Goal: Task Accomplishment & Management: Manage account settings

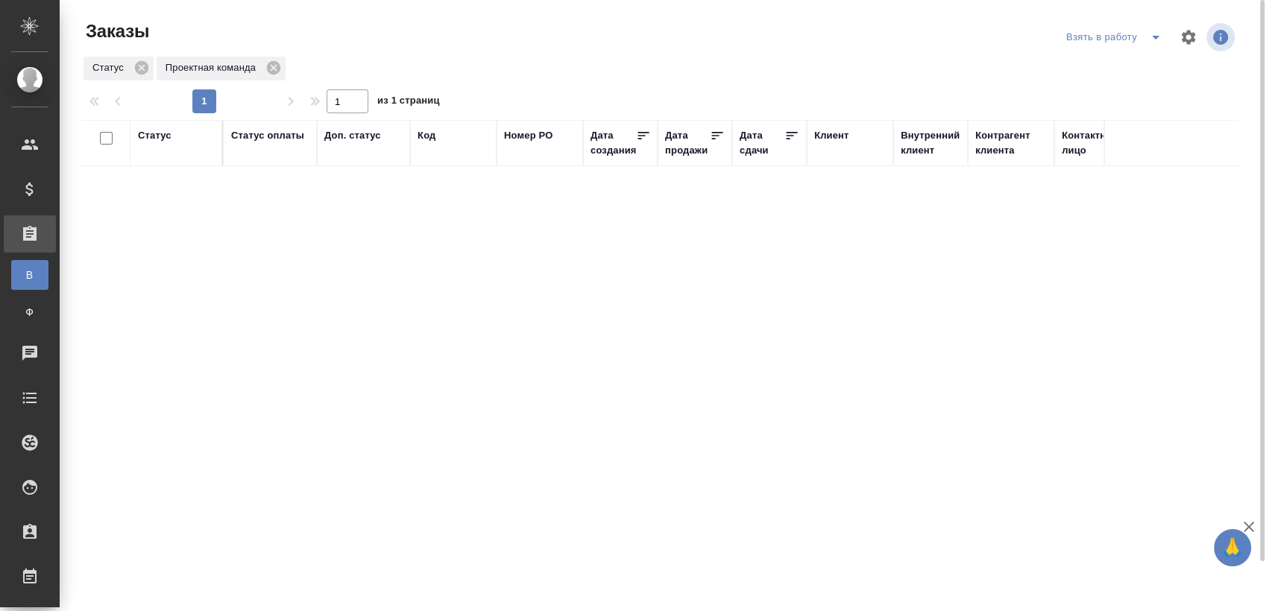
click at [1159, 48] on button "split button" at bounding box center [1155, 37] width 30 height 24
click at [1117, 59] on li "Мои заказы" at bounding box center [1115, 67] width 125 height 24
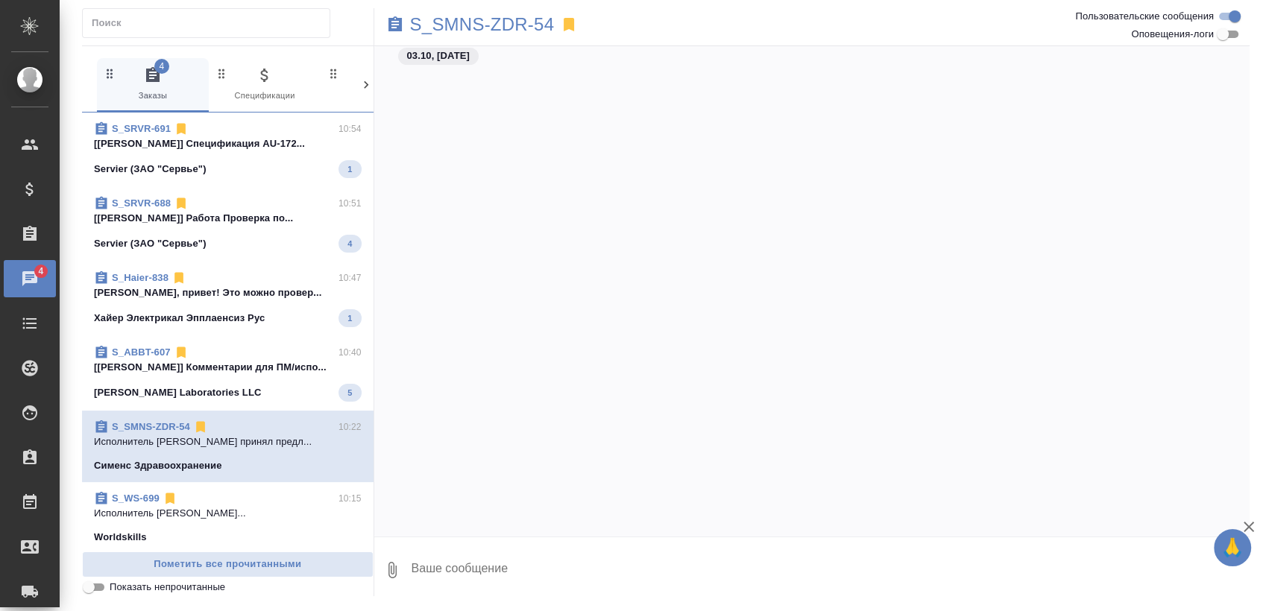
scroll to position [5104, 0]
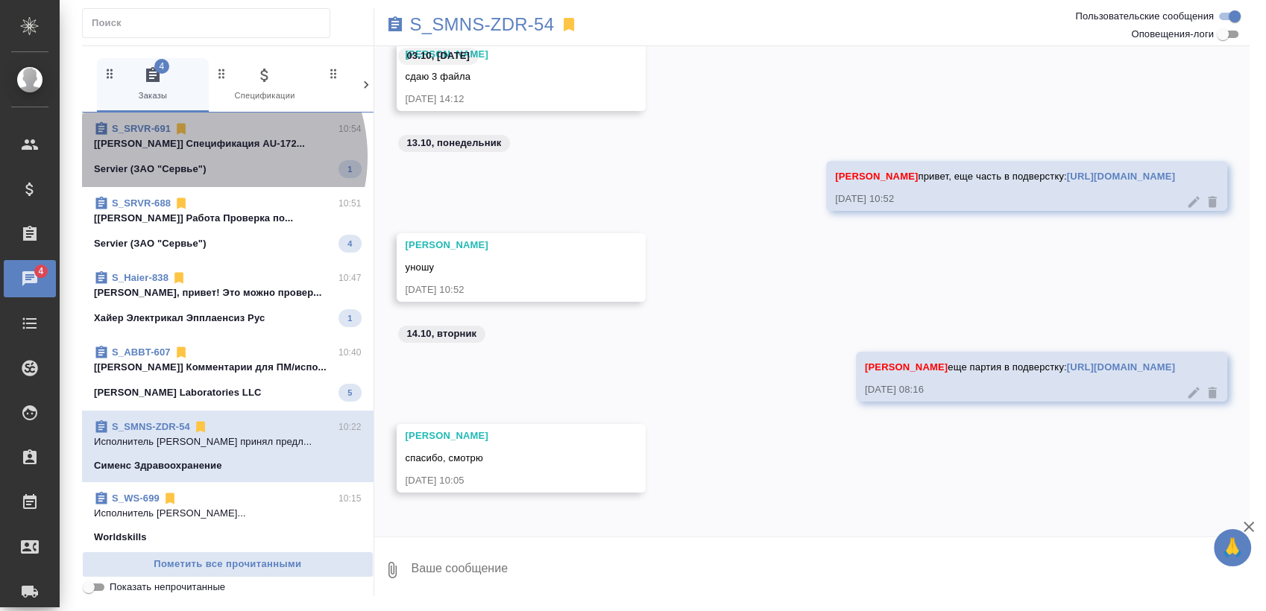
click at [202, 157] on span "S_SRVR-691 10:54 [Никифорова Валерия] Спецификация AU-172... Servier (ЗАО "Серв…" at bounding box center [228, 149] width 268 height 57
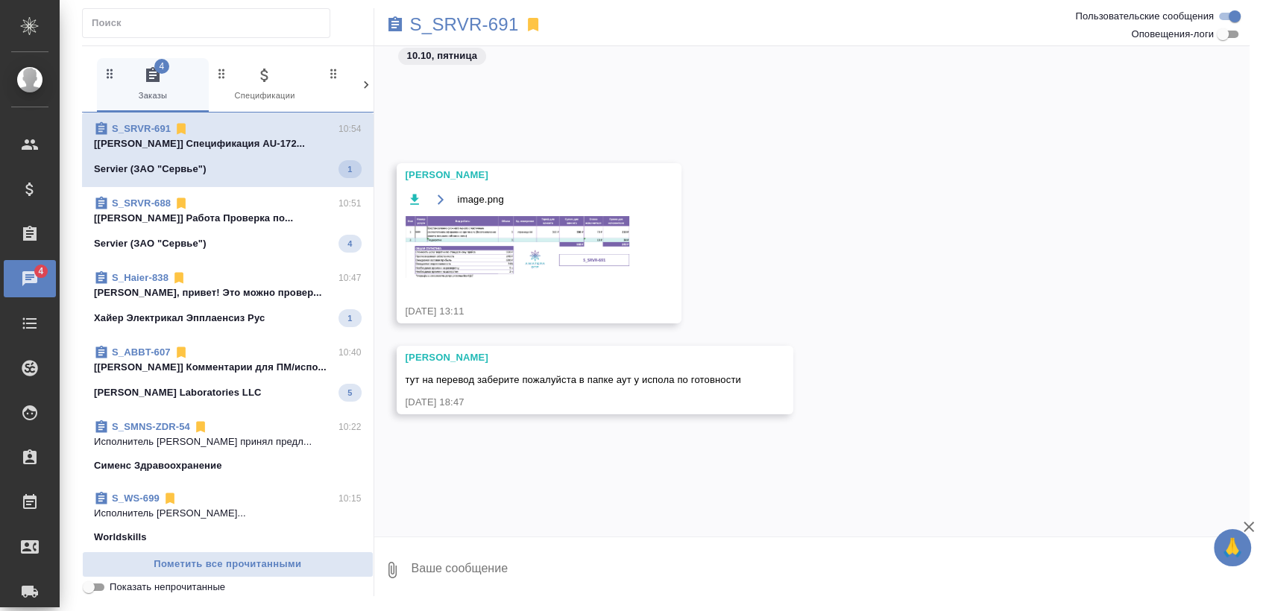
click at [218, 230] on span "S_SRVR-688 10:51 [Заборова Александра] Работа Проверка по... Servier (ЗАО "Серв…" at bounding box center [228, 224] width 268 height 57
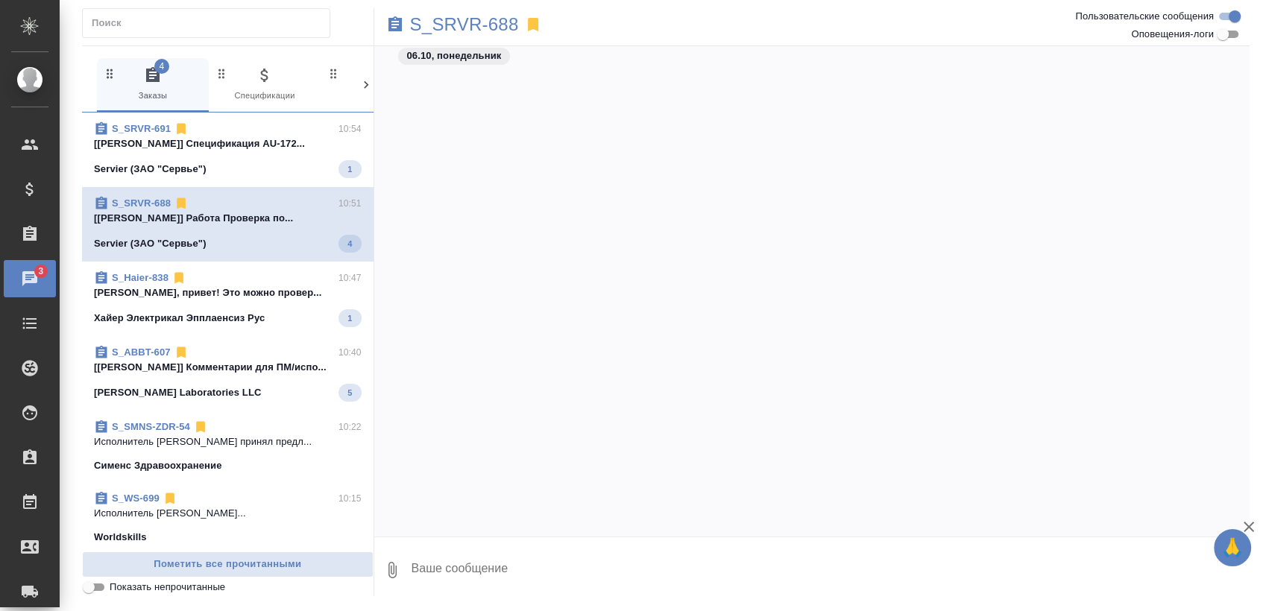
scroll to position [1666, 0]
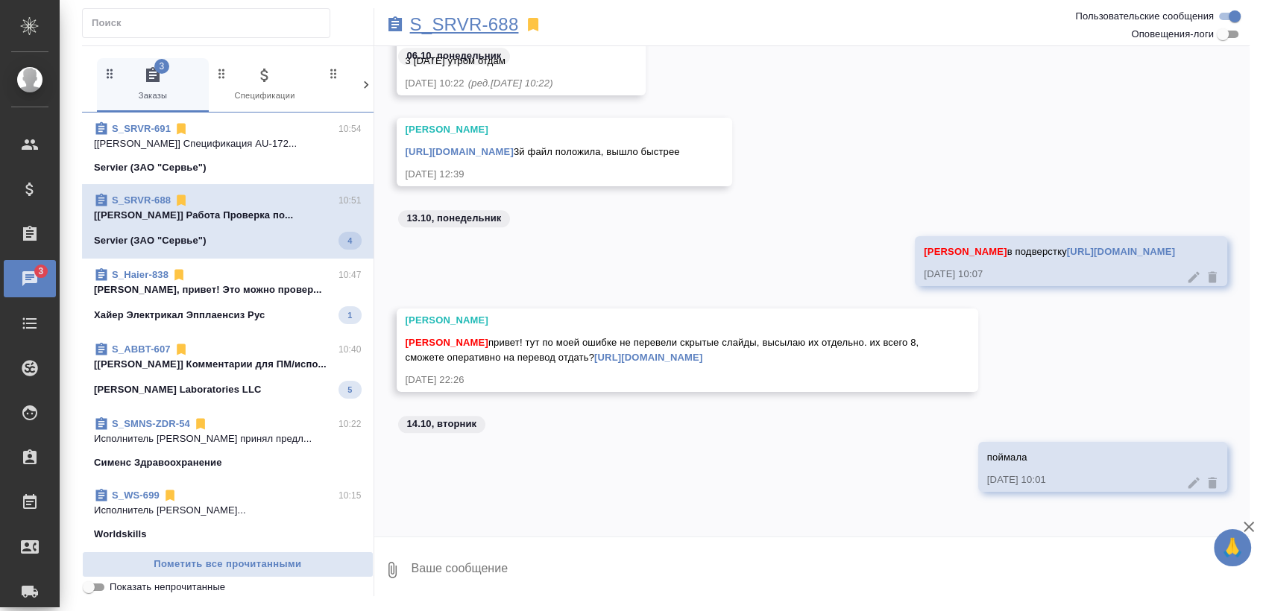
click at [435, 22] on p "S_SRVR-688" at bounding box center [464, 24] width 109 height 15
click at [265, 271] on div "S_Haier-838 10:47" at bounding box center [228, 275] width 268 height 15
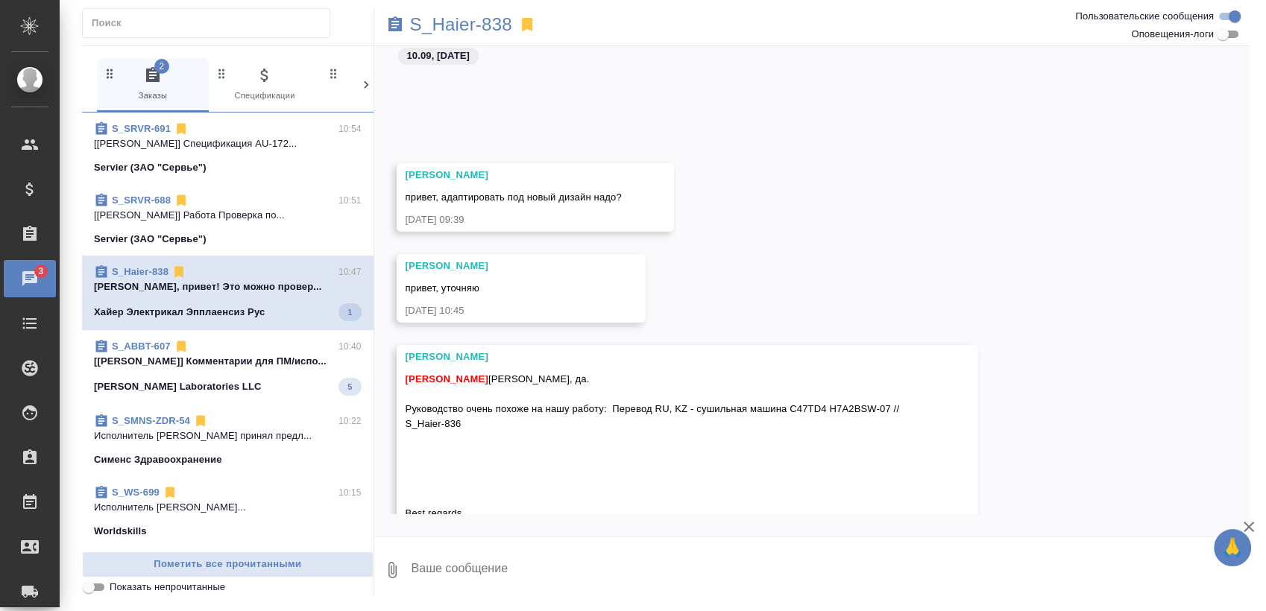
scroll to position [8376, 0]
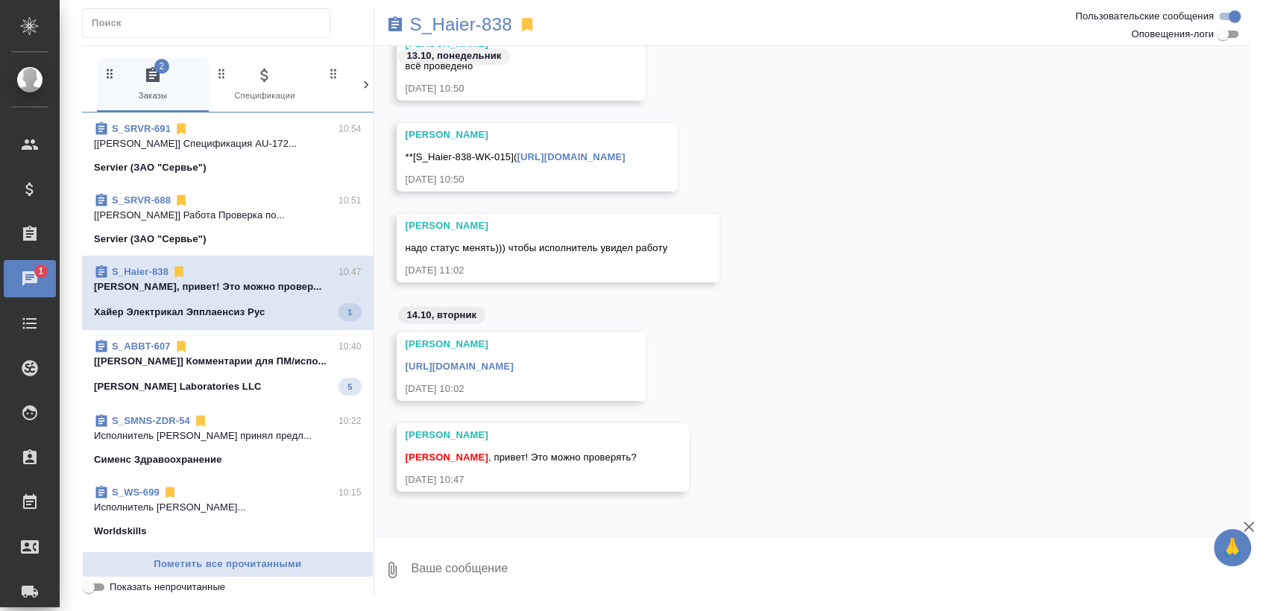
click at [231, 373] on span "S_ABBT-607 10:40 [Усманова Ольга] Комментарии для ПМ/испо... Abbott Laboratorie…" at bounding box center [228, 367] width 268 height 57
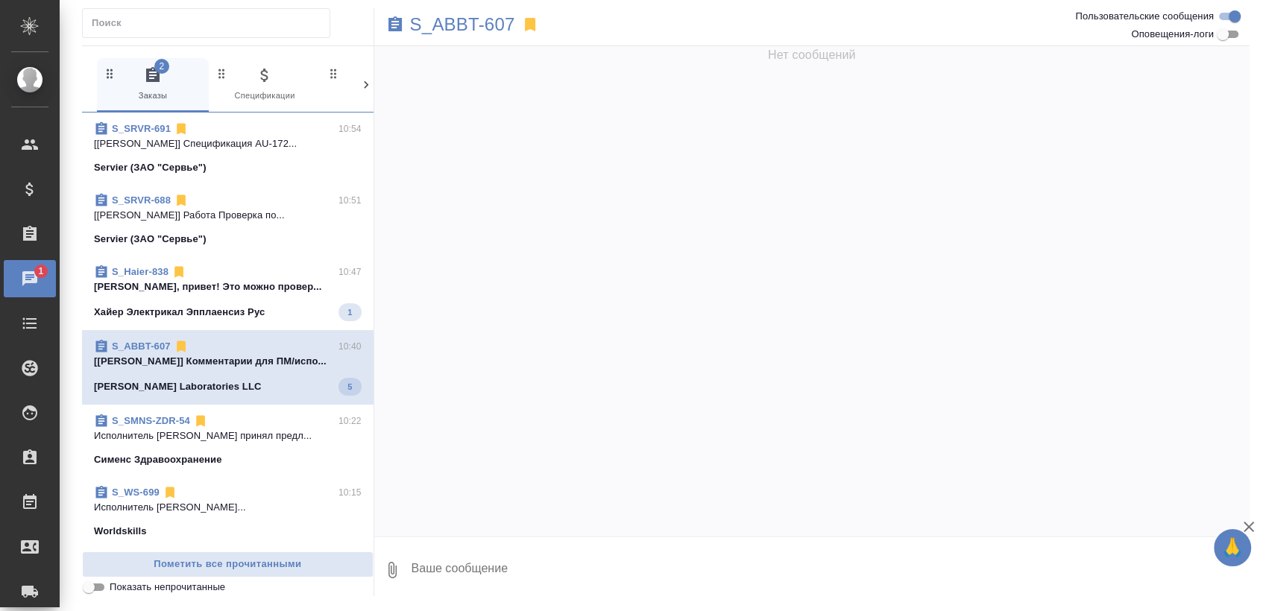
scroll to position [0, 0]
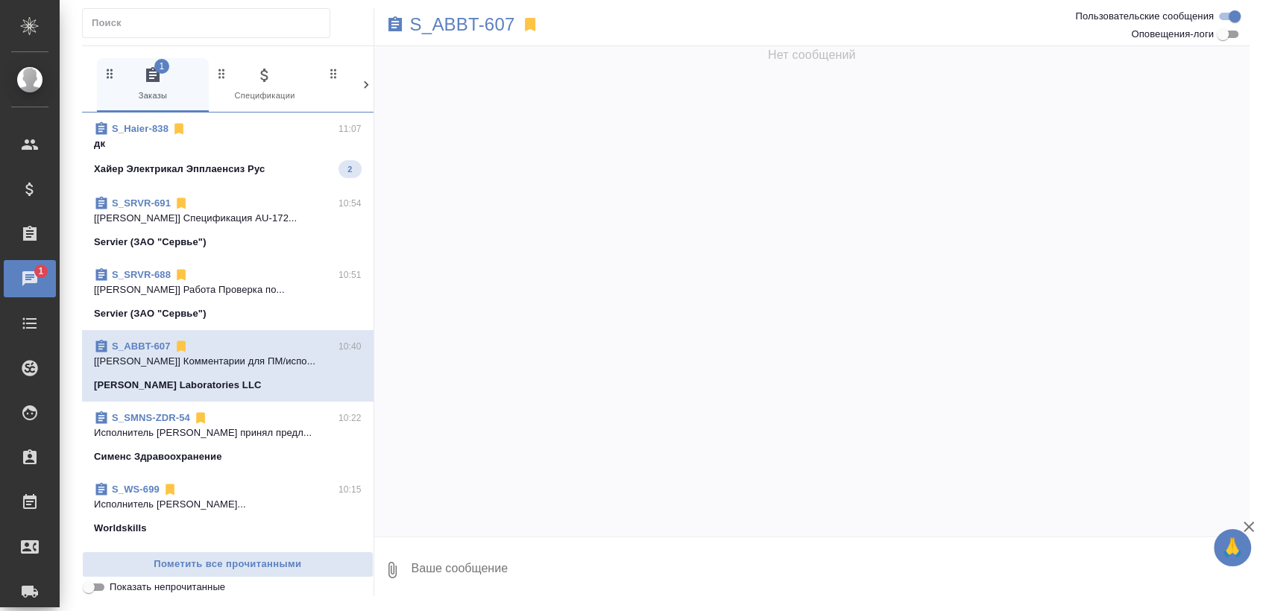
click at [201, 147] on p "дк" at bounding box center [228, 143] width 268 height 15
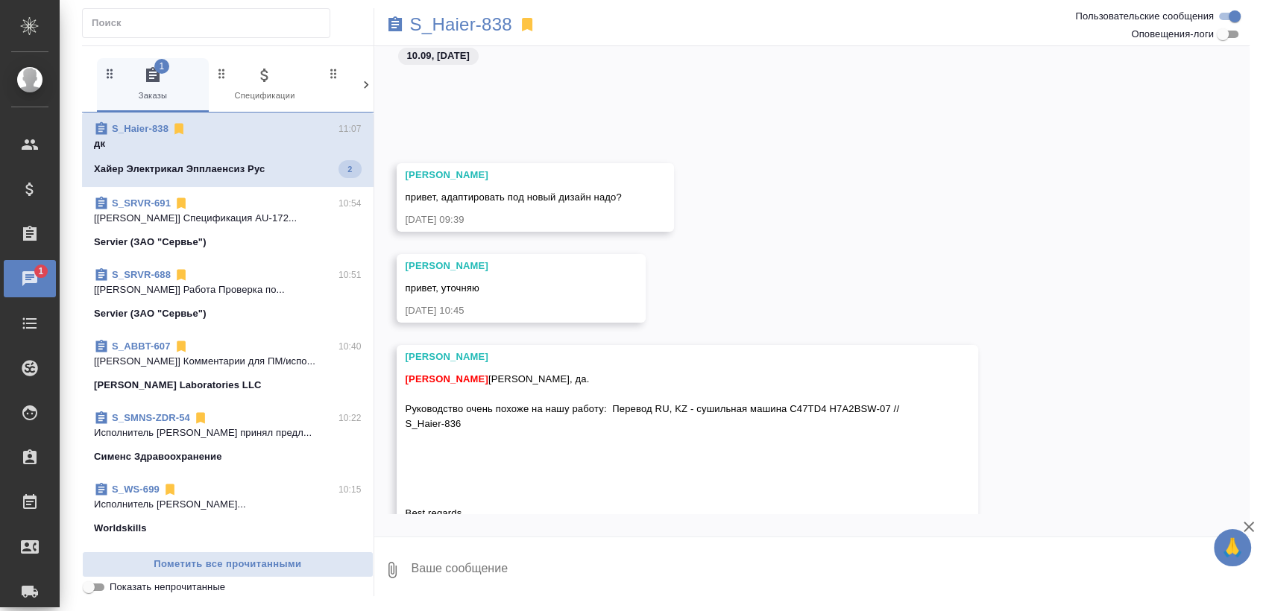
scroll to position [8610, 0]
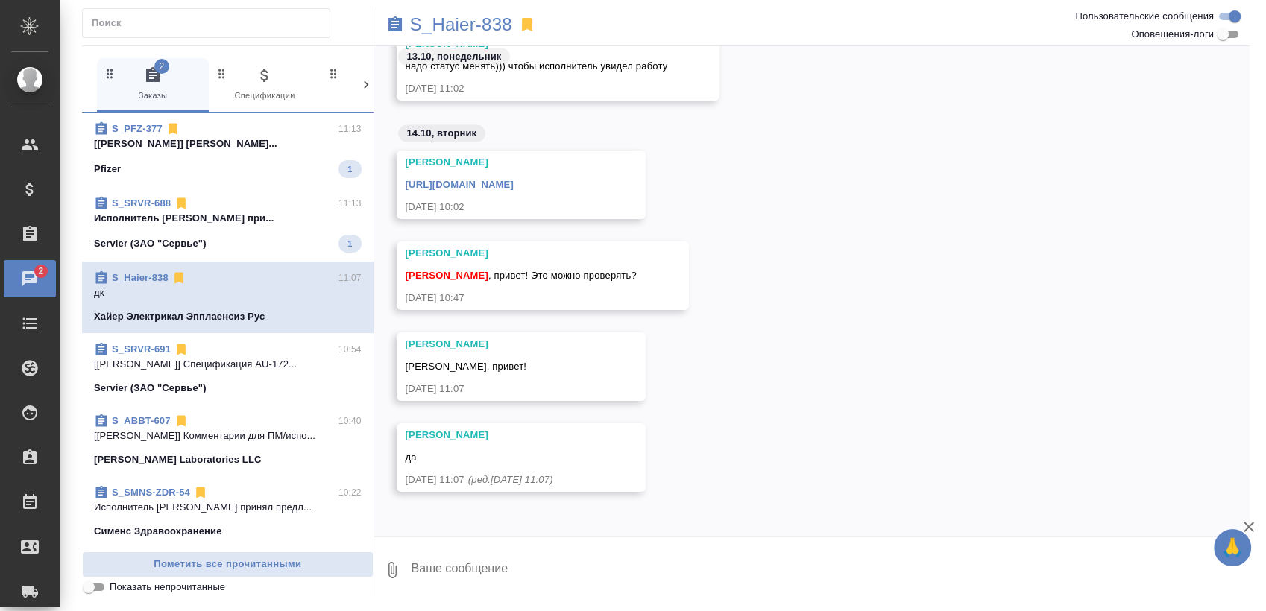
click at [265, 171] on div "Pfizer 1" at bounding box center [228, 169] width 268 height 18
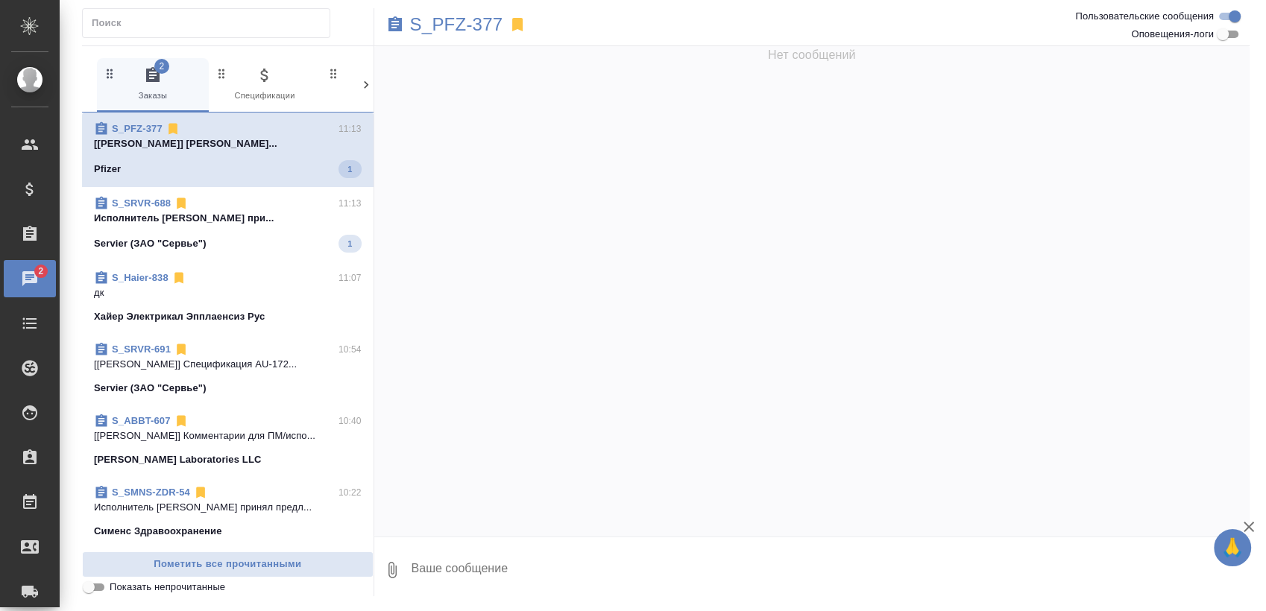
scroll to position [0, 0]
click at [236, 233] on span "S_SRVR-688 11:13 Исполнитель Шурандина Юлия Сергеевна при... Servier (ЗАО "Серв…" at bounding box center [228, 224] width 268 height 57
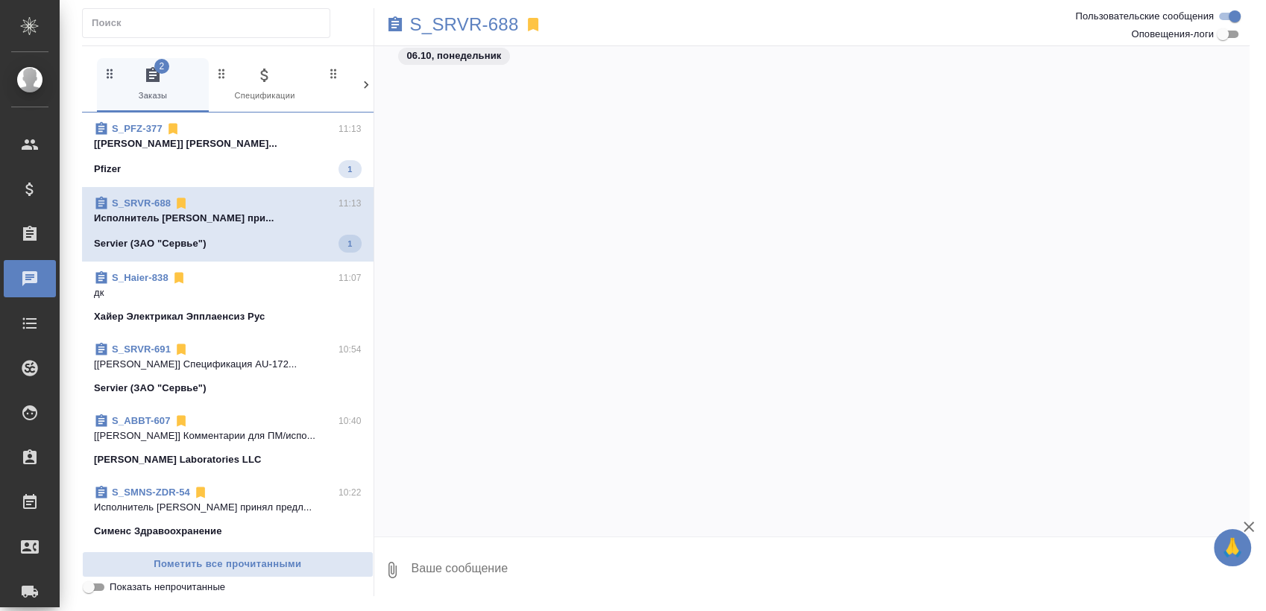
scroll to position [1666, 0]
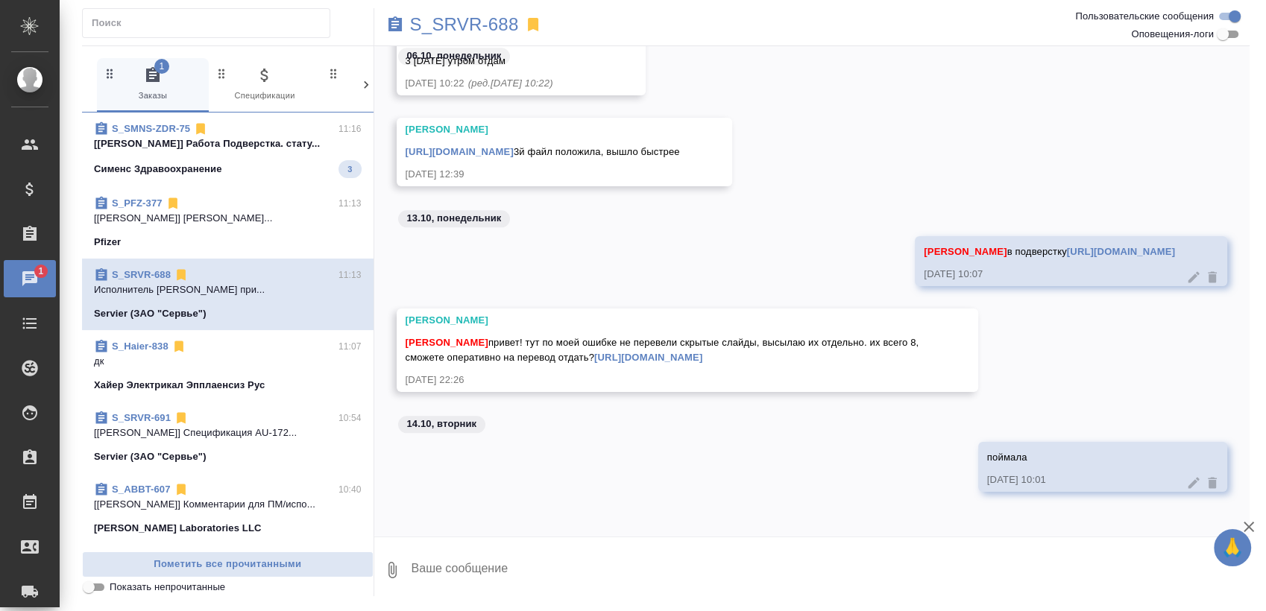
click at [271, 122] on div "S_SMNS-ZDR-75 11:16" at bounding box center [228, 128] width 268 height 15
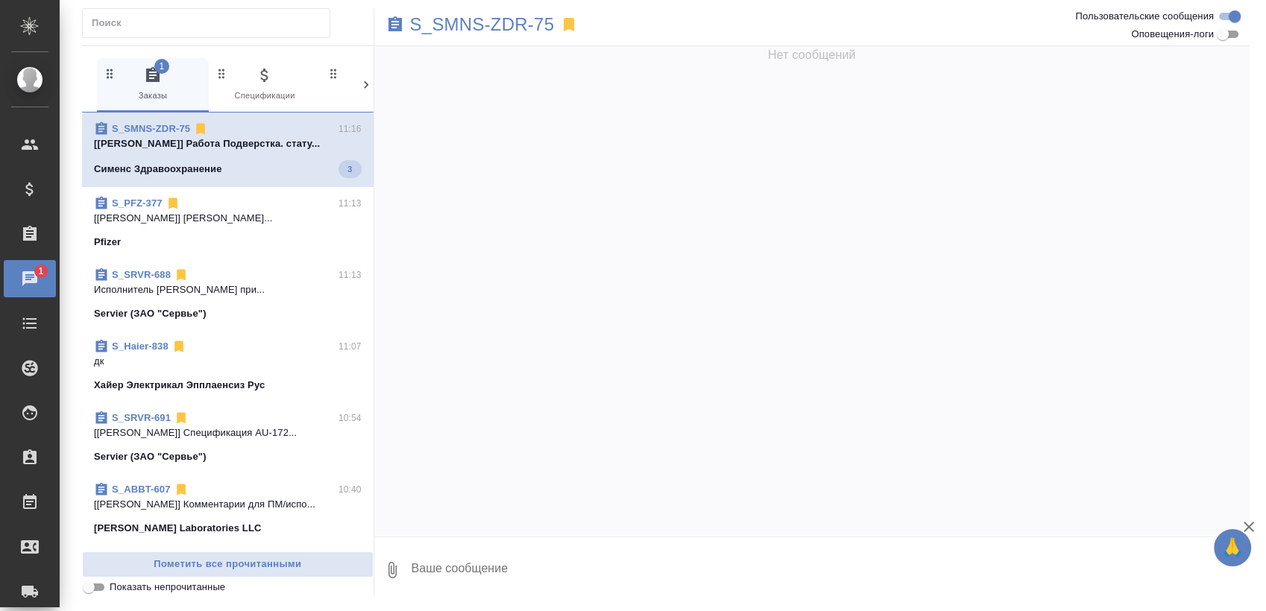
scroll to position [775, 0]
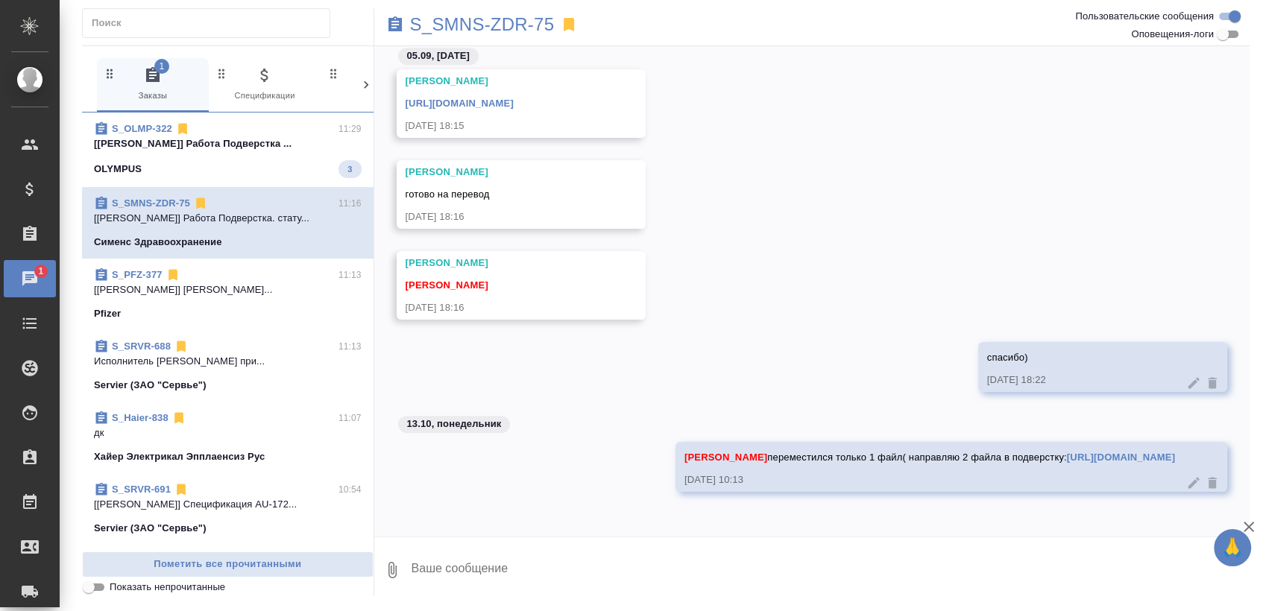
click at [215, 139] on p "[Заборова Александра] Работа Подверстка ..." at bounding box center [228, 143] width 268 height 15
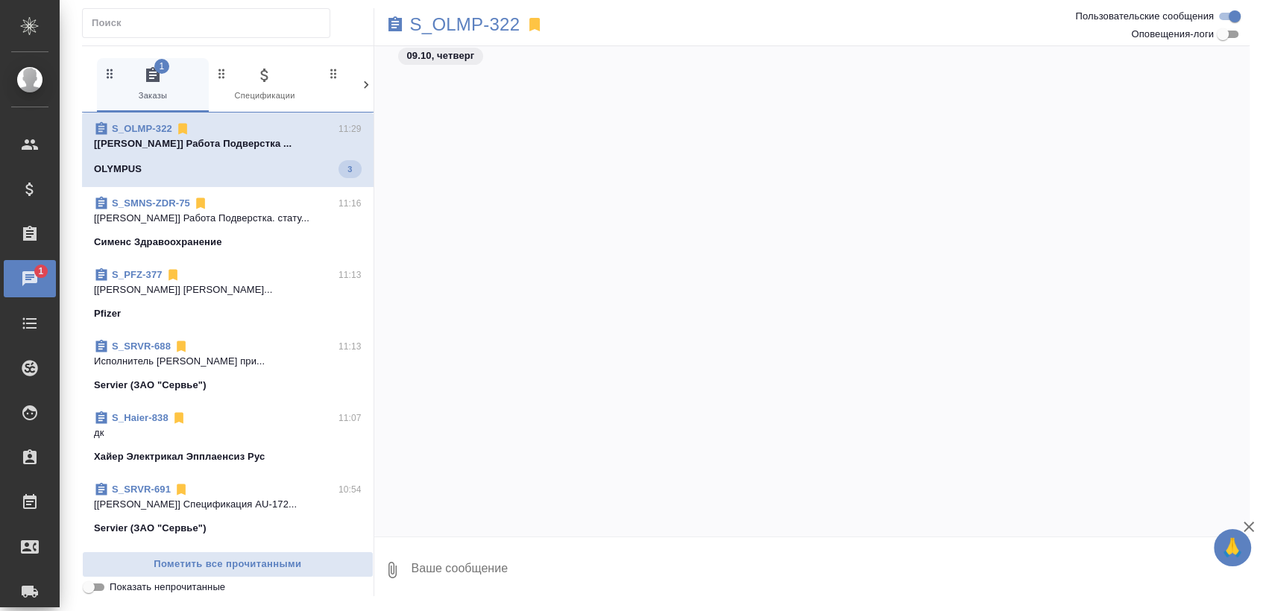
scroll to position [817, 0]
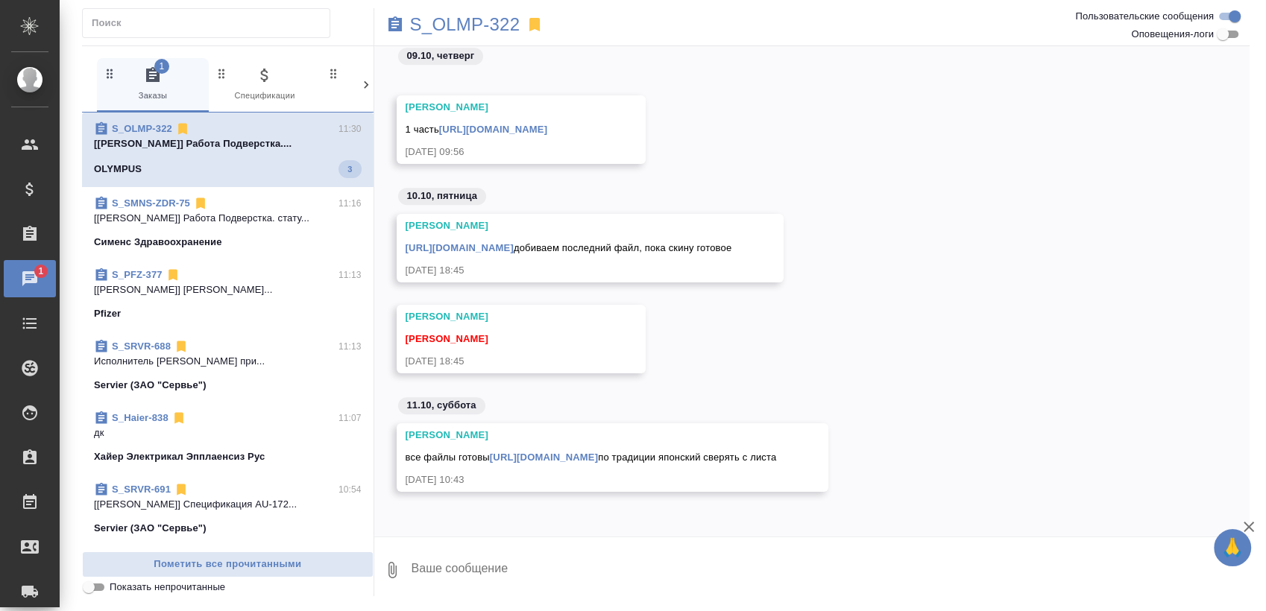
click at [256, 128] on div "S_OLMP-322 11:30" at bounding box center [228, 128] width 268 height 15
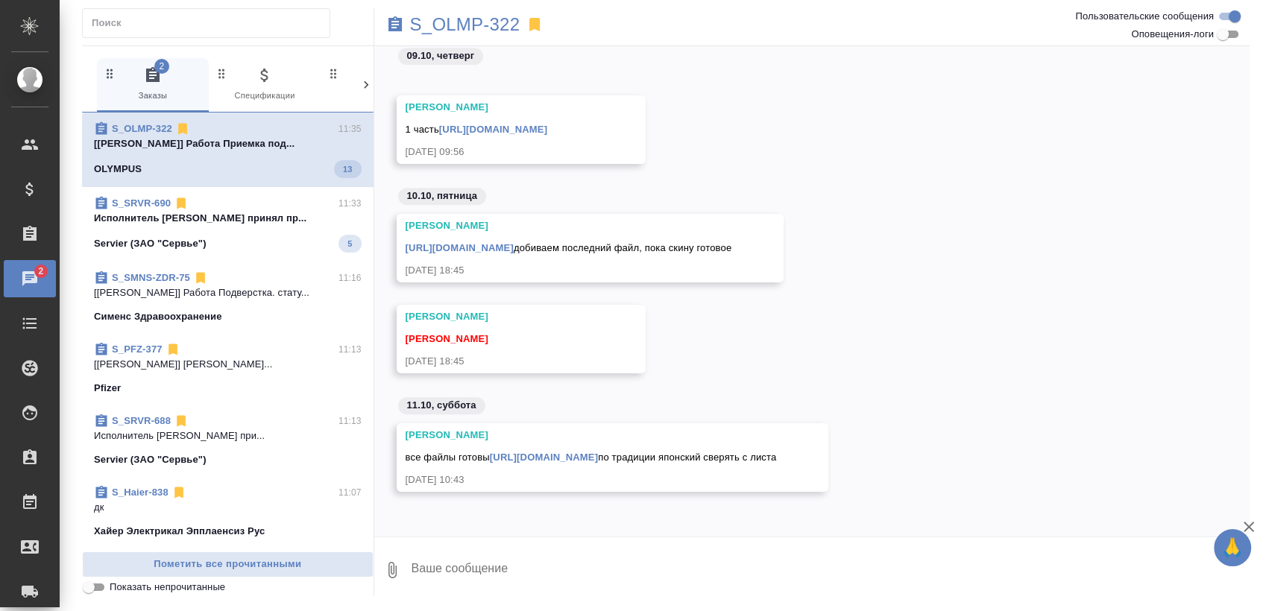
drag, startPoint x: 240, startPoint y: 168, endPoint x: 239, endPoint y: 176, distance: 8.3
click at [240, 168] on div "OLYMPUS 13" at bounding box center [228, 169] width 268 height 18
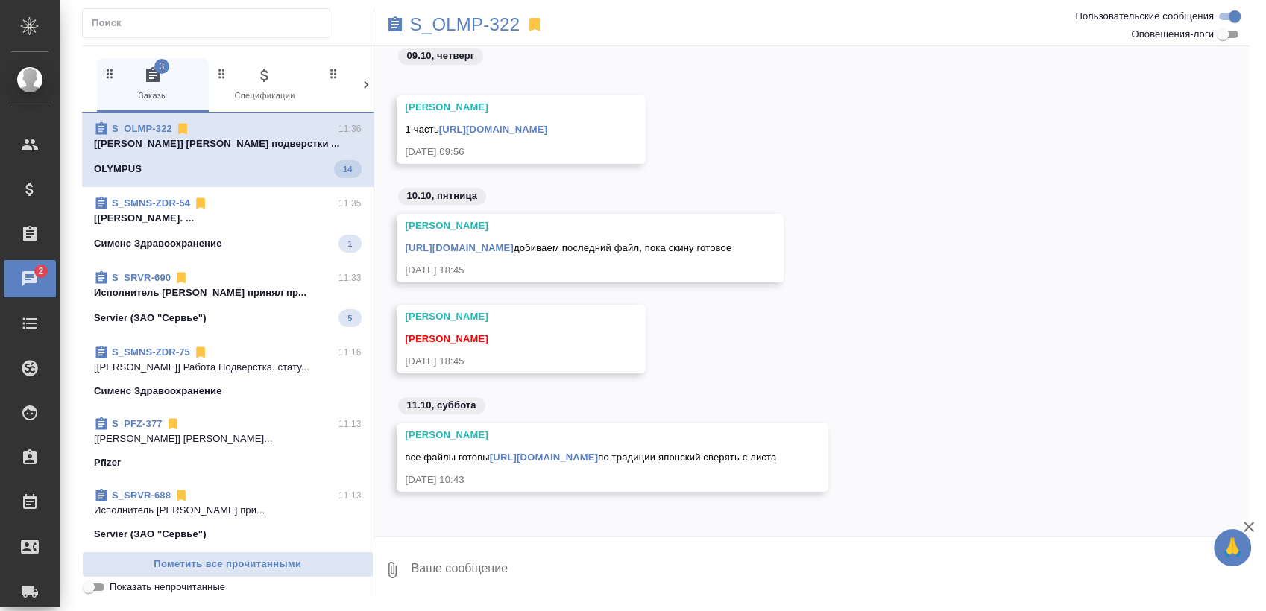
click at [282, 236] on div "Сименс Здравоохранение 1" at bounding box center [228, 244] width 268 height 18
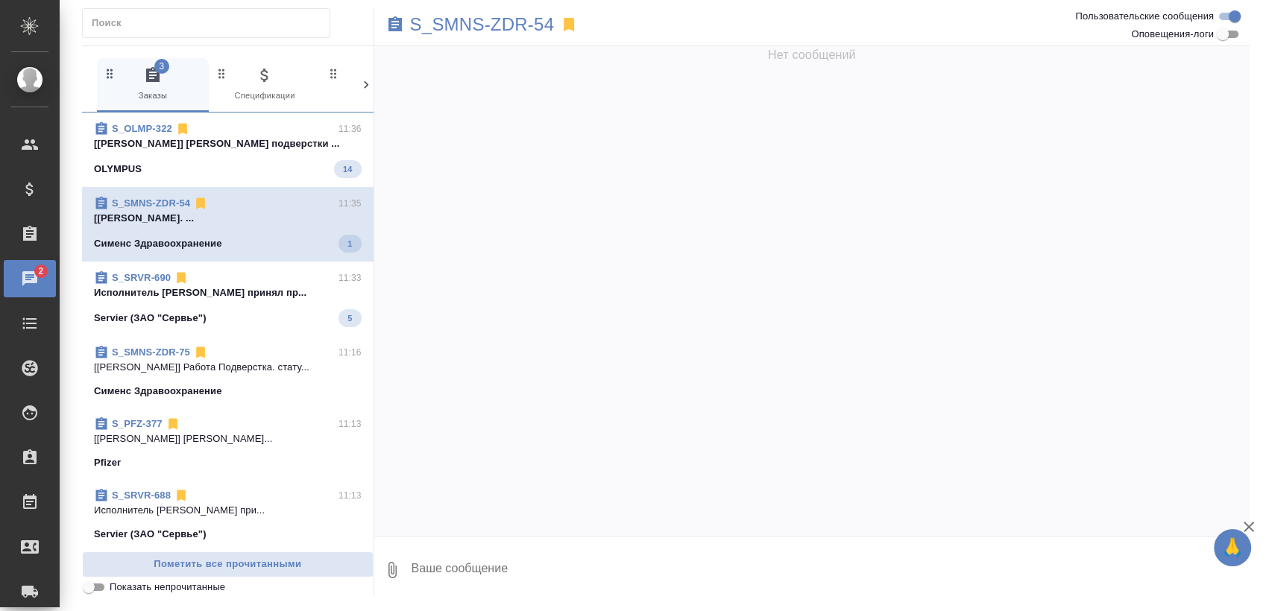
scroll to position [0, 0]
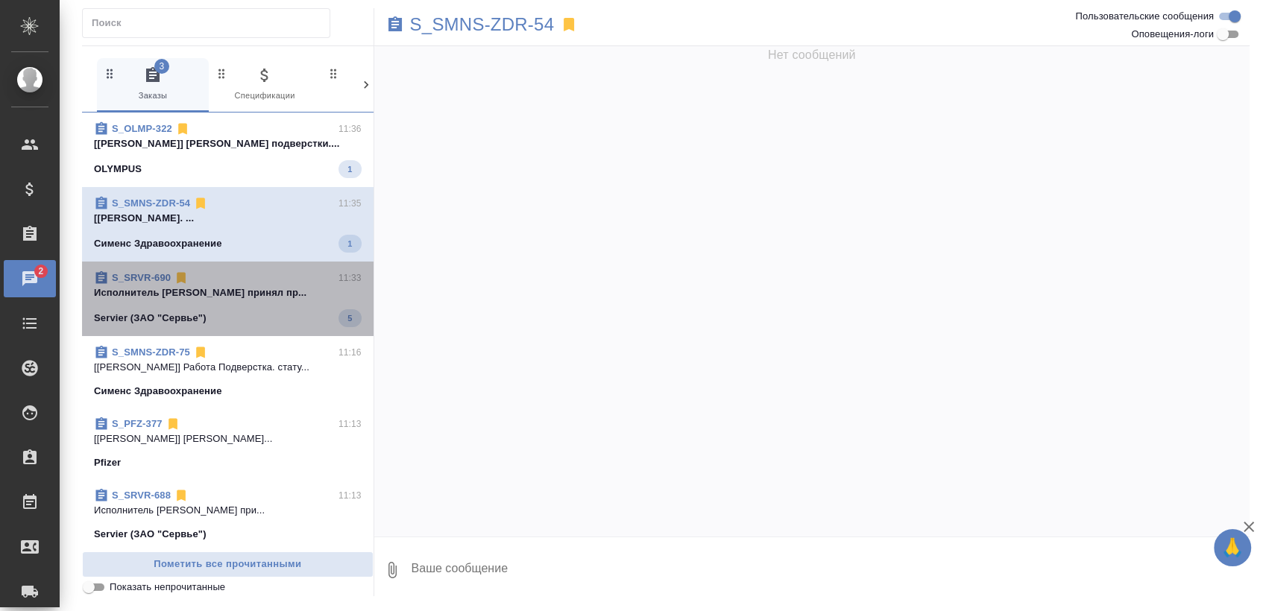
click at [255, 278] on div "S_SRVR-690 11:33" at bounding box center [228, 278] width 268 height 15
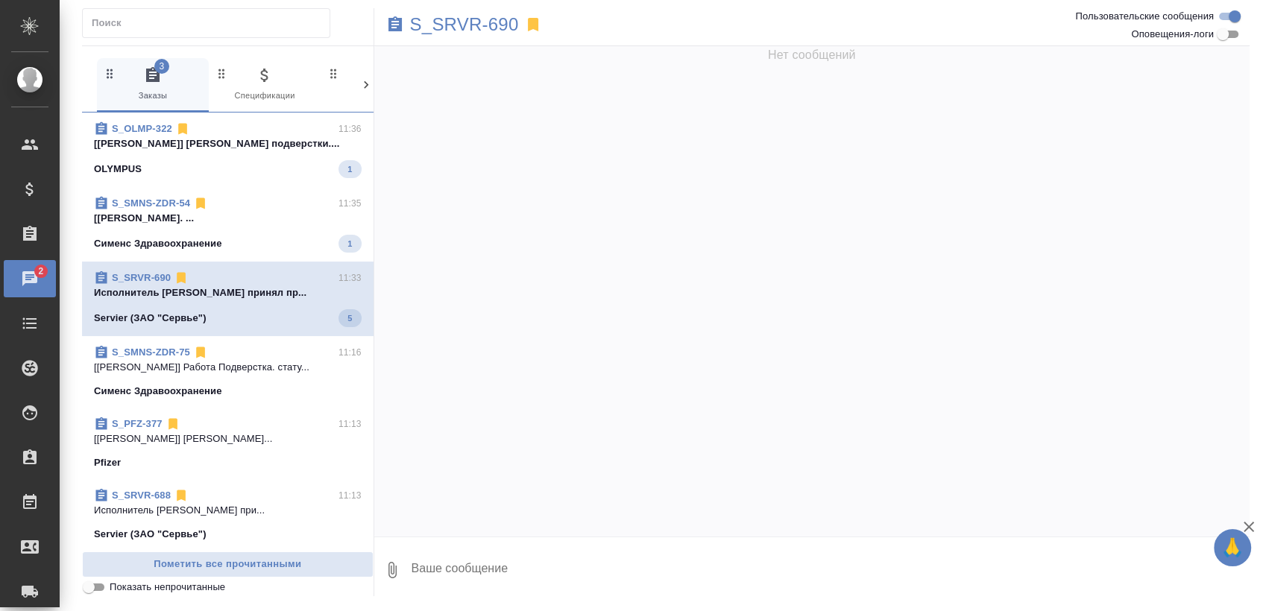
scroll to position [394, 0]
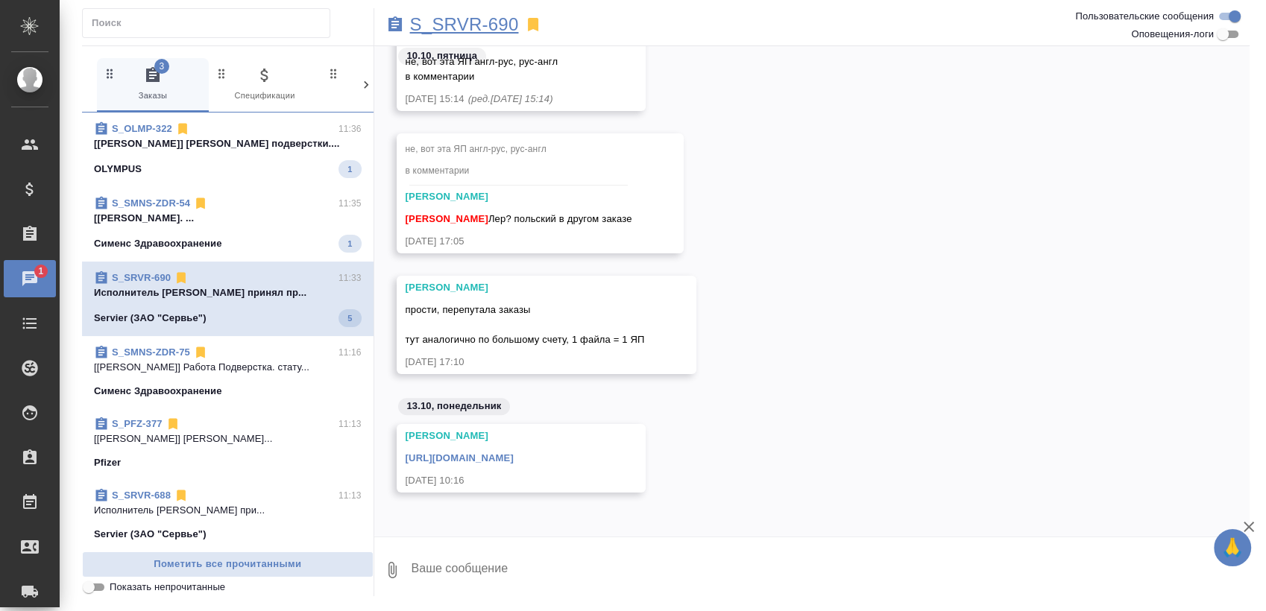
click at [493, 21] on p "S_SRVR-690" at bounding box center [464, 24] width 109 height 15
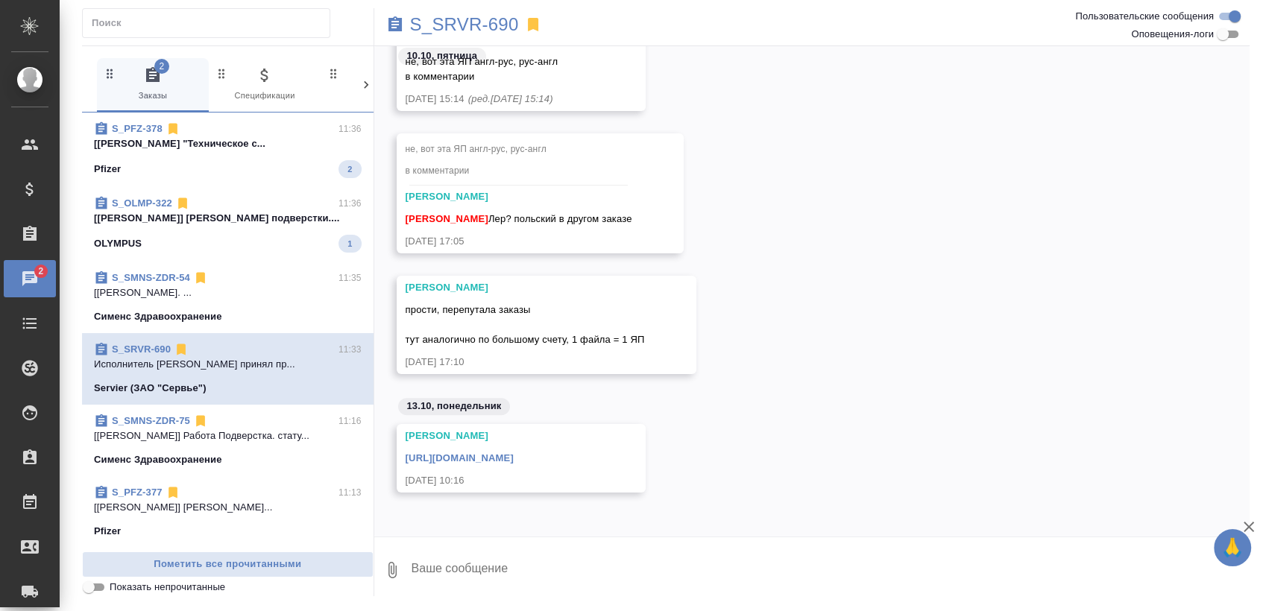
click at [225, 227] on span "S_OLMP-322 11:36 [Чулец Елена] Работа Приемка подверстки.... OLYMPUS 1" at bounding box center [228, 224] width 268 height 57
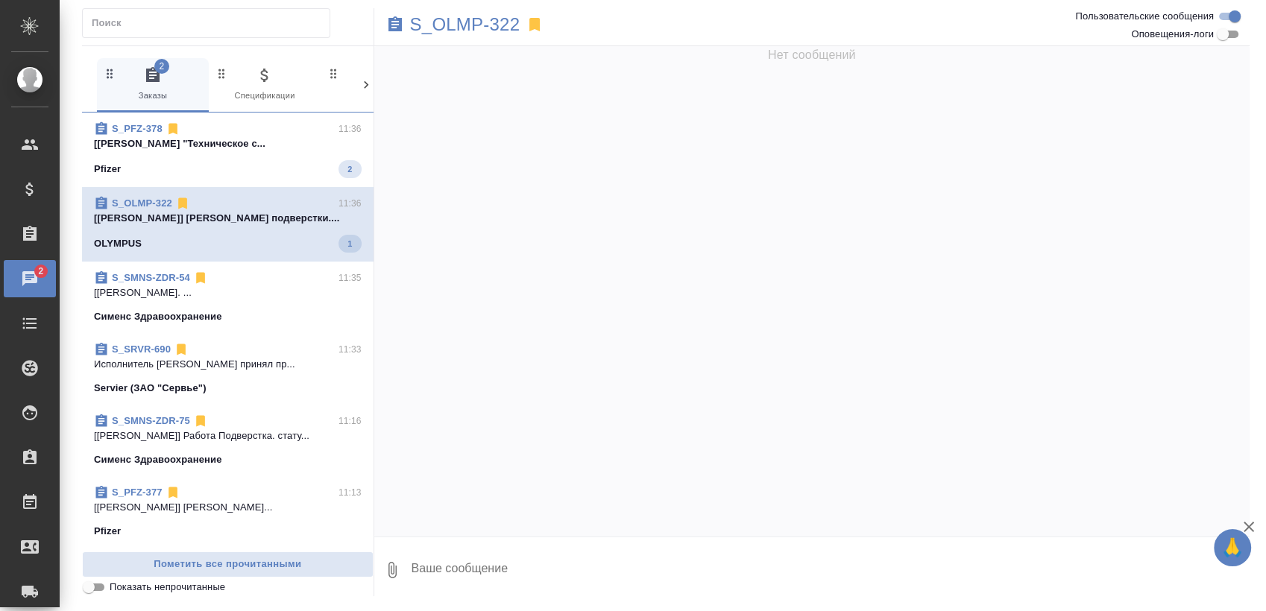
scroll to position [817, 0]
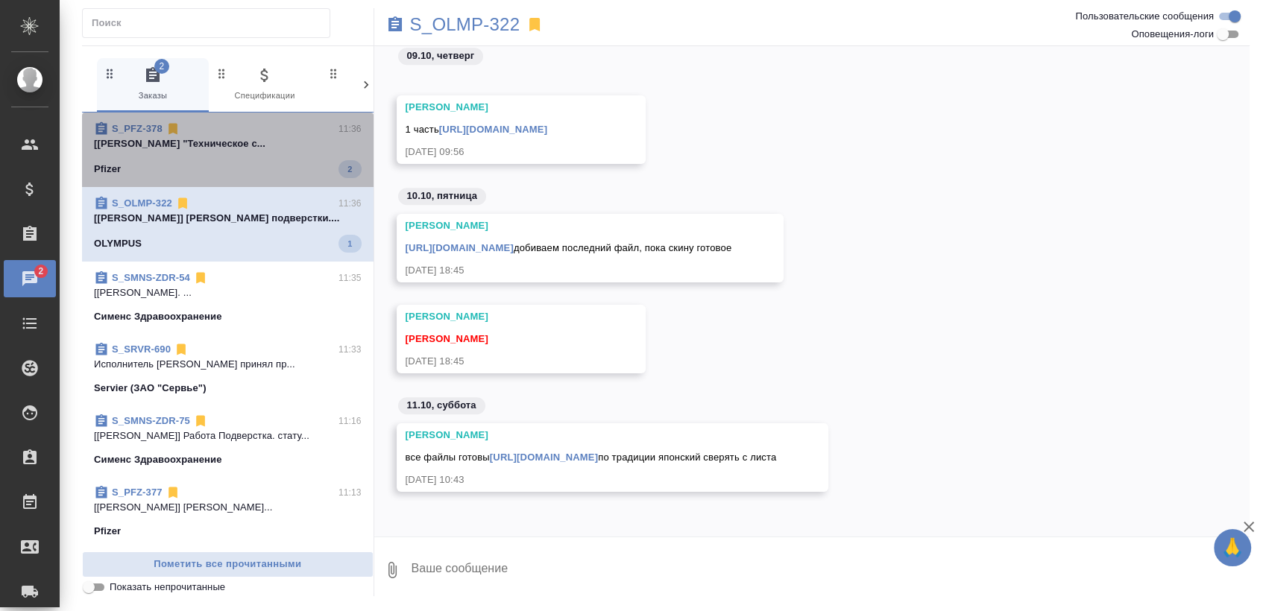
click at [239, 158] on span "S_PFZ-378 11:36 [Федотова Ирина] Работа "Техническое с... Pfizer 2" at bounding box center [228, 149] width 268 height 57
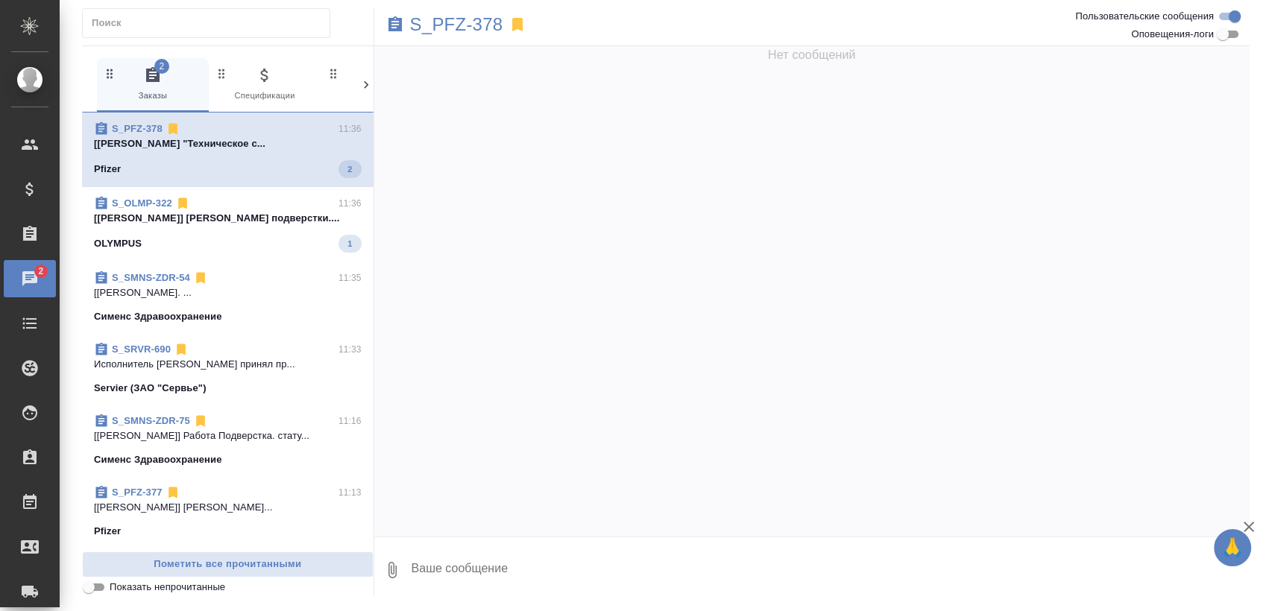
scroll to position [559, 0]
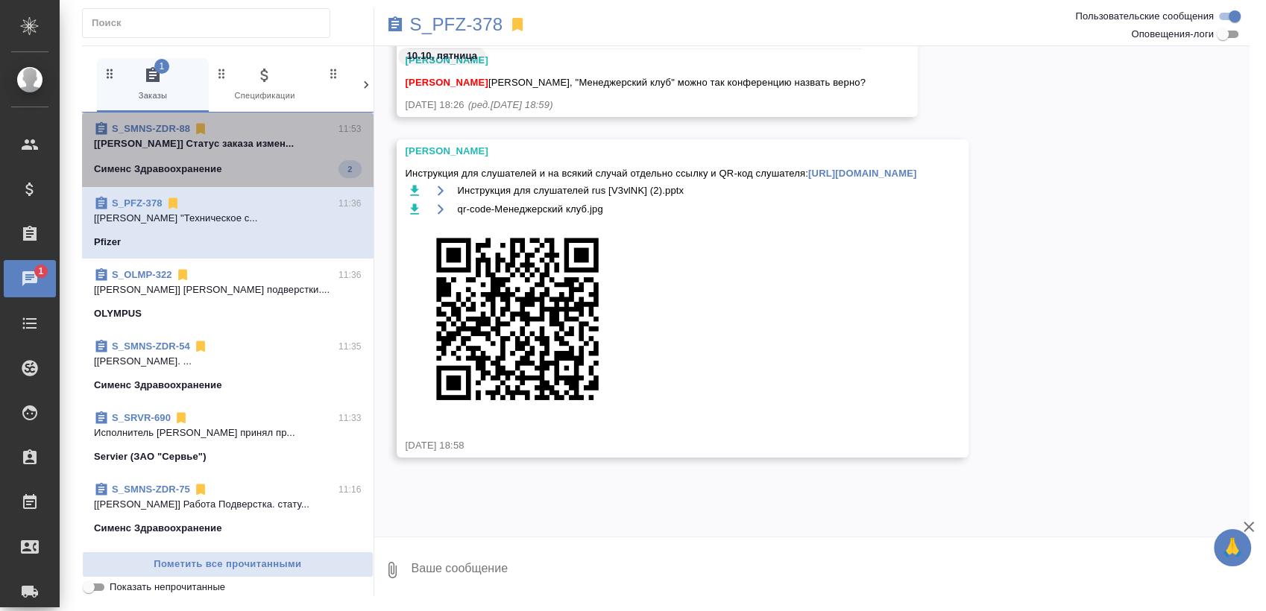
click at [259, 176] on div "Сименс Здравоохранение 2" at bounding box center [228, 169] width 268 height 18
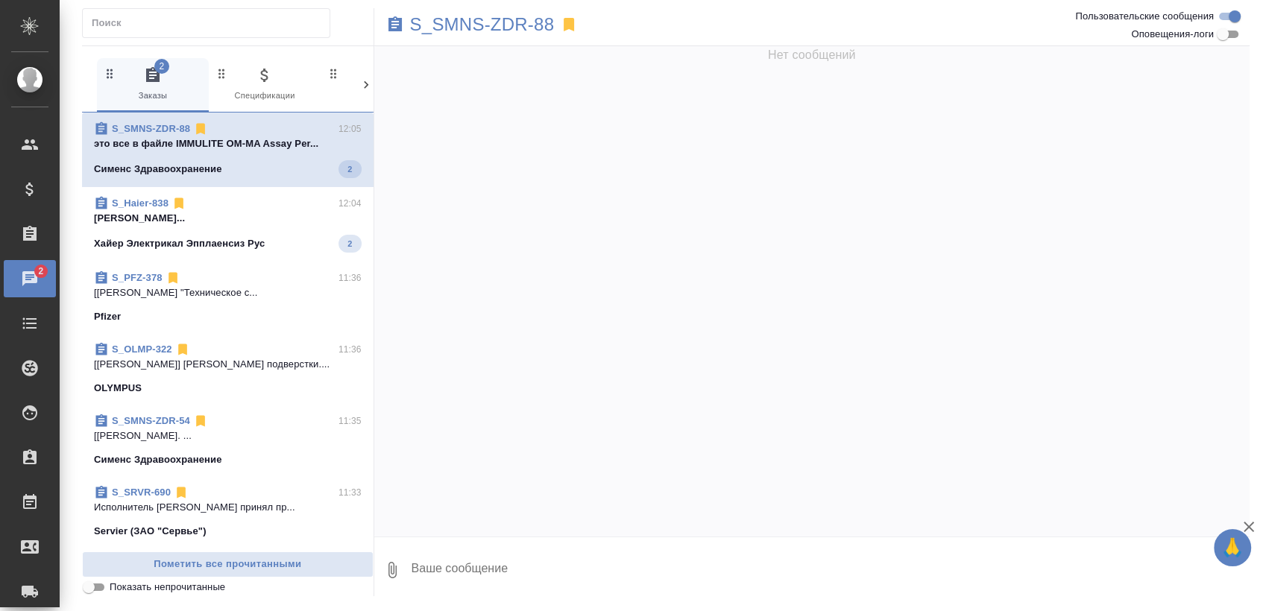
click at [162, 152] on span "S_SMNS-ZDR-88 12:05 это все в файле IMMULITE OM-MA Assay Per... Сименс Здравоох…" at bounding box center [228, 149] width 268 height 57
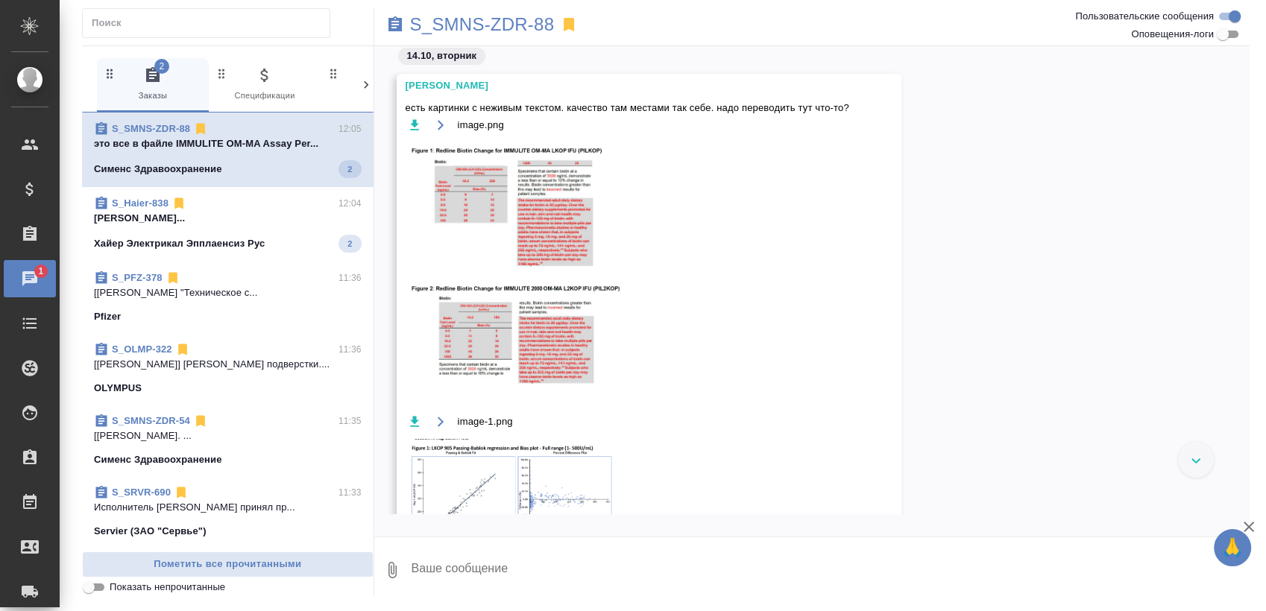
click at [282, 208] on div "S_Haier-838 12:04" at bounding box center [228, 203] width 268 height 15
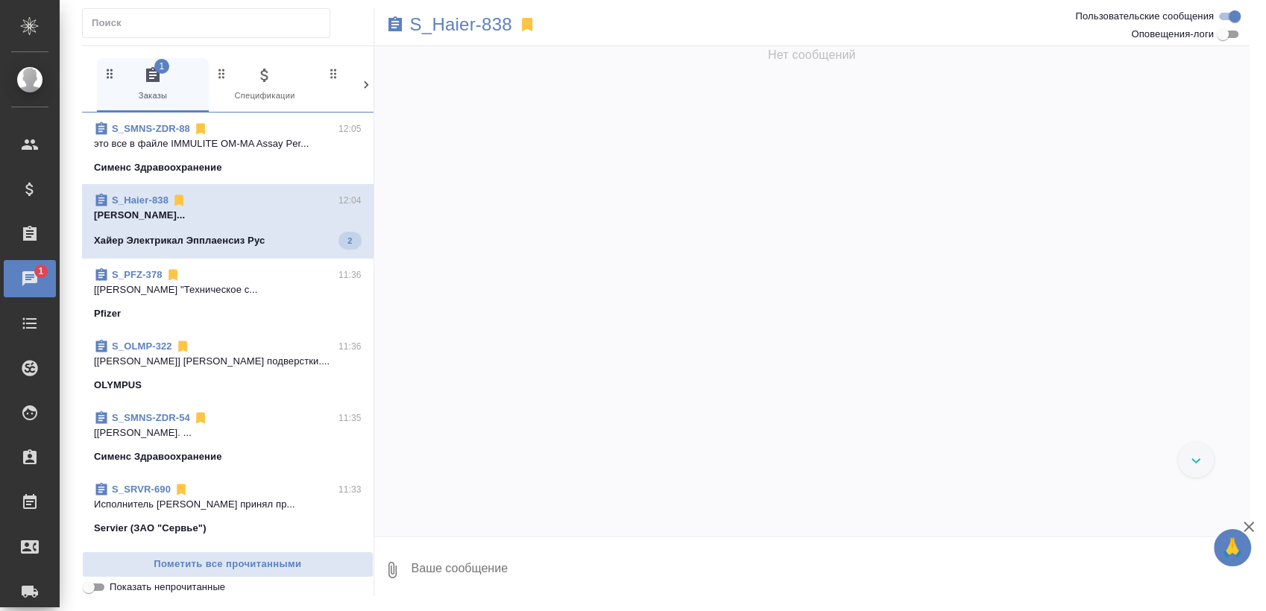
click at [185, 210] on p "Арсеньева Вера..." at bounding box center [228, 215] width 268 height 15
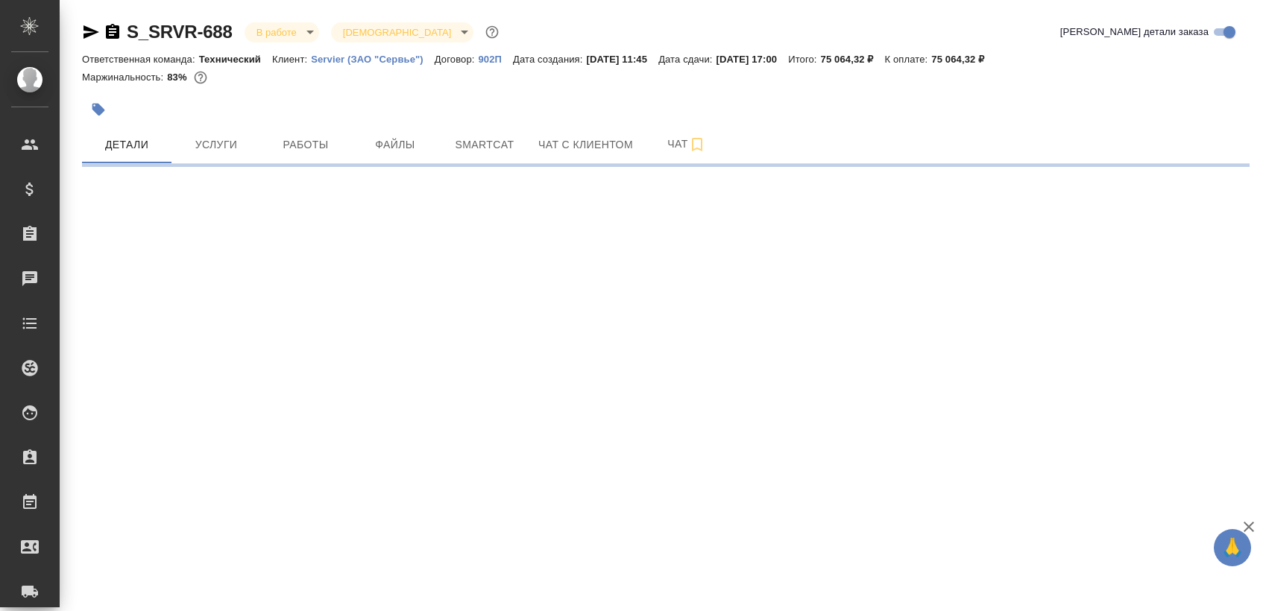
select select "RU"
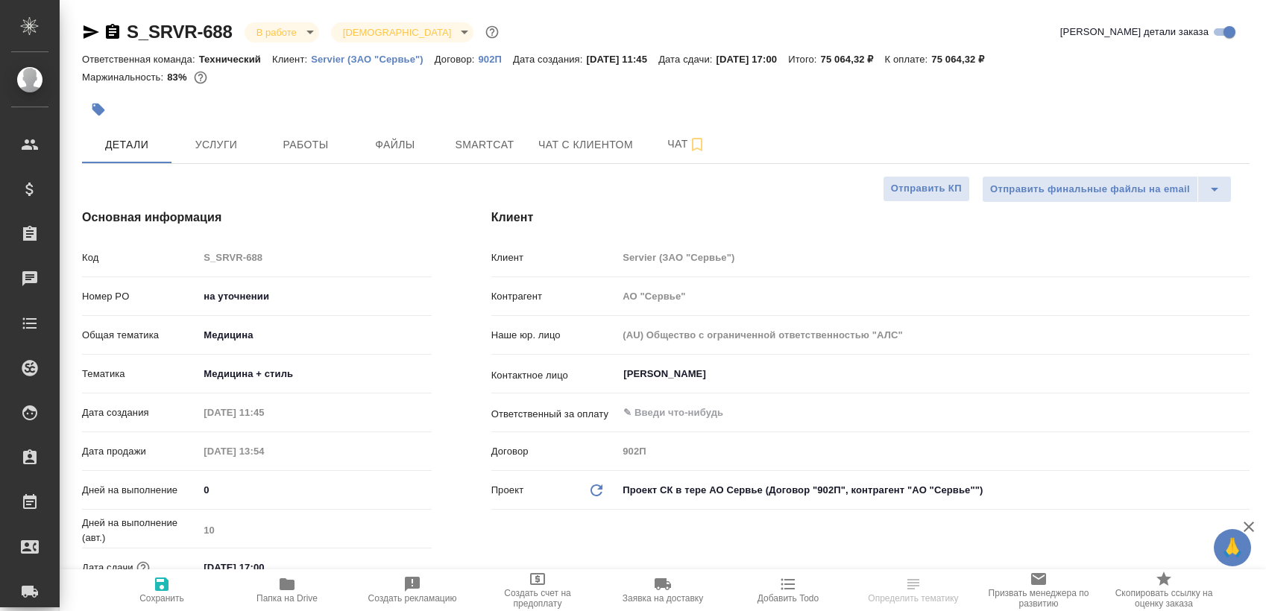
type textarea "x"
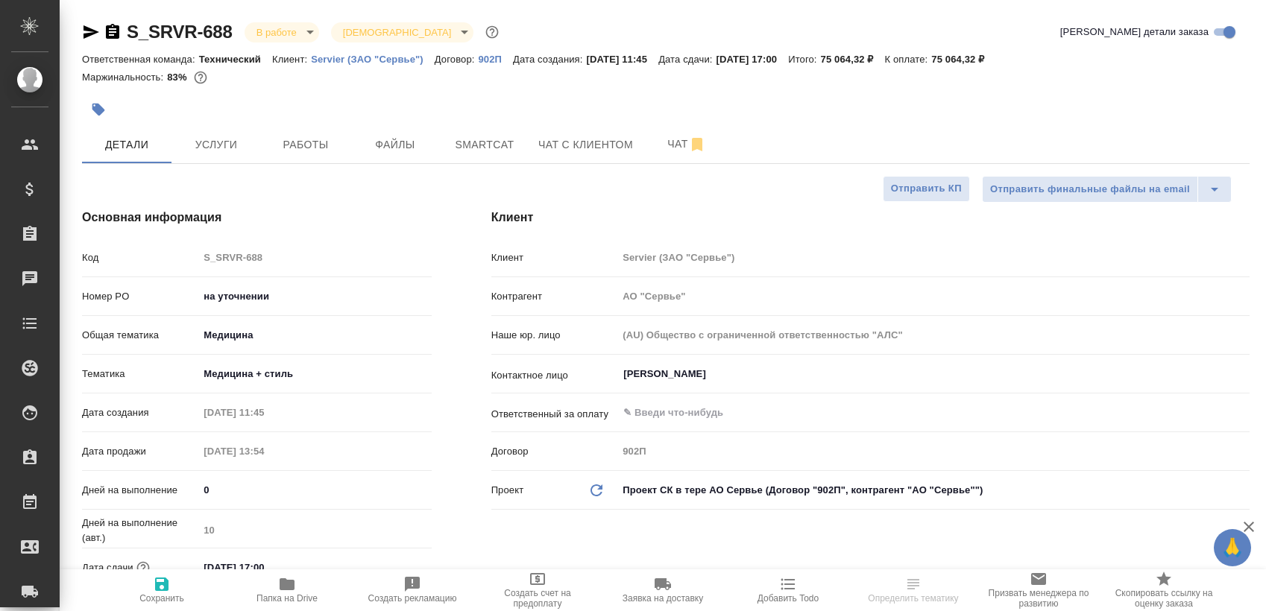
type textarea "x"
click at [302, 162] on button "Работы" at bounding box center [305, 144] width 89 height 37
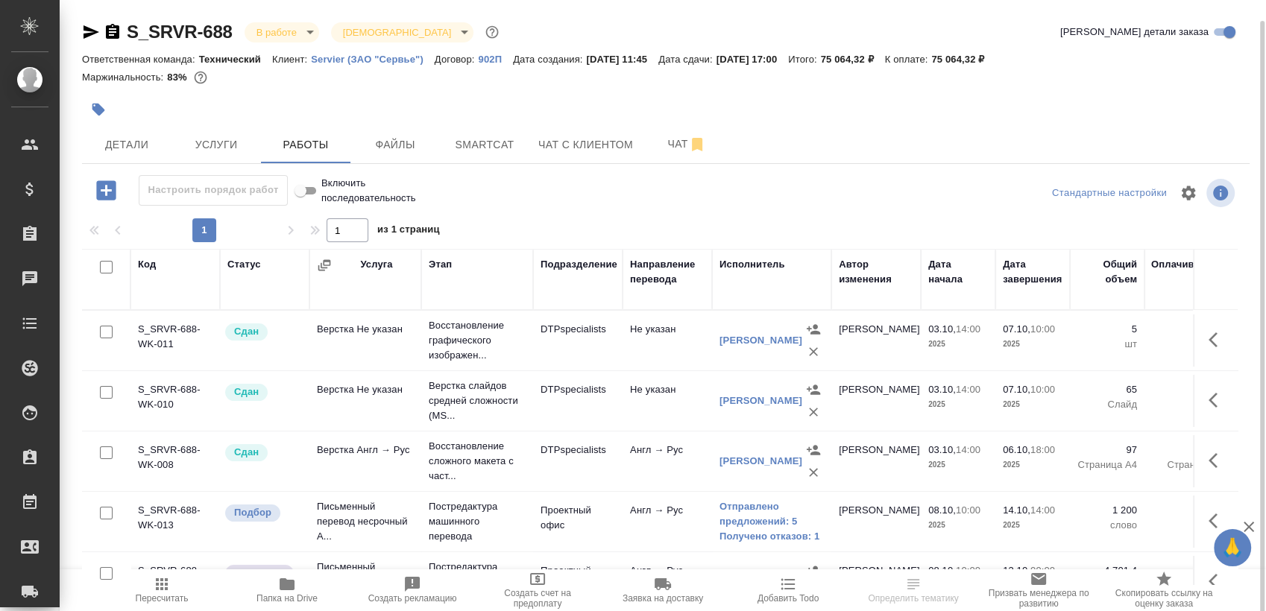
scroll to position [10, 0]
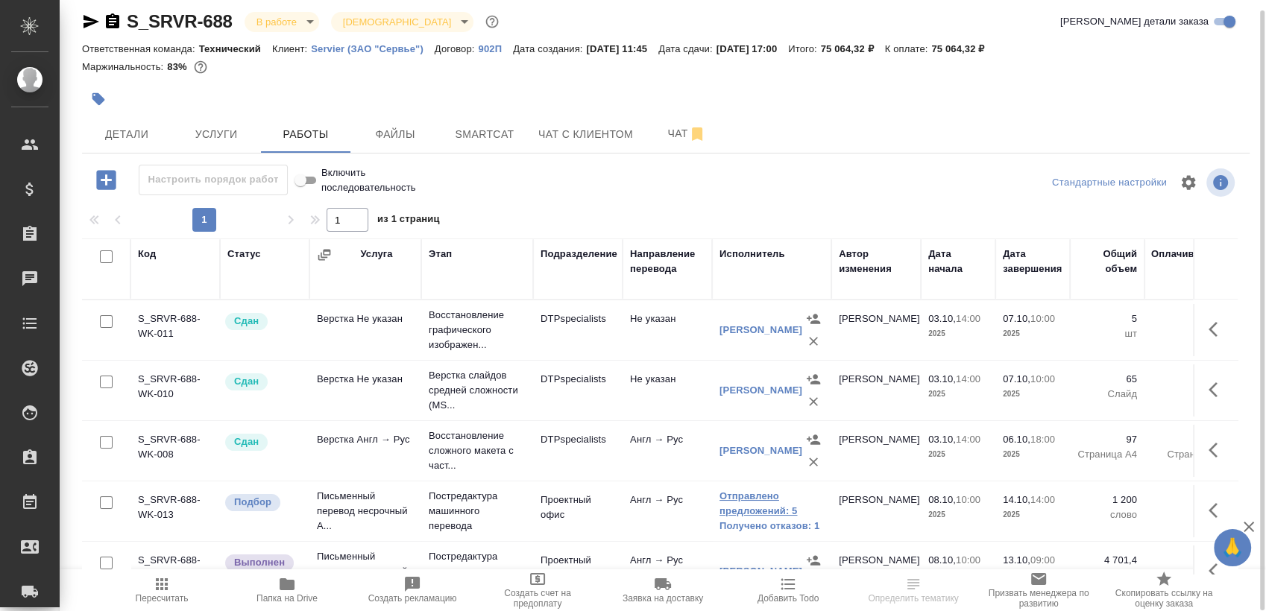
click at [765, 496] on link "Отправлено предложений: 5" at bounding box center [771, 504] width 104 height 30
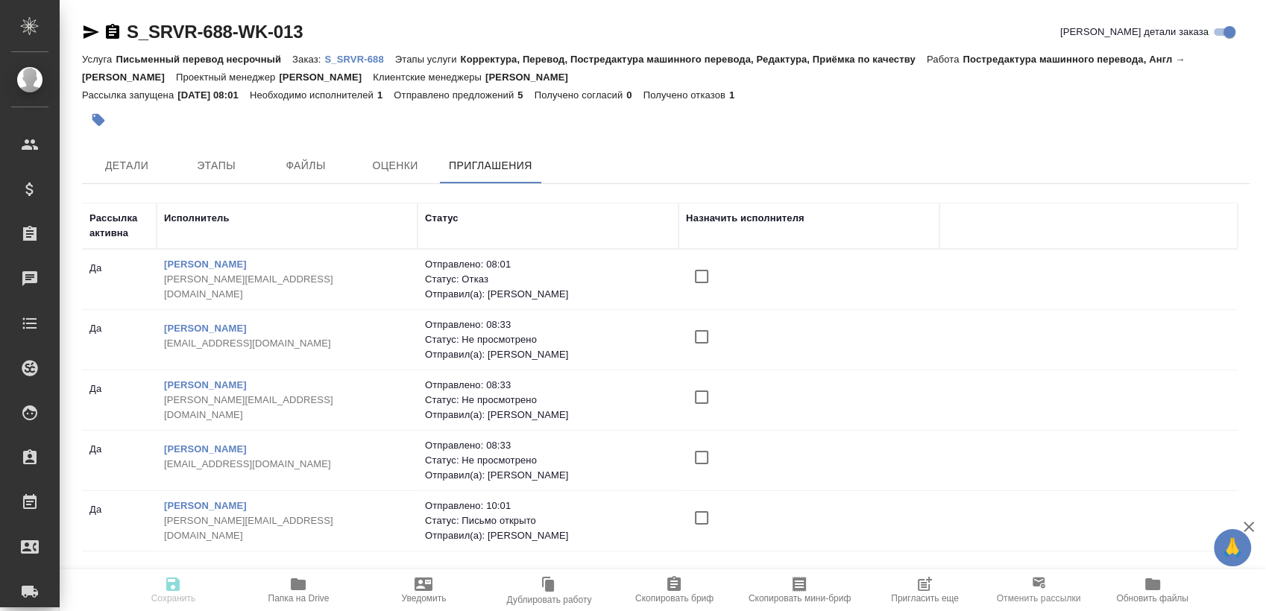
scroll to position [39, 0]
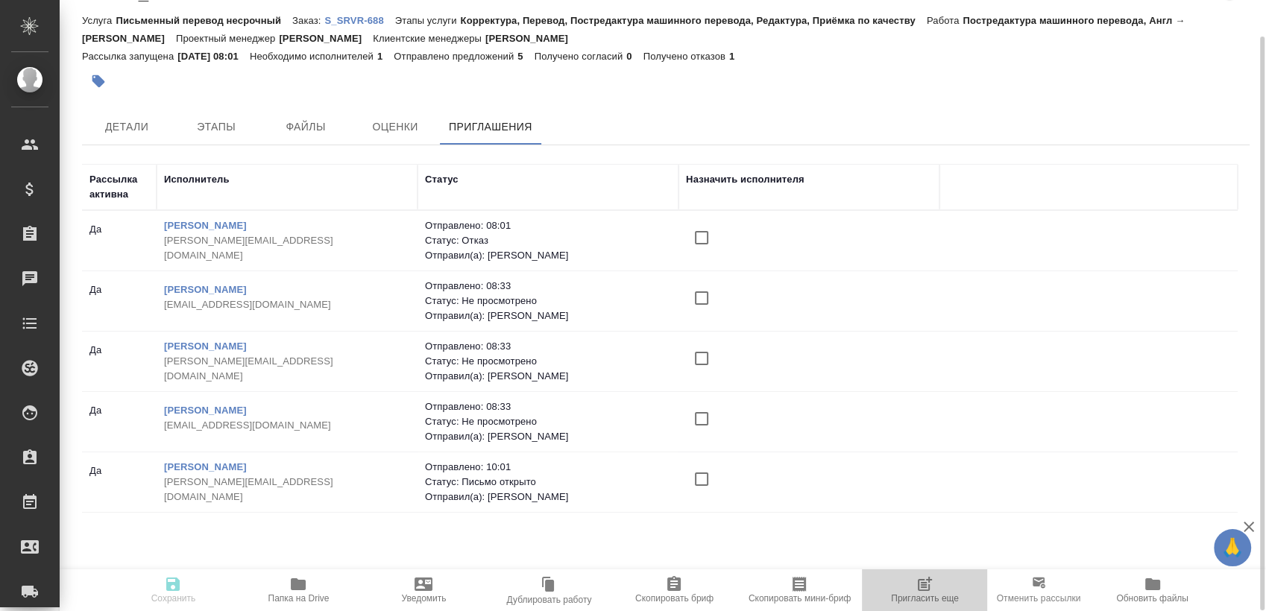
click at [892, 587] on span "Пригласить еще" at bounding box center [924, 589] width 107 height 28
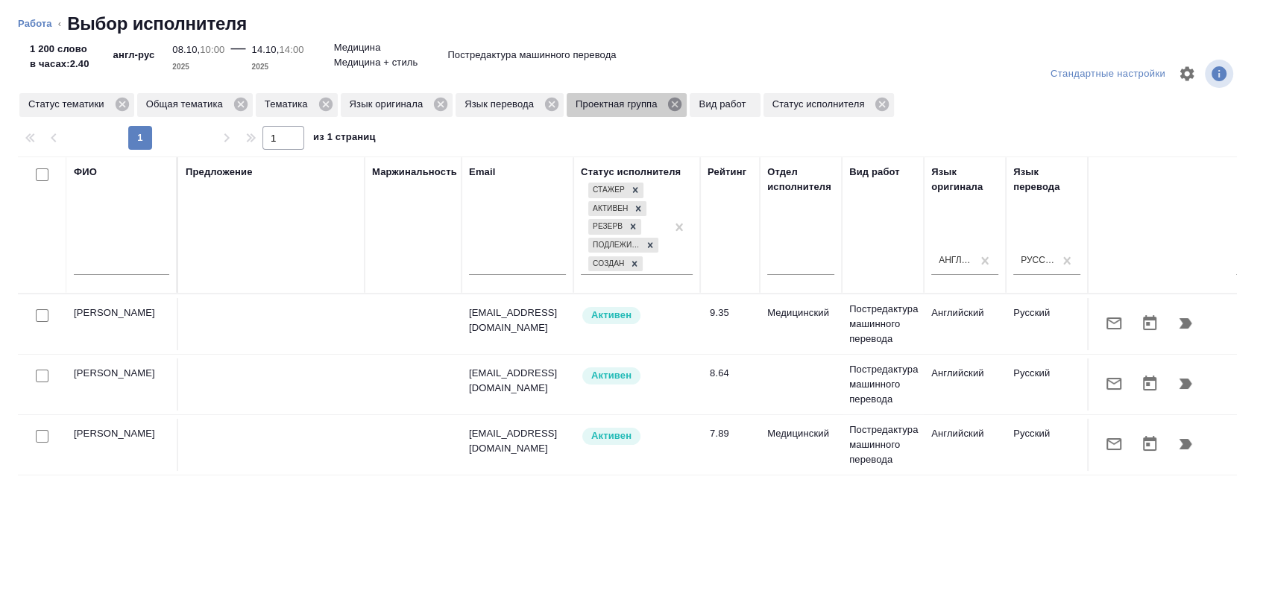
click at [677, 100] on icon at bounding box center [674, 104] width 13 height 13
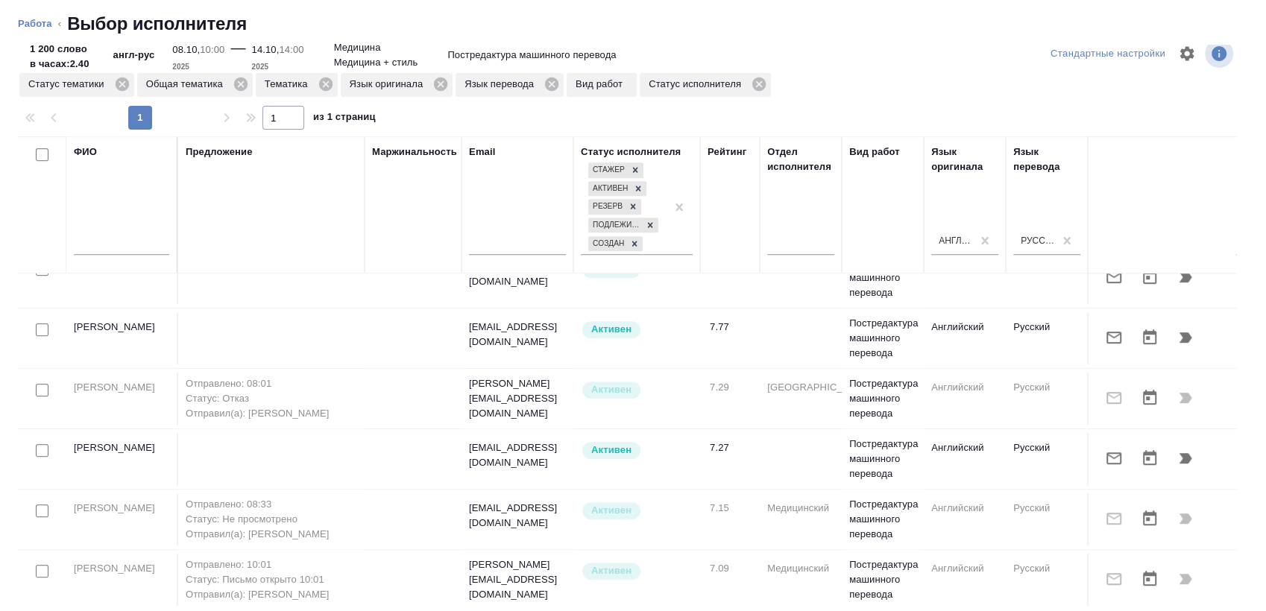
scroll to position [495, 0]
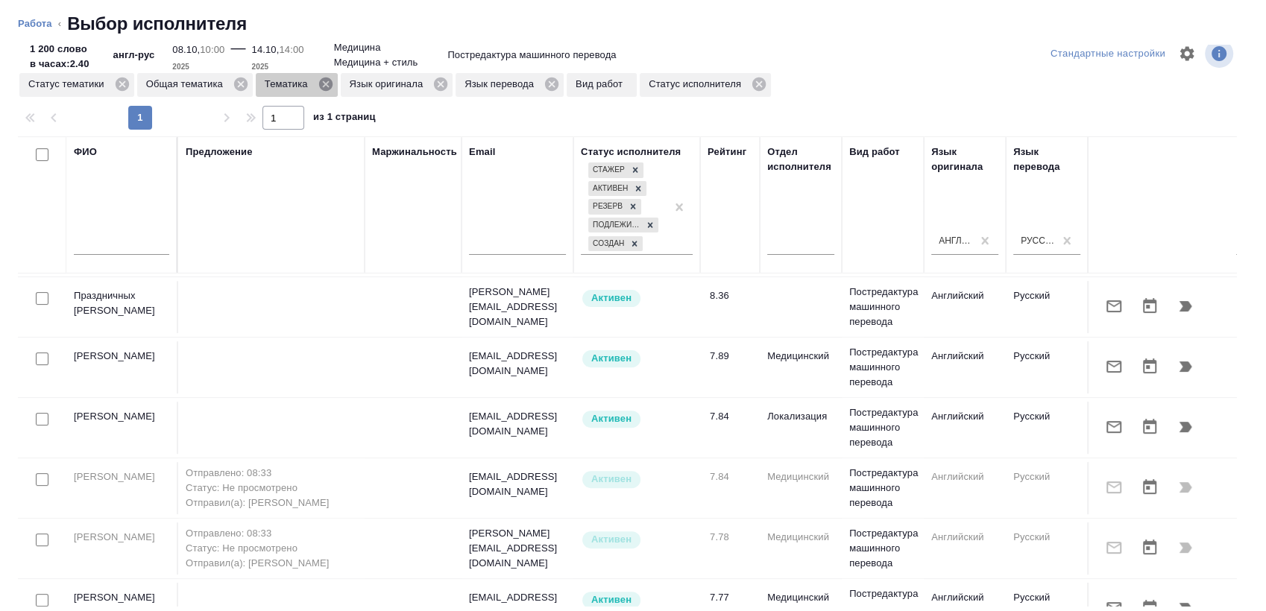
click at [327, 80] on icon at bounding box center [324, 84] width 13 height 13
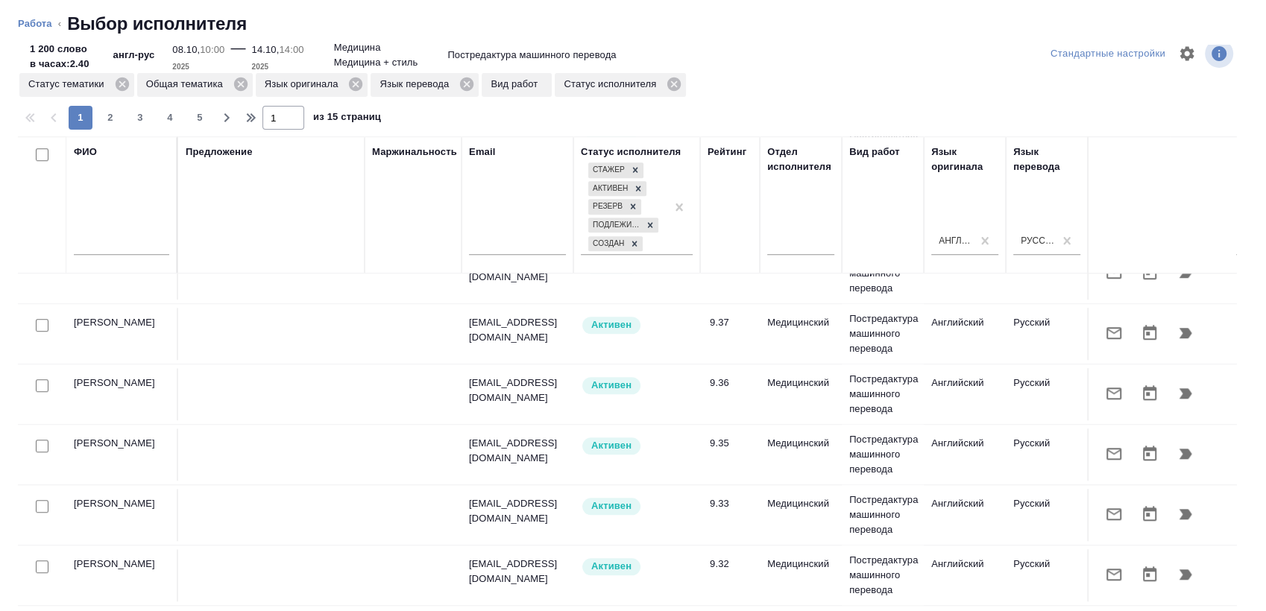
scroll to position [1203, 0]
click at [99, 111] on span "2" at bounding box center [110, 117] width 24 height 15
type input "2"
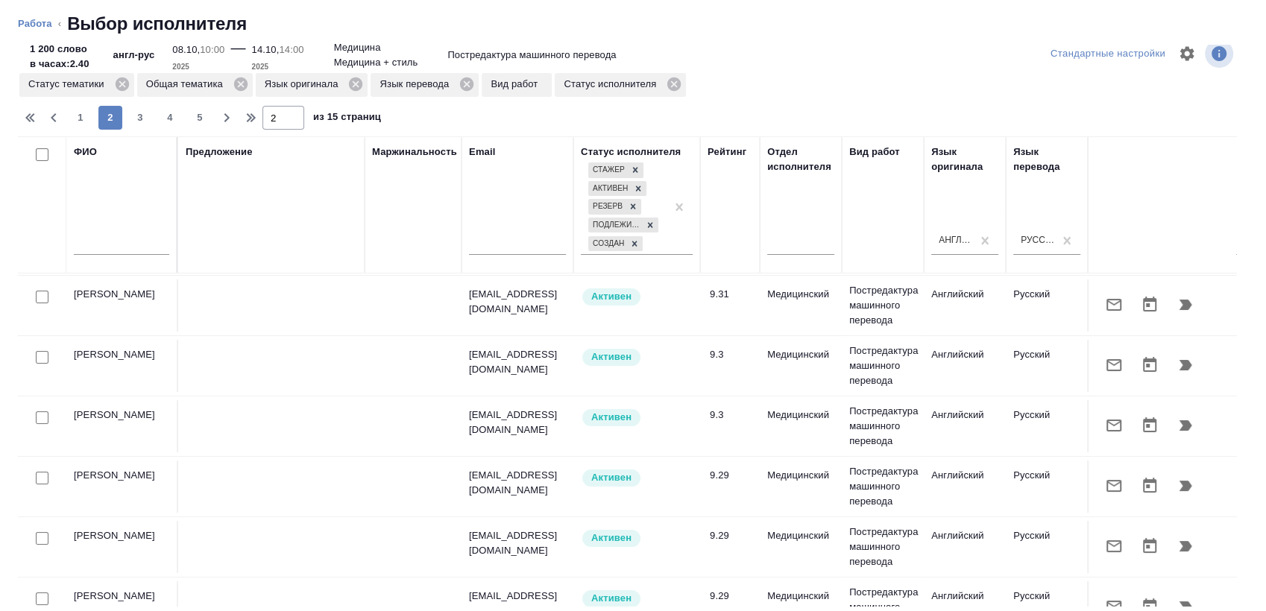
scroll to position [0, 0]
drag, startPoint x: 522, startPoint y: 592, endPoint x: 1023, endPoint y: 560, distance: 501.2
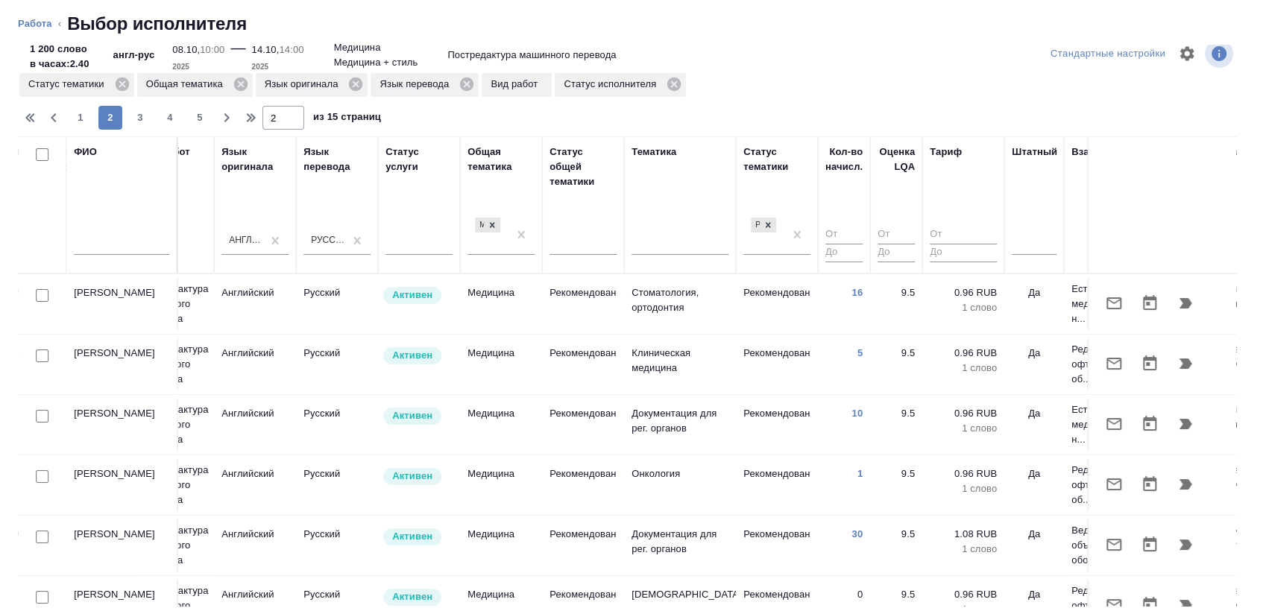
scroll to position [0, 972]
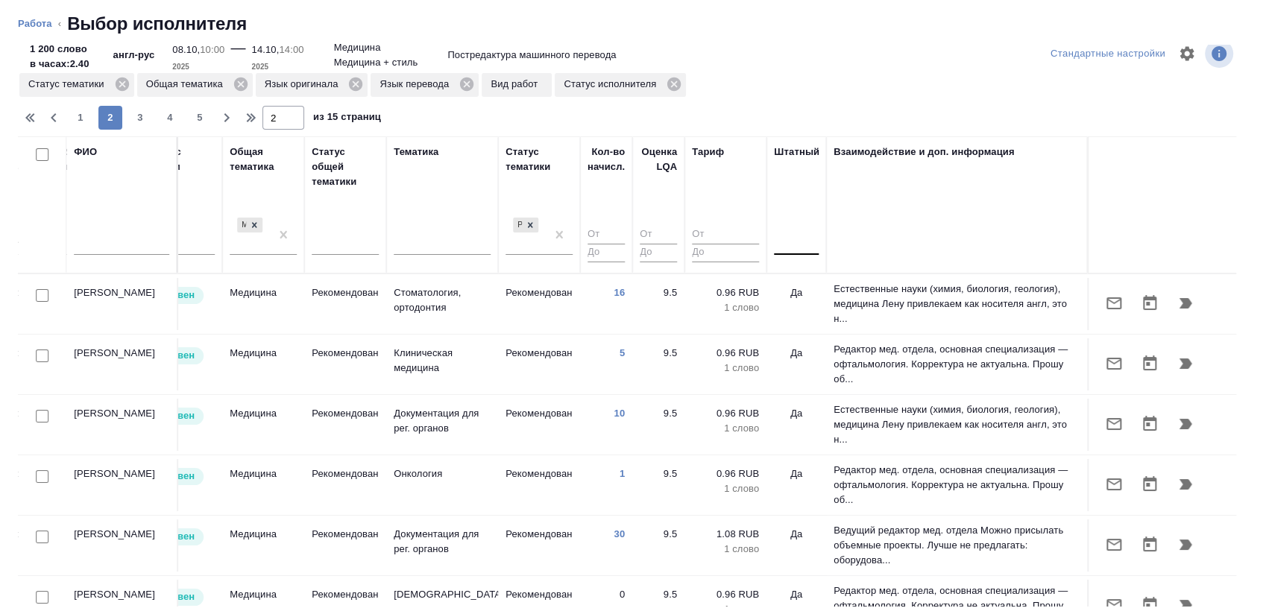
click at [795, 244] on th "Штатный" at bounding box center [796, 204] width 60 height 137
click at [777, 237] on div at bounding box center [796, 241] width 45 height 22
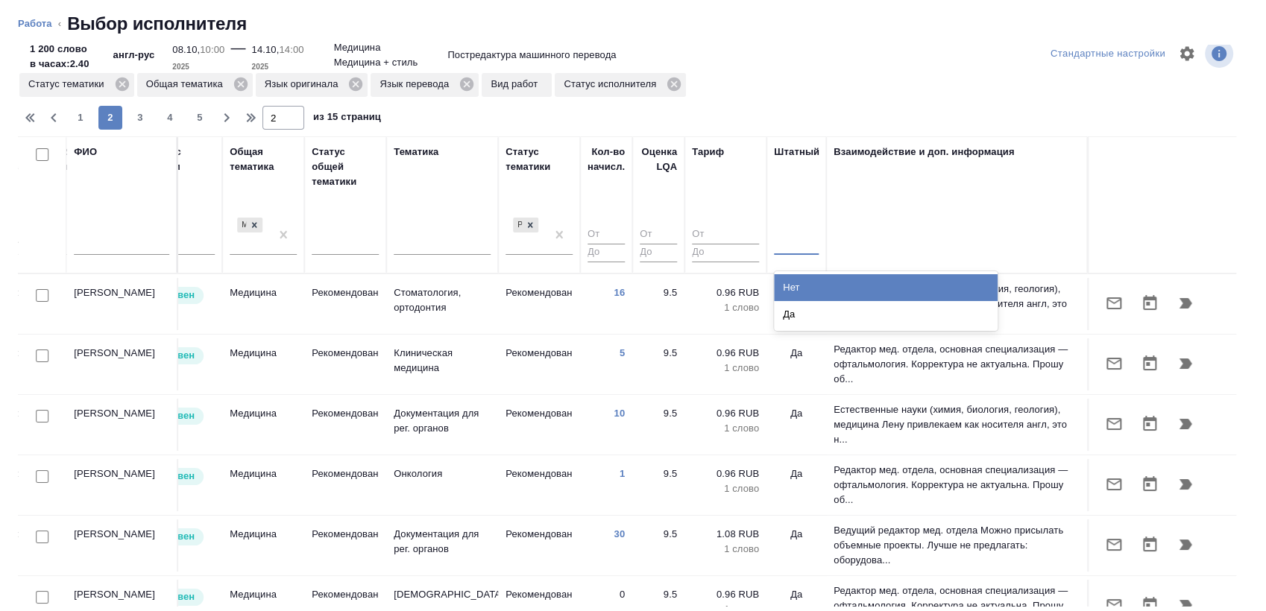
click at [776, 280] on div "Нет" at bounding box center [886, 287] width 224 height 27
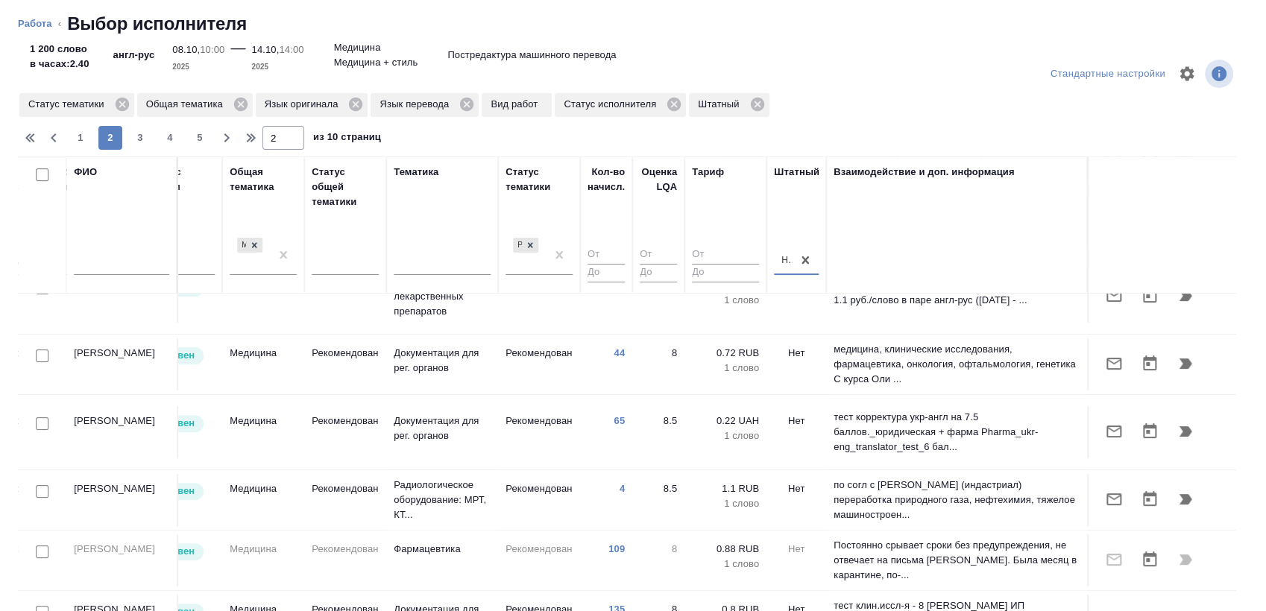
scroll to position [496, 972]
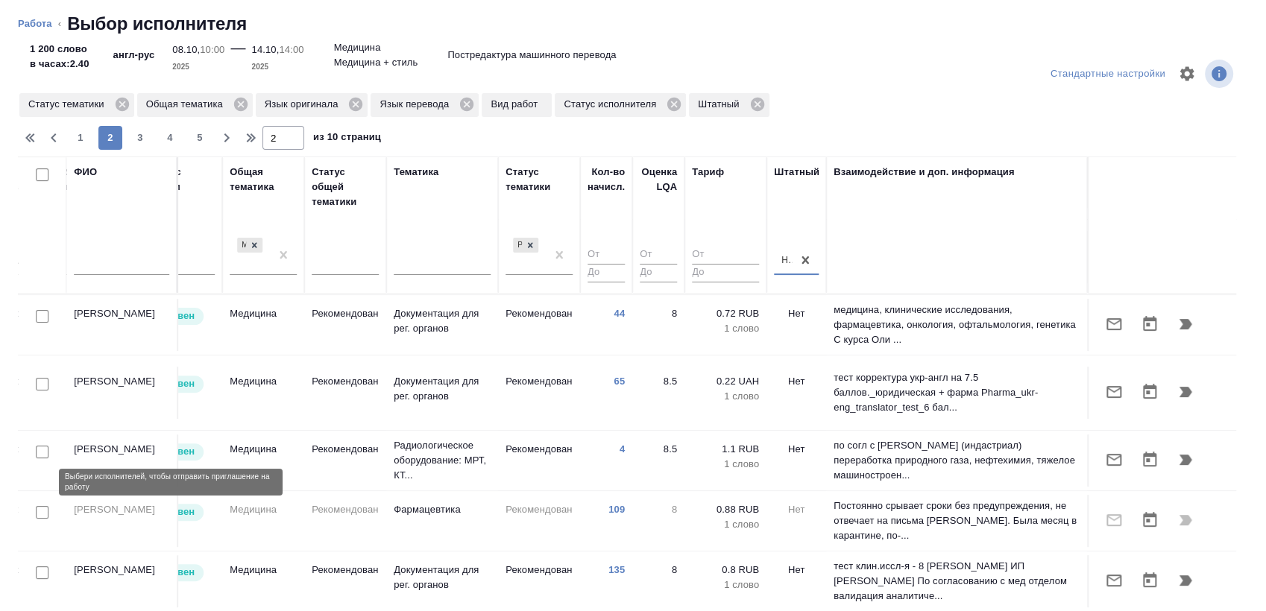
click at [37, 566] on input "checkbox" at bounding box center [42, 572] width 13 height 13
checkbox input "true"
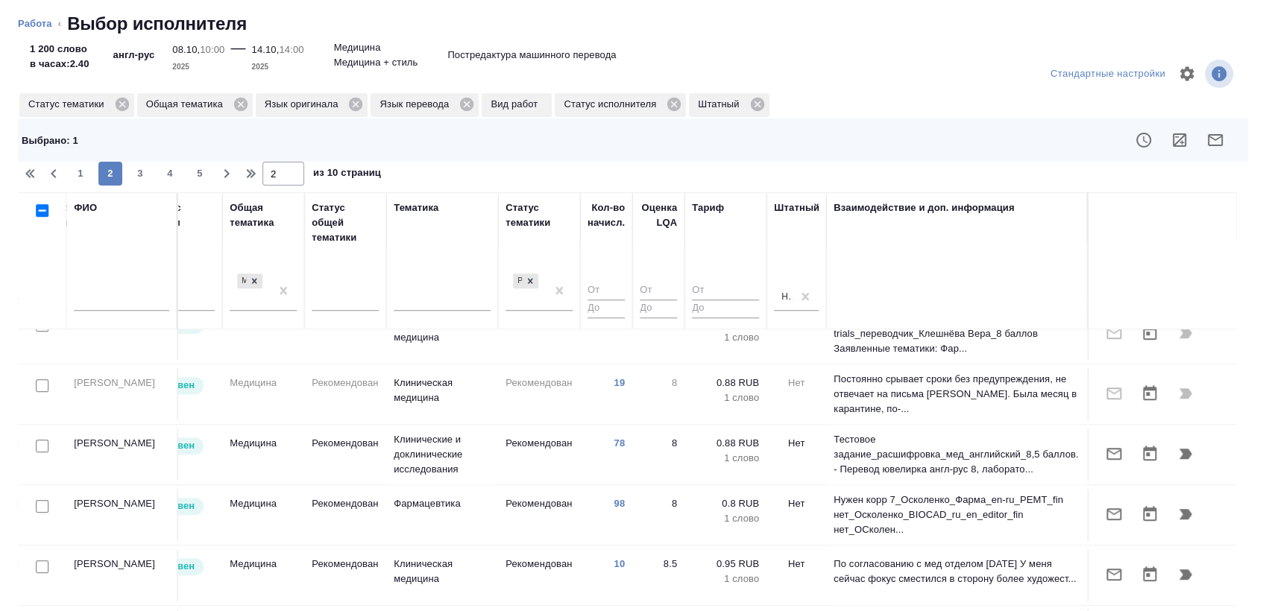
scroll to position [911, 972]
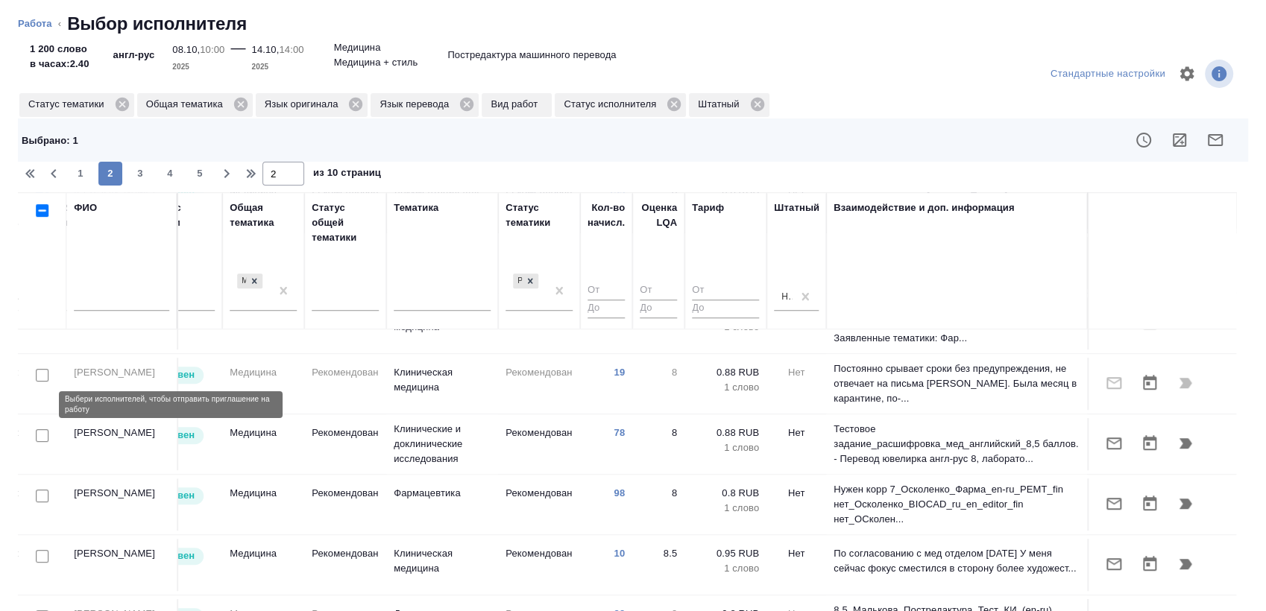
click at [45, 490] on input "checkbox" at bounding box center [42, 496] width 13 height 13
checkbox input "true"
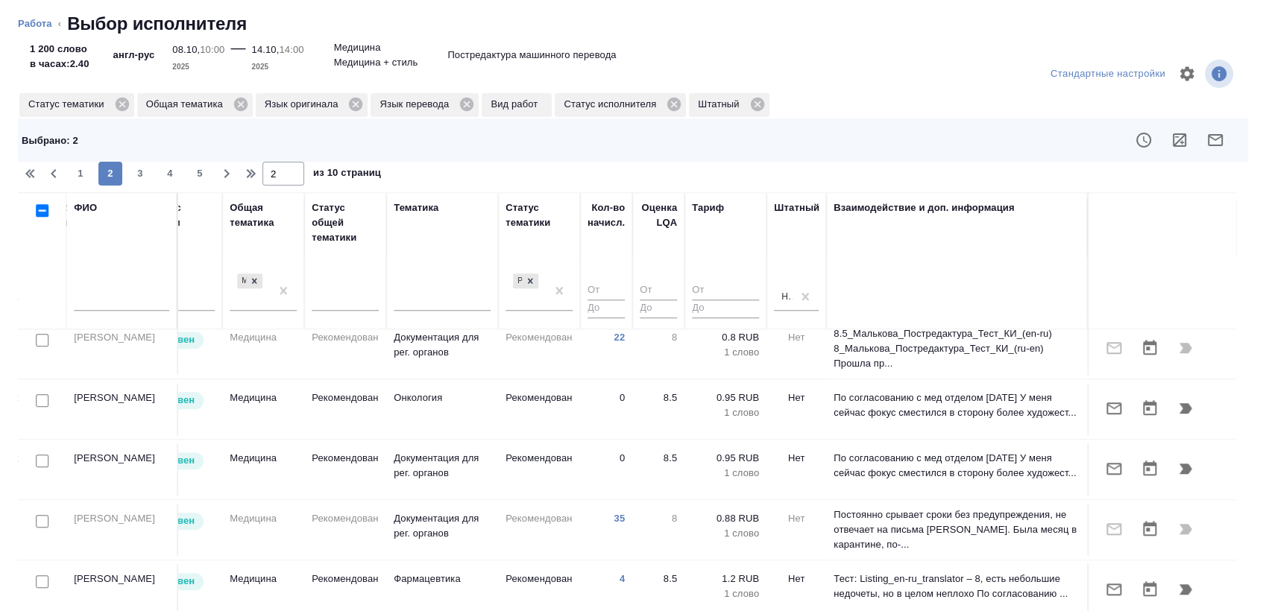
scroll to position [56, 0]
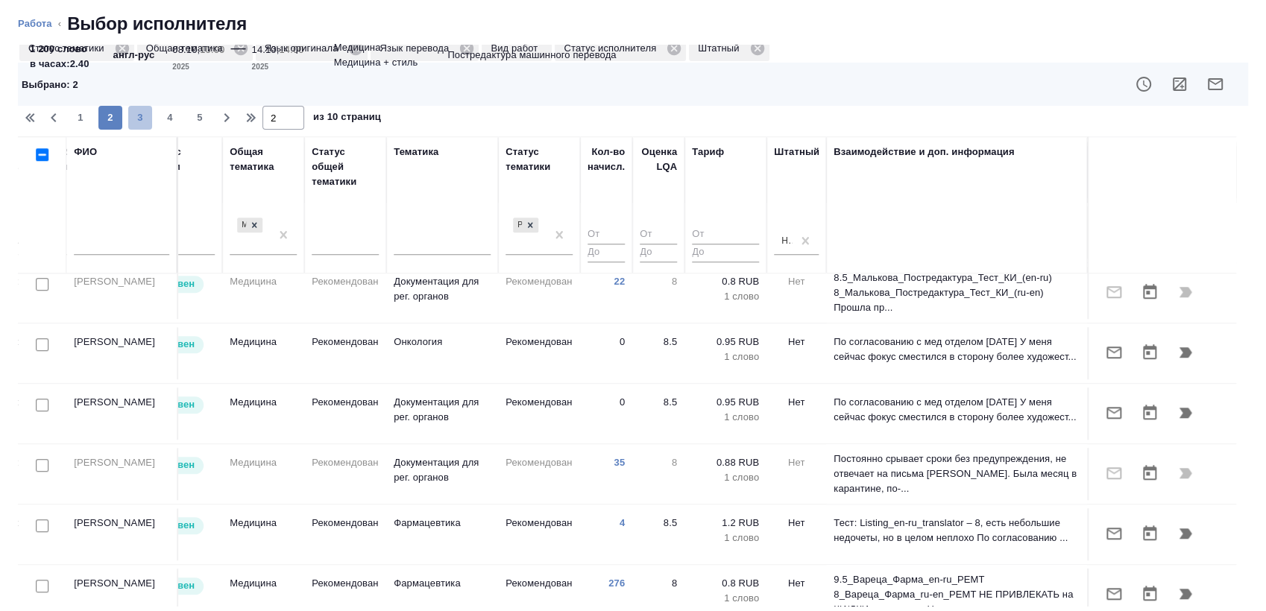
click at [133, 109] on button "3" at bounding box center [140, 118] width 24 height 24
type input "3"
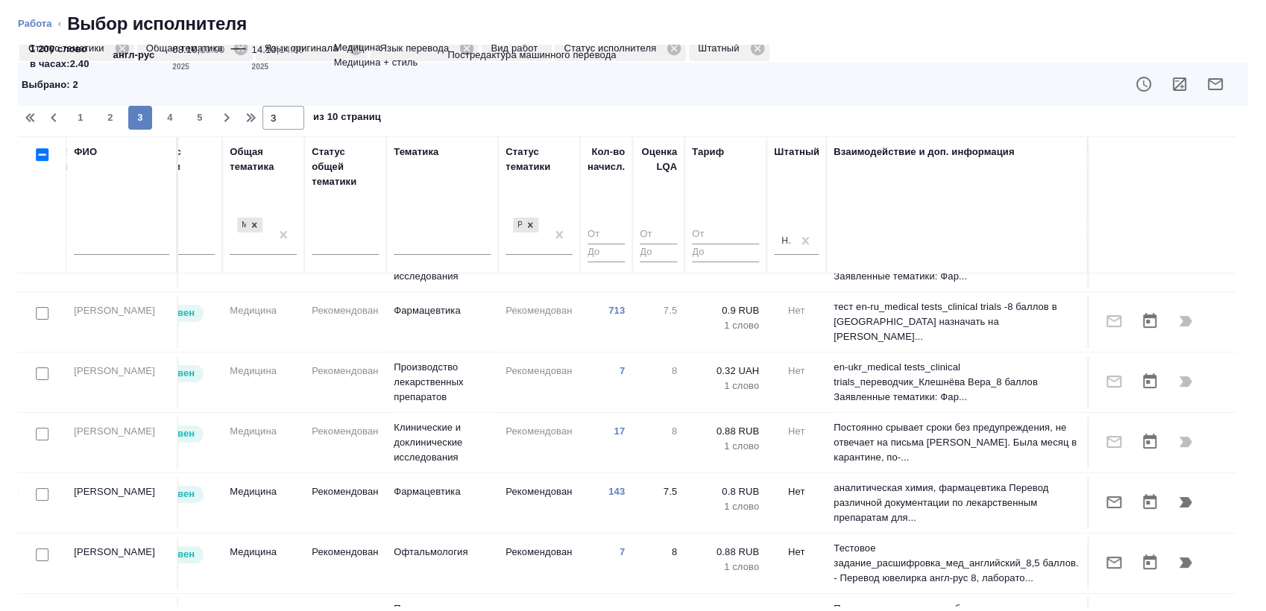
scroll to position [0, 972]
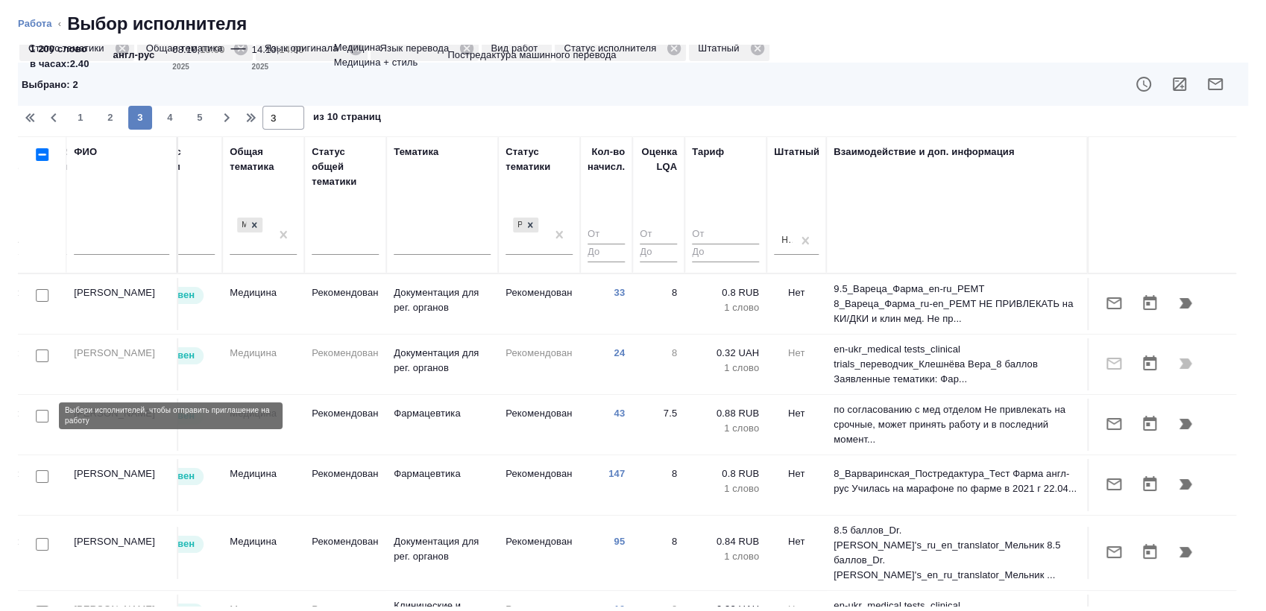
click at [39, 421] on input "checkbox" at bounding box center [42, 416] width 13 height 13
checkbox input "true"
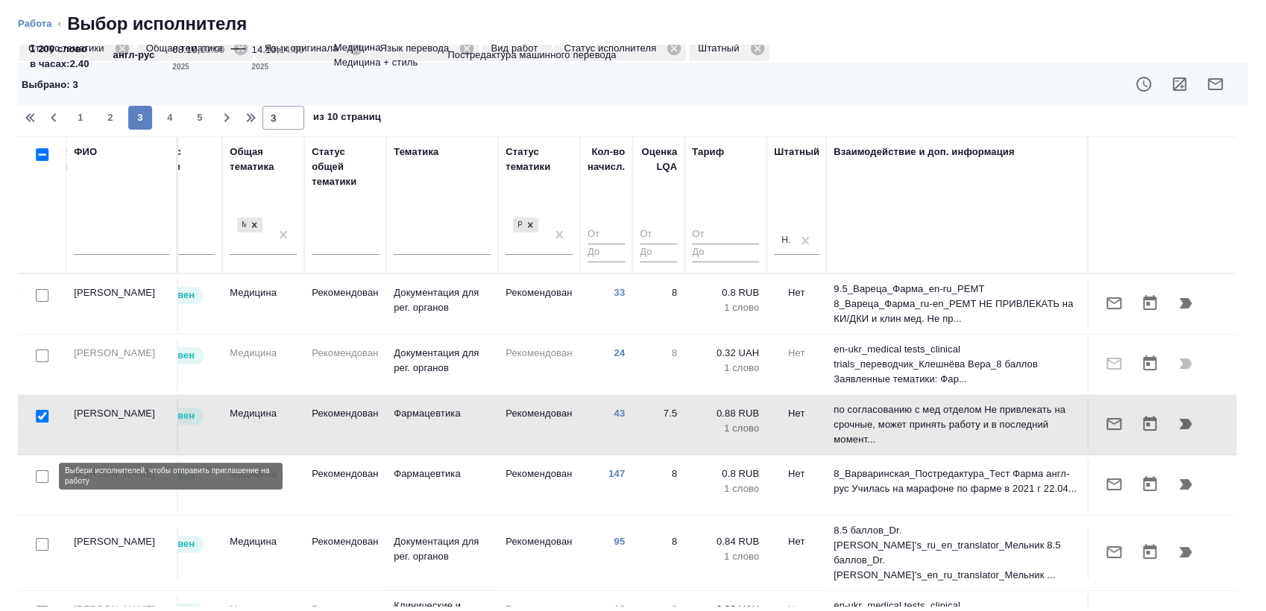
drag, startPoint x: 38, startPoint y: 476, endPoint x: 42, endPoint y: 530, distance: 54.6
click at [39, 476] on input "checkbox" at bounding box center [42, 476] width 13 height 13
checkbox input "true"
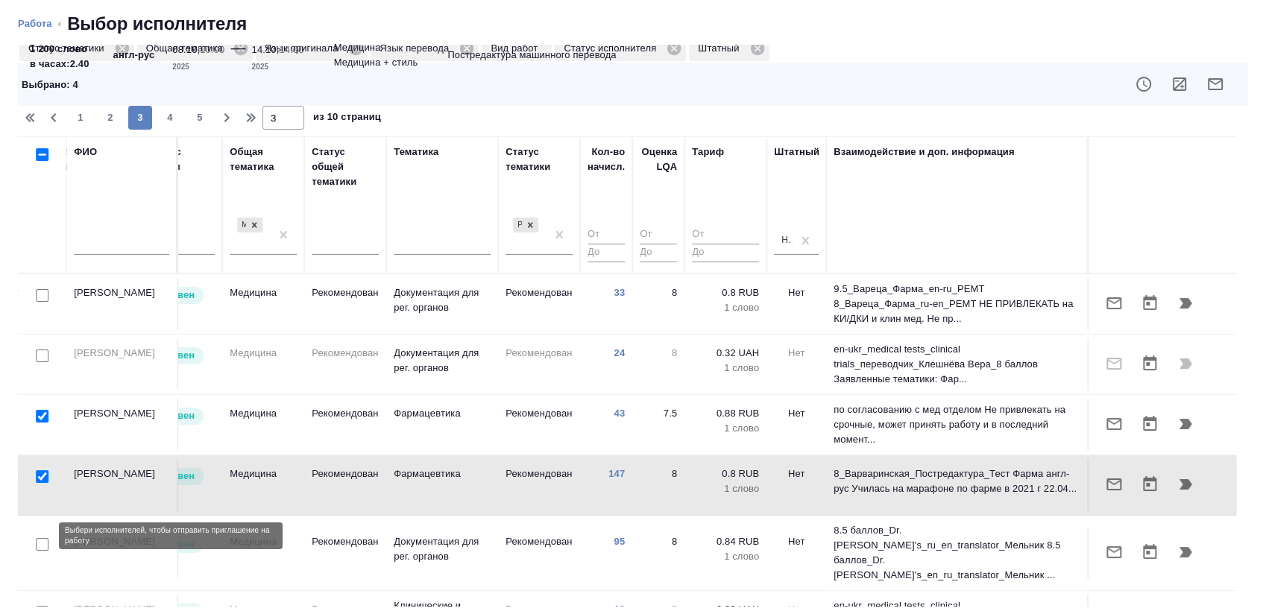
click at [42, 538] on input "checkbox" at bounding box center [42, 544] width 13 height 13
checkbox input "true"
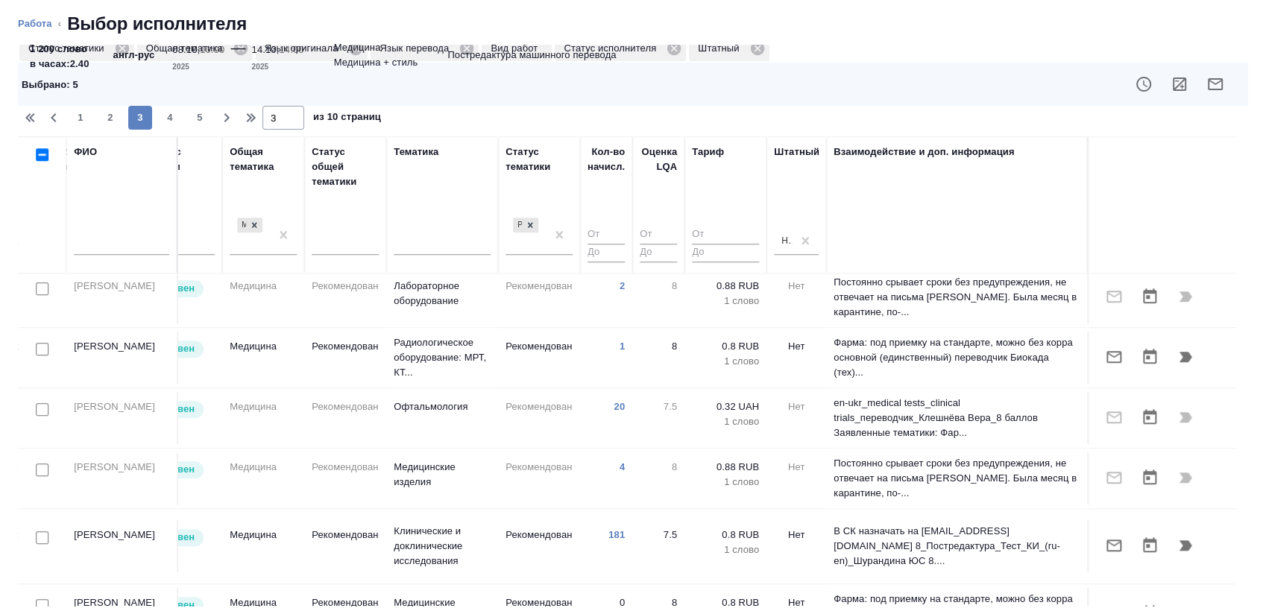
scroll to position [1187, 972]
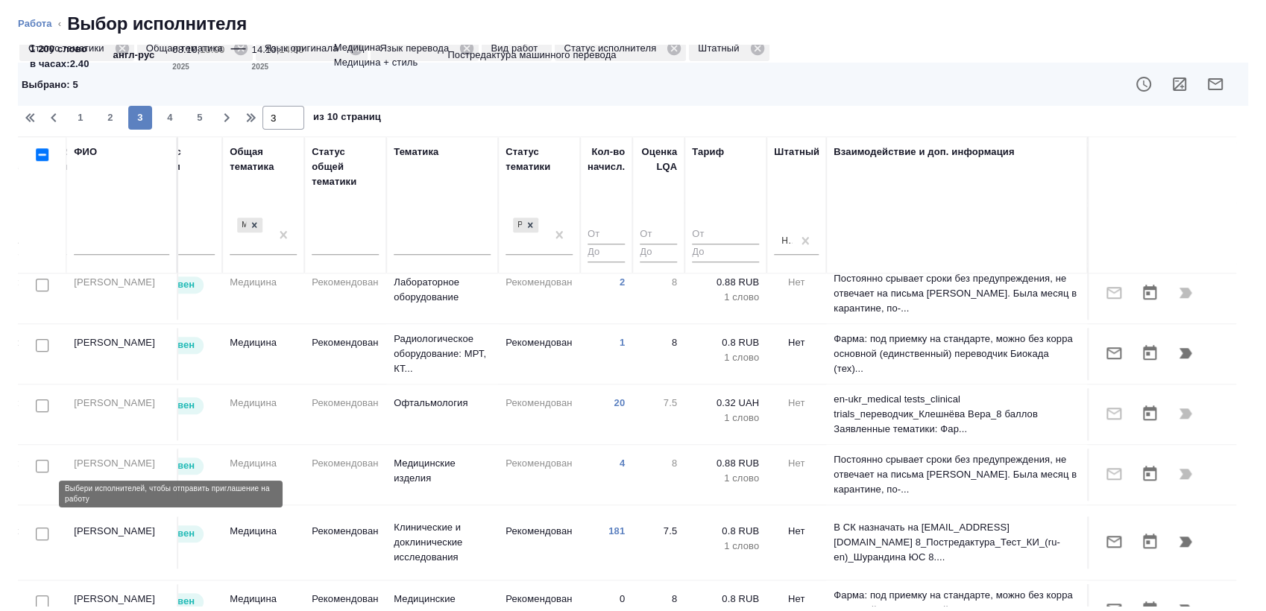
click at [45, 528] on input "checkbox" at bounding box center [42, 534] width 13 height 13
checkbox input "true"
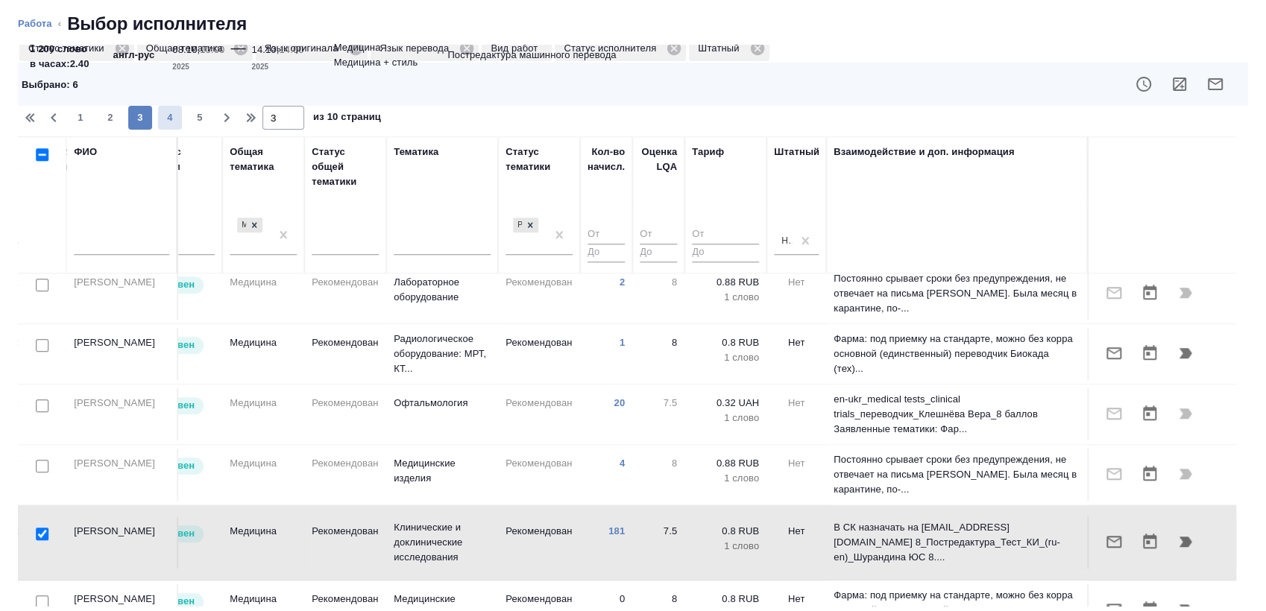
click at [174, 119] on span "4" at bounding box center [170, 117] width 24 height 15
type input "4"
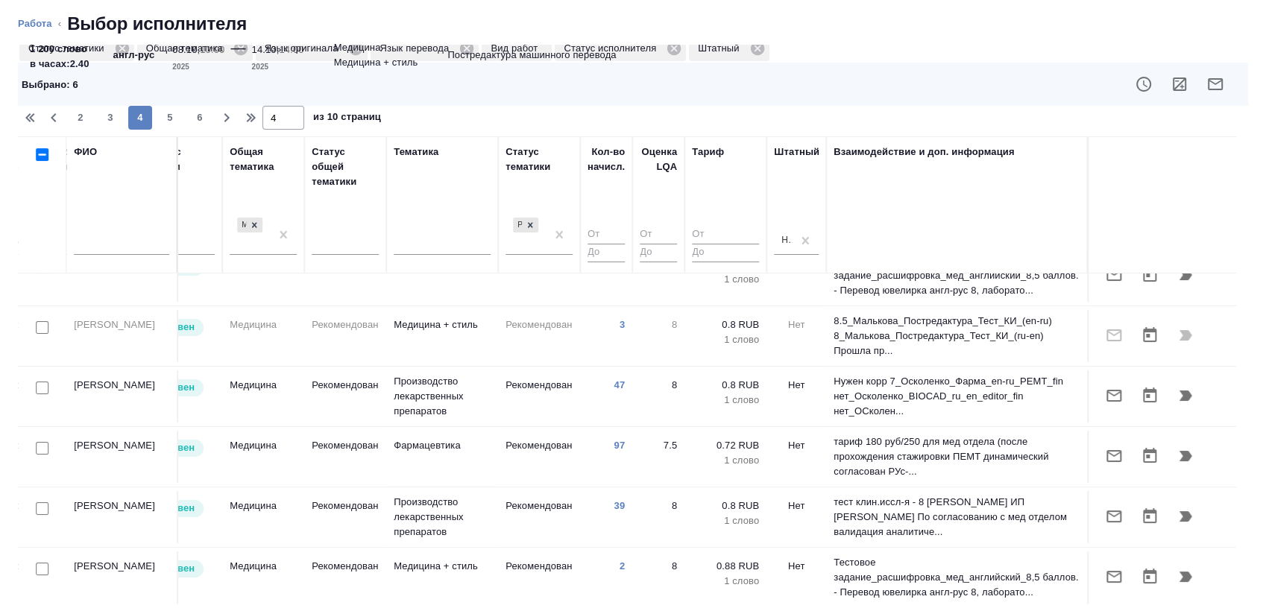
scroll to position [0, 972]
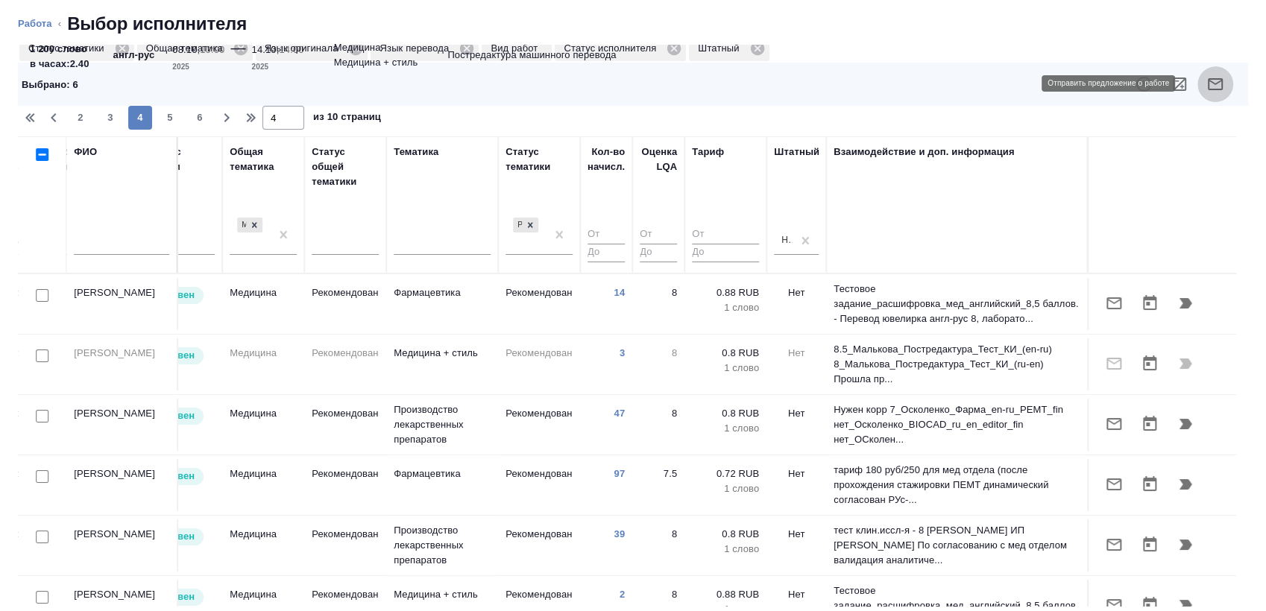
click at [1208, 94] on button "button" at bounding box center [1215, 84] width 36 height 36
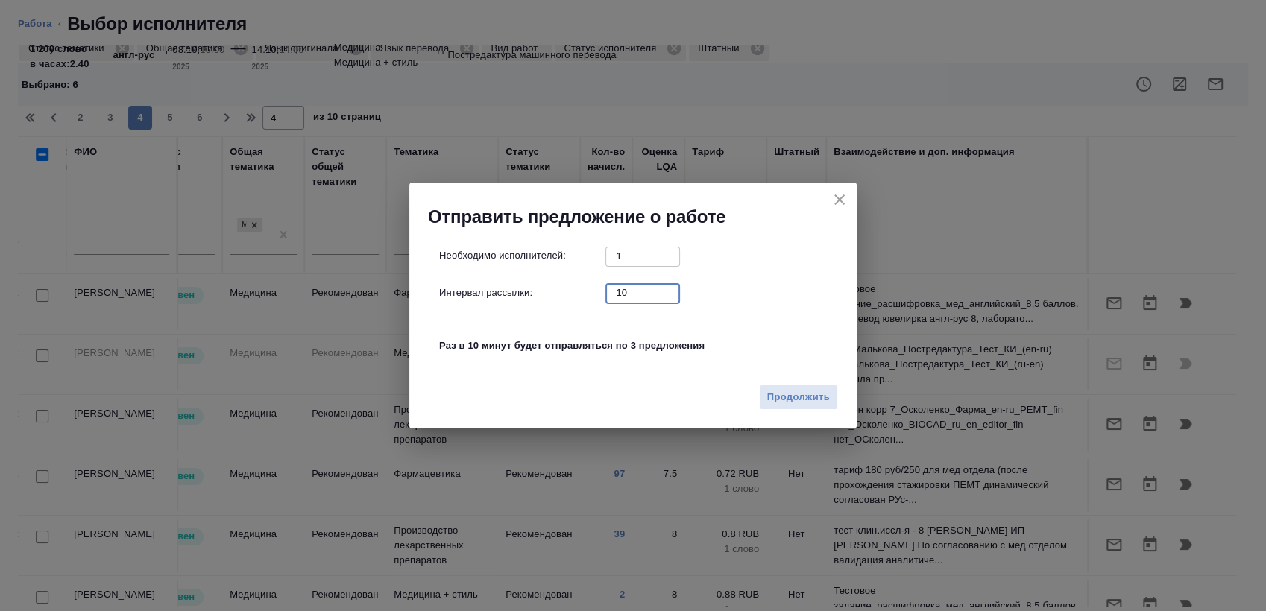
click at [624, 301] on input "10" at bounding box center [642, 292] width 75 height 19
click at [628, 291] on input "10" at bounding box center [642, 292] width 75 height 19
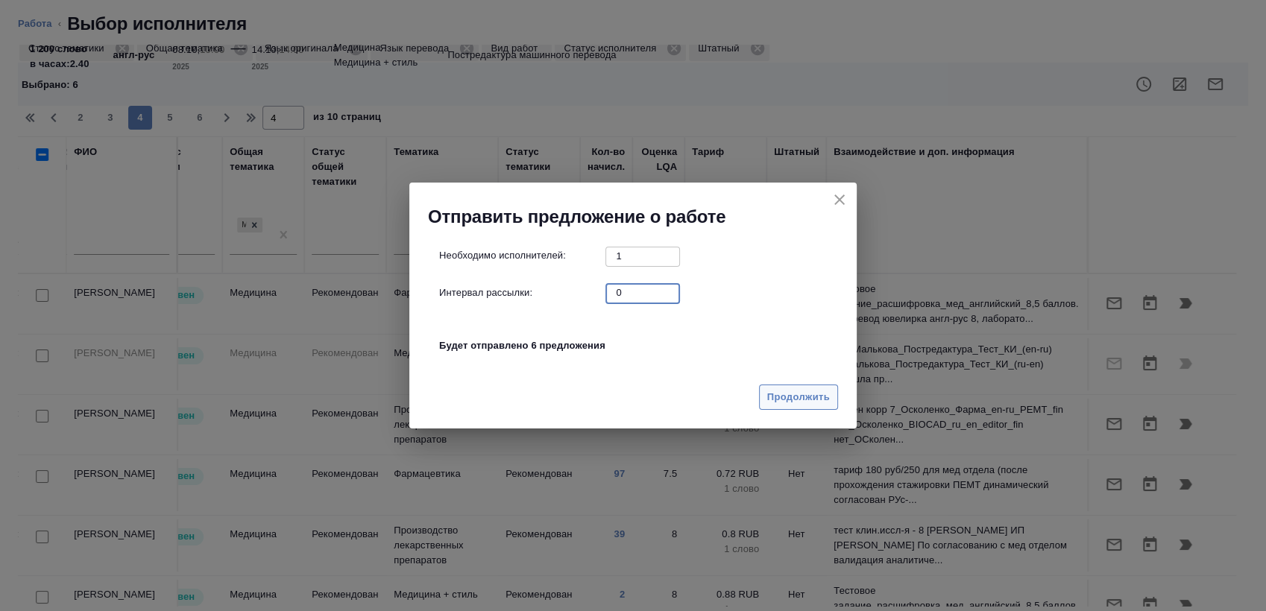
type input "0"
click at [812, 400] on span "Продолжить" at bounding box center [798, 397] width 63 height 17
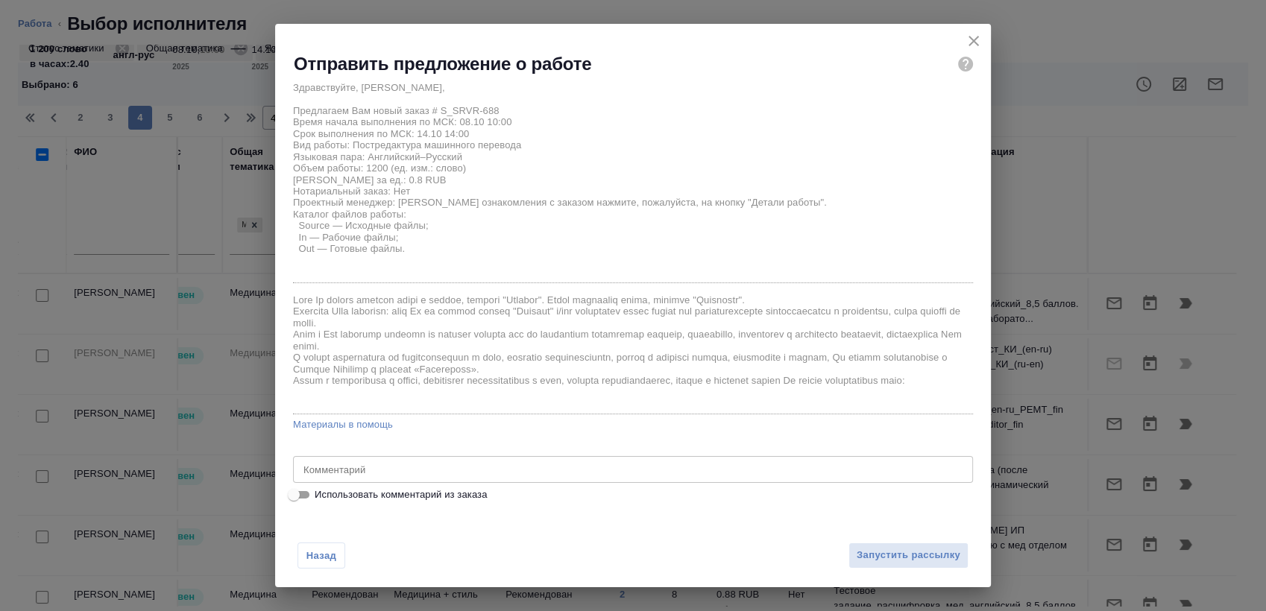
scroll to position [18, 0]
click at [896, 546] on button "Запустить рассылку" at bounding box center [908, 556] width 120 height 26
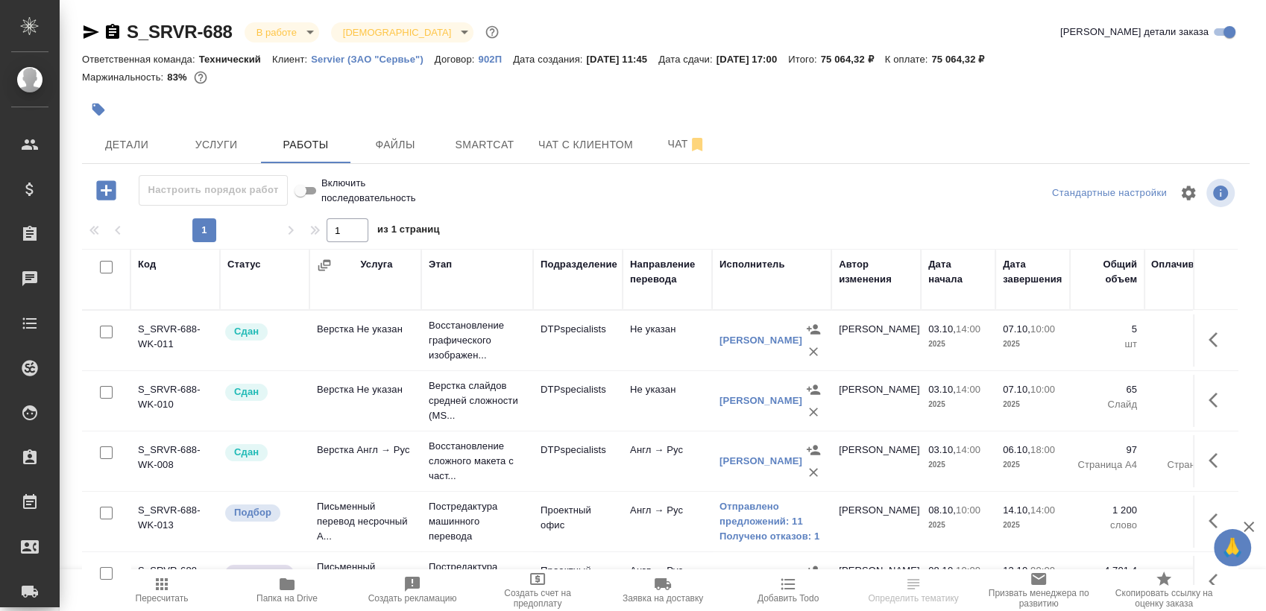
scroll to position [10, 0]
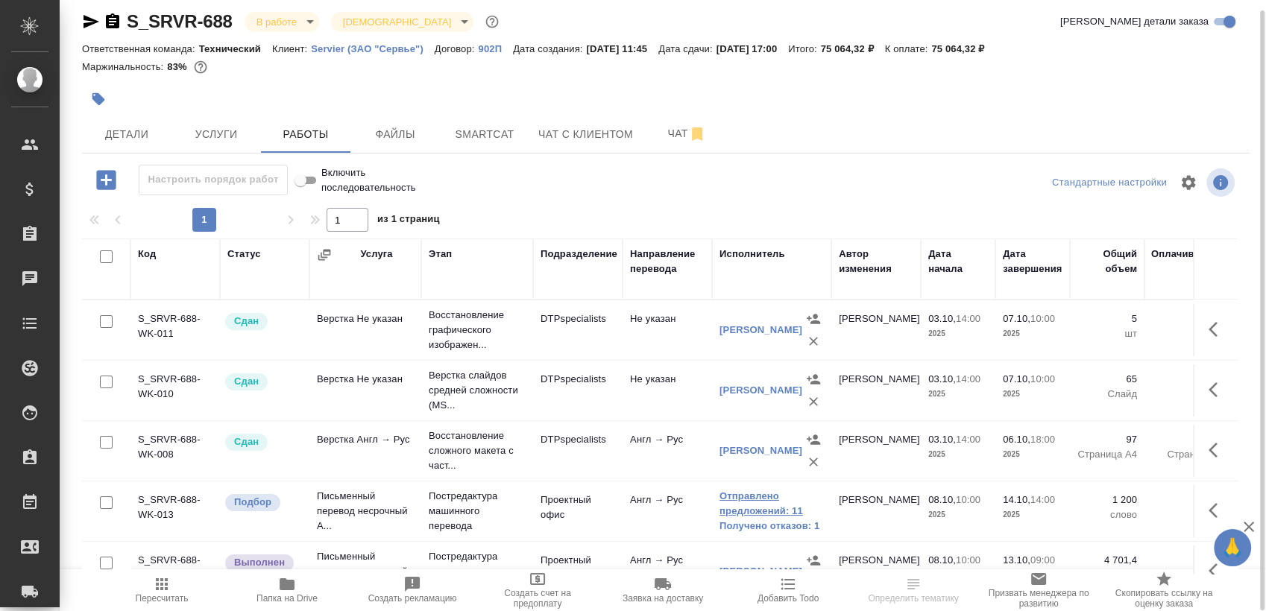
click at [774, 493] on link "Отправлено предложений: 11" at bounding box center [771, 504] width 104 height 30
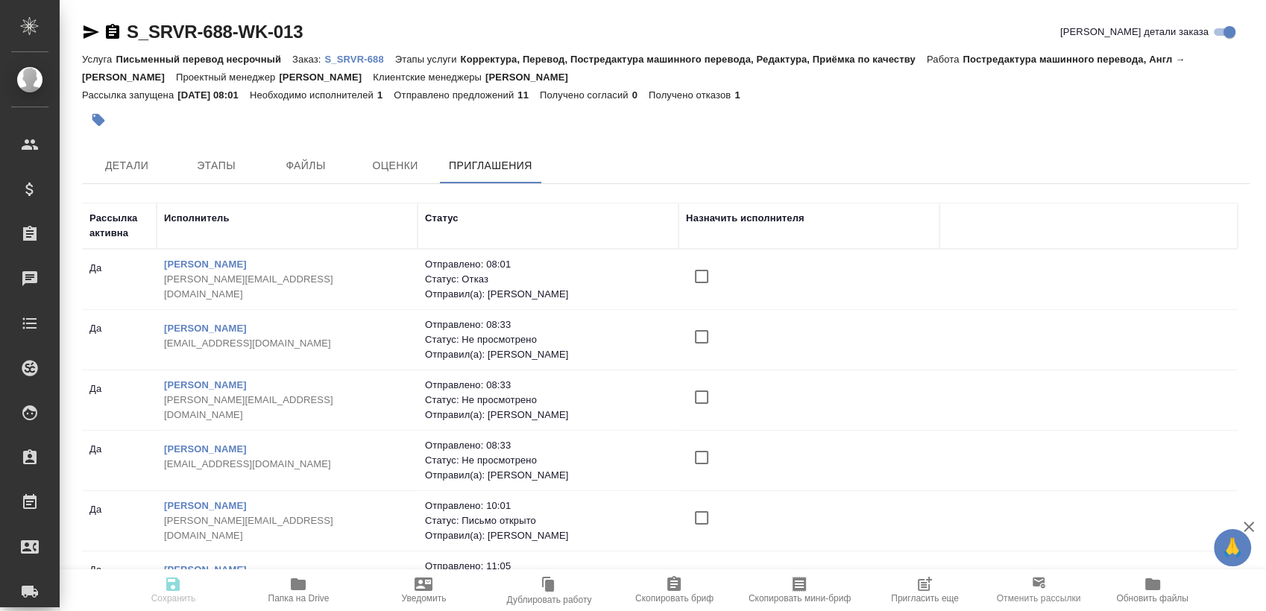
click at [905, 584] on span "Пригласить еще" at bounding box center [924, 589] width 107 height 28
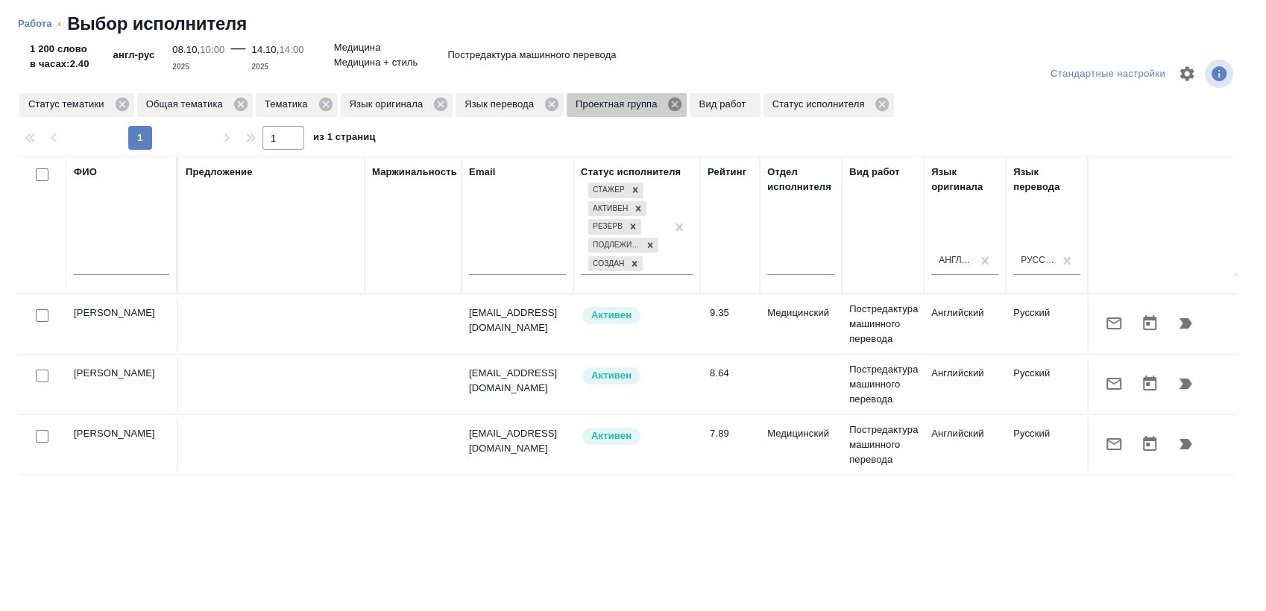
click at [672, 96] on icon at bounding box center [674, 104] width 16 height 16
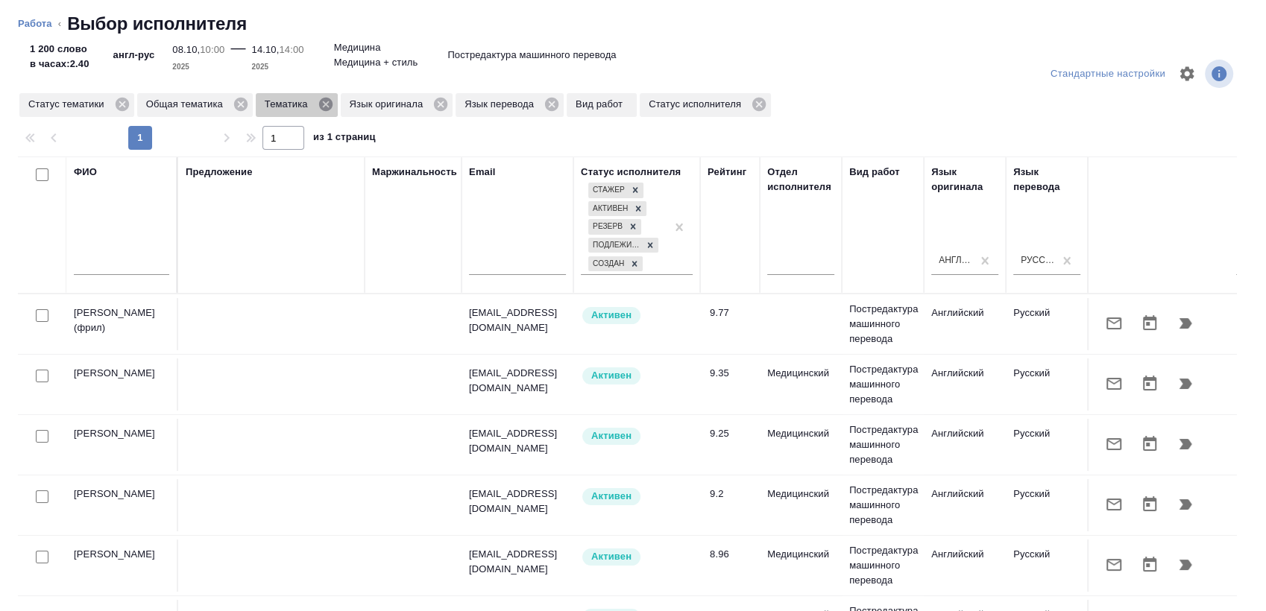
click at [324, 104] on icon at bounding box center [326, 104] width 16 height 16
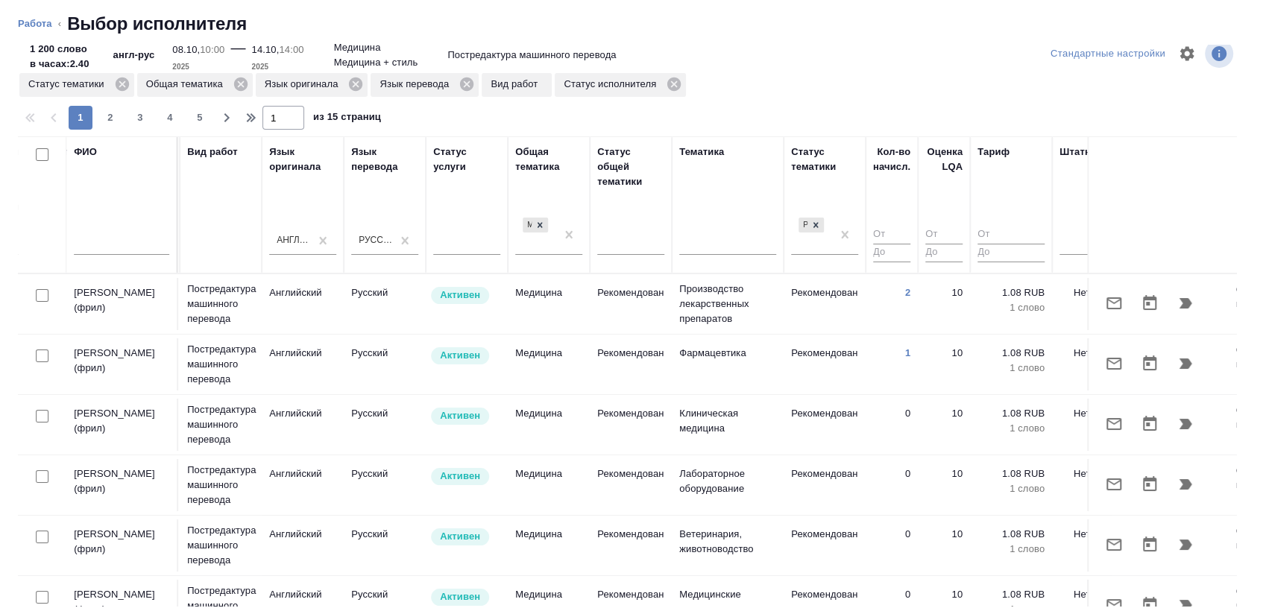
scroll to position [0, 707]
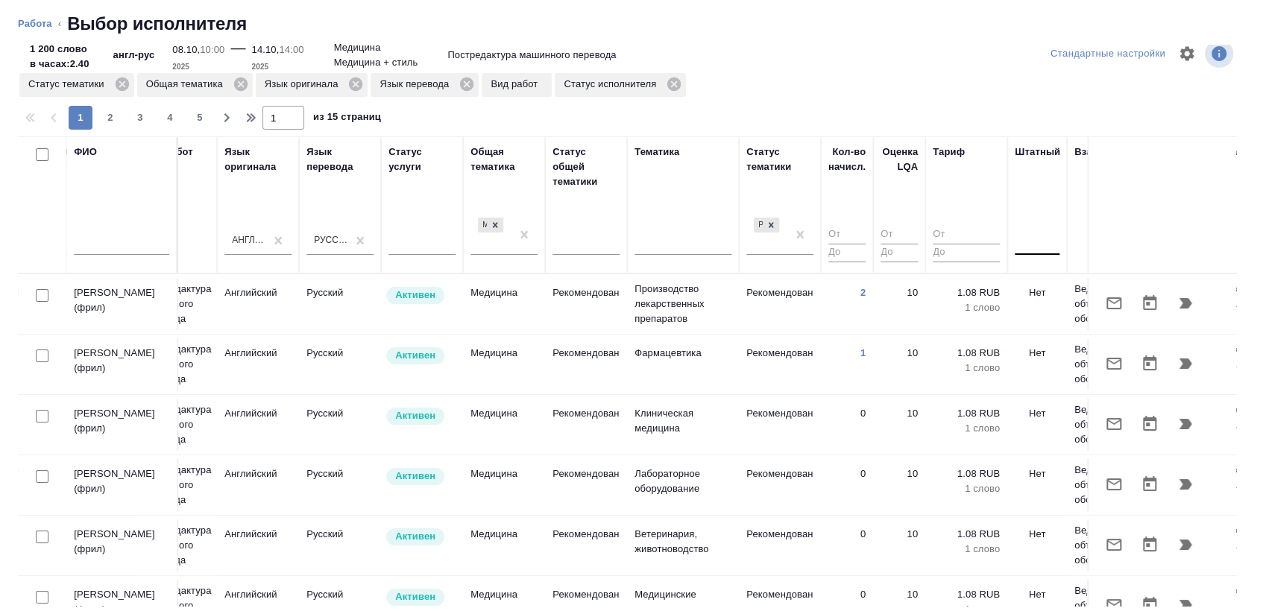
click at [1040, 253] on div at bounding box center [1036, 241] width 45 height 28
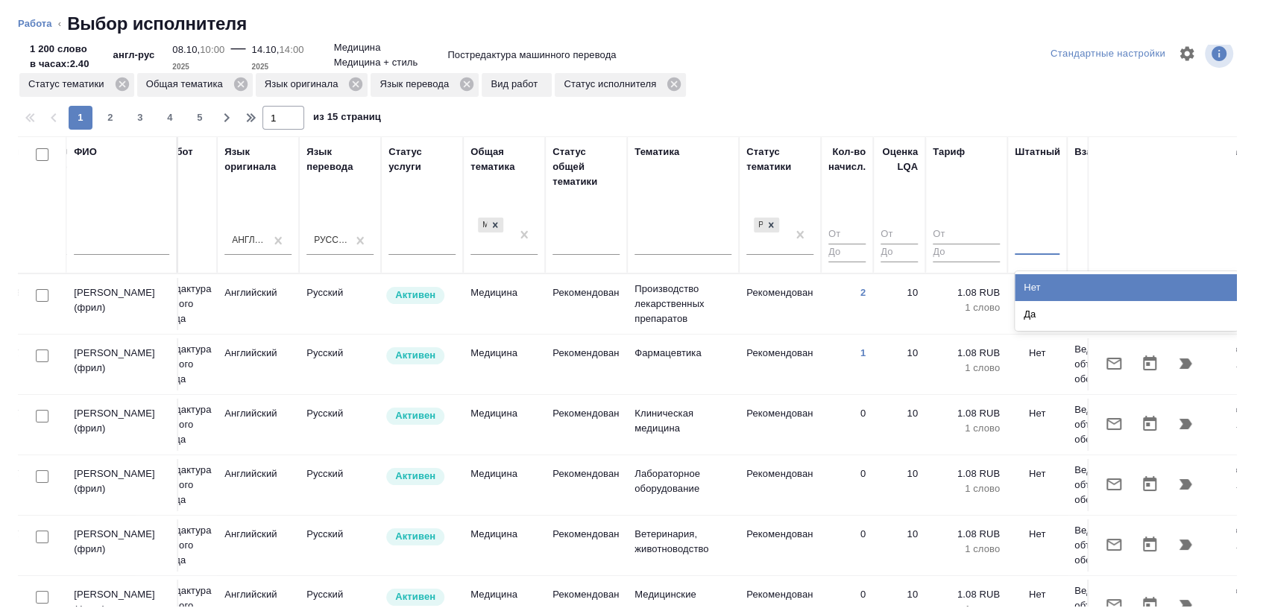
click at [1032, 276] on div "Нет" at bounding box center [1126, 287] width 224 height 27
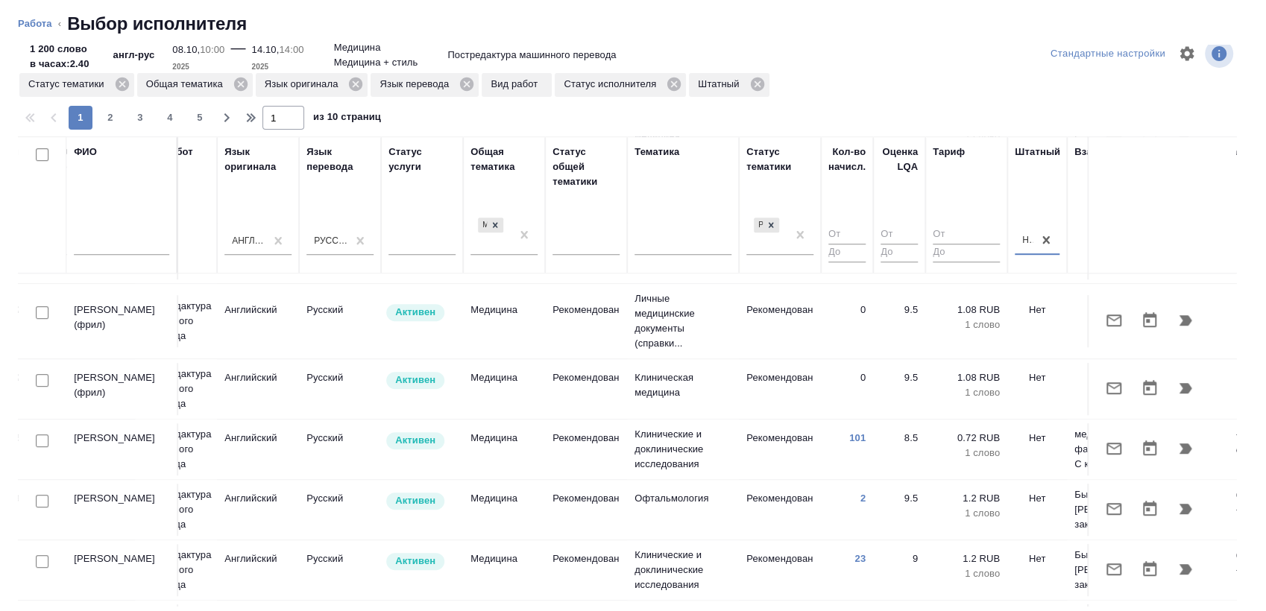
scroll to position [1217, 707]
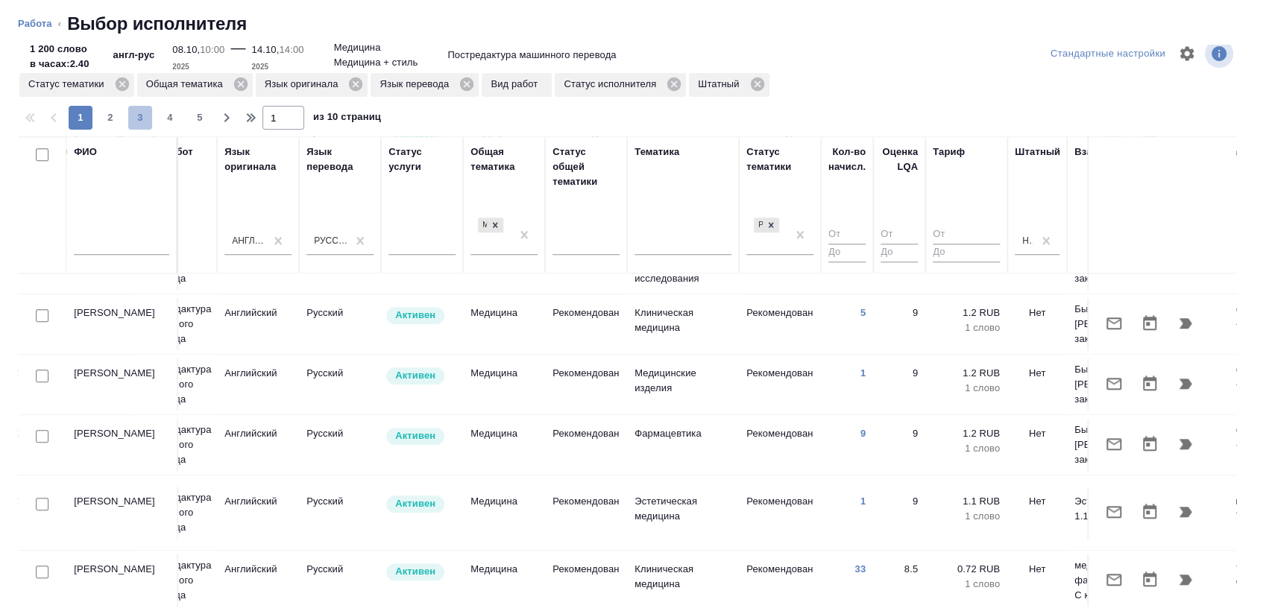
click at [148, 118] on span "3" at bounding box center [140, 117] width 24 height 15
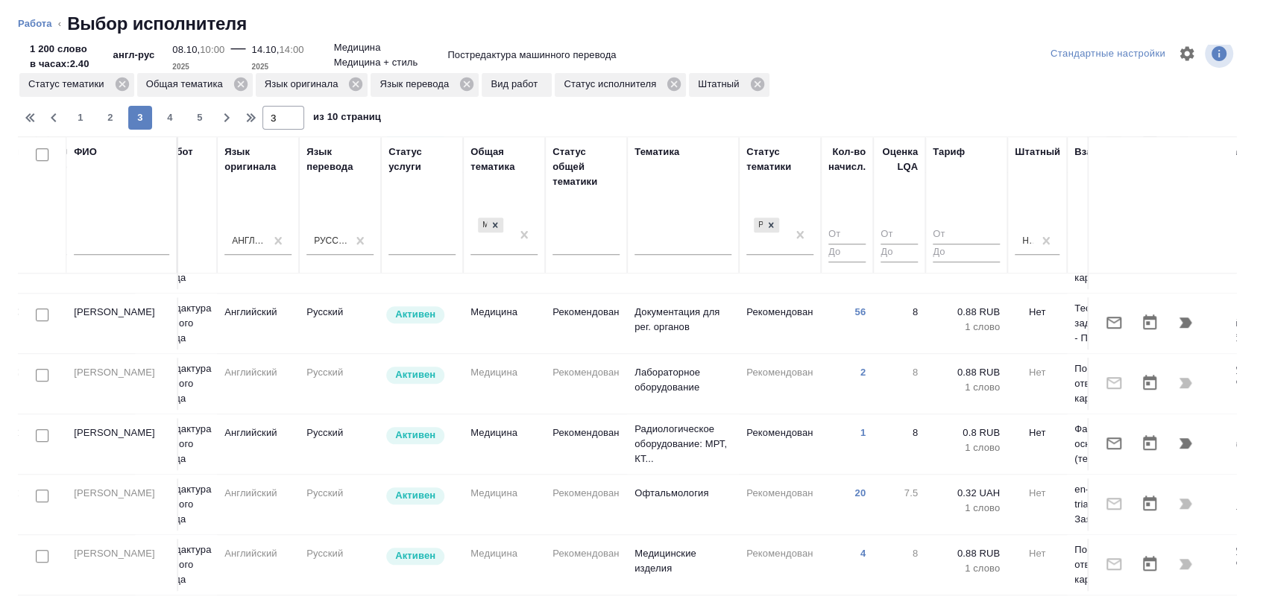
scroll to position [1187, 707]
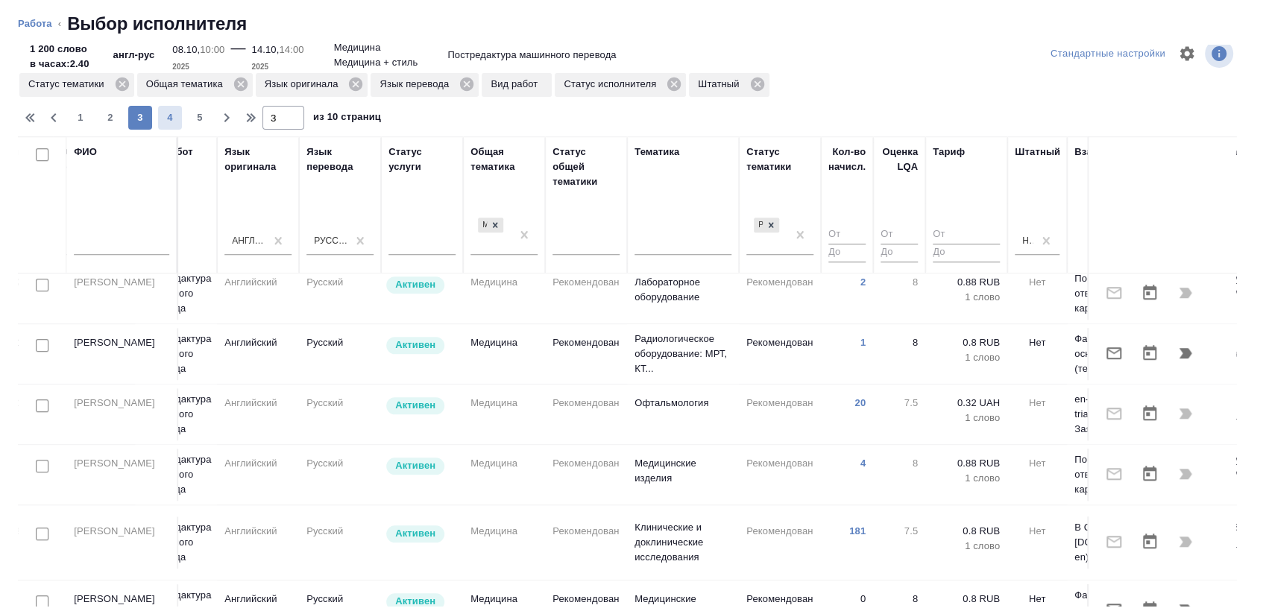
click at [173, 121] on span "4" at bounding box center [170, 117] width 24 height 15
type input "4"
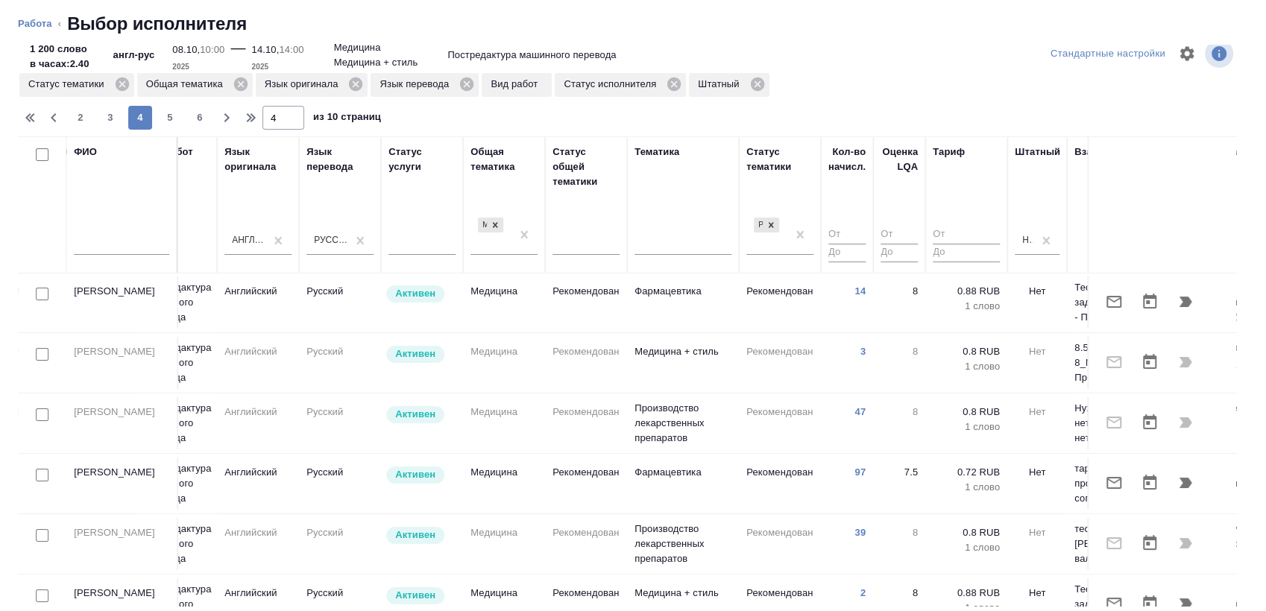
scroll to position [0, 707]
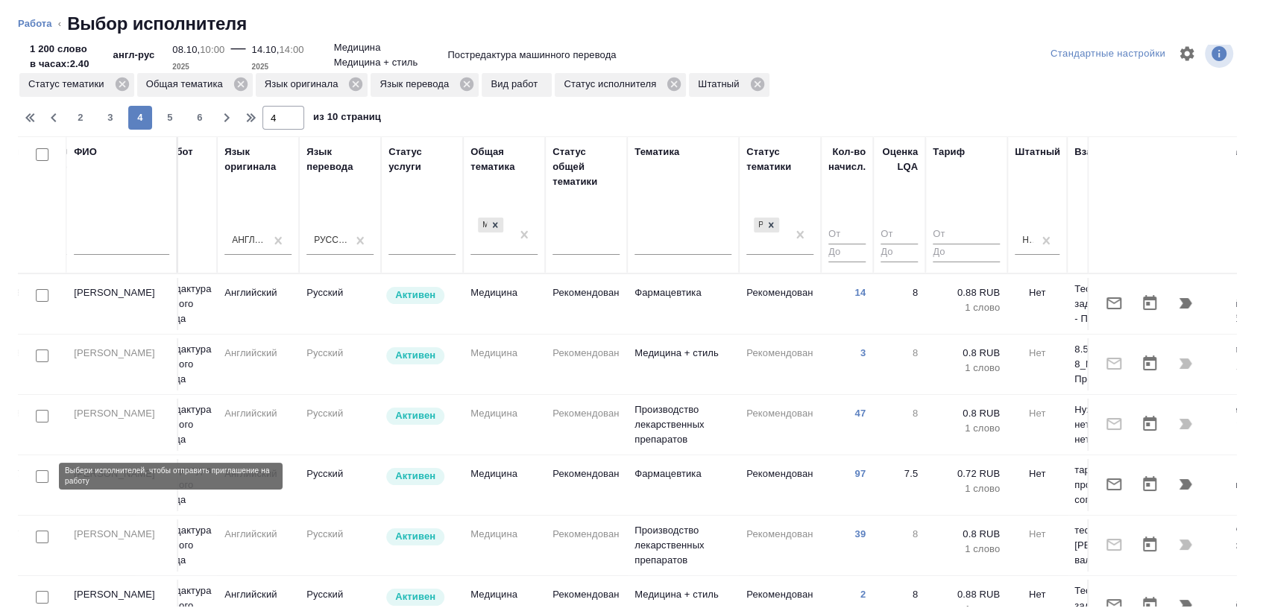
click at [37, 474] on input "checkbox" at bounding box center [42, 476] width 13 height 13
checkbox input "true"
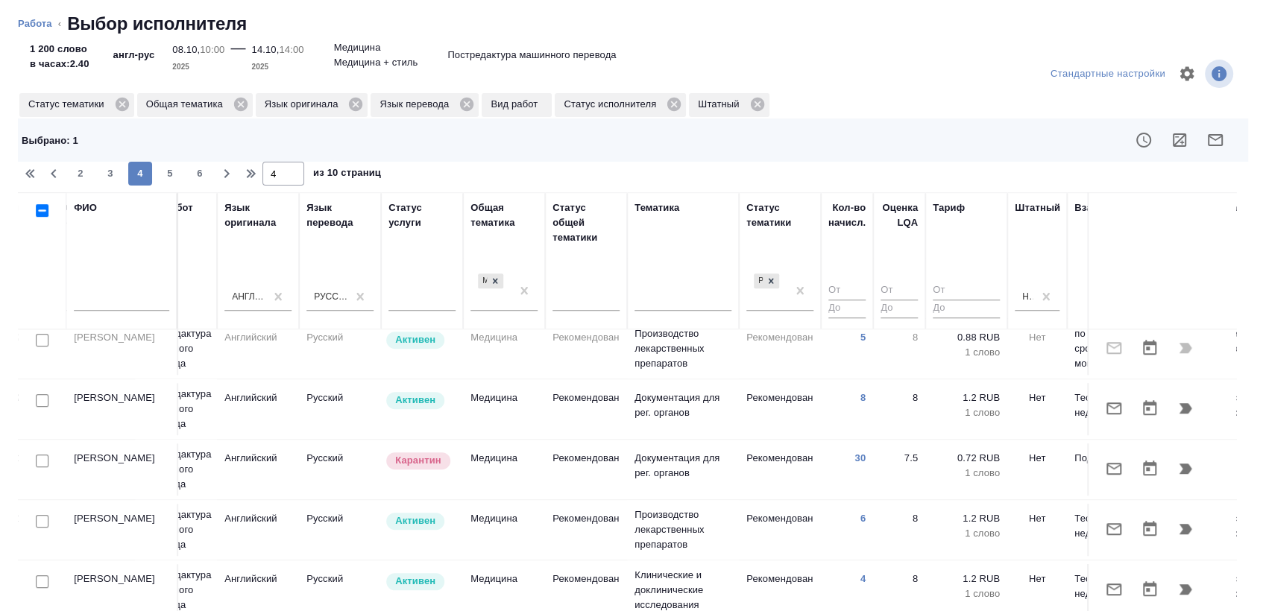
scroll to position [1203, 707]
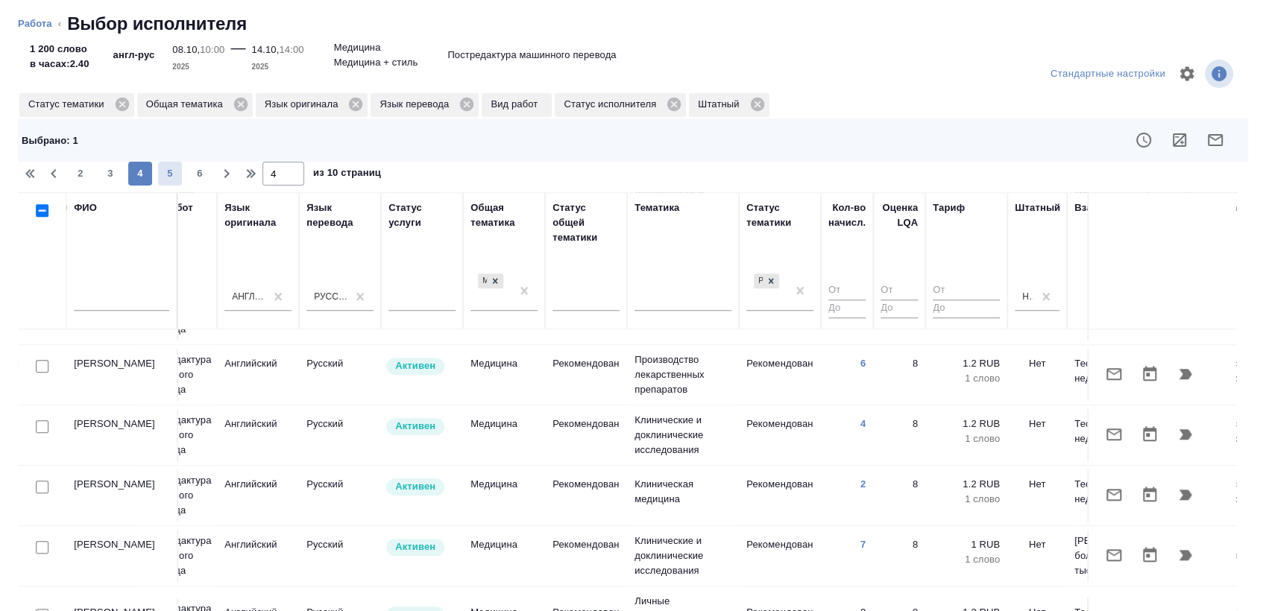
click at [165, 174] on span "5" at bounding box center [170, 173] width 24 height 15
type input "5"
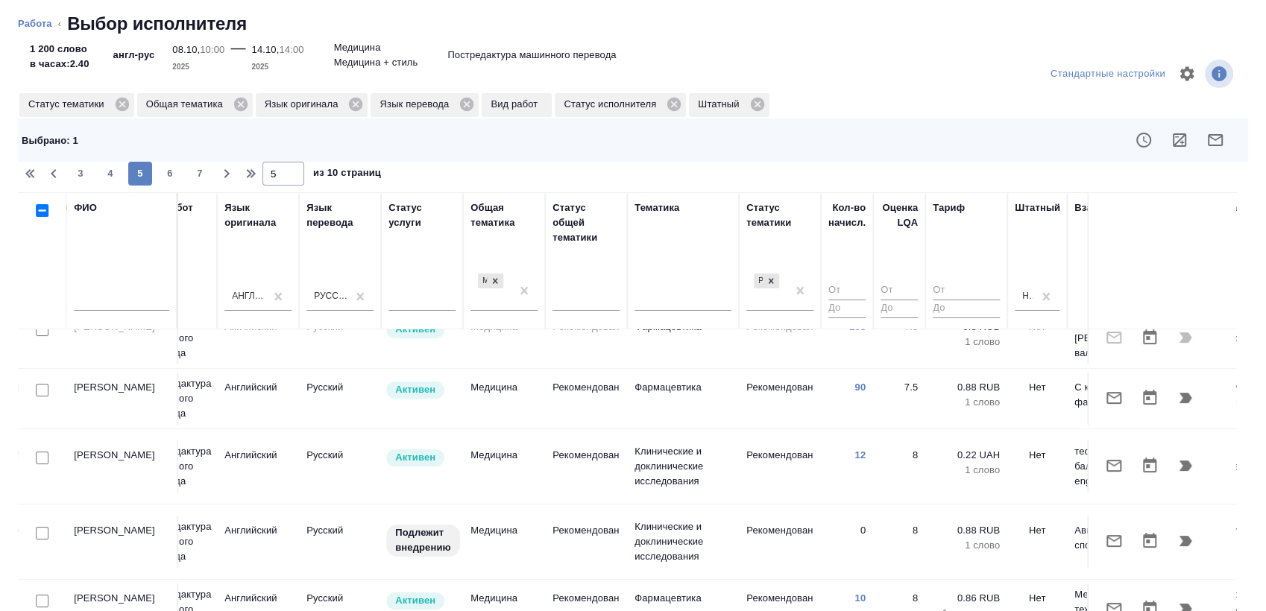
scroll to position [0, 707]
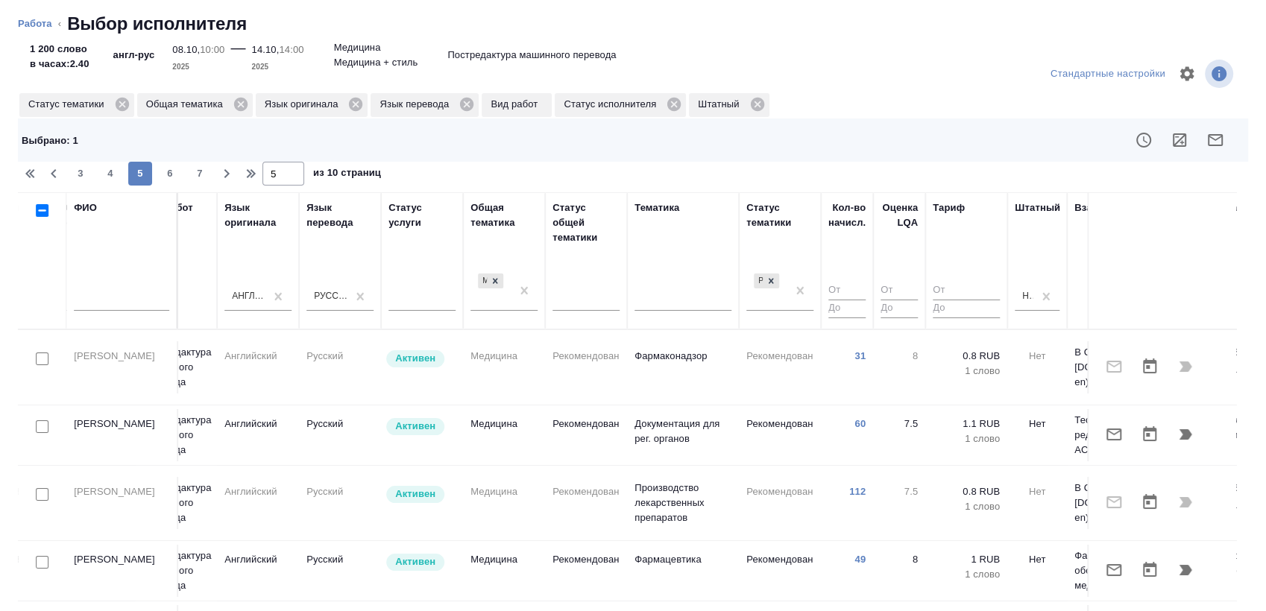
click at [56, 417] on div at bounding box center [42, 427] width 34 height 21
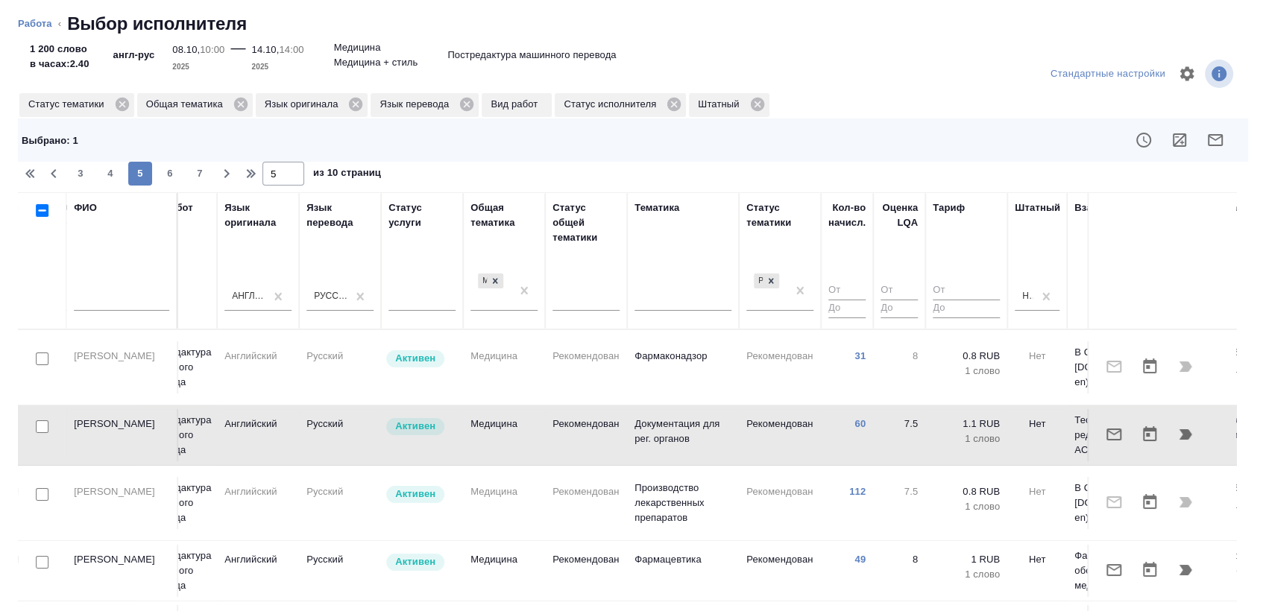
click at [42, 409] on td at bounding box center [42, 435] width 48 height 52
click at [41, 417] on div at bounding box center [42, 427] width 34 height 21
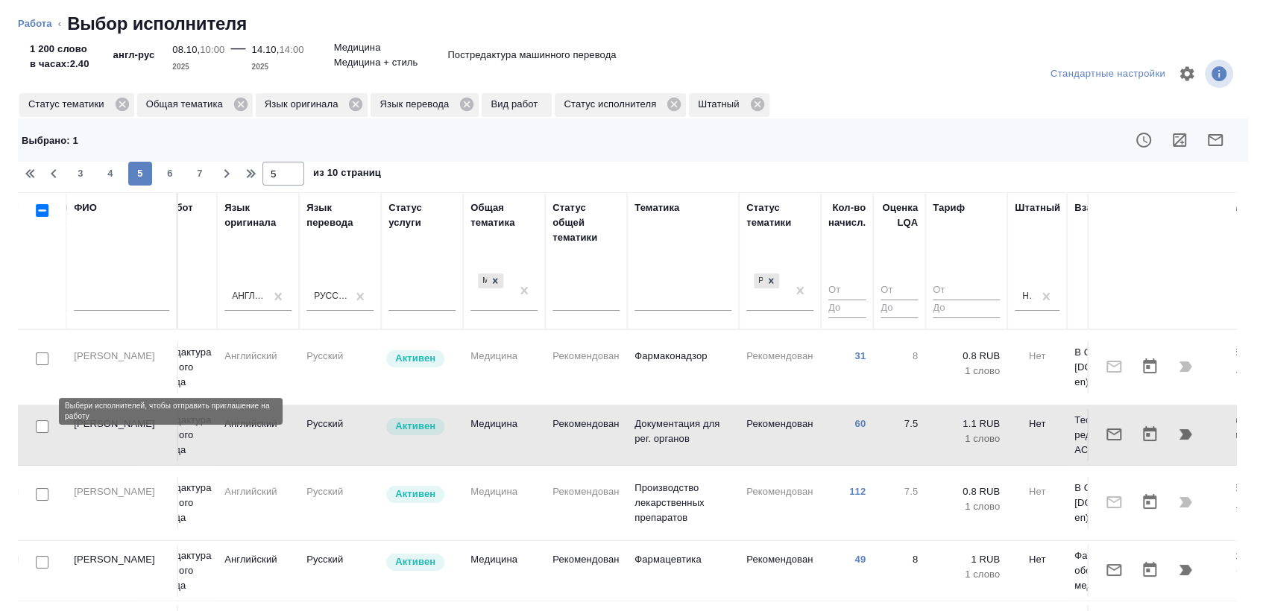
click at [38, 420] on input "checkbox" at bounding box center [42, 426] width 13 height 13
checkbox input "true"
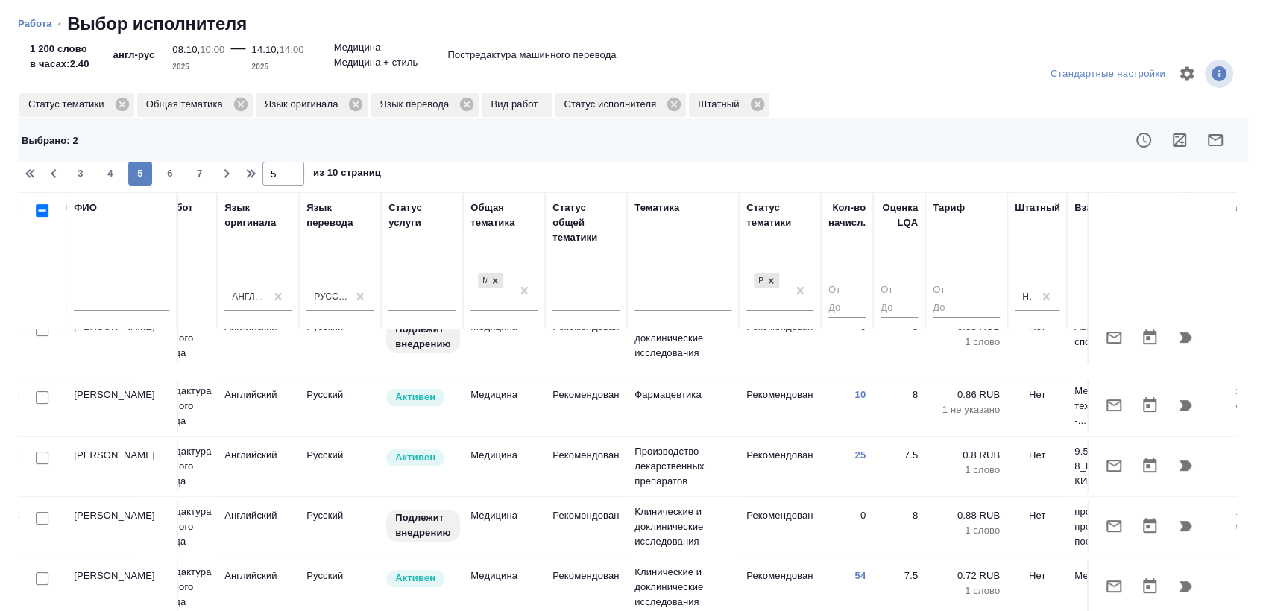
scroll to position [331, 707]
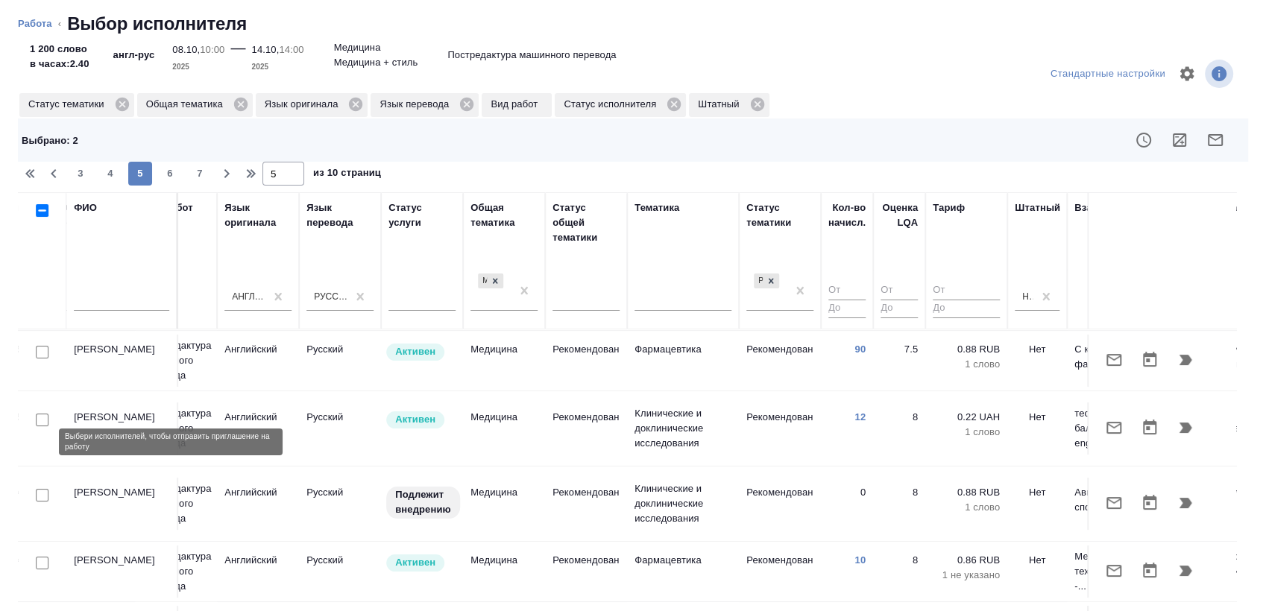
click at [42, 489] on input "checkbox" at bounding box center [42, 495] width 13 height 13
checkbox input "true"
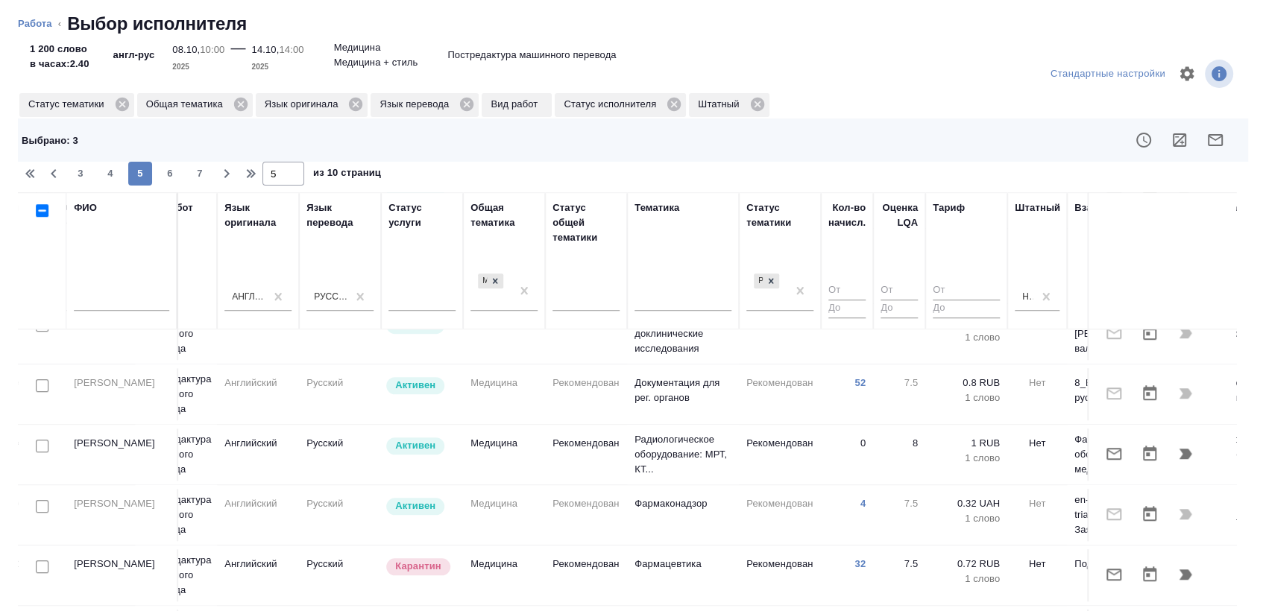
scroll to position [56, 0]
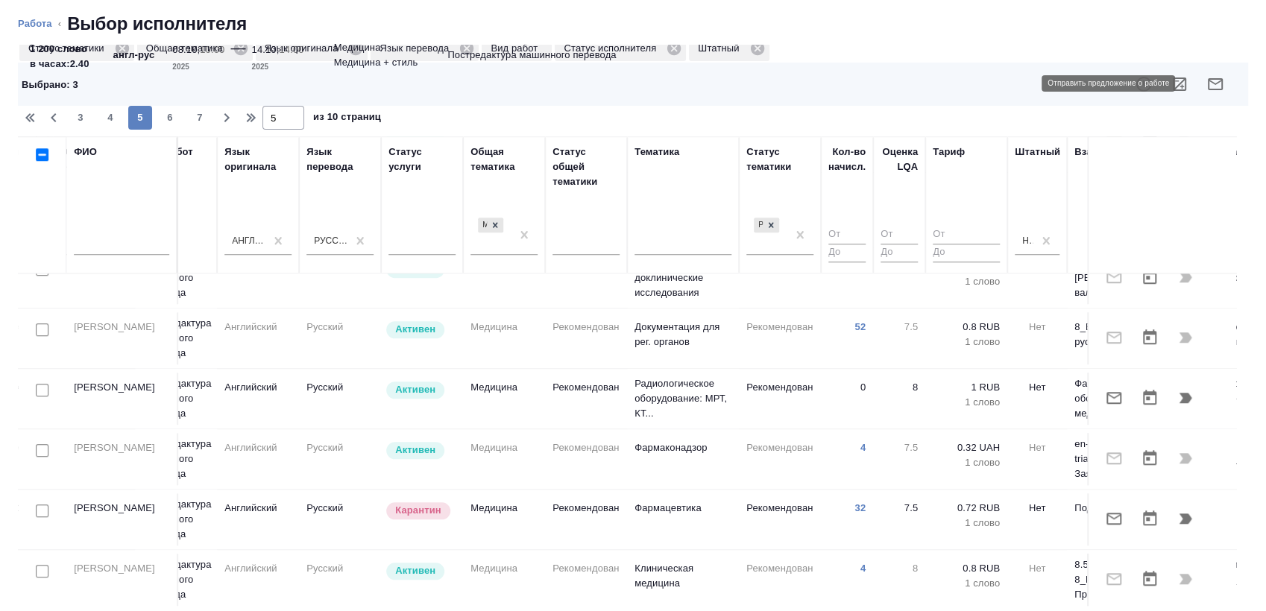
click at [1206, 86] on icon "button" at bounding box center [1215, 84] width 18 height 18
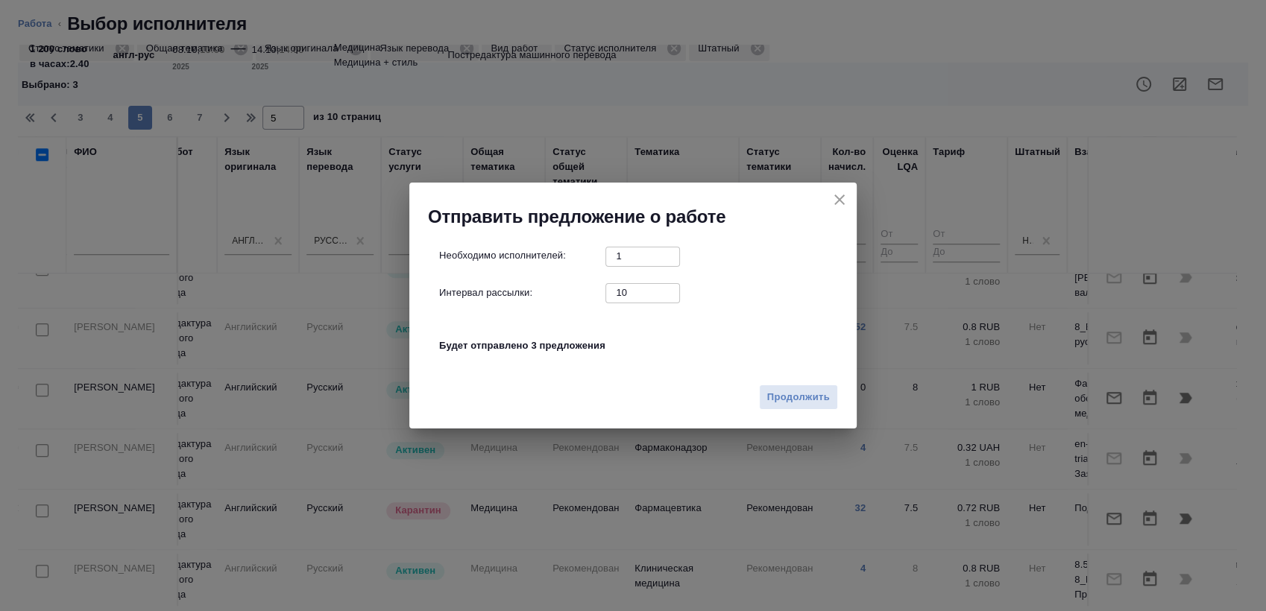
click at [622, 297] on input "10" at bounding box center [642, 292] width 75 height 19
type input "0"
click at [817, 400] on span "Продолжить" at bounding box center [798, 397] width 63 height 17
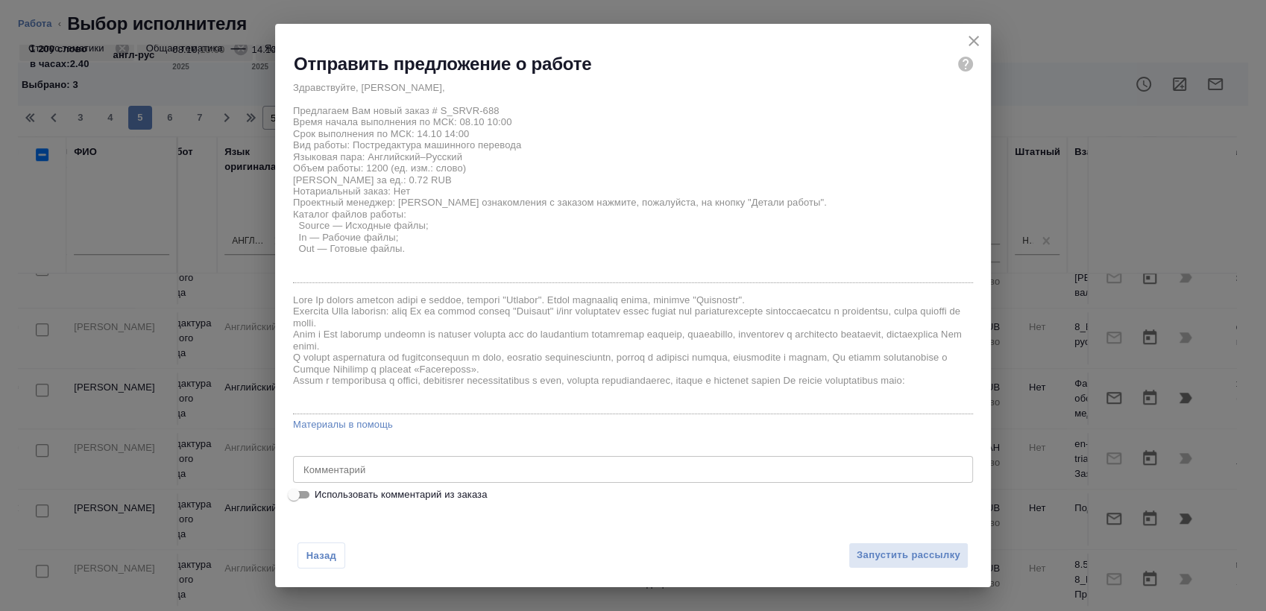
scroll to position [18, 0]
click at [891, 549] on span "Запустить рассылку" at bounding box center [908, 555] width 104 height 17
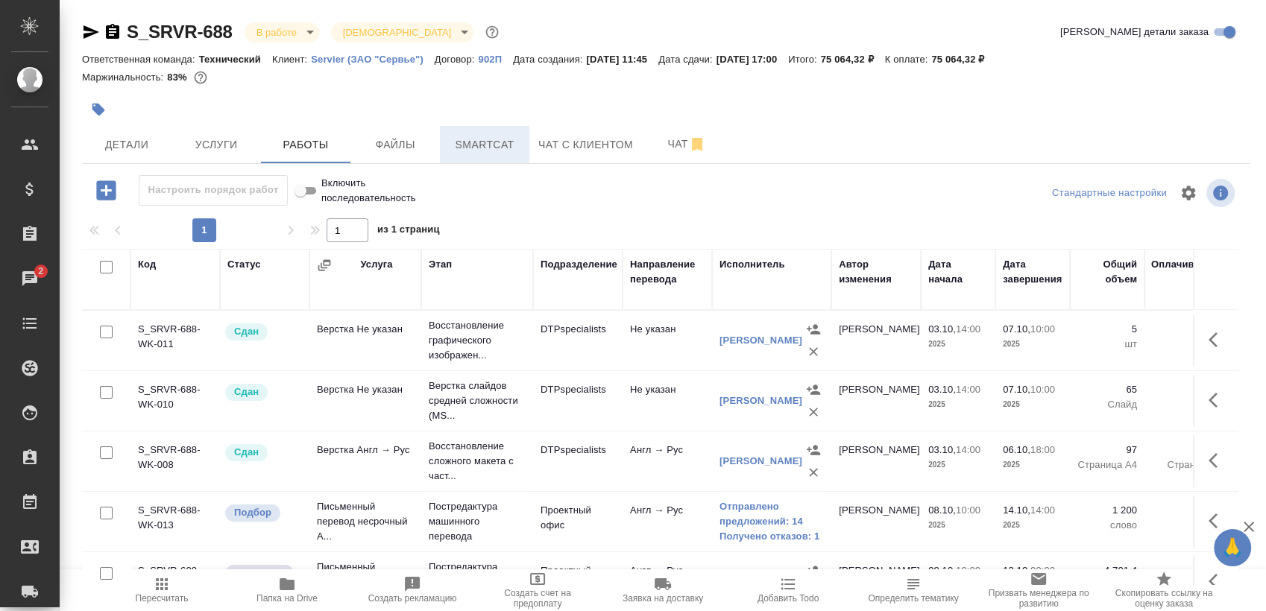
click at [523, 143] on button "Smartcat" at bounding box center [484, 144] width 89 height 37
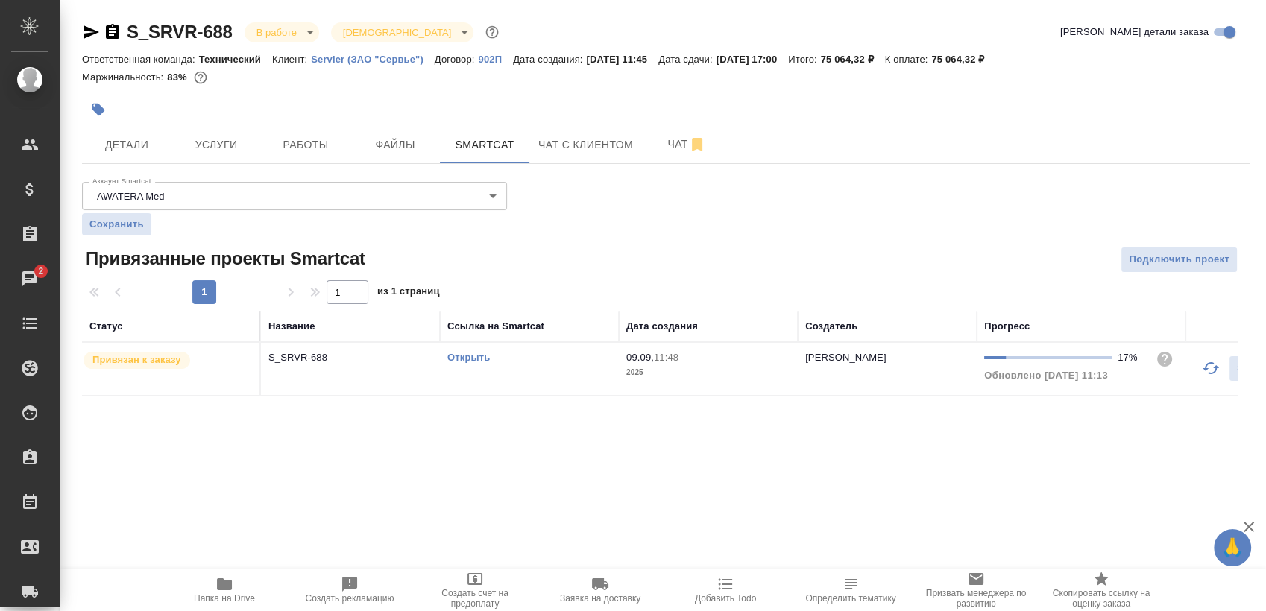
click at [466, 362] on link "Открыть" at bounding box center [468, 357] width 42 height 11
click at [312, 146] on span "Работы" at bounding box center [306, 145] width 72 height 19
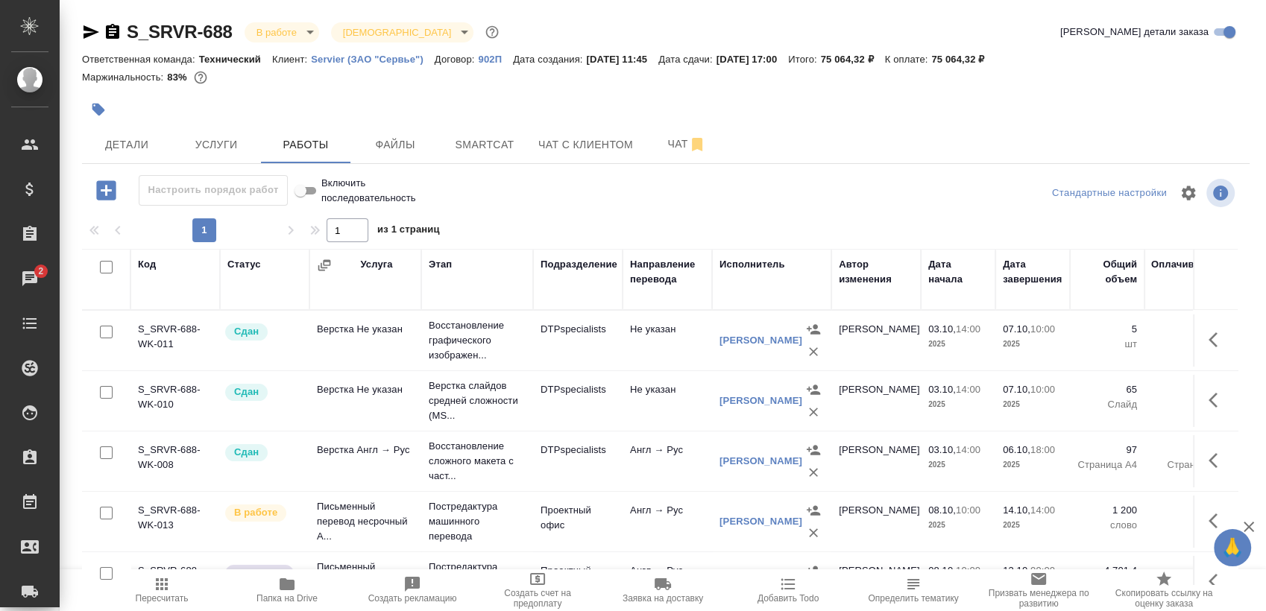
scroll to position [10, 0]
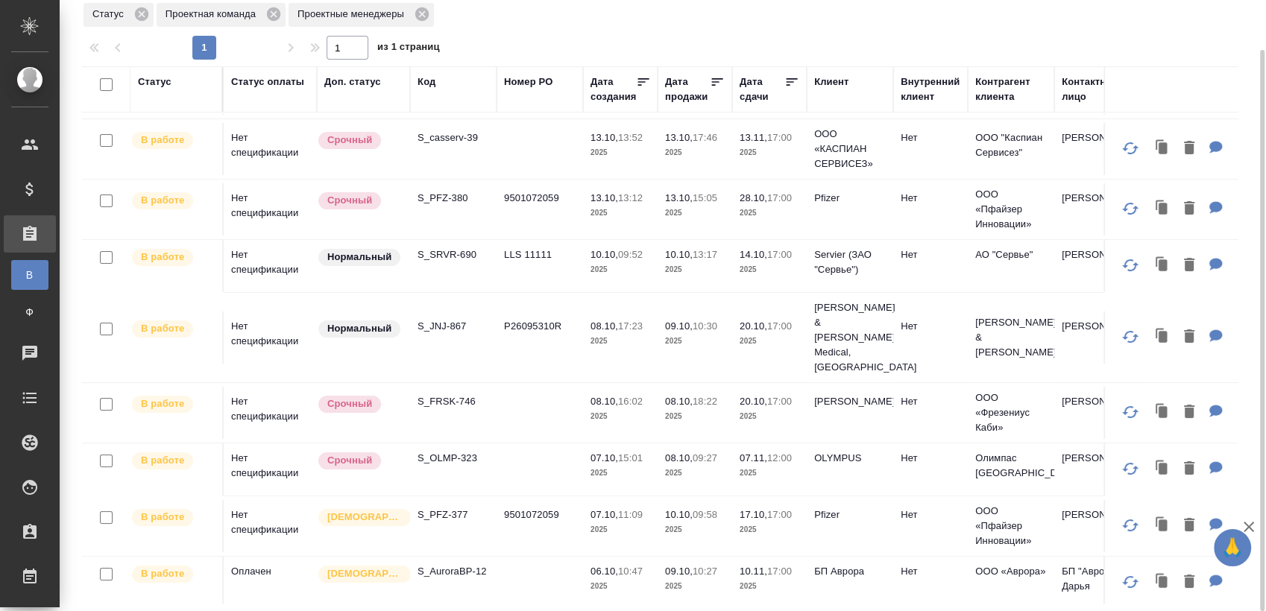
scroll to position [83, 0]
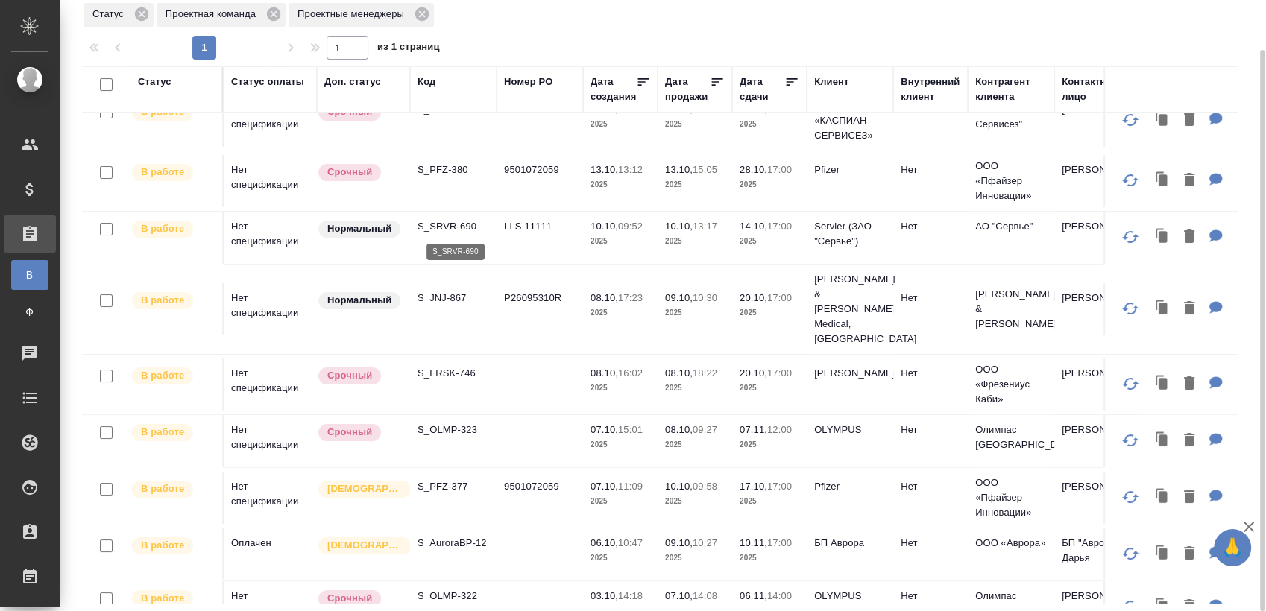
click at [446, 227] on p "S_SRVR-690" at bounding box center [453, 226] width 72 height 15
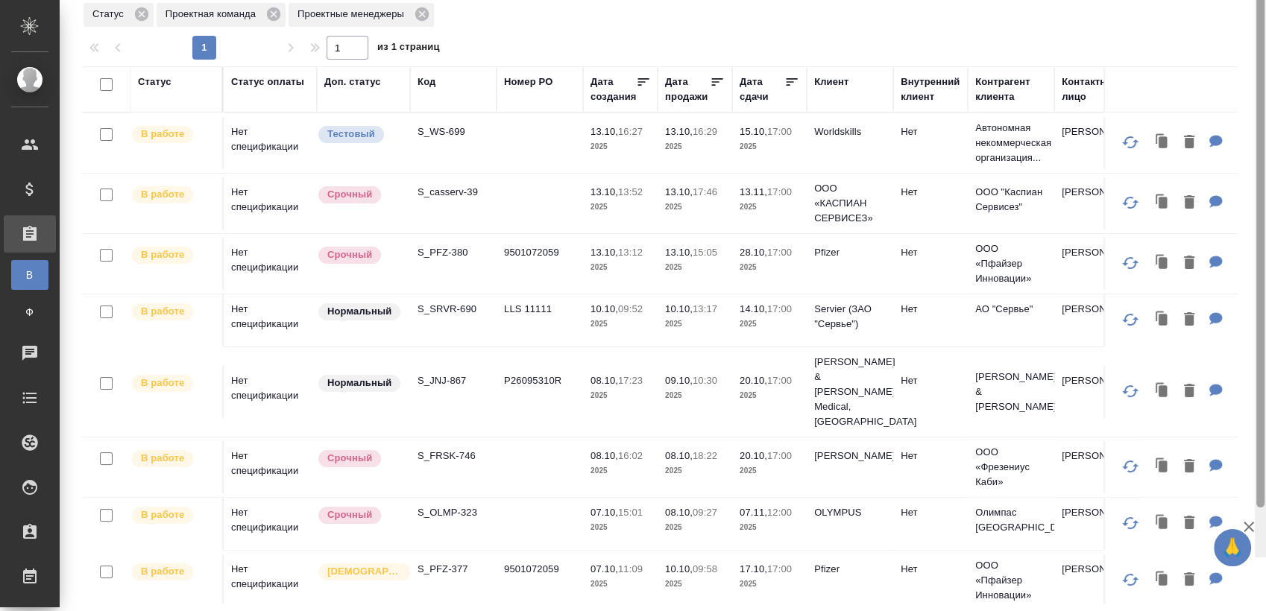
scroll to position [0, 0]
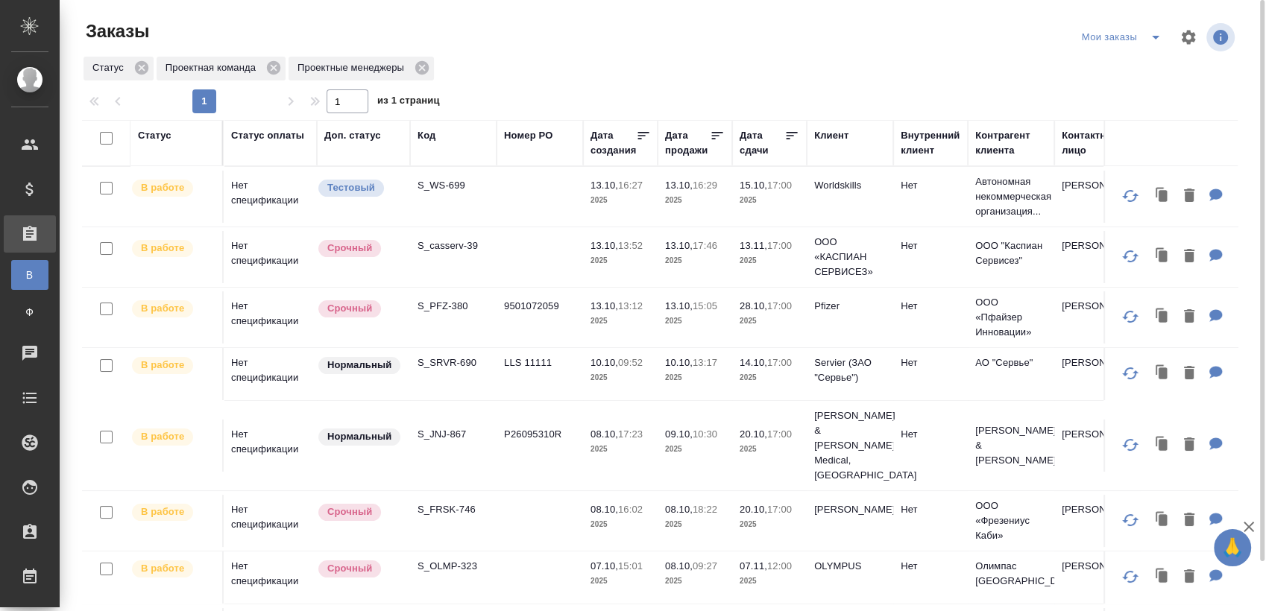
click at [1164, 35] on span "split button" at bounding box center [1155, 37] width 22 height 18
click at [1114, 66] on li "Взять в работу" at bounding box center [1123, 67] width 125 height 24
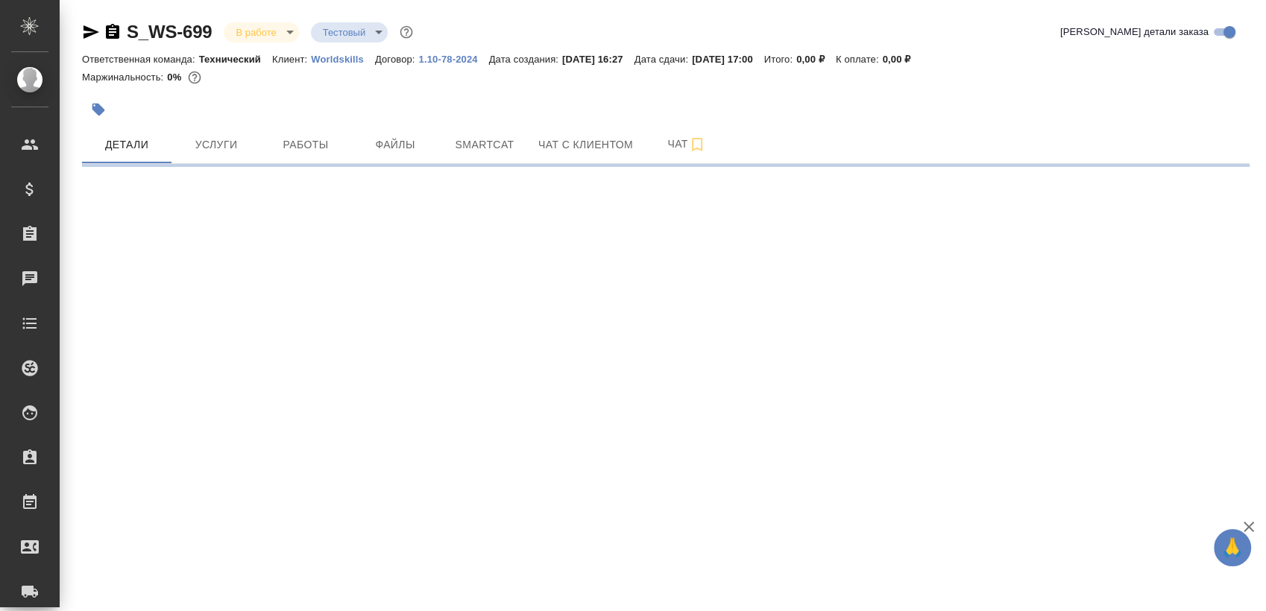
select select "RU"
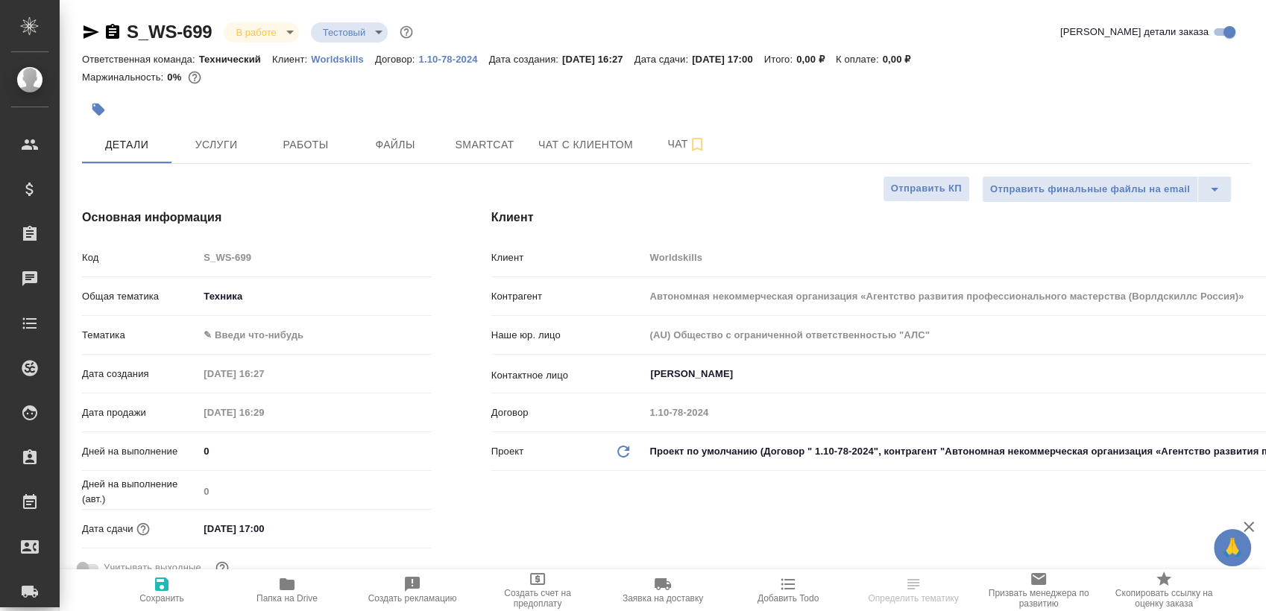
type textarea "x"
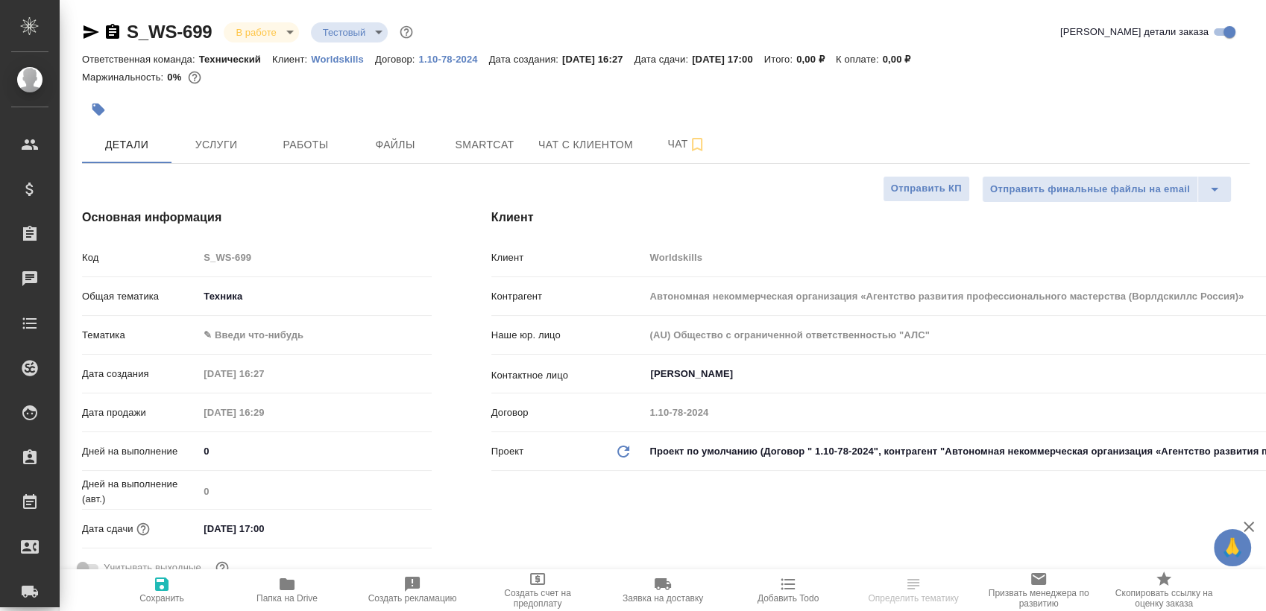
type textarea "x"
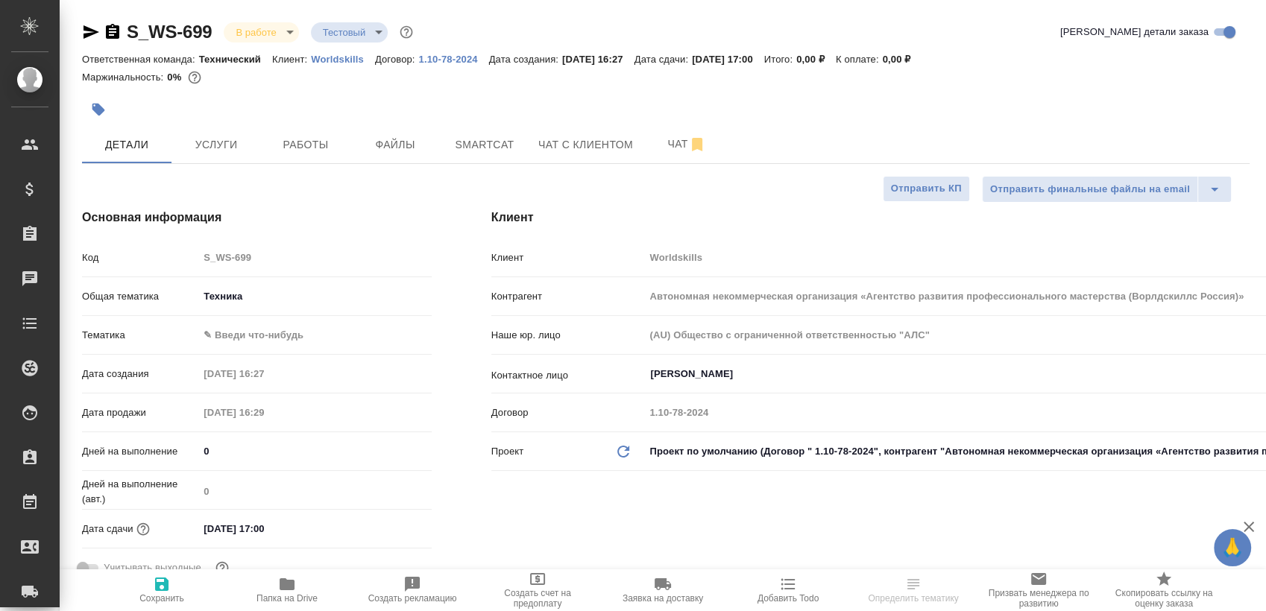
type textarea "x"
click at [323, 146] on span "Работы" at bounding box center [306, 145] width 72 height 19
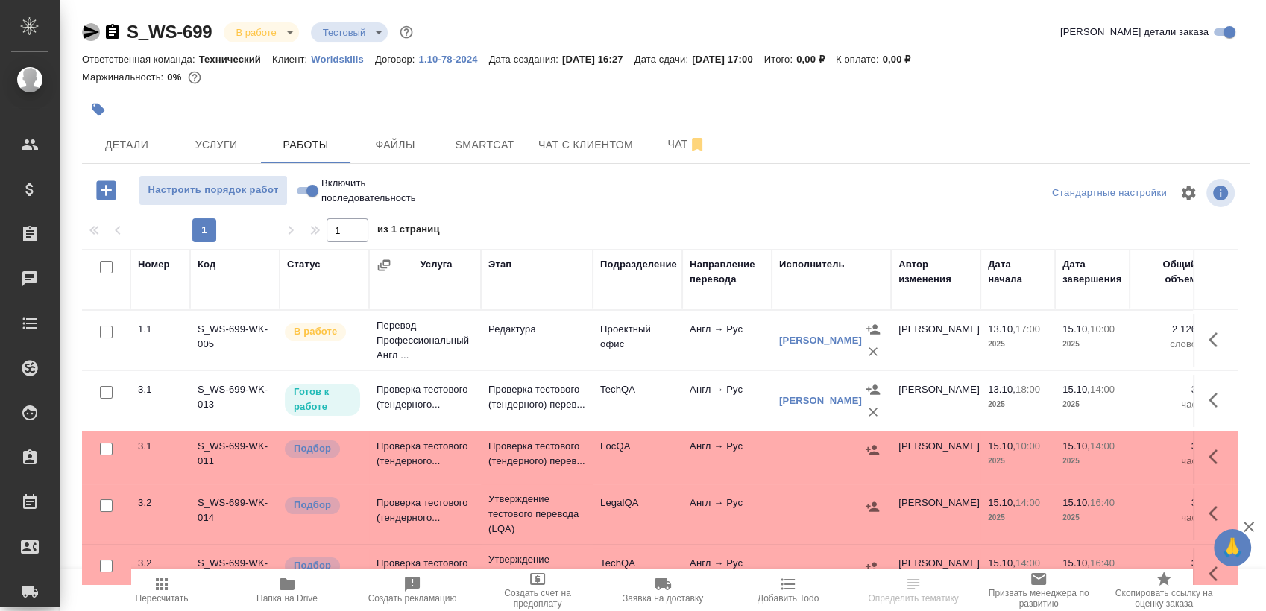
click at [95, 37] on icon "button" at bounding box center [91, 32] width 18 height 18
click at [806, 335] on link "[PERSON_NAME]" at bounding box center [820, 340] width 83 height 11
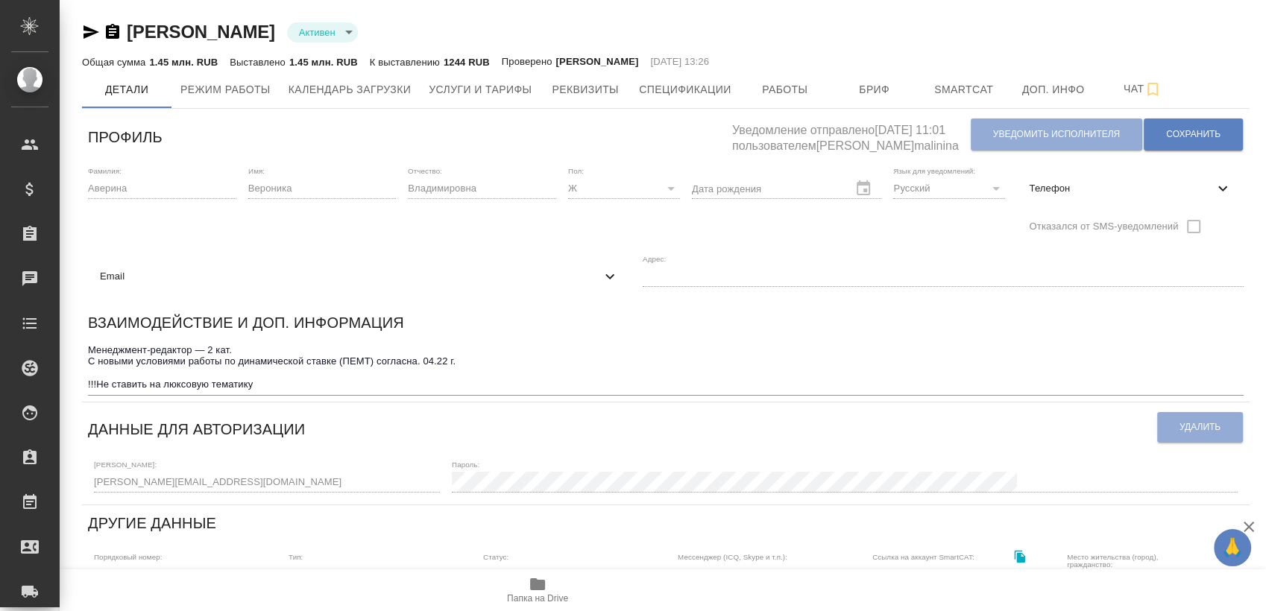
click at [601, 269] on span "Email" at bounding box center [350, 276] width 501 height 15
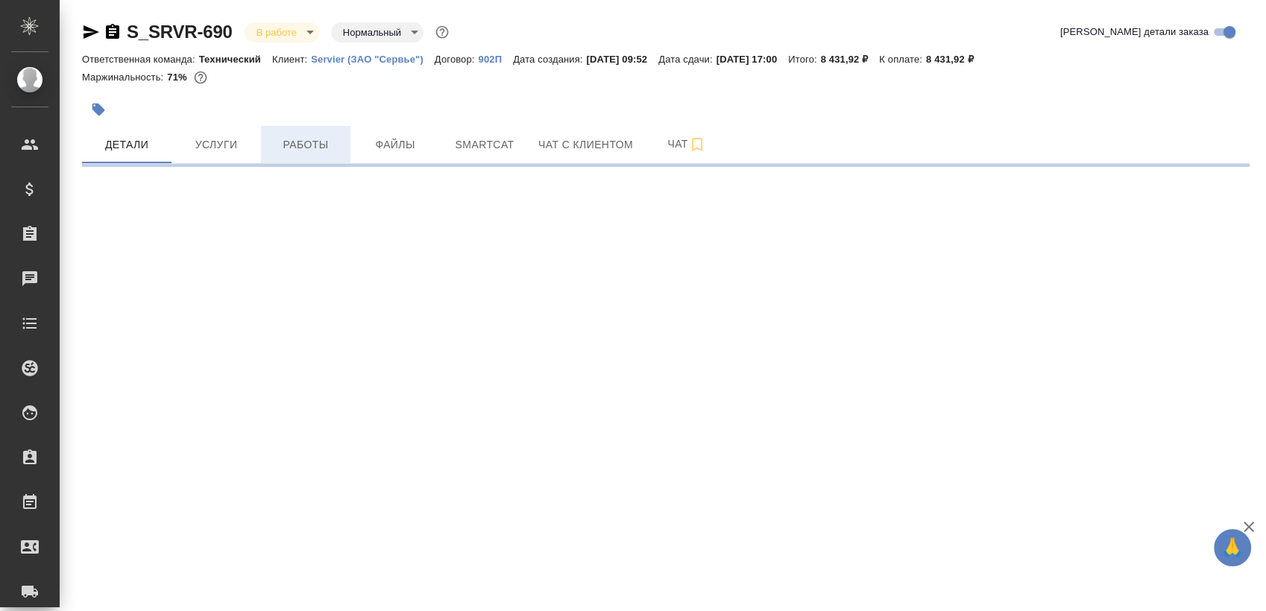
click at [316, 152] on span "Работы" at bounding box center [306, 145] width 72 height 19
select select "RU"
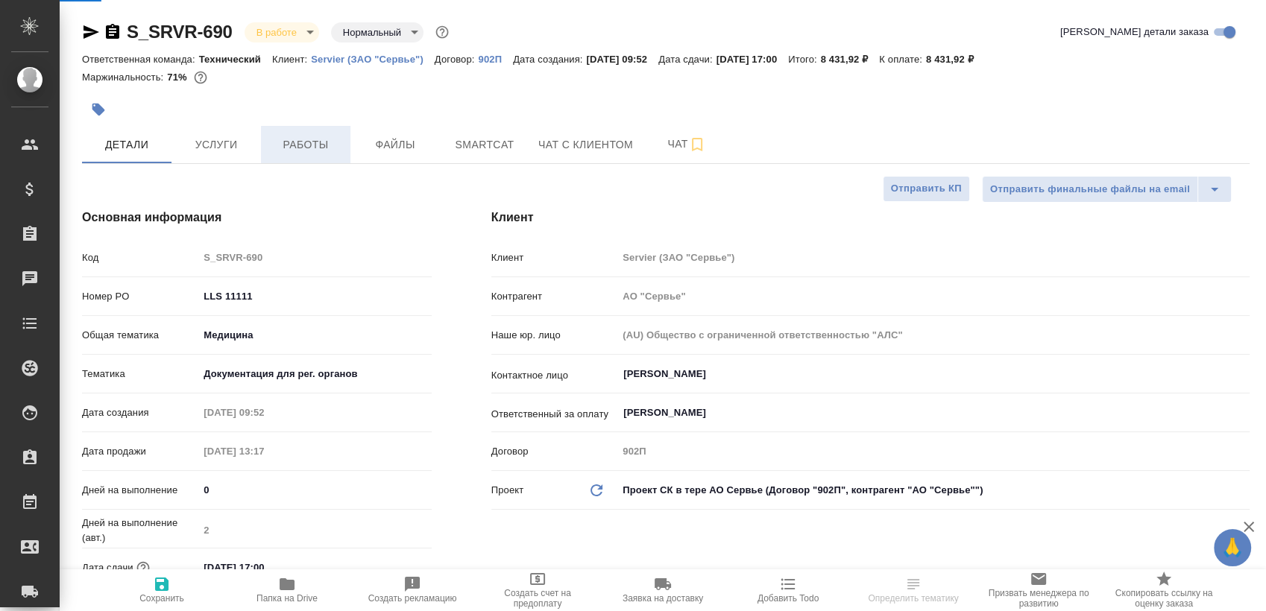
type textarea "x"
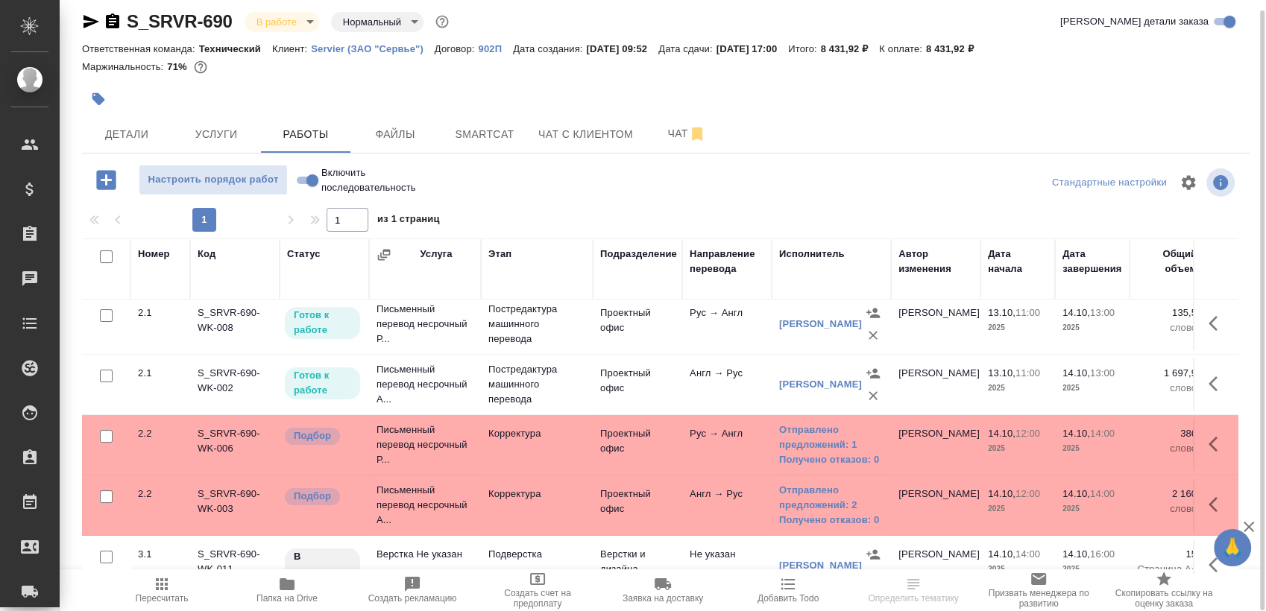
scroll to position [137, 0]
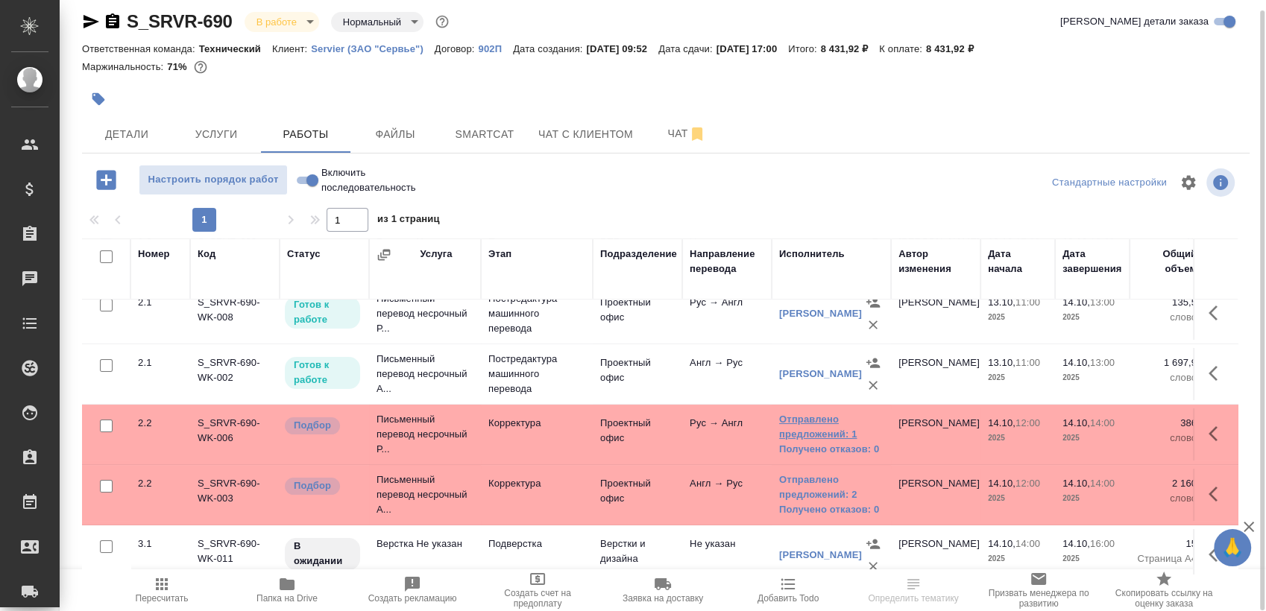
click at [806, 434] on link "Отправлено предложений: 1" at bounding box center [831, 427] width 104 height 30
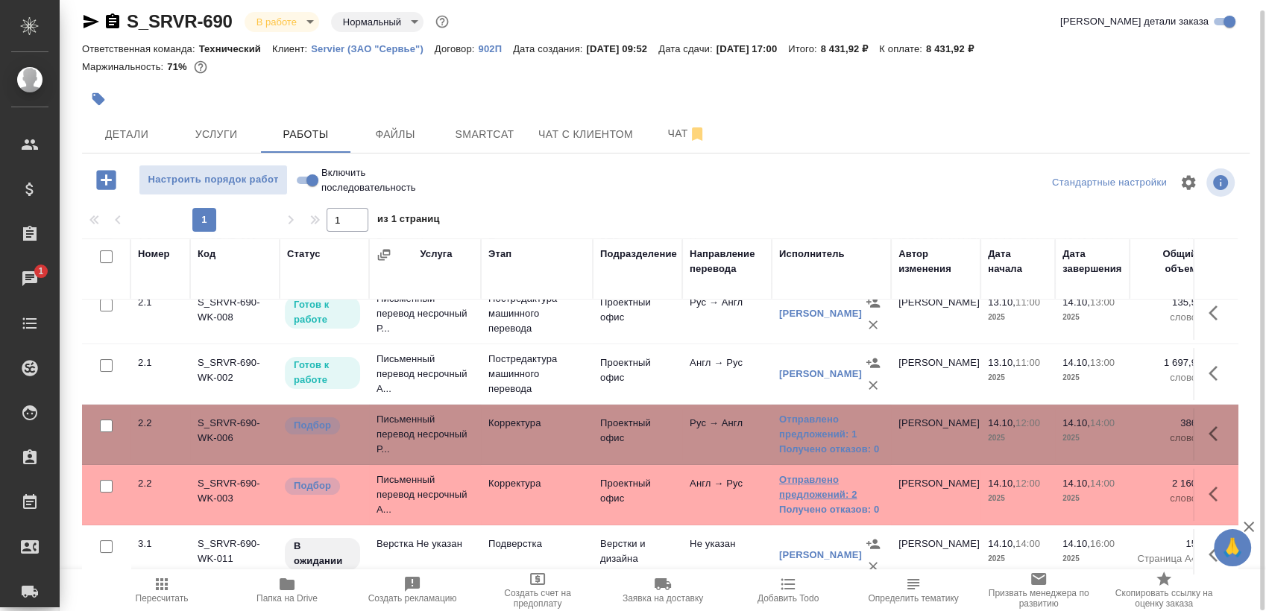
click at [805, 483] on link "Отправлено предложений: 2" at bounding box center [831, 488] width 104 height 30
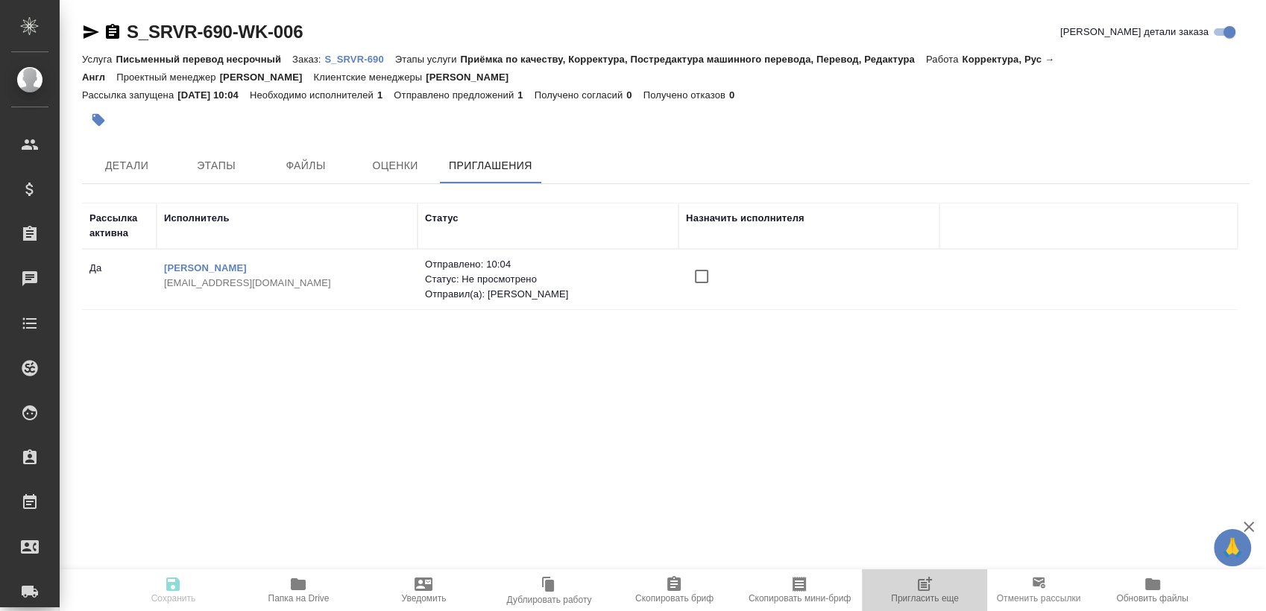
click at [926, 587] on icon "button" at bounding box center [924, 584] width 18 height 18
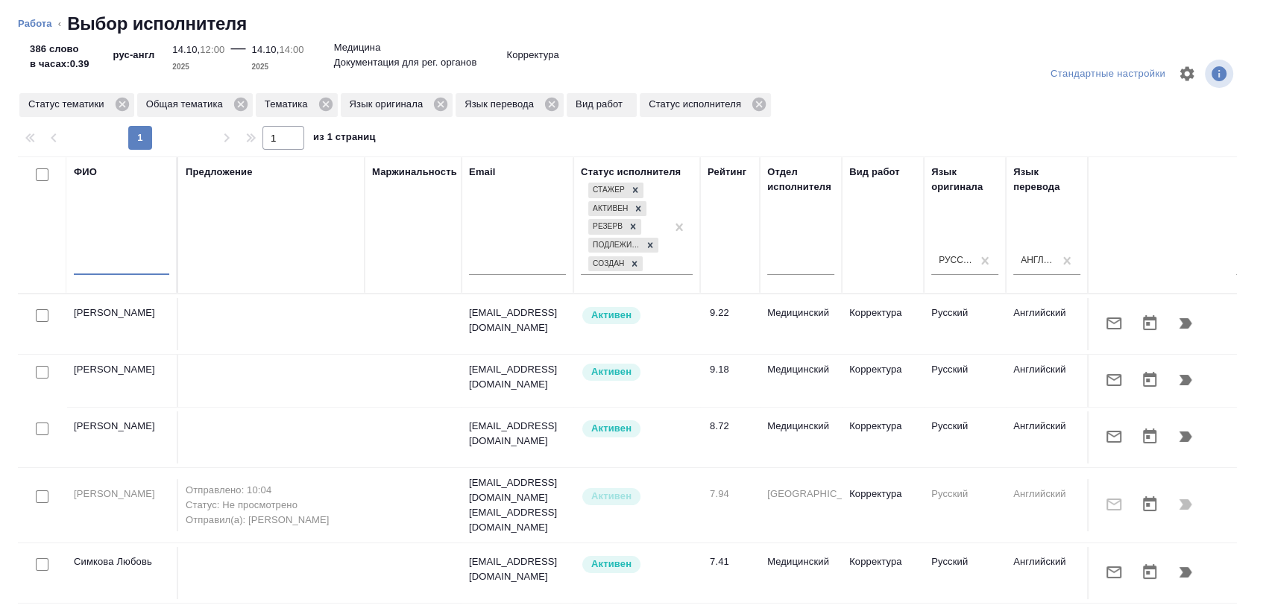
click at [133, 271] on input "text" at bounding box center [121, 265] width 95 height 19
type input "к"
click at [1105, 563] on icon "button" at bounding box center [1114, 572] width 18 height 18
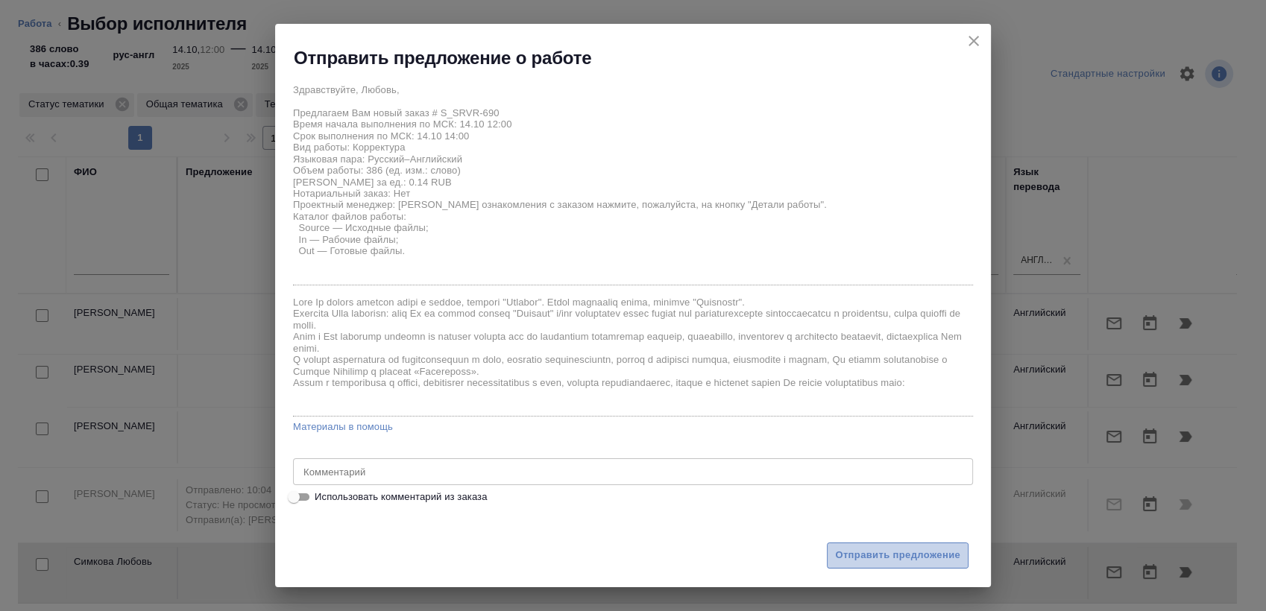
click at [861, 564] on button "Отправить предложение" at bounding box center [898, 556] width 142 height 26
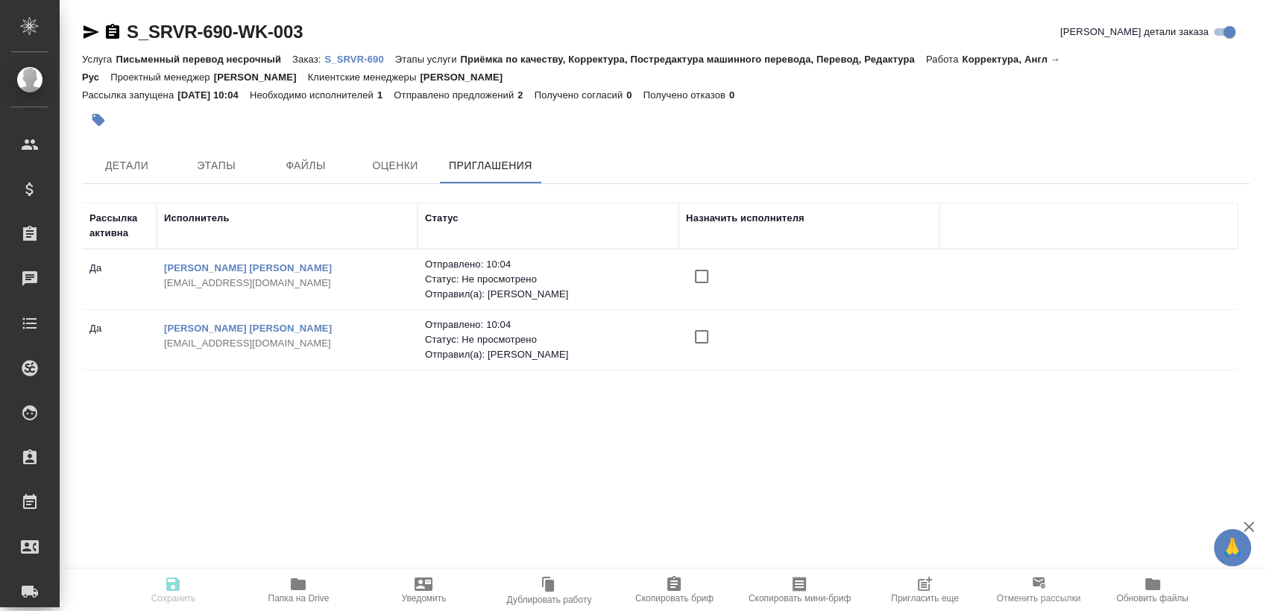
click at [924, 603] on span "Пригласить еще" at bounding box center [925, 598] width 68 height 10
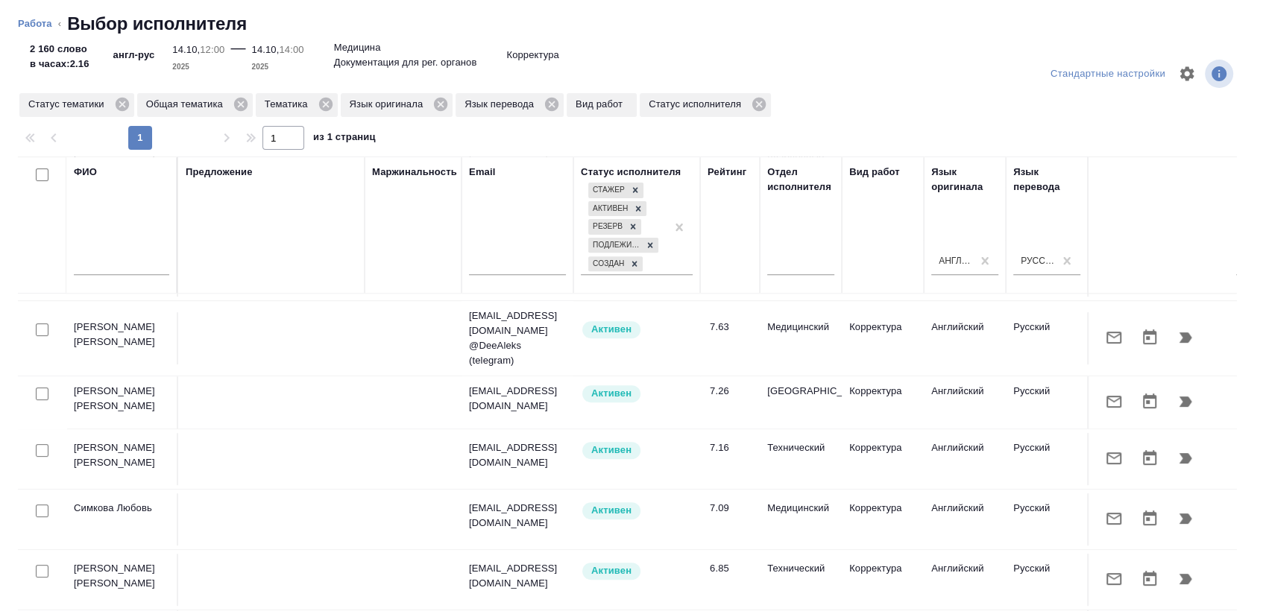
scroll to position [631, 0]
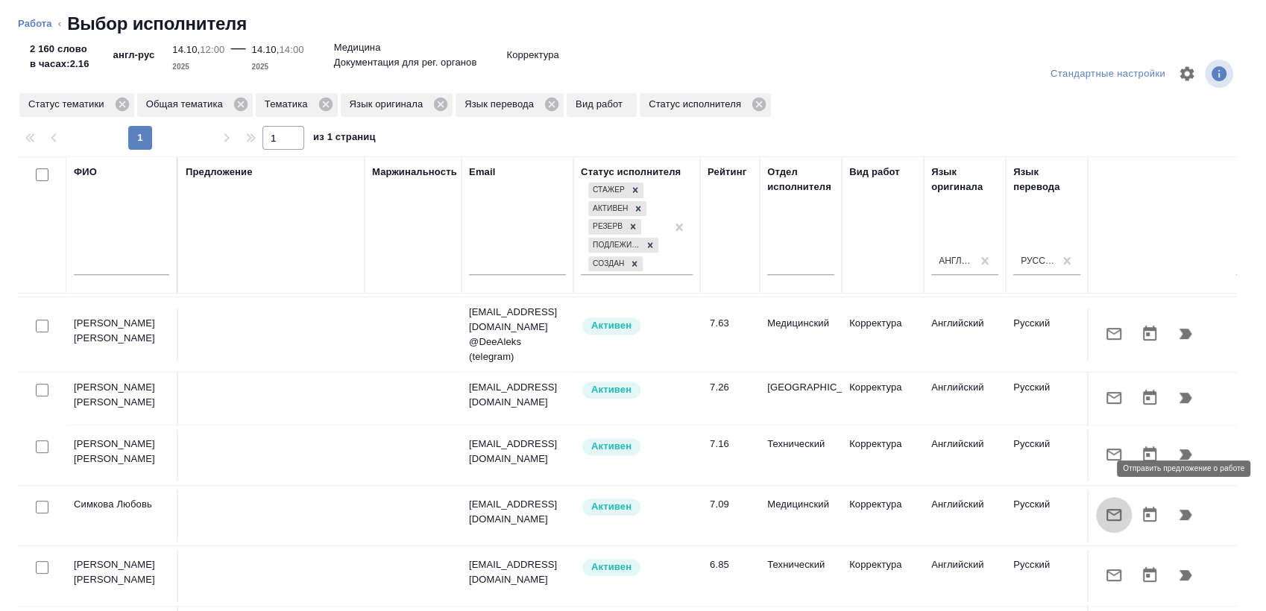
click at [1105, 506] on icon "button" at bounding box center [1114, 515] width 18 height 18
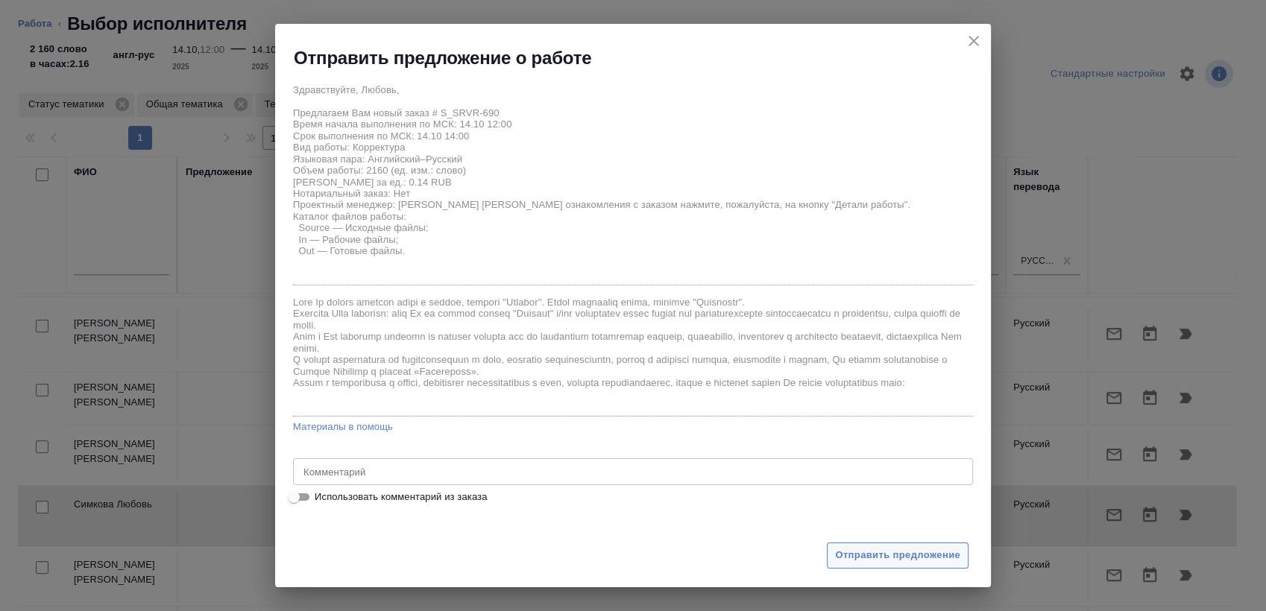
click at [871, 551] on span "Отправить предложение" at bounding box center [897, 555] width 125 height 17
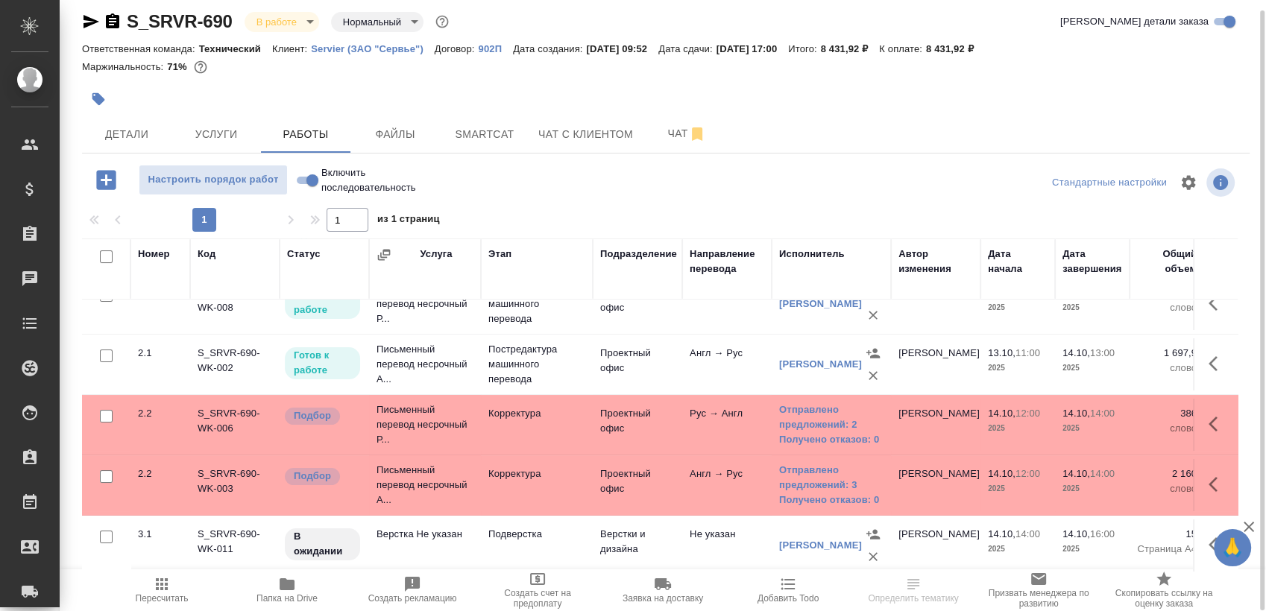
scroll to position [163, 0]
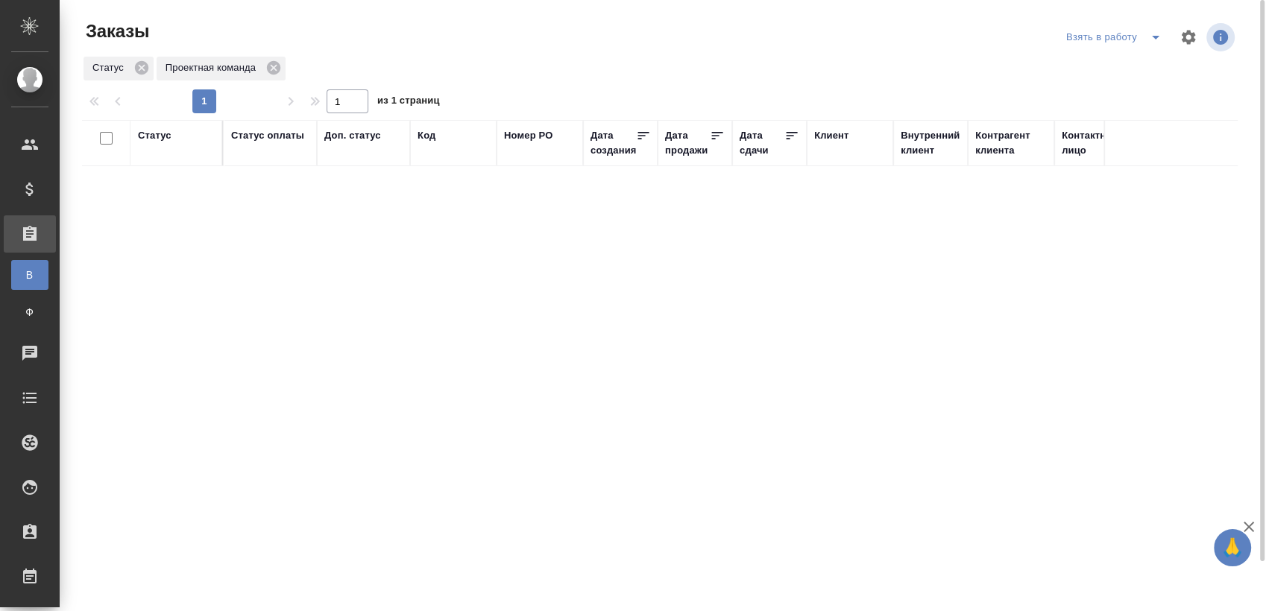
click at [1155, 37] on icon "split button" at bounding box center [1155, 38] width 7 height 4
click at [1091, 60] on li "Мои заказы" at bounding box center [1115, 67] width 125 height 24
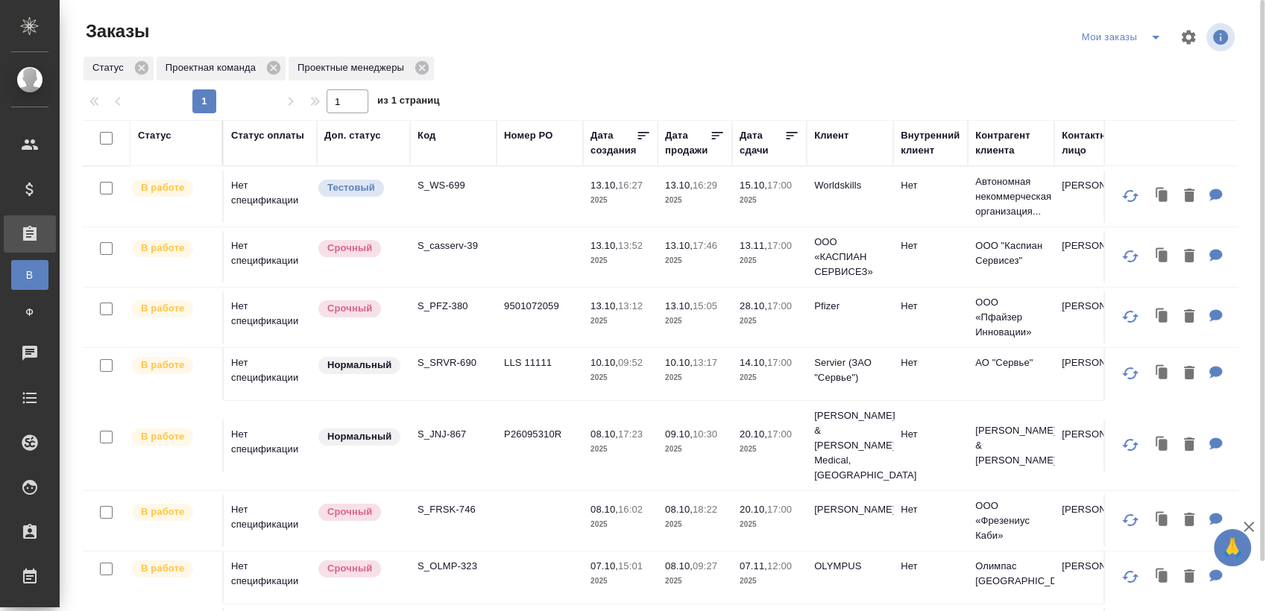
click at [1151, 35] on icon "split button" at bounding box center [1155, 37] width 18 height 18
click at [1119, 67] on li "Взять в работу" at bounding box center [1123, 67] width 125 height 24
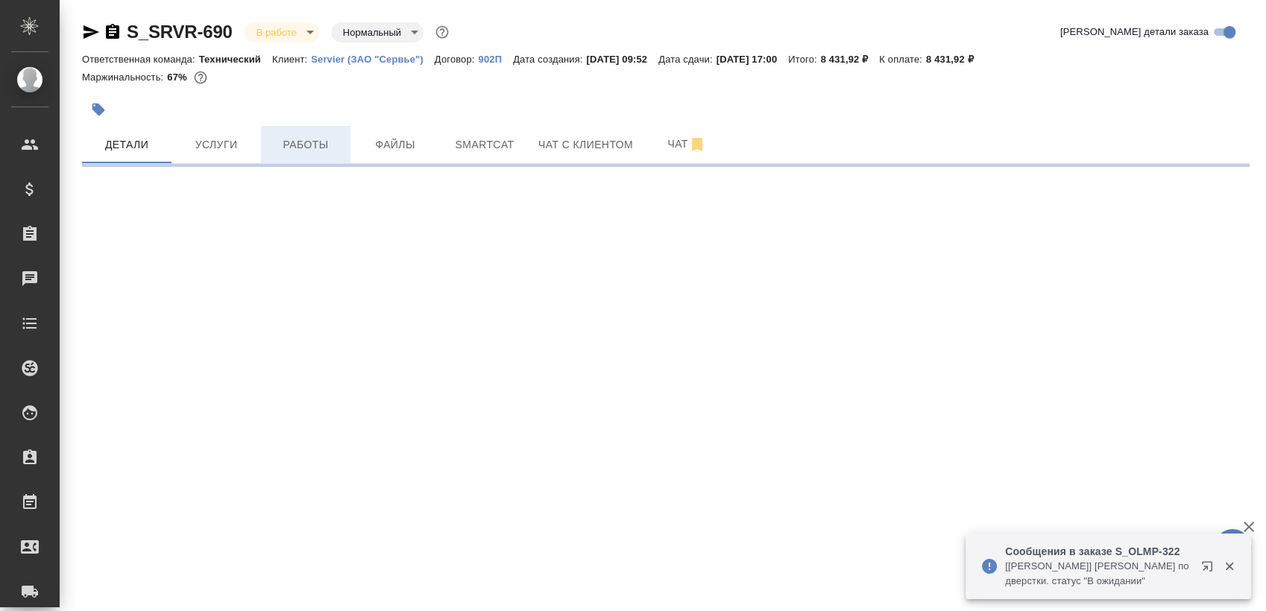
click at [322, 162] on button "Работы" at bounding box center [305, 144] width 89 height 37
click at [315, 143] on span "Работы" at bounding box center [306, 145] width 72 height 19
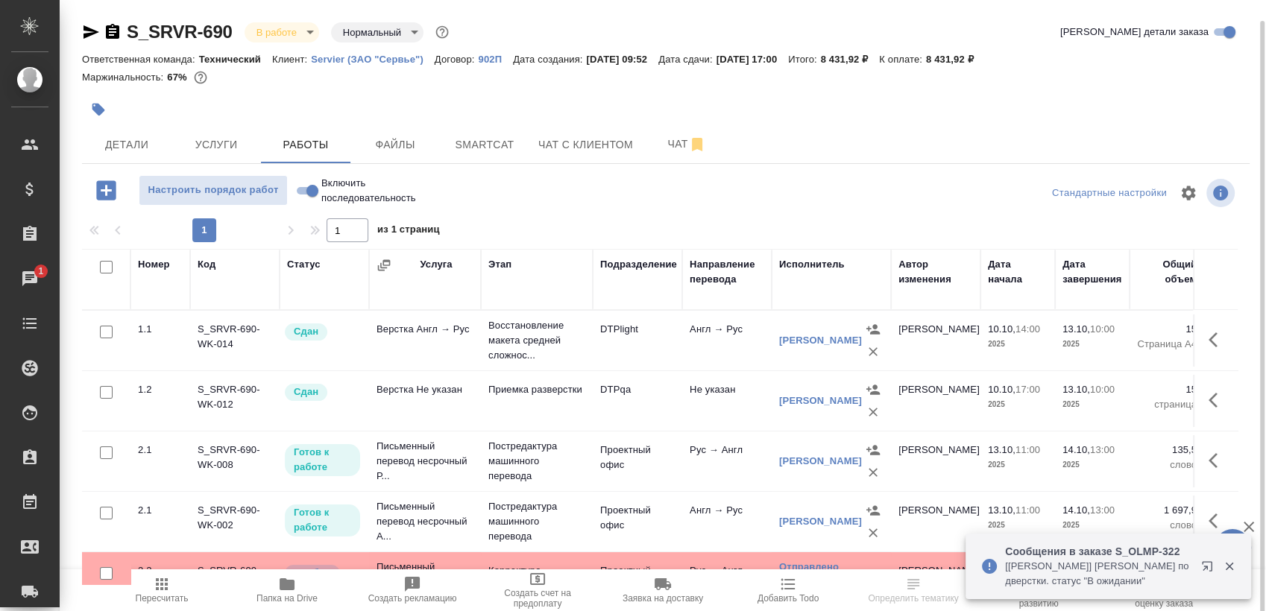
scroll to position [10, 0]
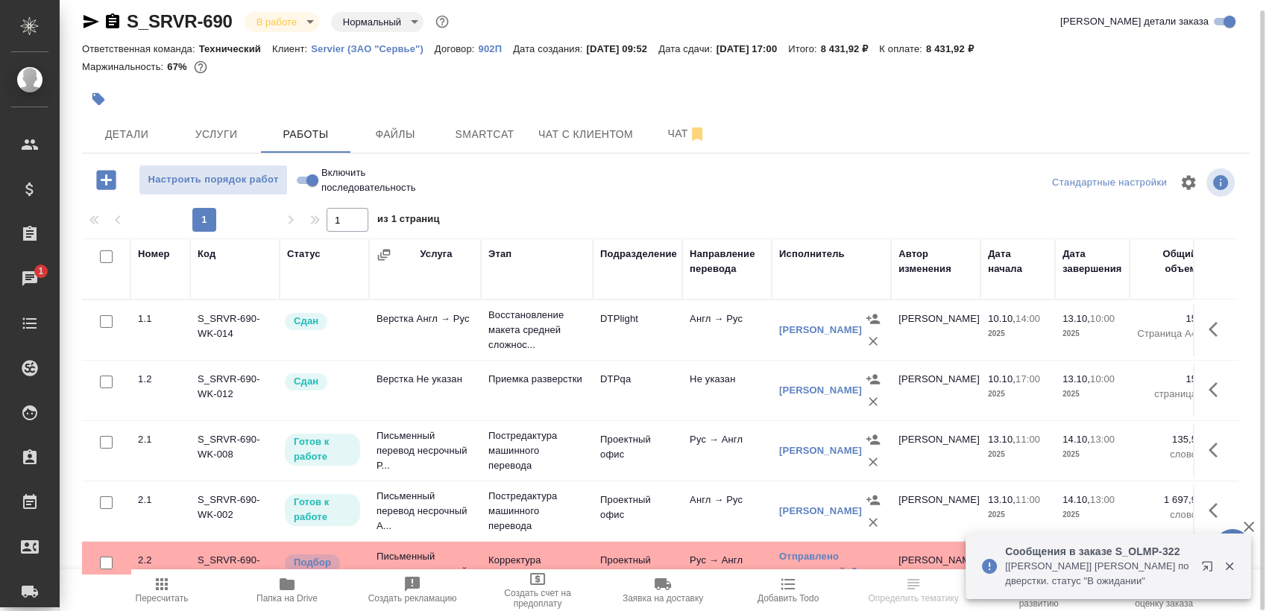
click at [1235, 315] on div "Номер Код Статус Услуга Этап Подразделение Направление перевода Исполнитель Авт…" at bounding box center [659, 406] width 1155 height 335
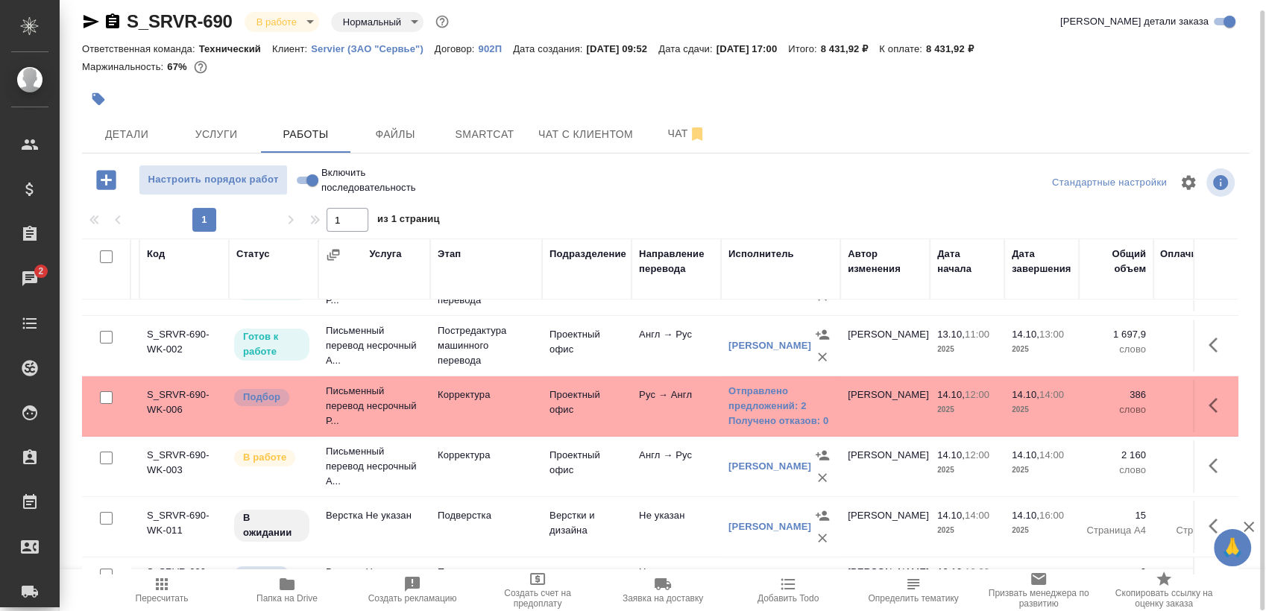
scroll to position [165, 37]
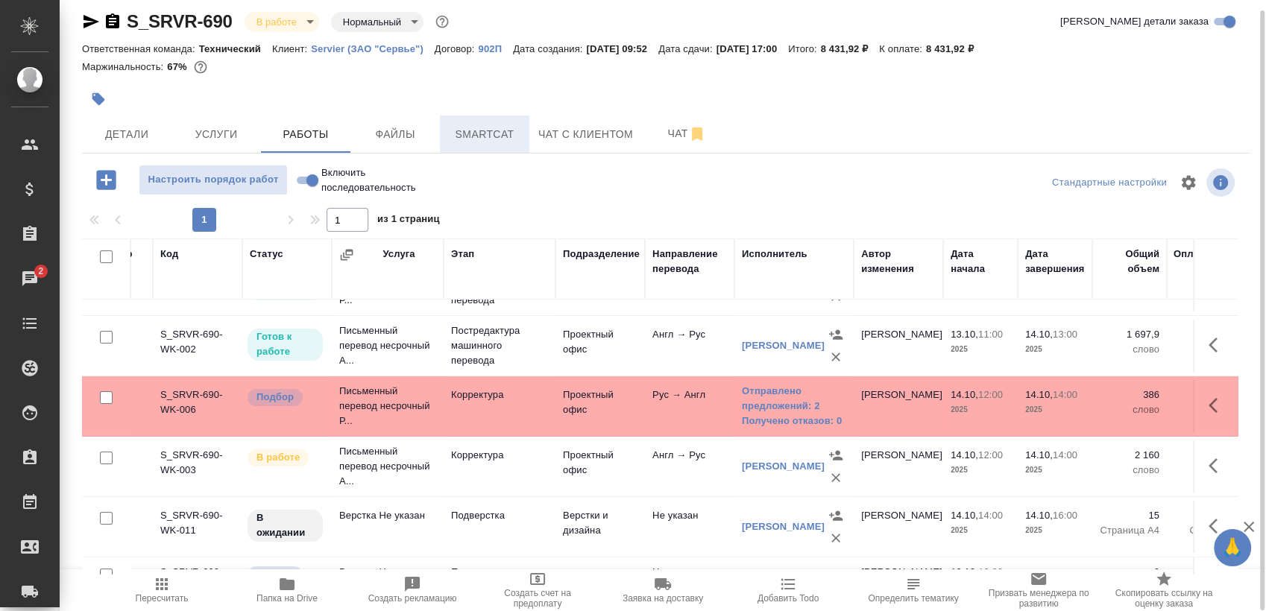
click at [455, 125] on span "Smartcat" at bounding box center [485, 134] width 72 height 19
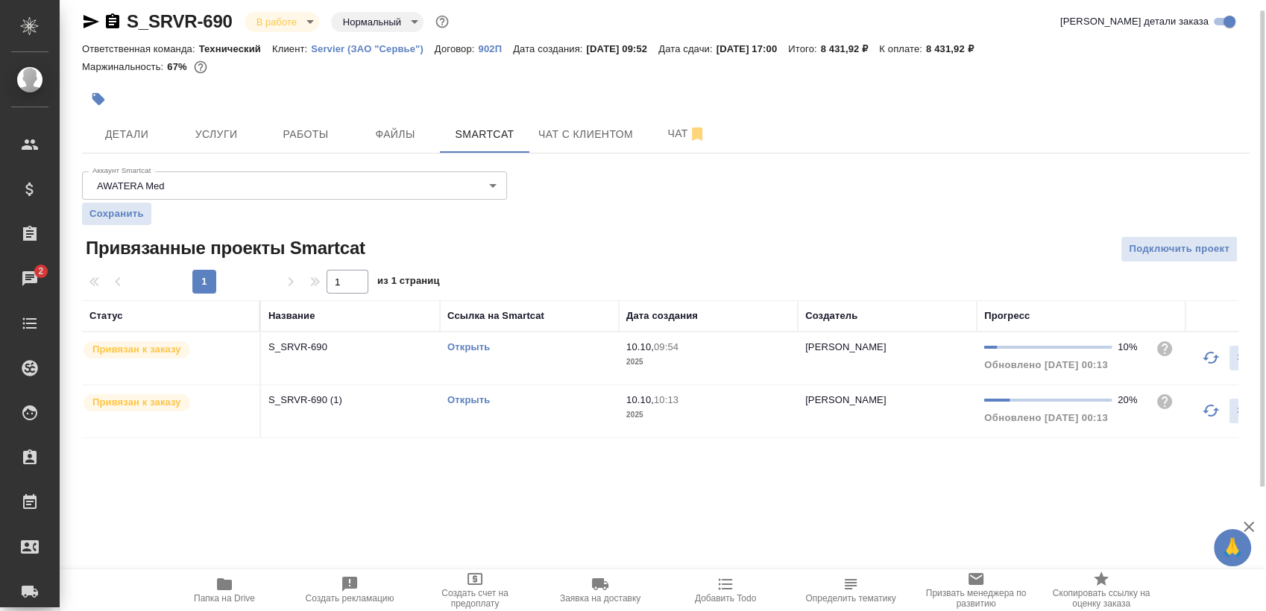
click at [461, 346] on link "Открыть" at bounding box center [468, 346] width 42 height 11
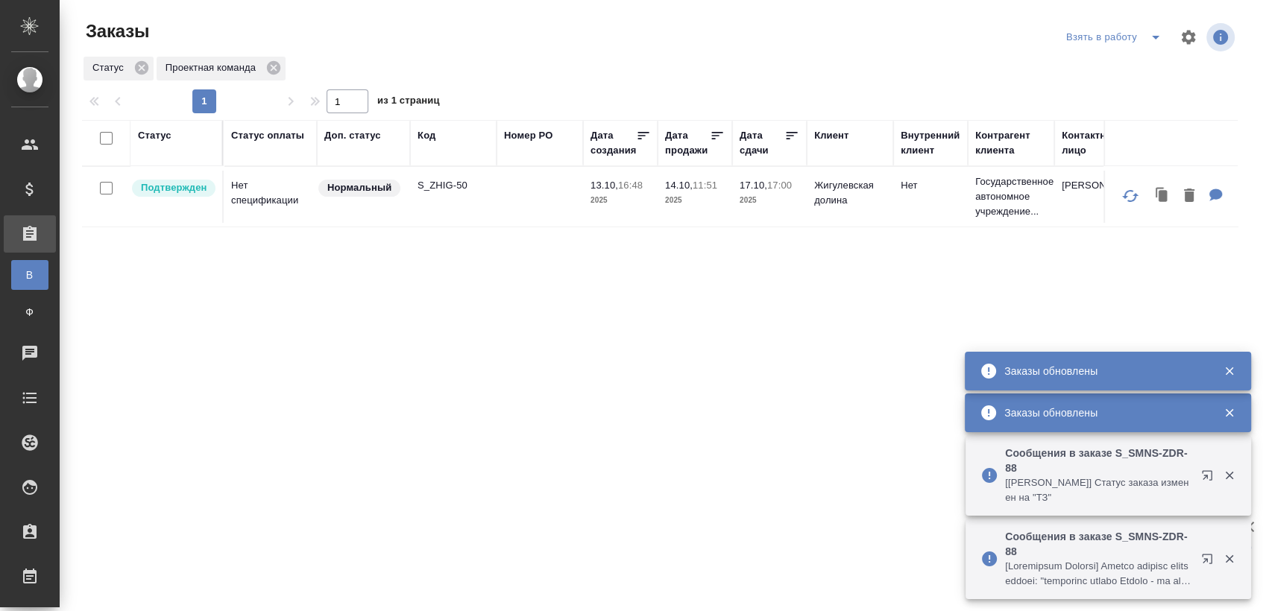
click at [1146, 42] on icon "split button" at bounding box center [1155, 37] width 18 height 18
click at [1086, 76] on li "Мои заказы" at bounding box center [1103, 67] width 125 height 24
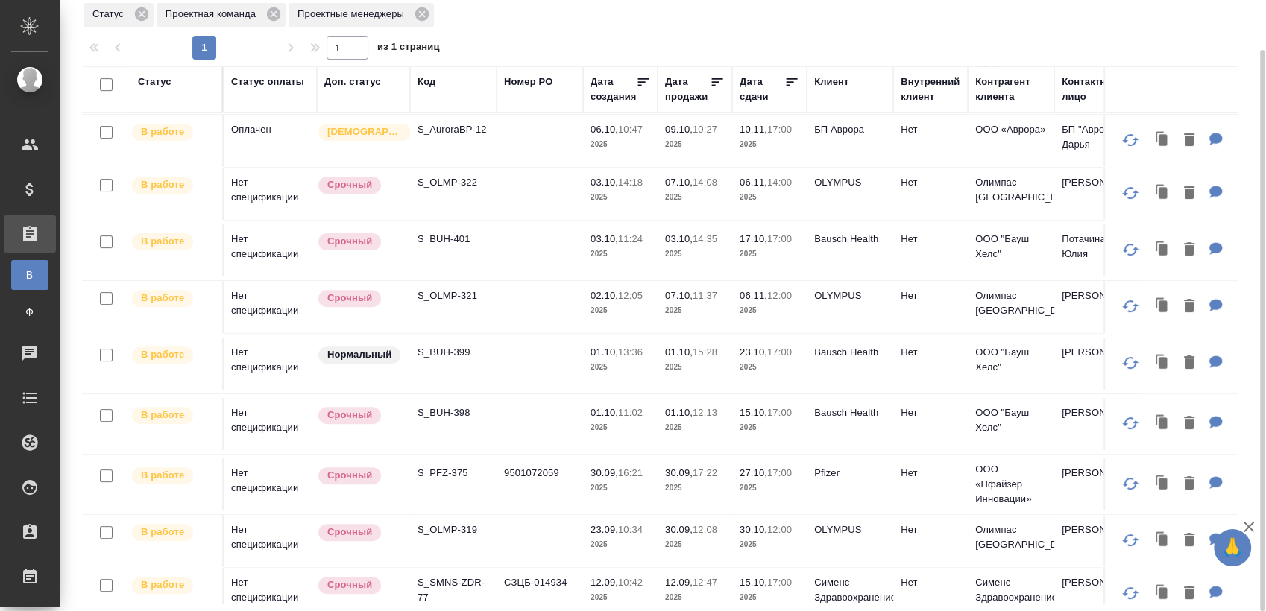
scroll to position [662, 0]
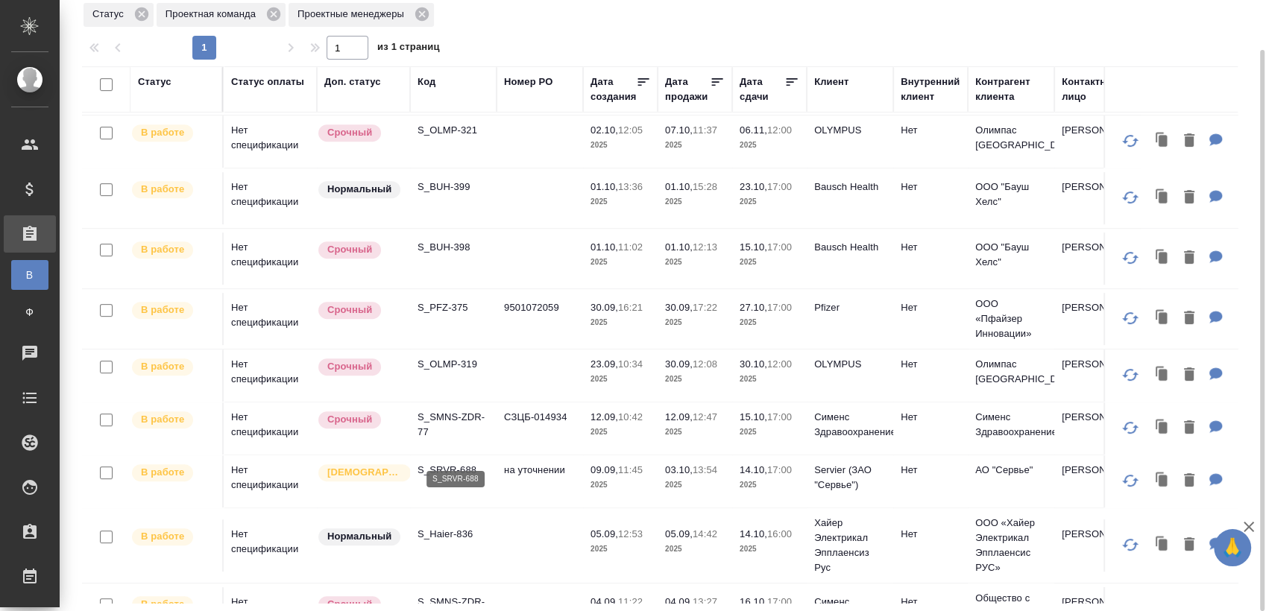
click at [466, 463] on p "S_SRVR-688" at bounding box center [453, 470] width 72 height 15
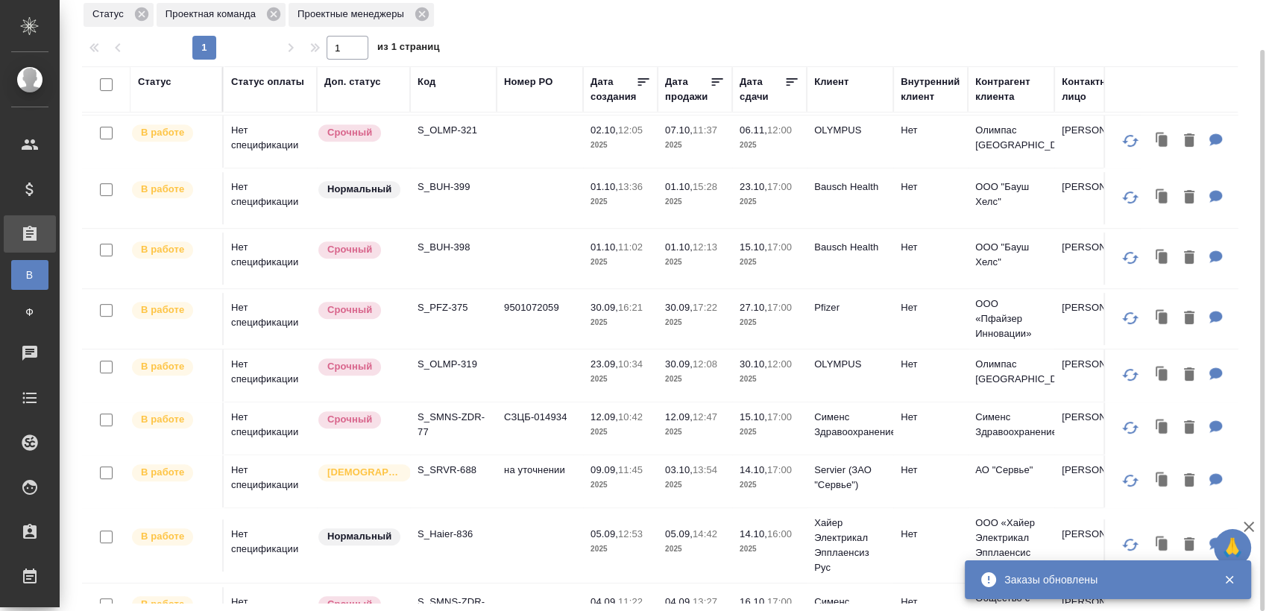
click at [455, 357] on p "S_OLMP-319" at bounding box center [453, 364] width 72 height 15
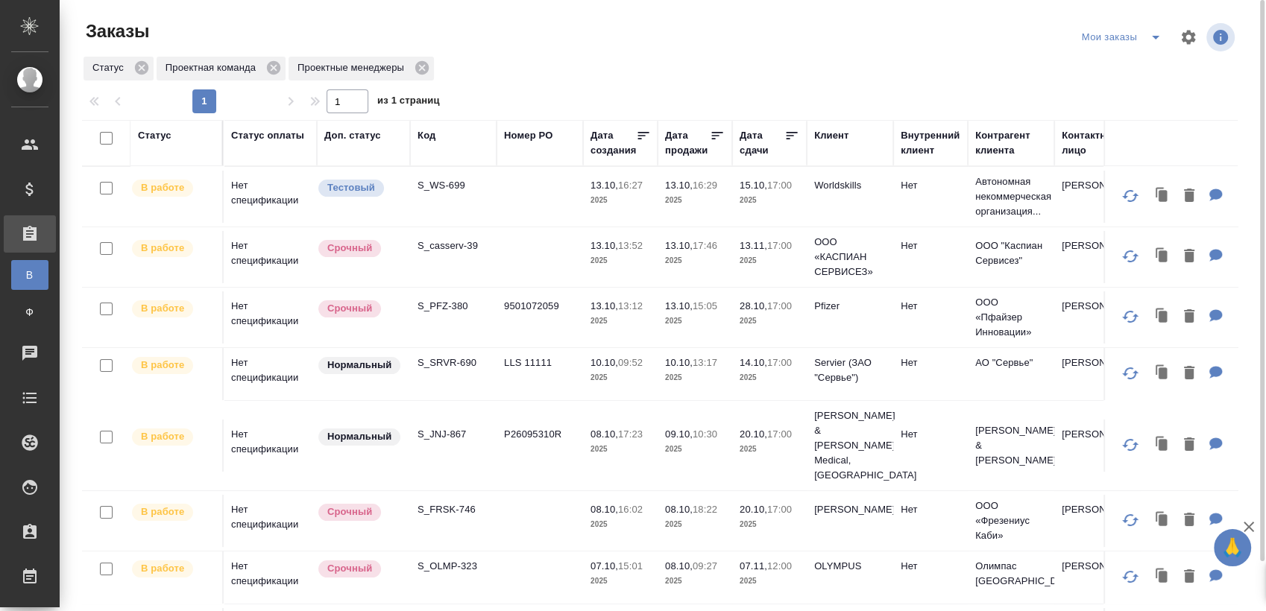
click at [1154, 43] on icon "split button" at bounding box center [1155, 37] width 18 height 18
click at [1099, 65] on li "Взять в работу" at bounding box center [1123, 67] width 125 height 24
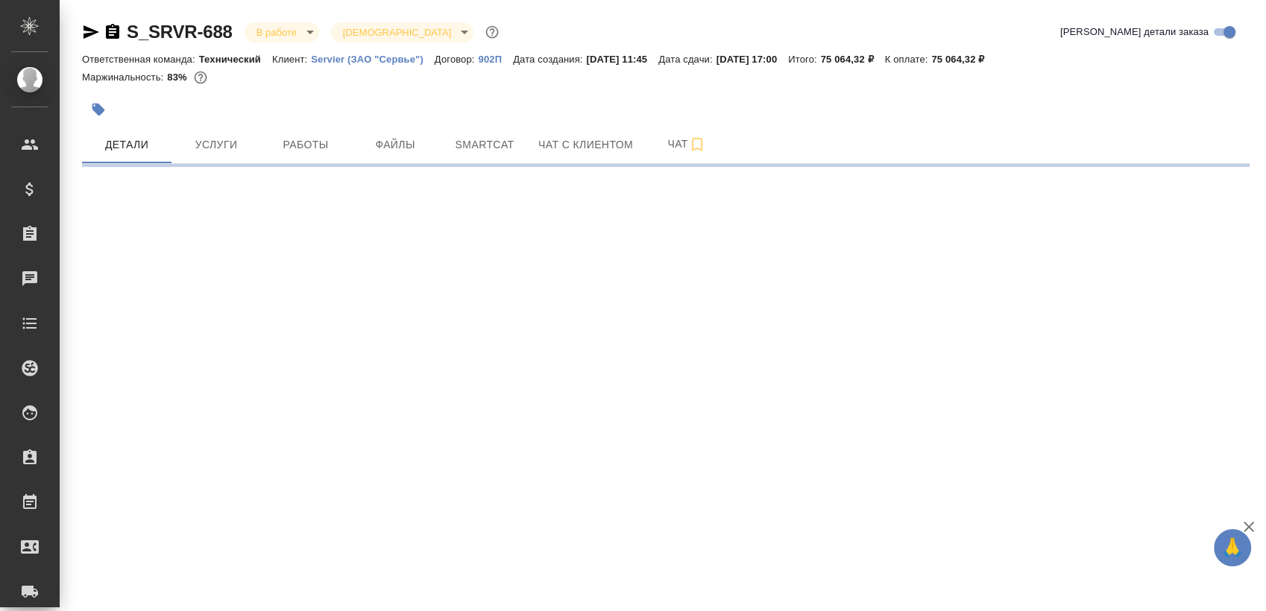
select select "RU"
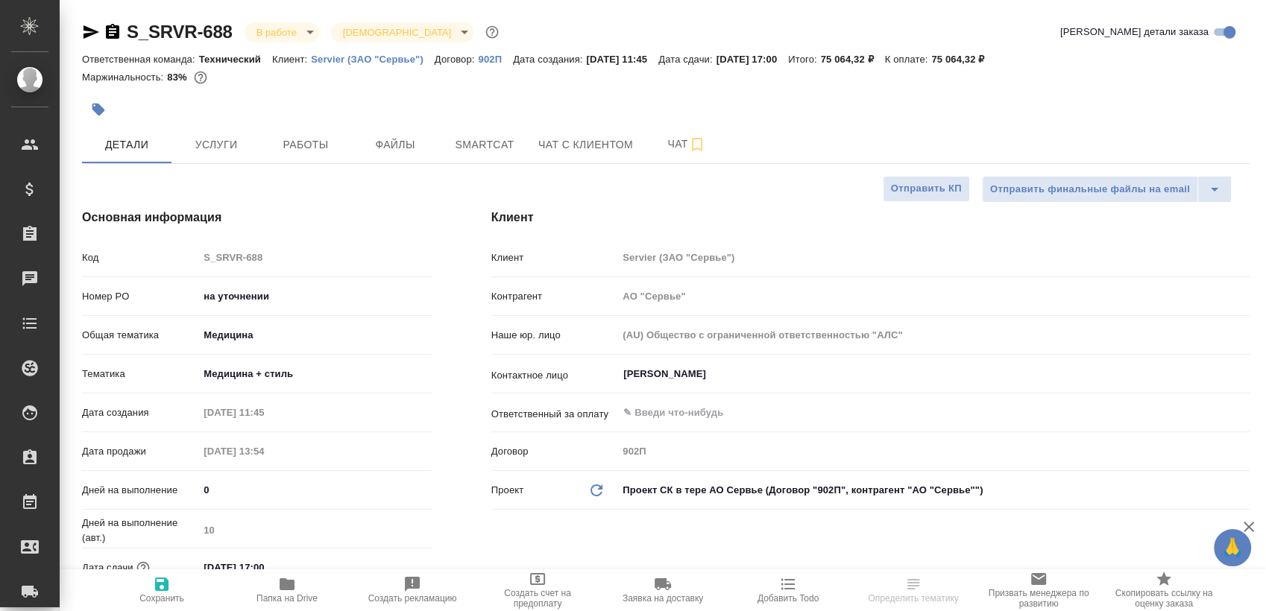
type textarea "x"
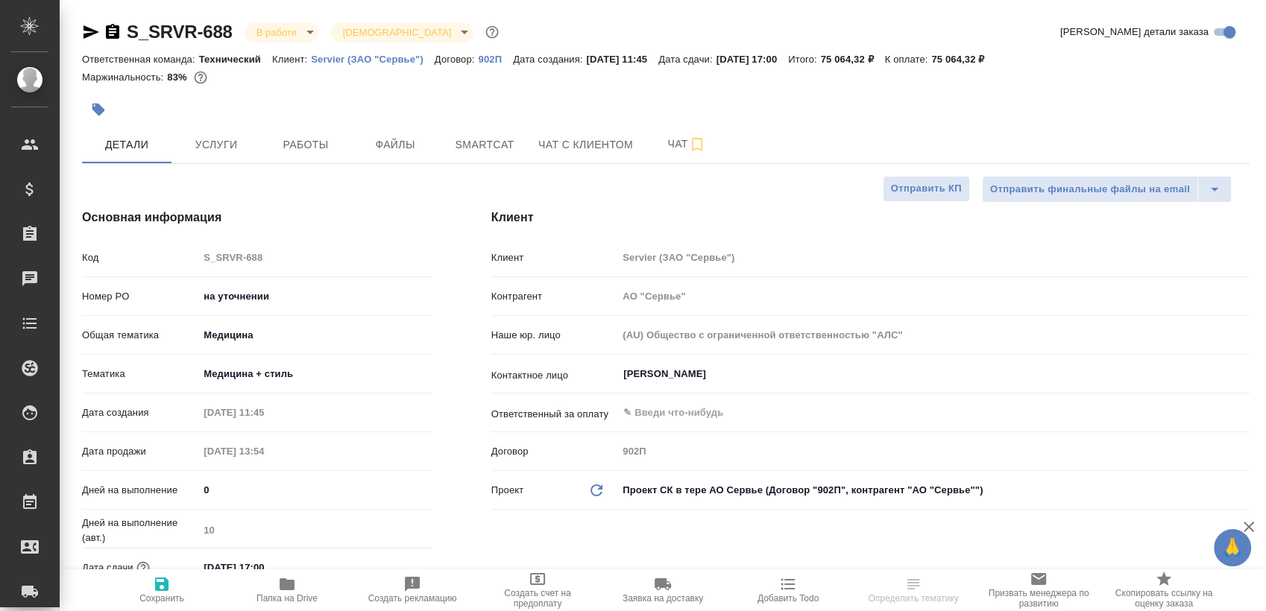
type textarea "x"
click at [324, 599] on span "Папка на Drive" at bounding box center [286, 589] width 107 height 28
type textarea "x"
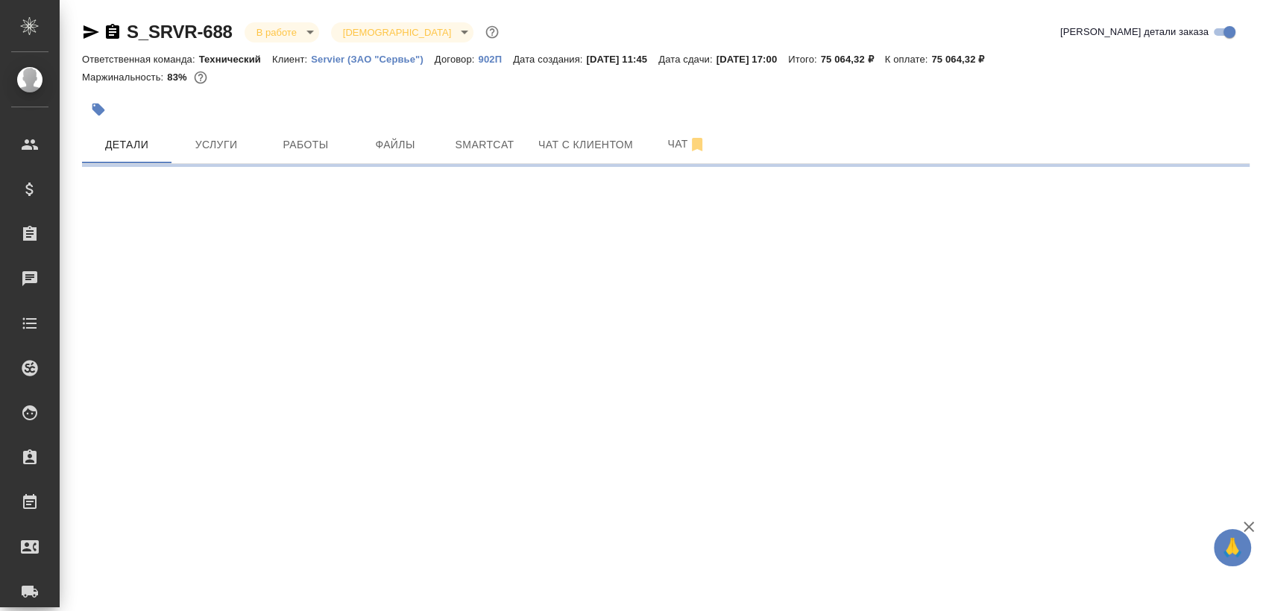
select select "RU"
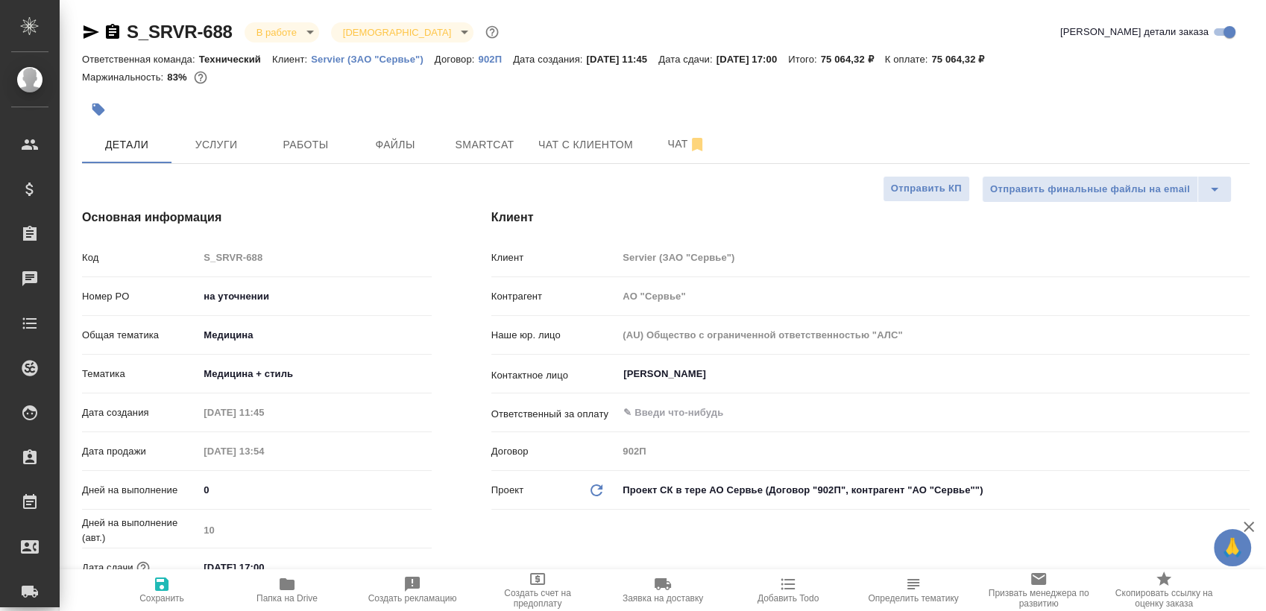
type textarea "x"
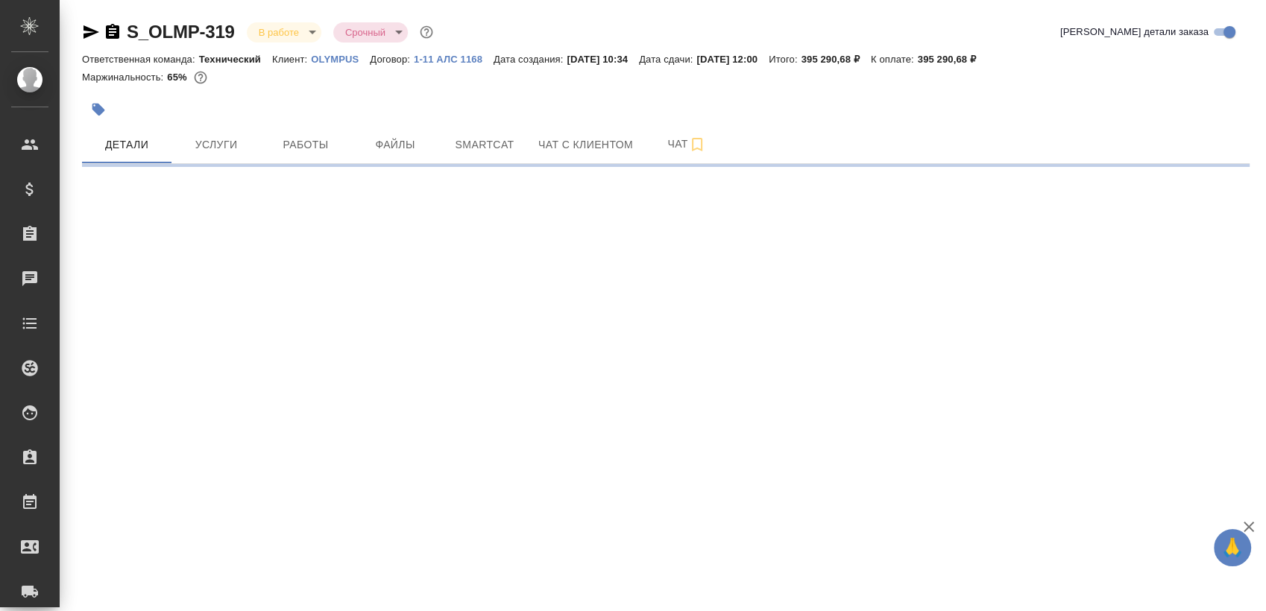
select select "RU"
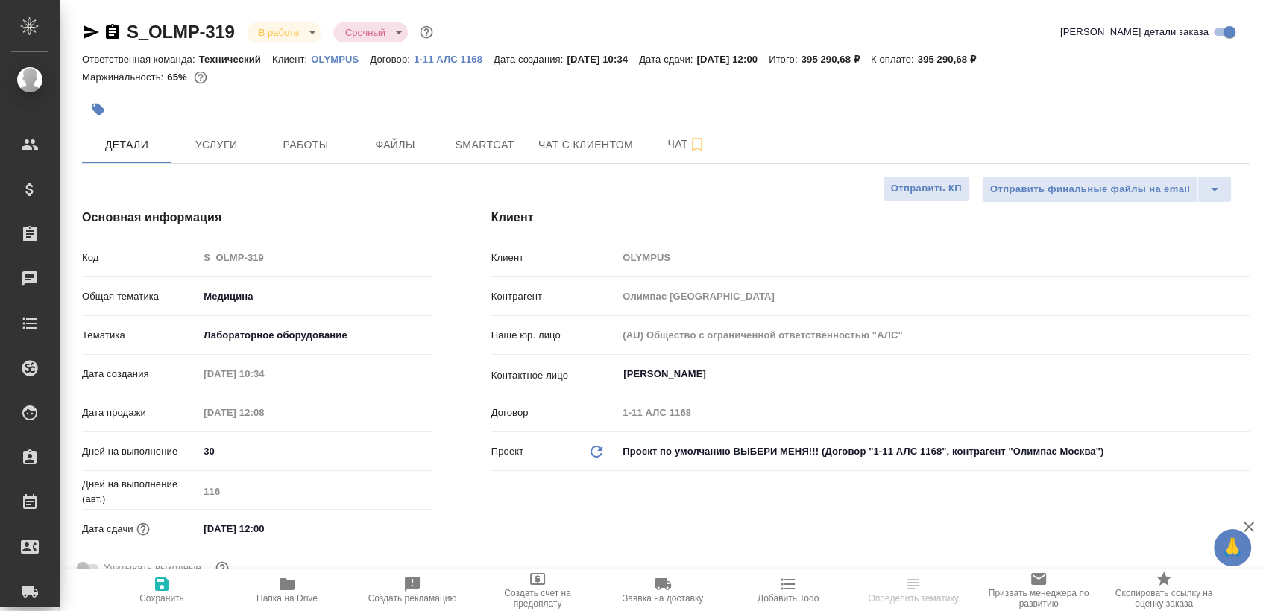
type textarea "x"
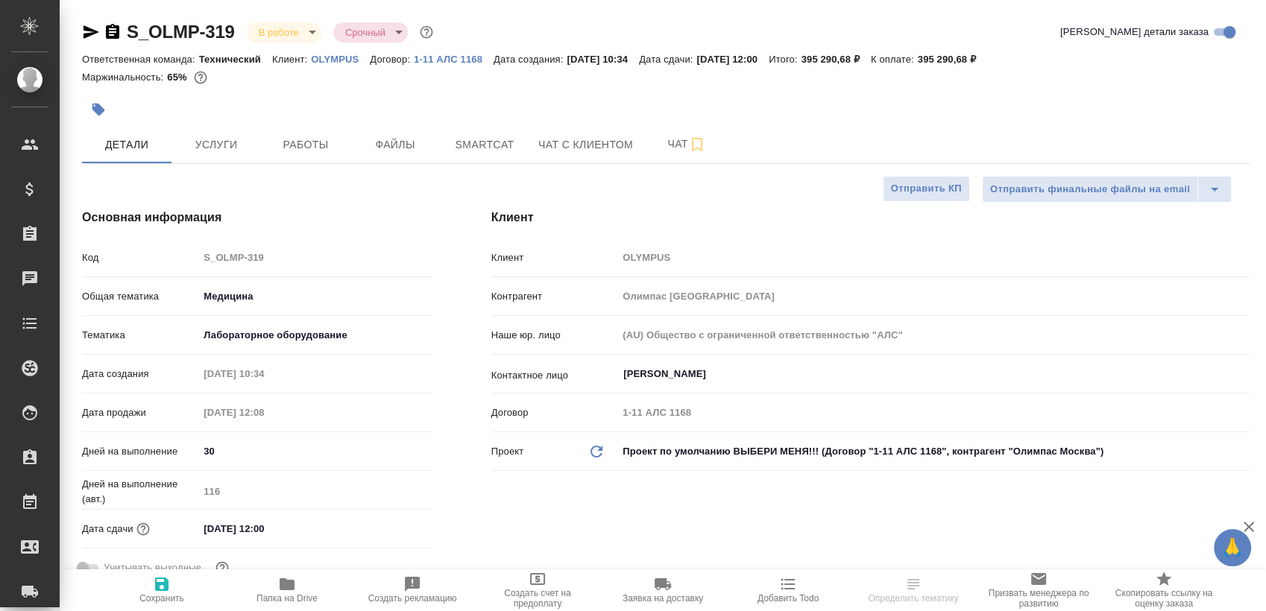
type textarea "x"
click at [294, 587] on icon "button" at bounding box center [287, 584] width 15 height 12
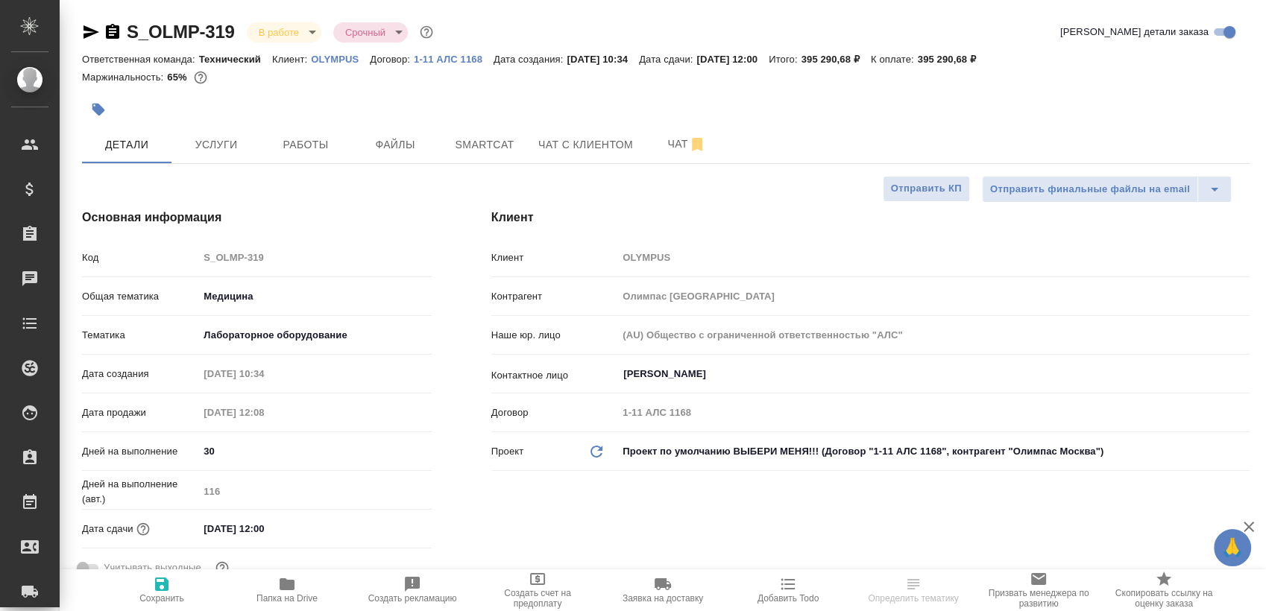
type textarea "x"
select select "RU"
type textarea "x"
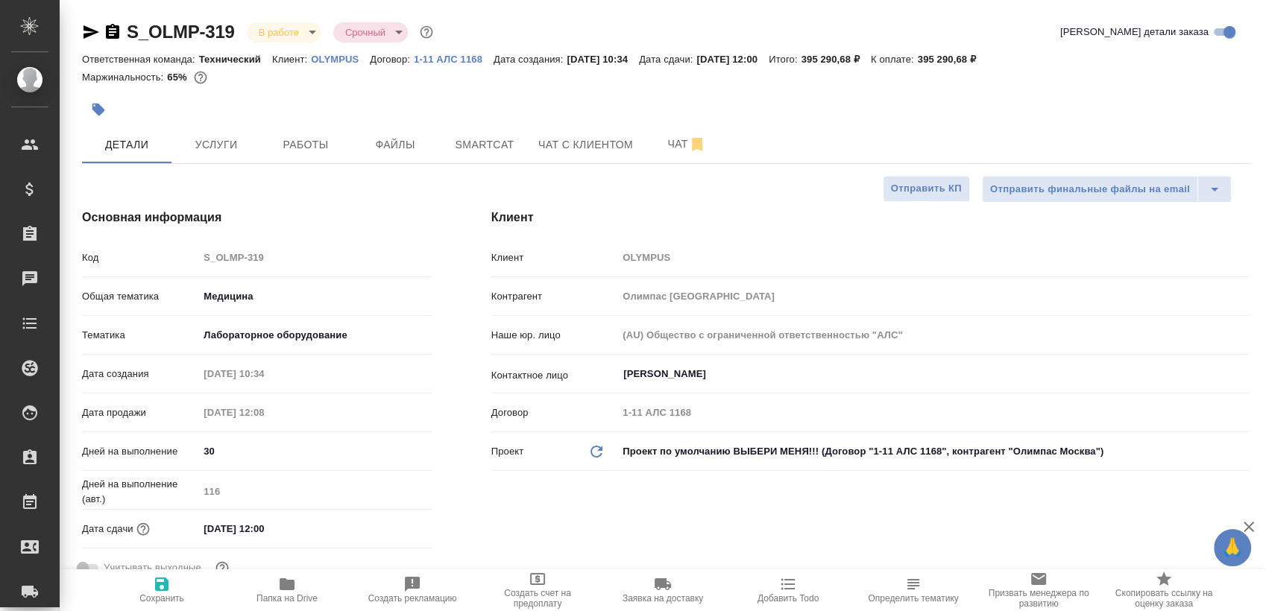
type textarea "x"
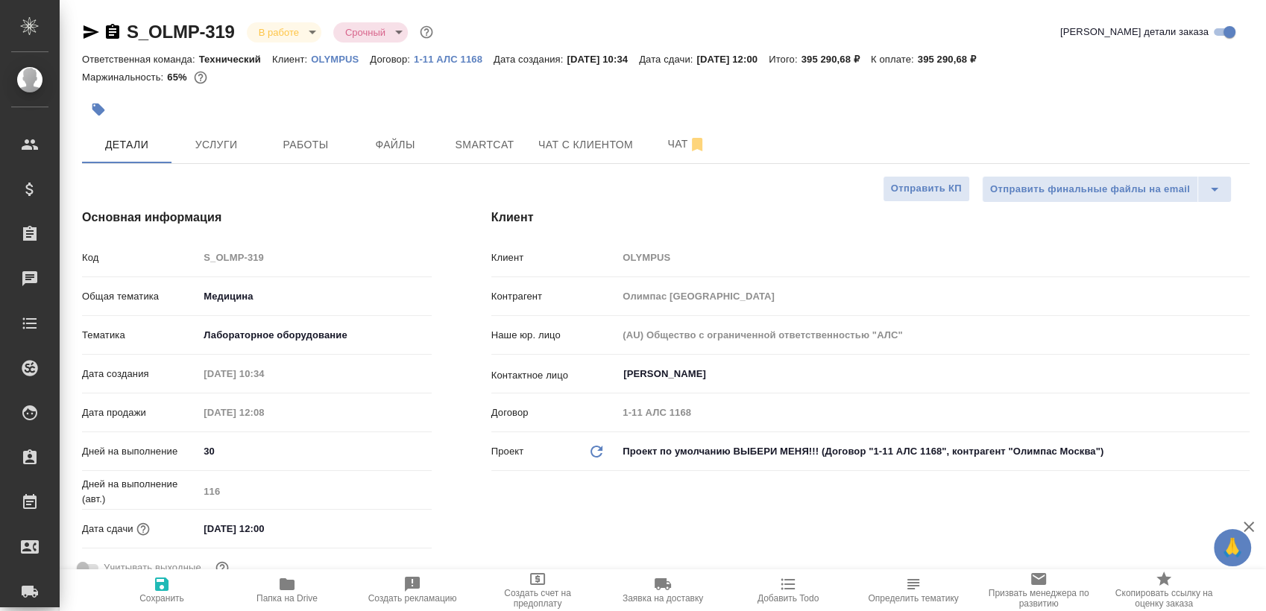
type textarea "x"
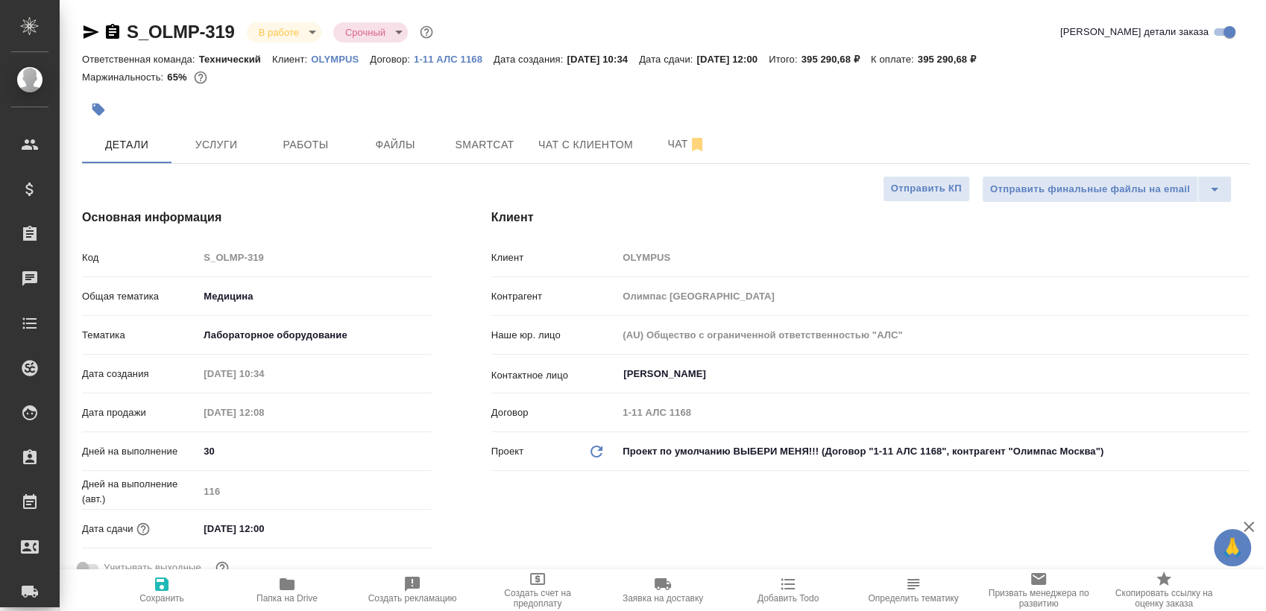
type textarea "x"
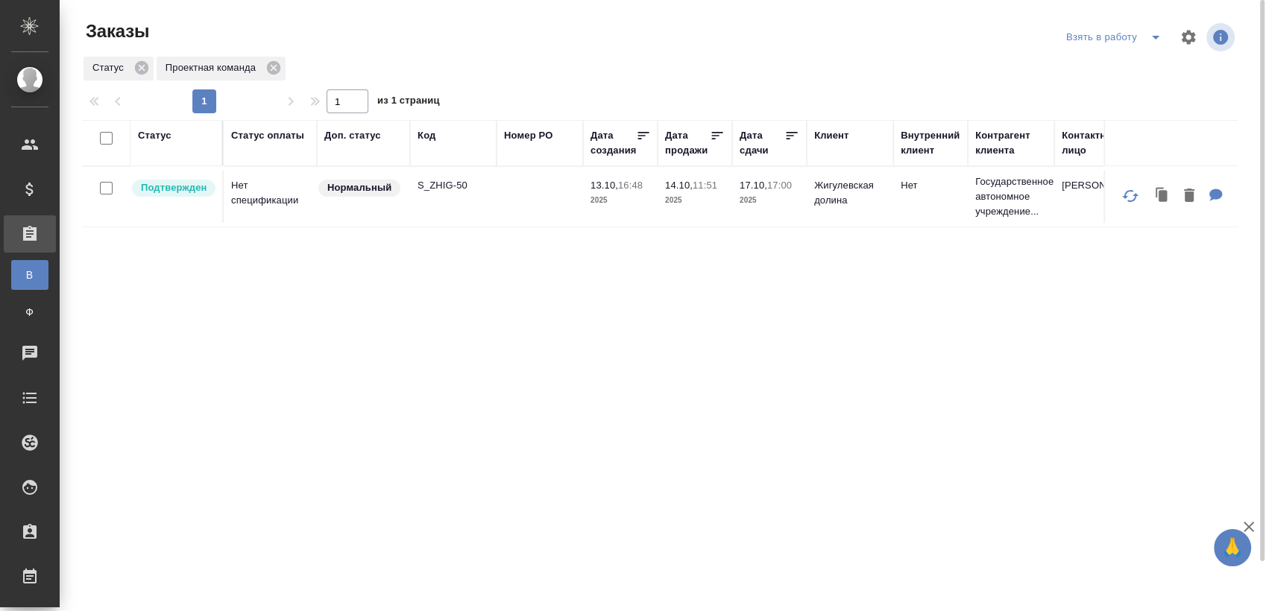
click at [1149, 35] on icon "split button" at bounding box center [1155, 37] width 18 height 18
click at [1103, 64] on li "Мои заказы" at bounding box center [1115, 67] width 125 height 24
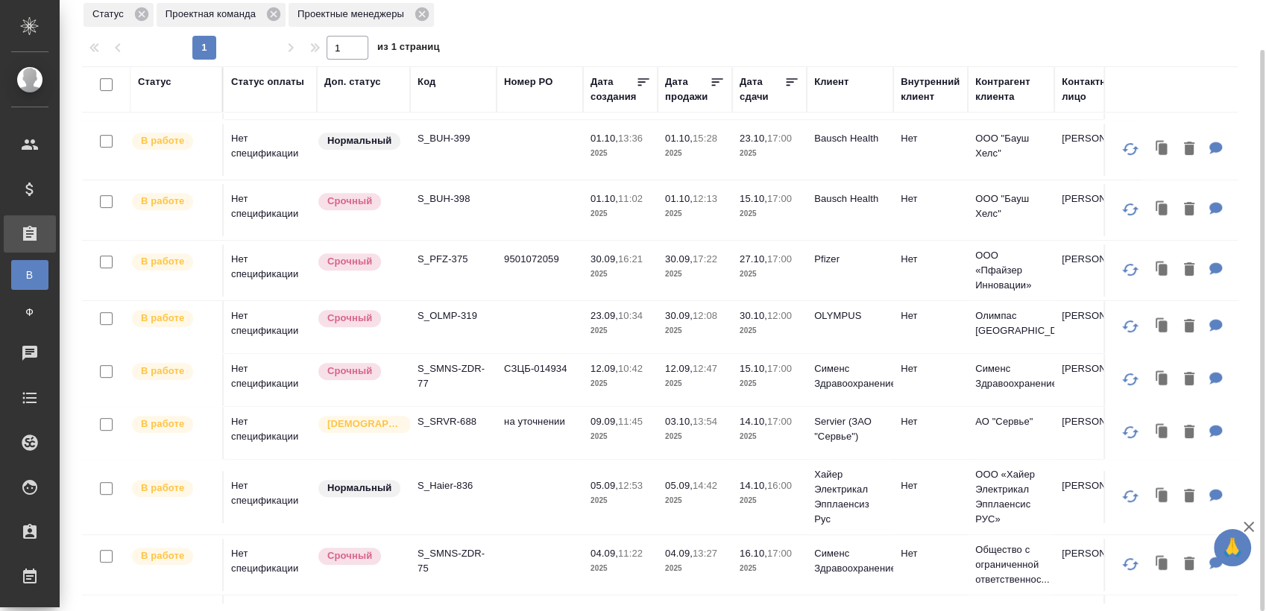
scroll to position [751, 0]
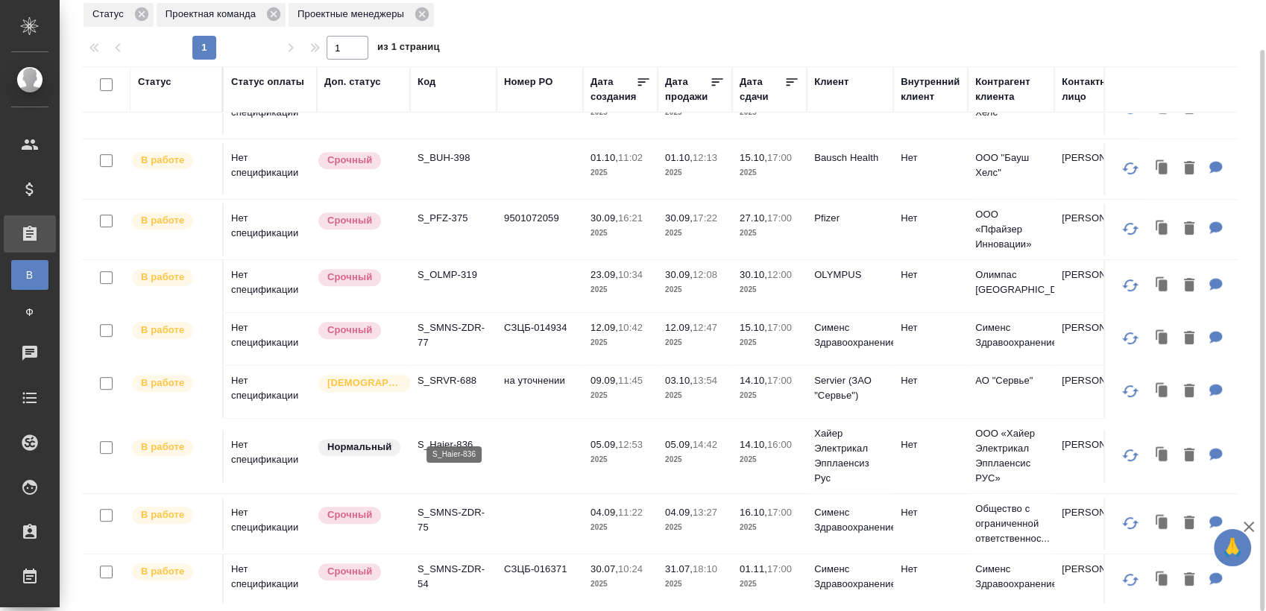
click at [462, 438] on p "S_Haier-836" at bounding box center [453, 445] width 72 height 15
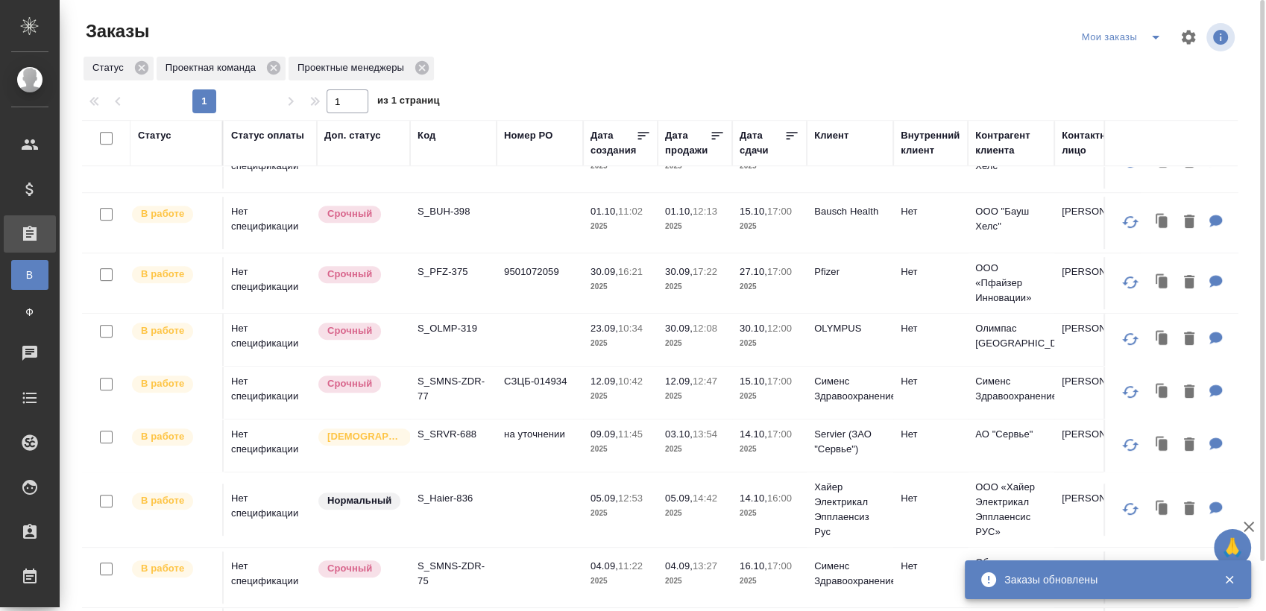
scroll to position [171, 0]
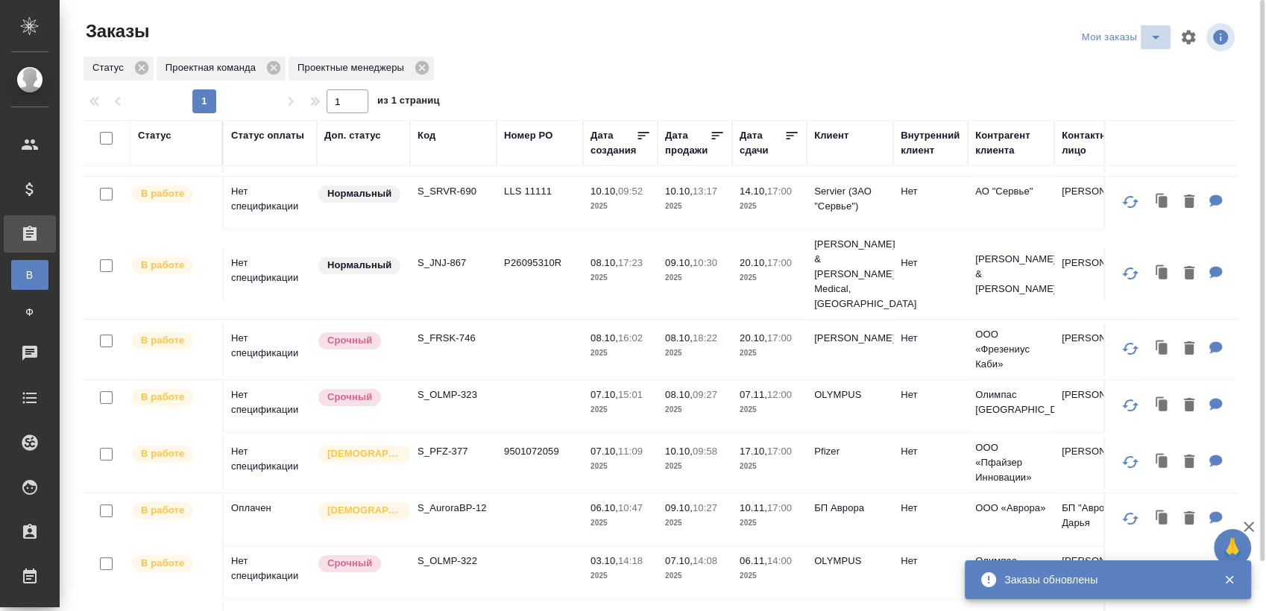
click at [1143, 43] on button "split button" at bounding box center [1155, 37] width 30 height 24
click at [1117, 67] on li "Взять в работу" at bounding box center [1123, 67] width 125 height 24
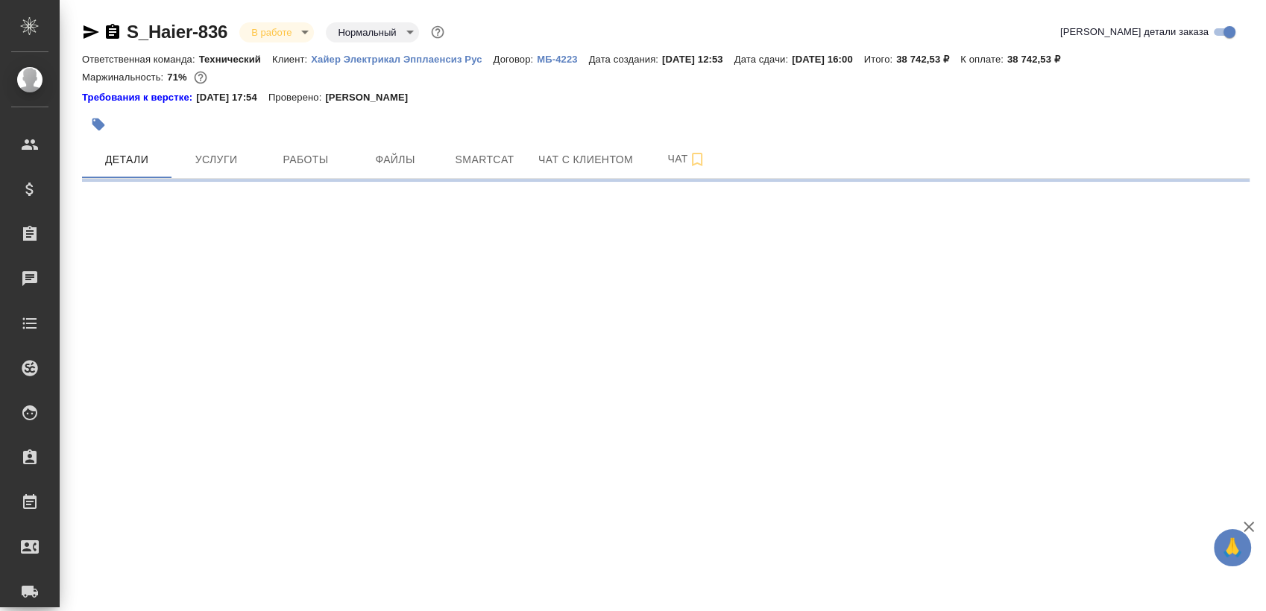
select select "RU"
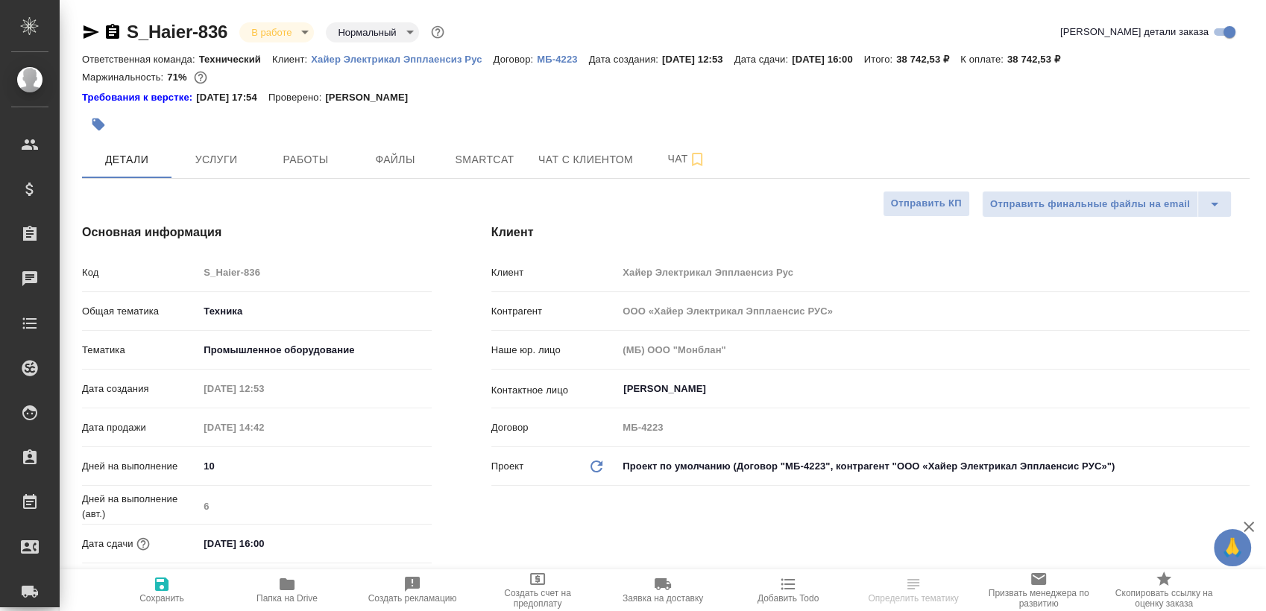
type textarea "x"
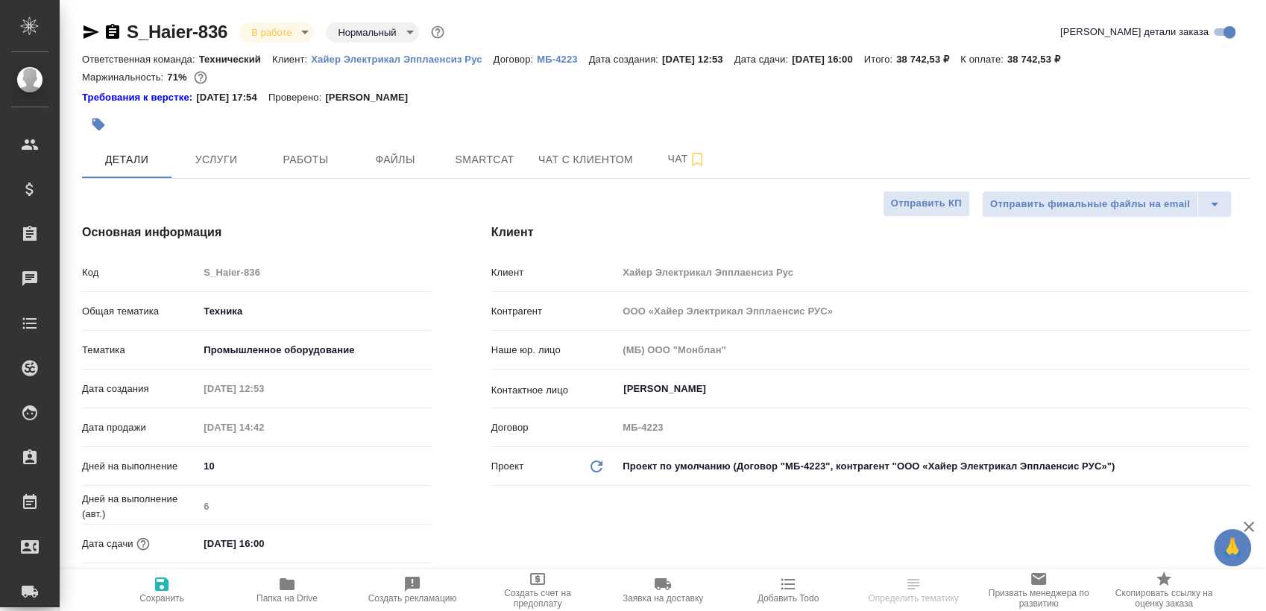
type textarea "x"
click at [321, 172] on button "Работы" at bounding box center [305, 159] width 89 height 37
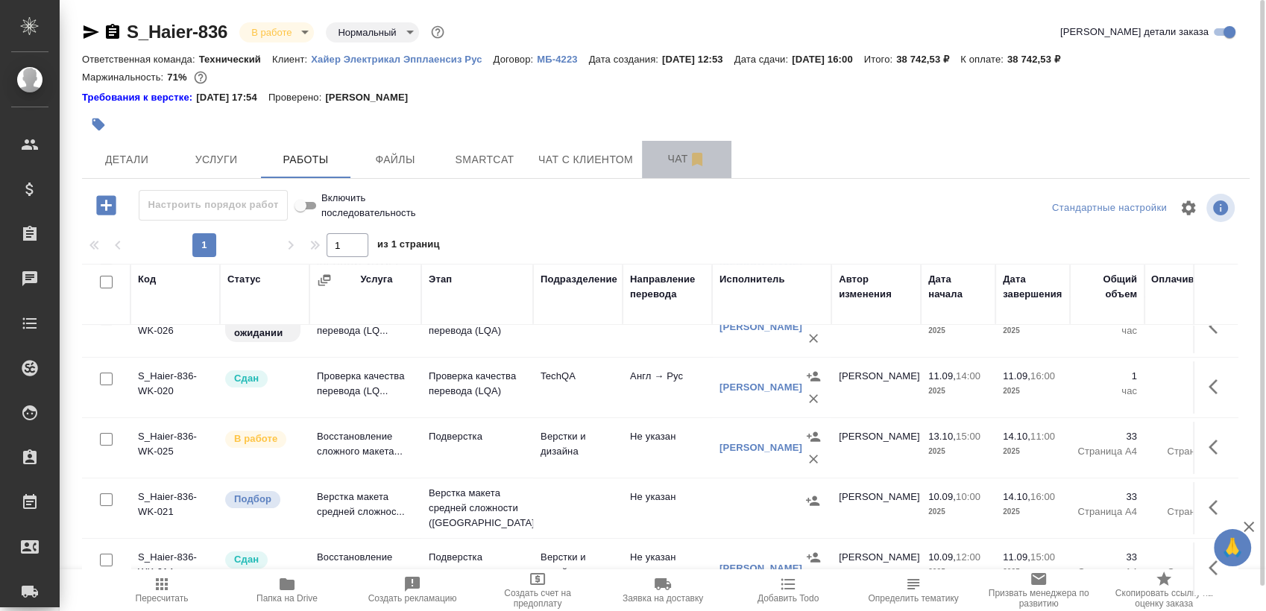
click at [656, 169] on button "Чат" at bounding box center [686, 159] width 89 height 37
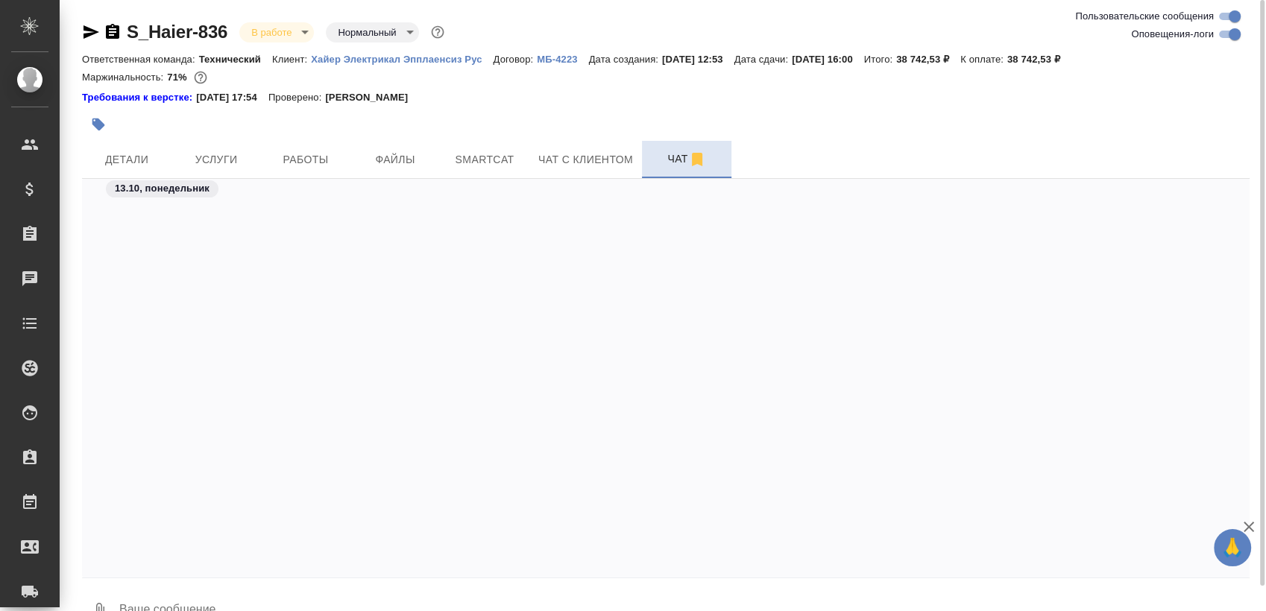
scroll to position [50678, 0]
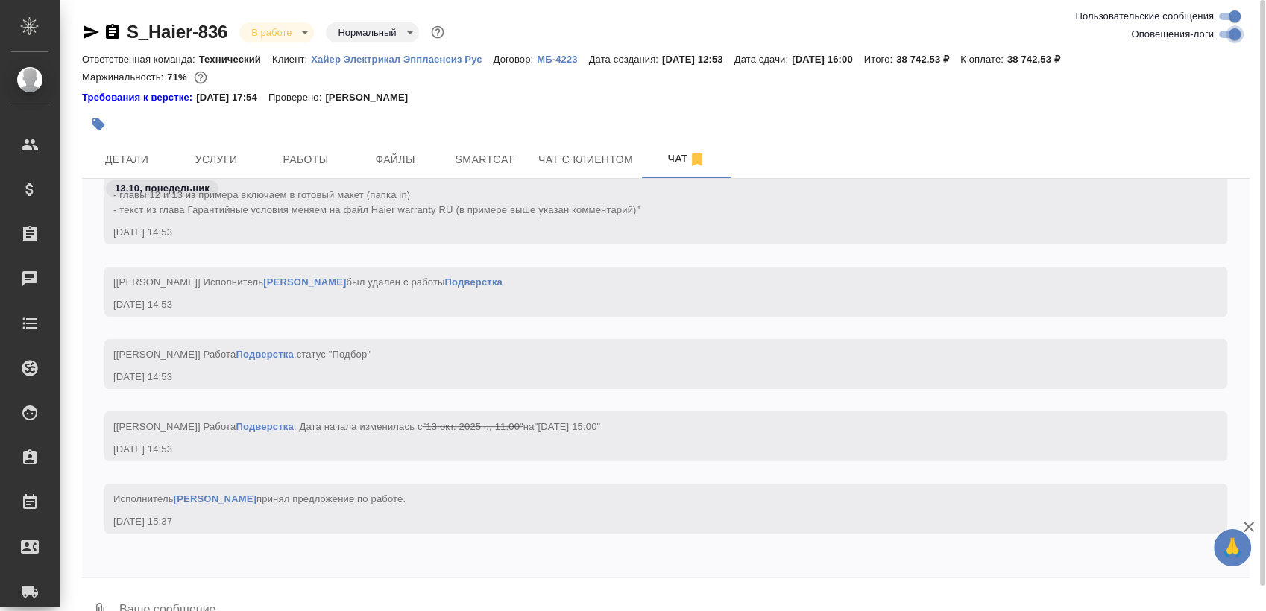
click at [1234, 34] on input "Оповещения-логи" at bounding box center [1234, 34] width 54 height 18
checkbox input "false"
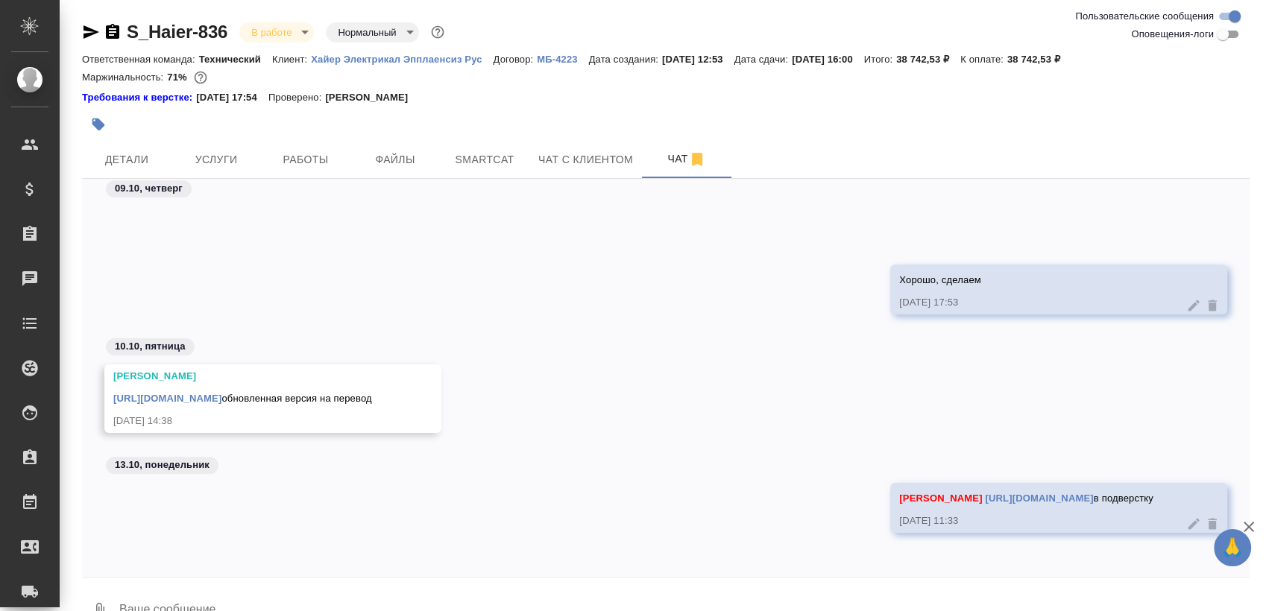
scroll to position [17587, 0]
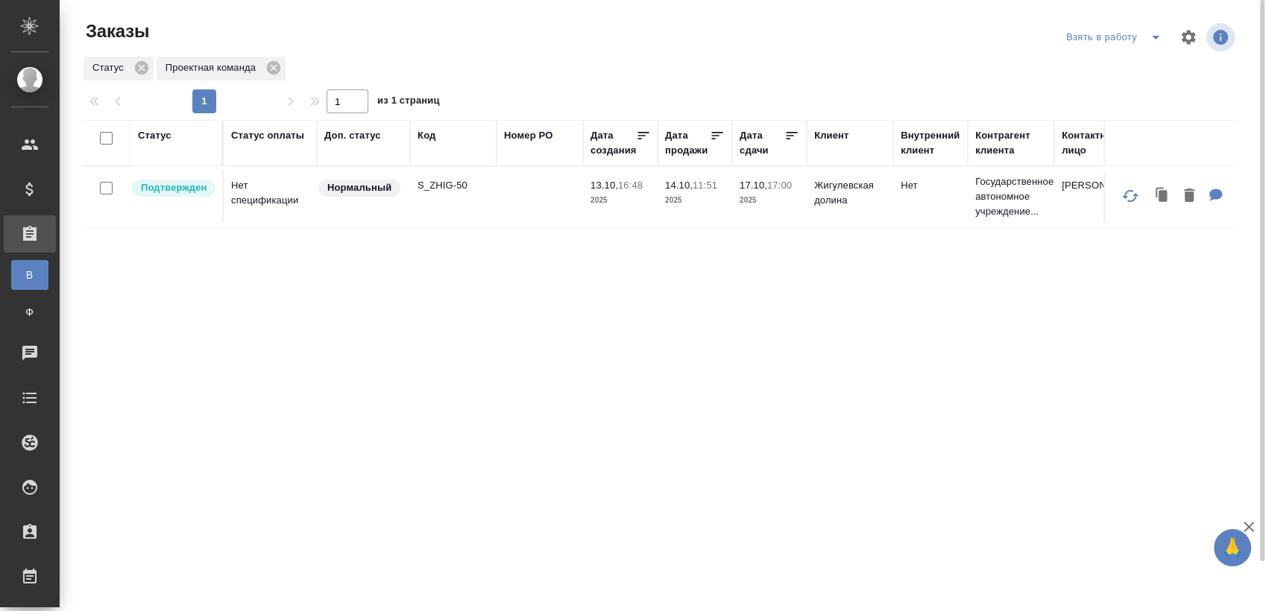
click at [463, 191] on p "S_ZHIG-50" at bounding box center [453, 185] width 72 height 15
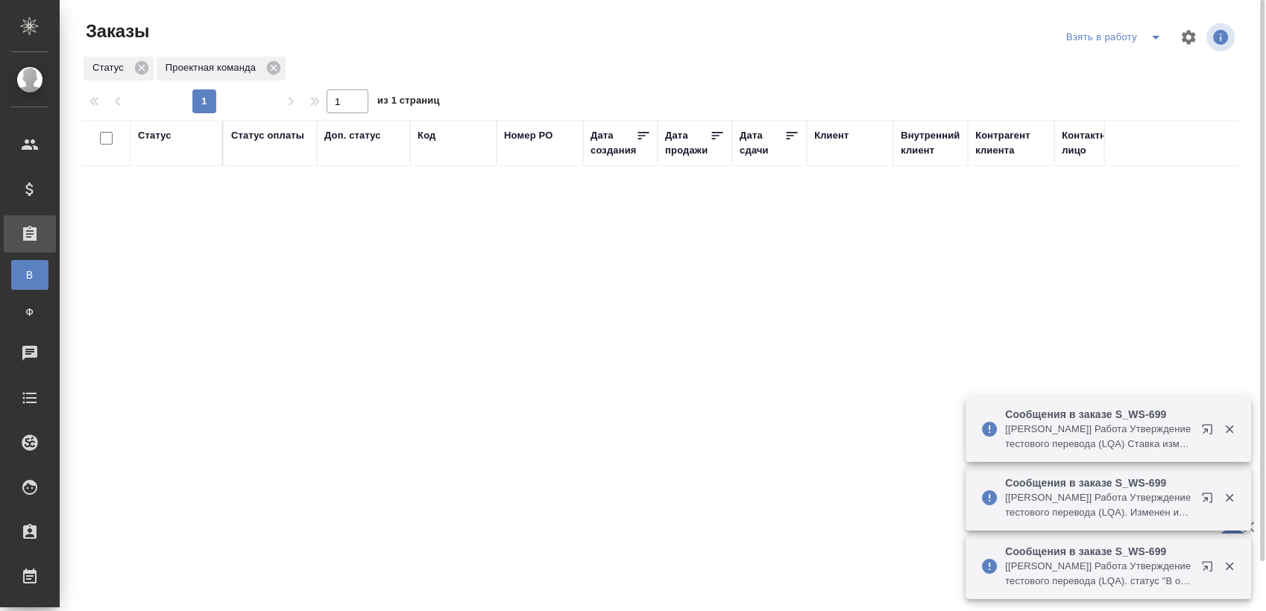
click at [1164, 43] on span "split button" at bounding box center [1155, 37] width 22 height 18
click at [1110, 74] on li "Мои заказы" at bounding box center [1115, 67] width 125 height 24
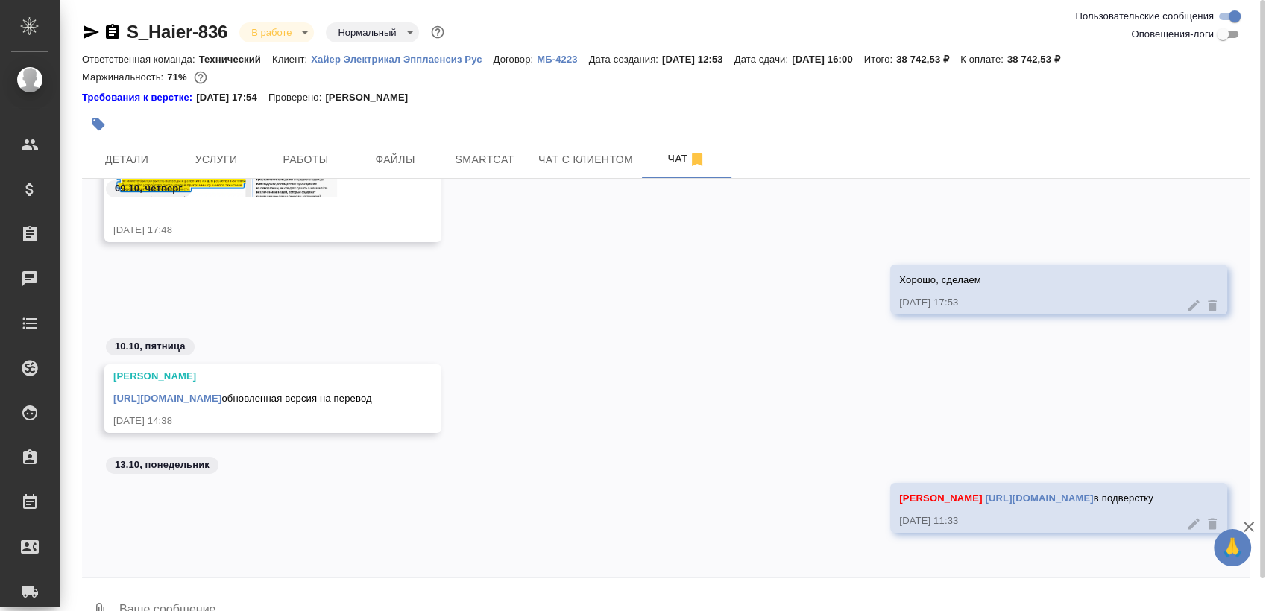
scroll to position [34, 0]
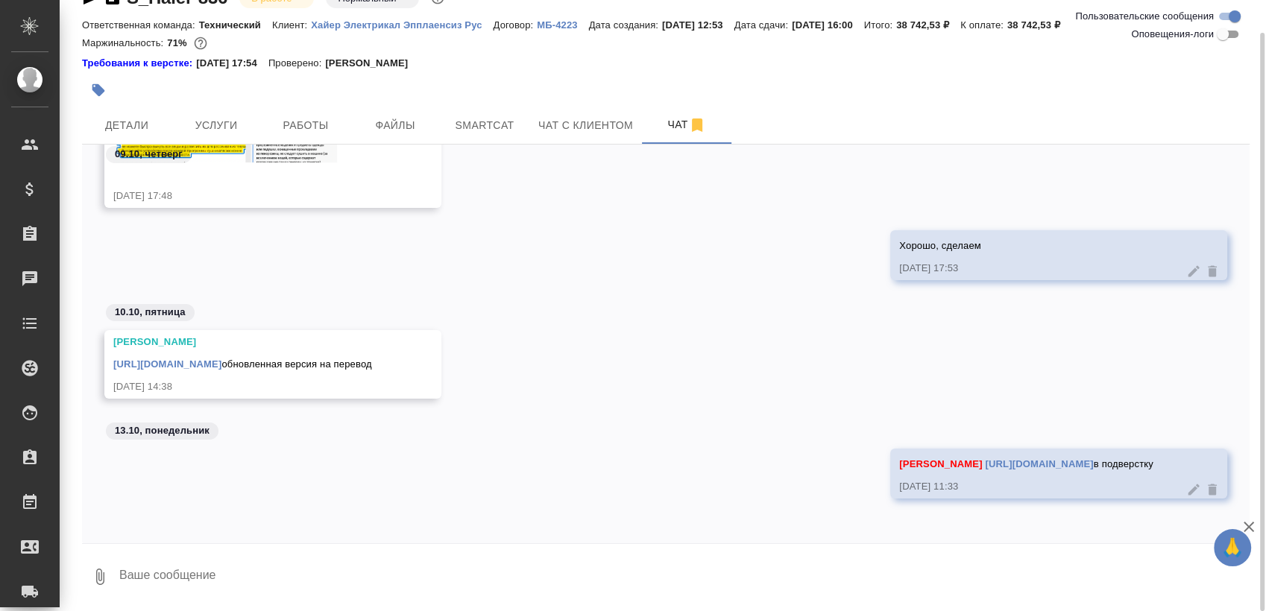
click at [330, 578] on textarea at bounding box center [683, 577] width 1131 height 51
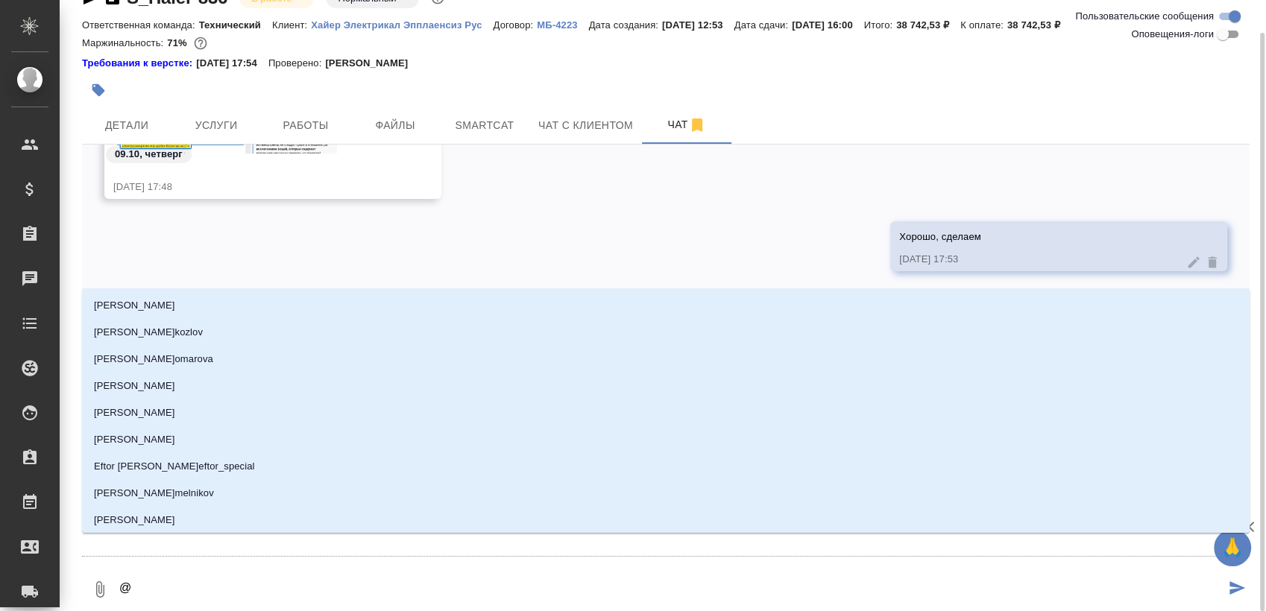
type textarea "@з"
type input "з"
type textarea "@за"
type input "за"
type textarea "@заб"
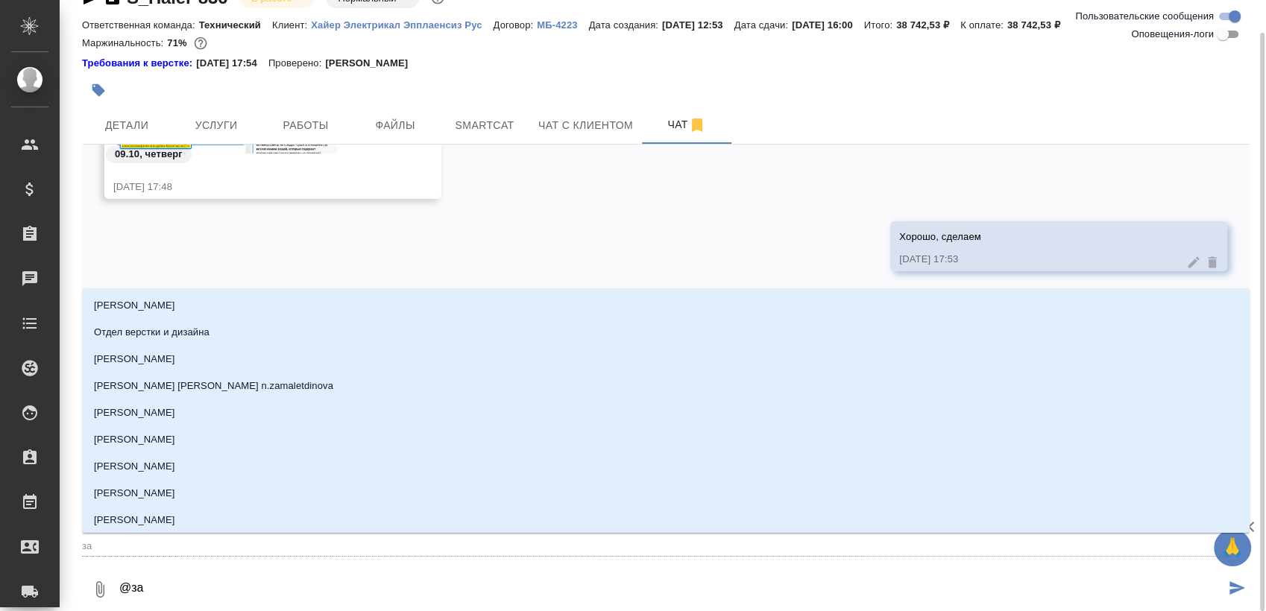
type input "заб"
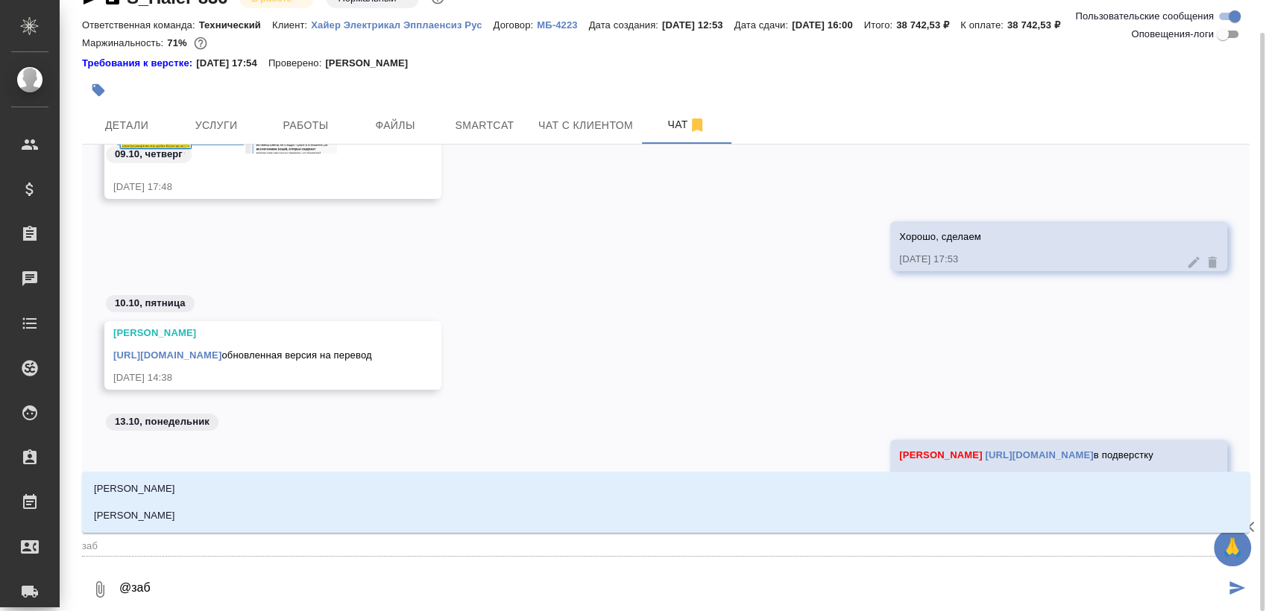
type textarea "@забо"
type input "забо"
type textarea "@забор"
type input "забор"
type textarea "@заборо"
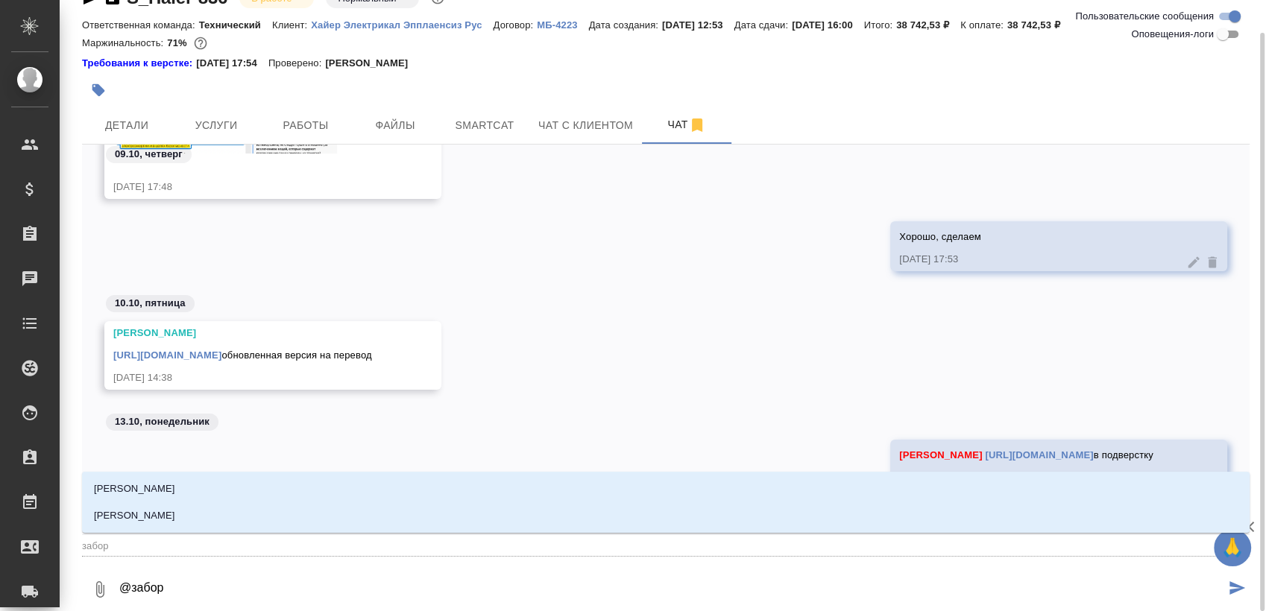
type input "заборо"
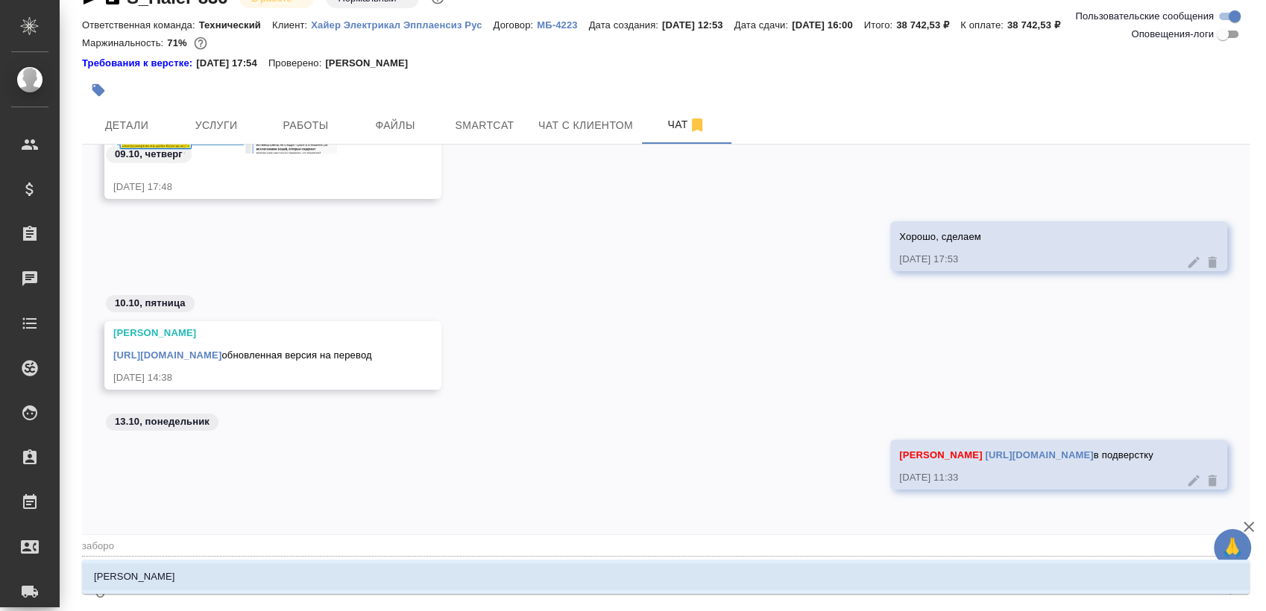
click at [315, 576] on li "[PERSON_NAME]" at bounding box center [665, 576] width 1167 height 27
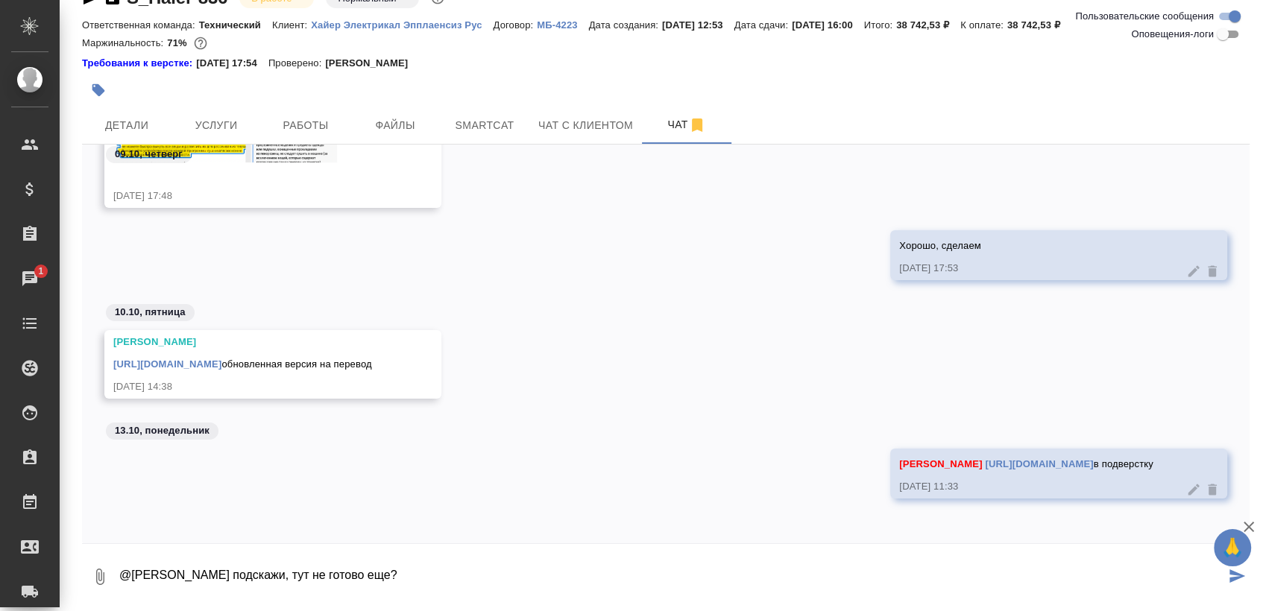
type textarea "@[PERSON_NAME] подскажи, тут не готово еще?"
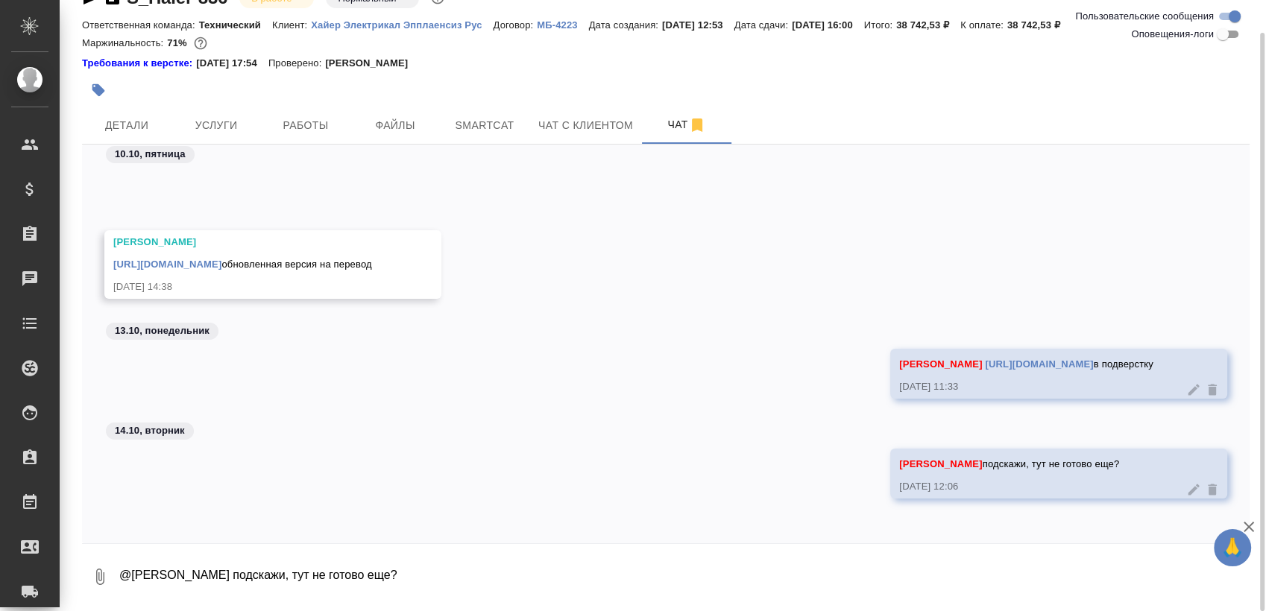
click at [519, 97] on div at bounding box center [471, 90] width 778 height 33
click at [508, 110] on button "Smartcat" at bounding box center [484, 125] width 89 height 37
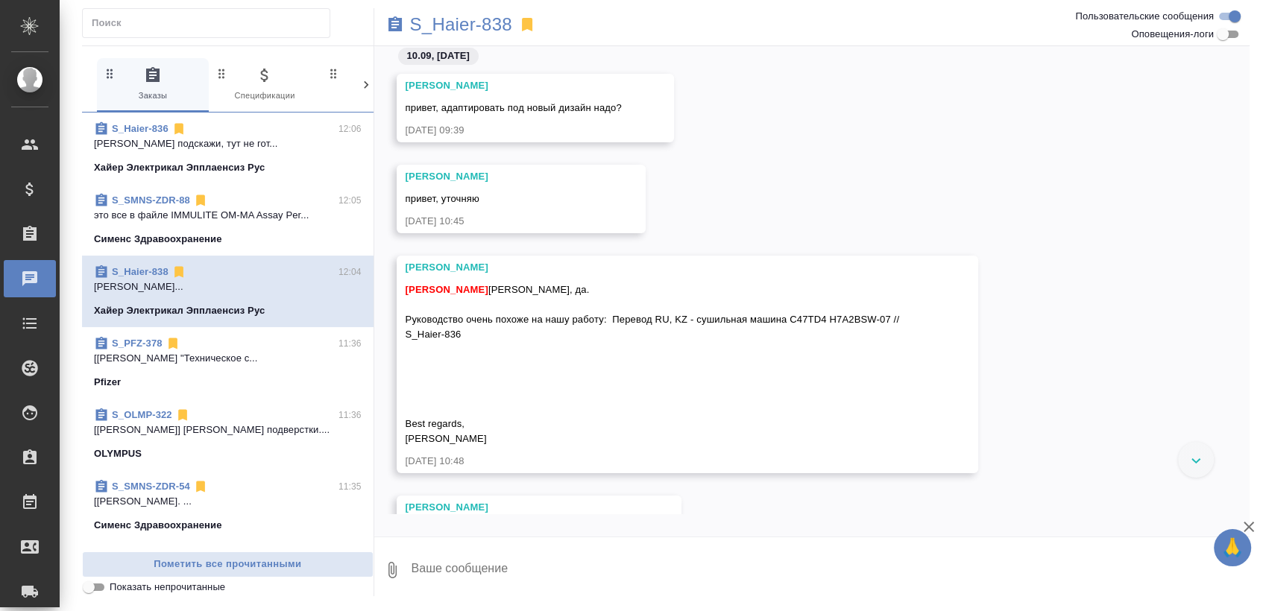
click at [196, 203] on icon at bounding box center [200, 200] width 9 height 11
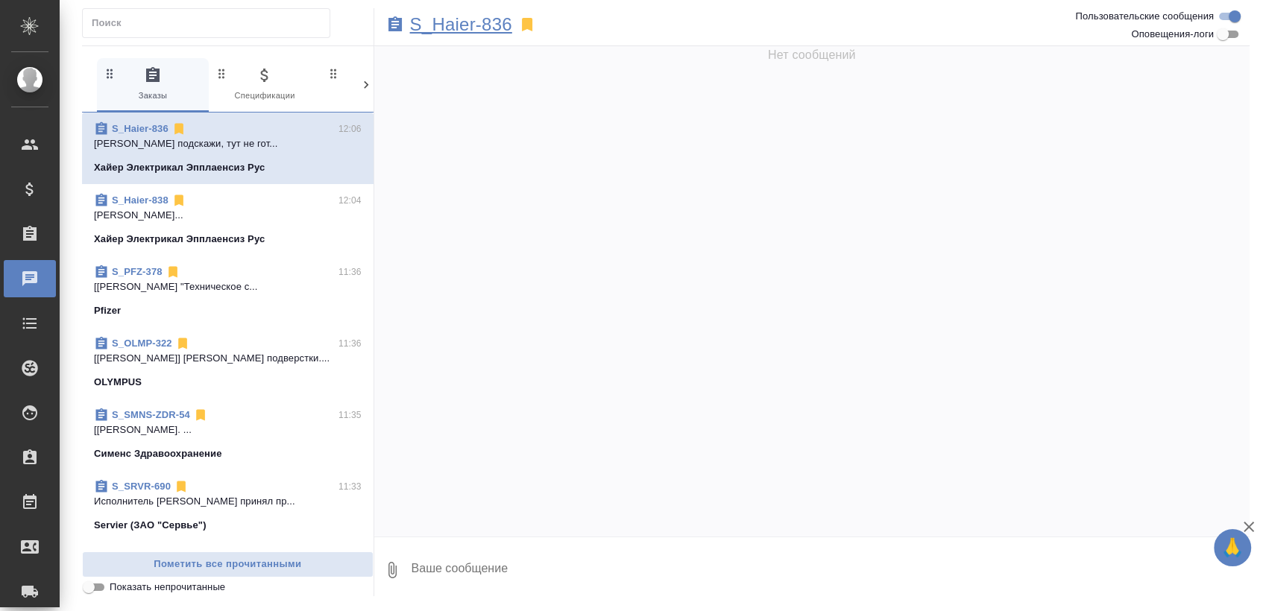
click at [481, 18] on p "S_Haier-836" at bounding box center [461, 24] width 102 height 15
click at [270, 204] on div "S_Haier-838 12:04" at bounding box center [228, 200] width 268 height 15
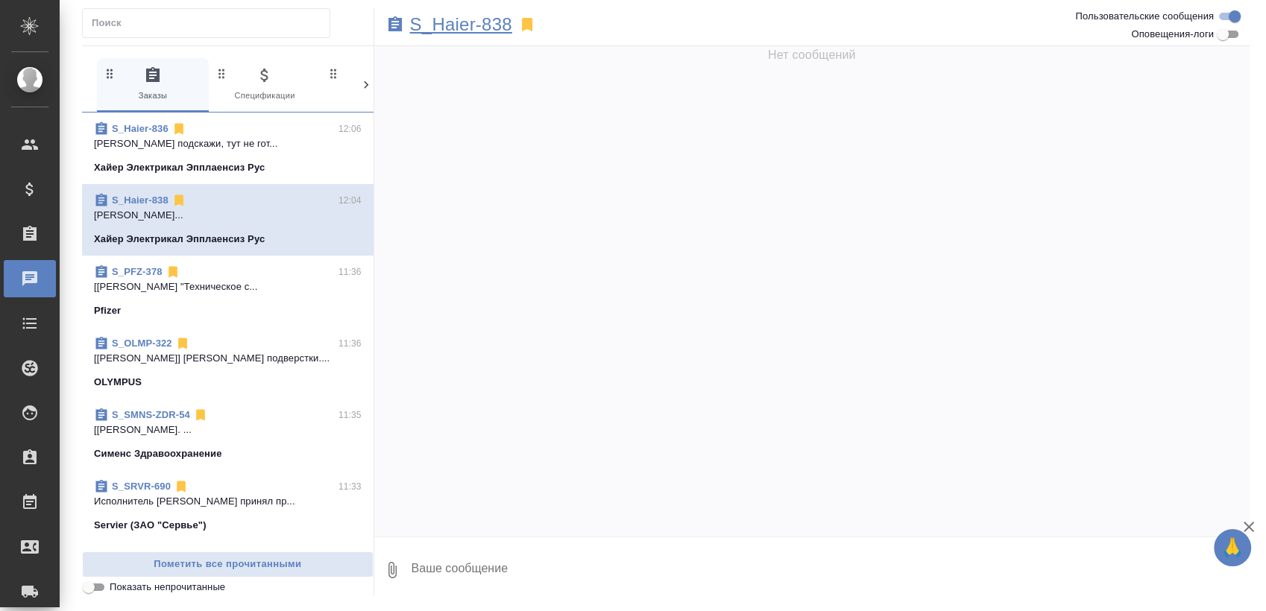
click at [507, 27] on p "S_Haier-838" at bounding box center [461, 24] width 102 height 15
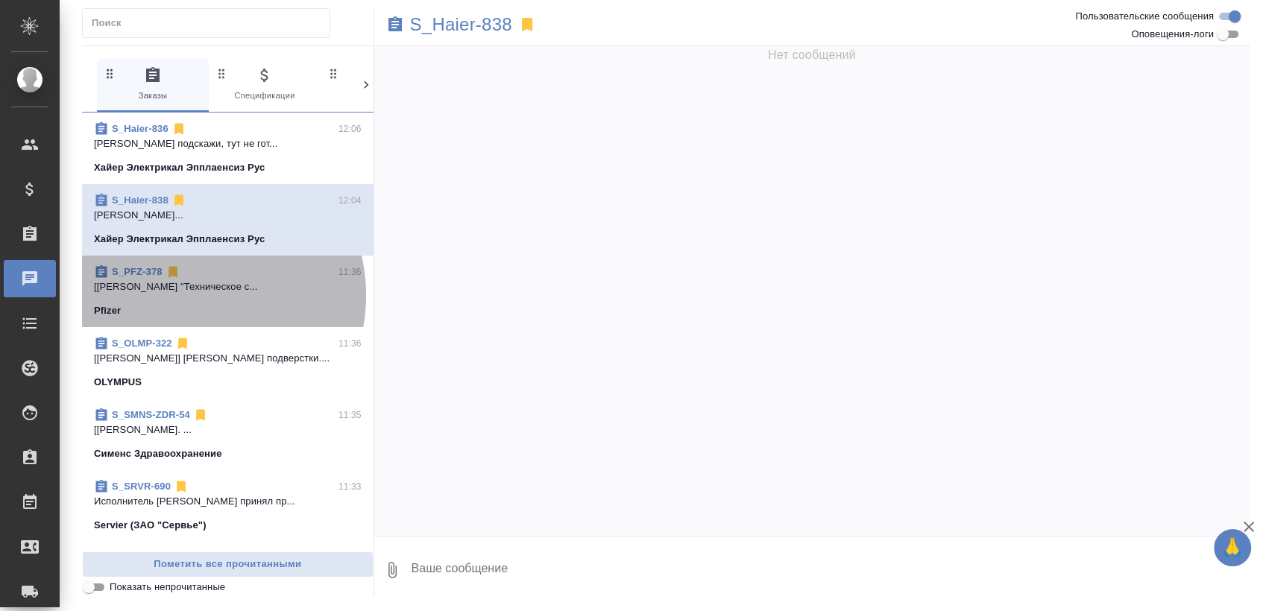
click at [189, 295] on span "S_PFZ-378 11:36 [Федотова Ирина] Работа "Техническое с... Pfizer" at bounding box center [228, 292] width 268 height 54
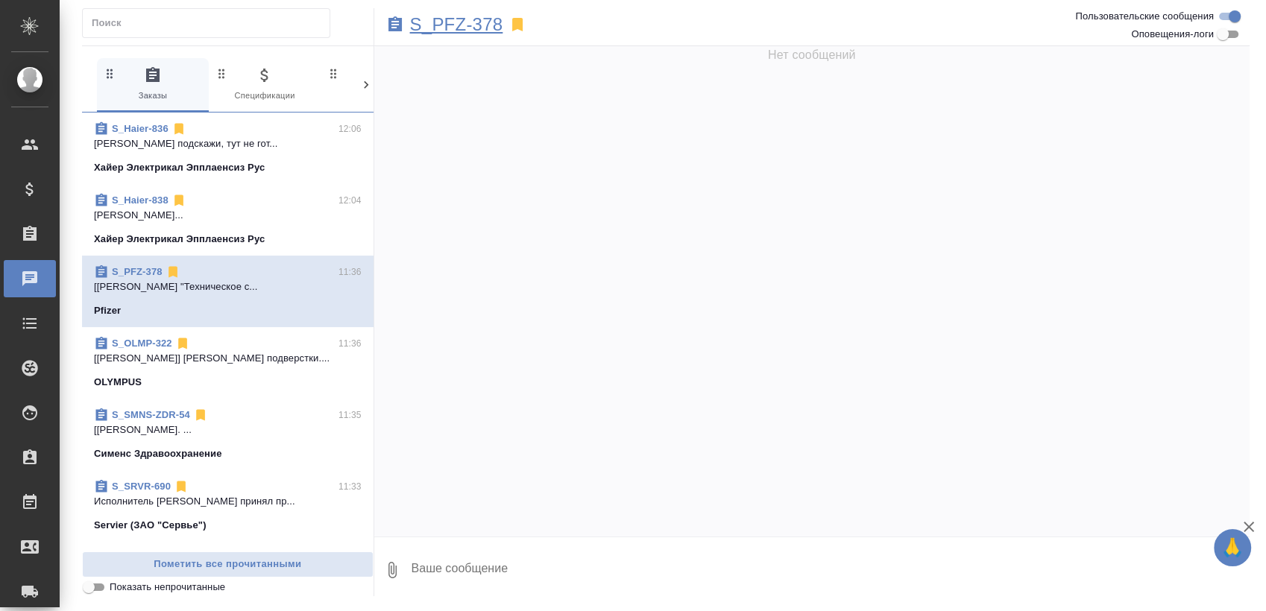
click at [488, 25] on p "S_PFZ-378" at bounding box center [456, 24] width 93 height 15
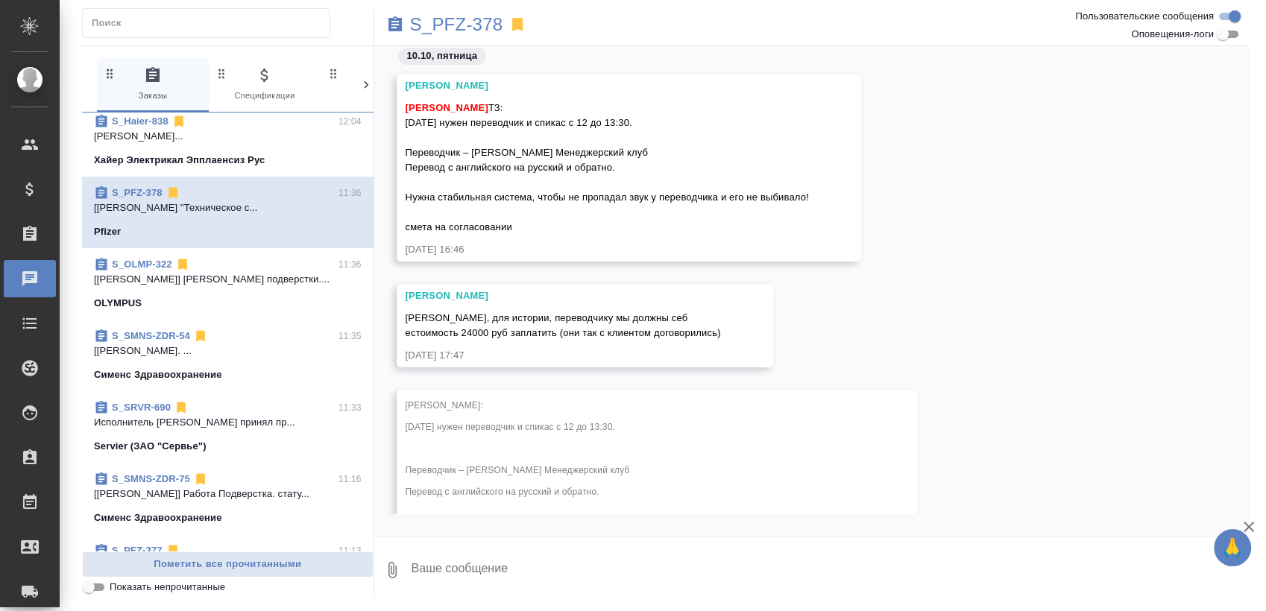
scroll to position [165, 0]
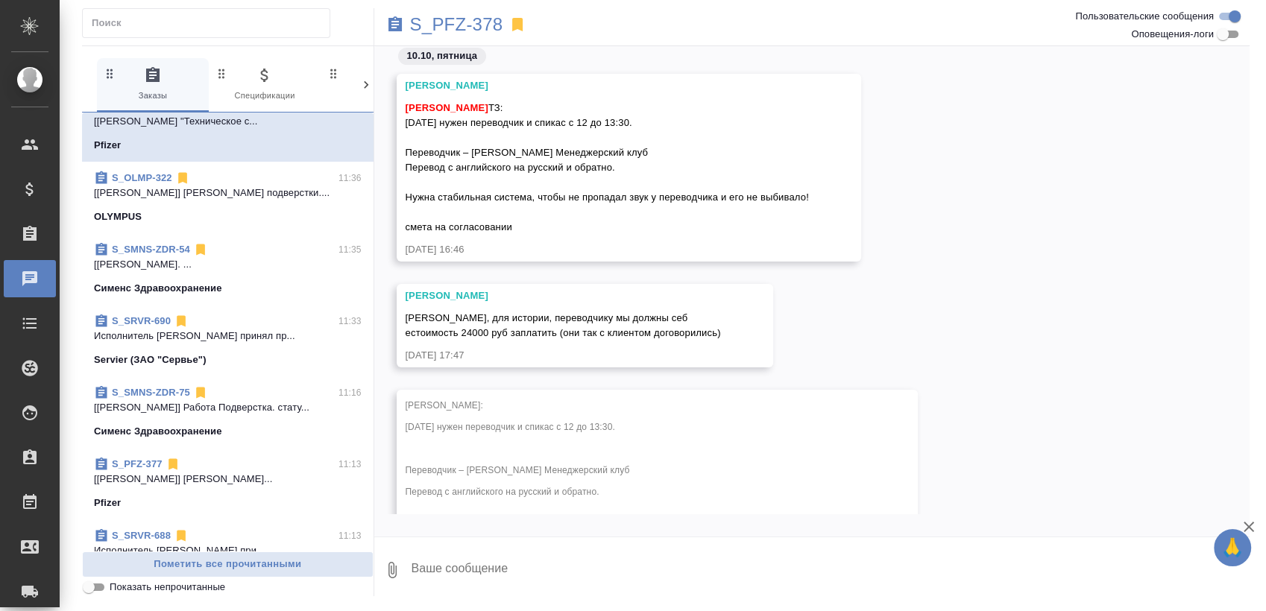
drag, startPoint x: 239, startPoint y: 199, endPoint x: 283, endPoint y: 180, distance: 48.1
click at [239, 199] on p "[Чулец Елена] Работа Приемка подверстки...." at bounding box center [228, 193] width 268 height 15
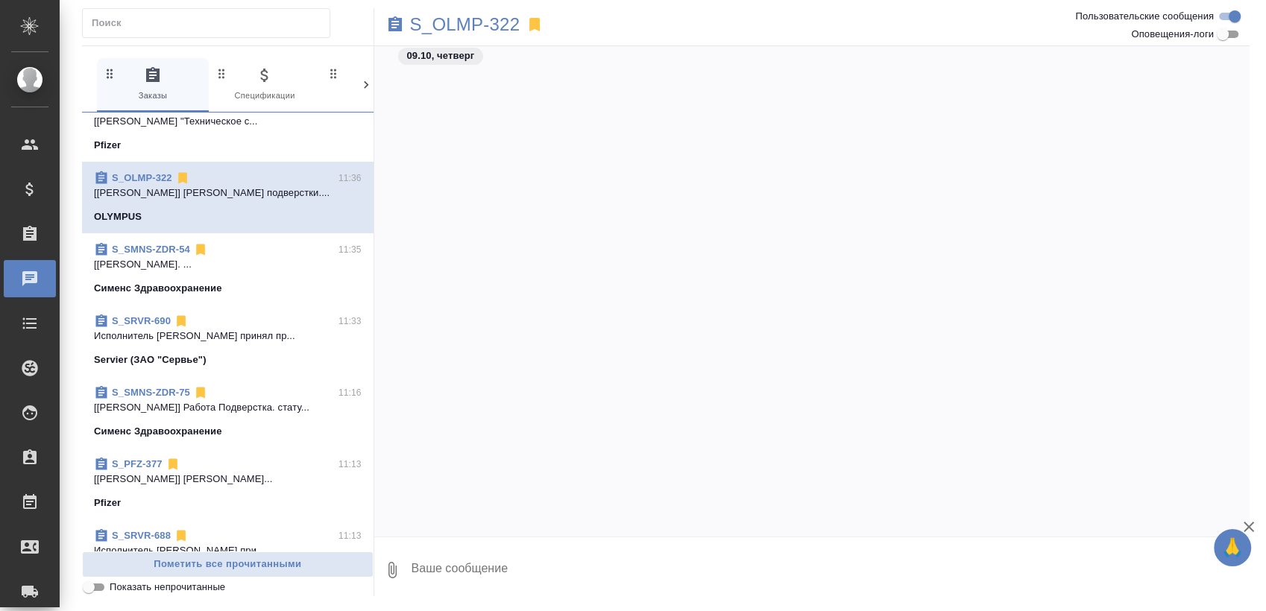
scroll to position [817, 0]
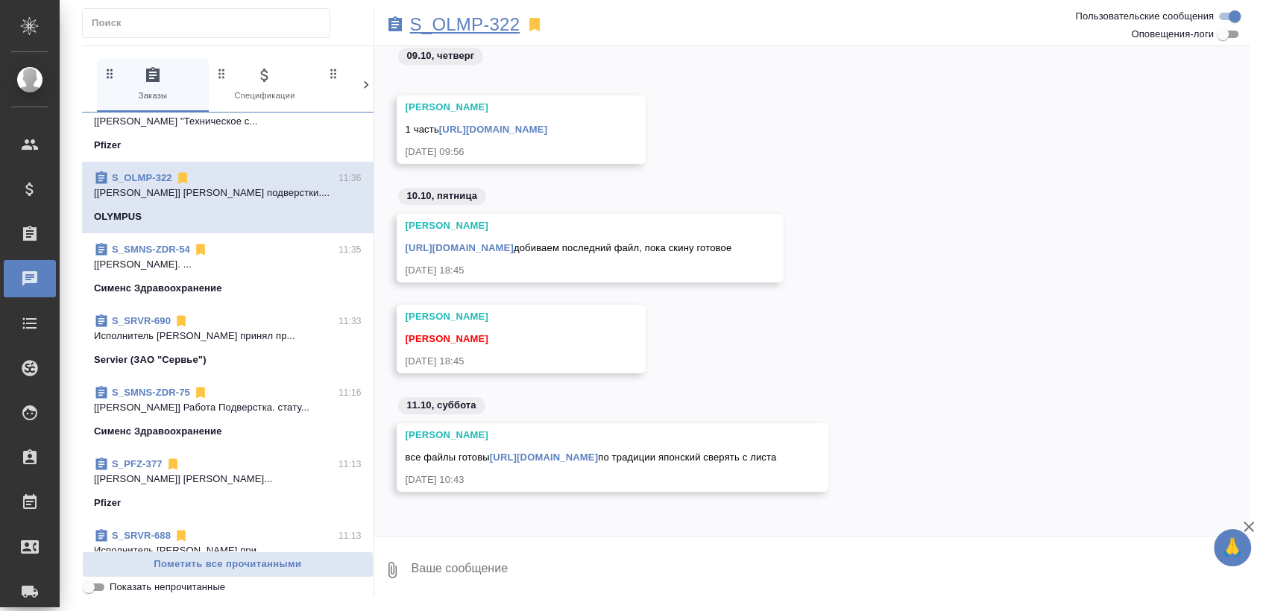
click at [503, 22] on p "S_OLMP-322" at bounding box center [465, 24] width 110 height 15
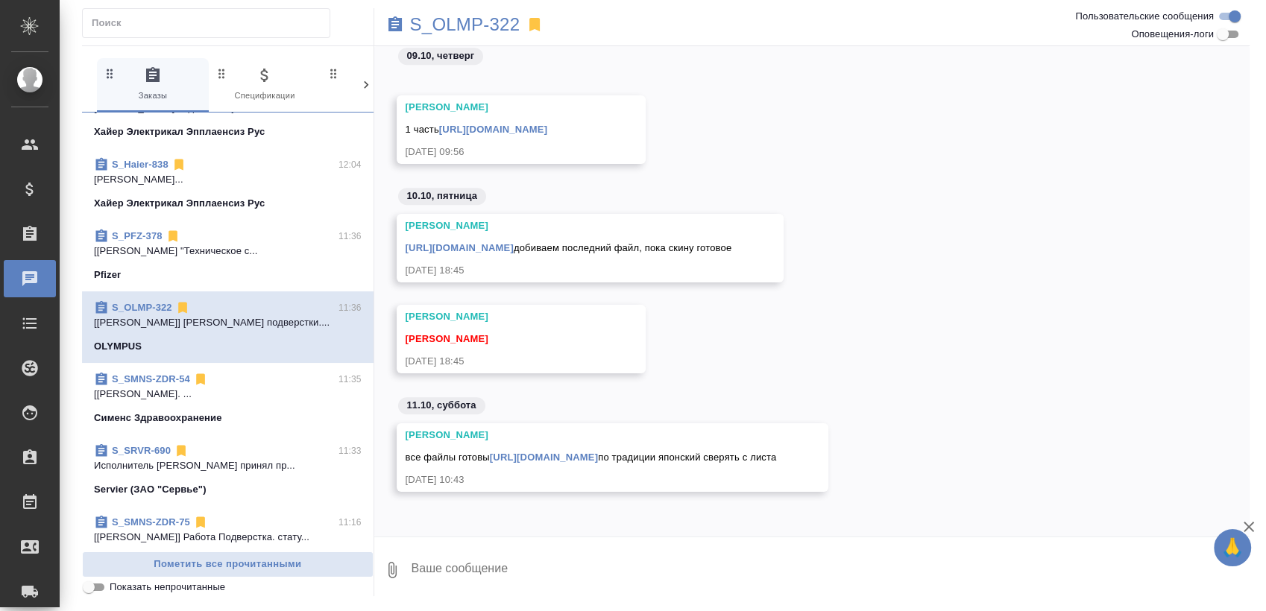
scroll to position [0, 0]
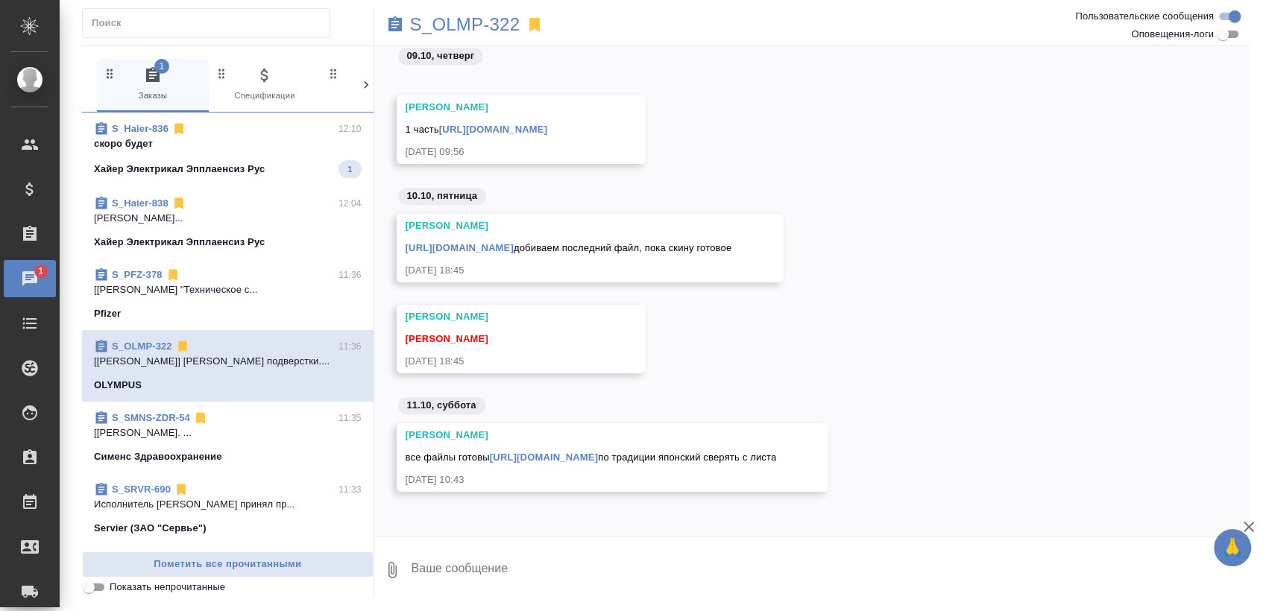
click at [253, 148] on p "скоро будет" at bounding box center [228, 143] width 268 height 15
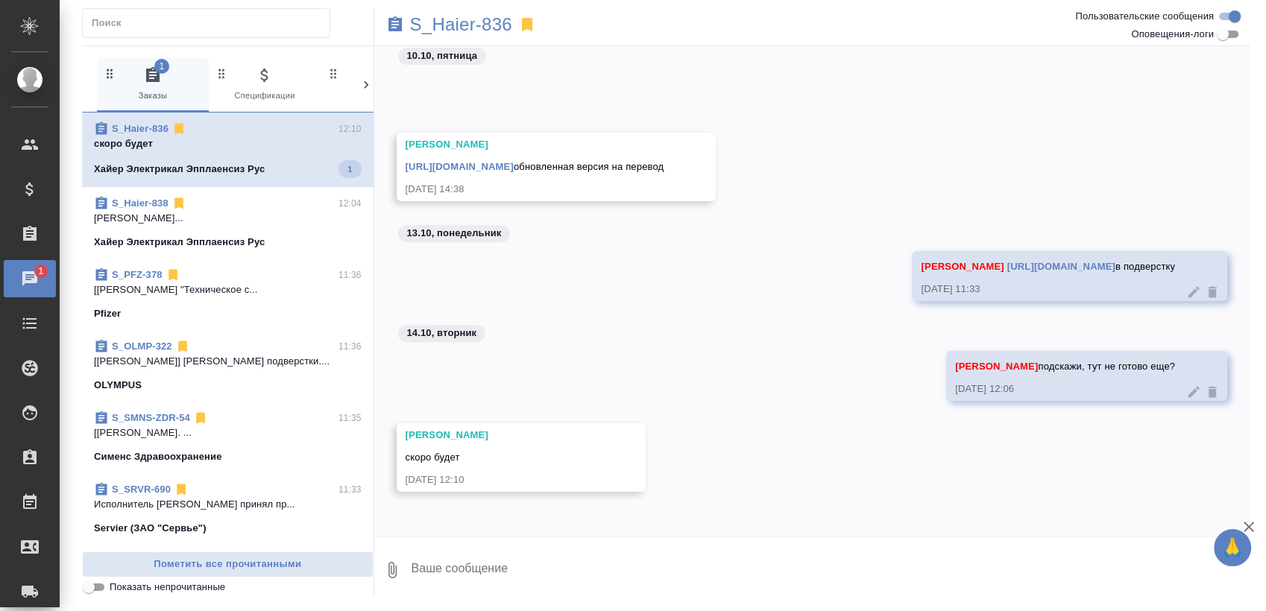
scroll to position [12092, 0]
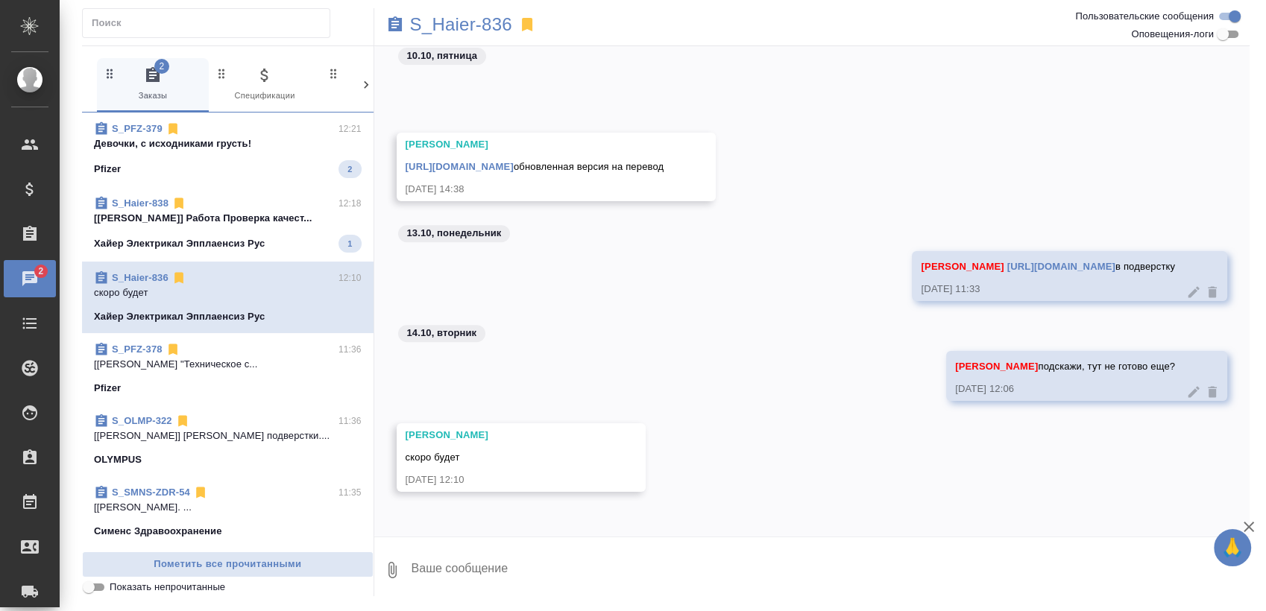
click at [257, 165] on div "Pfizer 2" at bounding box center [228, 169] width 268 height 18
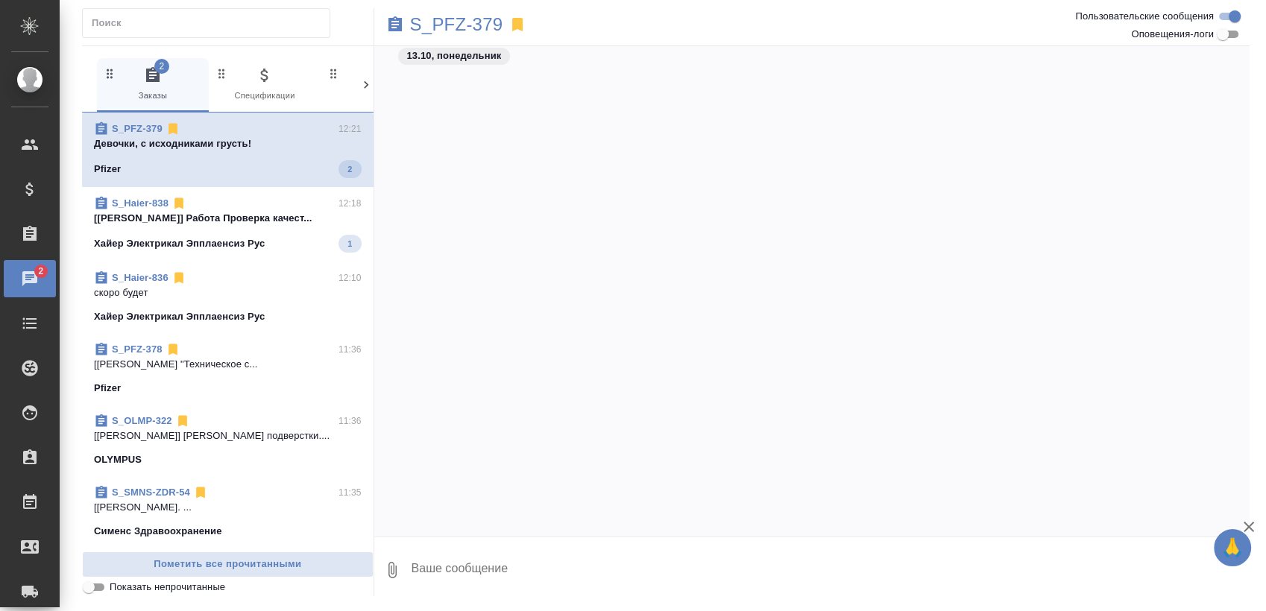
scroll to position [3091, 0]
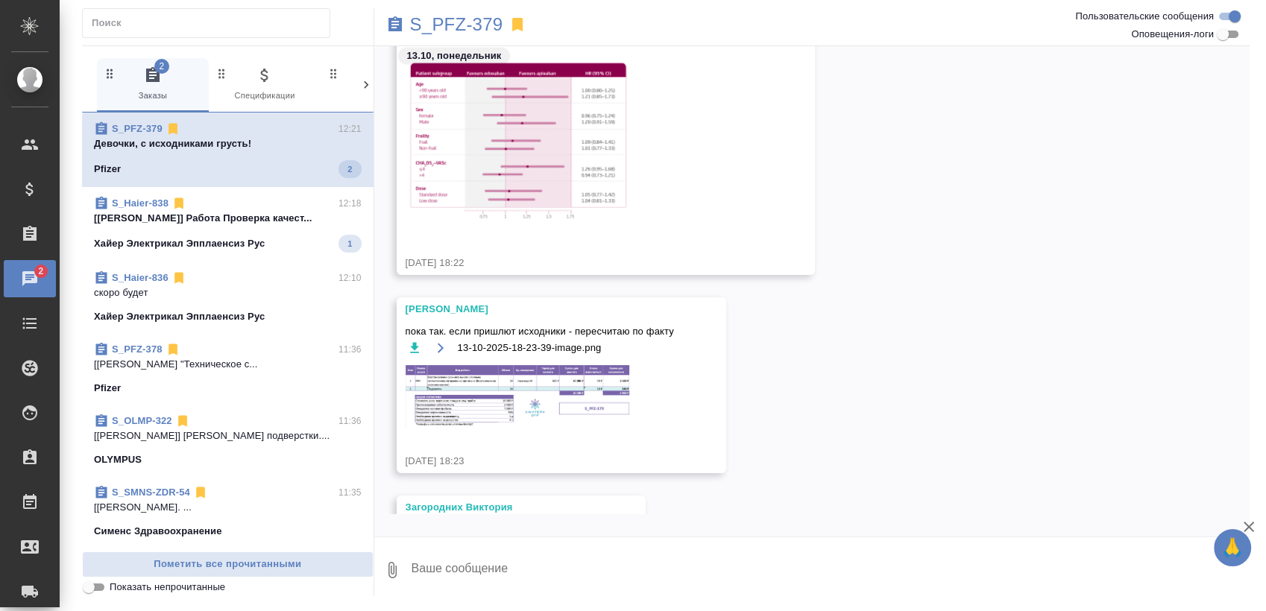
click at [230, 256] on div "S_Haier-838 12:18 [Румянцева Дарья] Работа Проверка качест... Хайер Электрикал …" at bounding box center [227, 224] width 291 height 75
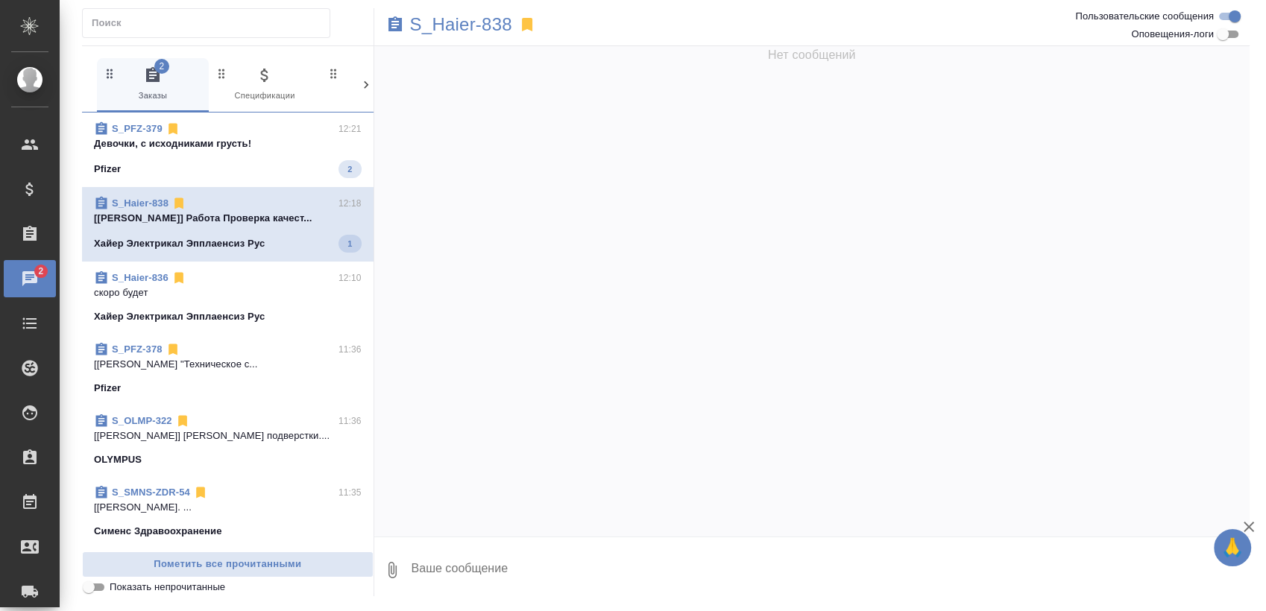
scroll to position [0, 0]
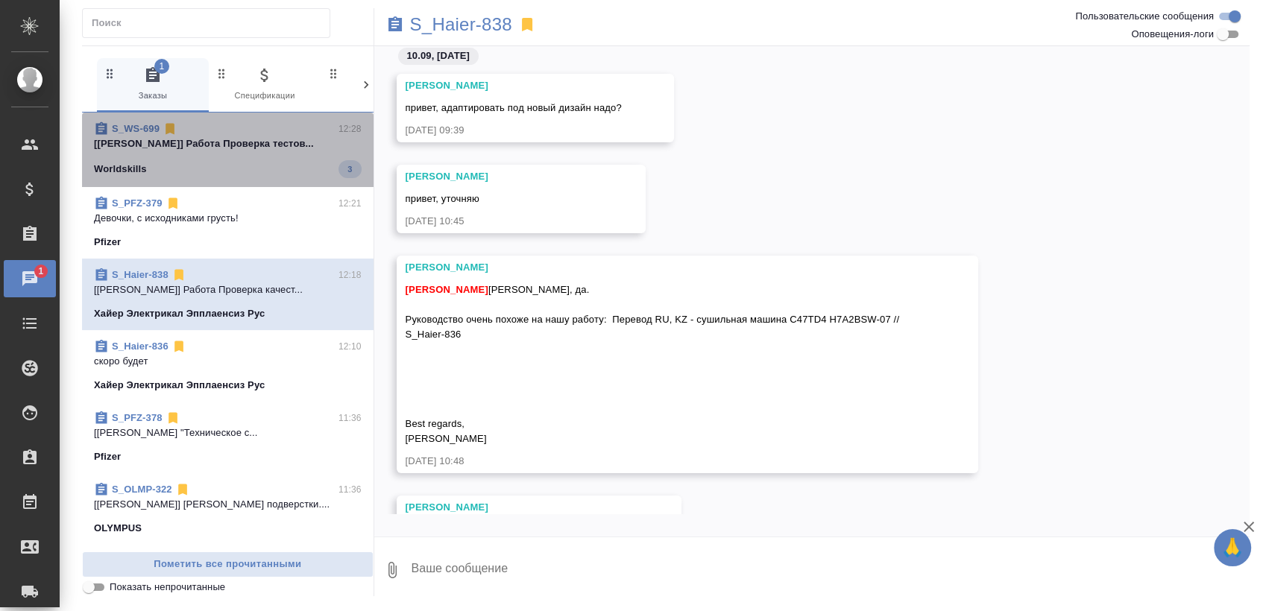
click at [247, 181] on div "S_WS-699 12:28 [Румянцева Дарья] Работа Проверка тестов... Worldskills 3" at bounding box center [227, 150] width 291 height 75
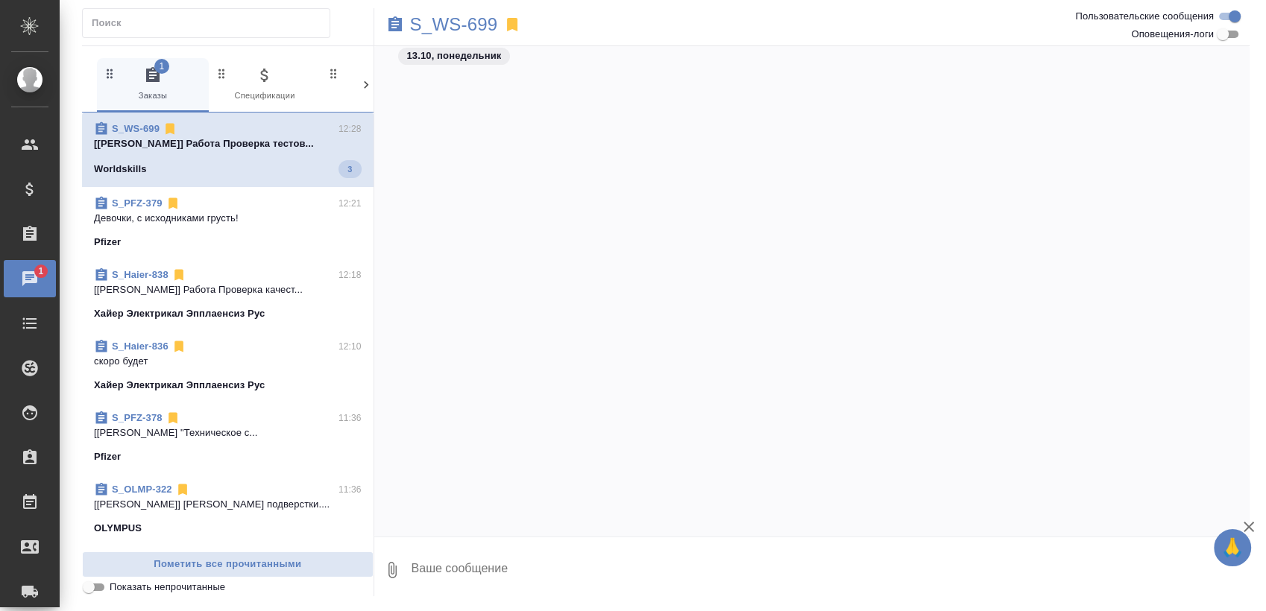
scroll to position [890, 0]
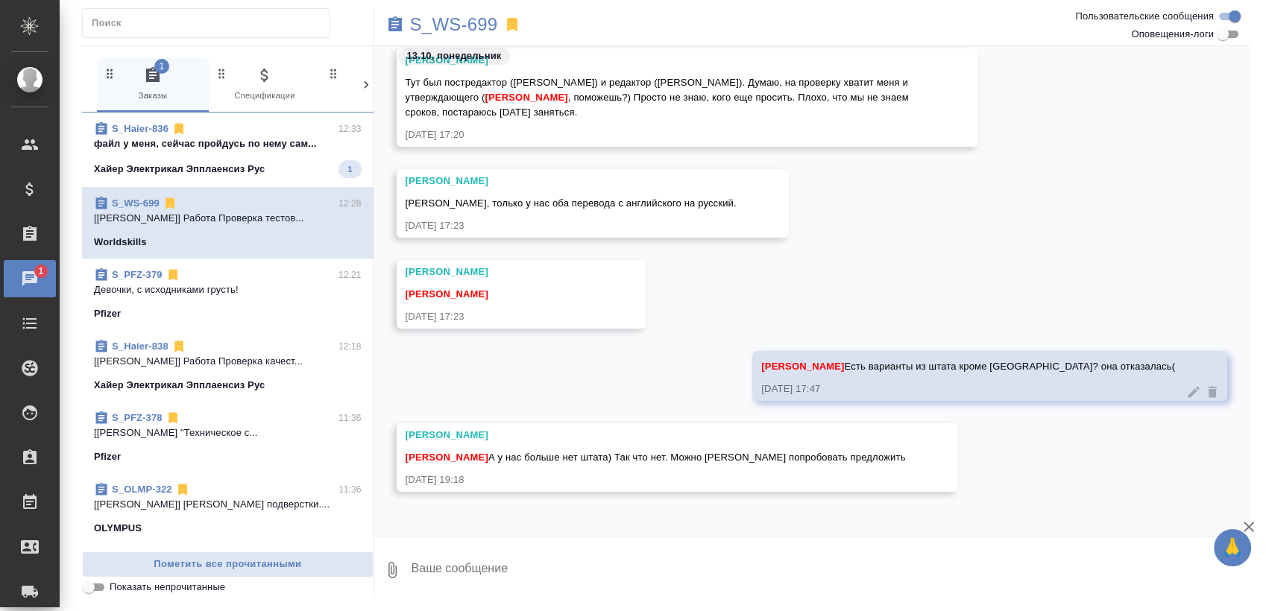
click at [298, 140] on p "файл у меня, сейчас пройдусь по нему сам..." at bounding box center [228, 143] width 268 height 15
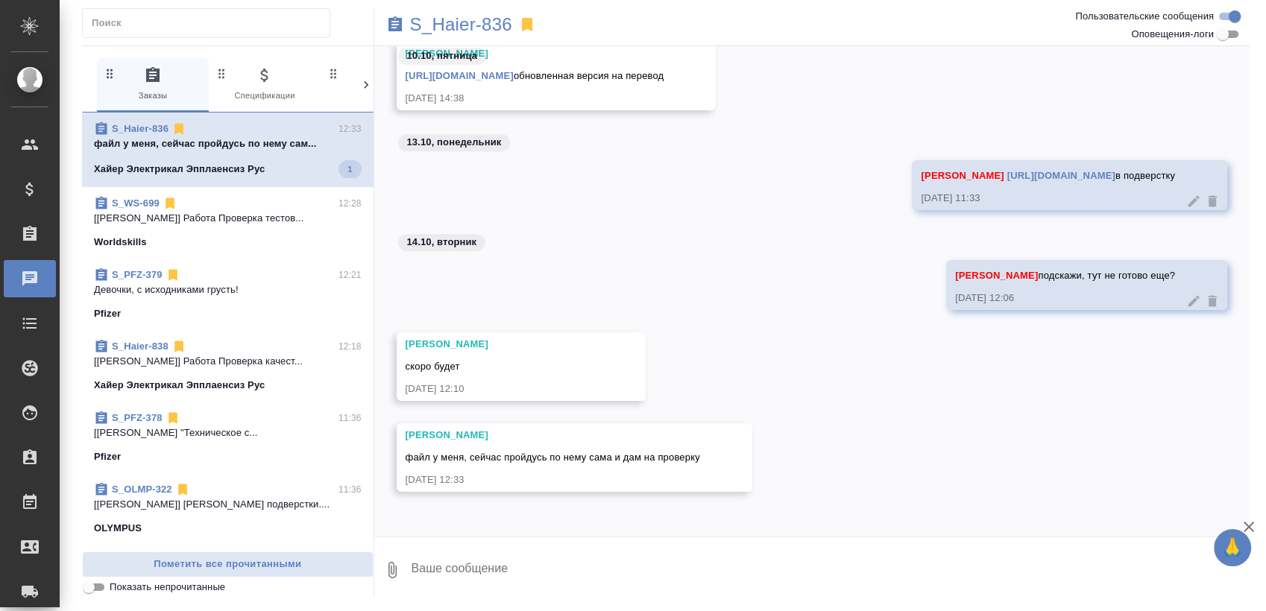
scroll to position [12182, 0]
click at [201, 170] on p "Хайер Электрикал Эпплаенсиз Рус" at bounding box center [180, 169] width 171 height 15
click at [486, 576] on textarea at bounding box center [830, 570] width 840 height 51
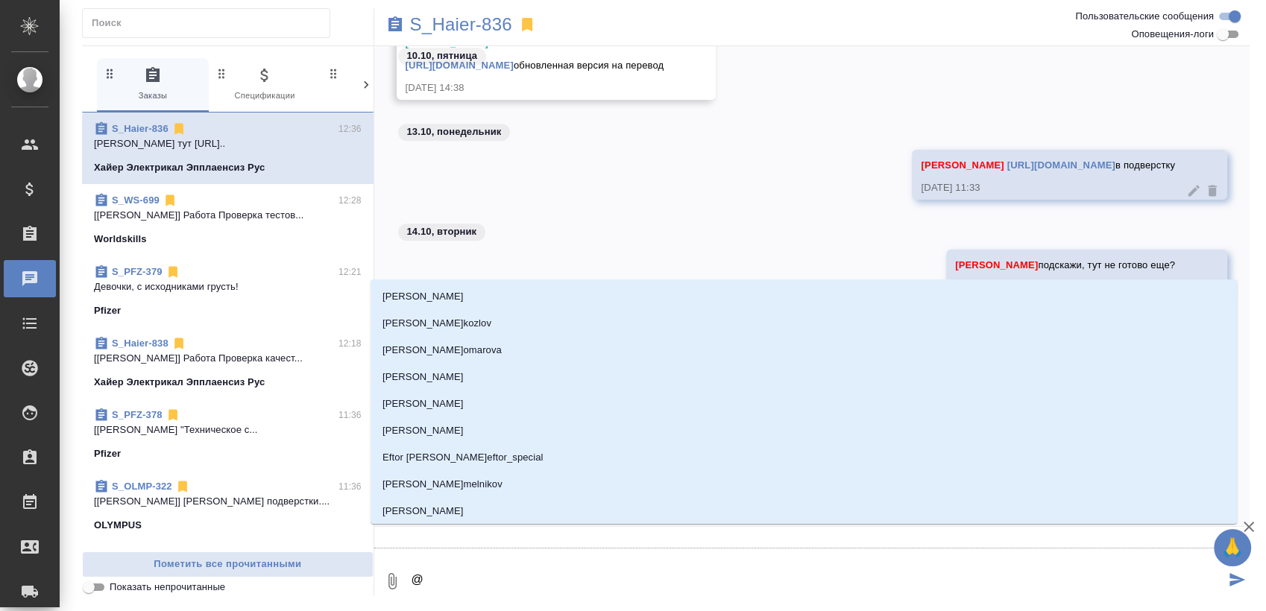
type textarea "@р"
type input "р"
type textarea "@ру"
type input "ру"
type textarea "@рум"
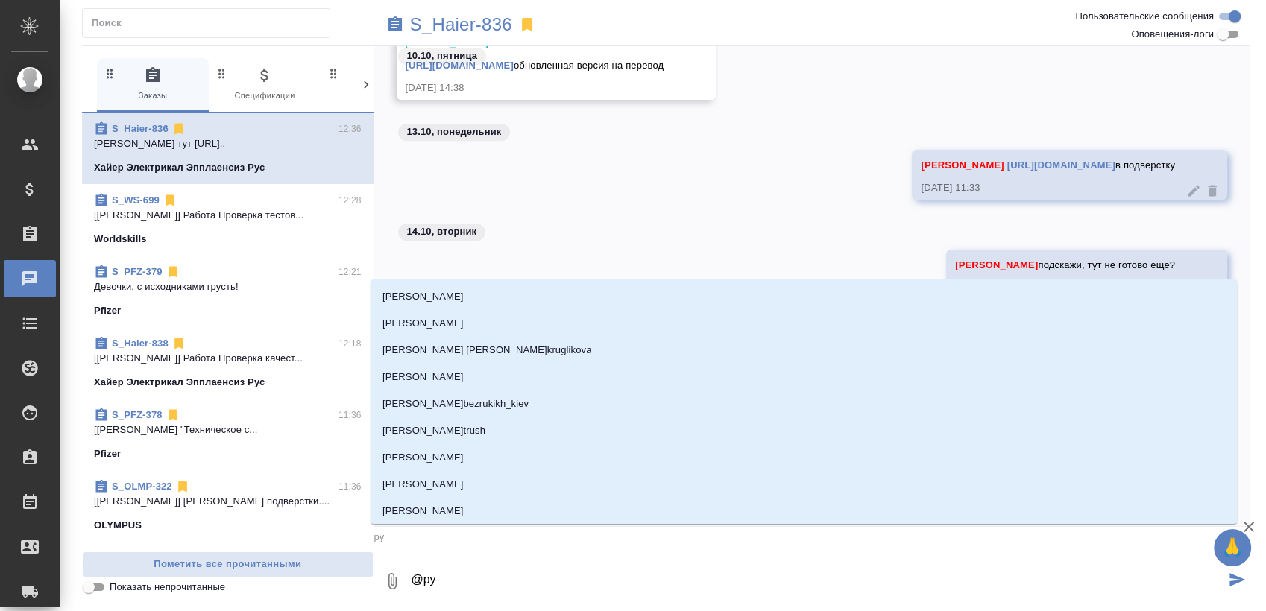
type input "рум"
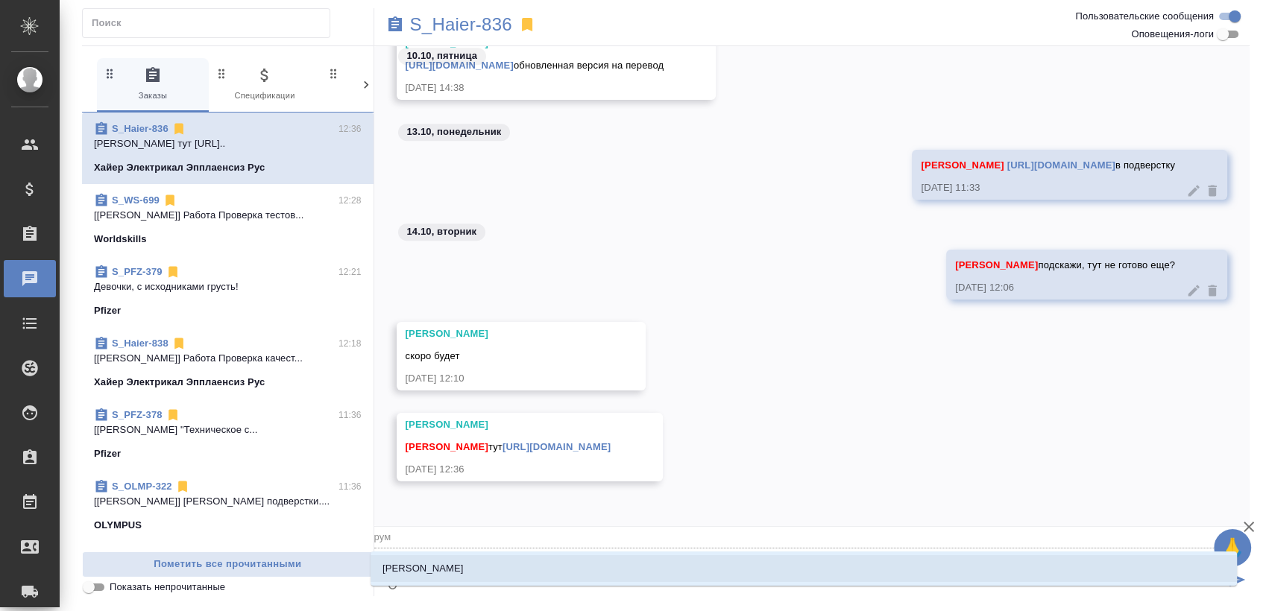
click at [476, 576] on li "Румянцева Дарья" at bounding box center [803, 568] width 866 height 27
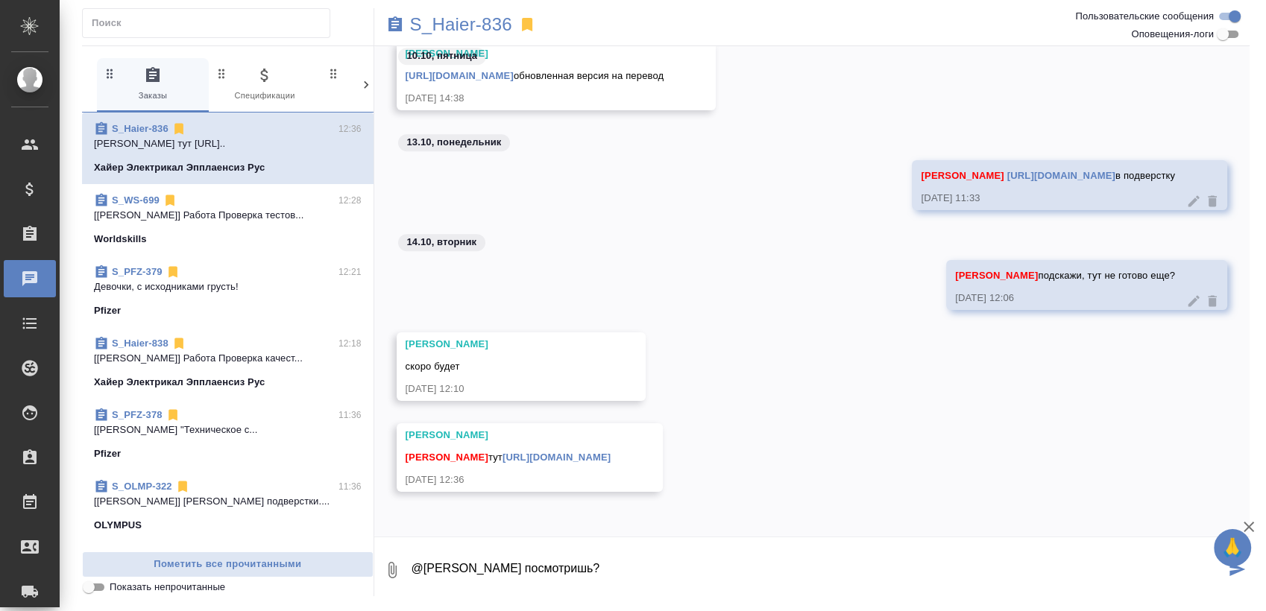
type textarea "@Румянцева Дарья посмотришь?"
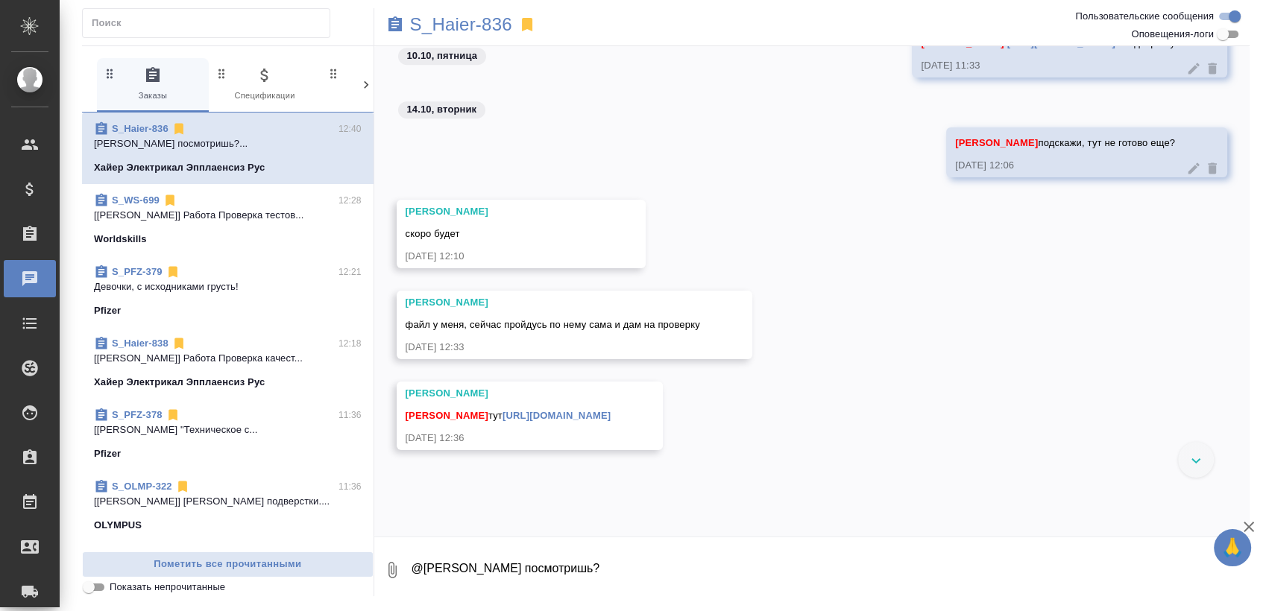
scroll to position [12406, 0]
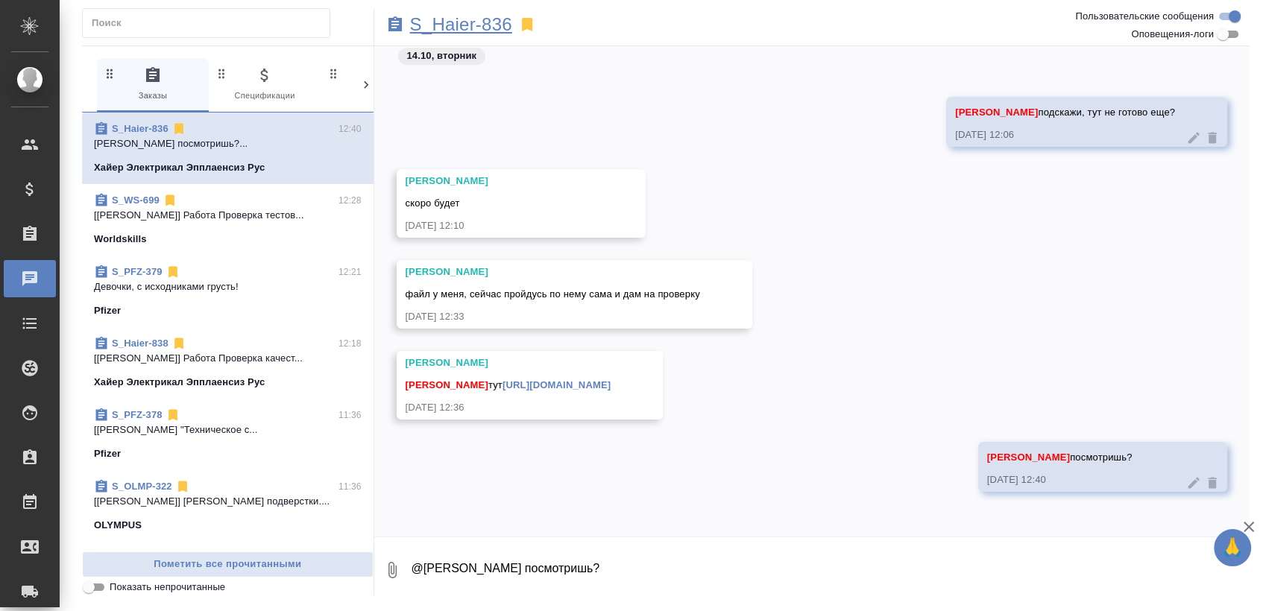
click at [483, 28] on p "S_Haier-836" at bounding box center [461, 24] width 102 height 15
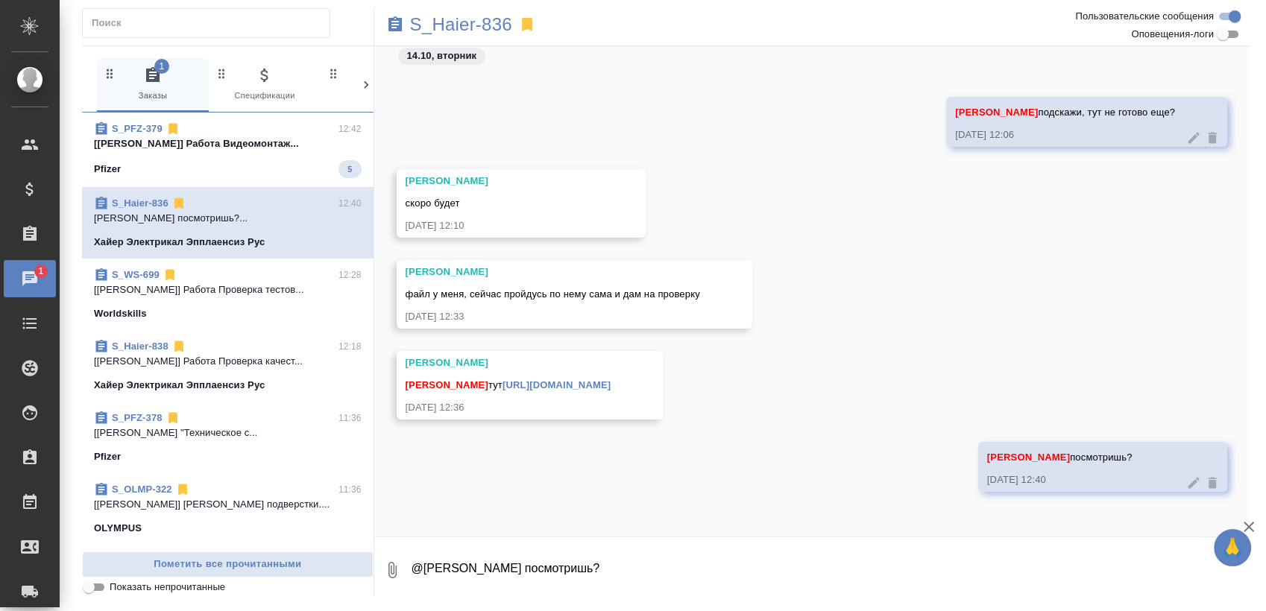
click at [240, 139] on p "[Загородних Виктория] Работа Видеомонтаж..." at bounding box center [228, 143] width 268 height 15
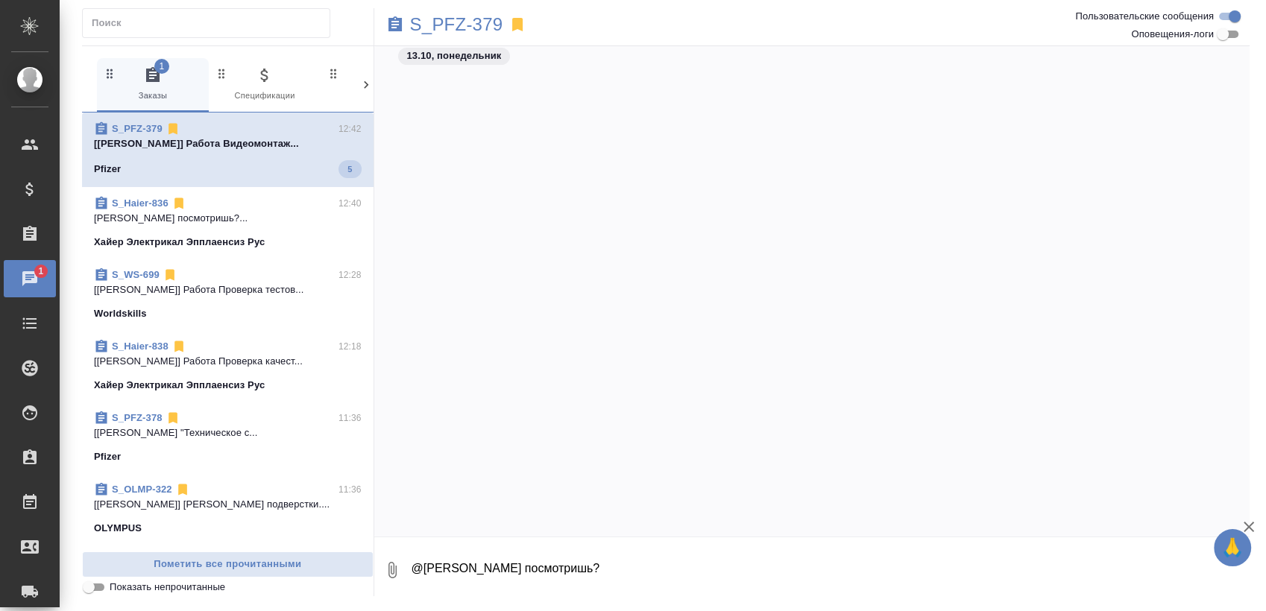
scroll to position [3091, 0]
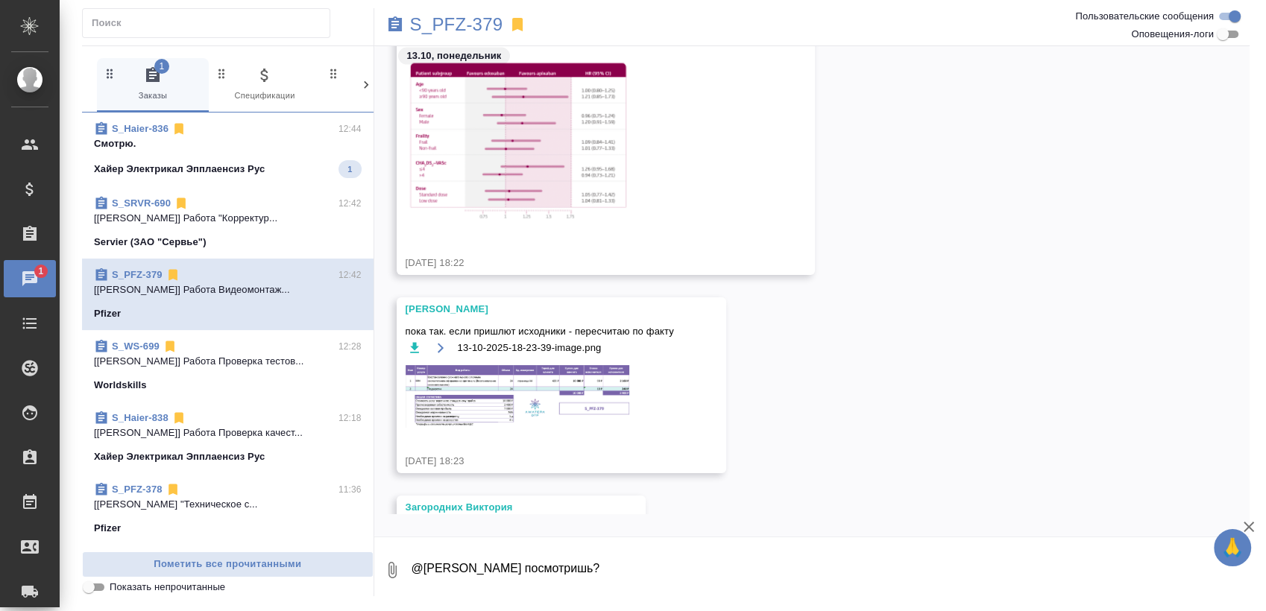
click at [243, 162] on p "Хайер Электрикал Эпплаенсиз Рус" at bounding box center [179, 169] width 171 height 15
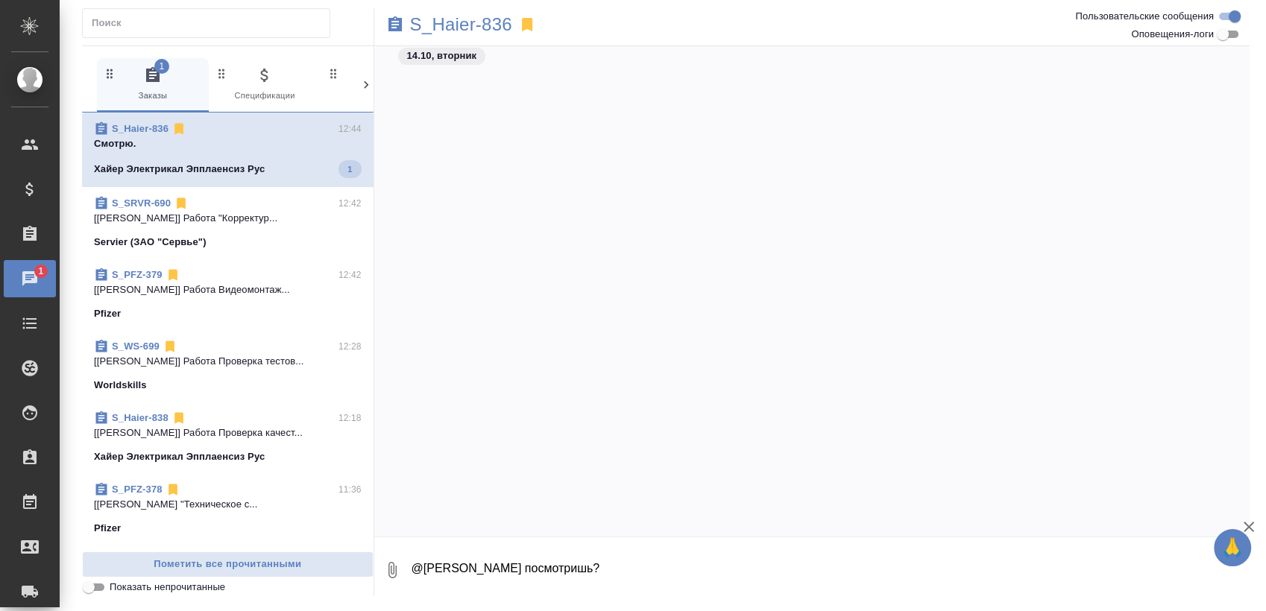
scroll to position [12717, 0]
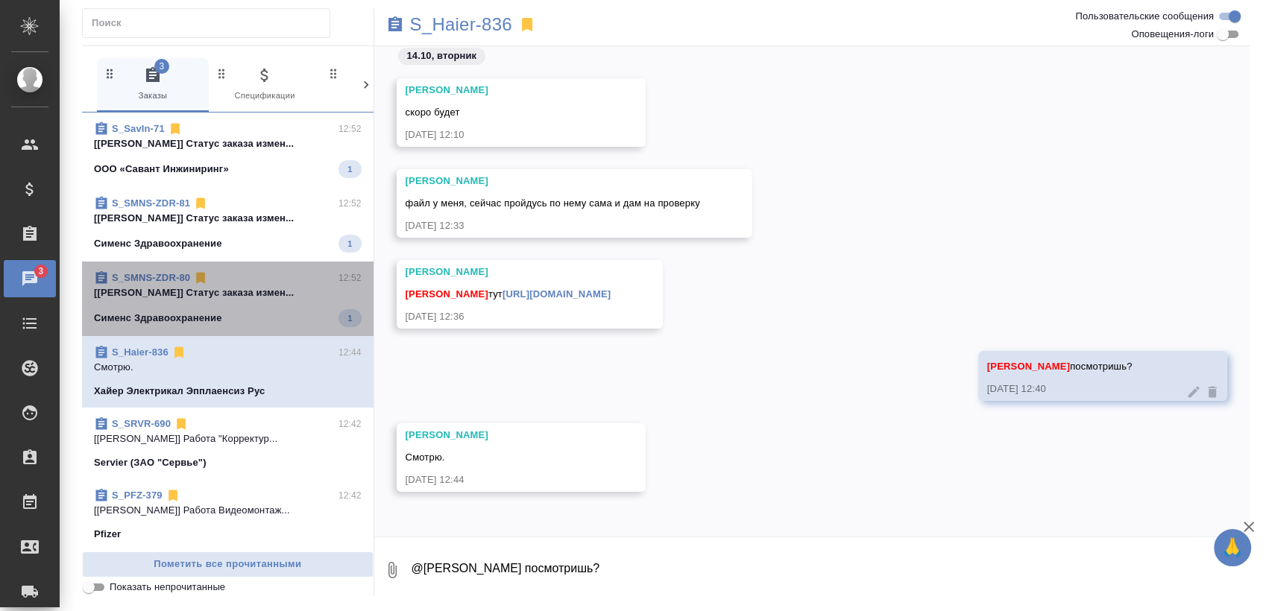
click at [277, 277] on div "S_SMNS-ZDR-80 12:52" at bounding box center [228, 278] width 268 height 15
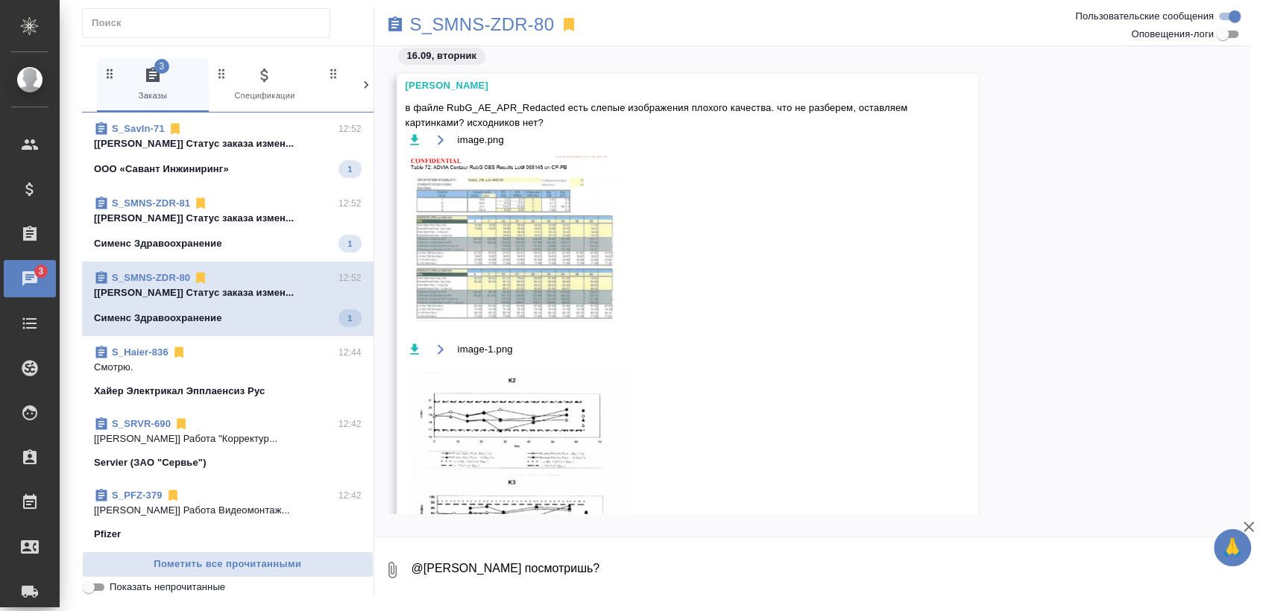
scroll to position [1111, 0]
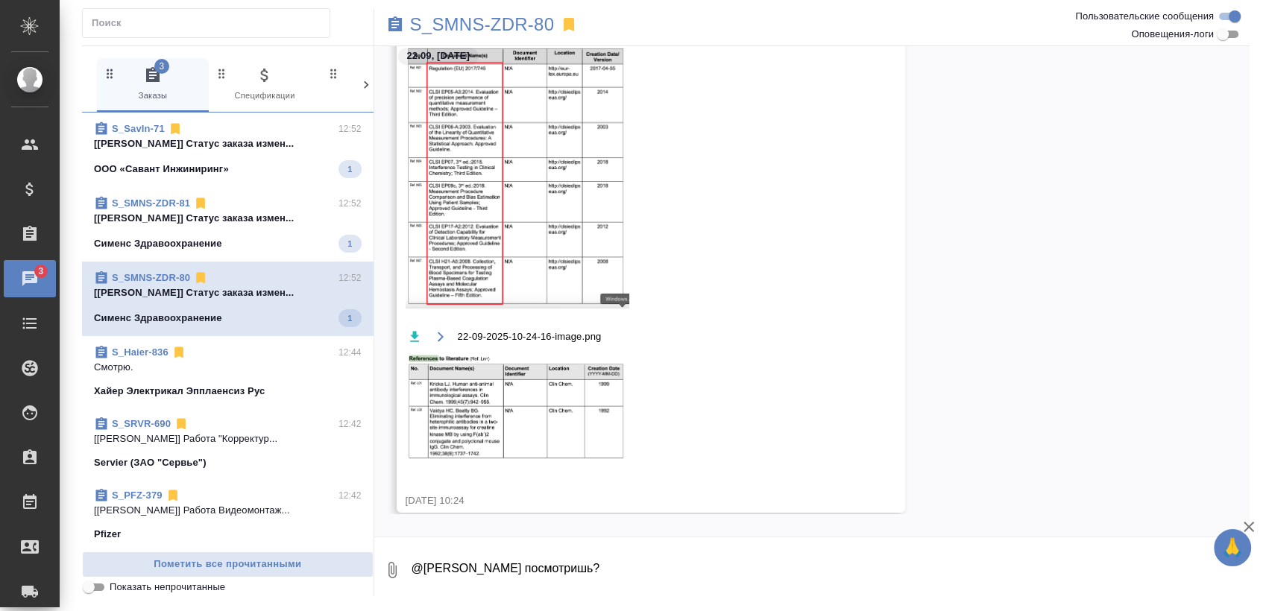
click at [185, 219] on p "[Никифорова Валерия] Статус заказа измен..." at bounding box center [228, 218] width 268 height 15
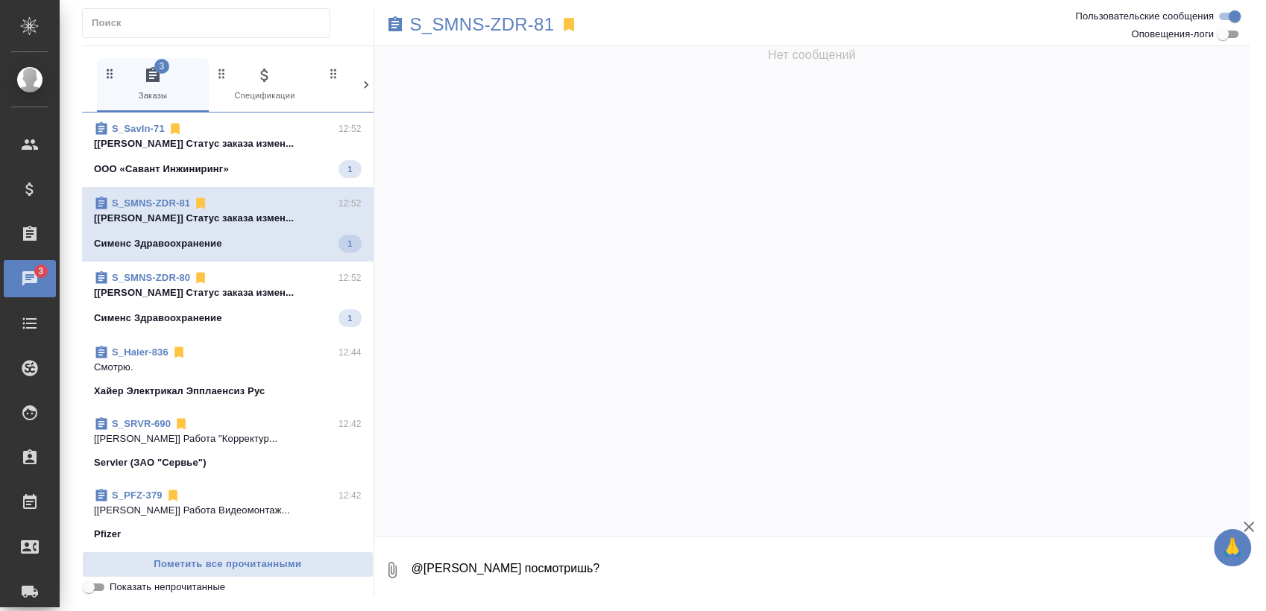
scroll to position [0, 0]
click at [241, 180] on div "S_SavIn-71 12:52 [Никифорова Валерия] Статус заказа измен... ООО «Савант Инжини…" at bounding box center [227, 150] width 291 height 75
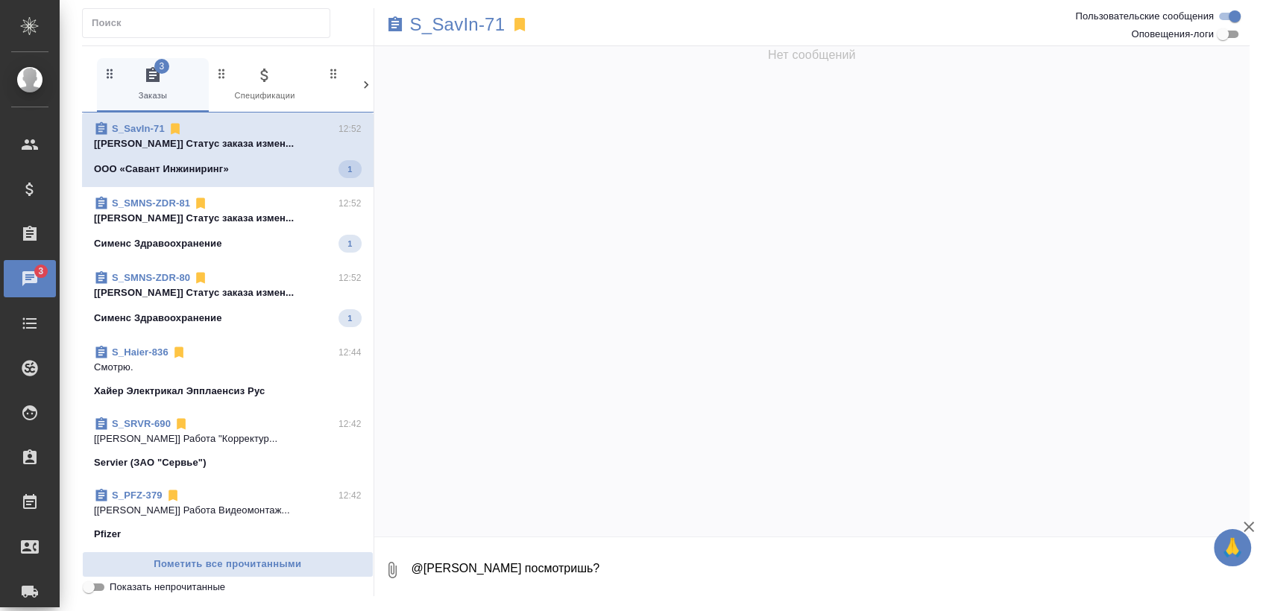
click at [256, 158] on span "S_SavIn-71 12:52 [Никифорова Валерия] Статус заказа измен... ООО «Савант Инжини…" at bounding box center [228, 149] width 268 height 57
click at [204, 247] on p "Сименс Здравоохранение" at bounding box center [158, 243] width 128 height 15
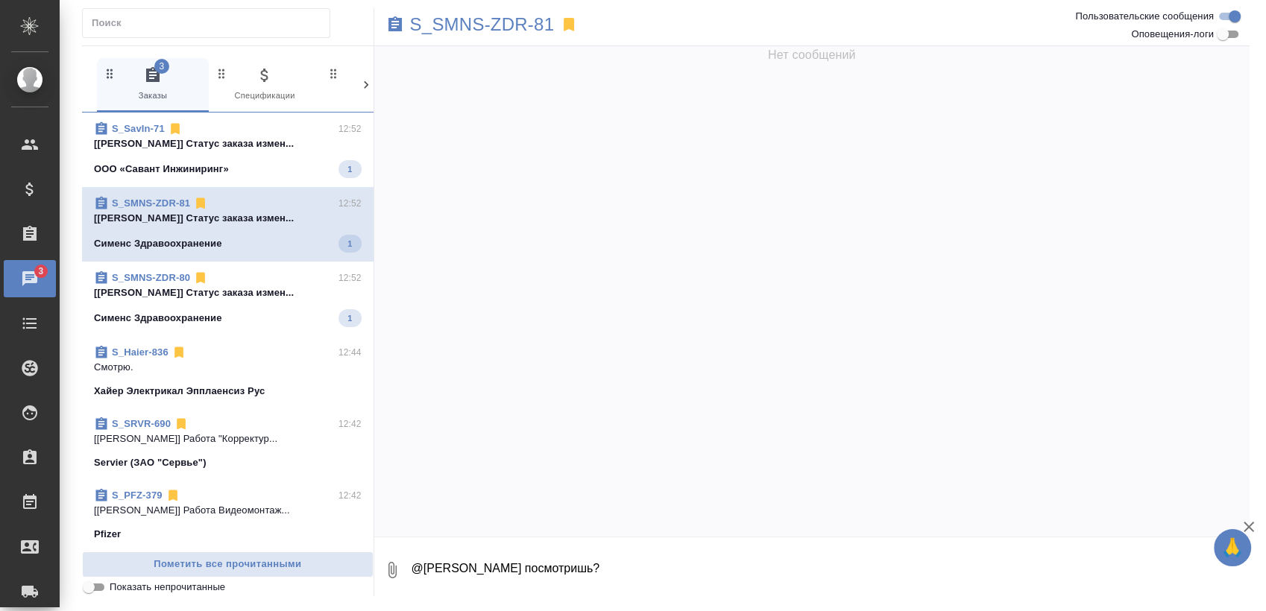
click at [201, 295] on p "[Никифорова Валерия] Статус заказа измен..." at bounding box center [228, 292] width 268 height 15
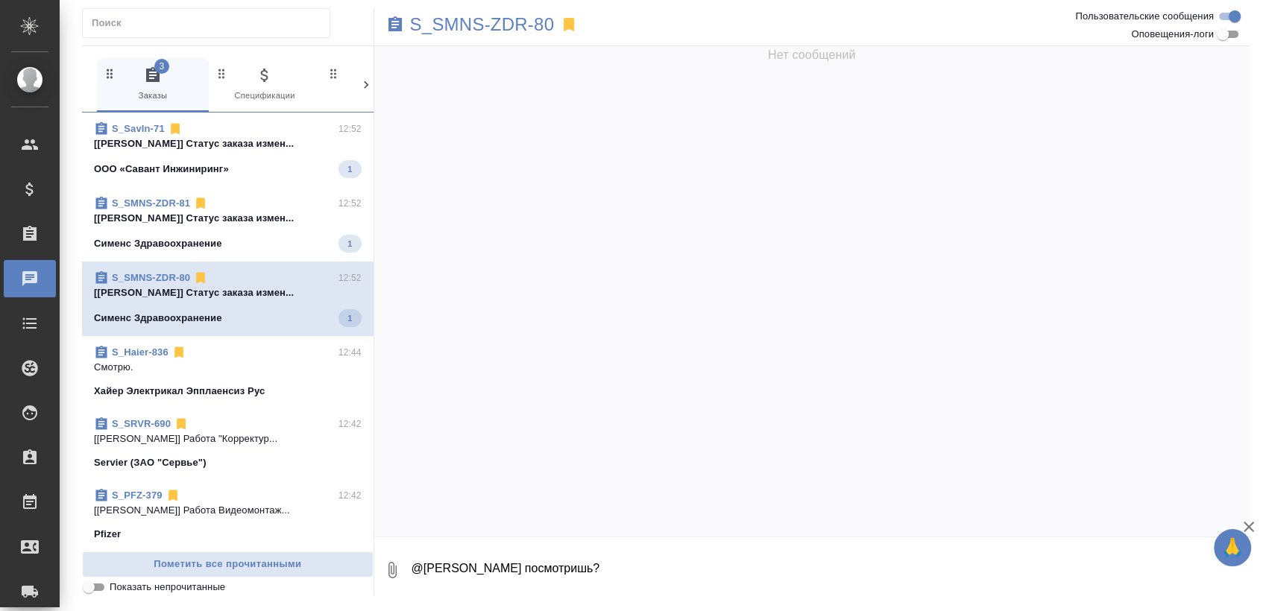
click at [253, 230] on span "S_SMNS-ZDR-81 12:52 [Никифорова Валерия] Статус заказа измен... Сименс Здравоох…" at bounding box center [228, 224] width 268 height 57
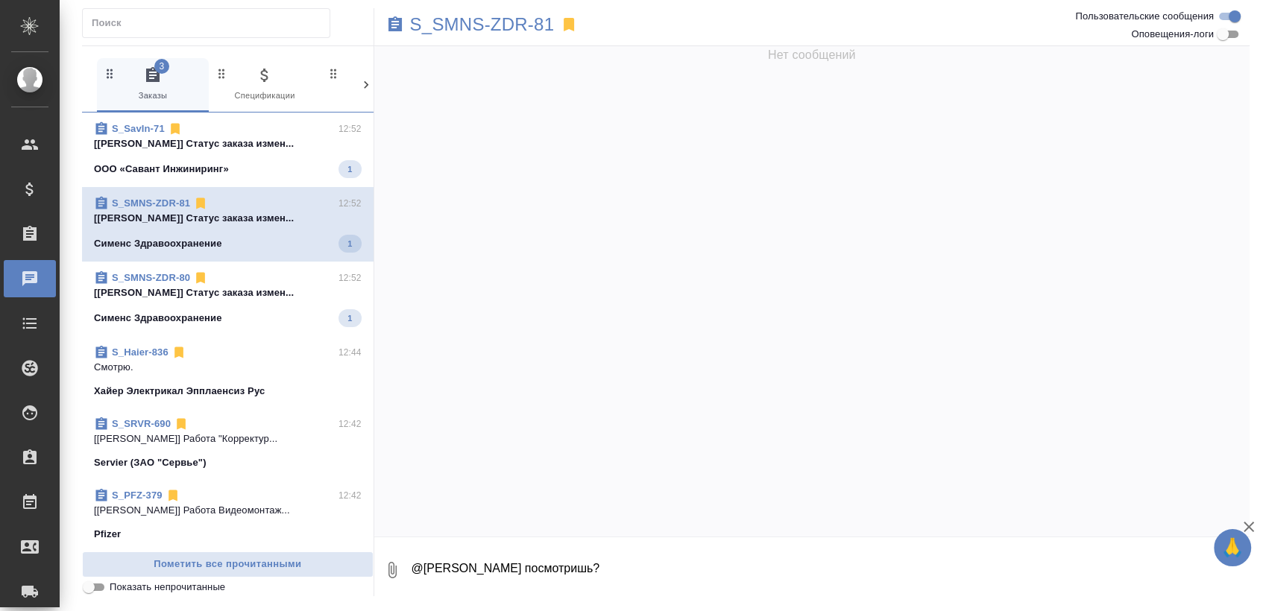
click at [280, 148] on p "[Никифорова Валерия] Статус заказа измен..." at bounding box center [228, 143] width 268 height 15
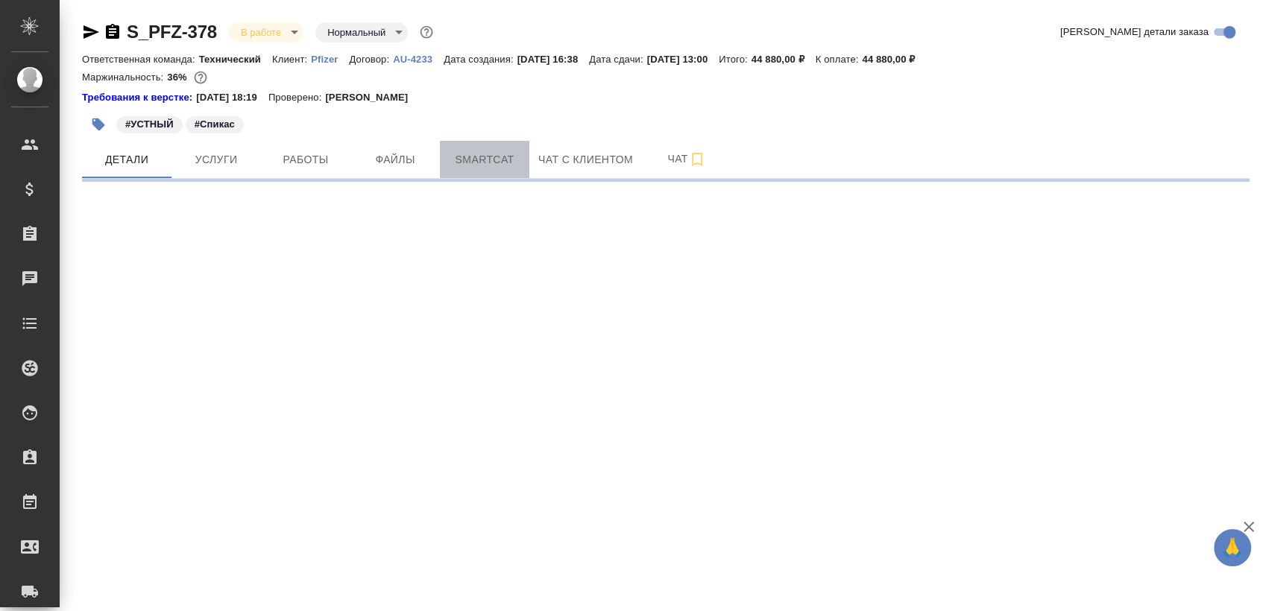
click at [476, 158] on span "Smartcat" at bounding box center [485, 160] width 72 height 19
click at [490, 157] on span "Smartcat" at bounding box center [485, 160] width 72 height 19
select select "RU"
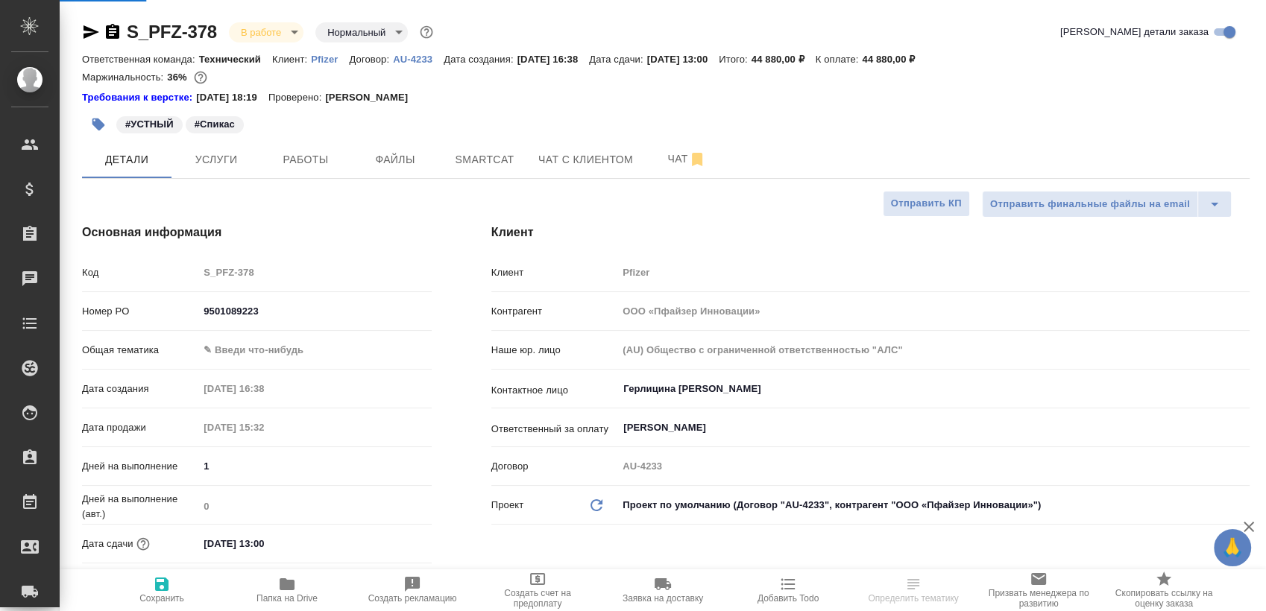
type input "Федотова Ирина"
type input "Переверзева Анна a.pereverzeva"
click at [492, 165] on span "Smartcat" at bounding box center [485, 160] width 72 height 19
type textarea "x"
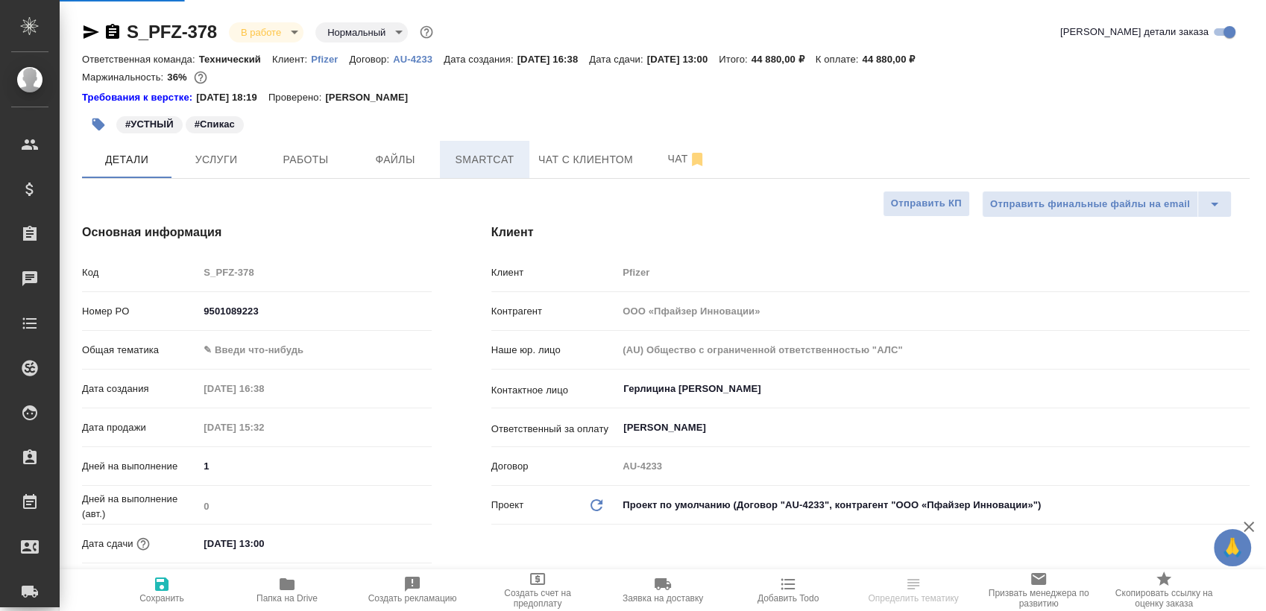
type textarea "x"
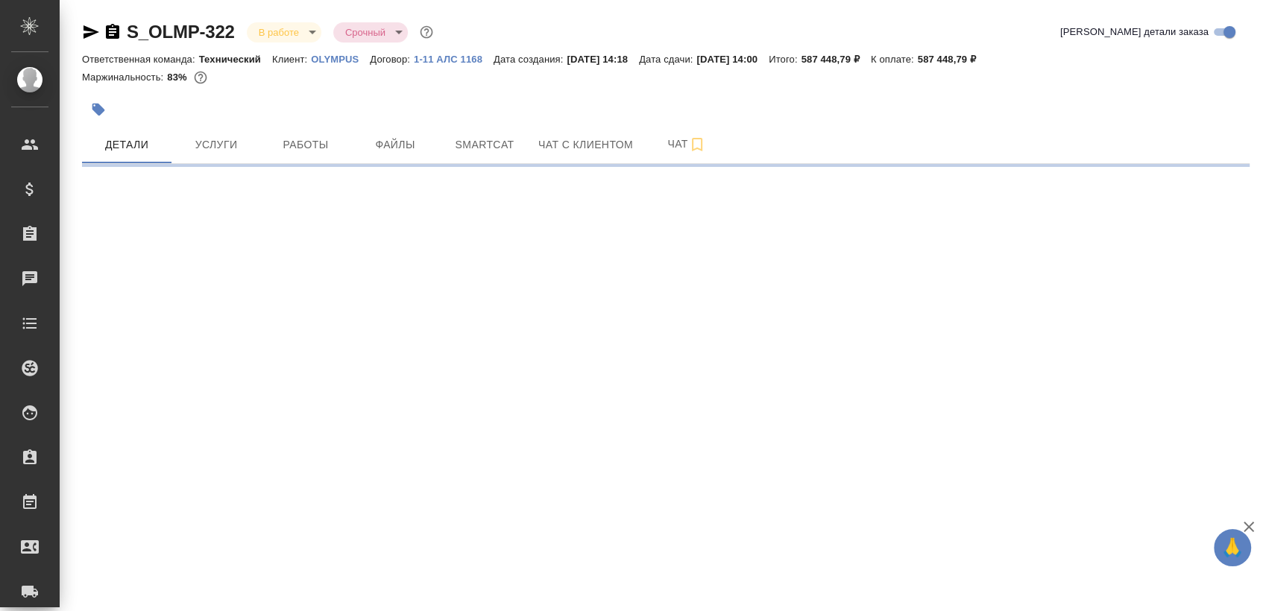
select select "RU"
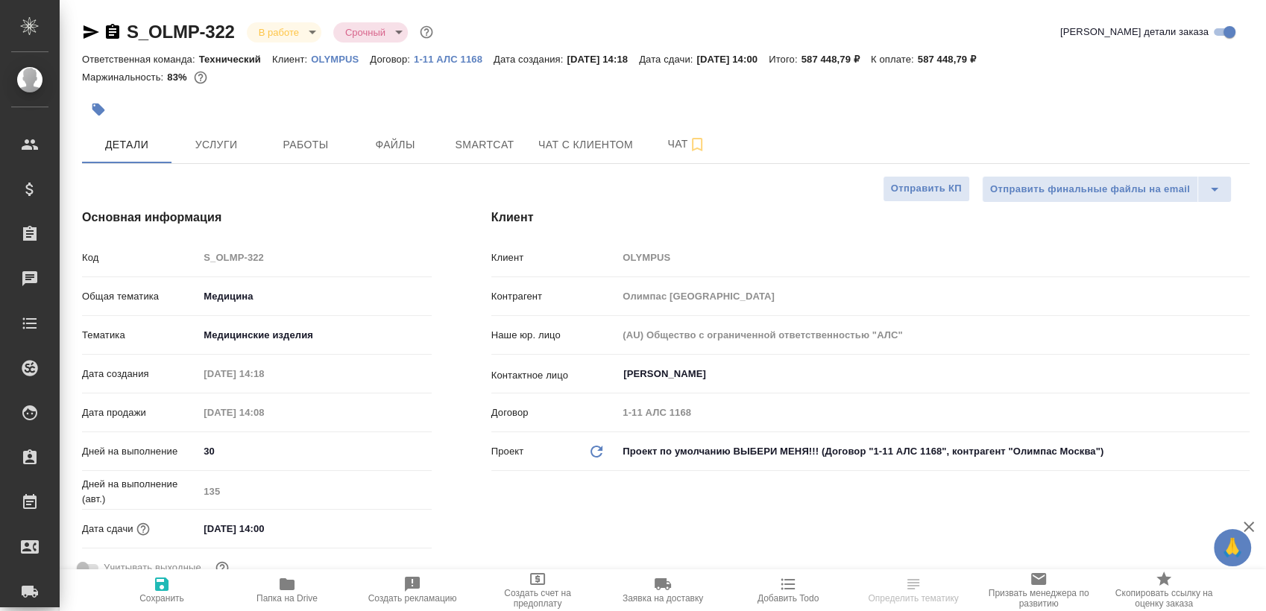
type textarea "x"
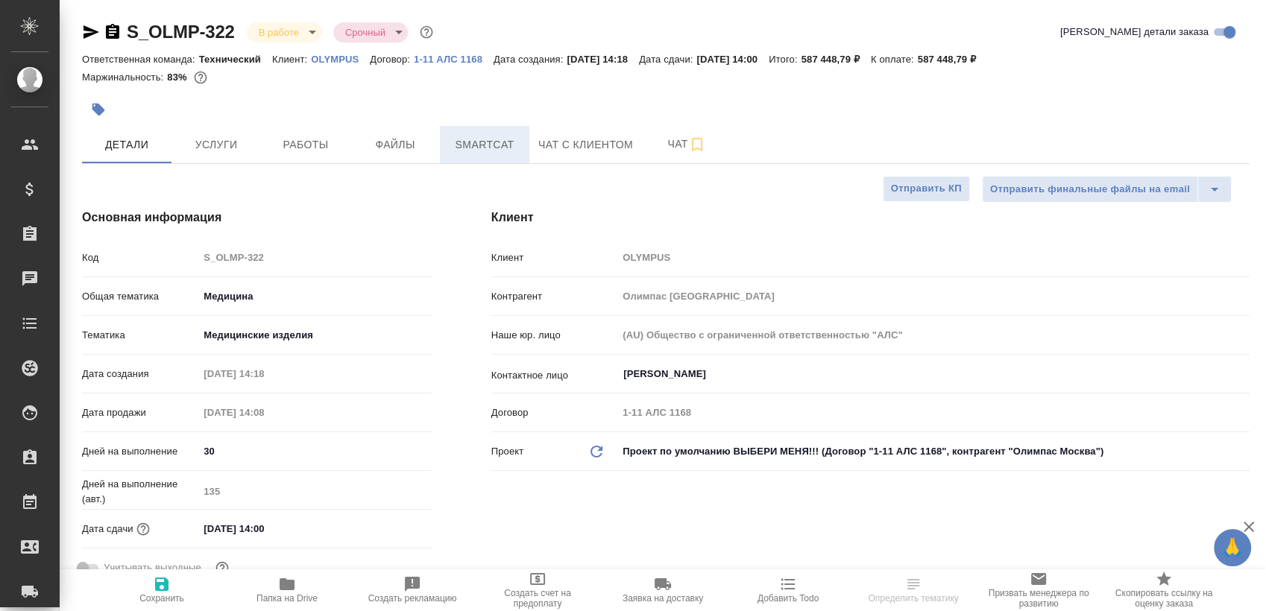
type textarea "x"
click at [499, 136] on span "Smartcat" at bounding box center [485, 145] width 72 height 19
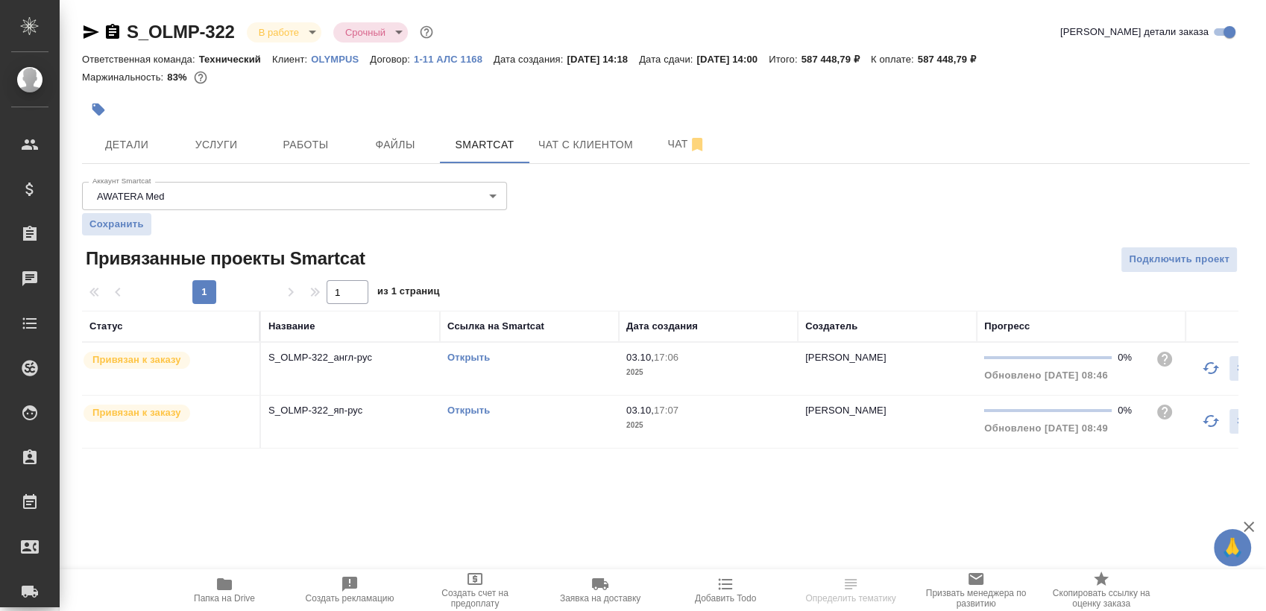
click at [477, 355] on link "Открыть" at bounding box center [468, 357] width 42 height 11
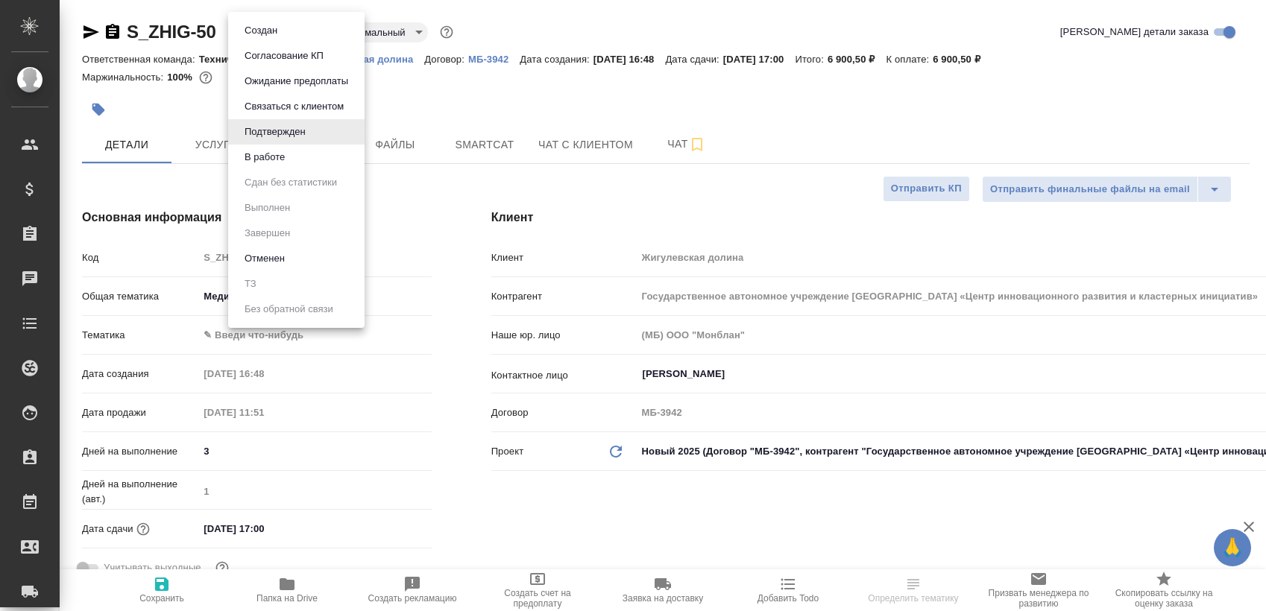
select select "RU"
click at [303, 152] on li "В работе" at bounding box center [296, 157] width 136 height 25
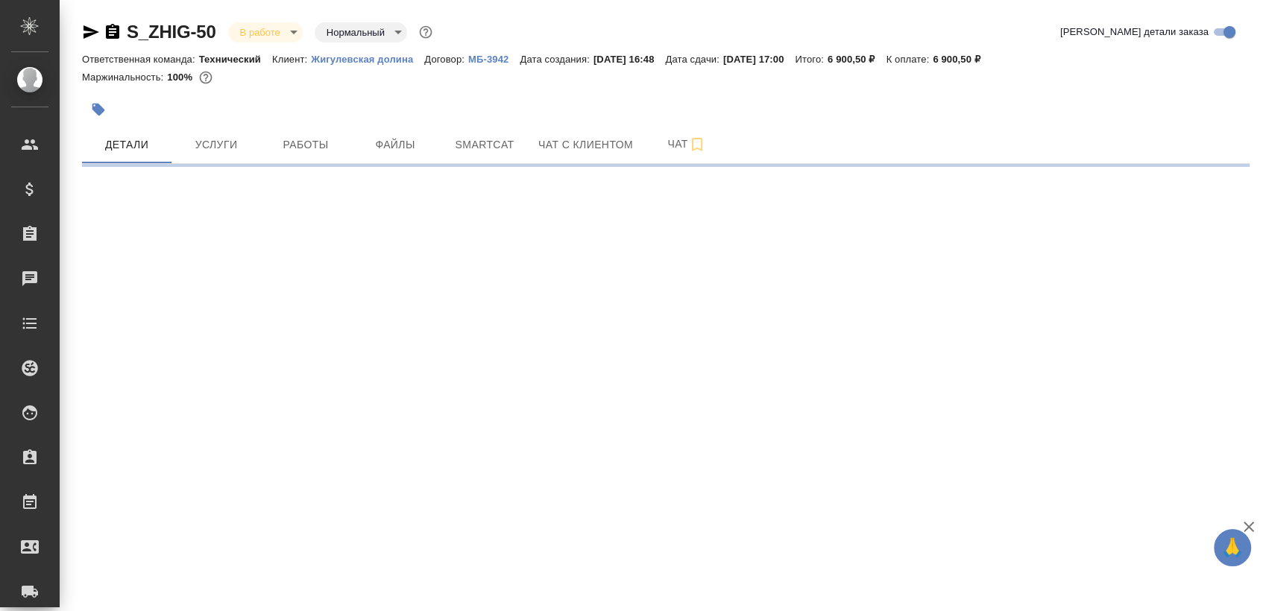
select select "RU"
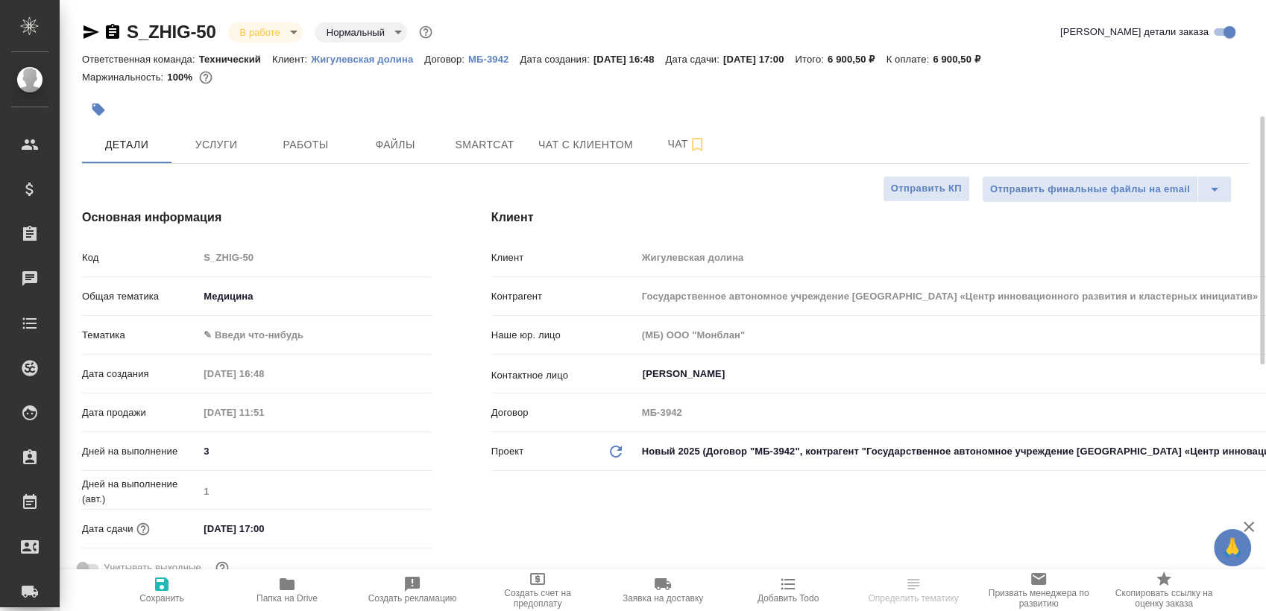
type textarea "x"
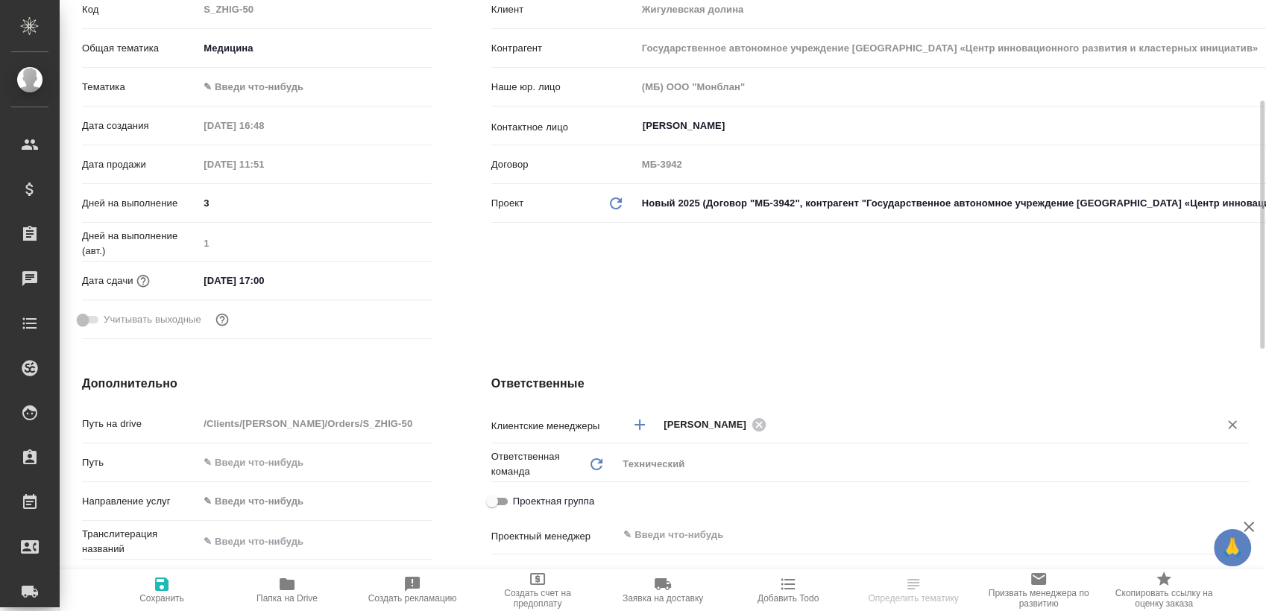
scroll to position [496, 0]
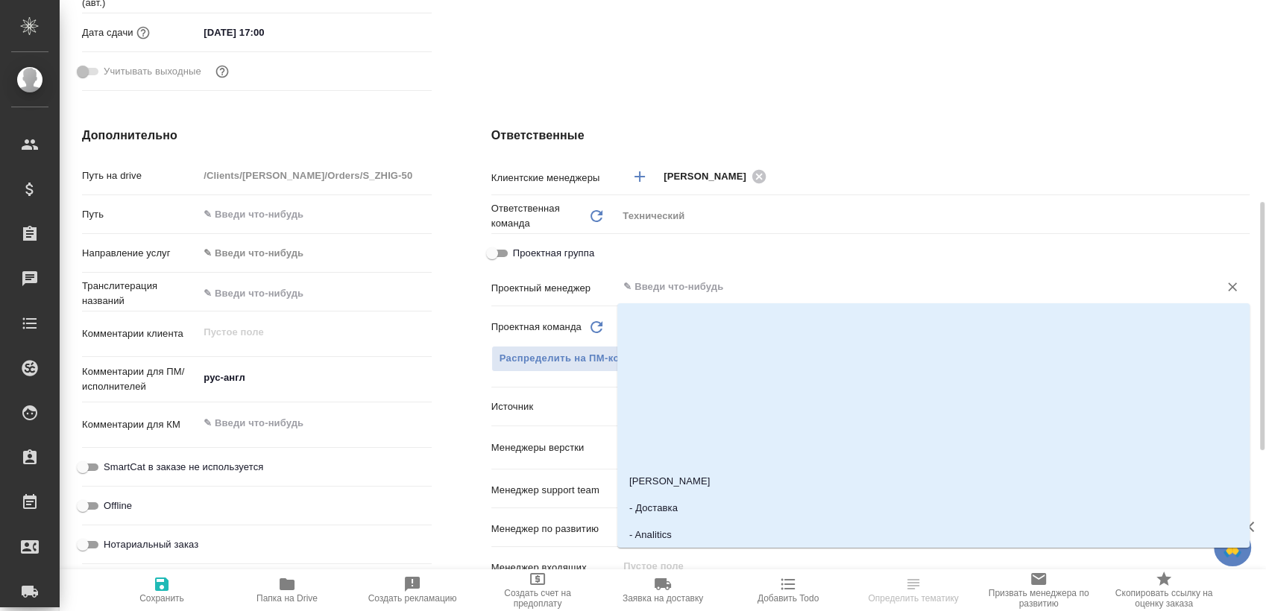
click at [734, 289] on input "text" at bounding box center [908, 287] width 573 height 18
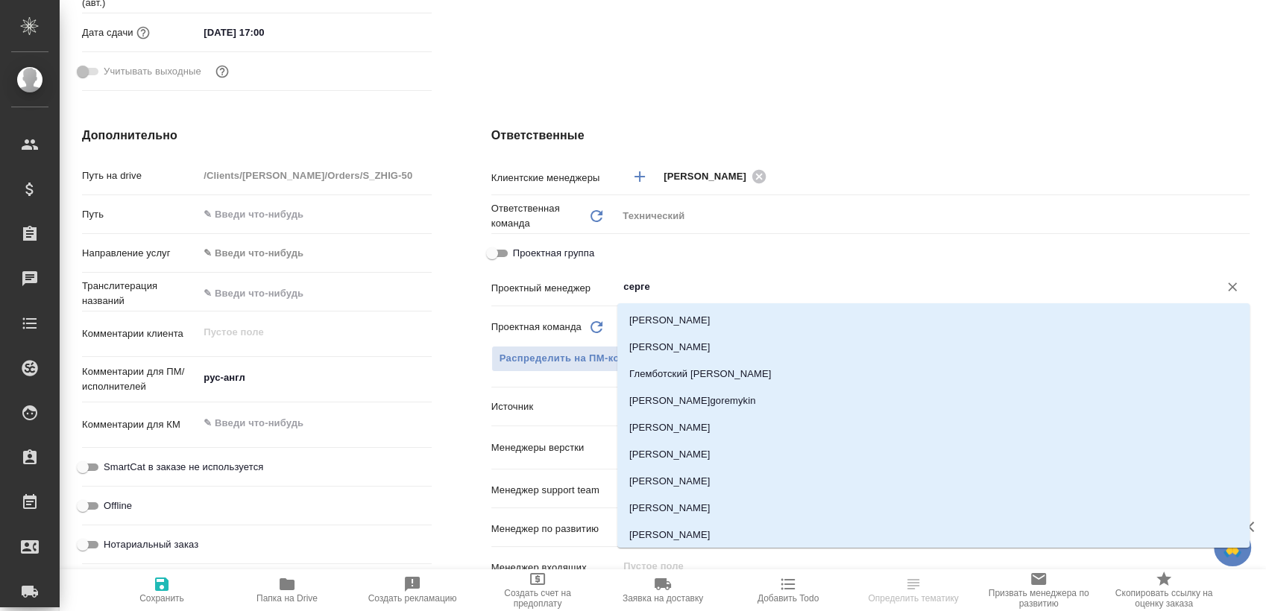
type input "сергее"
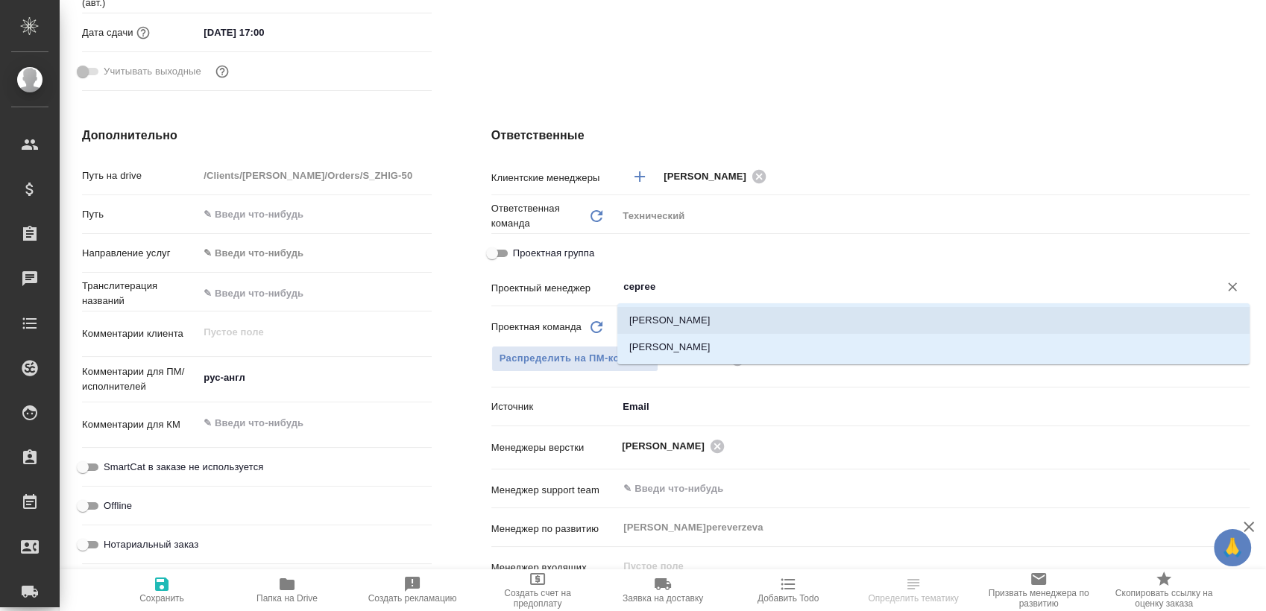
click at [716, 319] on li "[PERSON_NAME]" at bounding box center [933, 320] width 632 height 27
type textarea "x"
type input "[PERSON_NAME]"
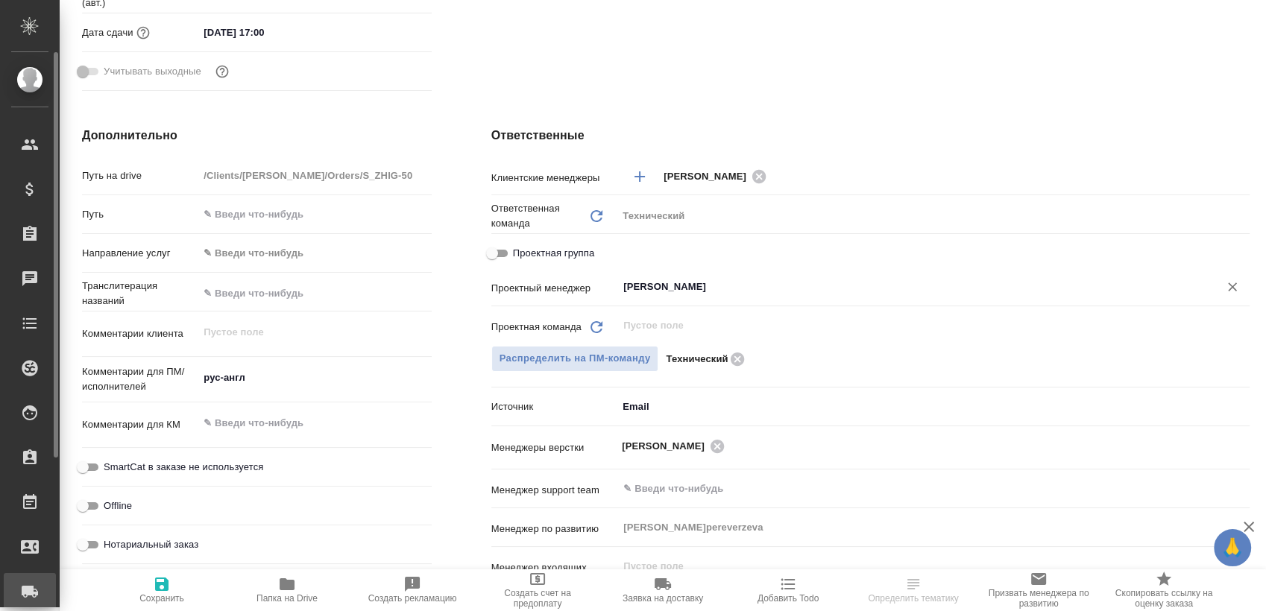
type textarea "x"
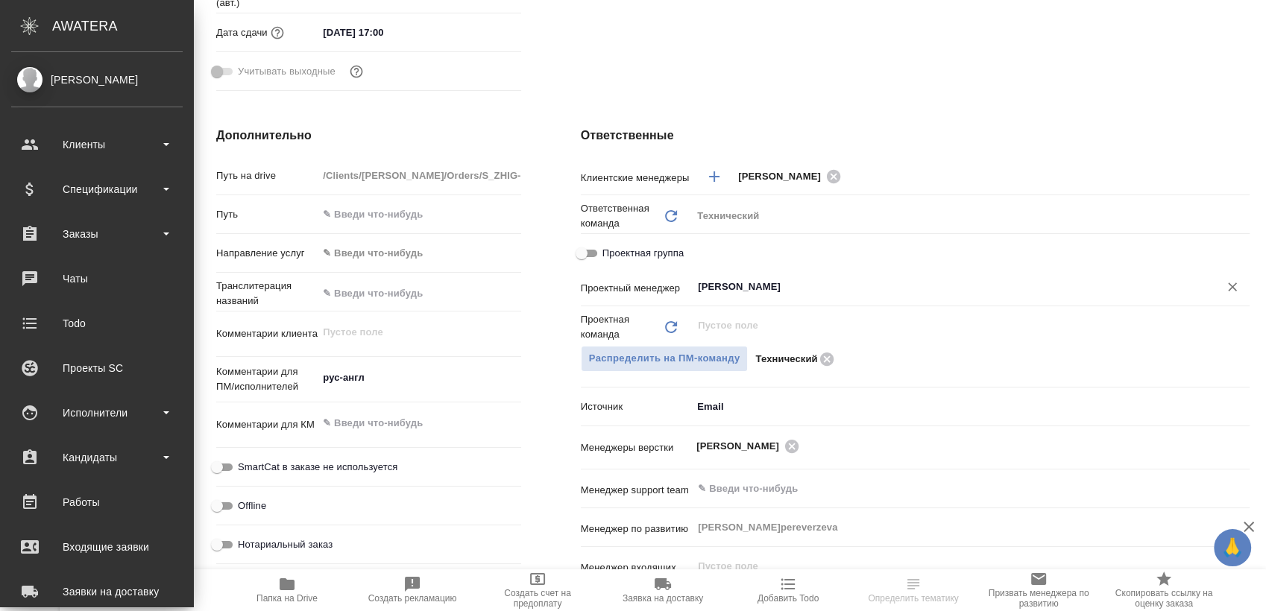
type textarea "x"
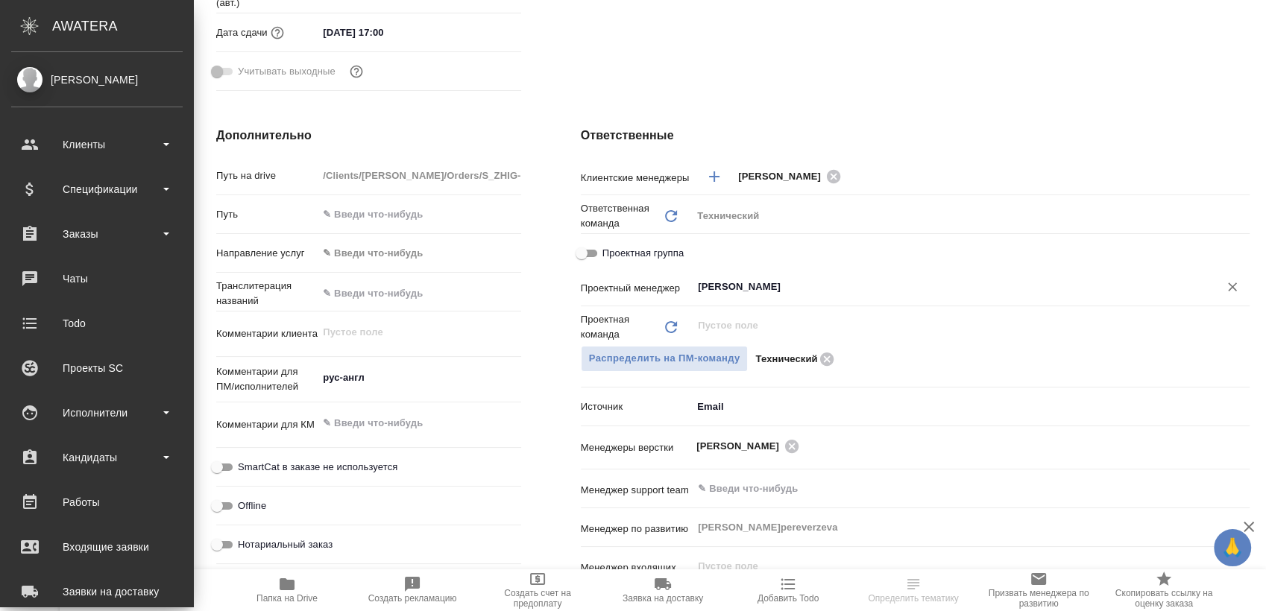
type textarea "x"
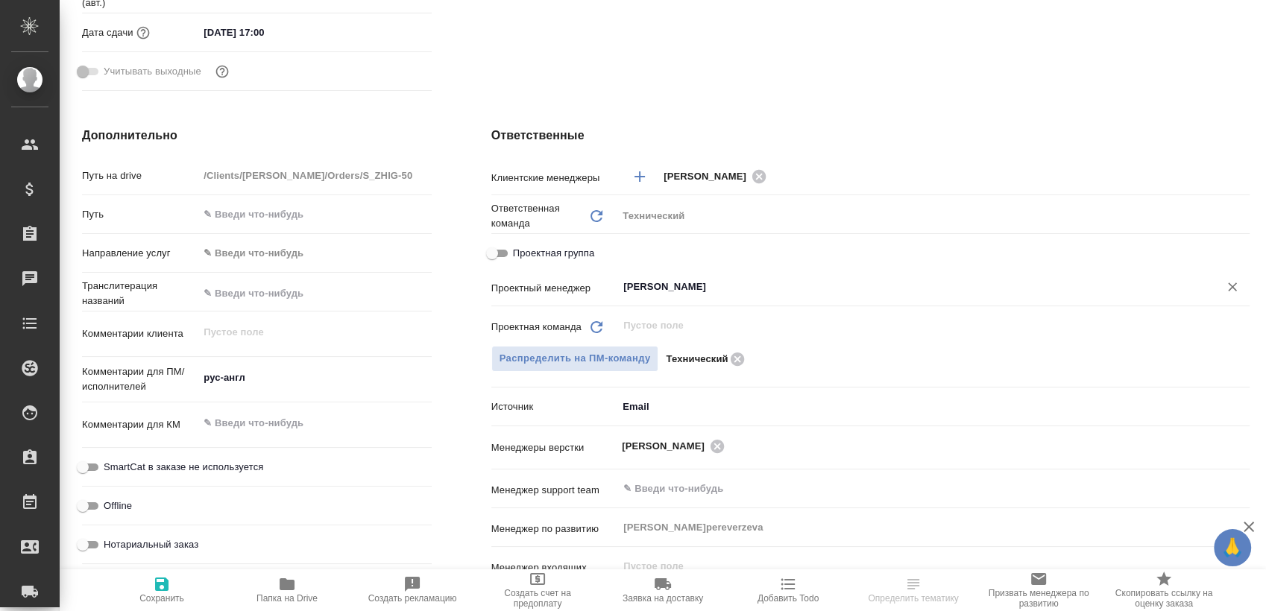
type input "[PERSON_NAME]"
click at [179, 593] on span "Сохранить" at bounding box center [161, 598] width 45 height 10
type textarea "x"
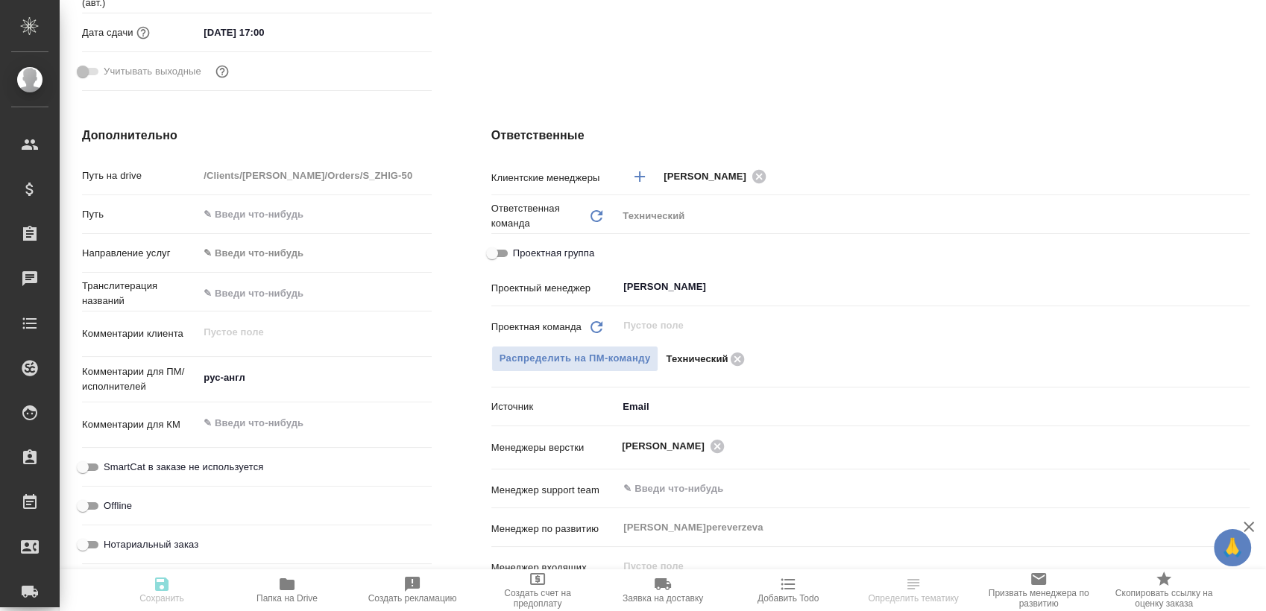
type textarea "x"
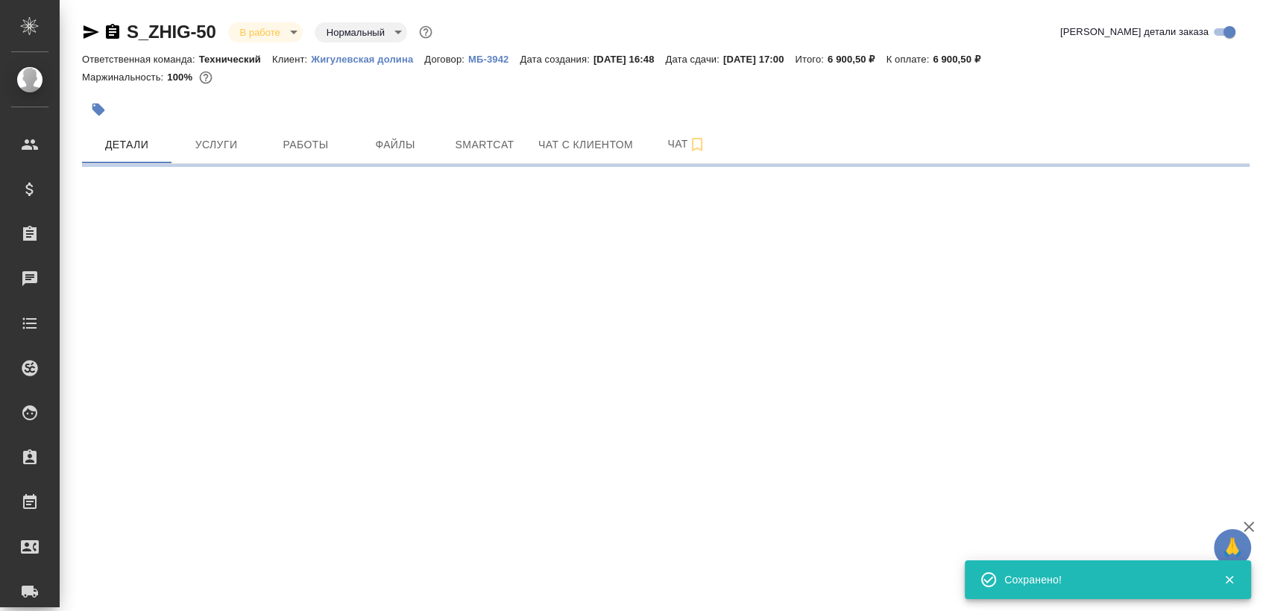
scroll to position [0, 0]
select select "RU"
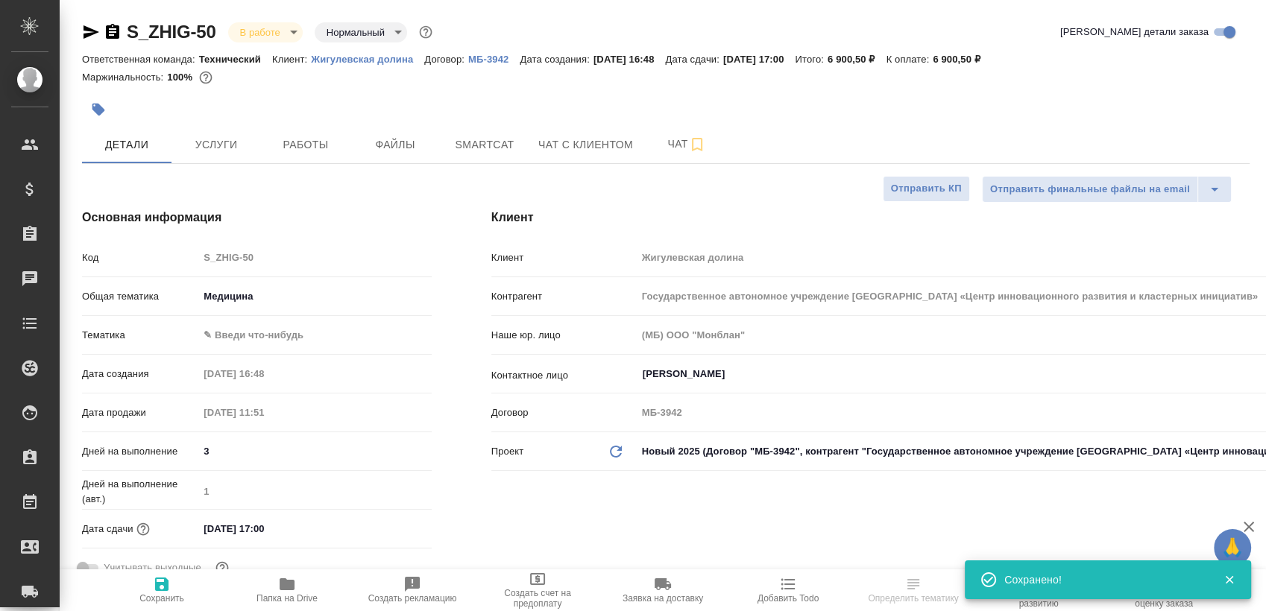
type textarea "x"
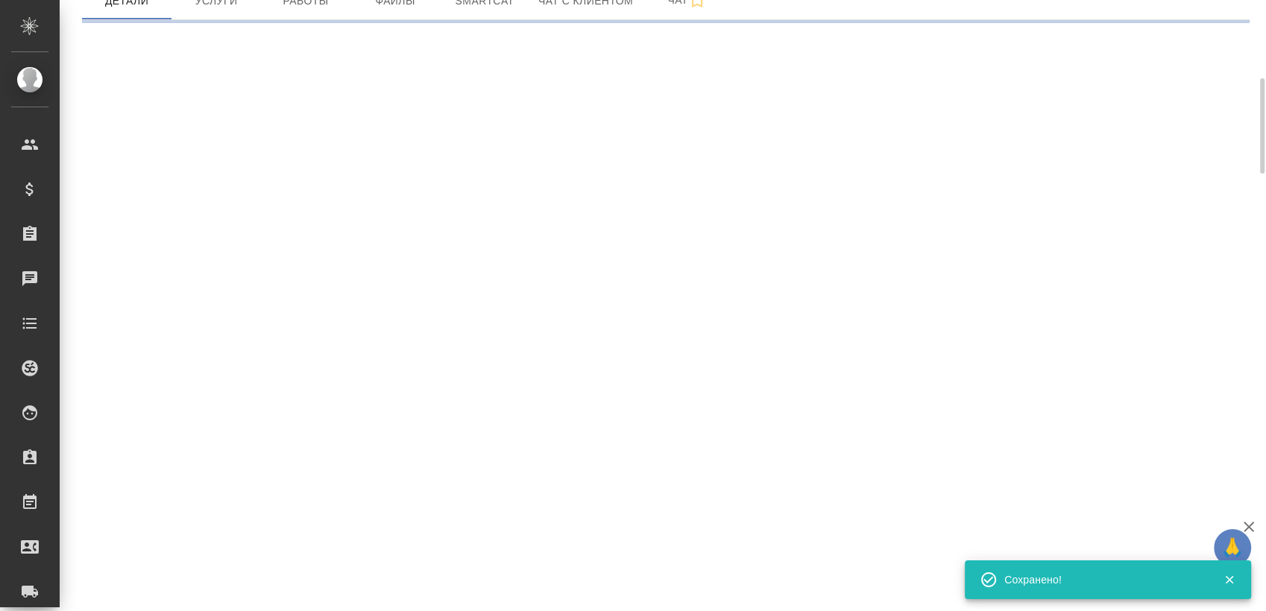
select select "RU"
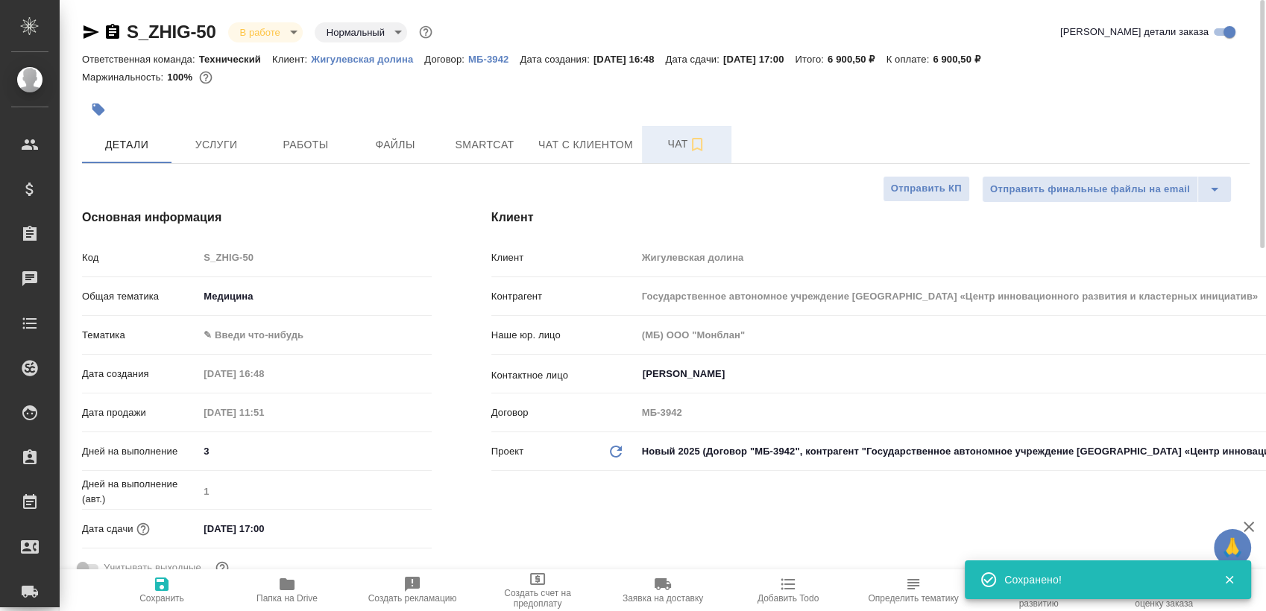
click at [651, 154] on button "Чат" at bounding box center [686, 144] width 89 height 37
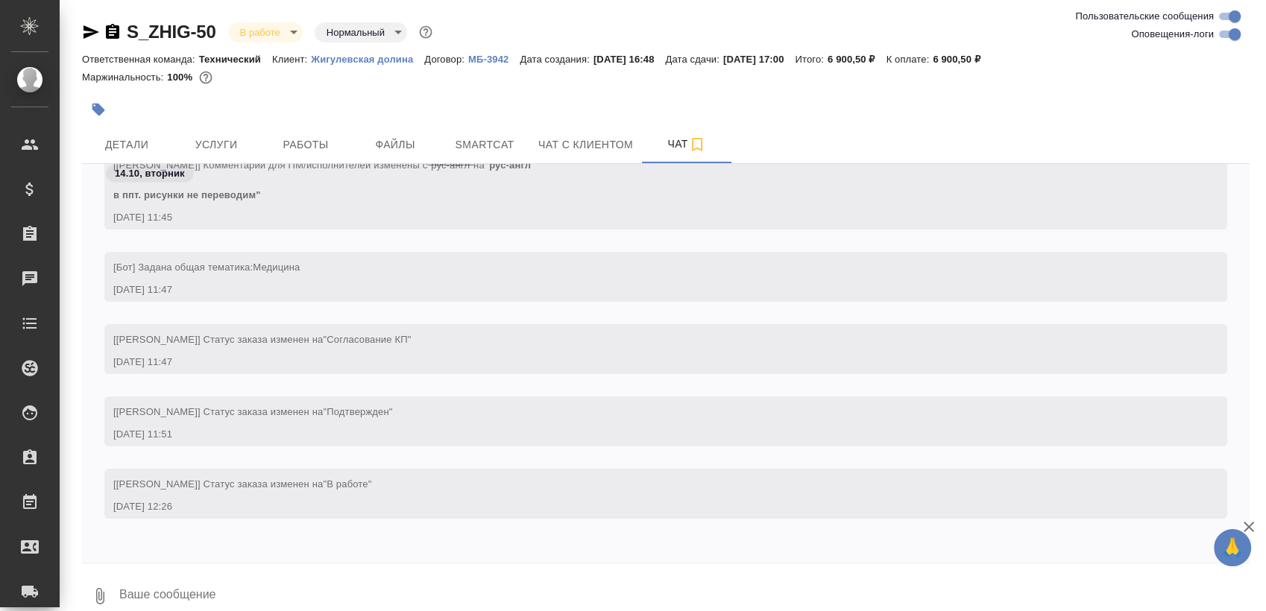
click at [1230, 36] on input "Оповещения-логи" at bounding box center [1234, 34] width 54 height 18
checkbox input "false"
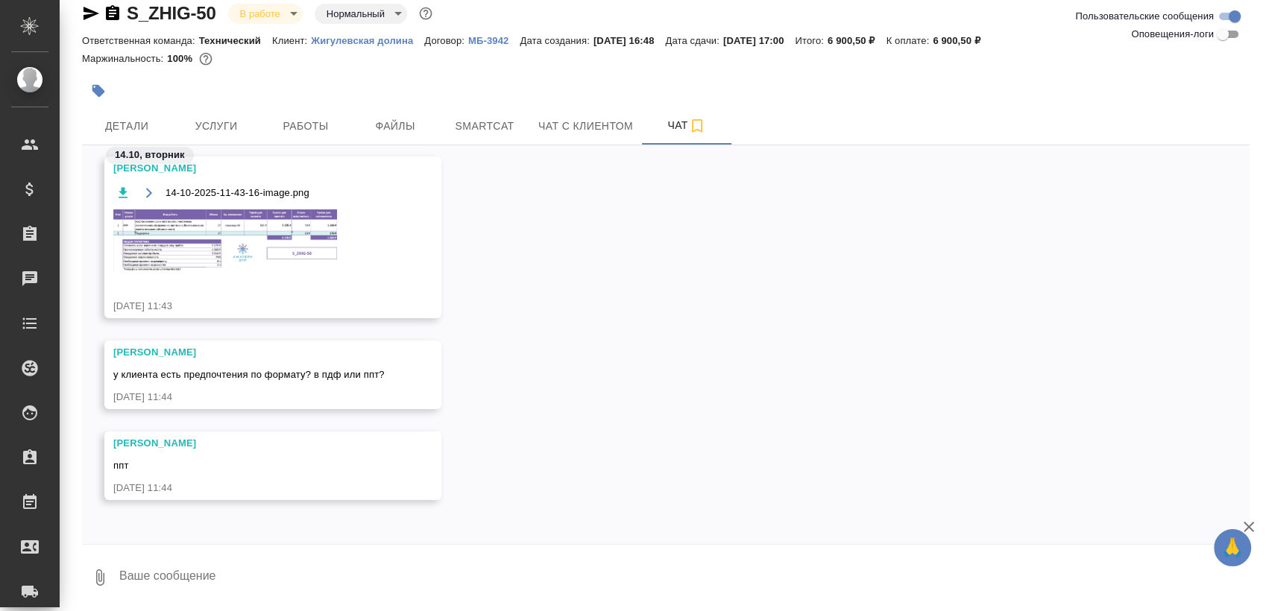
scroll to position [1819, 0]
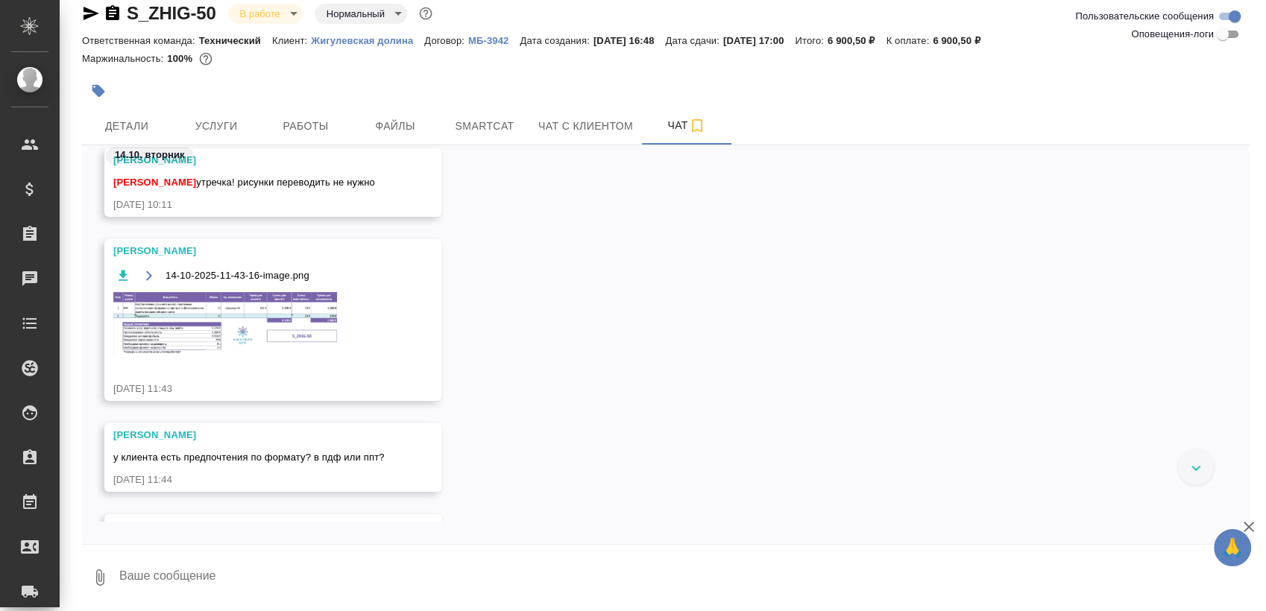
click at [238, 325] on img at bounding box center [225, 323] width 224 height 63
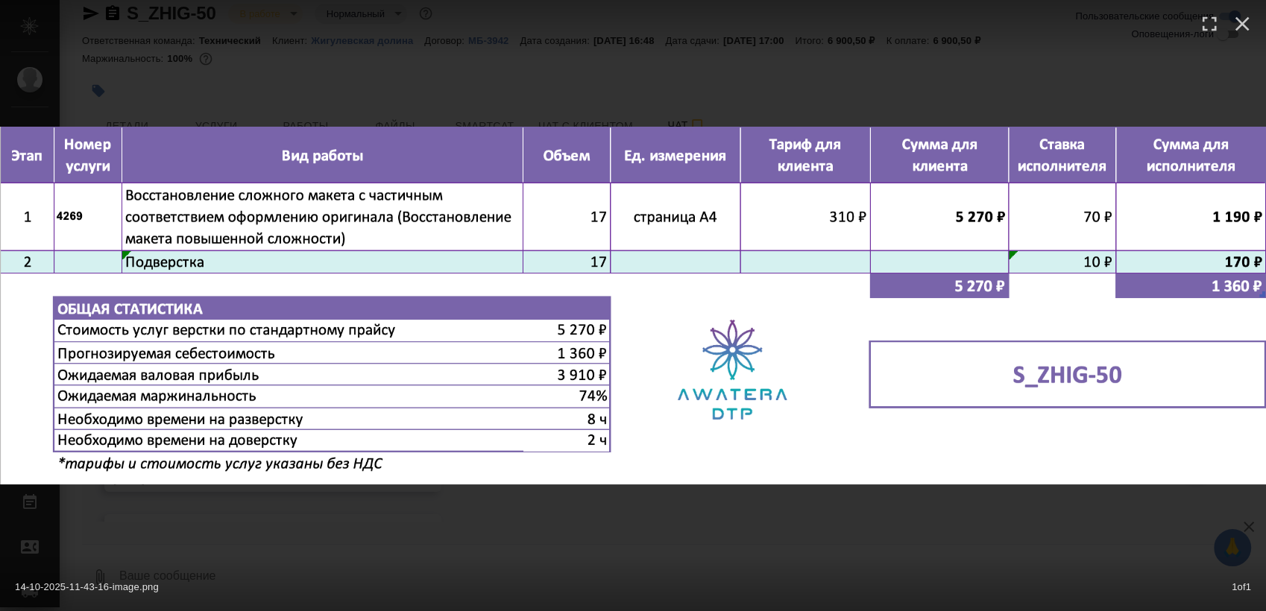
click at [599, 528] on div "14-10-2025-11-43-16-image.png 1 of 1" at bounding box center [633, 305] width 1266 height 611
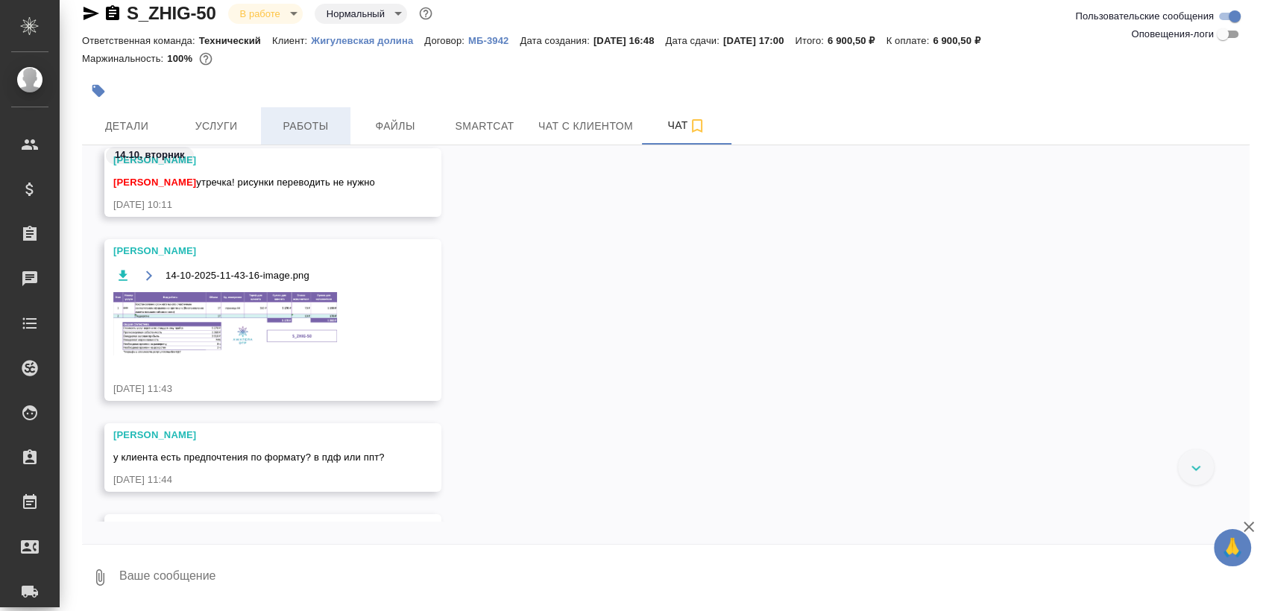
click at [311, 122] on span "Работы" at bounding box center [306, 126] width 72 height 19
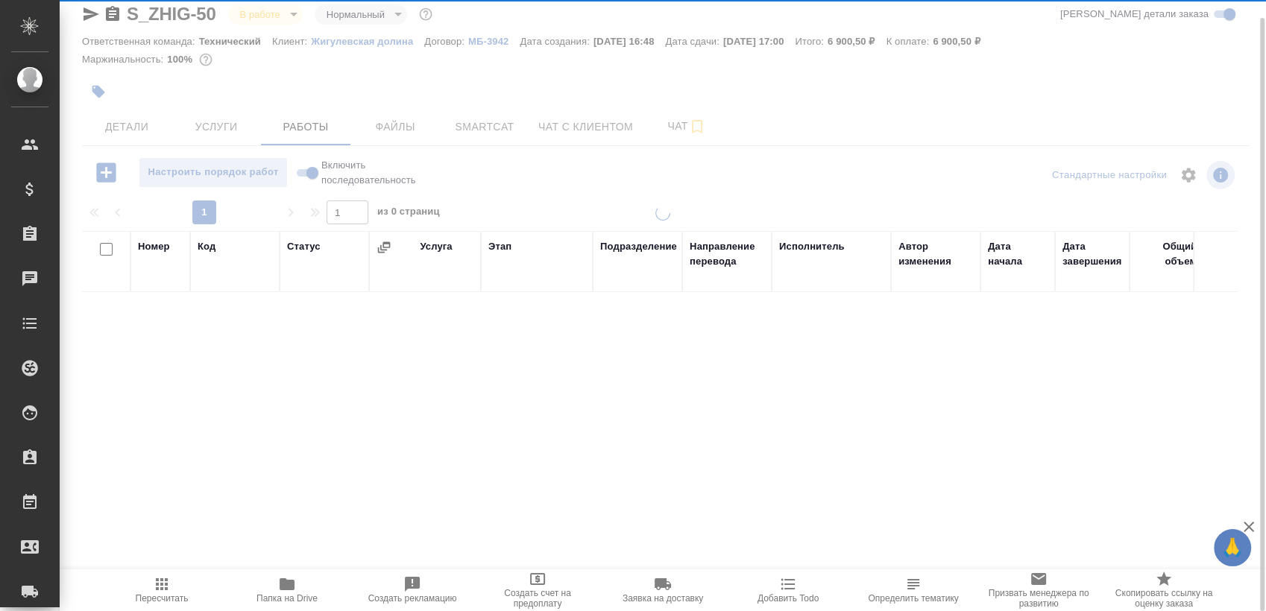
scroll to position [18, 0]
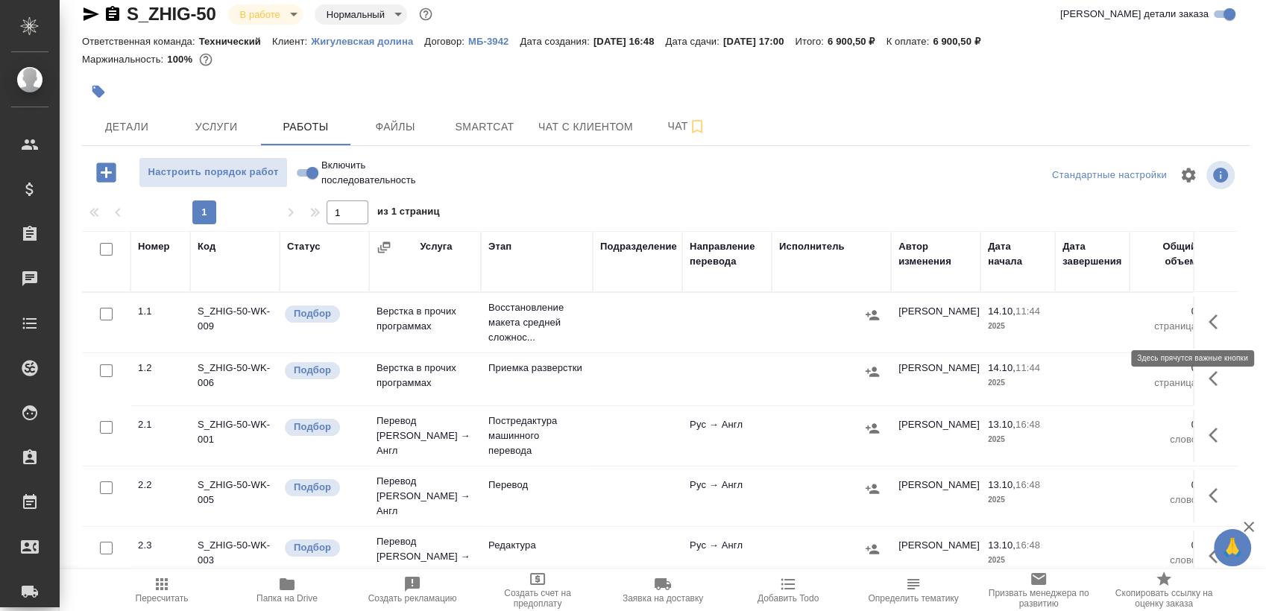
click at [1208, 319] on icon "button" at bounding box center [1217, 322] width 18 height 18
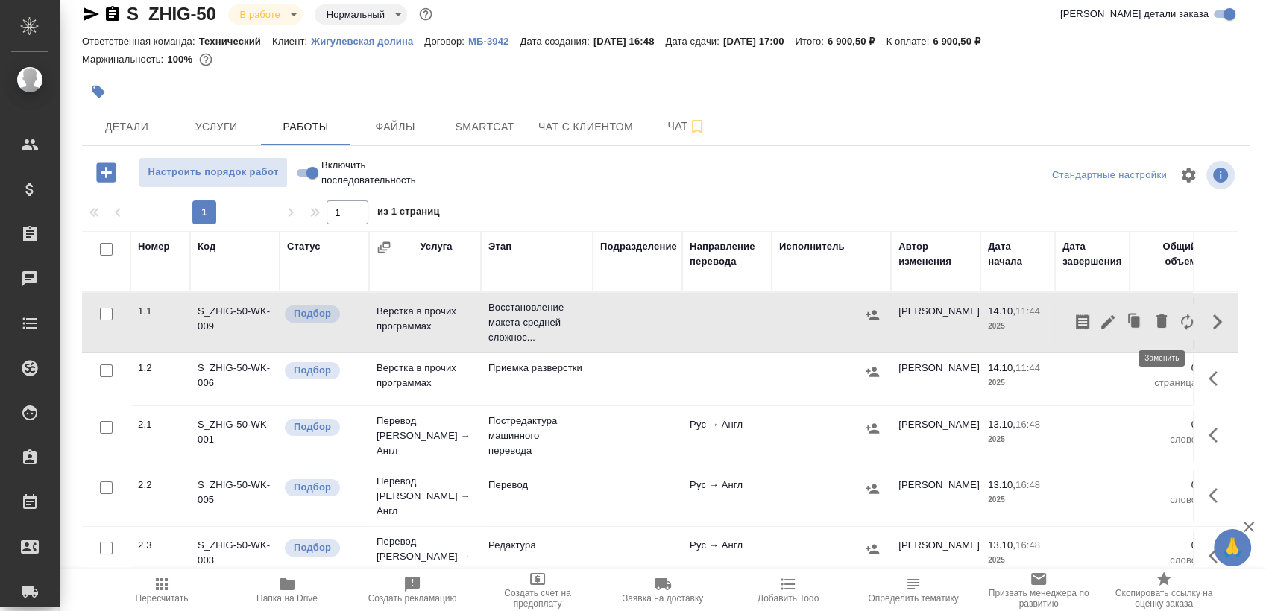
click at [1181, 317] on icon "button" at bounding box center [1187, 322] width 12 height 16
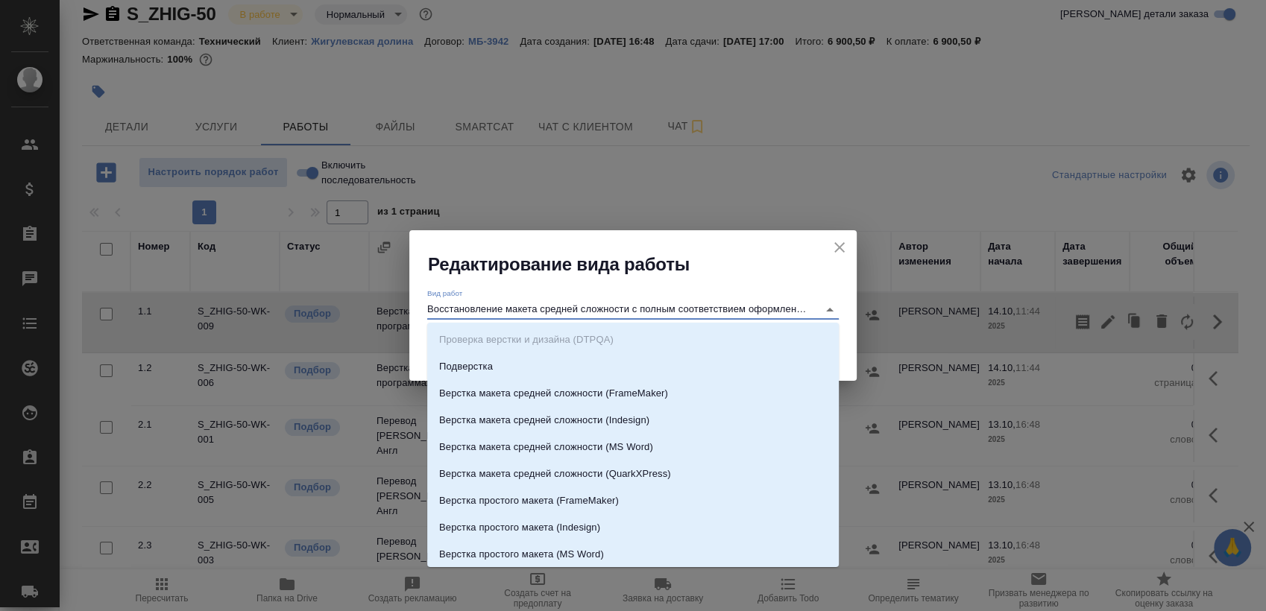
click at [775, 313] on input "Восстановление макета средней сложности с полным соответствием оформлению ориги…" at bounding box center [618, 309] width 383 height 18
click at [530, 312] on input "Восстановление макета средней сложности с полным соответствием оформлению ориги…" at bounding box center [618, 309] width 383 height 18
drag, startPoint x: 506, startPoint y: 305, endPoint x: 958, endPoint y: 301, distance: 451.7
click at [958, 301] on div "Редактирование вида работы Вид работ Восстановление макета средней сложности с …" at bounding box center [633, 305] width 1266 height 611
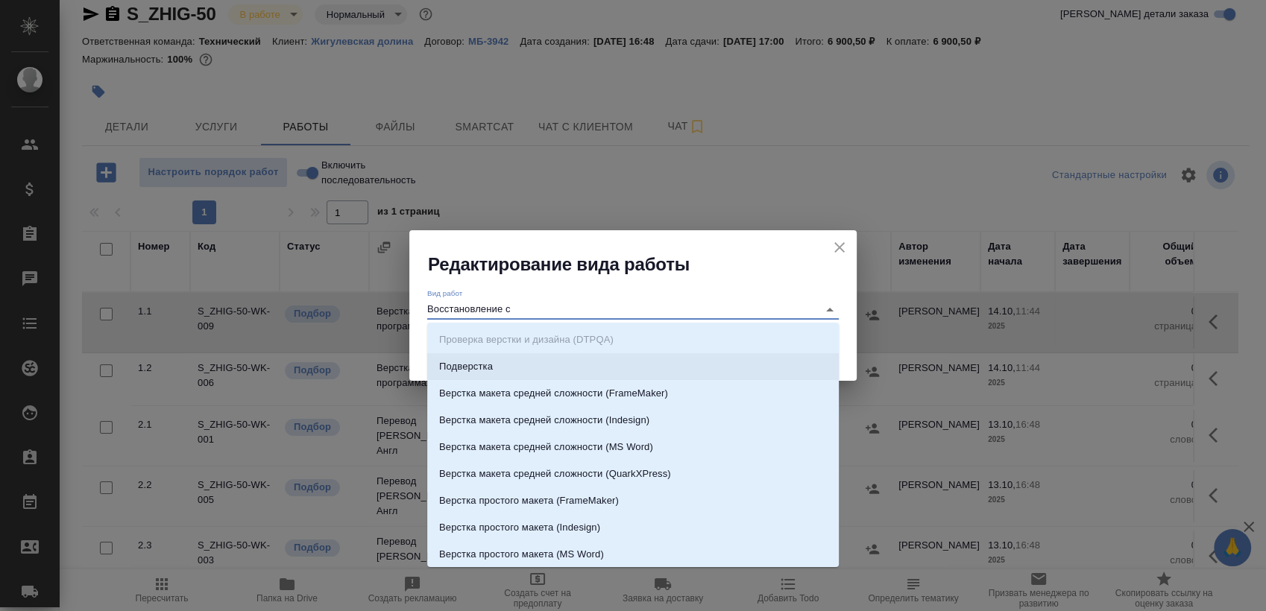
scroll to position [0, 0]
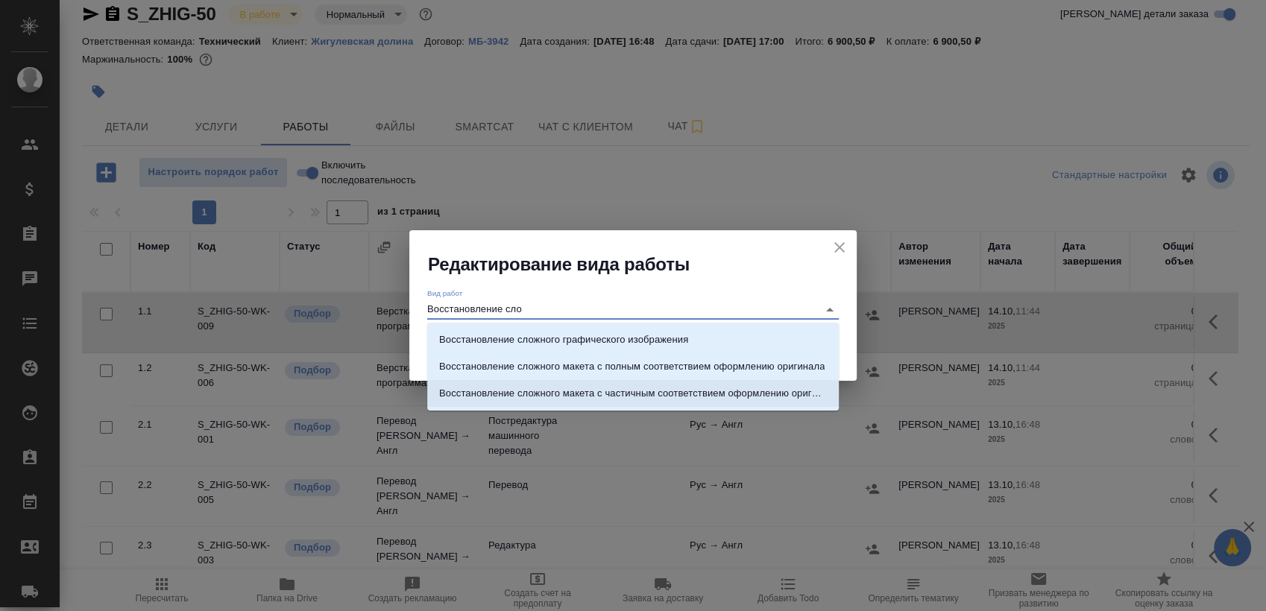
click at [711, 395] on p "Восстановление сложного макета с частичным соответствием оформлению оригинала" at bounding box center [633, 393] width 388 height 15
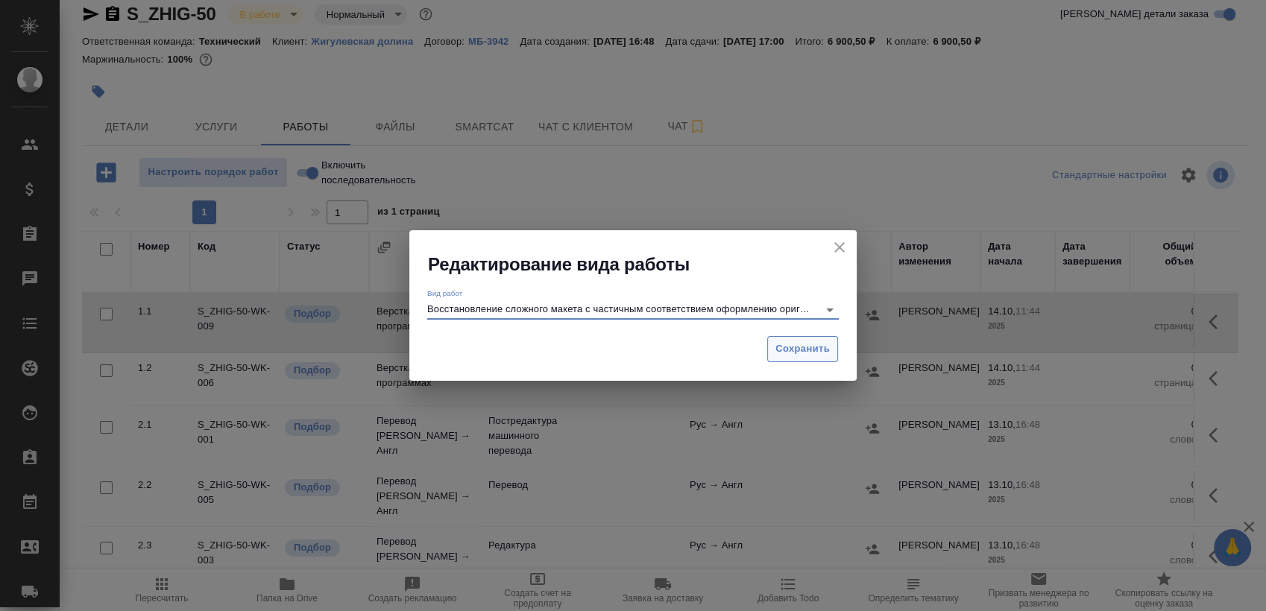
type input "Восстановление сложного макета с частичным соответствием оформлению оригинала"
click at [811, 350] on span "Сохранить" at bounding box center [802, 349] width 54 height 17
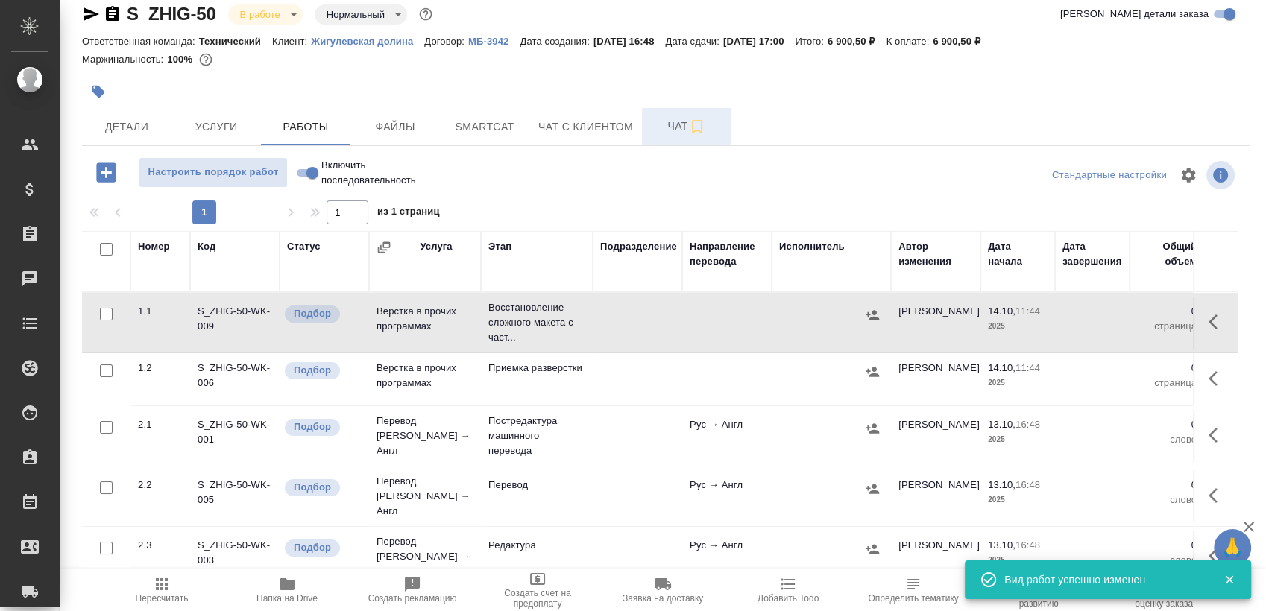
click at [663, 122] on span "Чат" at bounding box center [687, 126] width 72 height 19
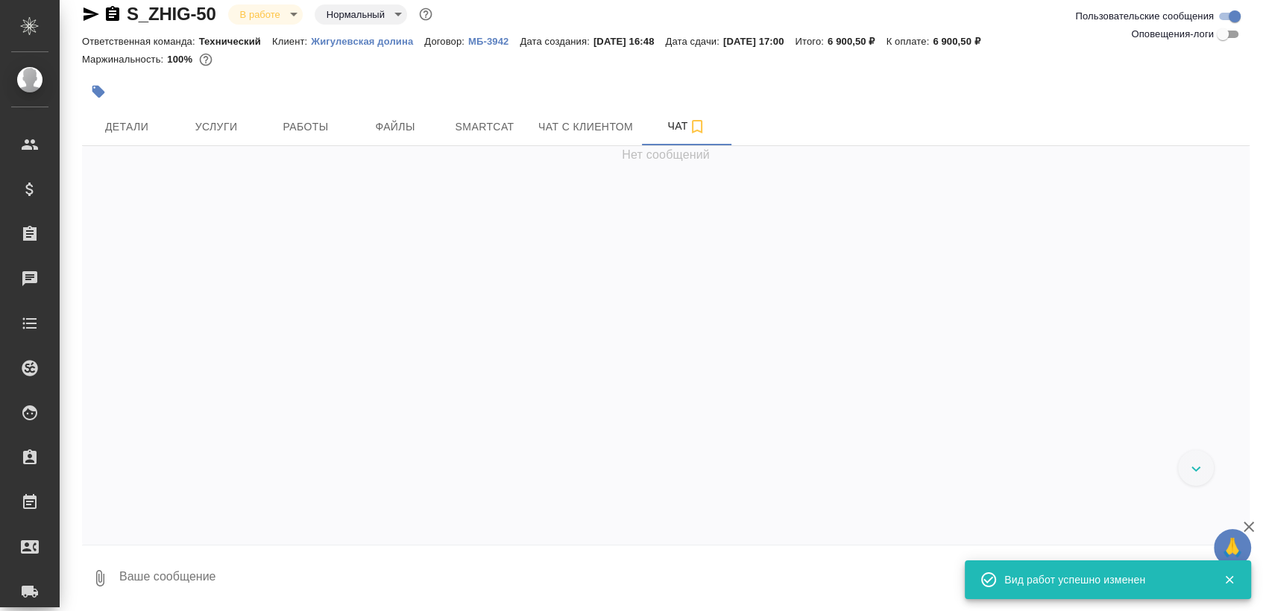
scroll to position [1864, 0]
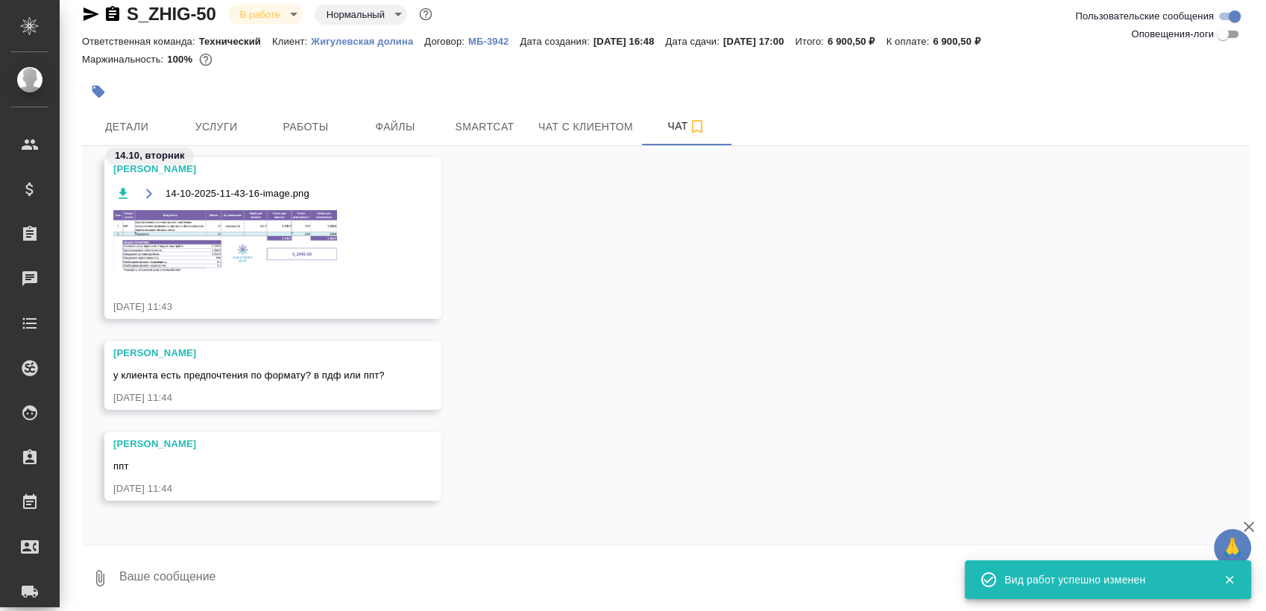
click at [253, 262] on img at bounding box center [225, 241] width 224 height 63
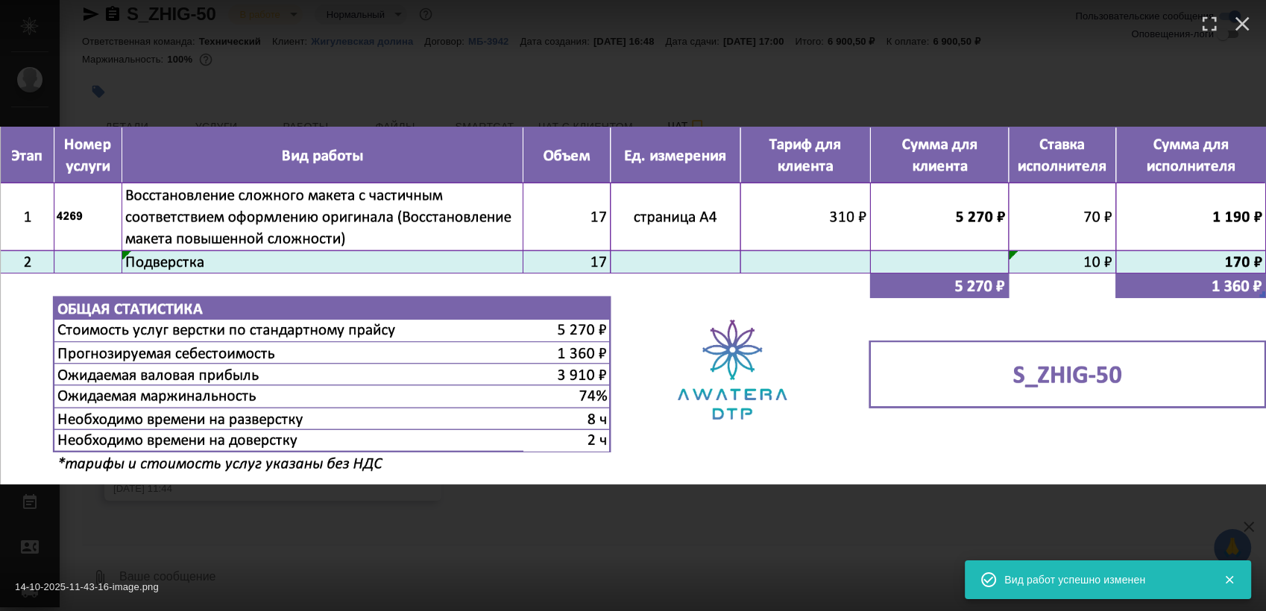
click at [531, 513] on div "14-10-2025-11-43-16-image.png 1 of 1" at bounding box center [633, 305] width 1266 height 611
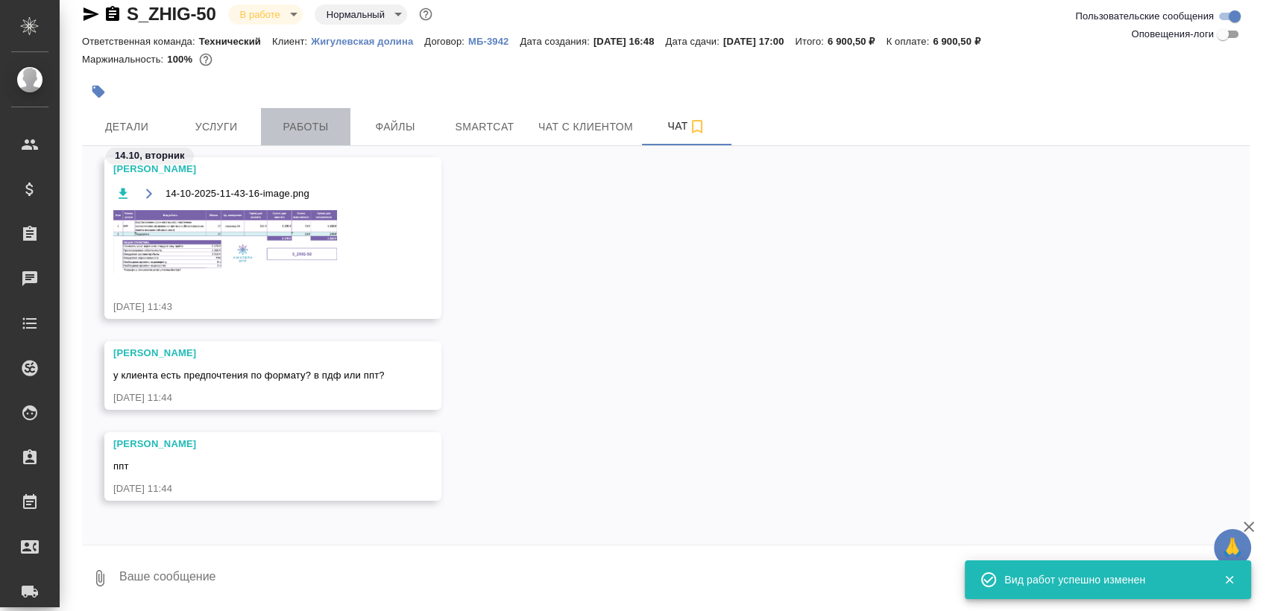
click at [300, 123] on span "Работы" at bounding box center [306, 127] width 72 height 19
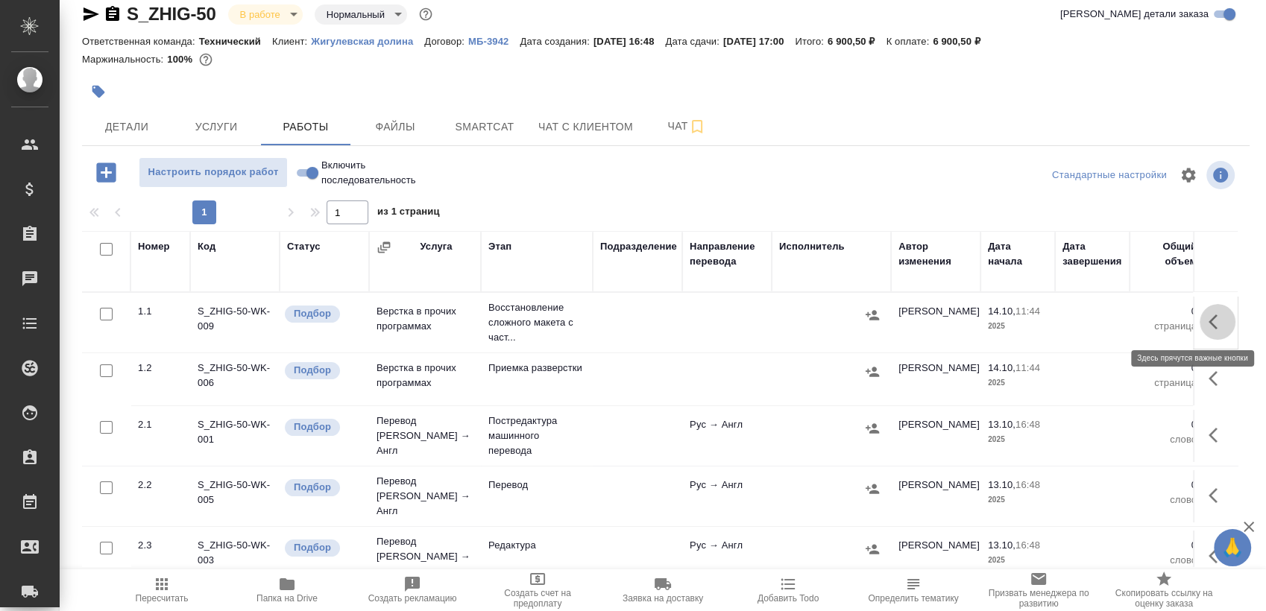
click at [1204, 314] on button "button" at bounding box center [1217, 322] width 36 height 36
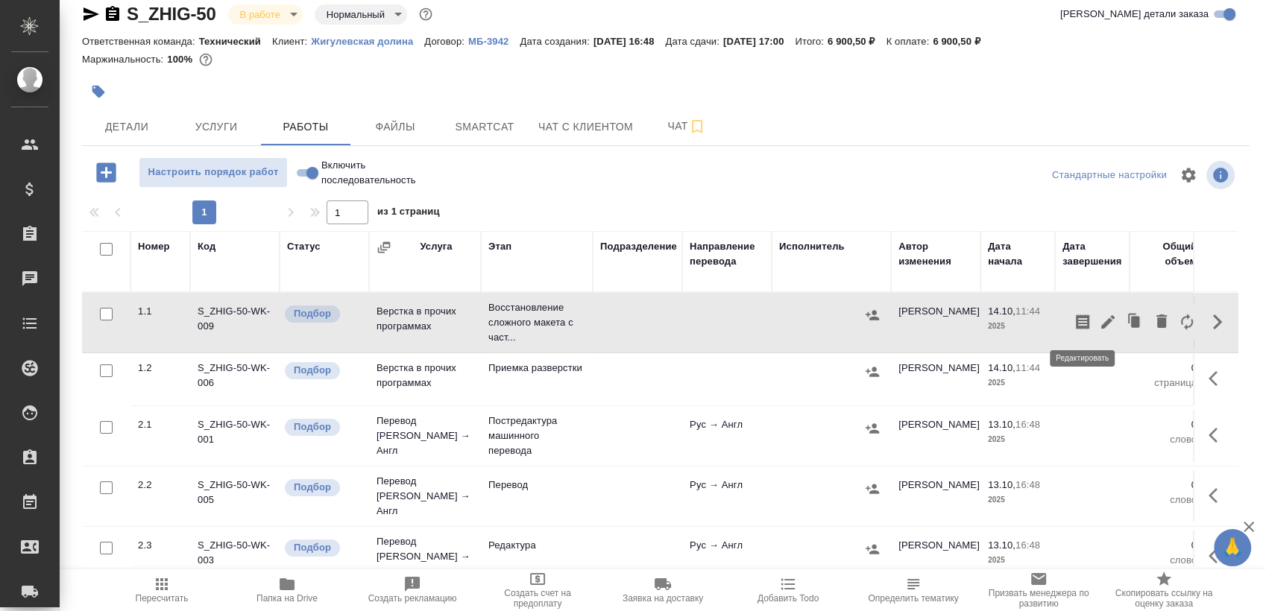
click at [1101, 323] on icon "button" at bounding box center [1107, 321] width 13 height 13
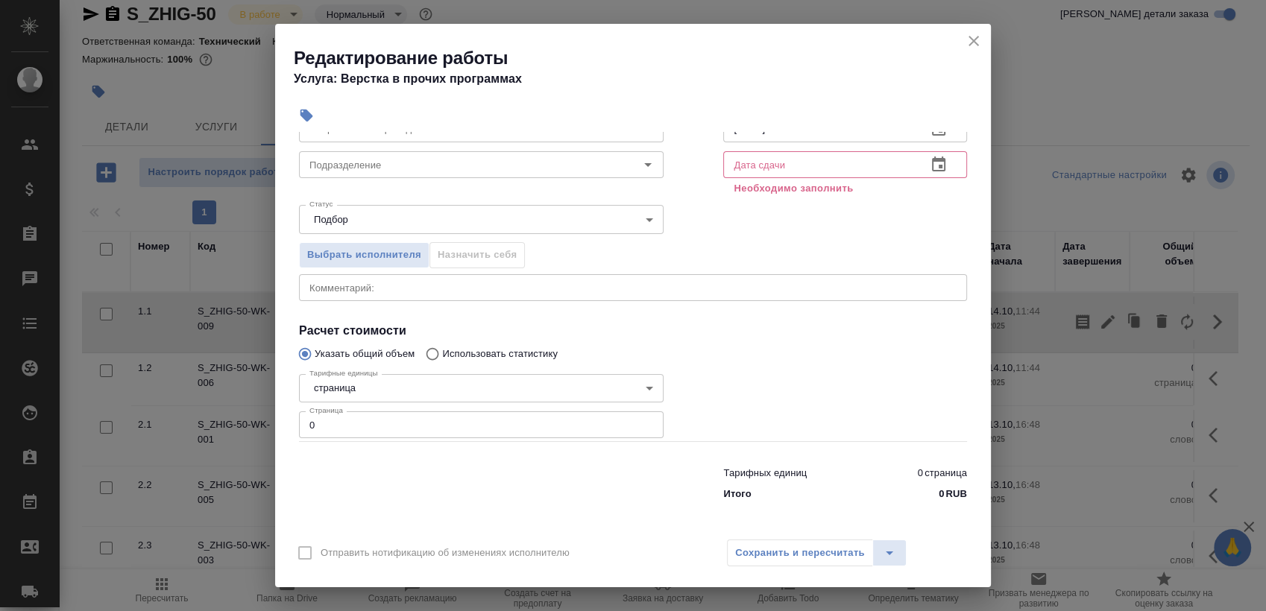
scroll to position [108, 0]
click at [407, 420] on input "0" at bounding box center [481, 424] width 364 height 27
type input "17"
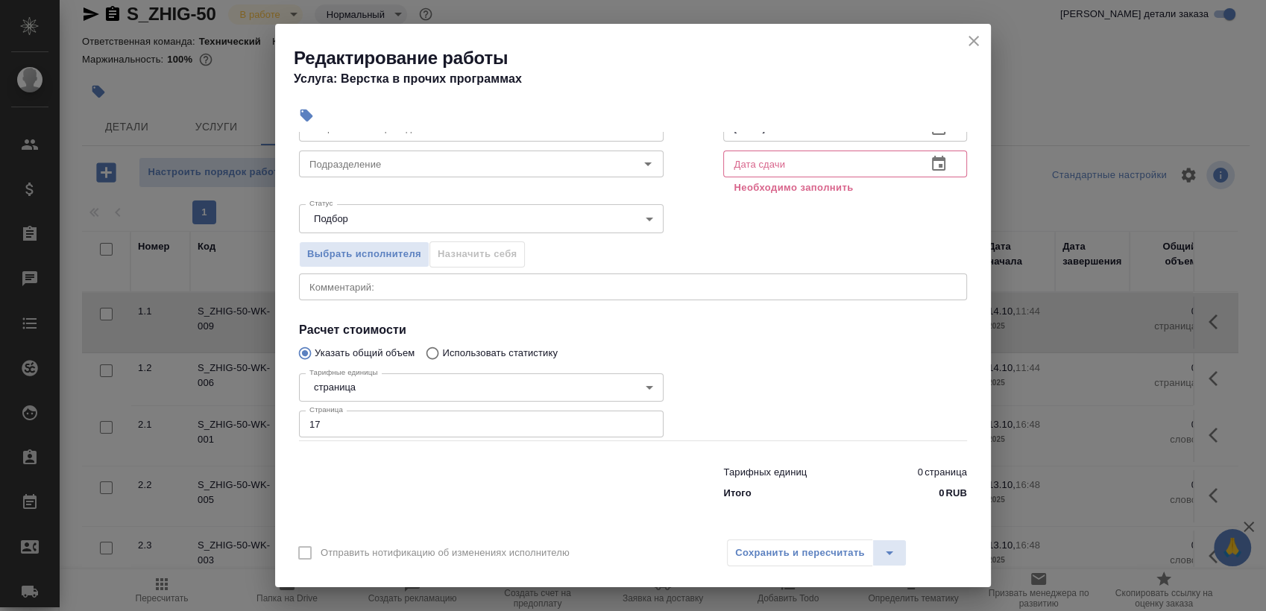
scroll to position [0, 0]
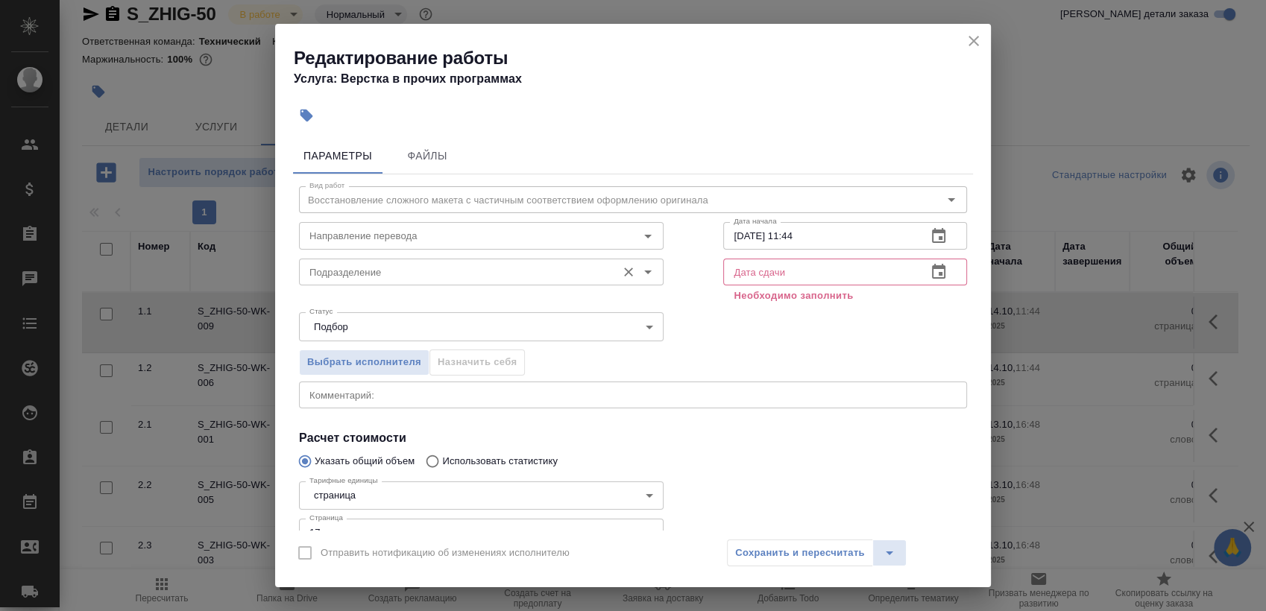
click at [421, 271] on input "Подразделение" at bounding box center [456, 272] width 306 height 18
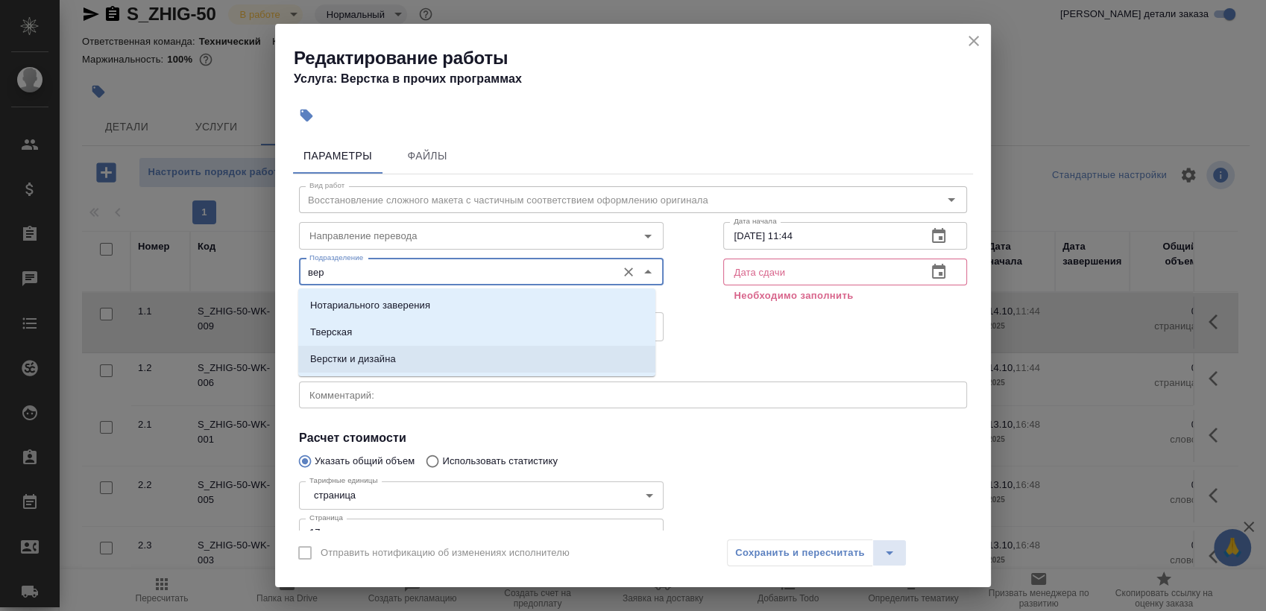
click at [388, 348] on li "Верстки и дизайна" at bounding box center [476, 359] width 357 height 27
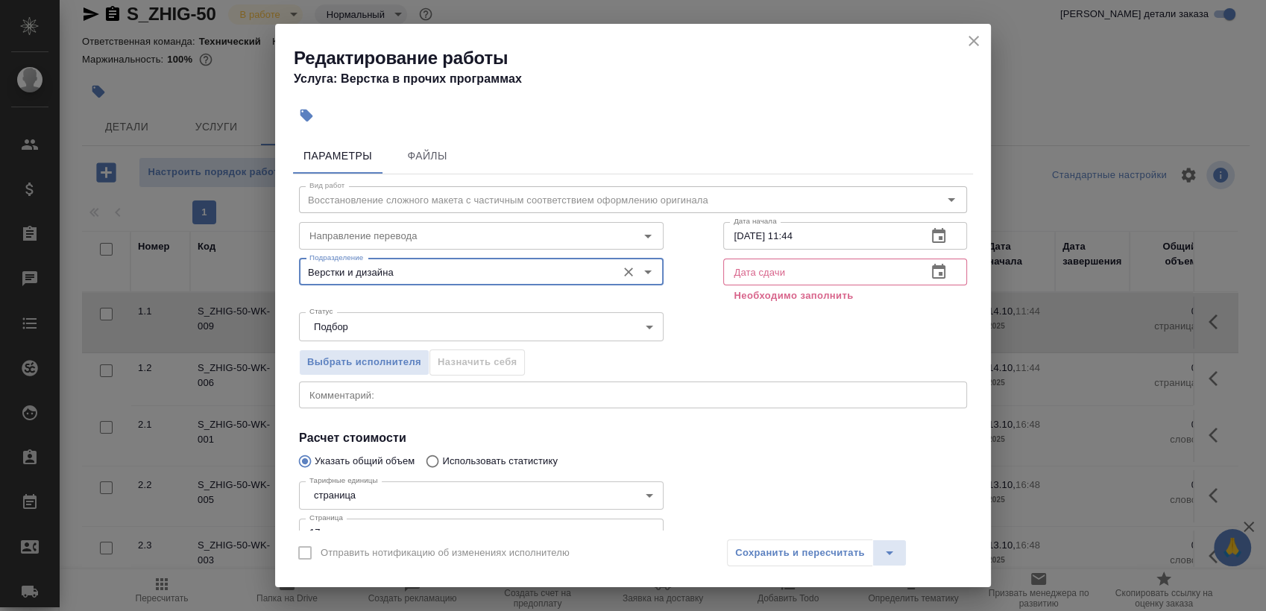
type input "Верстки и дизайна"
click at [929, 235] on icon "button" at bounding box center [938, 236] width 18 height 18
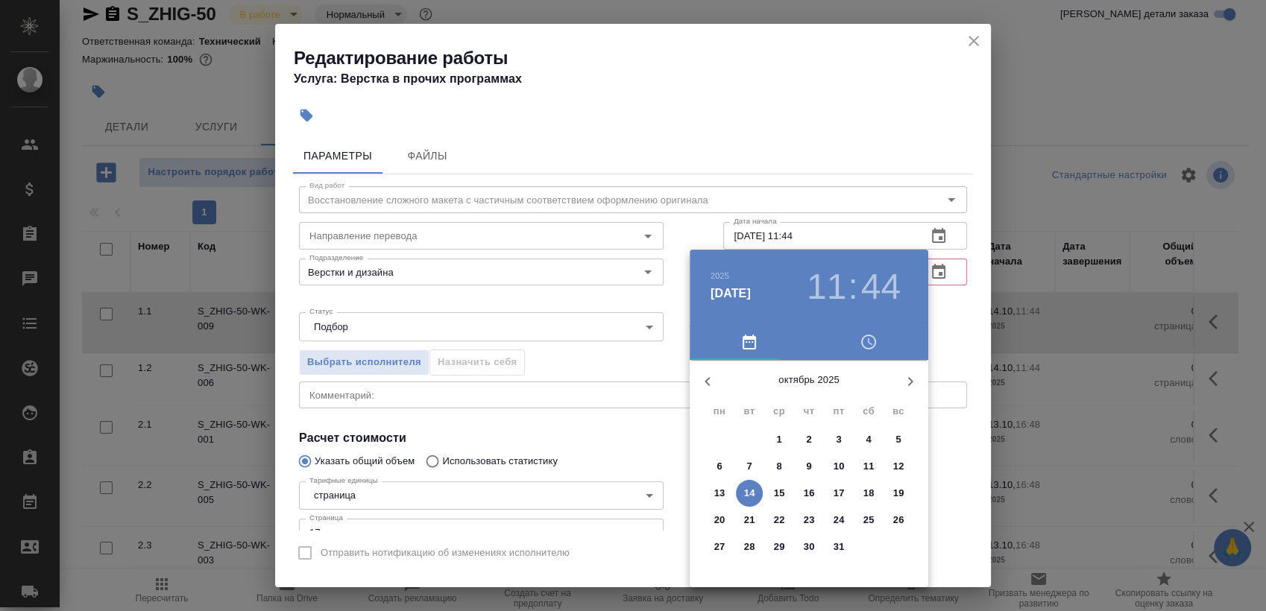
click at [746, 490] on p "14" at bounding box center [749, 493] width 11 height 15
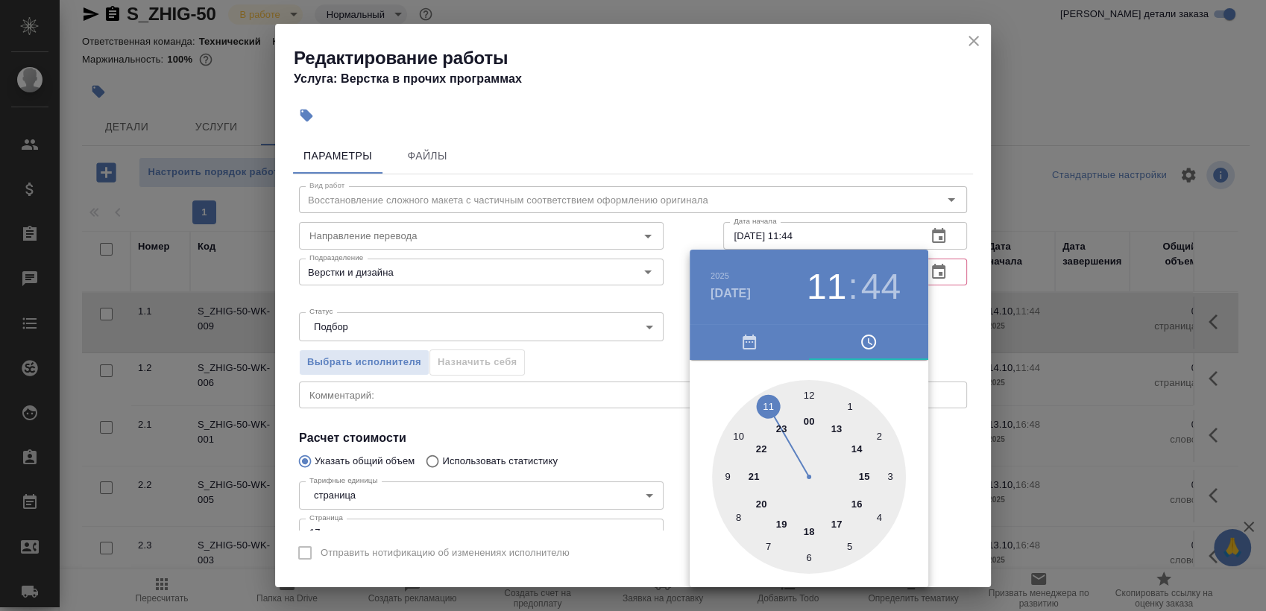
click at [810, 386] on div at bounding box center [809, 477] width 194 height 194
click at [807, 561] on div at bounding box center [809, 477] width 194 height 194
type input "14.10.2025 12:30"
click at [970, 323] on div at bounding box center [633, 305] width 1266 height 611
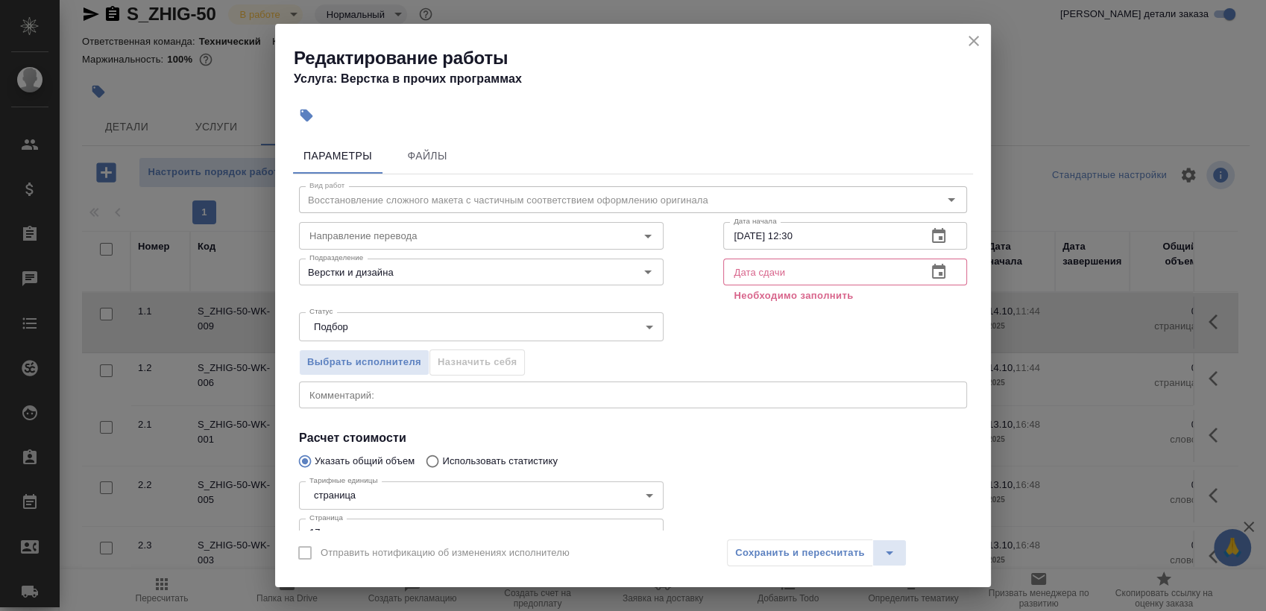
click at [946, 276] on div "Дата сдачи" at bounding box center [845, 272] width 244 height 27
click at [942, 275] on button "button" at bounding box center [939, 272] width 36 height 36
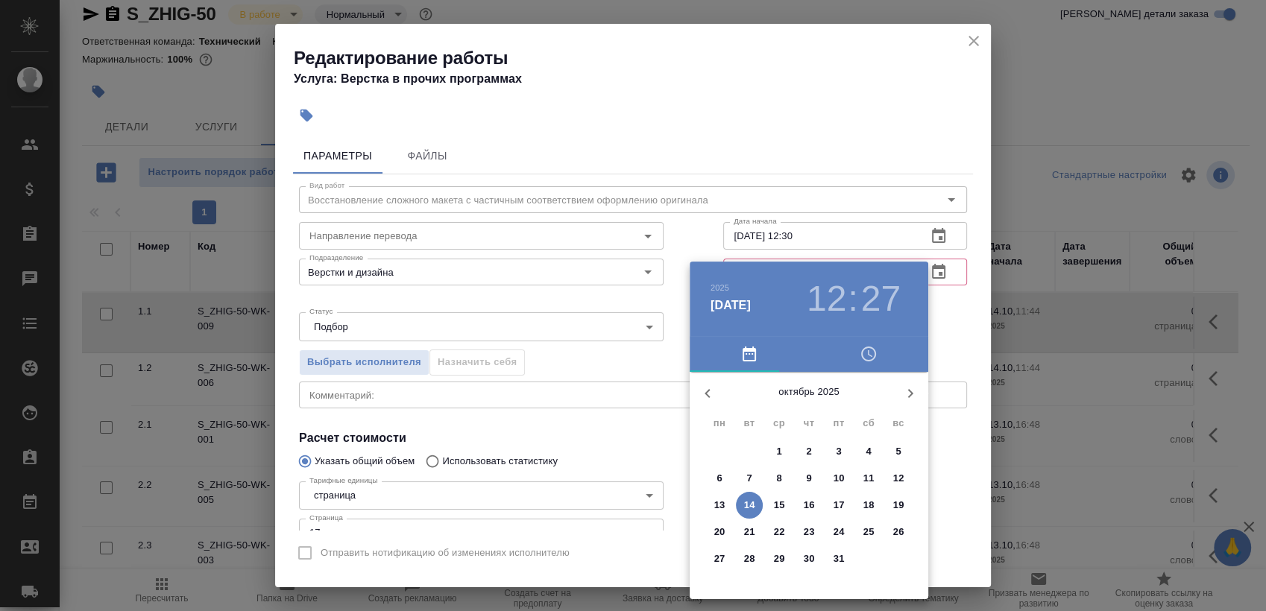
click at [967, 331] on div at bounding box center [633, 305] width 1266 height 611
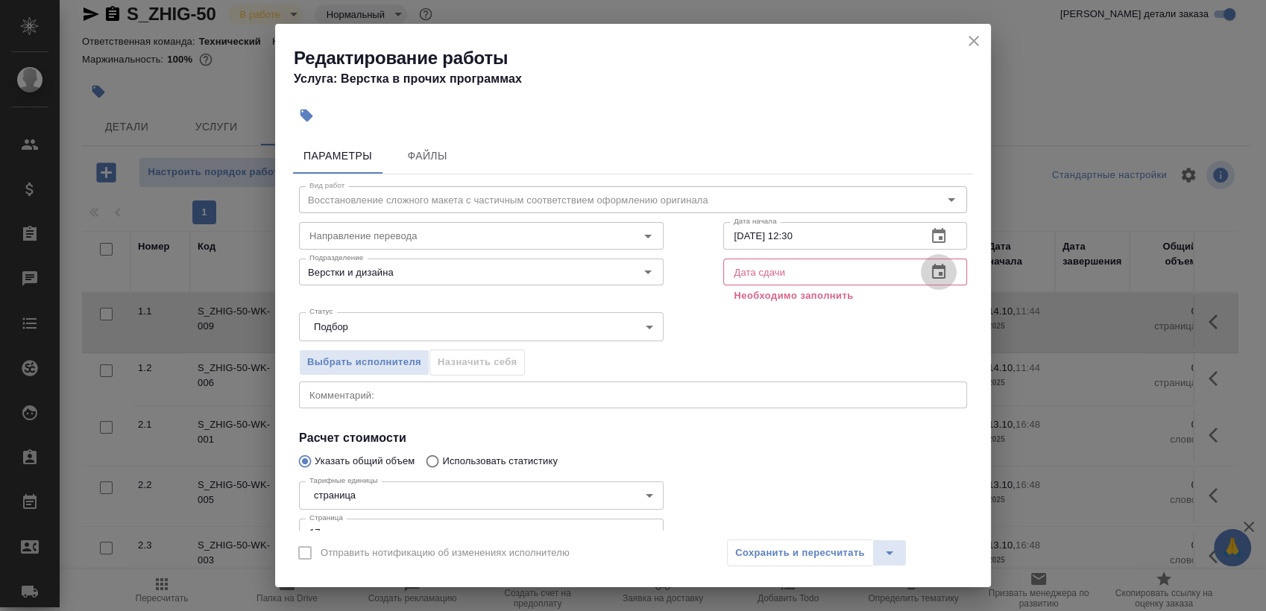
click at [929, 268] on icon "button" at bounding box center [938, 272] width 18 height 18
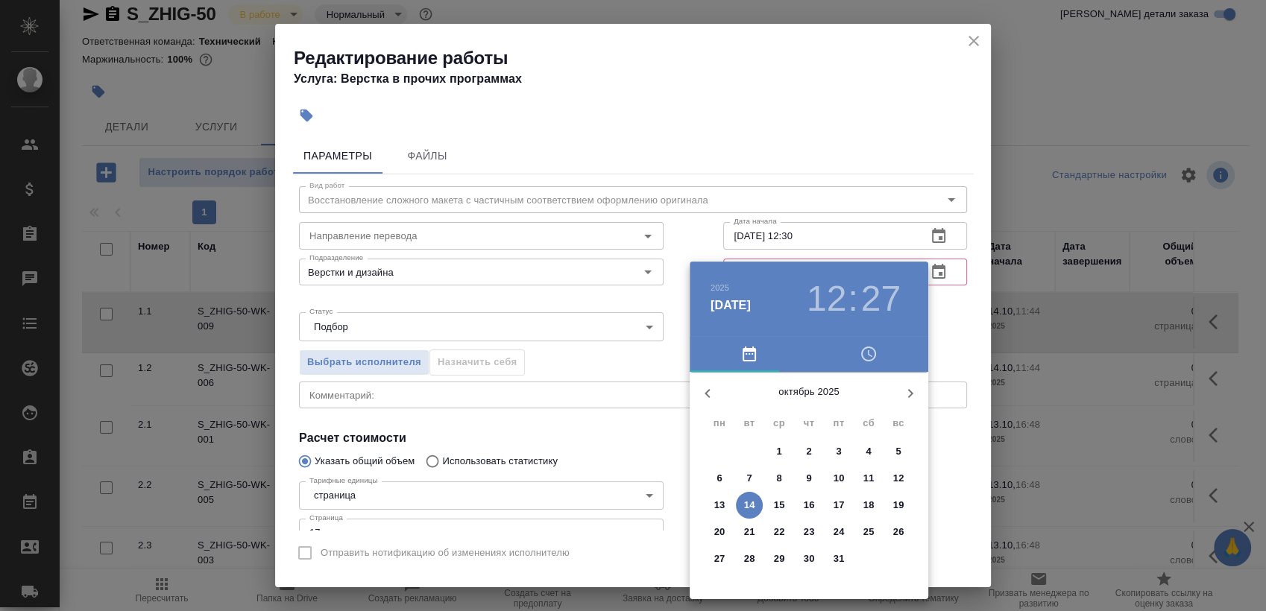
click at [771, 506] on span "15" at bounding box center [778, 505] width 27 height 15
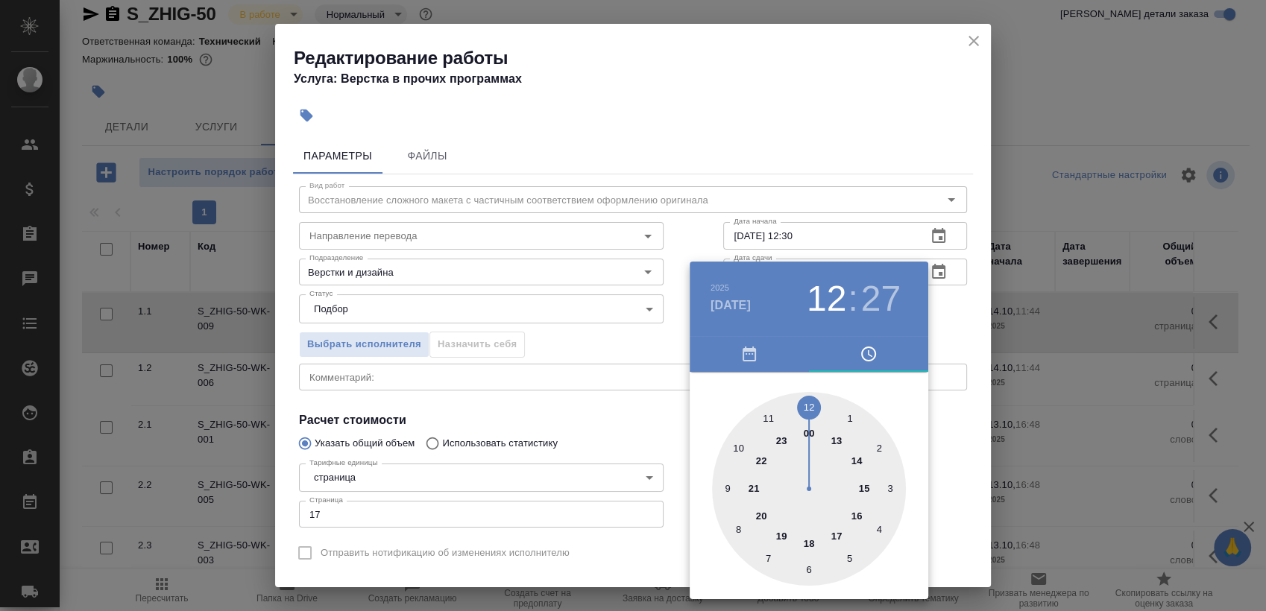
click at [768, 405] on div at bounding box center [809, 489] width 194 height 194
click at [807, 570] on div at bounding box center [809, 489] width 194 height 194
type input "15.10.2025 11:30"
click at [987, 315] on div at bounding box center [633, 305] width 1266 height 611
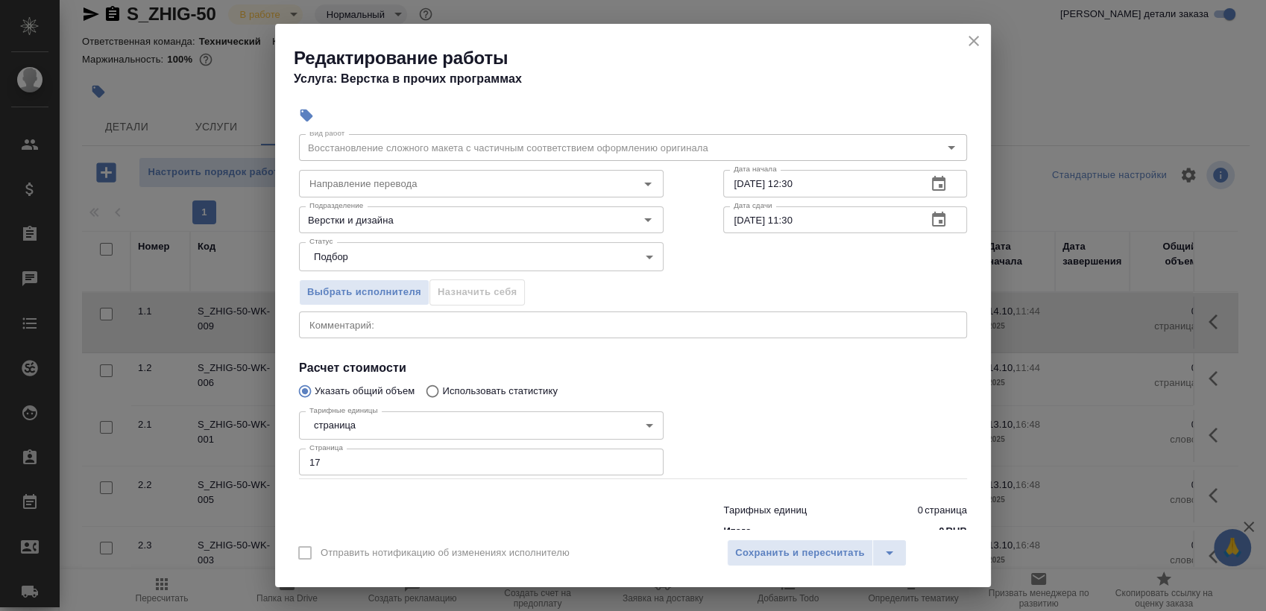
scroll to position [90, 0]
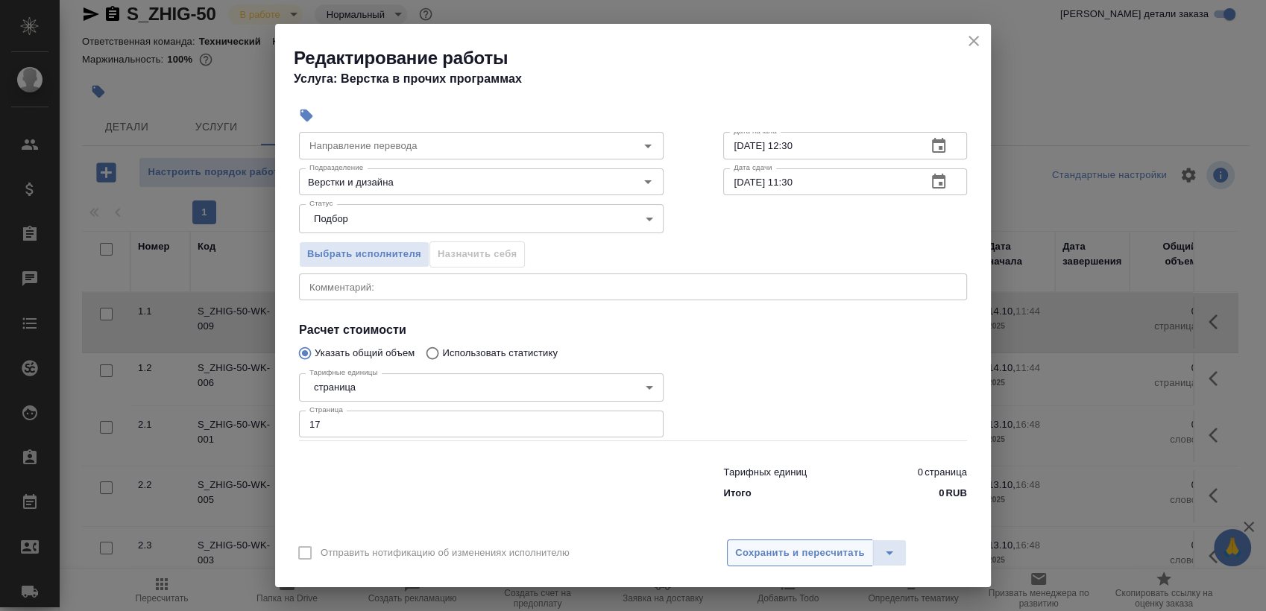
click at [809, 566] on button "Сохранить и пересчитать" at bounding box center [800, 553] width 146 height 27
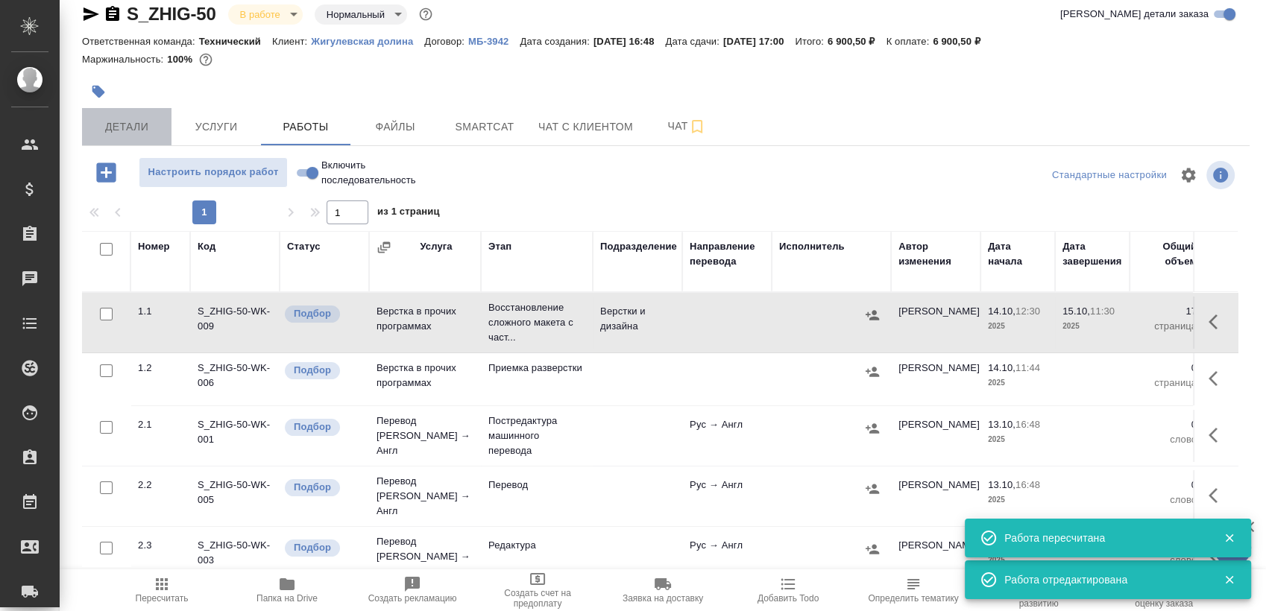
click at [124, 131] on span "Детали" at bounding box center [127, 127] width 72 height 19
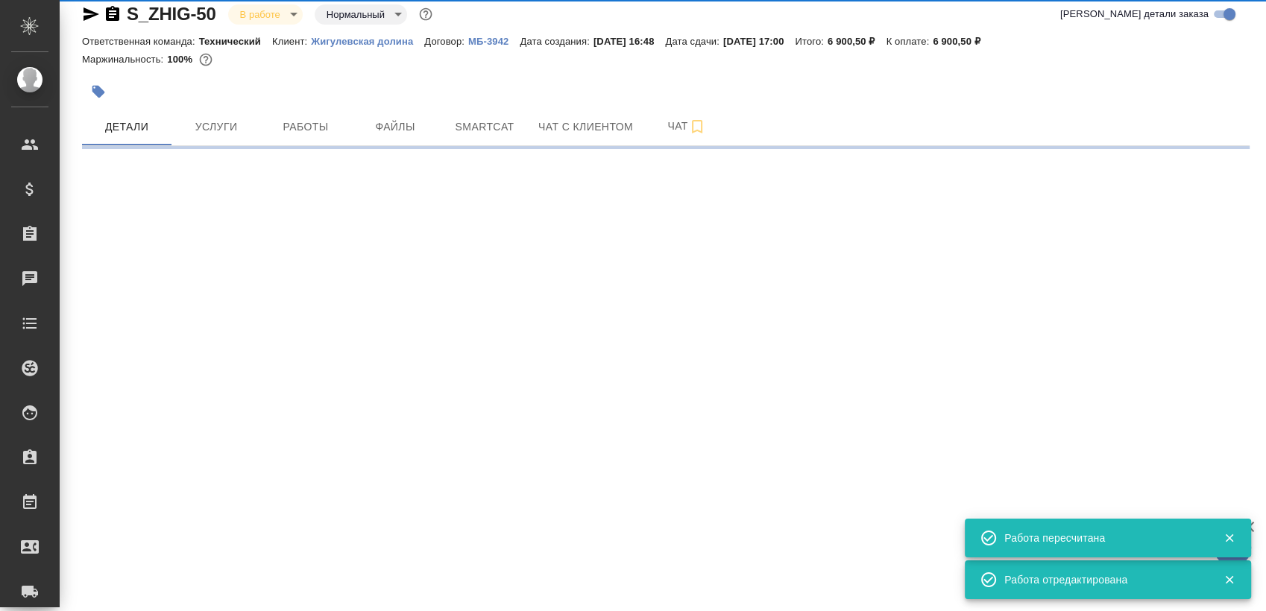
select select "RU"
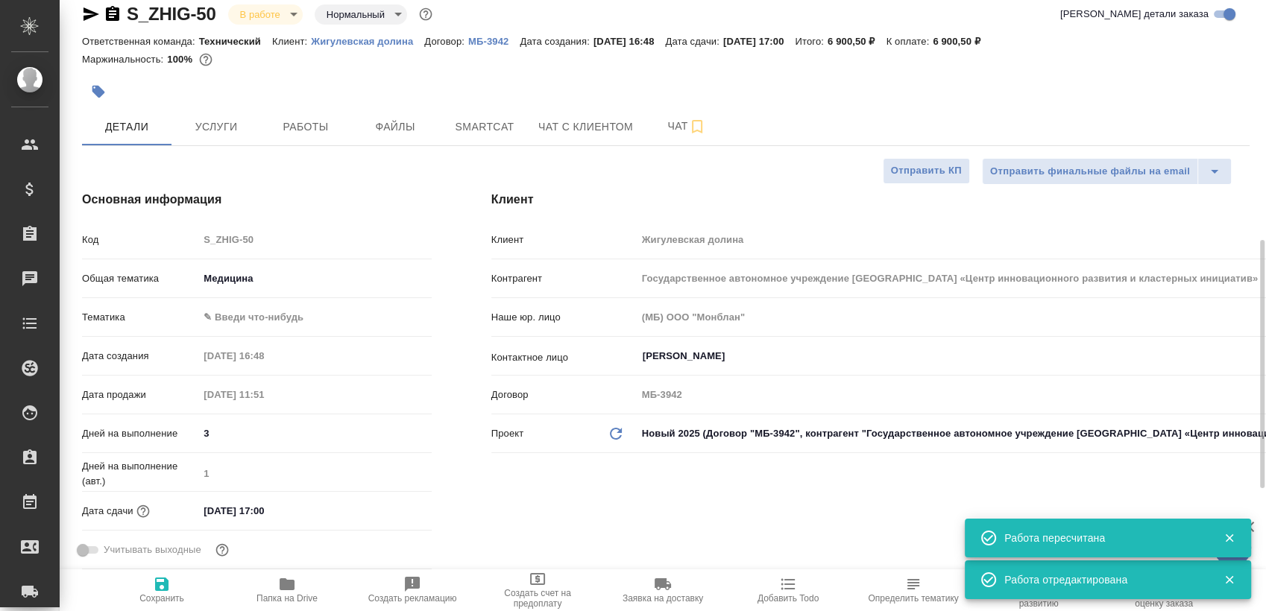
type textarea "x"
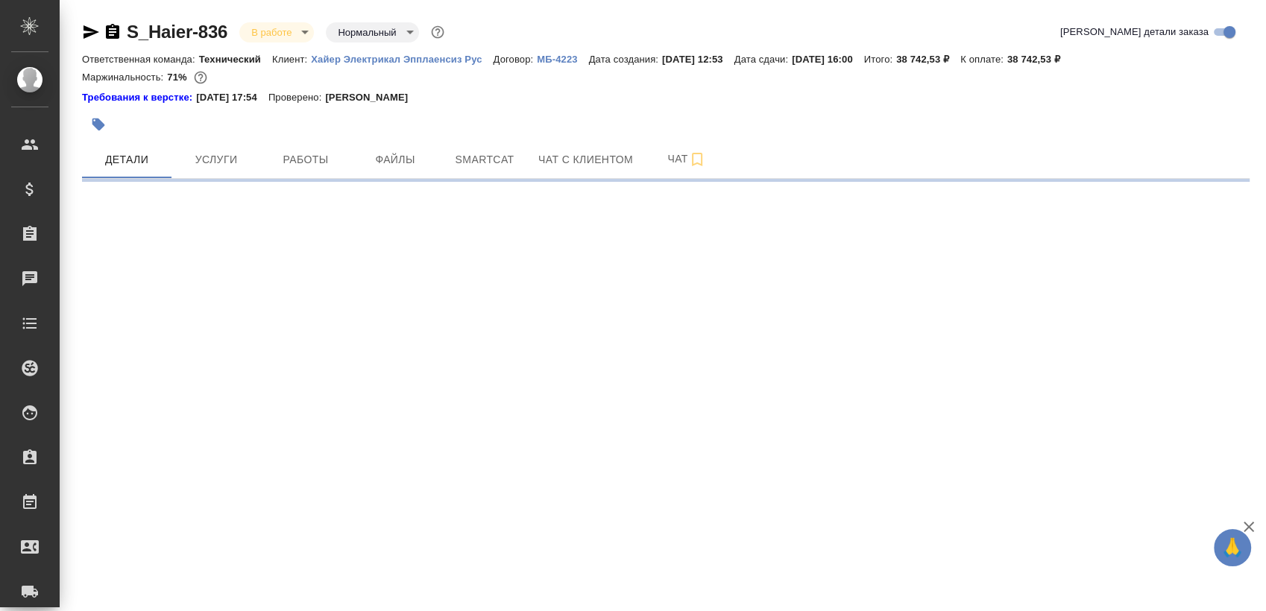
select select "RU"
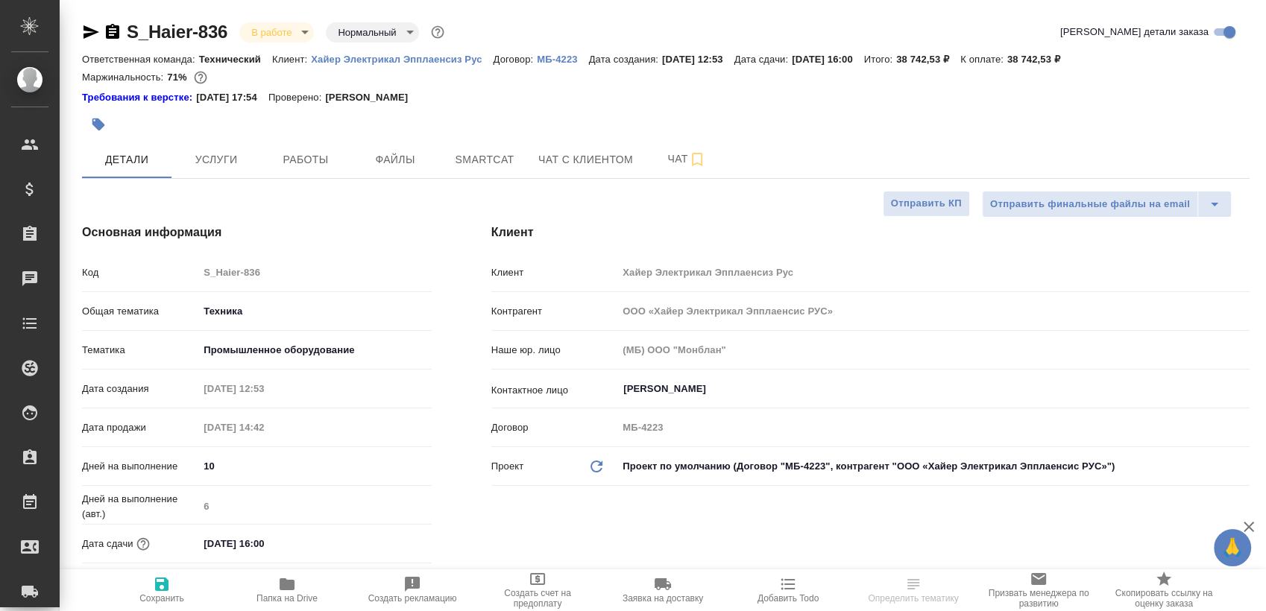
type textarea "x"
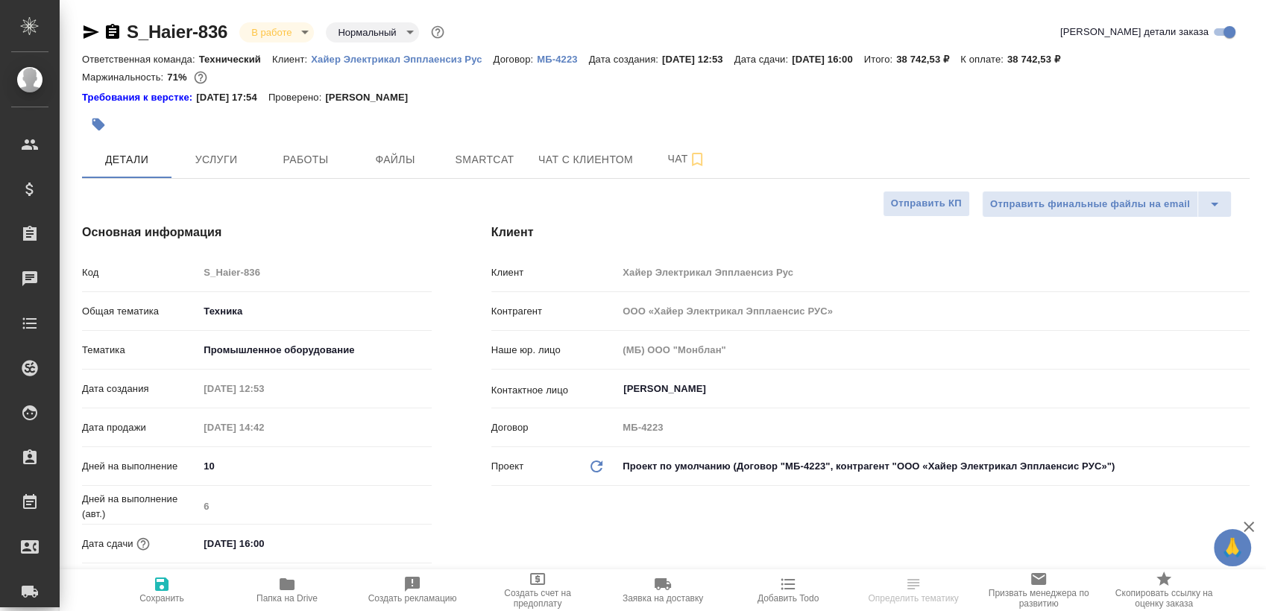
type textarea "x"
click at [91, 37] on icon "button" at bounding box center [91, 32] width 18 height 18
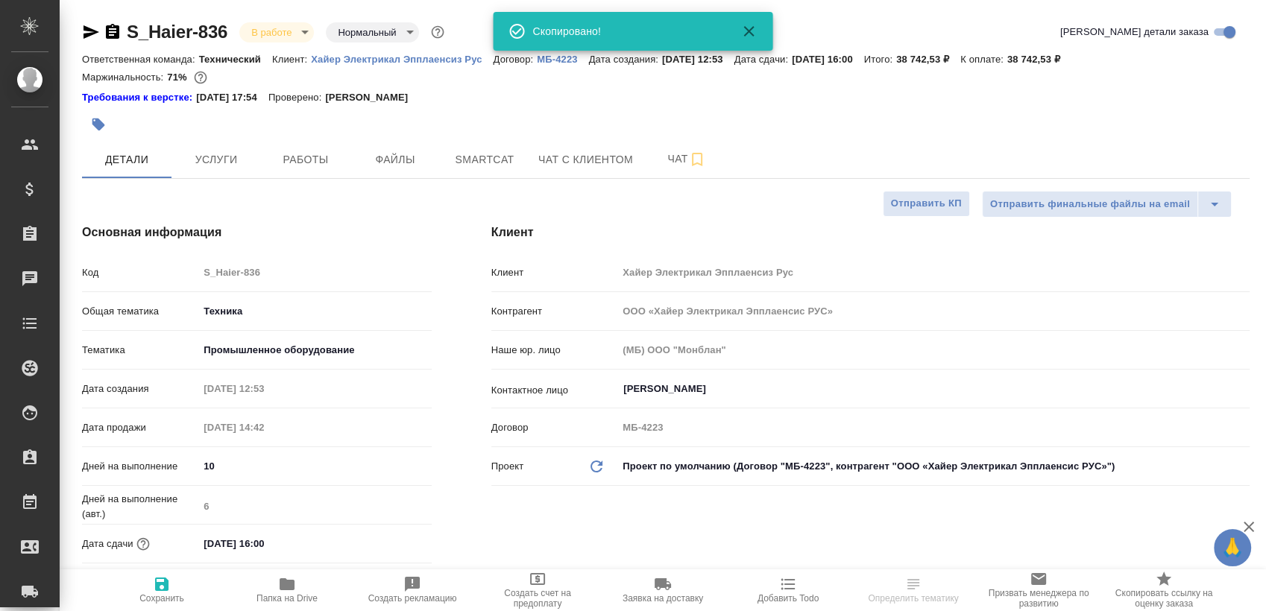
type textarea "x"
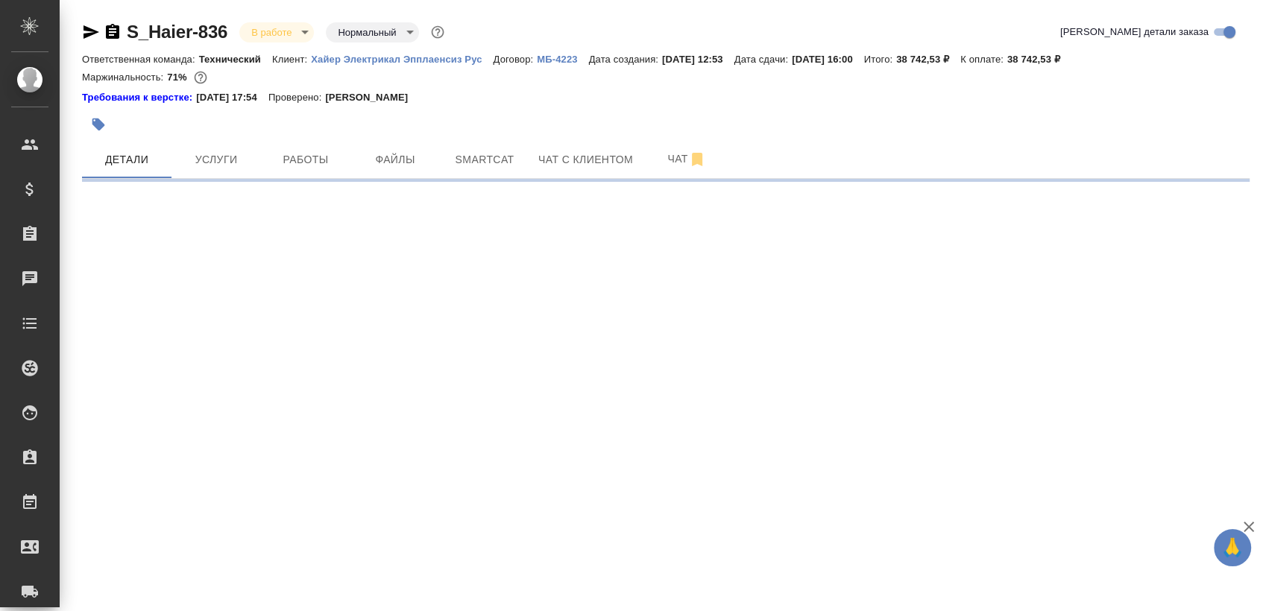
select select "RU"
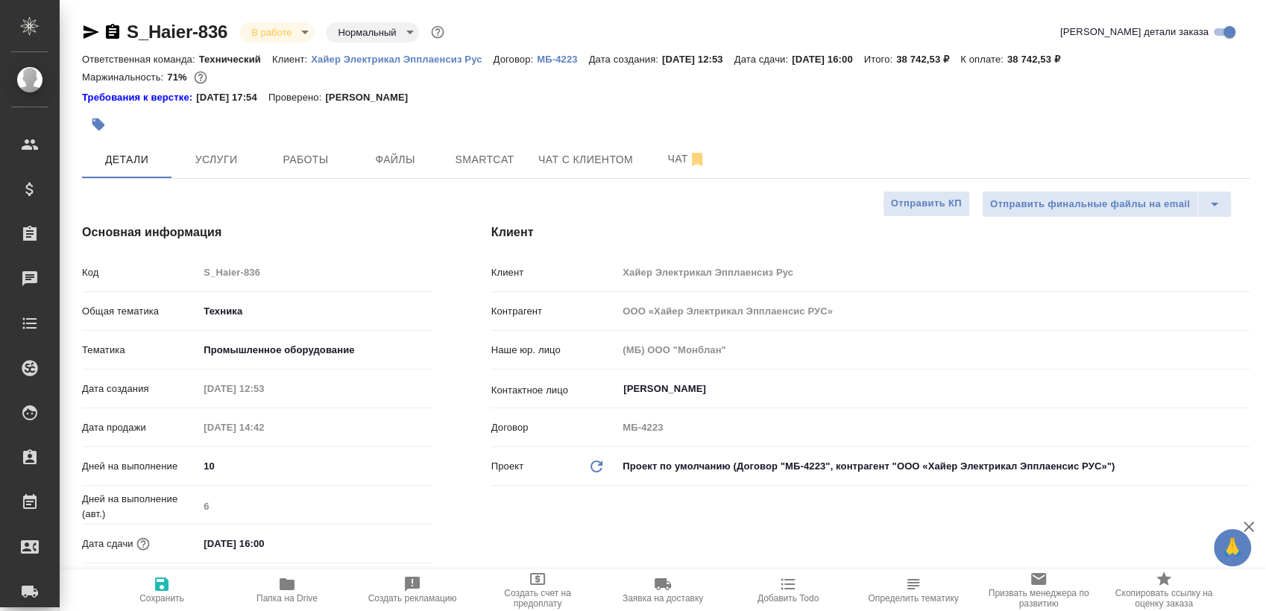
type textarea "x"
drag, startPoint x: 92, startPoint y: 29, endPoint x: 131, endPoint y: 22, distance: 40.2
click at [92, 29] on icon "button" at bounding box center [91, 31] width 16 height 13
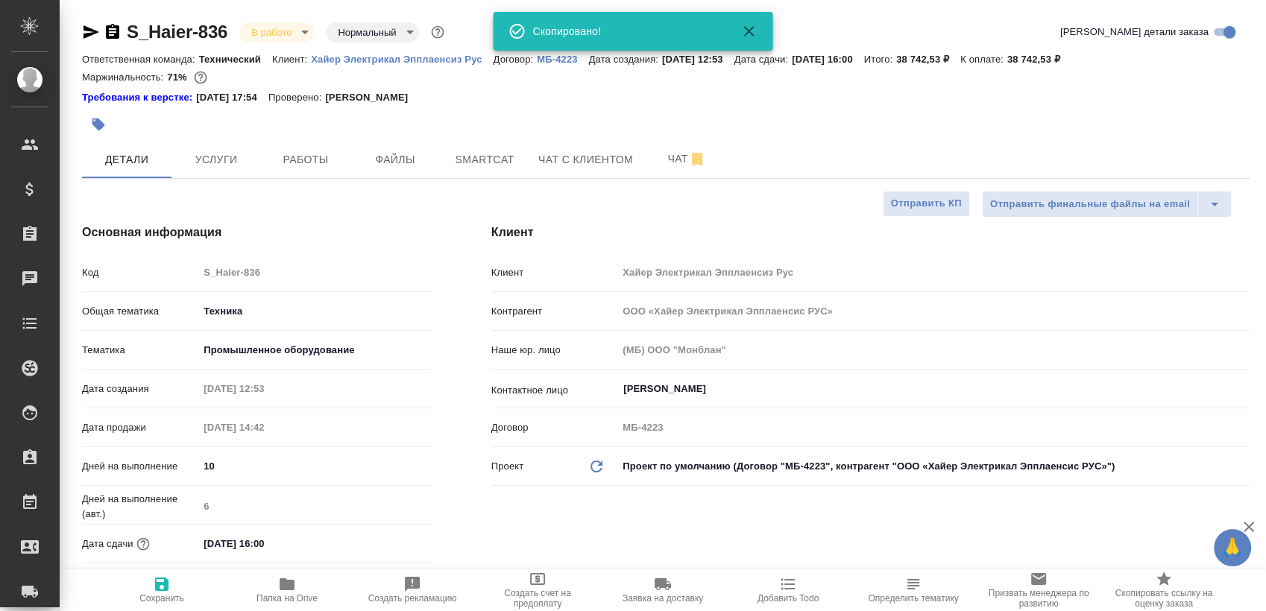
type textarea "x"
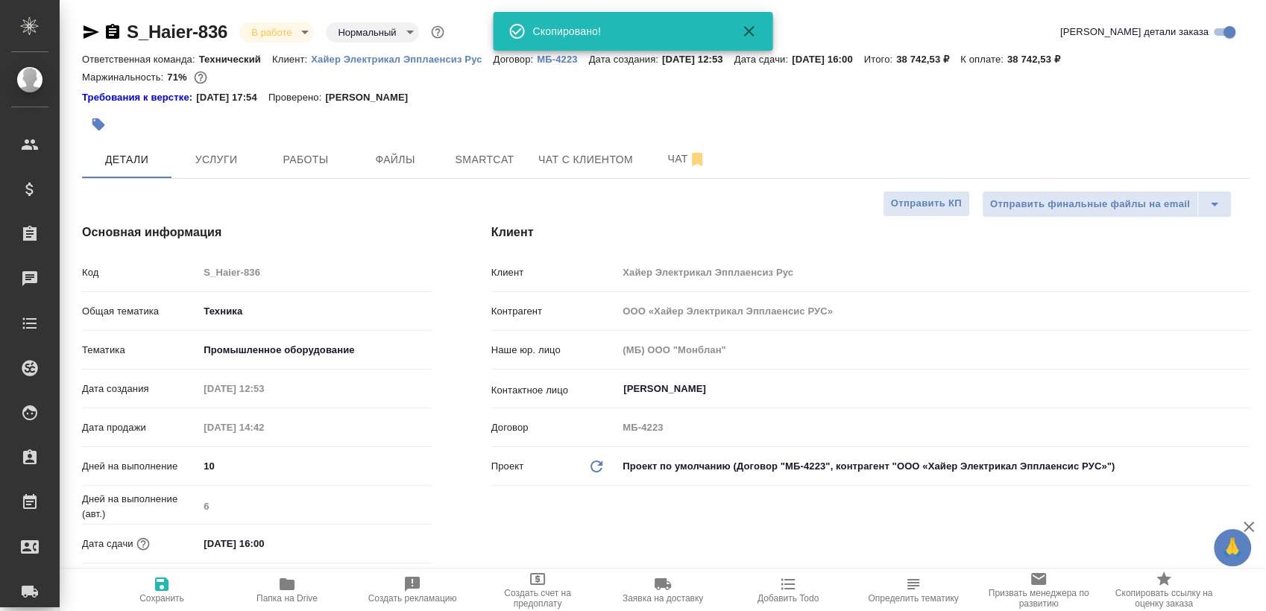
type textarea "x"
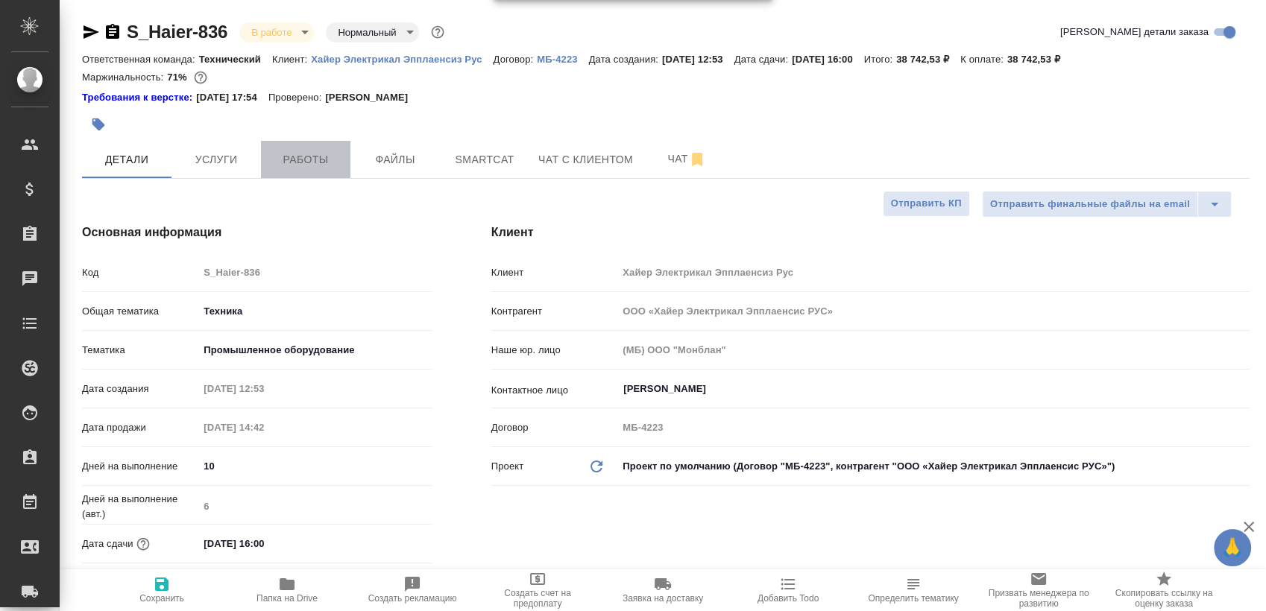
click at [320, 161] on span "Работы" at bounding box center [306, 160] width 72 height 19
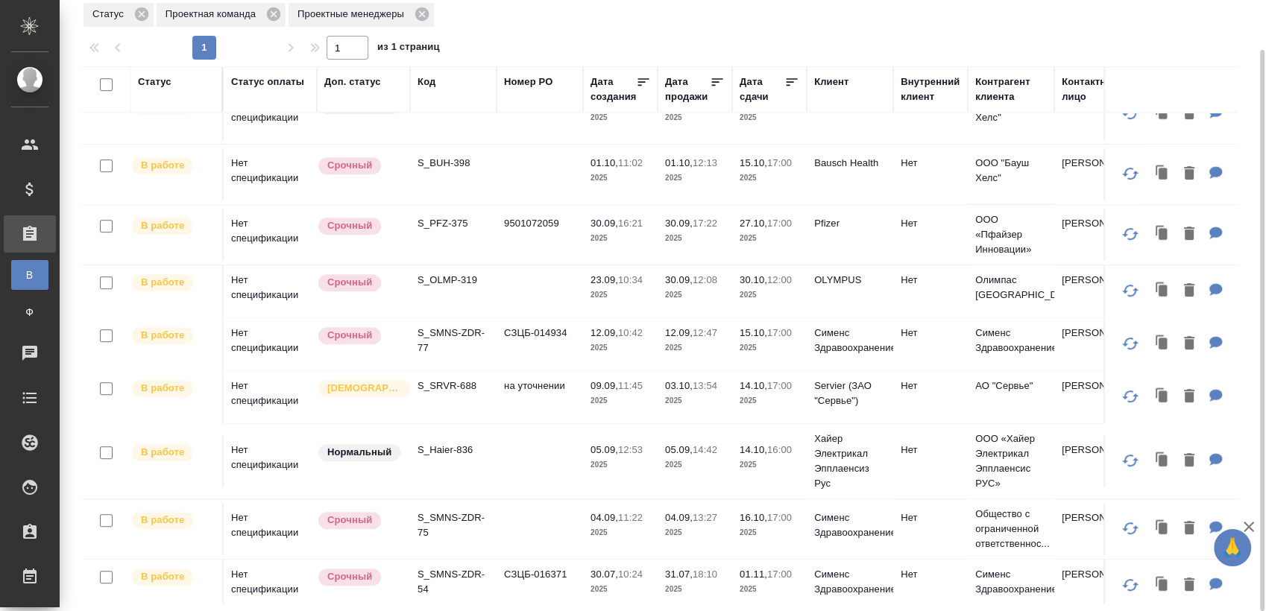
scroll to position [811, 0]
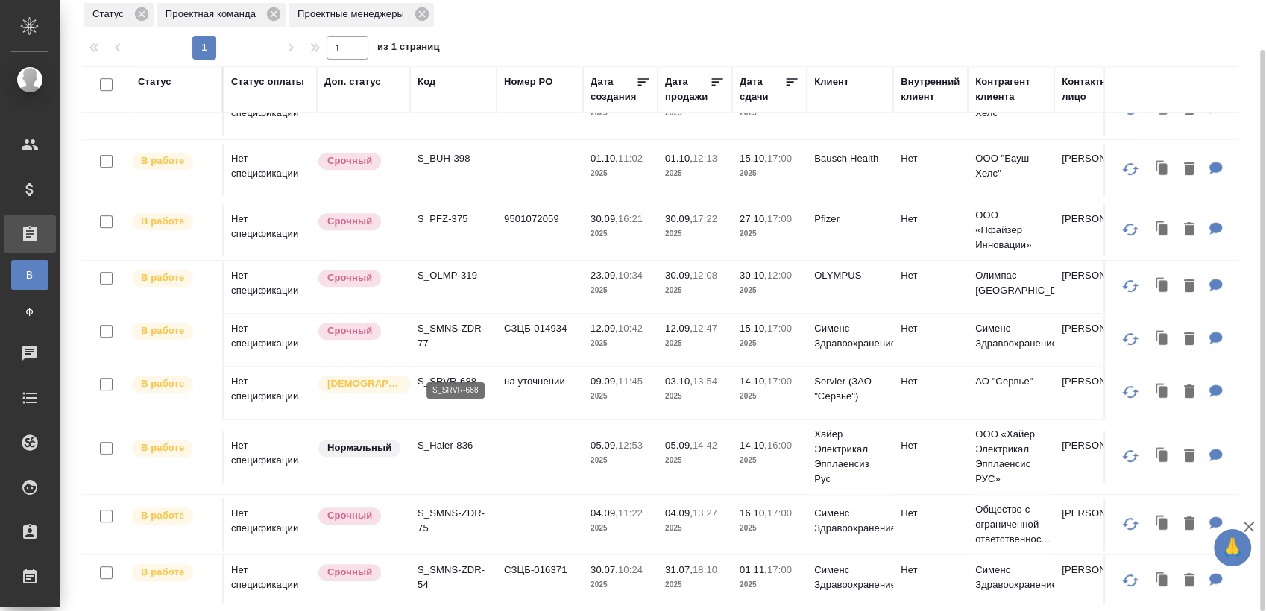
click at [470, 374] on p "S_SRVR-688" at bounding box center [453, 381] width 72 height 15
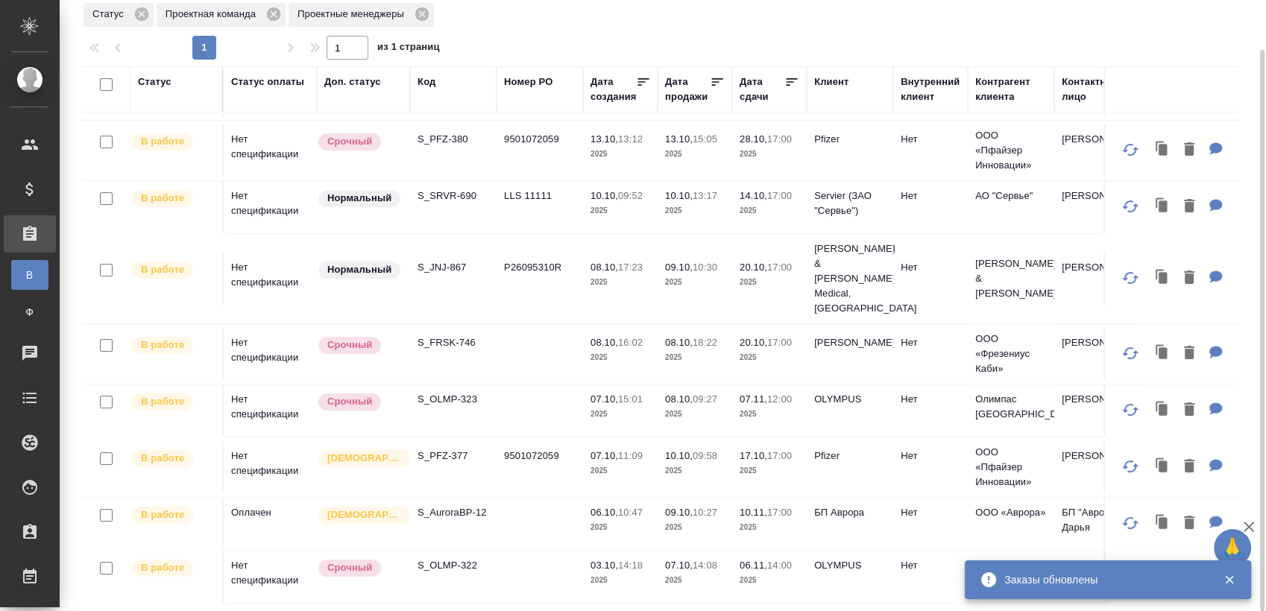
scroll to position [0, 0]
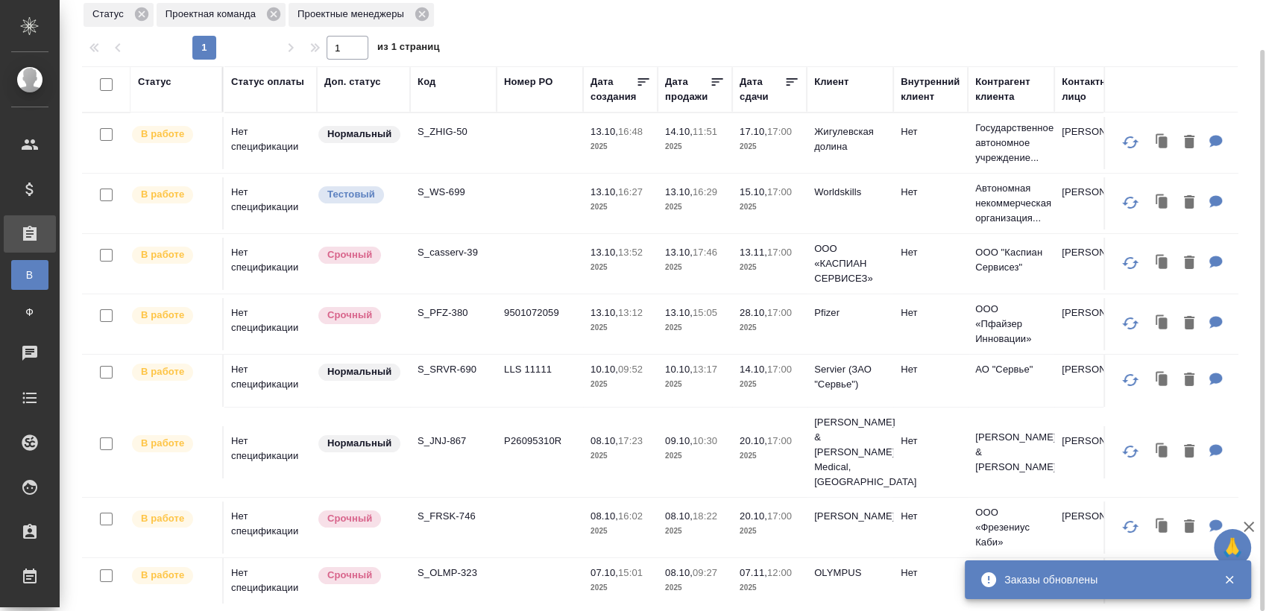
click at [455, 376] on td "S_SRVR-690" at bounding box center [453, 381] width 86 height 52
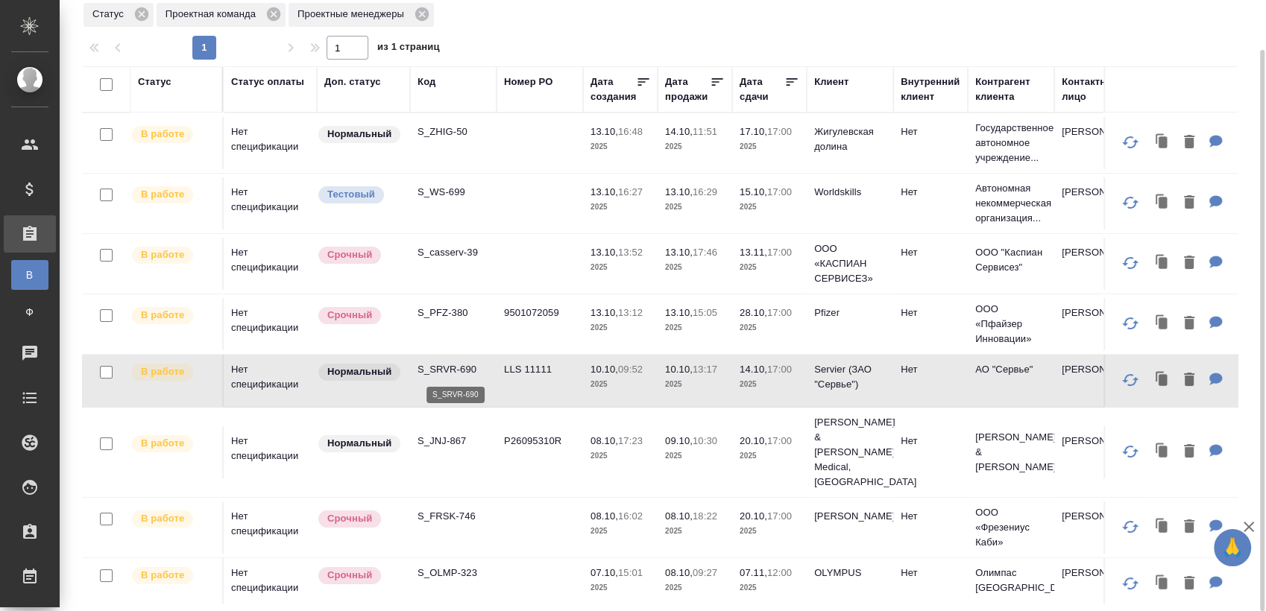
click at [459, 374] on p "S_SRVR-690" at bounding box center [453, 369] width 72 height 15
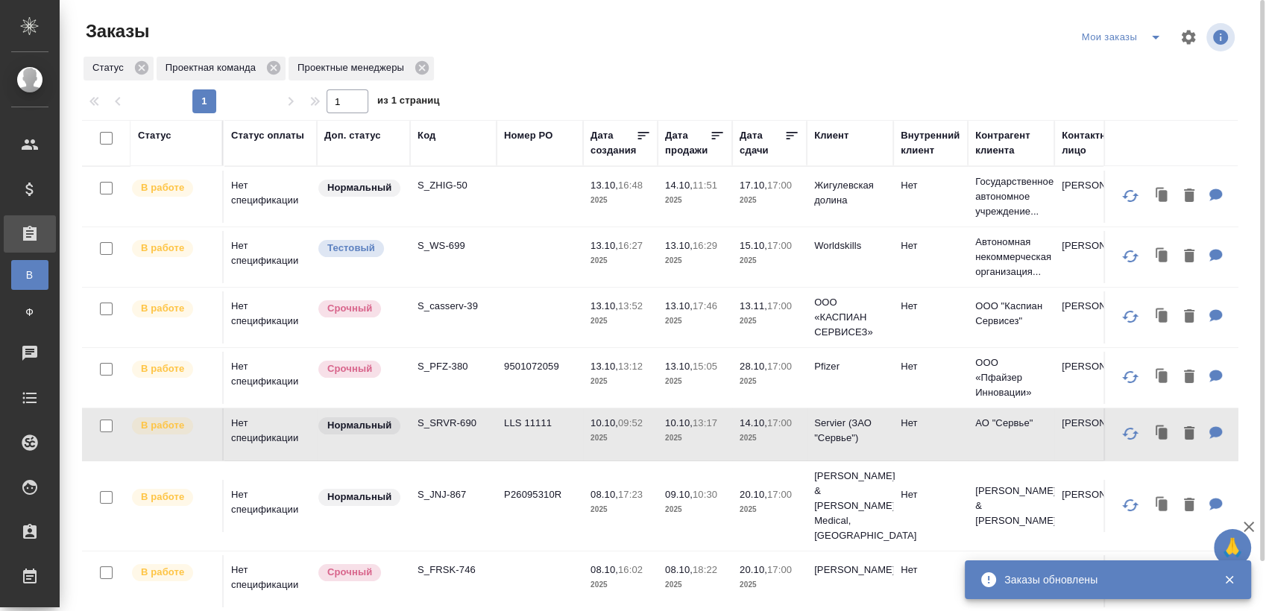
click at [1155, 41] on icon "split button" at bounding box center [1155, 37] width 18 height 18
click at [1133, 63] on li "Взять в работу" at bounding box center [1123, 67] width 125 height 24
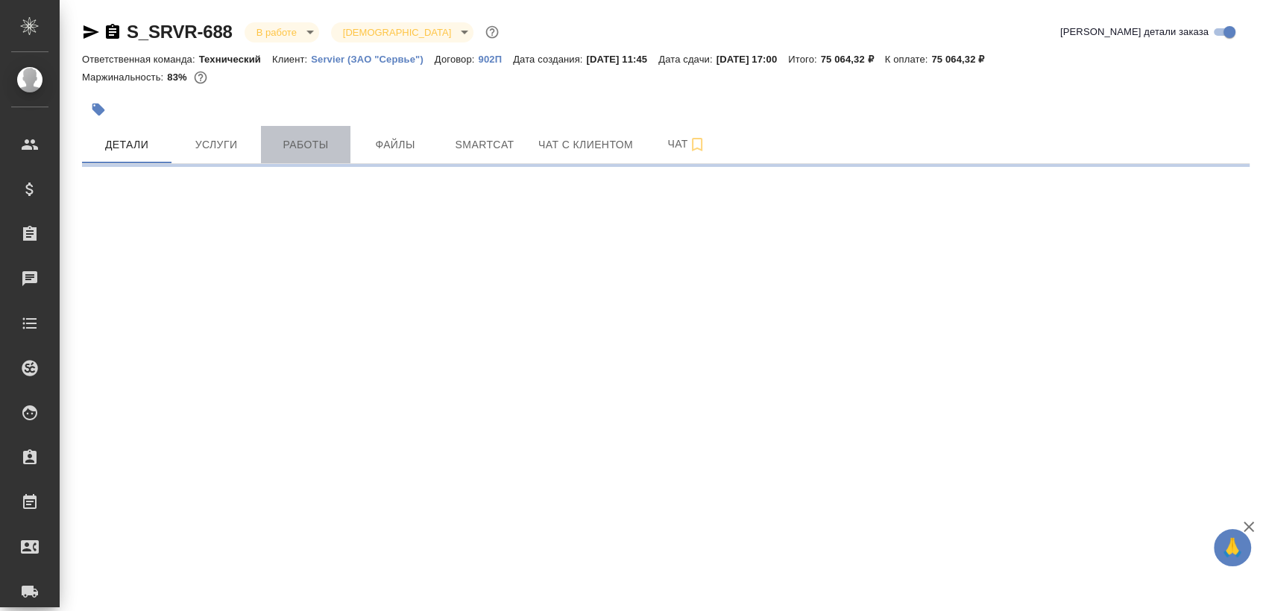
click at [291, 139] on span "Работы" at bounding box center [306, 145] width 72 height 19
select select "RU"
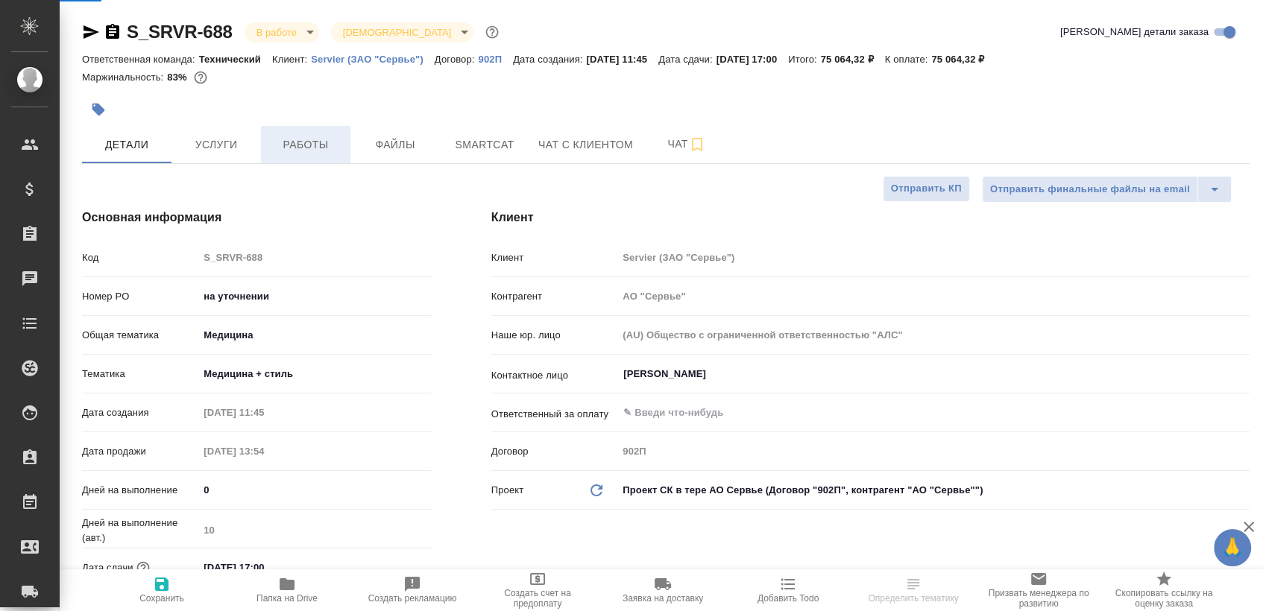
type textarea "x"
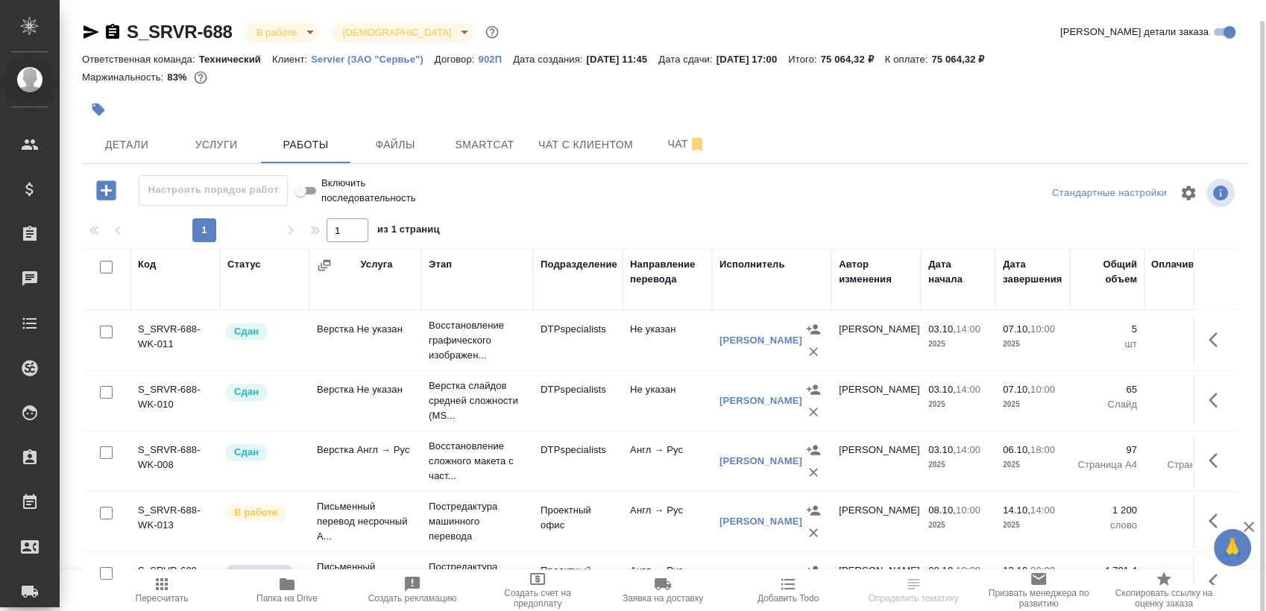
scroll to position [10, 0]
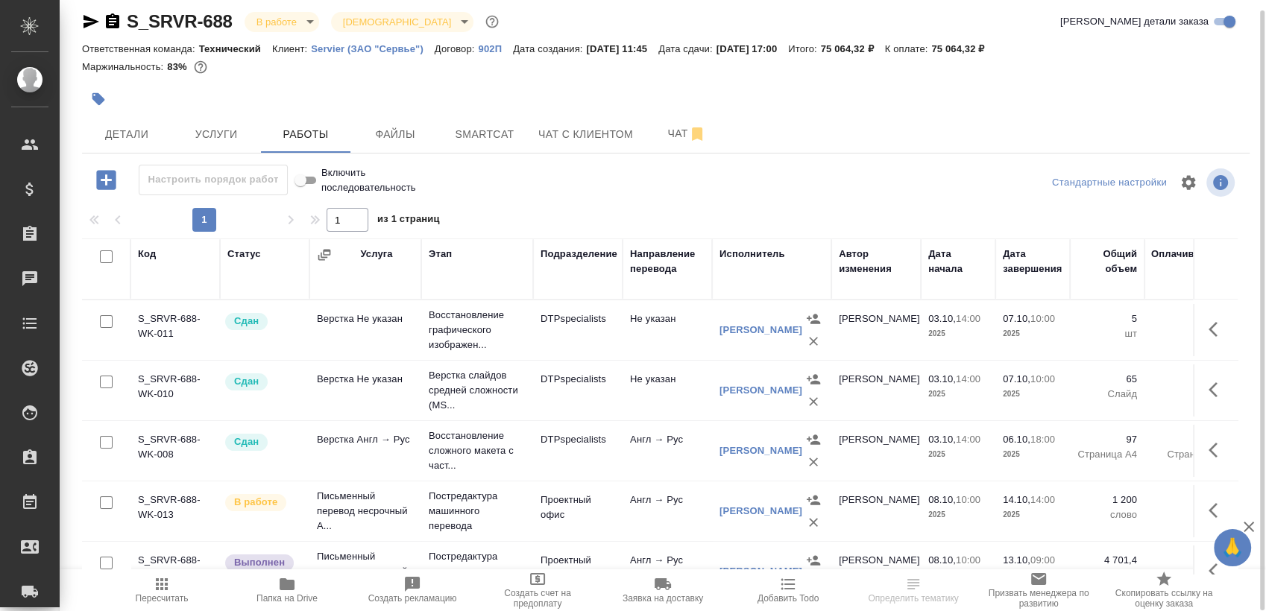
click at [466, 111] on div at bounding box center [471, 99] width 778 height 33
click at [466, 126] on span "Smartcat" at bounding box center [485, 134] width 72 height 19
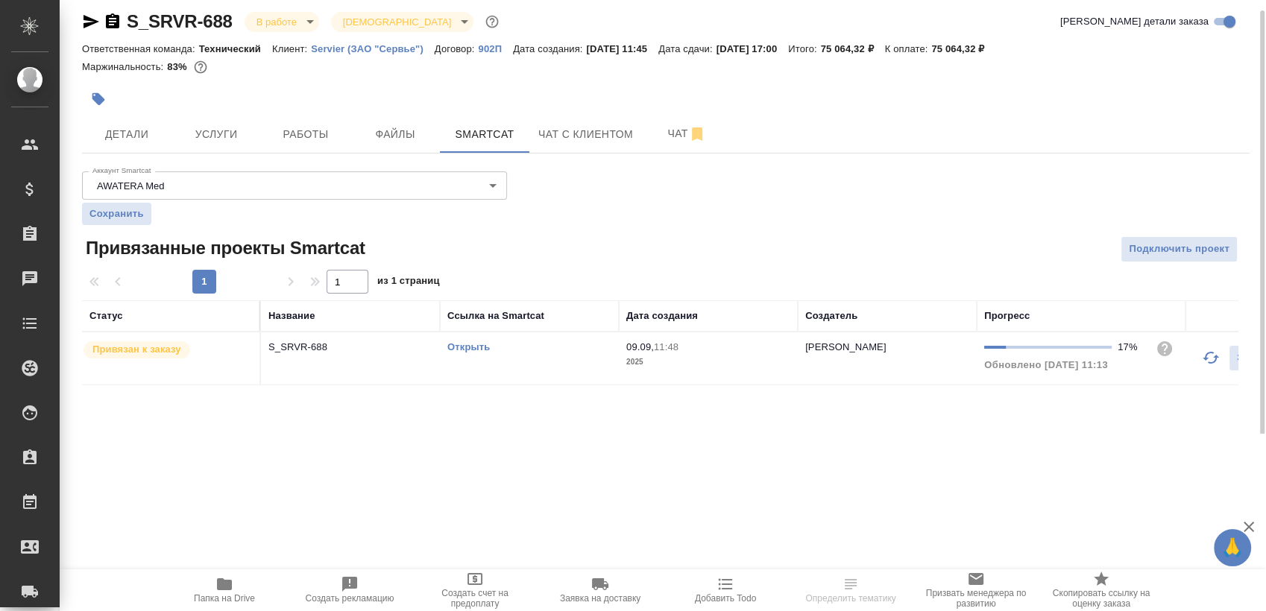
click at [468, 347] on link "Открыть" at bounding box center [468, 346] width 42 height 11
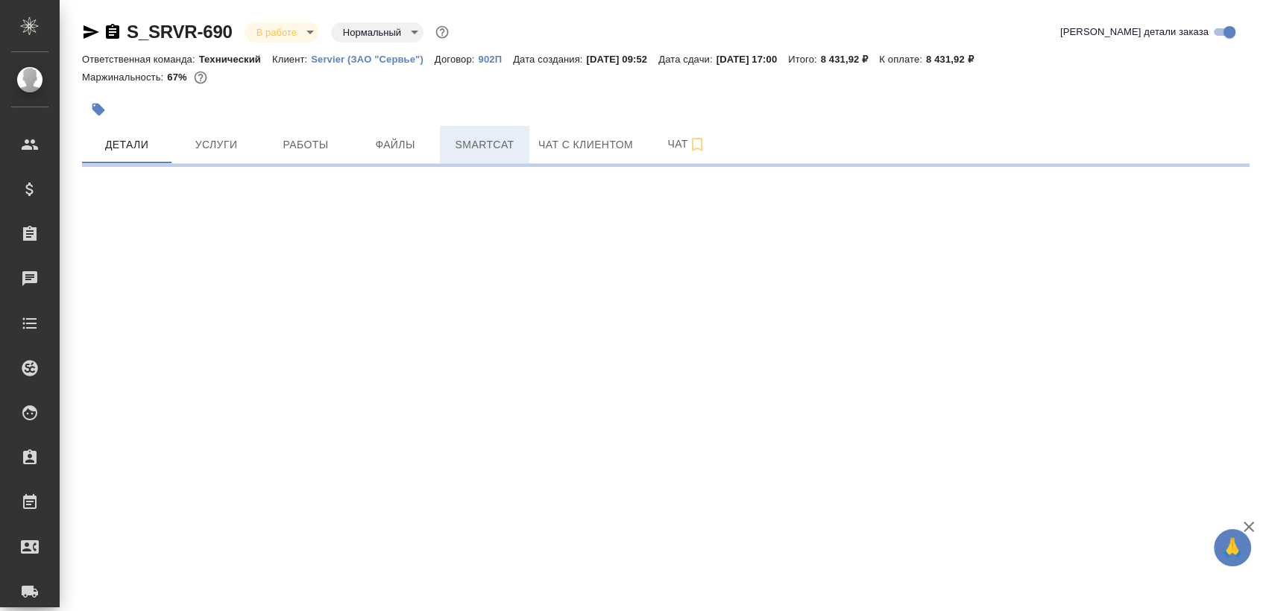
select select "RU"
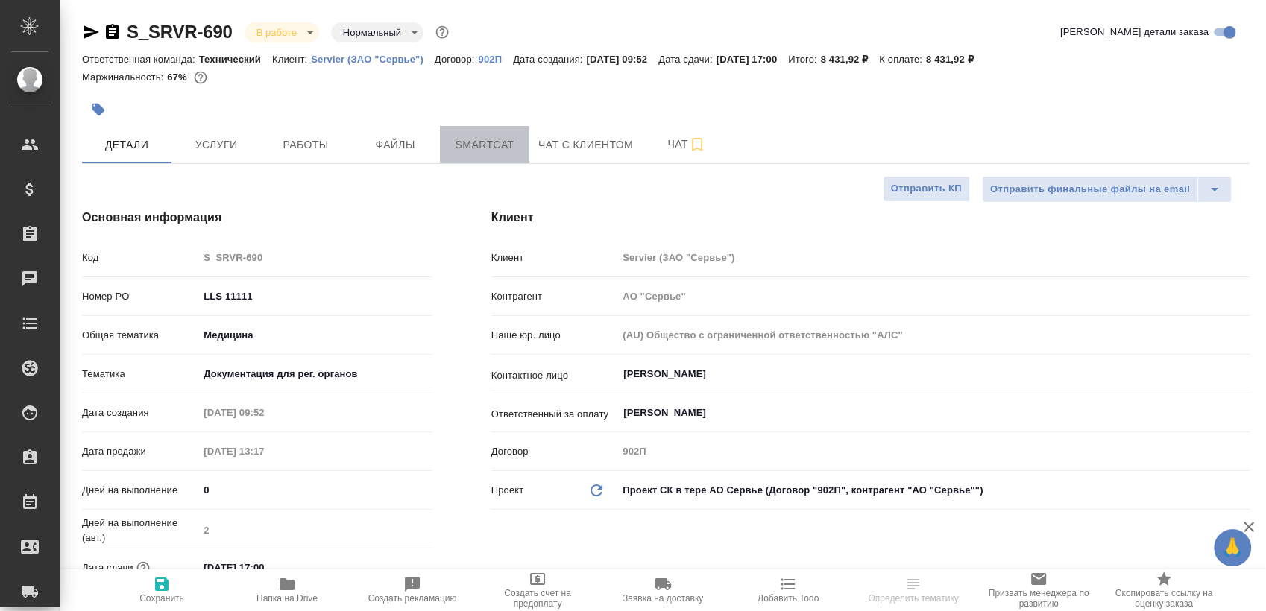
click at [495, 142] on span "Smartcat" at bounding box center [485, 145] width 72 height 19
type textarea "x"
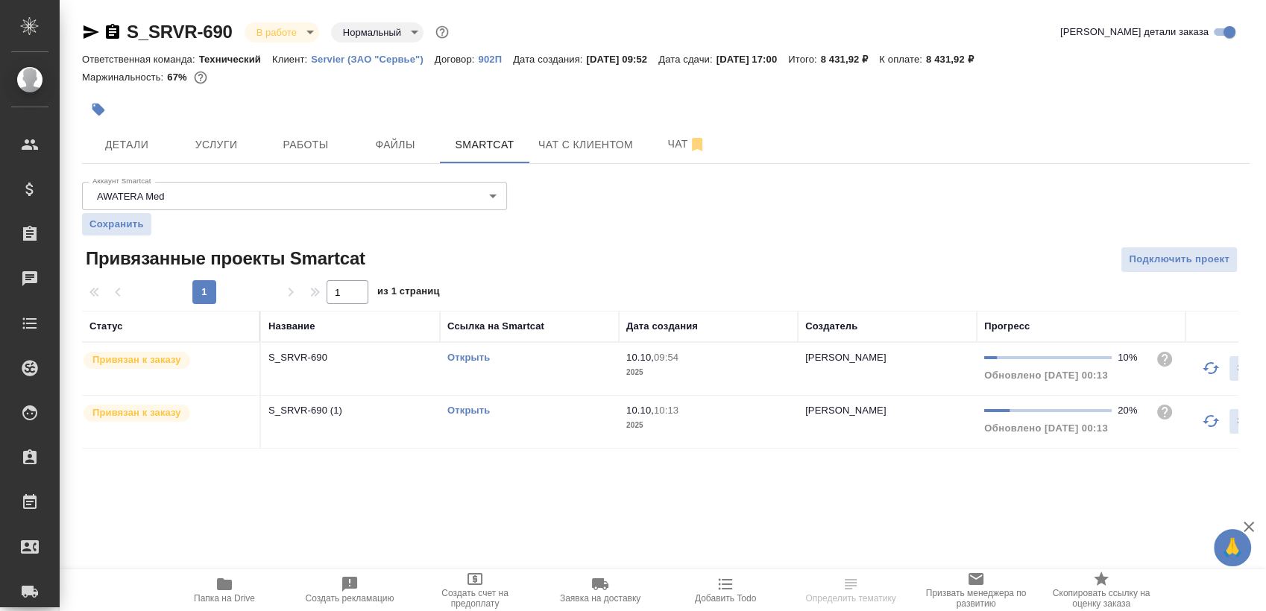
click at [470, 350] on div "Открыть" at bounding box center [529, 357] width 164 height 15
click at [471, 359] on link "Открыть" at bounding box center [468, 357] width 42 height 11
click at [322, 130] on button "Работы" at bounding box center [305, 144] width 89 height 37
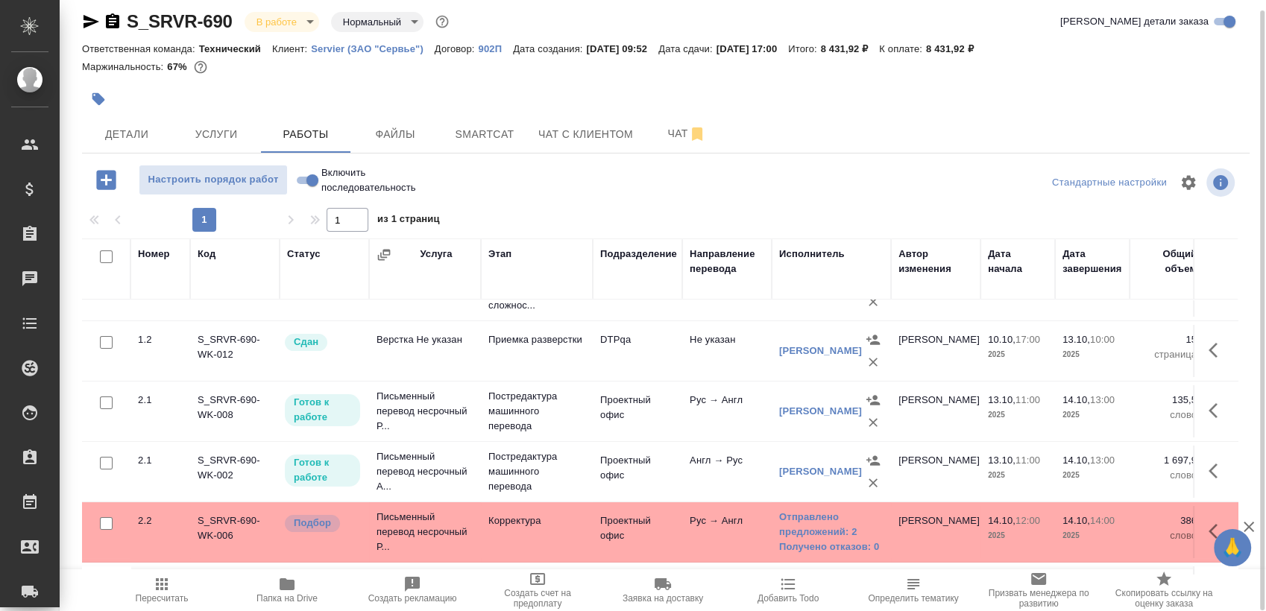
scroll to position [127, 0]
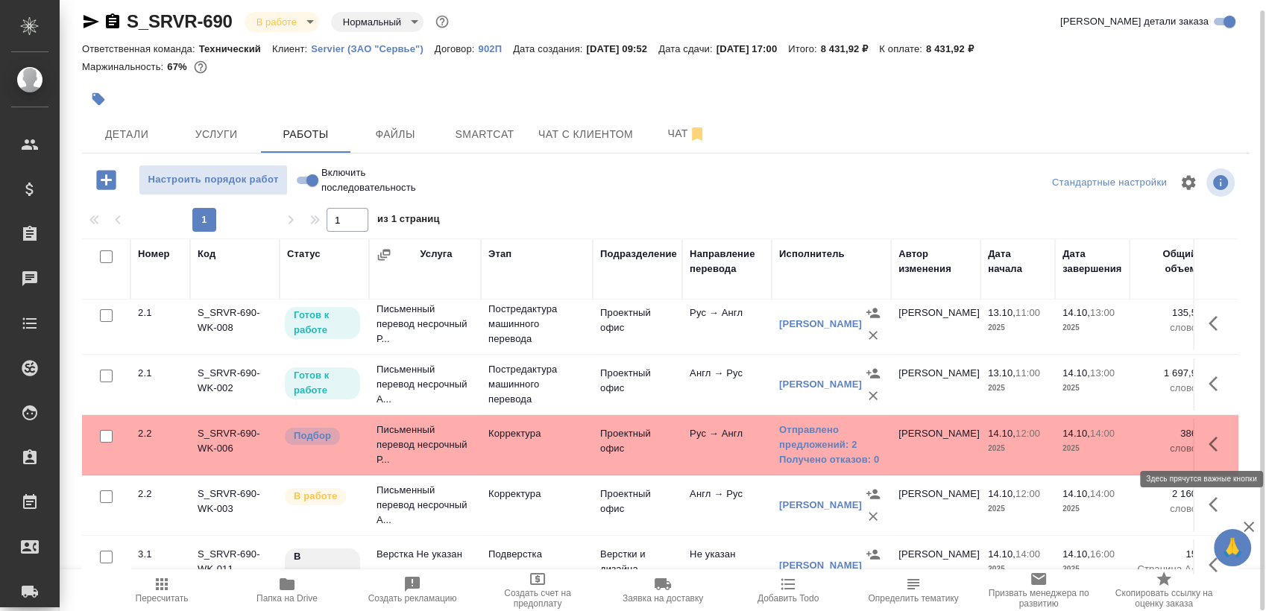
click at [1216, 438] on button "button" at bounding box center [1217, 444] width 36 height 36
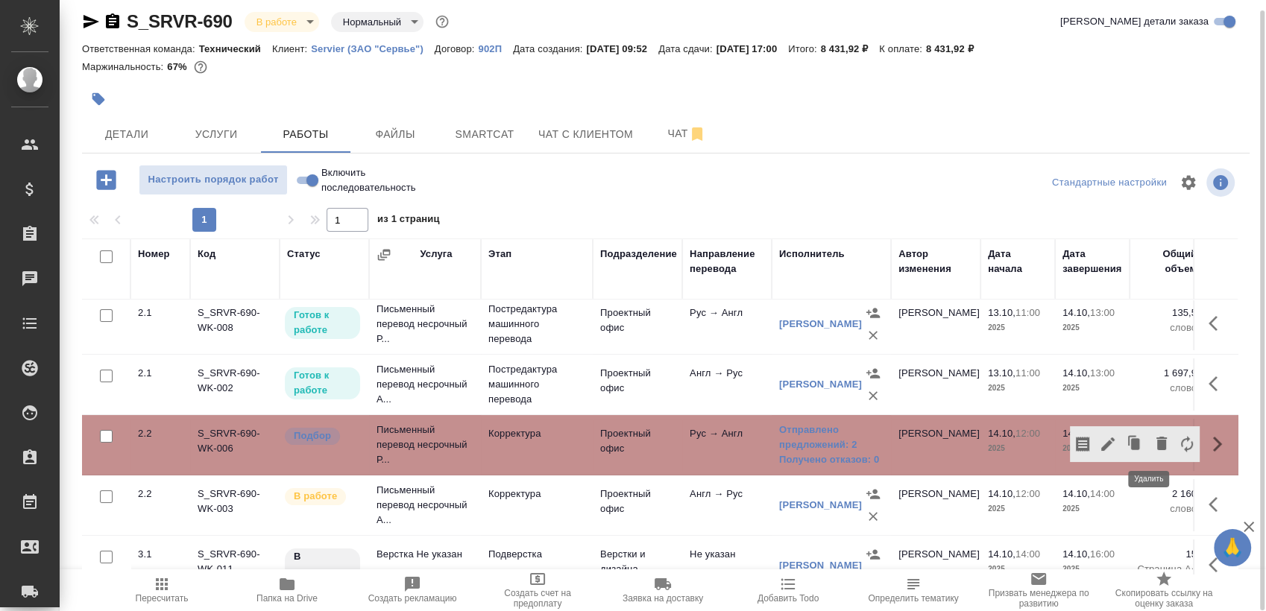
click at [1156, 442] on icon "button" at bounding box center [1161, 443] width 10 height 13
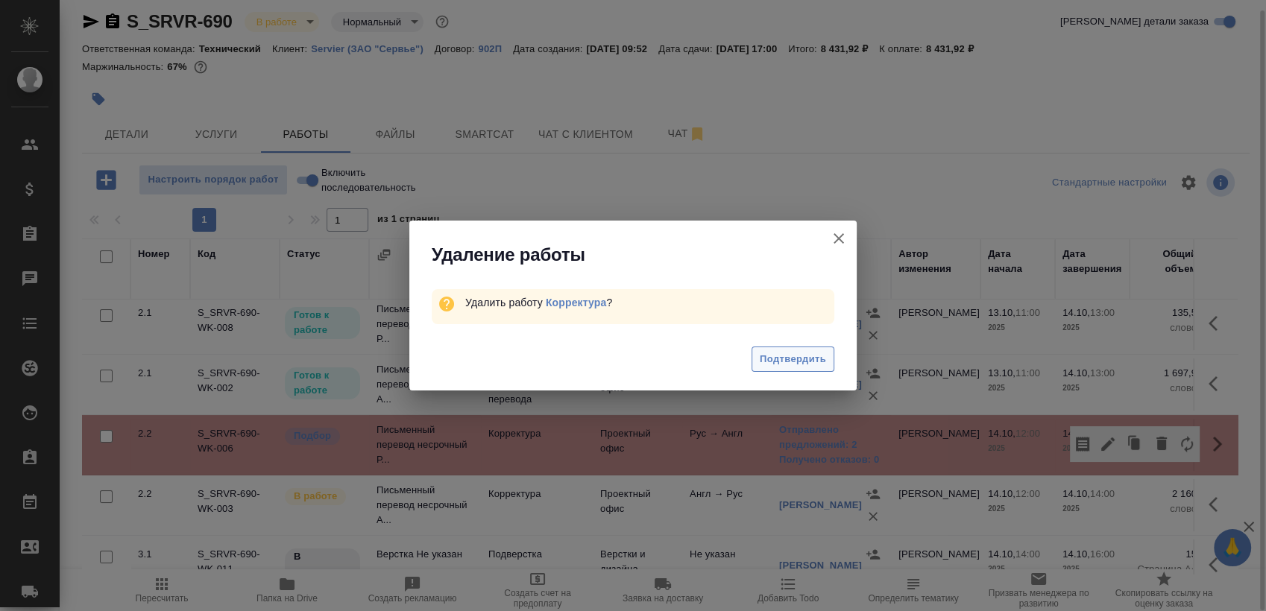
click at [798, 354] on span "Подтвердить" at bounding box center [793, 359] width 66 height 17
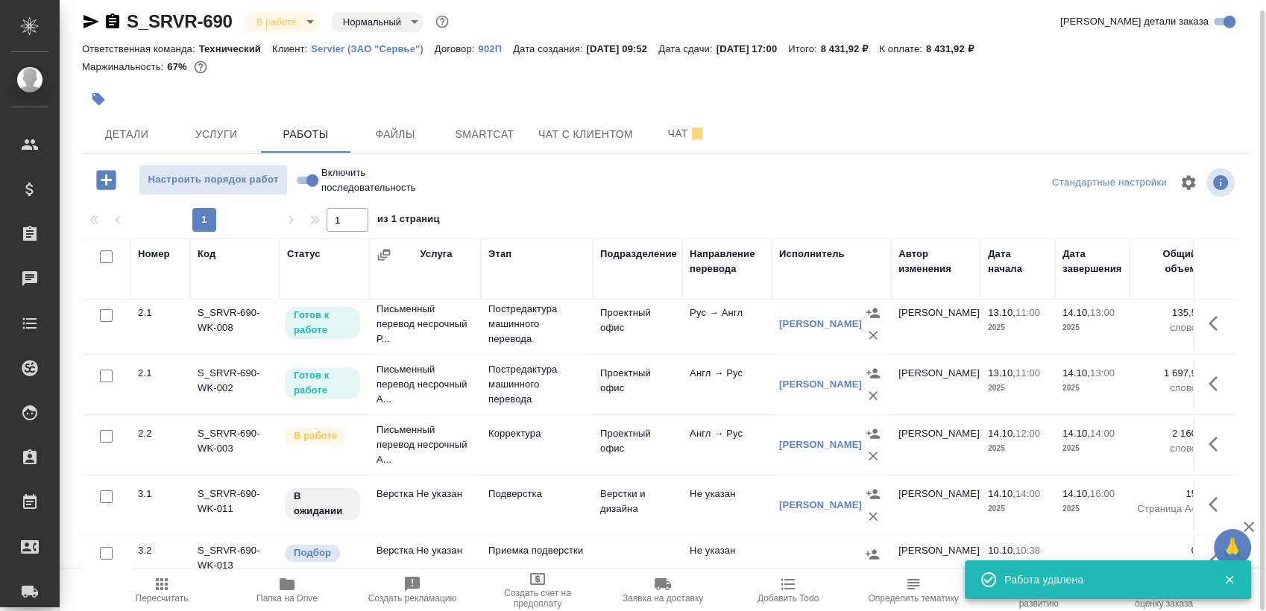
scroll to position [154, 0]
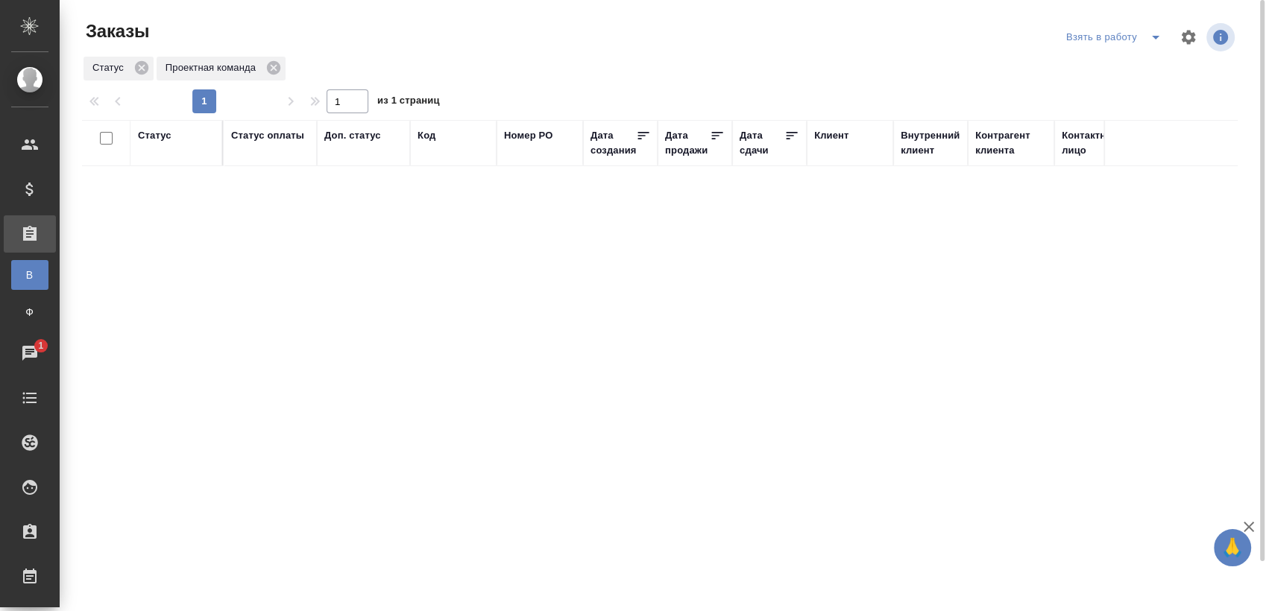
click at [674, 433] on div "Статус Статус оплаты Доп. статус Код Номер PO Дата создания Дата продажи Дата с…" at bounding box center [659, 388] width 1155 height 537
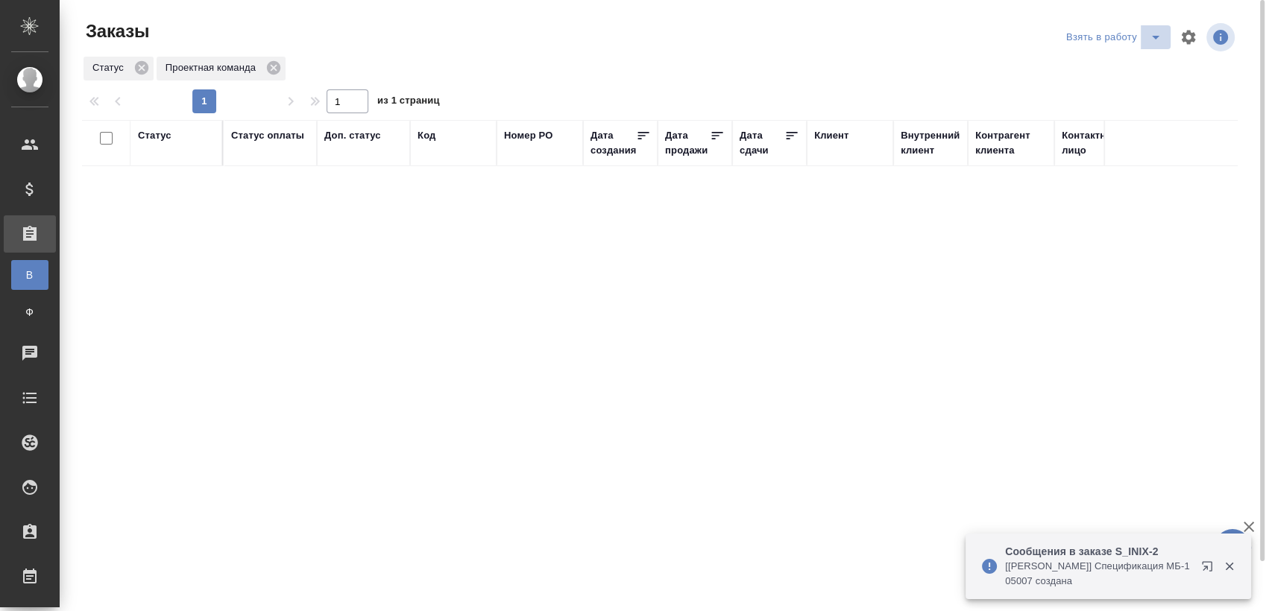
click at [1146, 38] on span "split button" at bounding box center [1155, 37] width 22 height 18
click at [1096, 63] on li "Мои заказы" at bounding box center [1115, 67] width 125 height 24
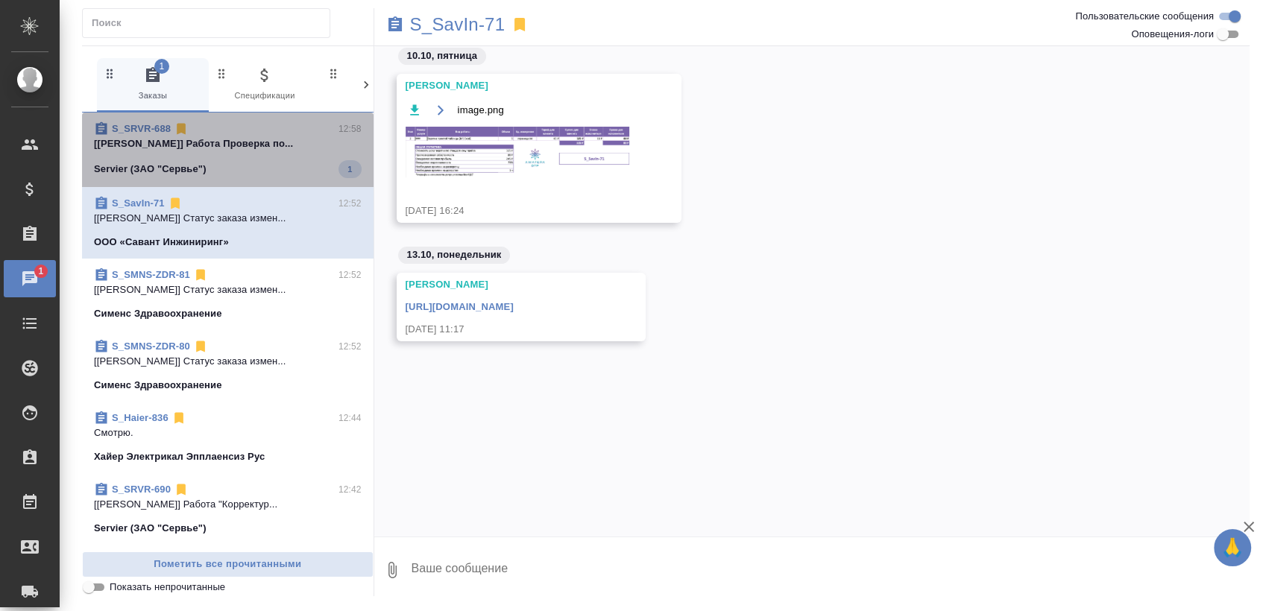
click at [278, 145] on p "[[PERSON_NAME]] Работа Проверка по..." at bounding box center [228, 143] width 268 height 15
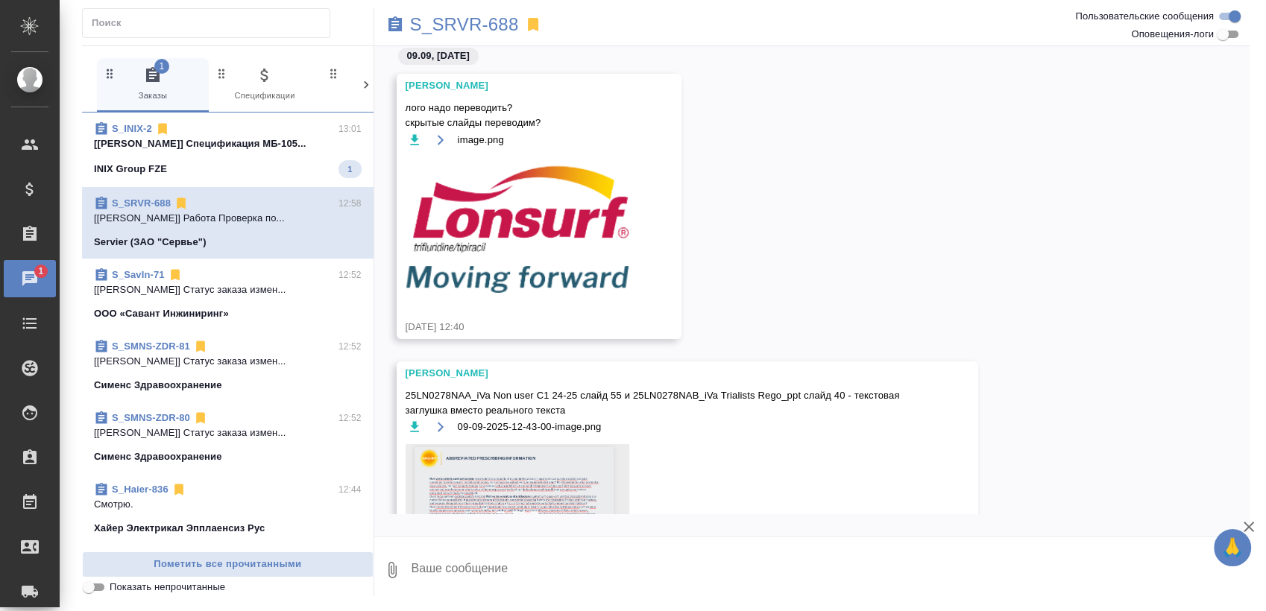
click at [300, 166] on div "INIX Group FZE 1" at bounding box center [228, 169] width 268 height 18
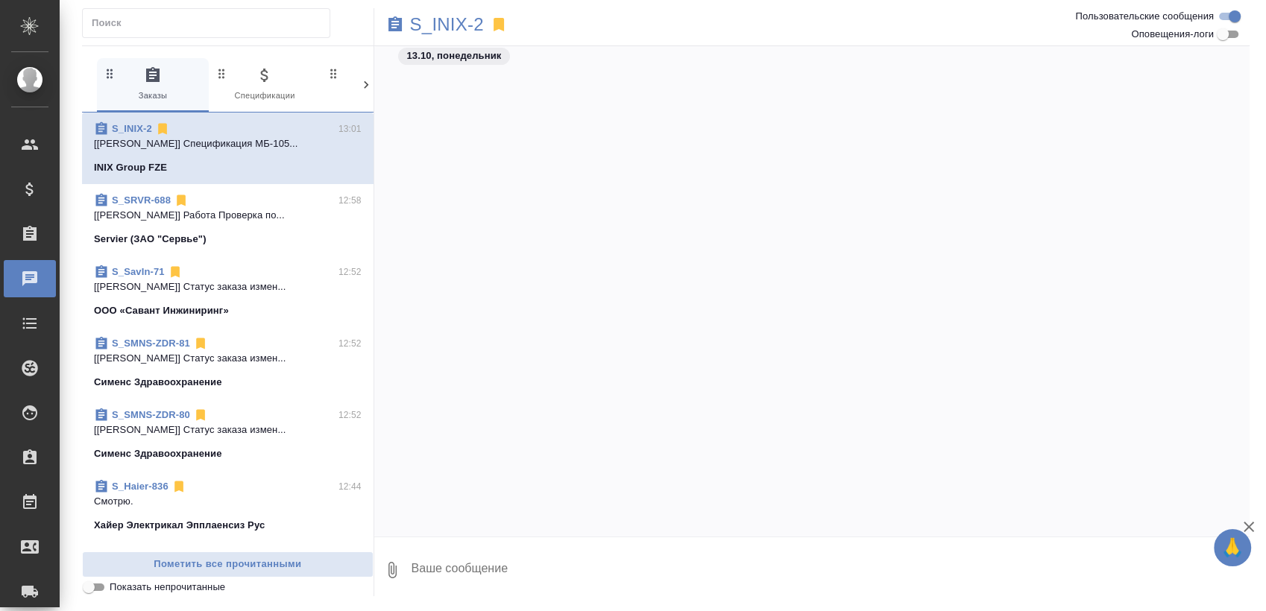
scroll to position [7221, 0]
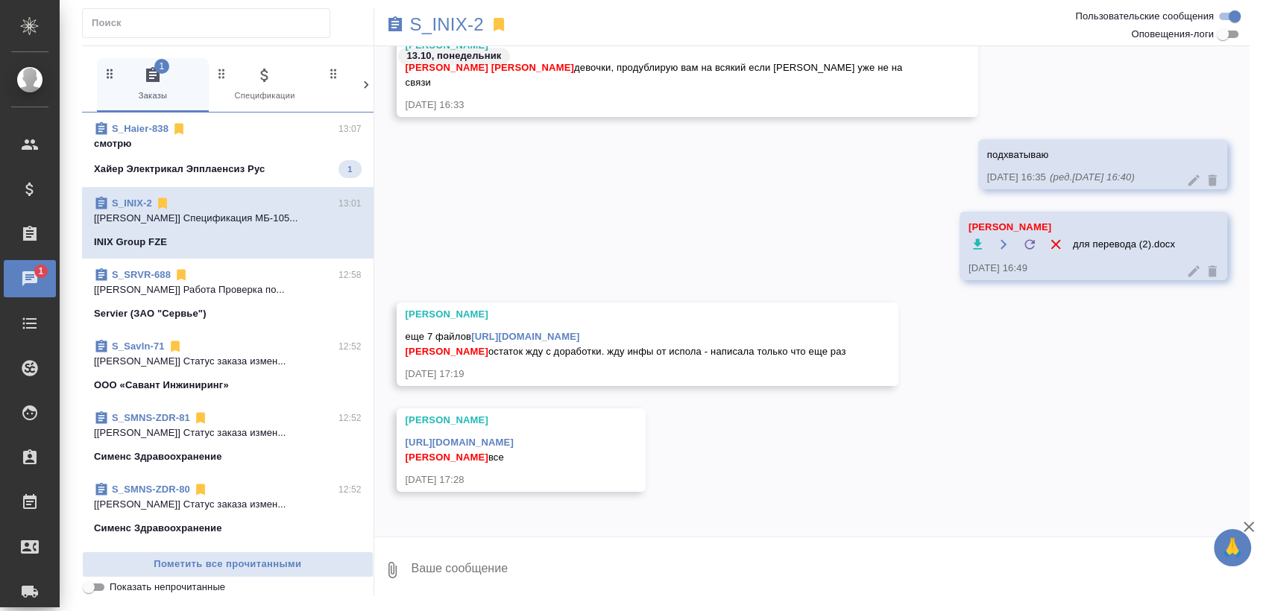
click at [250, 134] on div "S_Haier-838 13:07" at bounding box center [228, 128] width 268 height 15
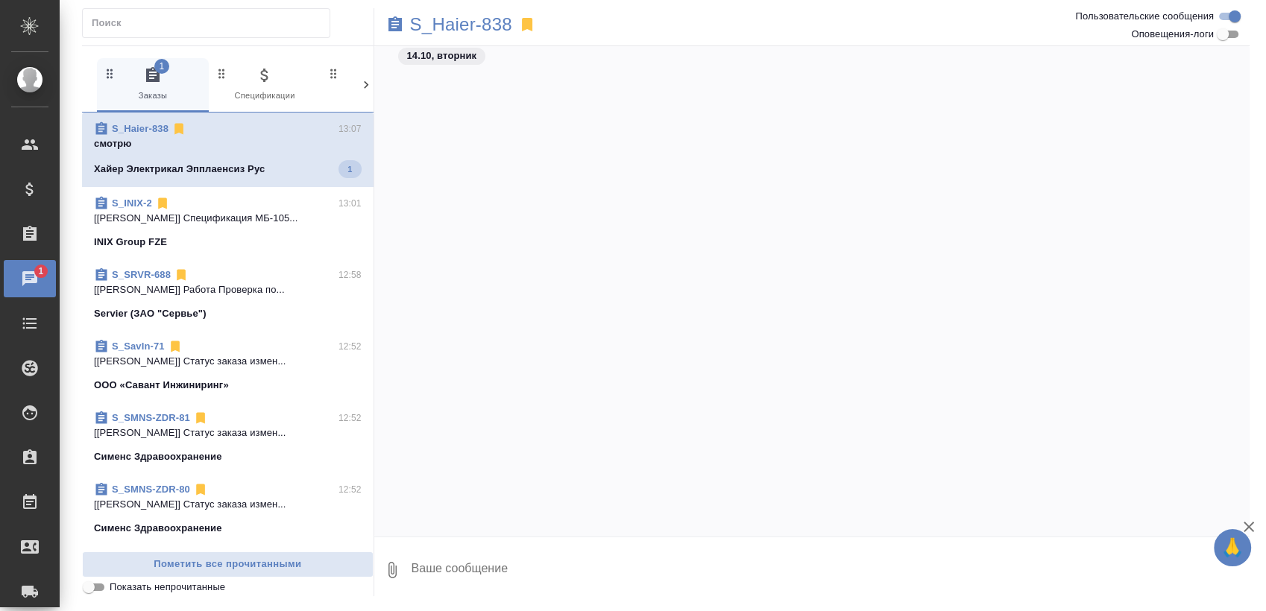
scroll to position [9065, 0]
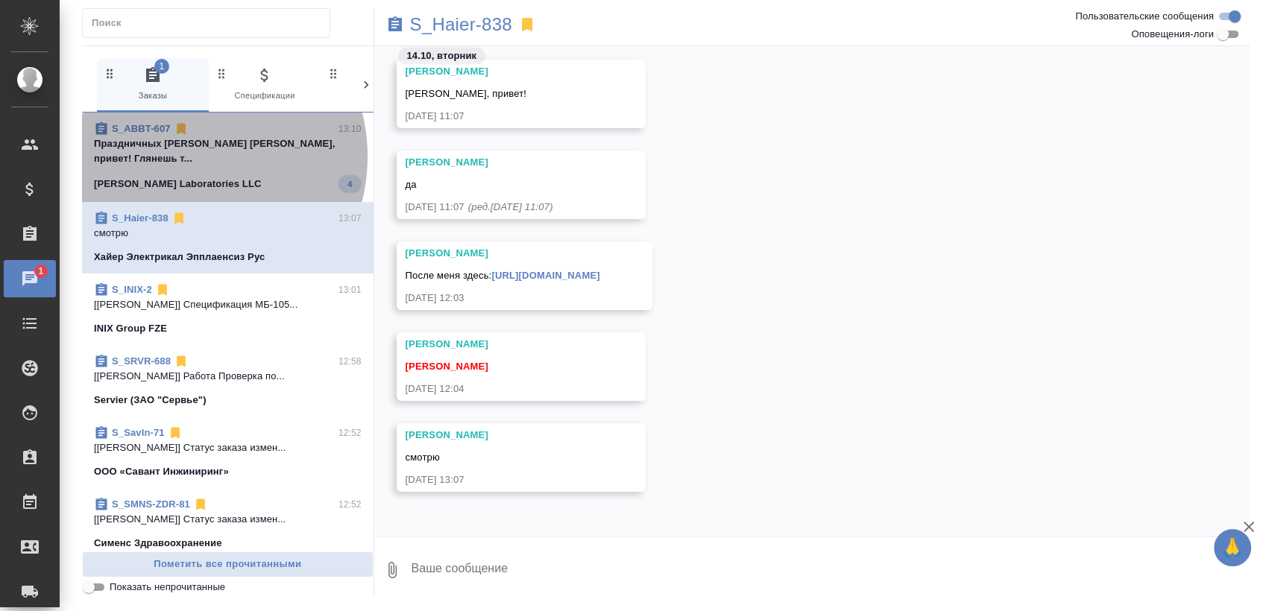
click at [189, 157] on span "S_ABBT-607 13:10 Праздничных Ольга Оля, привет! Глянешь т... Abbott Laboratorie…" at bounding box center [228, 157] width 268 height 72
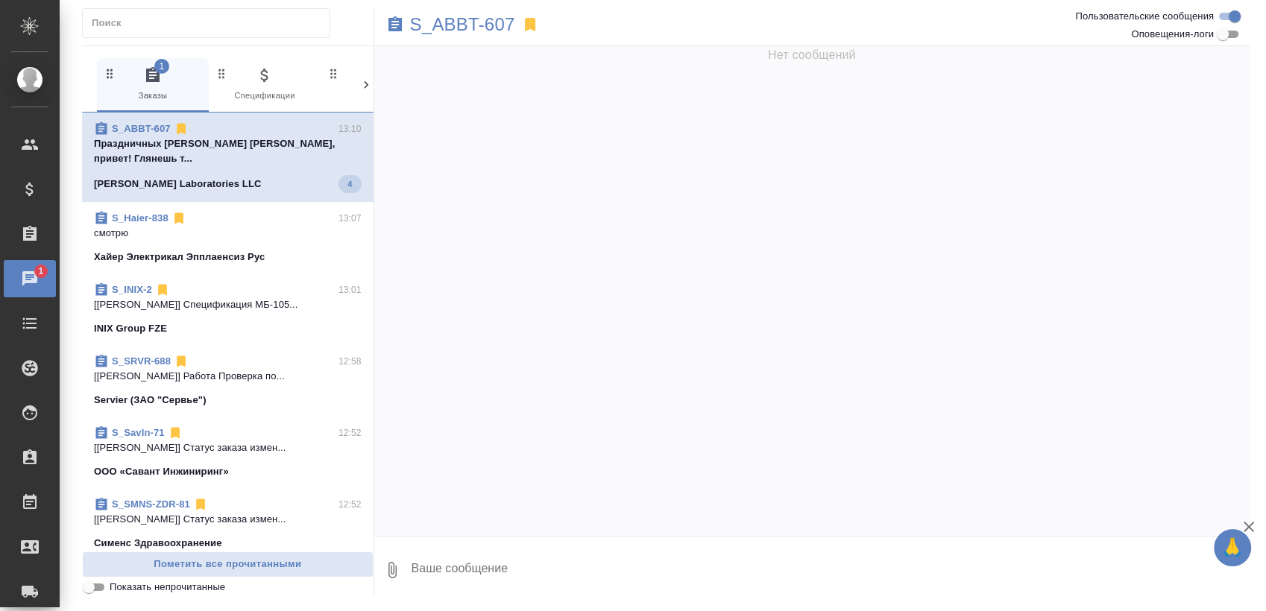
scroll to position [0, 0]
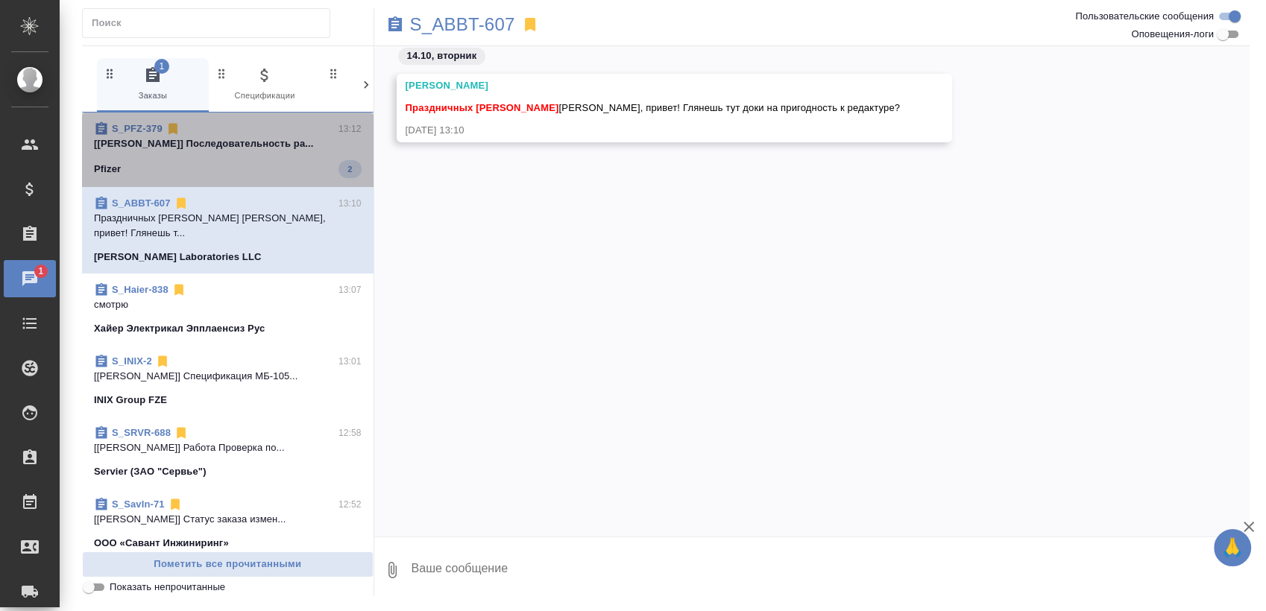
click at [252, 167] on div "Pfizer 2" at bounding box center [228, 169] width 268 height 18
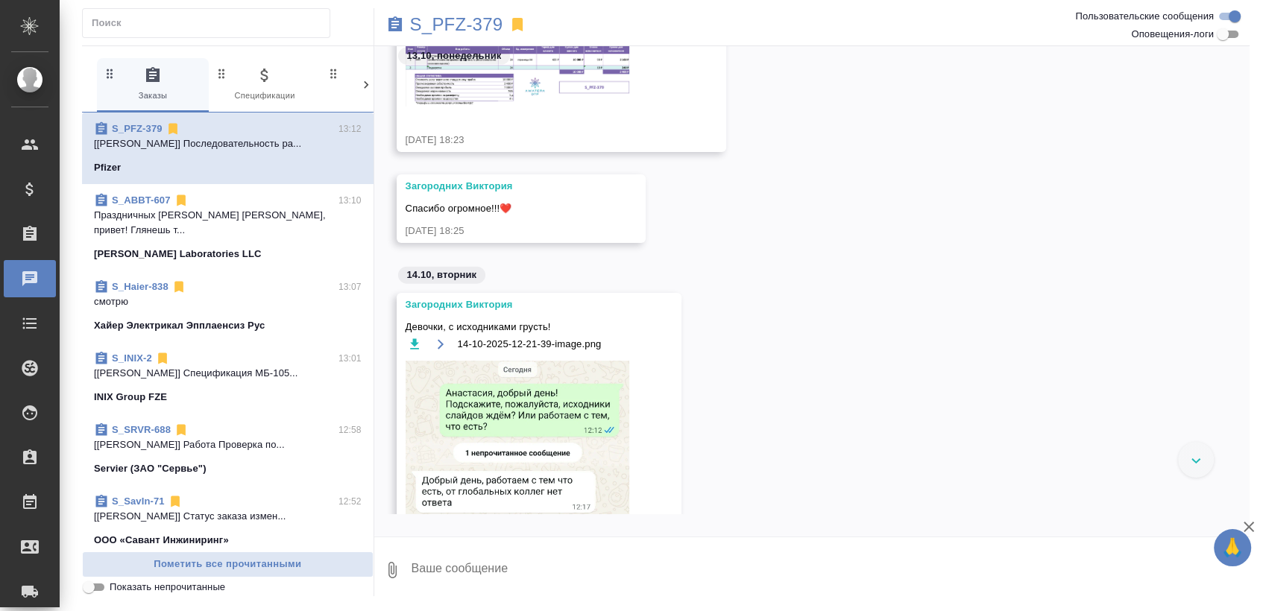
scroll to position [3542, 0]
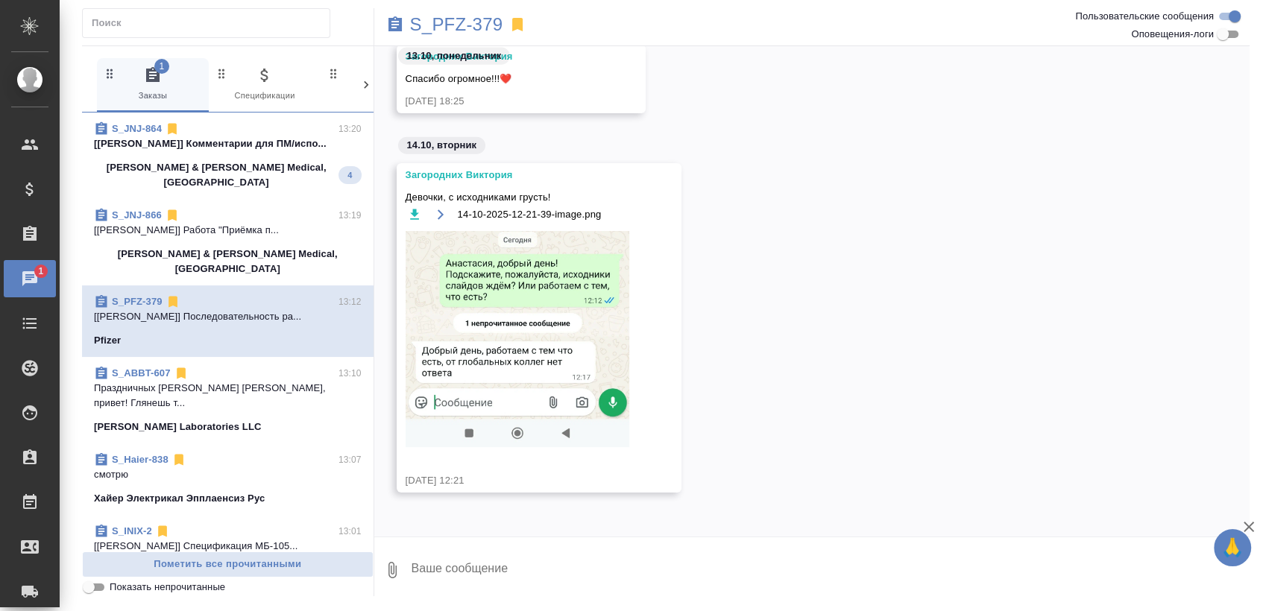
click at [268, 171] on div "Johnson & Johnson Medical, Russia 4" at bounding box center [228, 175] width 268 height 30
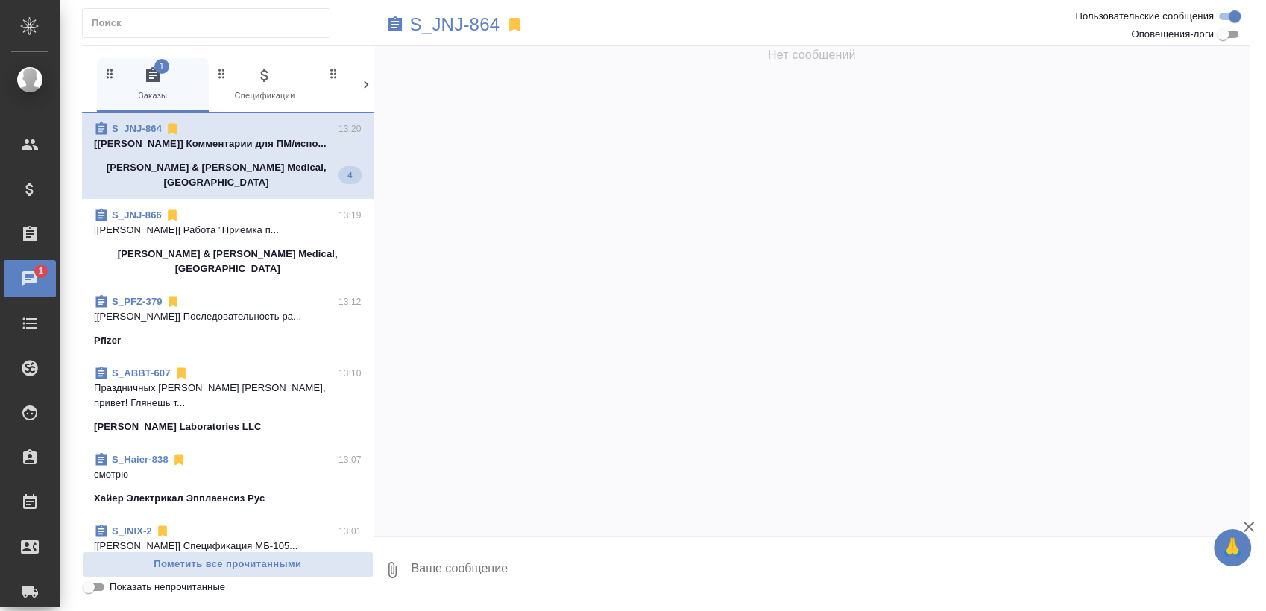
scroll to position [996, 0]
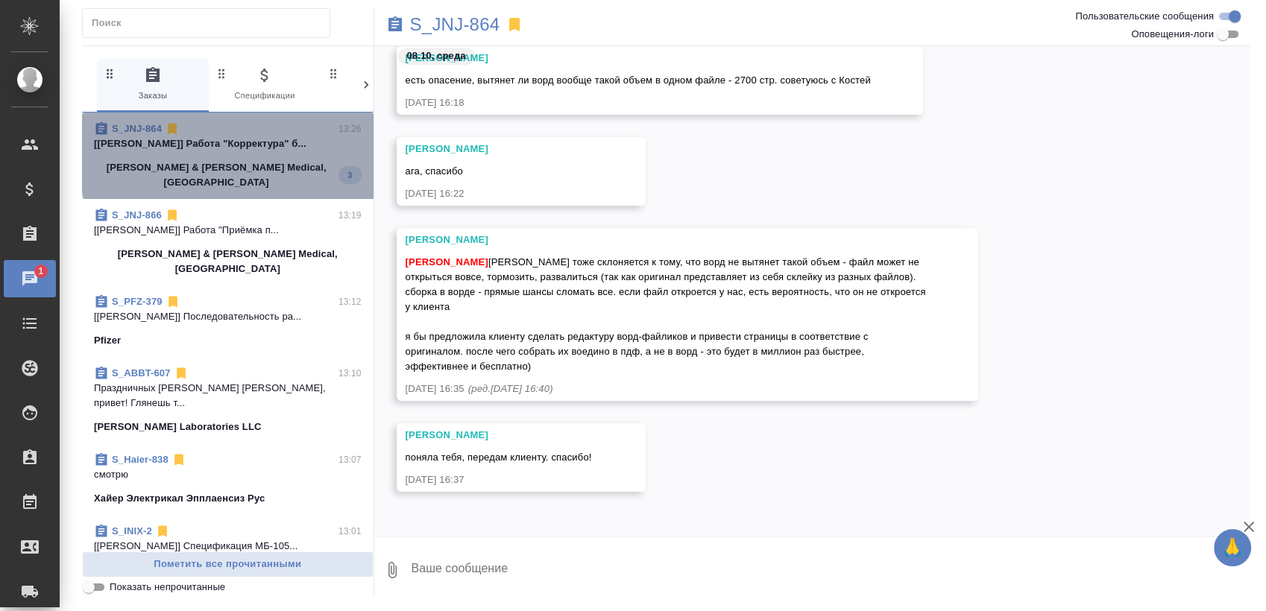
click at [268, 148] on p "[Усманова Ольга] Работа "Корректура" б..." at bounding box center [228, 143] width 268 height 15
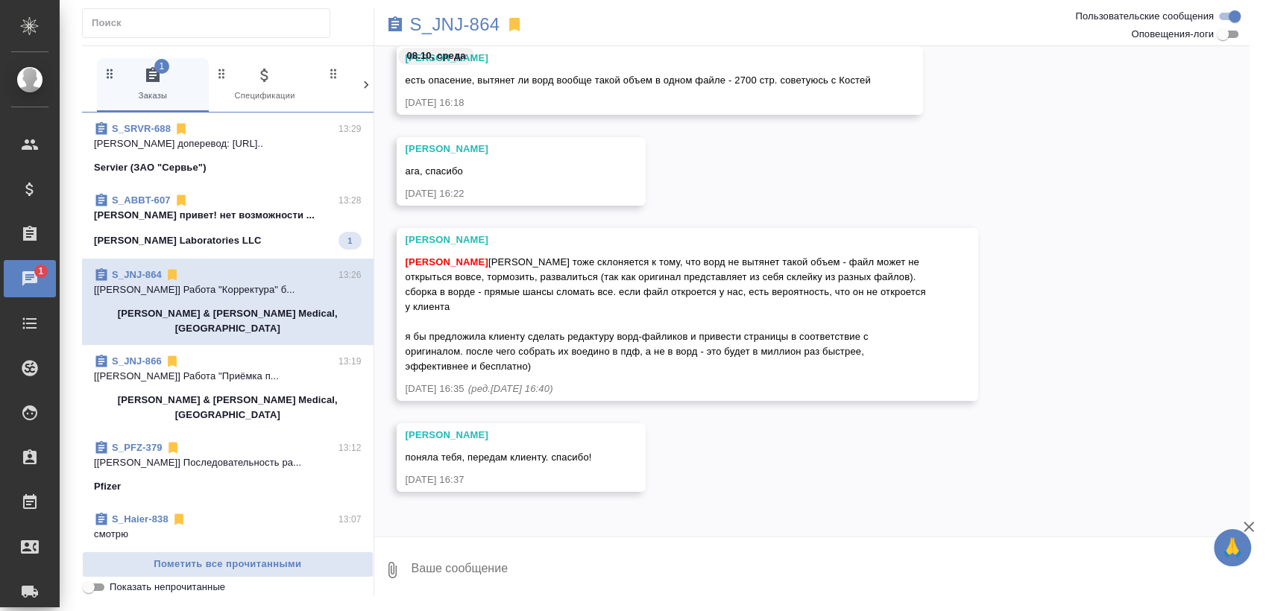
click at [270, 237] on div "Abbott Laboratories LLC 1" at bounding box center [228, 241] width 268 height 18
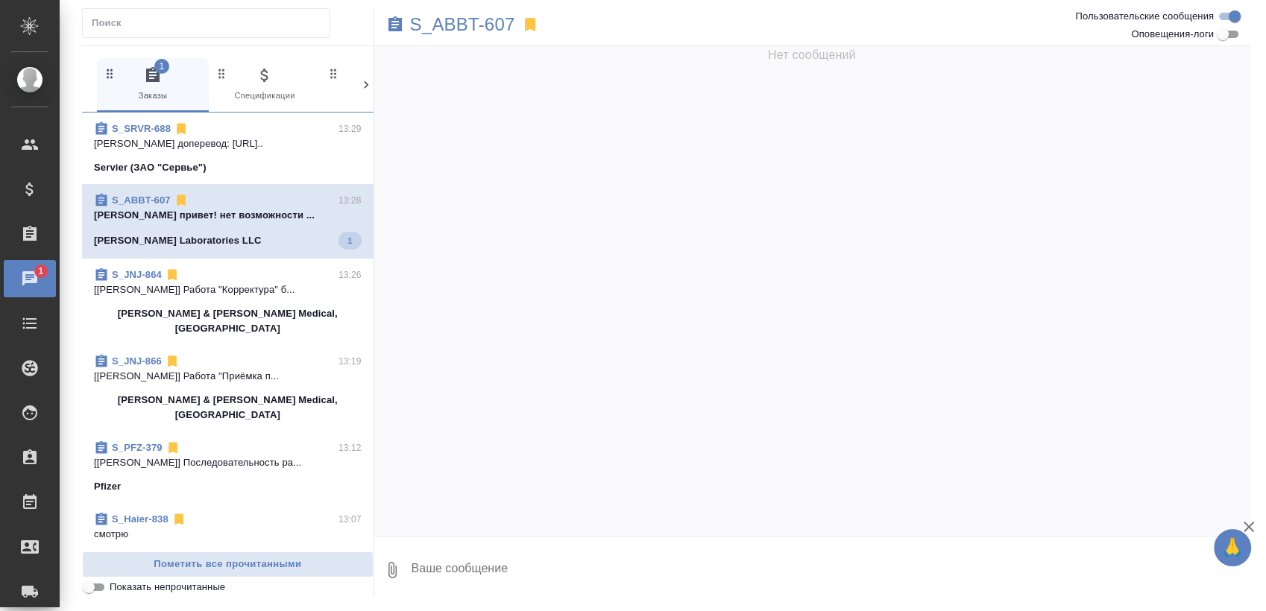
scroll to position [0, 0]
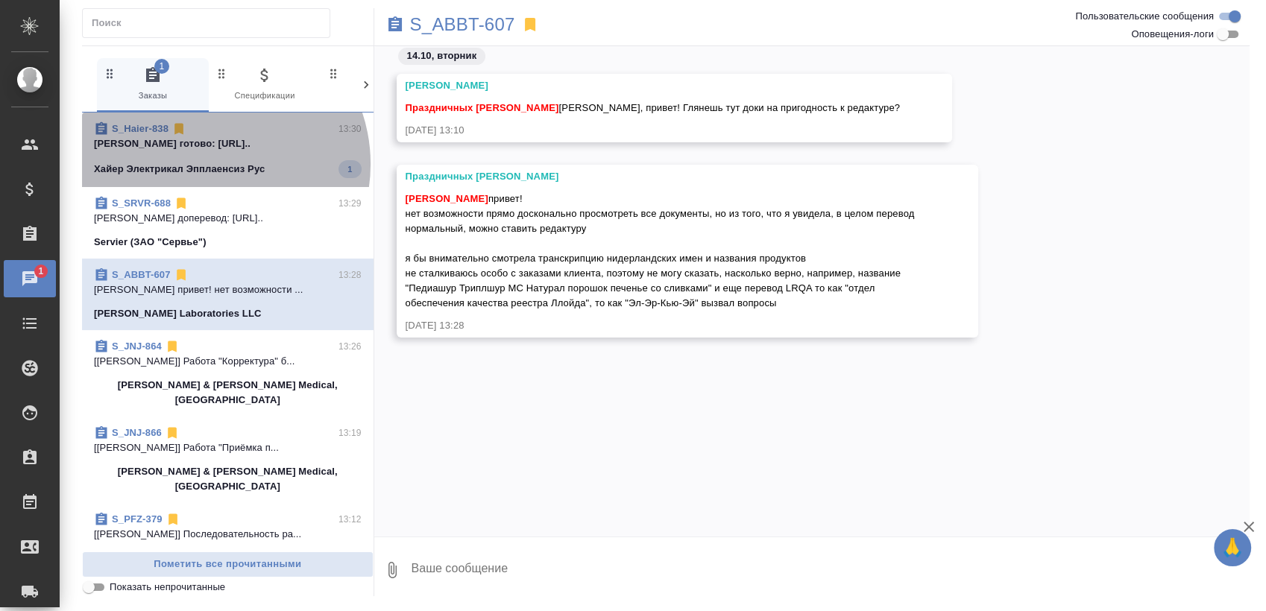
click at [209, 164] on p "Хайер Электрикал Эпплаенсиз Рус" at bounding box center [179, 169] width 171 height 15
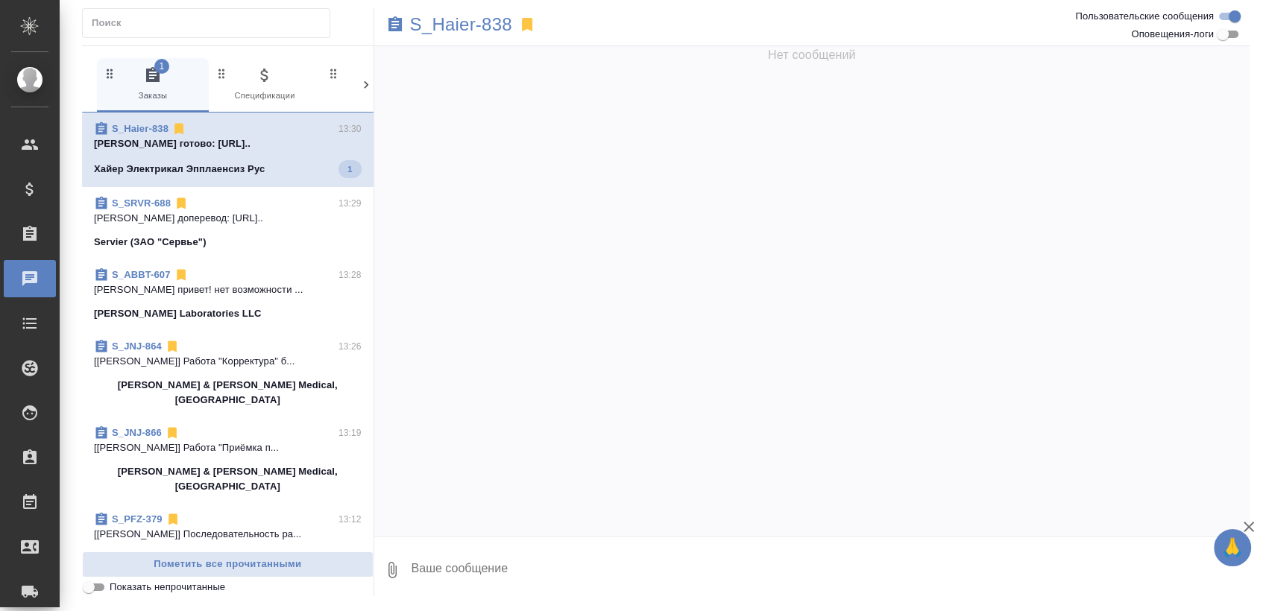
scroll to position [9268, 0]
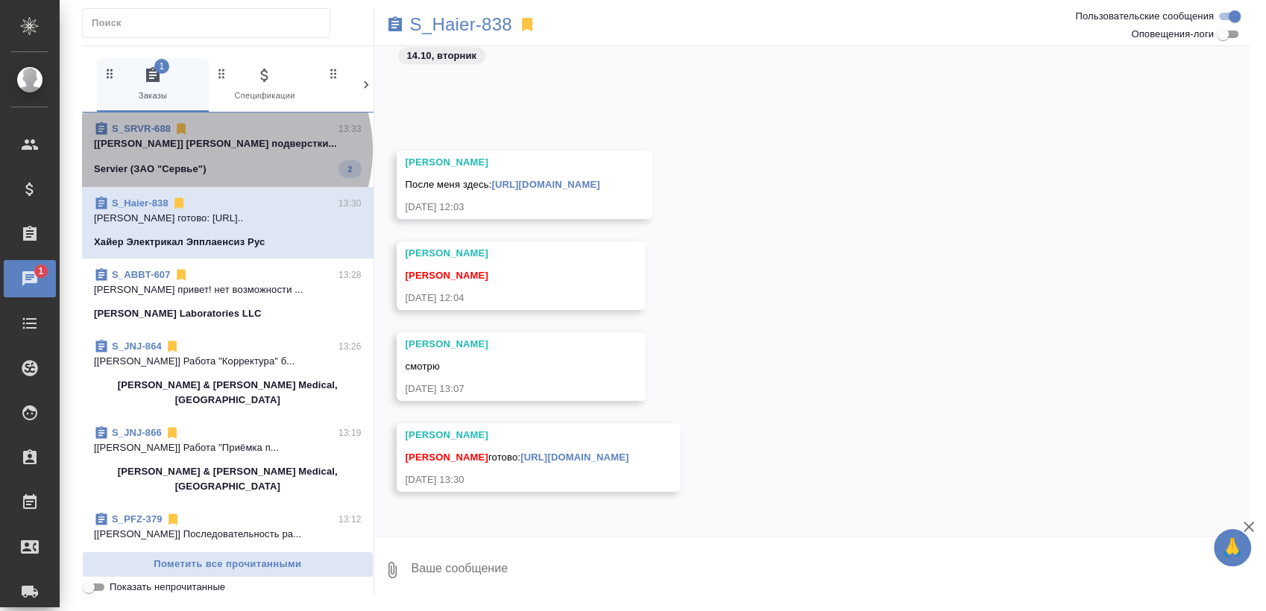
click at [224, 150] on p "[Чулец Елена] Работа Проверка подверстки..." at bounding box center [228, 143] width 268 height 15
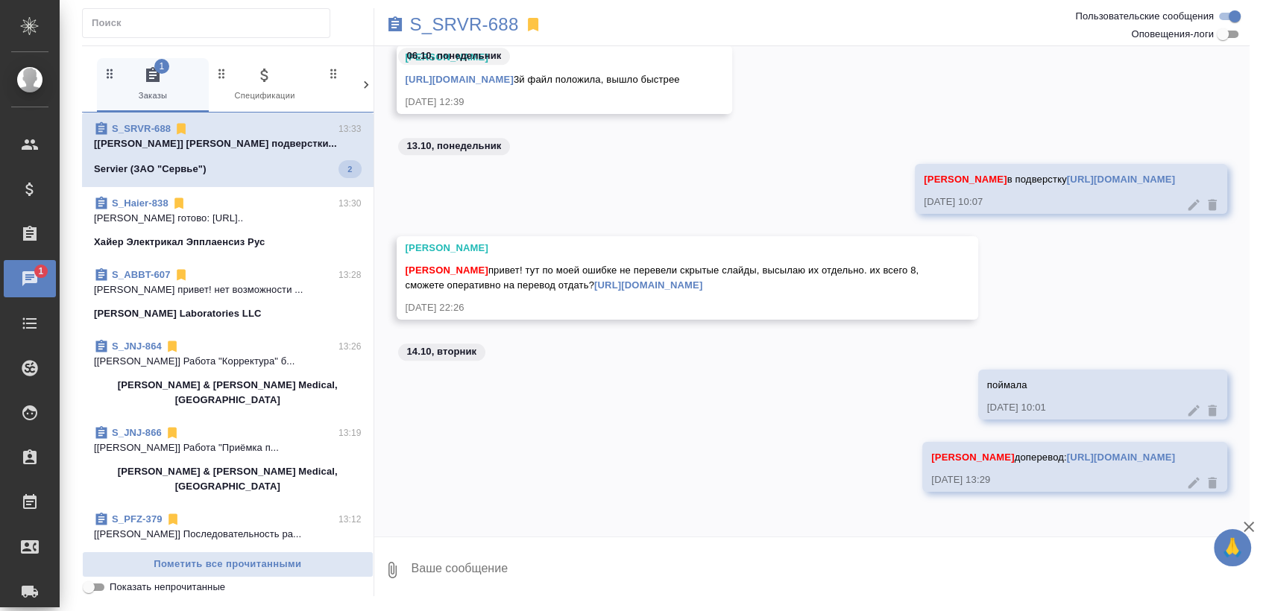
scroll to position [1764, 0]
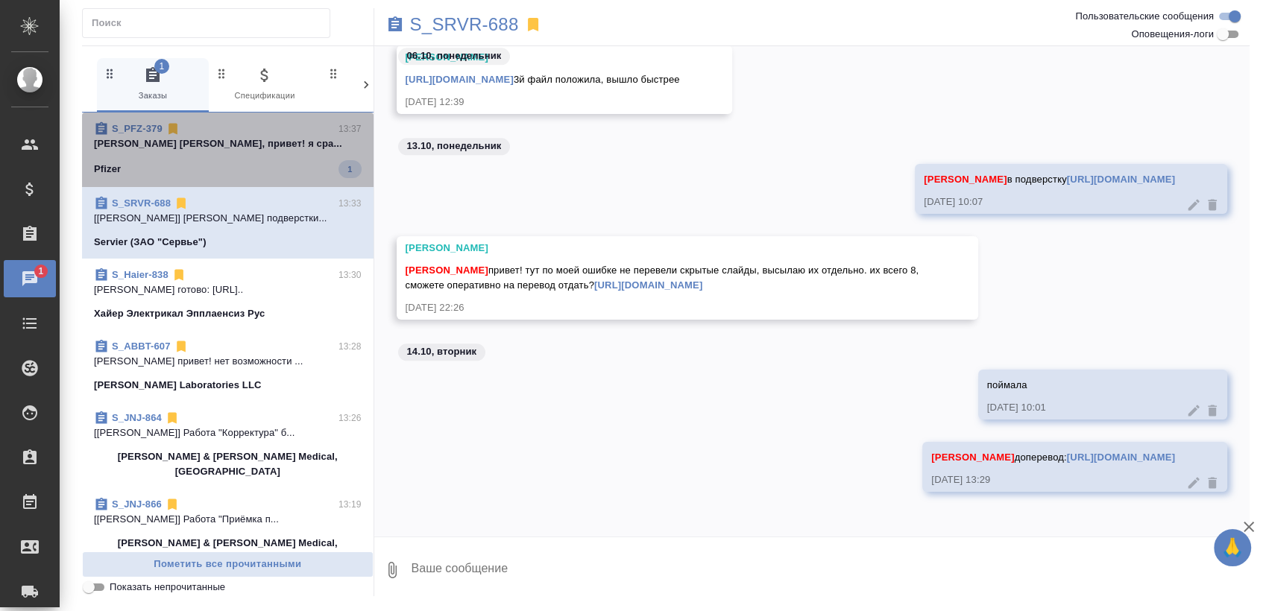
click at [244, 166] on div "Pfizer 1" at bounding box center [228, 169] width 268 height 18
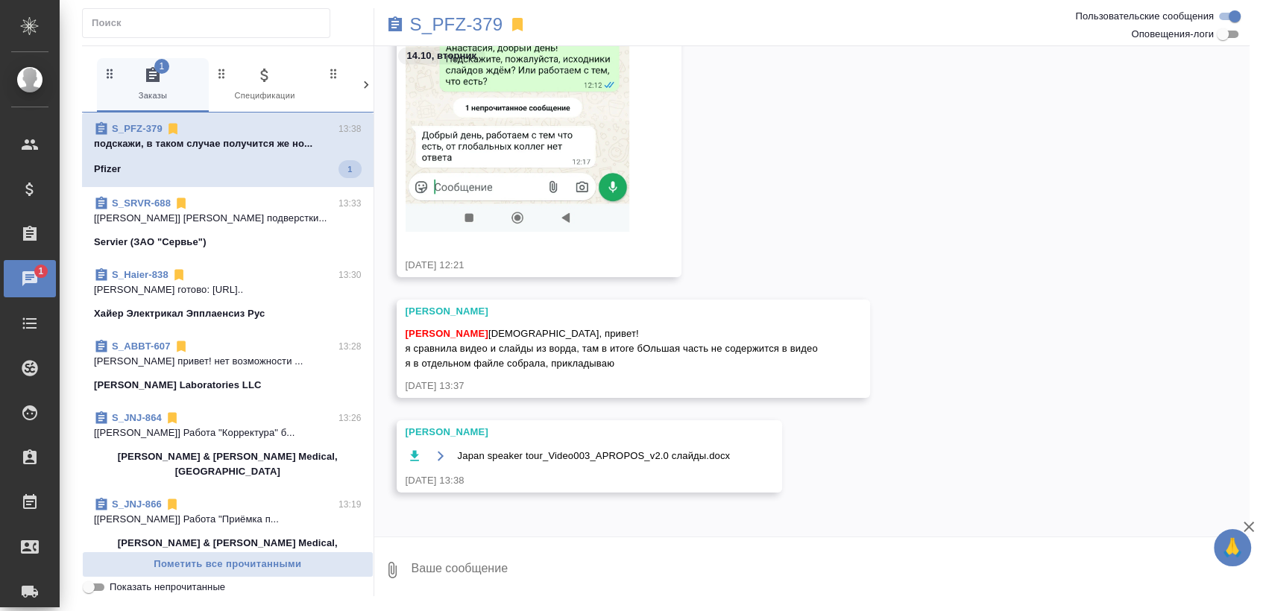
scroll to position [3500, 0]
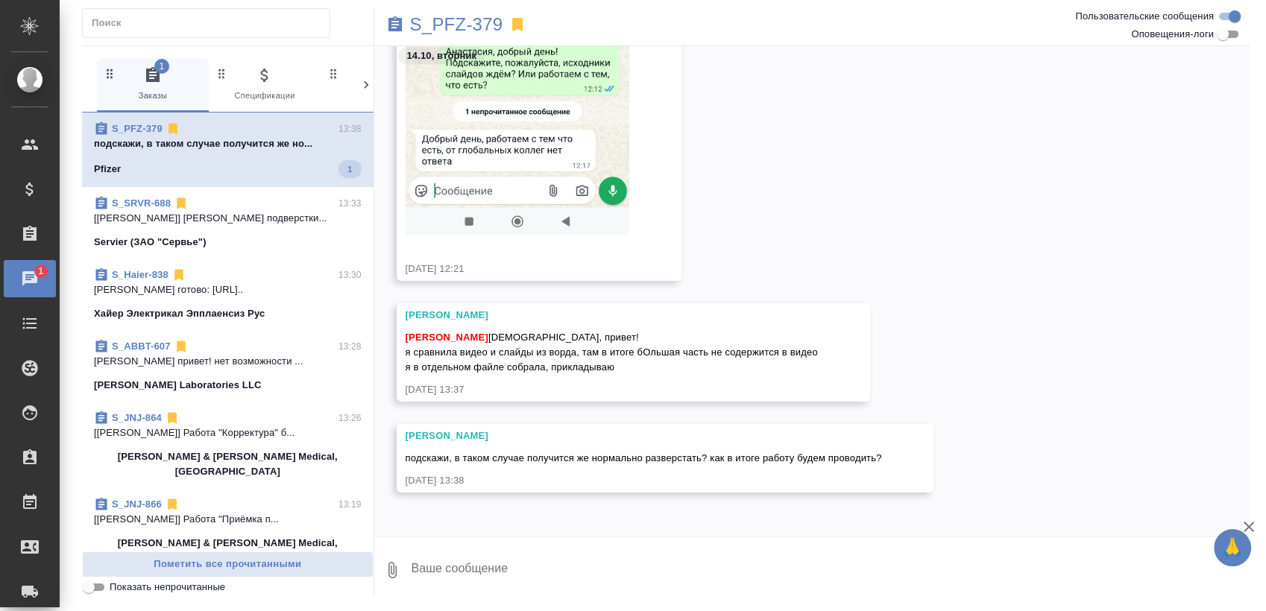
click at [172, 147] on p "подскажи, в таком случае получится же но..." at bounding box center [228, 143] width 268 height 15
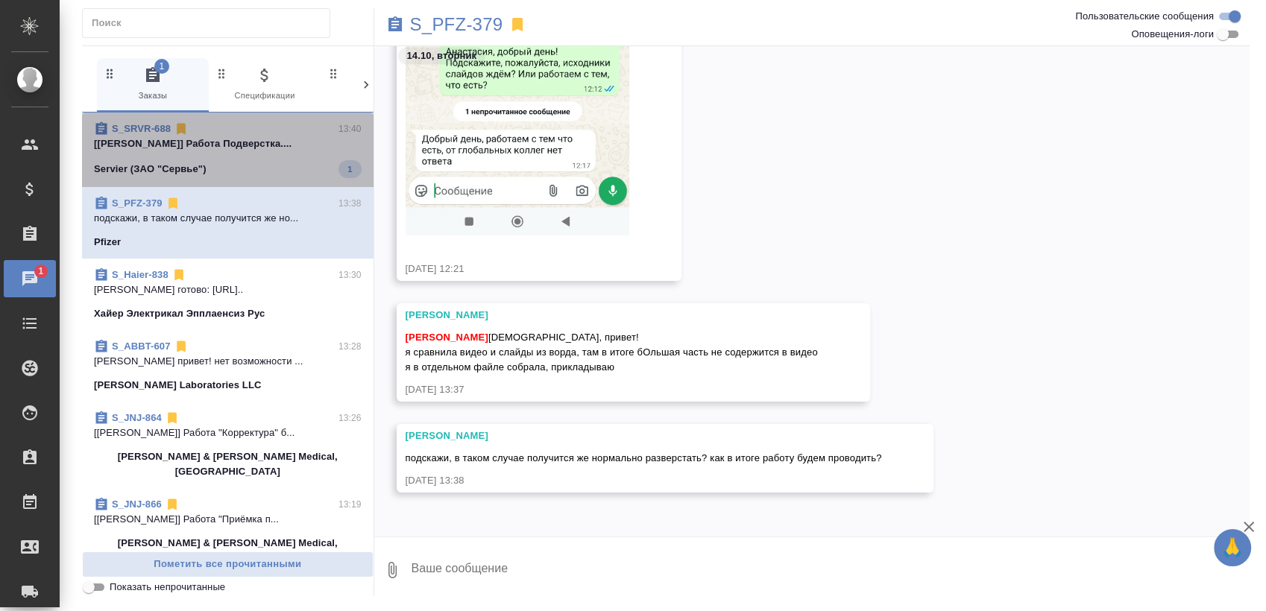
click at [265, 161] on div "Servier (ЗАО "Сервье") 1" at bounding box center [228, 169] width 268 height 18
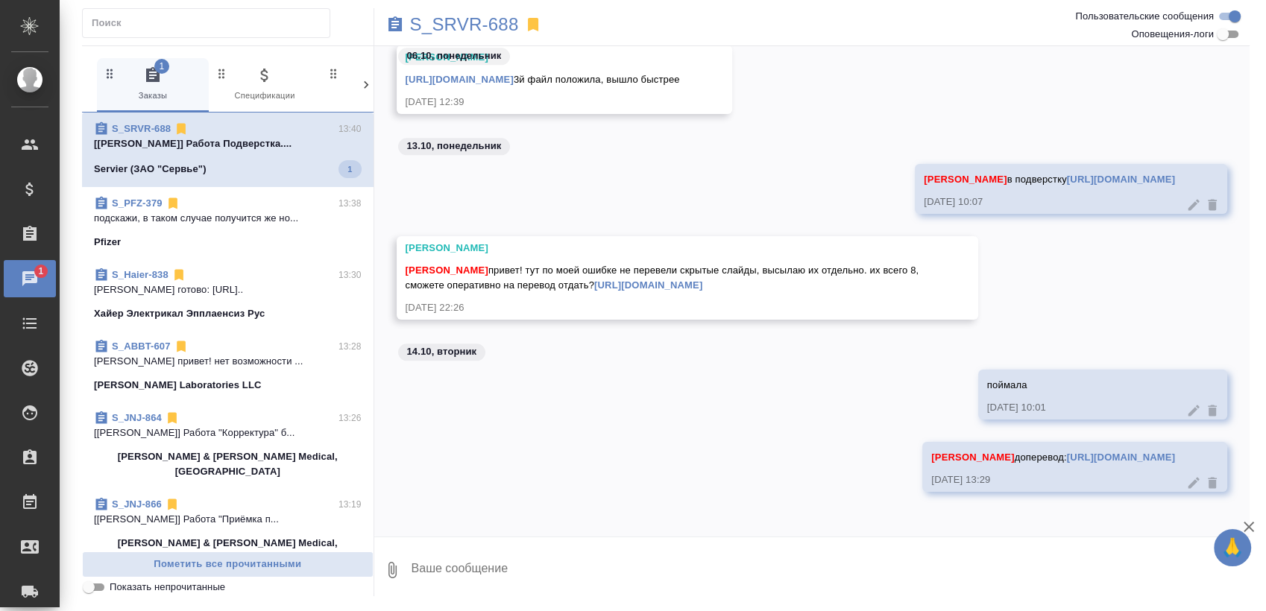
scroll to position [1765, 0]
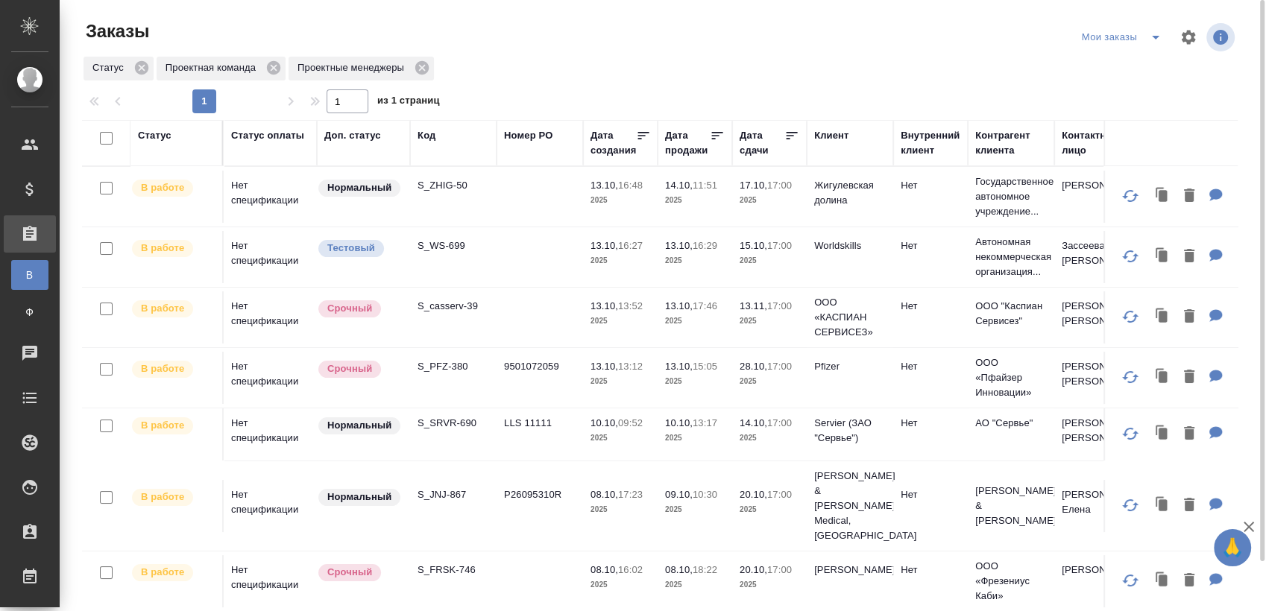
click at [1138, 36] on div "Мои заказы" at bounding box center [1124, 37] width 92 height 24
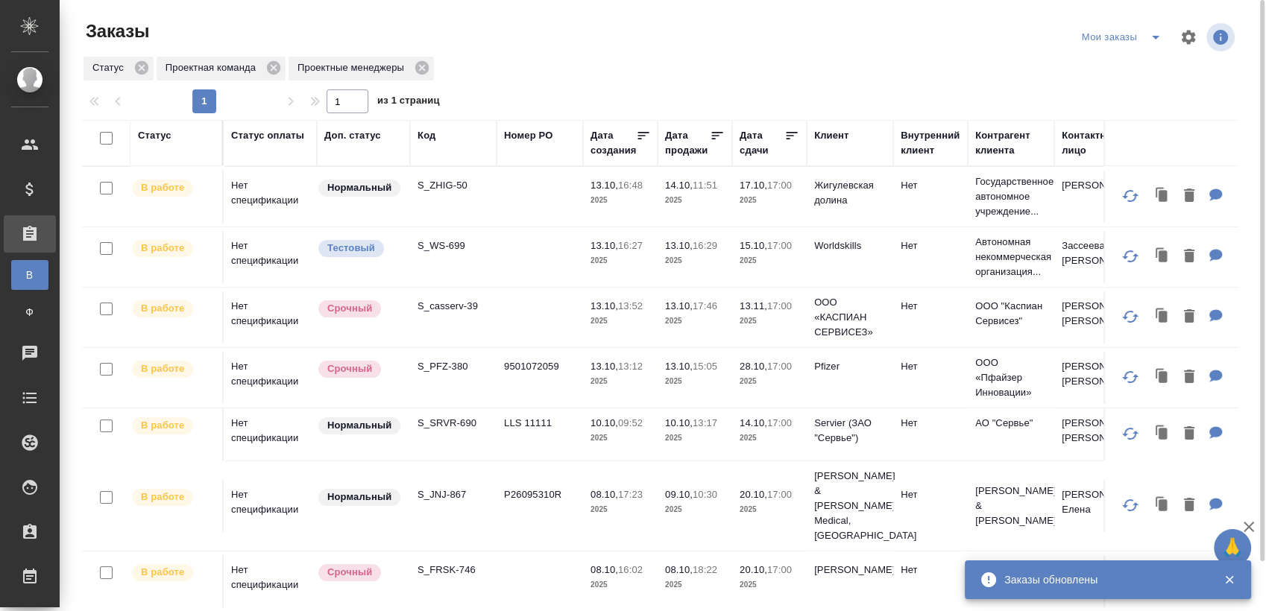
click at [1152, 42] on icon "split button" at bounding box center [1155, 37] width 18 height 18
click at [1101, 72] on li "Взять в работу" at bounding box center [1123, 67] width 125 height 24
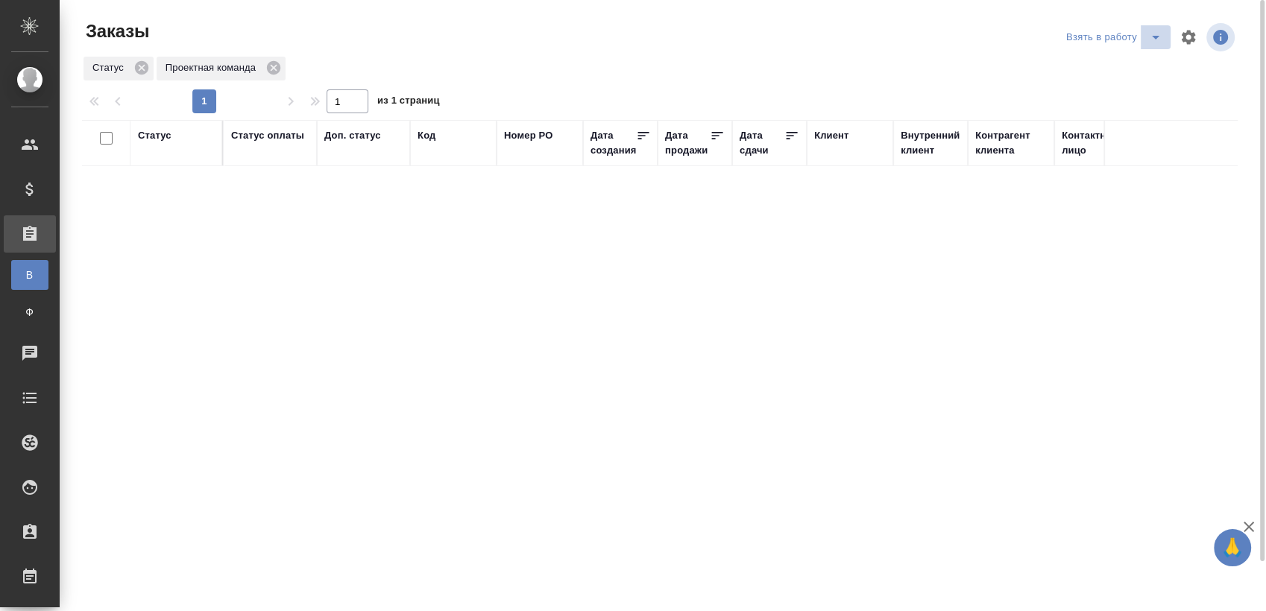
drag, startPoint x: 1155, startPoint y: 42, endPoint x: 1128, endPoint y: 47, distance: 27.2
click at [1155, 42] on icon "split button" at bounding box center [1155, 37] width 18 height 18
click at [1105, 59] on li "Мои заказы" at bounding box center [1115, 67] width 125 height 24
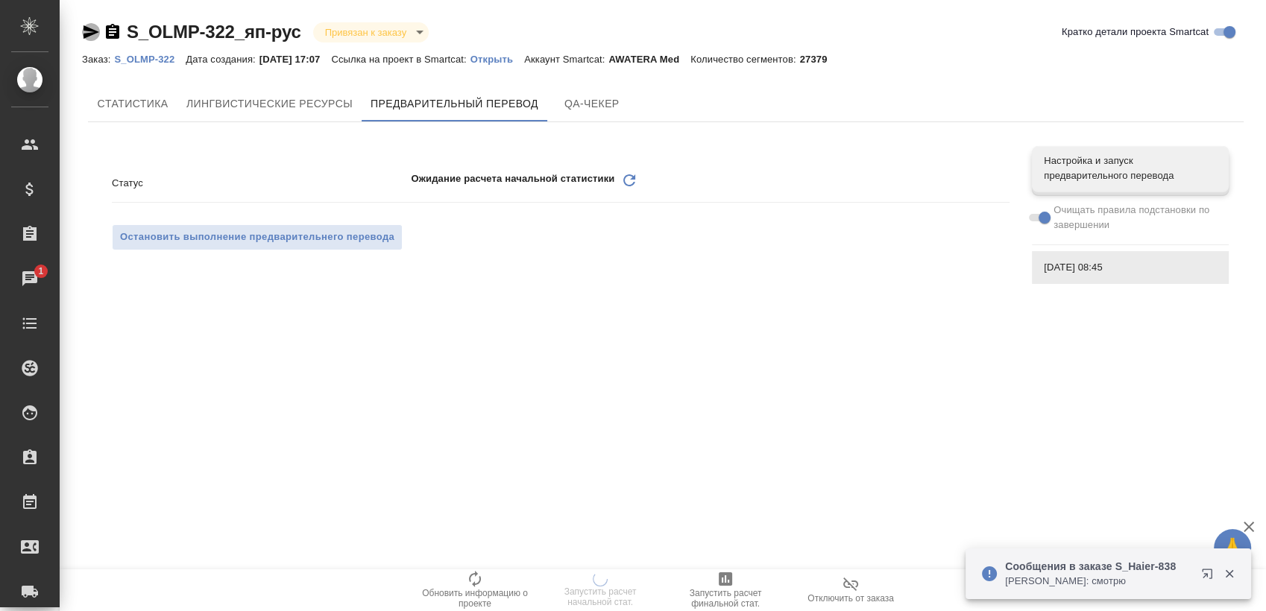
click at [89, 34] on icon "button" at bounding box center [91, 31] width 16 height 13
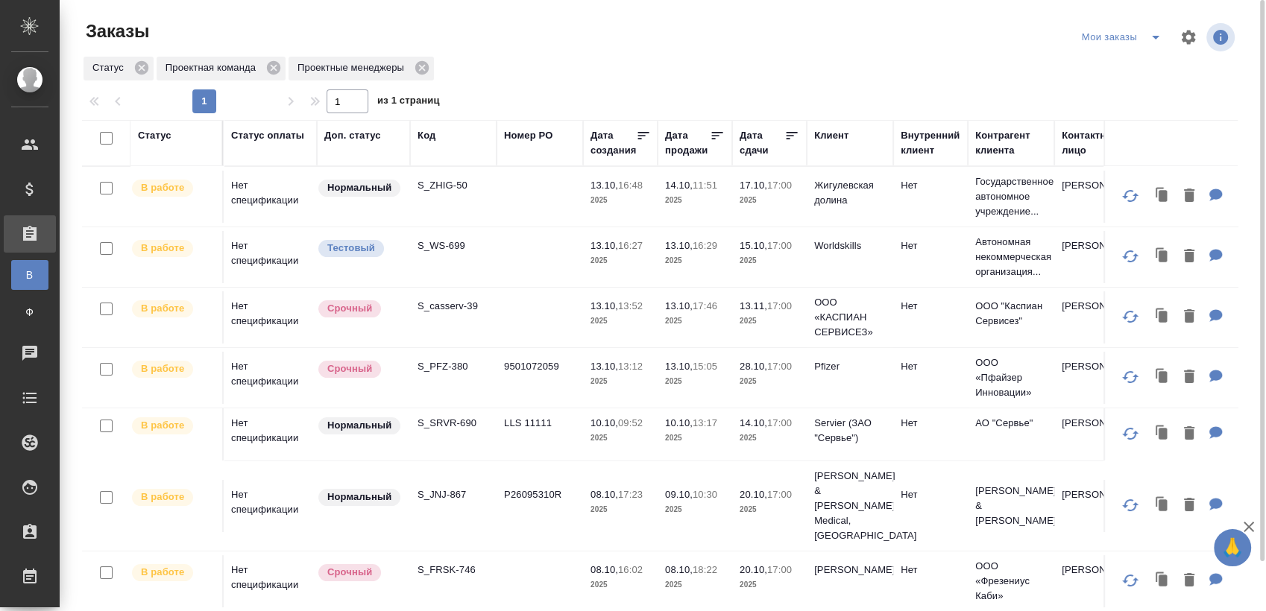
click at [467, 426] on p "S_SRVR-690" at bounding box center [453, 423] width 72 height 15
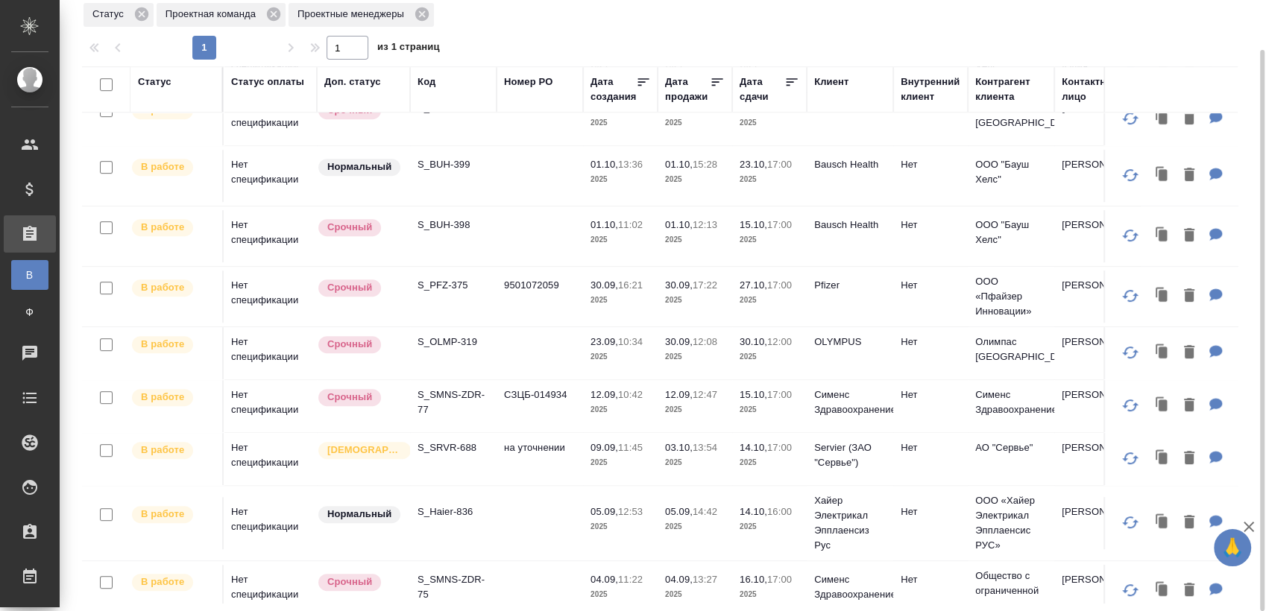
scroll to position [745, 0]
click at [459, 440] on p "S_SRVR-688" at bounding box center [453, 447] width 72 height 15
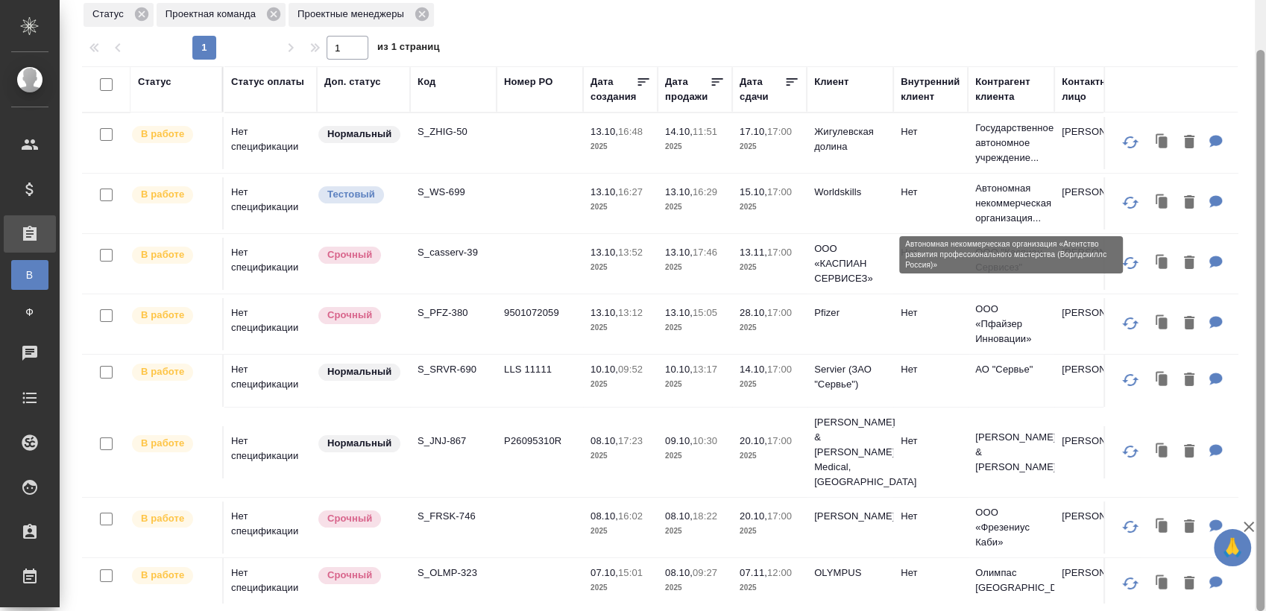
scroll to position [0, 0]
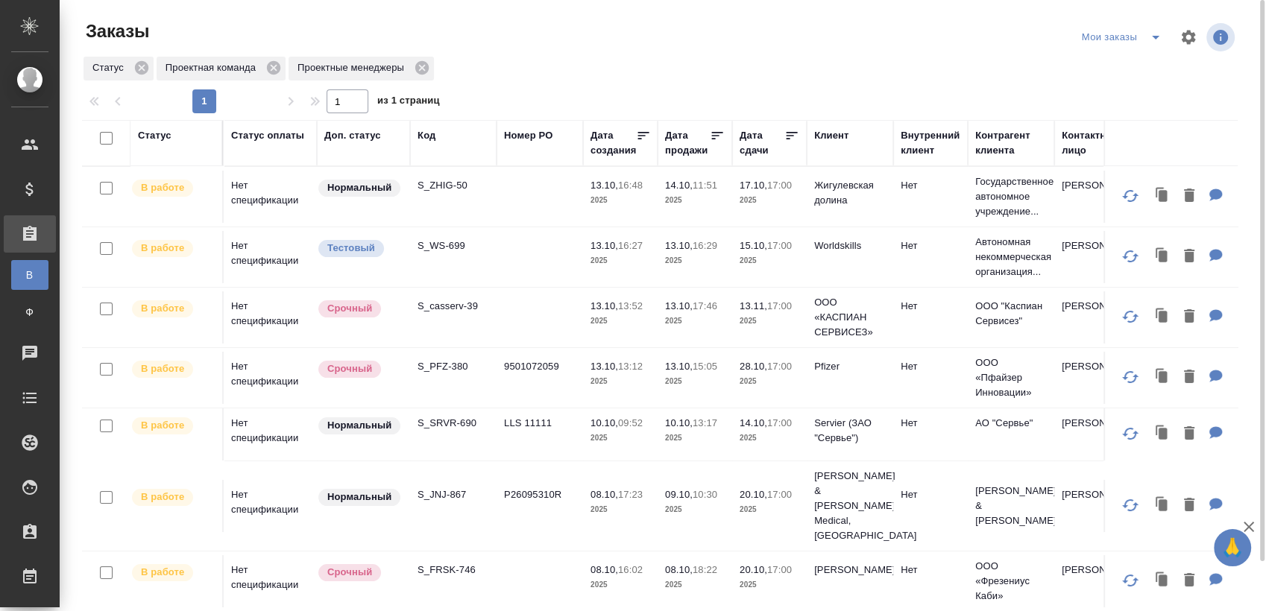
click at [1141, 50] on div "Мои заказы" at bounding box center [1158, 37] width 160 height 36
click at [1151, 44] on icon "split button" at bounding box center [1155, 37] width 18 height 18
click at [1131, 57] on li "Взять в работу" at bounding box center [1123, 67] width 125 height 24
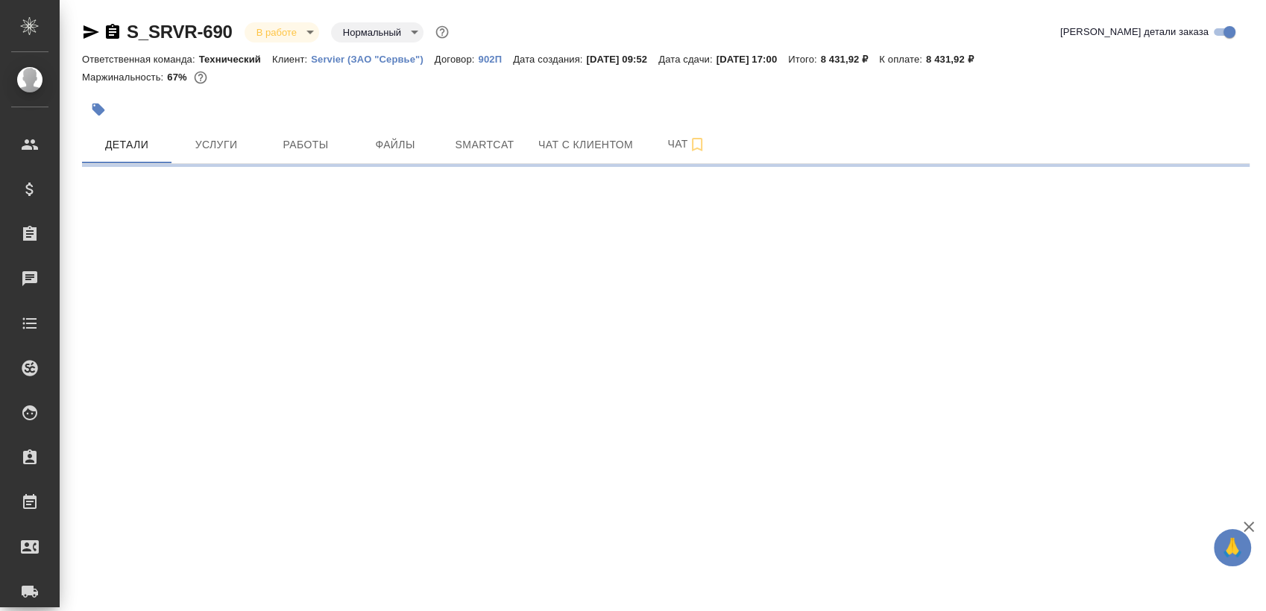
select select "RU"
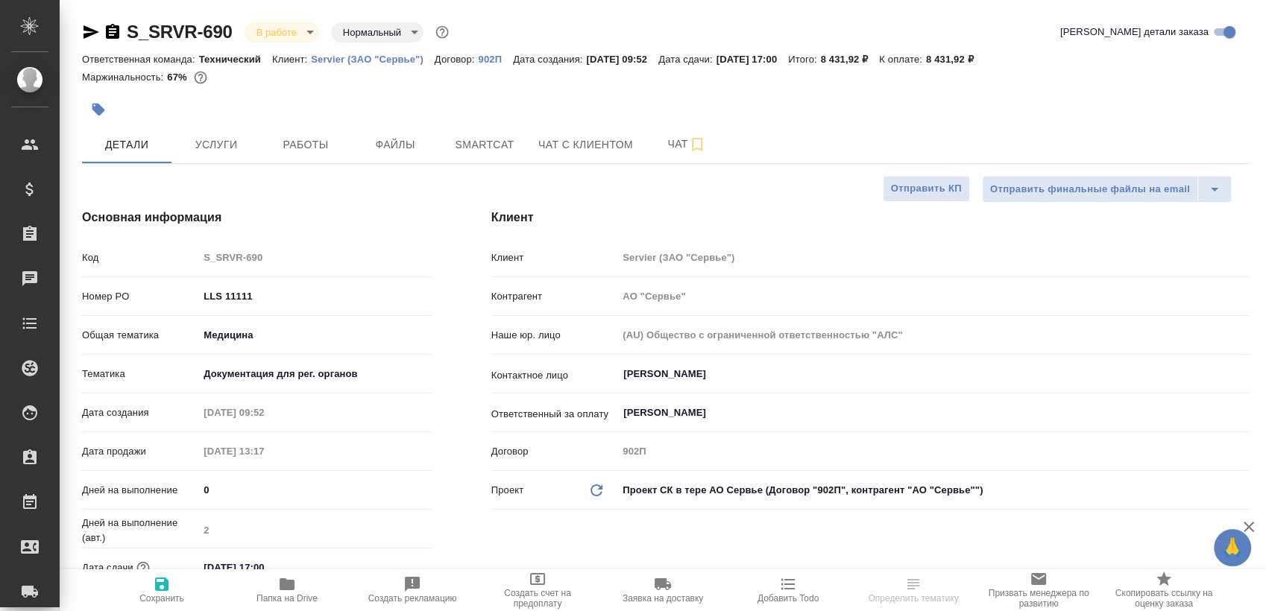
type textarea "x"
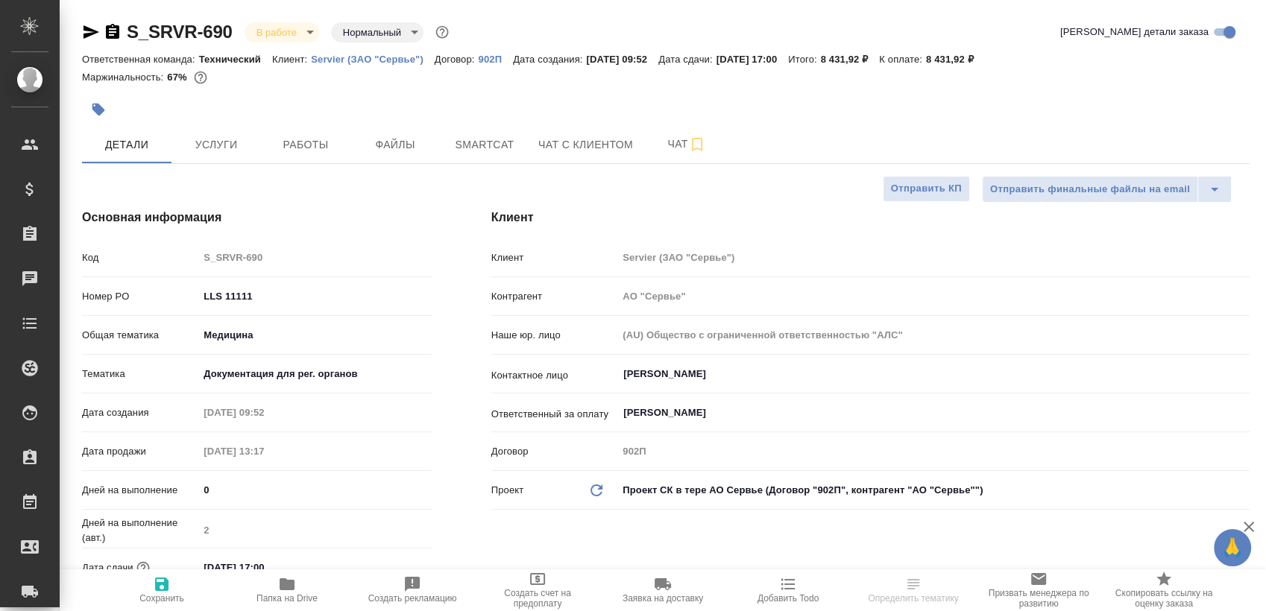
type textarea "x"
click at [316, 148] on span "Работы" at bounding box center [306, 145] width 72 height 19
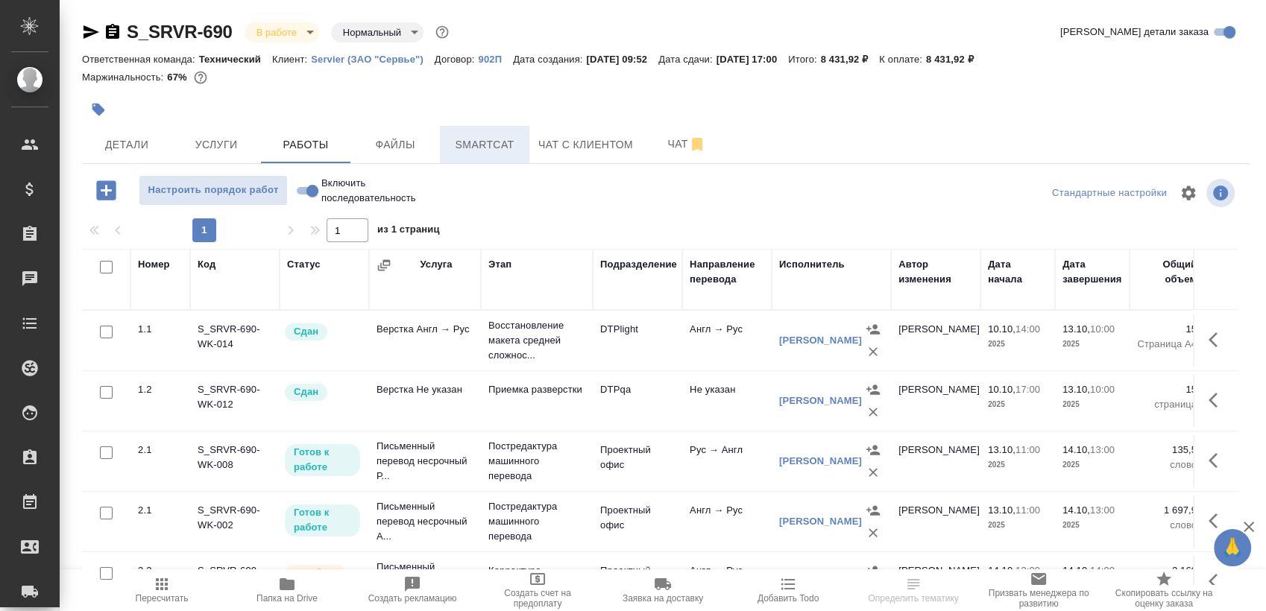
click at [499, 143] on span "Smartcat" at bounding box center [485, 145] width 72 height 19
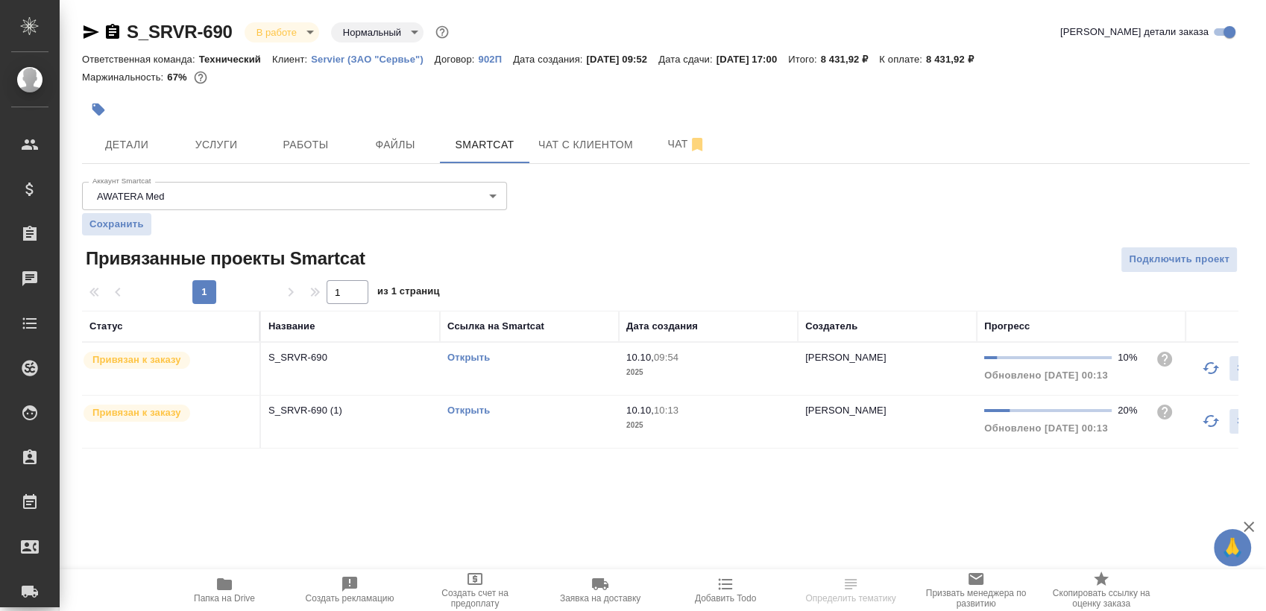
click at [462, 353] on link "Открыть" at bounding box center [468, 357] width 42 height 11
drag, startPoint x: 80, startPoint y: 25, endPoint x: 100, endPoint y: 57, distance: 36.8
click at [80, 25] on div "S_SRVR-690 В работе inProgress Нормальный normal Кратко детали заказа Ответстве…" at bounding box center [666, 243] width 1184 height 487
click at [86, 42] on div "S_SRVR-690 В работе inProgress Нормальный normal" at bounding box center [267, 32] width 370 height 24
click at [89, 31] on icon "button" at bounding box center [91, 31] width 16 height 13
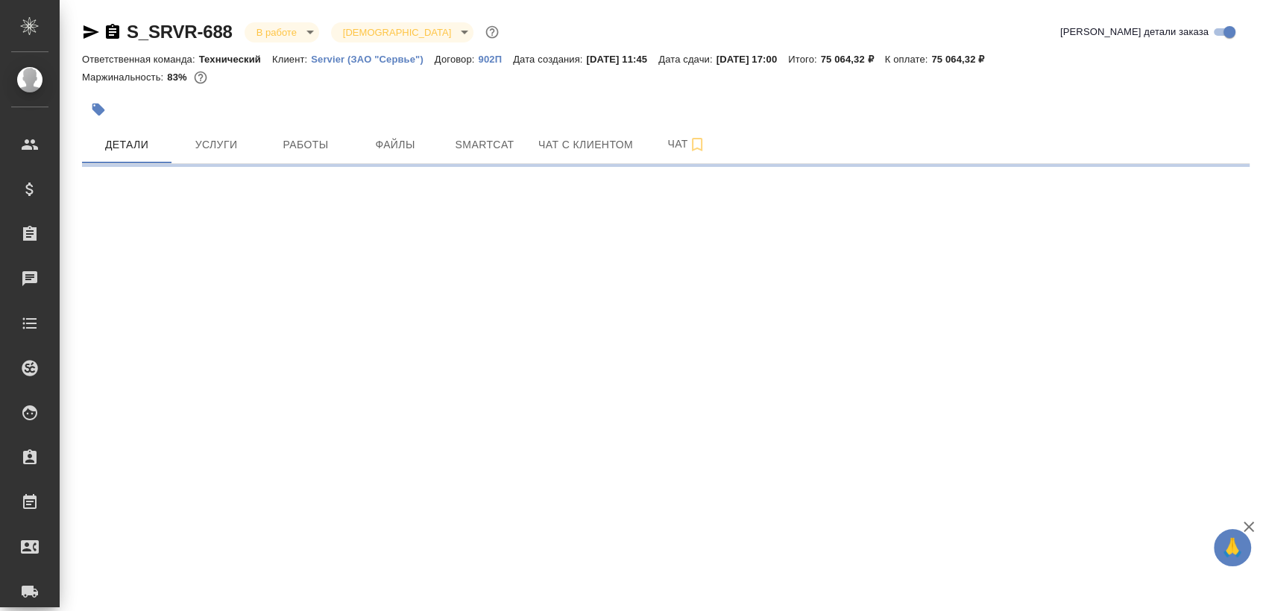
select select "RU"
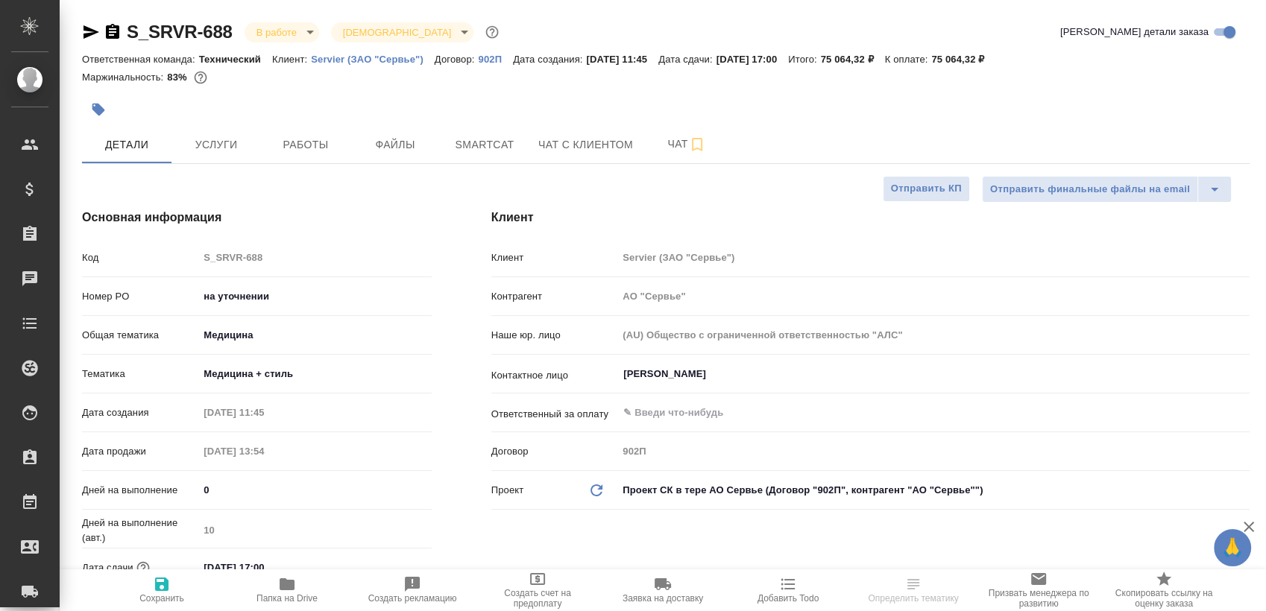
type textarea "x"
click at [304, 141] on span "Работы" at bounding box center [306, 145] width 72 height 19
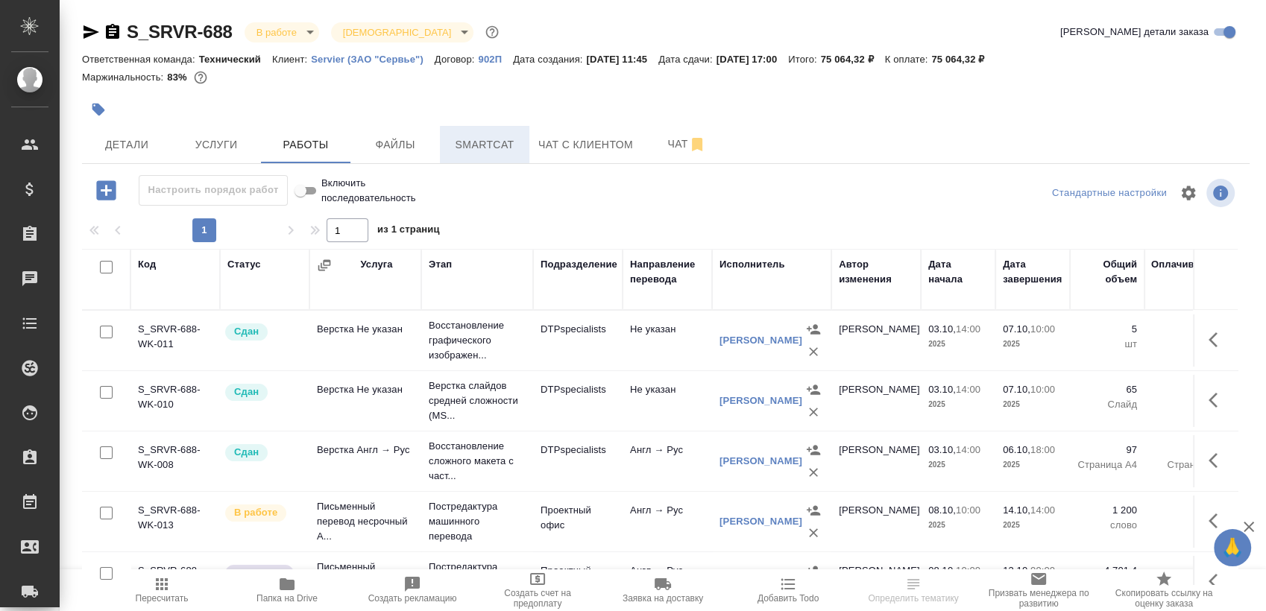
click at [473, 140] on span "Smartcat" at bounding box center [485, 145] width 72 height 19
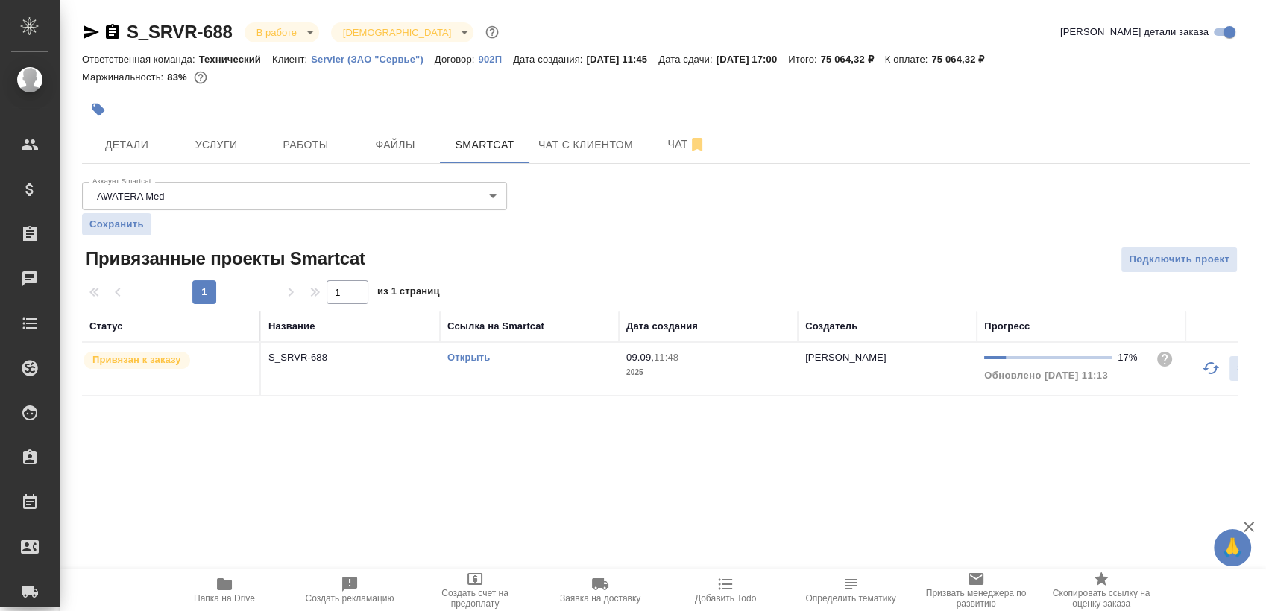
click at [465, 352] on link "Открыть" at bounding box center [468, 357] width 42 height 11
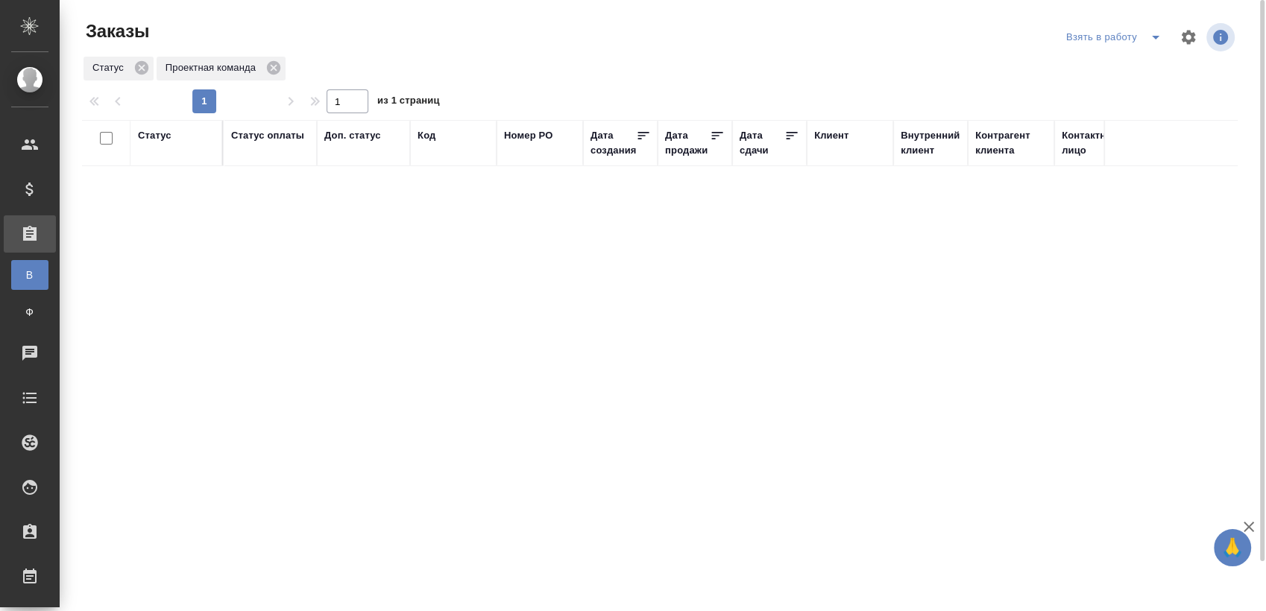
click at [1148, 48] on button "split button" at bounding box center [1155, 37] width 30 height 24
click at [1125, 99] on li "Cдан без статистики" at bounding box center [1115, 91] width 125 height 24
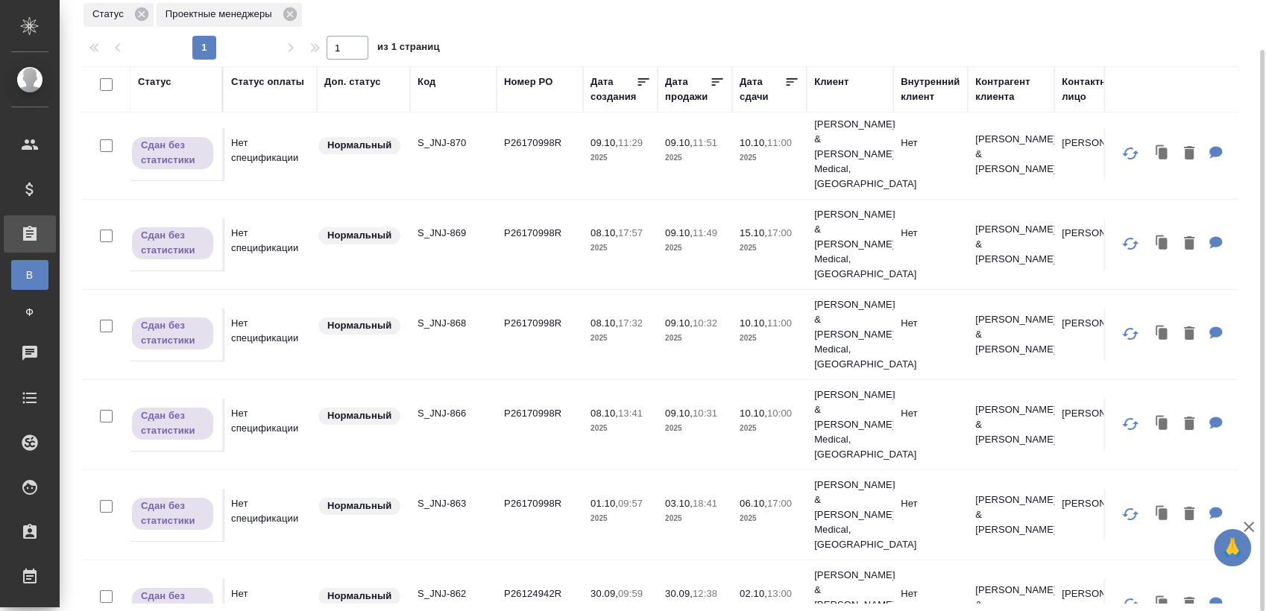
scroll to position [5, 0]
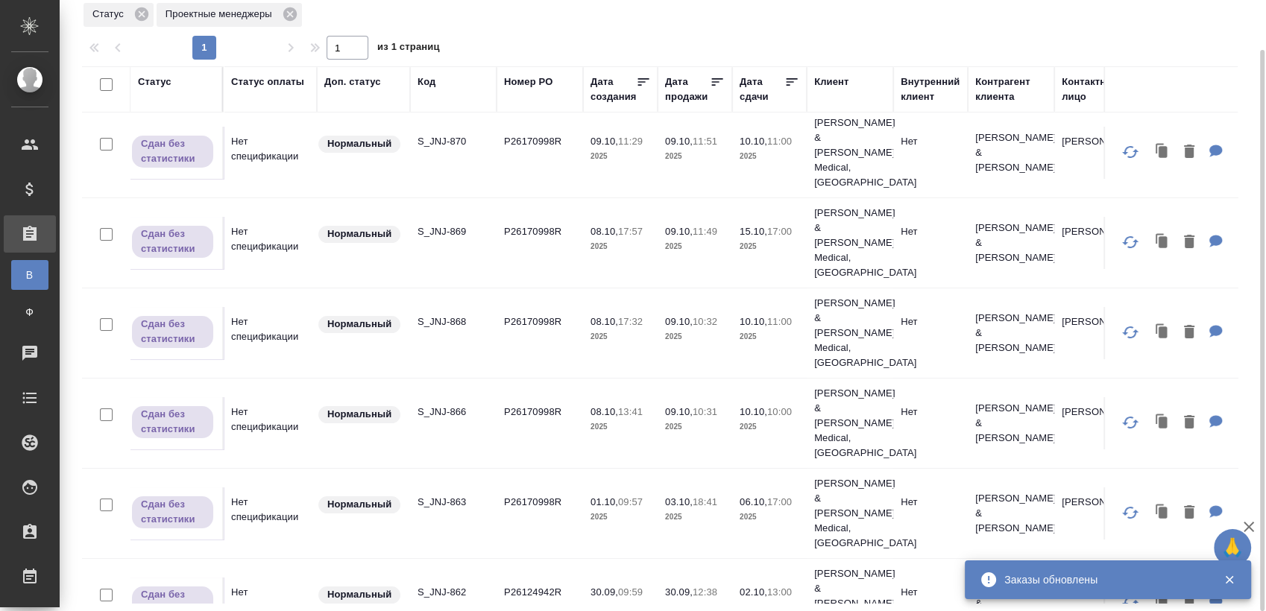
click at [437, 585] on p "S_JNJ-862" at bounding box center [453, 592] width 72 height 15
click at [438, 495] on p "S_JNJ-863" at bounding box center [453, 502] width 72 height 15
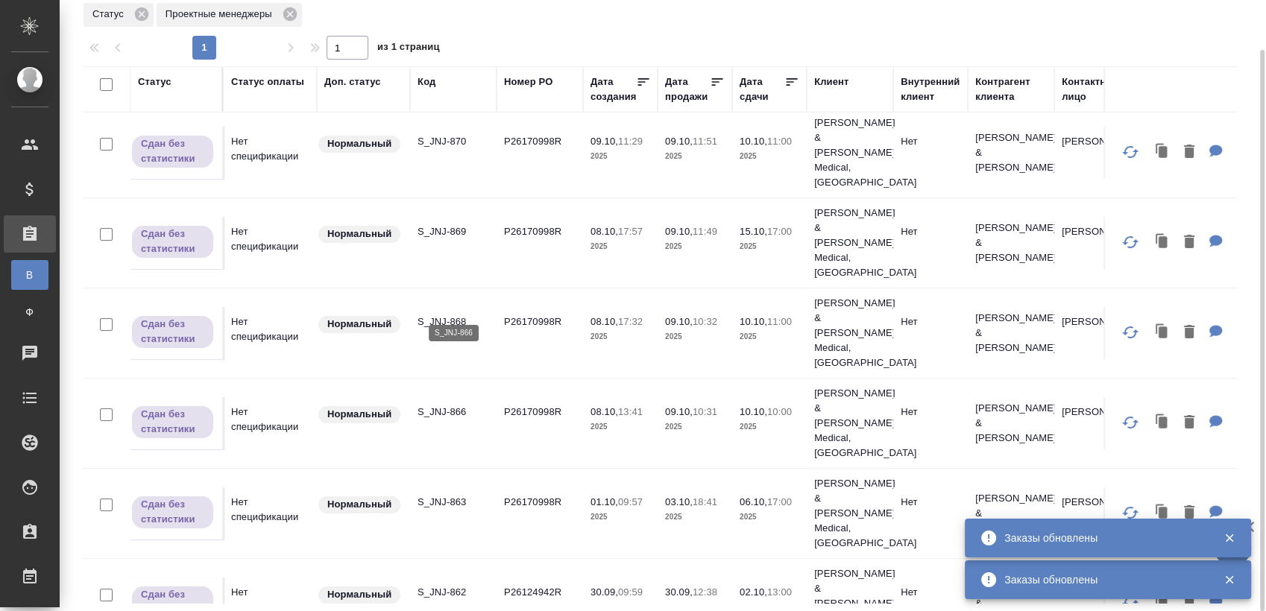
click at [454, 405] on p "S_JNJ-866" at bounding box center [453, 412] width 72 height 15
click at [458, 315] on p "S_JNJ-868" at bounding box center [453, 322] width 72 height 15
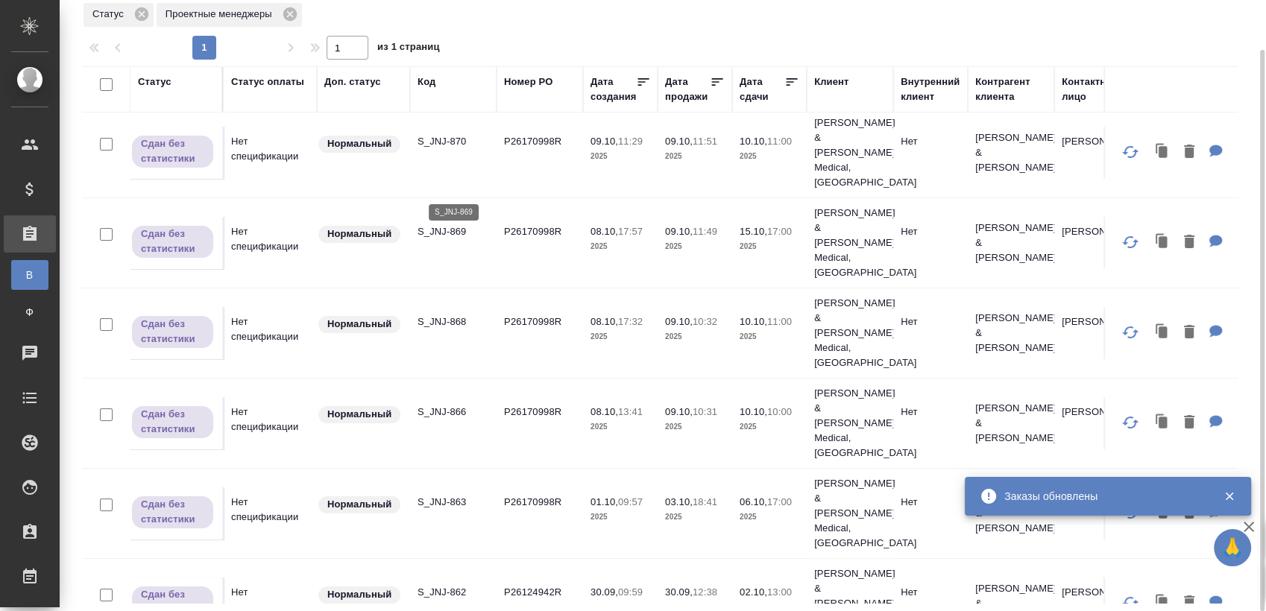
click at [455, 224] on p "S_JNJ-869" at bounding box center [453, 231] width 72 height 15
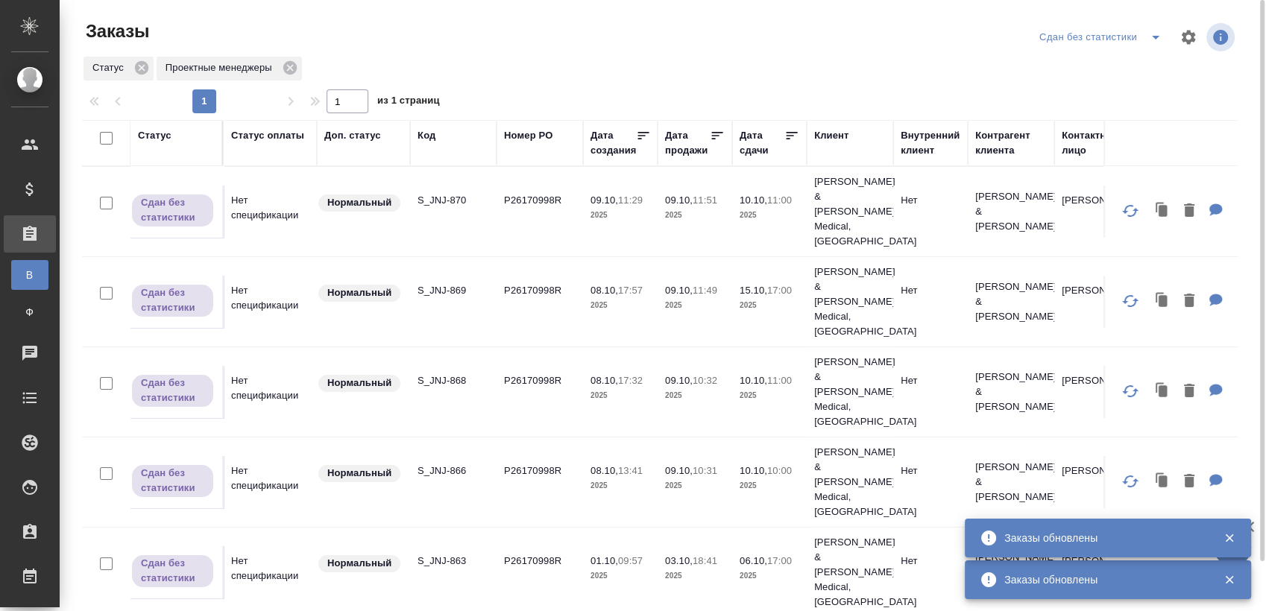
scroll to position [0, 0]
click at [435, 186] on td "S_JNJ-870" at bounding box center [453, 212] width 86 height 52
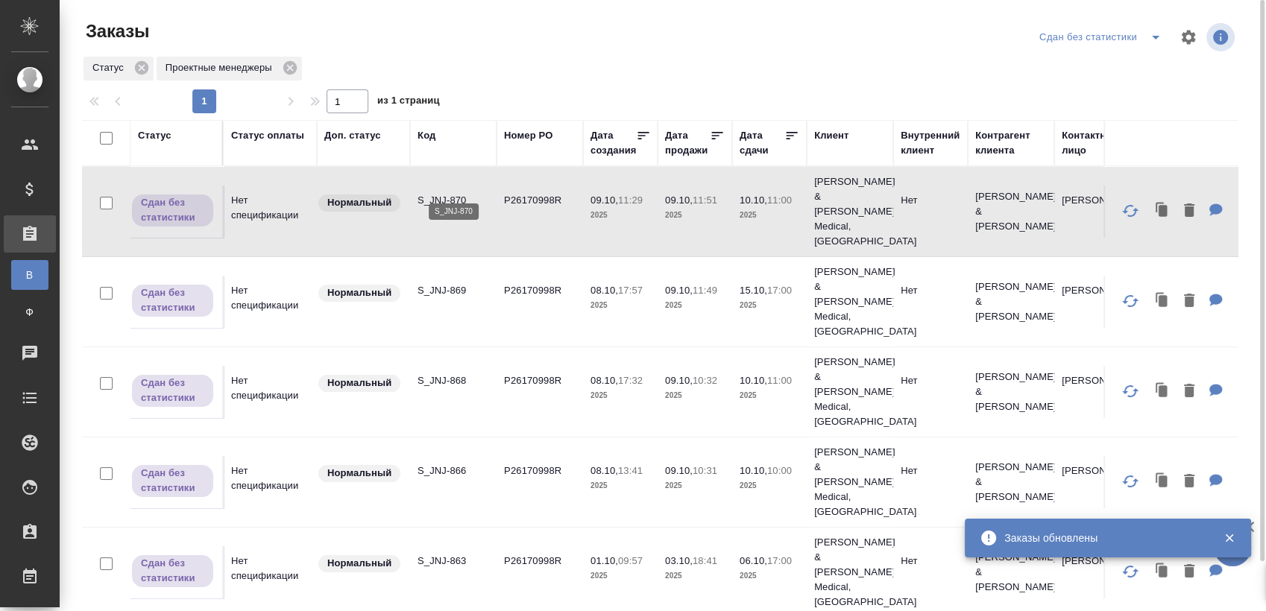
click at [446, 193] on p "S_JNJ-870" at bounding box center [453, 200] width 72 height 15
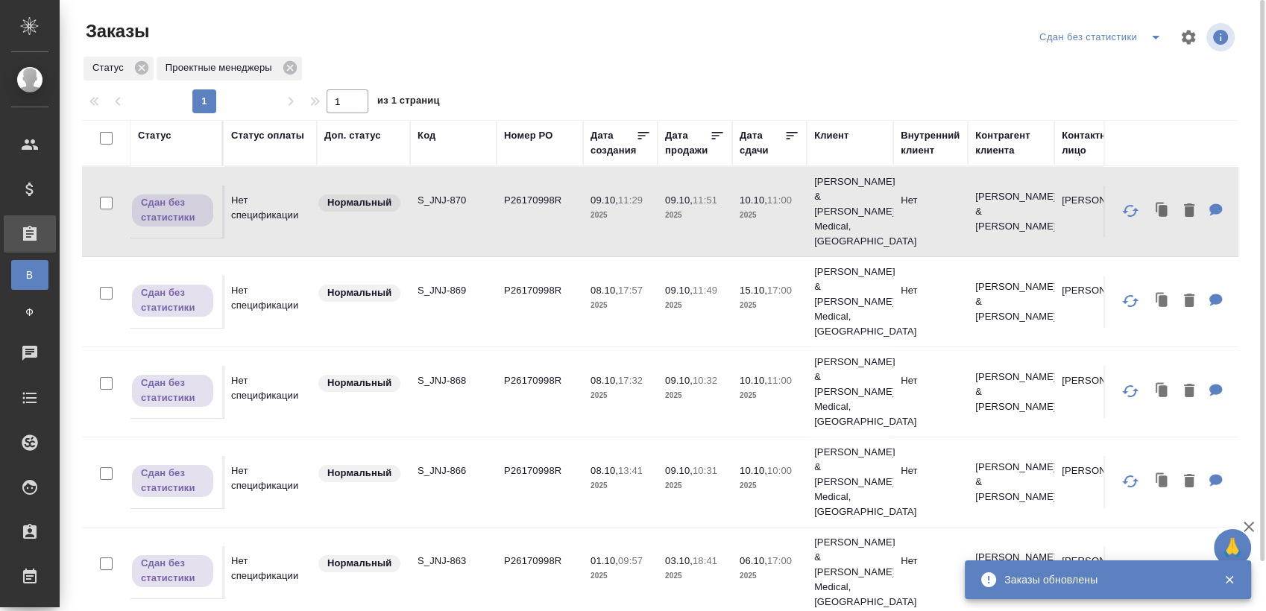
click at [1142, 51] on div "Cдан без статистики" at bounding box center [1136, 37] width 202 height 36
click at [1152, 43] on icon "split button" at bounding box center [1155, 37] width 18 height 18
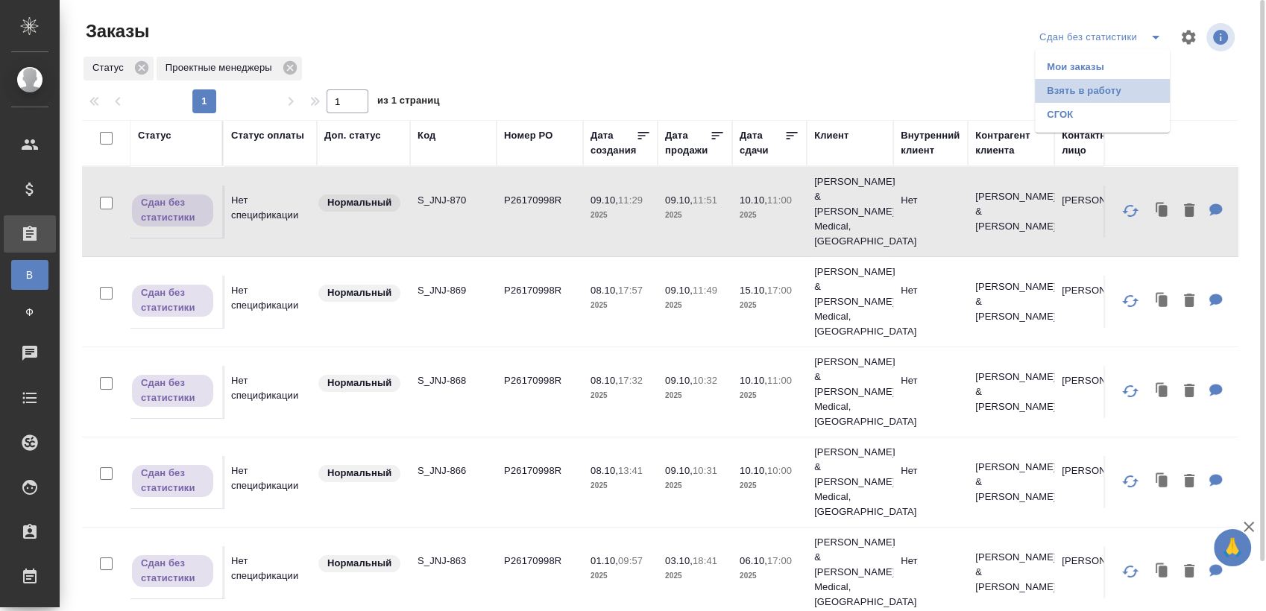
click at [1093, 87] on li "Взять в работу" at bounding box center [1102, 91] width 135 height 24
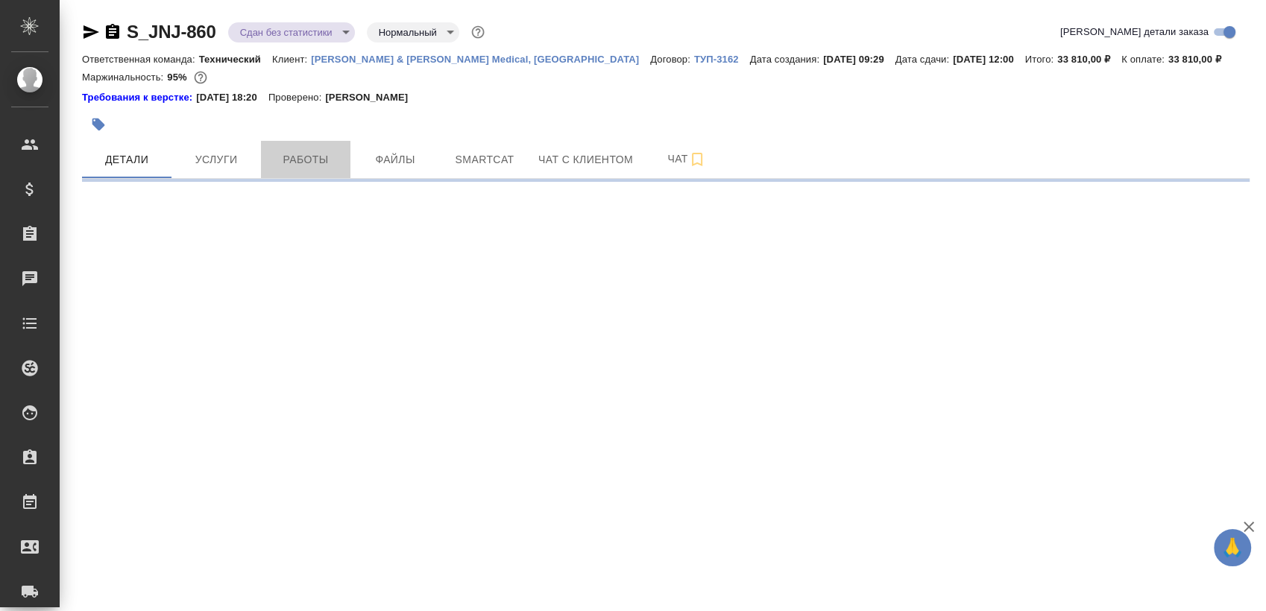
click at [323, 168] on span "Работы" at bounding box center [306, 160] width 72 height 19
select select "RU"
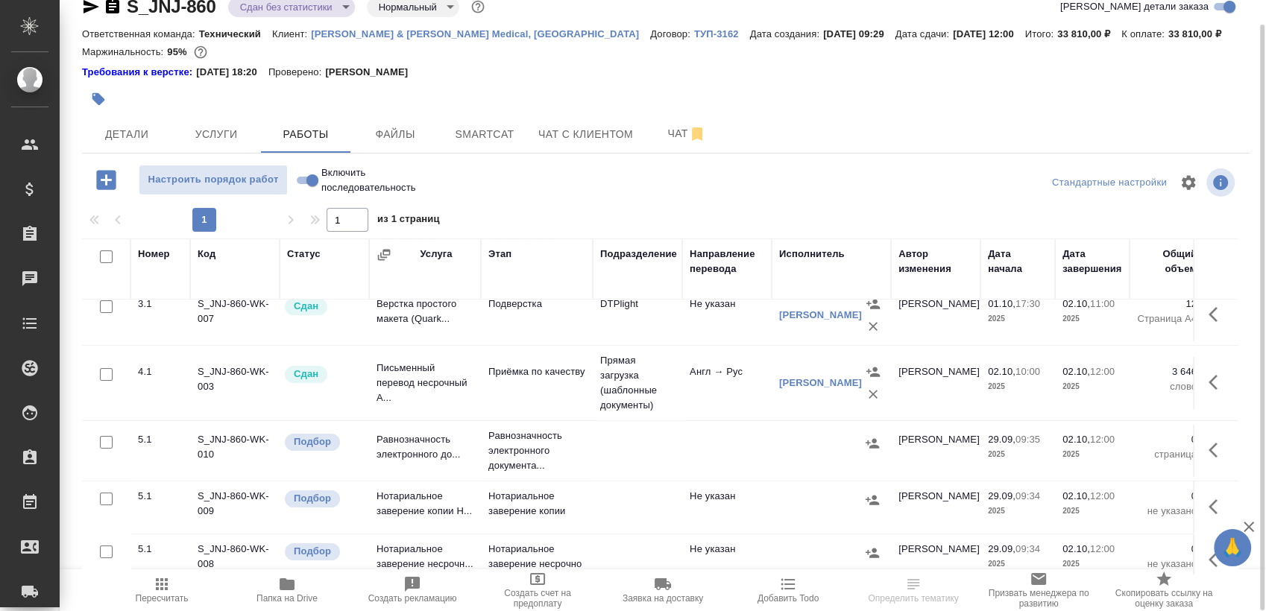
scroll to position [221, 0]
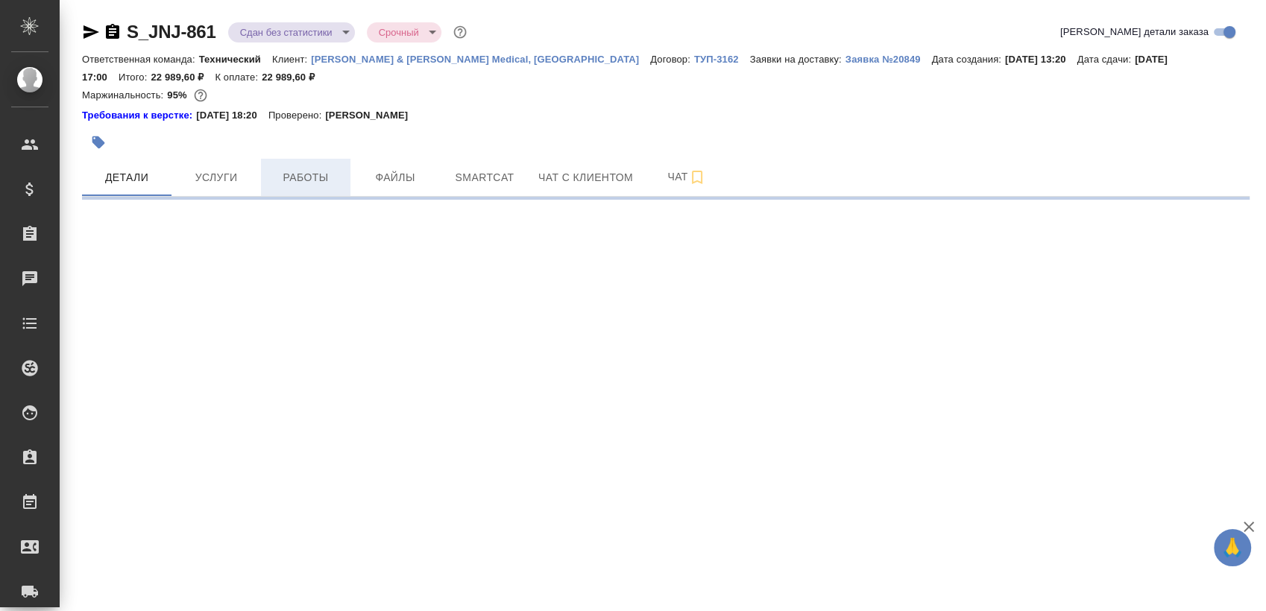
select select "RU"
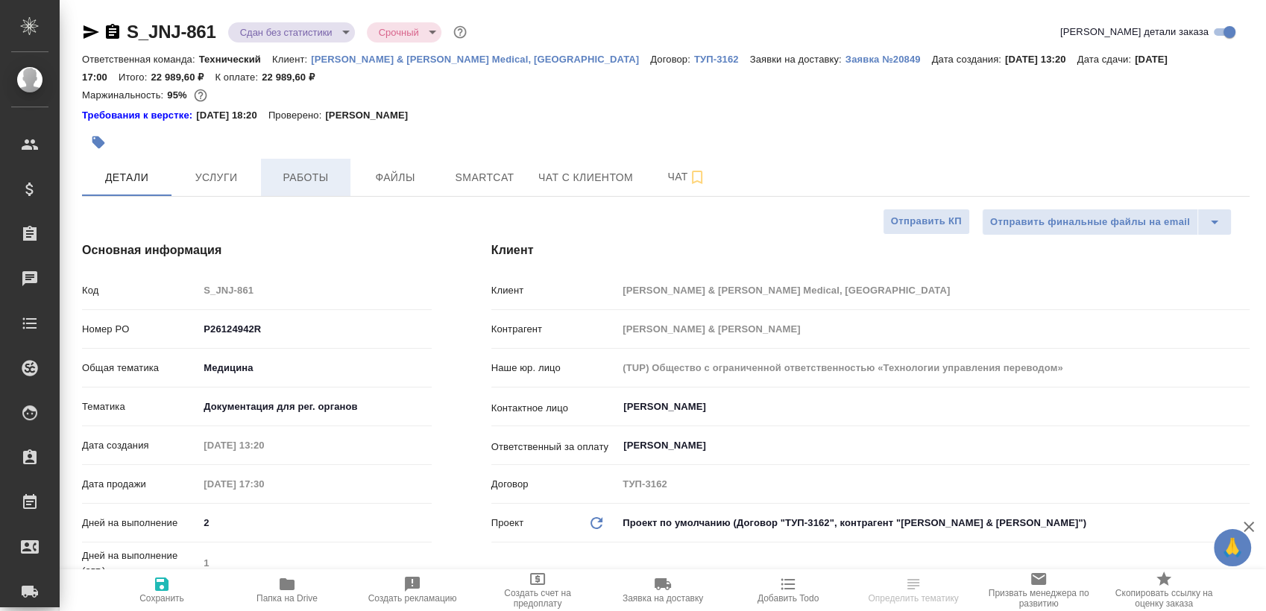
click at [318, 174] on span "Работы" at bounding box center [306, 177] width 72 height 19
type textarea "x"
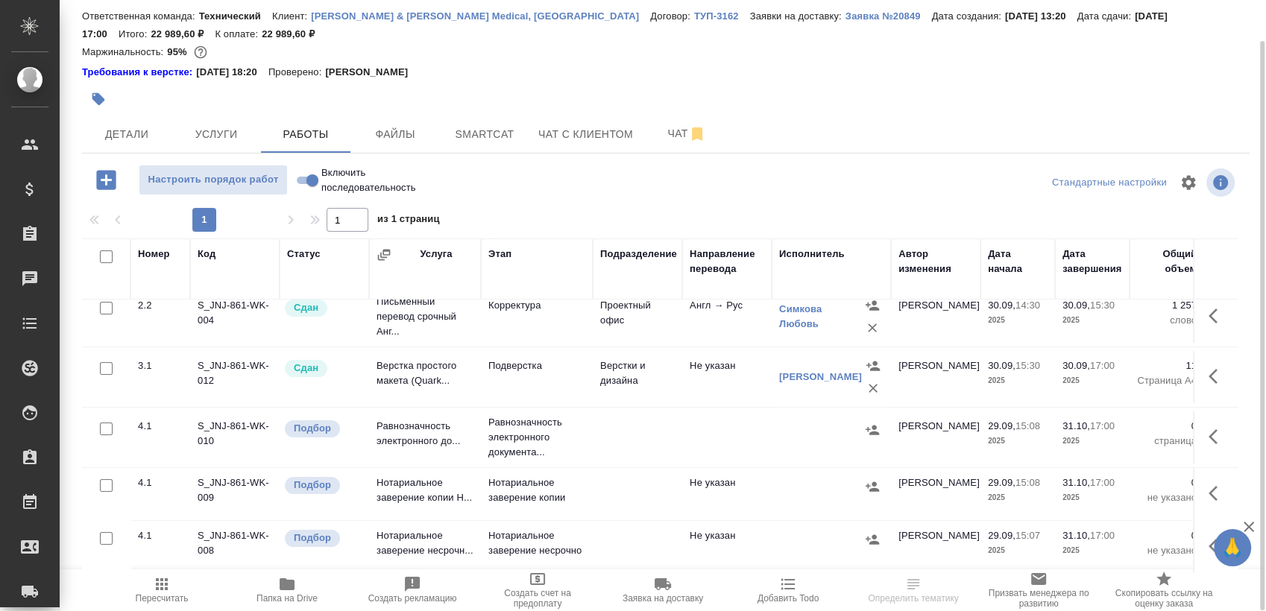
scroll to position [145, 0]
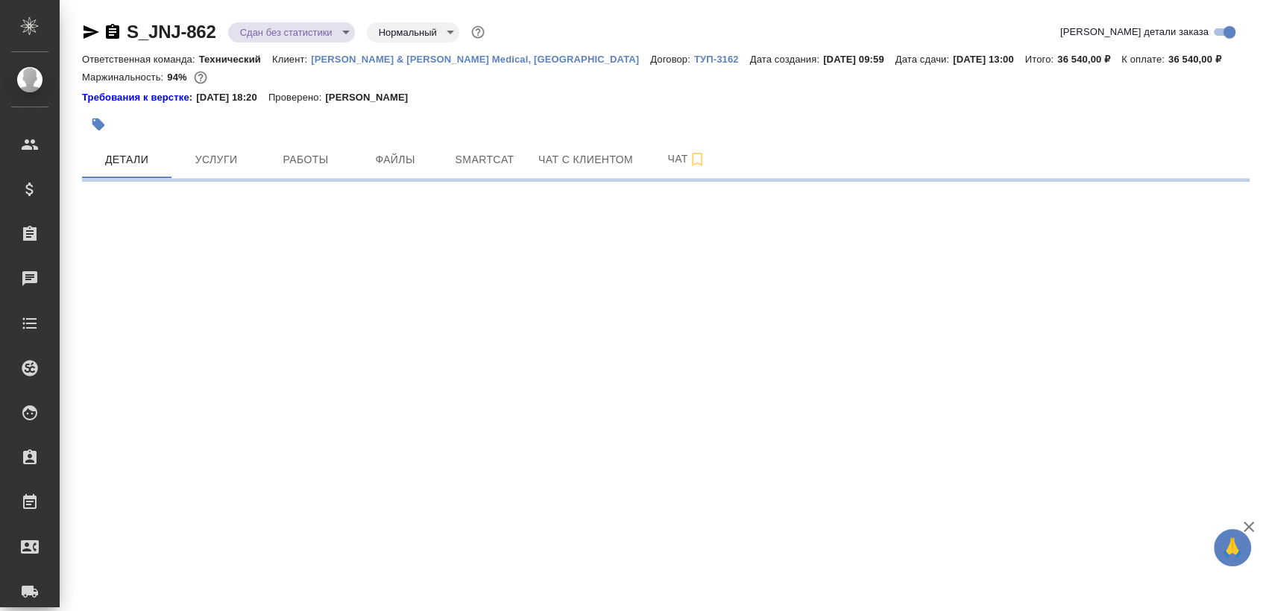
select select "RU"
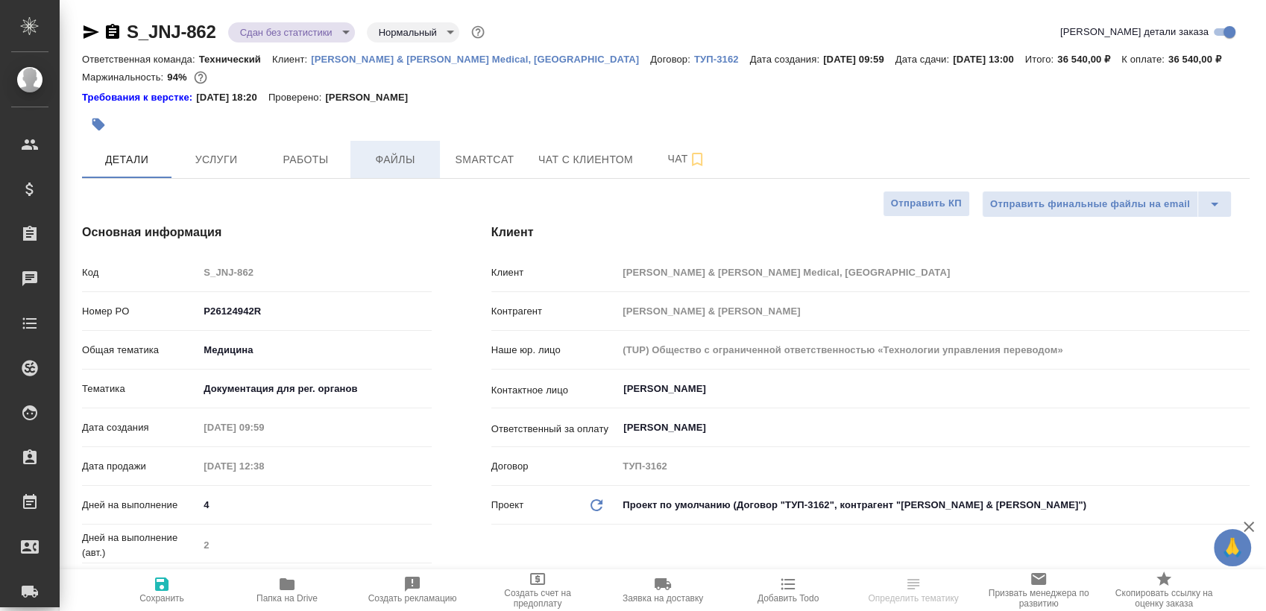
type textarea "x"
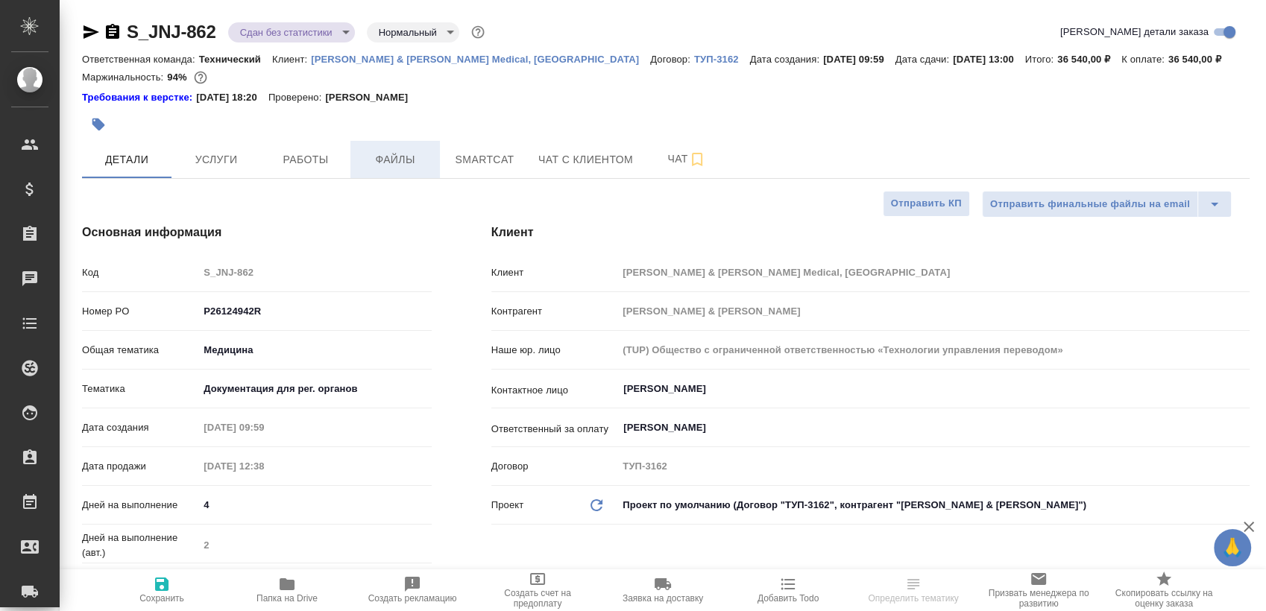
type textarea "x"
click at [352, 165] on button "Файлы" at bounding box center [394, 159] width 89 height 37
type textarea "x"
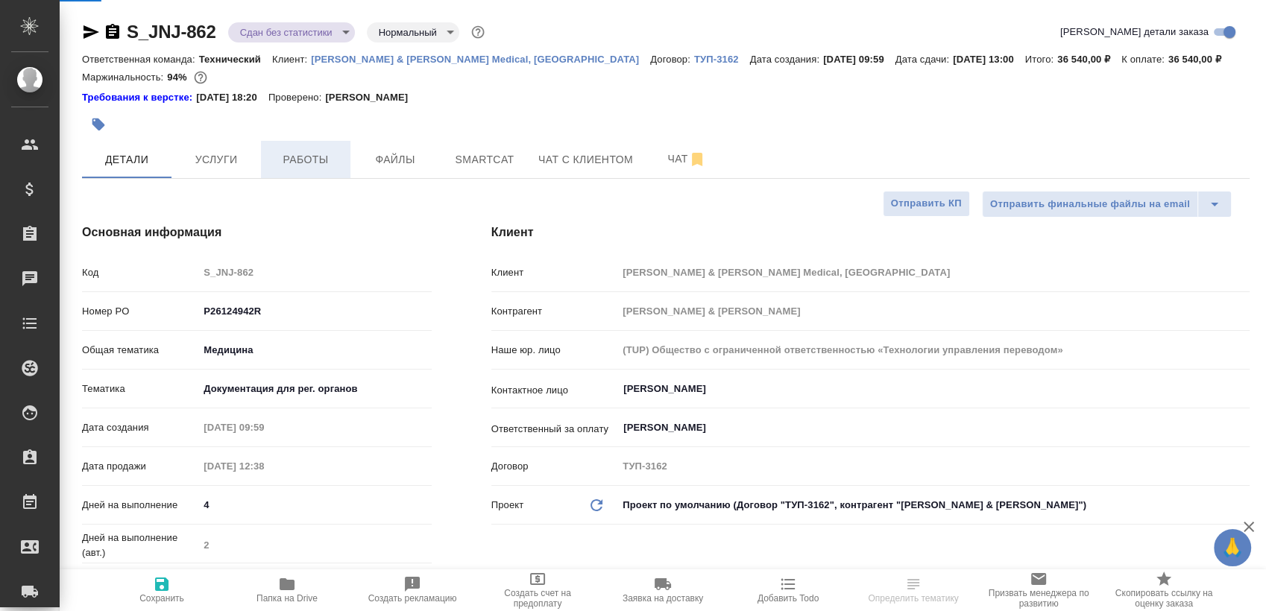
click at [332, 164] on span "Работы" at bounding box center [306, 160] width 72 height 19
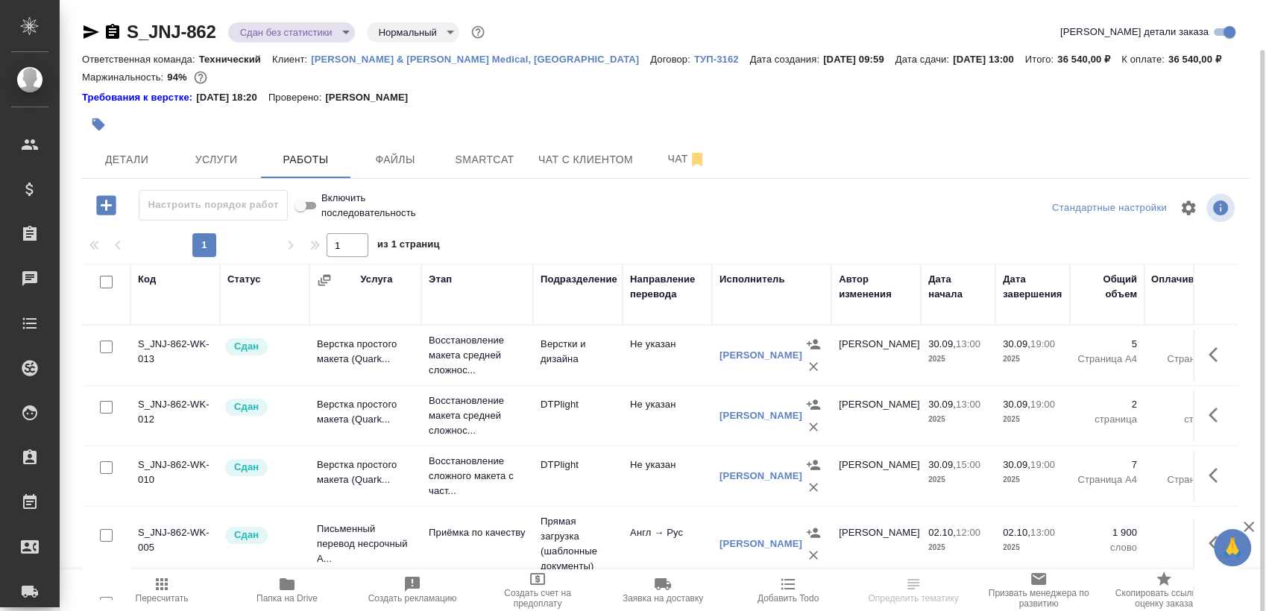
scroll to position [25, 0]
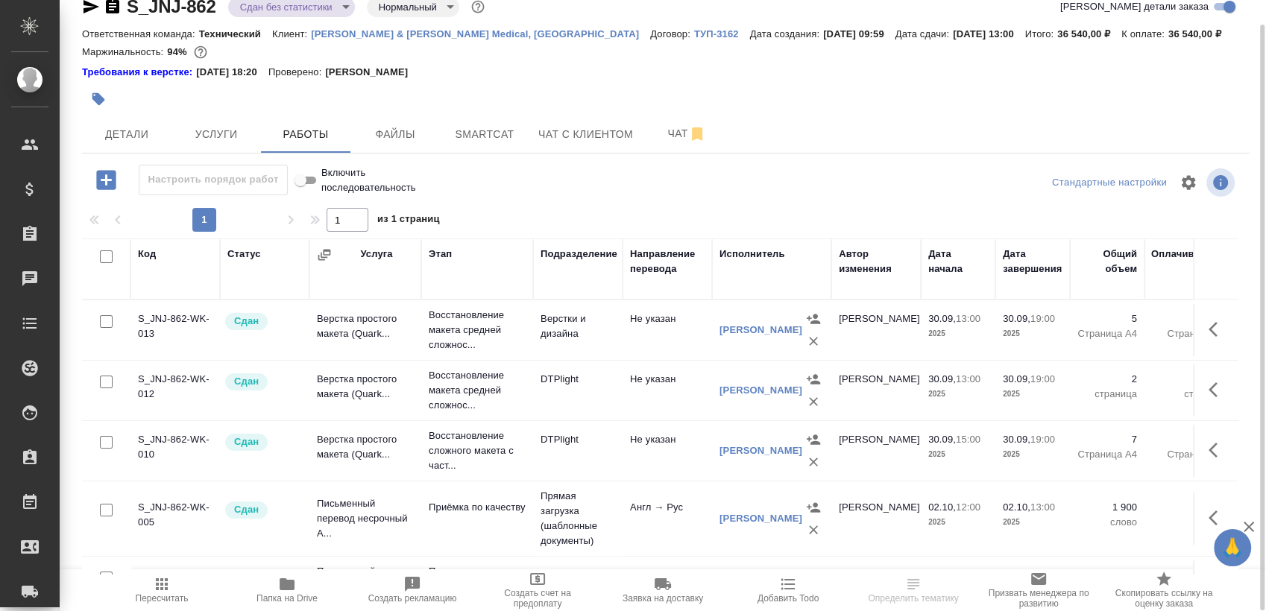
click at [1236, 335] on div "Код Статус Услуга Этап Подразделение Направление перевода Исполнитель Автор изм…" at bounding box center [659, 406] width 1155 height 335
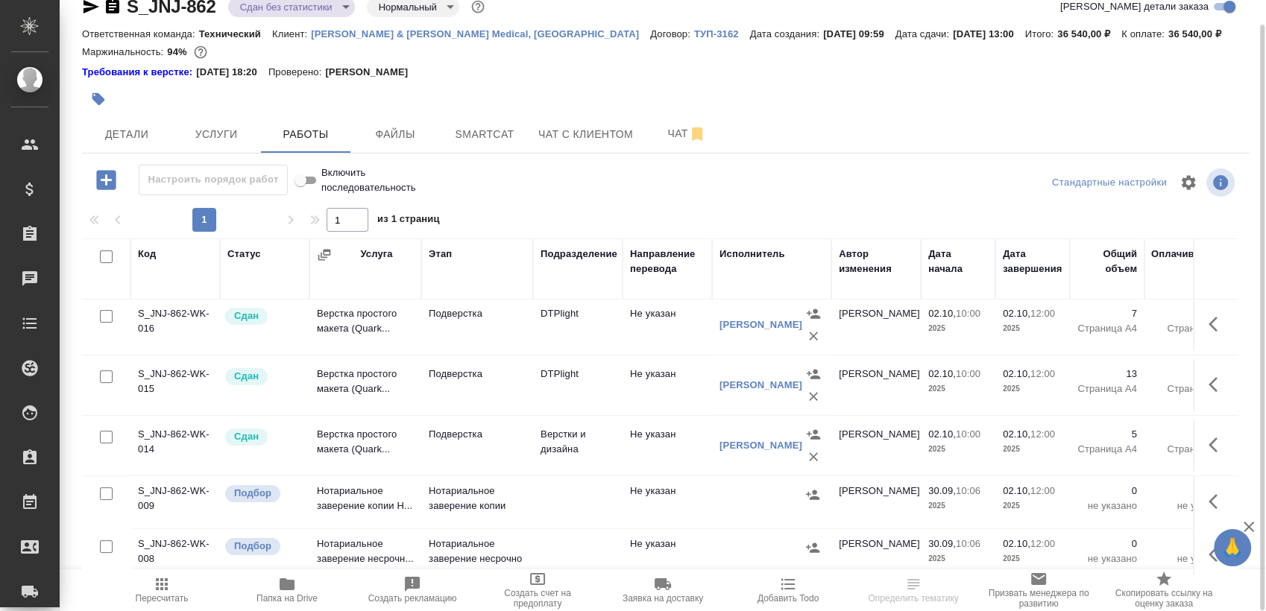
scroll to position [341, 0]
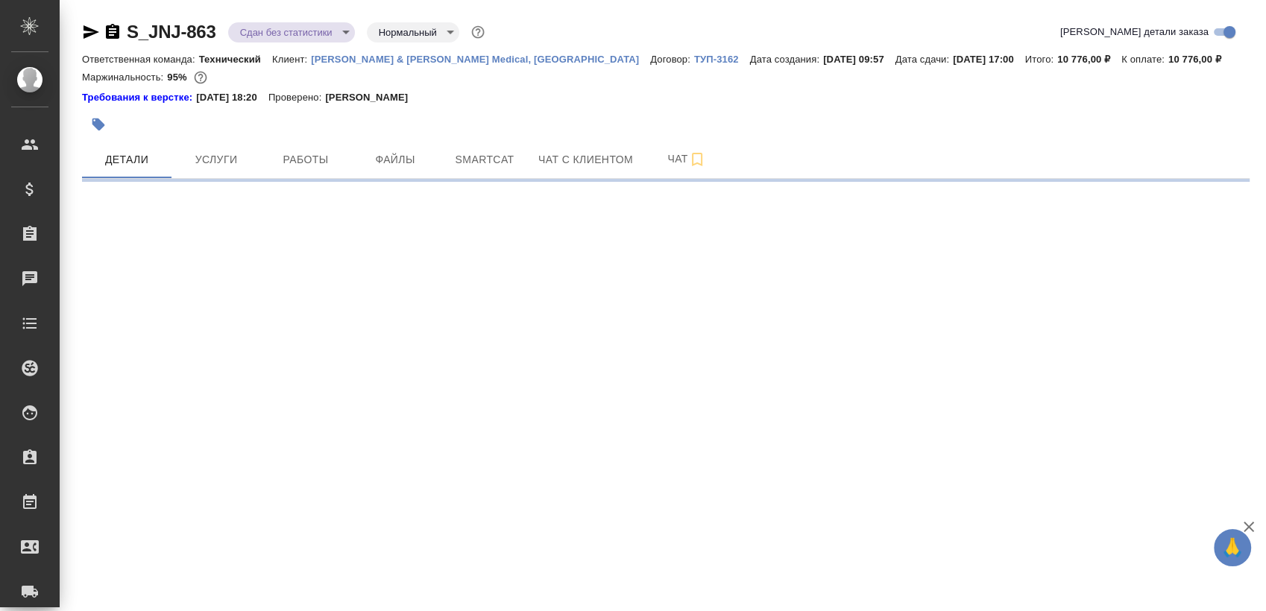
select select "RU"
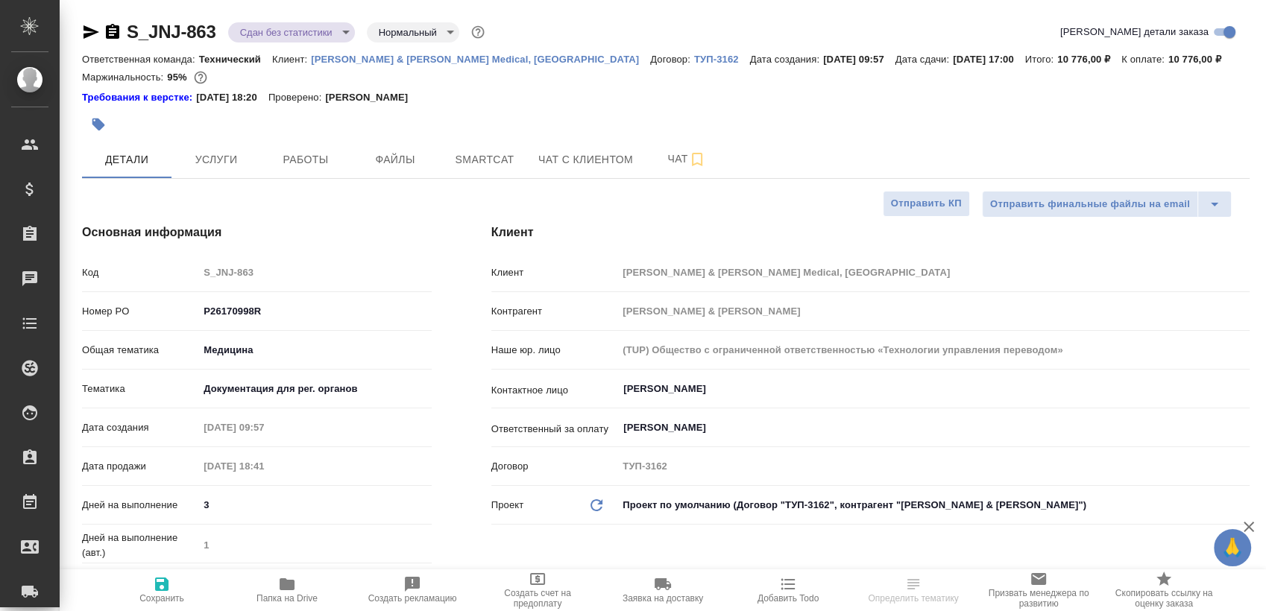
type textarea "x"
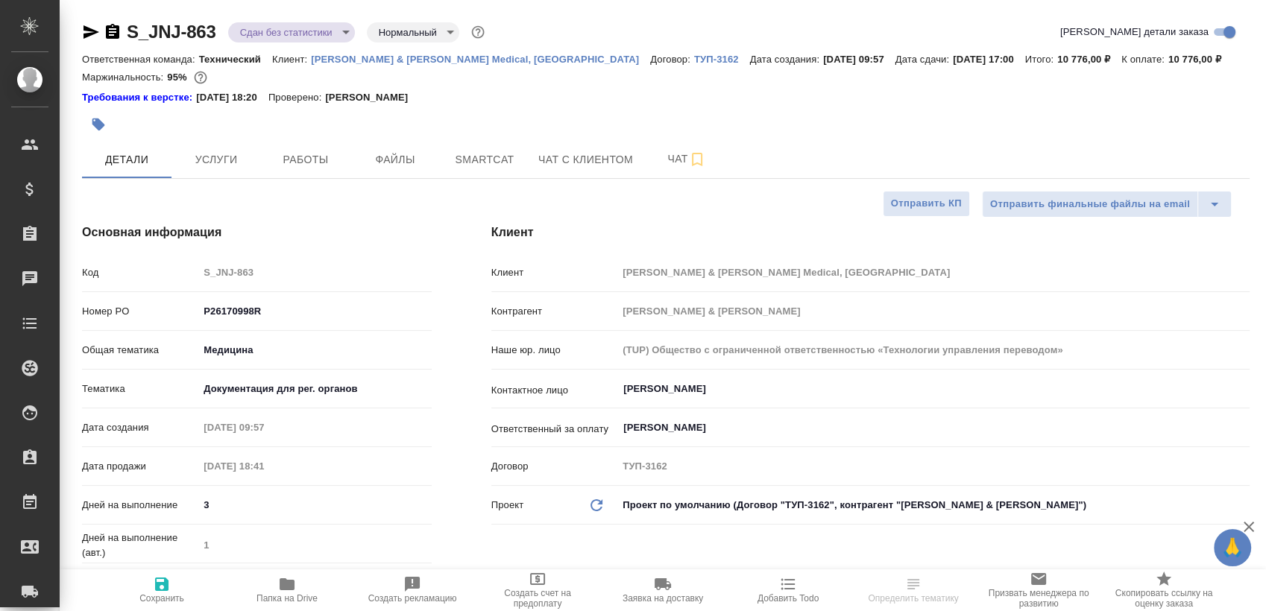
type textarea "x"
click at [298, 162] on span "Работы" at bounding box center [306, 160] width 72 height 19
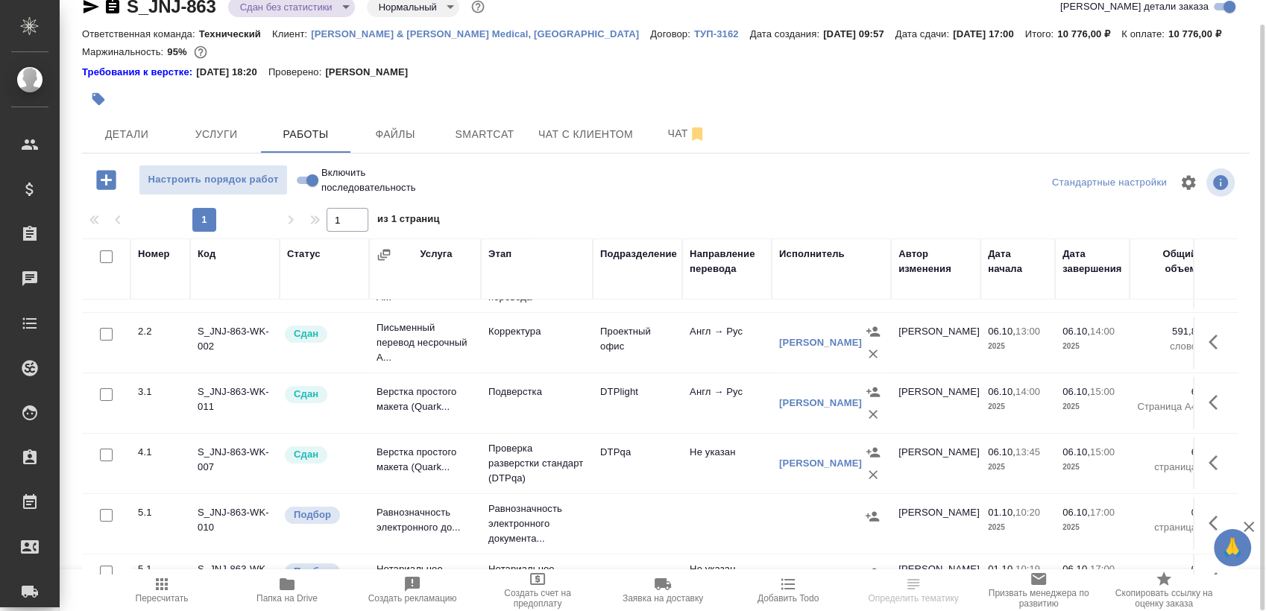
scroll to position [206, 0]
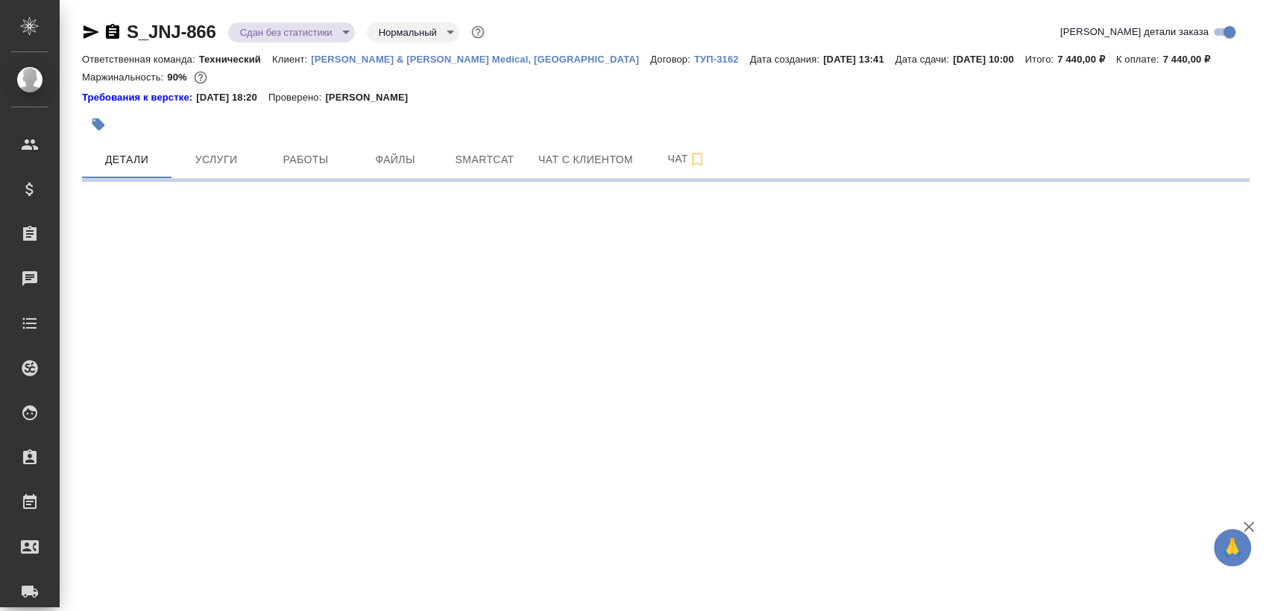
select select "RU"
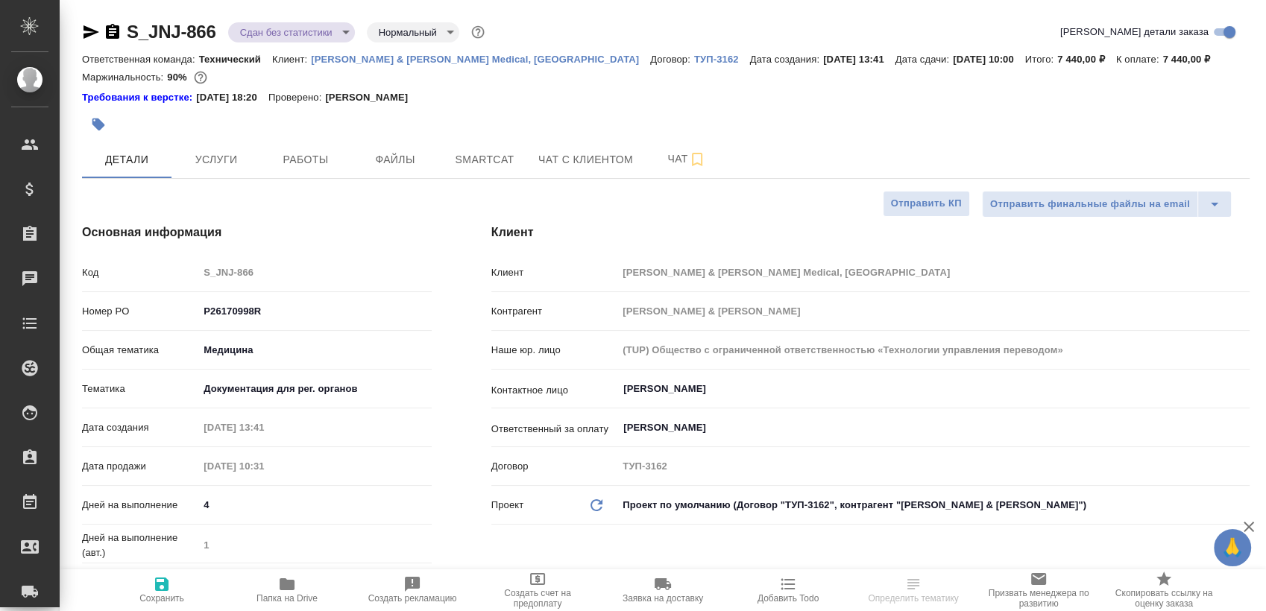
type textarea "x"
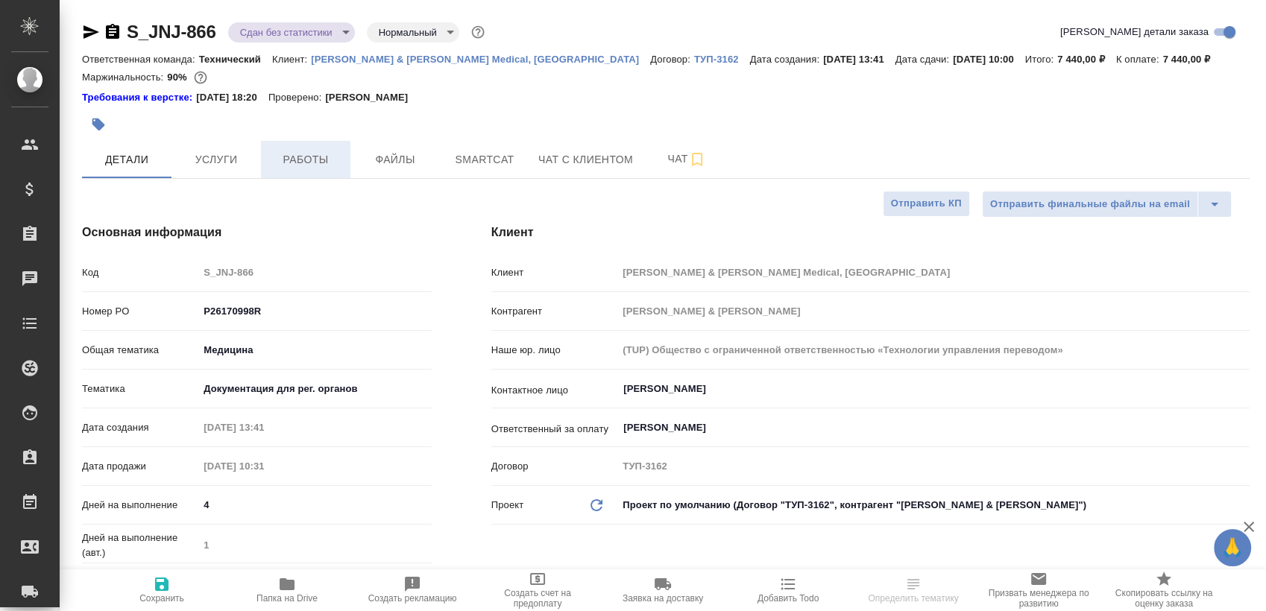
type textarea "x"
click at [310, 148] on button "Работы" at bounding box center [305, 159] width 89 height 37
type textarea "x"
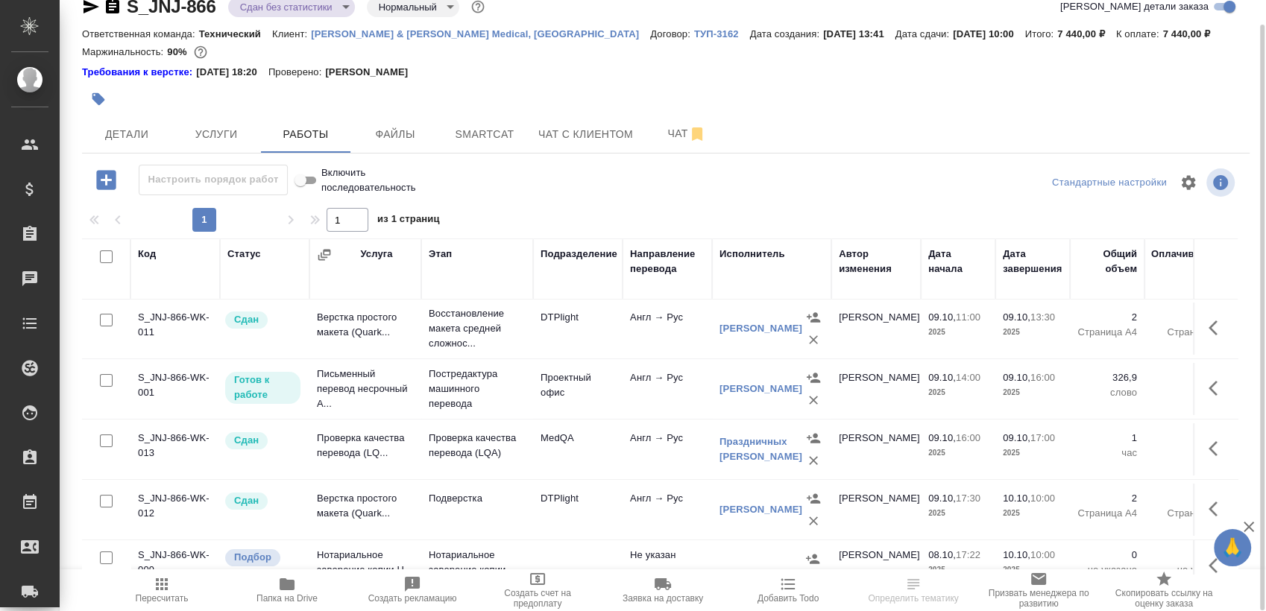
scroll to position [75, 0]
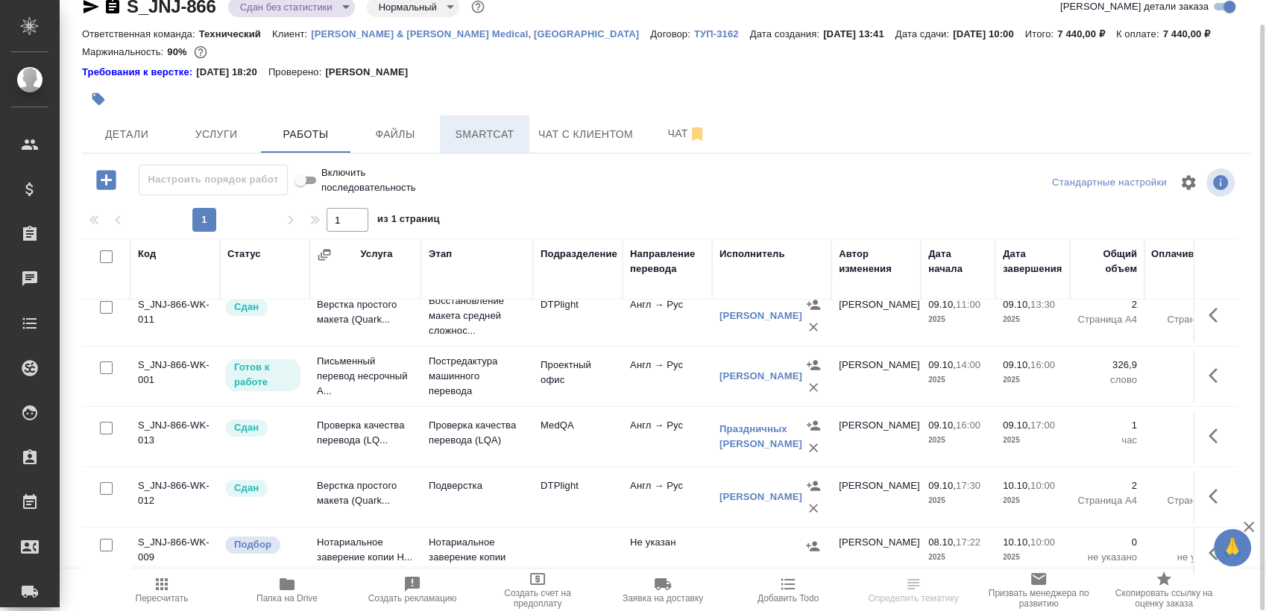
click at [476, 136] on span "Smartcat" at bounding box center [485, 134] width 72 height 19
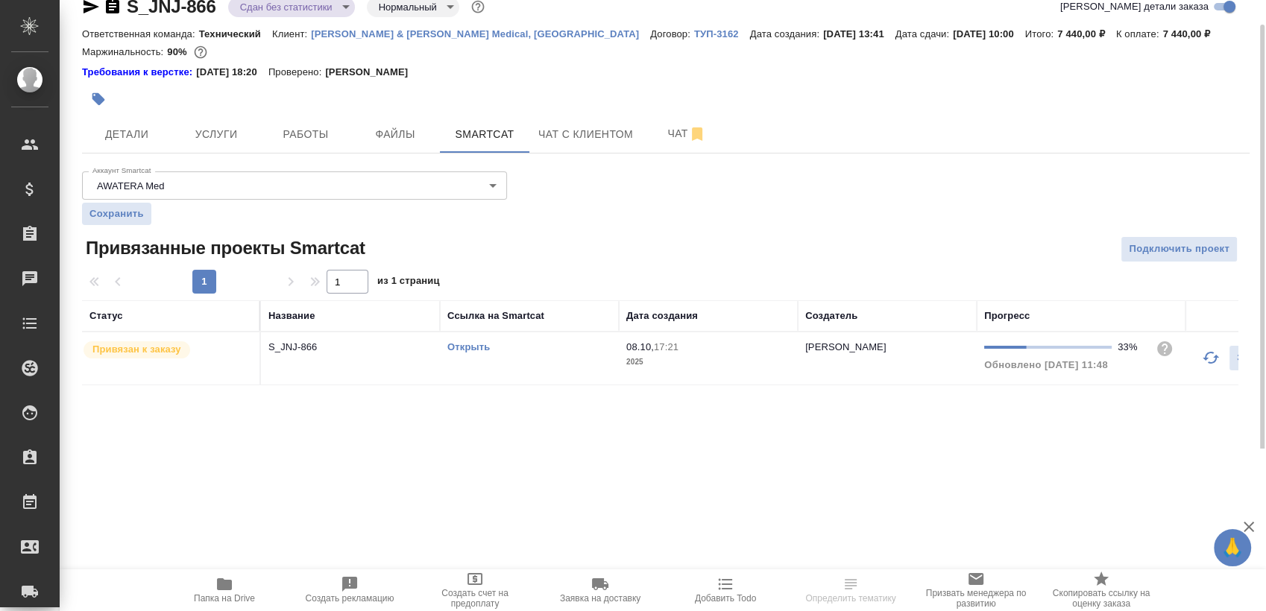
click at [566, 350] on div "Открыть" at bounding box center [529, 347] width 164 height 15
click at [314, 140] on span "Работы" at bounding box center [306, 134] width 72 height 19
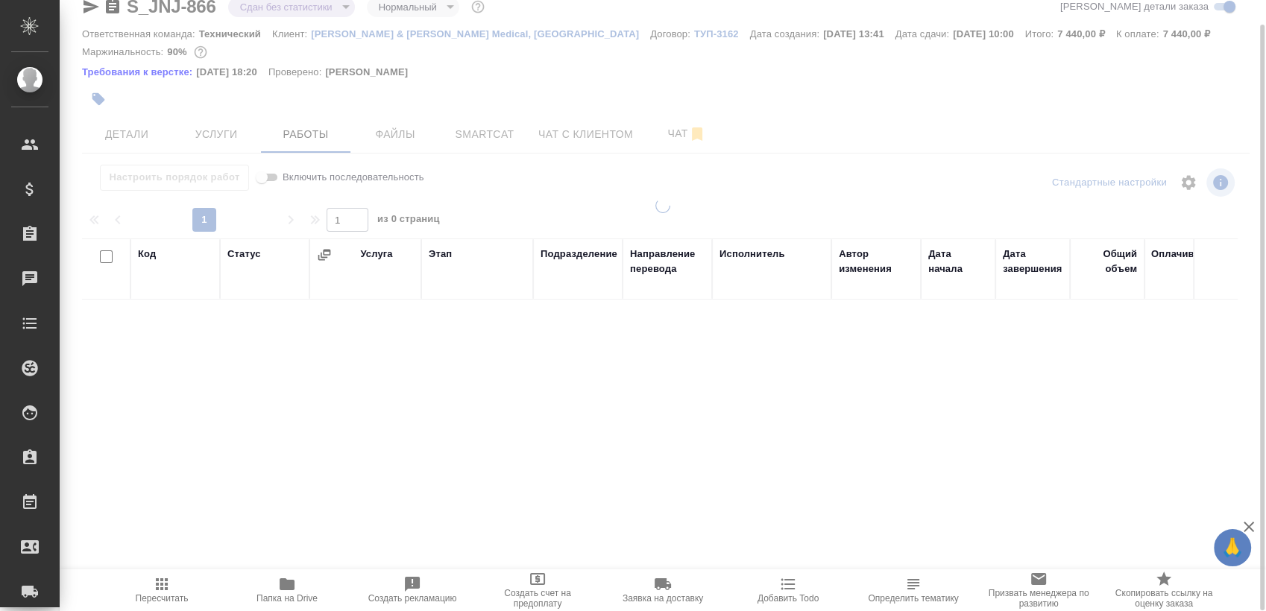
click at [154, 593] on span "Пересчитать" at bounding box center [162, 598] width 53 height 10
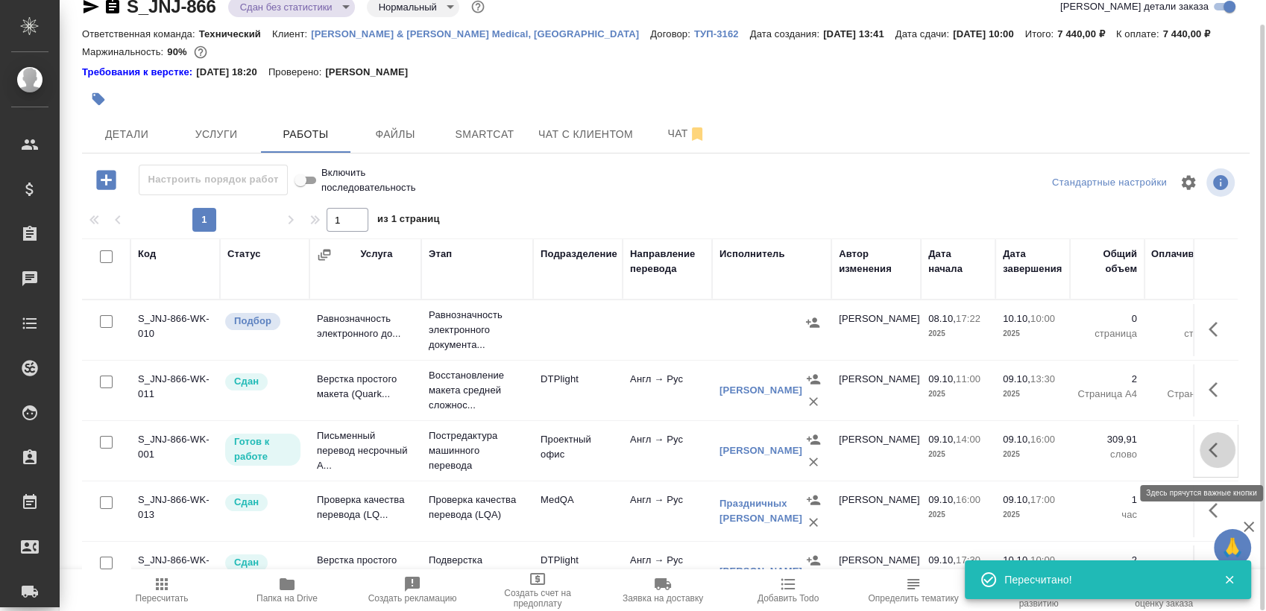
click at [1208, 459] on icon "button" at bounding box center [1217, 450] width 18 height 18
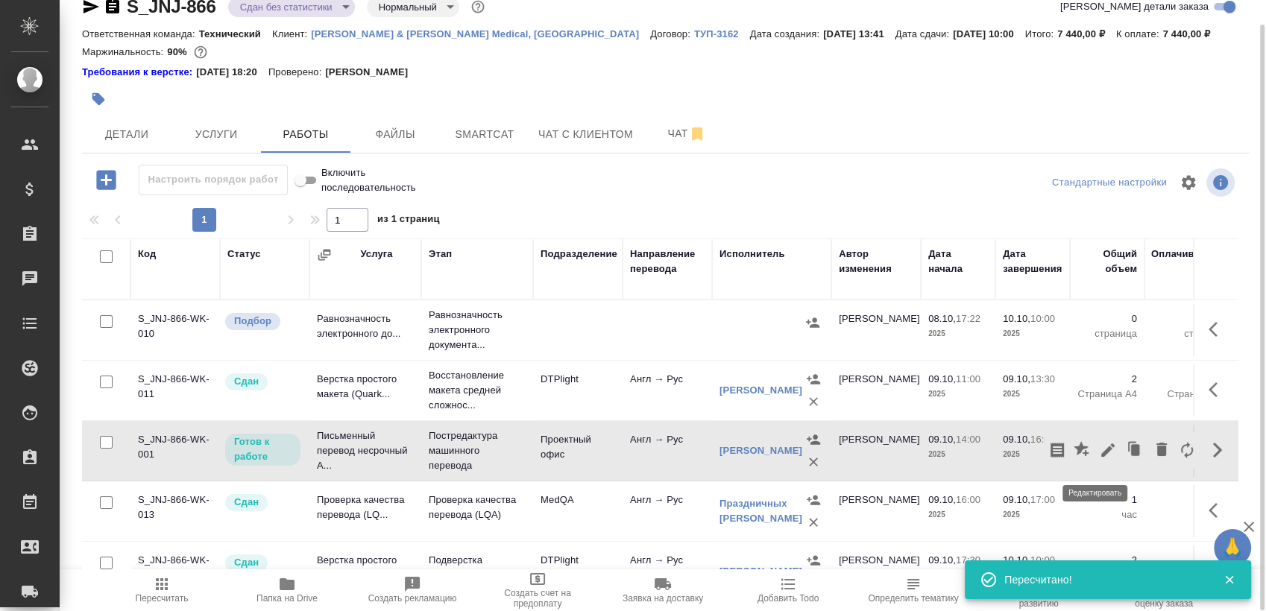
click at [1102, 459] on icon "button" at bounding box center [1108, 450] width 18 height 18
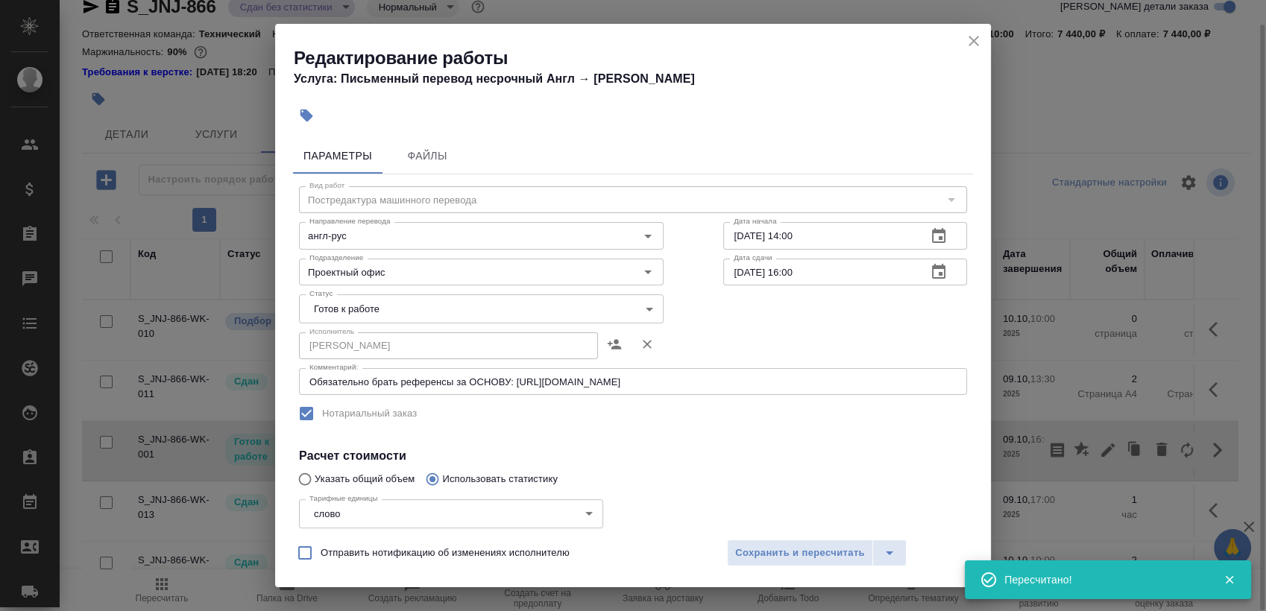
click at [394, 295] on body "🙏 .cls-1 fill:#fff; AWATERA Sergeeva Anastasia Клиенты Спецификации Заказы 0 Ча…" at bounding box center [633, 305] width 1266 height 611
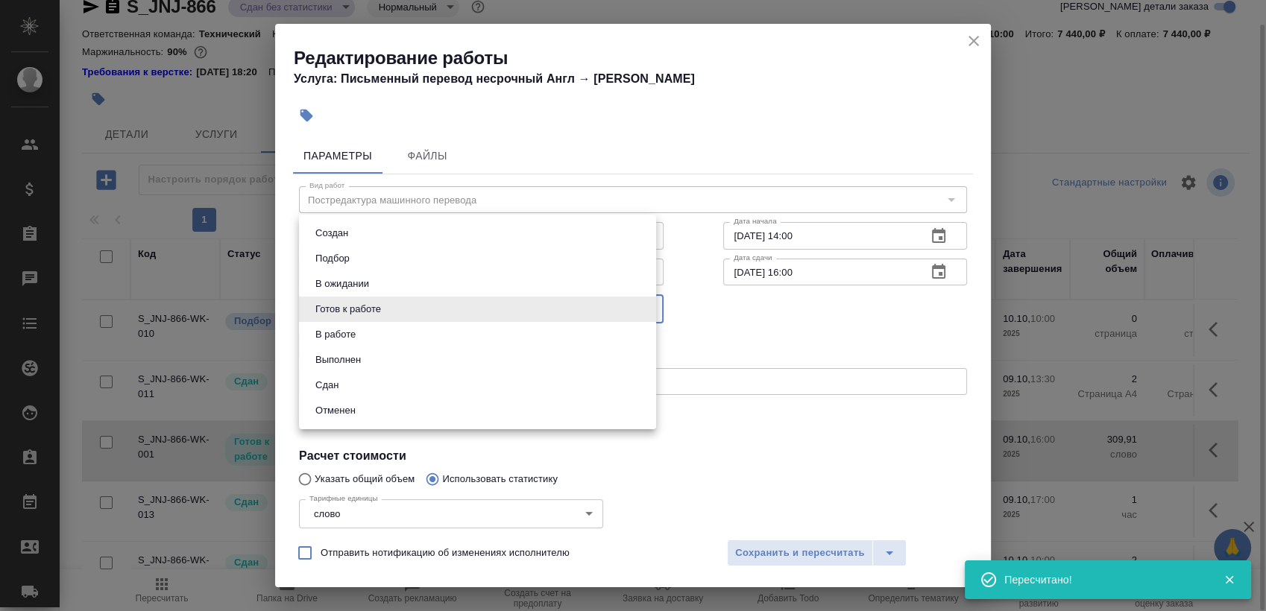
click at [370, 379] on li "Сдан" at bounding box center [477, 385] width 357 height 25
type input "closed"
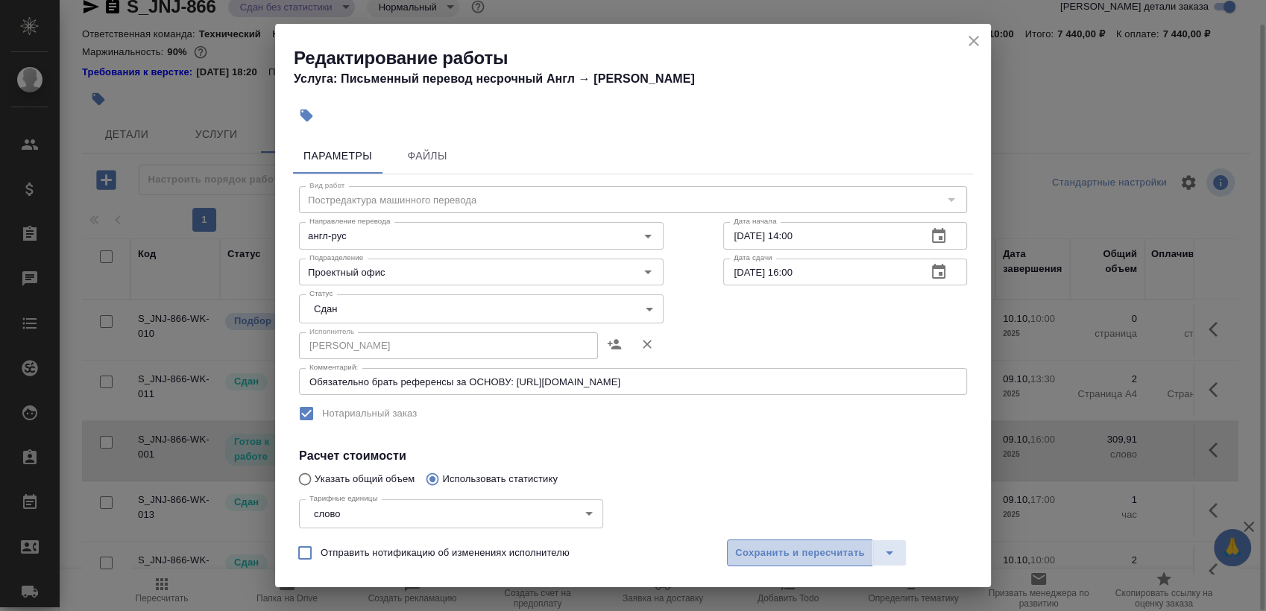
click at [821, 558] on span "Сохранить и пересчитать" at bounding box center [800, 553] width 130 height 17
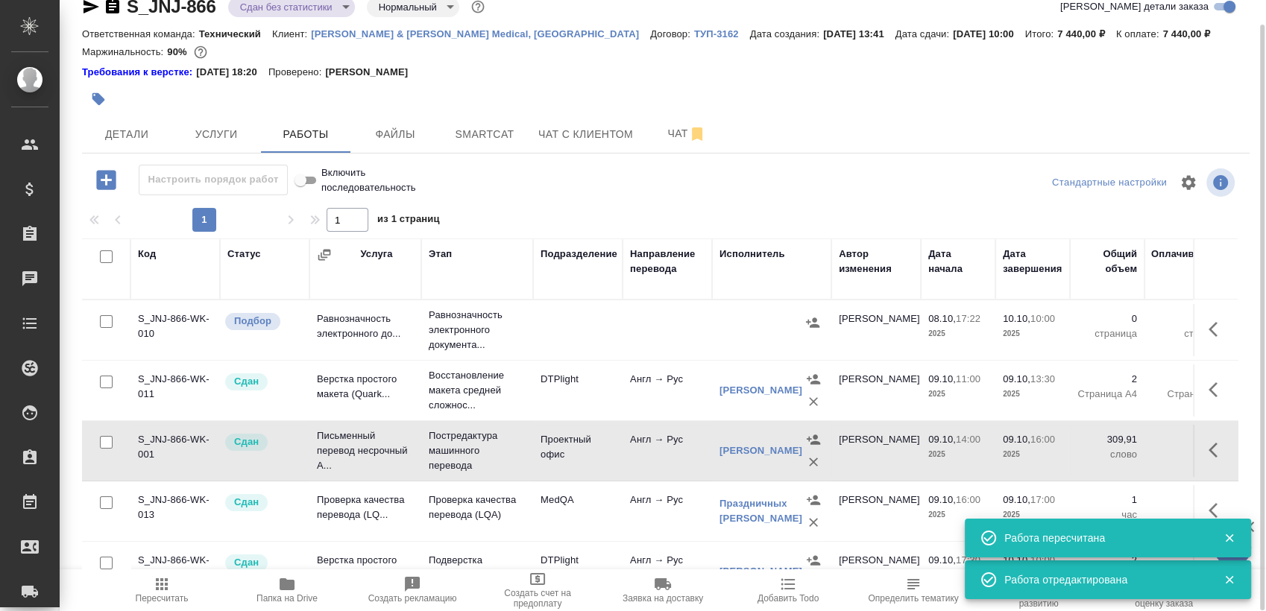
scroll to position [221, 0]
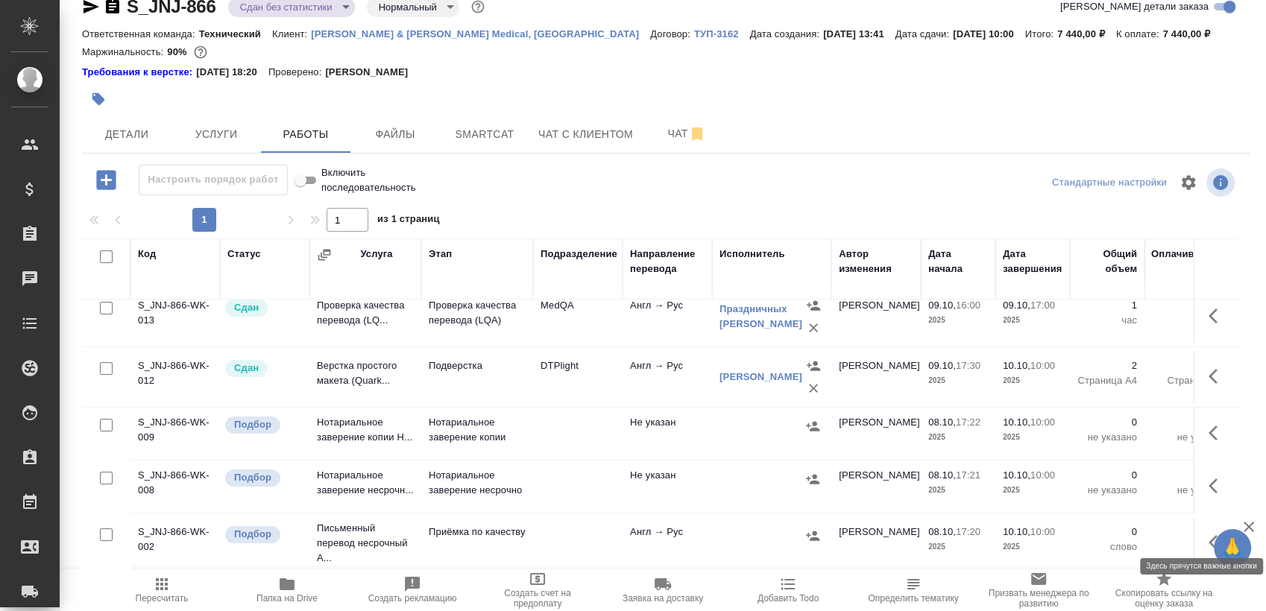
click at [1208, 535] on icon "button" at bounding box center [1212, 542] width 9 height 15
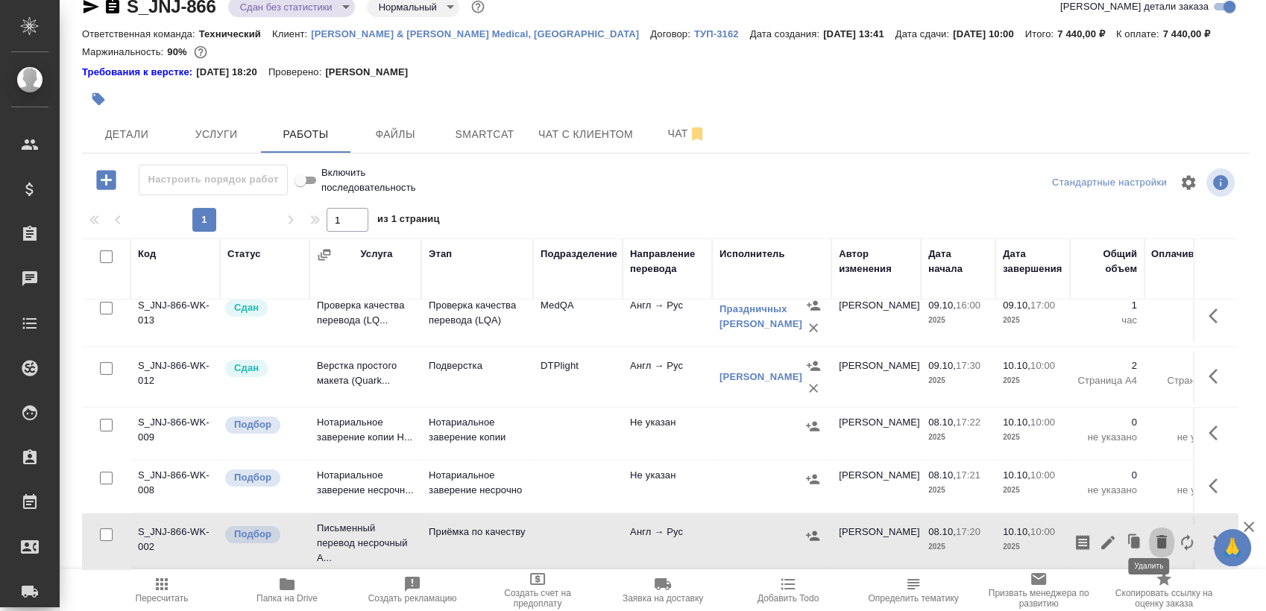
click at [1156, 535] on icon "button" at bounding box center [1161, 541] width 10 height 13
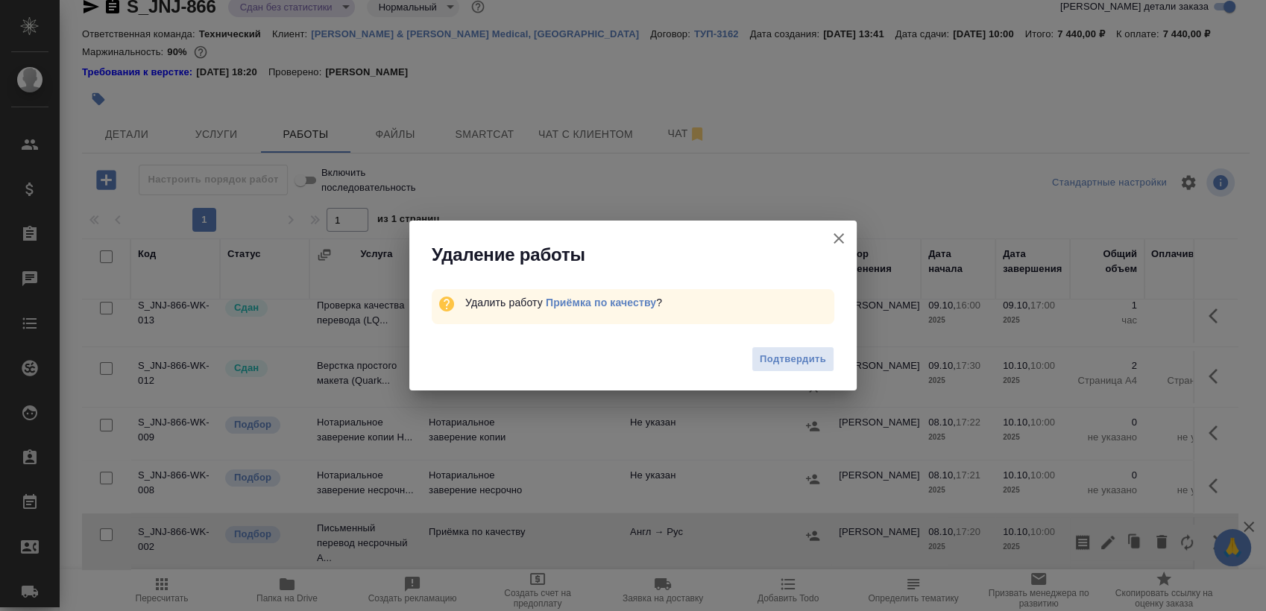
click at [809, 350] on button "Подтвердить" at bounding box center [792, 360] width 83 height 26
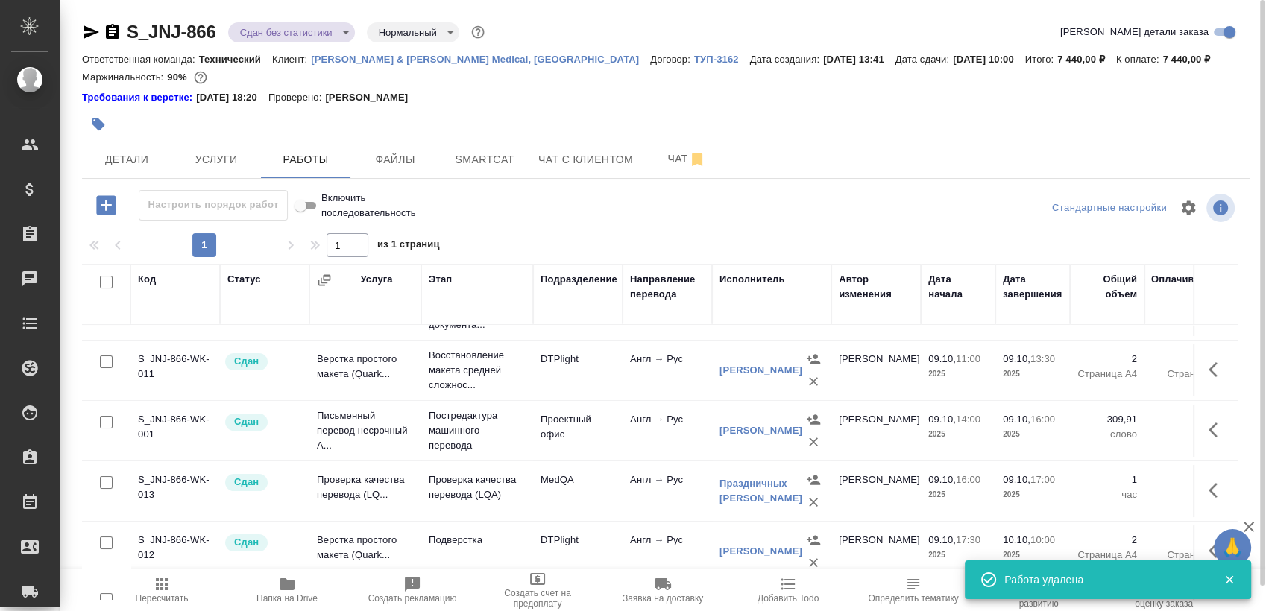
scroll to position [0, 0]
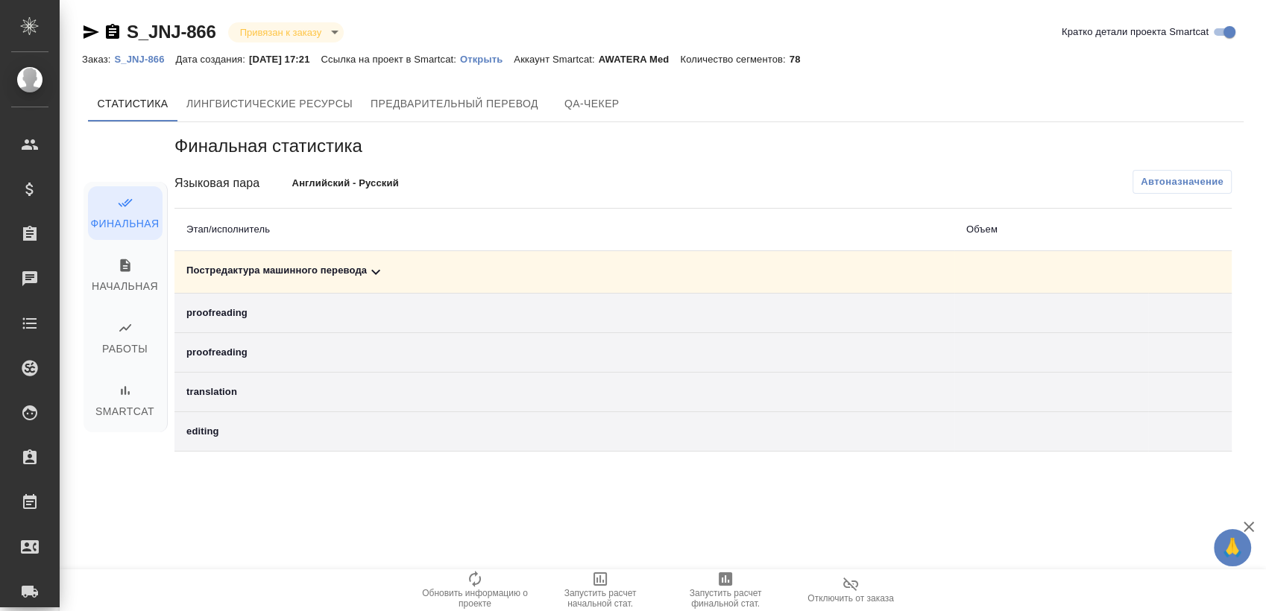
click at [517, 259] on td "Постредактура машинного перевода" at bounding box center [564, 272] width 780 height 42
click at [504, 265] on div "Постредактура машинного перевода" at bounding box center [564, 272] width 756 height 18
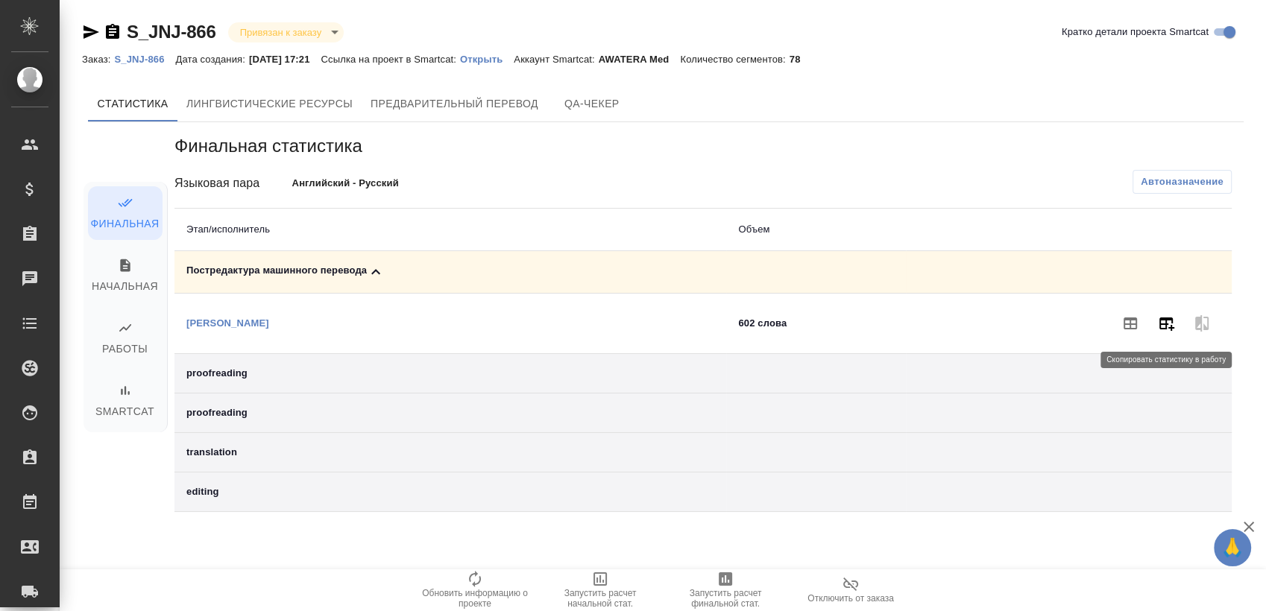
click at [1170, 327] on icon "button" at bounding box center [1166, 324] width 15 height 13
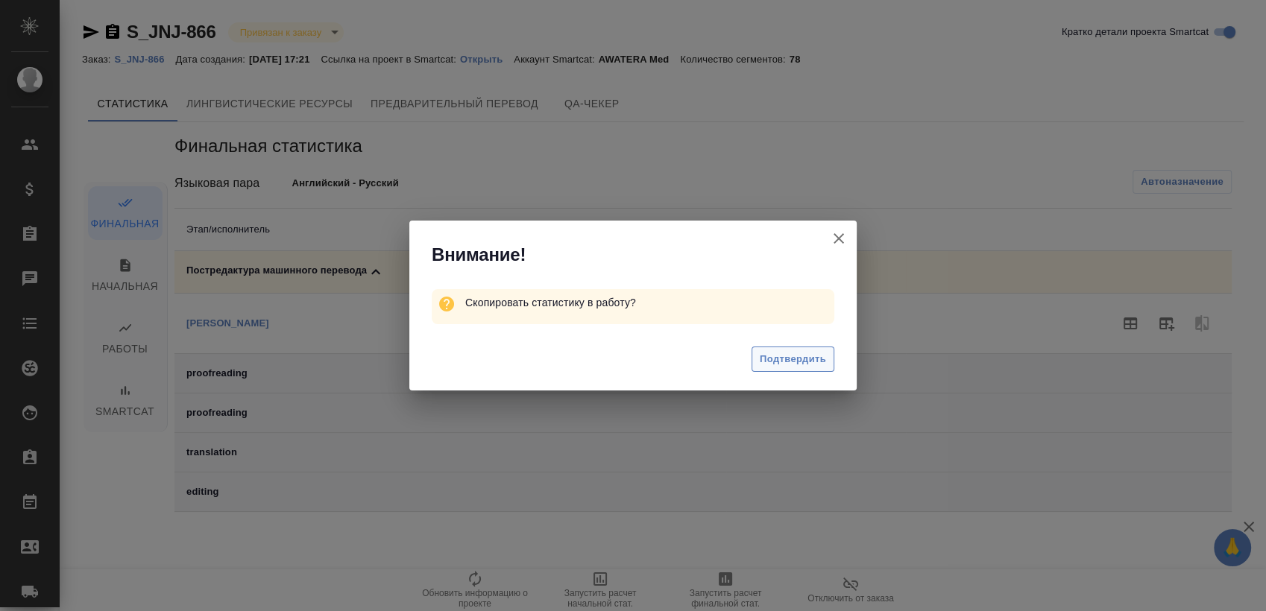
click at [752, 368] on button "Подтвердить" at bounding box center [792, 360] width 83 height 26
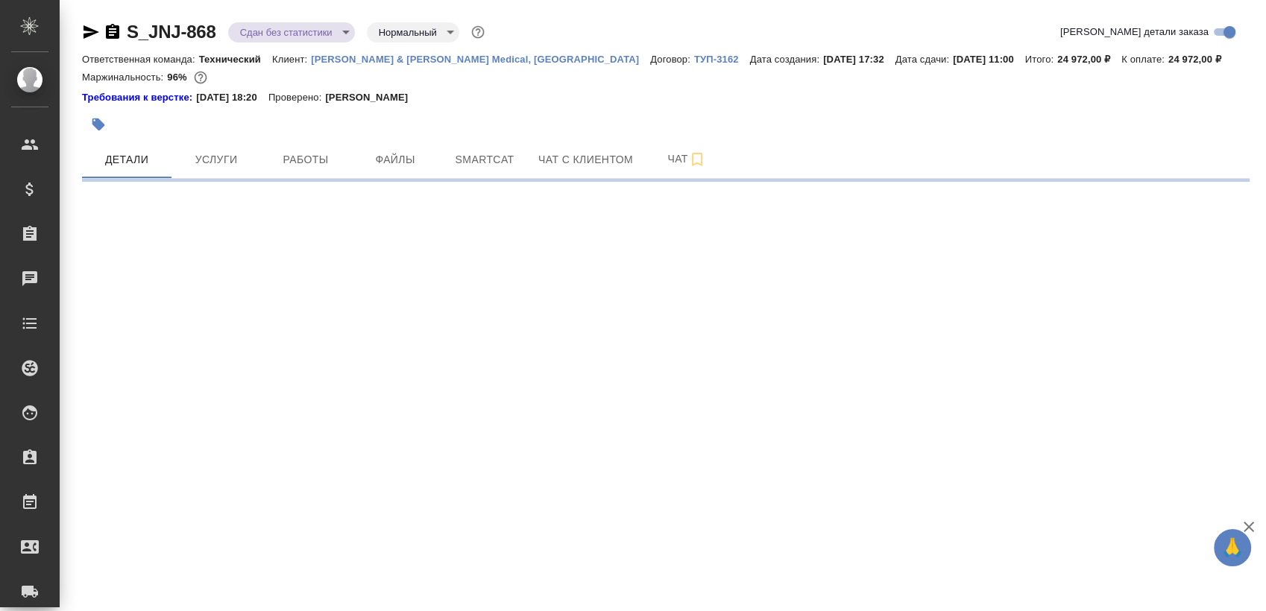
select select "RU"
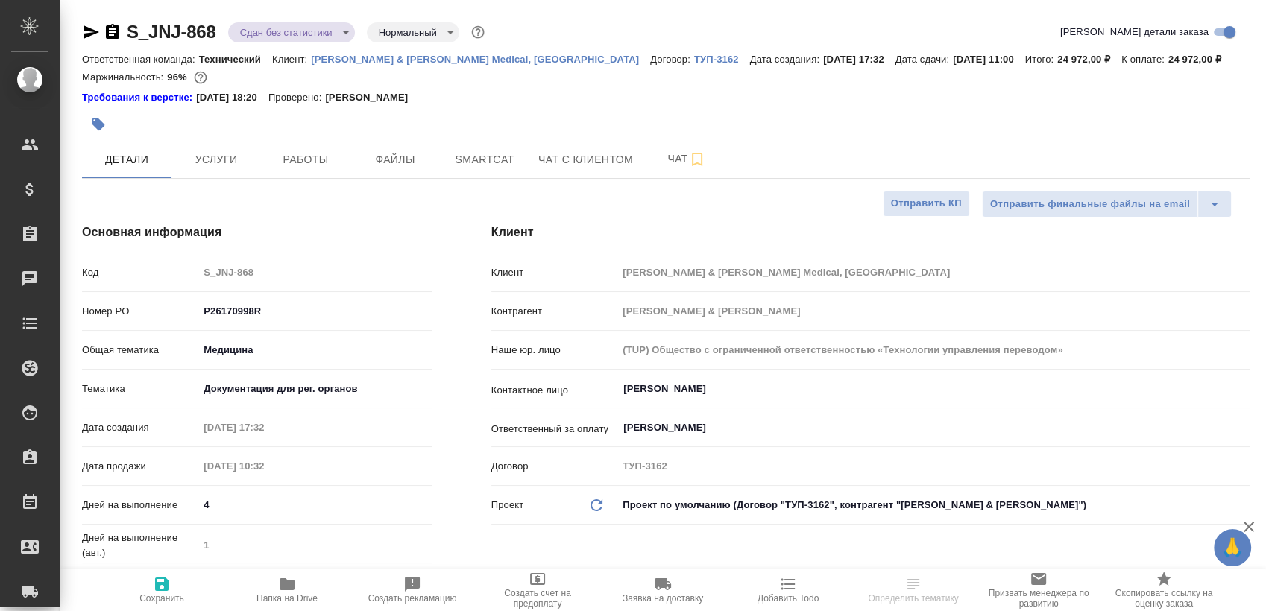
type textarea "x"
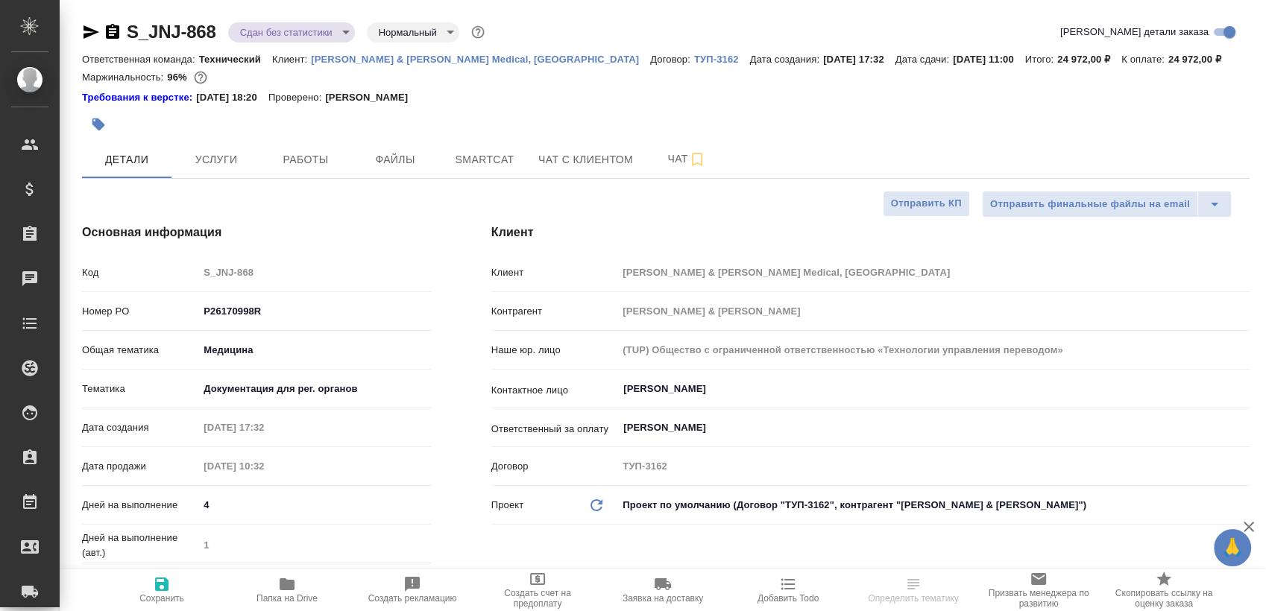
type textarea "x"
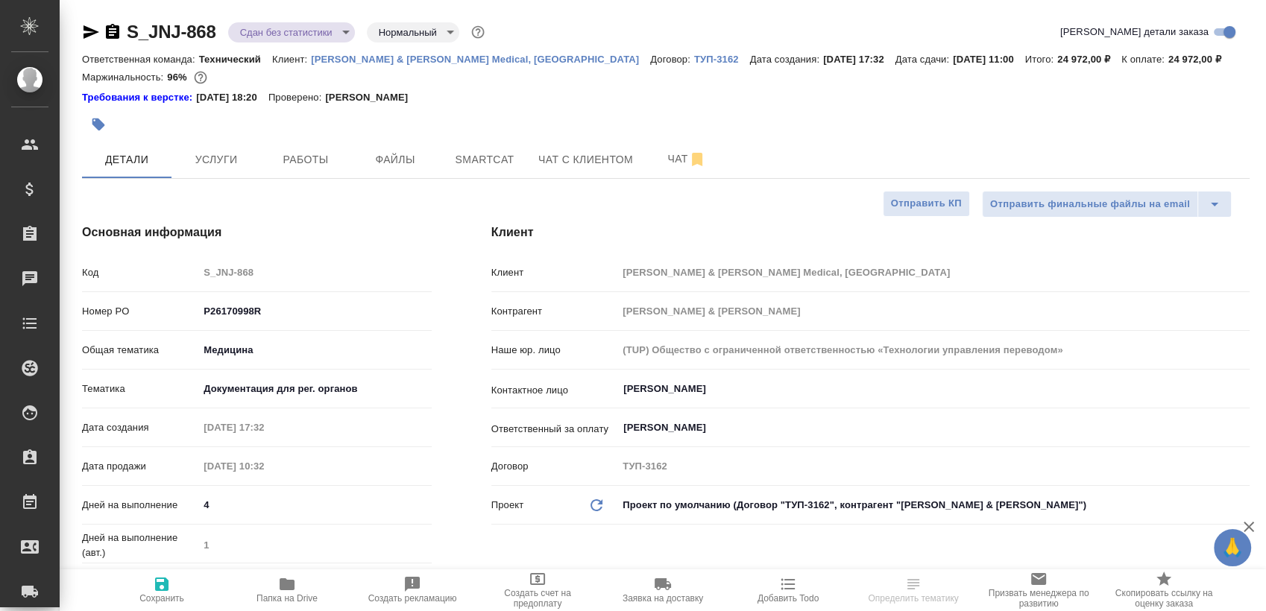
type textarea "x"
click at [315, 174] on button "Работы" at bounding box center [305, 159] width 89 height 37
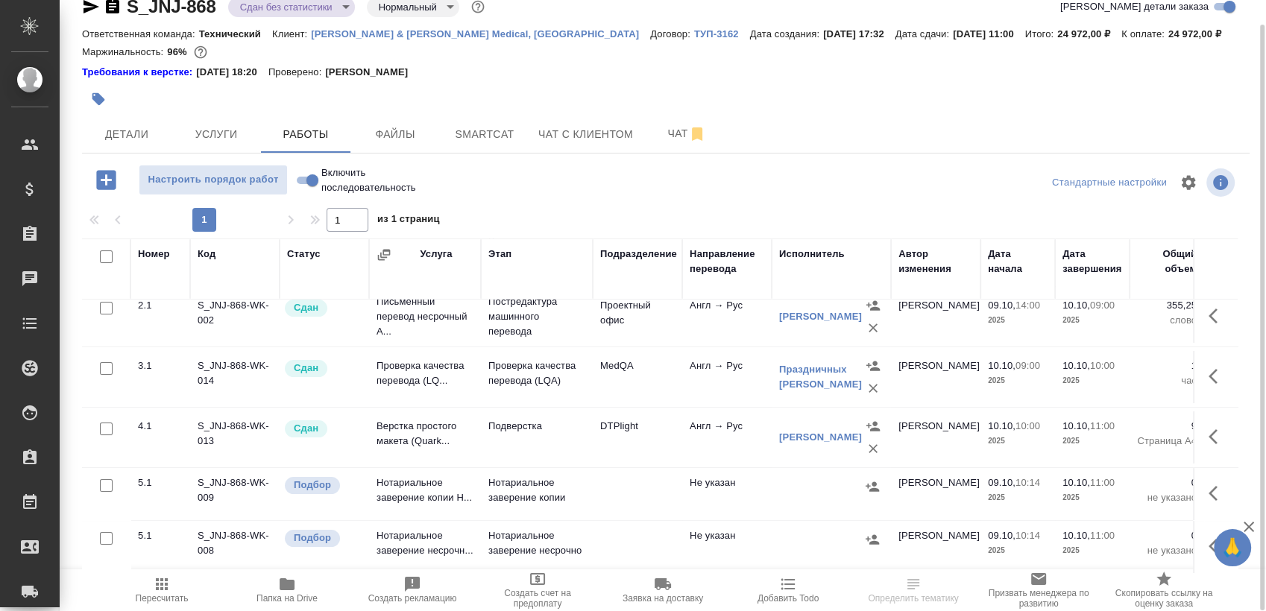
scroll to position [206, 0]
drag, startPoint x: 1224, startPoint y: 314, endPoint x: 1239, endPoint y: 478, distance: 164.7
click at [1239, 478] on div "Номер Код Статус Услуга Этап Подразделение Направление перевода Исполнитель Авт…" at bounding box center [665, 406] width 1167 height 335
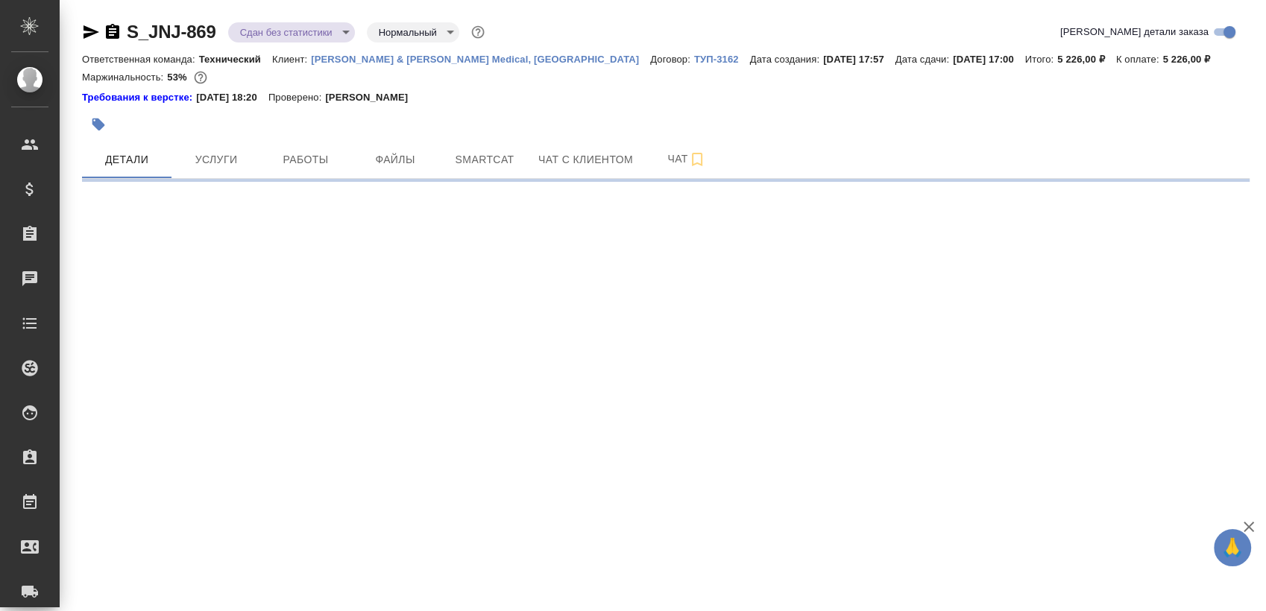
select select "RU"
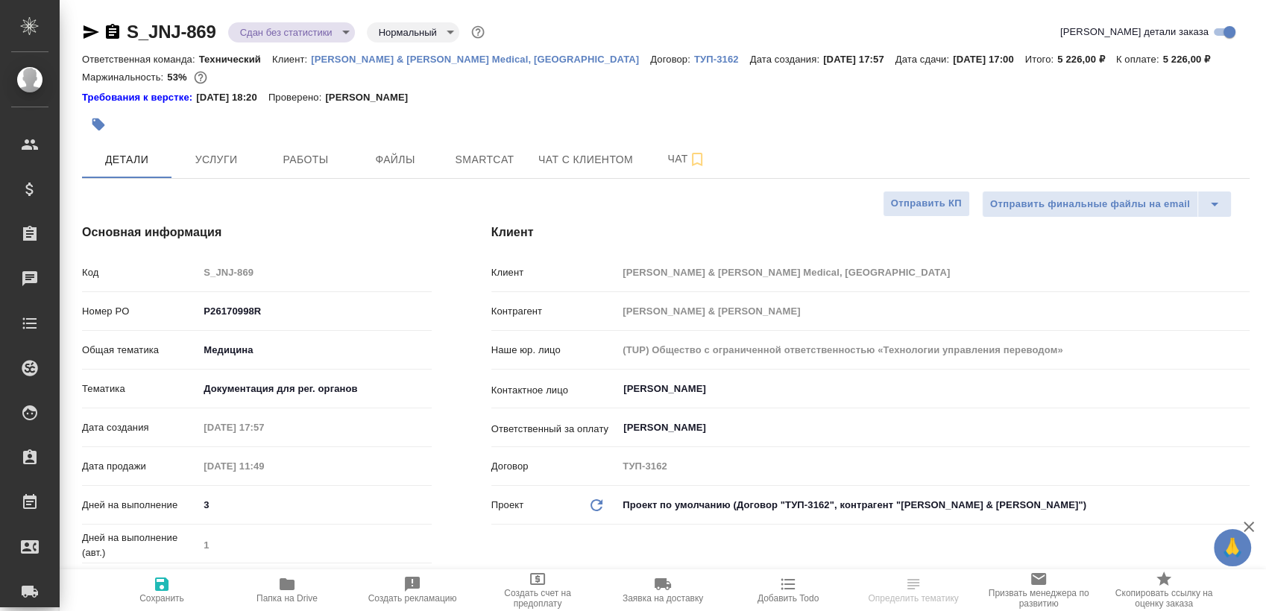
type textarea "x"
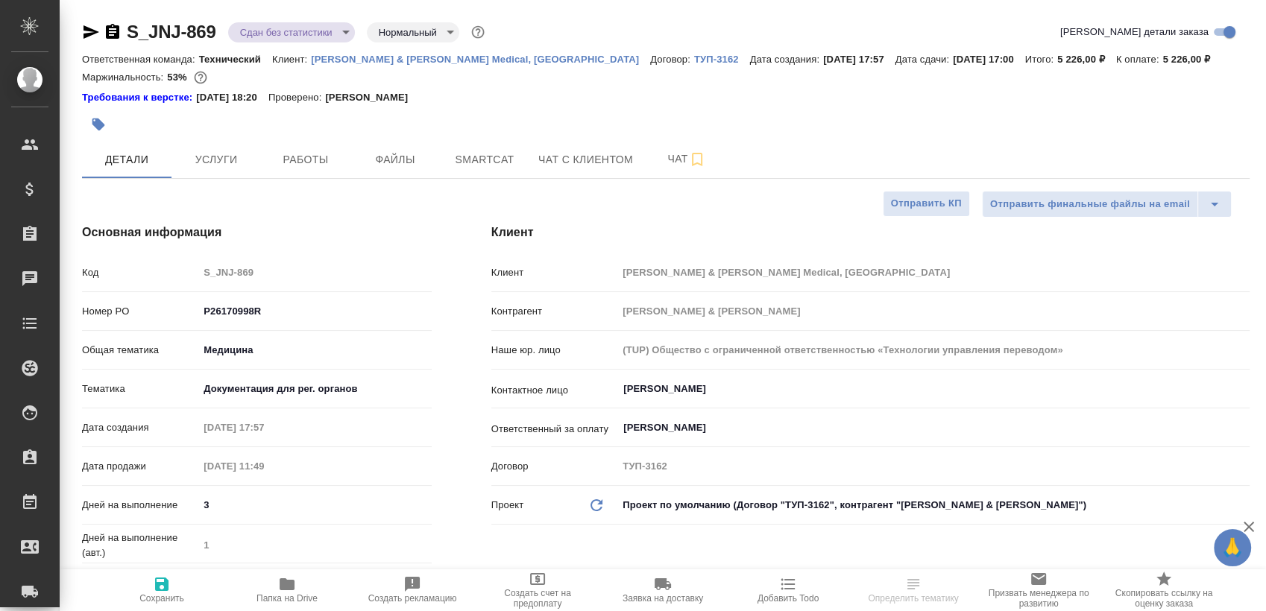
type textarea "x"
click at [267, 158] on button "Работы" at bounding box center [305, 159] width 89 height 37
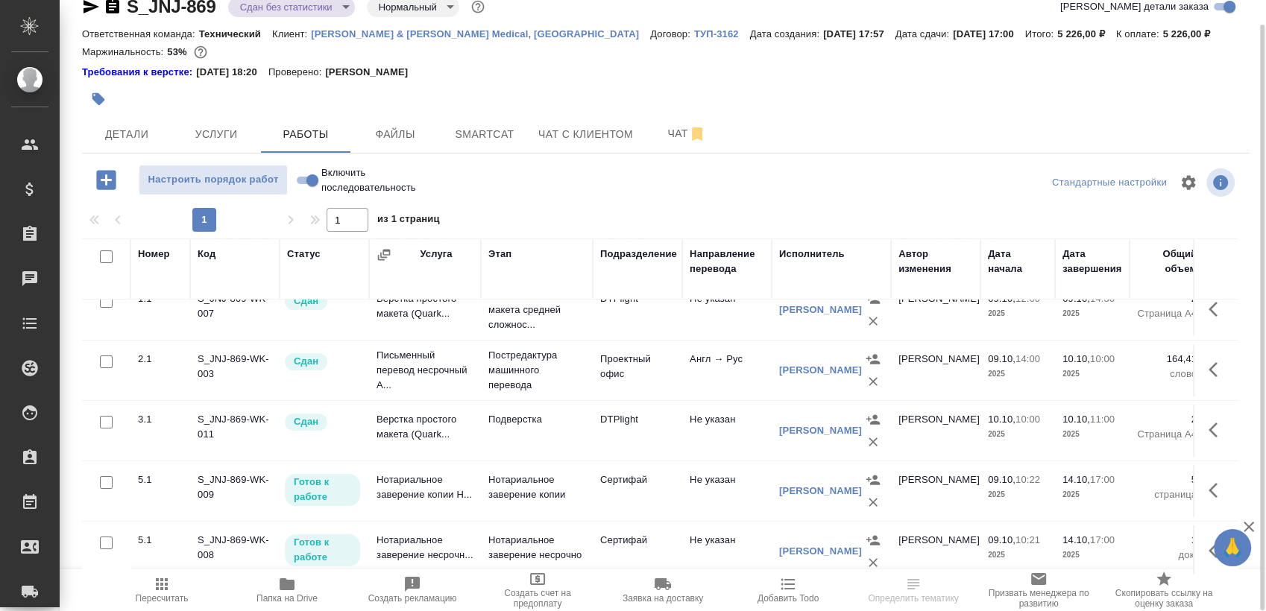
scroll to position [145, 0]
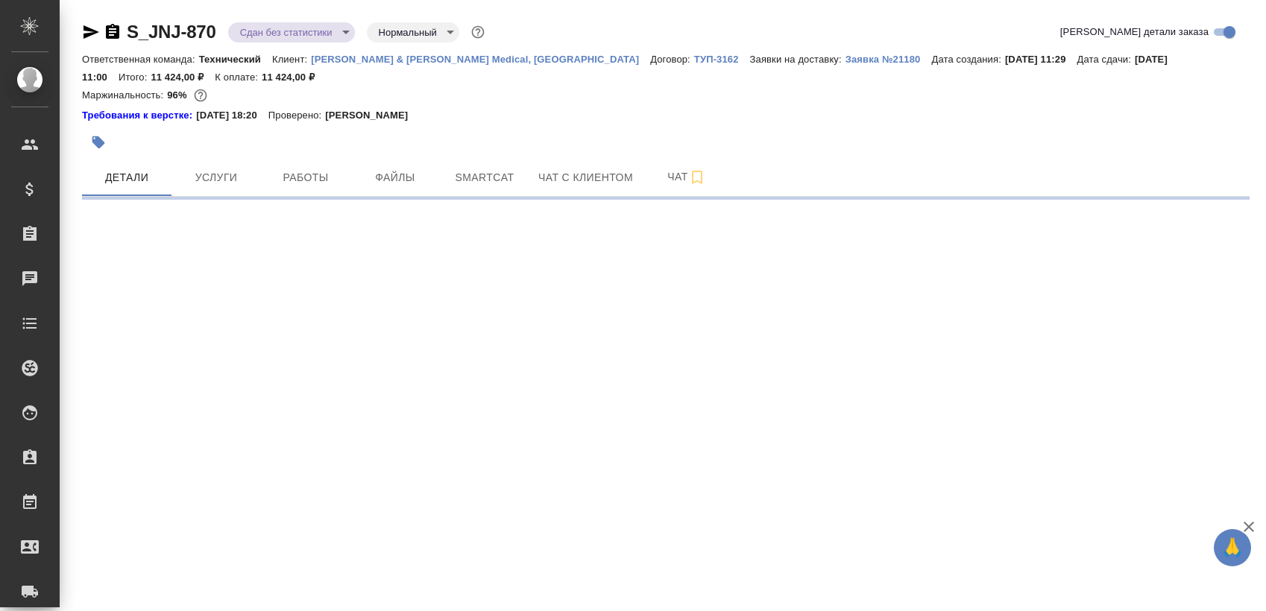
select select "RU"
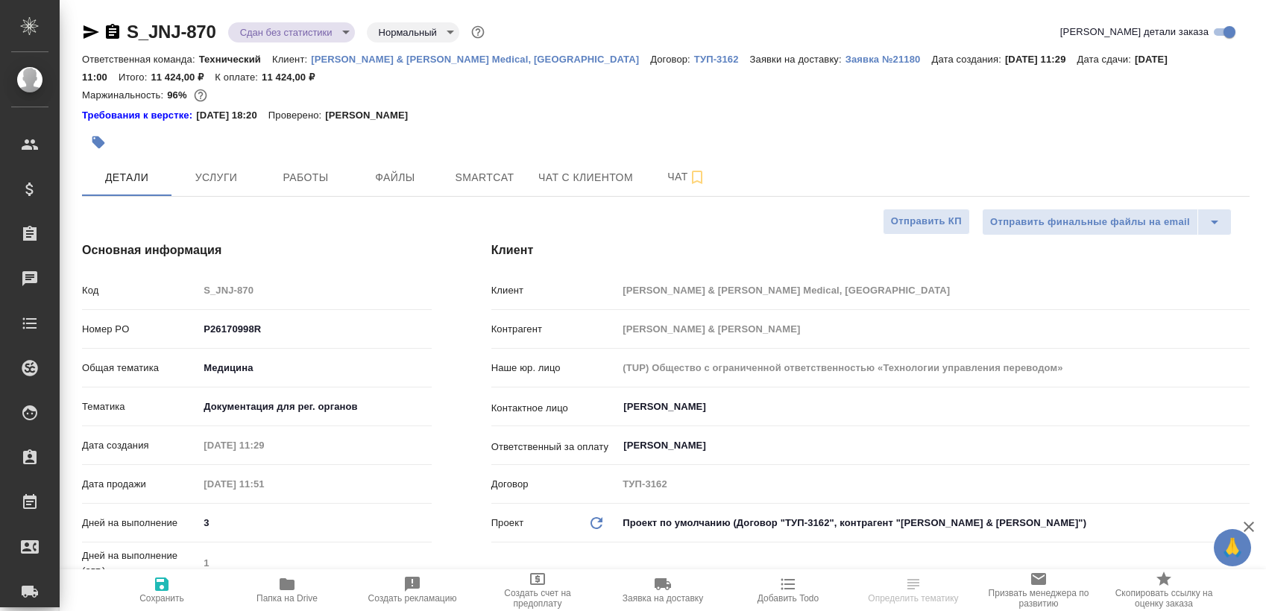
type textarea "x"
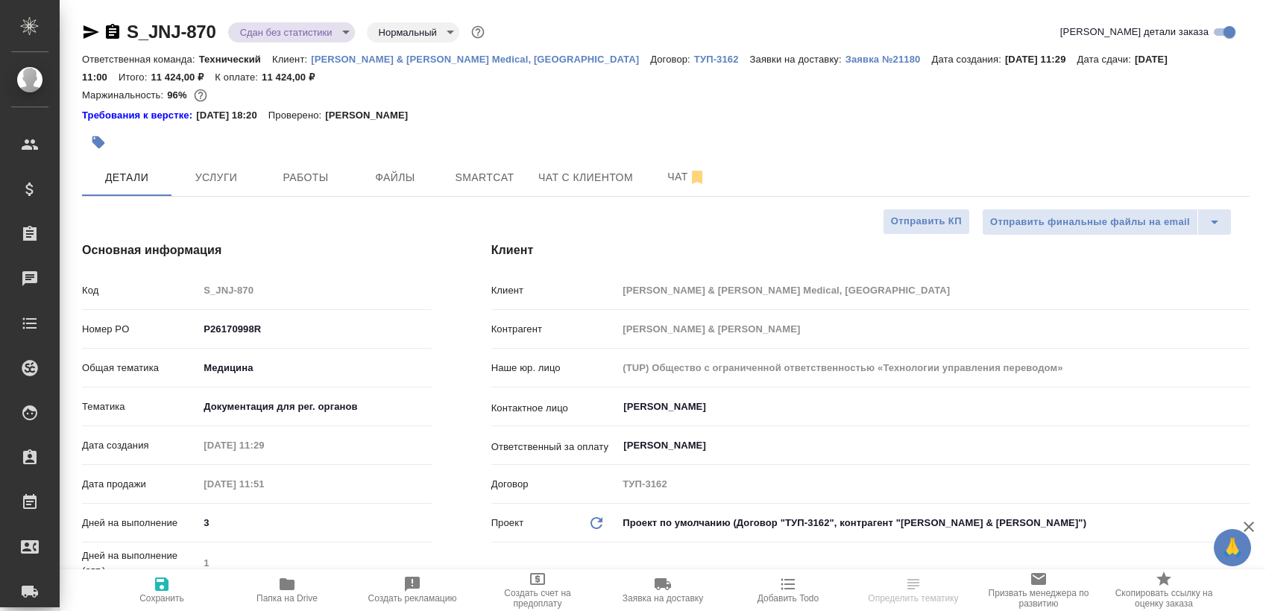
type textarea "x"
click at [305, 188] on button "Работы" at bounding box center [305, 177] width 89 height 37
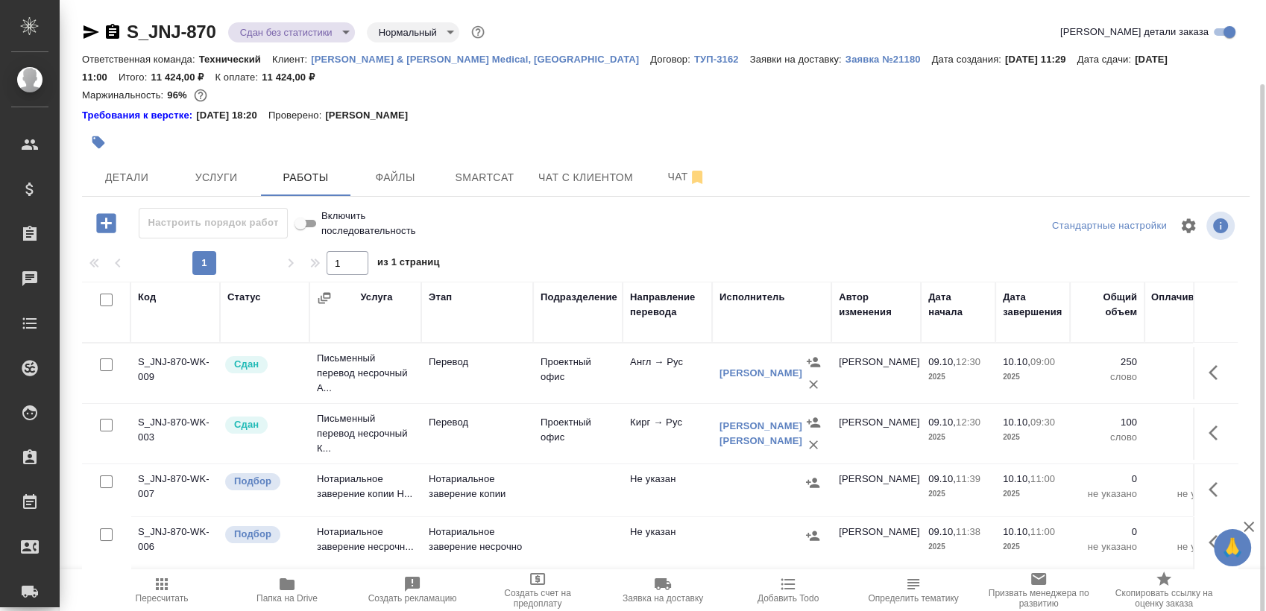
scroll to position [43, 0]
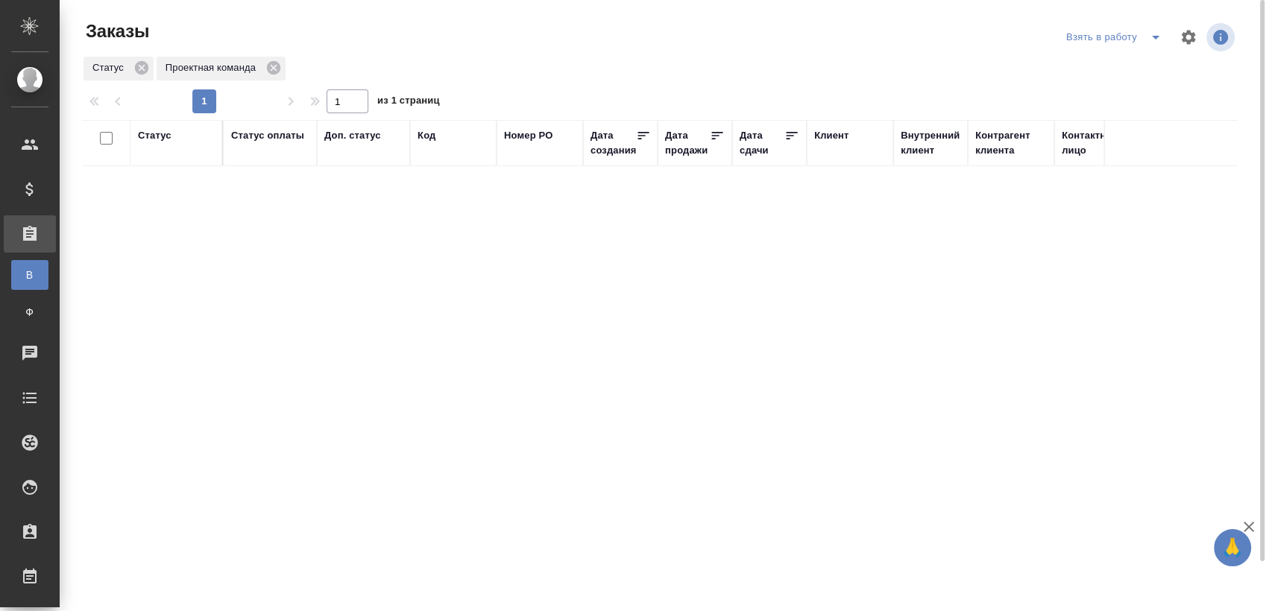
click at [1140, 37] on button "split button" at bounding box center [1155, 37] width 30 height 24
click at [1123, 63] on li "Мои заказы" at bounding box center [1115, 67] width 125 height 24
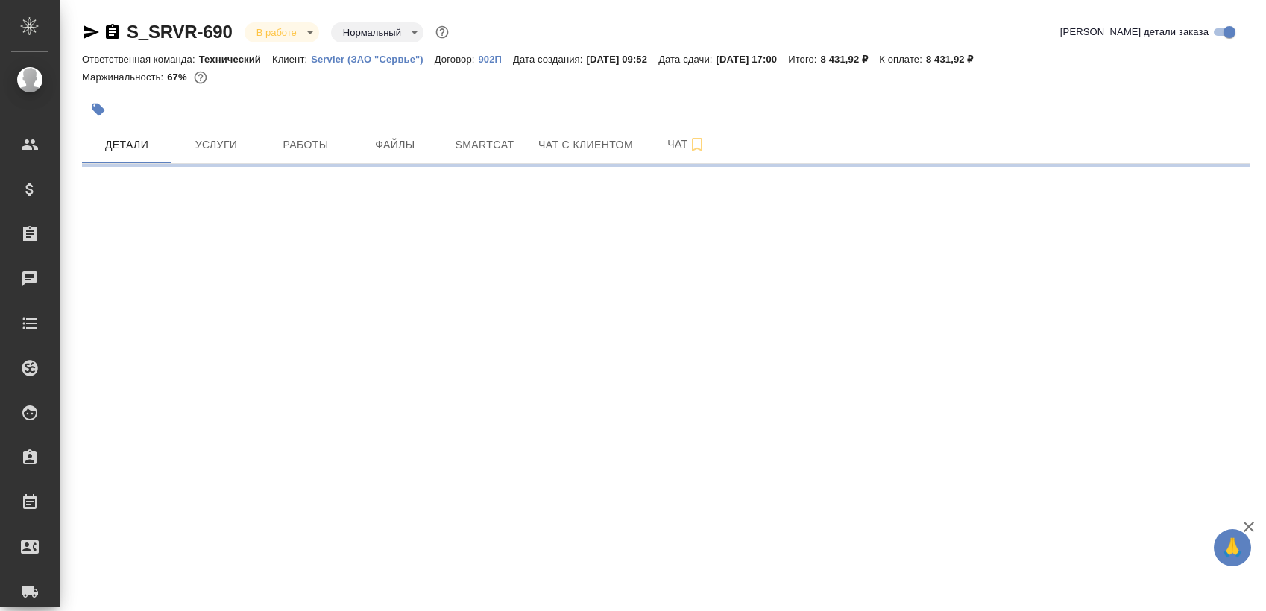
select select "RU"
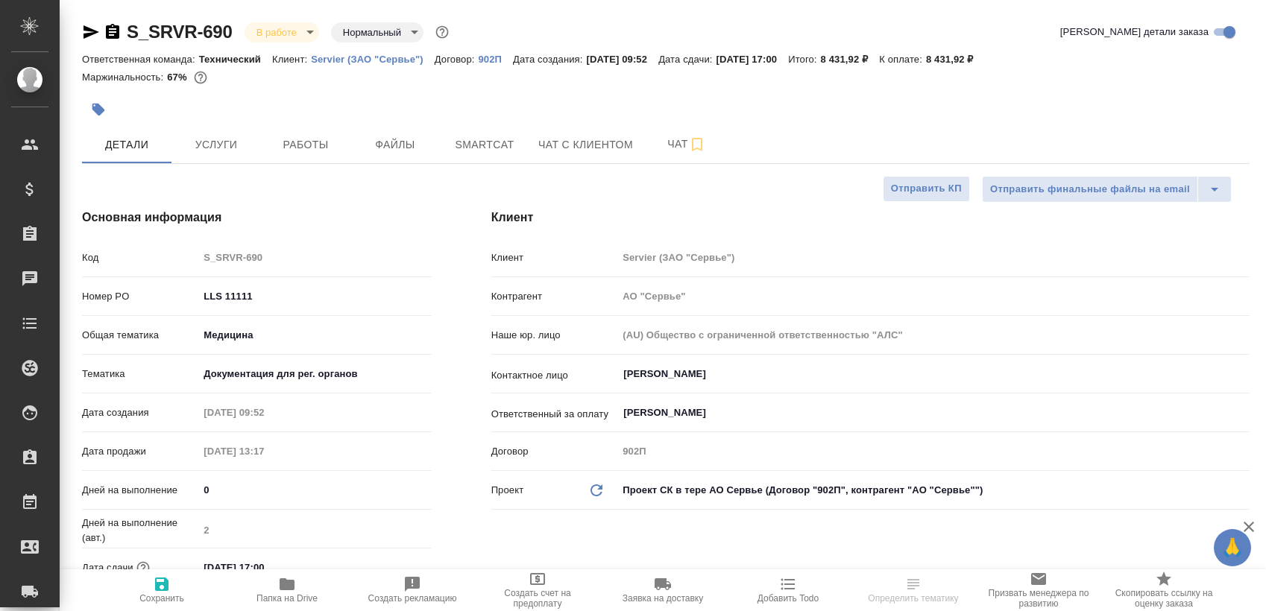
type textarea "x"
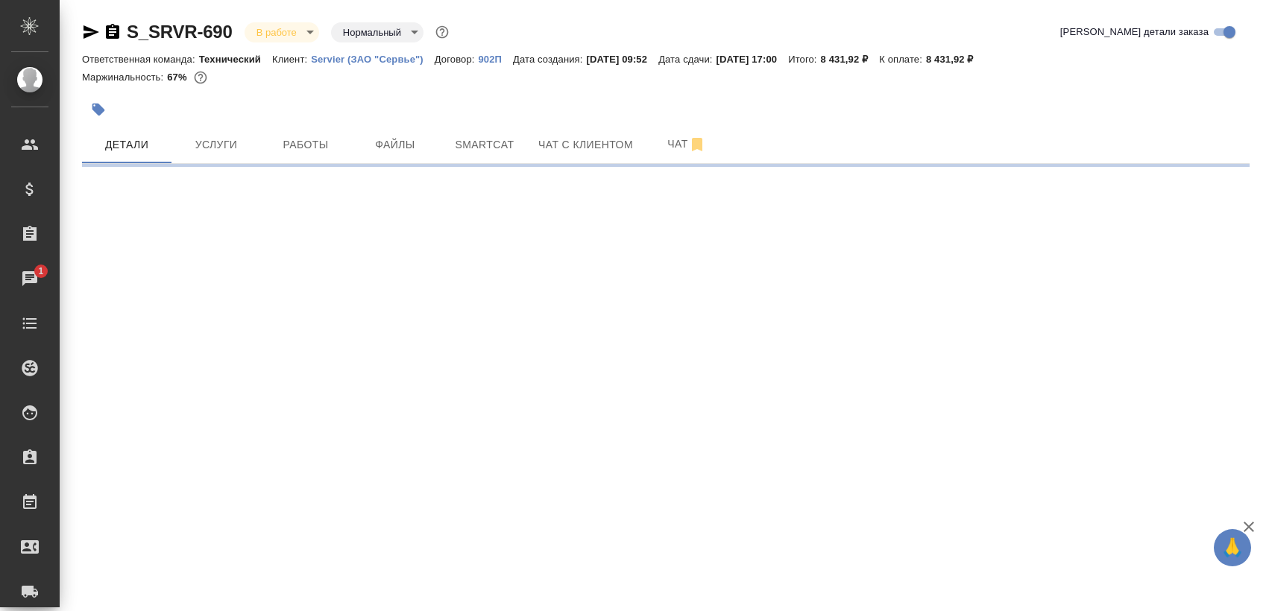
select select "RU"
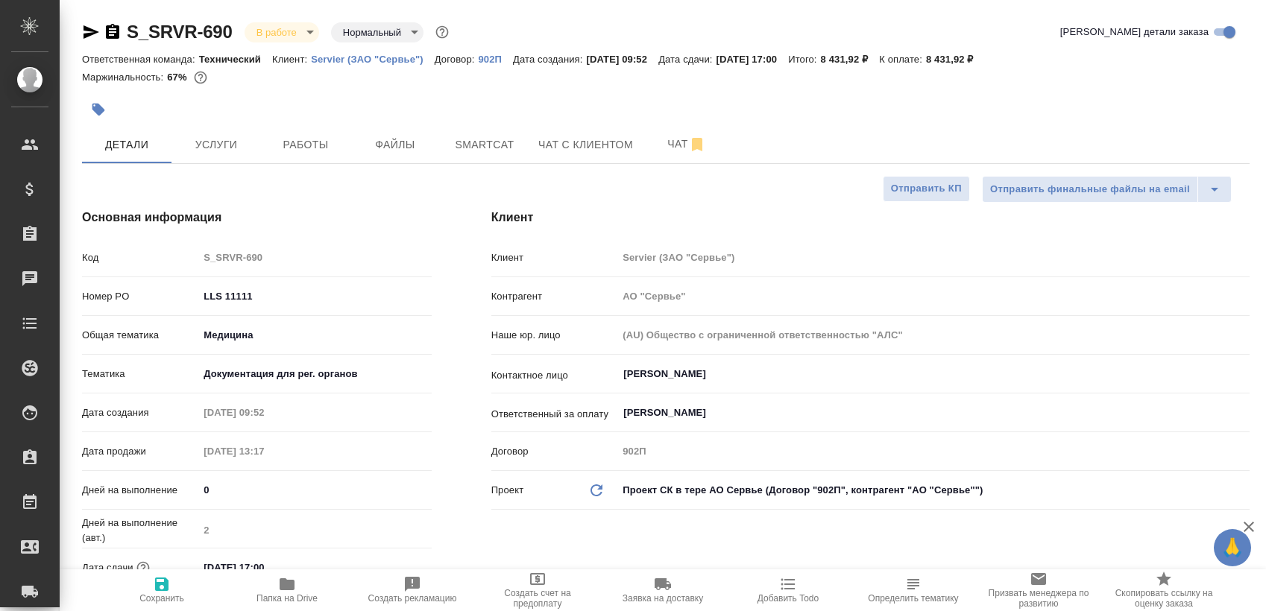
type textarea "x"
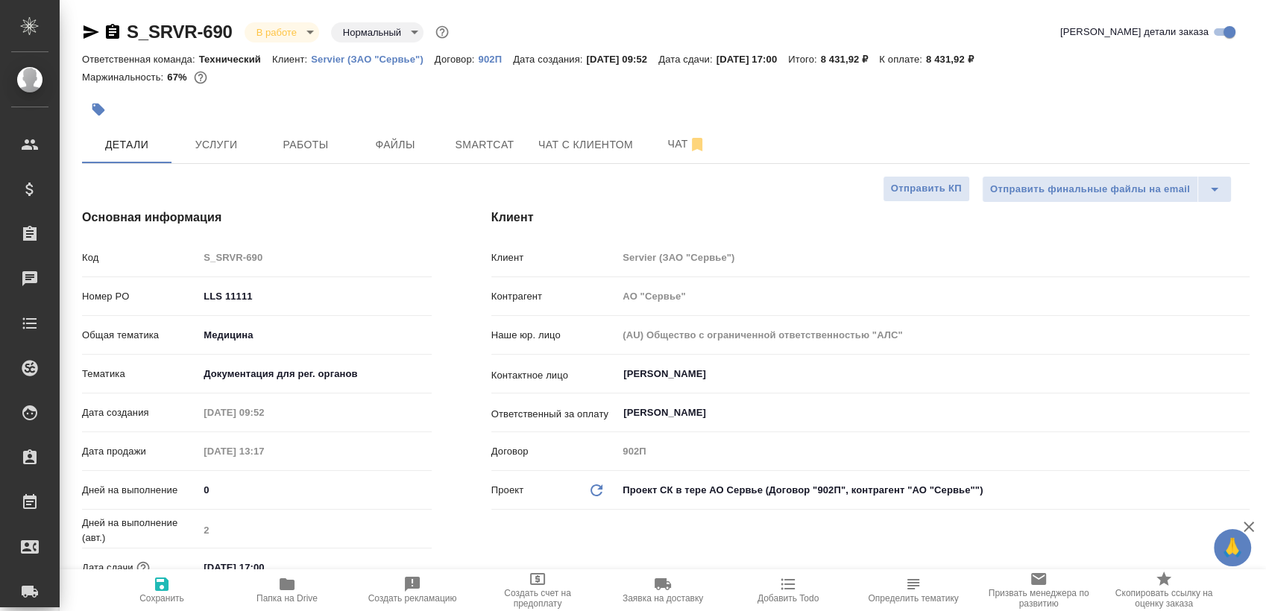
type textarea "x"
click at [274, 127] on button "Работы" at bounding box center [305, 144] width 89 height 37
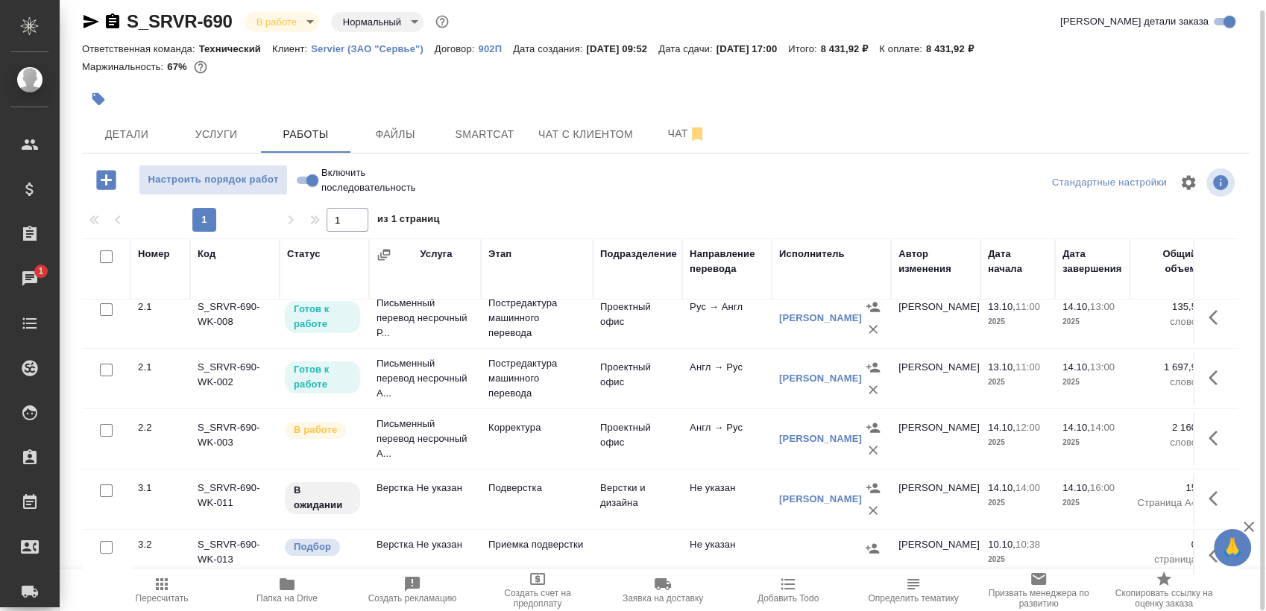
scroll to position [154, 0]
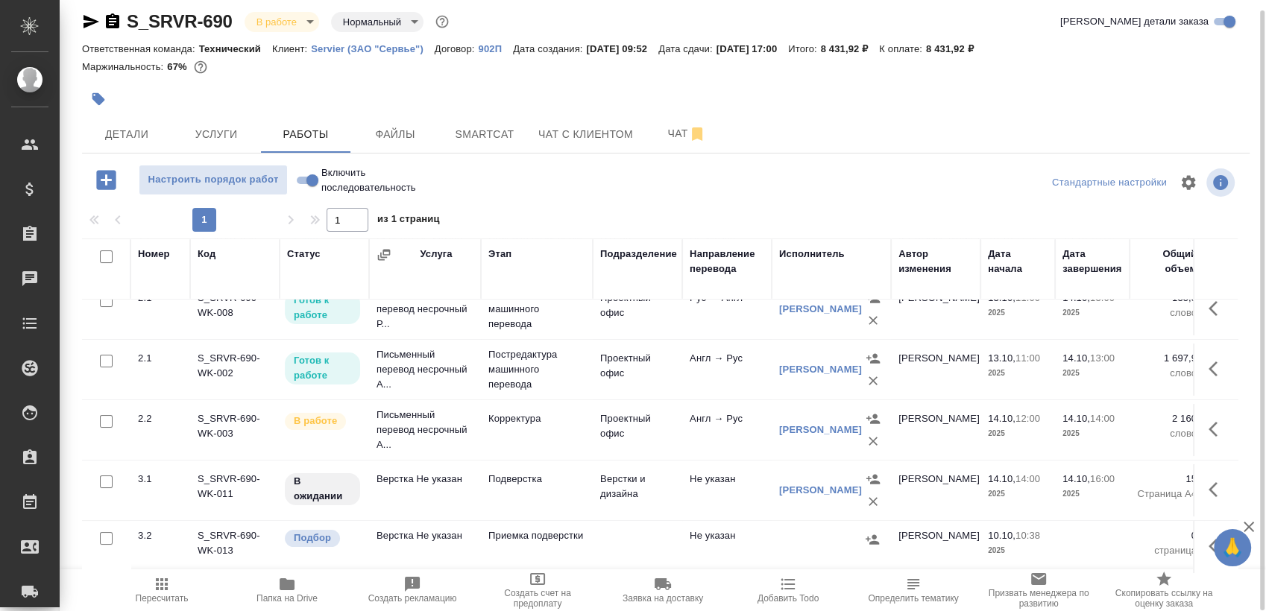
click at [634, 431] on td "Проектный офис" at bounding box center [637, 430] width 89 height 52
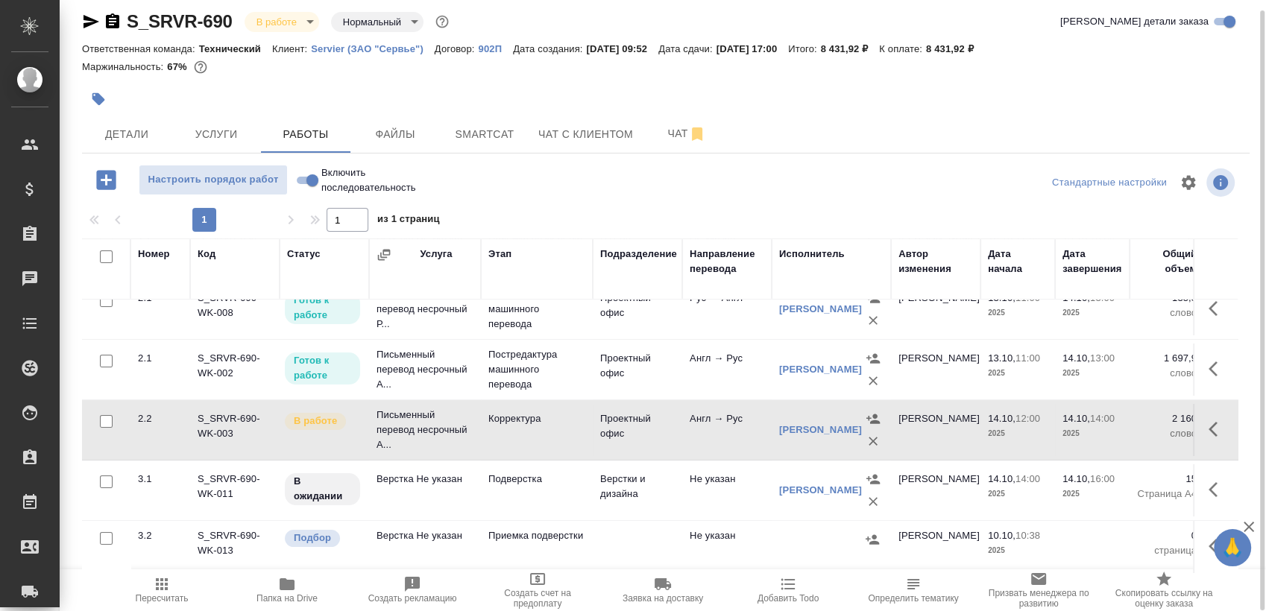
click at [634, 431] on td "Проектный офис" at bounding box center [637, 430] width 89 height 52
click at [490, 142] on span "Smartcat" at bounding box center [485, 134] width 72 height 19
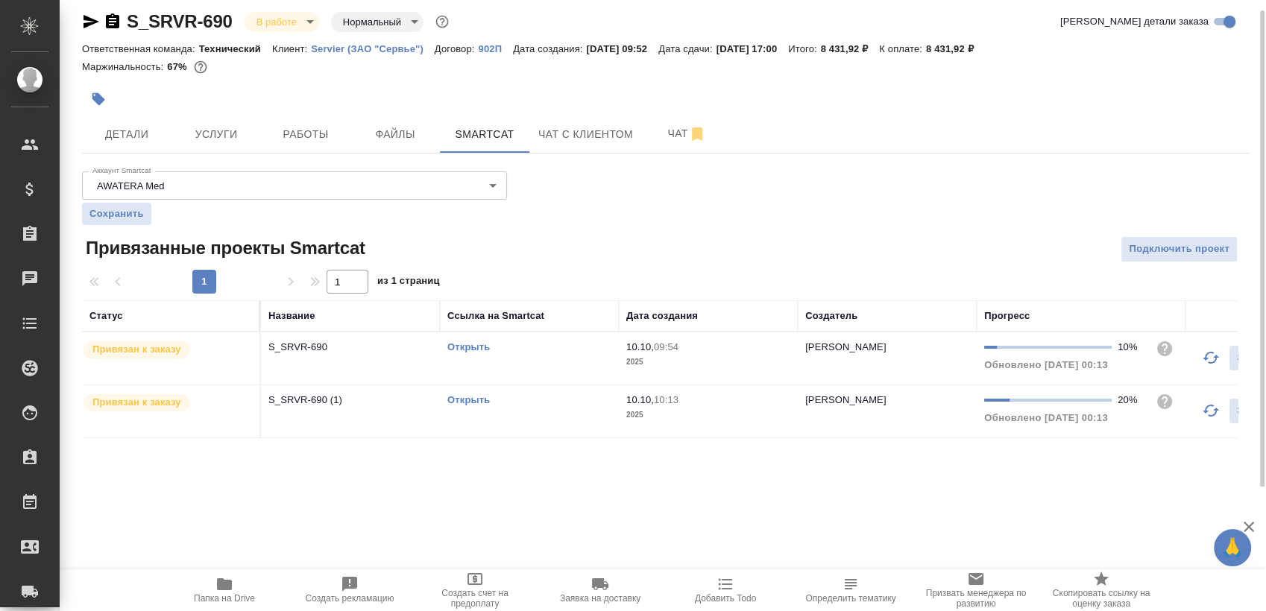
click at [476, 393] on div "Открыть" at bounding box center [529, 400] width 164 height 15
click at [473, 401] on link "Открыть" at bounding box center [468, 399] width 42 height 11
click at [447, 354] on div "Открыть" at bounding box center [529, 347] width 164 height 15
click at [478, 347] on link "Открыть" at bounding box center [468, 346] width 42 height 11
click at [304, 134] on span "Работы" at bounding box center [306, 134] width 72 height 19
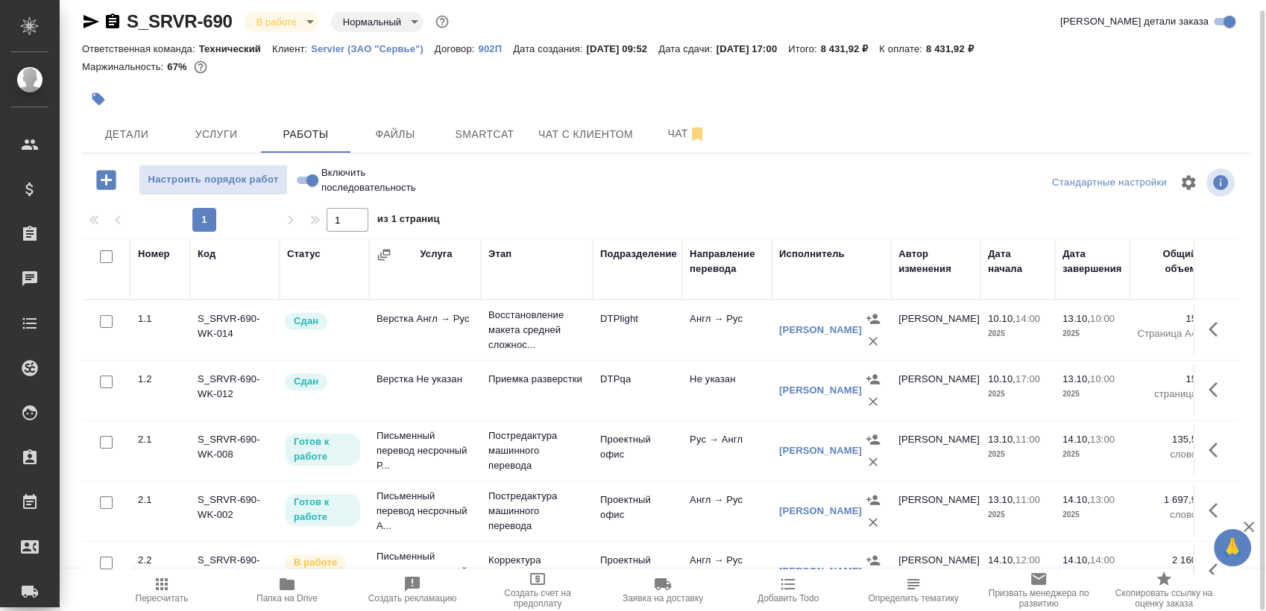
click at [107, 508] on input "checkbox" at bounding box center [106, 502] width 13 height 13
checkbox input "true"
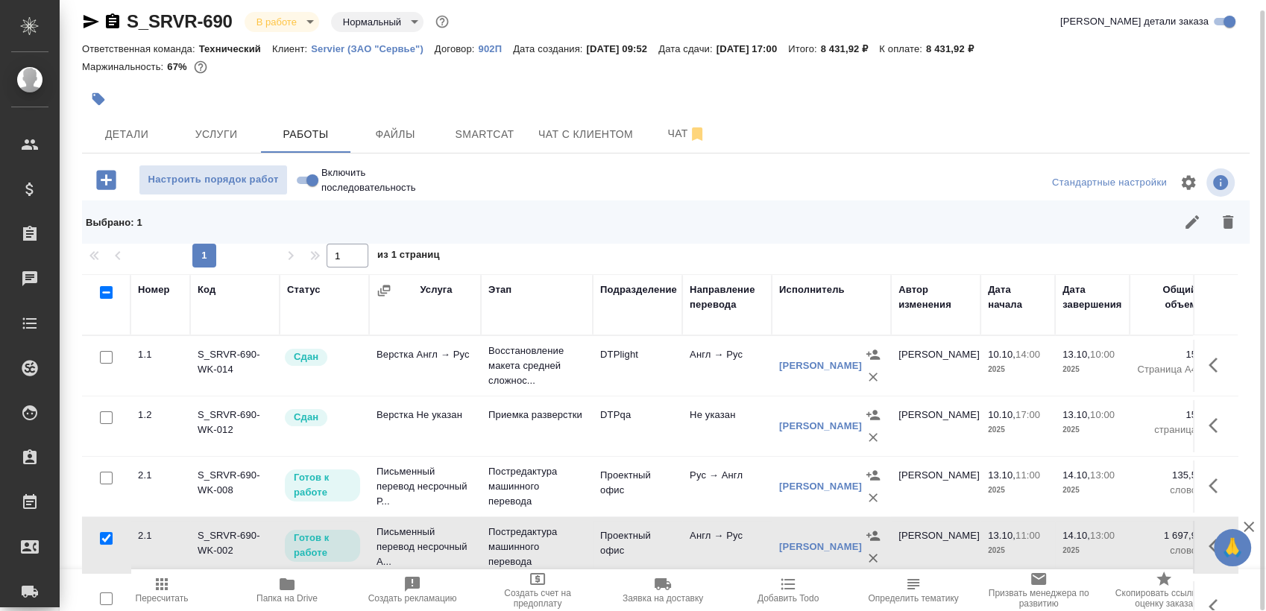
click at [107, 480] on input "checkbox" at bounding box center [106, 478] width 13 height 13
checkbox input "true"
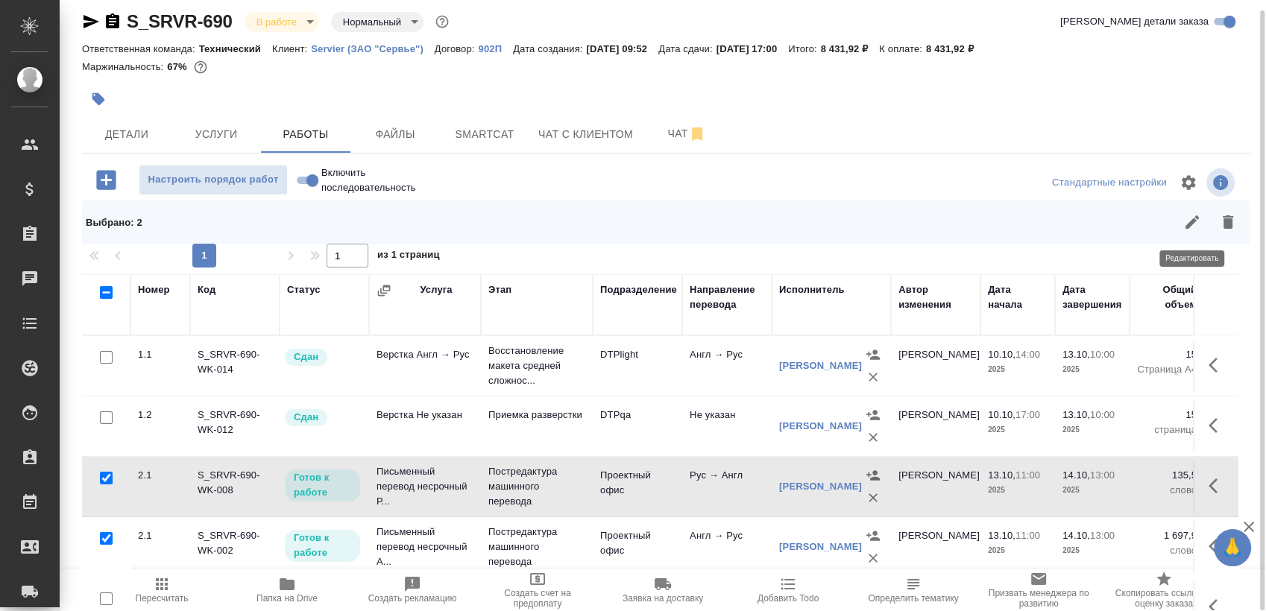
click at [1202, 221] on button "button" at bounding box center [1192, 222] width 36 height 36
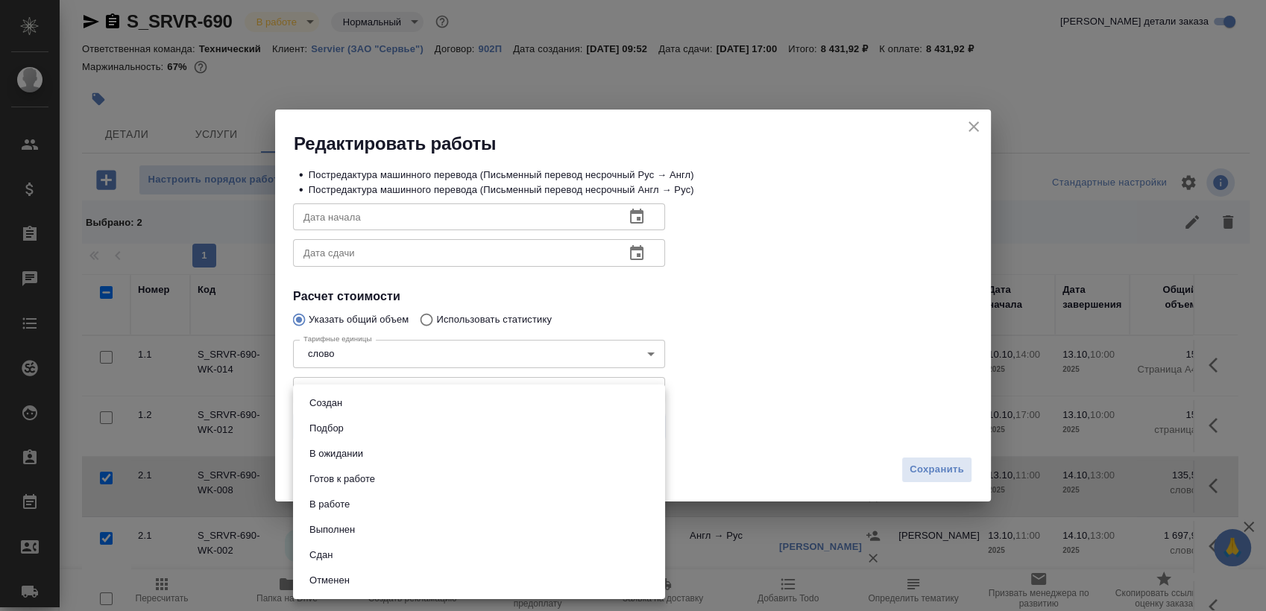
click at [352, 435] on body "🙏 .cls-1 fill:#fff; AWATERA Sergeeva Anastasia Клиенты Спецификации Заказы 0 Ча…" at bounding box center [633, 305] width 1266 height 611
click at [385, 531] on li "Выполнен" at bounding box center [479, 529] width 372 height 25
type input "completed"
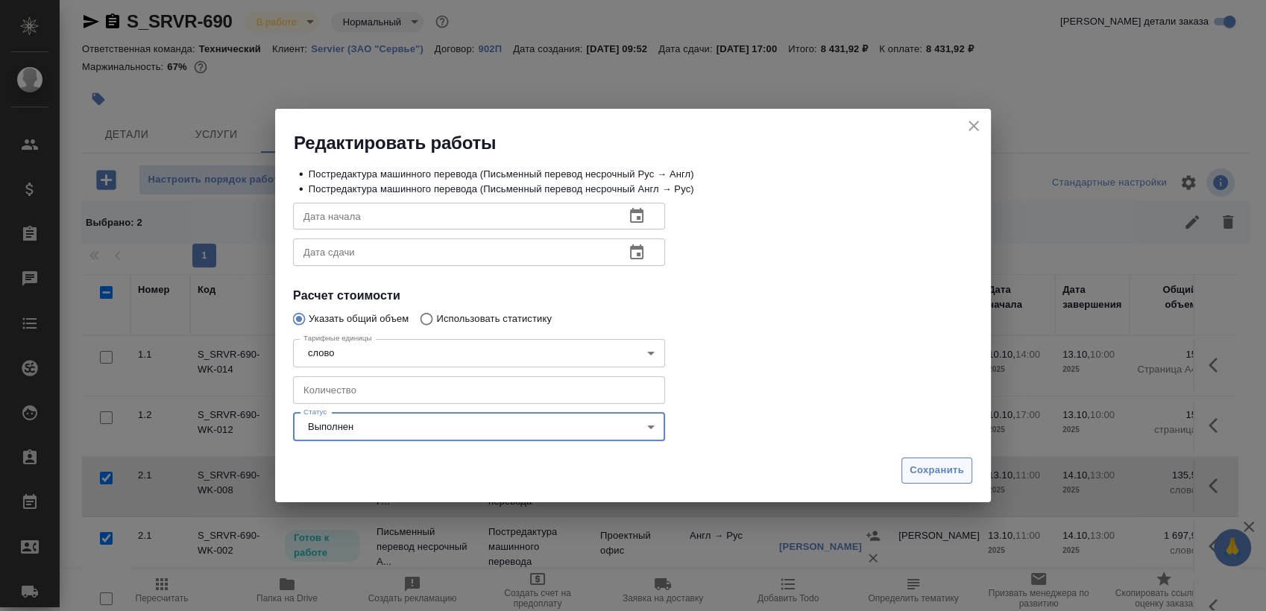
click at [945, 473] on span "Сохранить" at bounding box center [936, 470] width 54 height 17
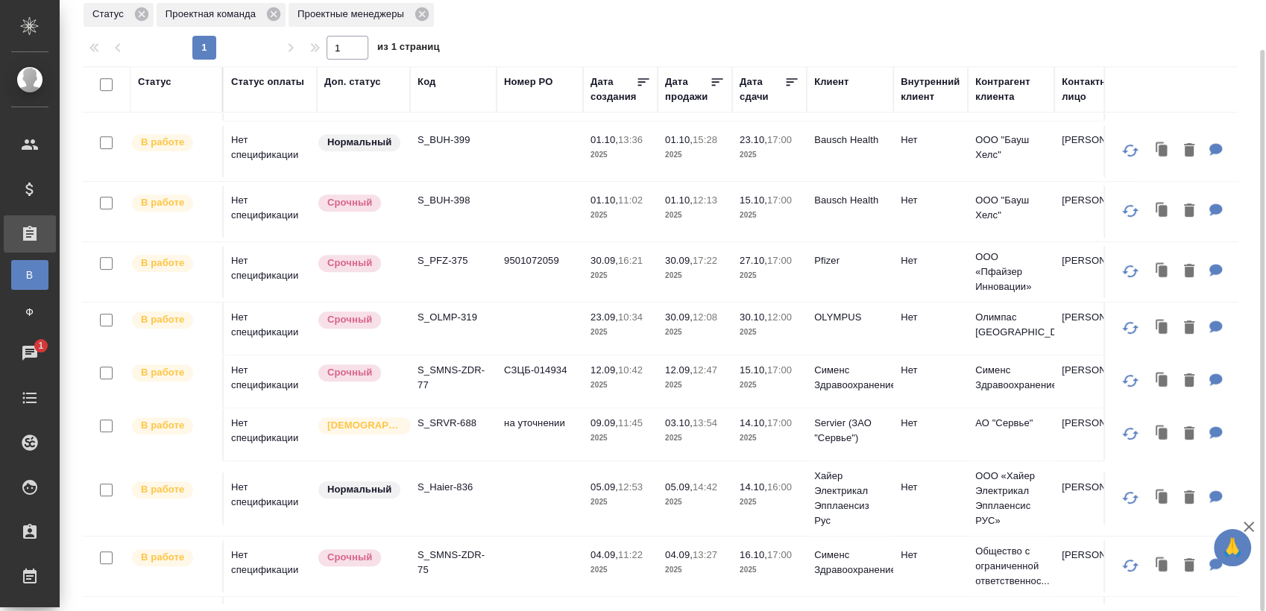
scroll to position [811, 0]
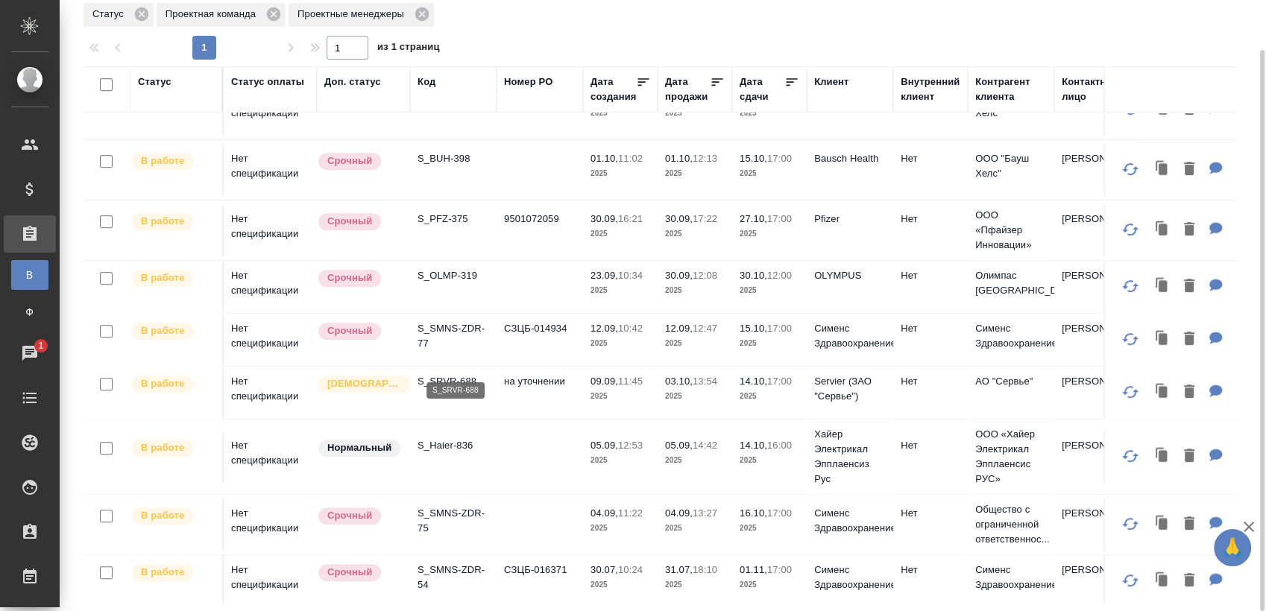
click at [464, 374] on p "S_SRVR-688" at bounding box center [453, 381] width 72 height 15
click at [429, 438] on p "S_Haier-836" at bounding box center [453, 445] width 72 height 15
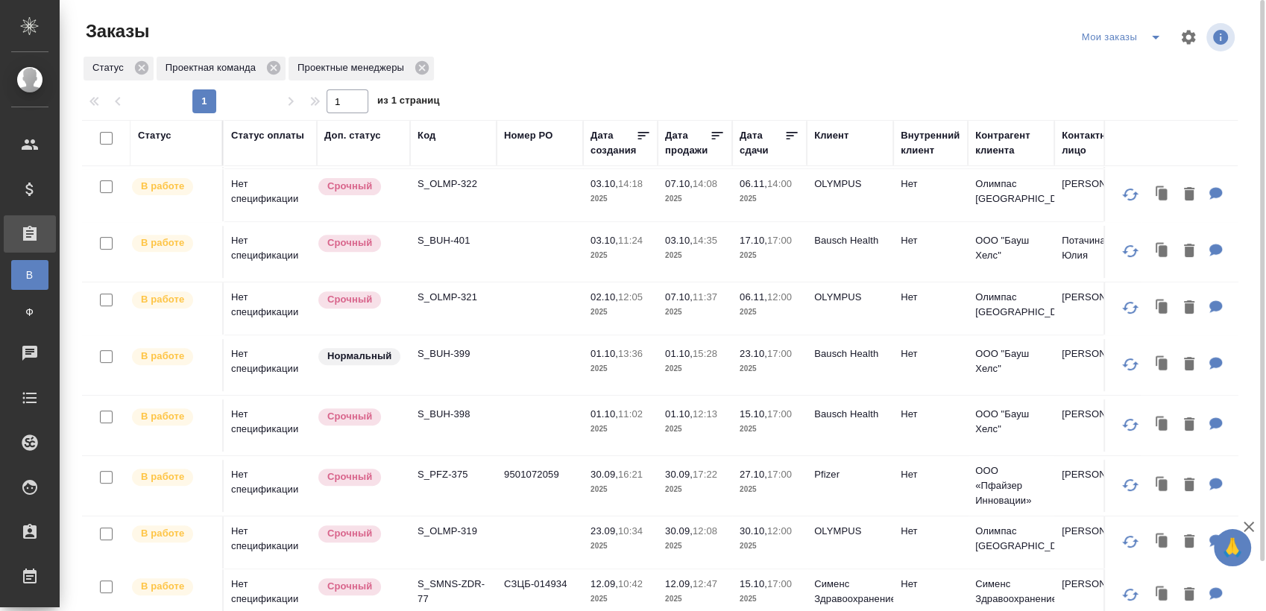
scroll to position [480, 0]
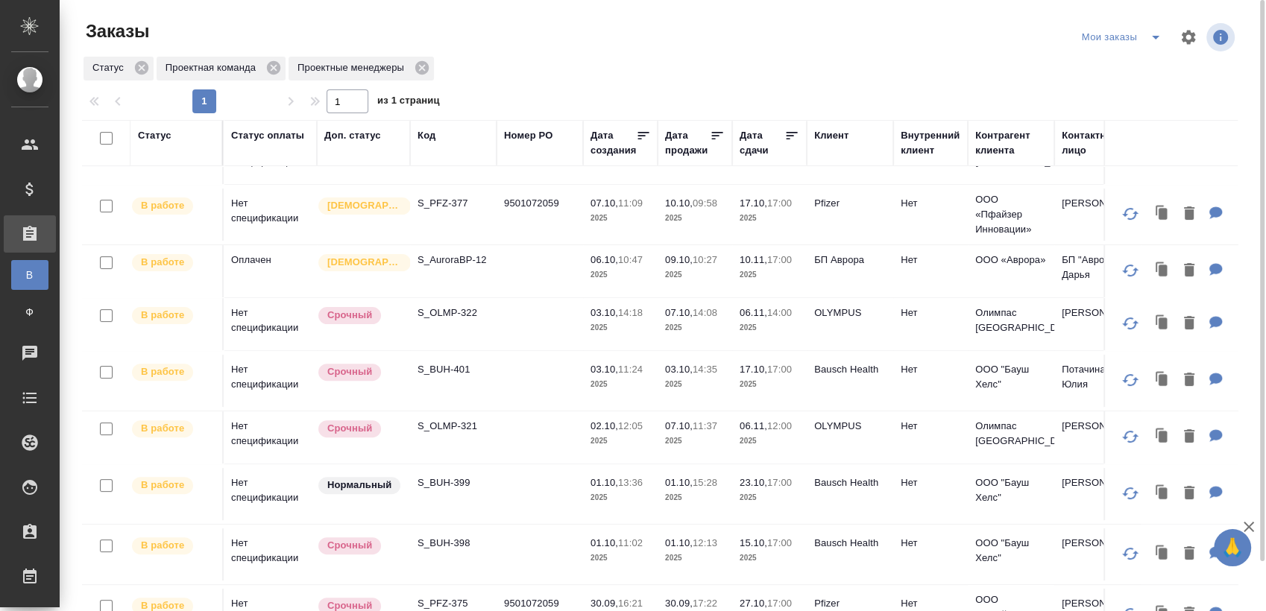
click at [1157, 42] on icon "split button" at bounding box center [1155, 37] width 18 height 18
click at [1114, 64] on li "Взять в работу" at bounding box center [1123, 67] width 125 height 24
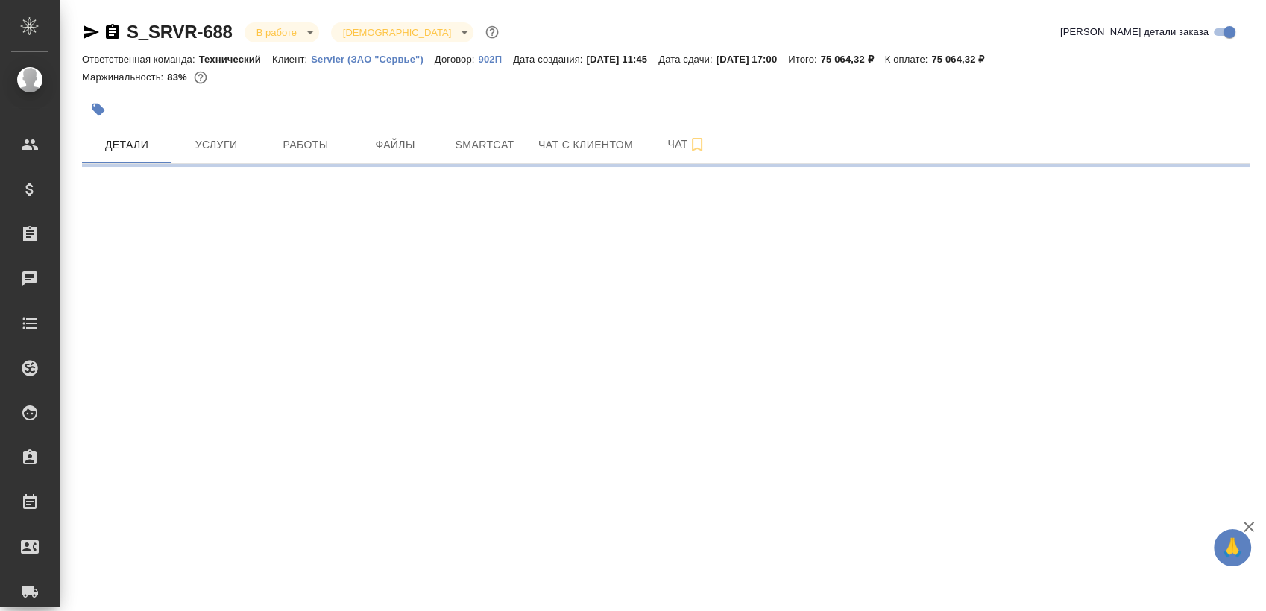
select select "RU"
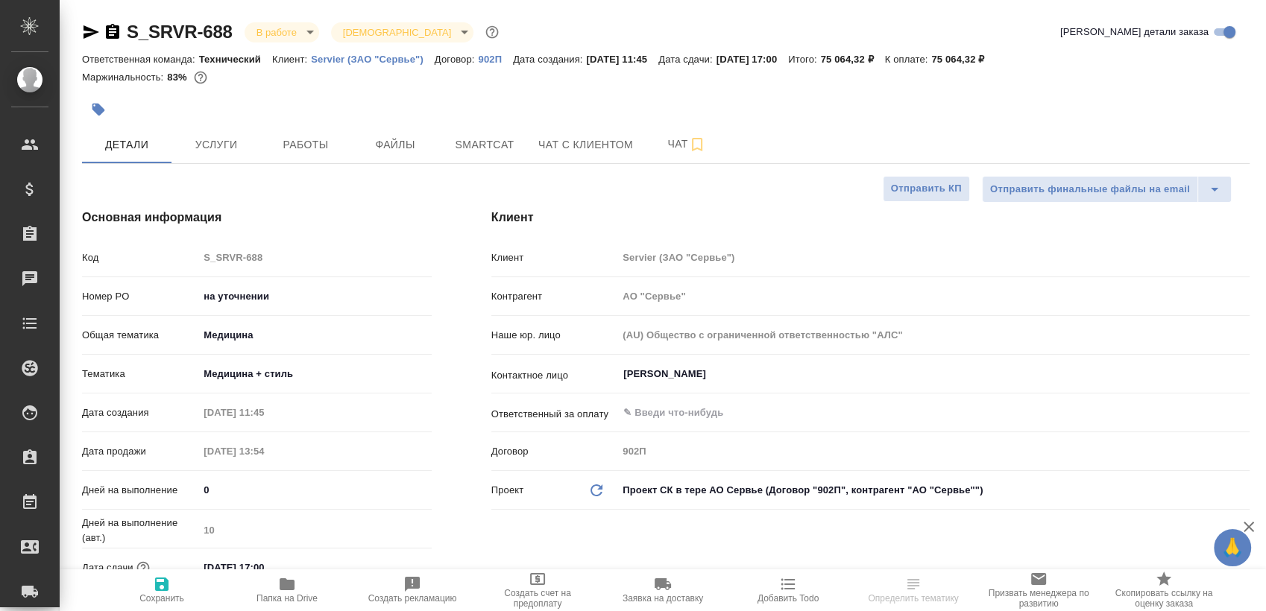
type textarea "x"
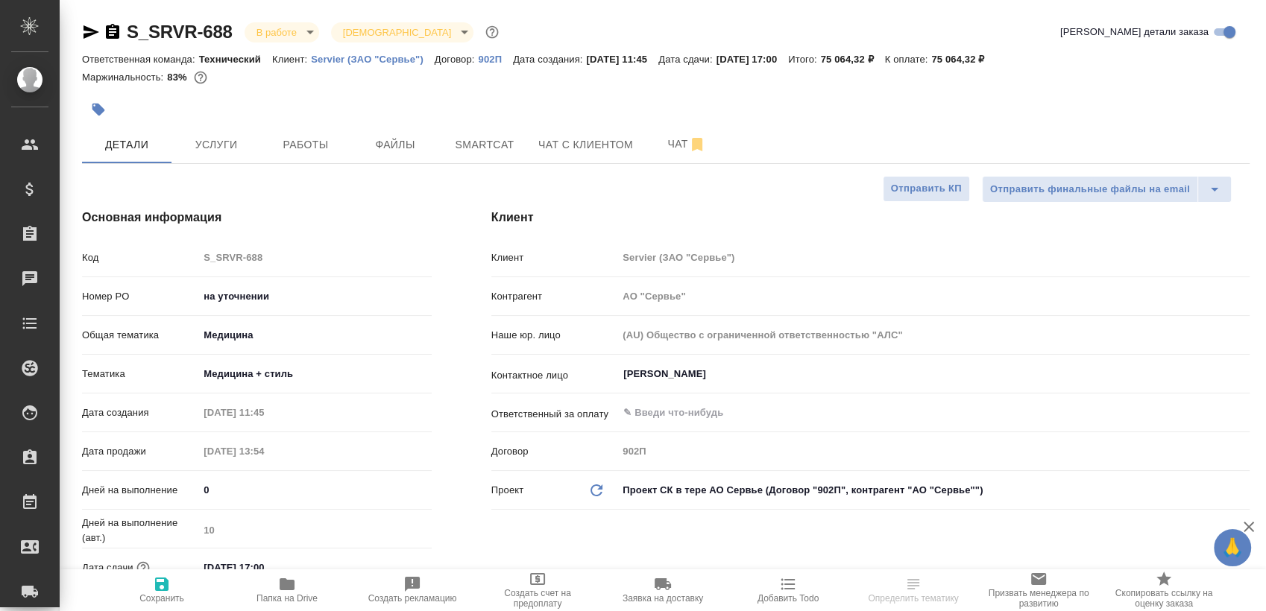
type textarea "x"
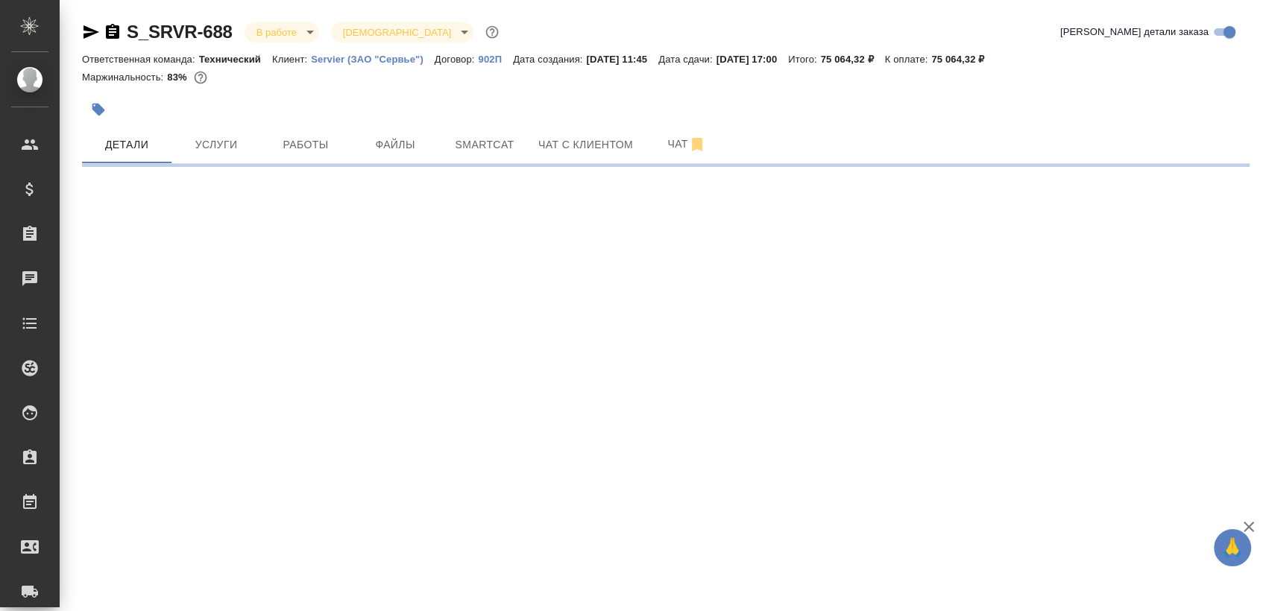
select select "RU"
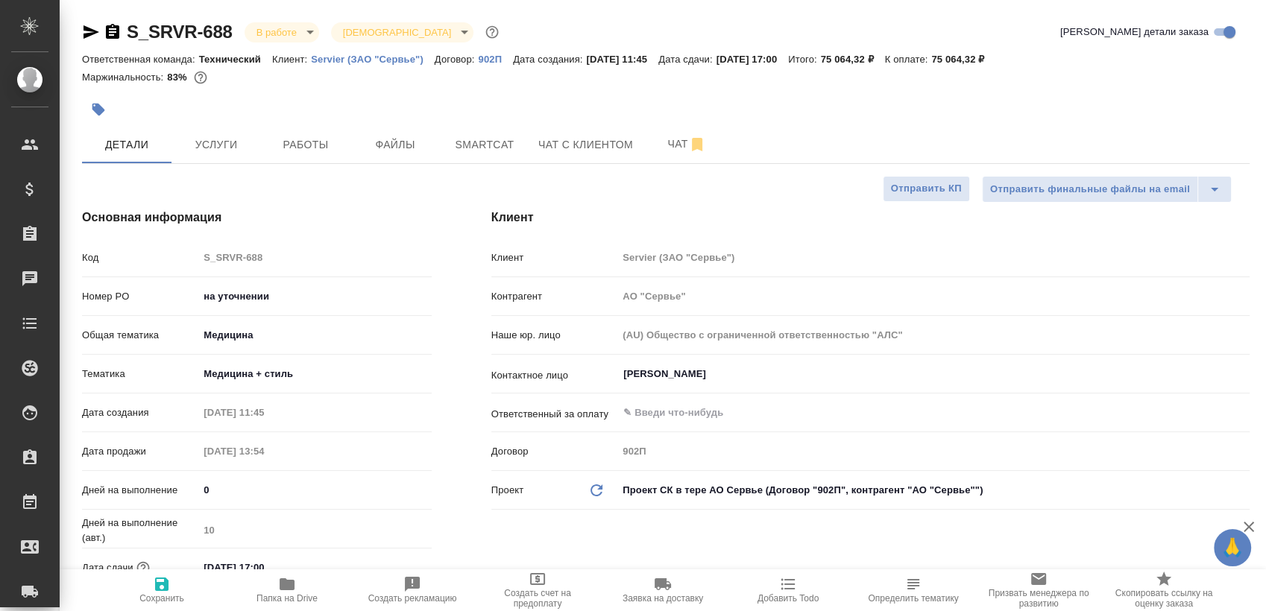
type textarea "x"
click at [475, 150] on span "Smartcat" at bounding box center [485, 145] width 72 height 19
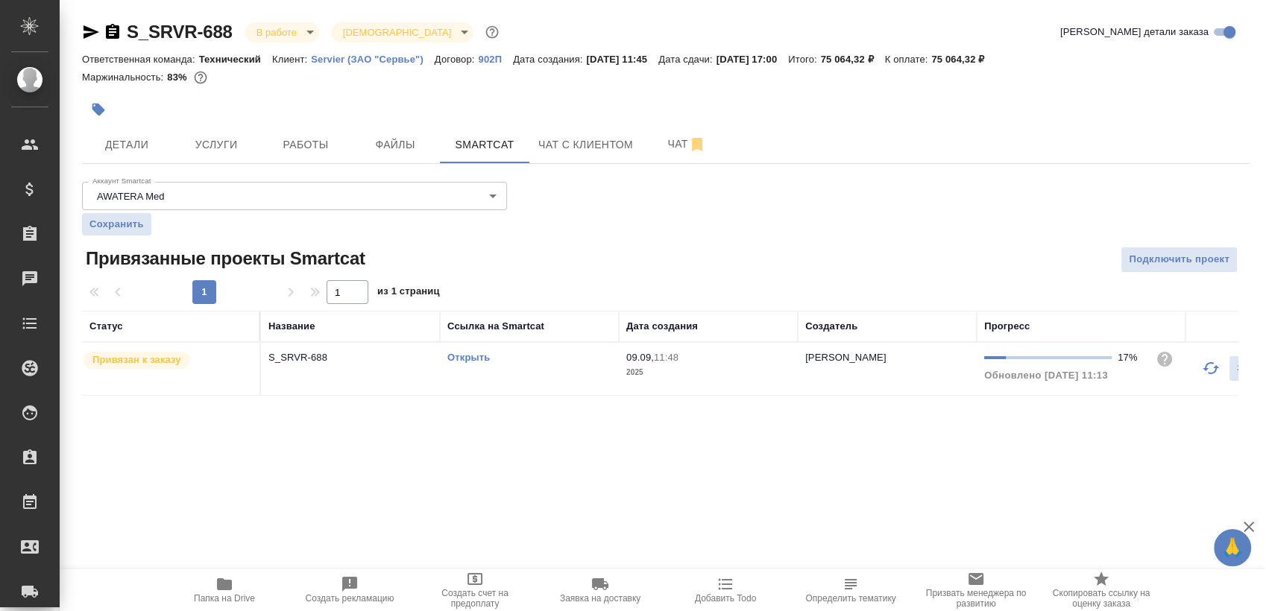
click at [478, 352] on link "Открыть" at bounding box center [468, 357] width 42 height 11
click at [223, 593] on icon "button" at bounding box center [224, 584] width 18 height 18
click at [663, 143] on span "Чат" at bounding box center [687, 144] width 72 height 19
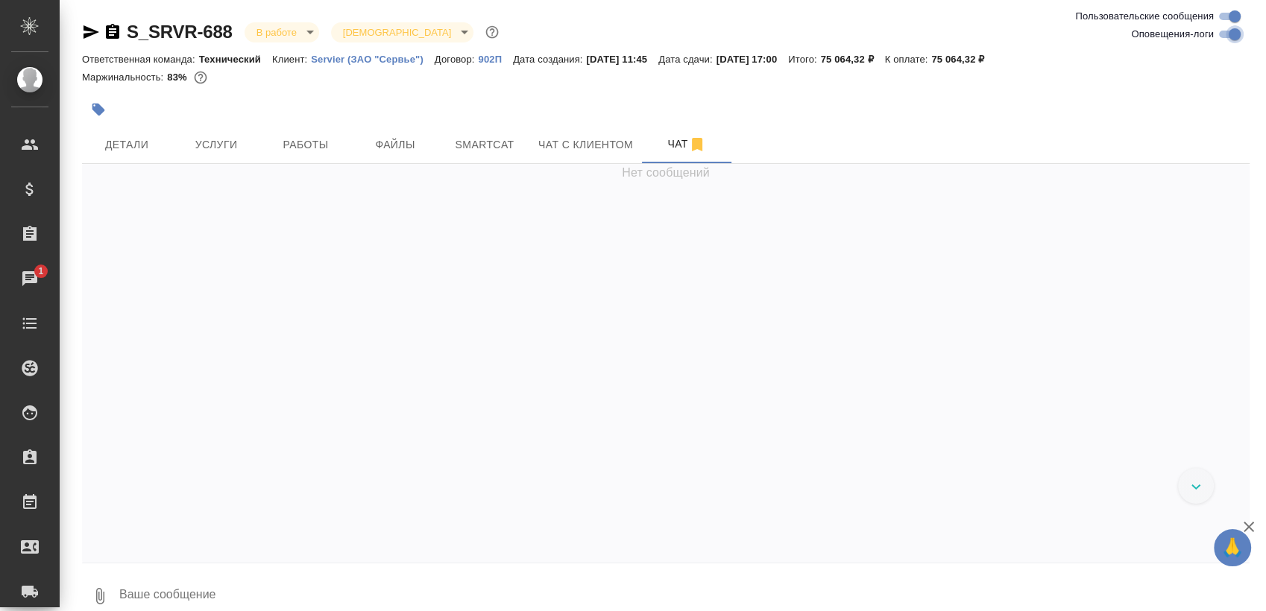
click at [1227, 37] on input "Оповещения-логи" at bounding box center [1234, 34] width 54 height 18
checkbox input "false"
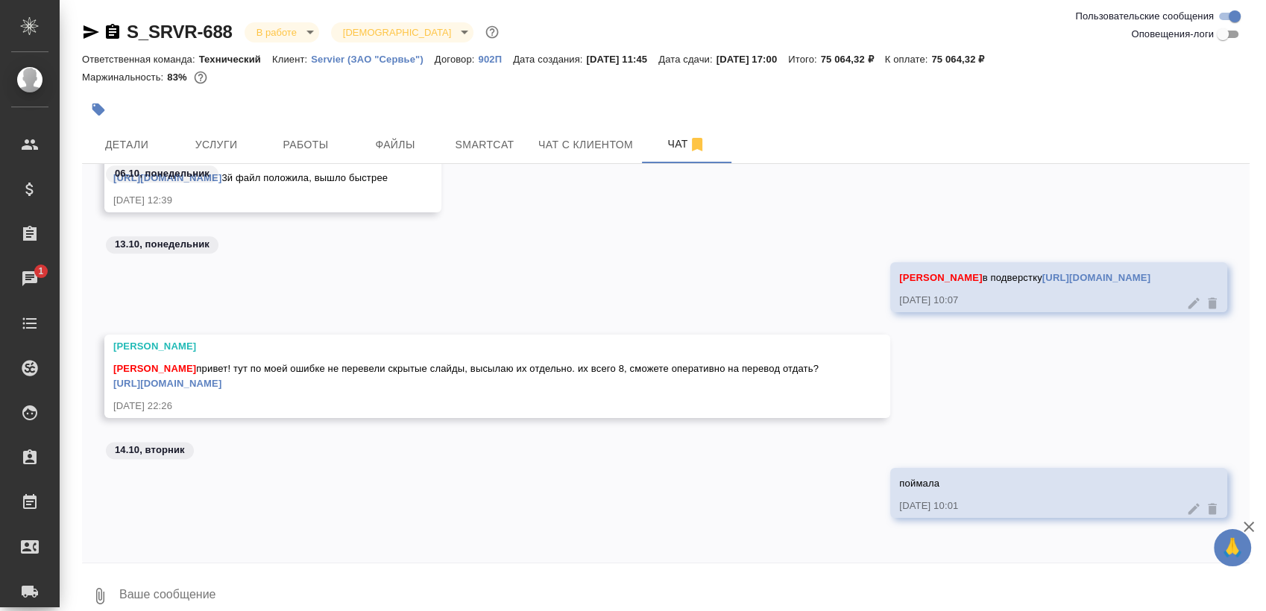
scroll to position [19, 0]
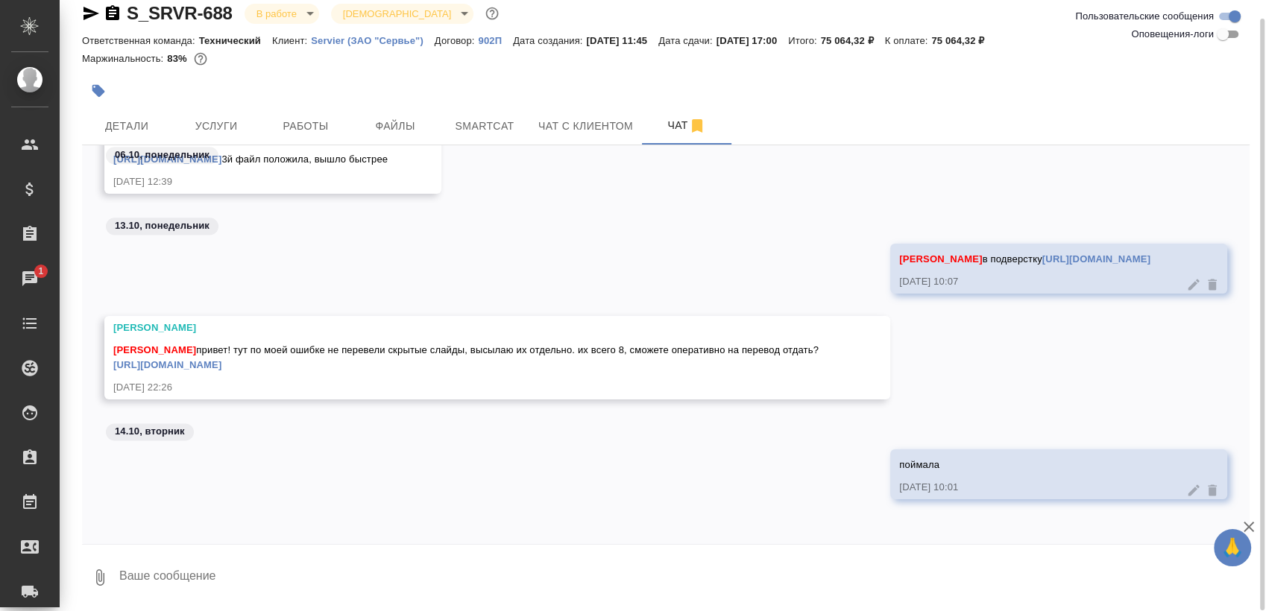
click at [245, 577] on textarea at bounding box center [683, 577] width 1131 height 51
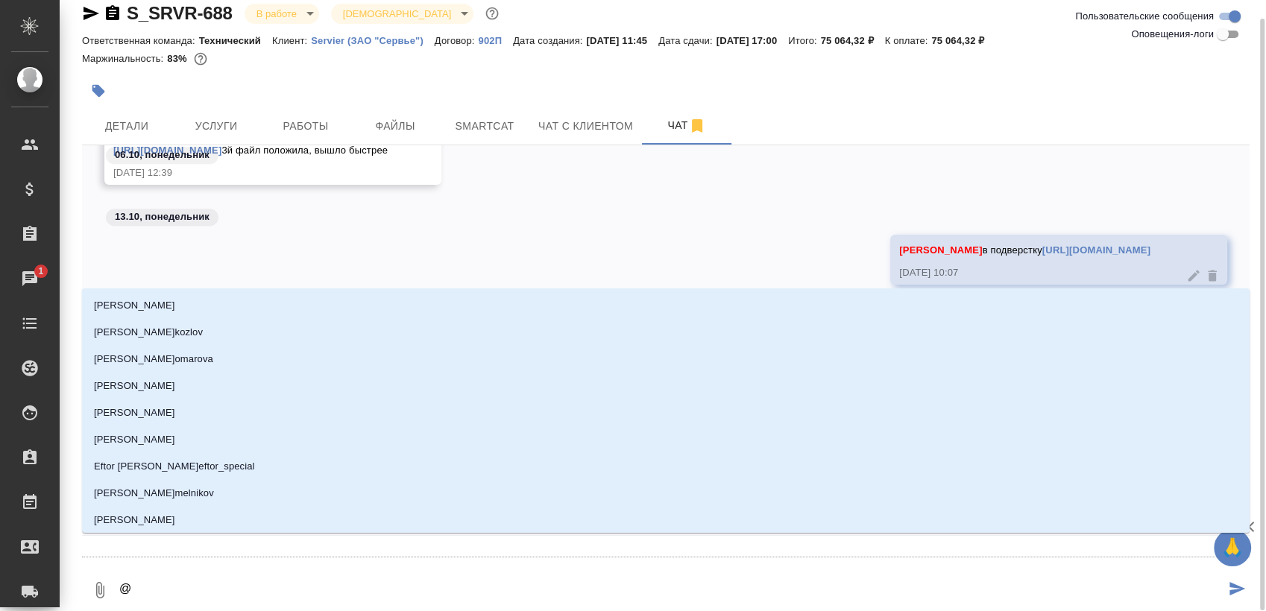
type textarea "@з"
type input "з"
type textarea "@за"
type input "за"
type textarea "@заб"
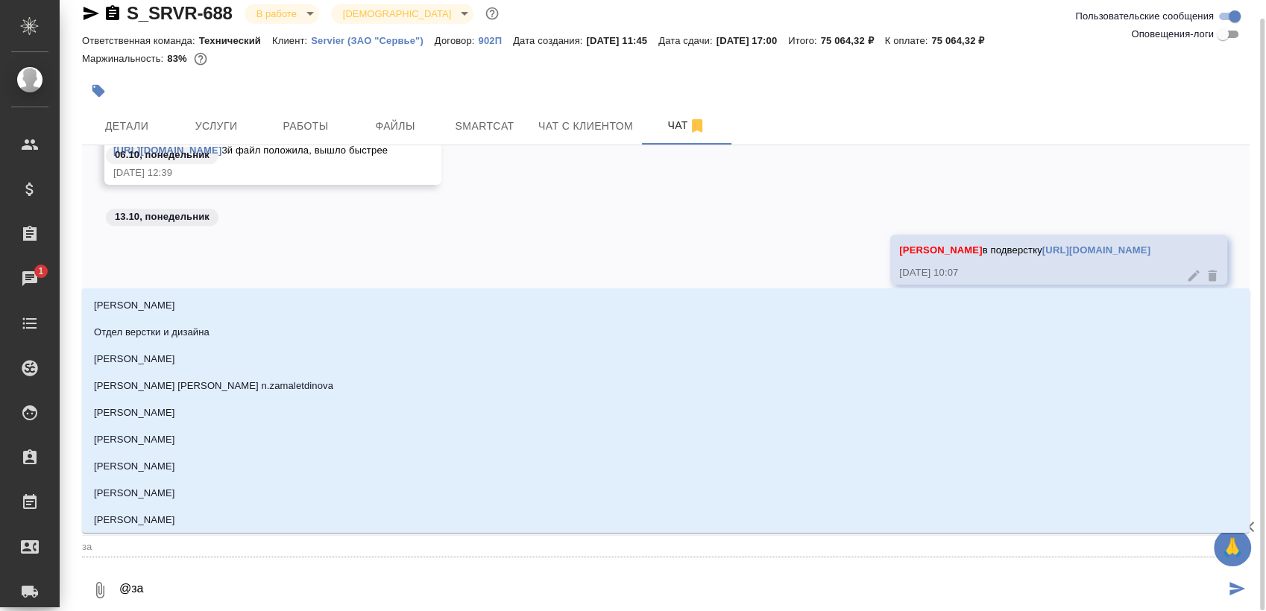
type input "заб"
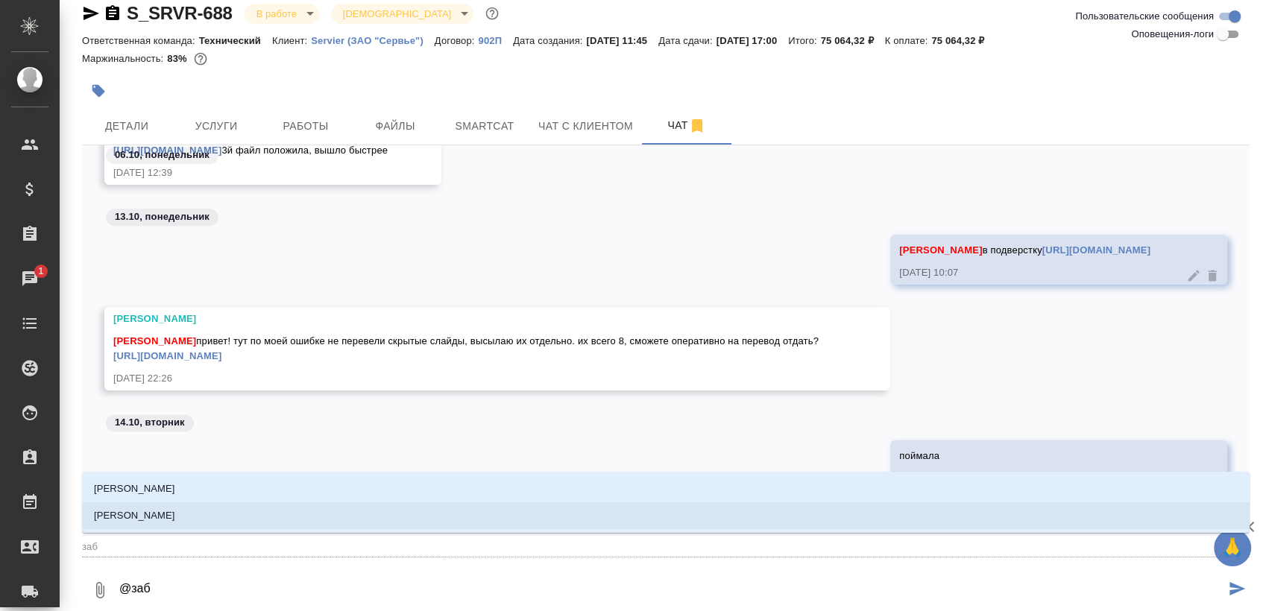
click at [334, 516] on li "[PERSON_NAME]" at bounding box center [665, 515] width 1167 height 27
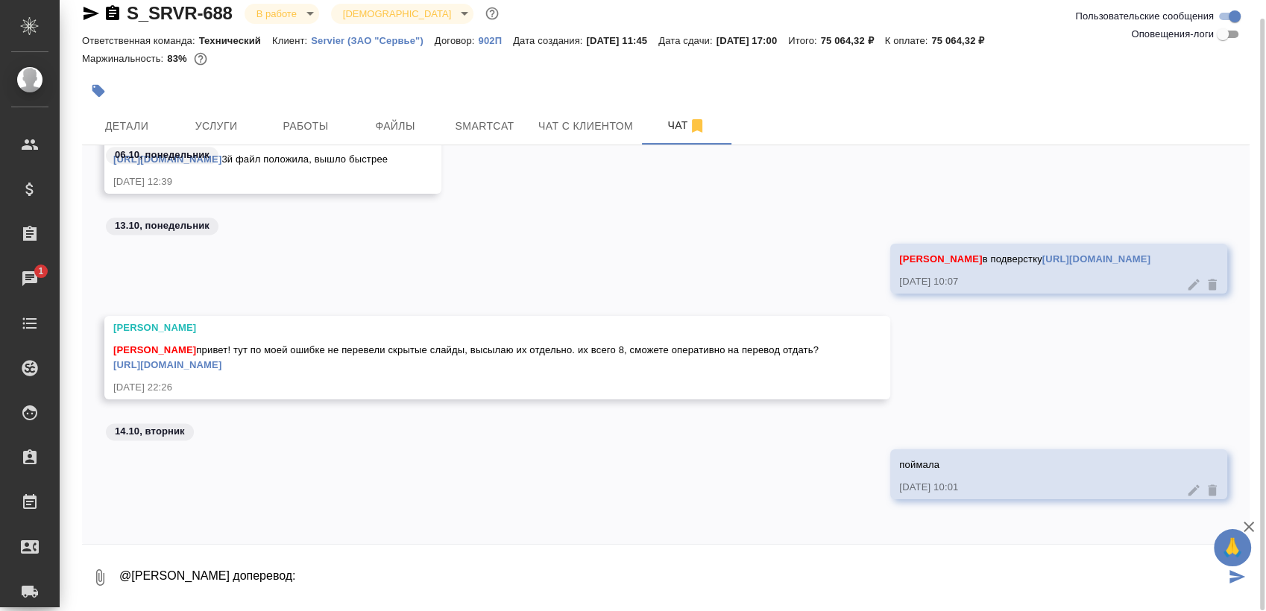
paste textarea "[URL][DOMAIN_NAME]"
type textarea "@Заборова Александра доперевод: https://drive.awatera.com/s/jSKjc6fqBHPyD2d"
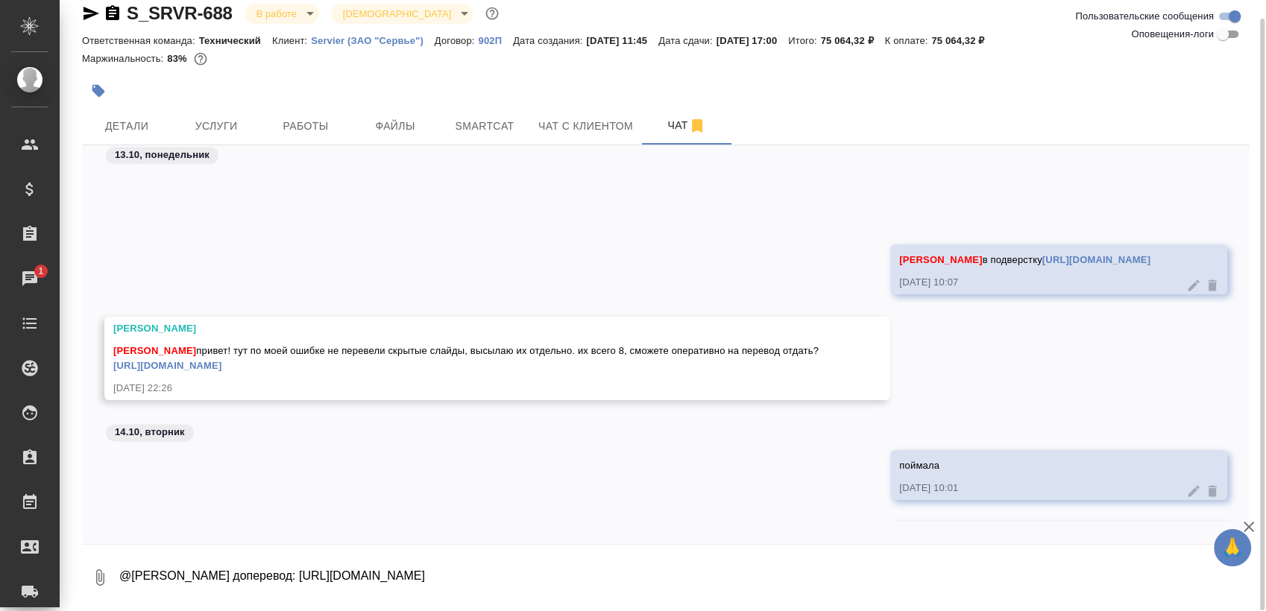
scroll to position [2147, 0]
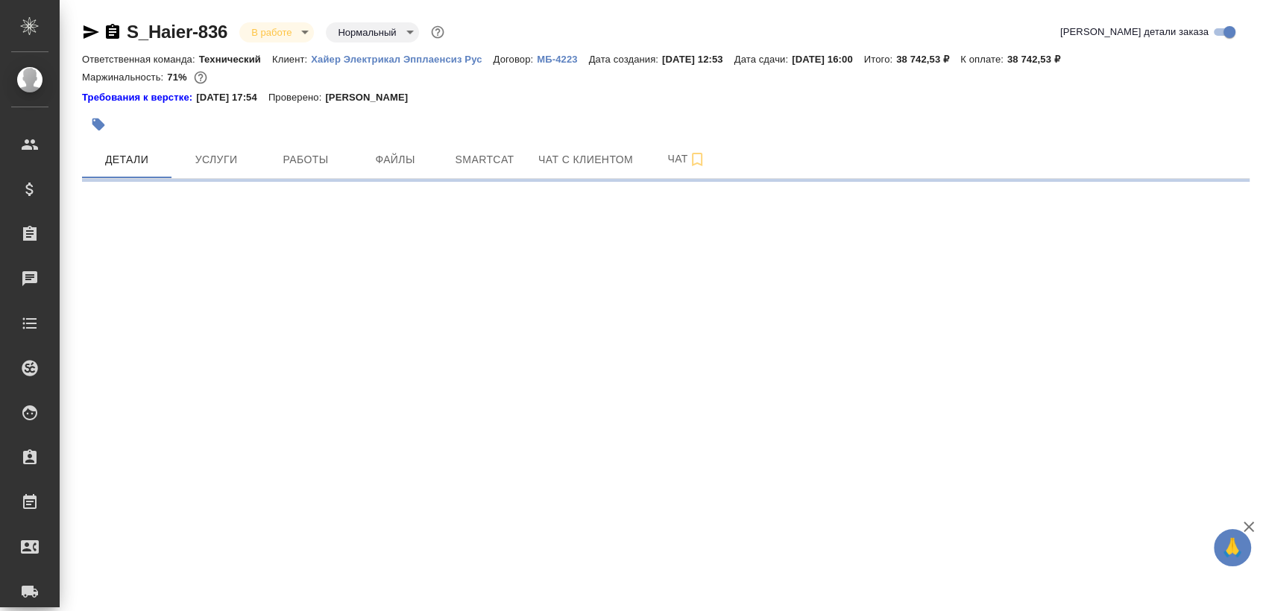
select select "RU"
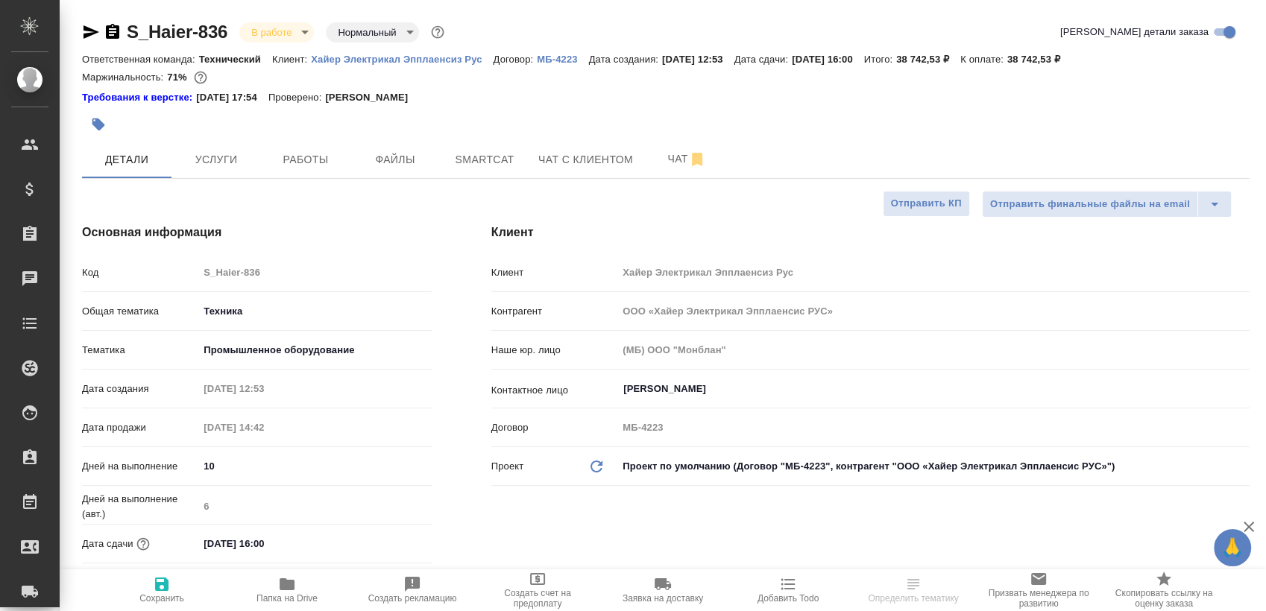
type textarea "x"
click at [668, 158] on span "Чат" at bounding box center [687, 159] width 72 height 19
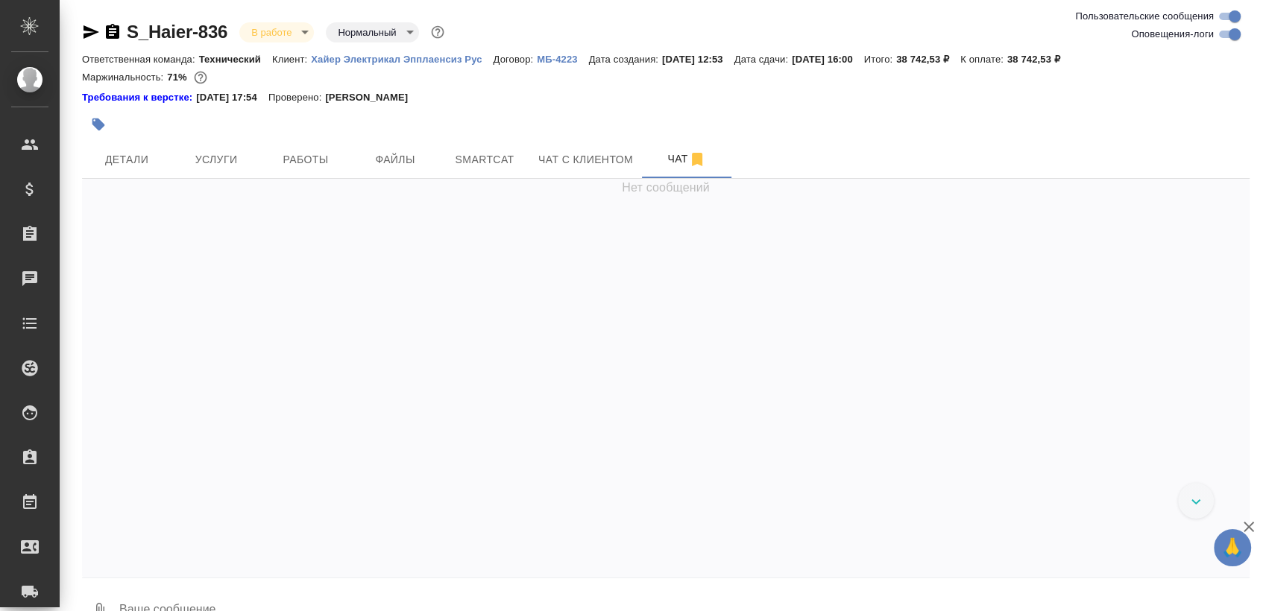
click at [1229, 32] on input "Оповещения-логи" at bounding box center [1234, 34] width 54 height 18
checkbox input "false"
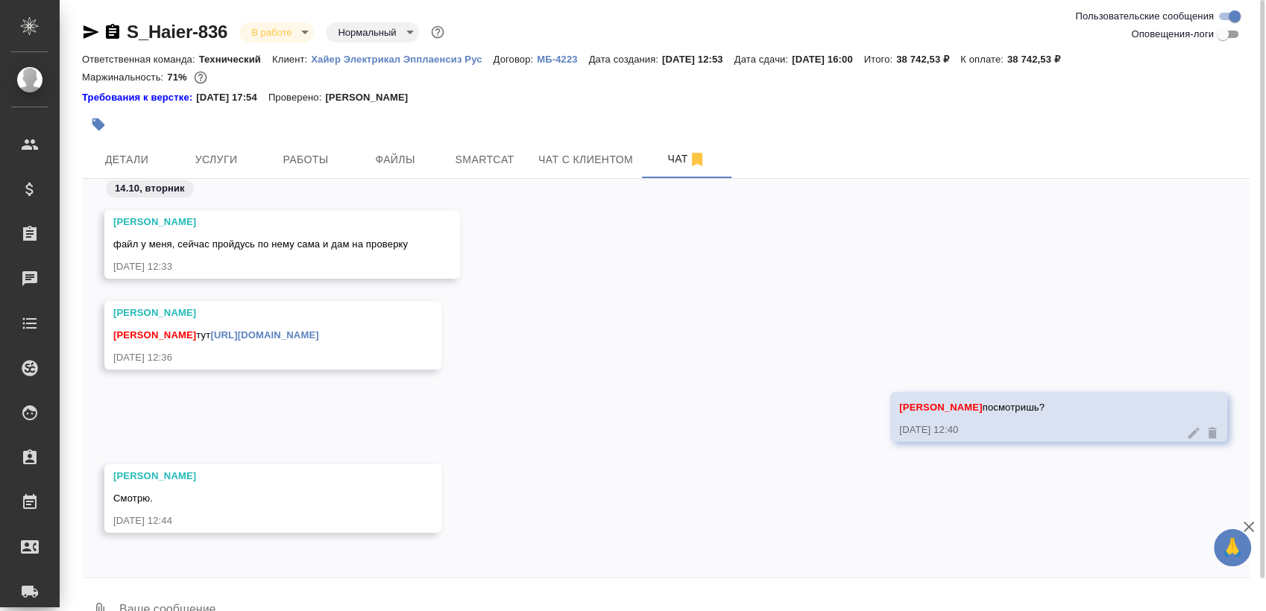
scroll to position [34, 0]
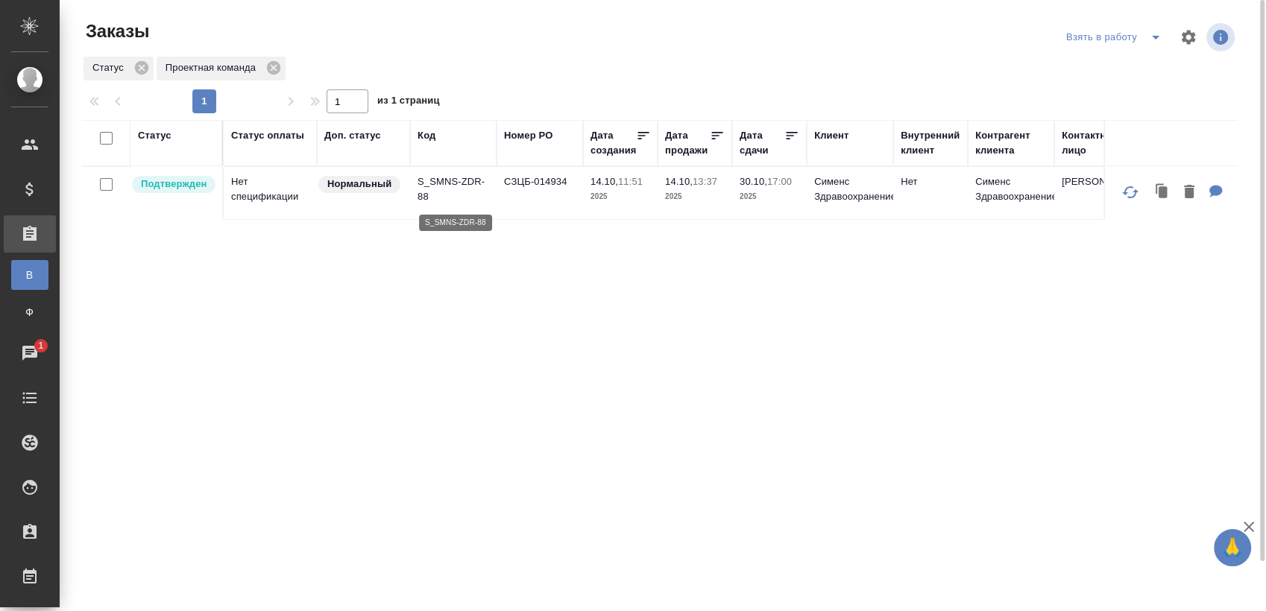
click at [462, 178] on p "S_SMNS-ZDR-88" at bounding box center [453, 189] width 72 height 30
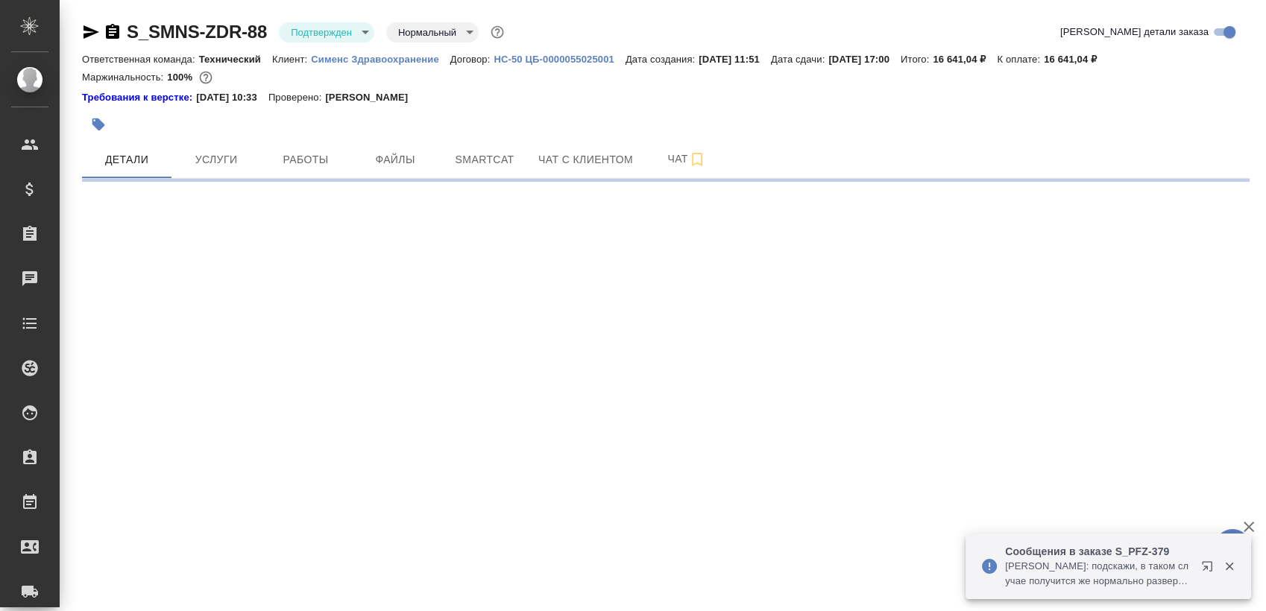
select select "RU"
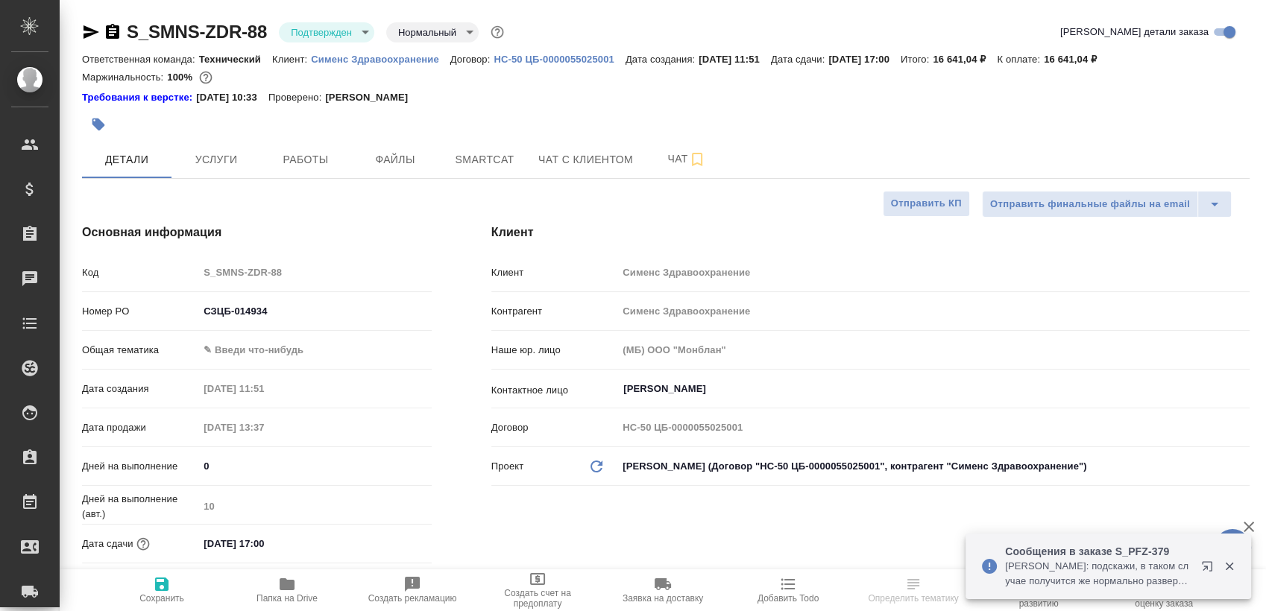
type textarea "x"
click at [330, 33] on body "🙏 .cls-1 fill:#fff; AWATERA [PERSON_NAME] Спецификации Заказы Чаты Todo Проекты…" at bounding box center [633, 305] width 1266 height 611
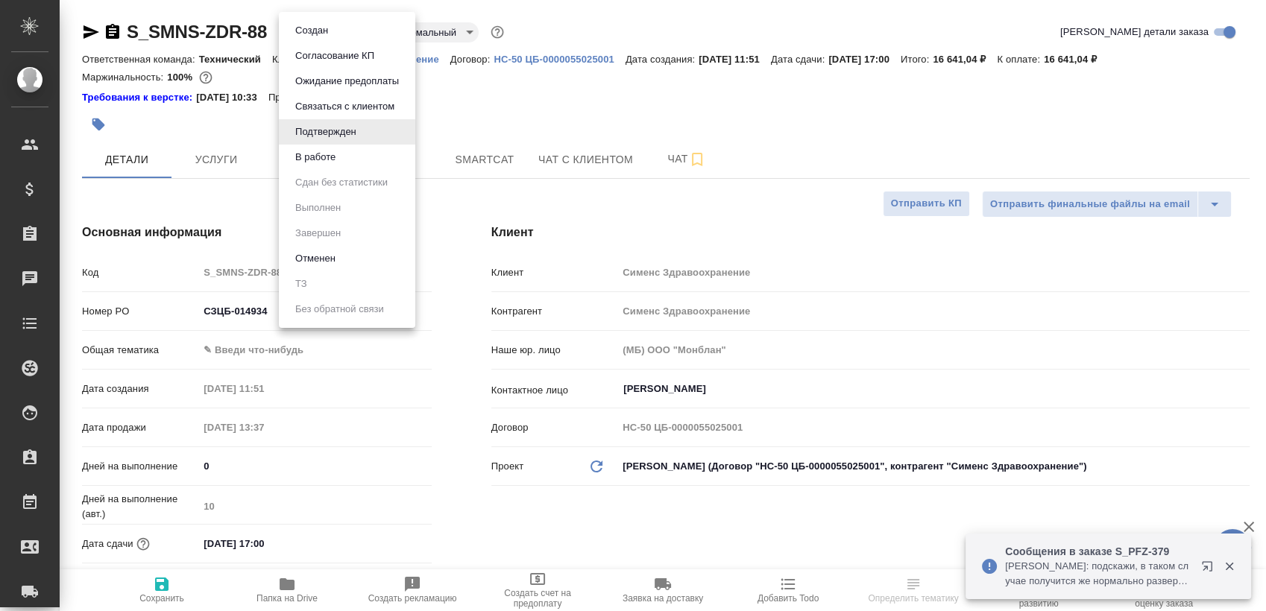
type textarea "x"
click at [342, 152] on li "В работе" at bounding box center [347, 157] width 136 height 25
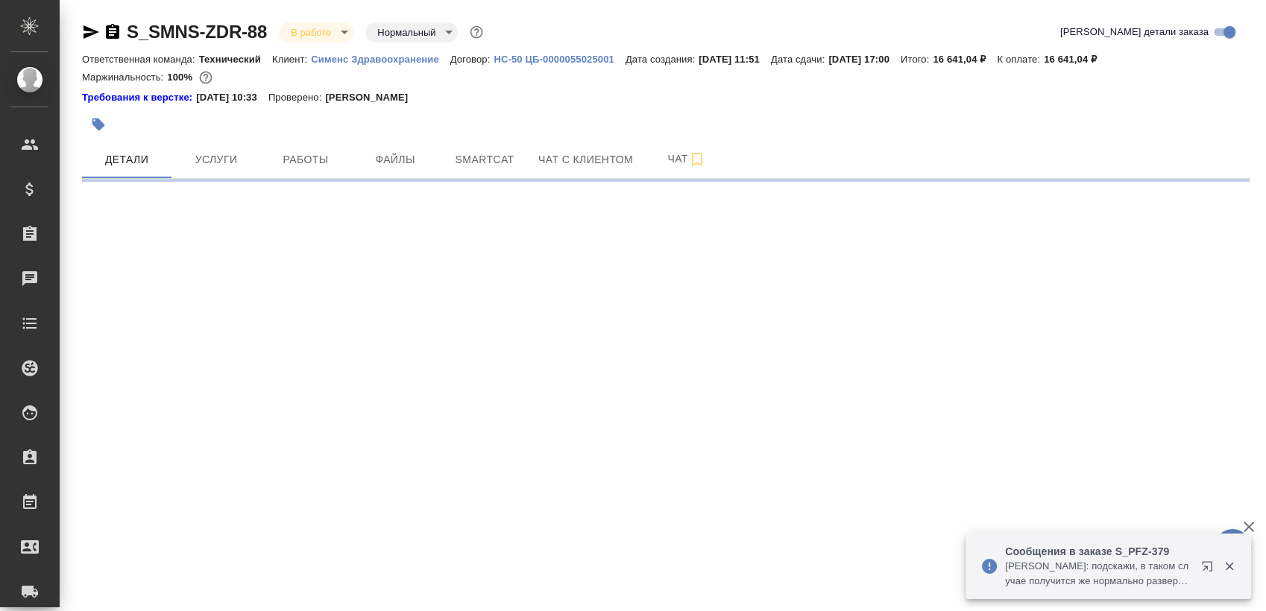
select select "RU"
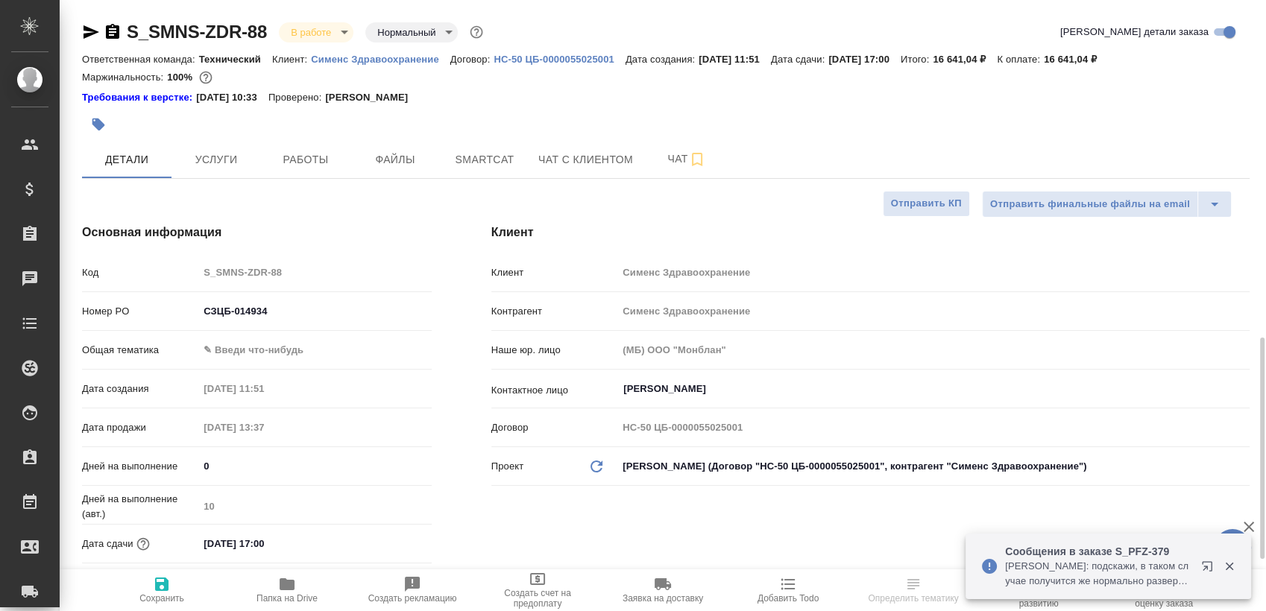
type textarea "x"
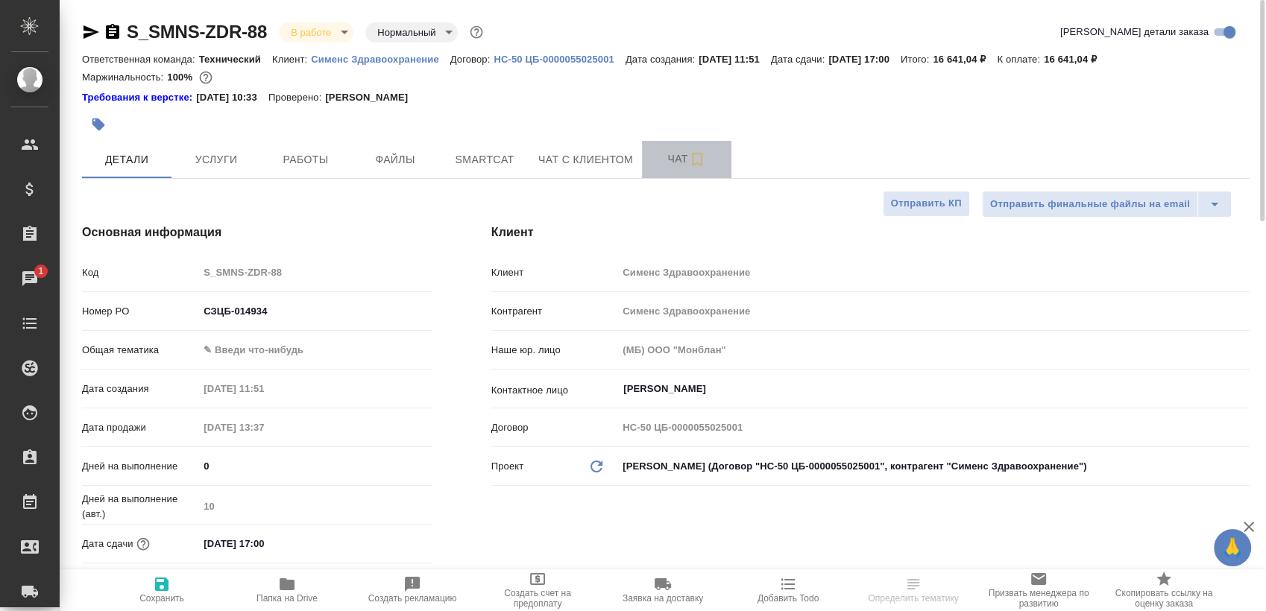
click at [659, 158] on span "Чат" at bounding box center [687, 159] width 72 height 19
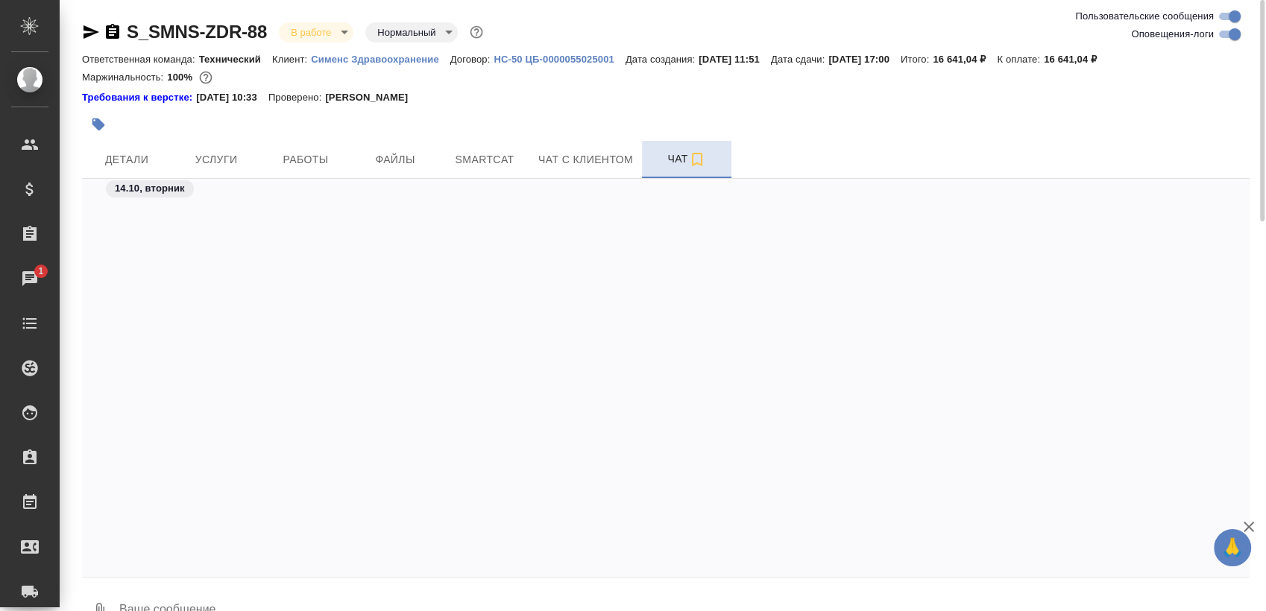
scroll to position [7142, 0]
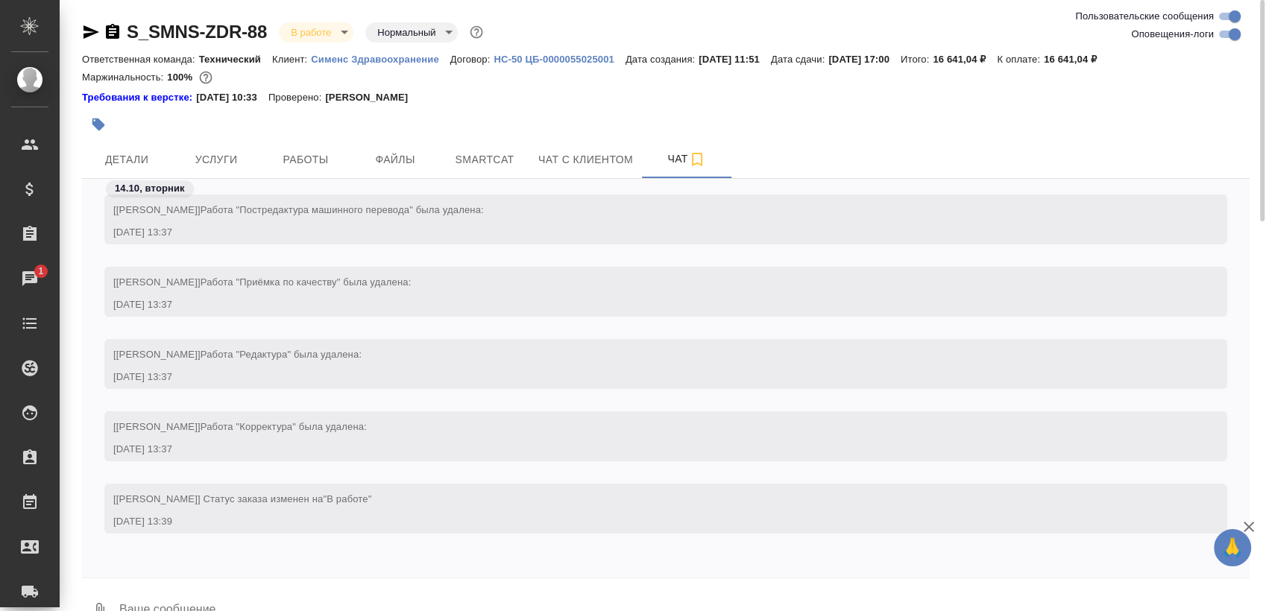
click at [1221, 30] on input "Оповещения-логи" at bounding box center [1234, 34] width 54 height 18
checkbox input "false"
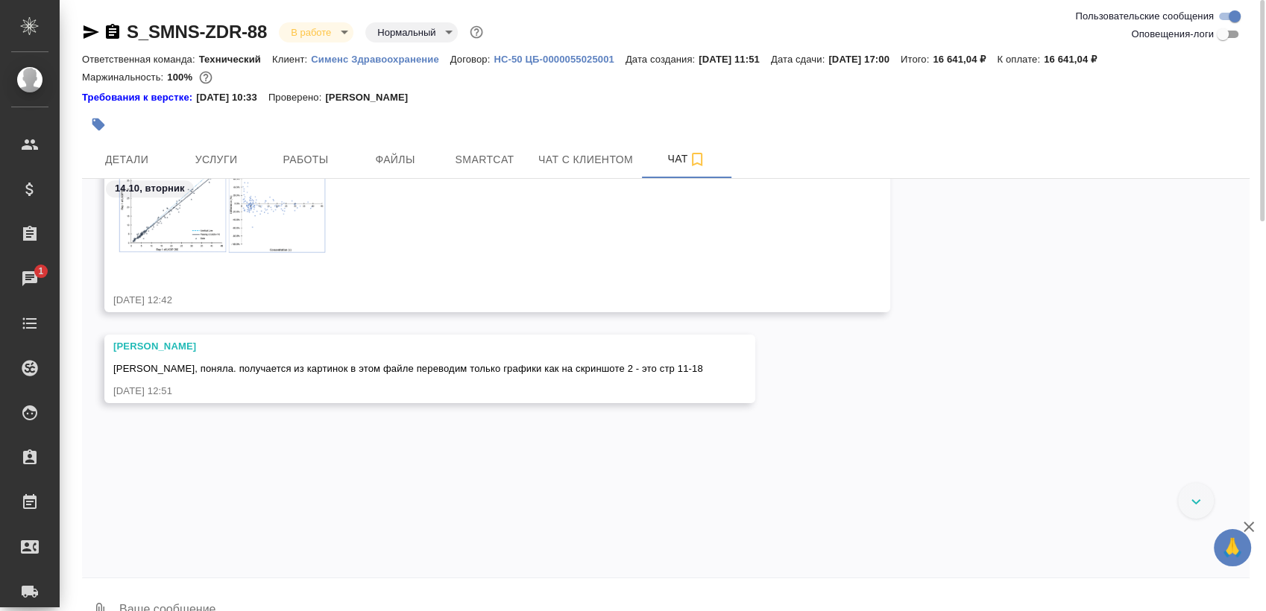
scroll to position [1283, 0]
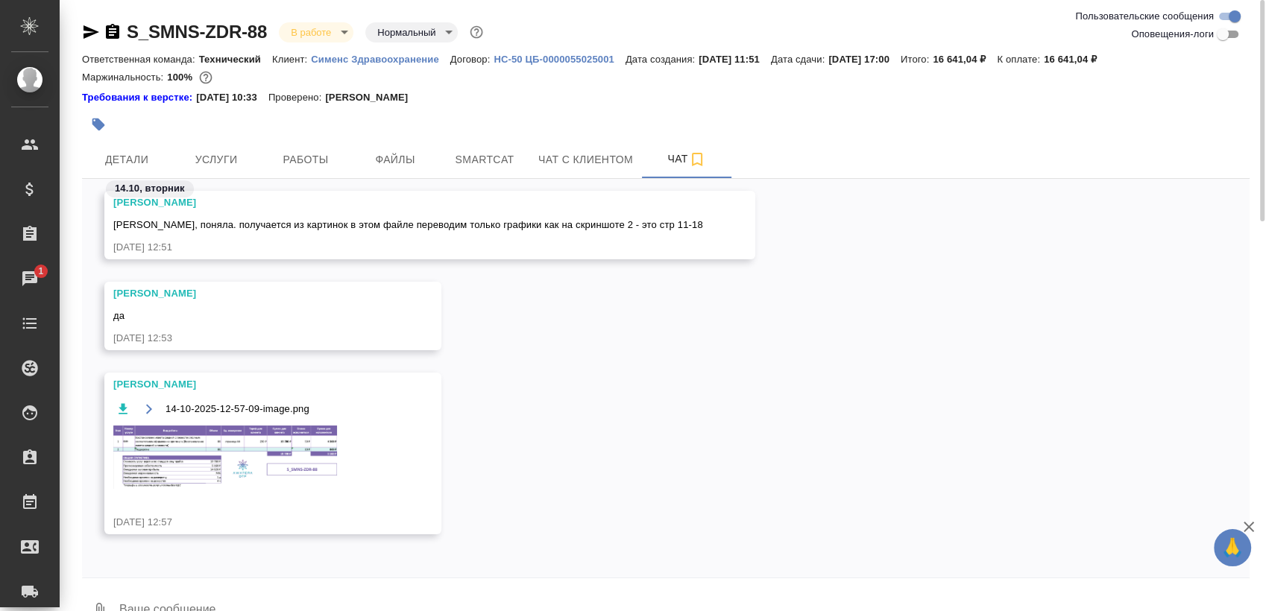
click at [263, 450] on img at bounding box center [225, 457] width 224 height 63
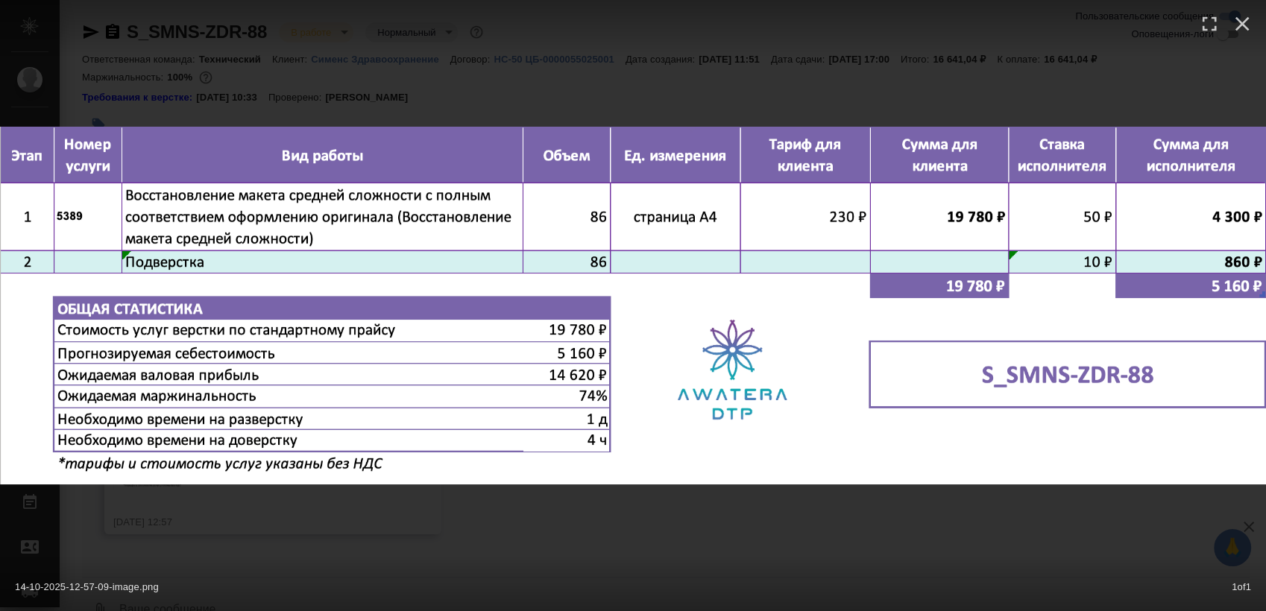
click at [526, 506] on div "14-10-2025-12-57-09-image.png 1 of 1" at bounding box center [633, 305] width 1266 height 611
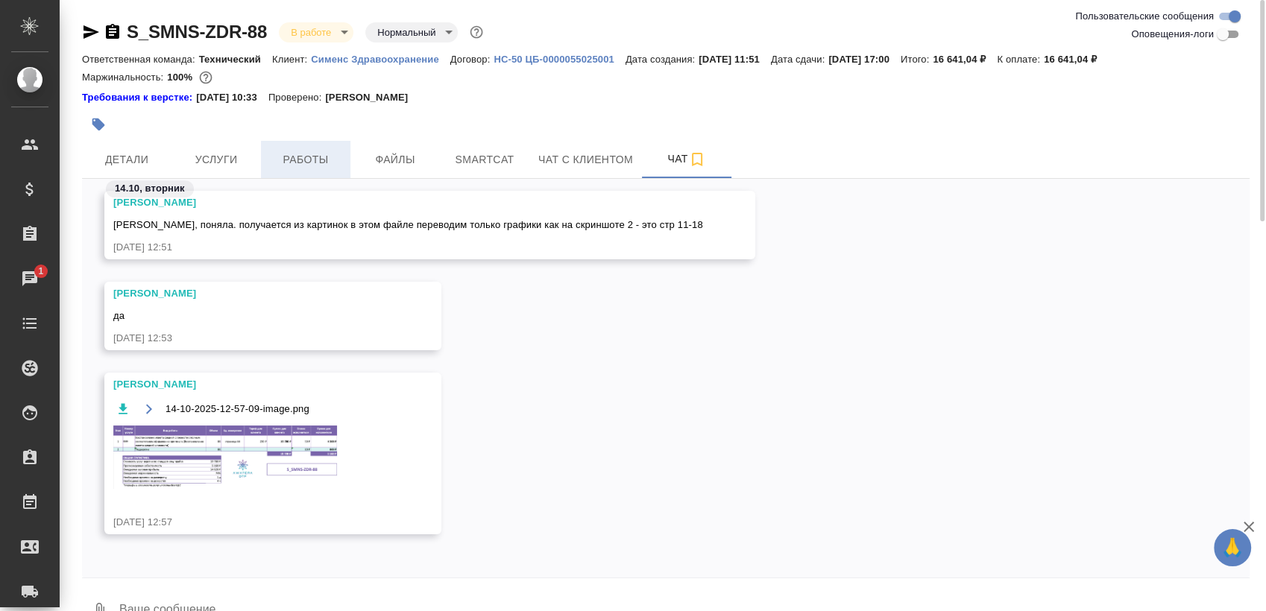
click at [285, 145] on button "Работы" at bounding box center [305, 159] width 89 height 37
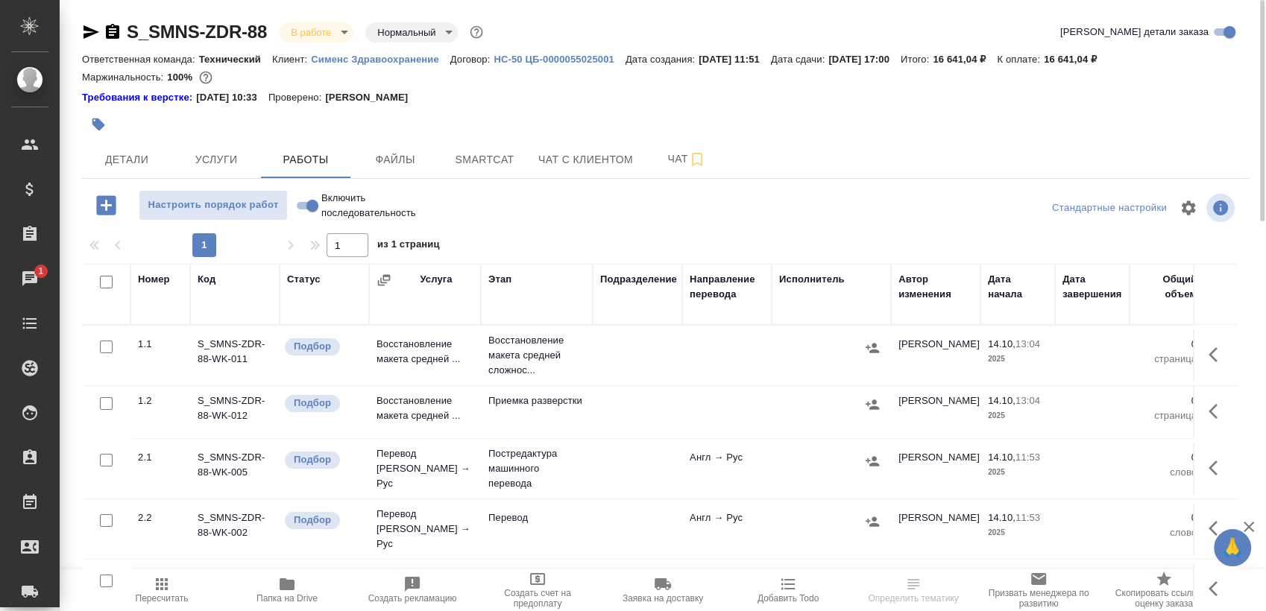
click at [1199, 361] on button "button" at bounding box center [1217, 355] width 36 height 36
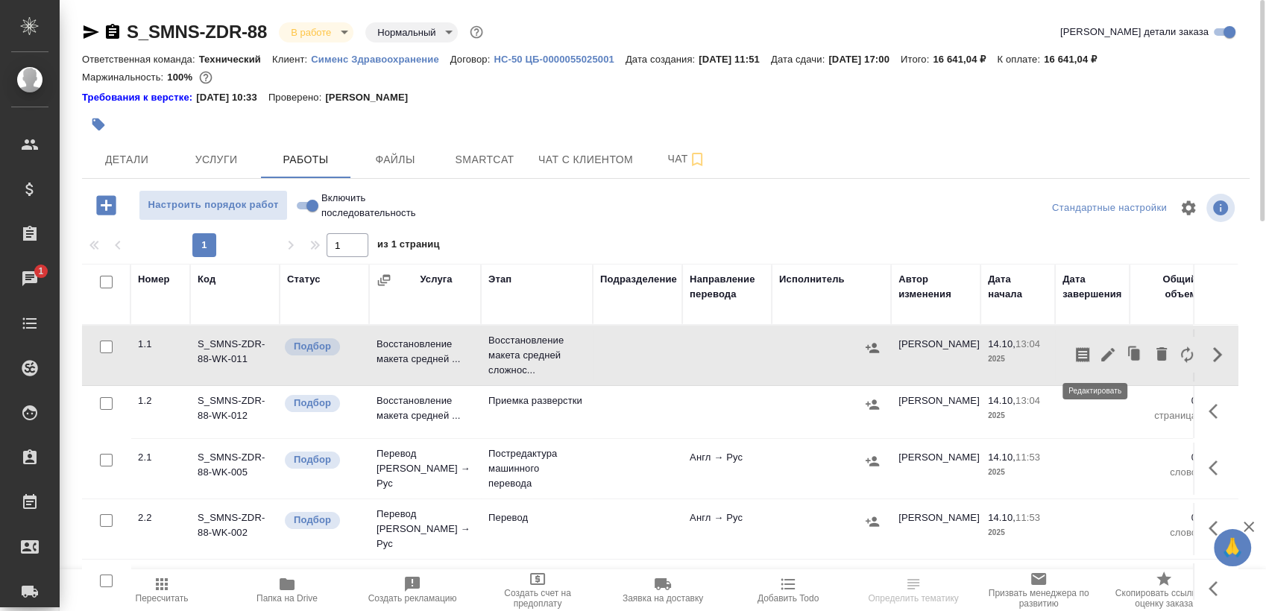
click at [1099, 355] on icon "button" at bounding box center [1108, 355] width 18 height 18
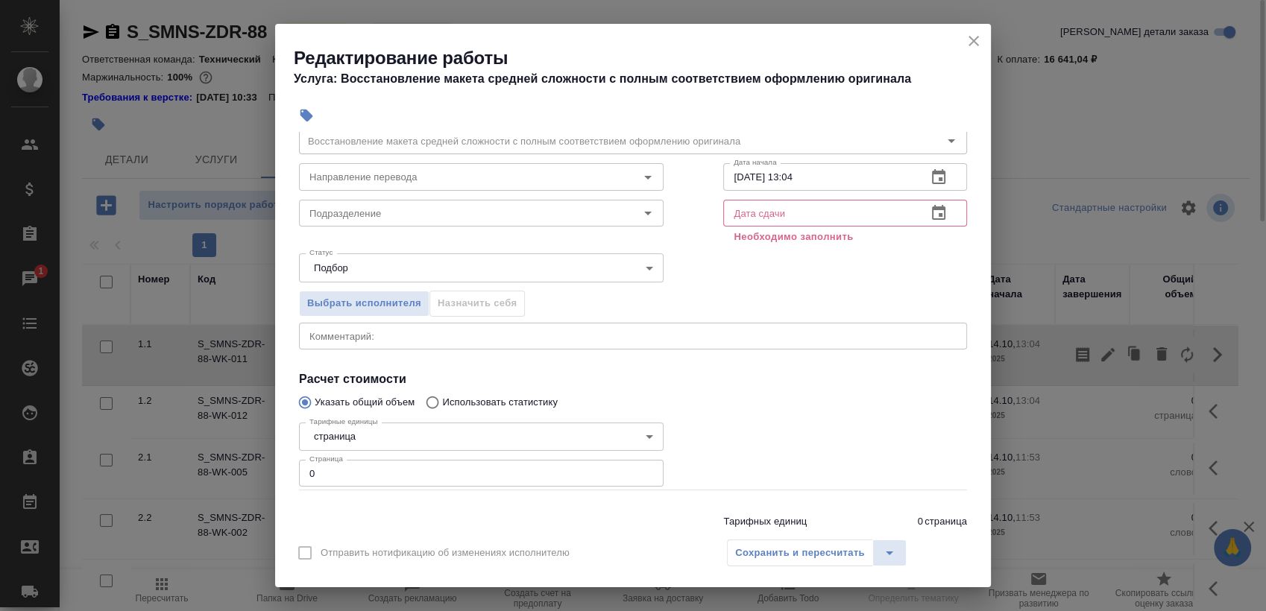
scroll to position [108, 0]
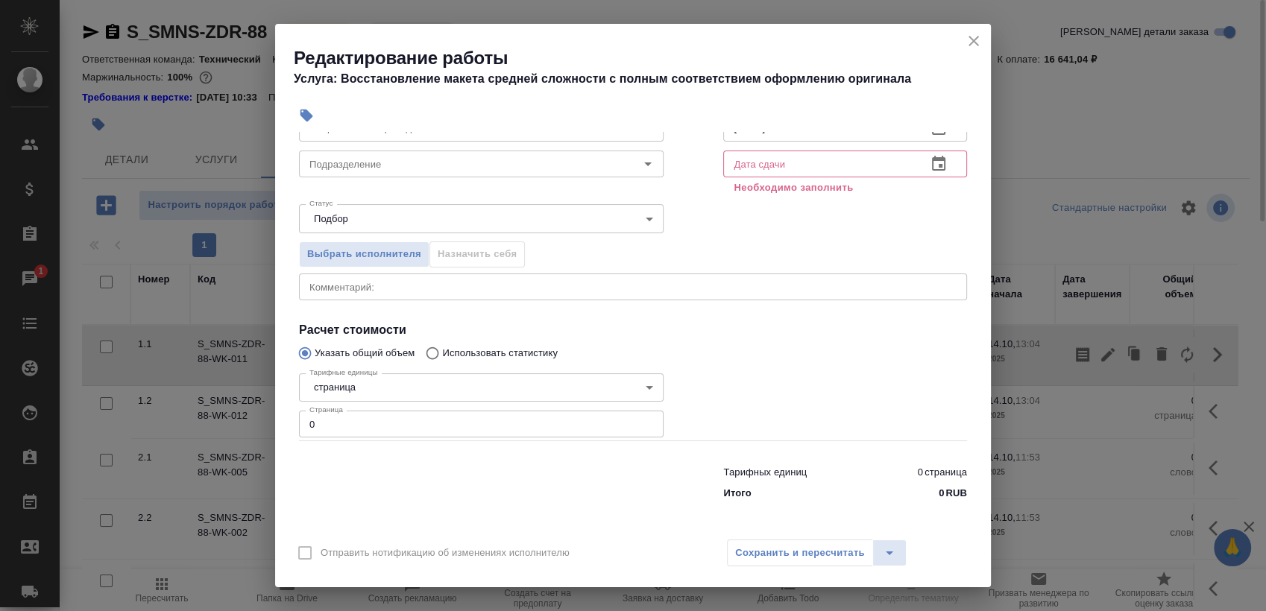
click at [395, 421] on input "0" at bounding box center [481, 424] width 364 height 27
type input "86"
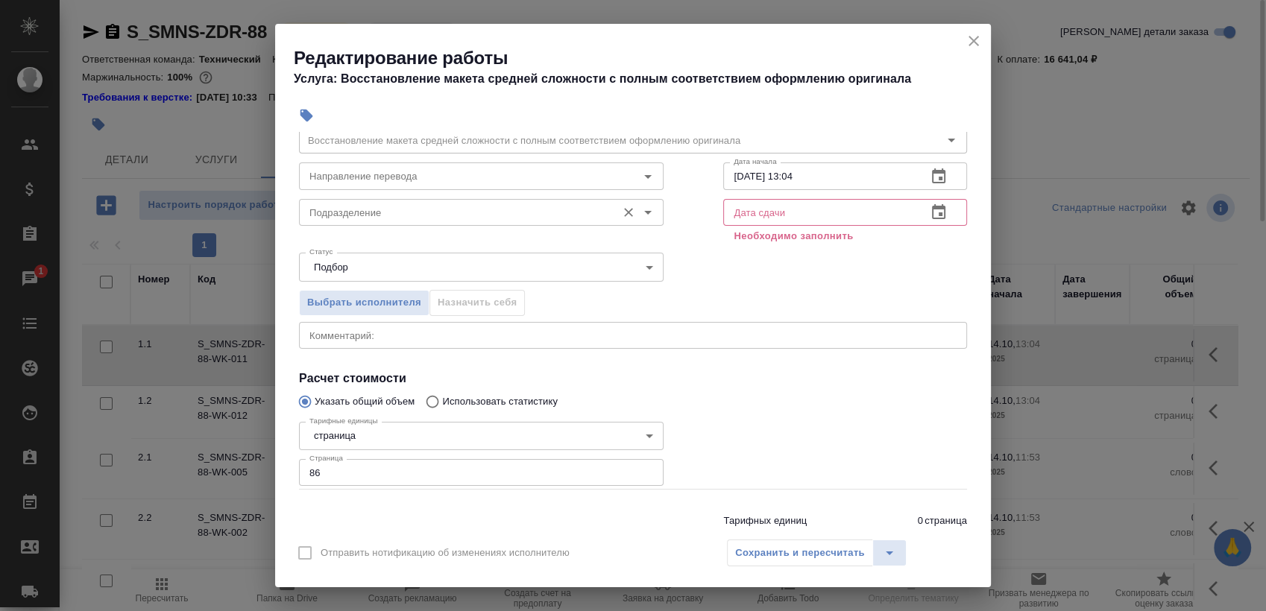
scroll to position [0, 0]
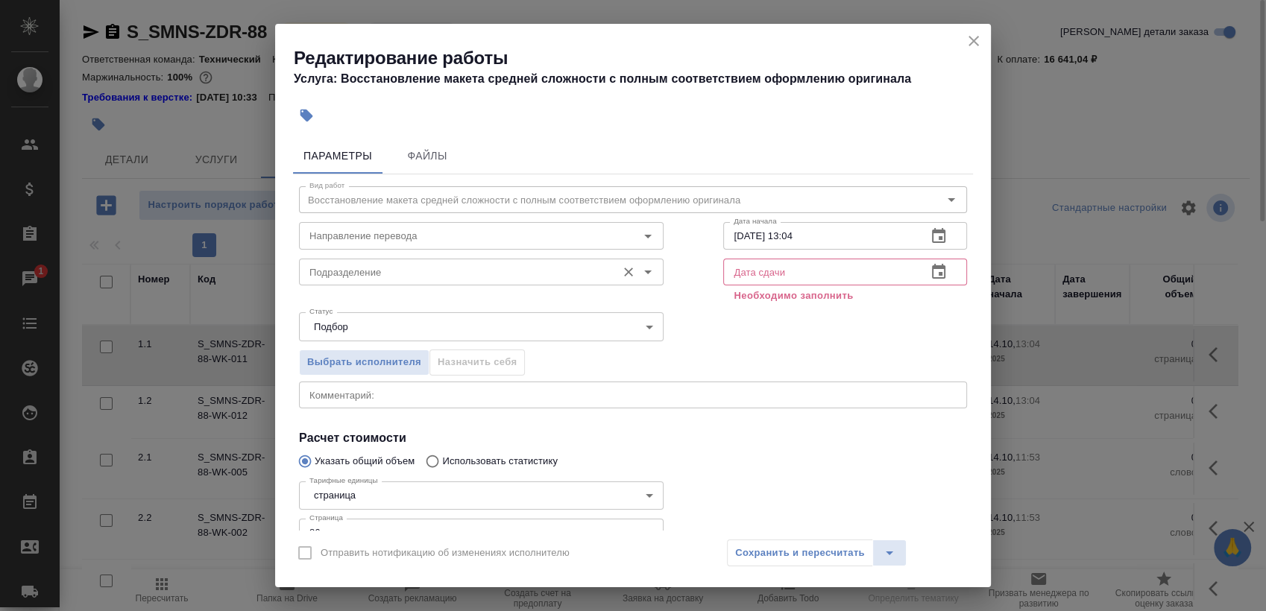
click at [406, 259] on div "Подразделение" at bounding box center [481, 272] width 364 height 27
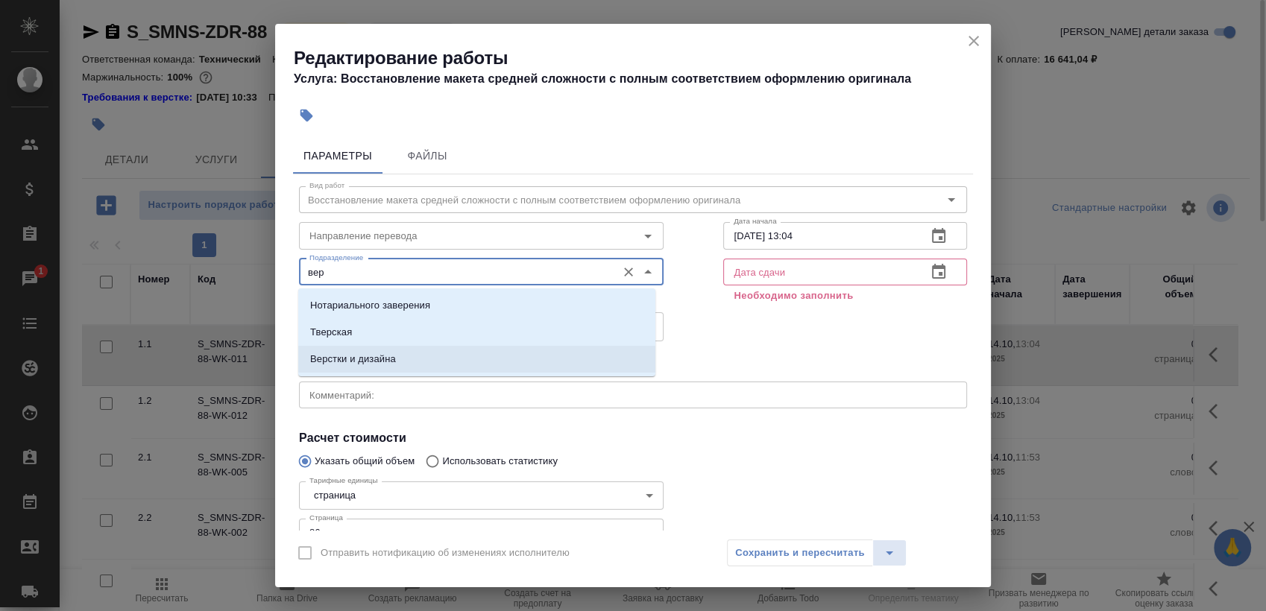
click at [356, 370] on li "Верстки и дизайна" at bounding box center [476, 359] width 357 height 27
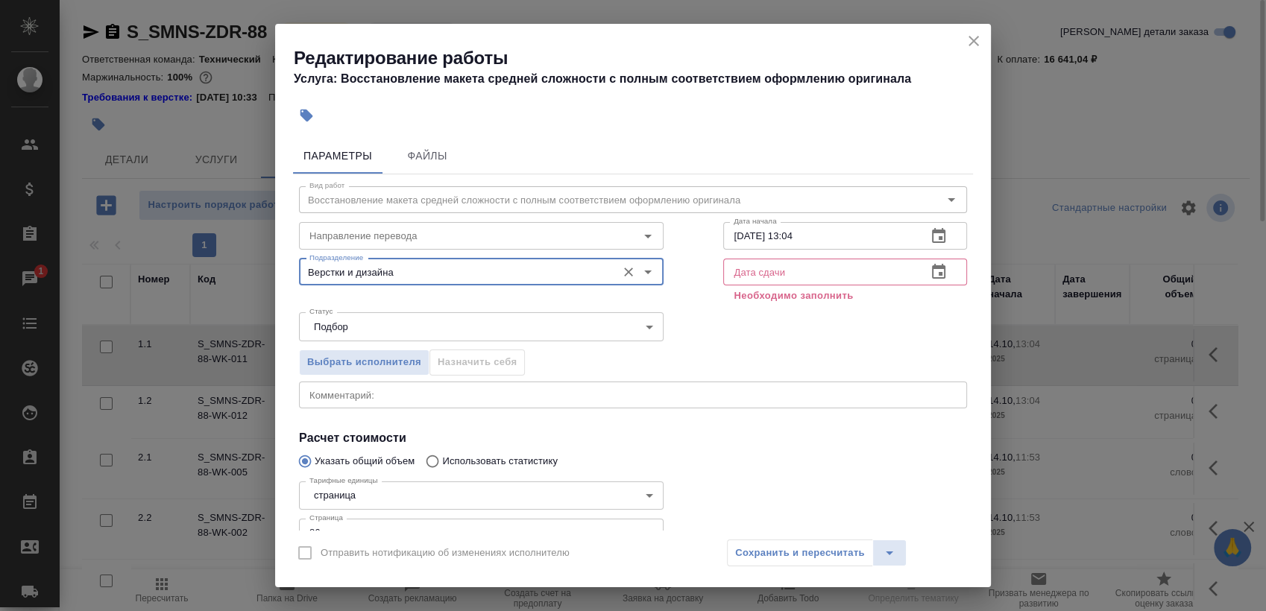
type input "Верстки и дизайна"
click at [933, 233] on icon "button" at bounding box center [938, 236] width 18 height 18
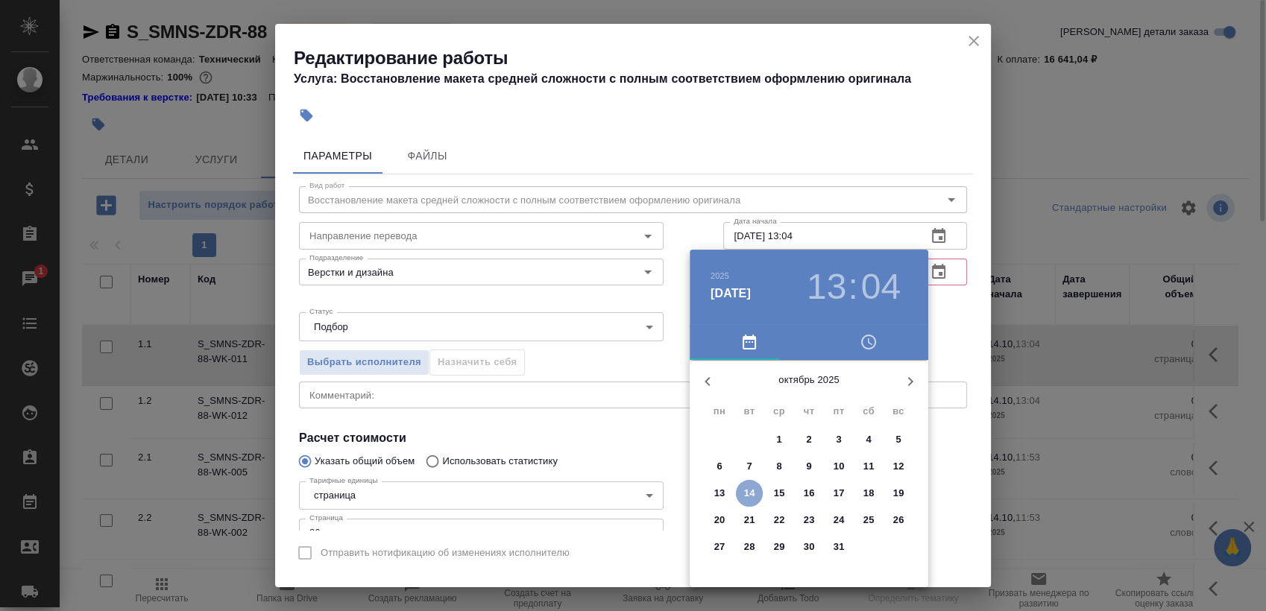
click at [748, 494] on p "14" at bounding box center [749, 493] width 11 height 15
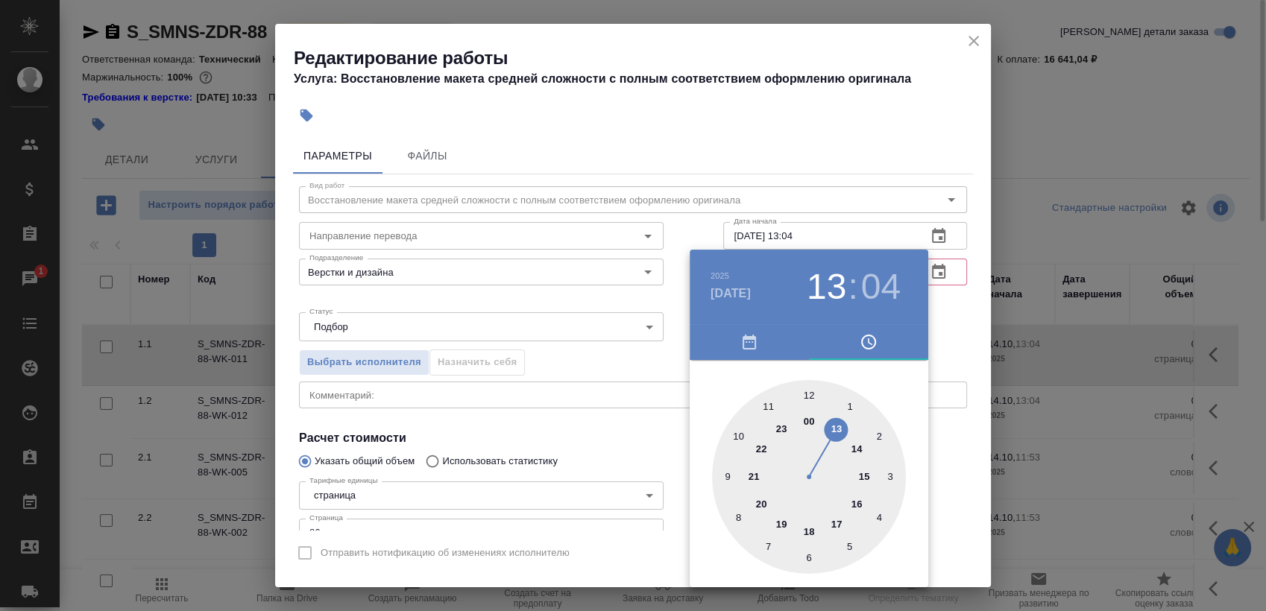
click at [855, 444] on div at bounding box center [809, 477] width 194 height 194
click at [806, 388] on div at bounding box center [809, 477] width 194 height 194
type input "14.10.2025 14:00"
click at [808, 386] on div at bounding box center [809, 477] width 194 height 194
drag, startPoint x: 975, startPoint y: 302, endPoint x: 954, endPoint y: 288, distance: 24.8
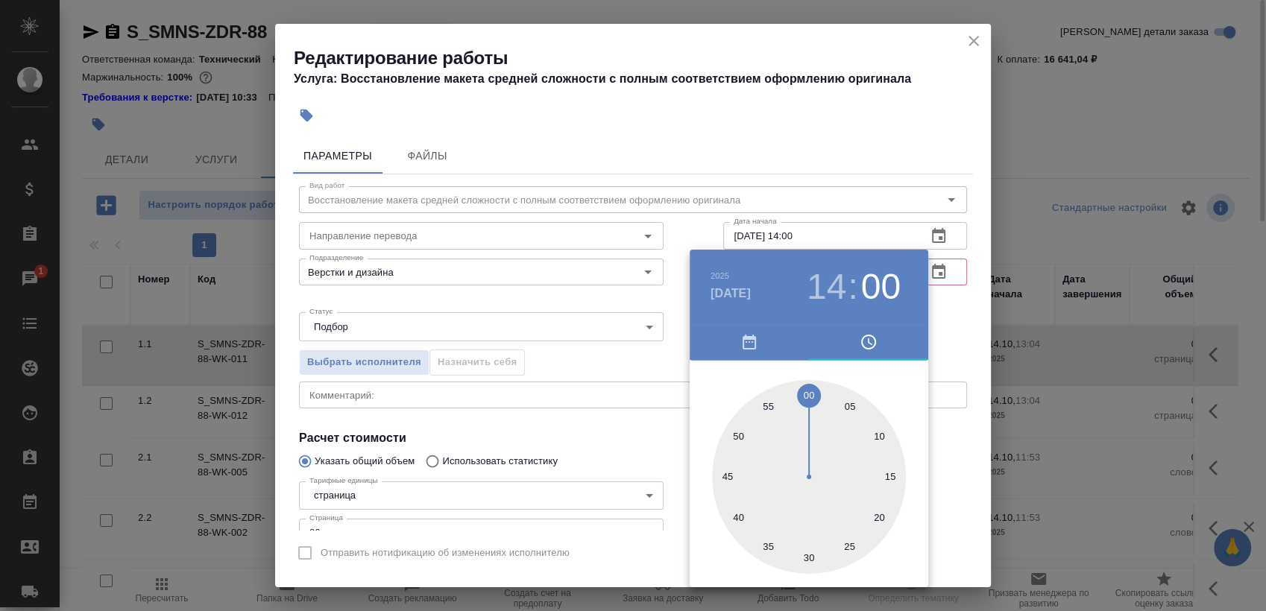
click at [975, 301] on div at bounding box center [633, 305] width 1266 height 611
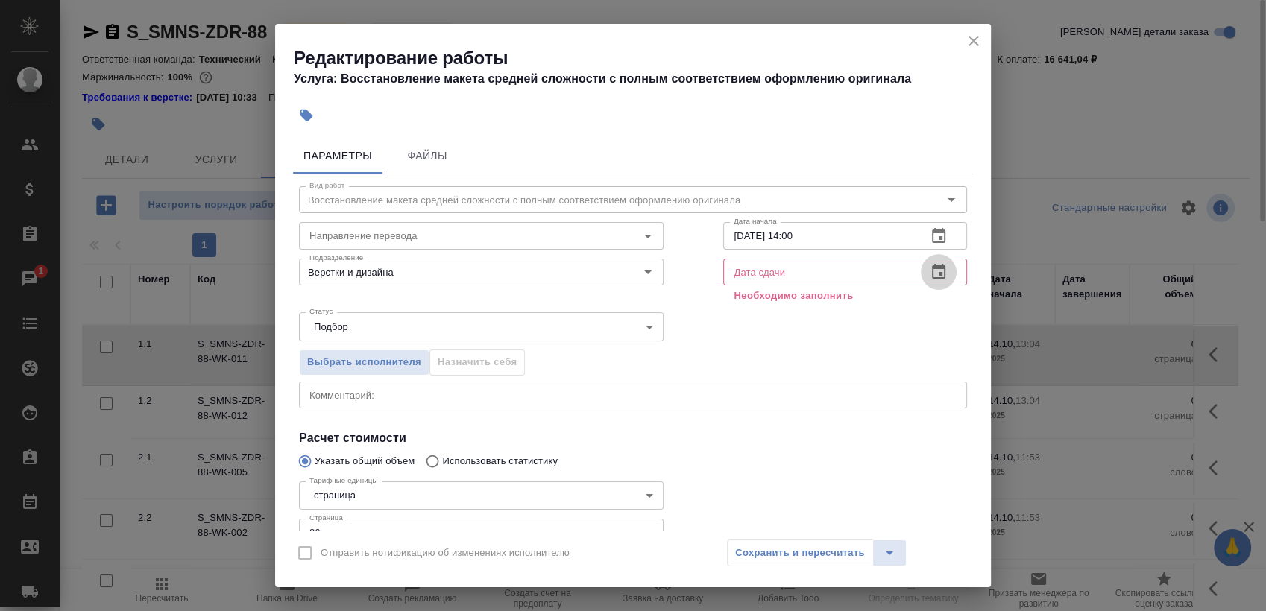
click at [929, 277] on icon "button" at bounding box center [938, 272] width 18 height 18
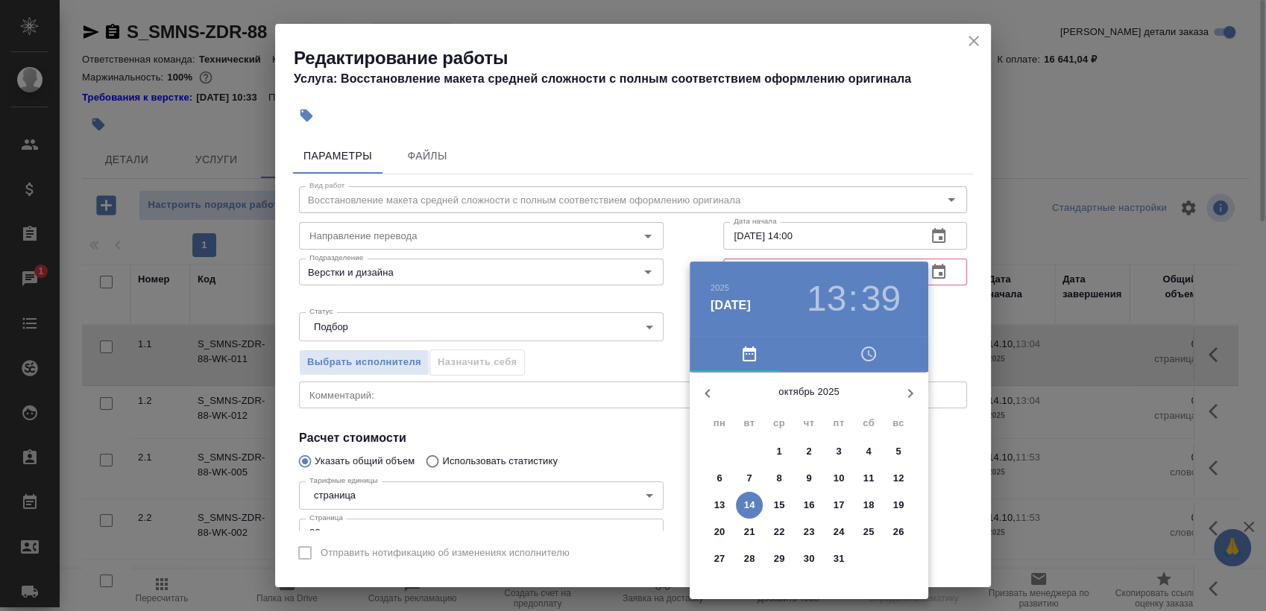
click at [780, 512] on button "15" at bounding box center [778, 505] width 27 height 27
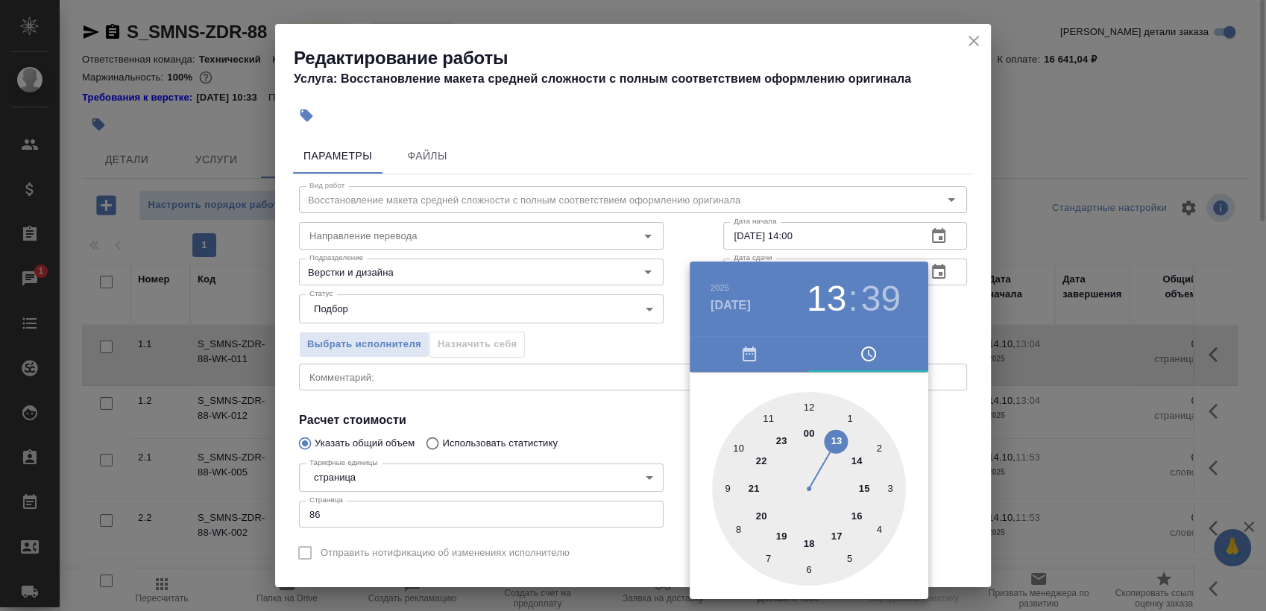
click at [853, 455] on div at bounding box center [809, 489] width 194 height 194
drag, startPoint x: 809, startPoint y: 402, endPoint x: 877, endPoint y: 367, distance: 76.0
click at [809, 401] on div at bounding box center [809, 489] width 194 height 194
type input "15.10.2025 14:00"
click at [973, 319] on div at bounding box center [633, 305] width 1266 height 611
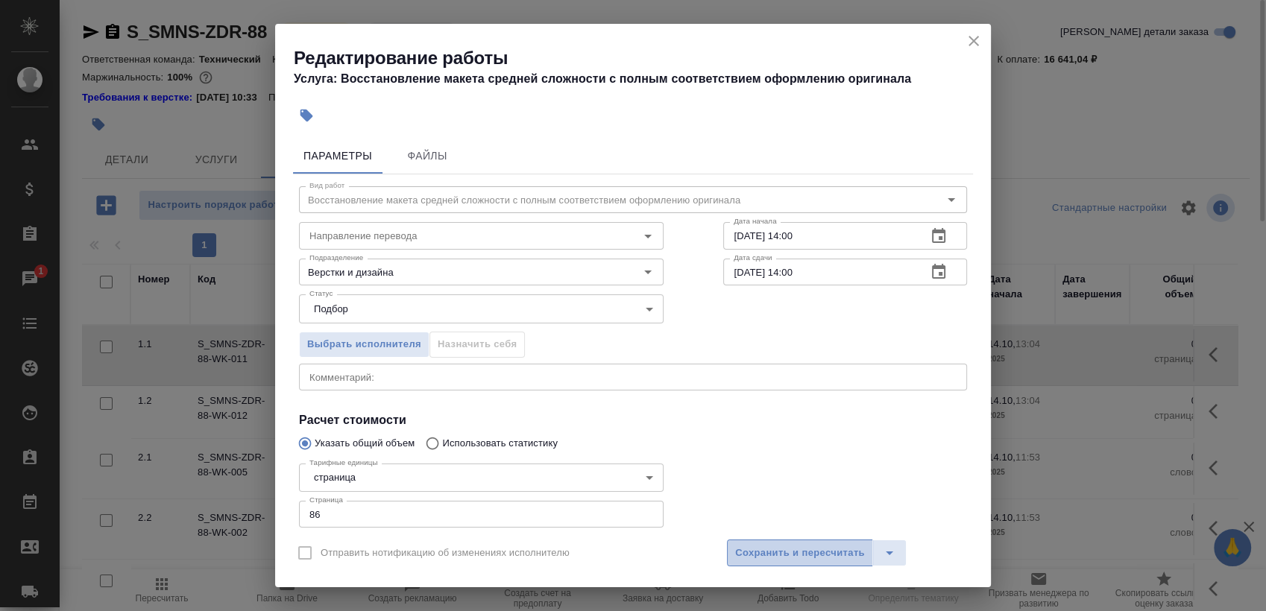
click at [781, 561] on span "Сохранить и пересчитать" at bounding box center [800, 553] width 130 height 17
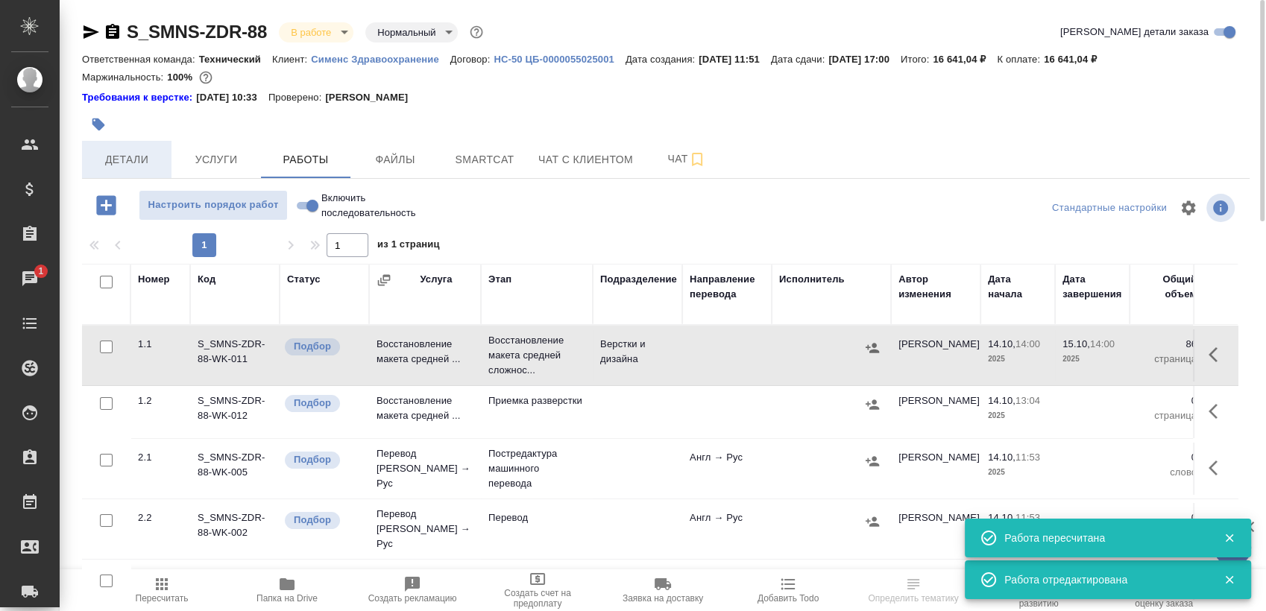
click at [143, 161] on span "Детали" at bounding box center [127, 160] width 72 height 19
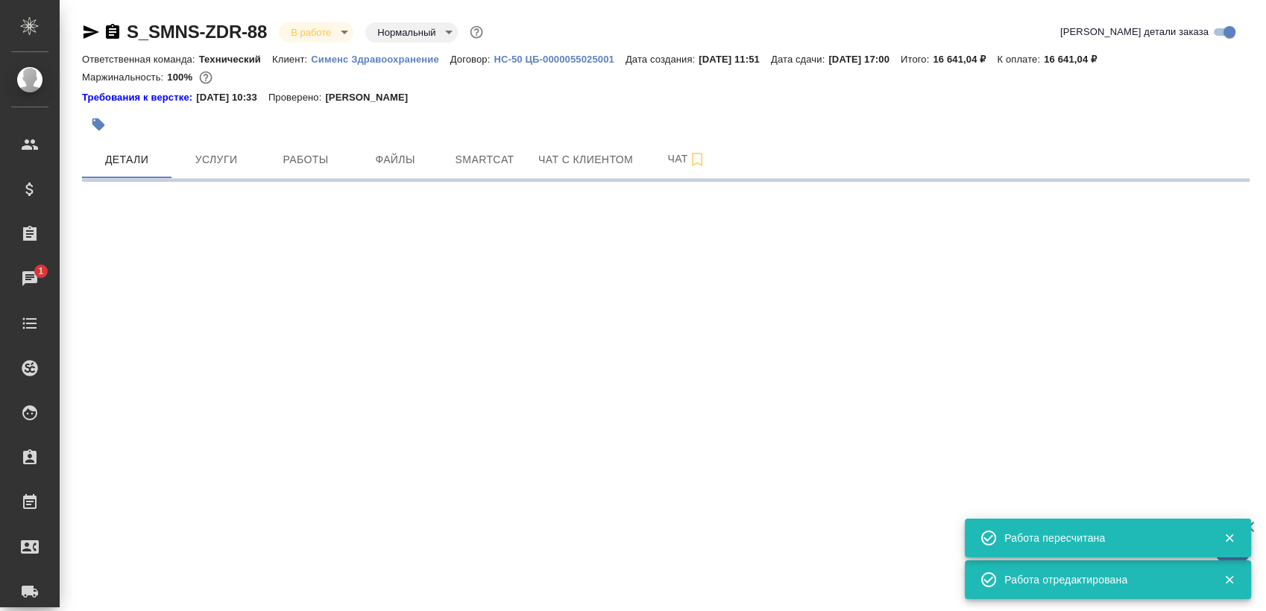
select select "RU"
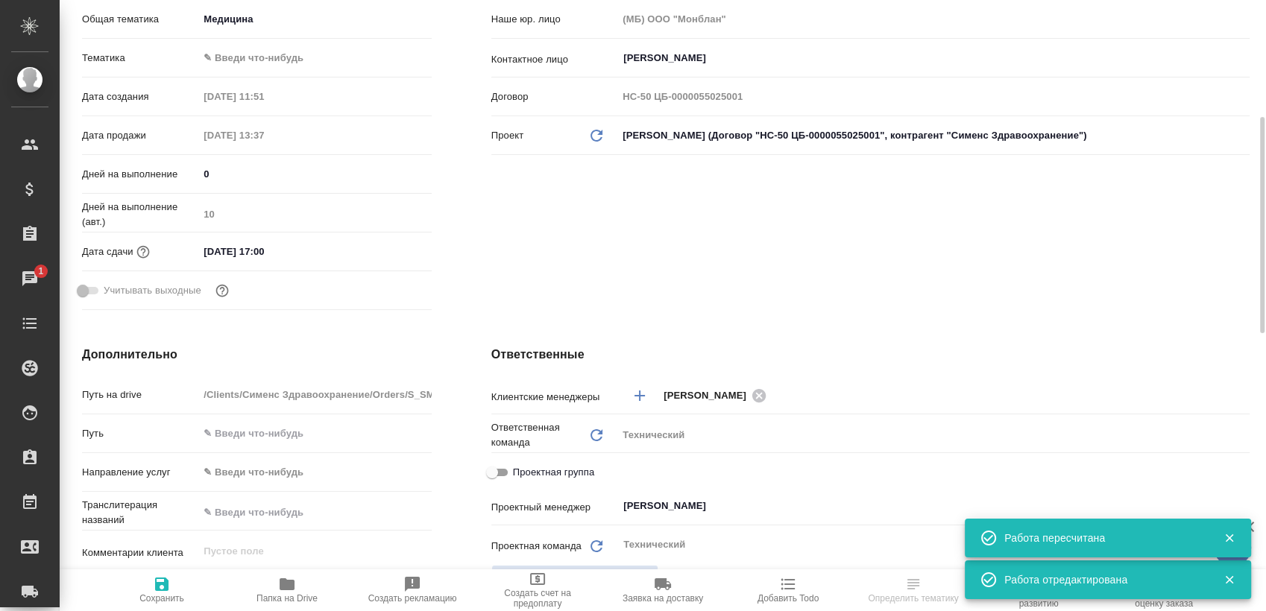
type textarea "x"
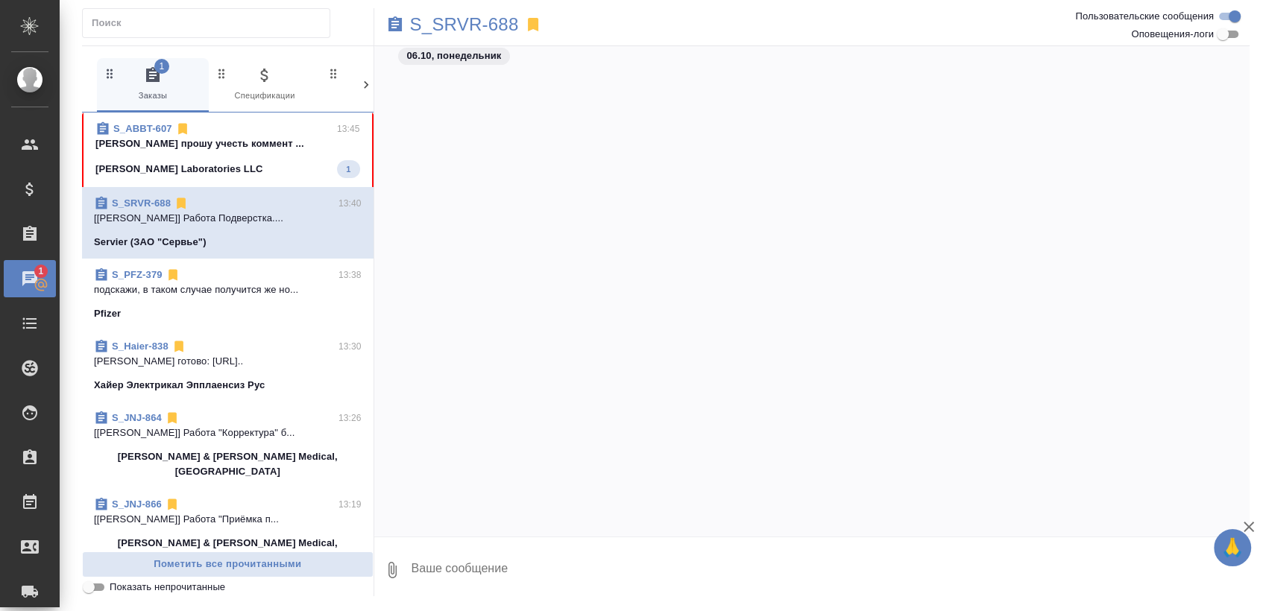
scroll to position [1765, 0]
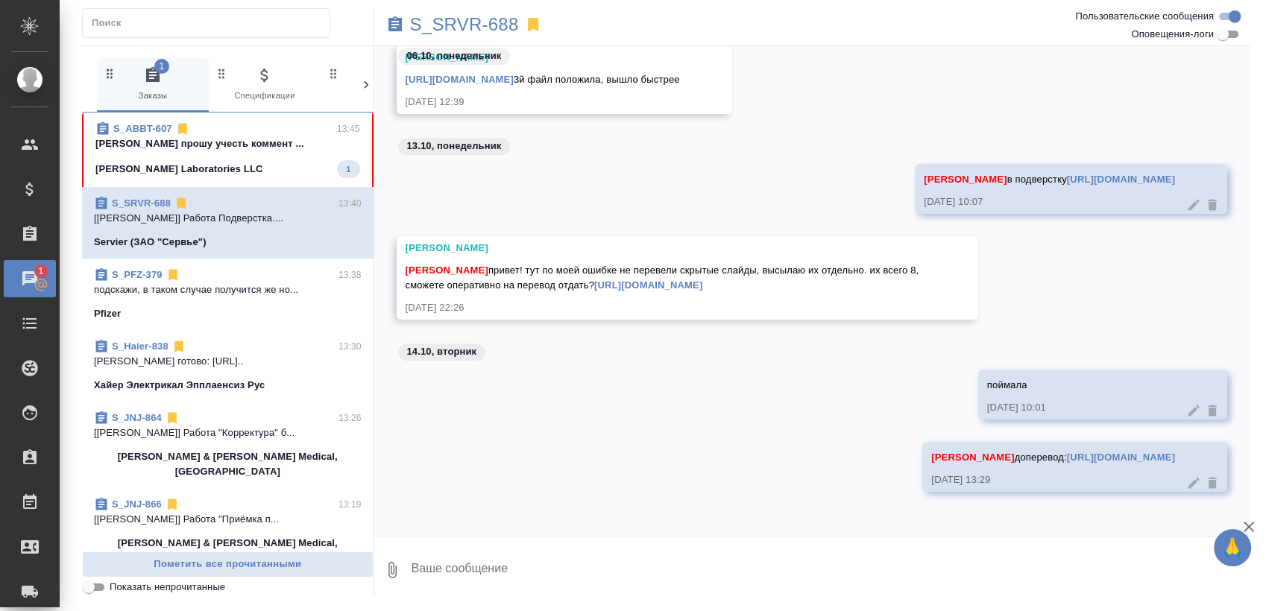
click at [221, 150] on p "[PERSON_NAME] прошу учесть коммент ..." at bounding box center [227, 143] width 265 height 15
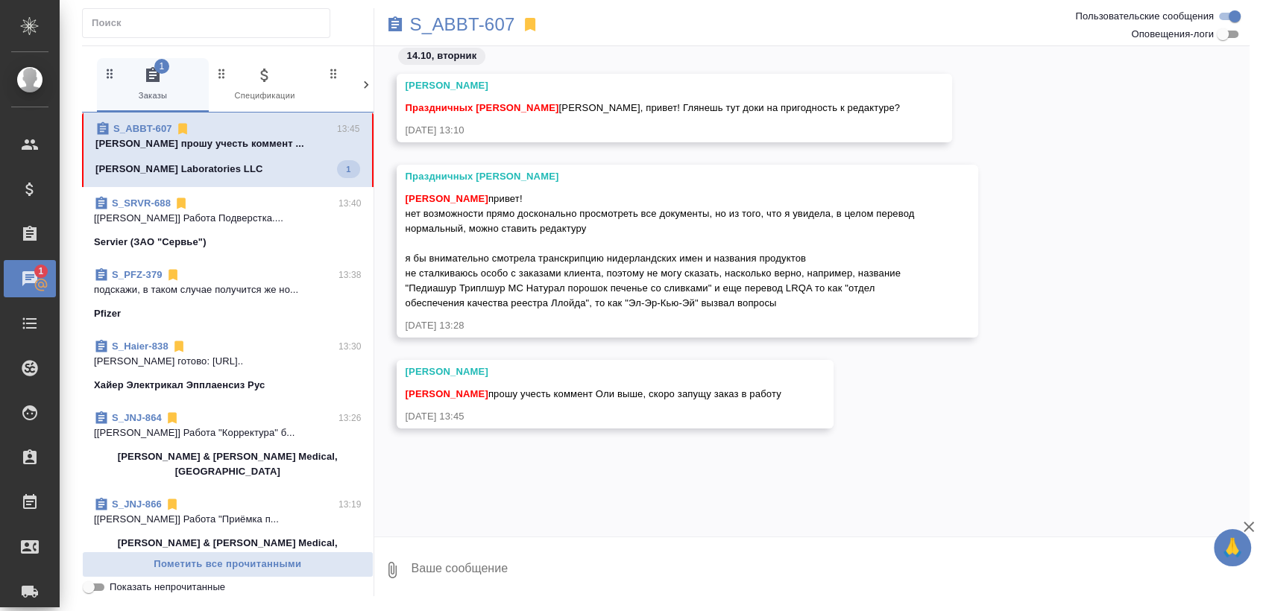
scroll to position [0, 0]
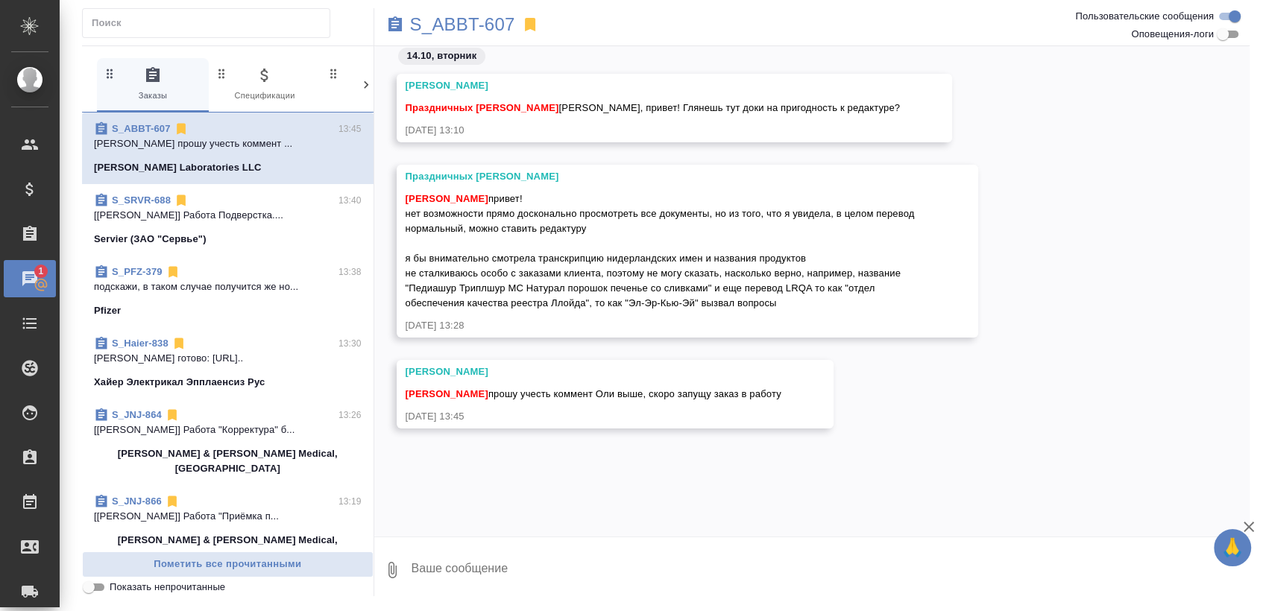
click at [541, 566] on textarea at bounding box center [830, 570] width 840 height 51
click at [533, 566] on textarea at bounding box center [830, 570] width 840 height 51
type textarea "принято"
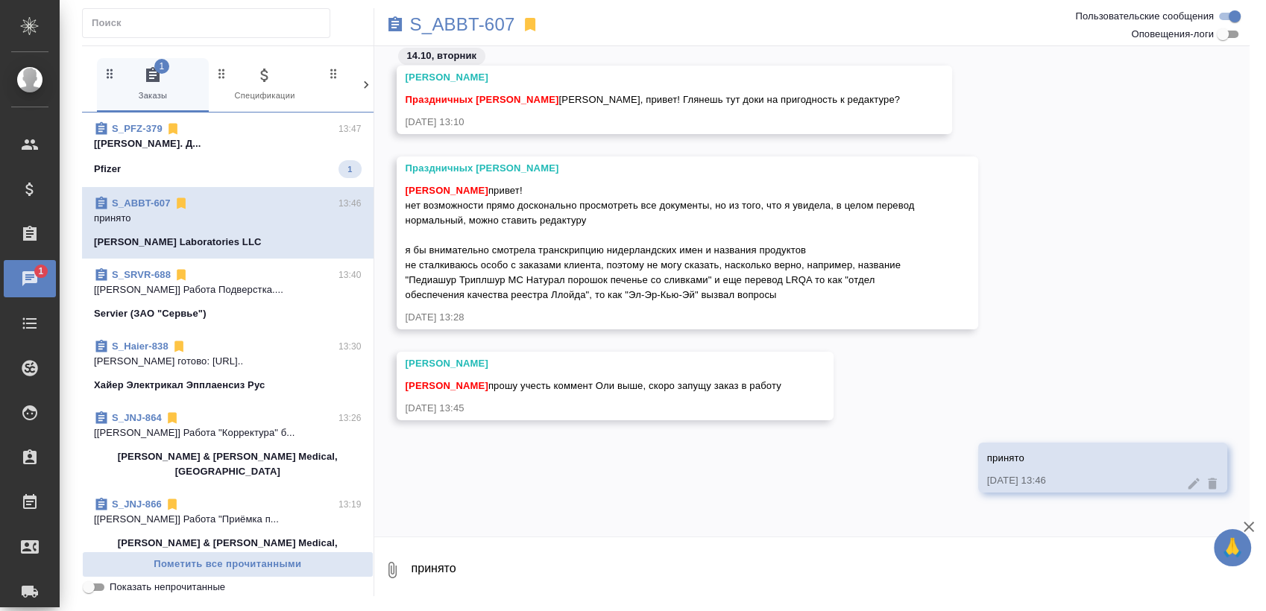
click at [268, 170] on div "Pfizer 1" at bounding box center [228, 169] width 268 height 18
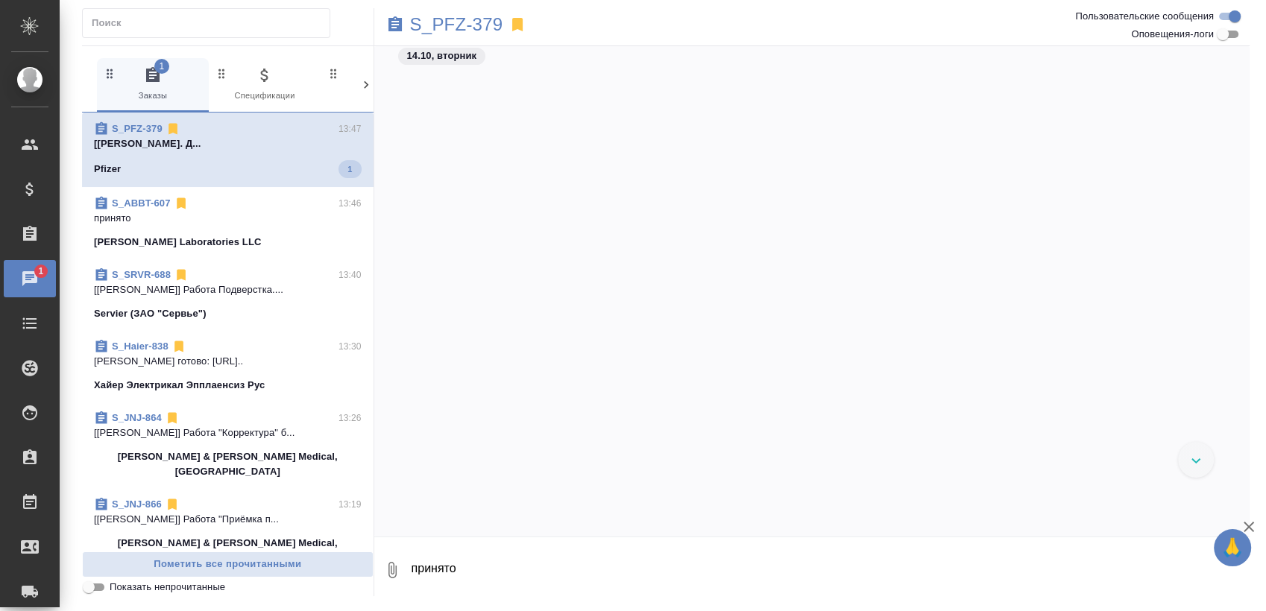
scroll to position [3476, 0]
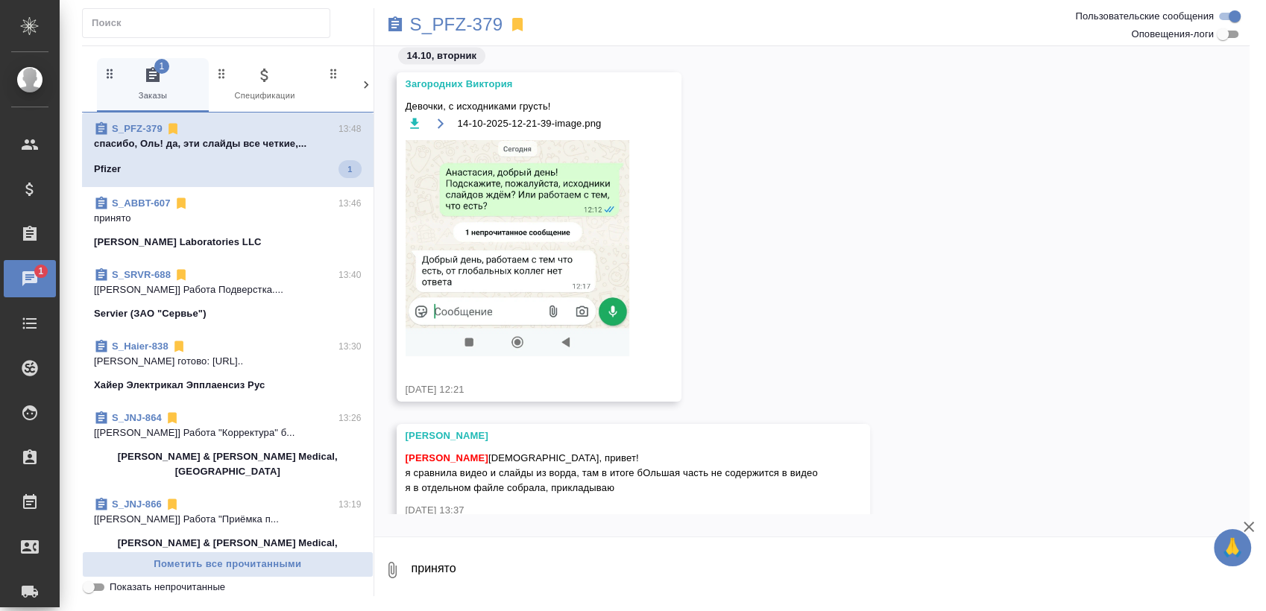
click at [244, 158] on span "S_PFZ-379 13:48 спасибо, Оль! да, эти слайды все четкие,... Pfizer 1" at bounding box center [228, 149] width 268 height 57
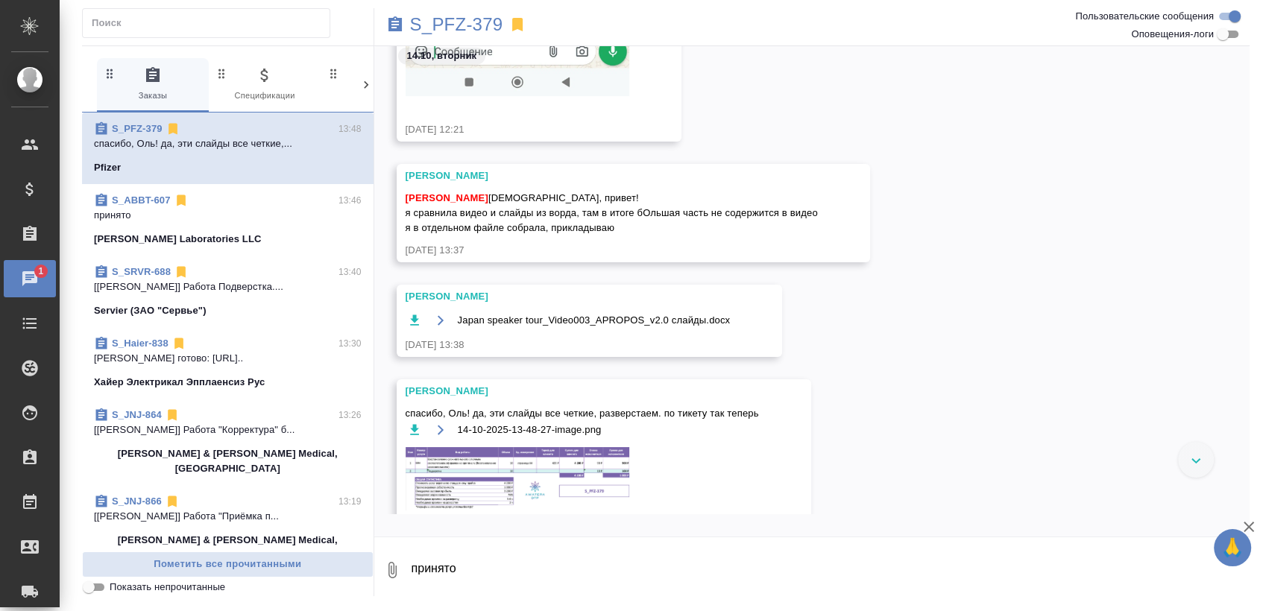
scroll to position [3799, 0]
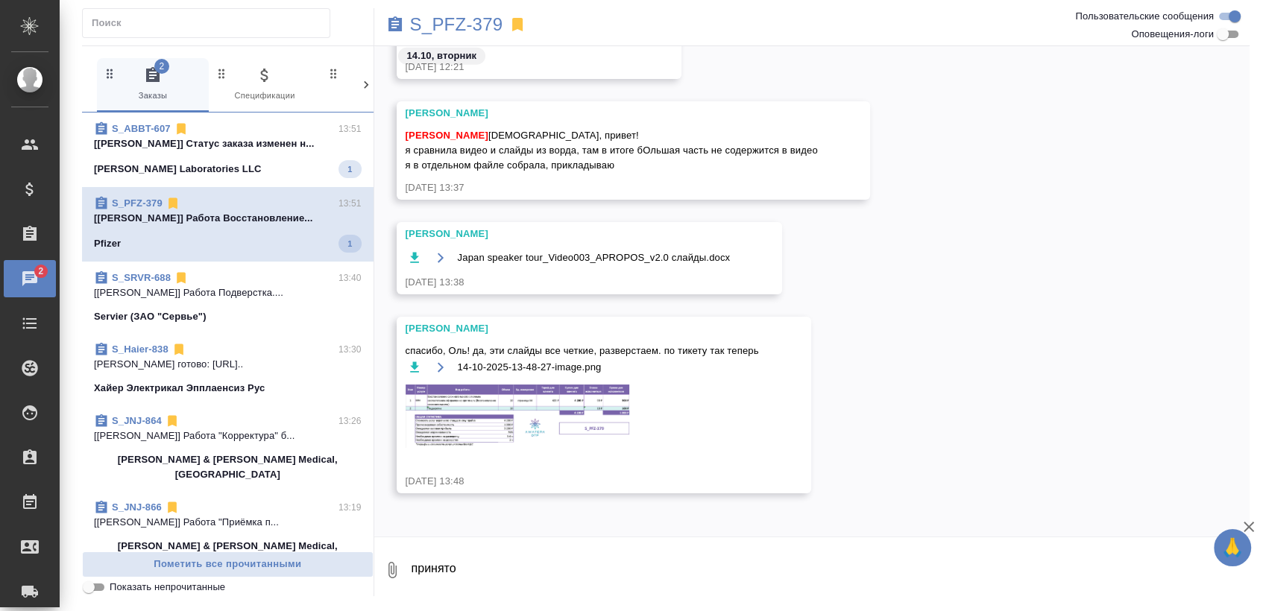
drag, startPoint x: 278, startPoint y: 137, endPoint x: 277, endPoint y: 157, distance: 20.2
click at [278, 137] on p "[Усманова Ольга] Статус заказа изменен н..." at bounding box center [228, 143] width 268 height 15
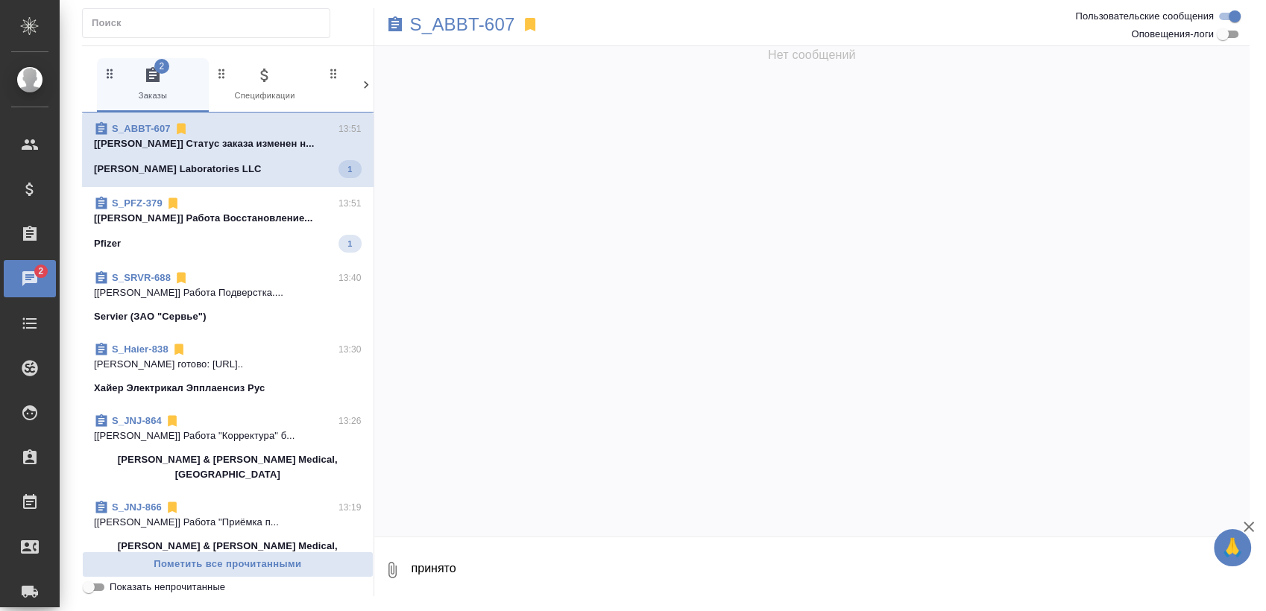
scroll to position [0, 0]
click at [271, 218] on p "[Третьякова Ольга] Работа Восстановление..." at bounding box center [228, 218] width 268 height 15
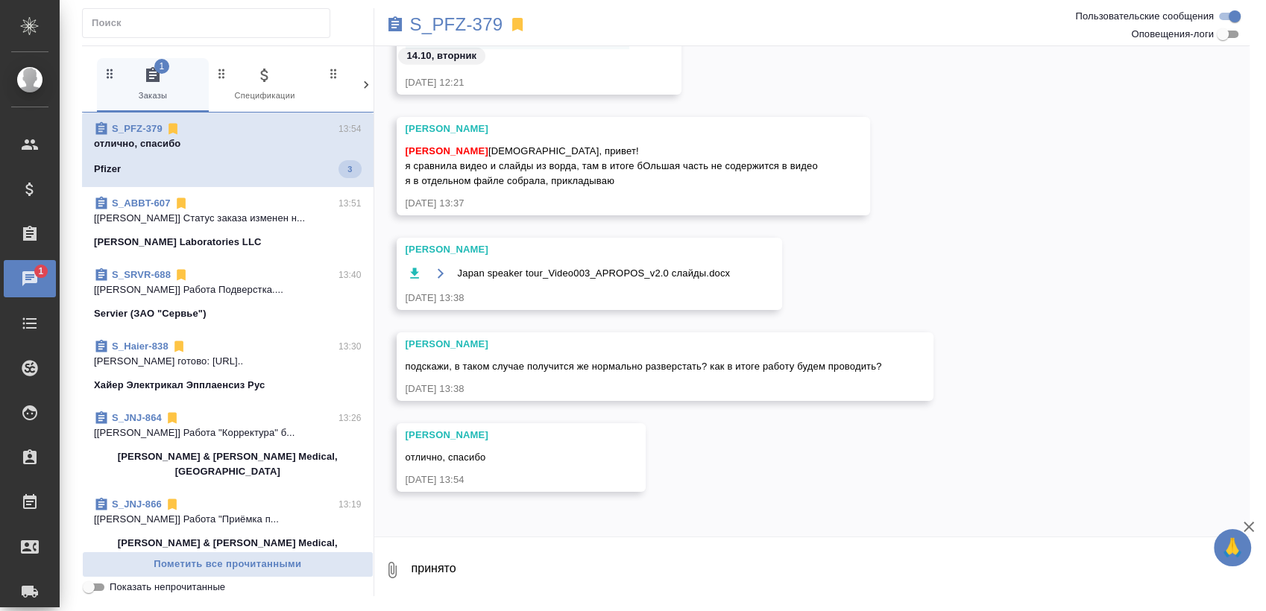
scroll to position [3477, 0]
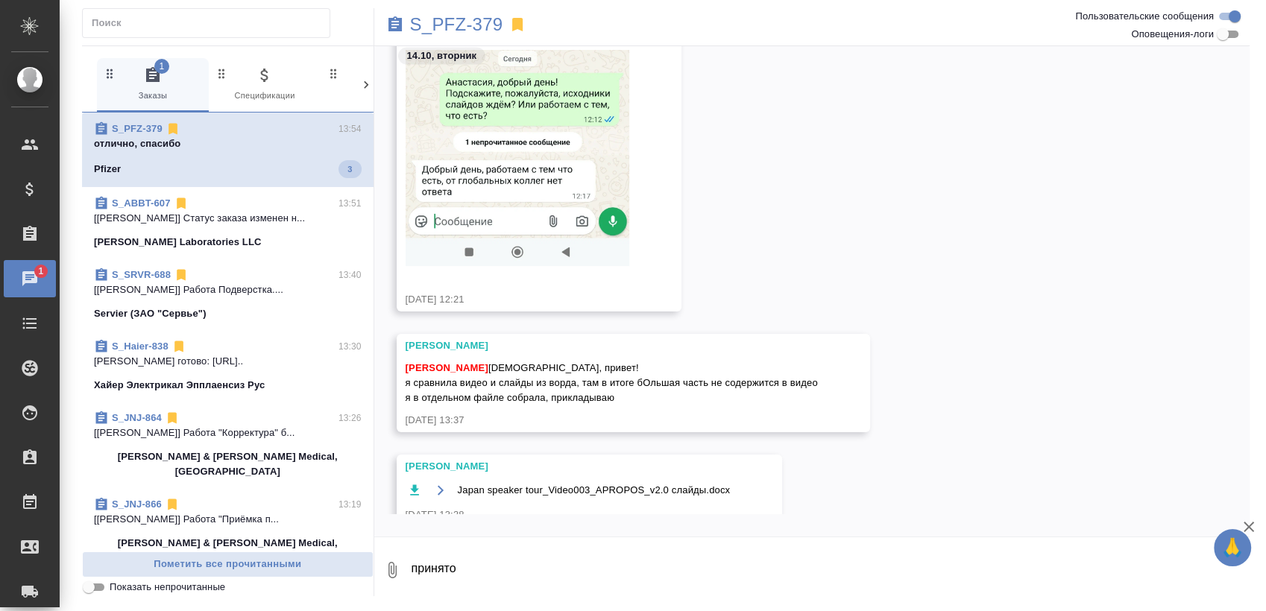
click at [222, 147] on p "отлично, спасибо" at bounding box center [228, 143] width 268 height 15
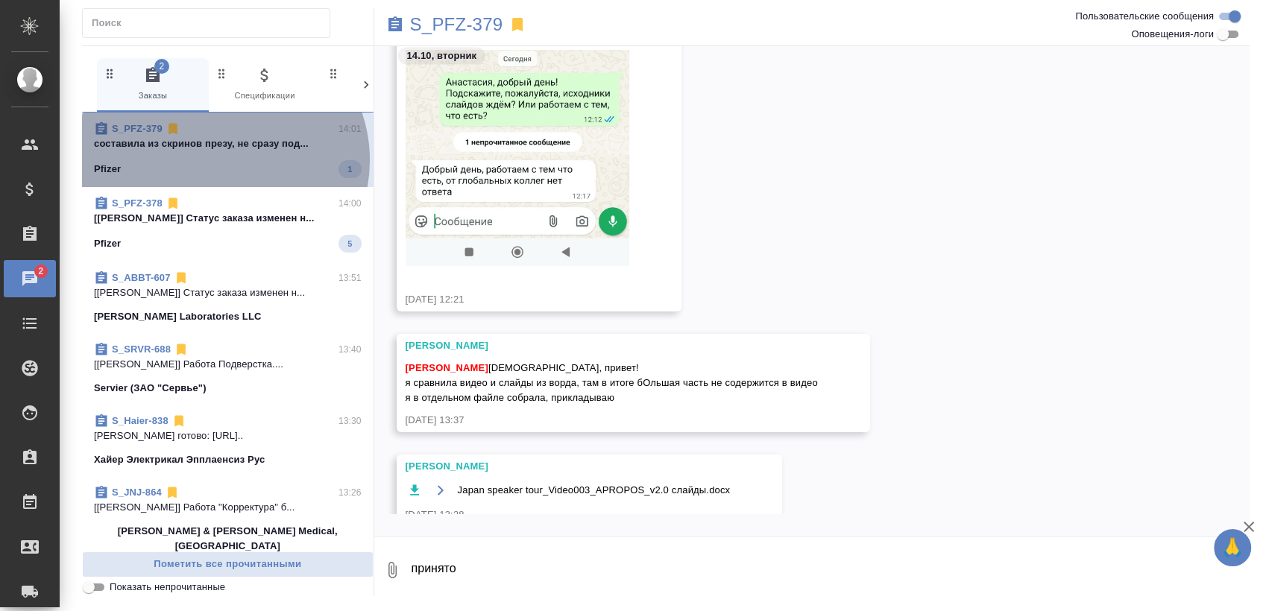
click at [221, 160] on div "Pfizer 1" at bounding box center [228, 169] width 268 height 18
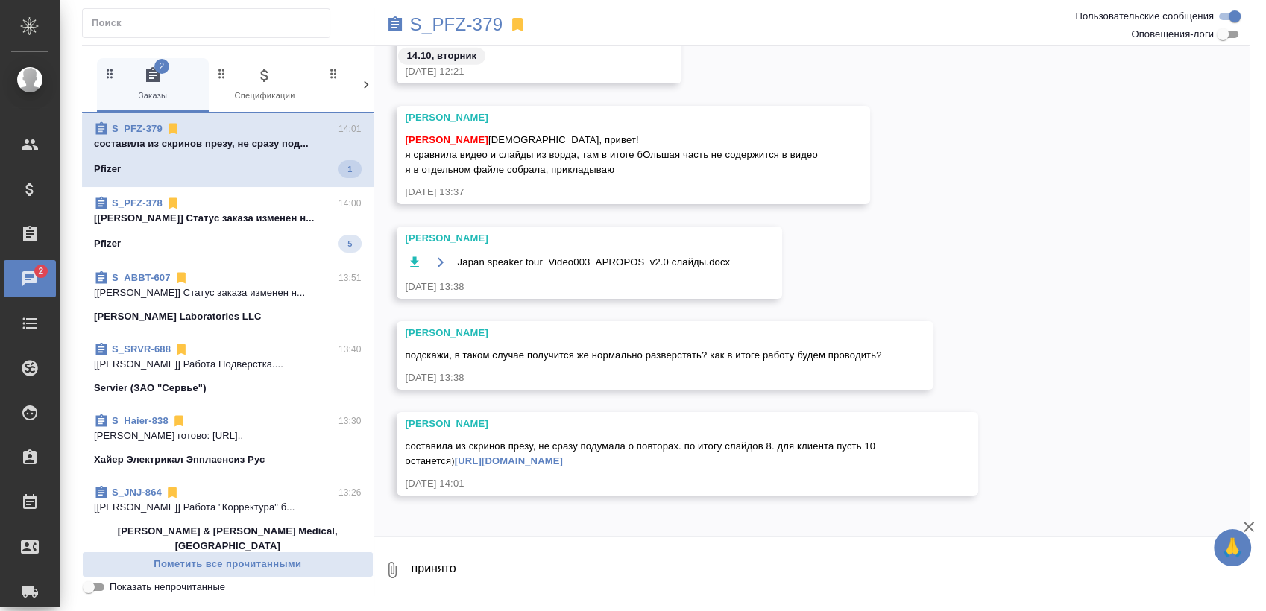
scroll to position [3708, 0]
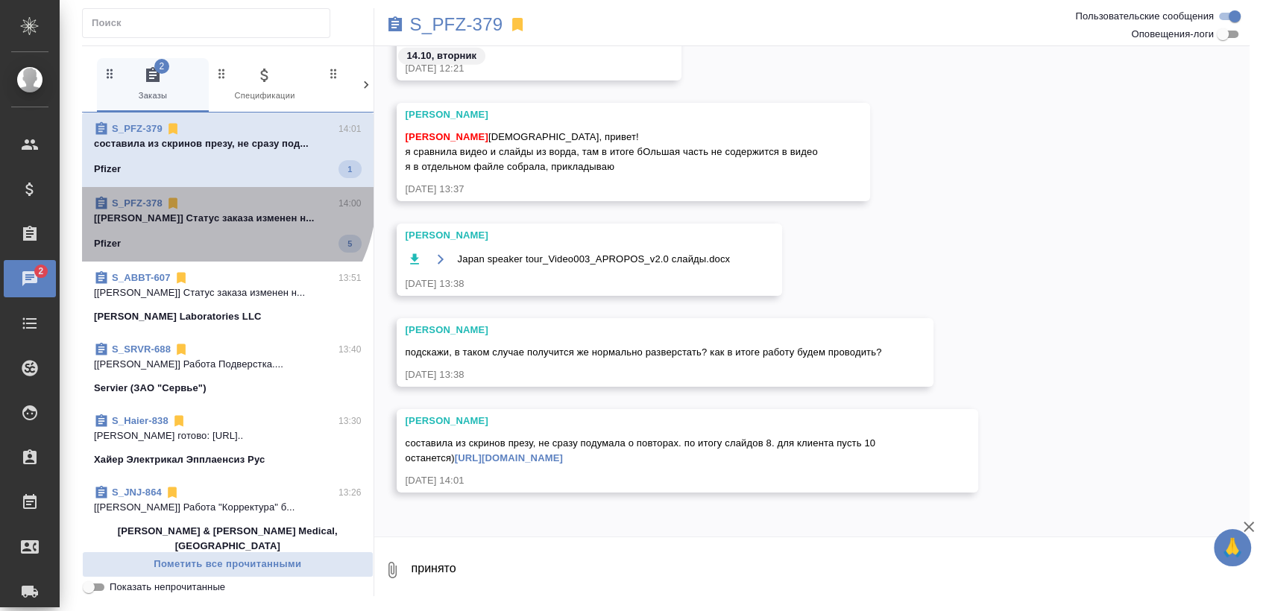
click at [216, 196] on div "S_PFZ-378 14:00" at bounding box center [228, 203] width 268 height 15
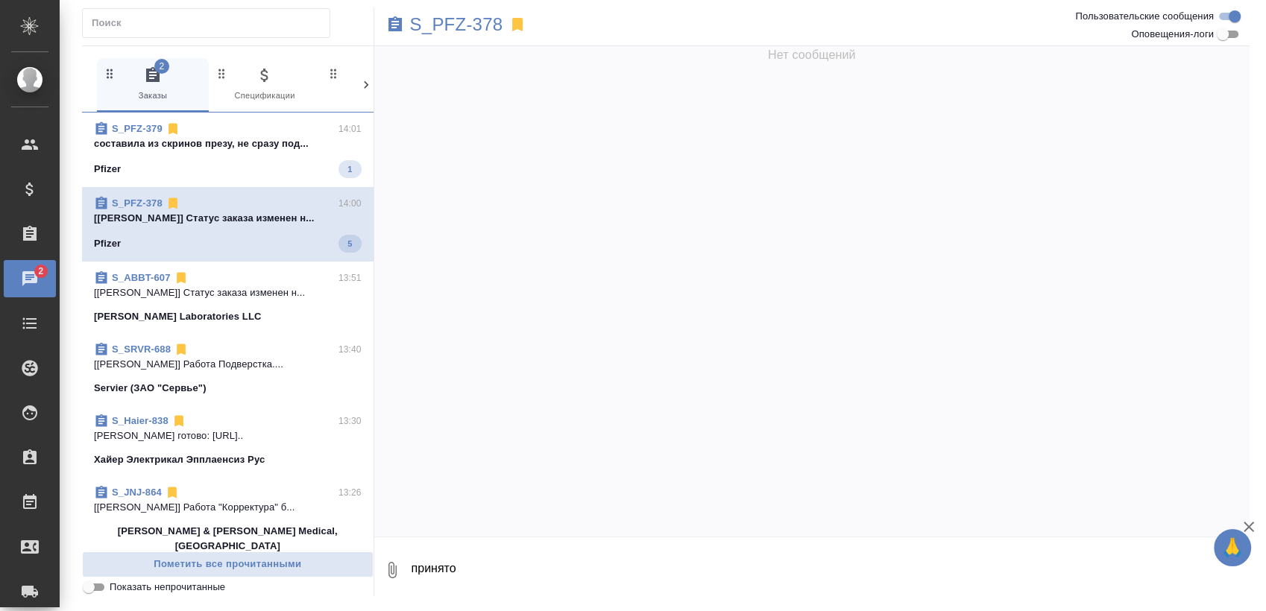
click at [223, 158] on span "S_PFZ-379 14:01 составила из скринов презу, не сразу под... Pfizer 1" at bounding box center [228, 149] width 268 height 57
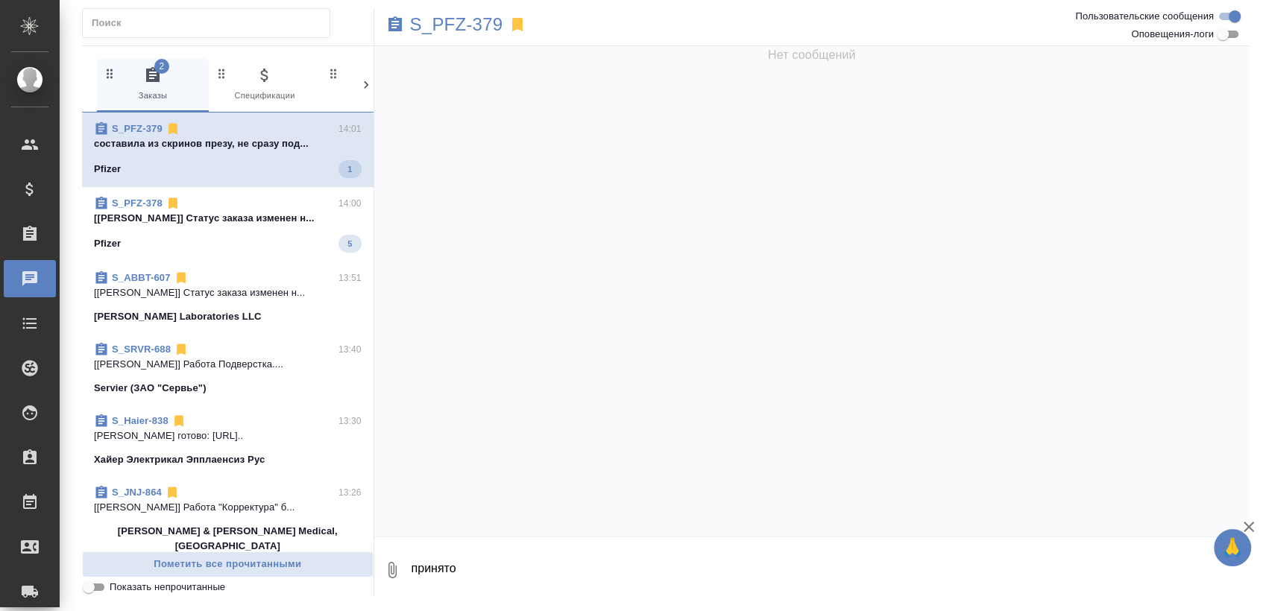
click at [207, 224] on p "[[PERSON_NAME]] Статус заказа изменен н..." at bounding box center [228, 218] width 268 height 15
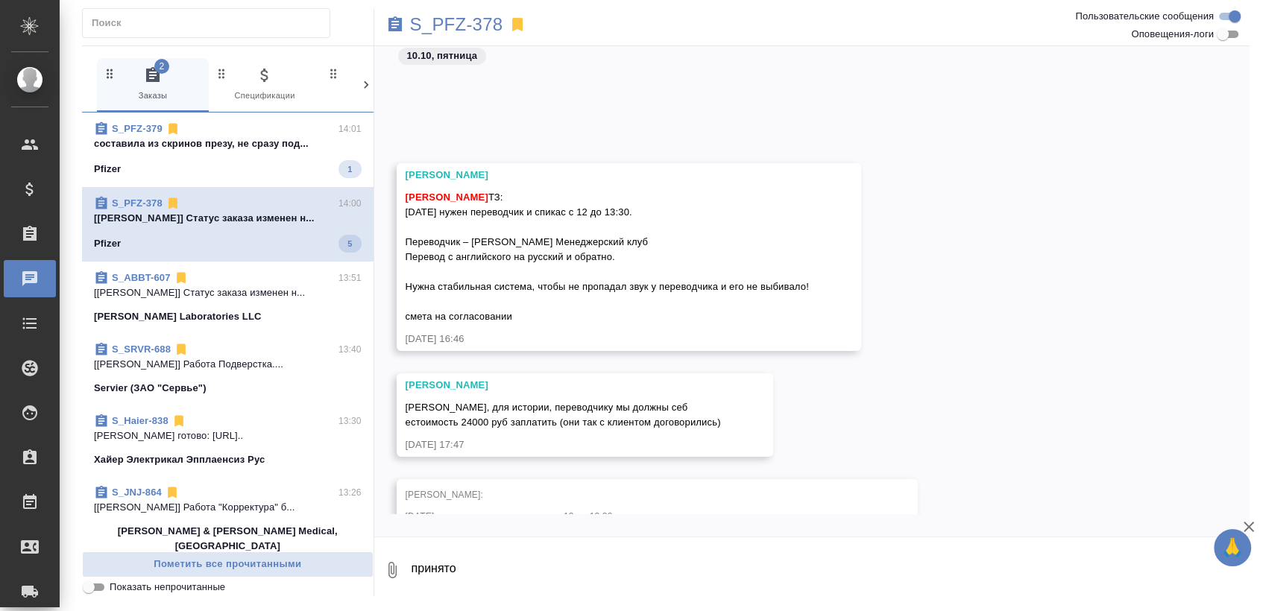
scroll to position [559, 0]
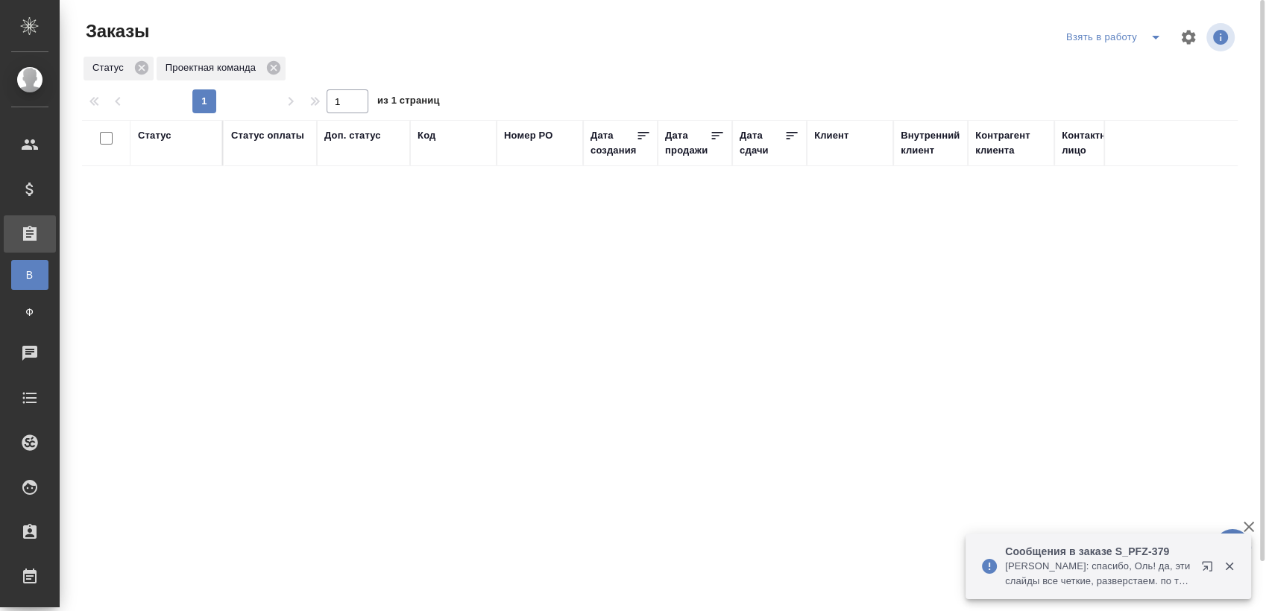
click at [1144, 39] on span "split button" at bounding box center [1155, 37] width 22 height 18
click at [1123, 57] on li "Мои заказы" at bounding box center [1115, 67] width 125 height 24
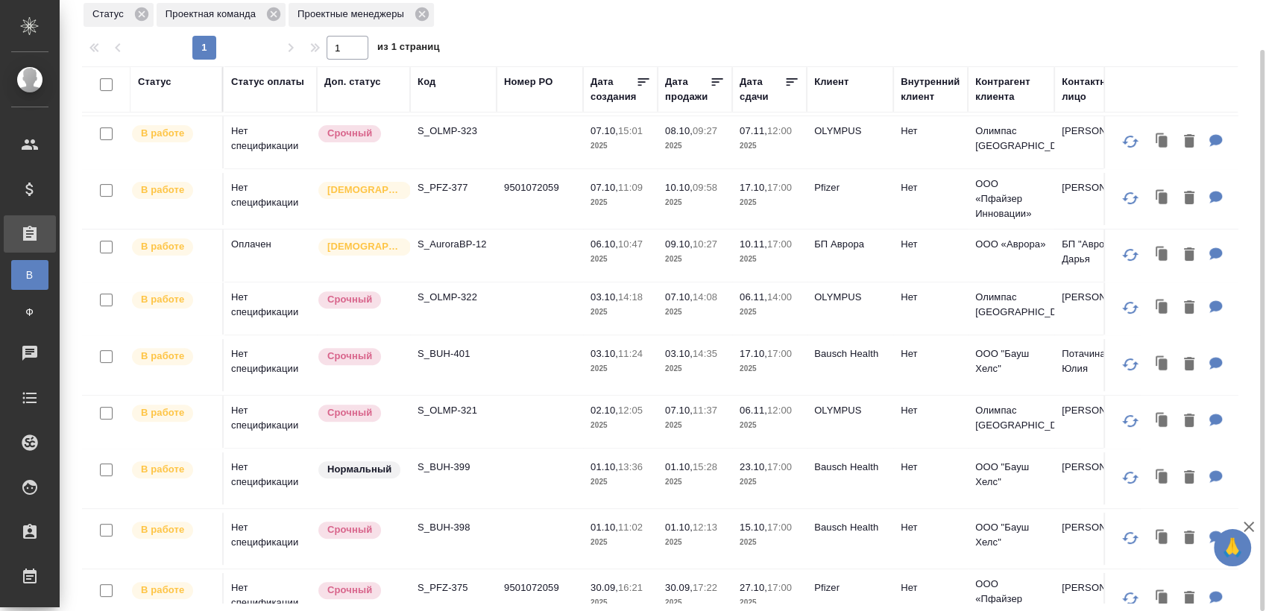
scroll to position [496, 0]
click at [451, 345] on p "S_BUH-401" at bounding box center [453, 352] width 72 height 15
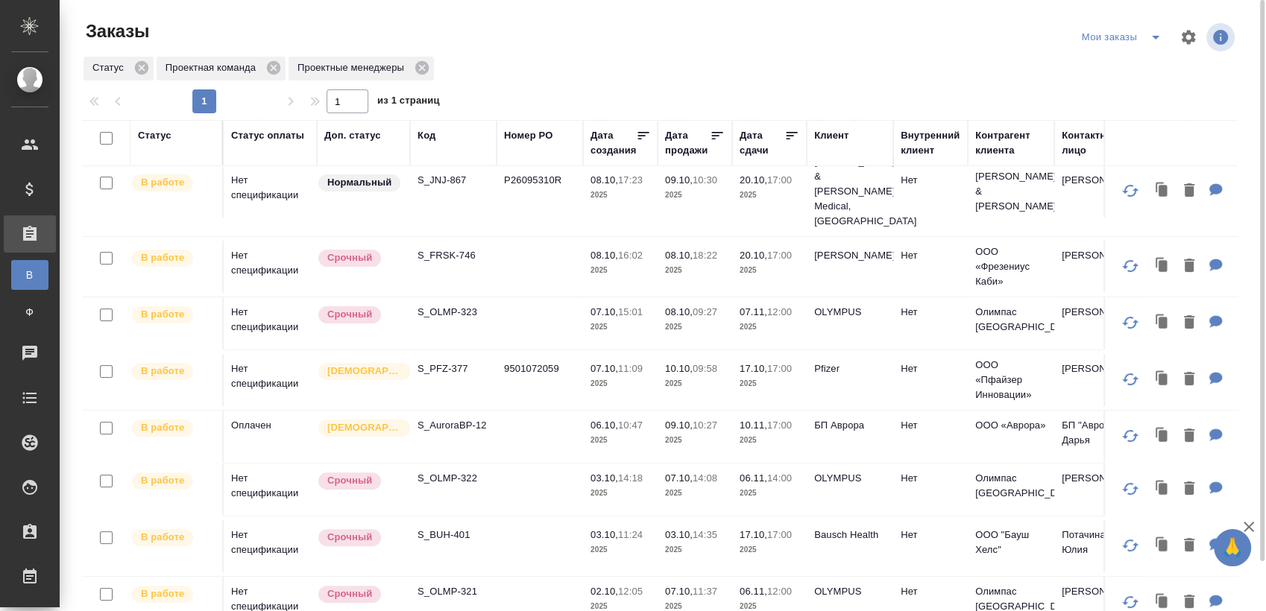
scroll to position [331, 0]
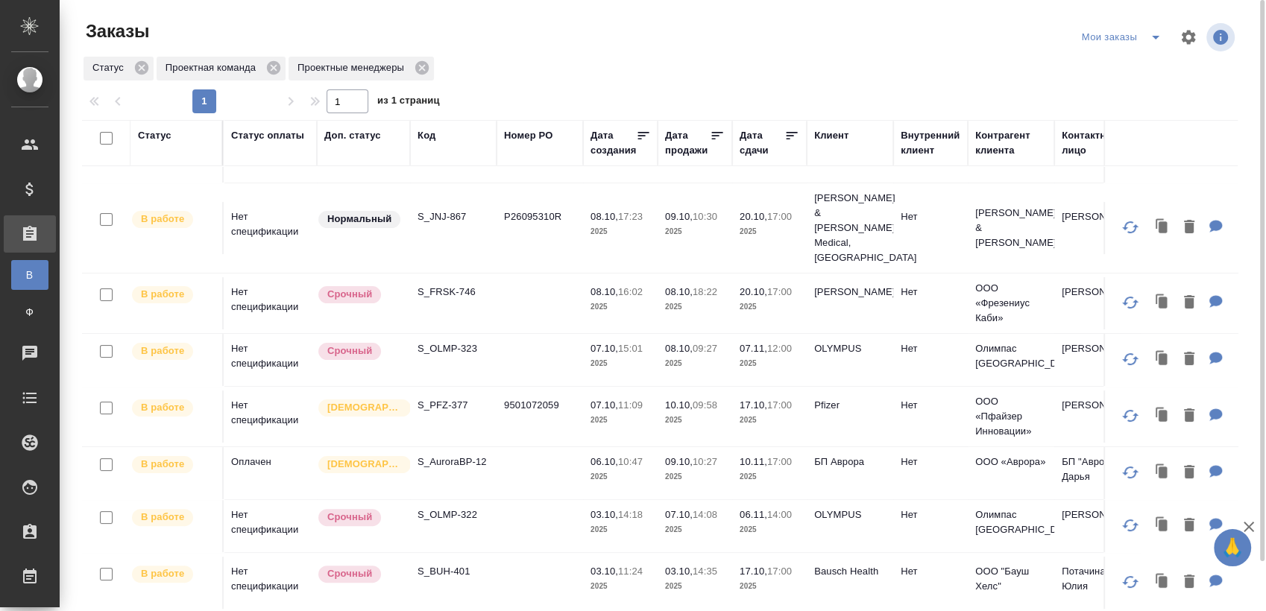
click at [1150, 33] on icon "split button" at bounding box center [1155, 37] width 18 height 18
click at [1130, 57] on li "Взять в работу" at bounding box center [1123, 67] width 125 height 24
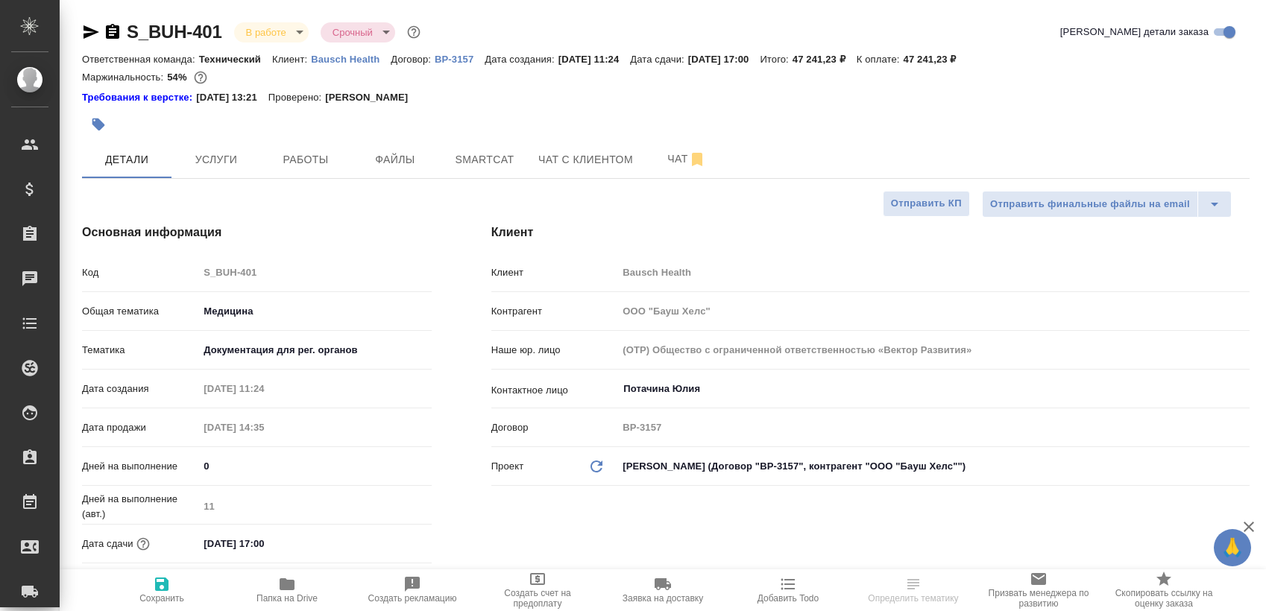
select select "RU"
click at [483, 165] on span "Smartcat" at bounding box center [485, 160] width 72 height 19
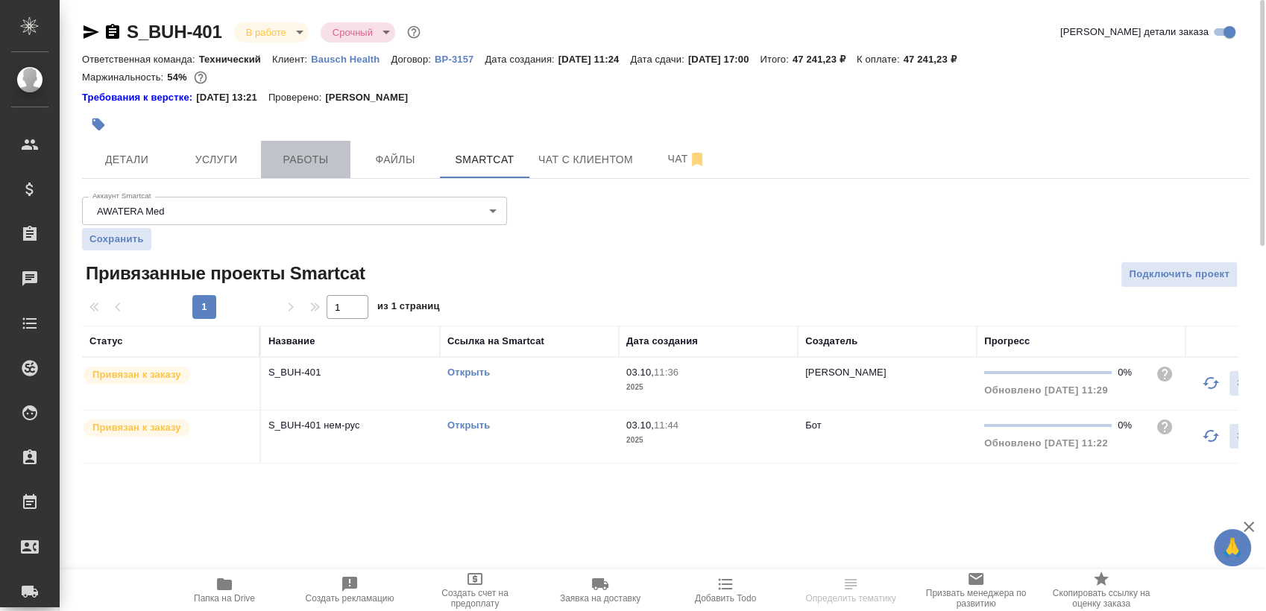
click at [331, 165] on span "Работы" at bounding box center [306, 160] width 72 height 19
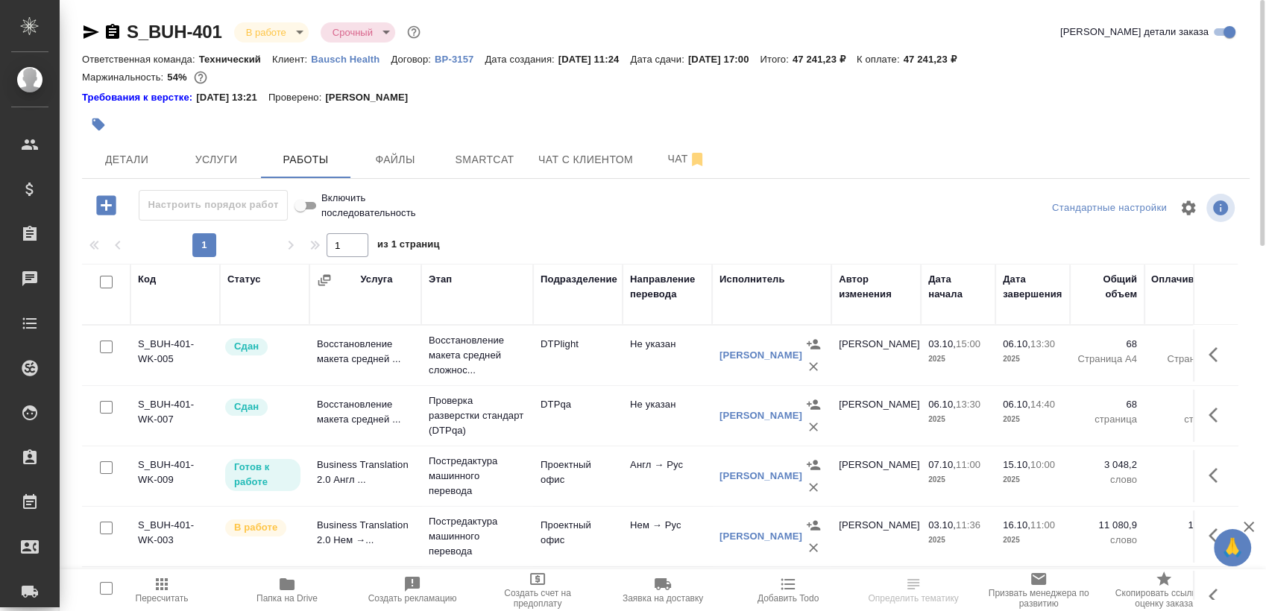
scroll to position [25, 0]
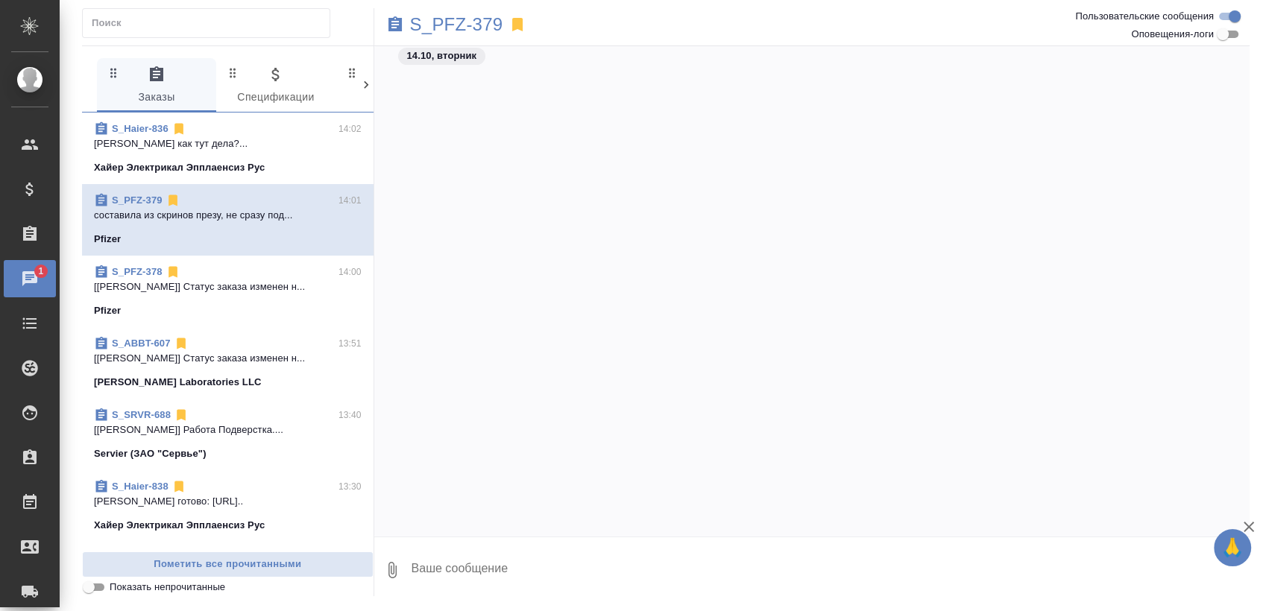
scroll to position [2952, 0]
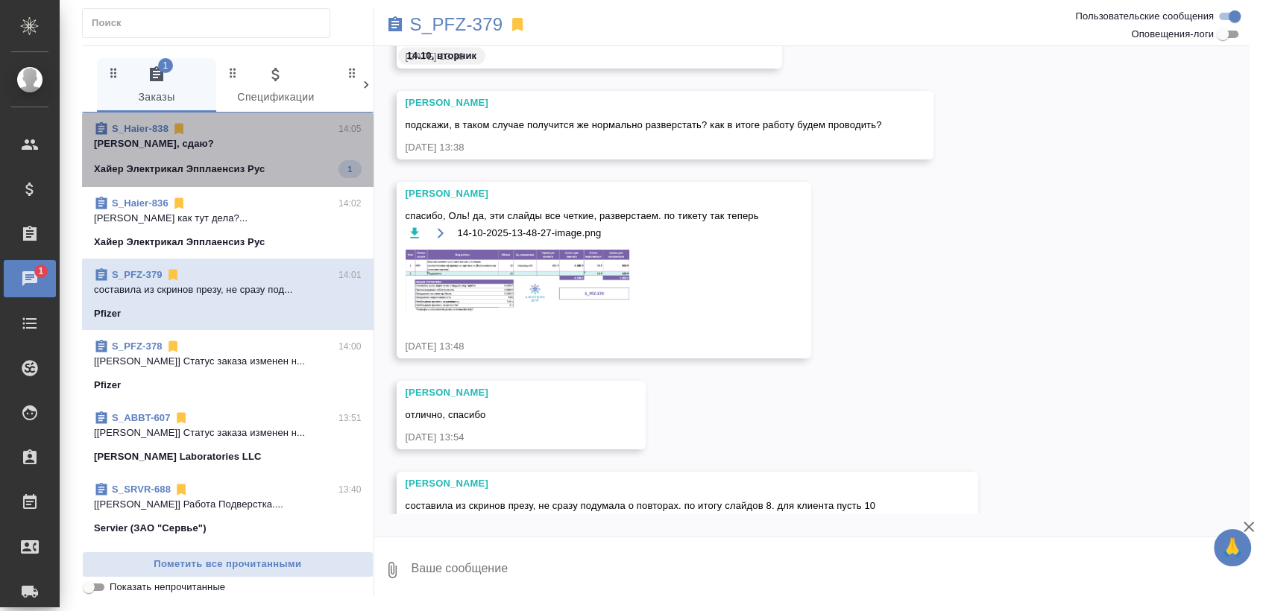
click at [228, 148] on p "[PERSON_NAME], сдаю?" at bounding box center [228, 143] width 268 height 15
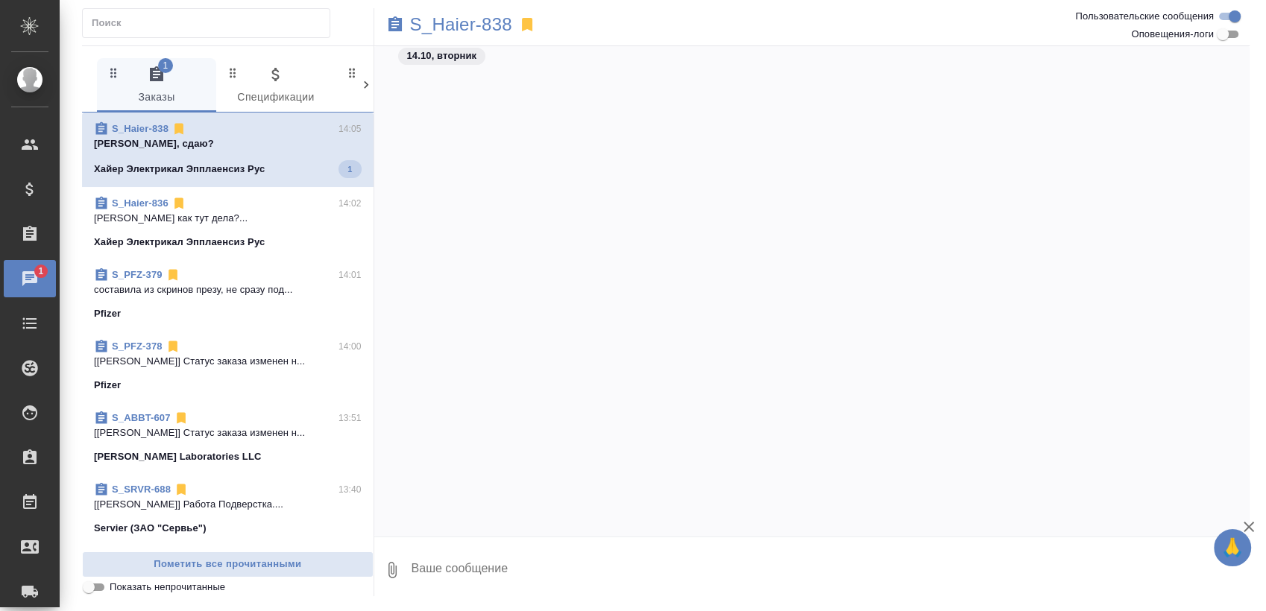
scroll to position [7369, 0]
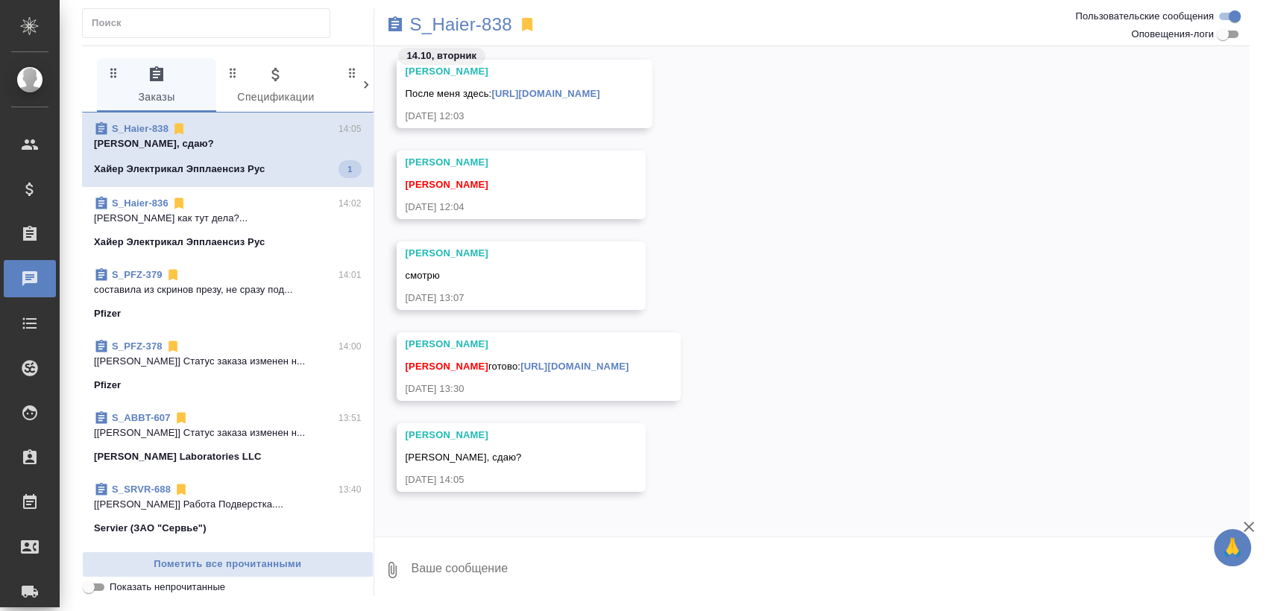
click at [250, 165] on p "Хайер Электрикал Эпплаенсиз Рус" at bounding box center [179, 169] width 171 height 15
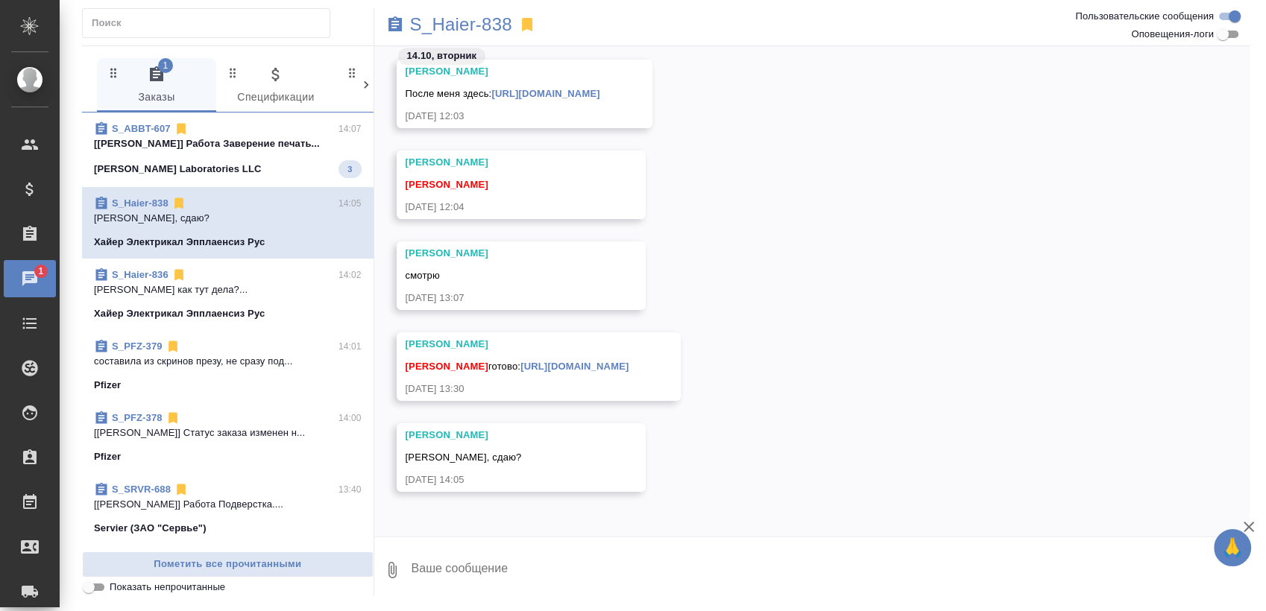
click at [207, 183] on div "S_ABBT-607 14:07 [[PERSON_NAME]] [PERSON_NAME] печать... [PERSON_NAME] Laborato…" at bounding box center [227, 150] width 291 height 75
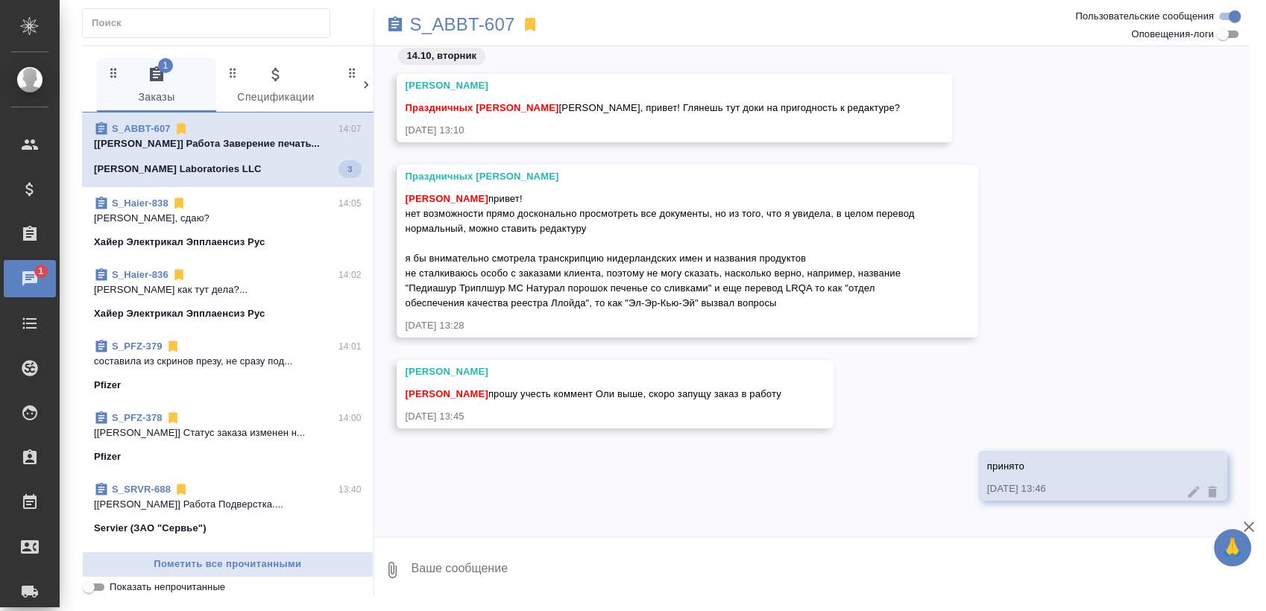
scroll to position [8, 0]
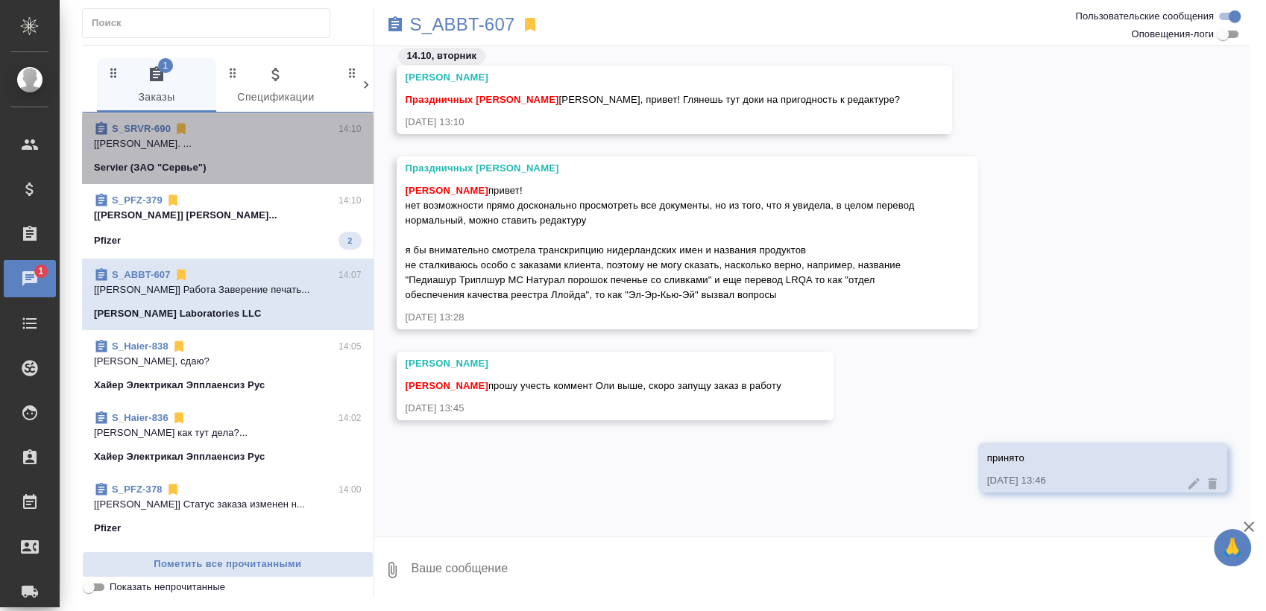
drag, startPoint x: 236, startPoint y: 173, endPoint x: 206, endPoint y: 256, distance: 87.7
click at [235, 174] on div "Servier (ЗАО "Сервье")" at bounding box center [228, 167] width 268 height 15
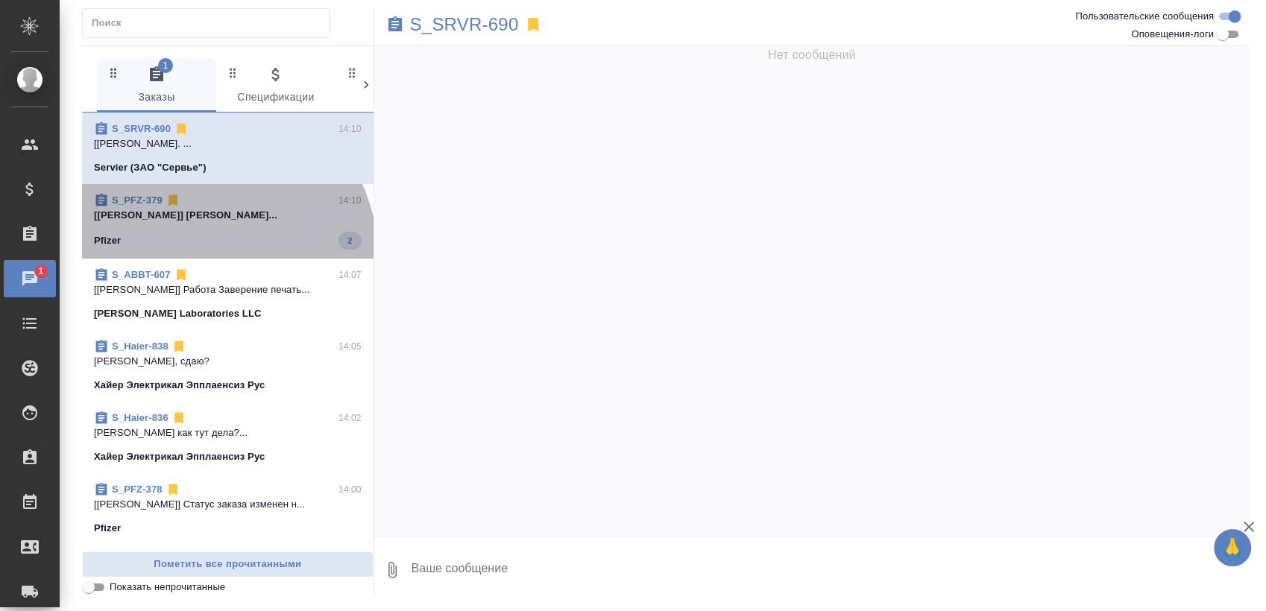
click at [206, 256] on div "S_PFZ-379 14:10 [Заборова Александра] Работа Восстановле... Pfizer 2" at bounding box center [227, 221] width 291 height 75
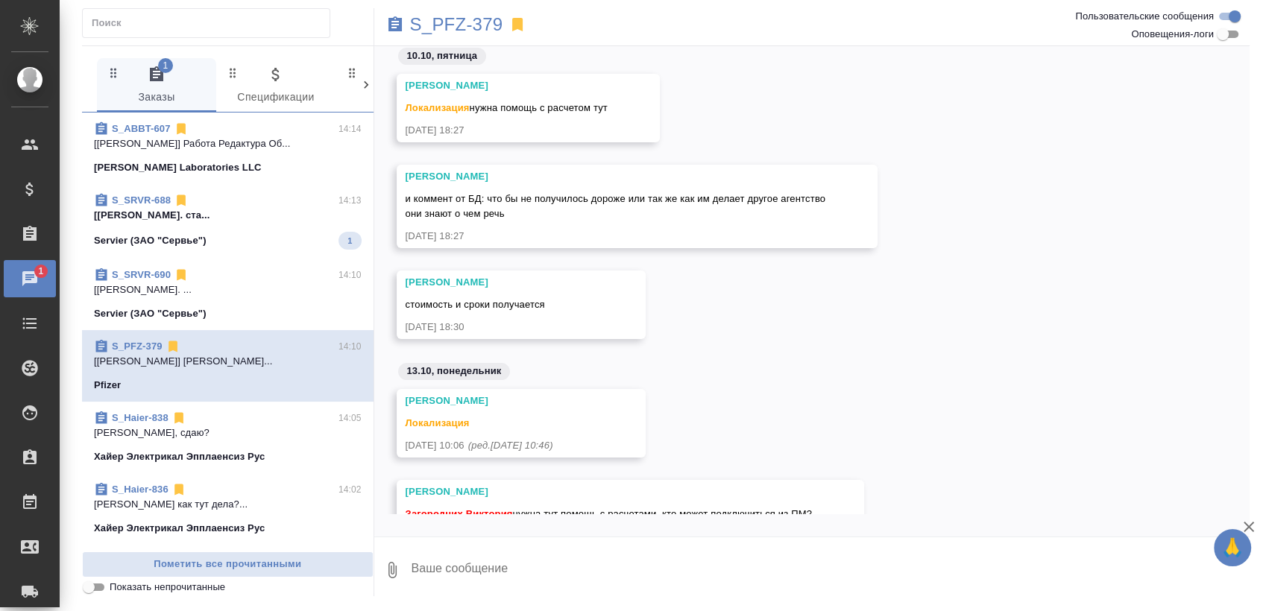
click at [227, 233] on div "Servier (ЗАО "Сервье") 1" at bounding box center [228, 241] width 268 height 18
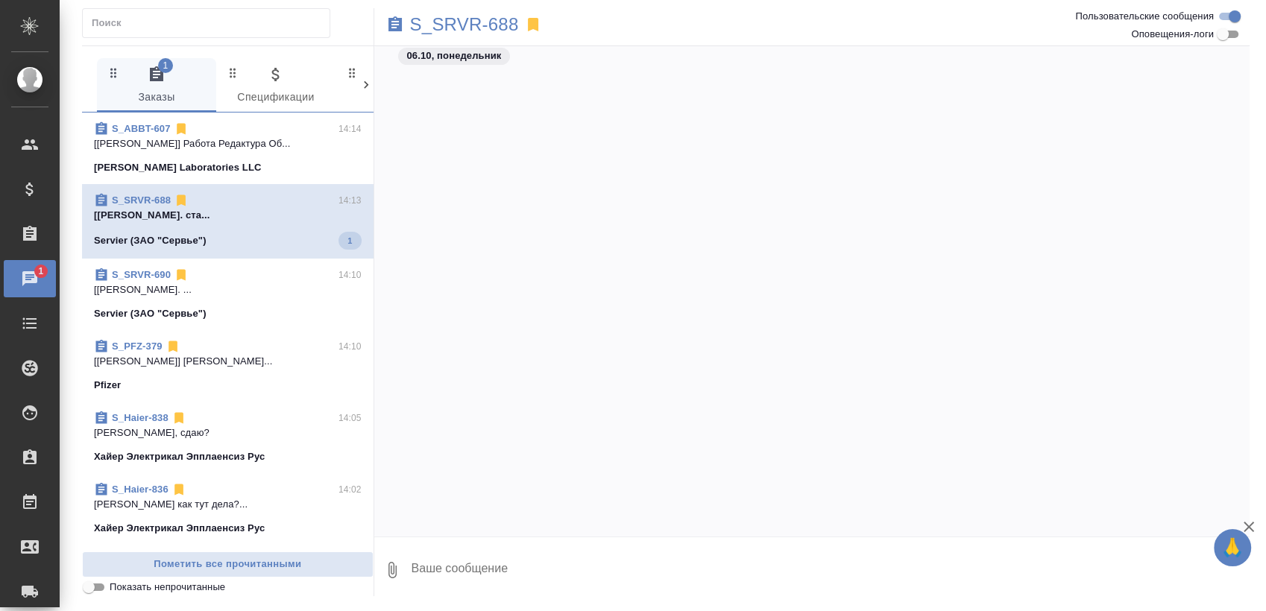
scroll to position [1492, 0]
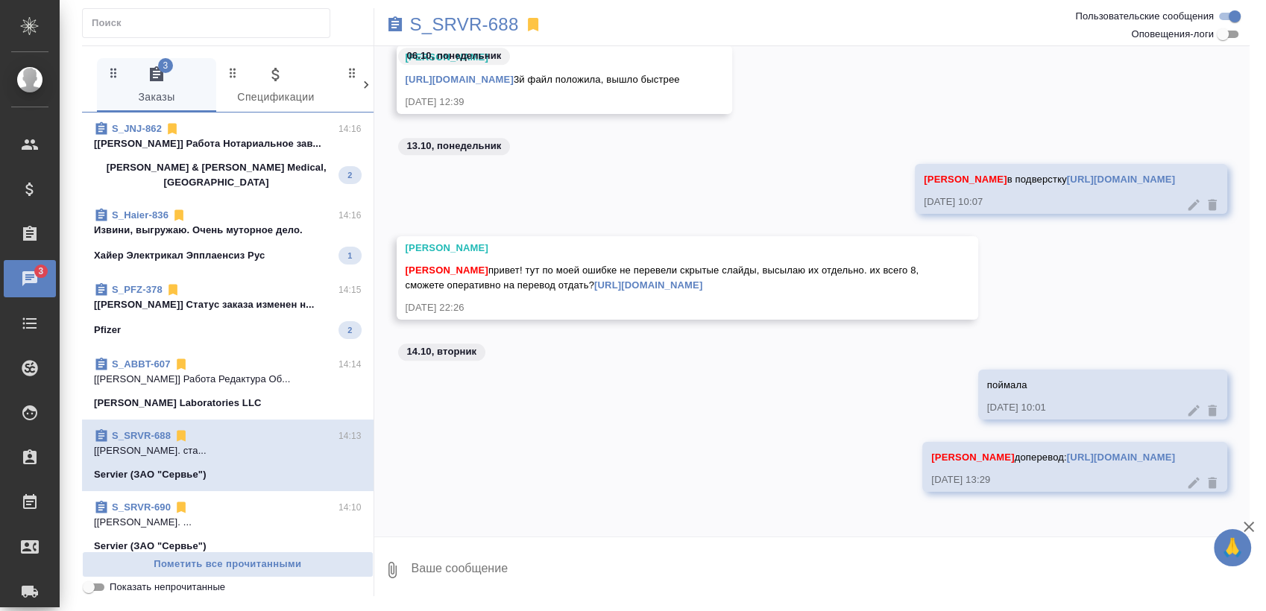
click at [250, 151] on span "S_JNJ-862 14:16 [Усманова Ольга] Работа Нотариальное зав... Johnson & Johnson M…" at bounding box center [228, 155] width 268 height 69
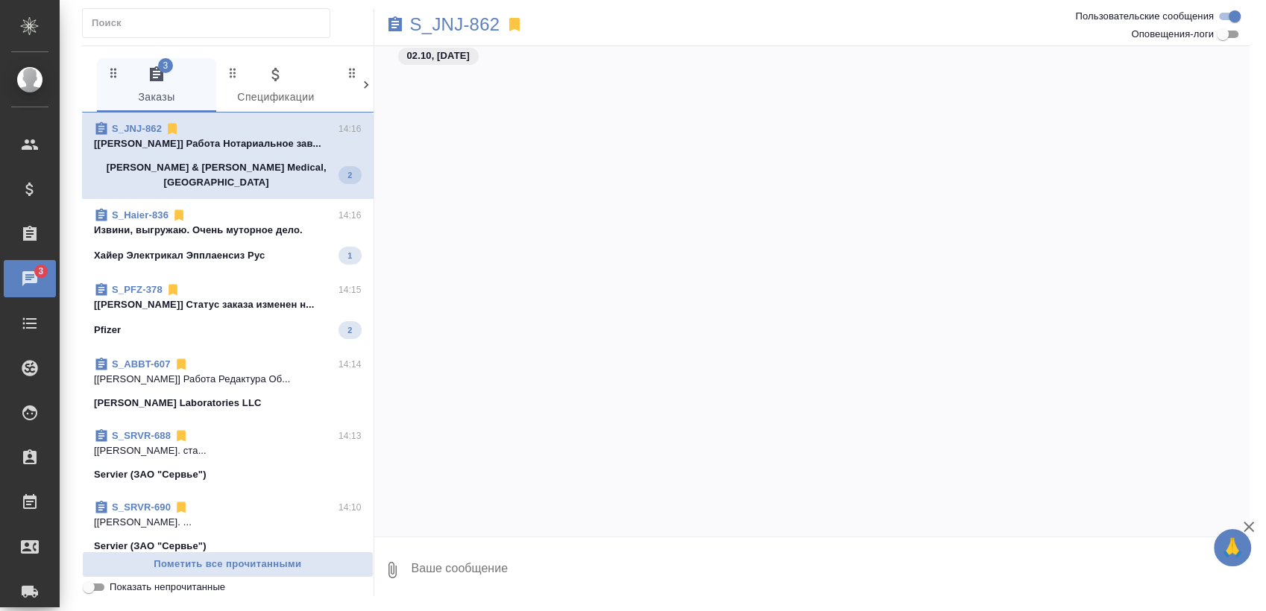
scroll to position [700, 0]
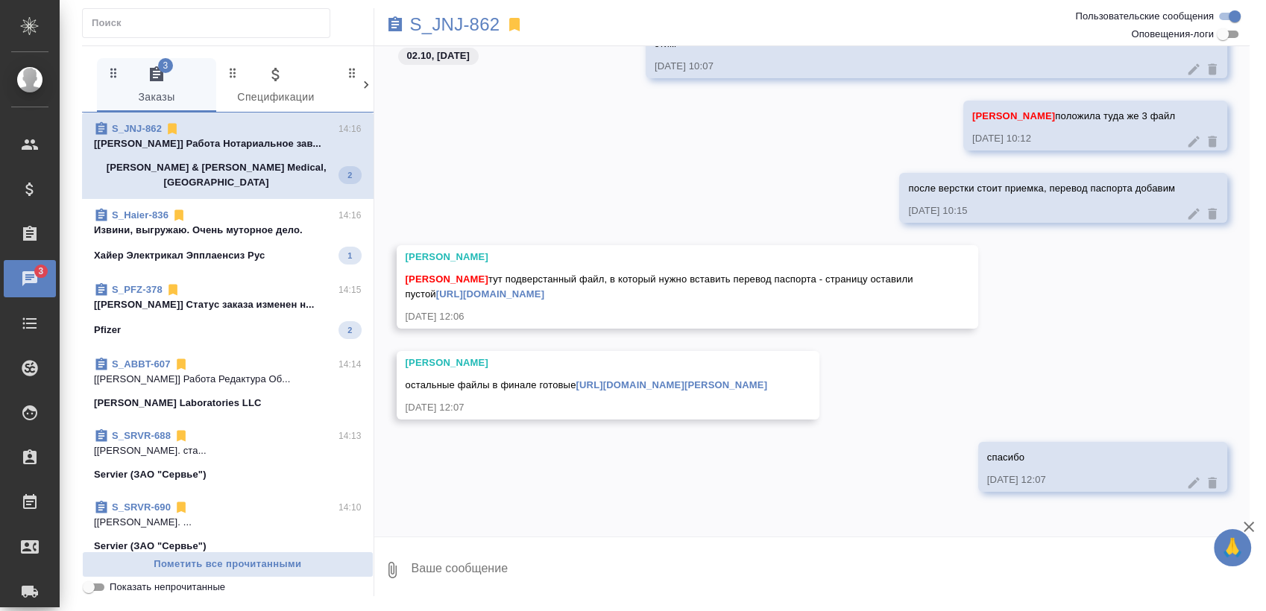
click at [243, 226] on span "S_Haier-836 14:16 Извини, выгружаю. Очень муторное дело. Хайер Электрикал Эппла…" at bounding box center [228, 236] width 268 height 57
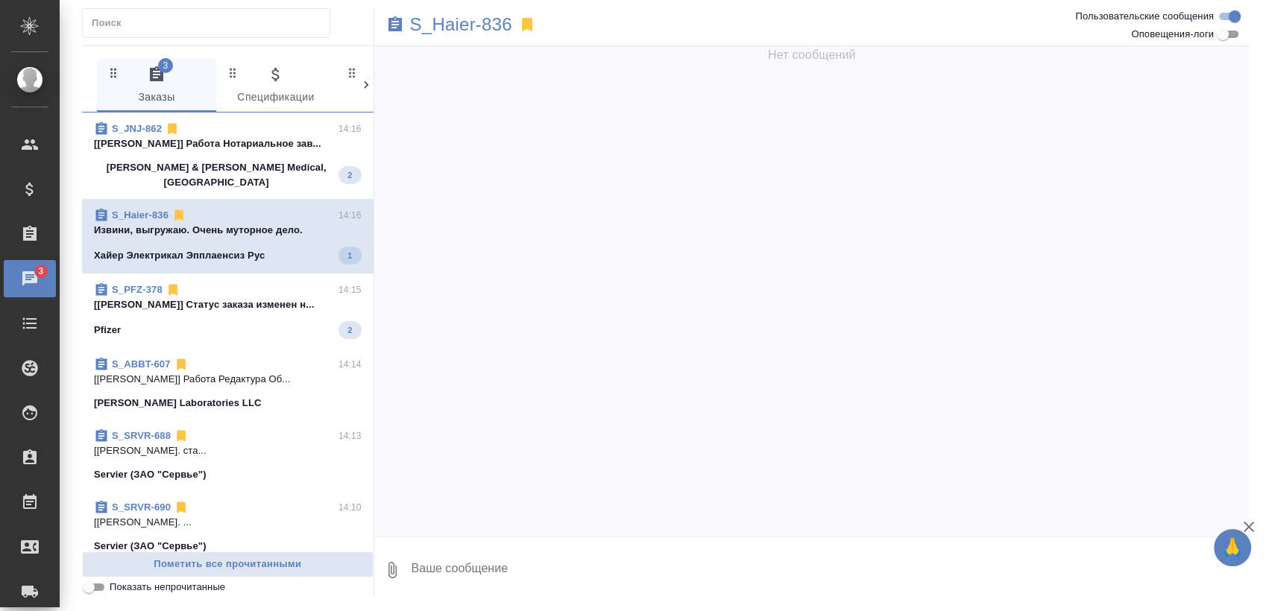
click at [262, 297] on p "[Федотова Ирина] Статус заказа изменен н..." at bounding box center [228, 304] width 268 height 15
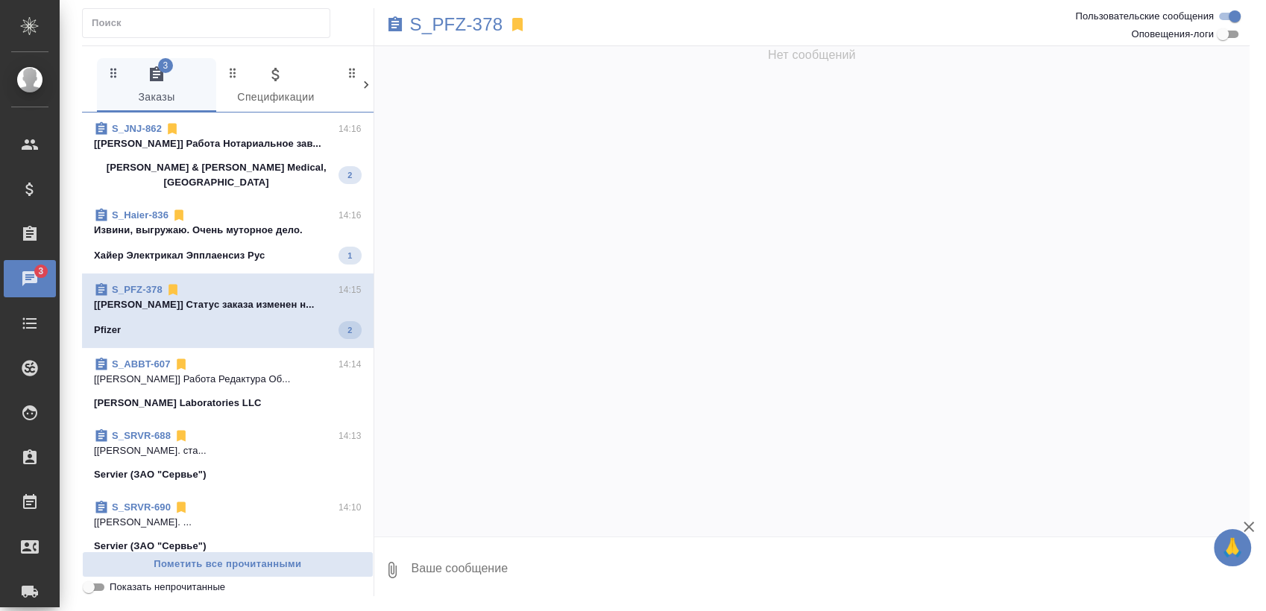
click at [236, 146] on p "[Усманова Ольга] Работа Нотариальное зав..." at bounding box center [228, 143] width 268 height 15
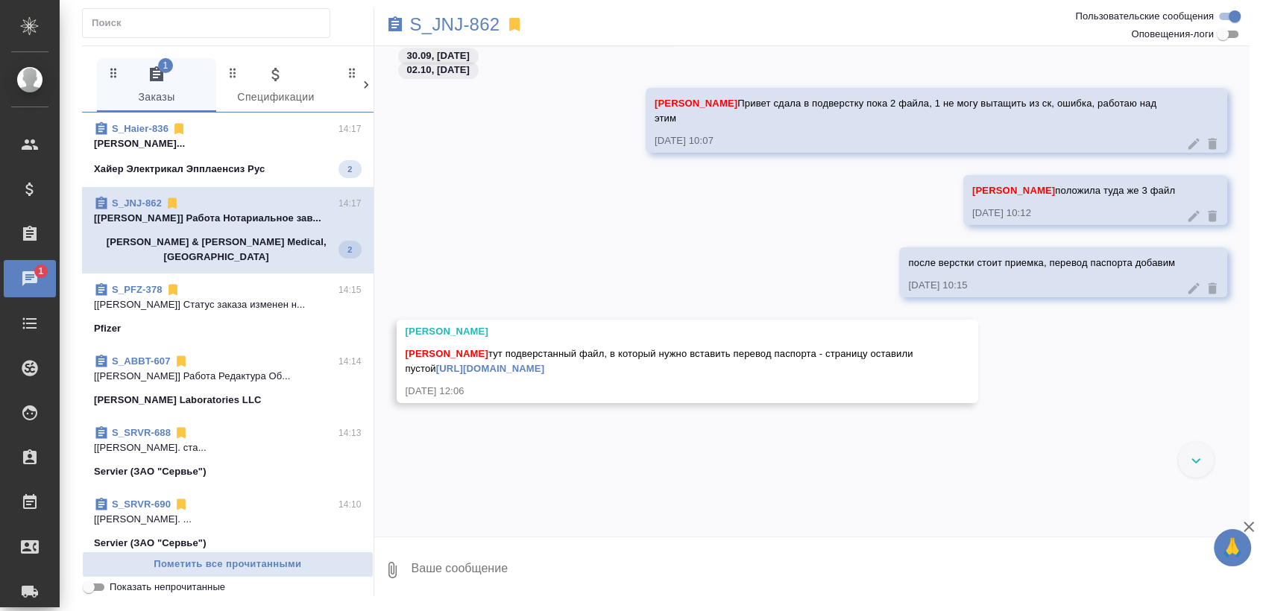
scroll to position [1073, 0]
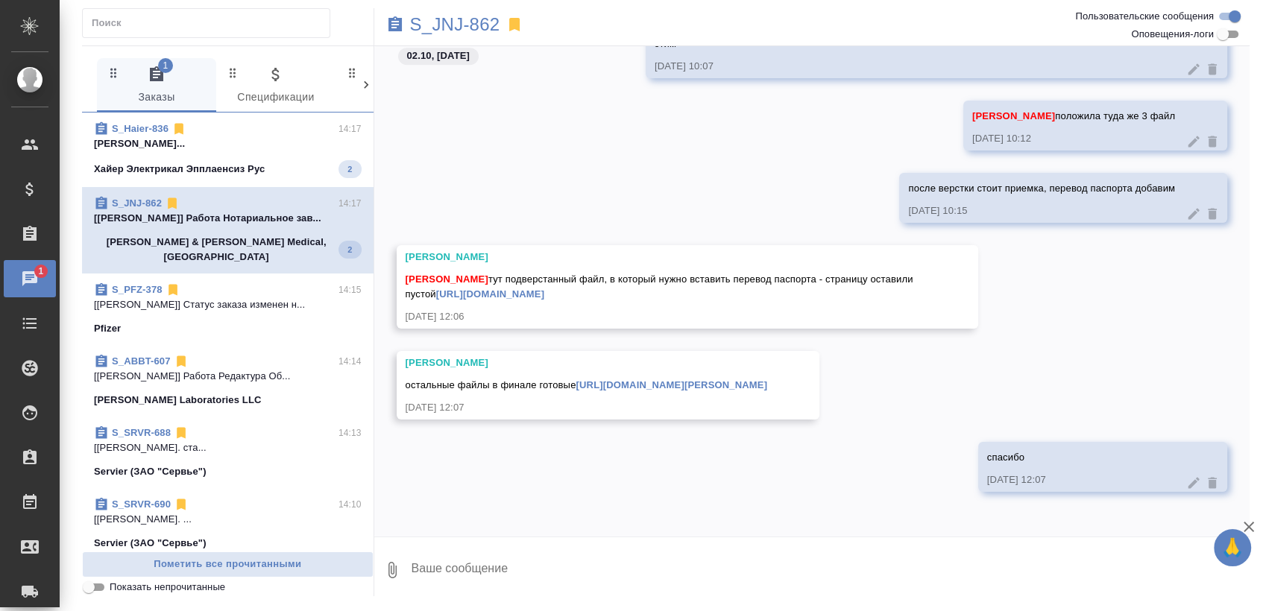
click at [179, 240] on p "Johnson & Johnson Medical, Russia" at bounding box center [216, 250] width 244 height 30
click at [286, 160] on div "Хайер Электрикал Эпплаенсиз Рус 2" at bounding box center [228, 169] width 268 height 18
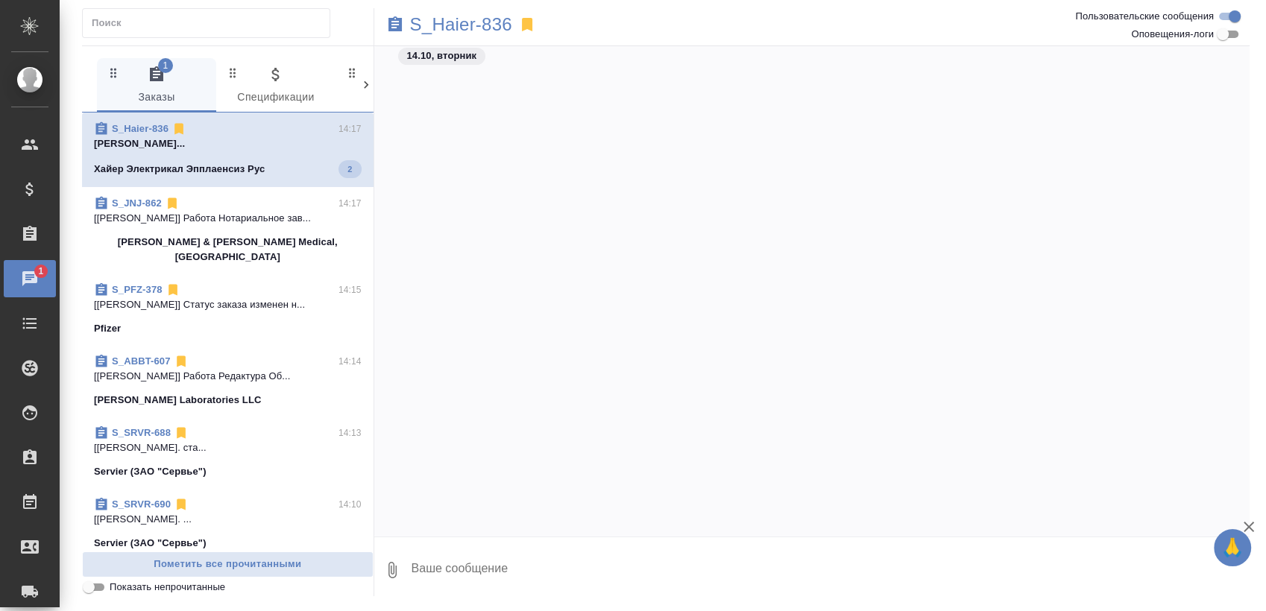
scroll to position [10367, 0]
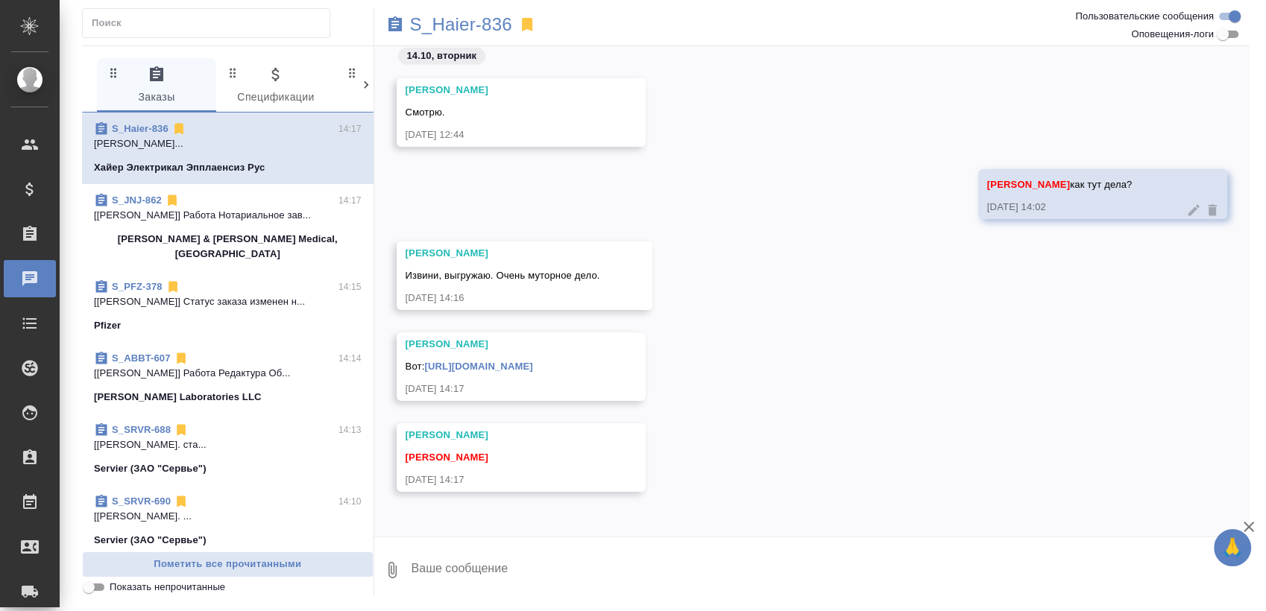
click at [518, 575] on textarea at bounding box center [830, 570] width 840 height 51
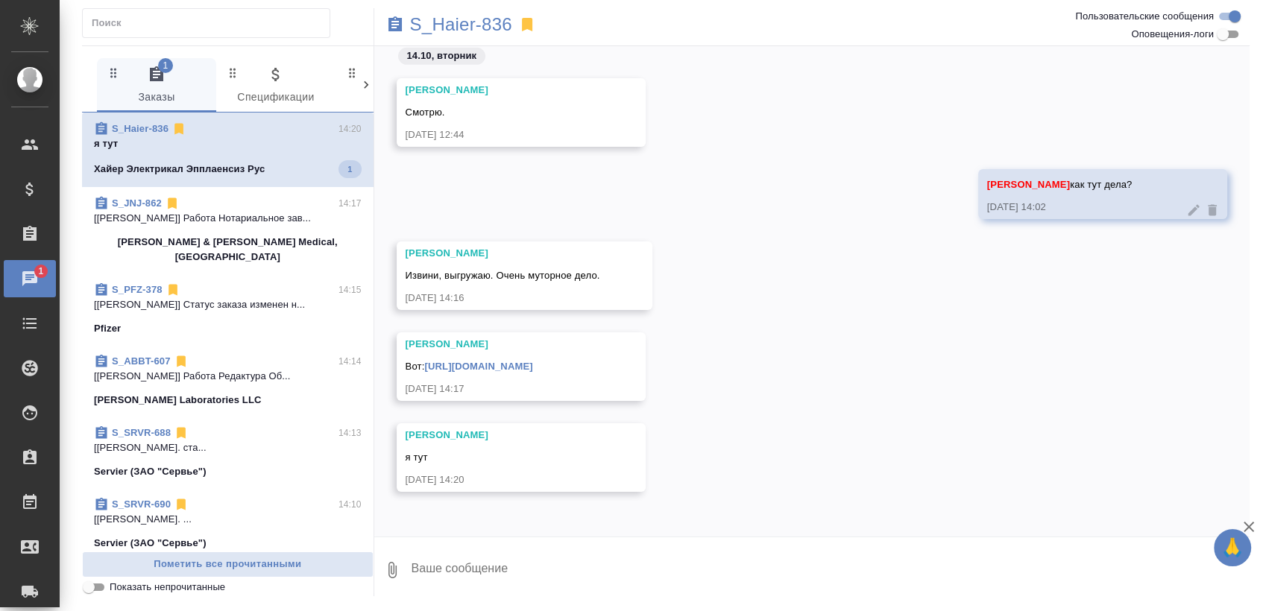
click at [239, 148] on p "я тут" at bounding box center [228, 143] width 268 height 15
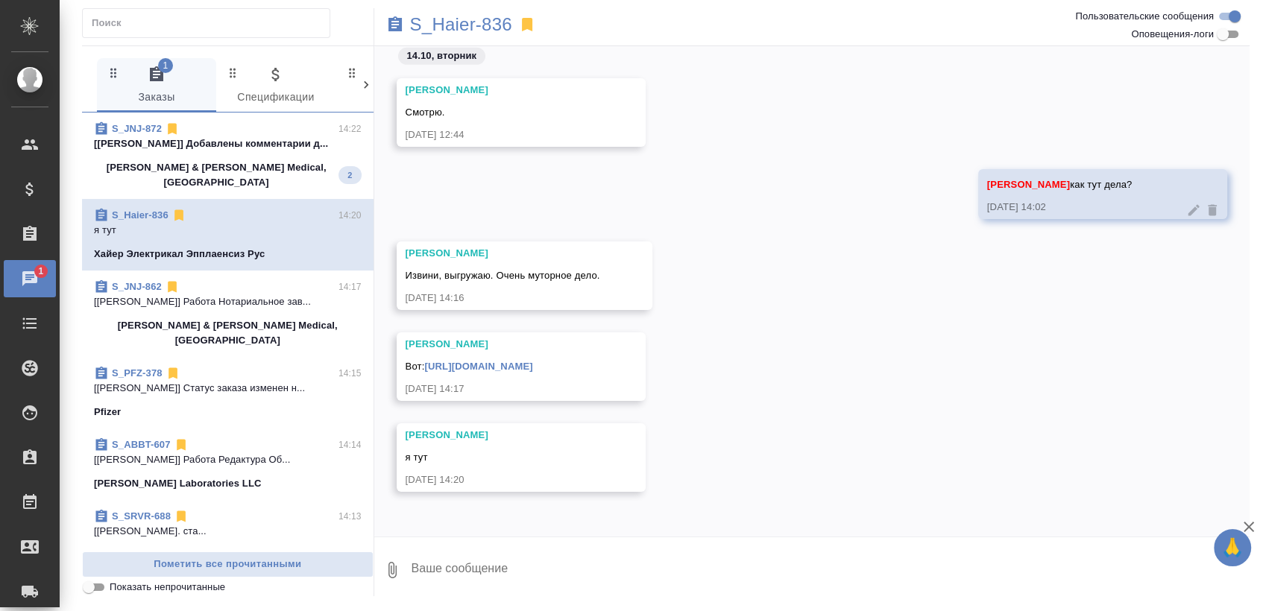
click at [288, 134] on div "S_JNJ-872 14:22" at bounding box center [228, 128] width 268 height 15
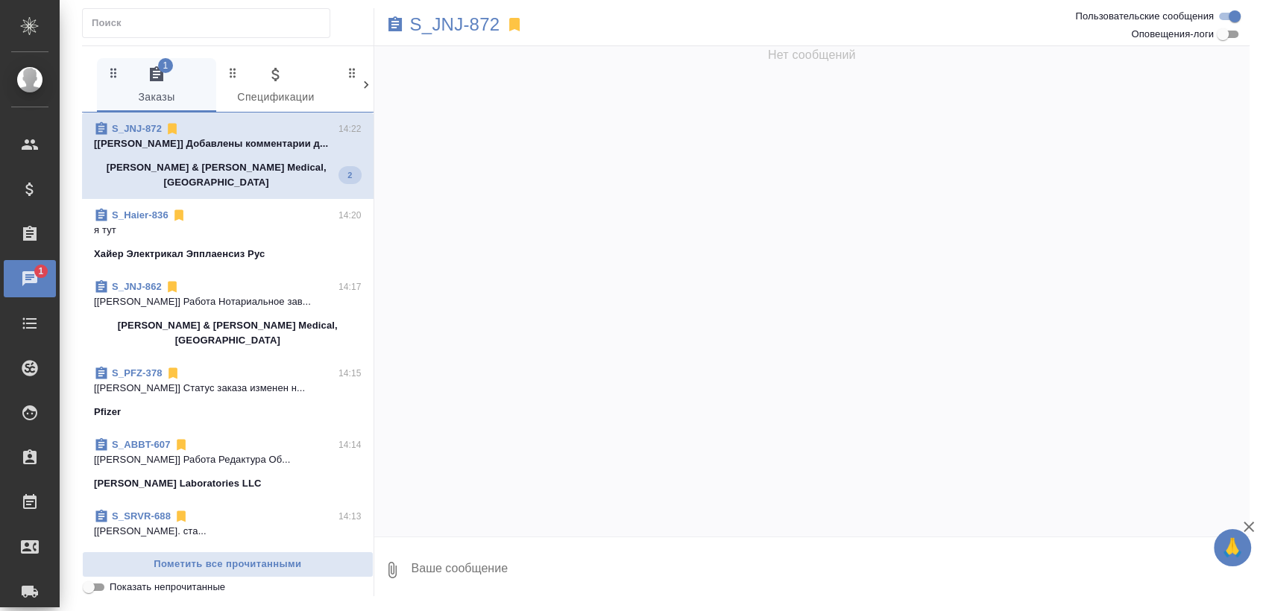
scroll to position [0, 0]
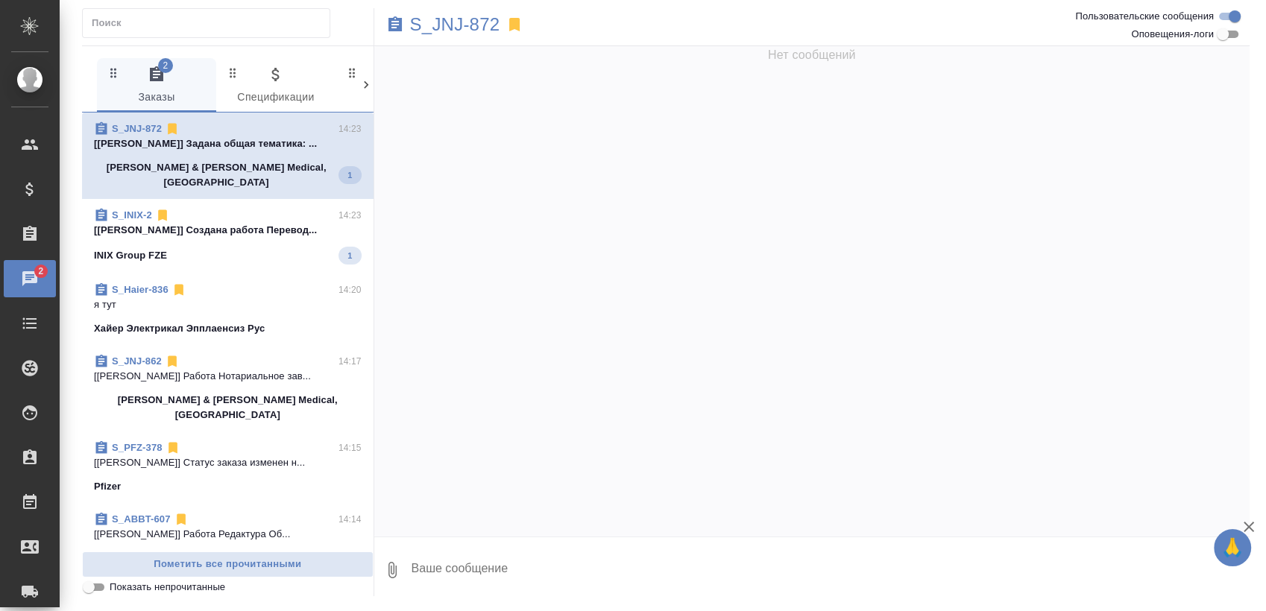
click at [190, 173] on p "Johnson & Johnson Medical, Russia" at bounding box center [216, 175] width 244 height 30
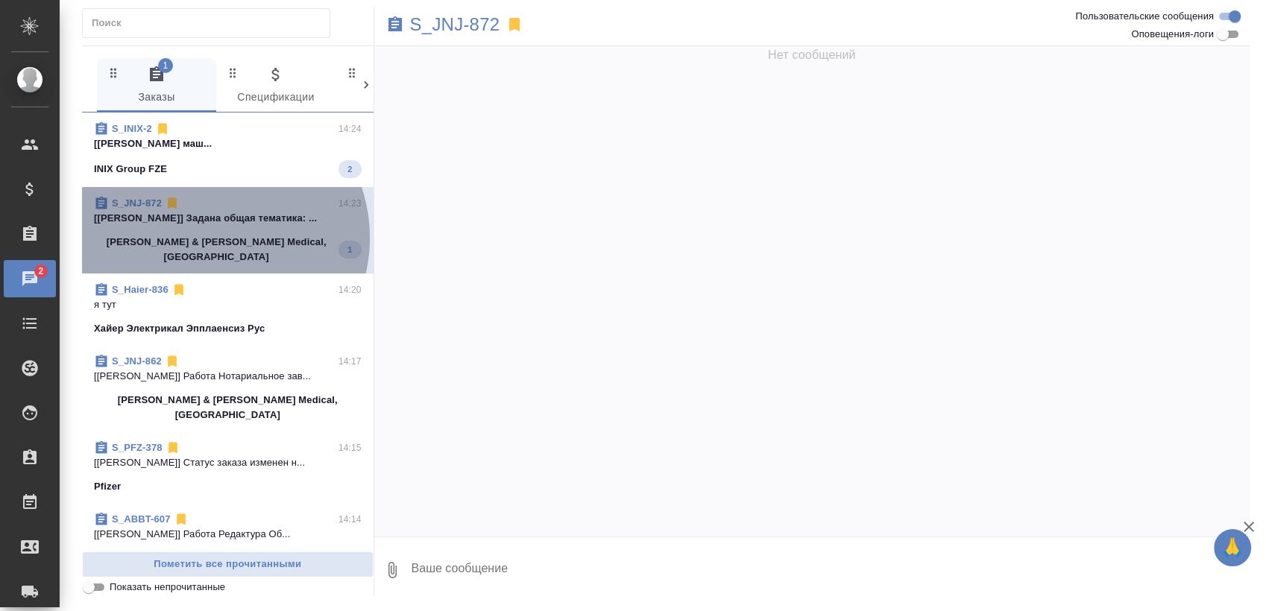
click at [209, 238] on p "Johnson & Johnson Medical, Russia" at bounding box center [216, 250] width 244 height 30
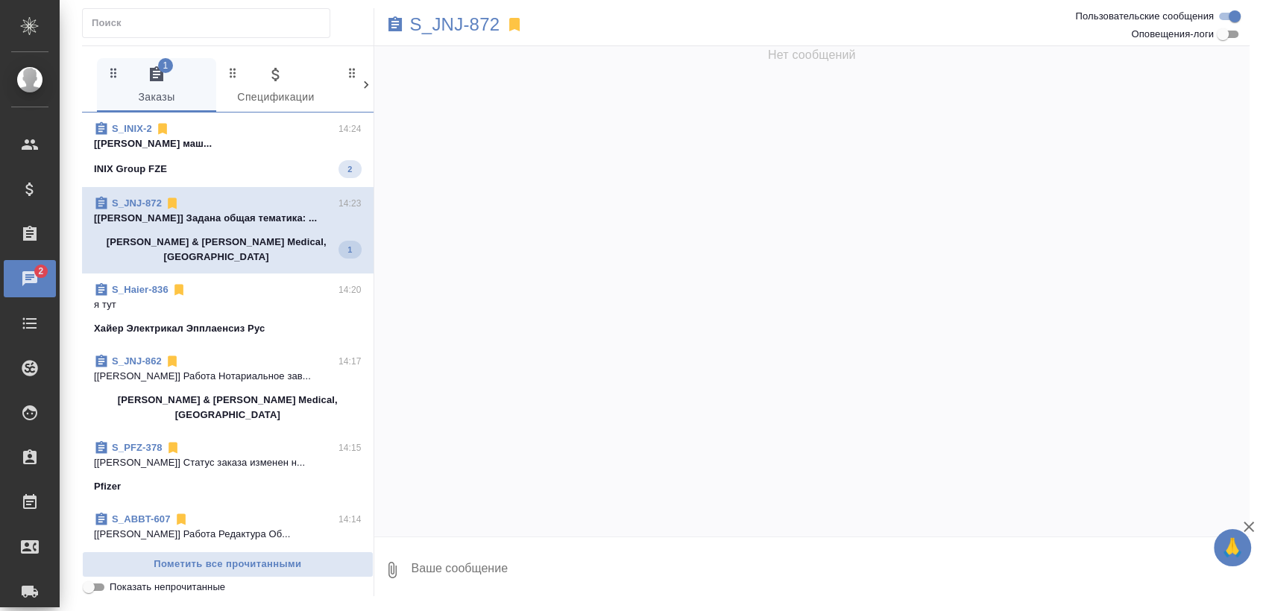
click at [233, 134] on div "S_INIX-2 14:24" at bounding box center [228, 128] width 268 height 15
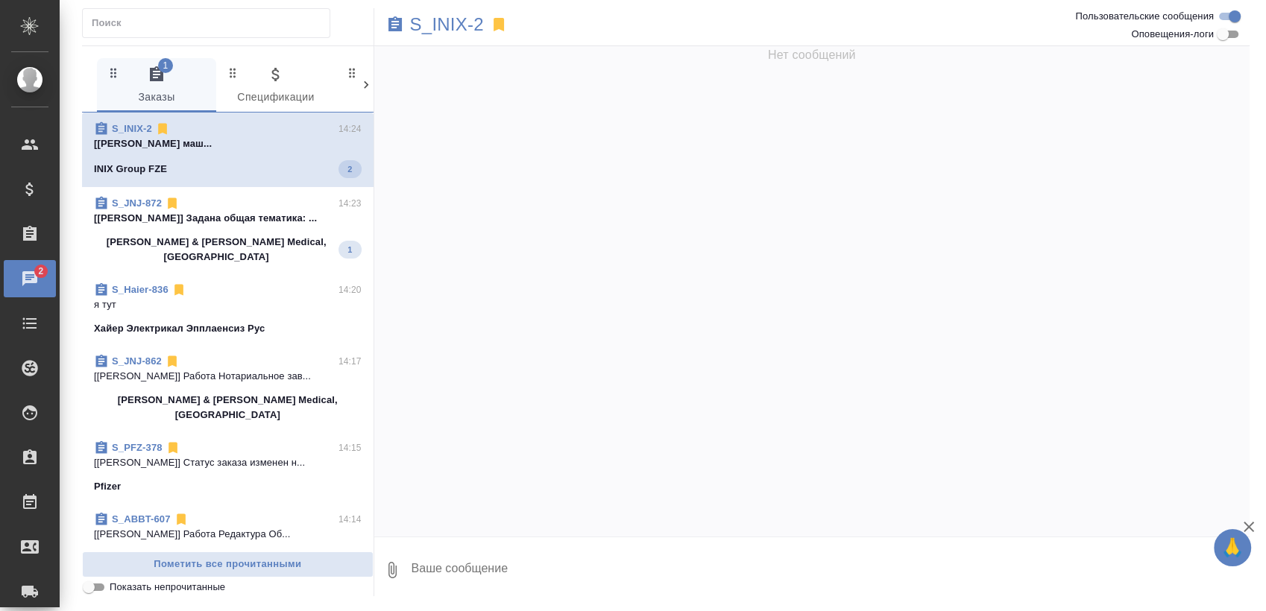
scroll to position [5730, 0]
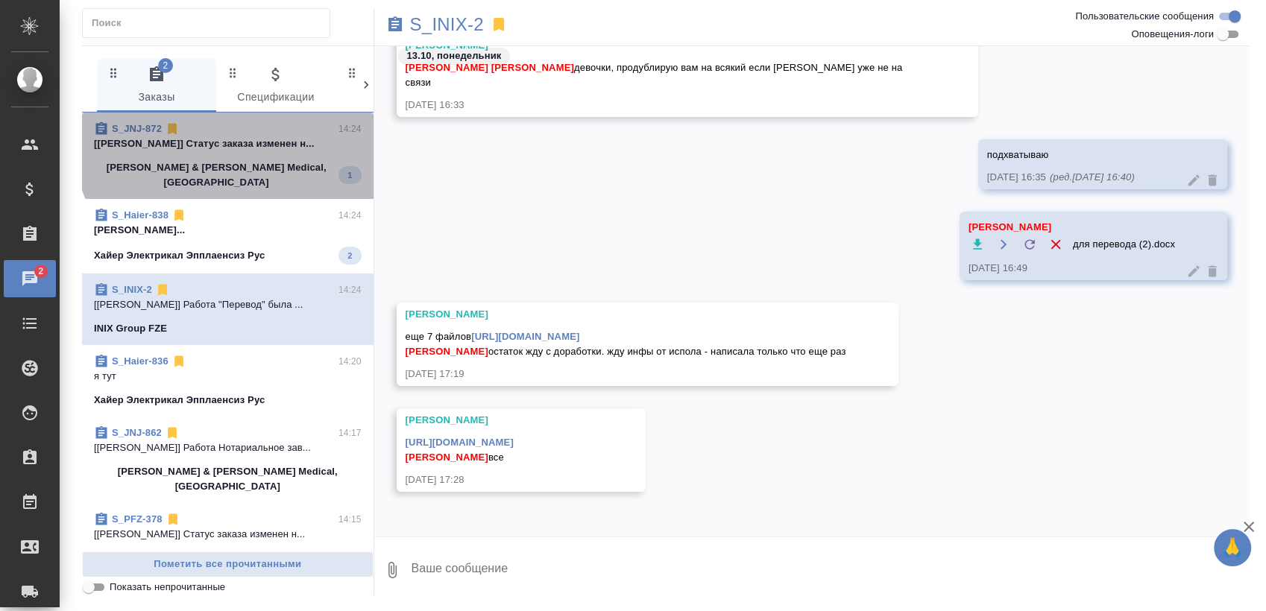
drag, startPoint x: 230, startPoint y: 138, endPoint x: 200, endPoint y: 164, distance: 40.2
click at [227, 141] on p "[Усманова Ольга] Статус заказа изменен н..." at bounding box center [228, 143] width 268 height 15
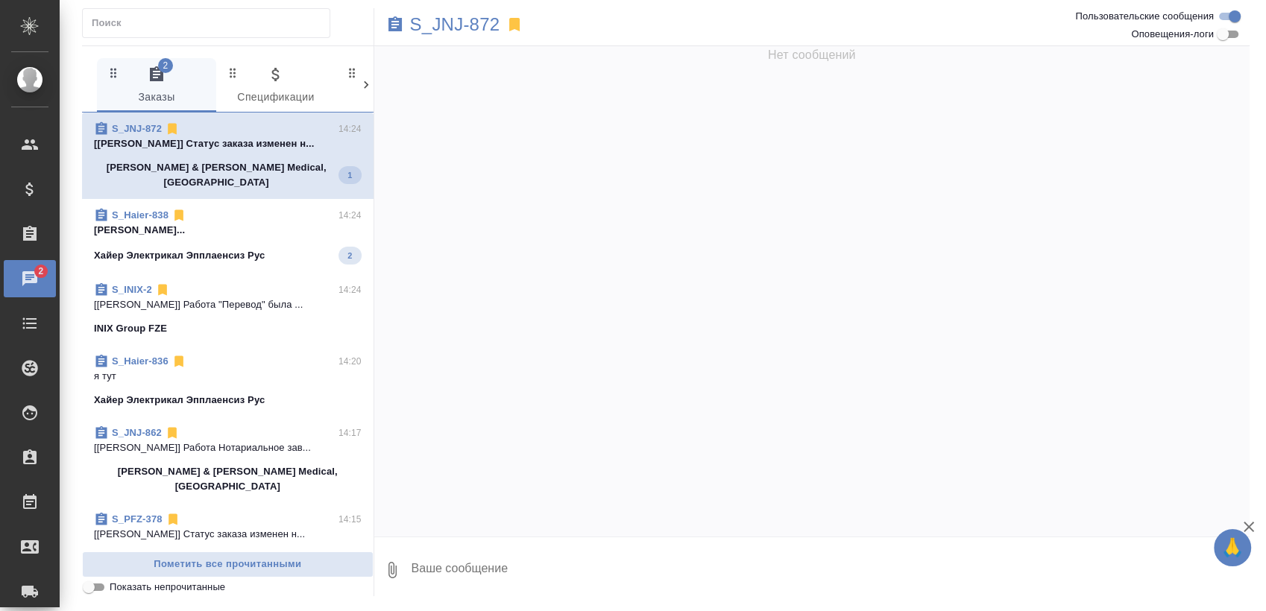
click at [188, 230] on span "S_Haier-838 14:24 Арсеньева Вера... Хайер Электрикал Эпплаенсиз Рус 2" at bounding box center [228, 236] width 268 height 57
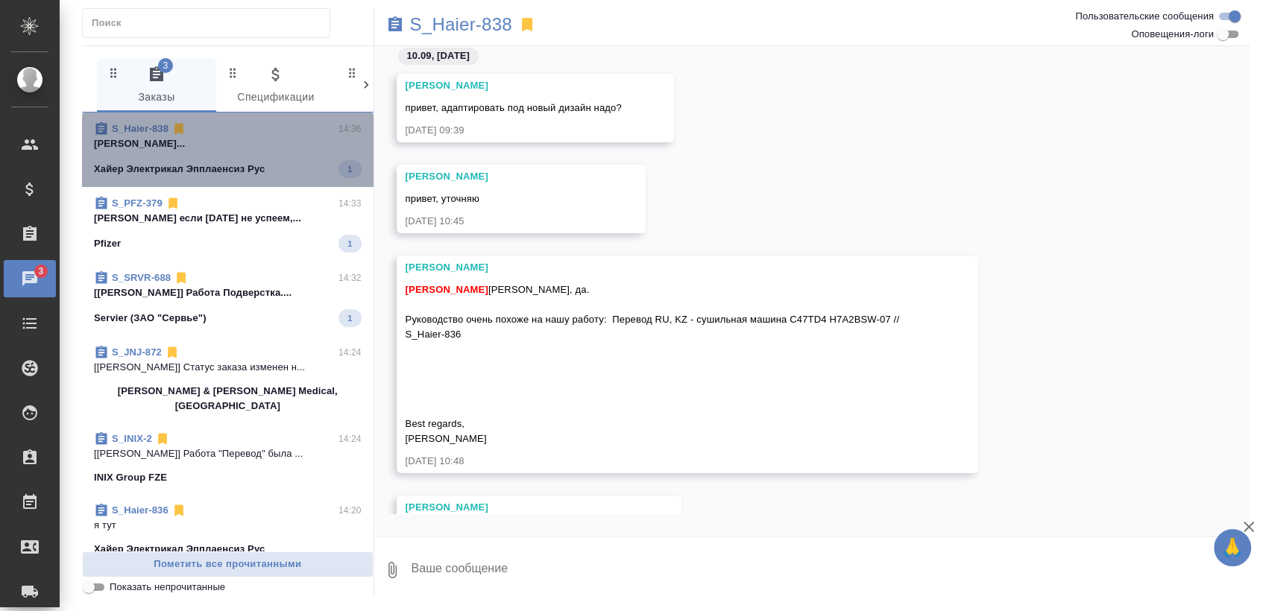
click at [236, 146] on p "Матвеева Мария..." at bounding box center [228, 143] width 268 height 15
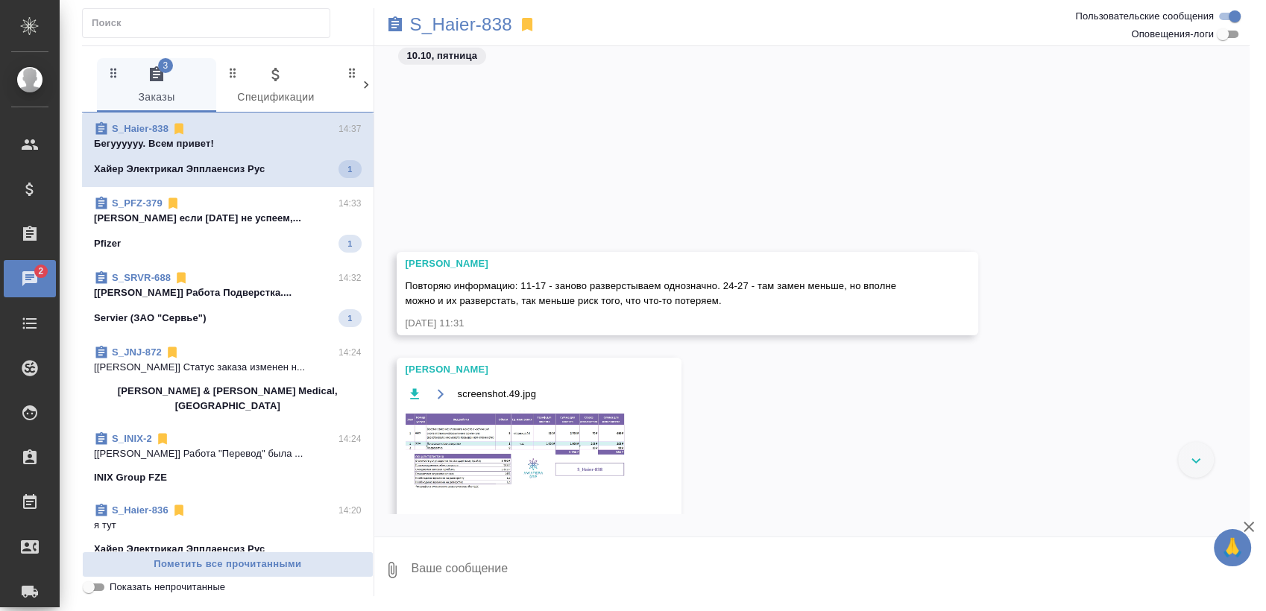
scroll to position [4555, 0]
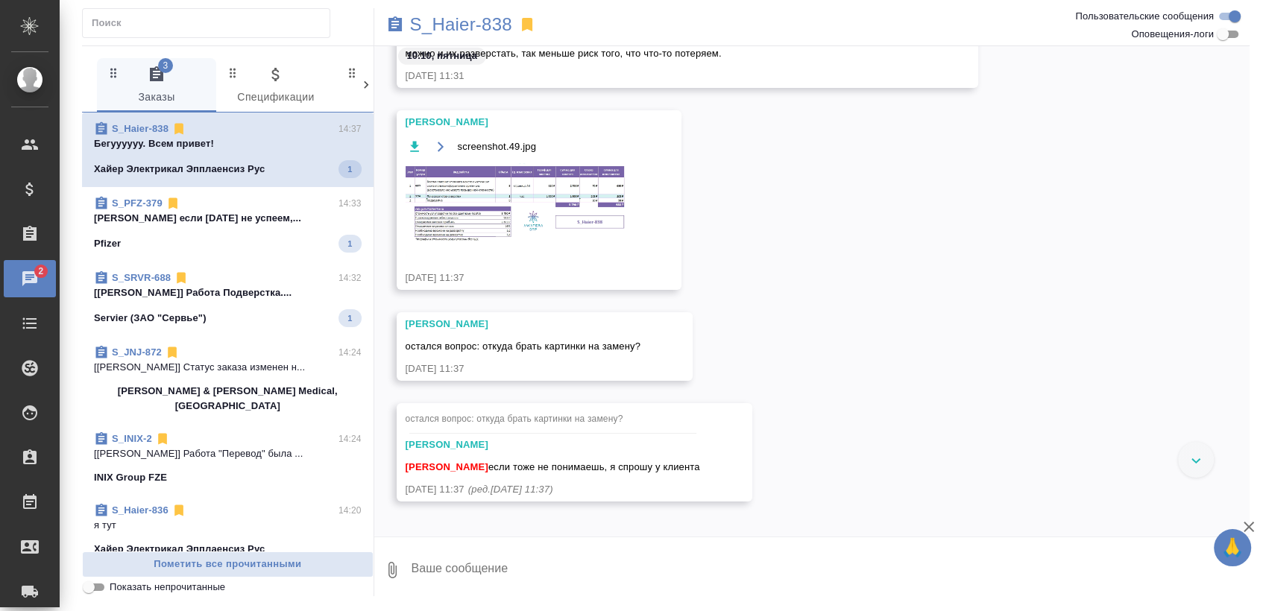
click at [1181, 463] on div at bounding box center [1196, 460] width 36 height 36
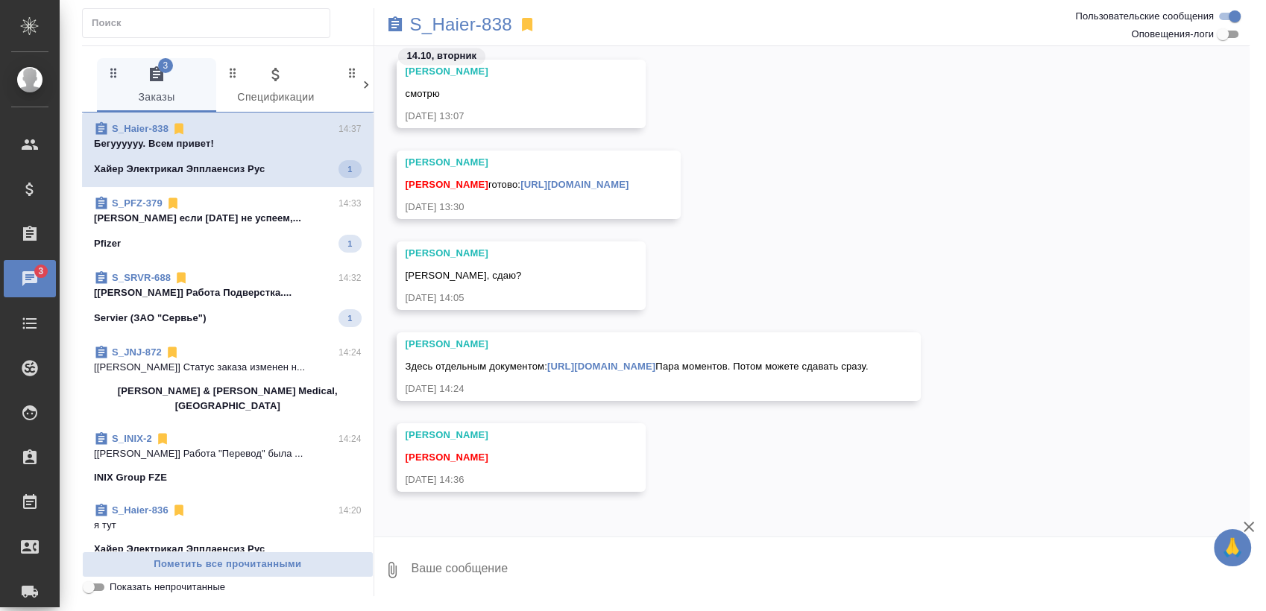
scroll to position [8370, 0]
click at [203, 225] on p "Третьякова Ольга если сегодня не успеем,..." at bounding box center [228, 218] width 268 height 15
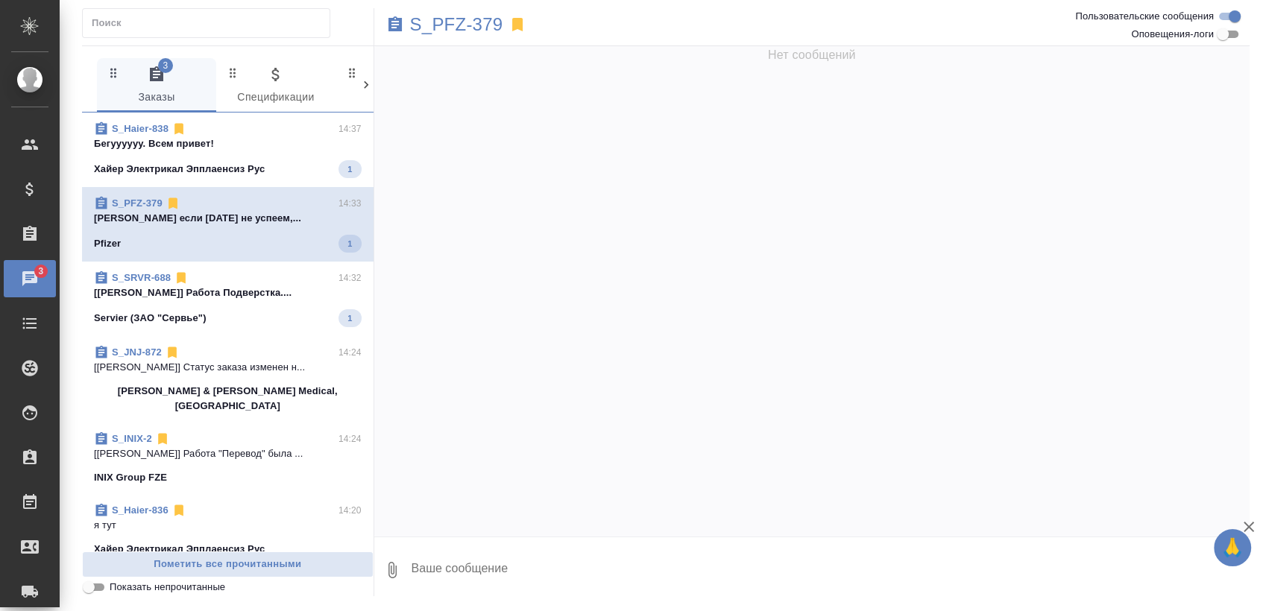
scroll to position [0, 0]
click at [215, 288] on p "[Заборова Александра] Работа Подверстка...." at bounding box center [228, 292] width 268 height 15
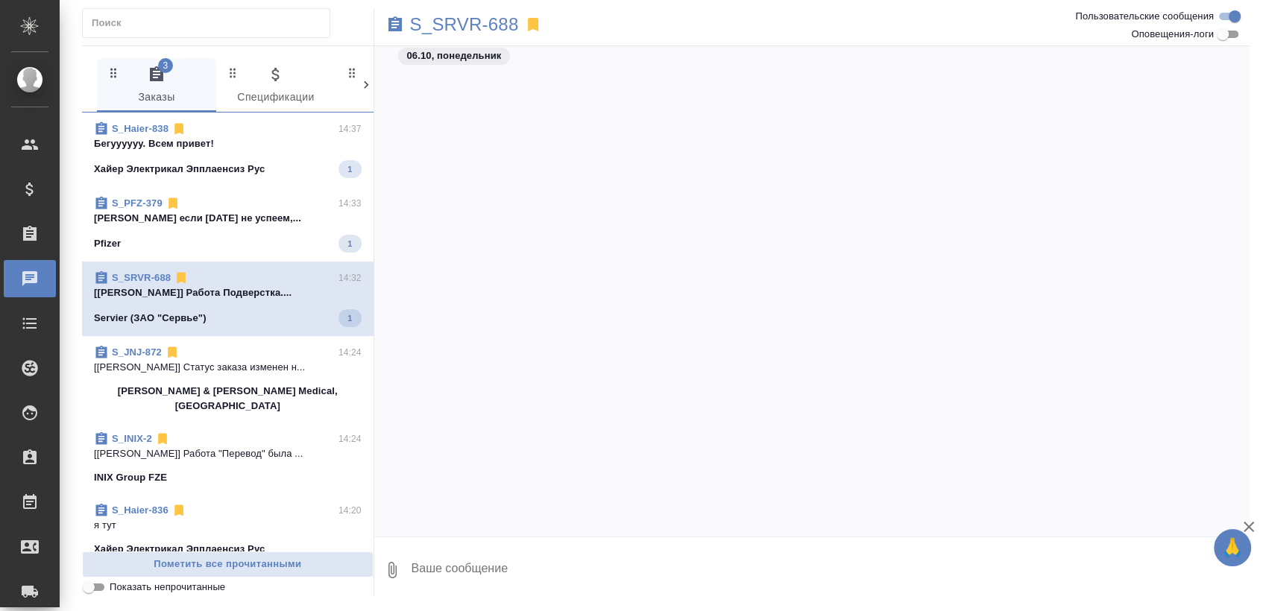
scroll to position [1492, 0]
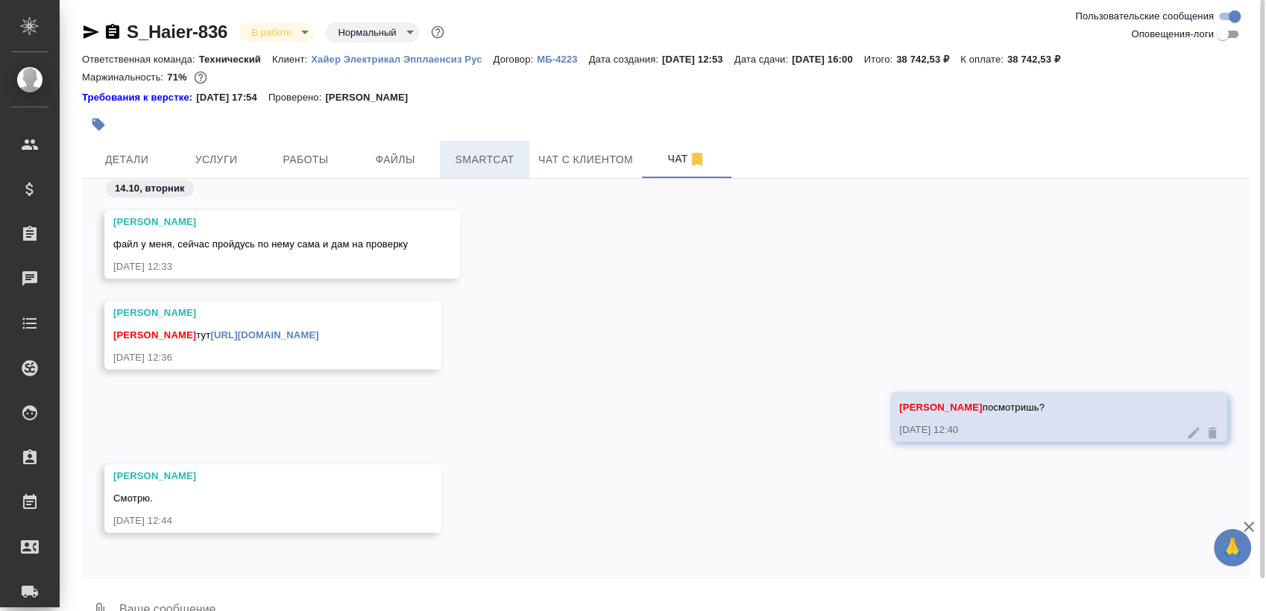
scroll to position [34, 0]
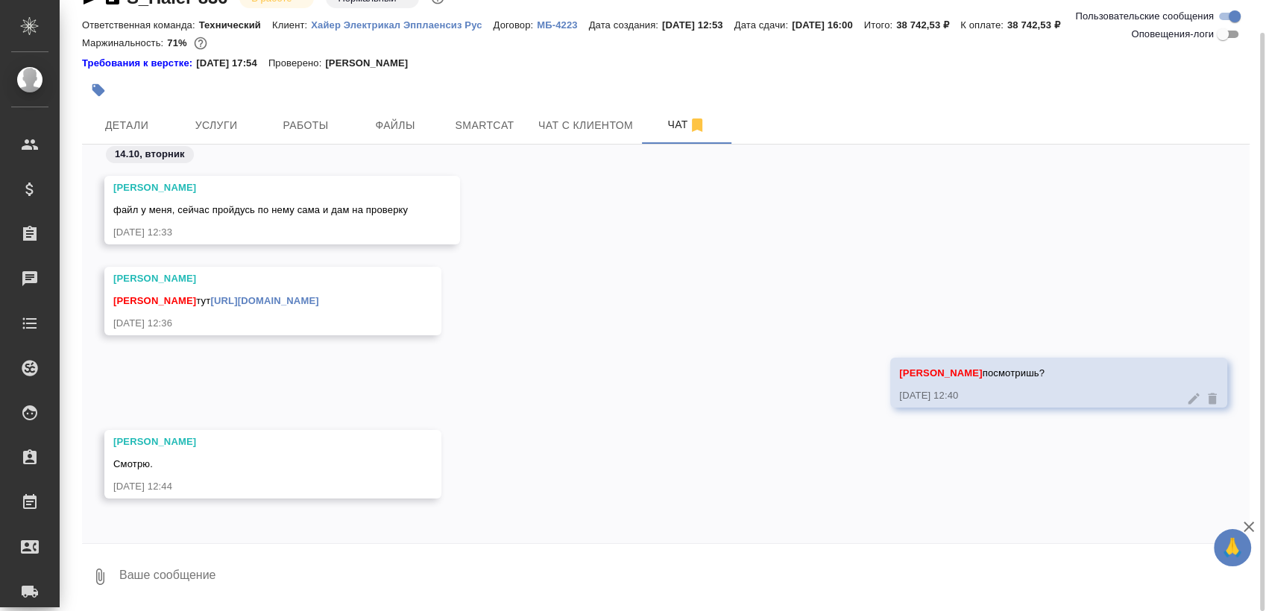
click at [391, 578] on textarea at bounding box center [683, 577] width 1131 height 51
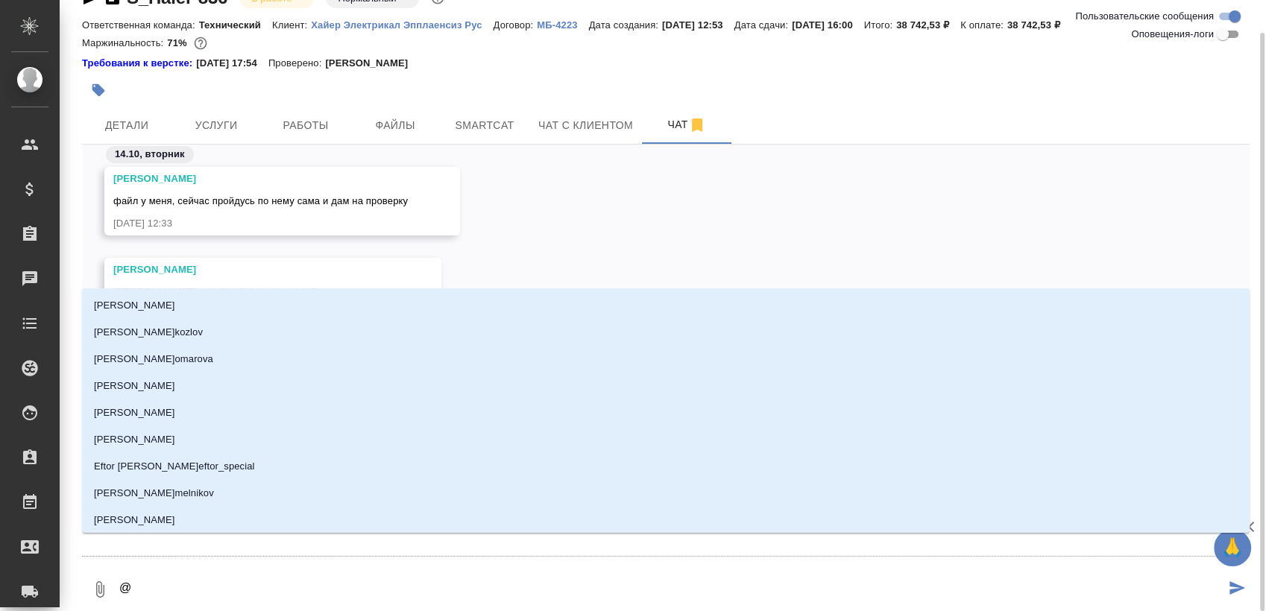
type textarea "@р"
type input "р"
type textarea "@ру"
type input "ру"
type textarea "@рум"
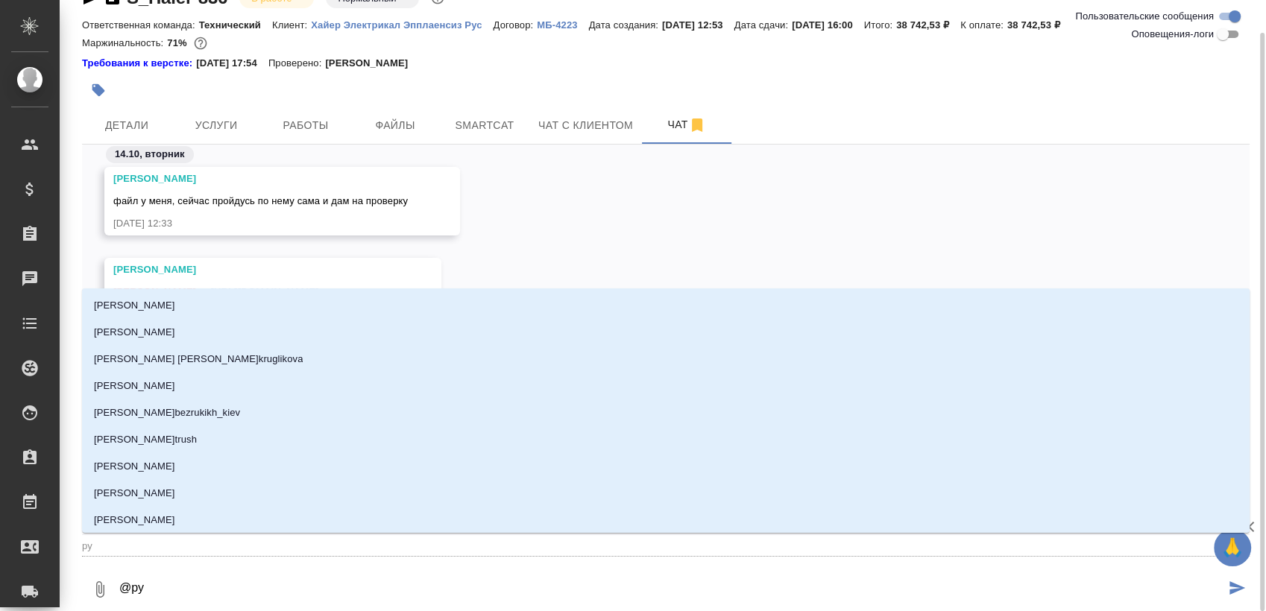
type input "рум"
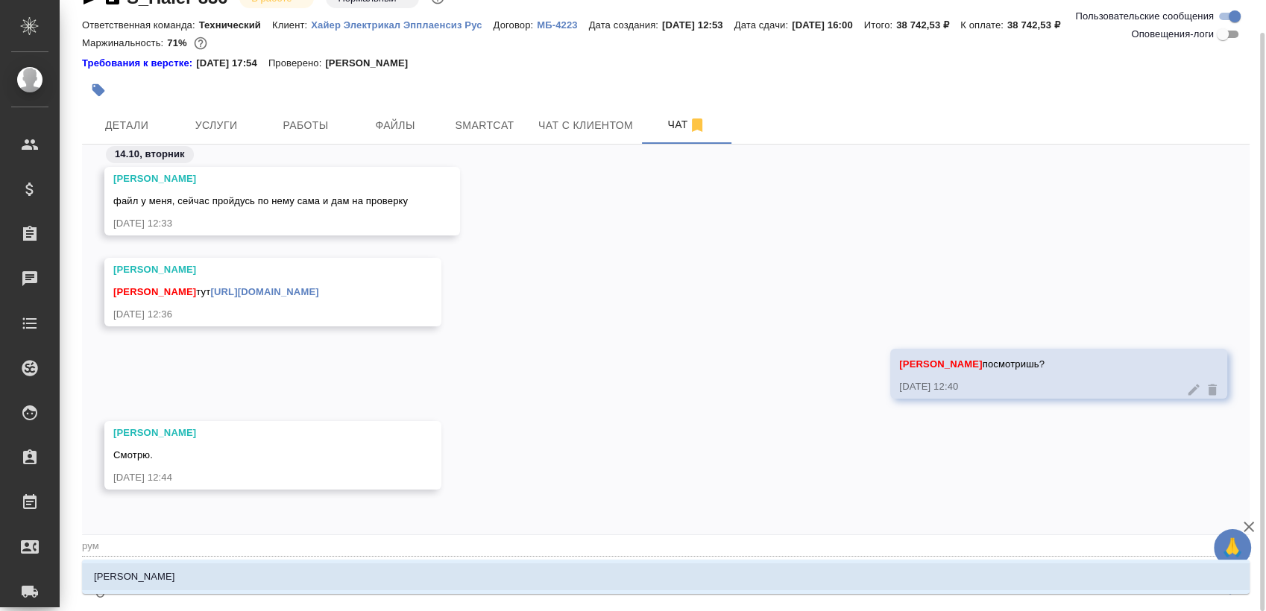
click at [391, 578] on li "[PERSON_NAME]" at bounding box center [665, 576] width 1167 height 27
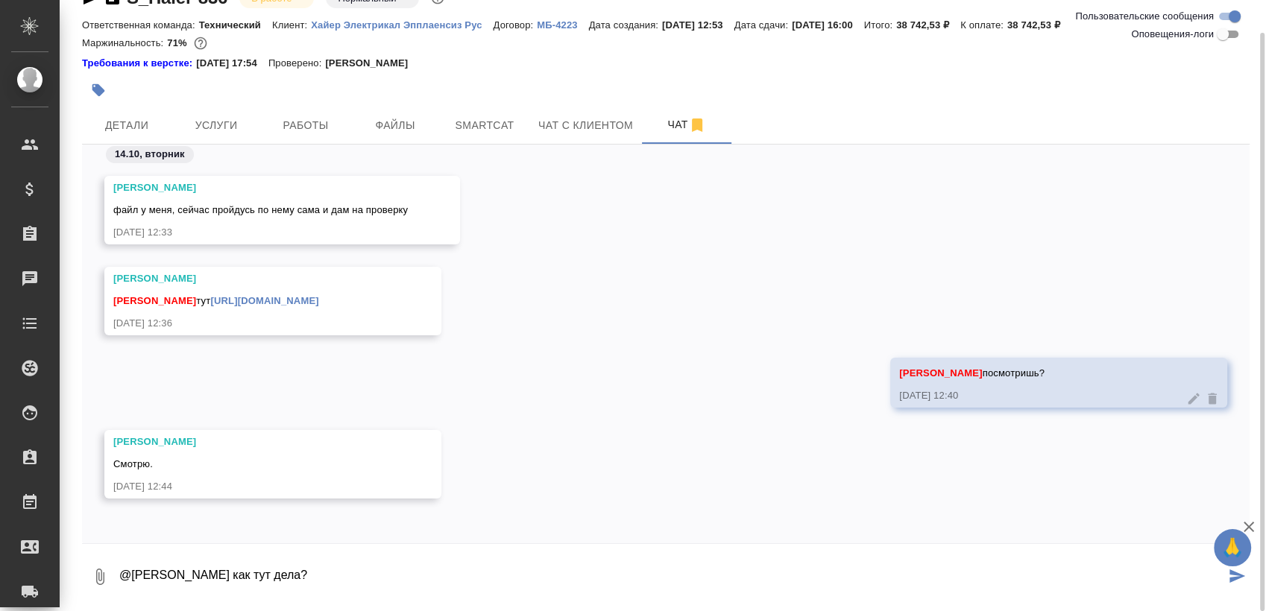
type textarea "@Румянцева Дарья как тут дела?"
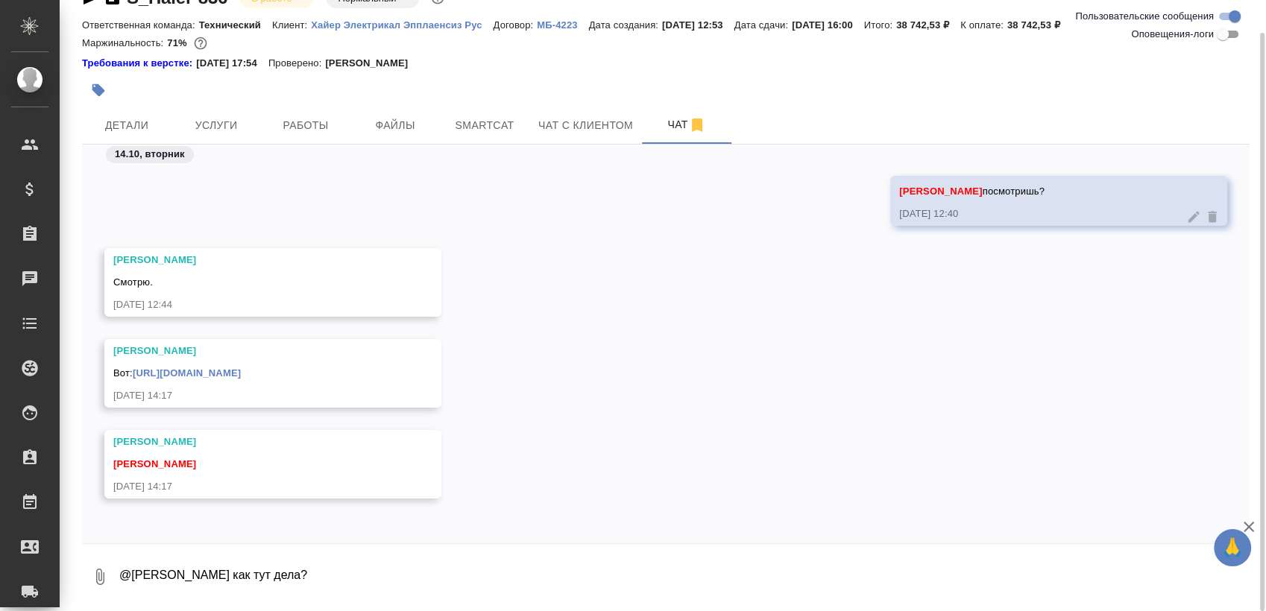
scroll to position [0, 0]
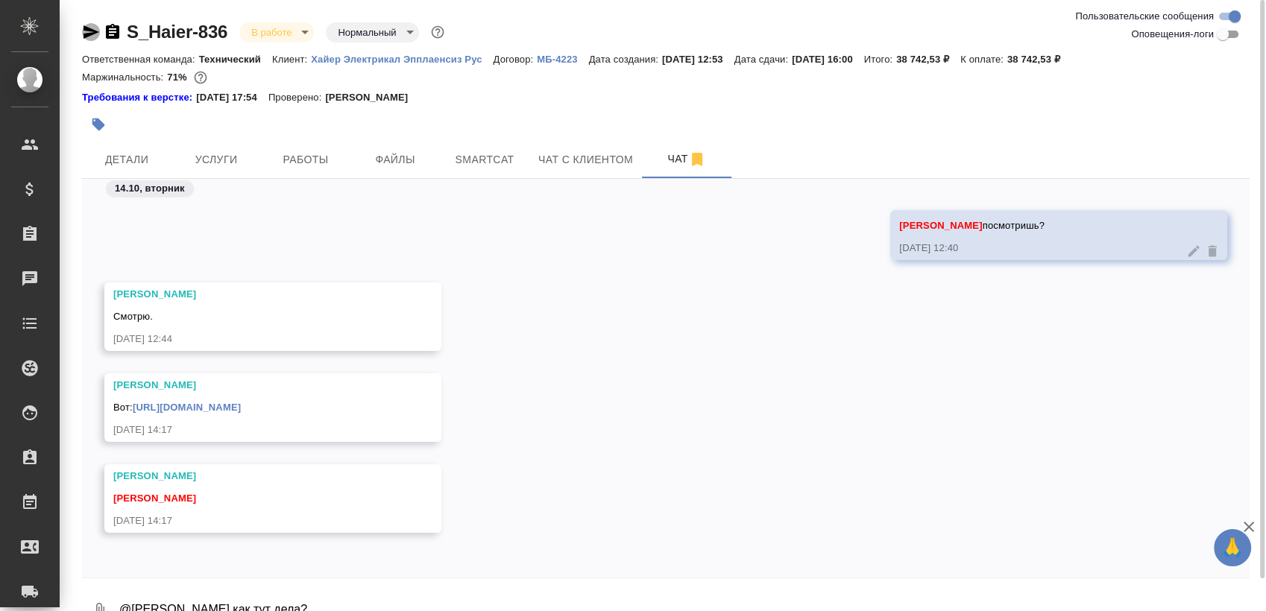
click at [82, 31] on icon "button" at bounding box center [91, 32] width 18 height 18
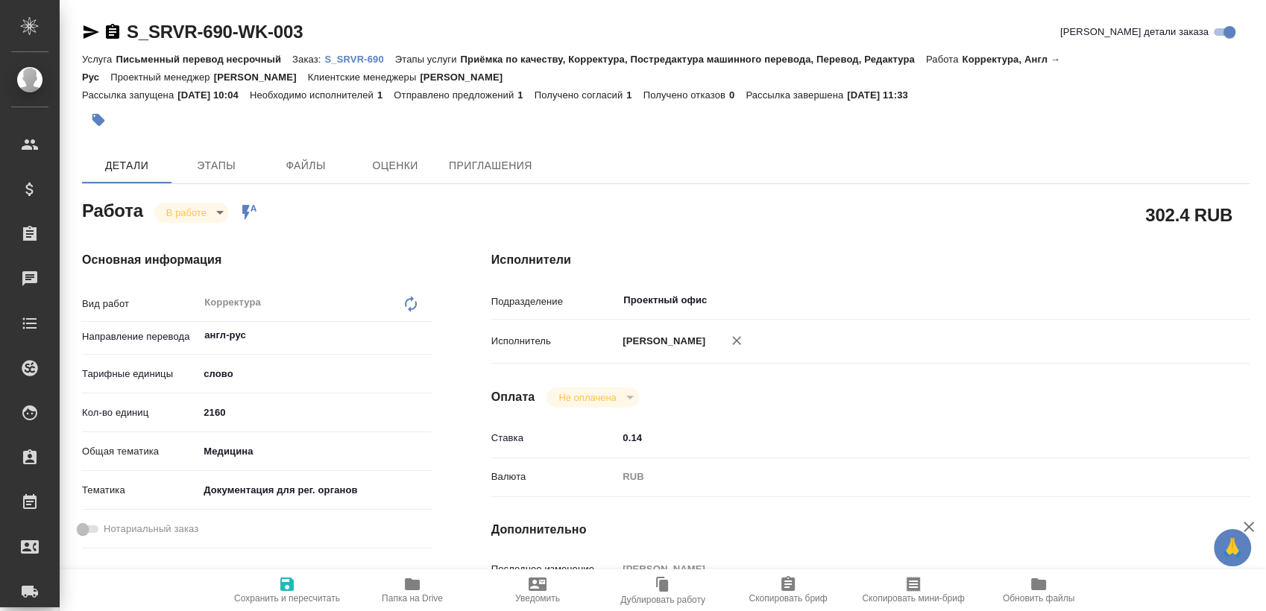
type textarea "x"
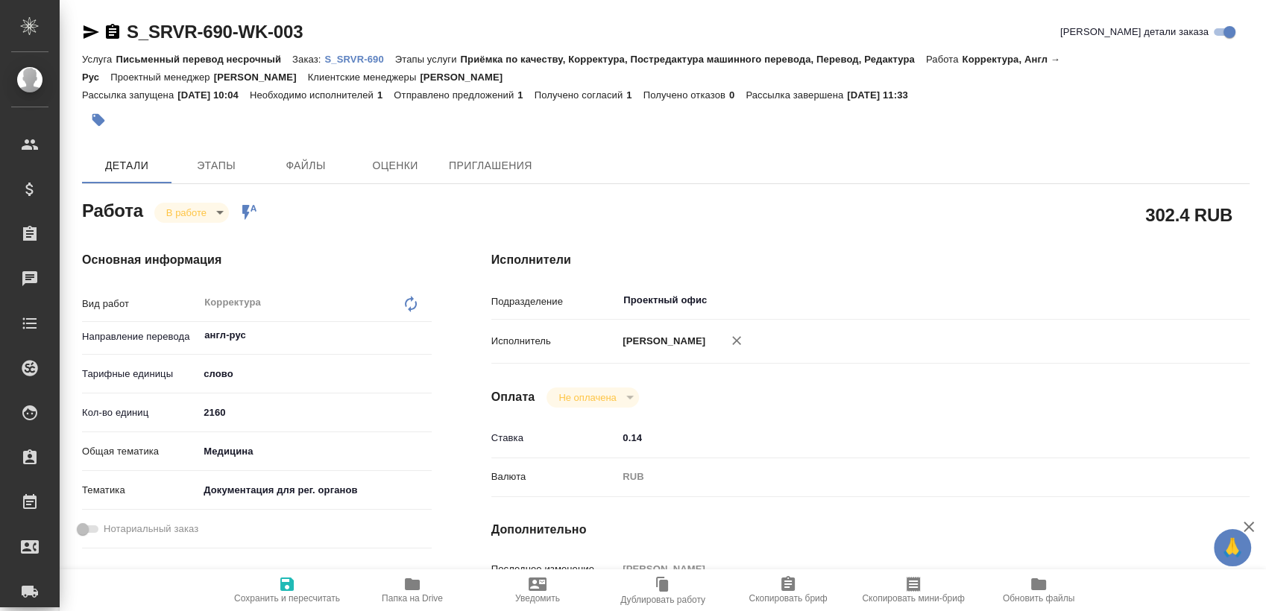
type textarea "x"
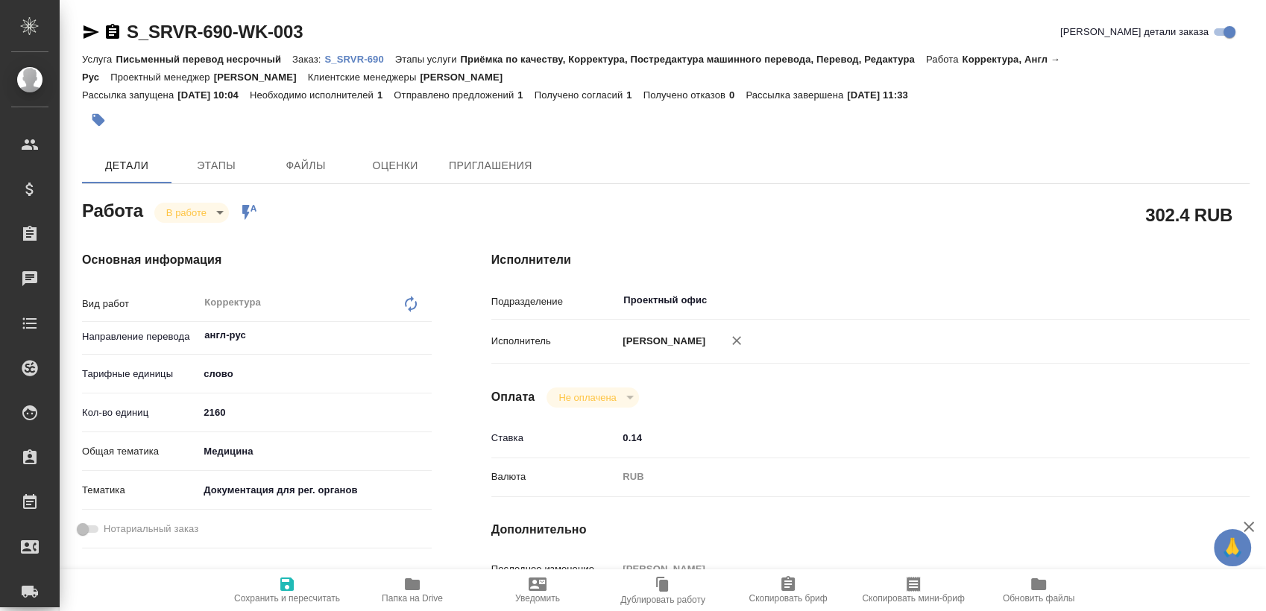
type textarea "x"
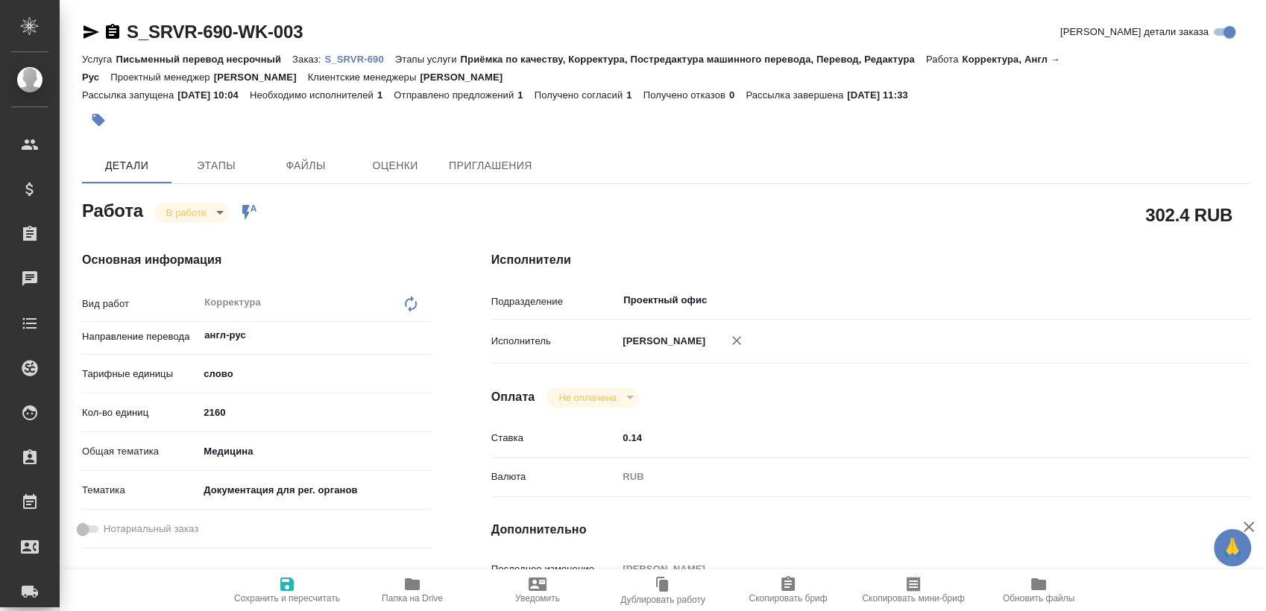
type textarea "x"
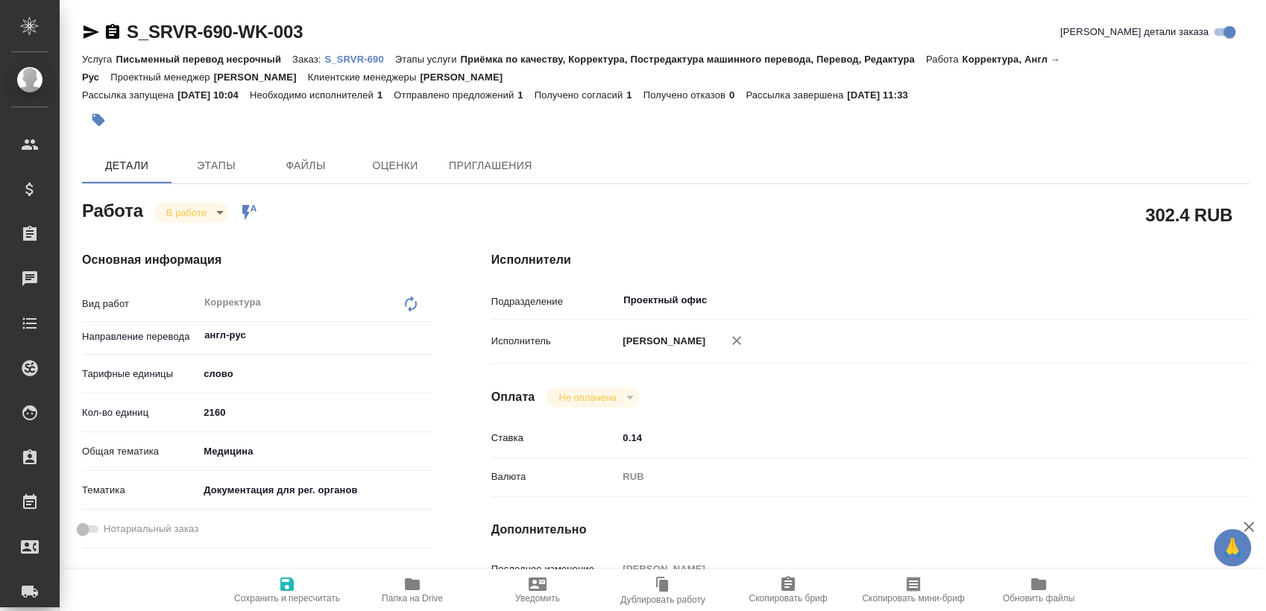
type textarea "x"
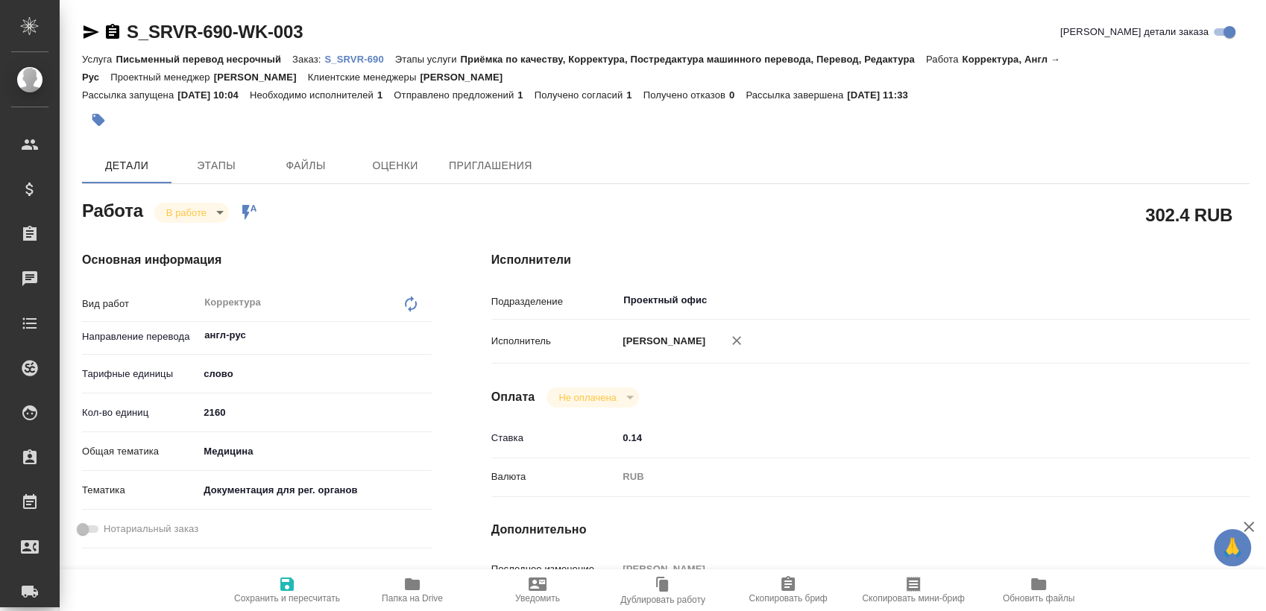
type textarea "x"
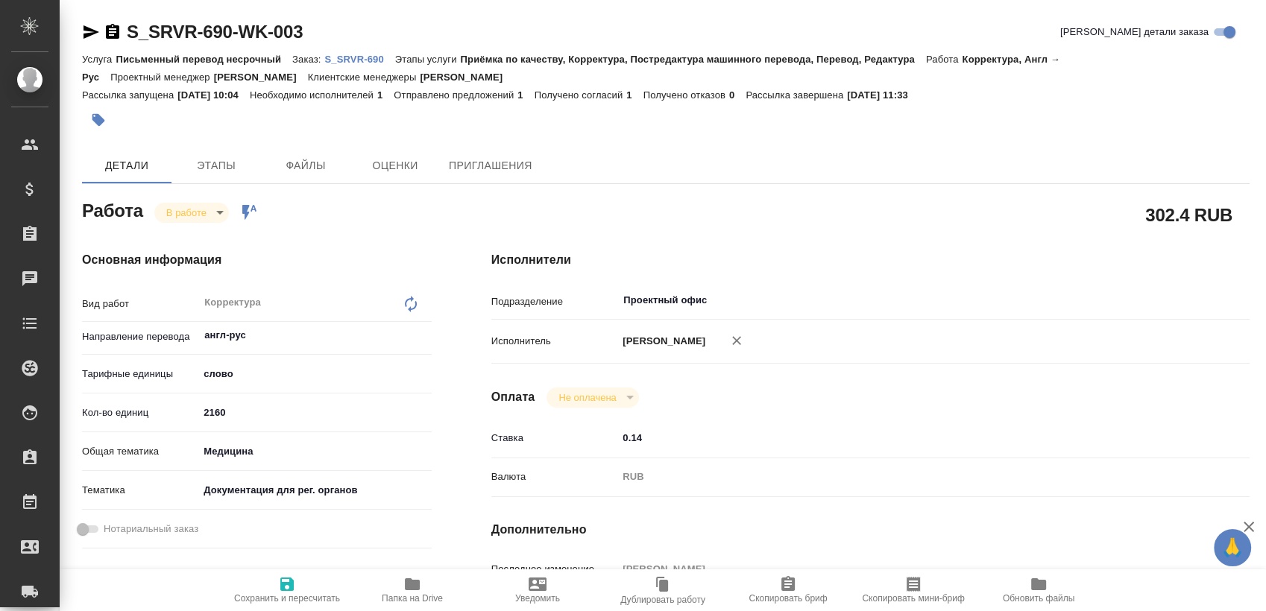
type textarea "x"
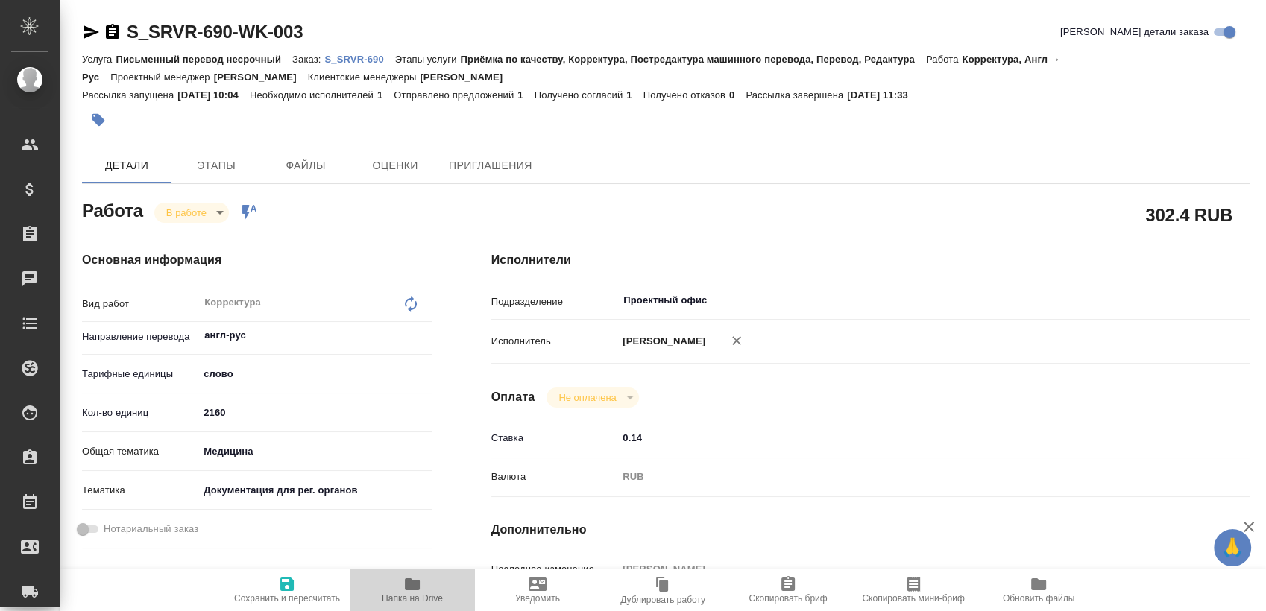
click at [398, 594] on span "Папка на Drive" at bounding box center [412, 598] width 61 height 10
type textarea "x"
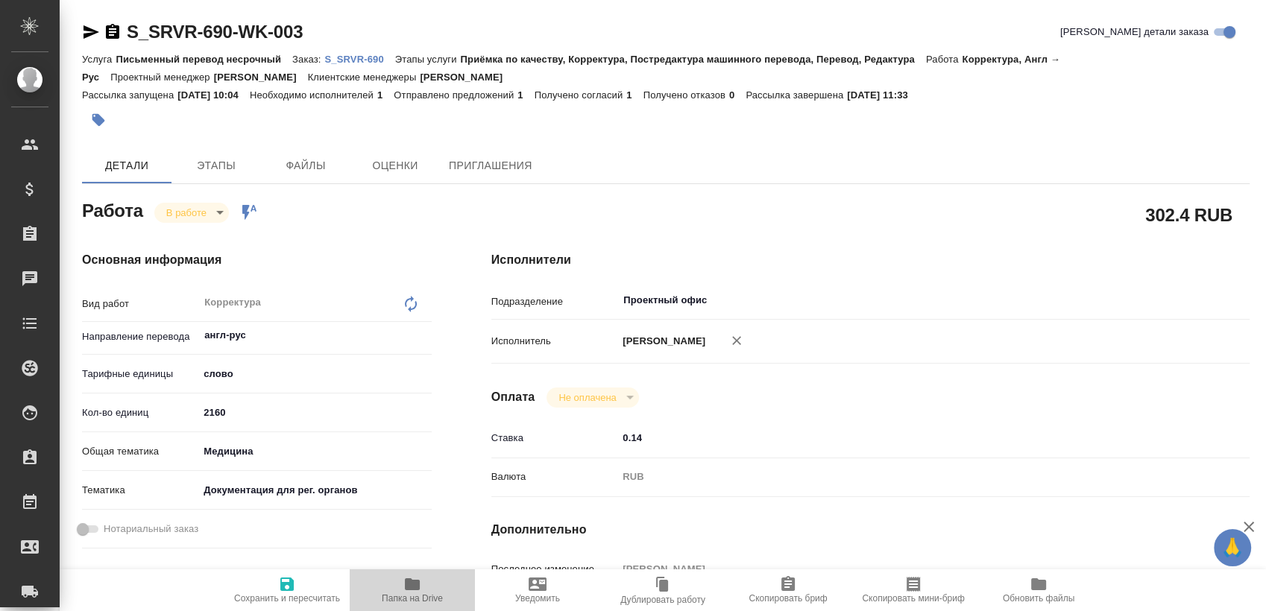
type textarea "x"
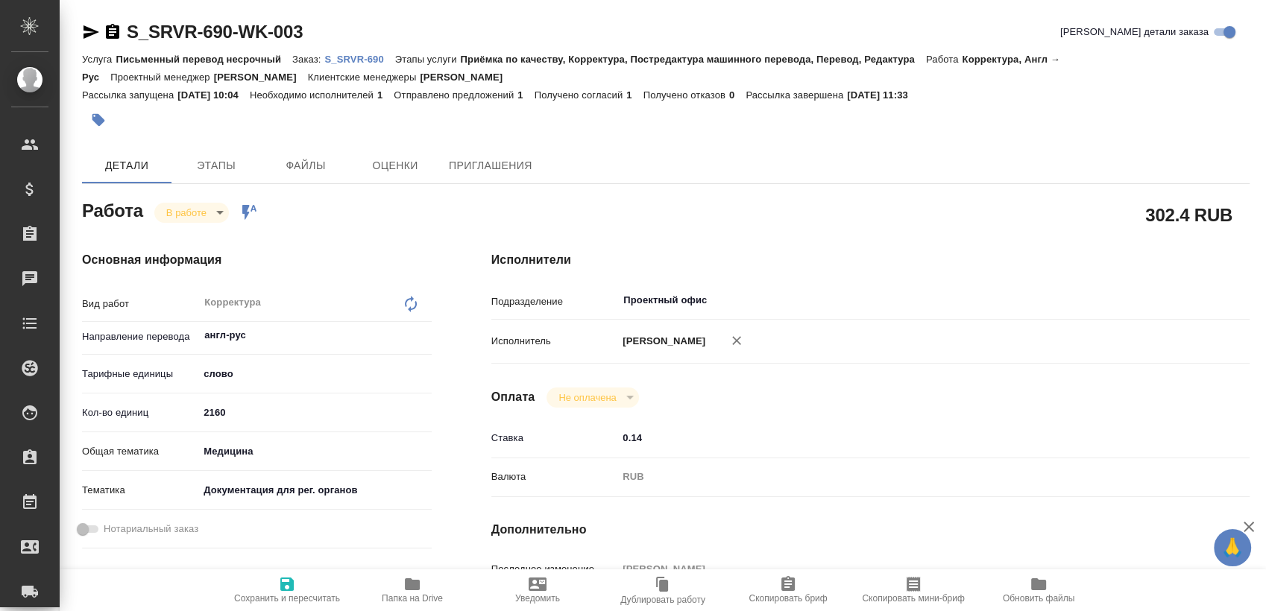
type textarea "x"
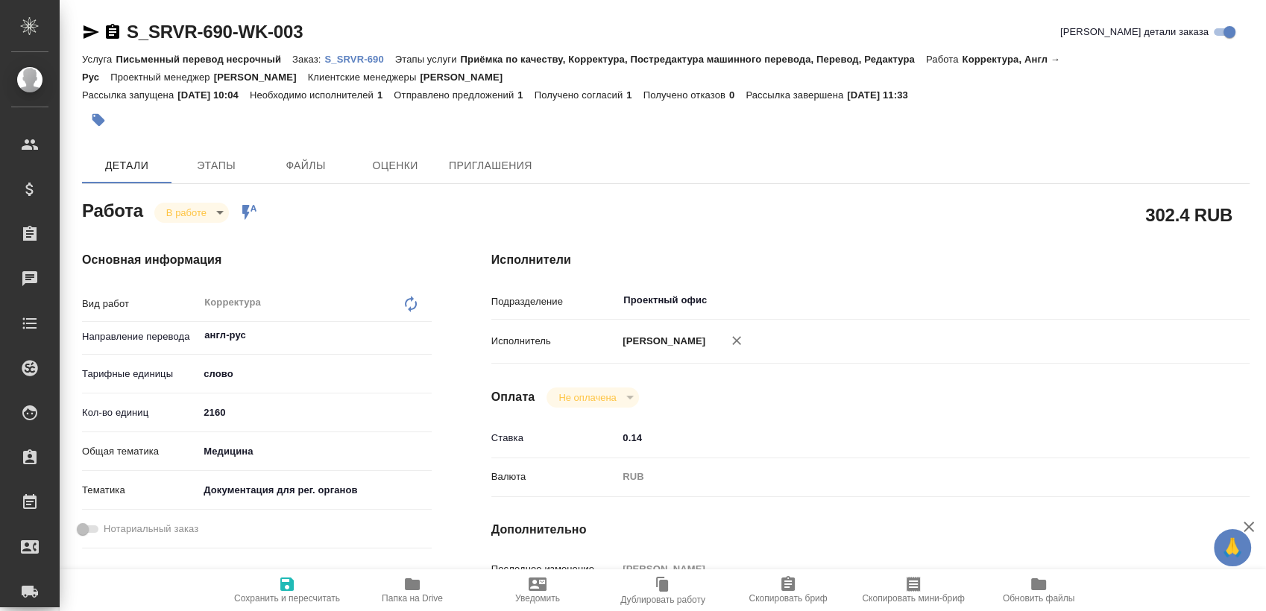
type textarea "x"
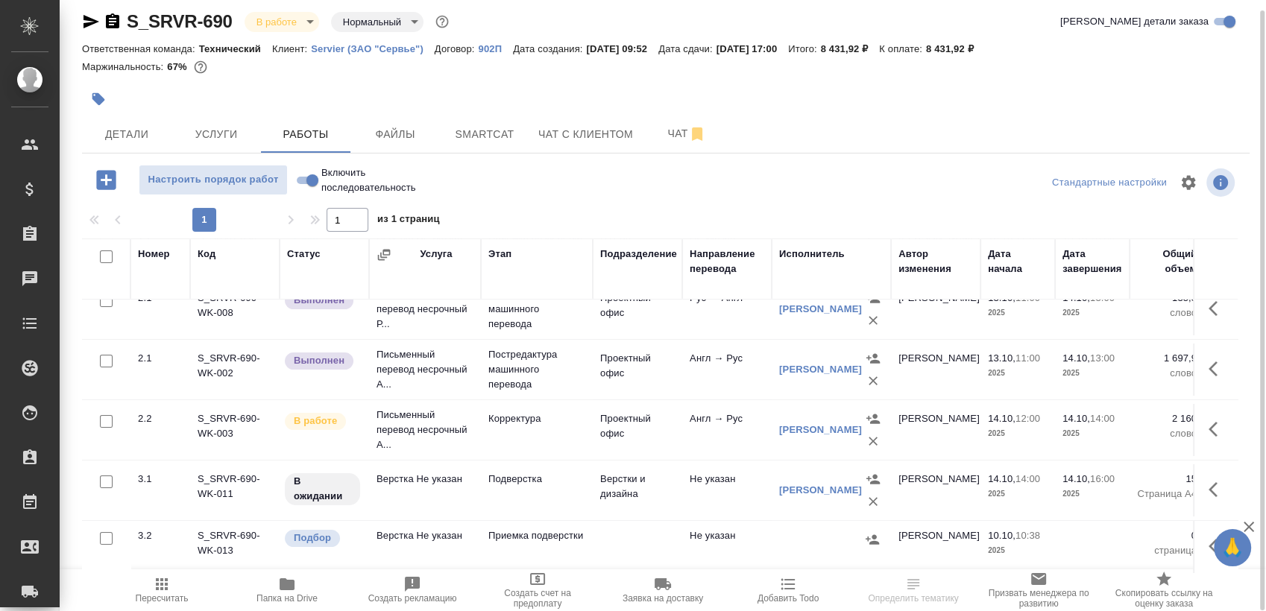
scroll to position [154, 0]
click at [1208, 420] on icon "button" at bounding box center [1217, 429] width 18 height 18
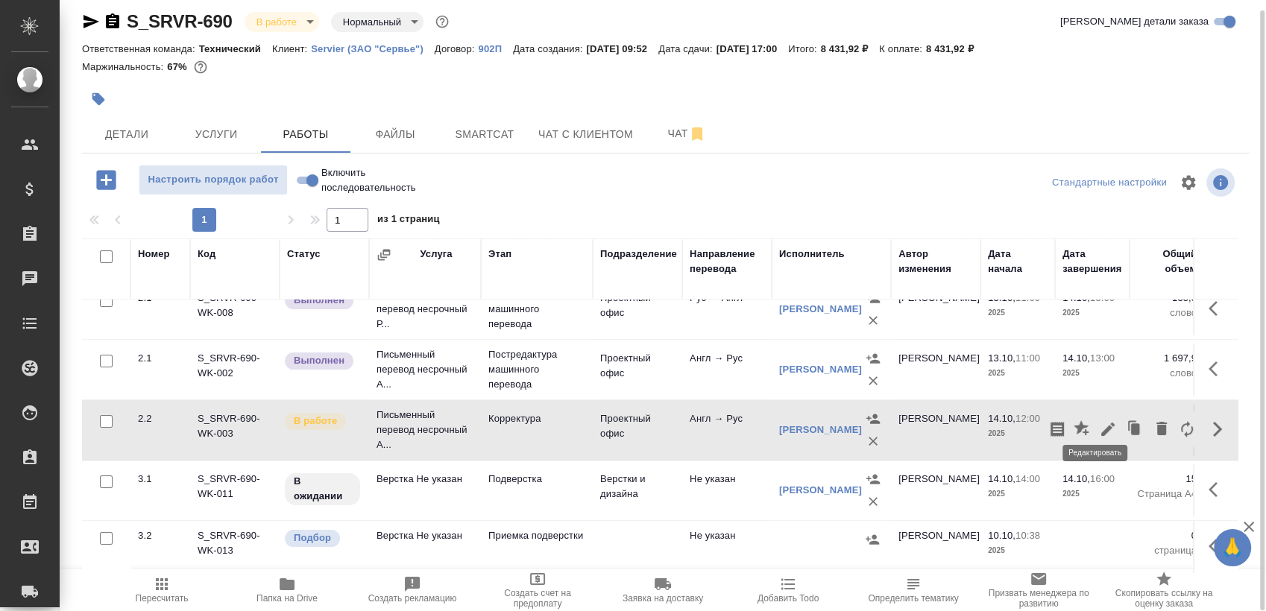
click at [1099, 420] on icon "button" at bounding box center [1108, 429] width 18 height 18
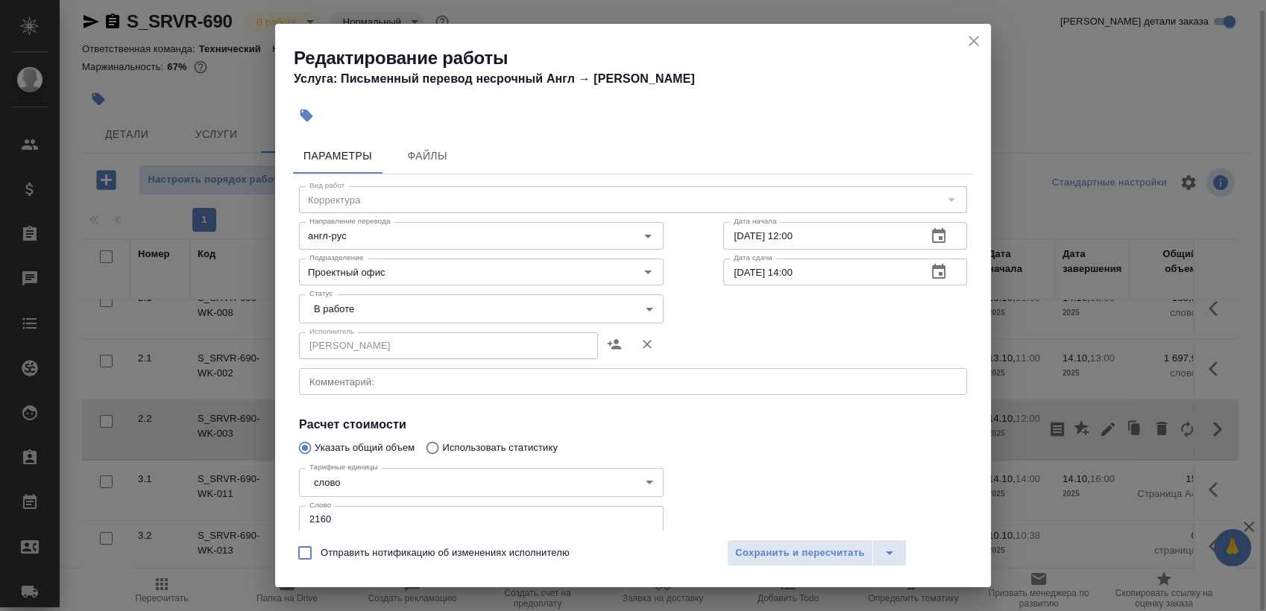
click at [379, 298] on body "🙏 .cls-1 fill:#fff; AWATERA Sergeeva Anastasia Клиенты Спецификации Заказы 0 Ча…" at bounding box center [633, 305] width 1266 height 611
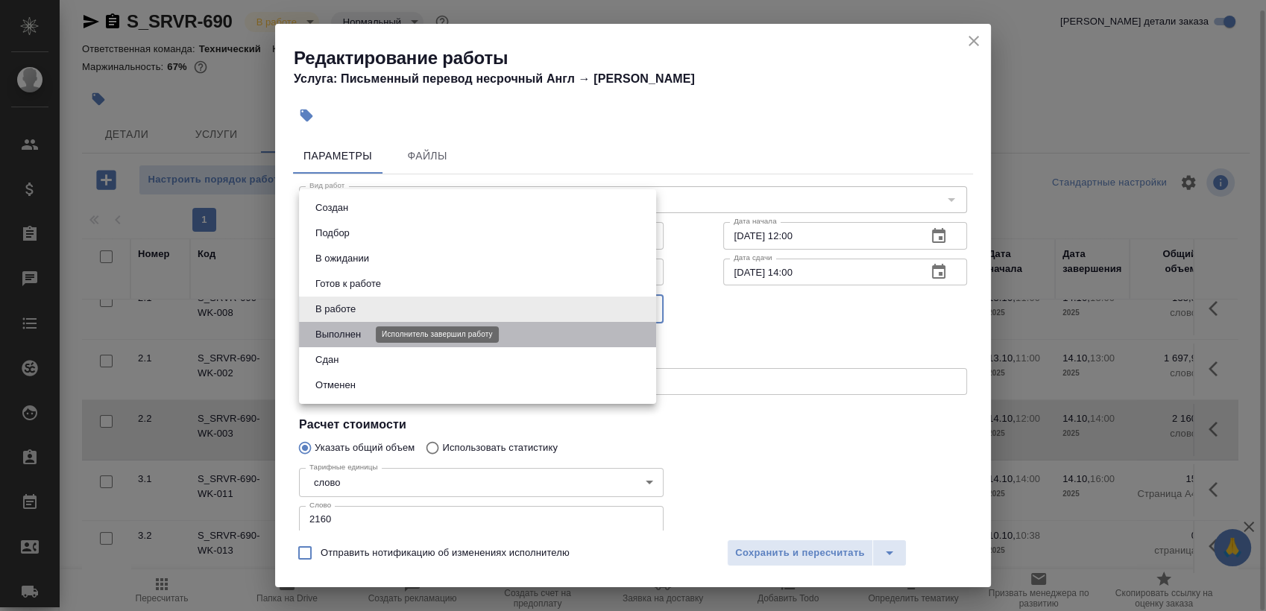
click at [350, 331] on button "Выполнен" at bounding box center [338, 334] width 54 height 16
type input "completed"
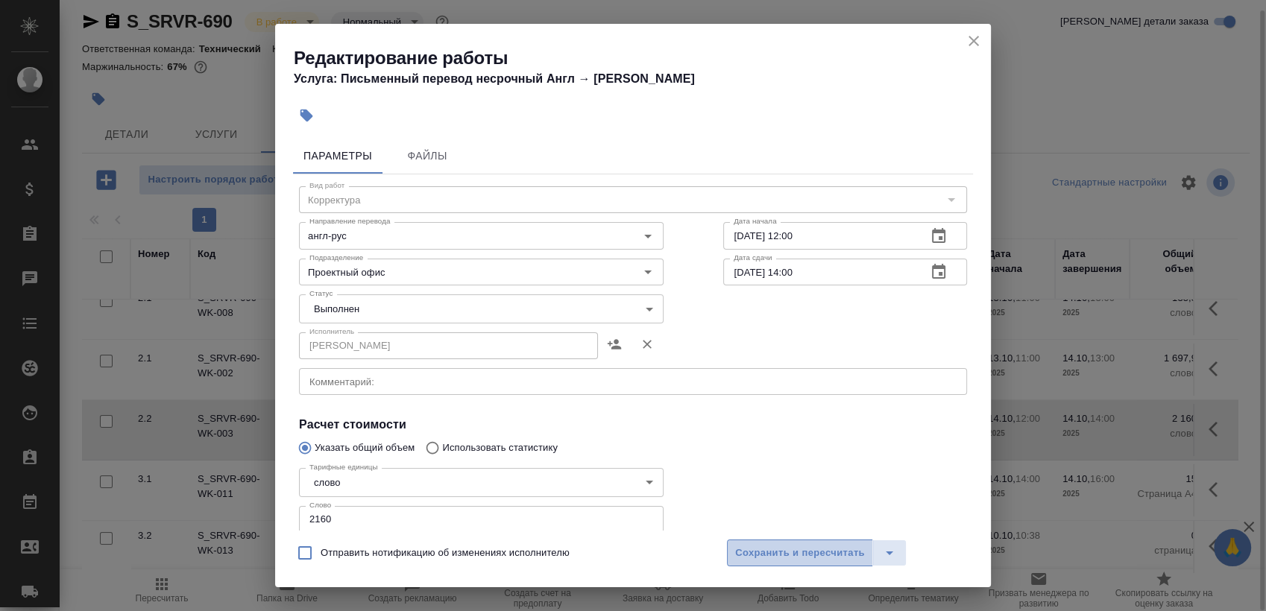
click at [766, 552] on span "Сохранить и пересчитать" at bounding box center [800, 553] width 130 height 17
click at [789, 566] on button "Сохранить и пересчитать" at bounding box center [800, 553] width 146 height 27
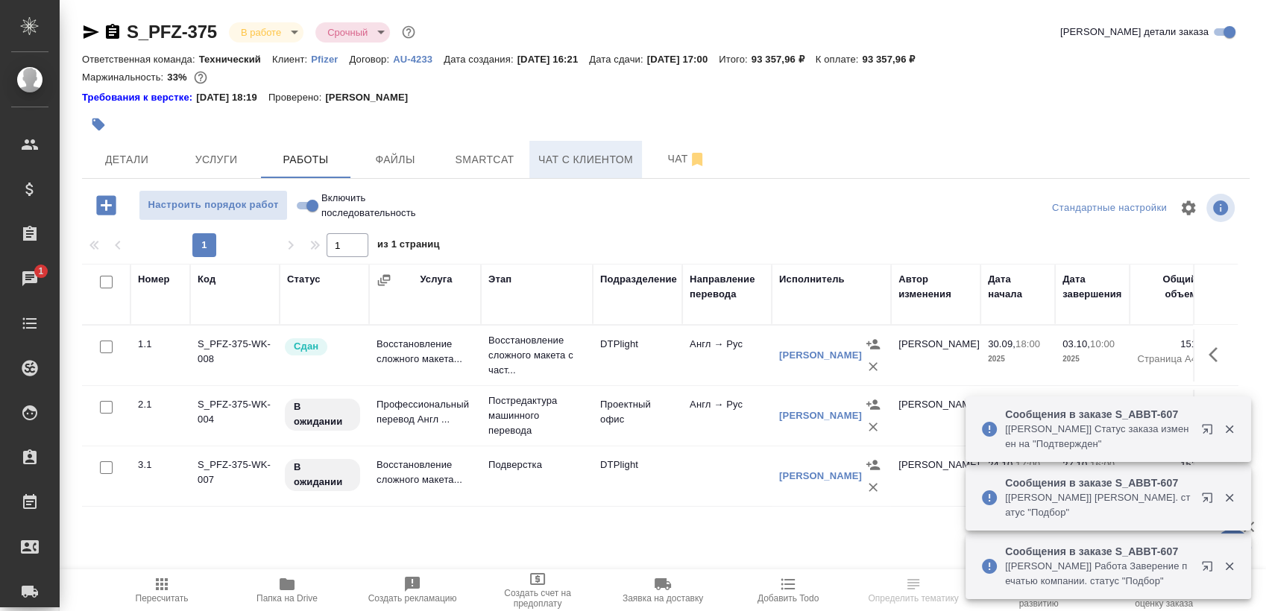
click at [529, 157] on button "Чат с клиентом" at bounding box center [585, 159] width 113 height 37
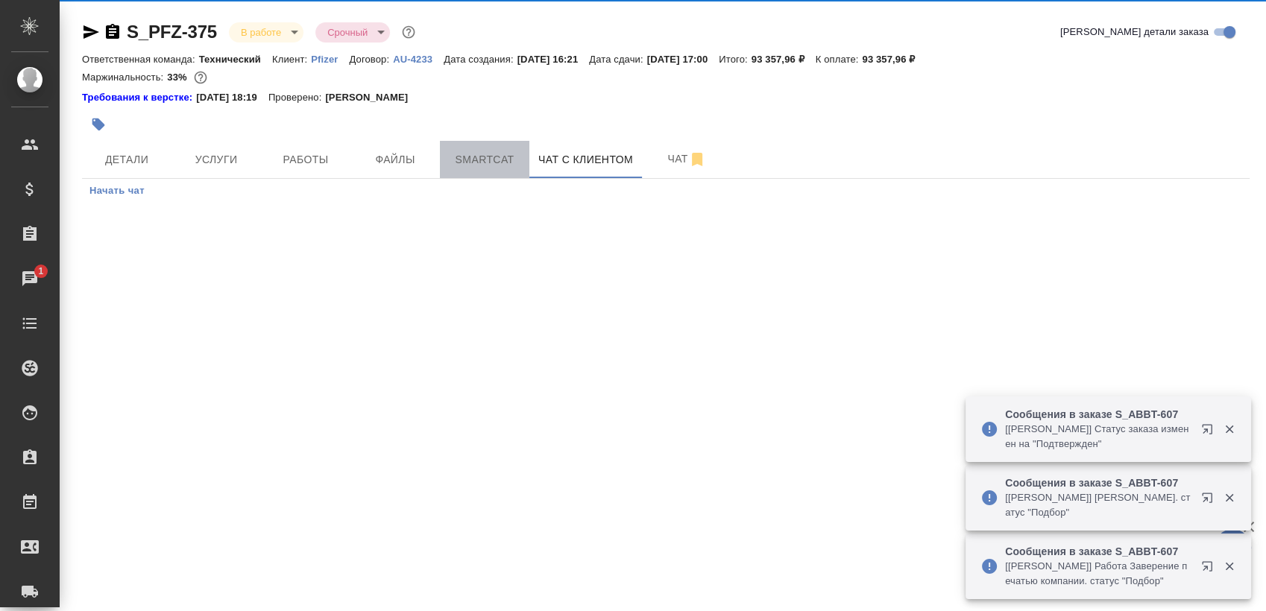
click at [498, 160] on span "Smartcat" at bounding box center [485, 160] width 72 height 19
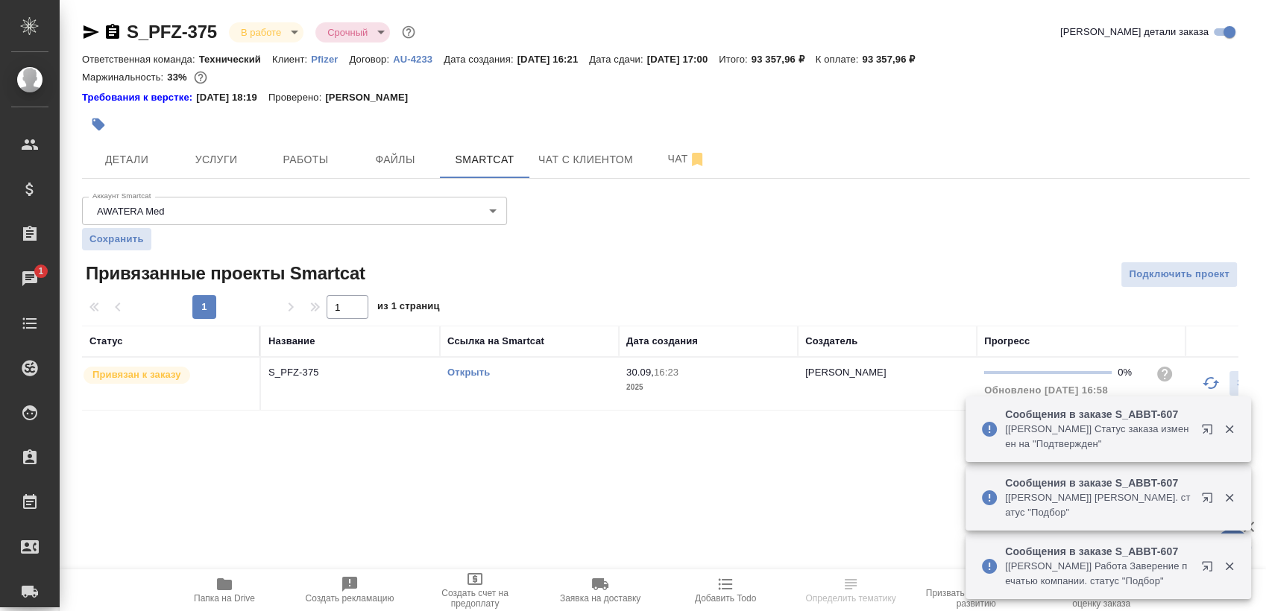
click at [472, 365] on div "Открыть" at bounding box center [529, 372] width 164 height 15
click at [471, 369] on link "Открыть" at bounding box center [468, 372] width 42 height 11
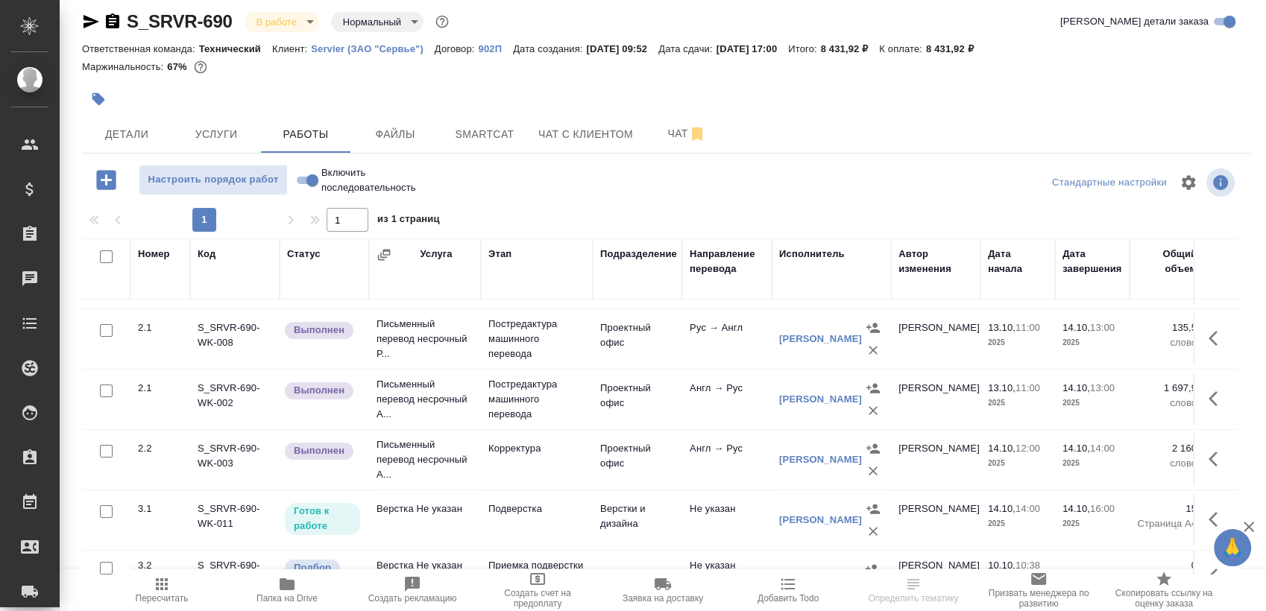
scroll to position [154, 0]
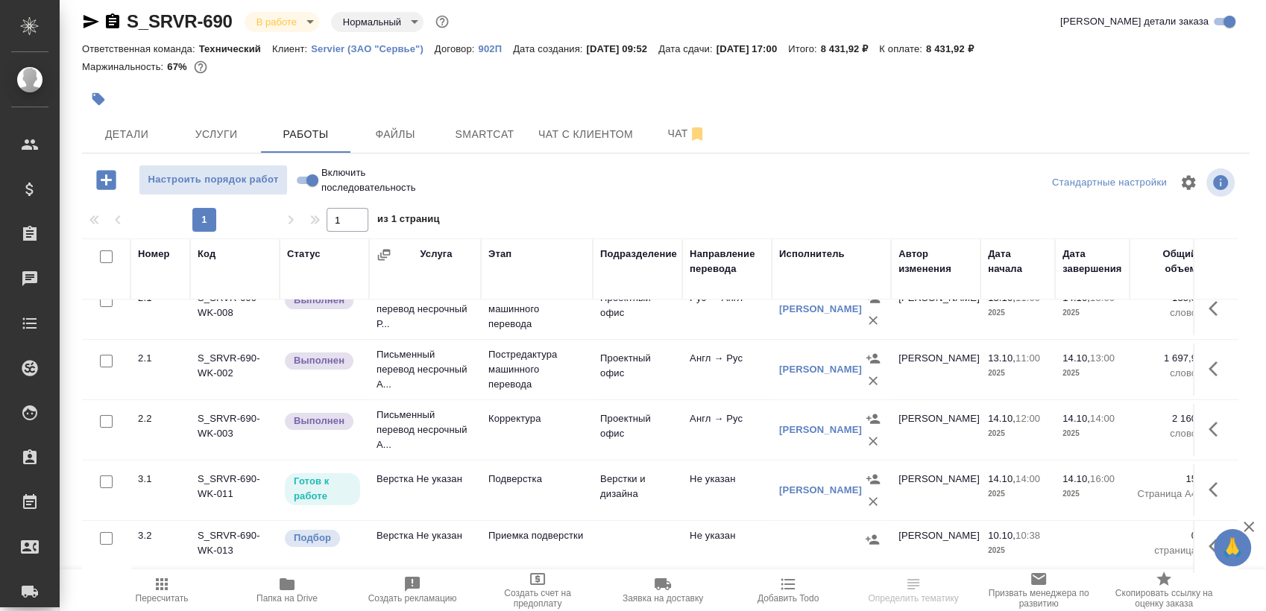
click at [1199, 528] on button "button" at bounding box center [1217, 546] width 36 height 36
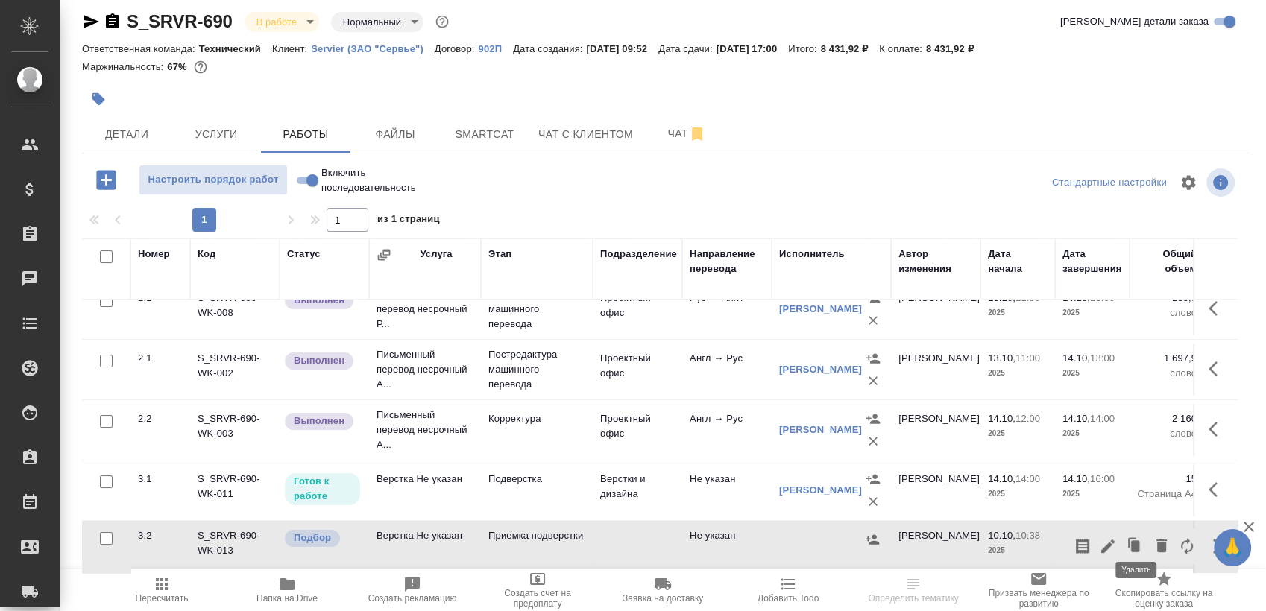
click at [1156, 539] on icon "button" at bounding box center [1161, 545] width 10 height 13
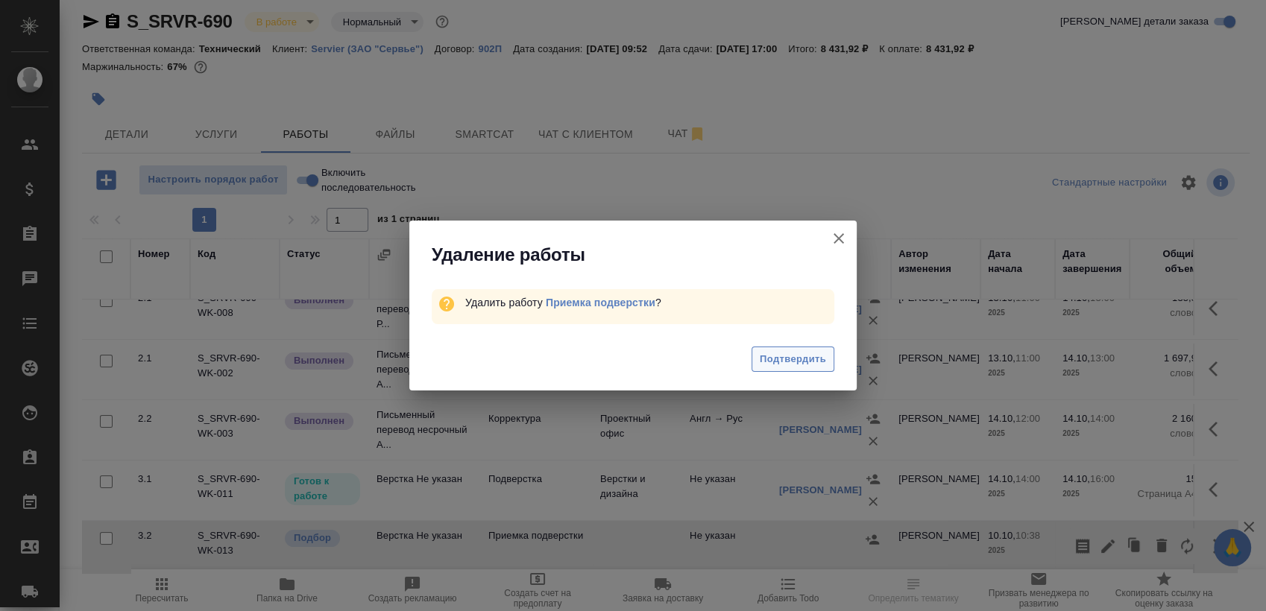
click at [789, 356] on span "Подтвердить" at bounding box center [793, 359] width 66 height 17
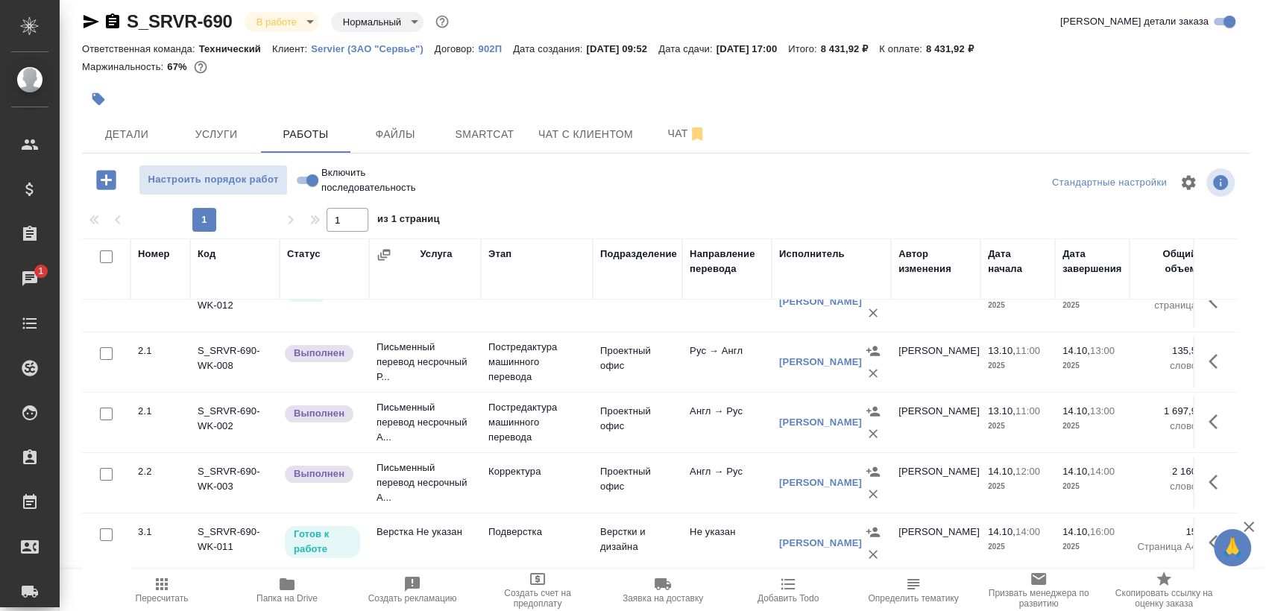
scroll to position [101, 0]
click at [1199, 528] on button "button" at bounding box center [1217, 543] width 36 height 36
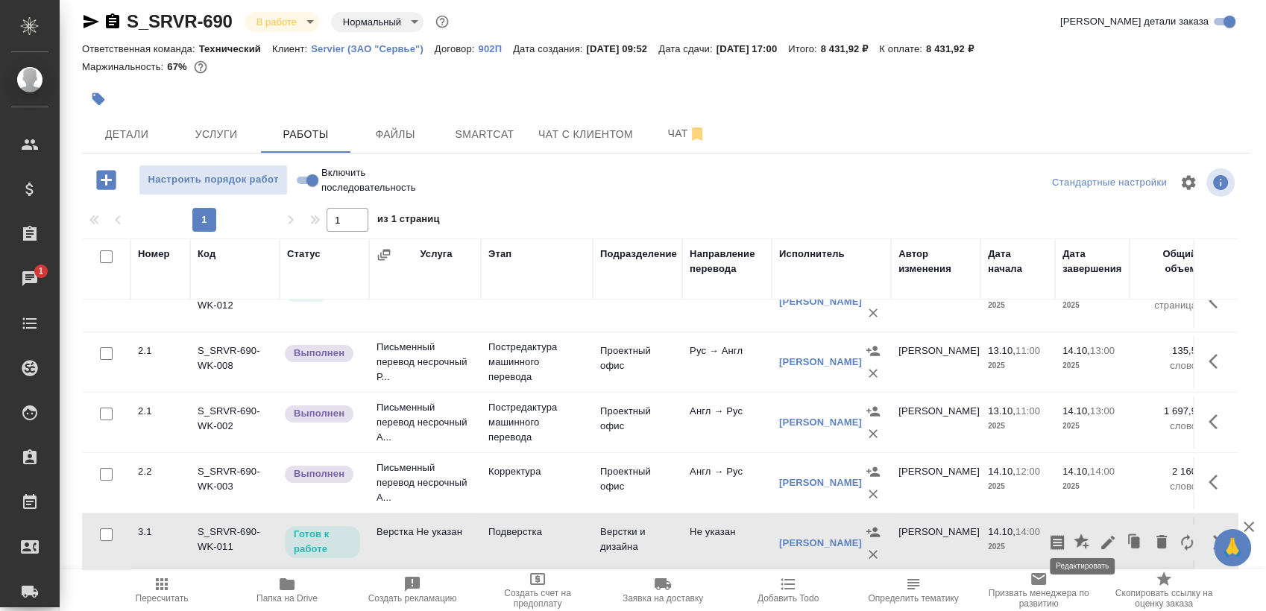
click at [1101, 536] on icon "button" at bounding box center [1107, 542] width 13 height 13
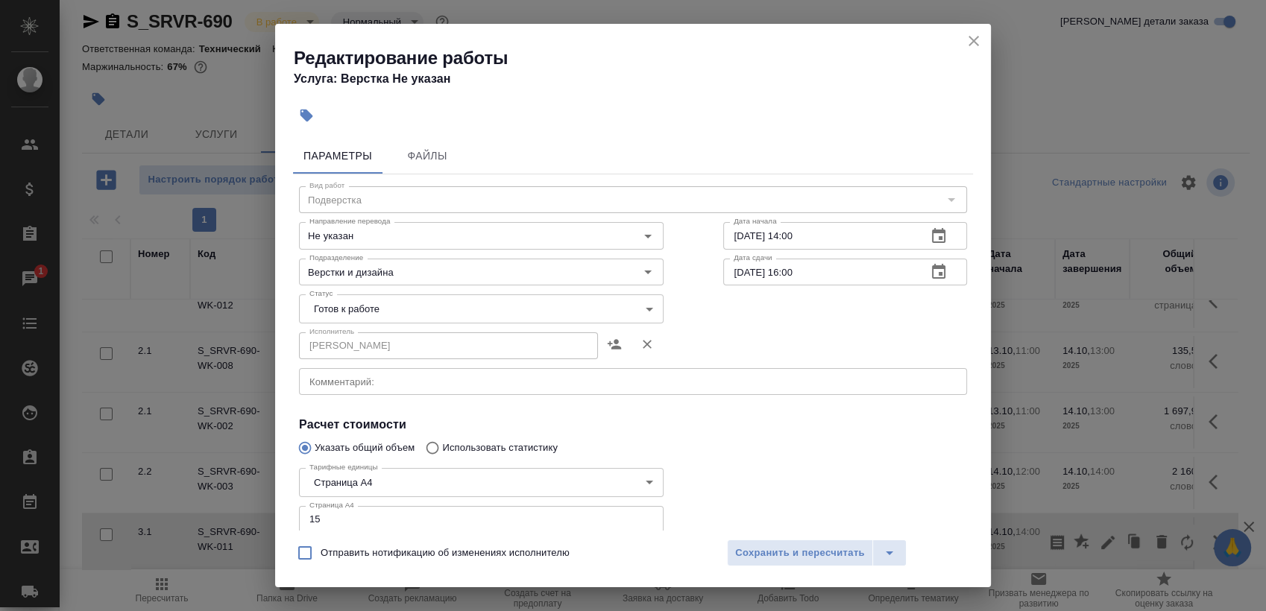
click at [489, 388] on div "x Комментарий:" at bounding box center [633, 381] width 668 height 27
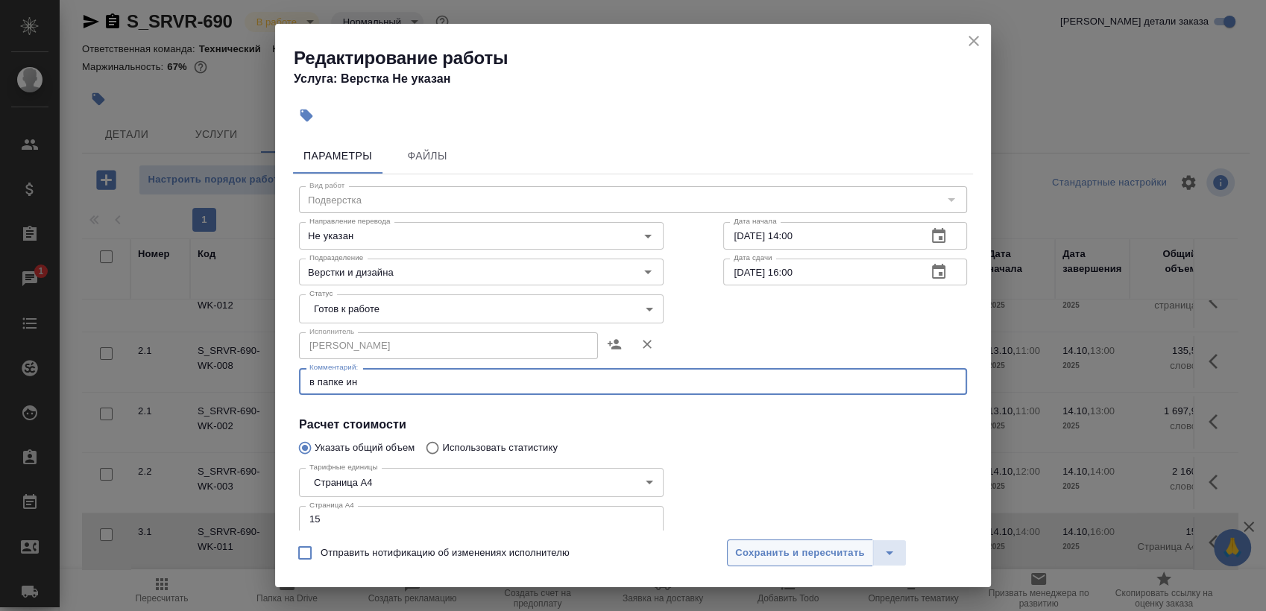
type textarea "в папке ин"
click at [767, 546] on span "Сохранить и пересчитать" at bounding box center [800, 553] width 130 height 17
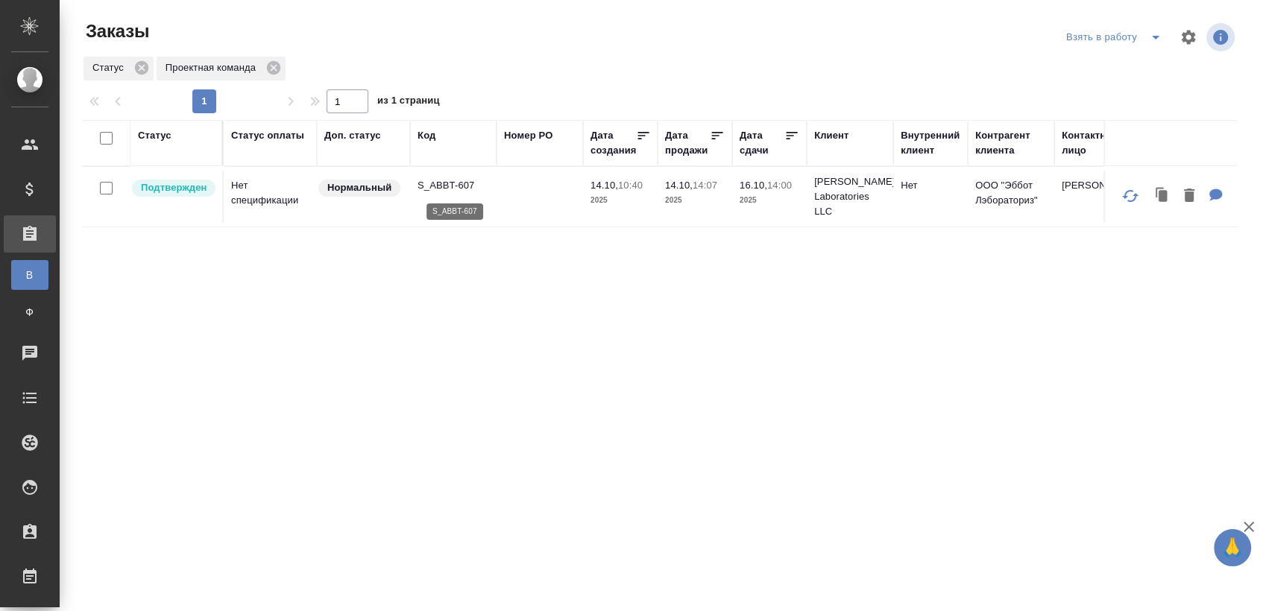
click at [443, 189] on p "S_ABBT-607" at bounding box center [453, 185] width 72 height 15
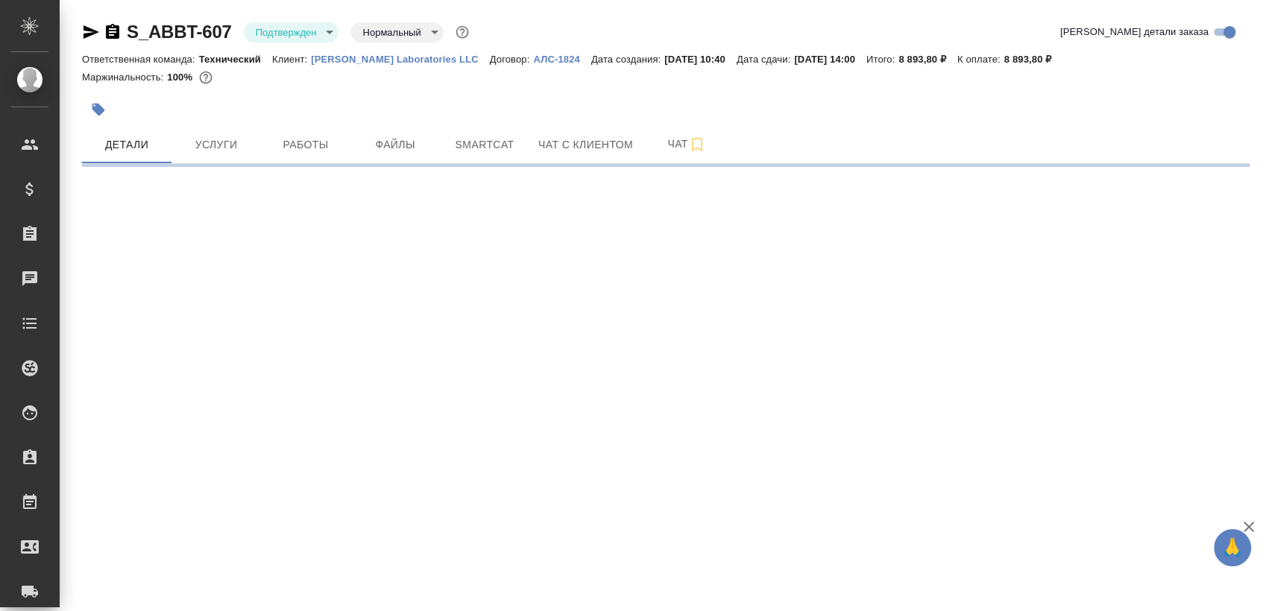
select select "RU"
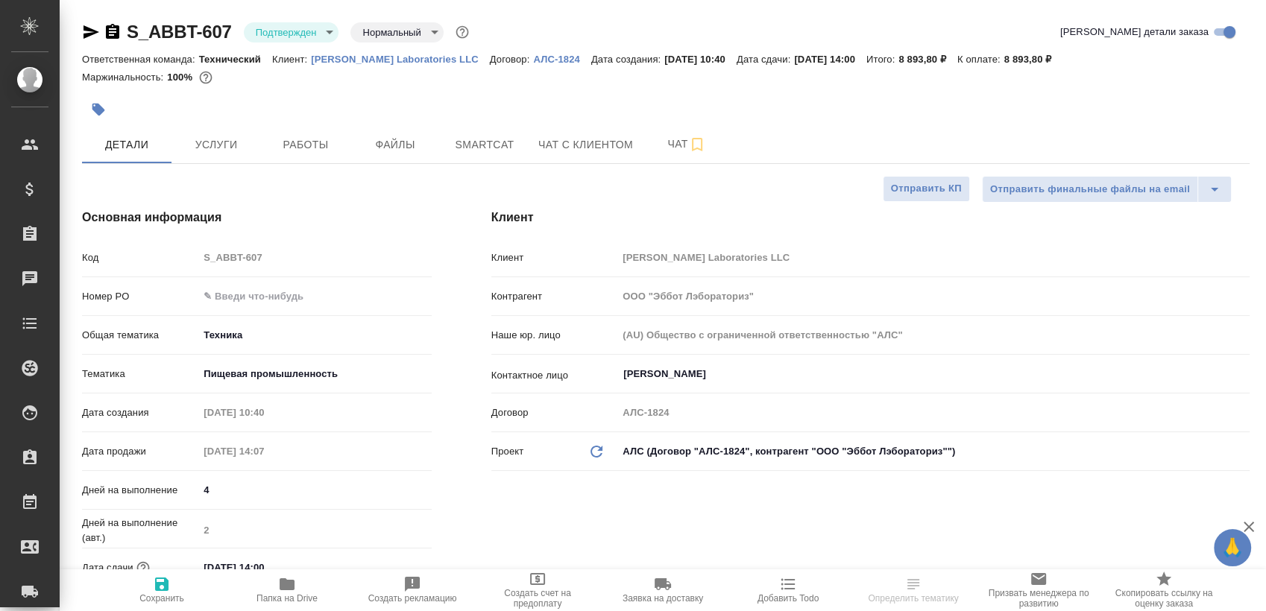
type textarea "x"
click at [268, 32] on body "🙏 .cls-1 fill:#fff; AWATERA Sergeeva Anastasia Клиенты Спецификации Заказы Чаты…" at bounding box center [633, 305] width 1266 height 611
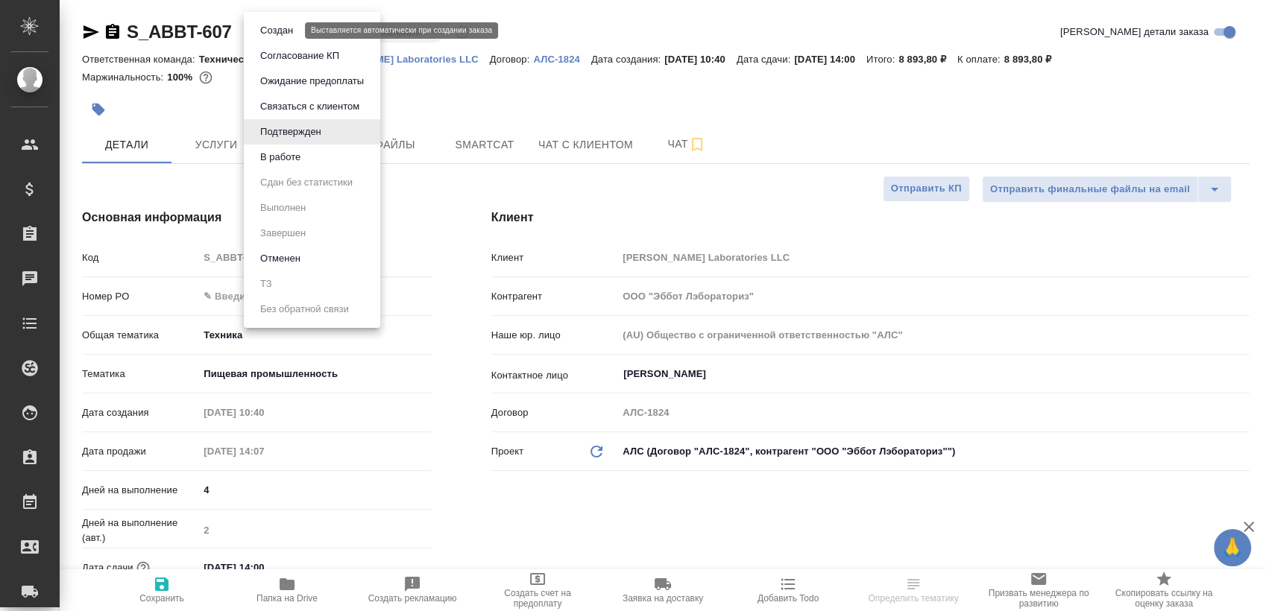
type textarea "x"
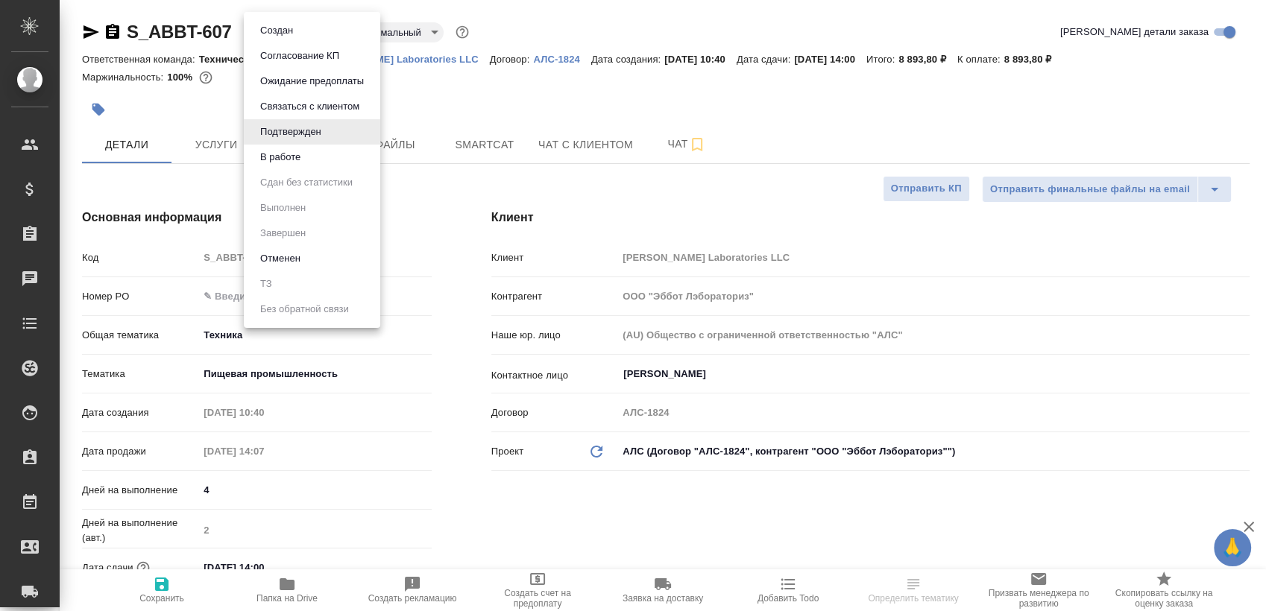
type textarea "x"
click at [280, 155] on button "В работе" at bounding box center [280, 157] width 49 height 16
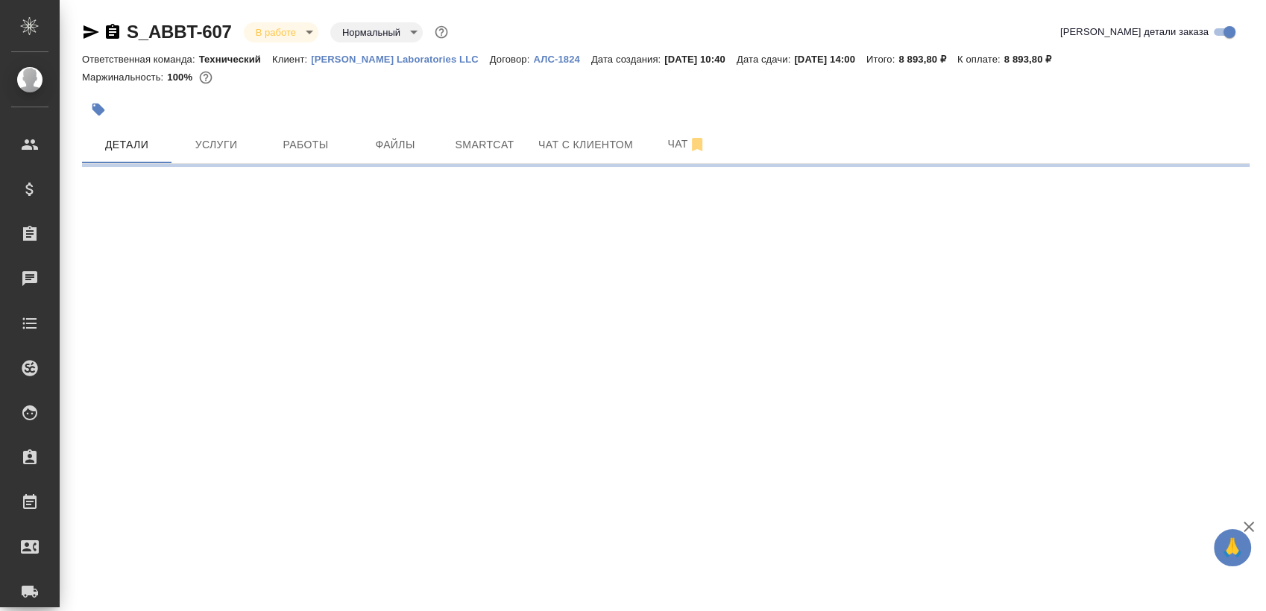
select select "RU"
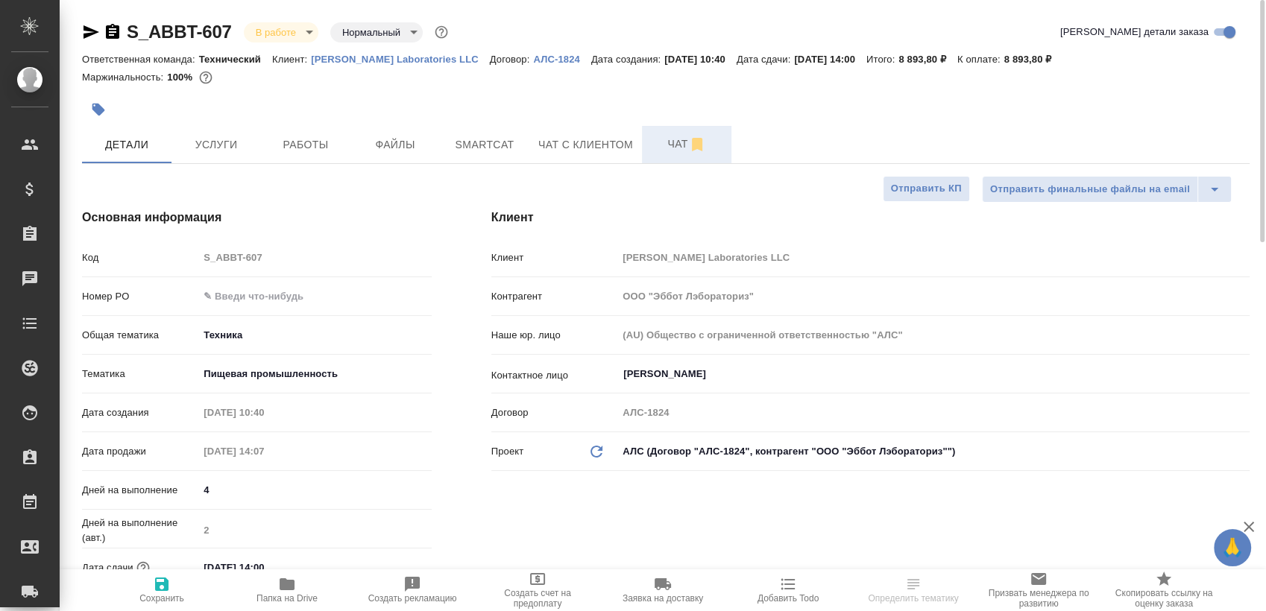
click at [648, 145] on button "Чат" at bounding box center [686, 144] width 89 height 37
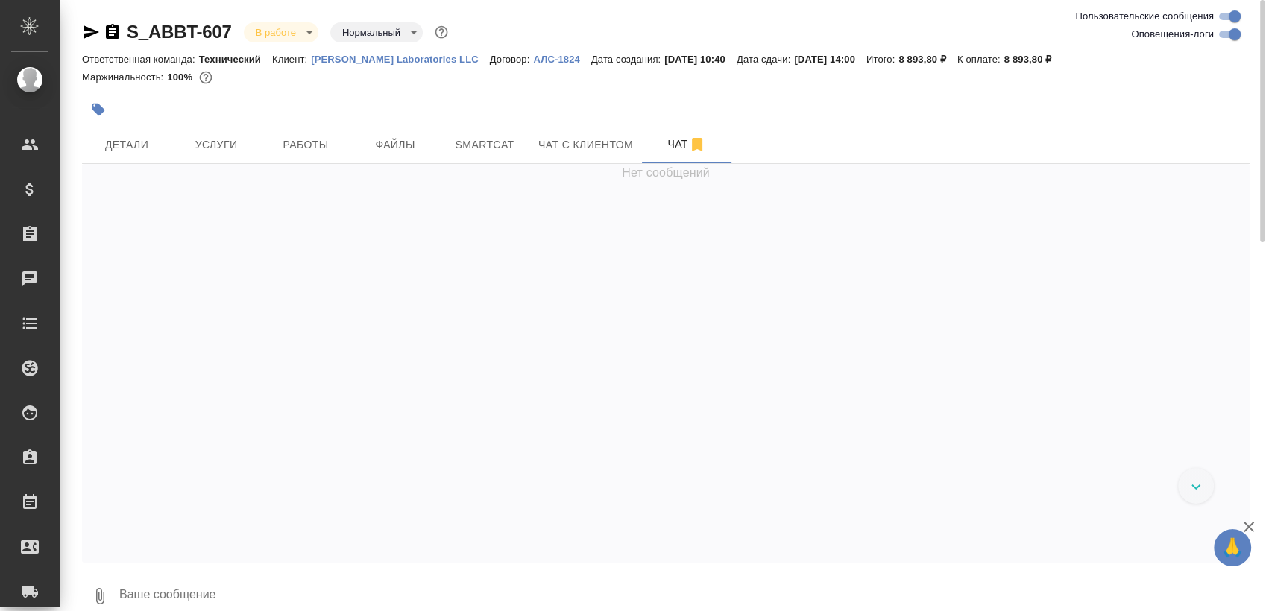
click at [1227, 31] on input "Оповещения-логи" at bounding box center [1234, 34] width 54 height 18
checkbox input "false"
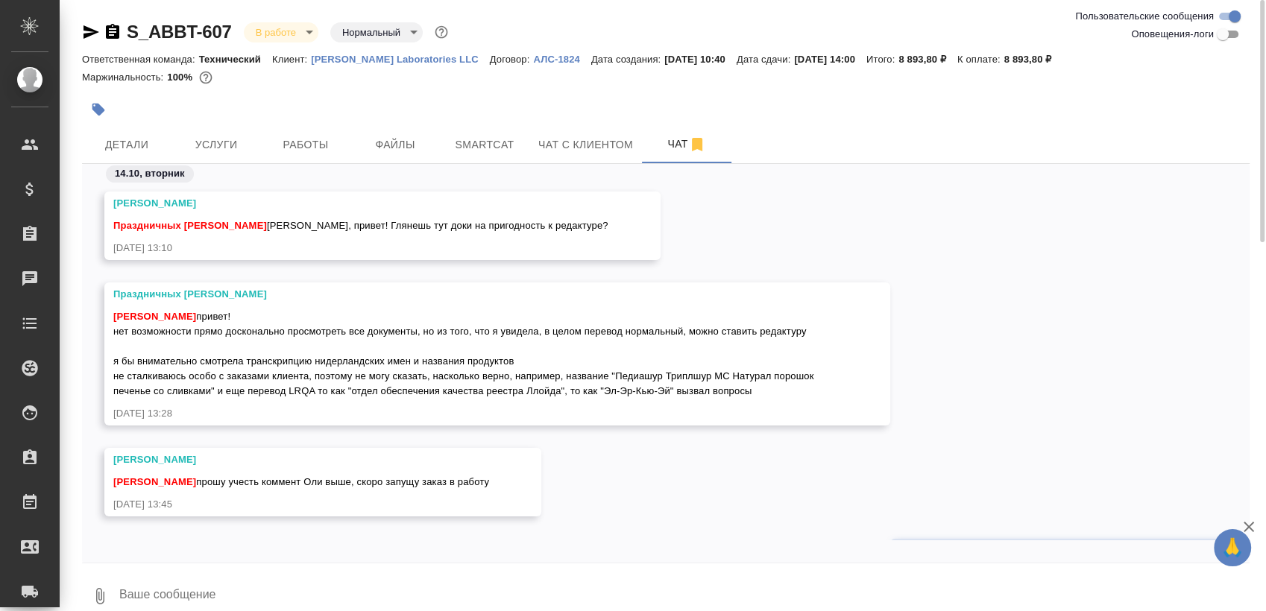
scroll to position [70, 0]
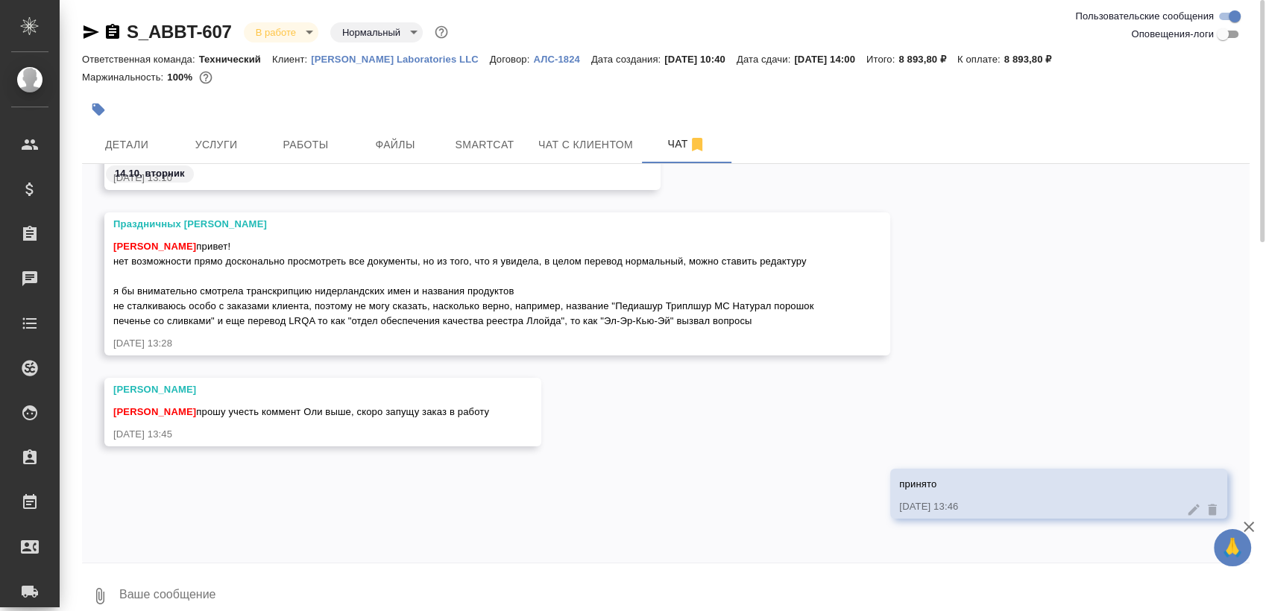
drag, startPoint x: 196, startPoint y: 291, endPoint x: 767, endPoint y: 315, distance: 571.4
click at [767, 315] on div "Усманова Ольга привет! нет возможности прямо досконально просмотреть все докуме…" at bounding box center [475, 282] width 724 height 93
copy span "смотрела транскрипцию нидерландских имен и названия продуктов не сталкиваюсь ос…"
click at [286, 138] on span "Работы" at bounding box center [306, 145] width 72 height 19
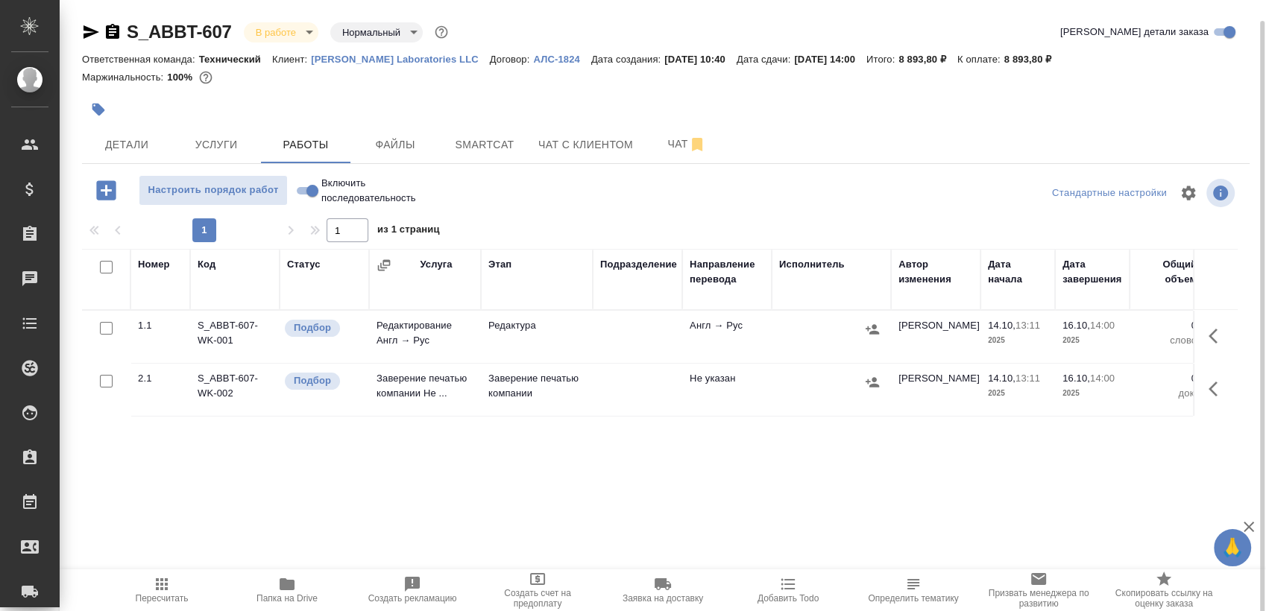
scroll to position [10, 0]
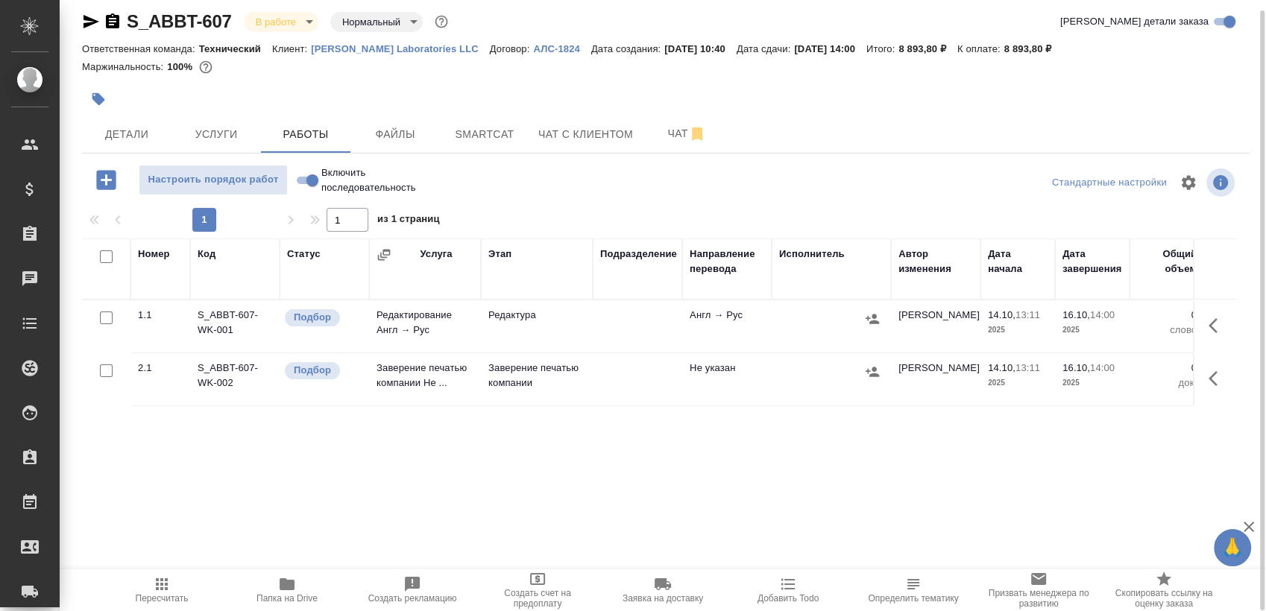
click at [1220, 327] on icon "button" at bounding box center [1217, 326] width 18 height 18
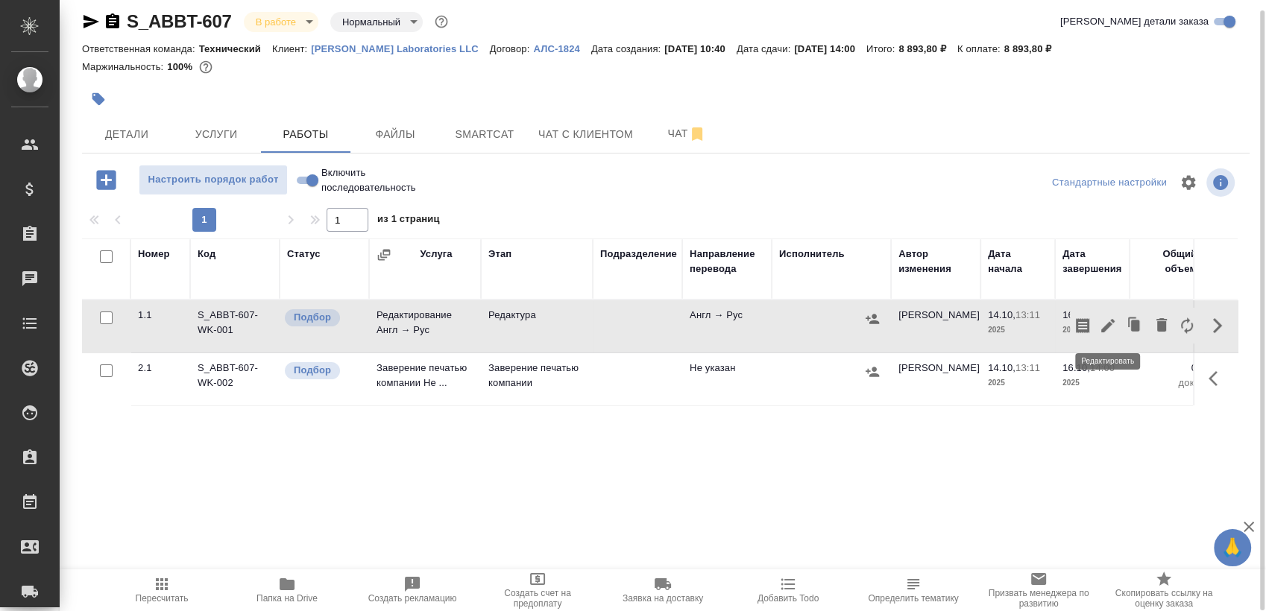
click at [1099, 325] on icon "button" at bounding box center [1108, 326] width 18 height 18
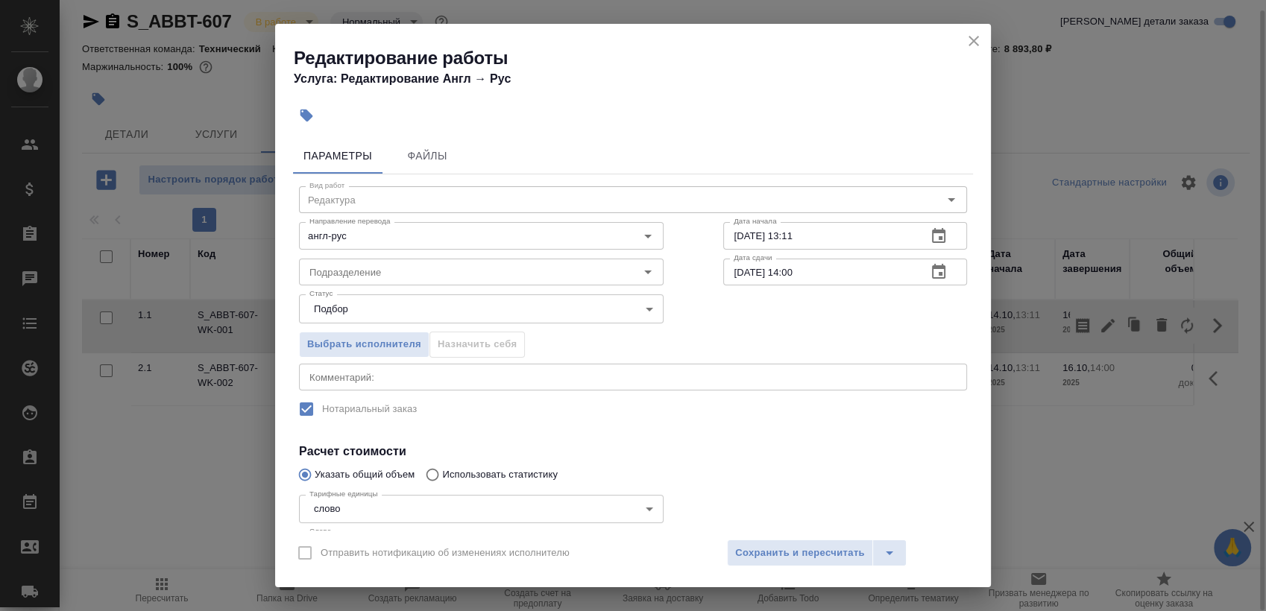
scroll to position [121, 0]
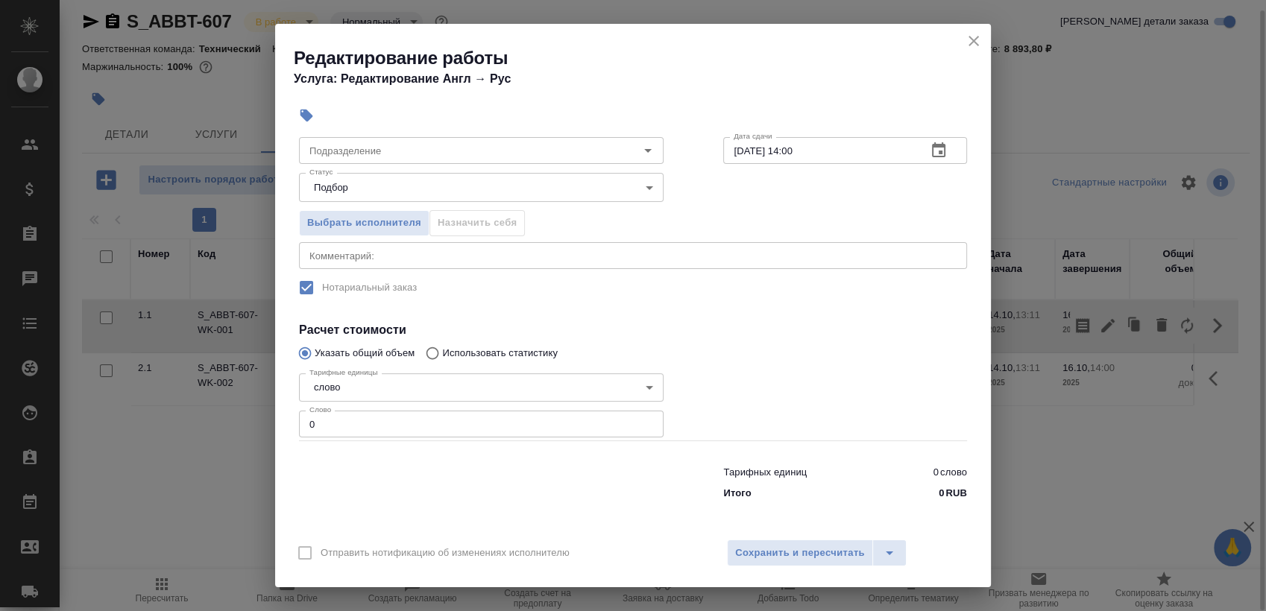
click at [506, 258] on textarea at bounding box center [632, 255] width 647 height 11
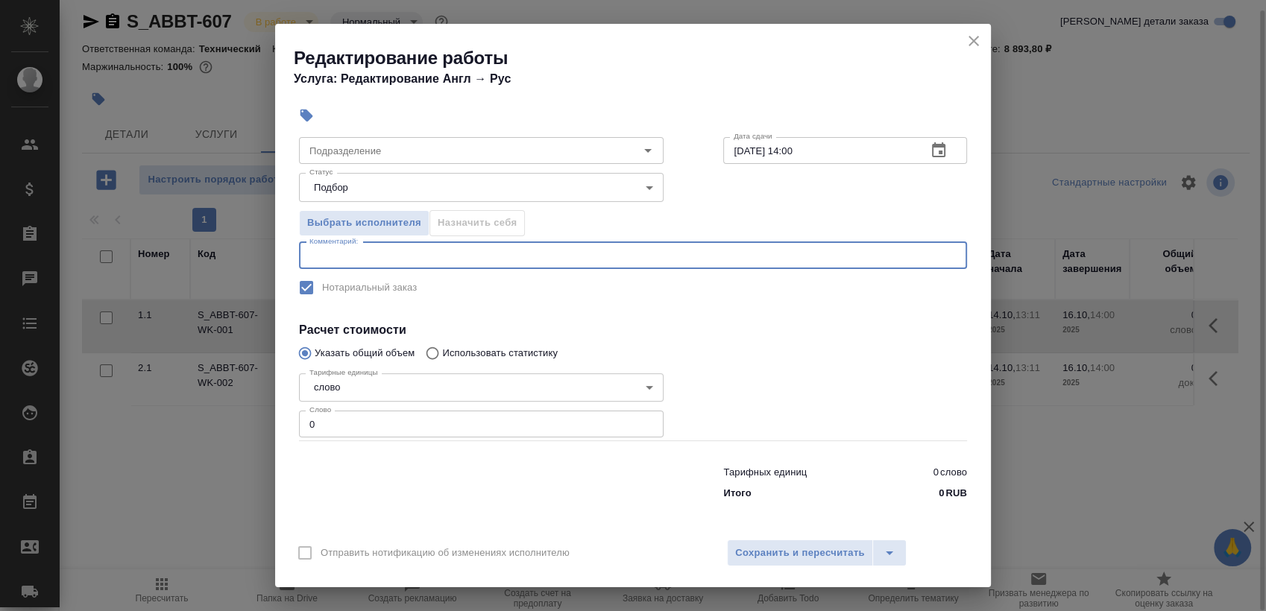
paste textarea "смотрела транскрипцию нидерландских имен и названия продуктов не сталкиваюсь ос…"
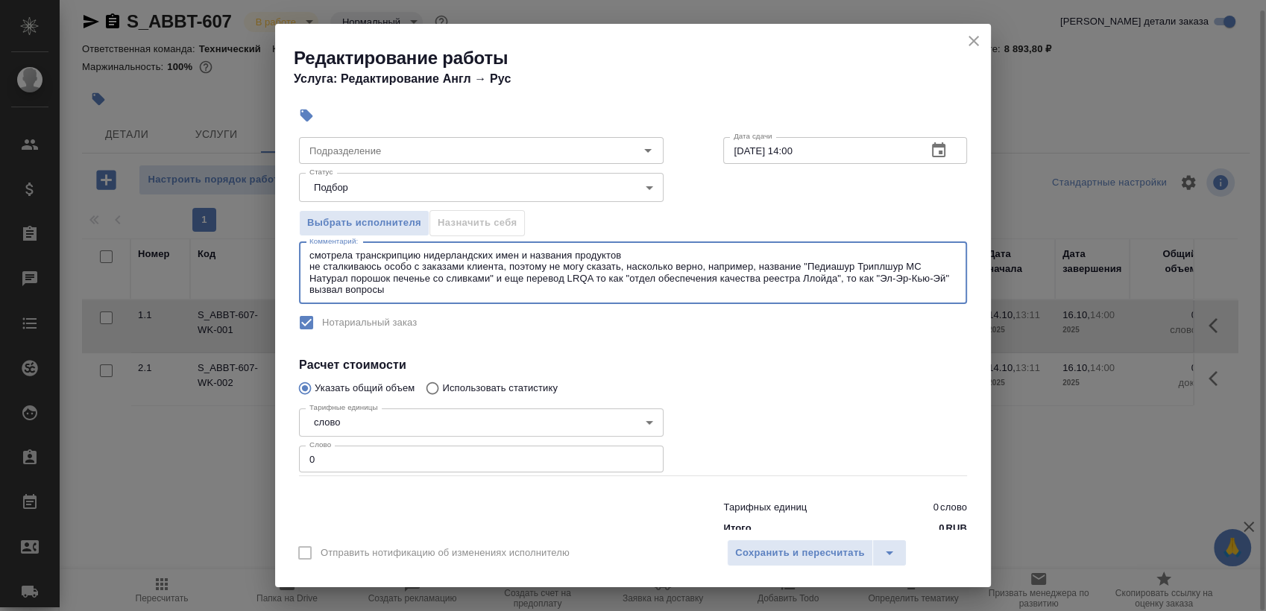
click at [314, 255] on textarea "смотрела транскрипцию нидерландских имен и названия продуктов не сталкиваюсь ос…" at bounding box center [632, 273] width 647 height 46
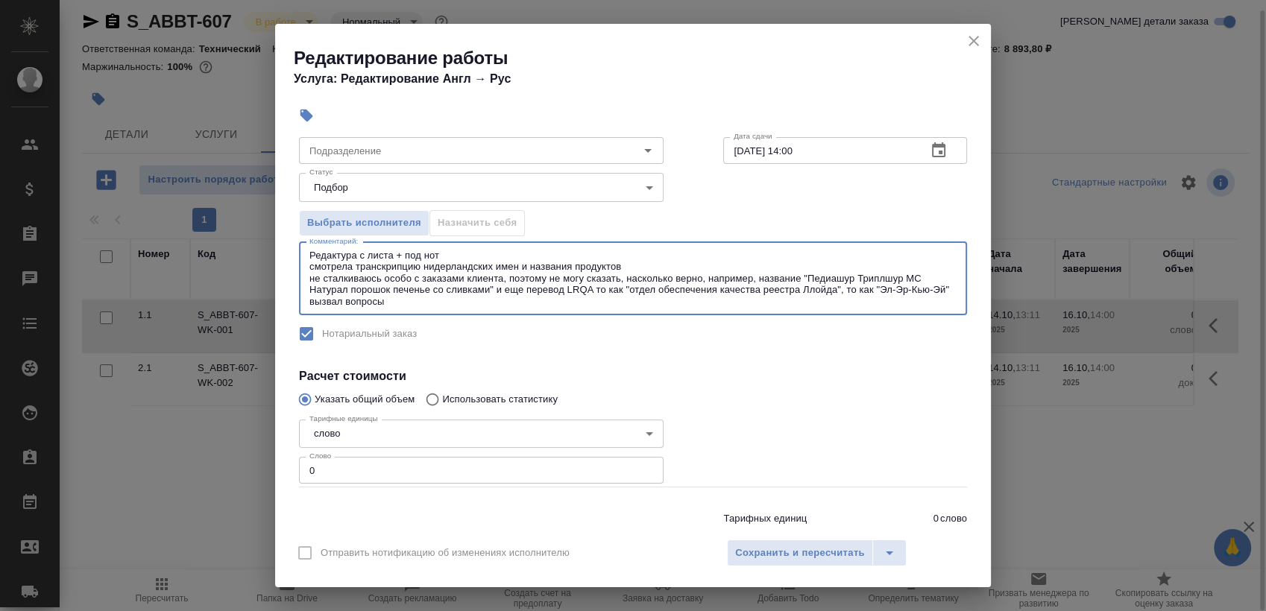
click at [335, 264] on textarea "Редактура с листа + под нот смотрела транскрипцию нидерландских имен и названия…" at bounding box center [632, 278] width 647 height 57
click at [453, 268] on textarea "Редактура с листа + под нот Внимательно при транскрипцию нидерландских имен и н…" at bounding box center [632, 278] width 647 height 57
click at [353, 262] on textarea "Редактура с листа + под нот Внимательно при транскрипцию нидерландских имен и н…" at bounding box center [632, 278] width 647 height 57
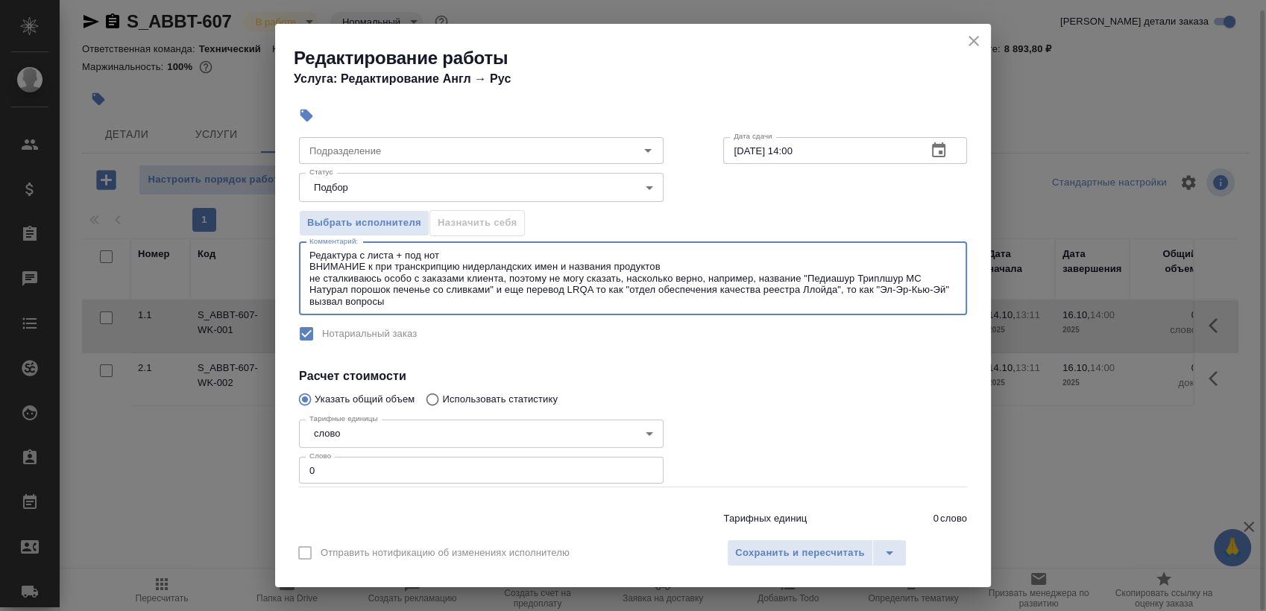
click at [382, 262] on textarea "Редактура с листа + под нот ВНИМАНИЕ к при транскрипцию нидерландских имен и на…" at bounding box center [632, 278] width 647 height 57
click at [440, 265] on textarea "Редактура с листа + под нот ВНИМАНИЕ к транскрипцию нидерландских имен и назван…" at bounding box center [632, 278] width 647 height 57
click at [414, 297] on textarea "Редактура с листа + под нот ВНИМАНИЕ к транскрипции нидерландских имен и назван…" at bounding box center [632, 278] width 647 height 57
click at [438, 300] on textarea "Редактура с листа + под нот ВНИМАНИЕ к транскрипции нидерландских имен и назван…" at bounding box center [632, 278] width 647 height 57
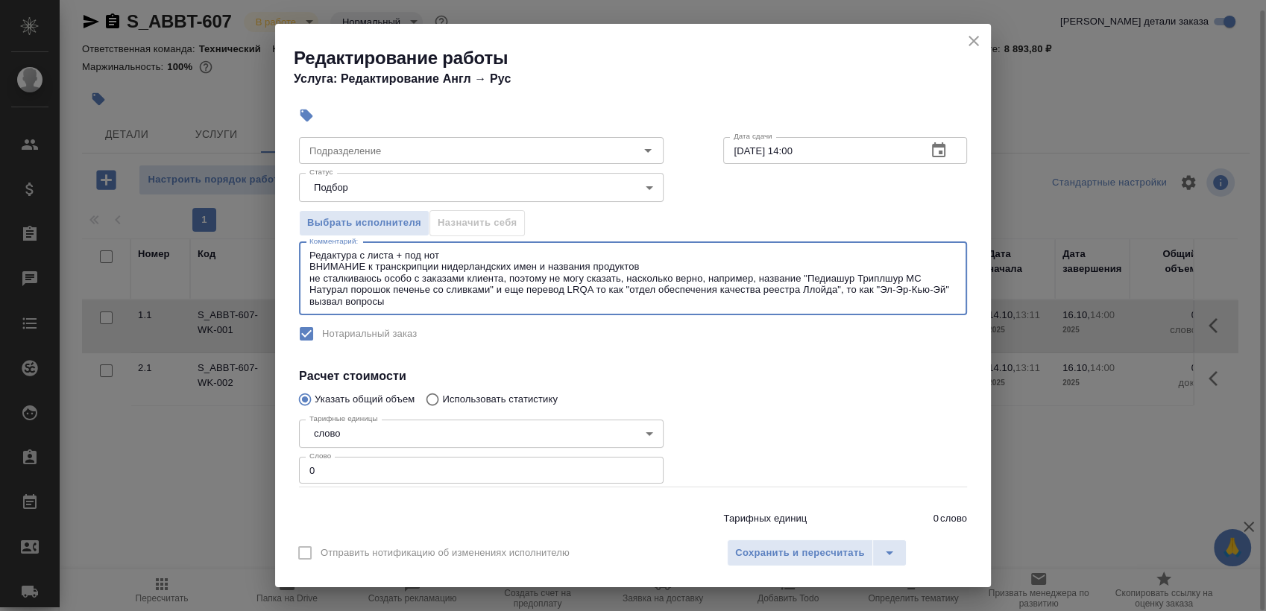
drag, startPoint x: 447, startPoint y: 300, endPoint x: 299, endPoint y: 280, distance: 149.7
click at [299, 280] on div "Редактура с листа + под нот ВНИМАНИЕ к транскрипции нидерландских имен и назван…" at bounding box center [633, 278] width 668 height 73
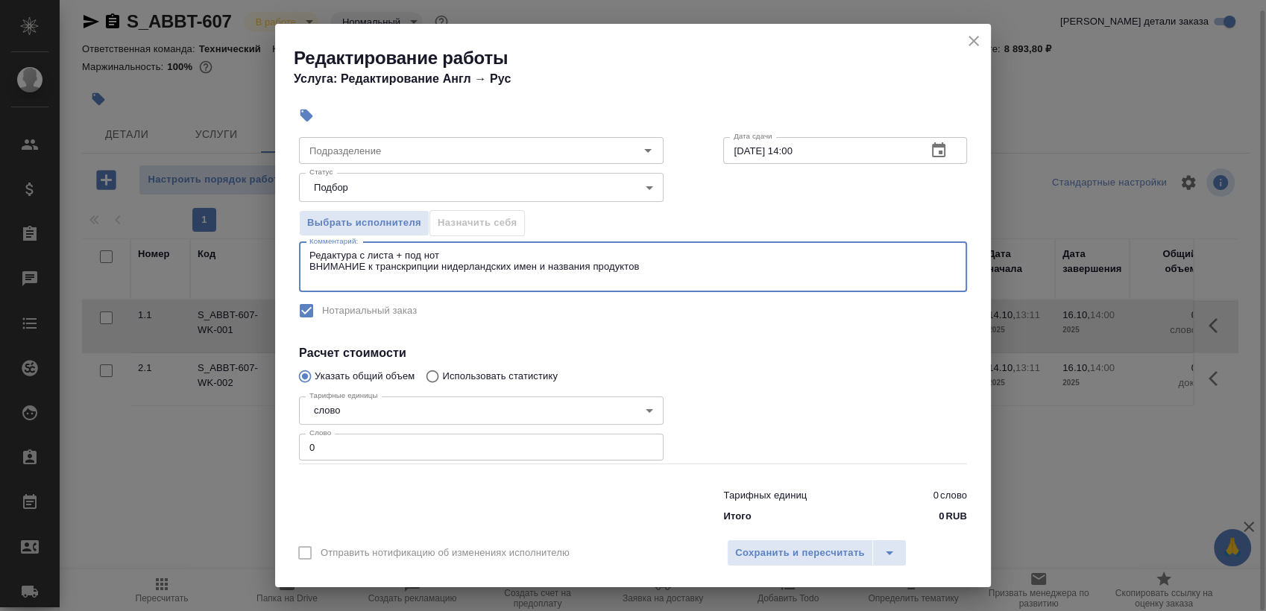
scroll to position [0, 0]
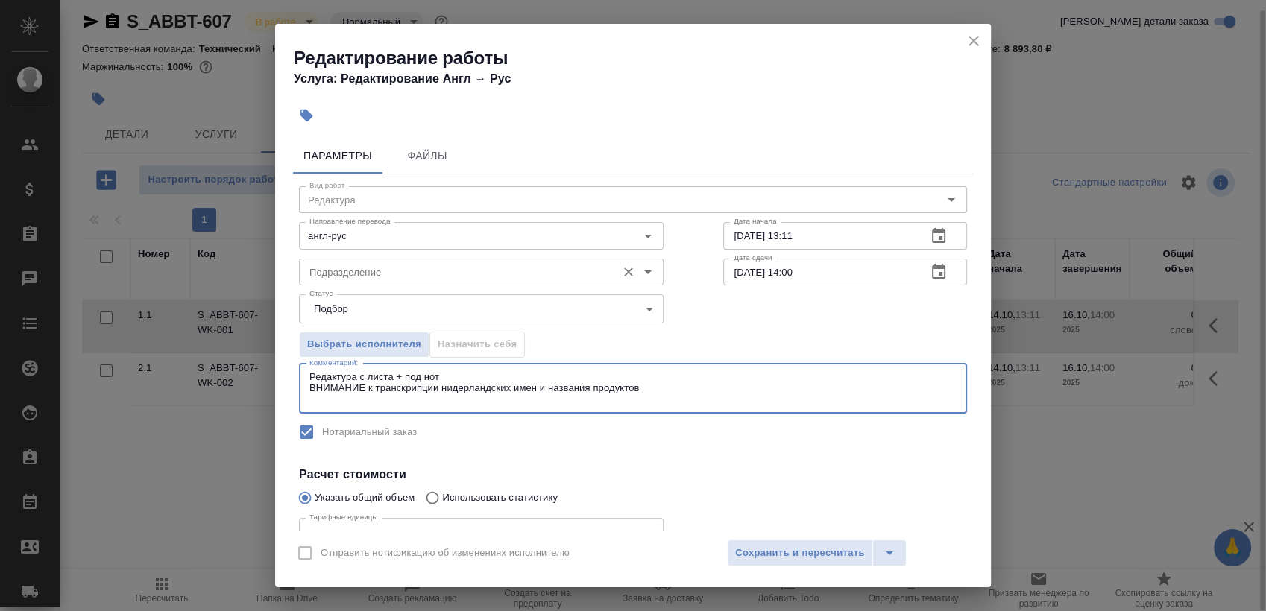
type textarea "Редактура с листа + под нот ВНИМАНИЕ к транскрипции нидерландских имен и назван…"
click at [369, 273] on input "Подразделение" at bounding box center [456, 272] width 306 height 18
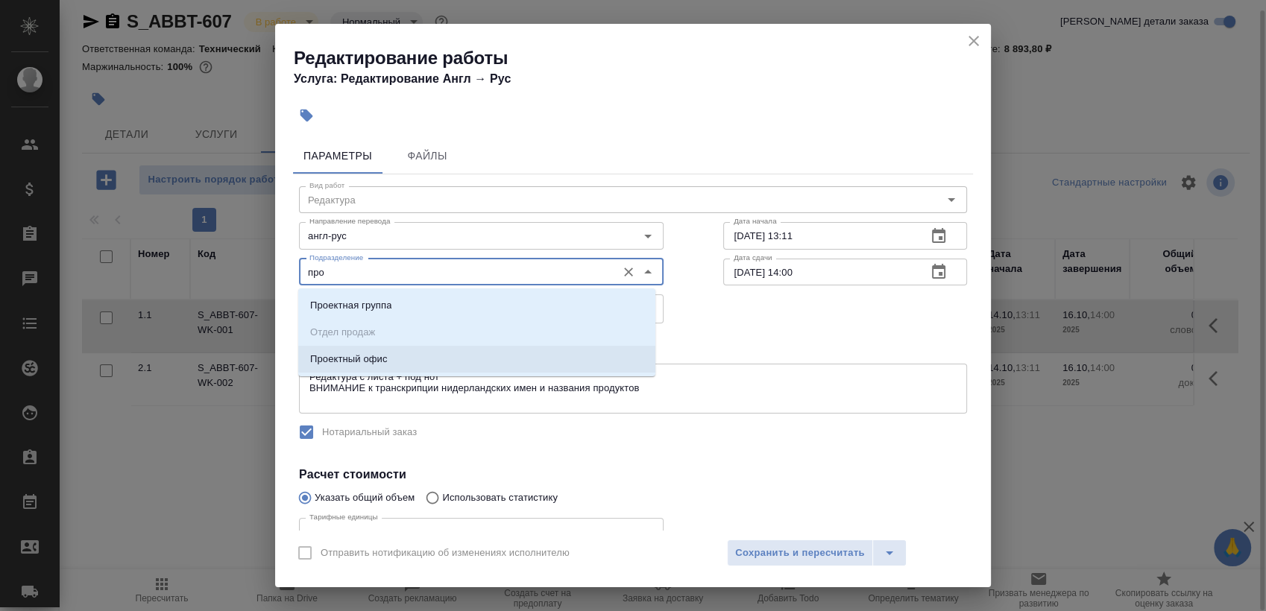
click at [376, 357] on p "Проектный офис" at bounding box center [349, 359] width 78 height 15
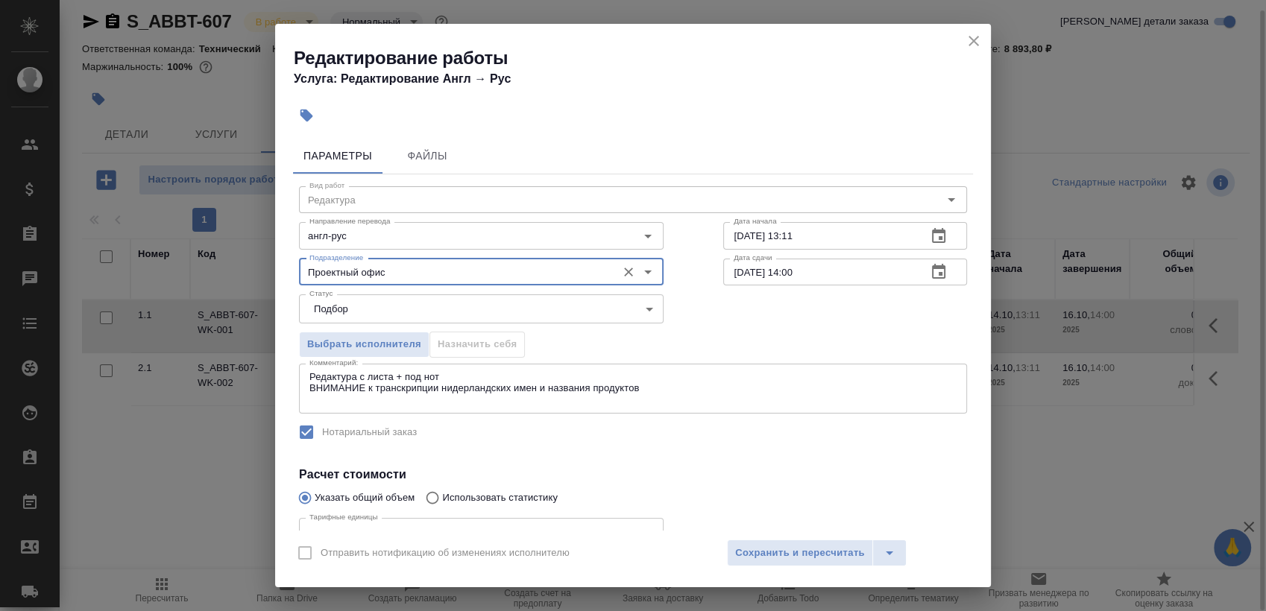
type input "Проектный офис"
click at [929, 267] on icon "button" at bounding box center [938, 272] width 18 height 18
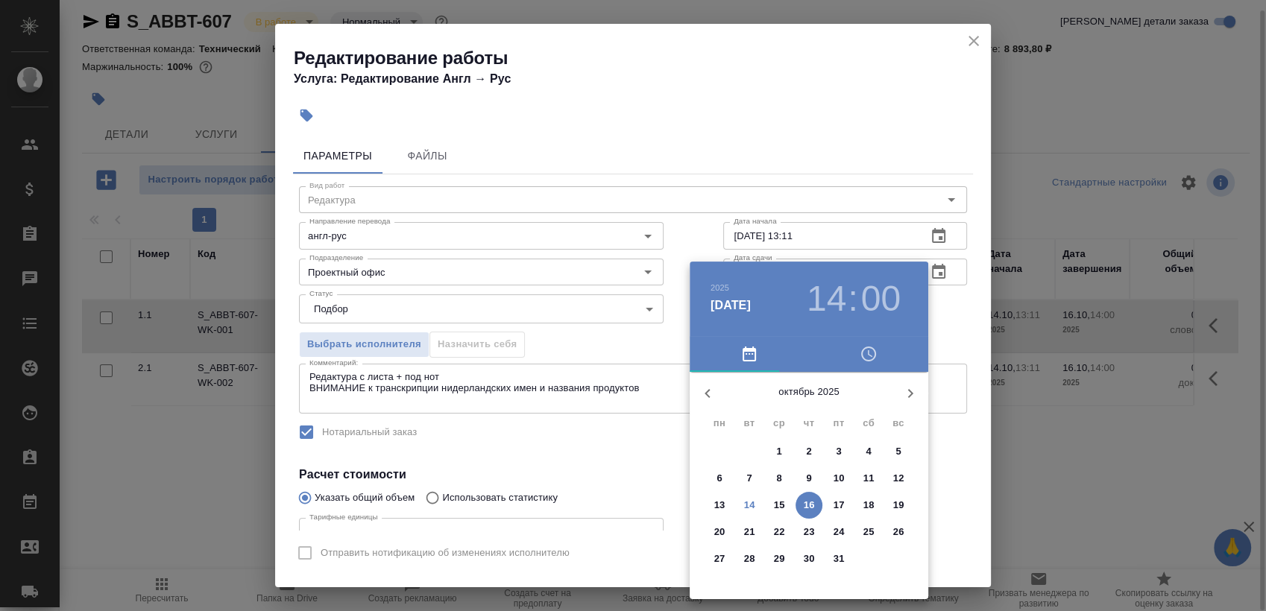
click at [818, 301] on h3 "14" at bounding box center [826, 299] width 40 height 42
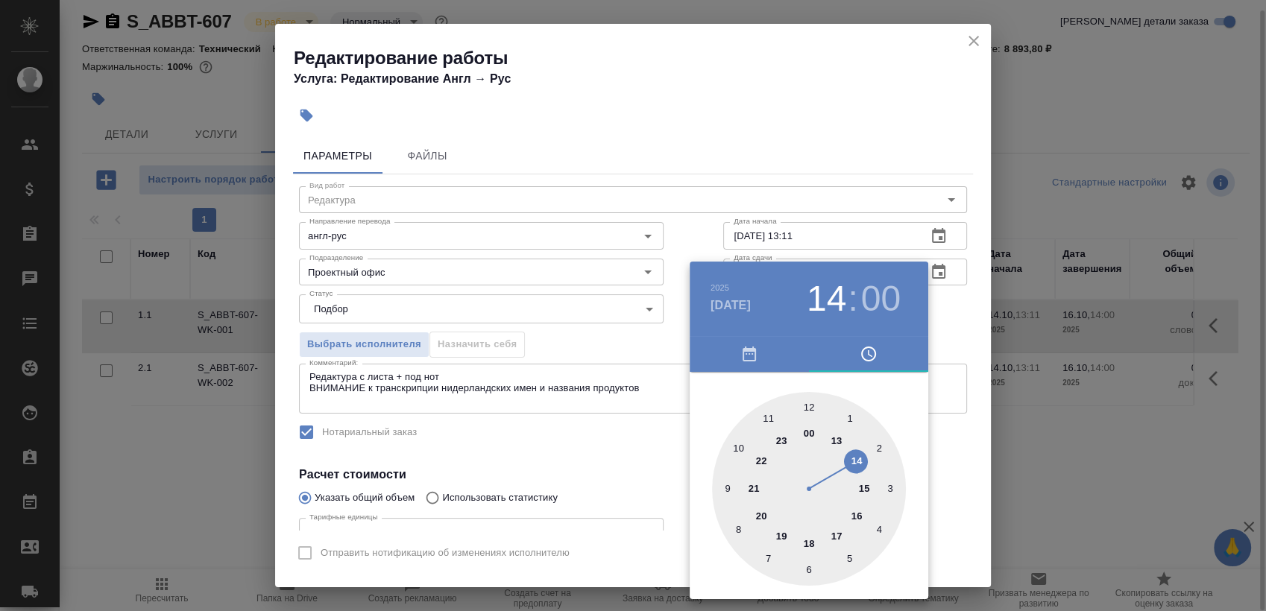
type input "16.10.2025 10:00"
click at [728, 441] on div at bounding box center [809, 489] width 194 height 194
drag, startPoint x: 968, startPoint y: 300, endPoint x: 927, endPoint y: 257, distance: 59.6
click at [967, 308] on div at bounding box center [633, 305] width 1266 height 611
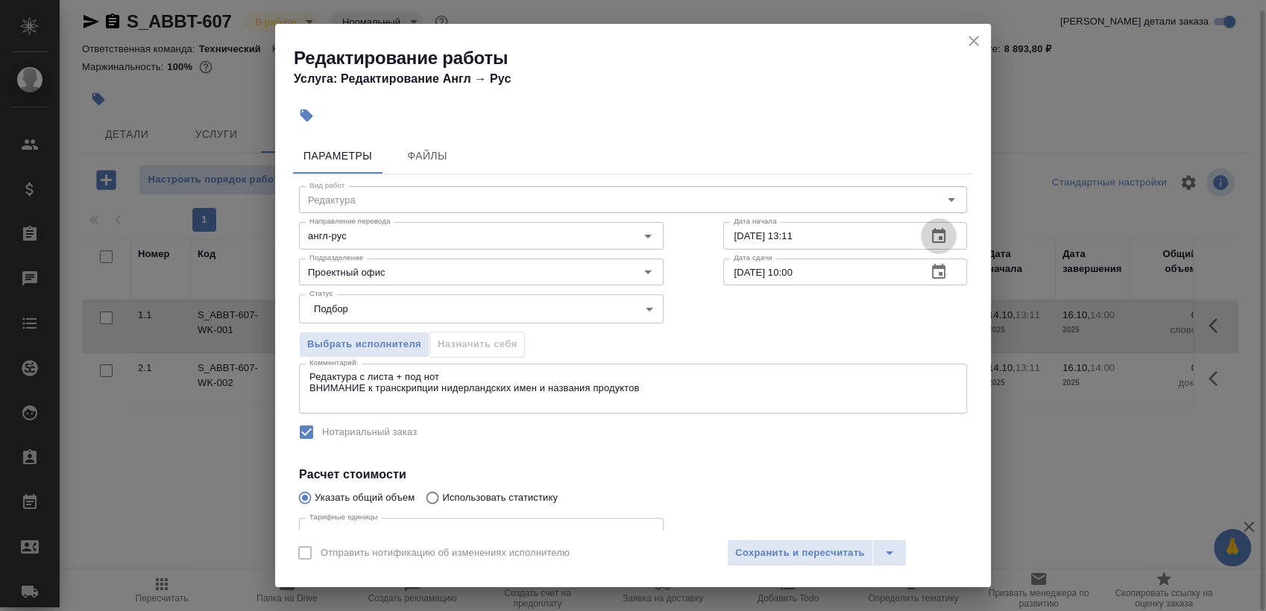
click at [921, 233] on button "button" at bounding box center [939, 236] width 36 height 36
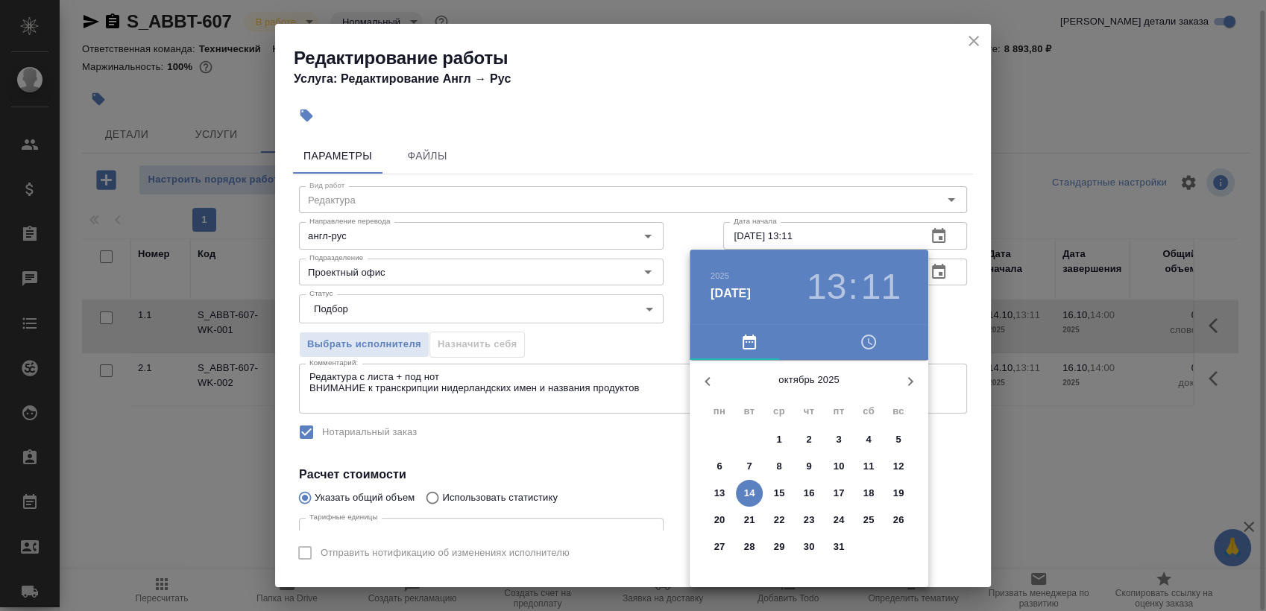
click at [748, 487] on p "14" at bounding box center [749, 493] width 11 height 15
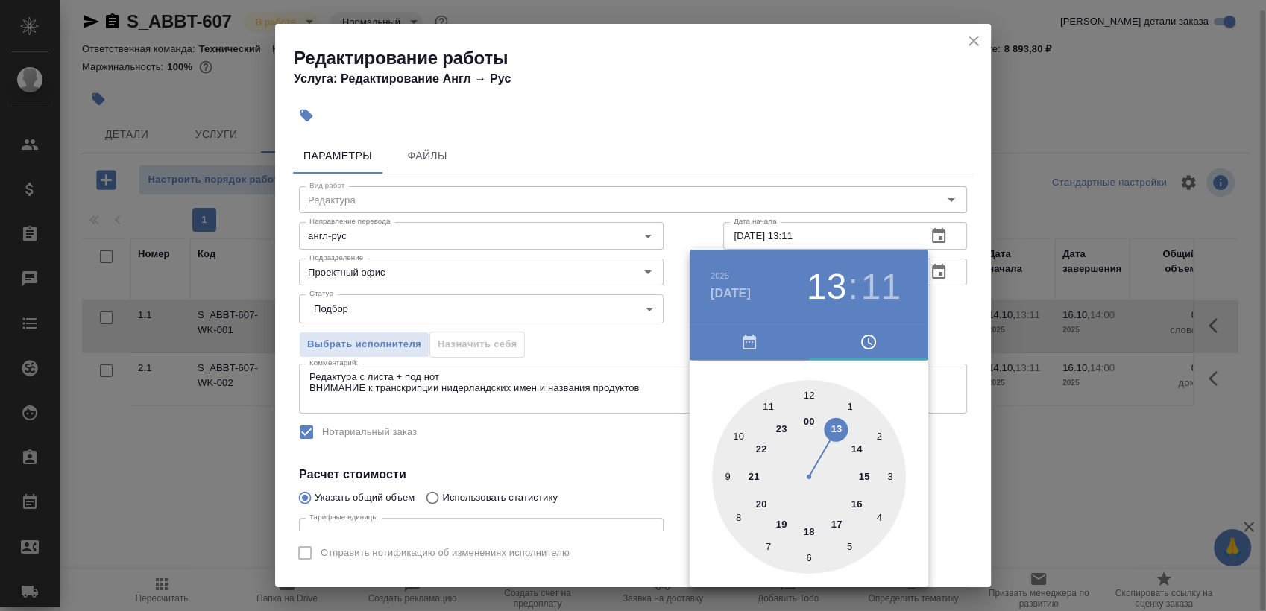
click at [857, 443] on div at bounding box center [809, 477] width 194 height 194
click at [808, 385] on div at bounding box center [809, 477] width 194 height 194
type input "14.10.2025 14:00"
click at [938, 306] on div at bounding box center [633, 305] width 1266 height 611
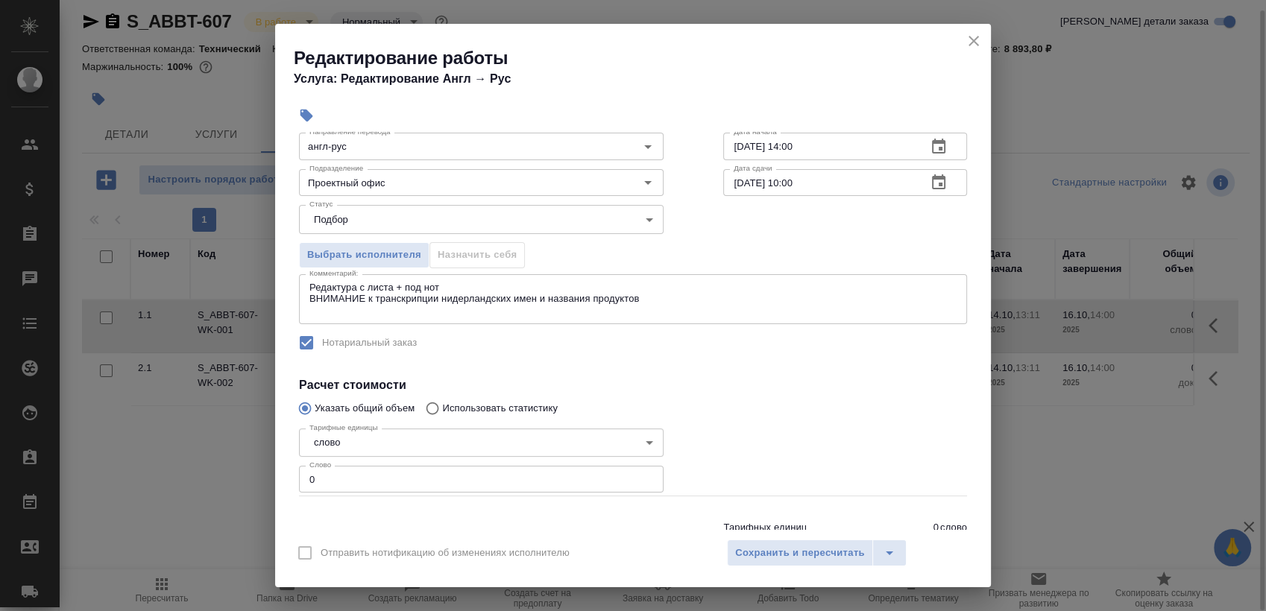
scroll to position [145, 0]
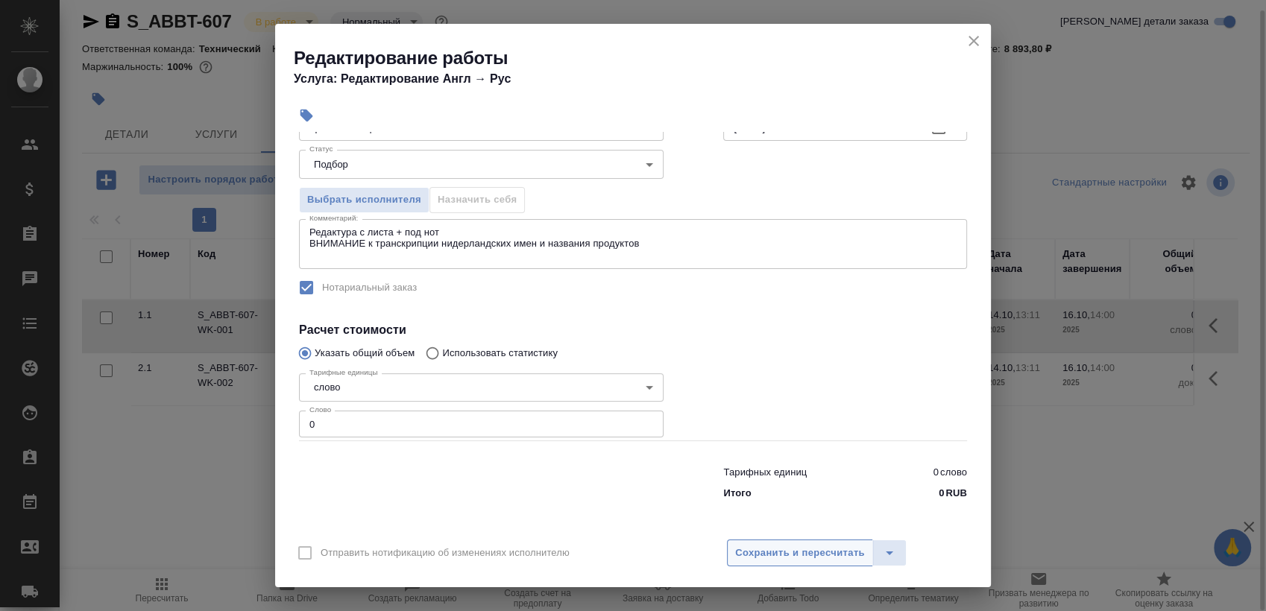
click at [742, 547] on span "Сохранить и пересчитать" at bounding box center [800, 553] width 130 height 17
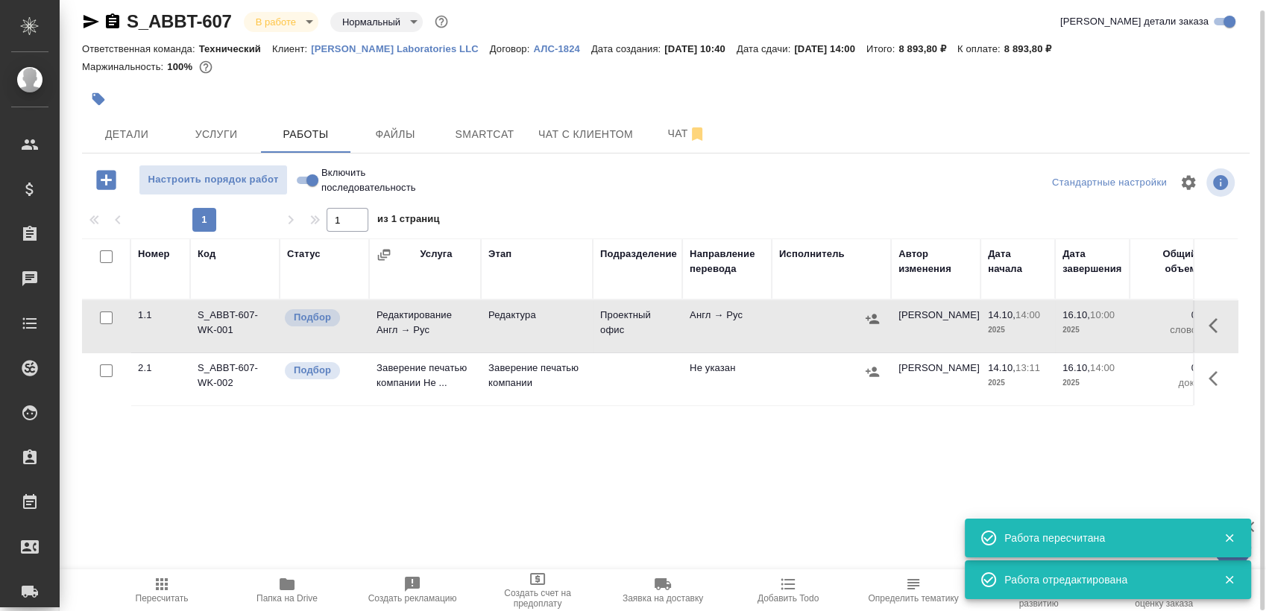
click at [280, 602] on span "Папка на Drive" at bounding box center [286, 598] width 61 height 10
click at [243, 128] on span "Услуги" at bounding box center [216, 134] width 72 height 19
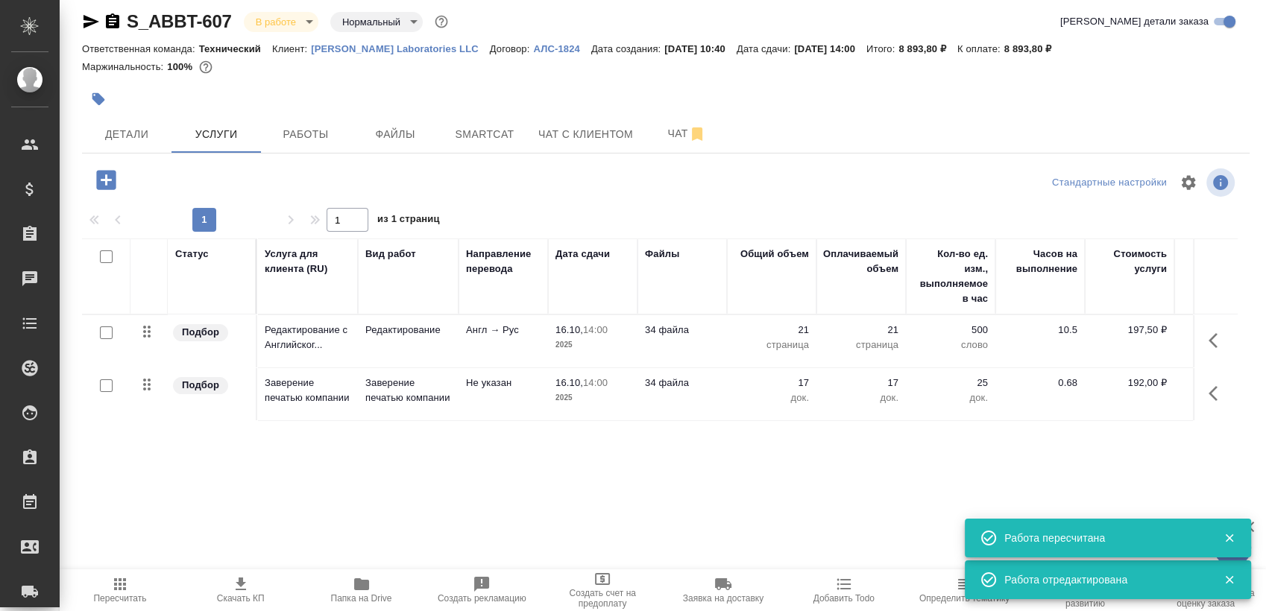
scroll to position [12, 0]
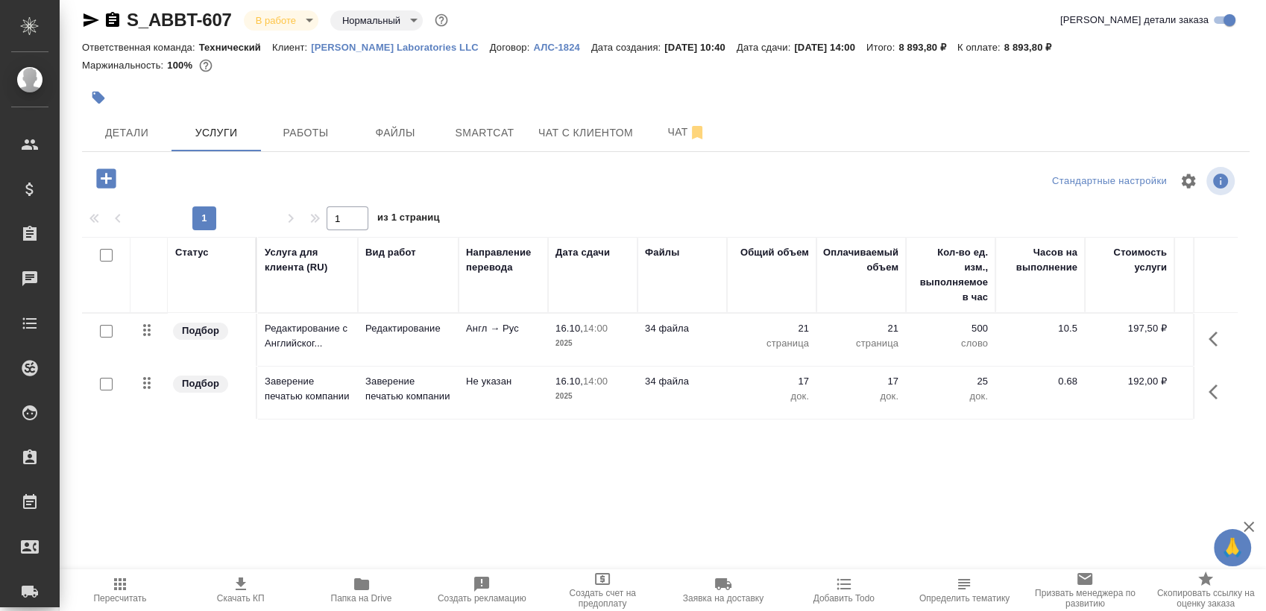
click at [590, 543] on div "Статус Услуга для клиента (RU) Вид работ Направление перевода Дата сдачи Файлы …" at bounding box center [659, 397] width 1155 height 321
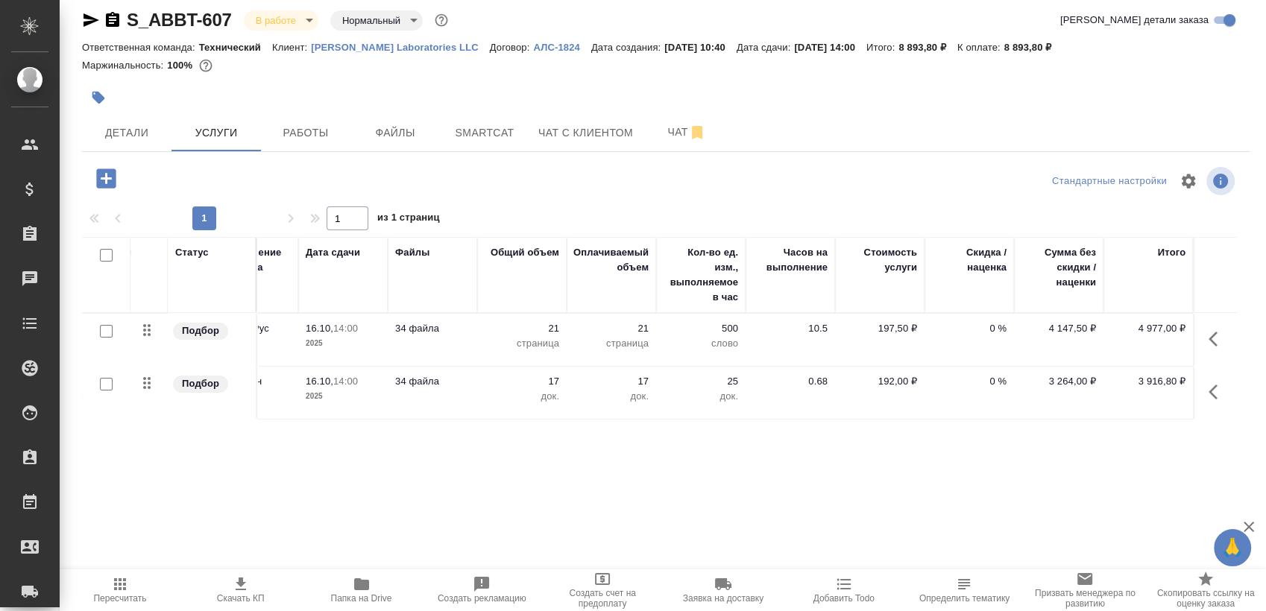
scroll to position [0, 0]
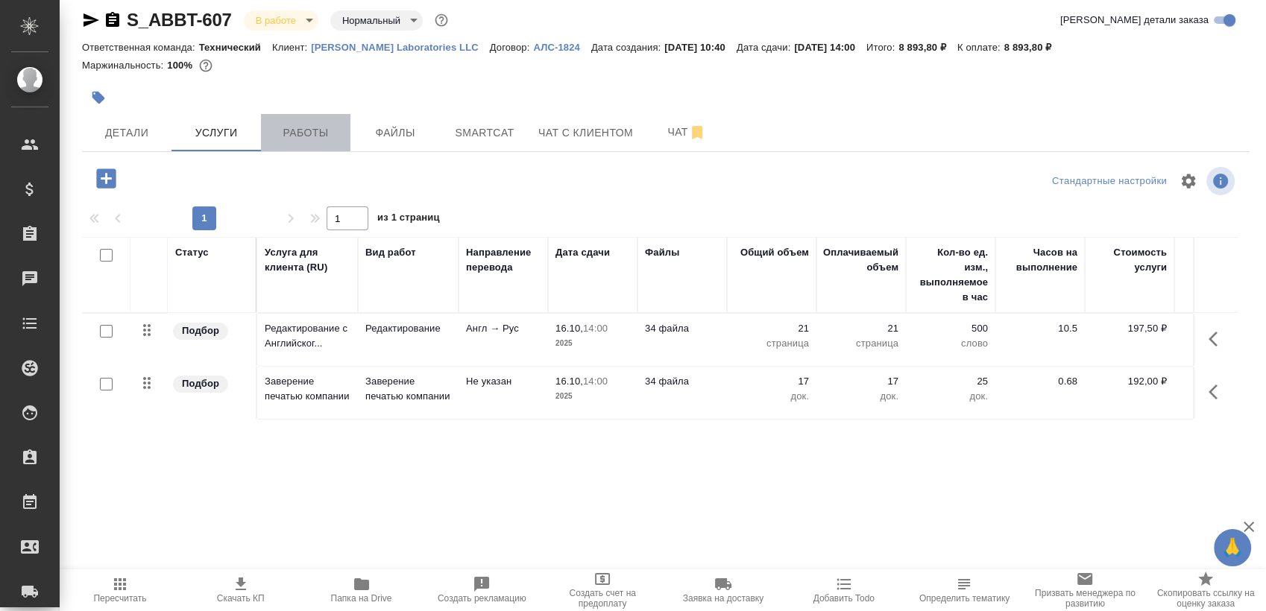
click at [310, 128] on span "Работы" at bounding box center [306, 133] width 72 height 19
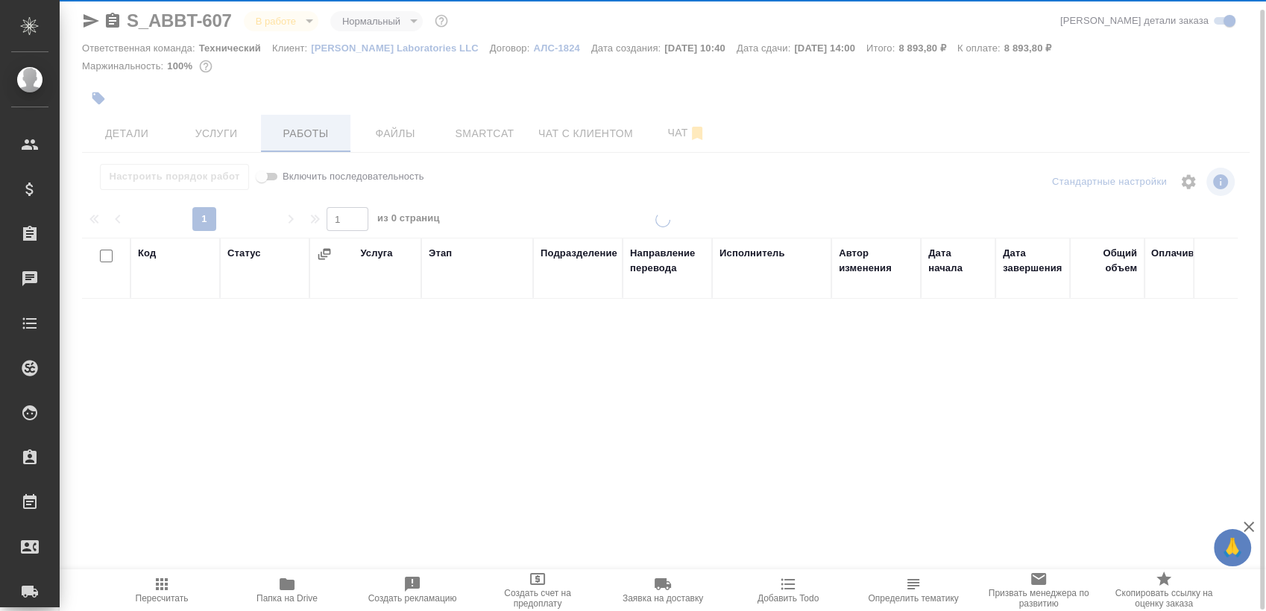
scroll to position [10, 0]
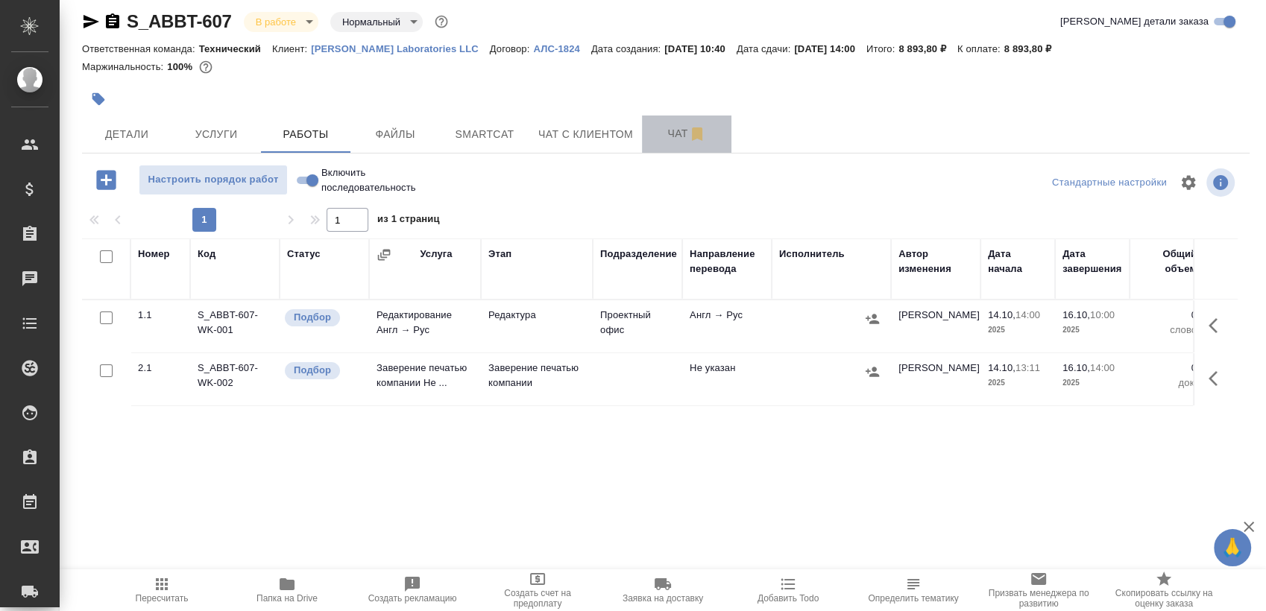
click at [648, 146] on button "Чат" at bounding box center [686, 134] width 89 height 37
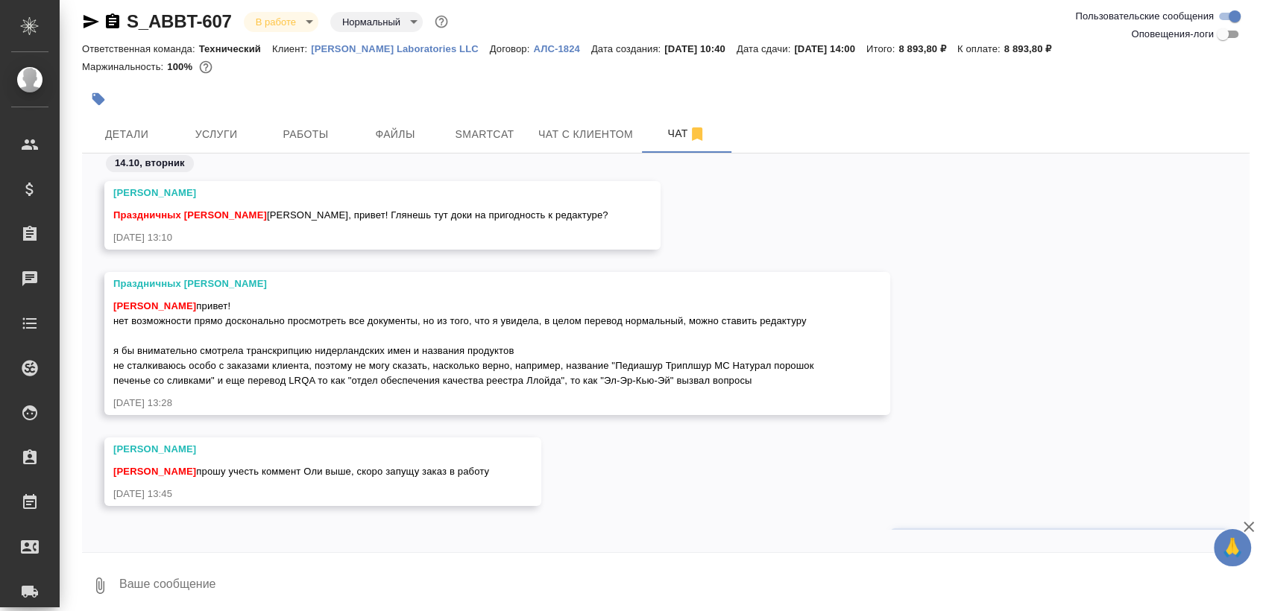
scroll to position [70, 0]
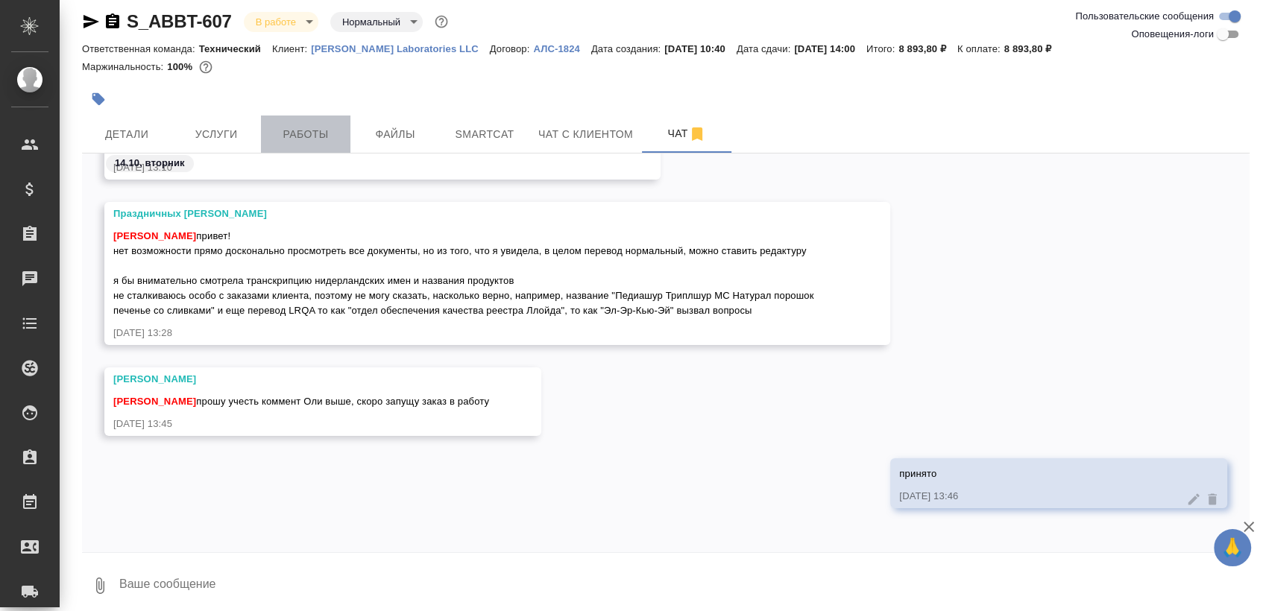
click at [325, 120] on button "Работы" at bounding box center [305, 134] width 89 height 37
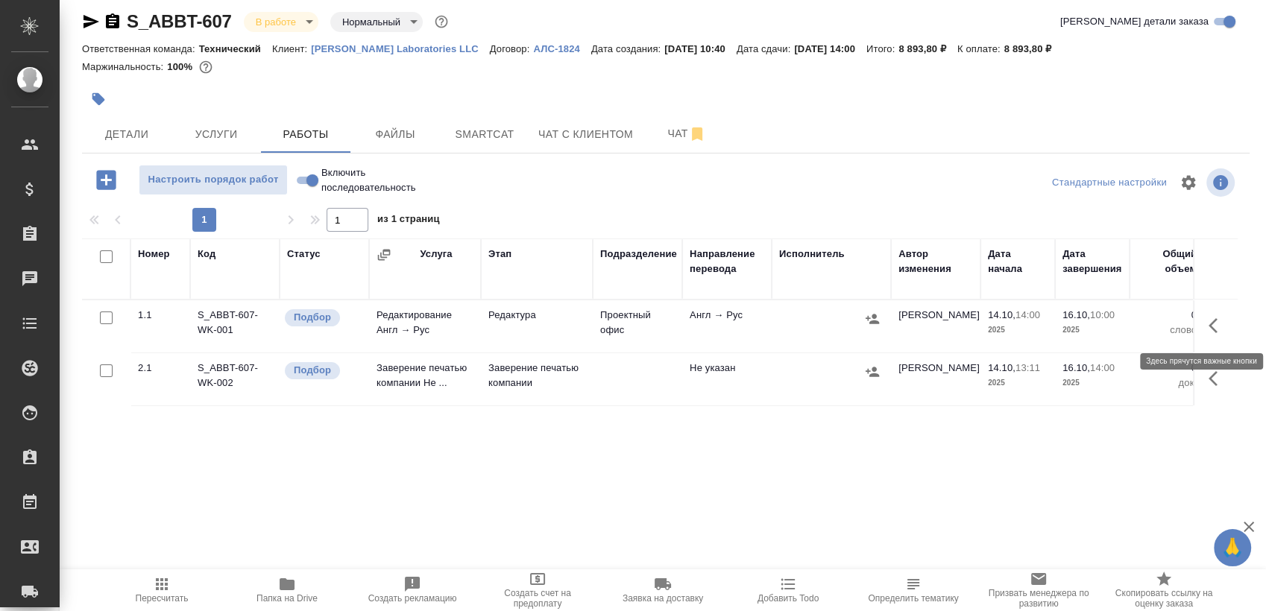
click at [1206, 326] on button "button" at bounding box center [1217, 326] width 36 height 36
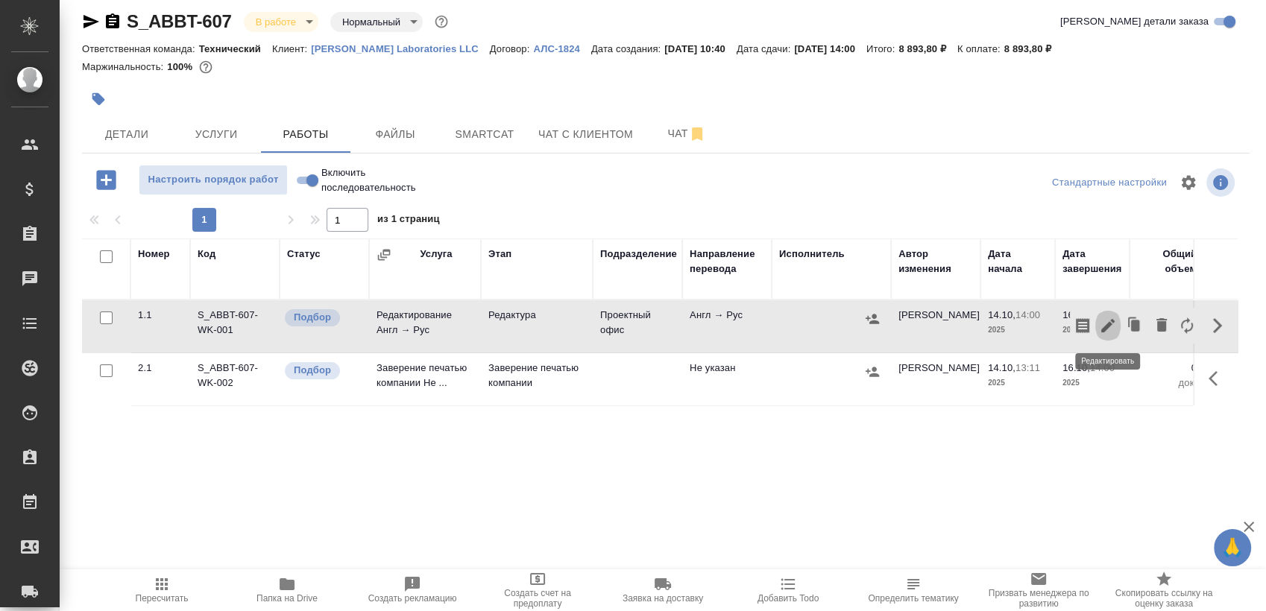
click at [1111, 328] on icon "button" at bounding box center [1108, 326] width 18 height 18
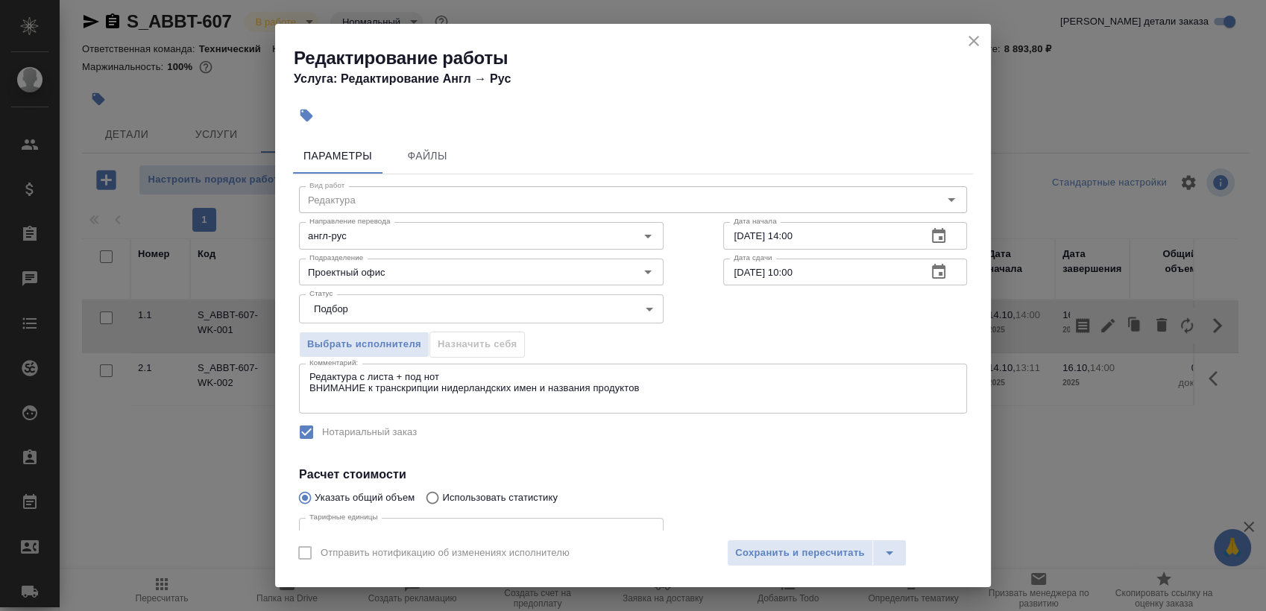
click at [424, 368] on div "Редактура с листа + под нот ВНИМАНИЕ к транскрипции нидерландских имен и назван…" at bounding box center [633, 389] width 668 height 50
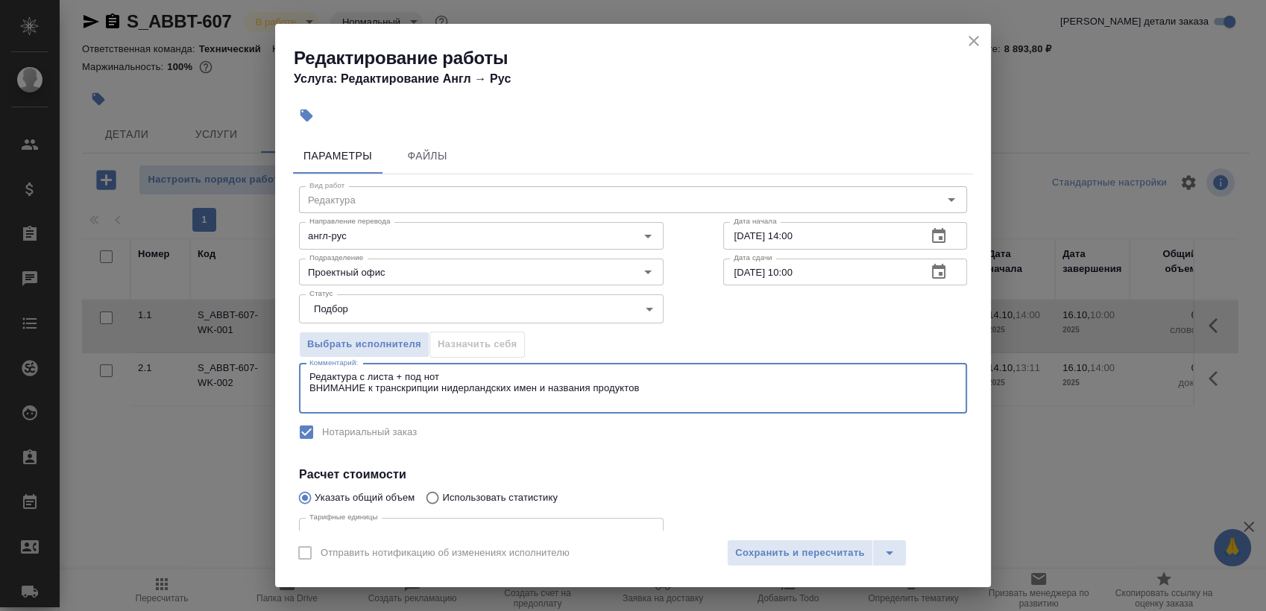
click at [435, 381] on textarea "Редактура с листа + под нот ВНИМАНИЕ к транскрипции нидерландских имен и назван…" at bounding box center [632, 388] width 647 height 34
click at [434, 372] on textarea "Редактура с листа + под нот ВНИМАНИЕ к транскрипции нидерландских имен и назван…" at bounding box center [632, 388] width 647 height 34
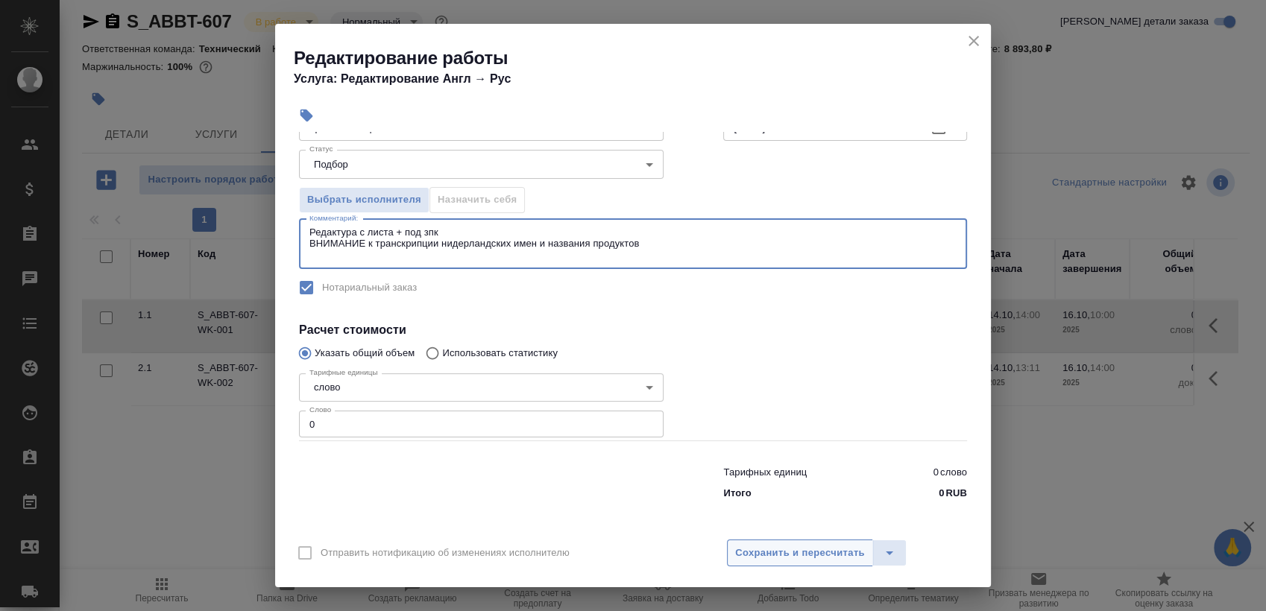
type textarea "Редактура с листа + под зпк ВНИМАНИЕ к транскрипции нидерландских имен и назван…"
click at [798, 555] on span "Сохранить и пересчитать" at bounding box center [800, 553] width 130 height 17
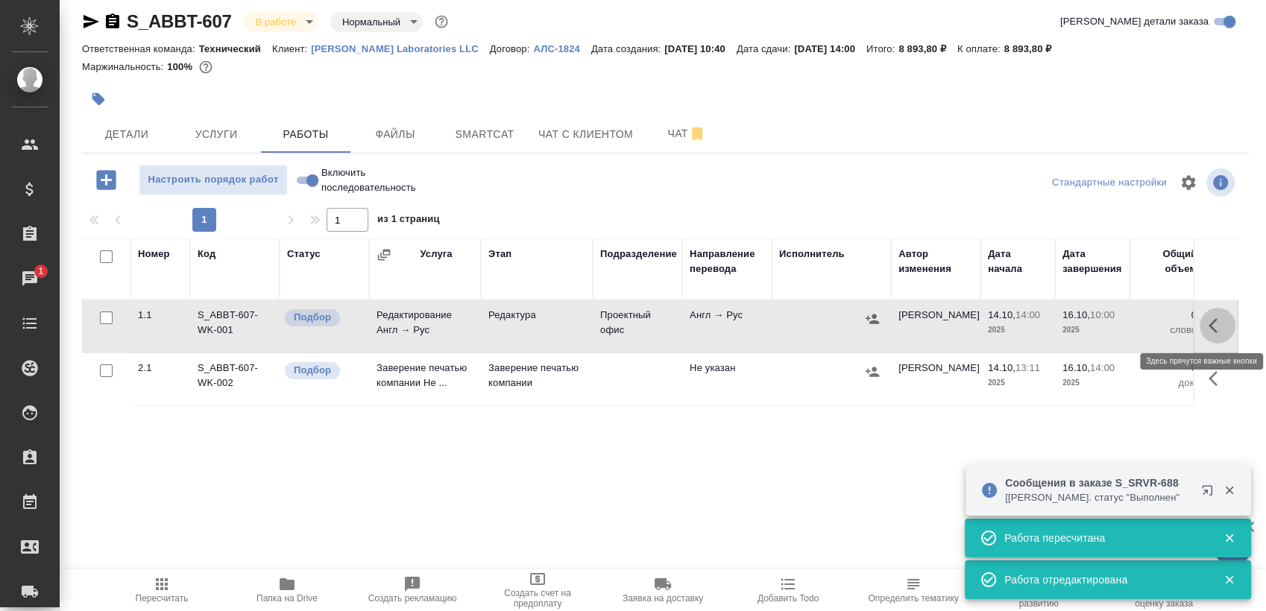
click at [1199, 323] on button "button" at bounding box center [1217, 326] width 36 height 36
click at [1105, 334] on button "button" at bounding box center [1107, 326] width 25 height 36
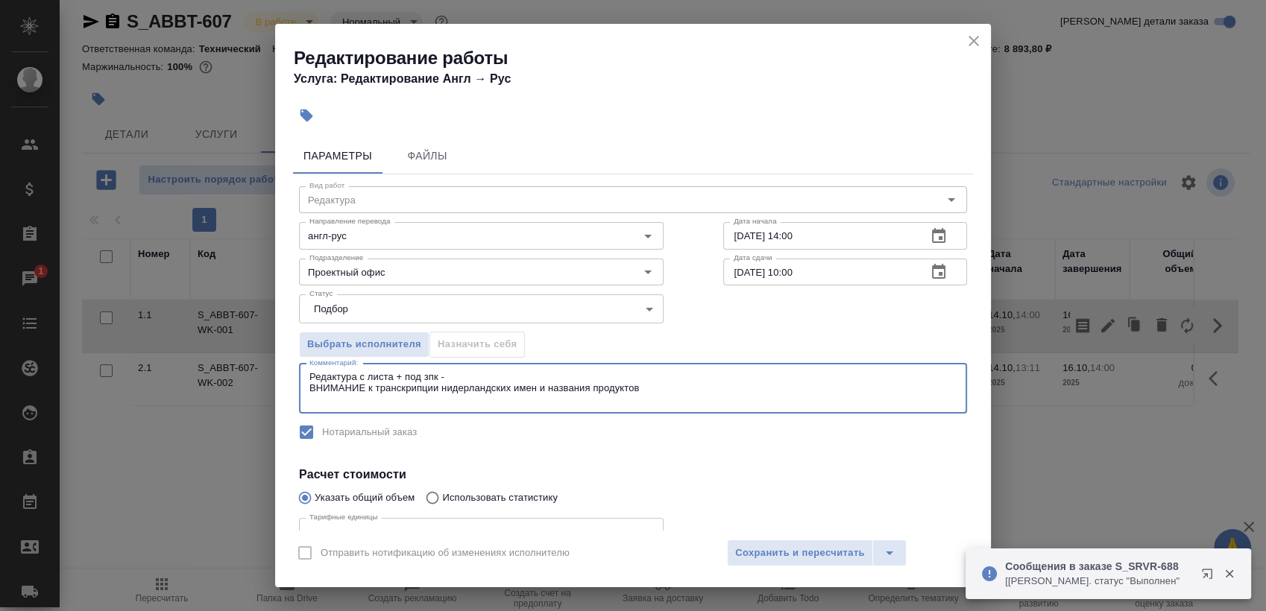
paste textarea "https://drive.awatera.com/s/rTt4o47JxasQ29Z"
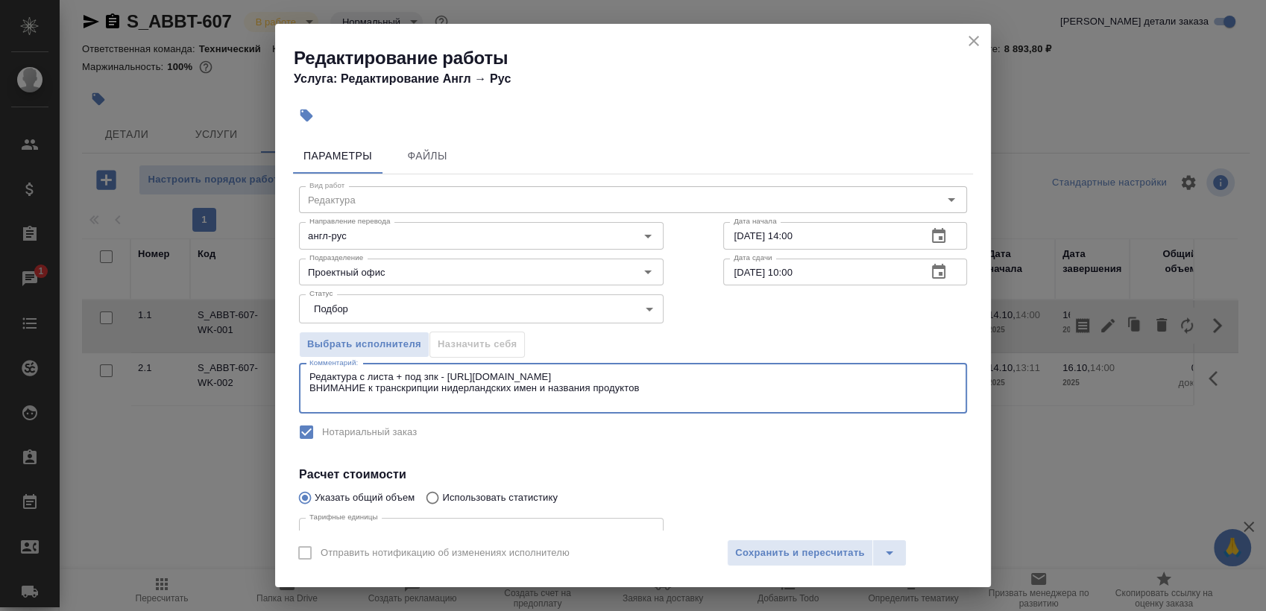
click at [582, 388] on textarea "Редактура с листа + под зпк - https://drive.awatera.com/s/rTt4o47JxasQ29Z ВНИМА…" at bounding box center [632, 388] width 647 height 34
click at [585, 387] on textarea "Редактура с листа + под зпк - https://drive.awatera.com/s/rTt4o47JxasQ29Z ВНИМА…" at bounding box center [632, 388] width 647 height 34
click at [586, 386] on textarea "Редактура с листа + под зпк - https://drive.awatera.com/s/rTt4o47JxasQ29Z ВНИМА…" at bounding box center [632, 388] width 647 height 34
click at [589, 385] on textarea "Редактура с листа + под зпк - https://drive.awatera.com/s/rTt4o47JxasQ29Z ВНИМА…" at bounding box center [632, 388] width 647 height 34
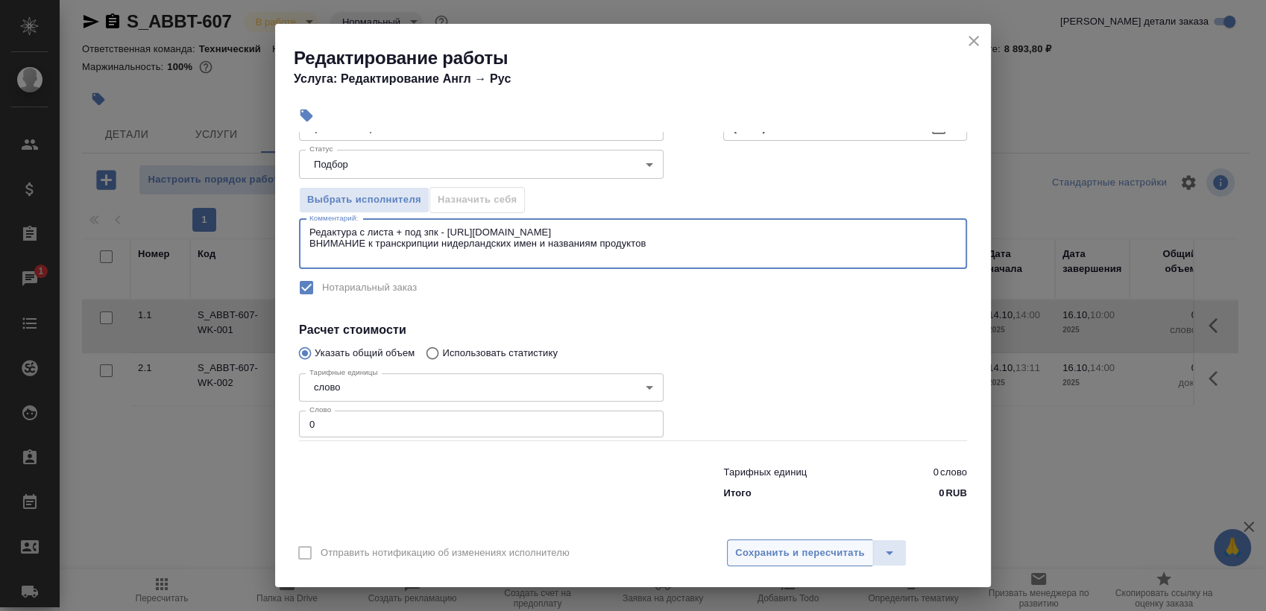
type textarea "Редактура с листа + под зпк - https://drive.awatera.com/s/rTt4o47JxasQ29Z ВНИМА…"
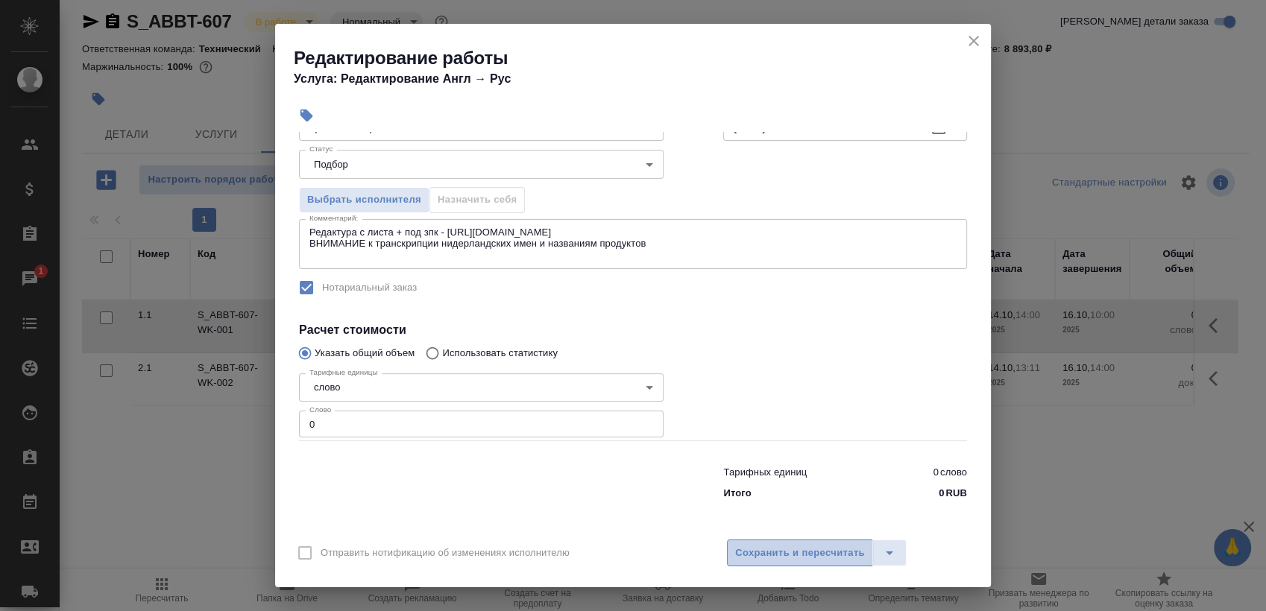
click at [793, 558] on span "Сохранить и пересчитать" at bounding box center [800, 553] width 130 height 17
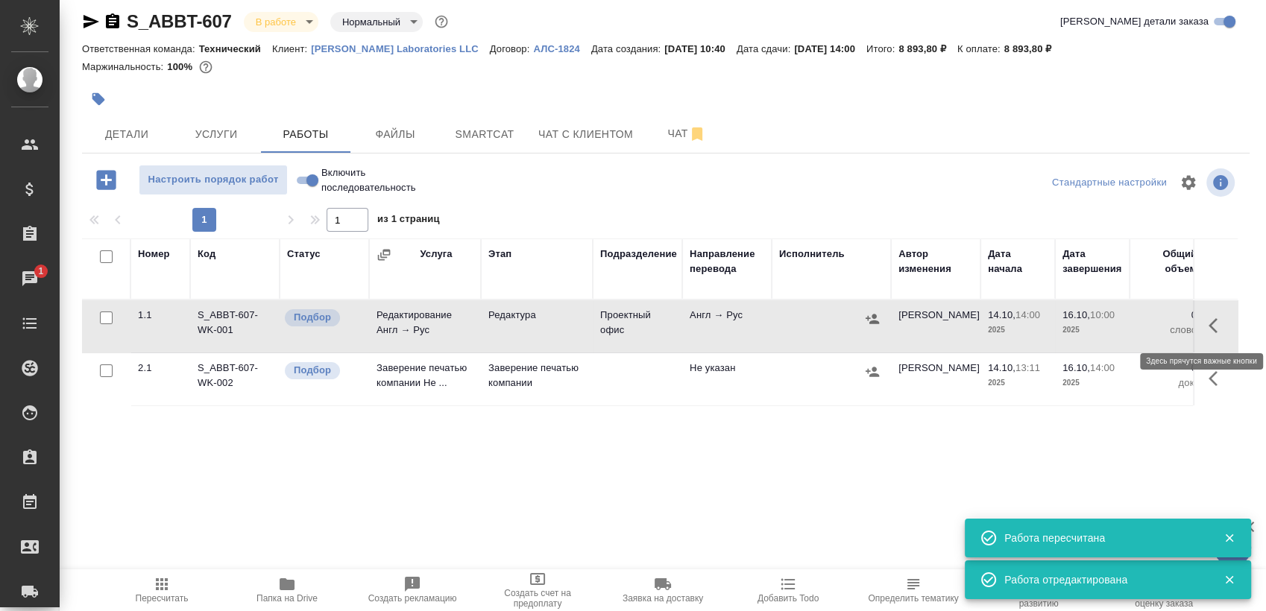
click at [1212, 326] on icon "button" at bounding box center [1217, 326] width 18 height 18
click at [1099, 332] on icon "button" at bounding box center [1108, 326] width 18 height 18
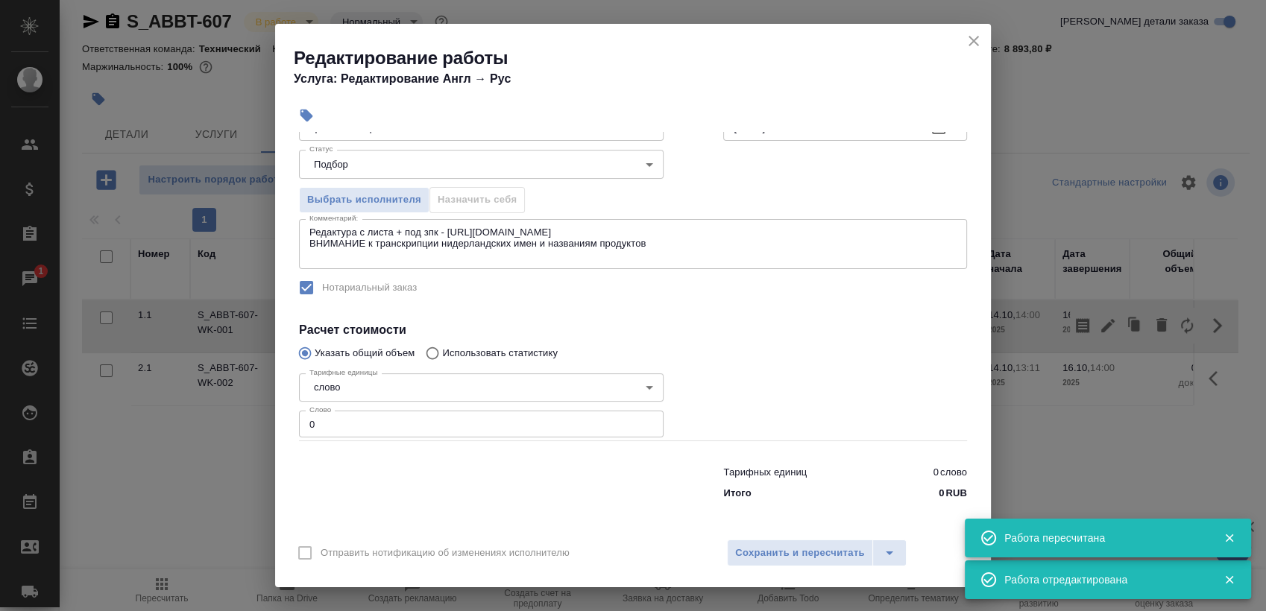
click at [405, 423] on input "0" at bounding box center [481, 424] width 364 height 27
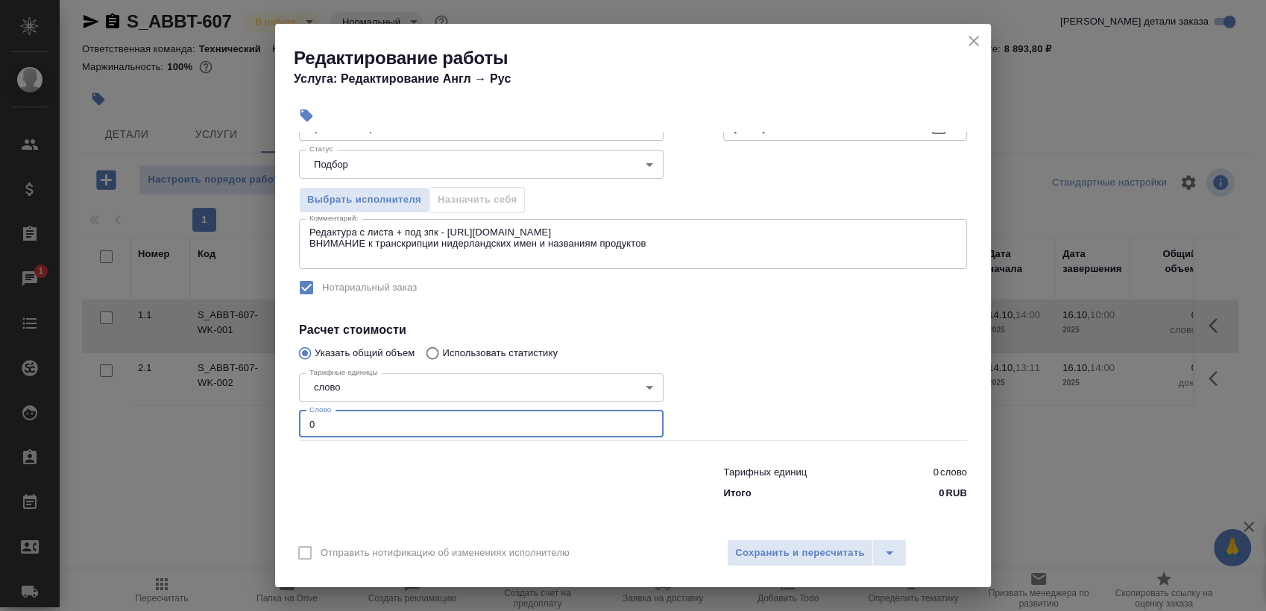
click at [405, 423] on input "0" at bounding box center [481, 424] width 364 height 27
paste input "425"
type input "4250"
click at [770, 549] on span "Сохранить и пересчитать" at bounding box center [800, 553] width 130 height 17
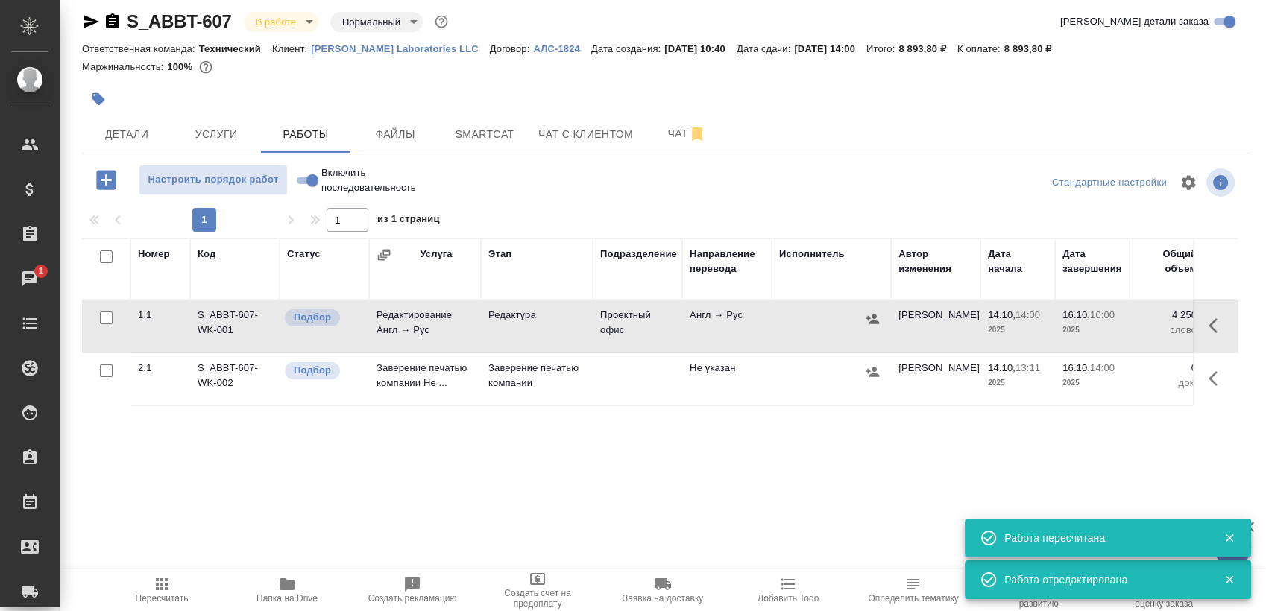
click at [294, 604] on span "Папка на Drive" at bounding box center [286, 598] width 61 height 10
click at [870, 318] on icon "button" at bounding box center [871, 319] width 13 height 10
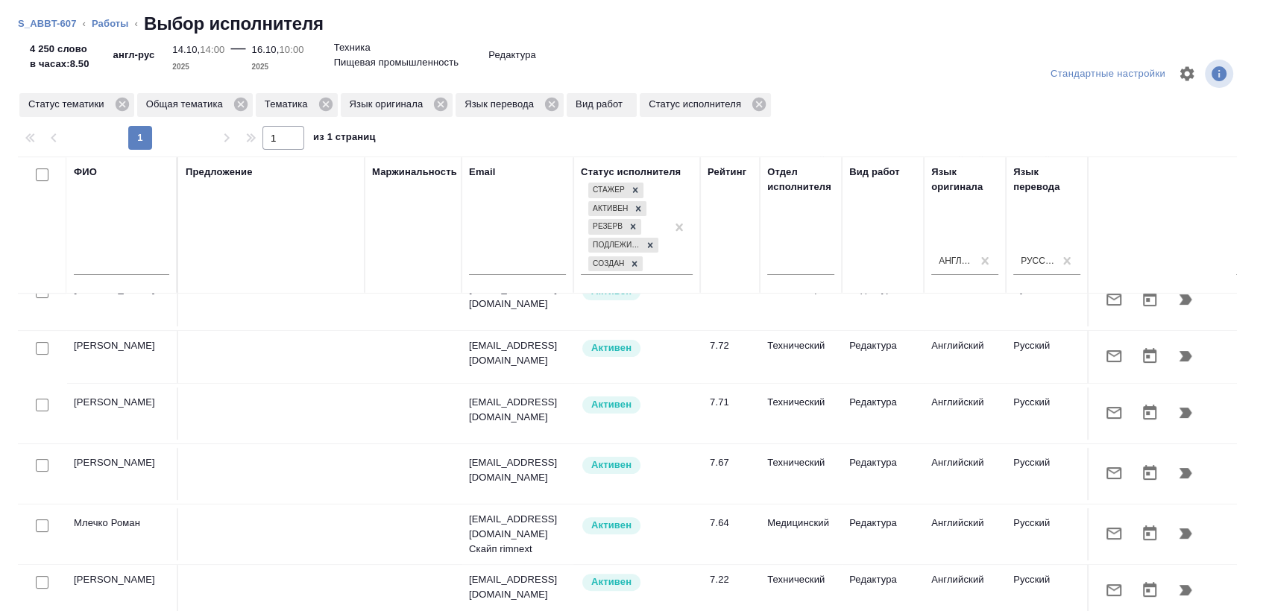
scroll to position [414, 0]
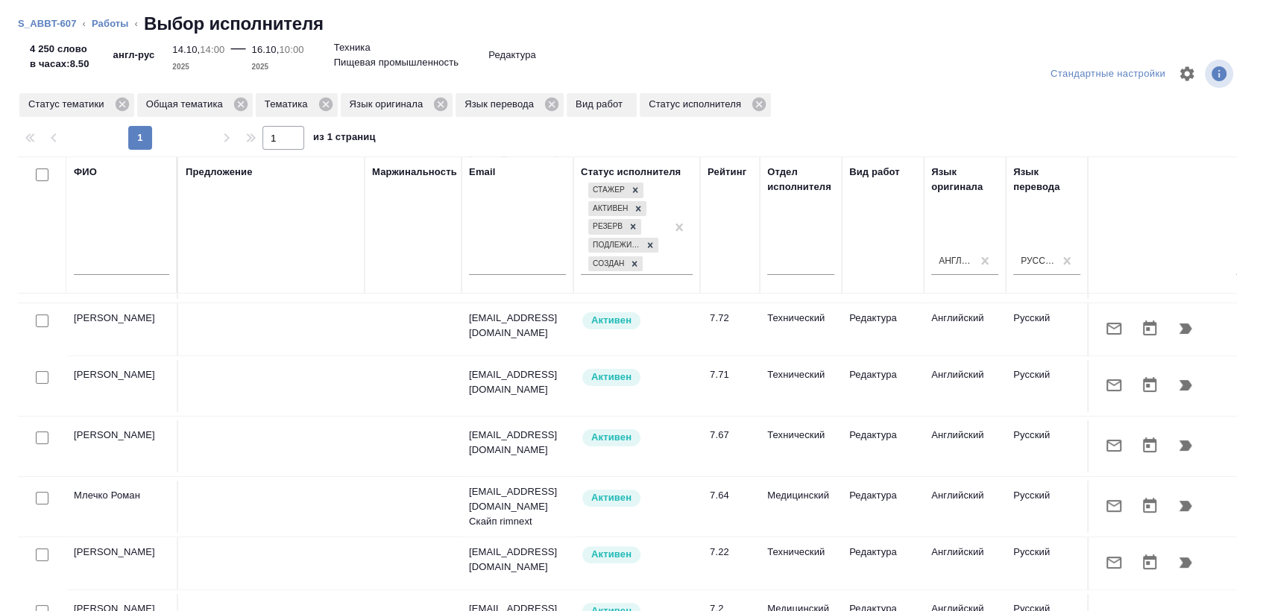
click at [1106, 440] on icon "button" at bounding box center [1113, 446] width 15 height 12
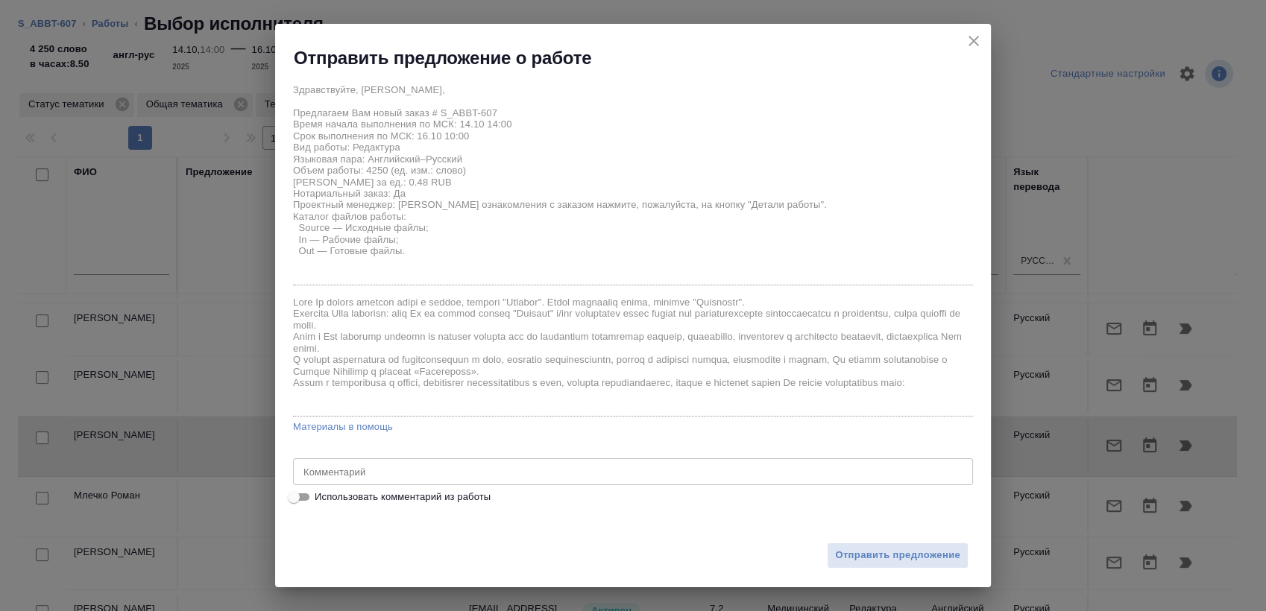
click at [454, 492] on span "Использовать комментарий из работы" at bounding box center [403, 497] width 176 height 15
click at [321, 492] on input "Использовать комментарий из работы" at bounding box center [294, 497] width 54 height 18
checkbox input "true"
type textarea "Редактура с листа + под зпк - https://drive.awatera.com/s/rTt4o47JxasQ29Z ВНИМА…"
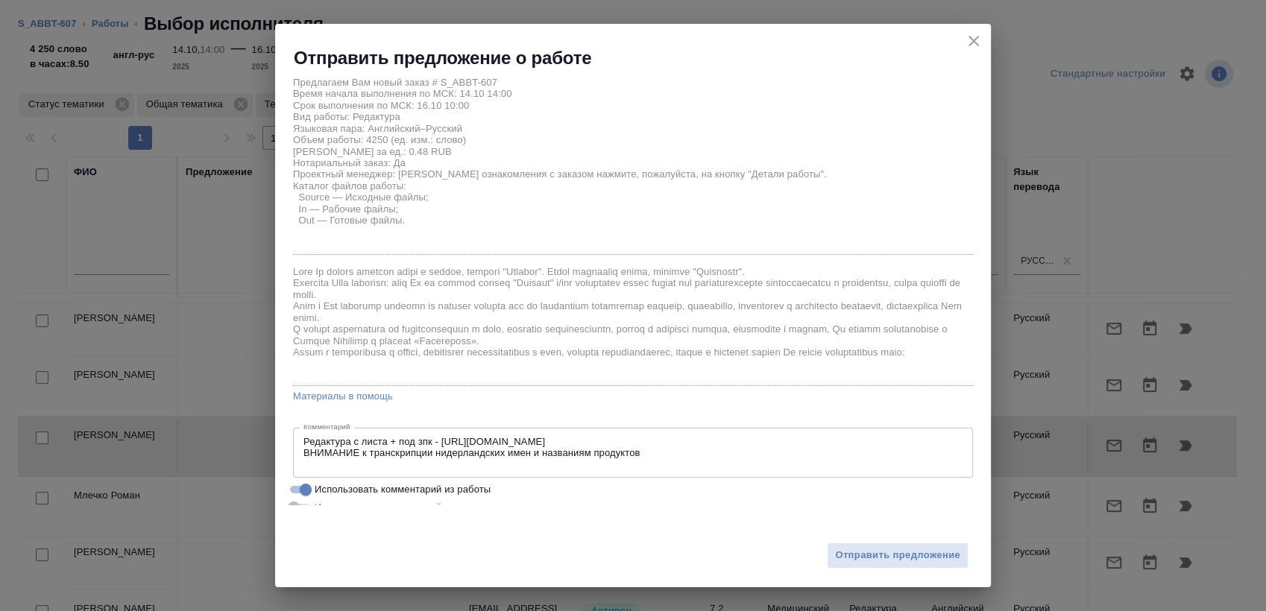
scroll to position [47, 0]
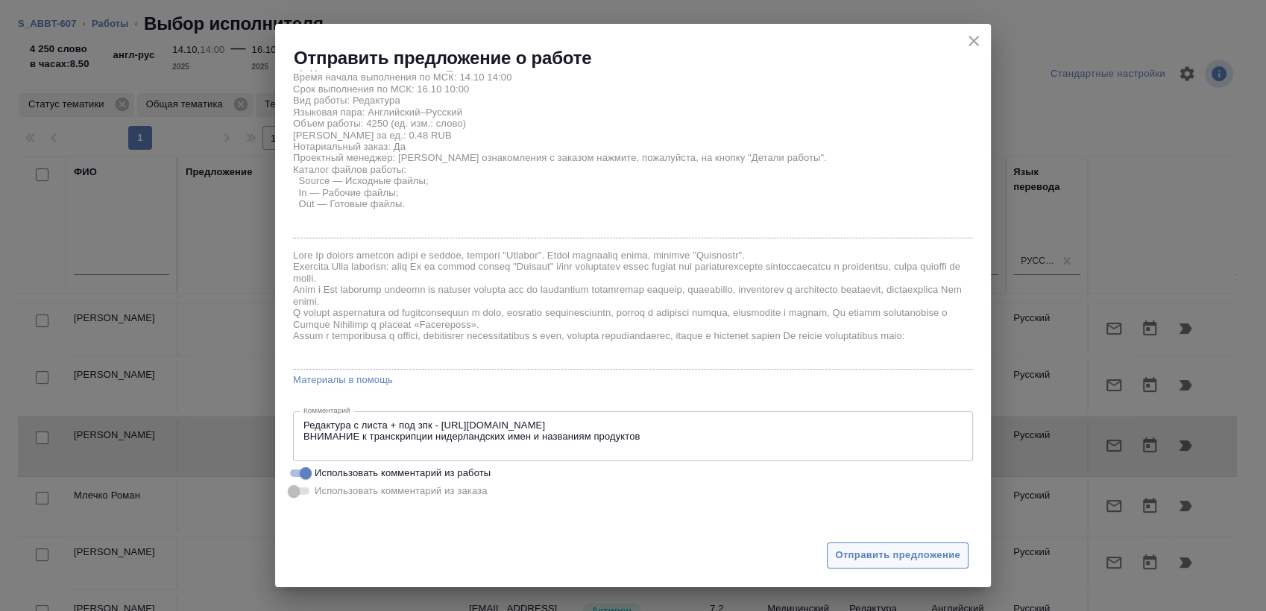
click at [865, 557] on span "Отправить предложение" at bounding box center [897, 555] width 125 height 17
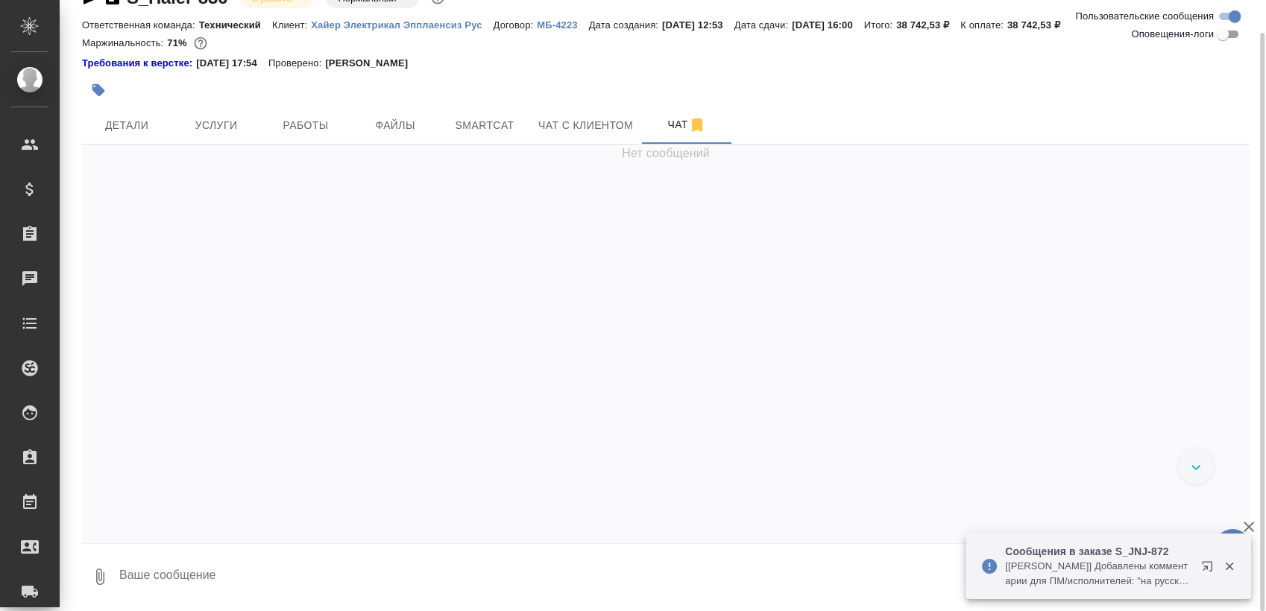
scroll to position [11604, 0]
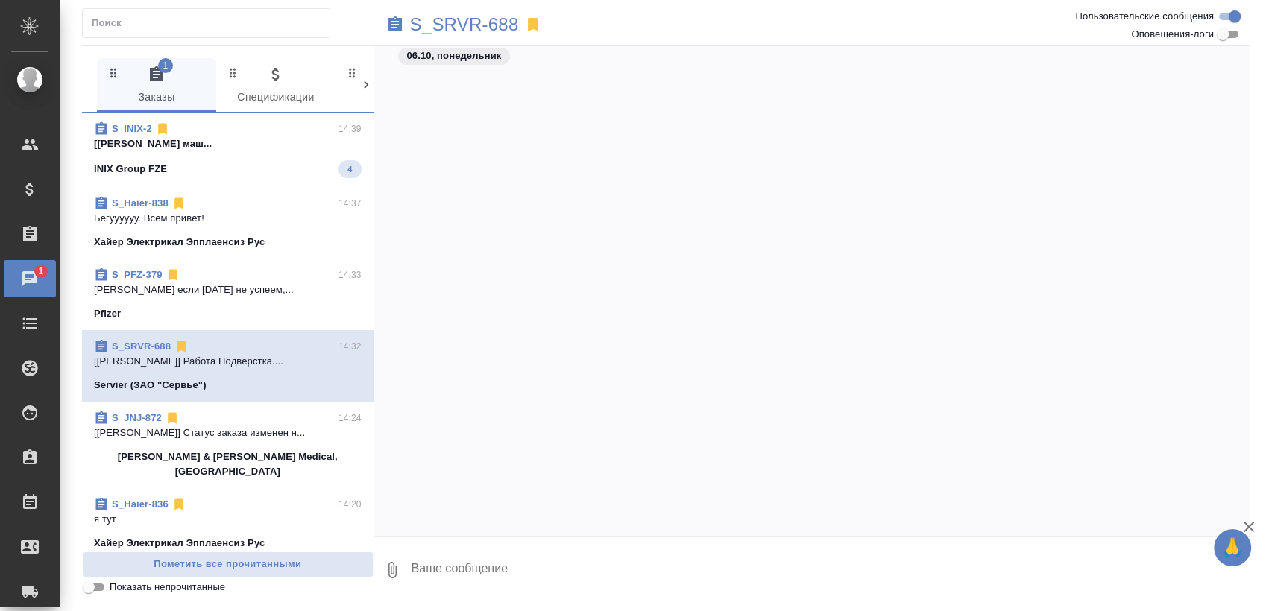
scroll to position [1492, 0]
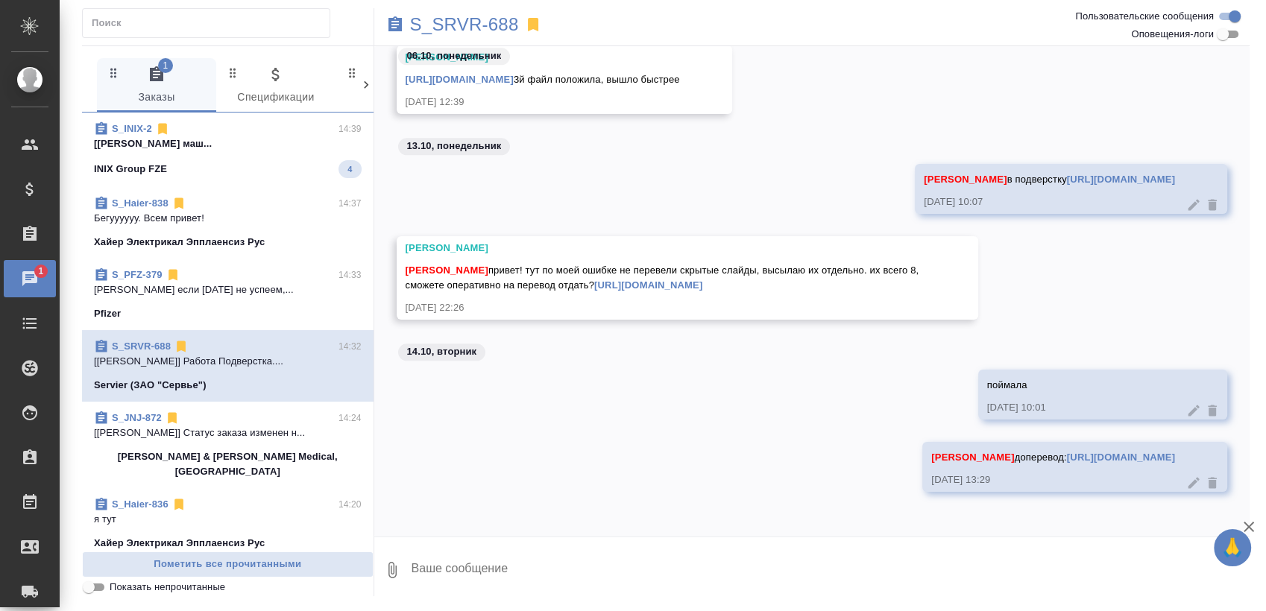
click at [202, 140] on p "[Белякова Юлия] Работа Постредактура маш..." at bounding box center [228, 143] width 268 height 15
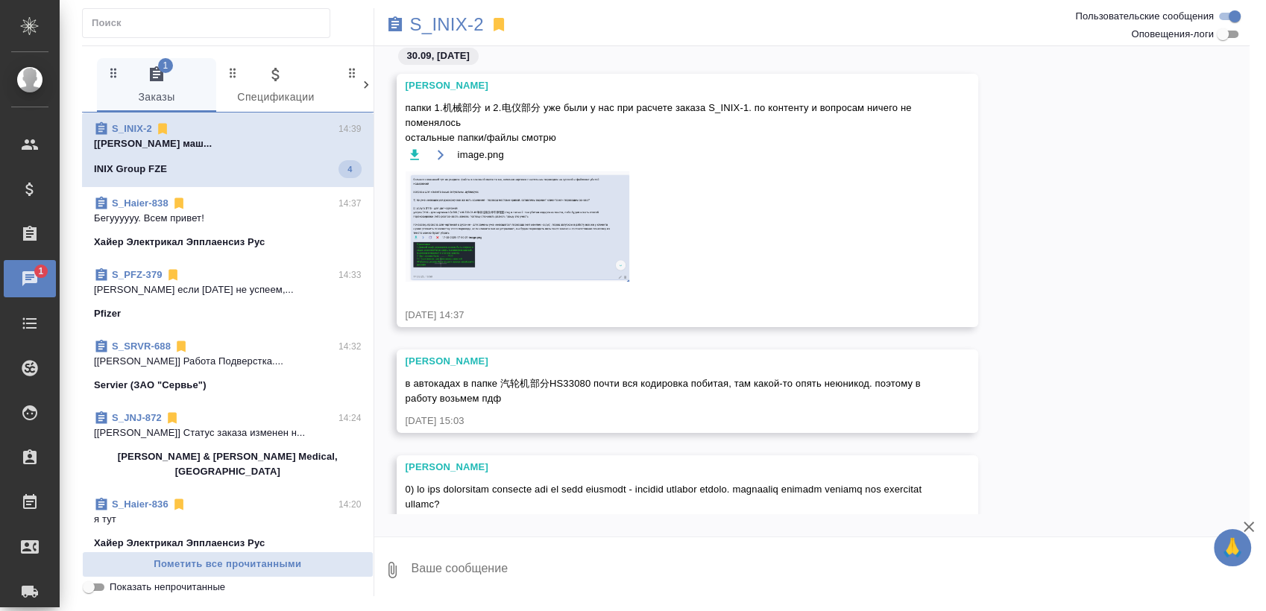
scroll to position [5730, 0]
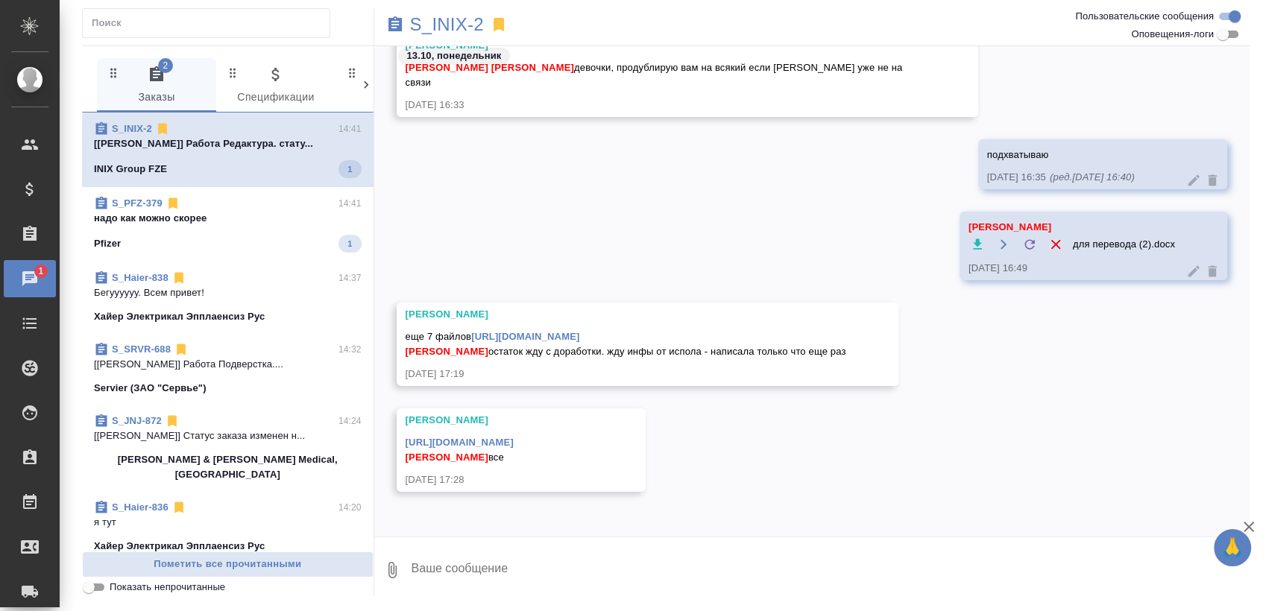
click at [203, 205] on div "S_PFZ-379 14:41" at bounding box center [228, 203] width 268 height 15
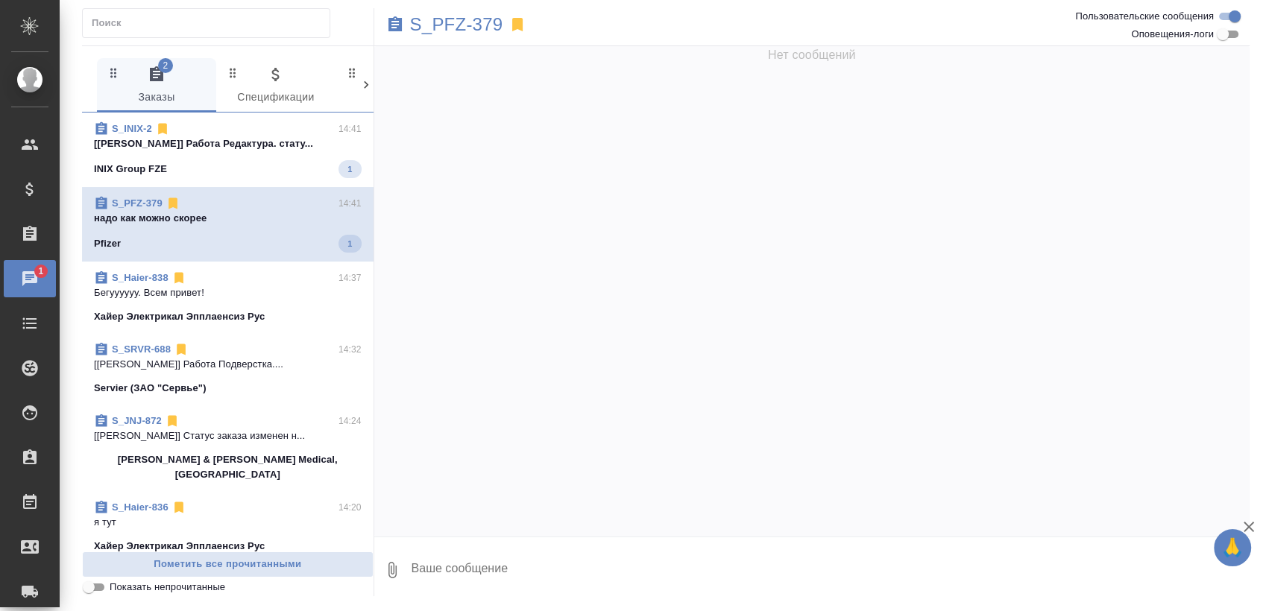
scroll to position [0, 0]
click at [279, 153] on span "S_INIX-2 14:41 [Белякова Юлия] Работа Редактура. стату... INIX Group FZE 1" at bounding box center [228, 149] width 268 height 57
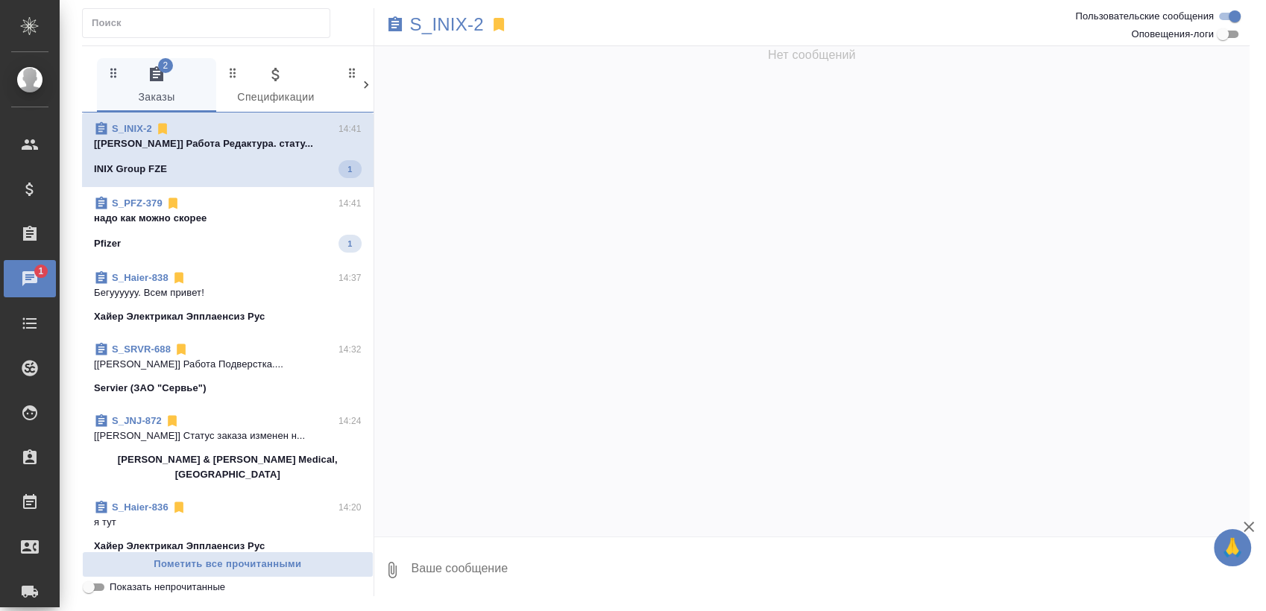
scroll to position [5730, 0]
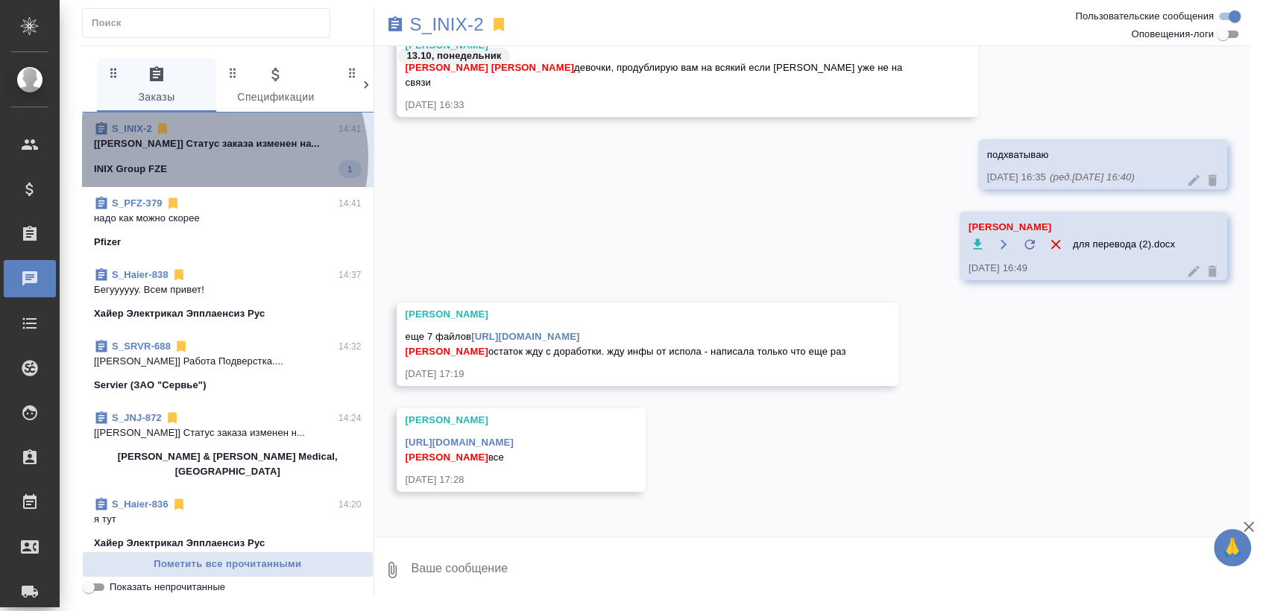
click at [201, 159] on span "S_INIX-2 14:41 [Белякова Юлия] Статус заказа изменен на... INIX Group FZE 1" at bounding box center [228, 149] width 268 height 57
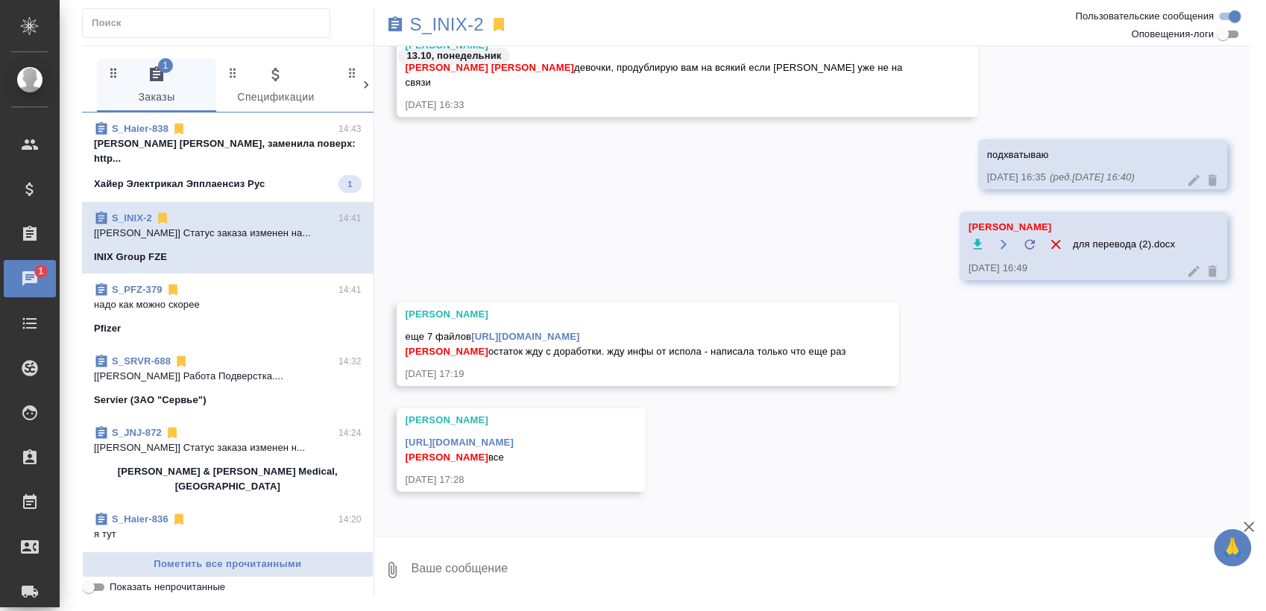
click at [250, 177] on p "Хайер Электрикал Эпплаенсиз Рус" at bounding box center [179, 184] width 171 height 15
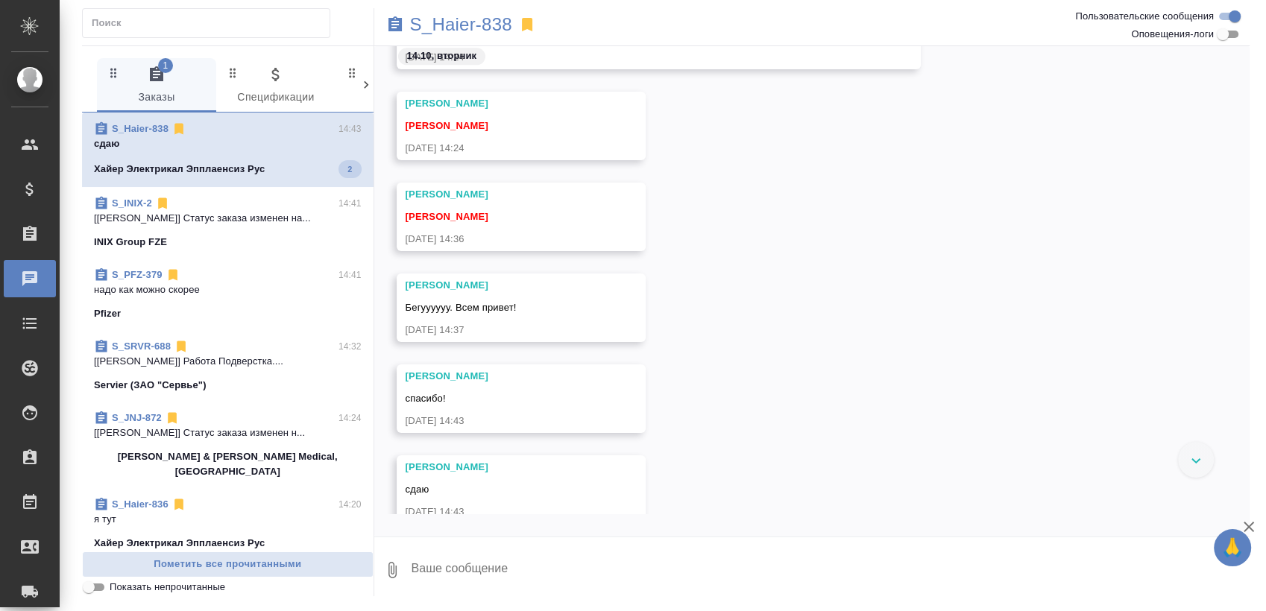
scroll to position [7855, 0]
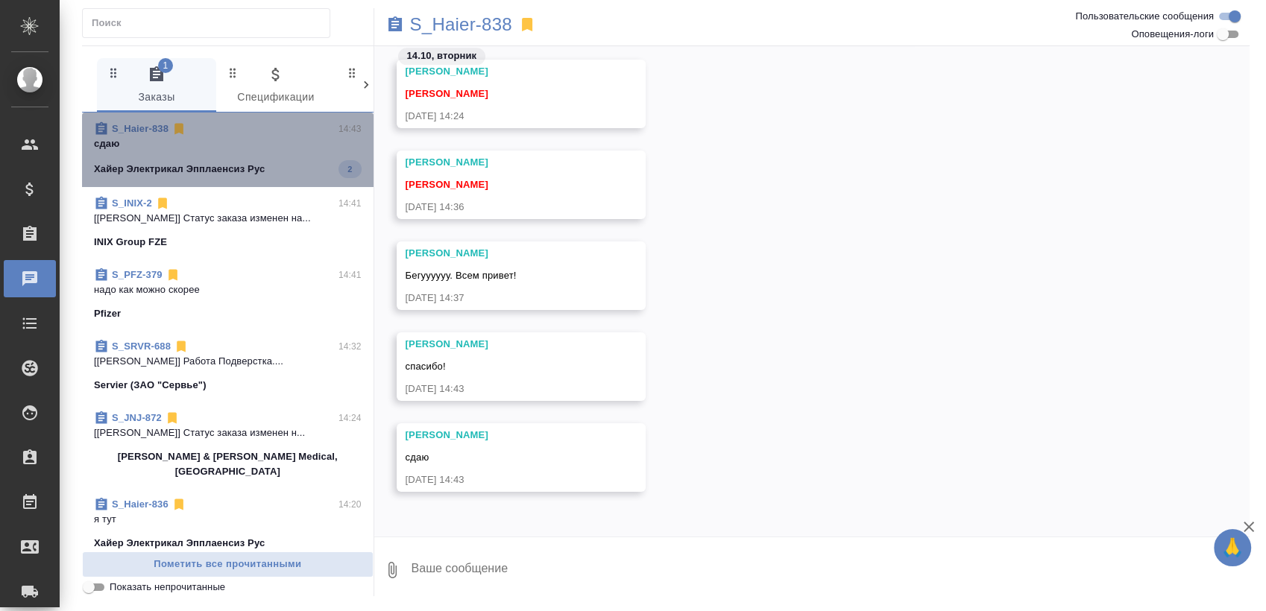
click at [285, 154] on span "S_Haier-838 14:43 сдаю Хайер Электрикал Эпплаенсиз Рус 2" at bounding box center [228, 149] width 268 height 57
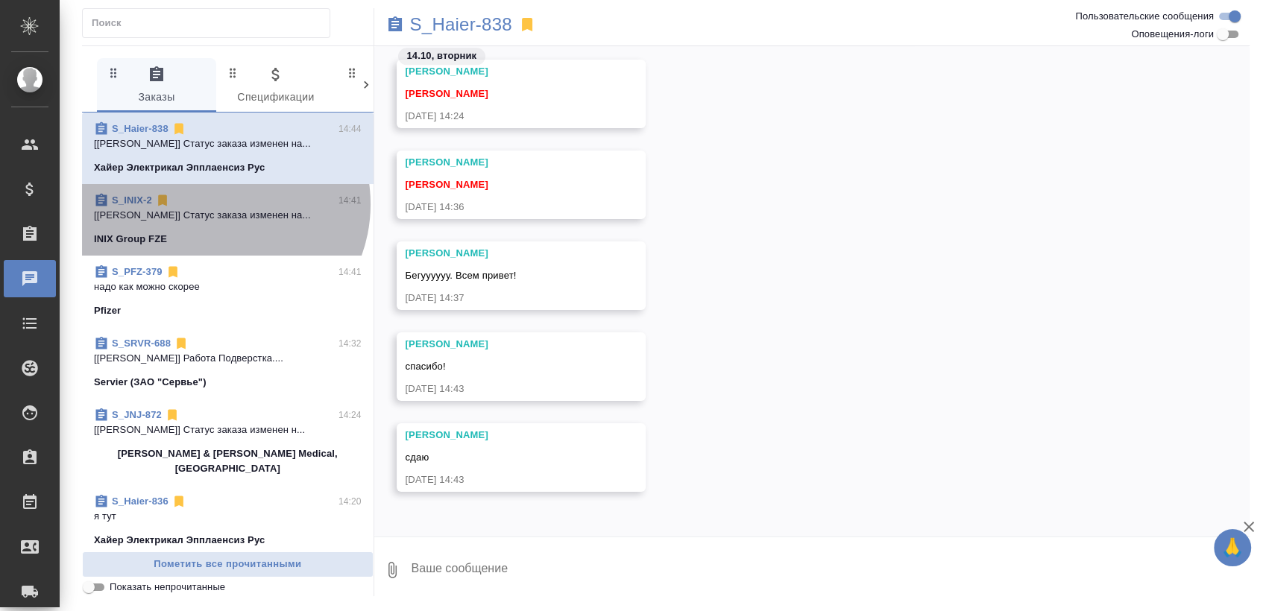
click at [219, 204] on div "S_INIX-2 14:41" at bounding box center [228, 200] width 268 height 15
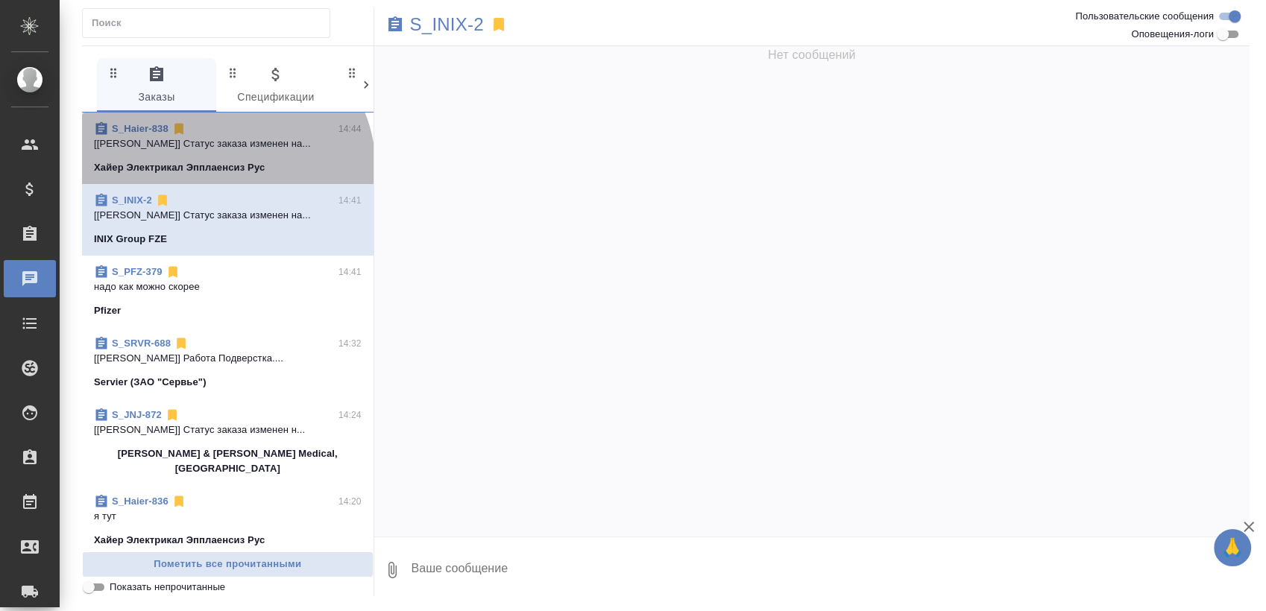
click at [223, 169] on p "Хайер Электрикал Эпплаенсиз Рус" at bounding box center [179, 167] width 171 height 15
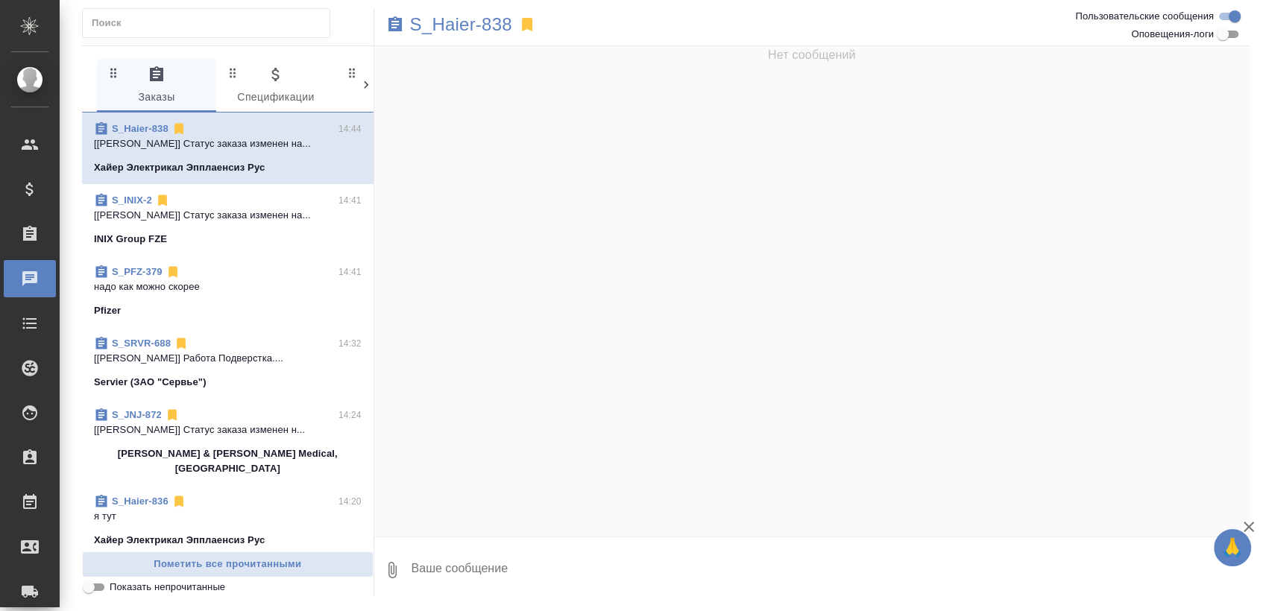
scroll to position [7886, 0]
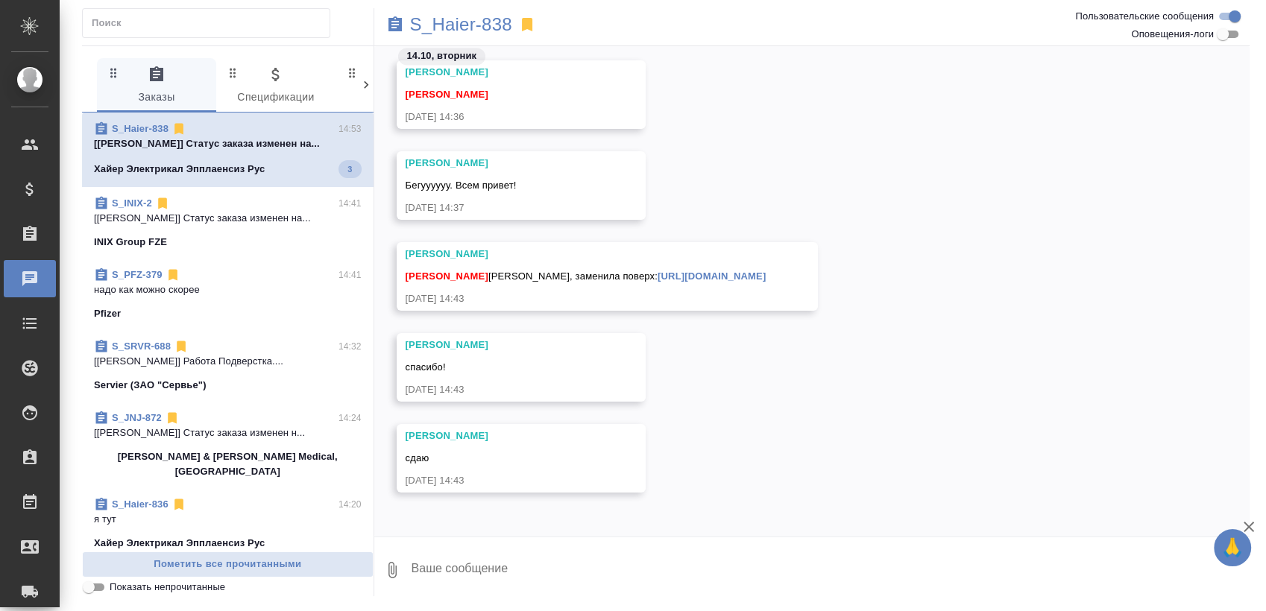
click at [238, 159] on span "S_Haier-838 14:53 [Белякова Юлия] Статус заказа изменен на... Хайер Электрикал …" at bounding box center [228, 149] width 268 height 57
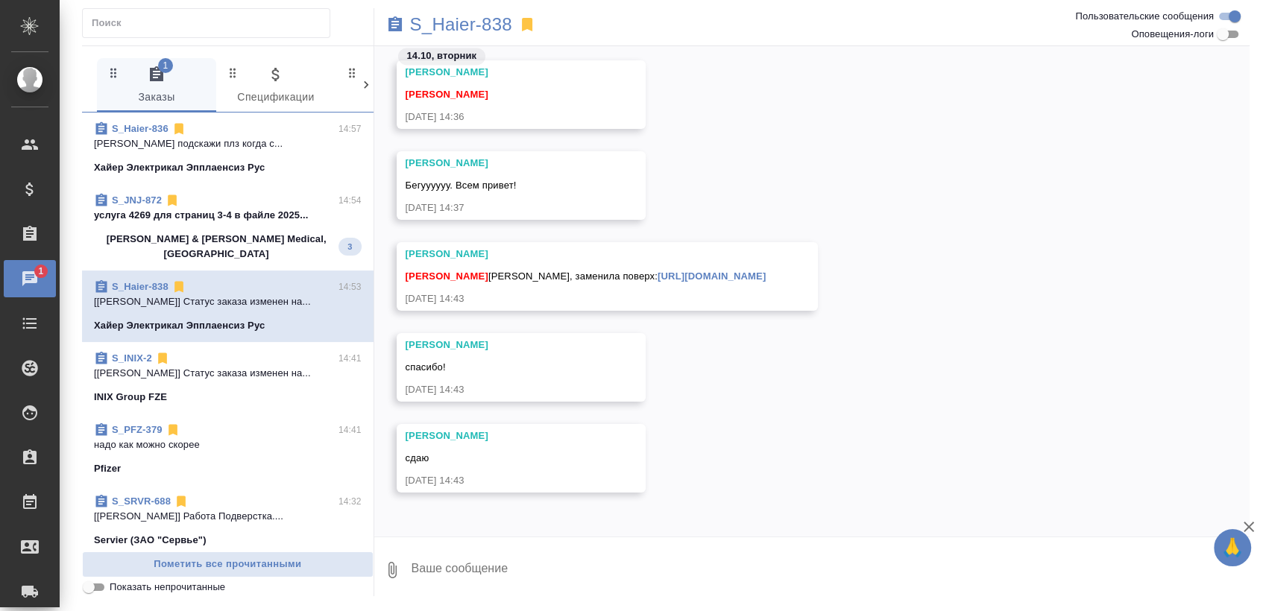
click at [178, 215] on p "услуга 4269 для страниц 3-4 в файле 2025..." at bounding box center [228, 215] width 268 height 15
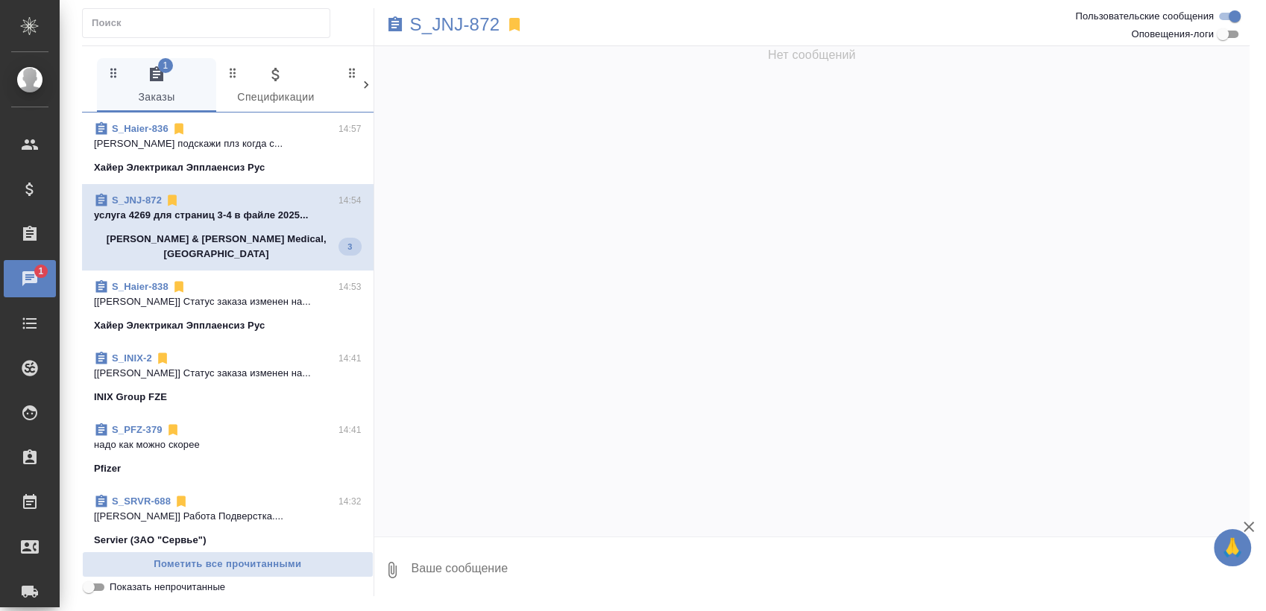
scroll to position [0, 0]
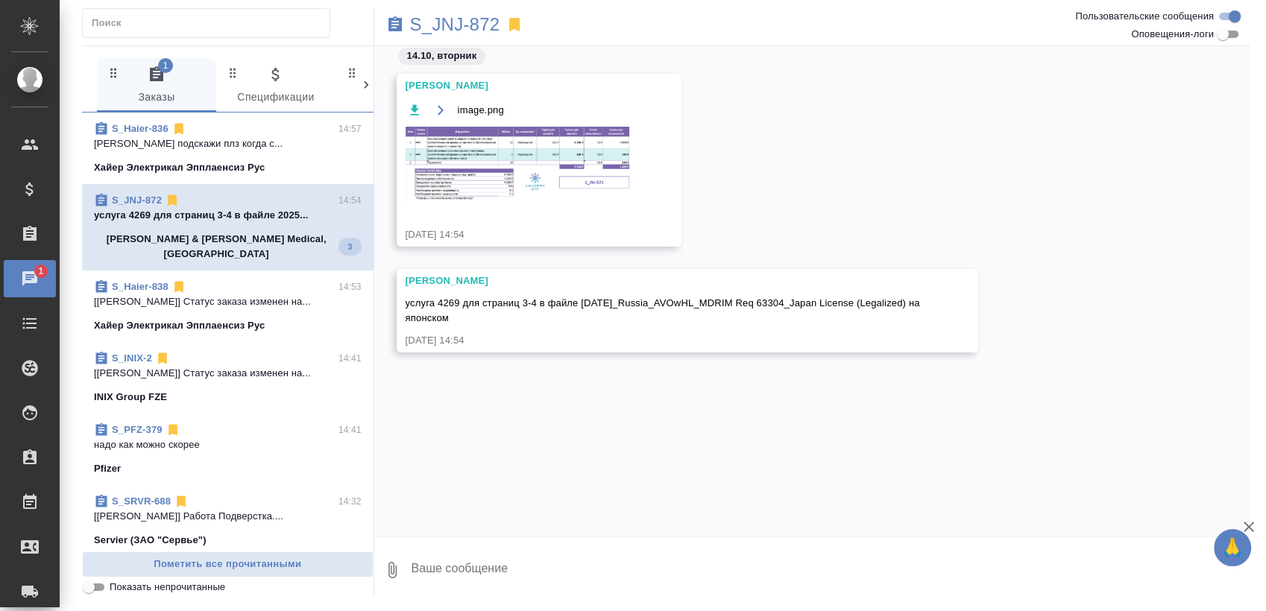
click at [178, 215] on p "услуга 4269 для страниц 3-4 в файле 2025..." at bounding box center [228, 215] width 268 height 15
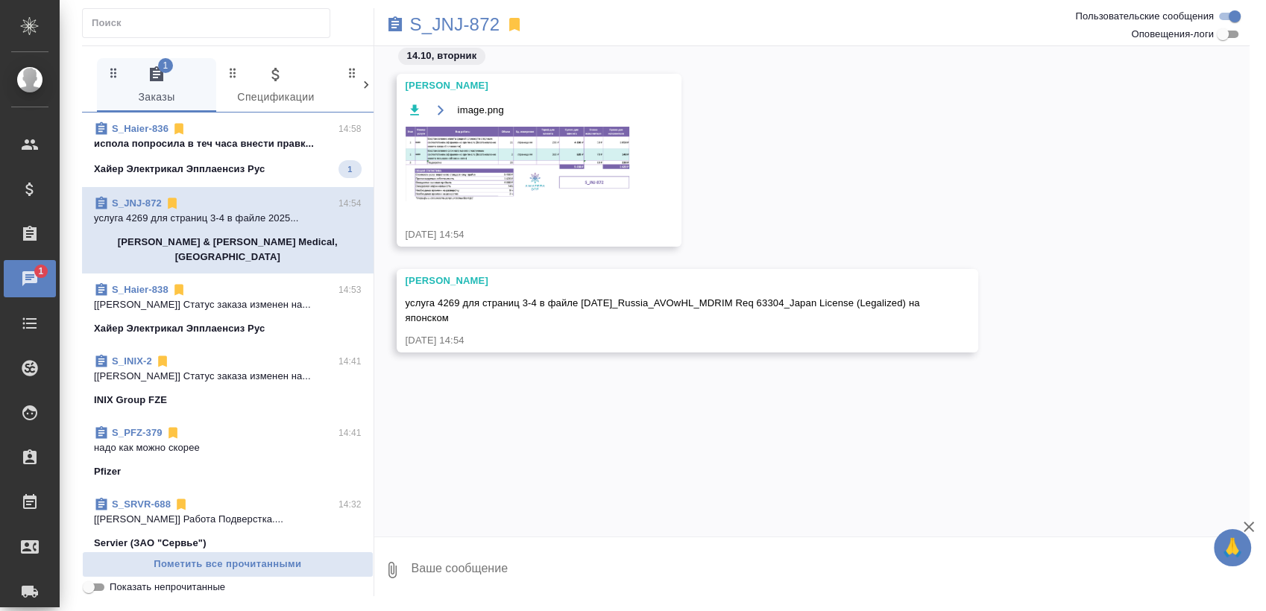
click at [277, 142] on p "испола попросила в теч часа внести правк..." at bounding box center [228, 143] width 268 height 15
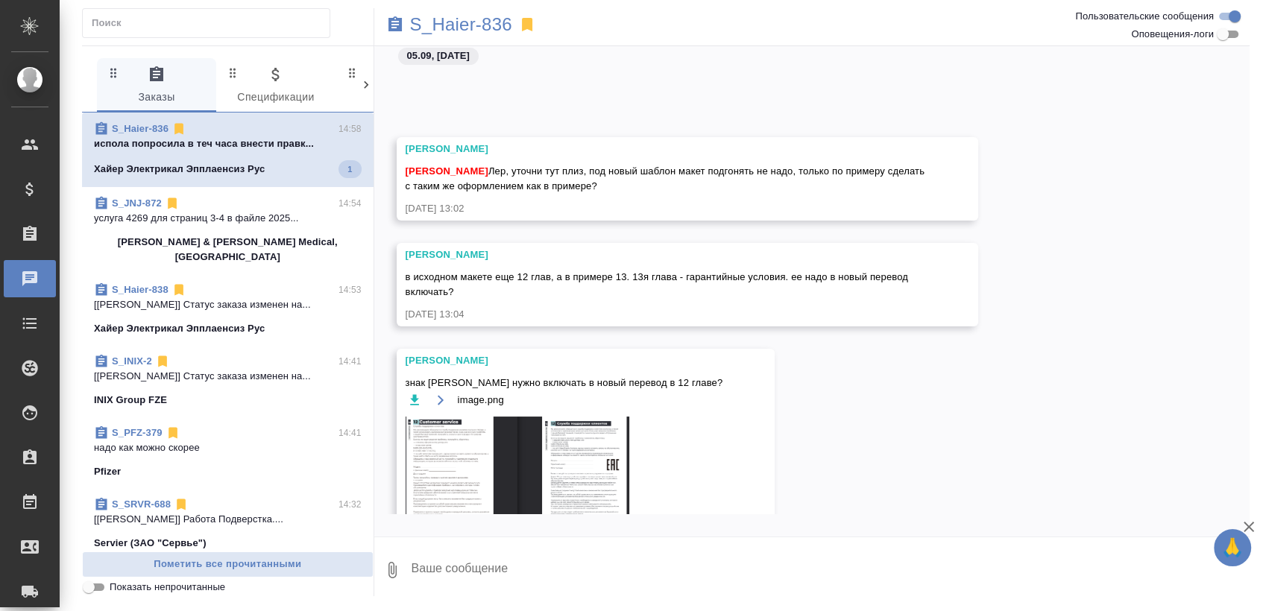
scroll to position [10659, 0]
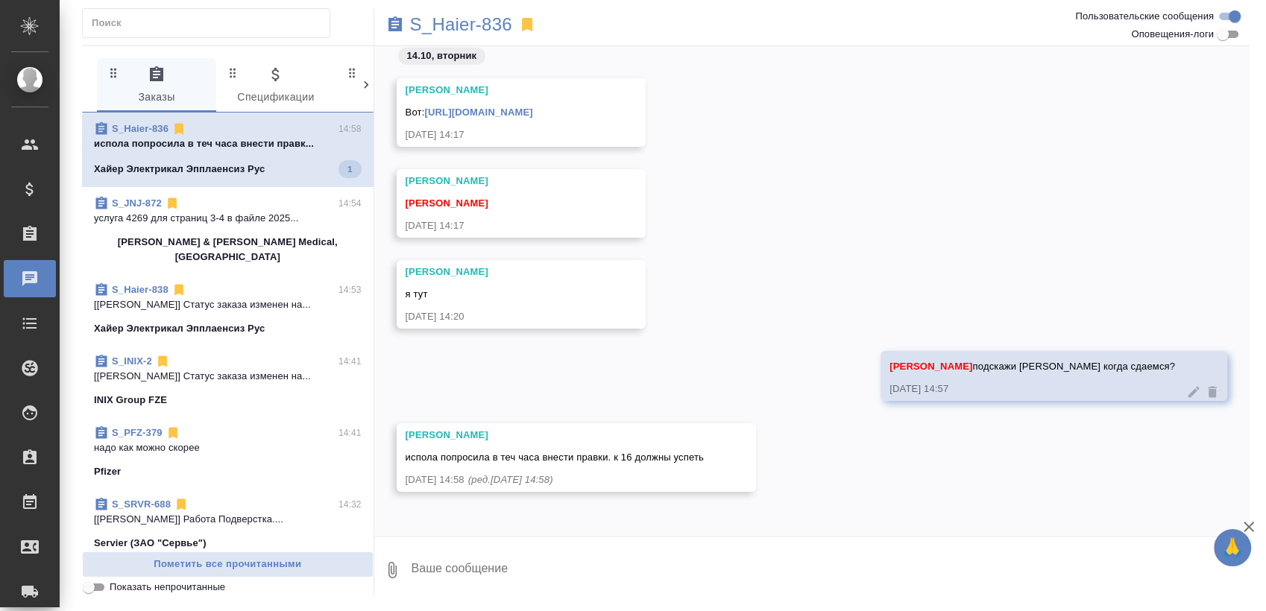
click at [670, 553] on textarea at bounding box center [830, 570] width 840 height 51
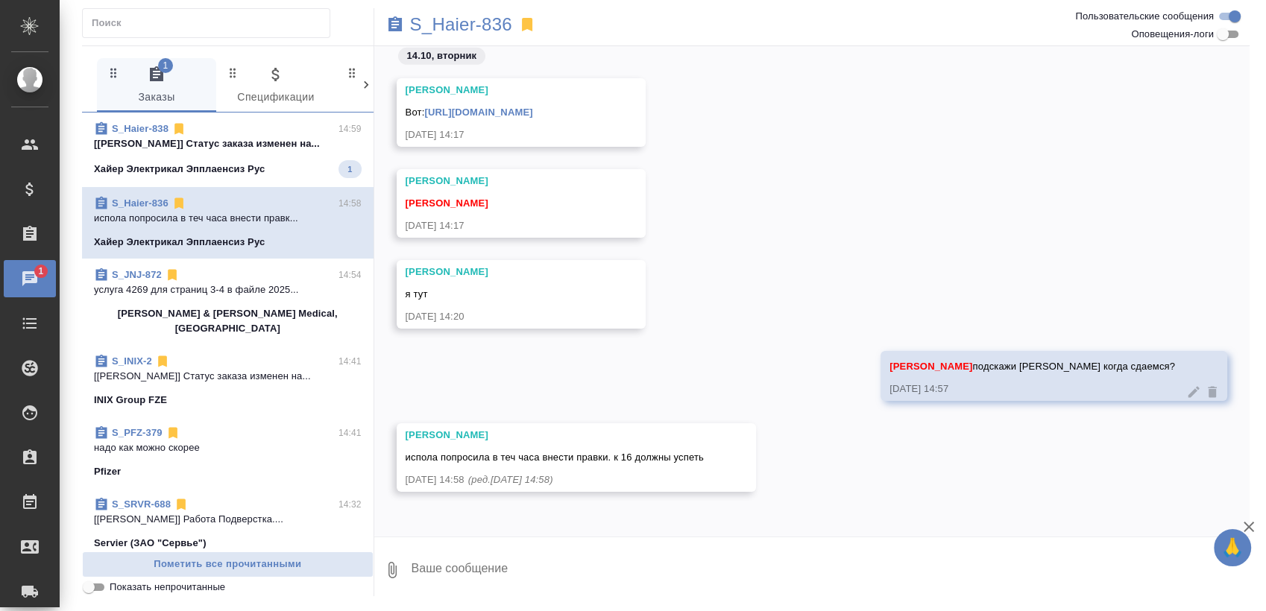
click at [255, 156] on span "S_Haier-838 14:59 [Белякова Юлия] Статус заказа изменен на... Хайер Электрикал …" at bounding box center [228, 149] width 268 height 57
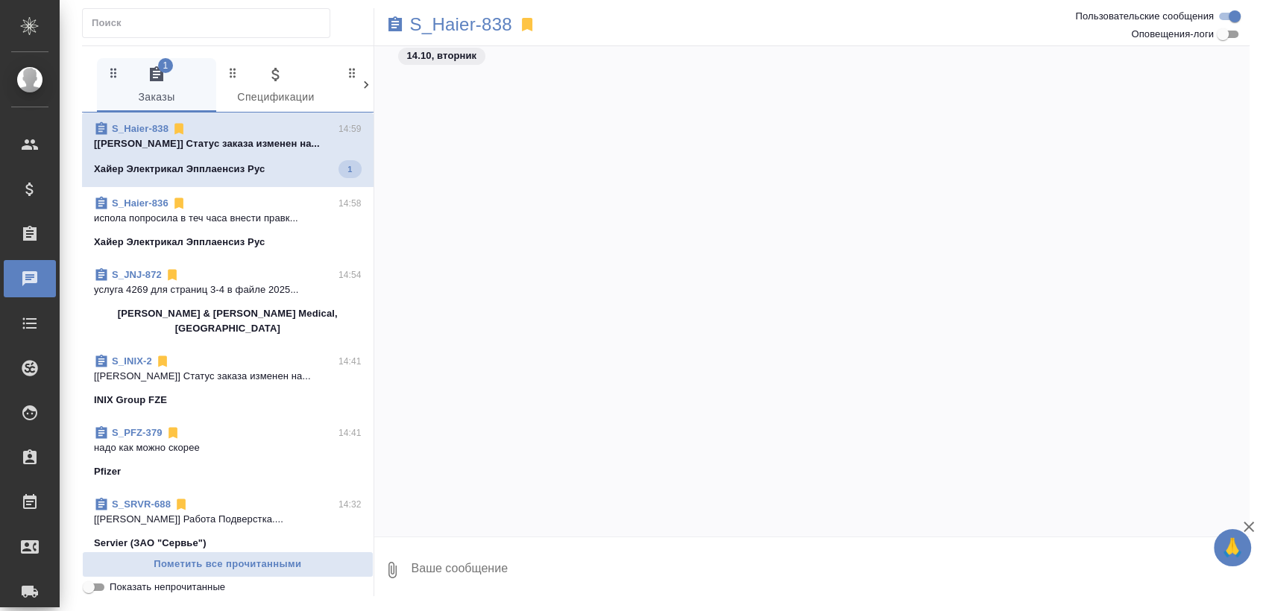
scroll to position [7886, 0]
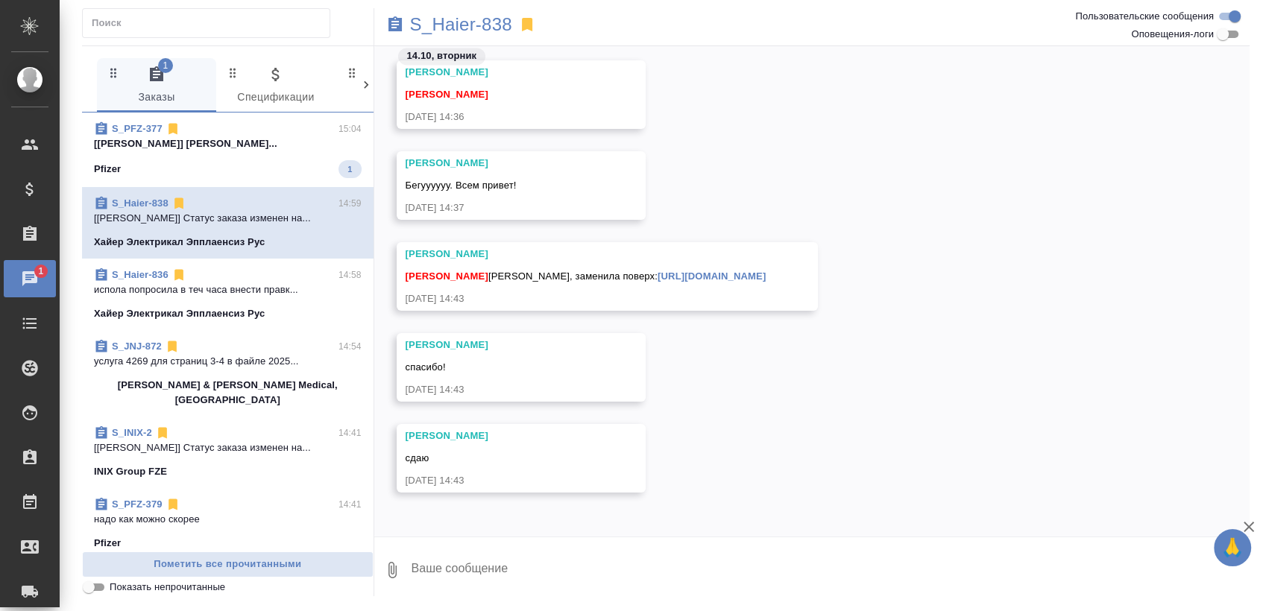
click at [292, 168] on div "Pfizer 1" at bounding box center [228, 169] width 268 height 18
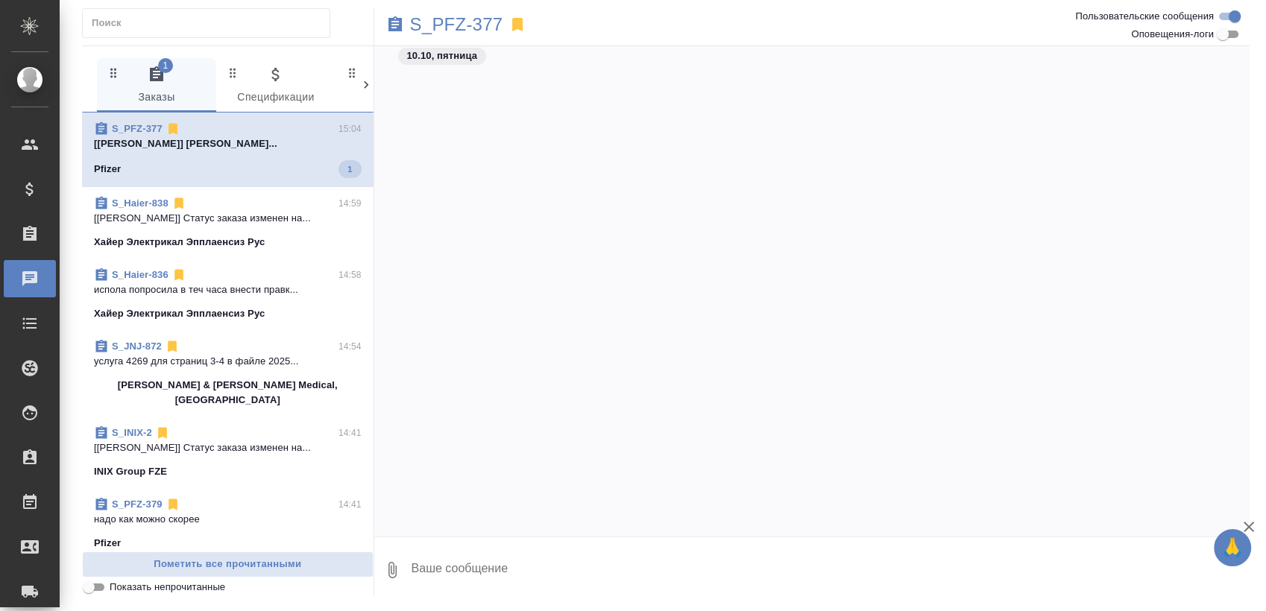
scroll to position [4322, 0]
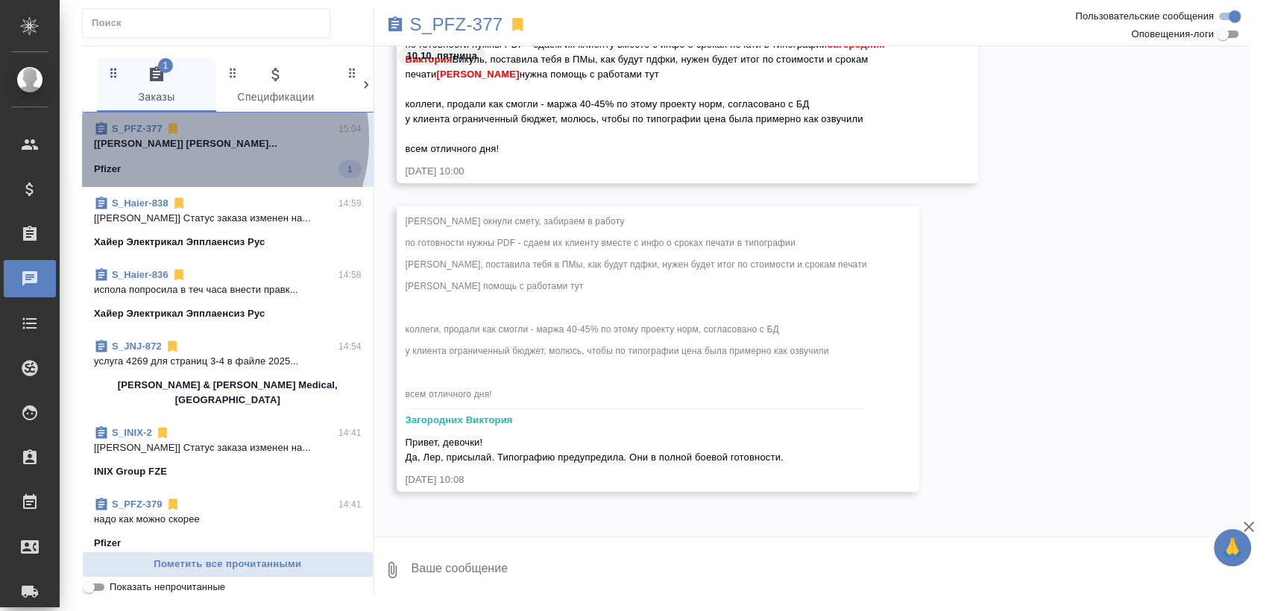
click at [195, 140] on p "[[PERSON_NAME]] [PERSON_NAME]..." at bounding box center [228, 143] width 268 height 15
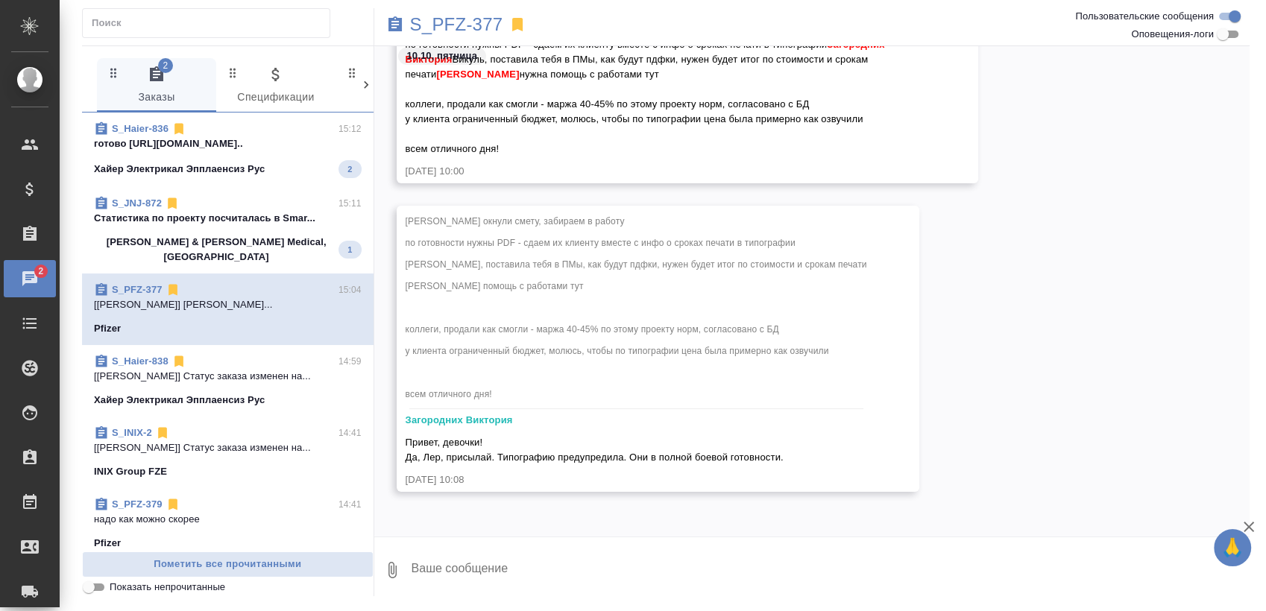
drag, startPoint x: 218, startPoint y: 194, endPoint x: 218, endPoint y: 203, distance: 9.7
click at [218, 203] on div "S_JNJ-872 15:11 Cтатистика по проекту посчиталась в Smar... Johnson & Johnson M…" at bounding box center [227, 230] width 291 height 86
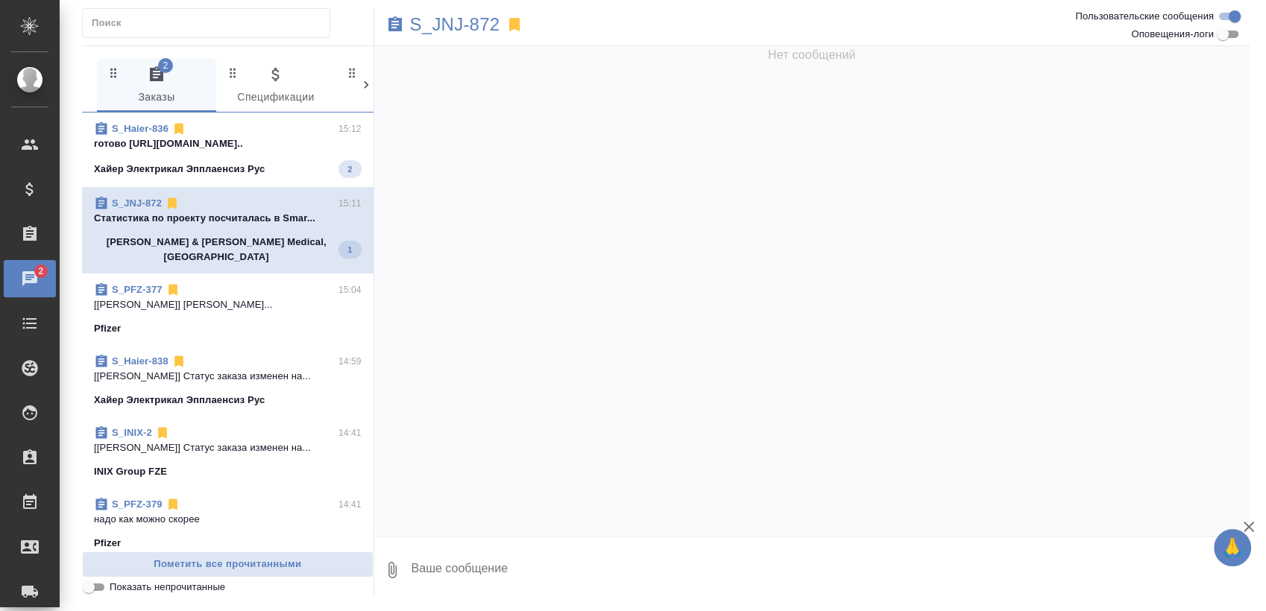
scroll to position [0, 0]
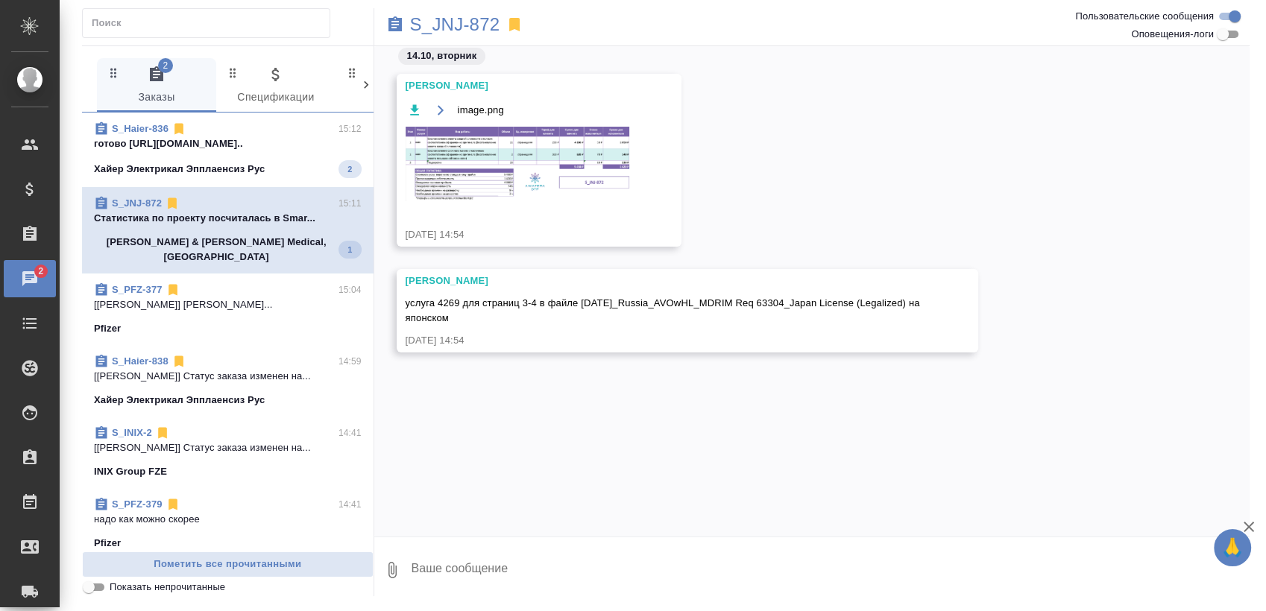
click at [195, 137] on p "готово https://drive.awatera.com/apps/fi..." at bounding box center [228, 143] width 268 height 15
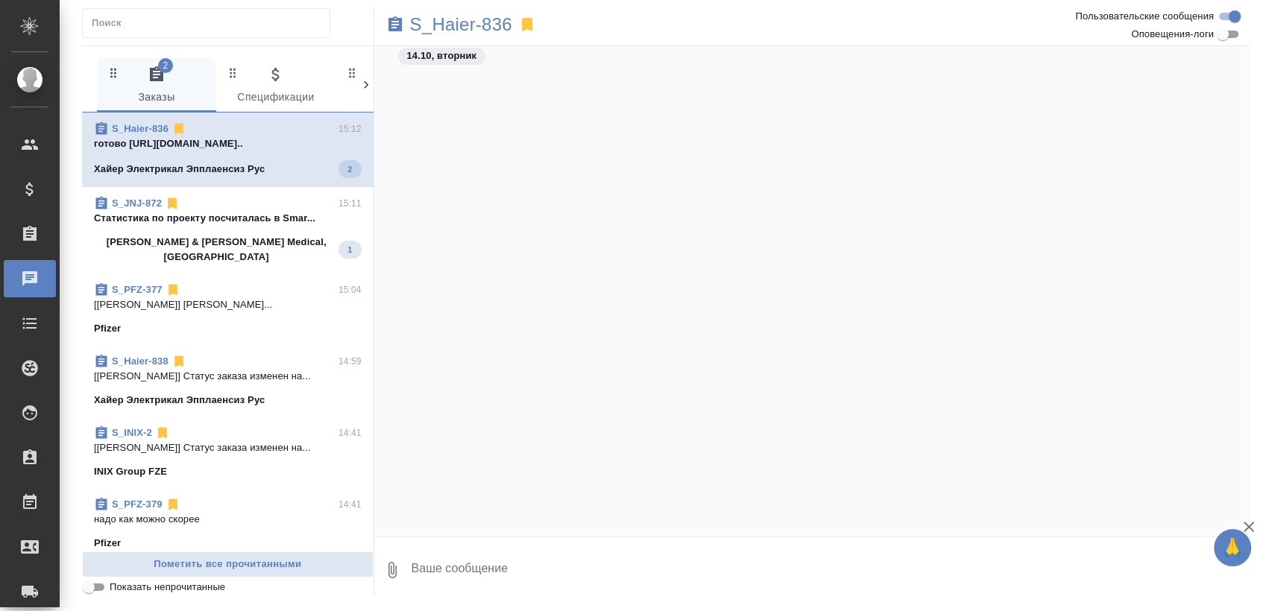
scroll to position [10794, 0]
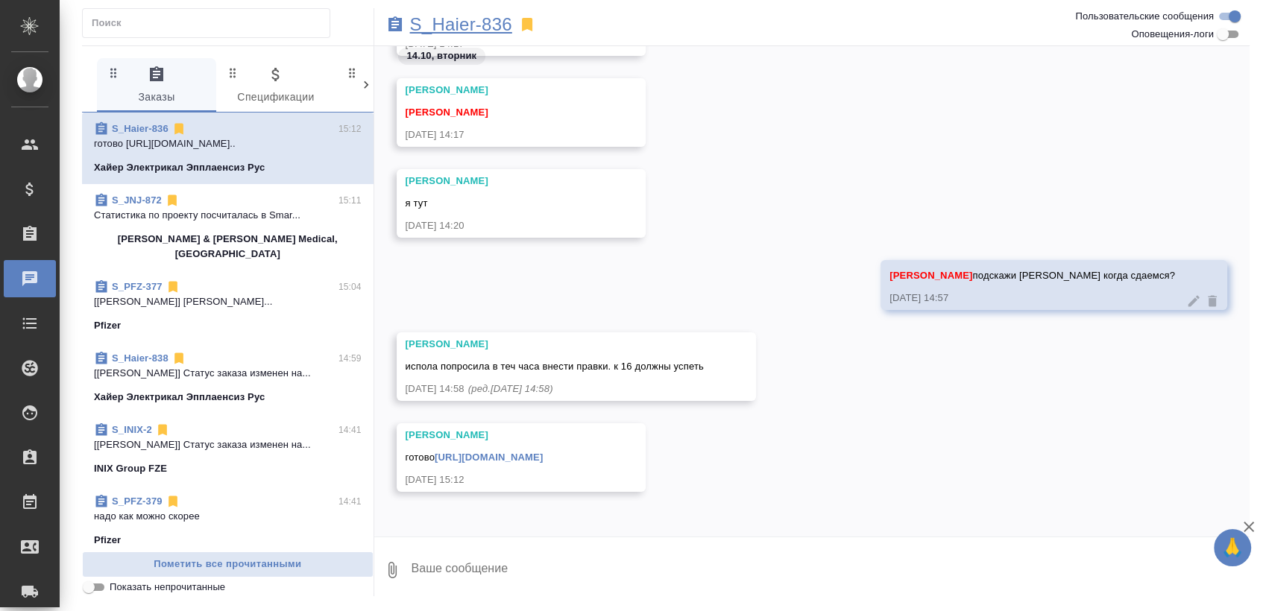
click at [459, 27] on p "S_Haier-836" at bounding box center [461, 24] width 102 height 15
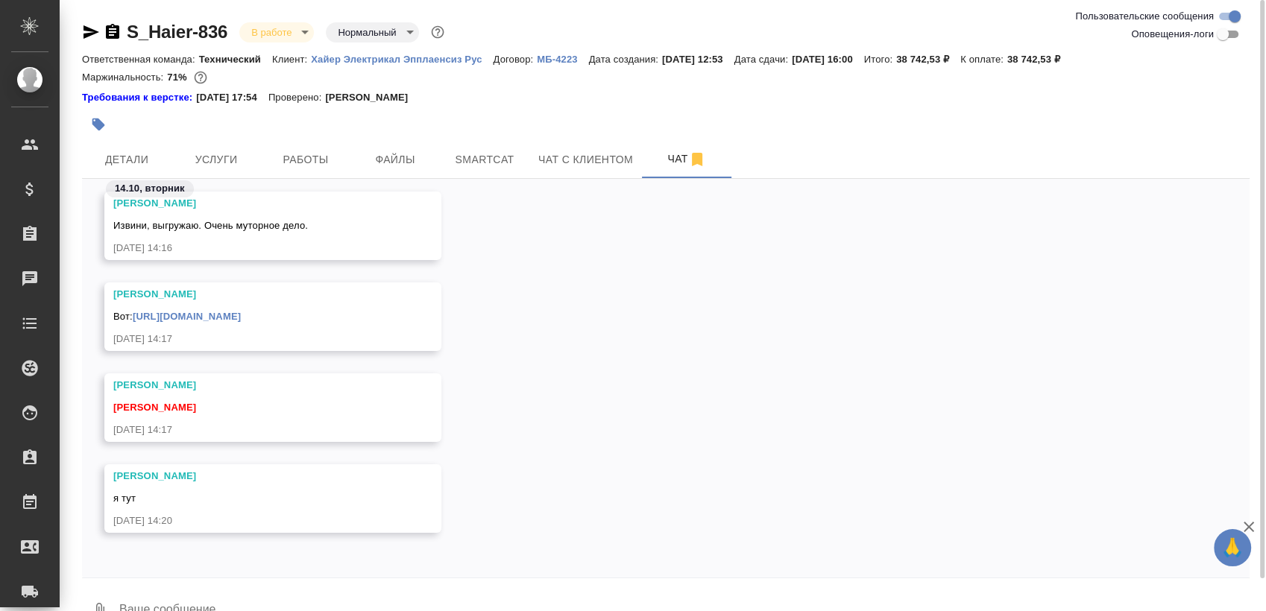
scroll to position [34, 0]
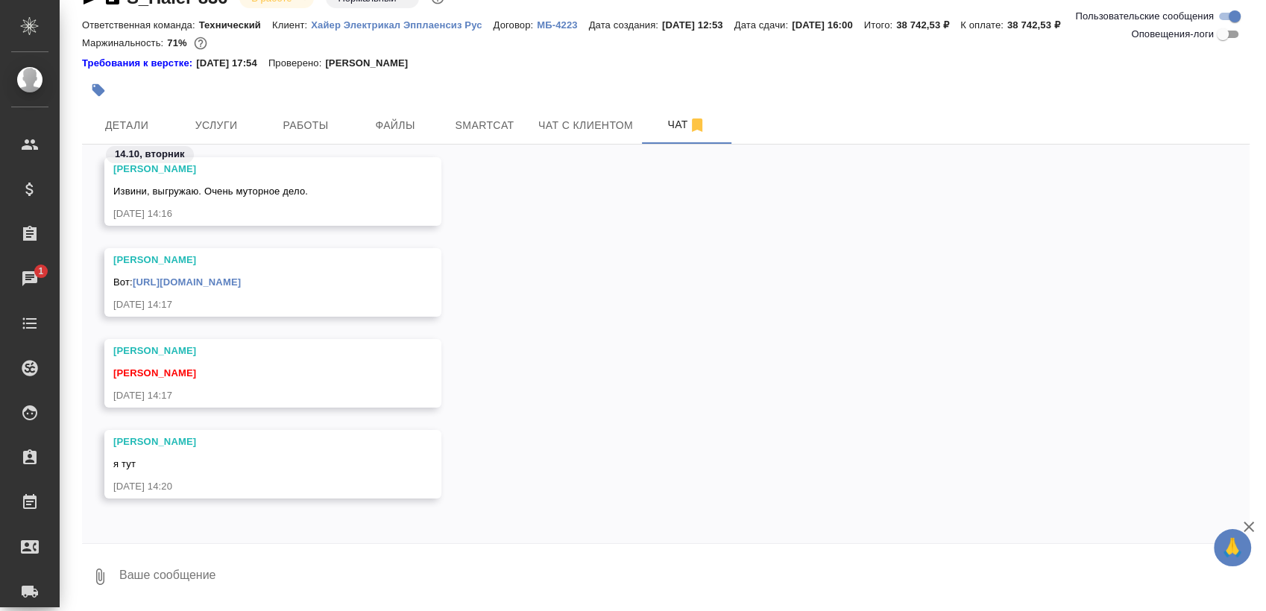
click at [315, 580] on textarea at bounding box center [683, 577] width 1131 height 51
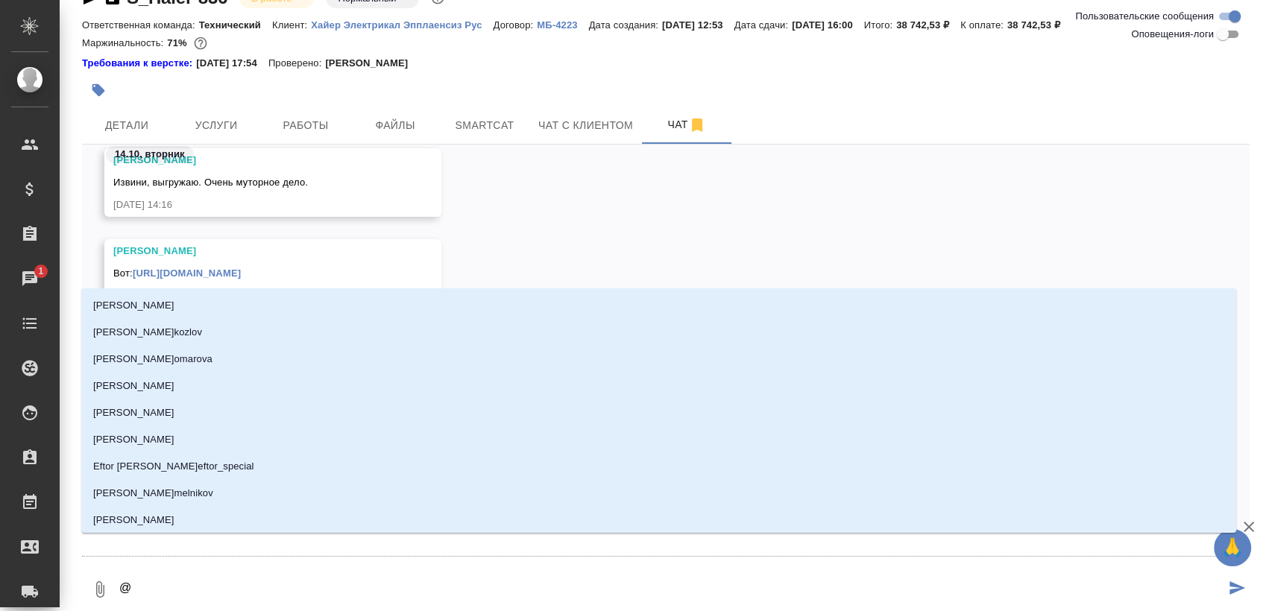
type textarea "@з"
type input "з"
type textarea "@за"
type input "за"
type textarea "@заб"
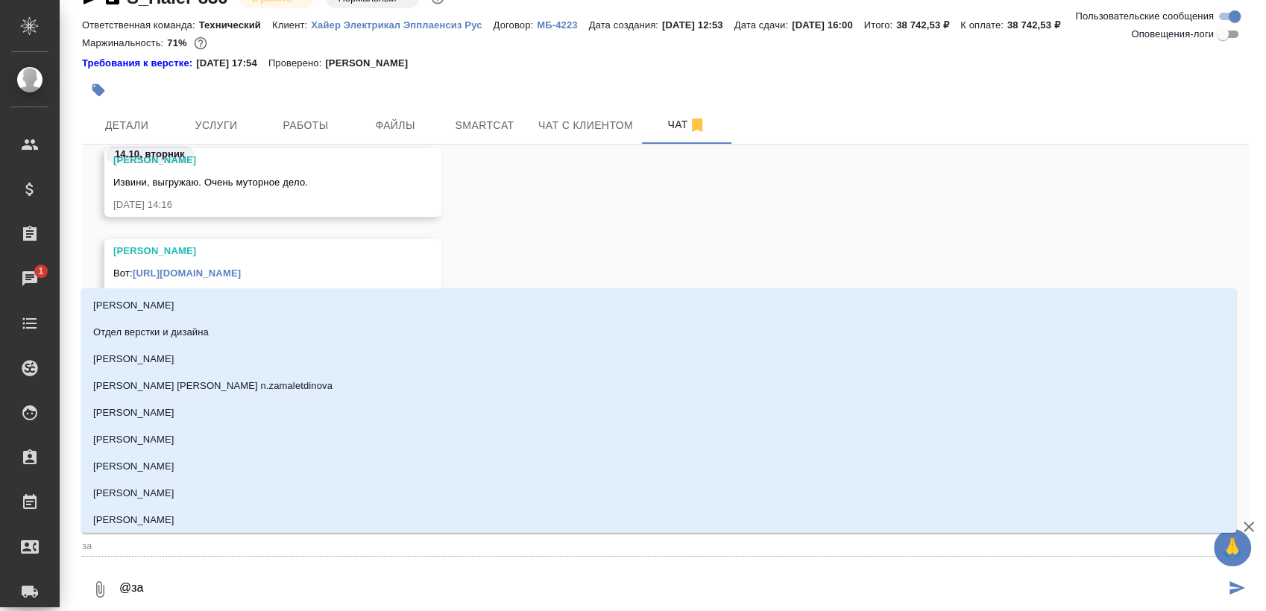
type input "заб"
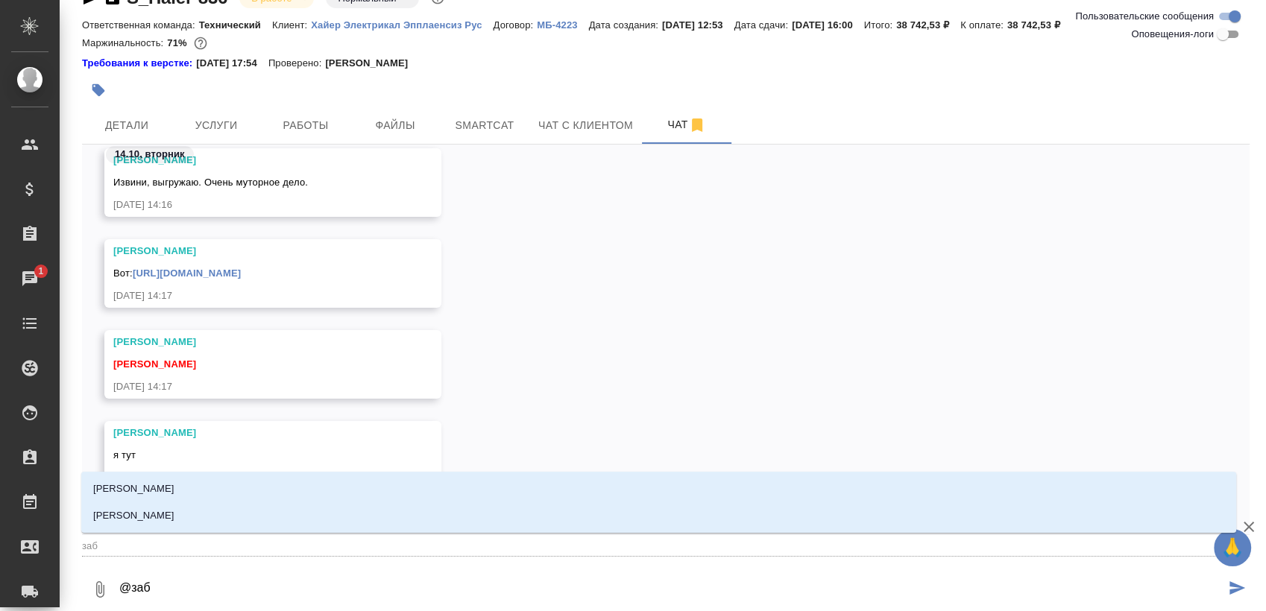
type textarea "@забо"
type input "забо"
type textarea "@забор"
type input "забор"
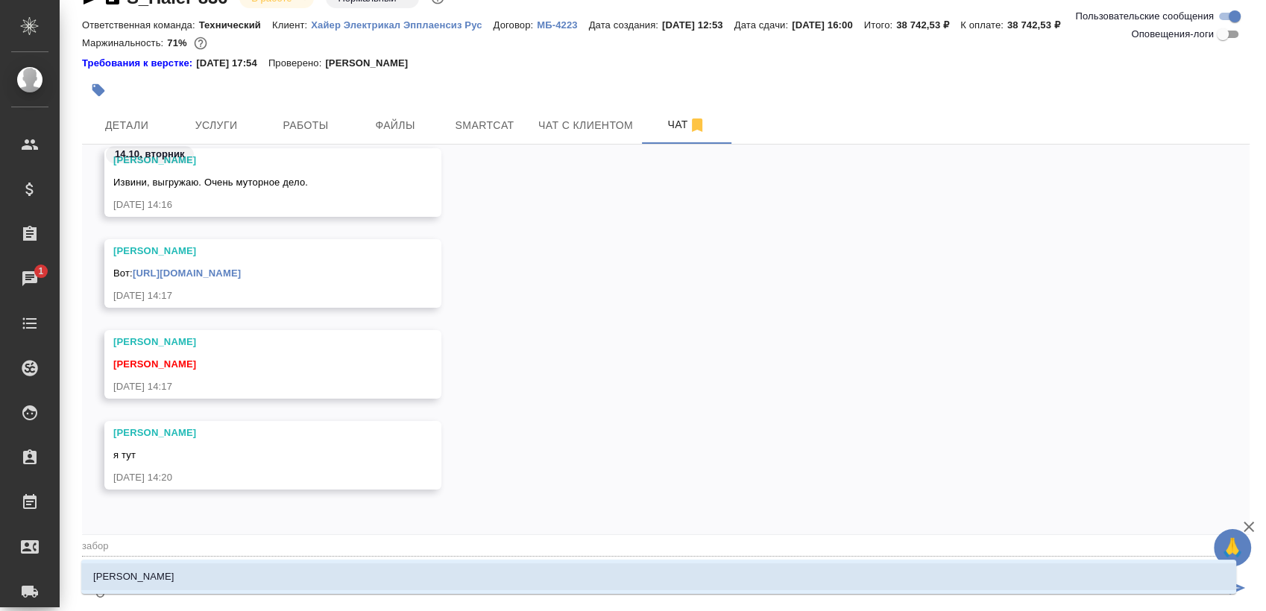
type textarea "@заборо"
type input "заборо"
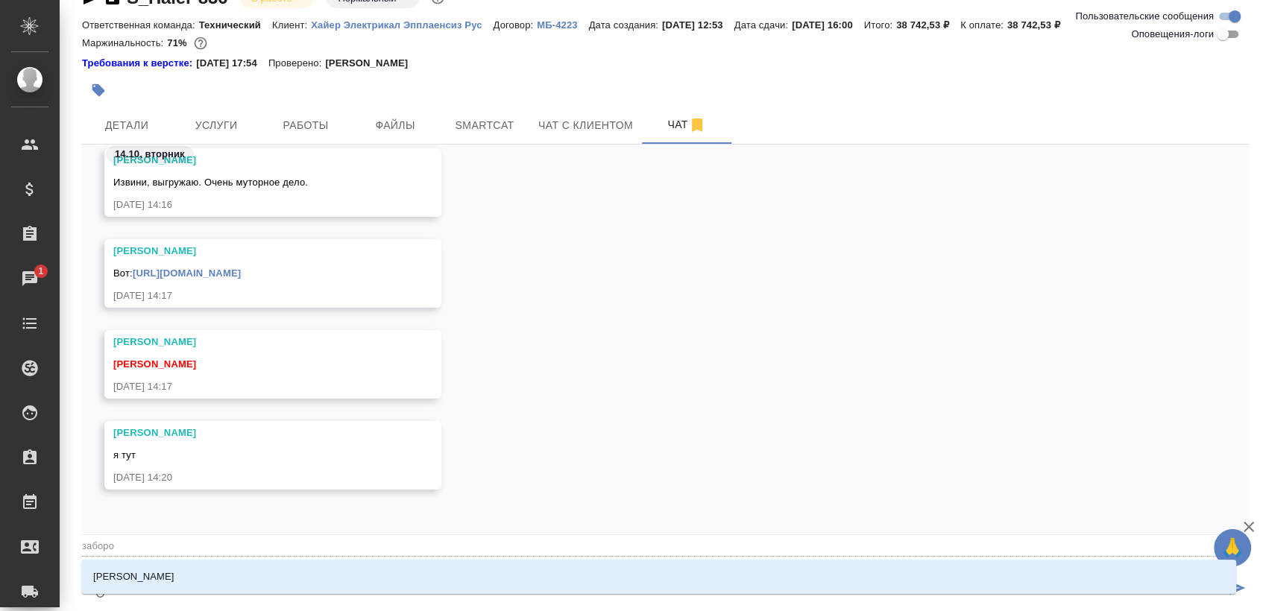
click at [313, 581] on li "Заборова Александра" at bounding box center [658, 576] width 1155 height 27
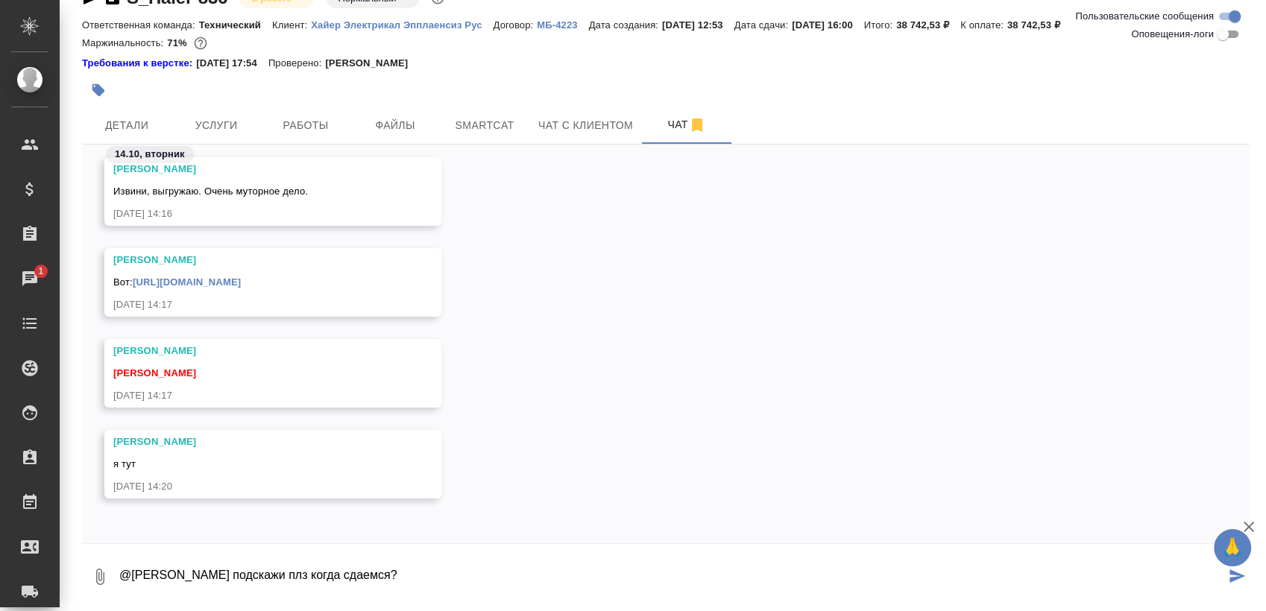
type textarea "@Заборова Александра подскажи плз когда сдаемся?"
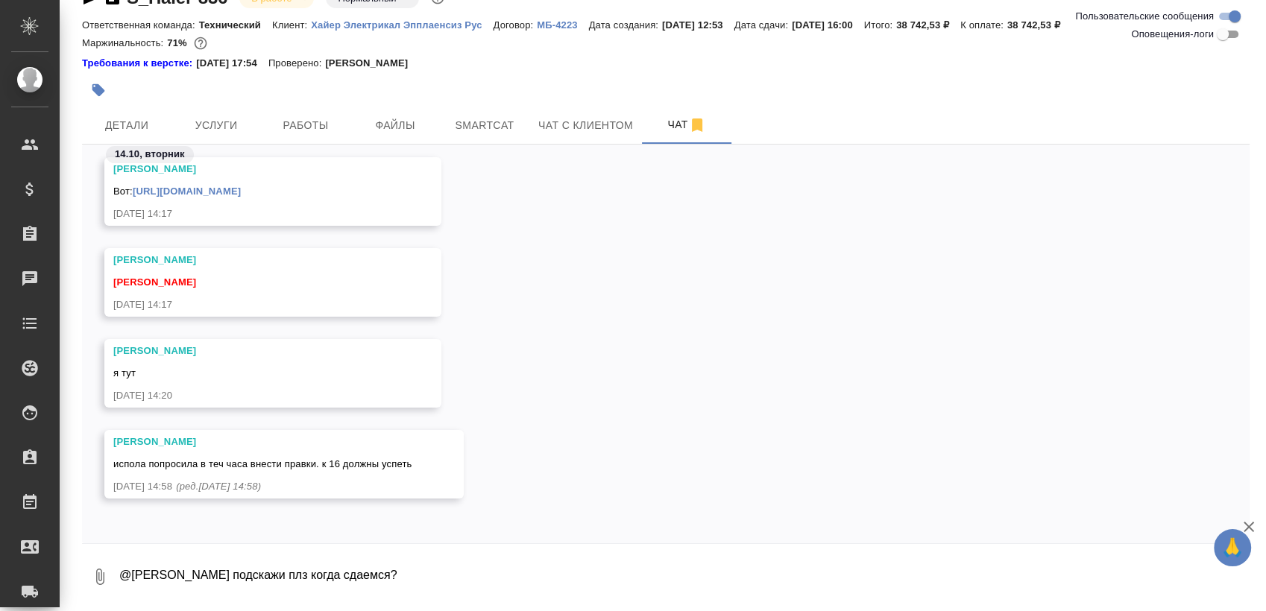
scroll to position [11695, 0]
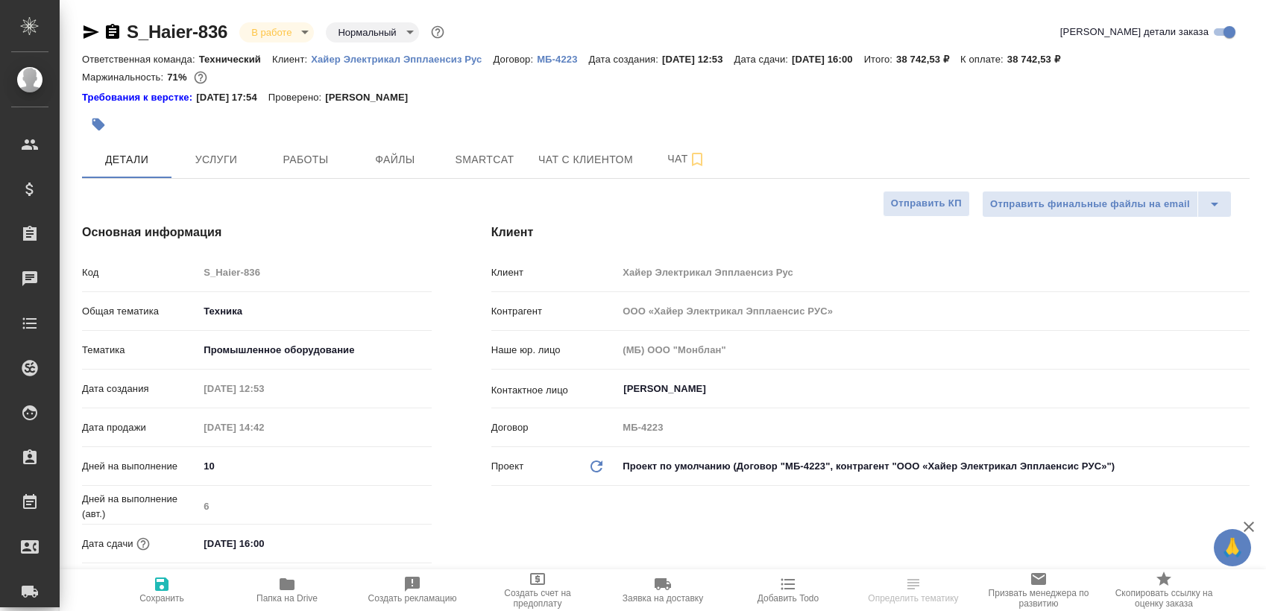
select select "RU"
click at [89, 27] on icon "button" at bounding box center [91, 32] width 18 height 18
select select "RU"
type textarea "x"
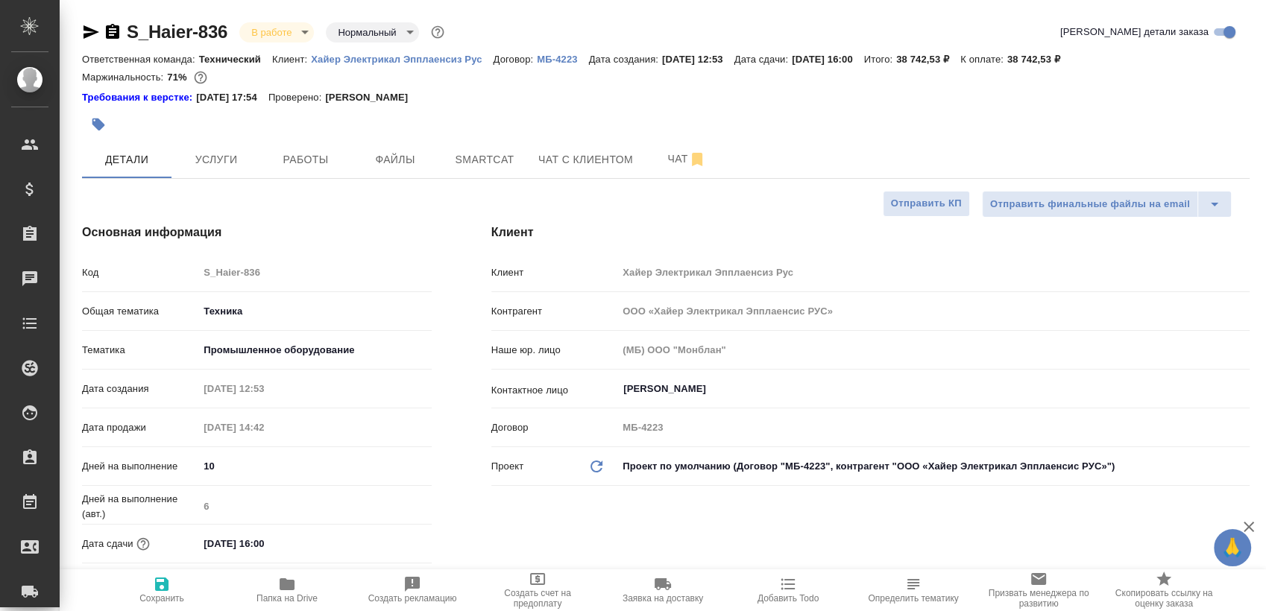
type textarea "x"
click at [646, 168] on button "Чат" at bounding box center [686, 159] width 89 height 37
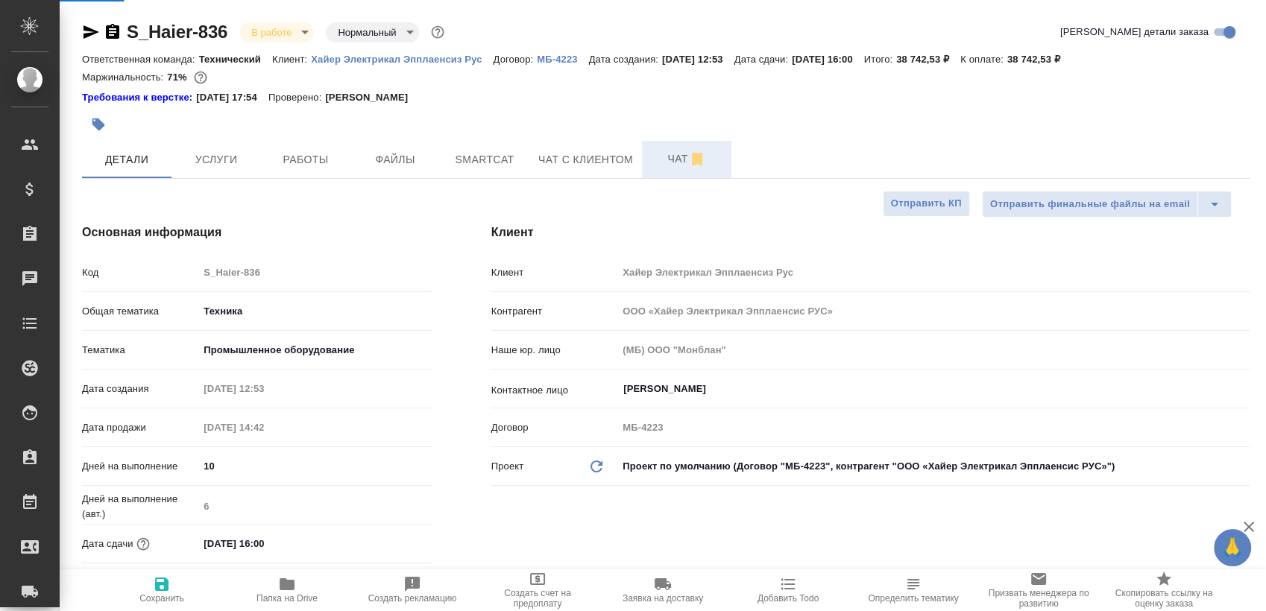
click at [664, 158] on span "Чат" at bounding box center [687, 159] width 72 height 19
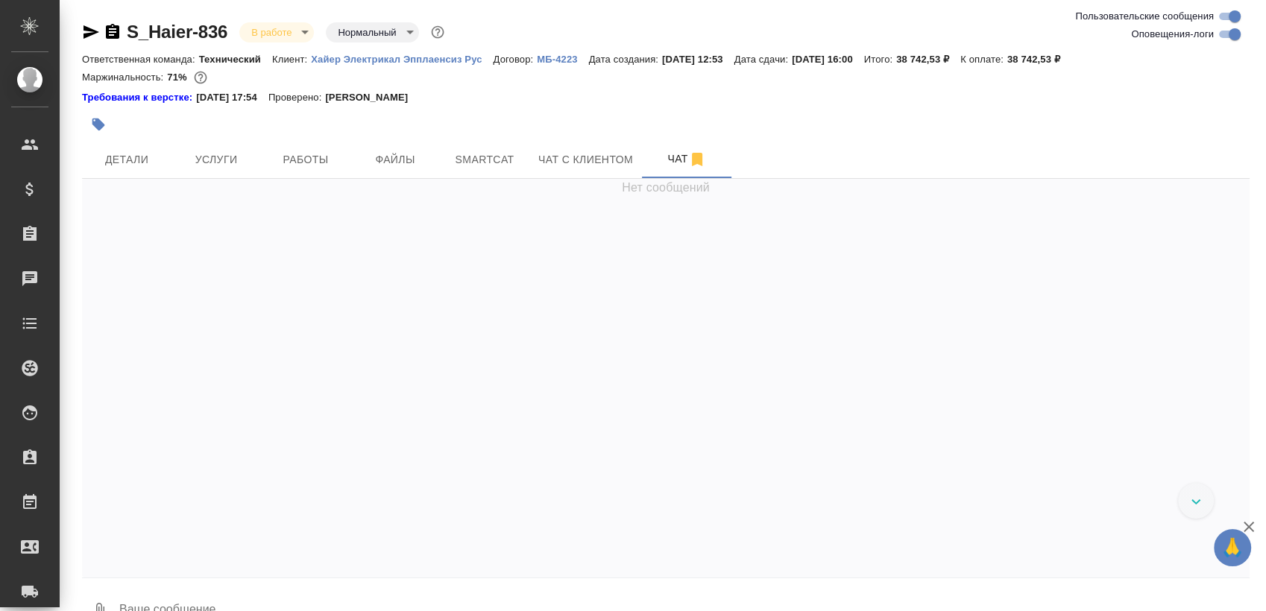
click at [1225, 33] on input "Оповещения-логи" at bounding box center [1234, 34] width 54 height 18
checkbox input "false"
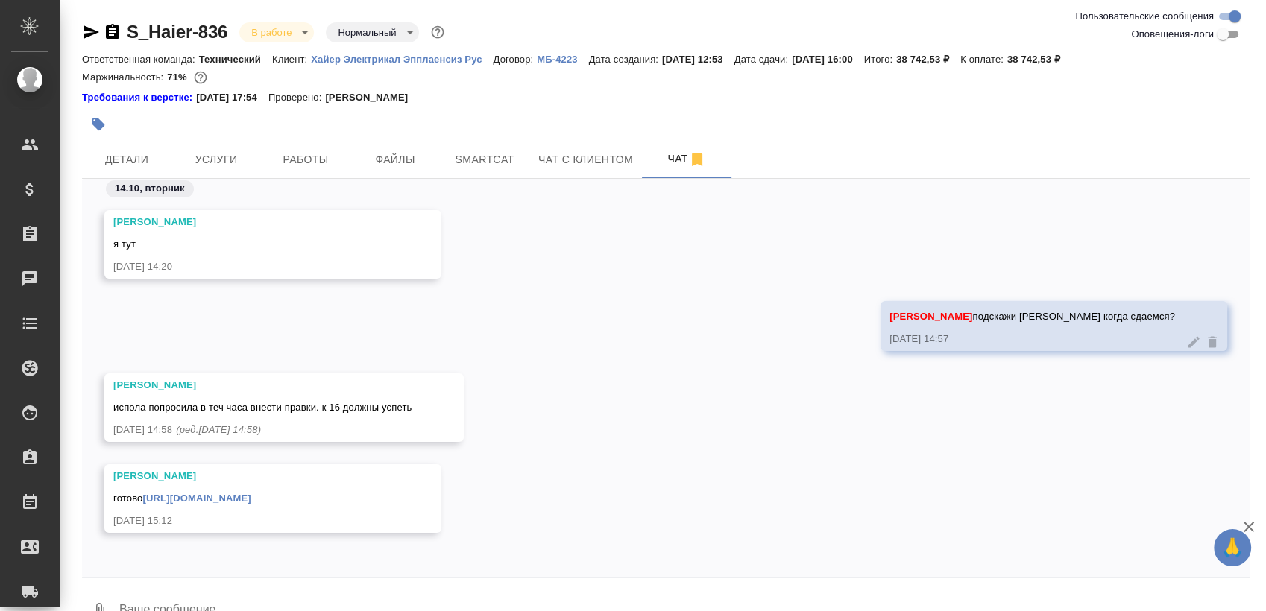
click at [250, 493] on link "[URL][DOMAIN_NAME]" at bounding box center [196, 498] width 108 height 11
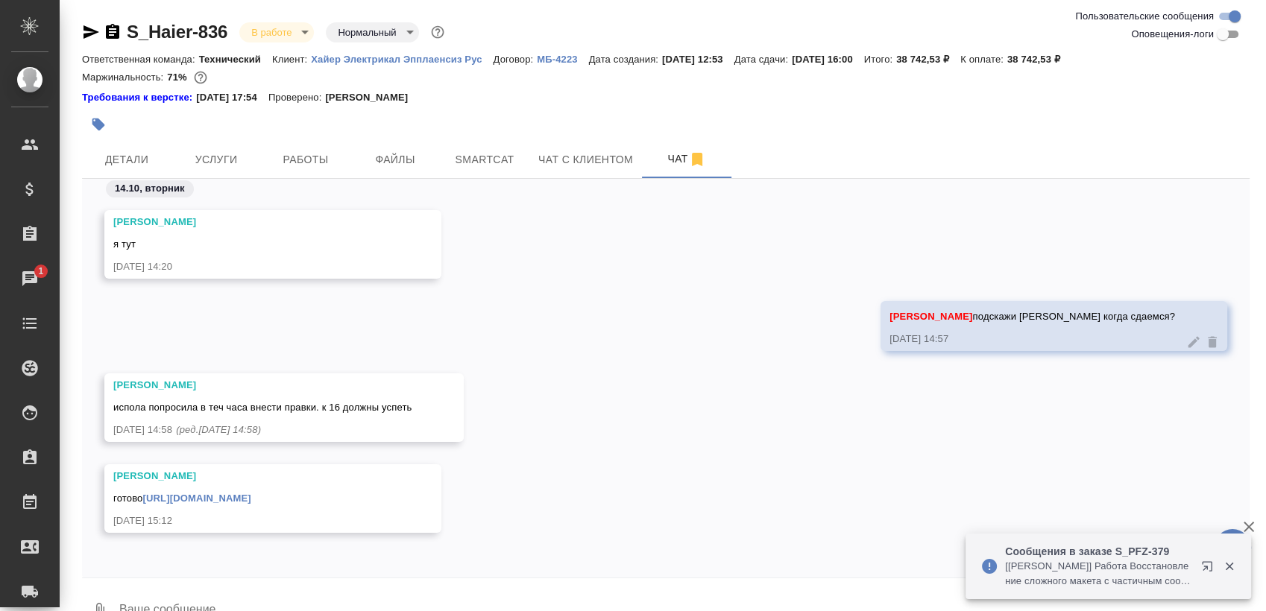
click at [292, 30] on body "🙏 .cls-1 fill:#fff; AWATERA Sergeeva Anastasia Клиенты Спецификации Заказы 1 Ча…" at bounding box center [633, 305] width 1266 height 611
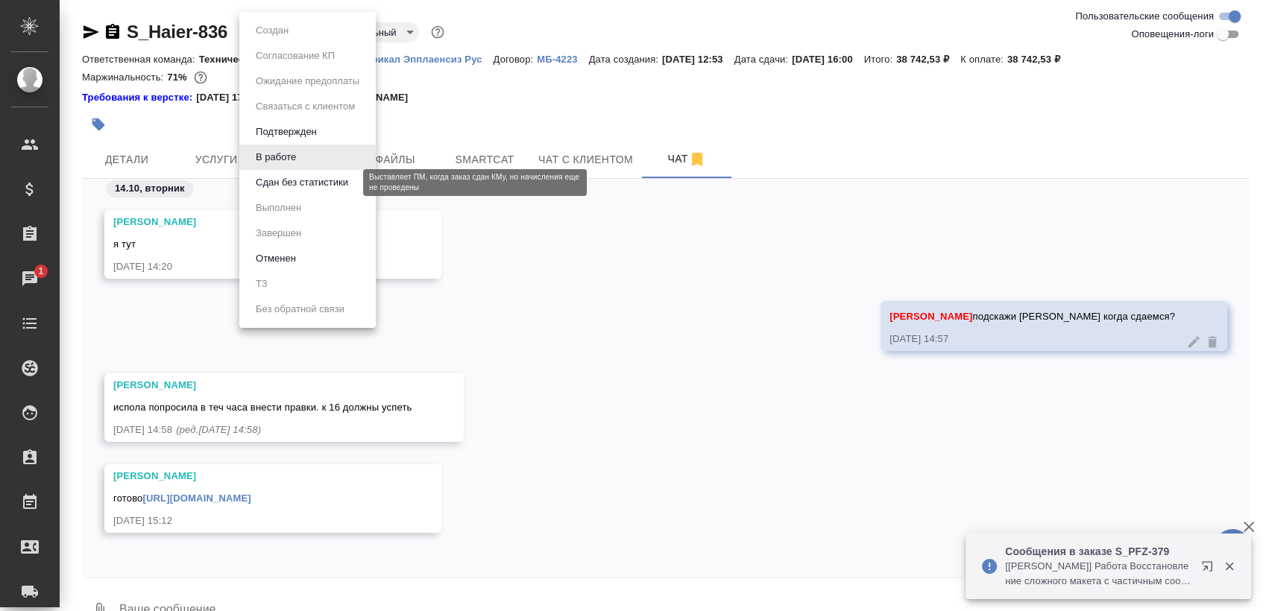
click at [274, 180] on button "Сдан без статистики" at bounding box center [301, 182] width 101 height 16
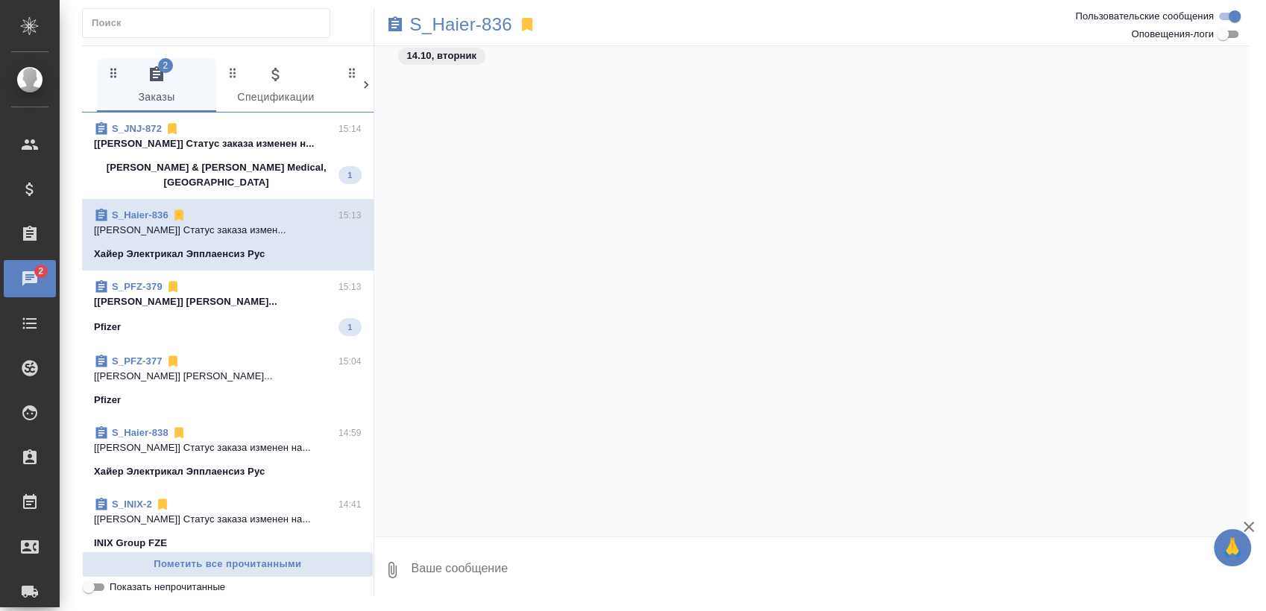
scroll to position [10794, 0]
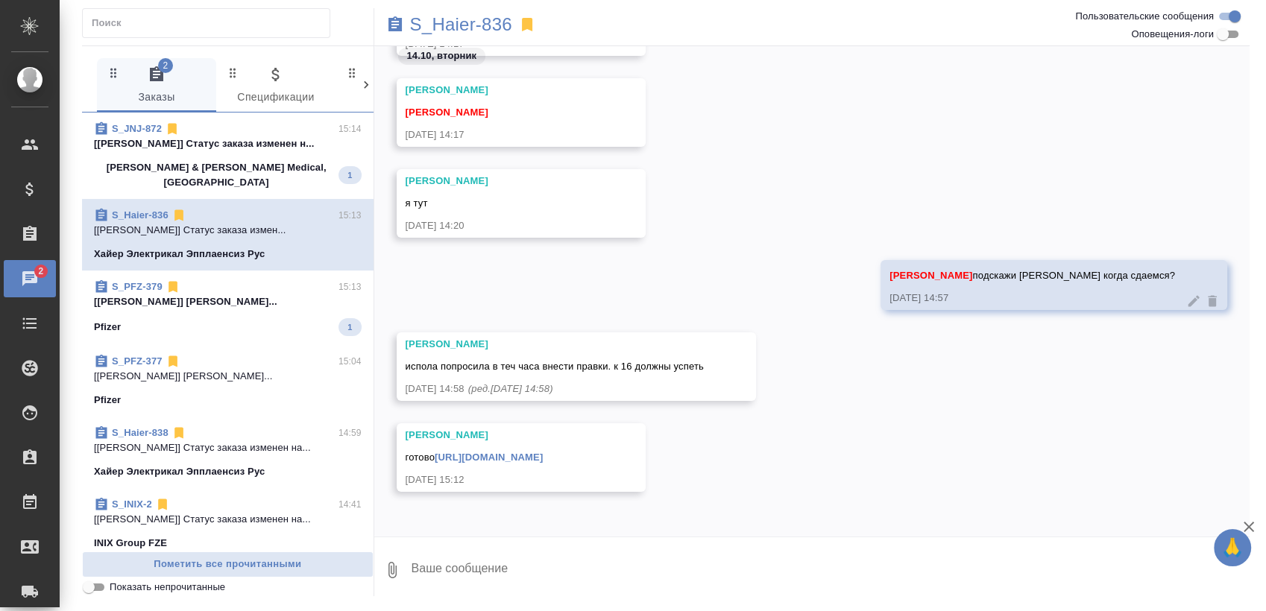
click at [198, 164] on p "[PERSON_NAME] & [PERSON_NAME] Medical, [GEOGRAPHIC_DATA]" at bounding box center [216, 175] width 244 height 30
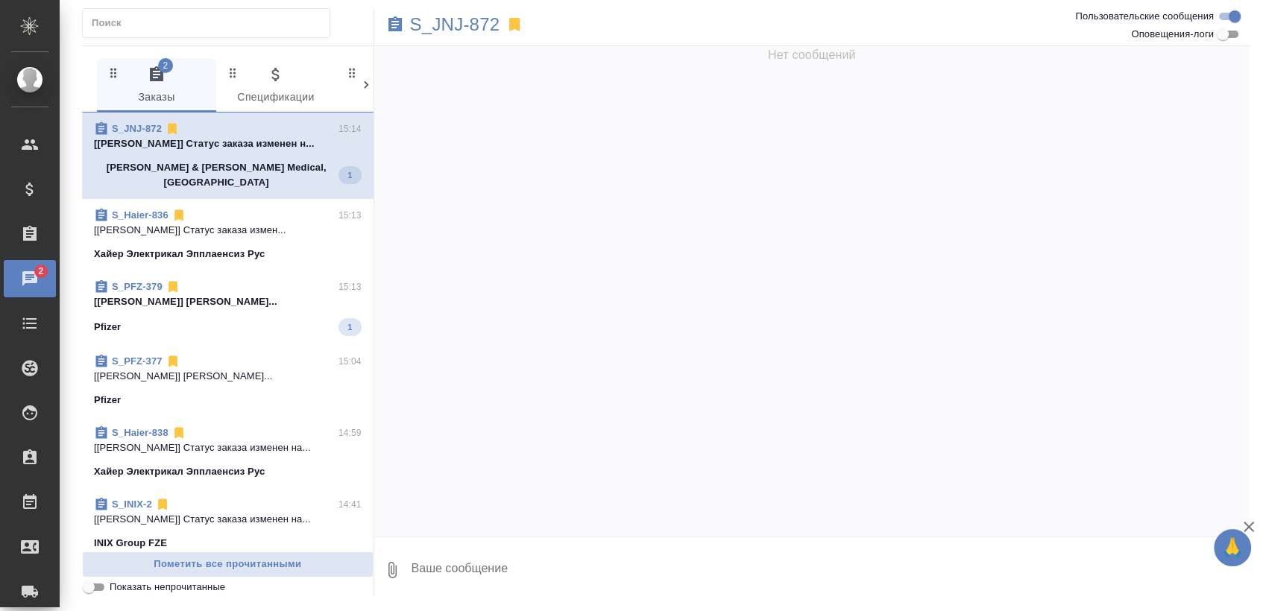
scroll to position [0, 0]
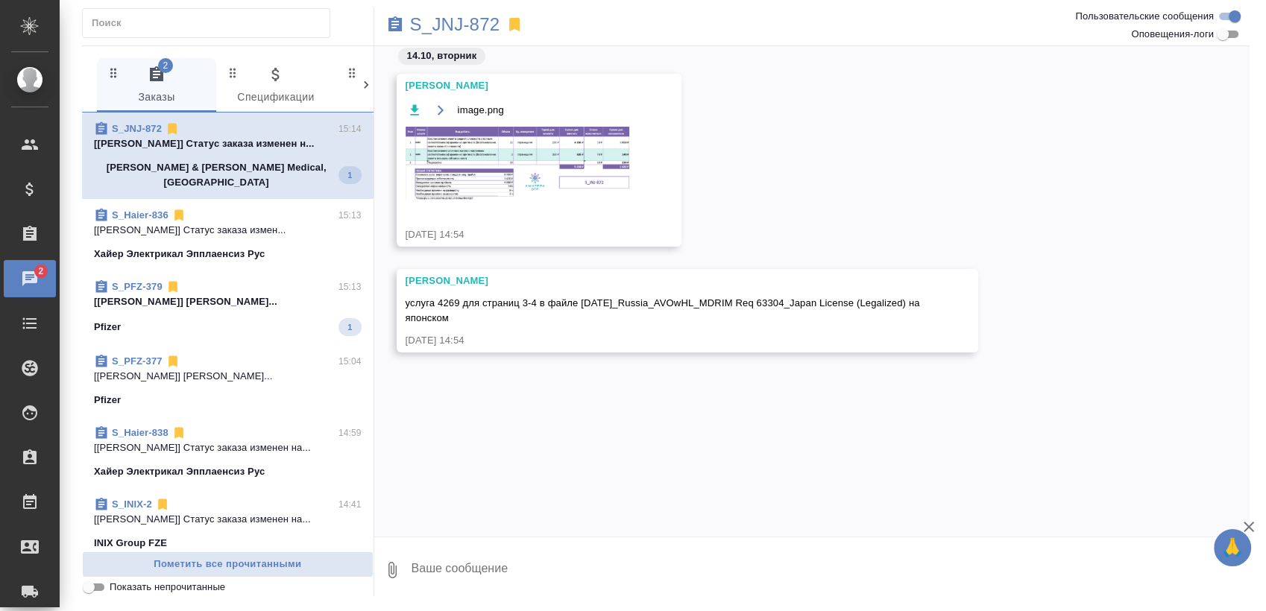
click at [192, 294] on p "[[PERSON_NAME]] [PERSON_NAME]..." at bounding box center [228, 301] width 268 height 15
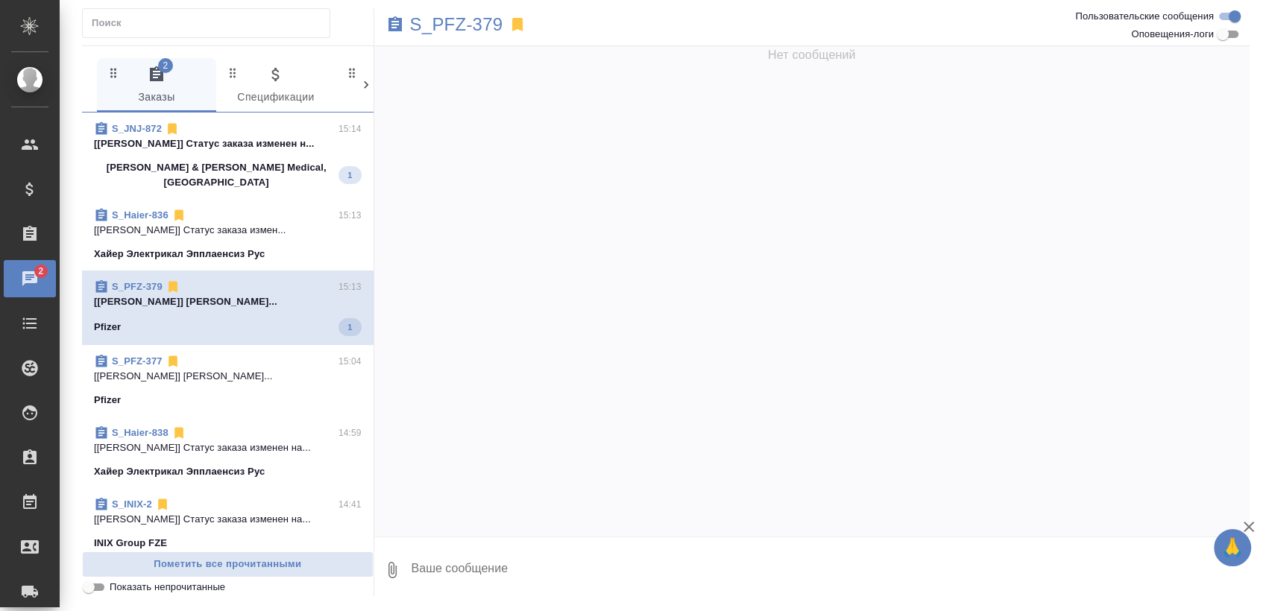
scroll to position [3144, 0]
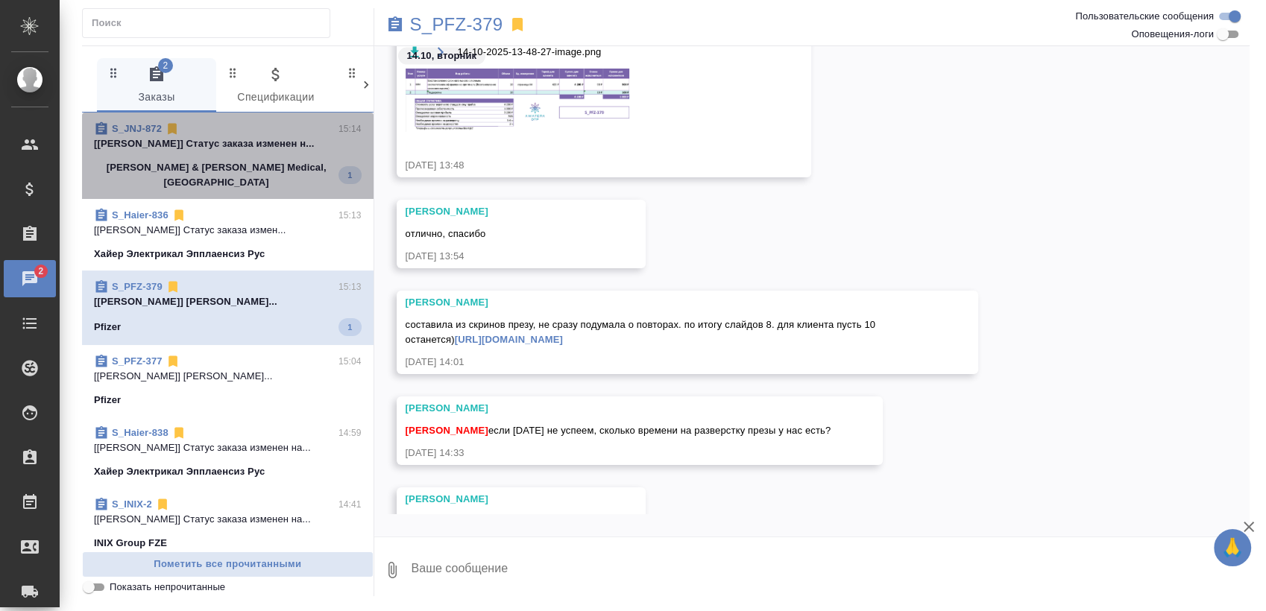
click at [267, 162] on div "[PERSON_NAME] & [PERSON_NAME] Medical, [GEOGRAPHIC_DATA] 1" at bounding box center [228, 175] width 268 height 30
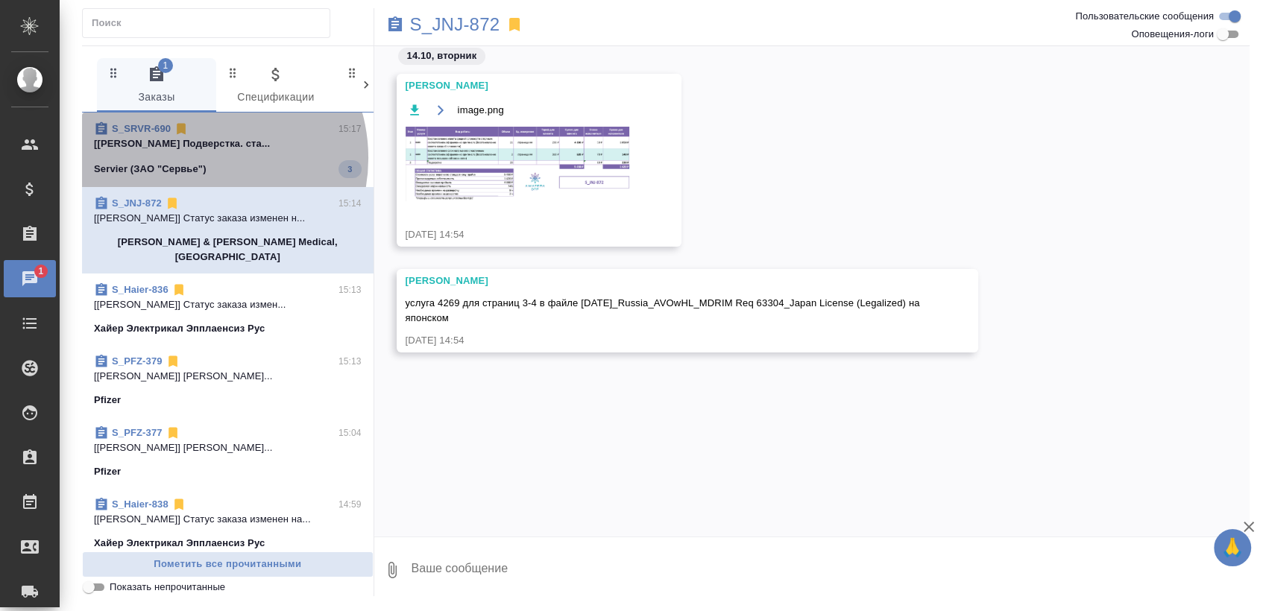
click at [198, 158] on span "S_SRVR-690 15:17 [[PERSON_NAME]] Работа Подверстка. ста... Servier (ЗАО "Сервье…" at bounding box center [228, 149] width 268 height 57
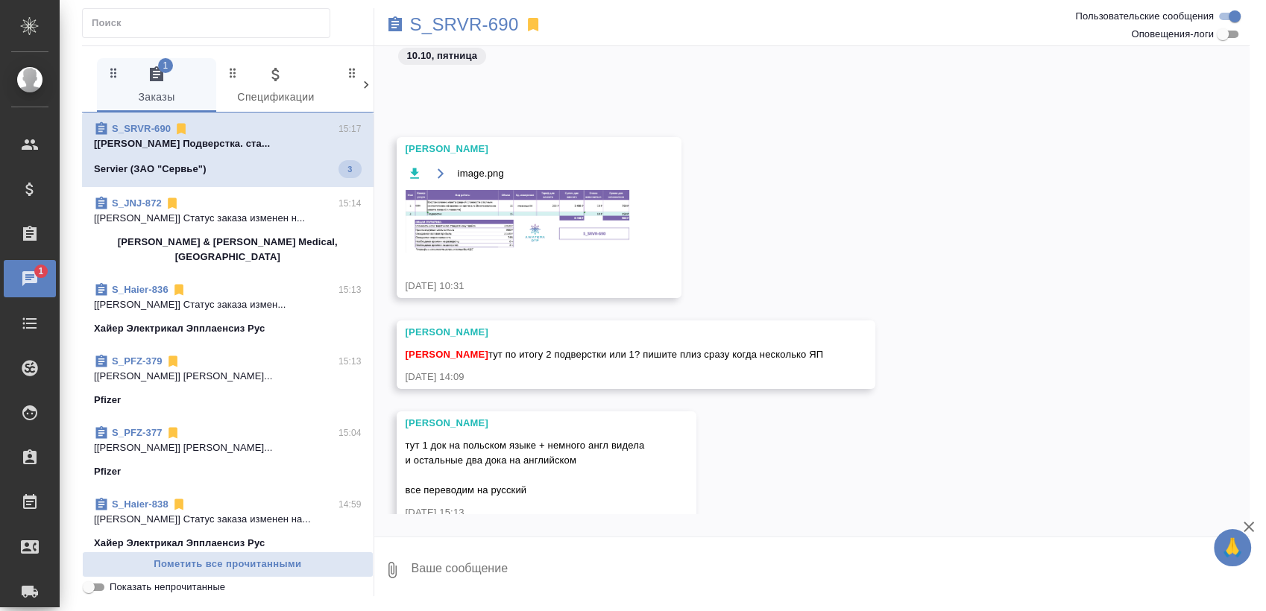
scroll to position [394, 0]
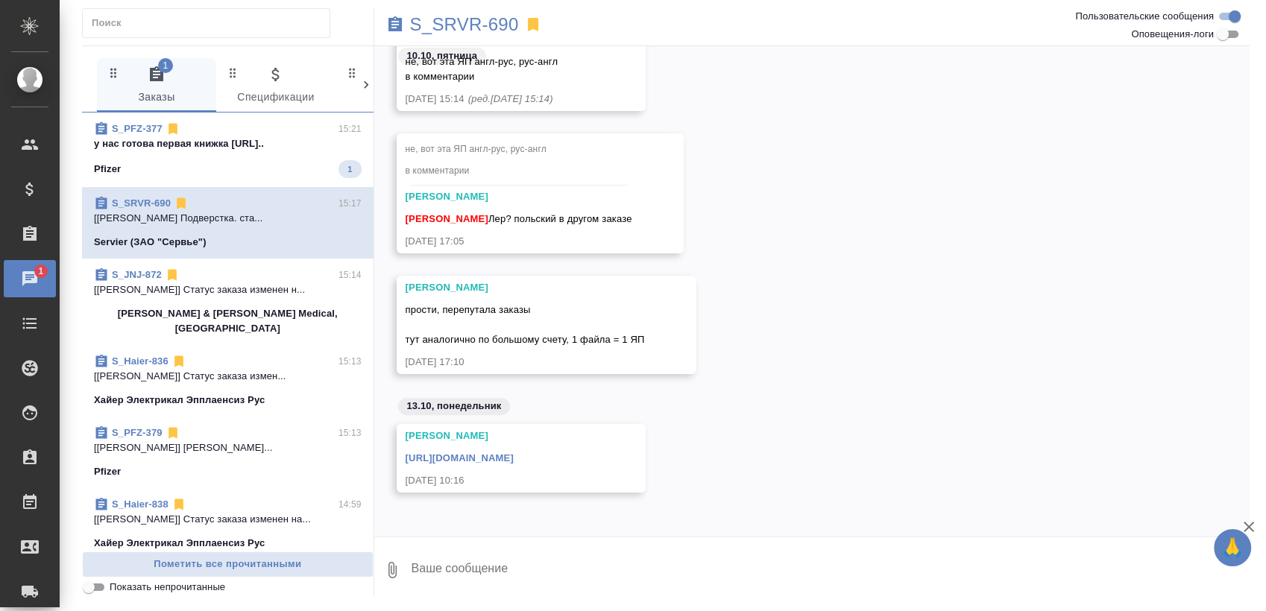
click at [256, 134] on div "S_PFZ-377 15:21" at bounding box center [228, 128] width 268 height 15
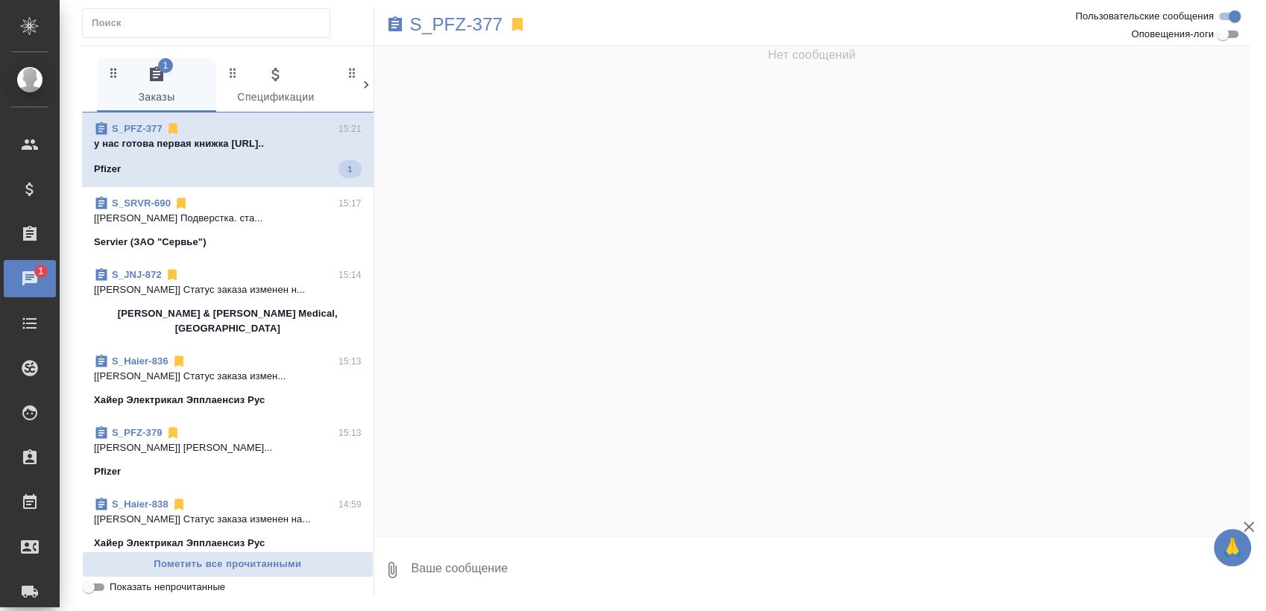
scroll to position [4501, 0]
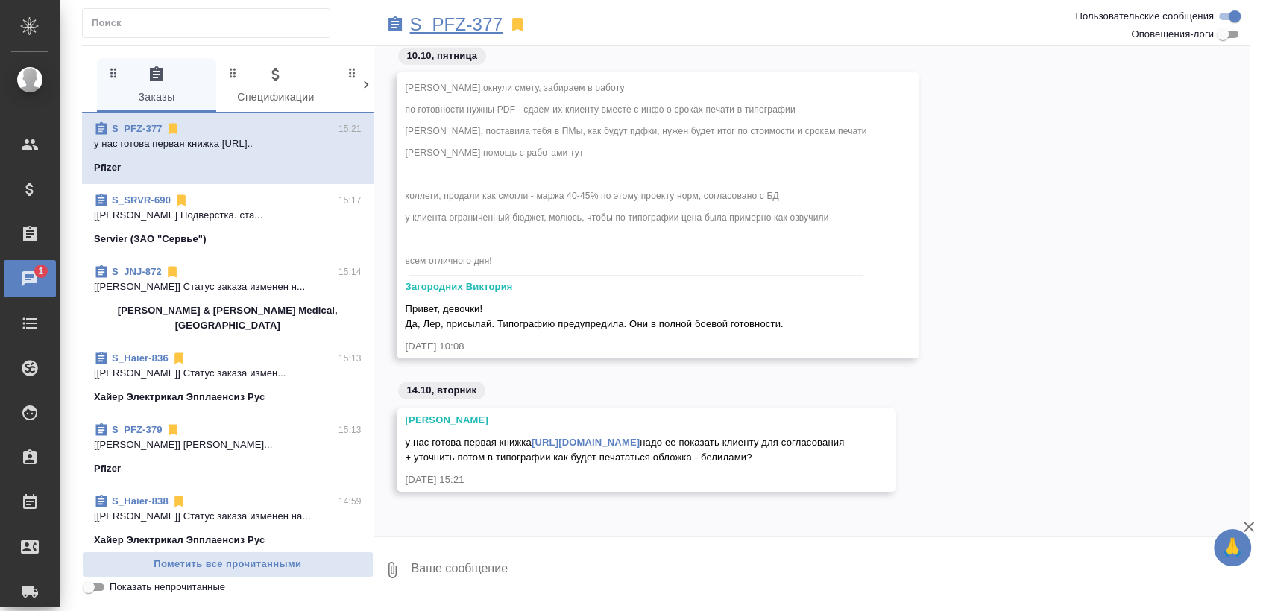
click at [493, 25] on p "S_PFZ-377" at bounding box center [456, 24] width 93 height 15
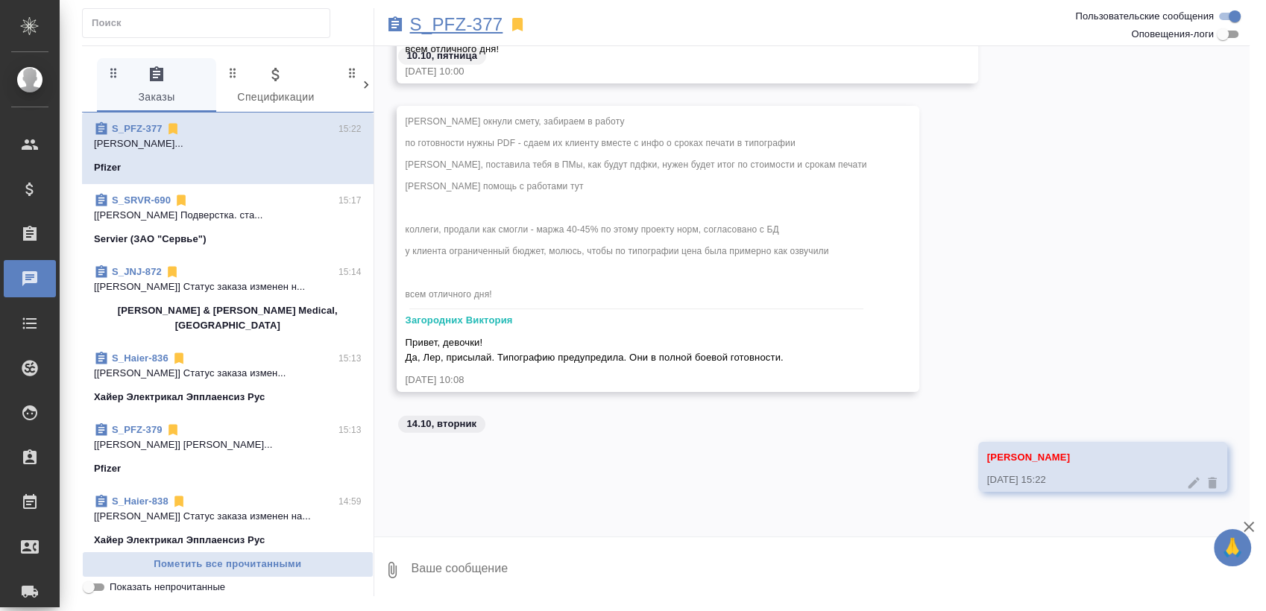
scroll to position [4422, 0]
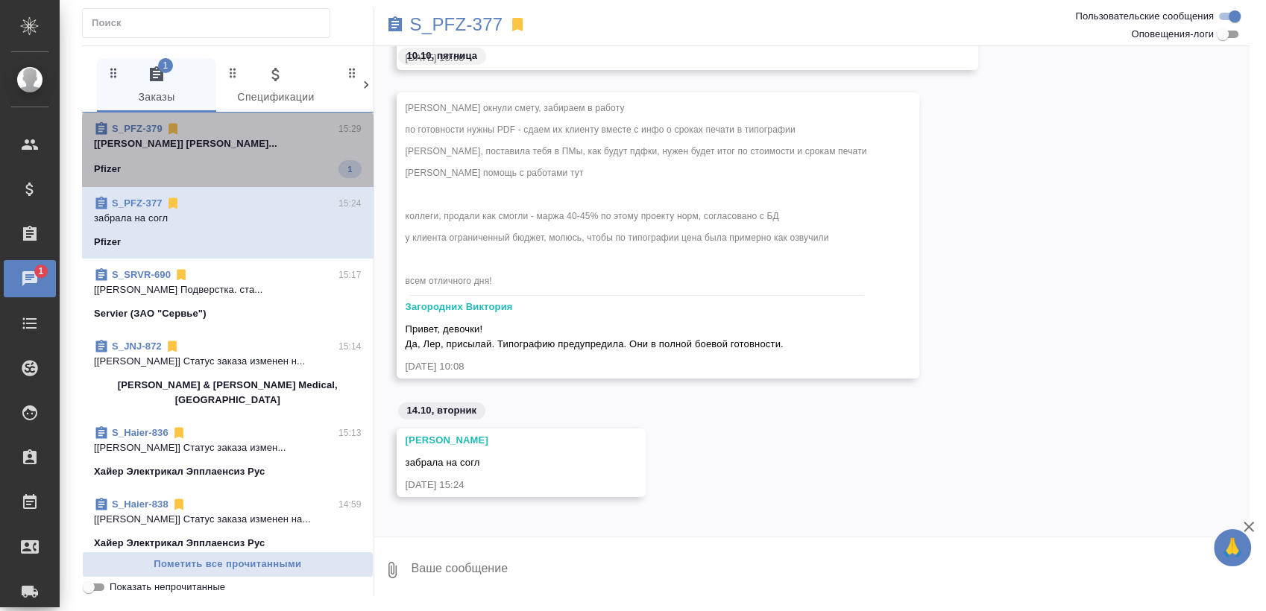
click at [230, 157] on span "S_PFZ-379 15:29 [[PERSON_NAME]... Pfizer 1" at bounding box center [228, 149] width 268 height 57
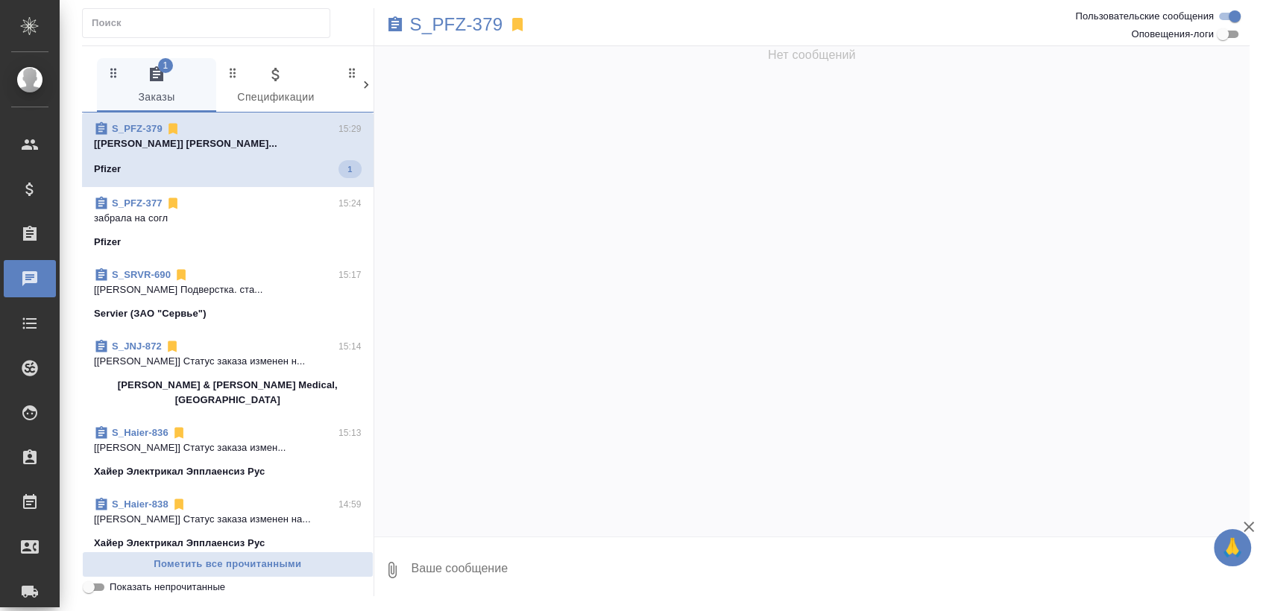
scroll to position [3144, 0]
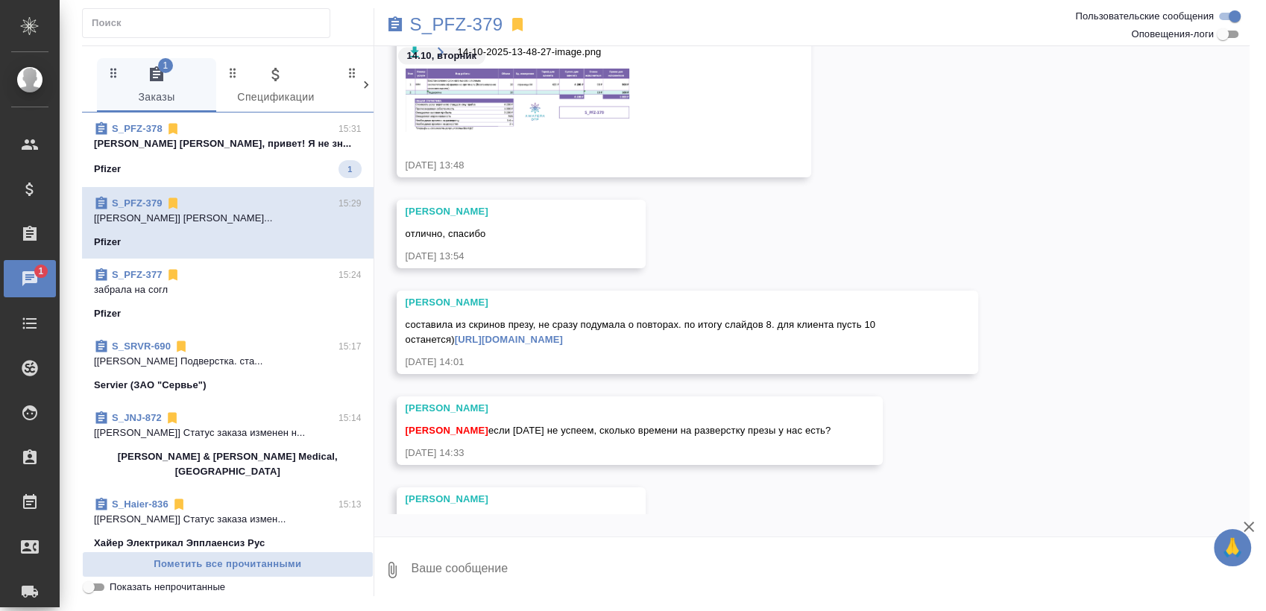
click at [230, 157] on span "S_PFZ-378 15:31 [PERSON_NAME] [PERSON_NAME], привет! Я не зн... Pfizer 1" at bounding box center [228, 149] width 268 height 57
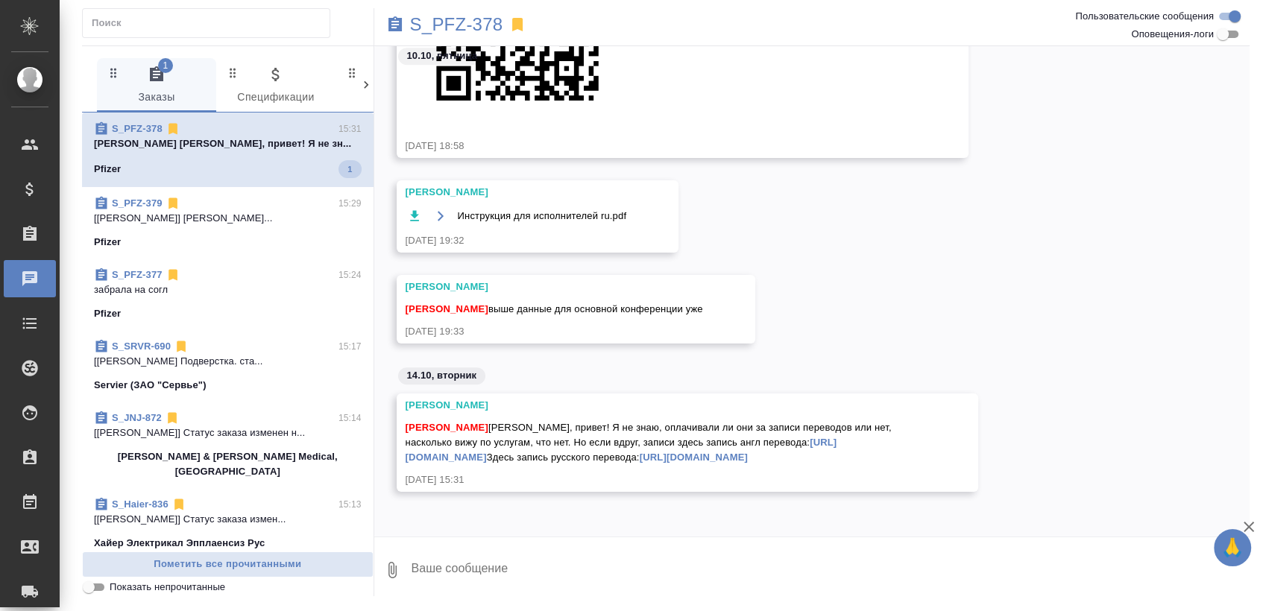
scroll to position [953, 0]
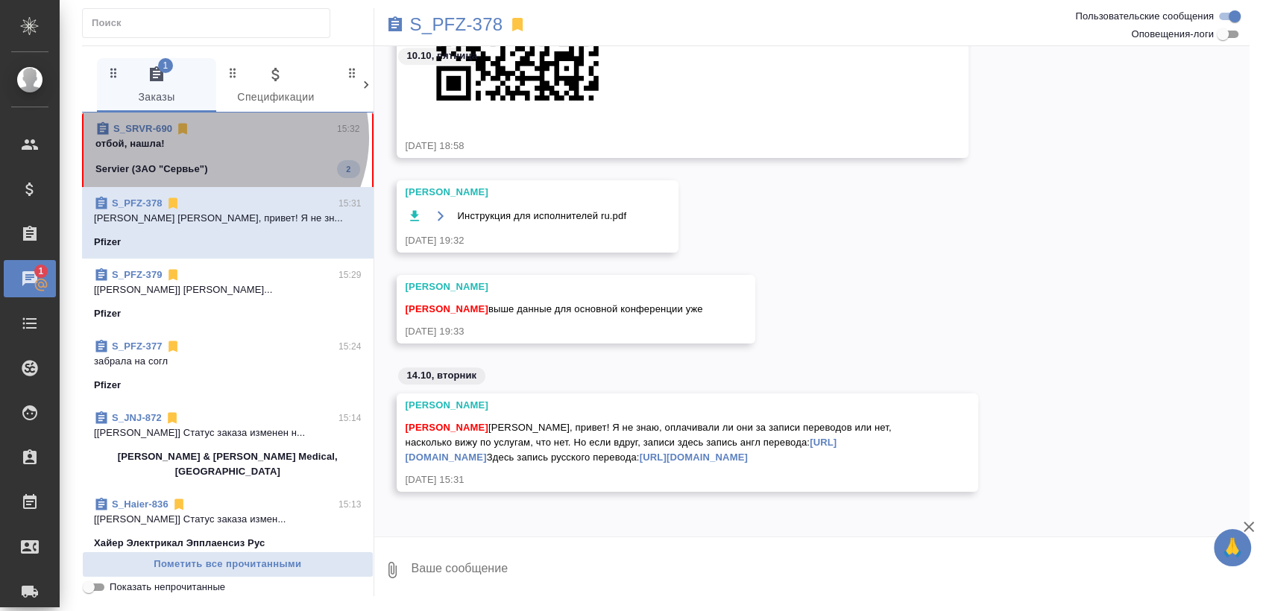
click at [221, 137] on p "отбой, нашла!" at bounding box center [227, 143] width 265 height 15
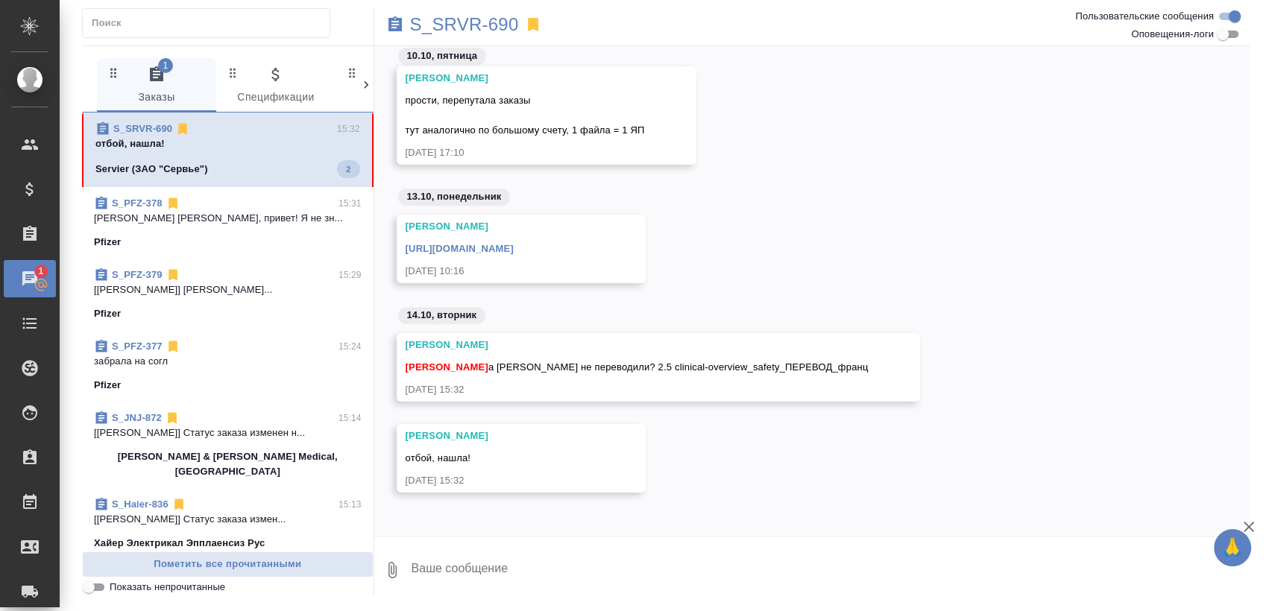
scroll to position [602, 0]
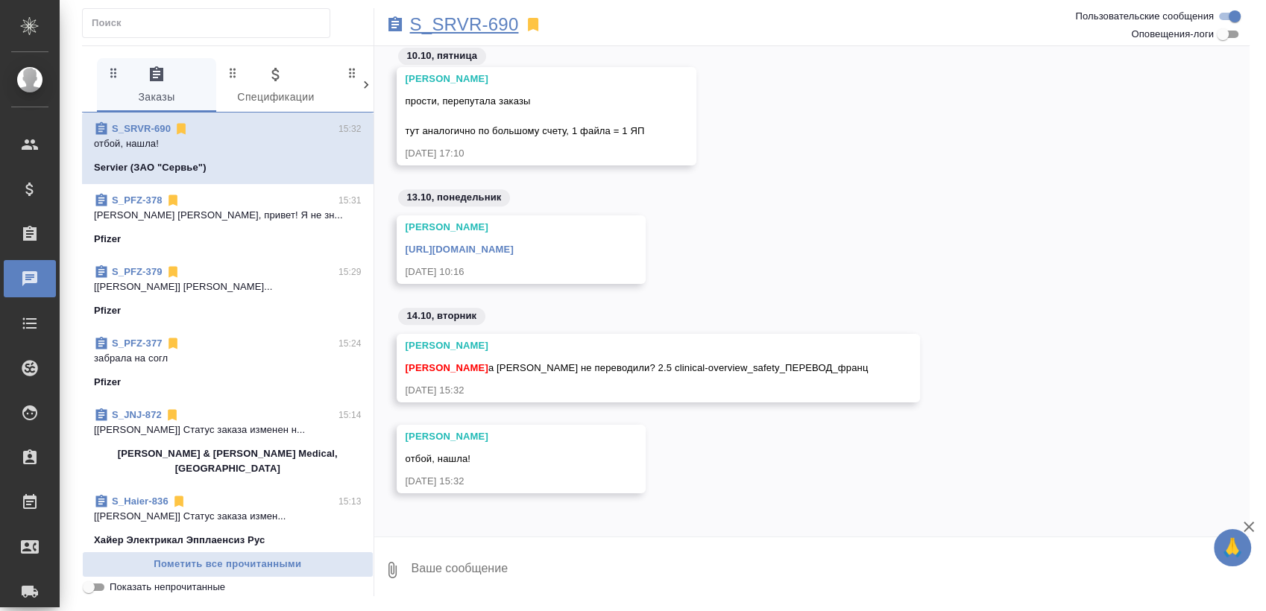
click at [517, 28] on p "S_SRVR-690" at bounding box center [464, 24] width 109 height 15
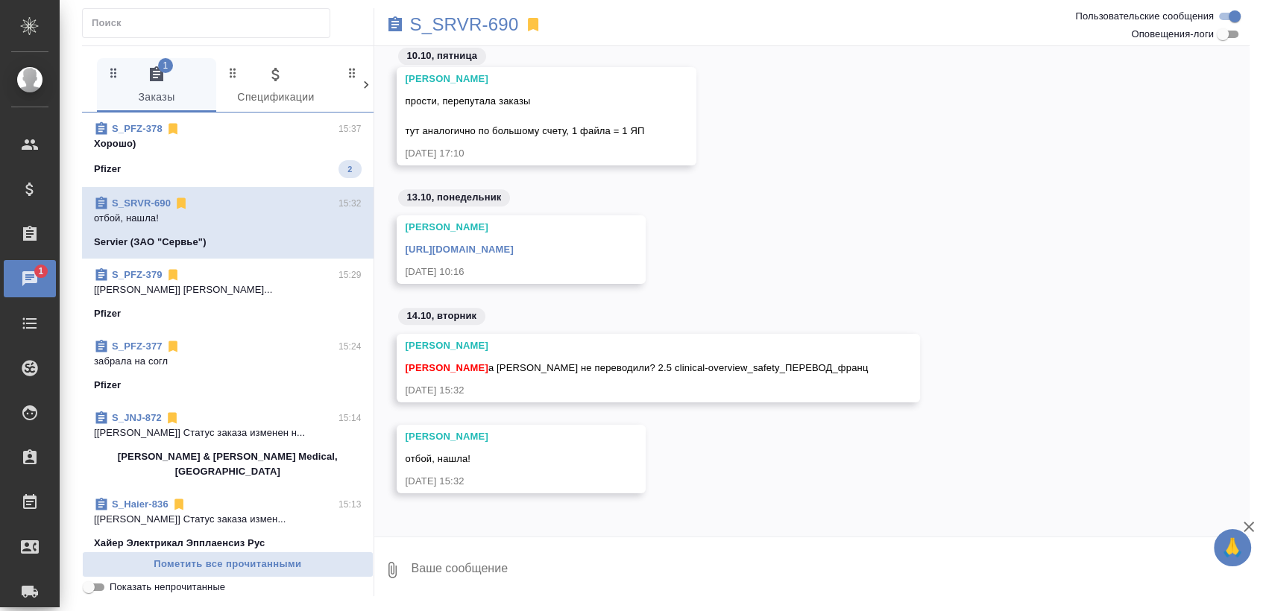
click at [264, 156] on span "S_PFZ-378 15:37 Хорошо) Pfizer 2" at bounding box center [228, 149] width 268 height 57
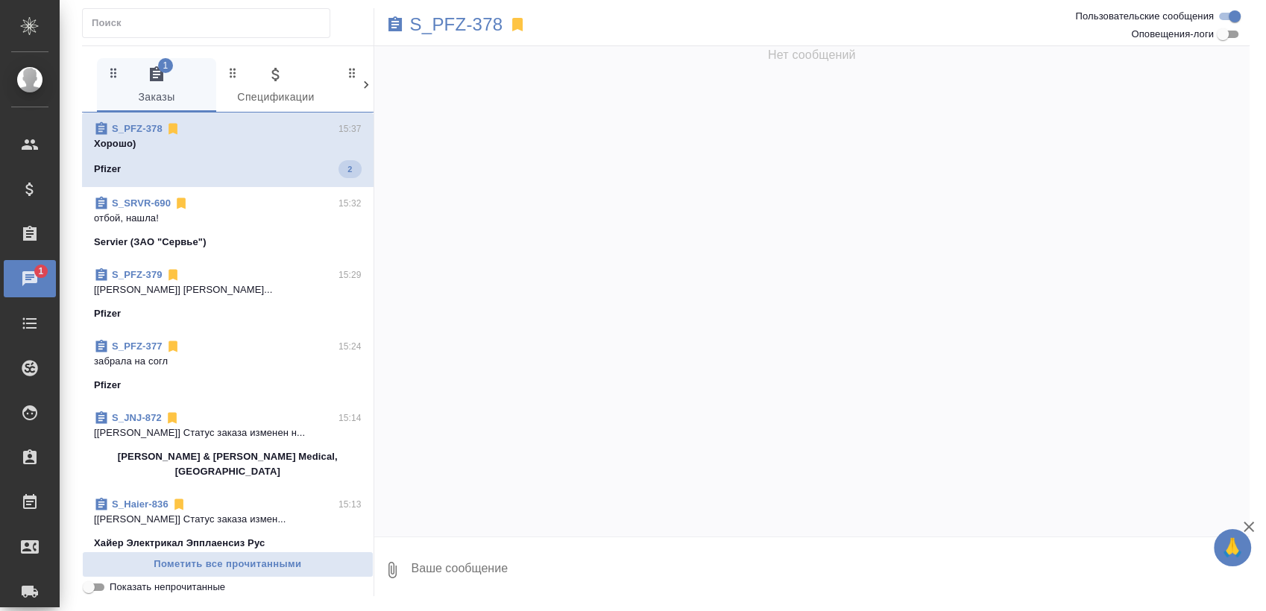
scroll to position [994, 0]
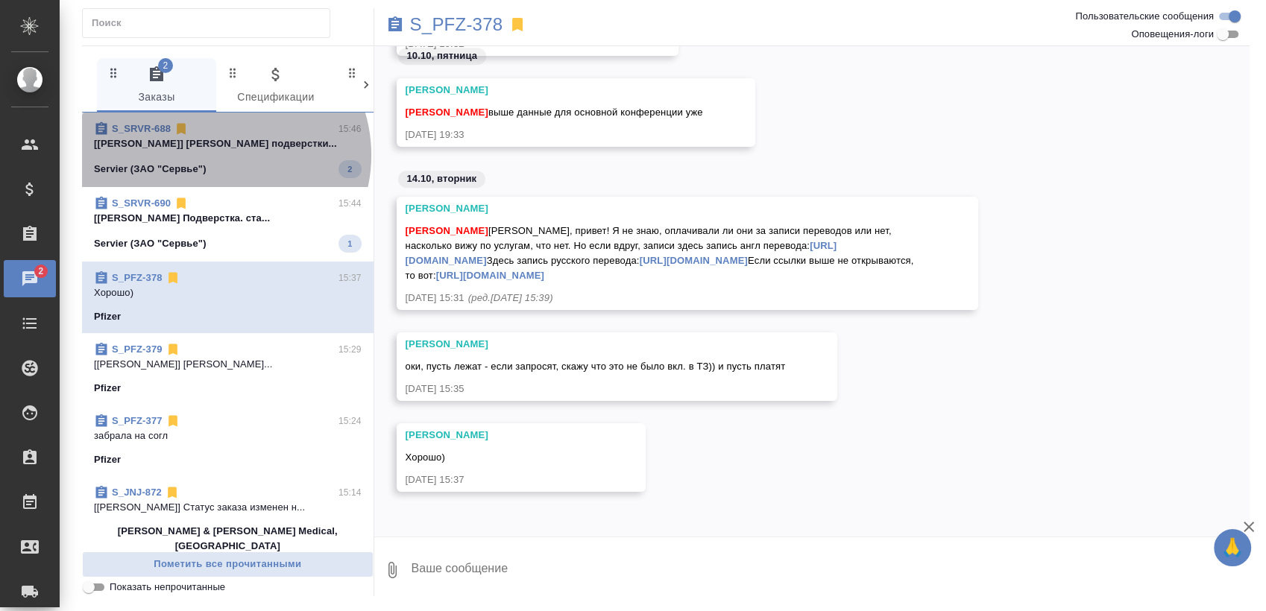
click at [223, 155] on span "S_SRVR-688 15:46 [Чулец Елена] Работа Проверка подверстки... Servier (ЗАО "Серв…" at bounding box center [228, 149] width 268 height 57
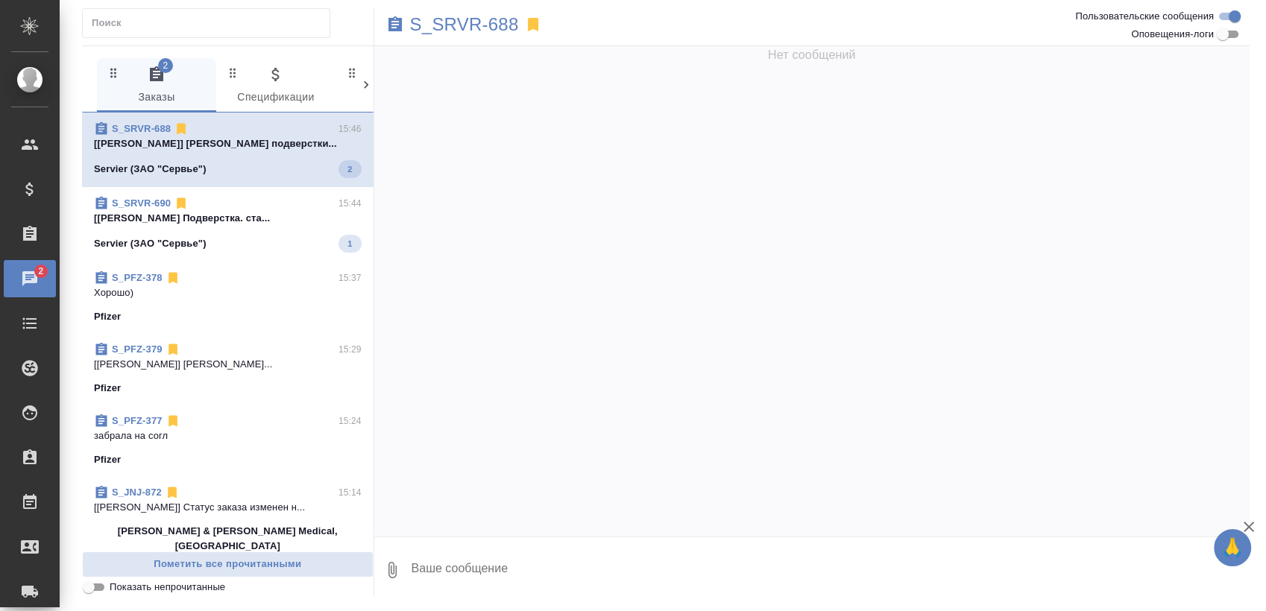
click at [250, 154] on span "S_SRVR-688 15:46 [Чулец Елена] Работа Проверка подверстки... Servier (ЗАО "Серв…" at bounding box center [228, 149] width 268 height 57
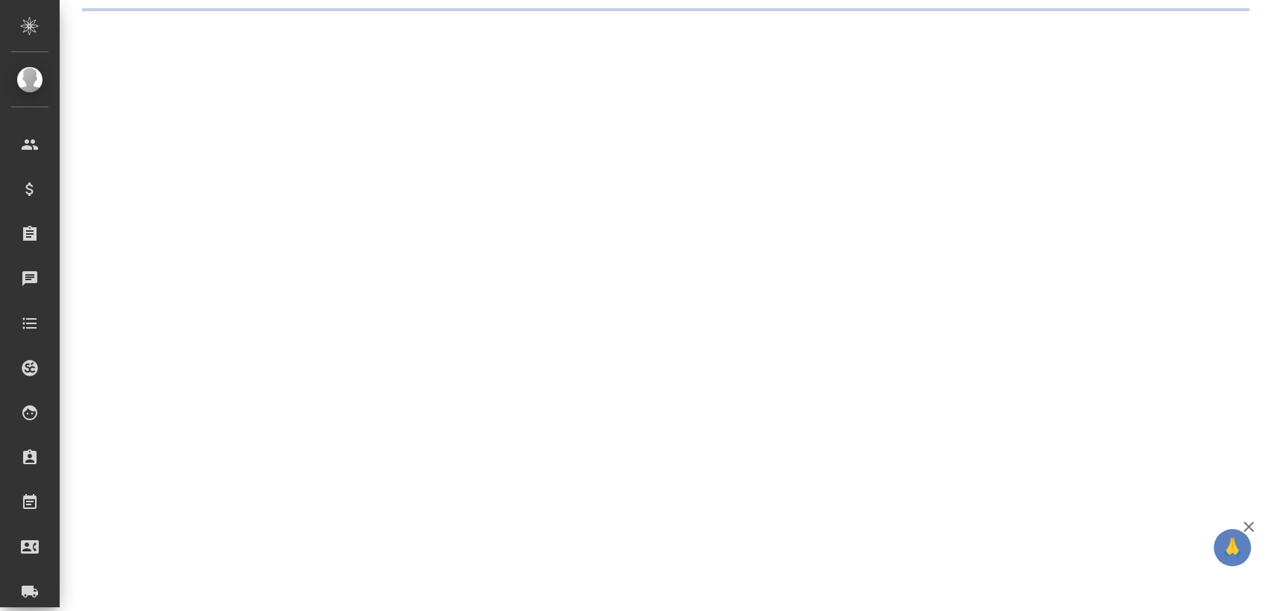
select select "RU"
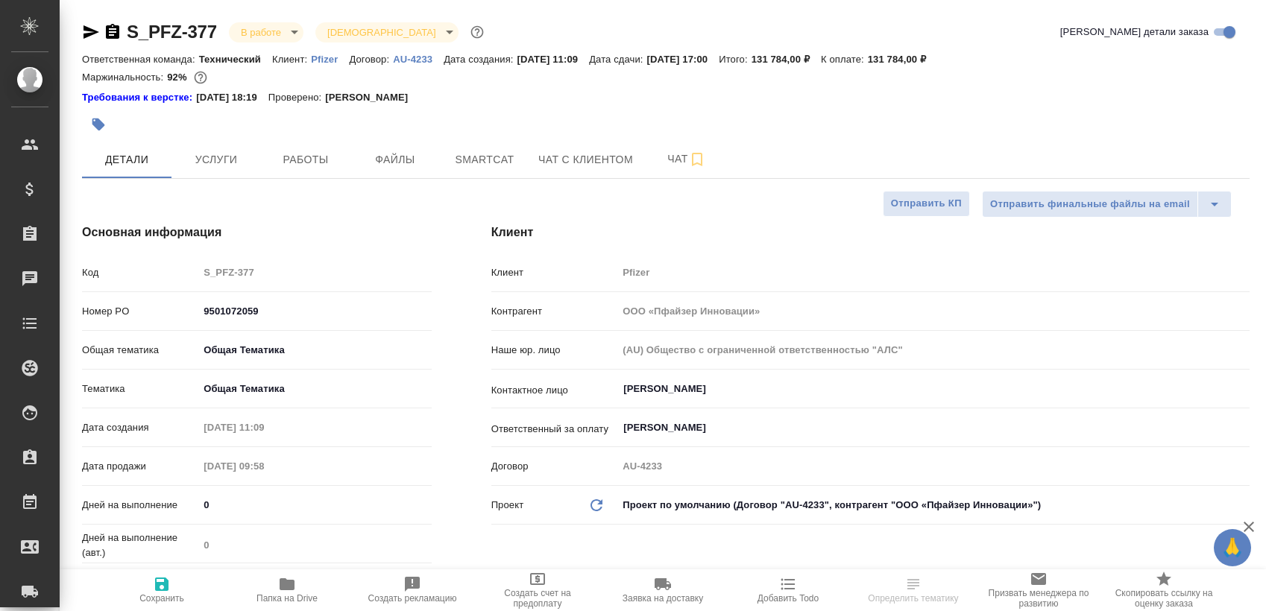
type textarea "x"
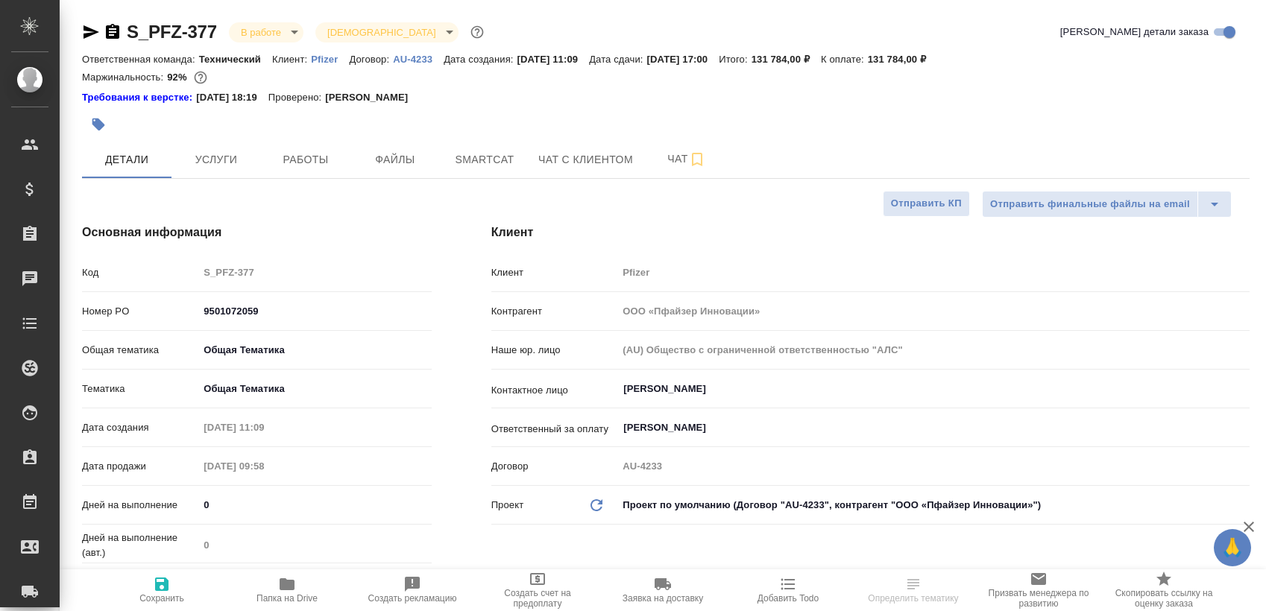
type textarea "x"
click at [657, 148] on button "Чат" at bounding box center [686, 159] width 89 height 37
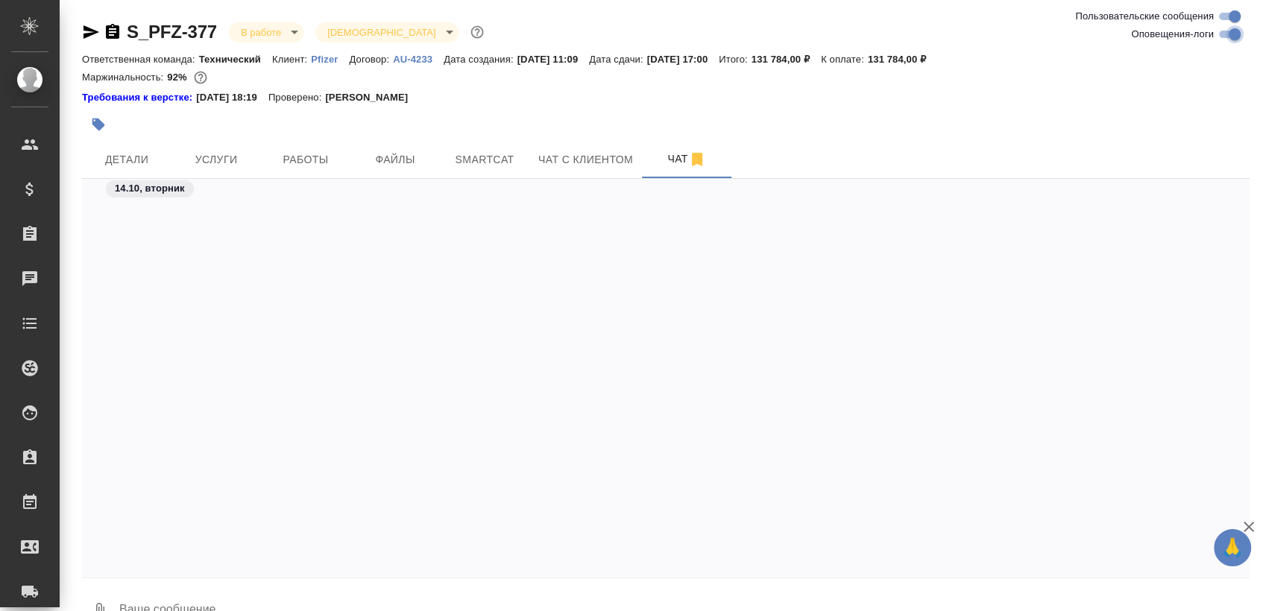
click at [1237, 40] on input "Оповещения-логи" at bounding box center [1234, 34] width 54 height 18
checkbox input "false"
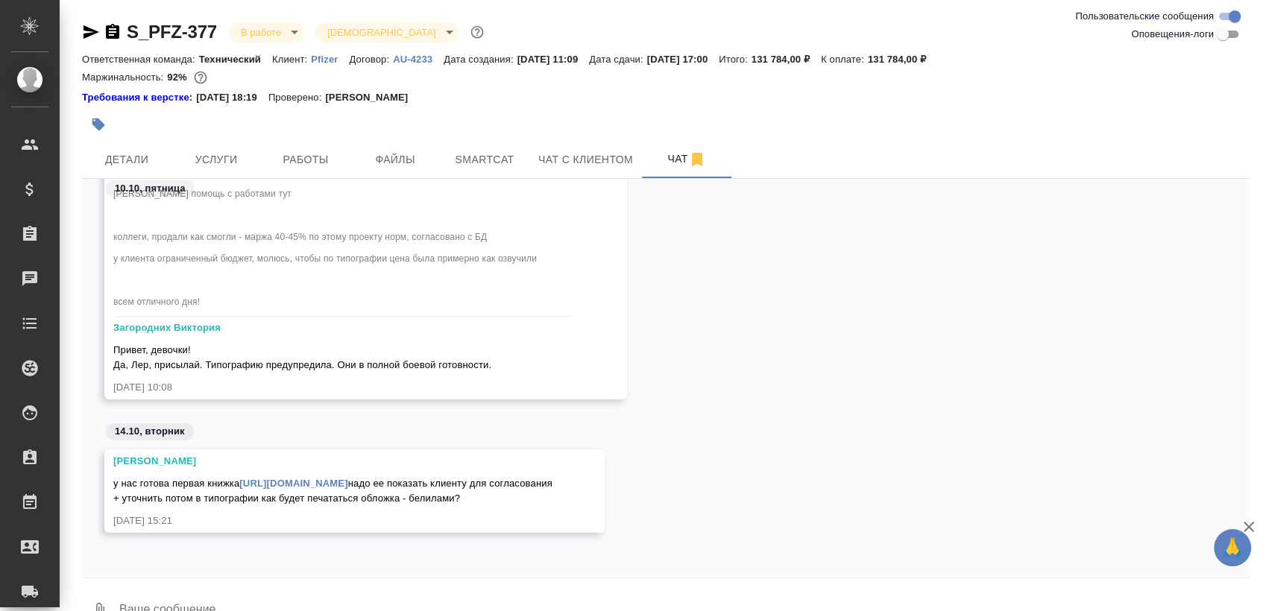
scroll to position [34, 0]
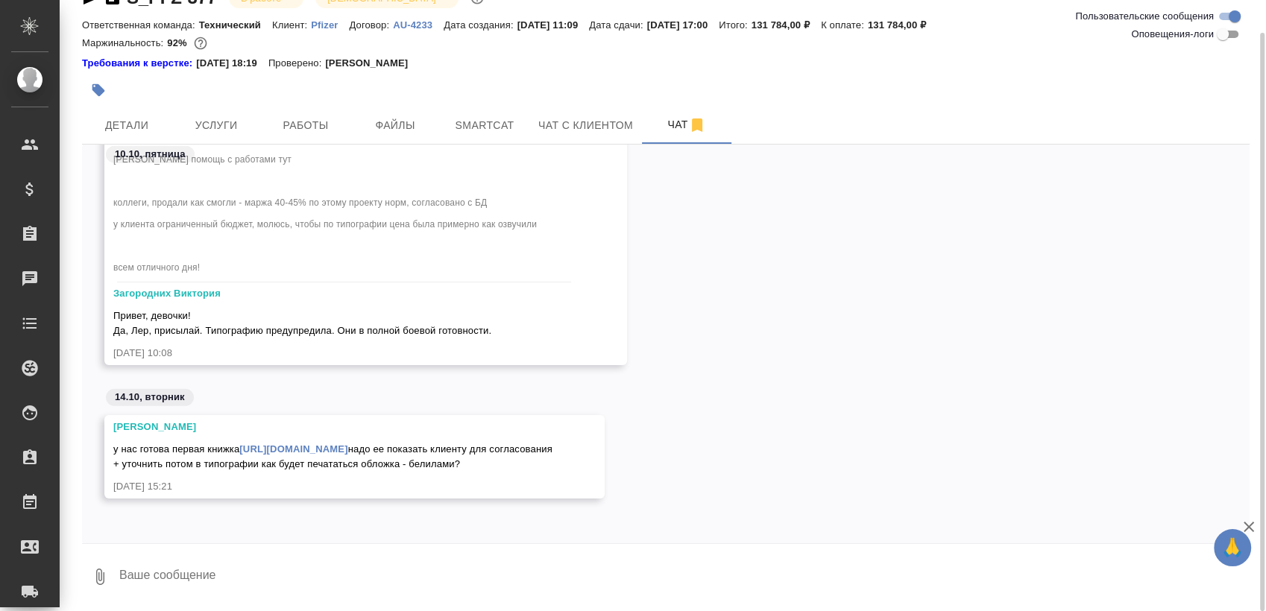
click at [288, 567] on textarea at bounding box center [683, 577] width 1131 height 51
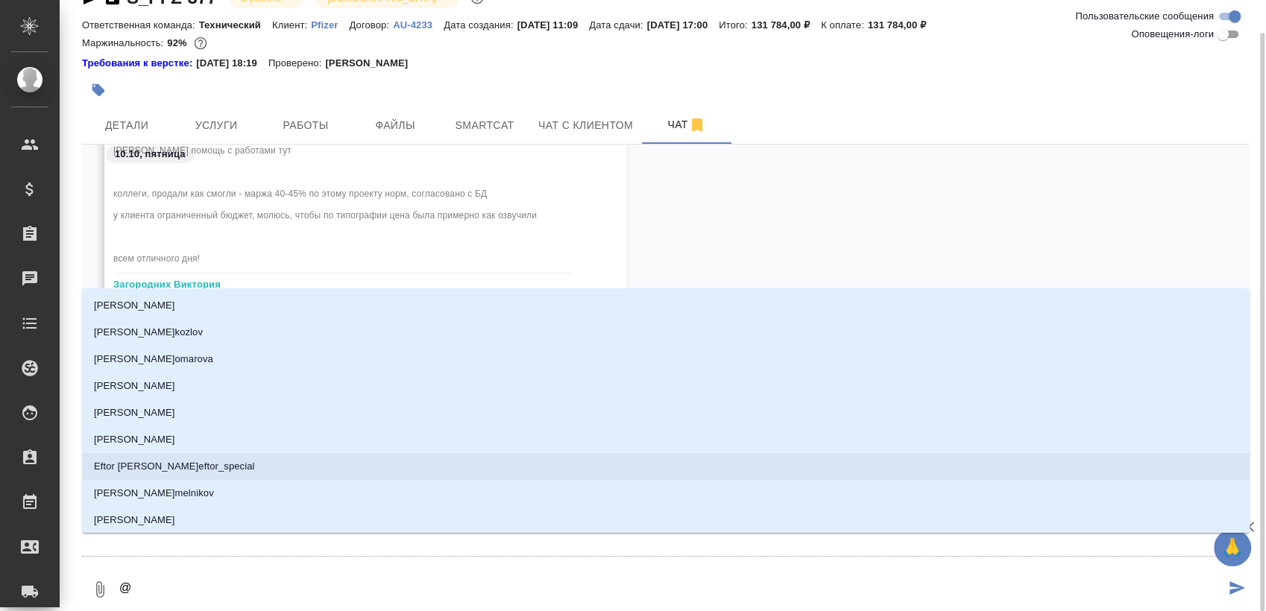
type textarea "@з"
type input "з"
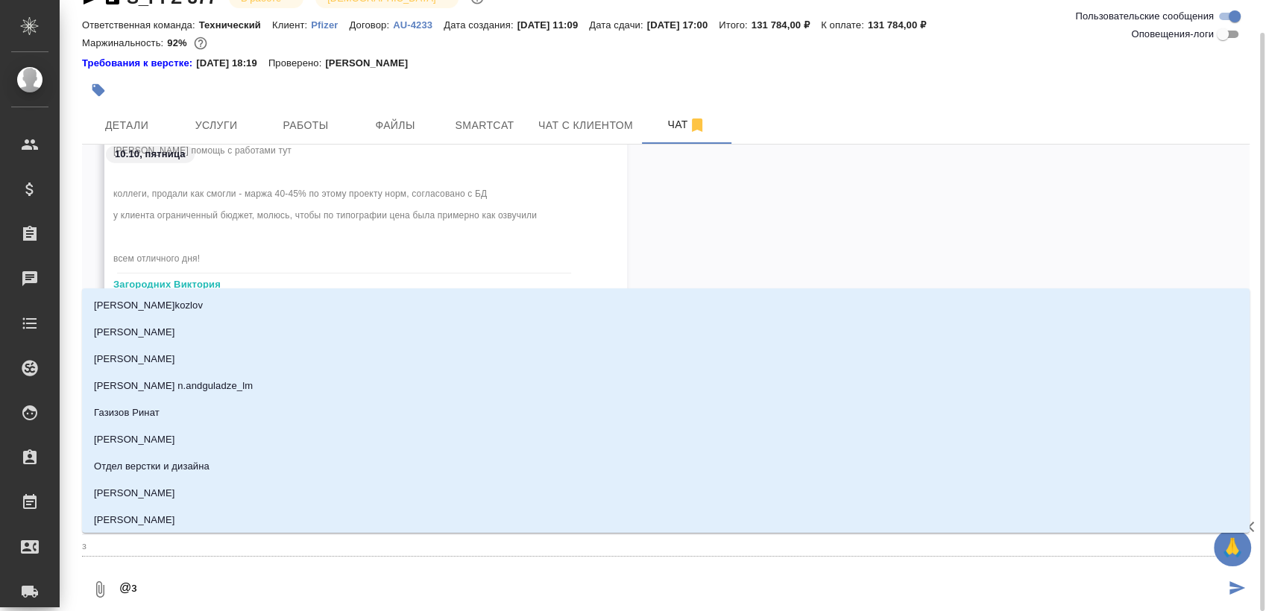
type textarea "@за"
type input "за"
type textarea "@заг"
type input "заг"
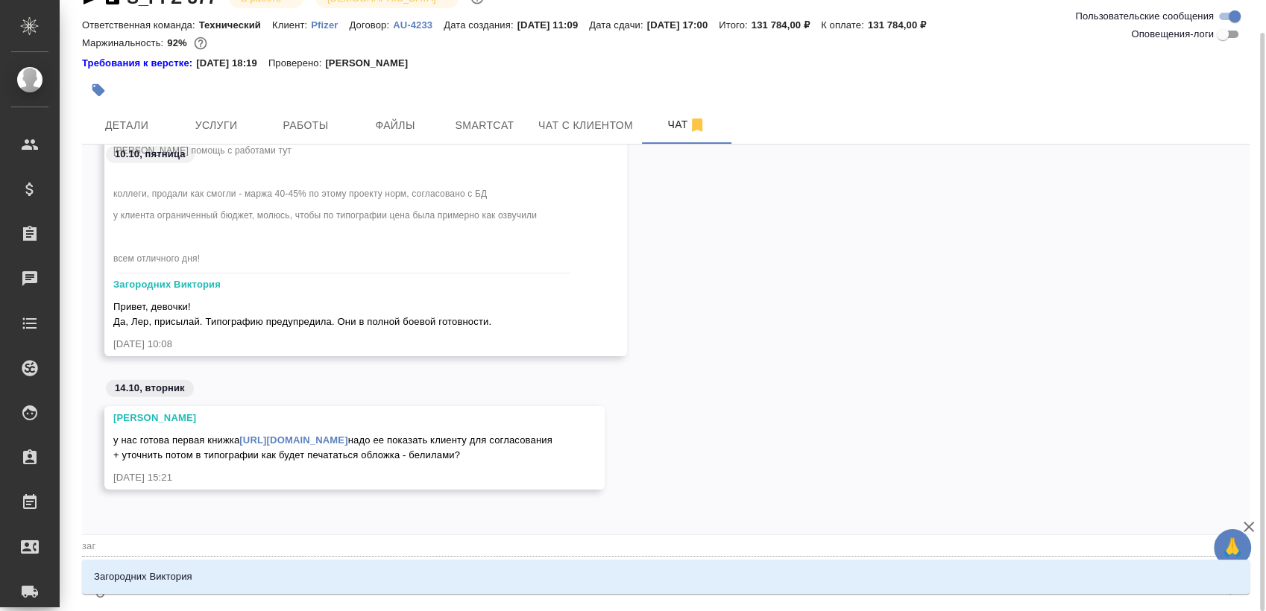
type textarea "@заго"
type input "заго"
type textarea "@загор"
type input "загор"
type textarea "@загоро"
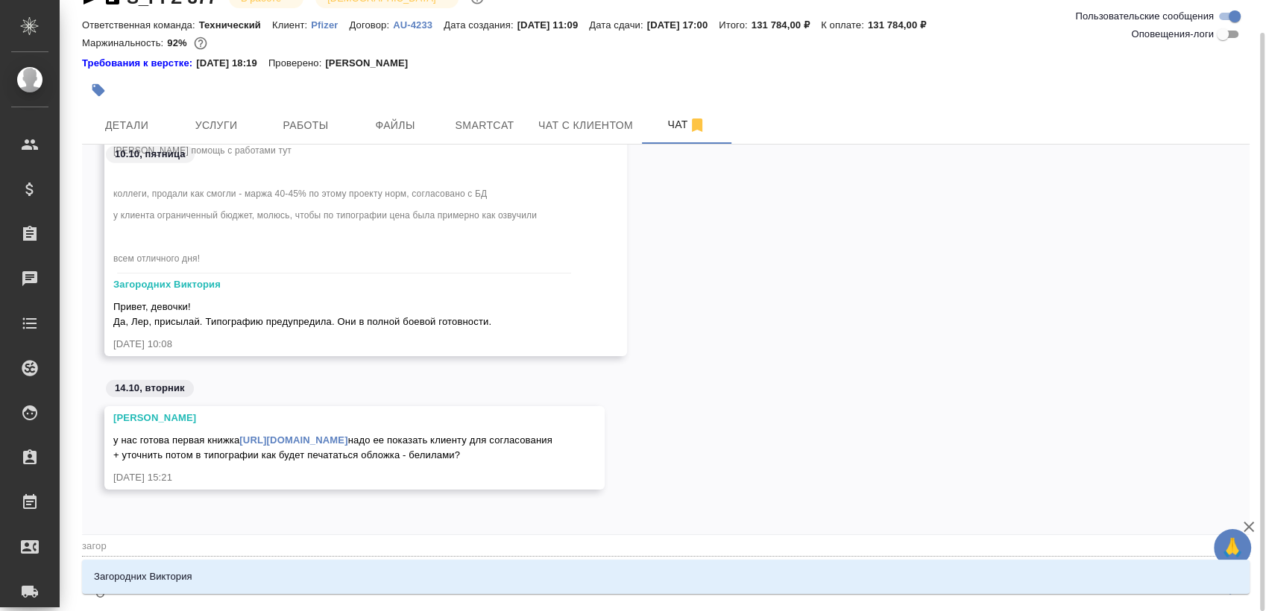
type input "загоро"
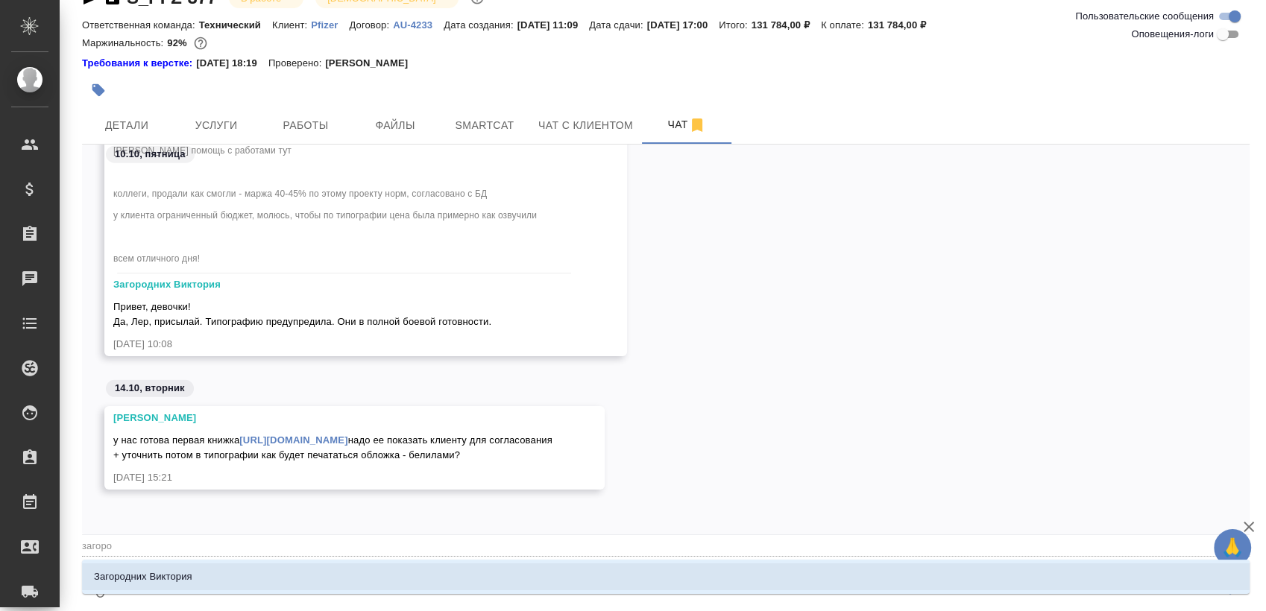
click at [324, 575] on li "Загородних Виктория" at bounding box center [665, 576] width 1167 height 27
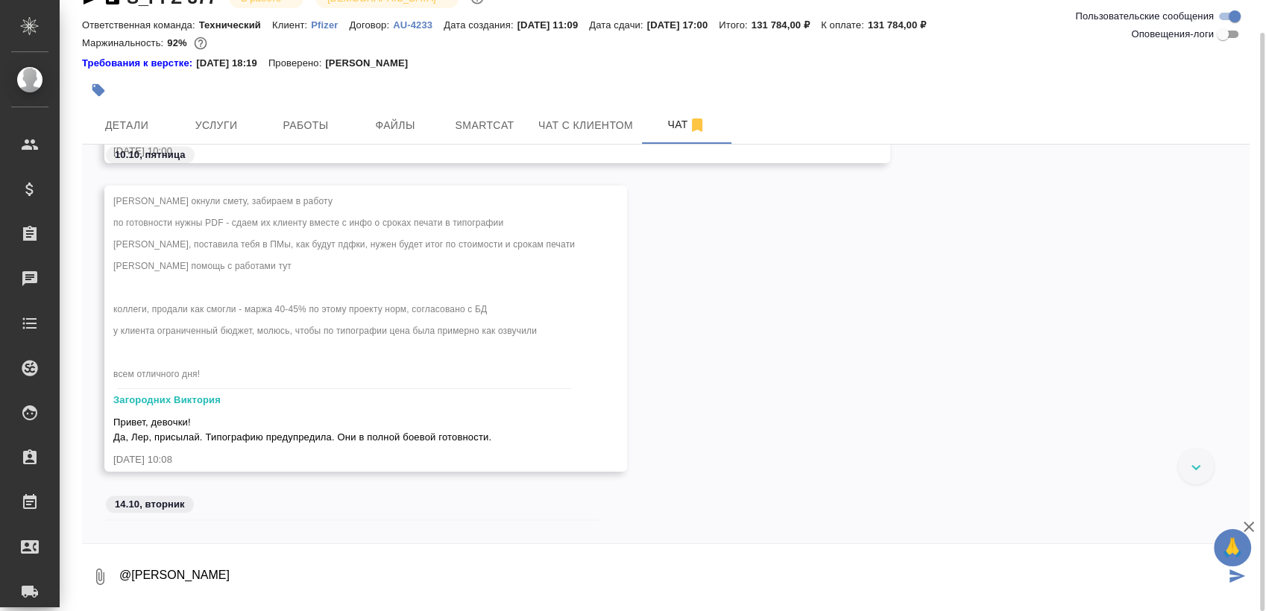
scroll to position [14511, 0]
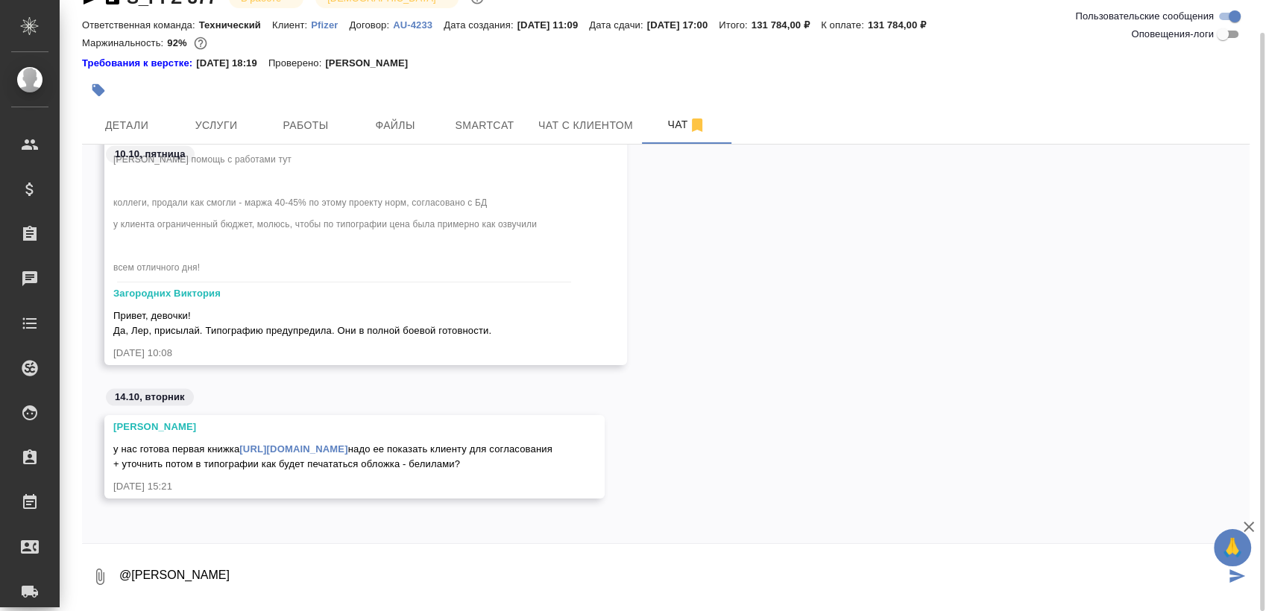
click at [305, 577] on textarea "@Загородних Виктория" at bounding box center [671, 577] width 1107 height 51
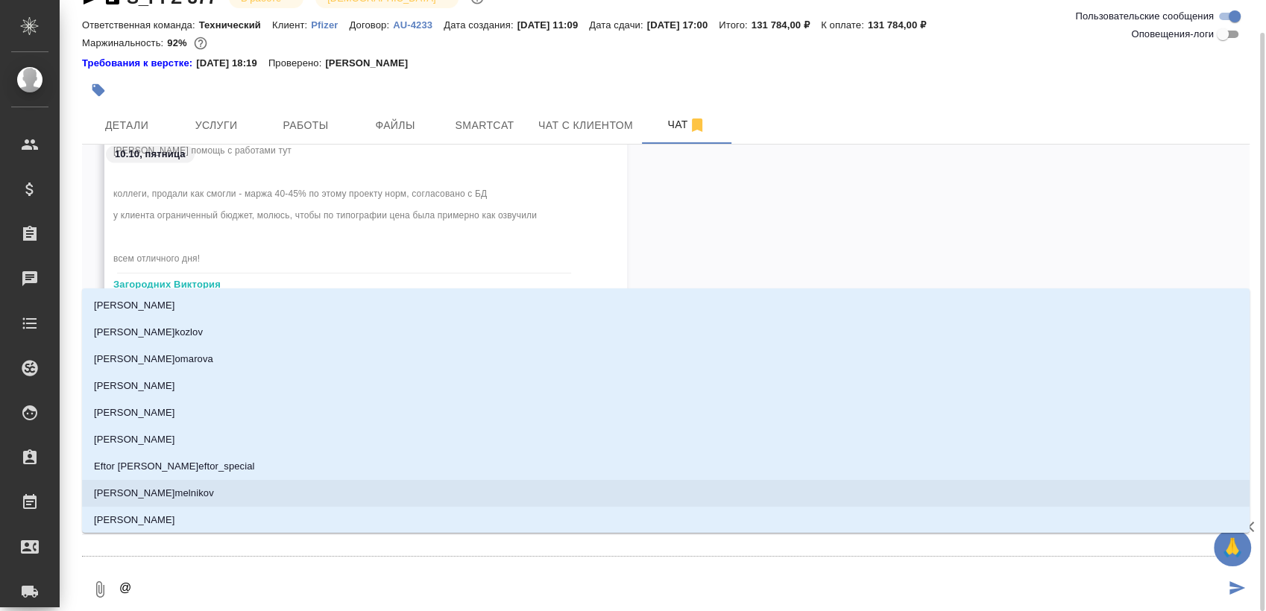
type textarea "@н"
type input "н"
type textarea "@ни"
type input "ни"
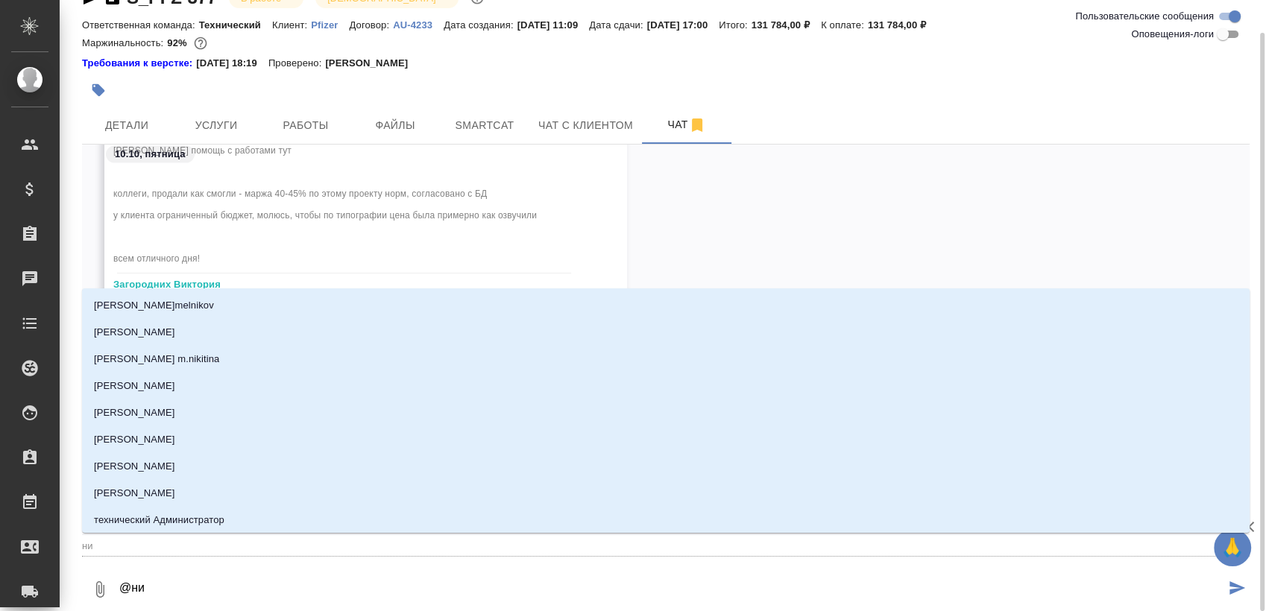
type textarea "@ник"
type input "ник"
type textarea "@ники"
type input "ники"
type textarea "@никиф"
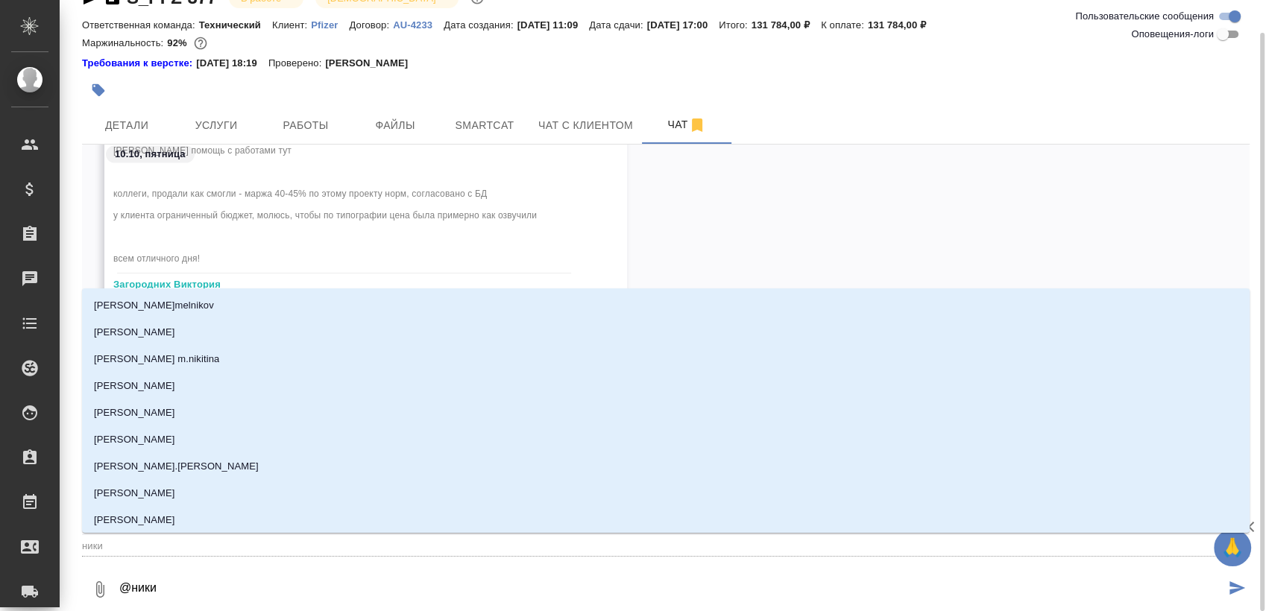
type input "никиф"
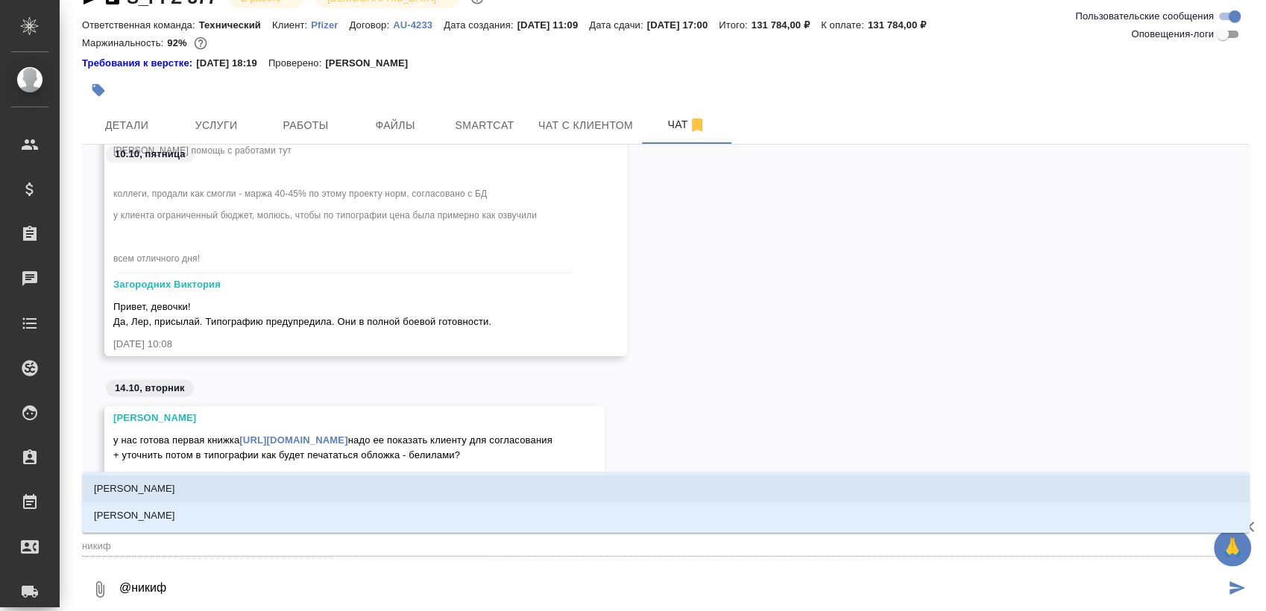
click at [476, 487] on li "Никифорова Валерия" at bounding box center [665, 489] width 1167 height 27
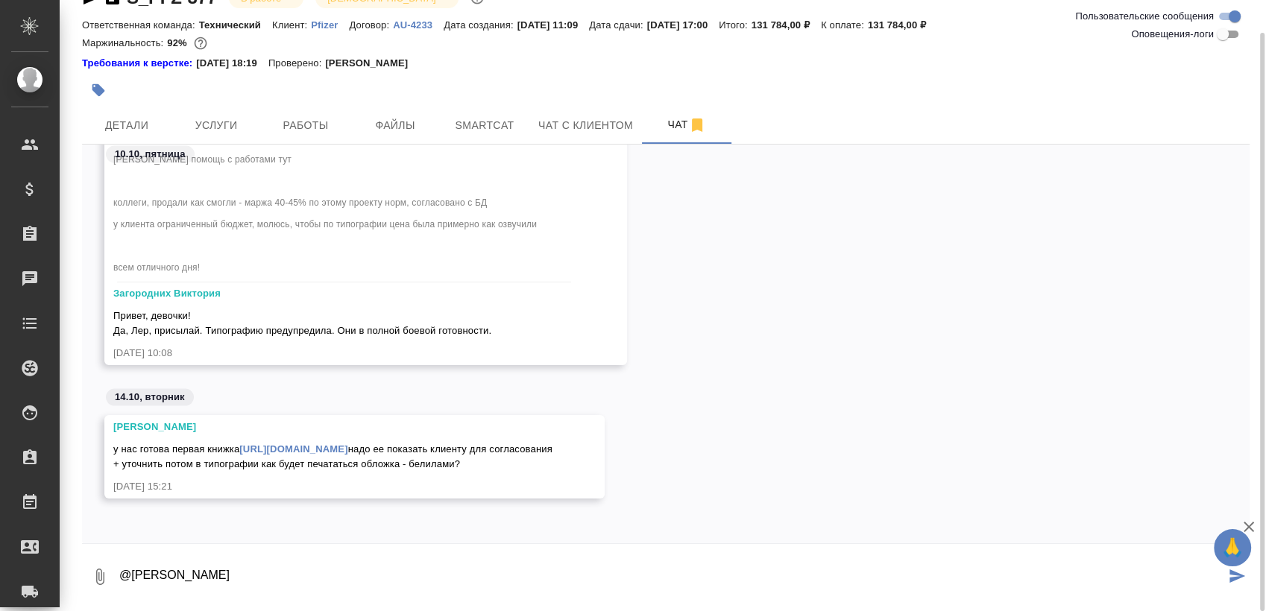
type textarea "@Никифорова Валерия"
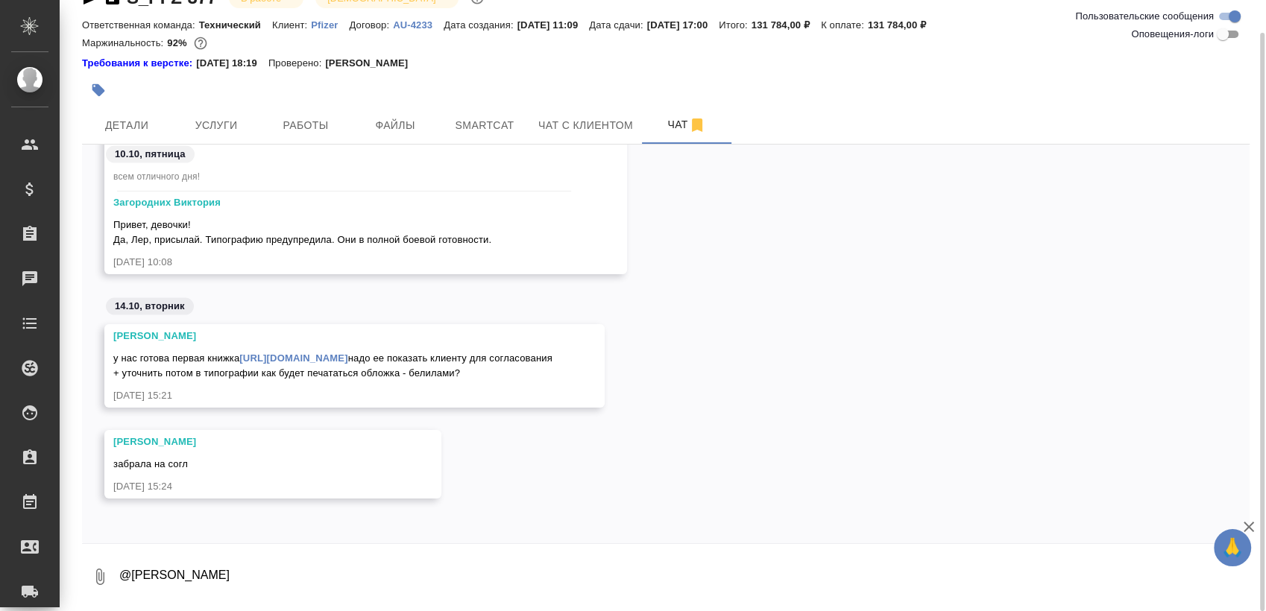
scroll to position [14602, 0]
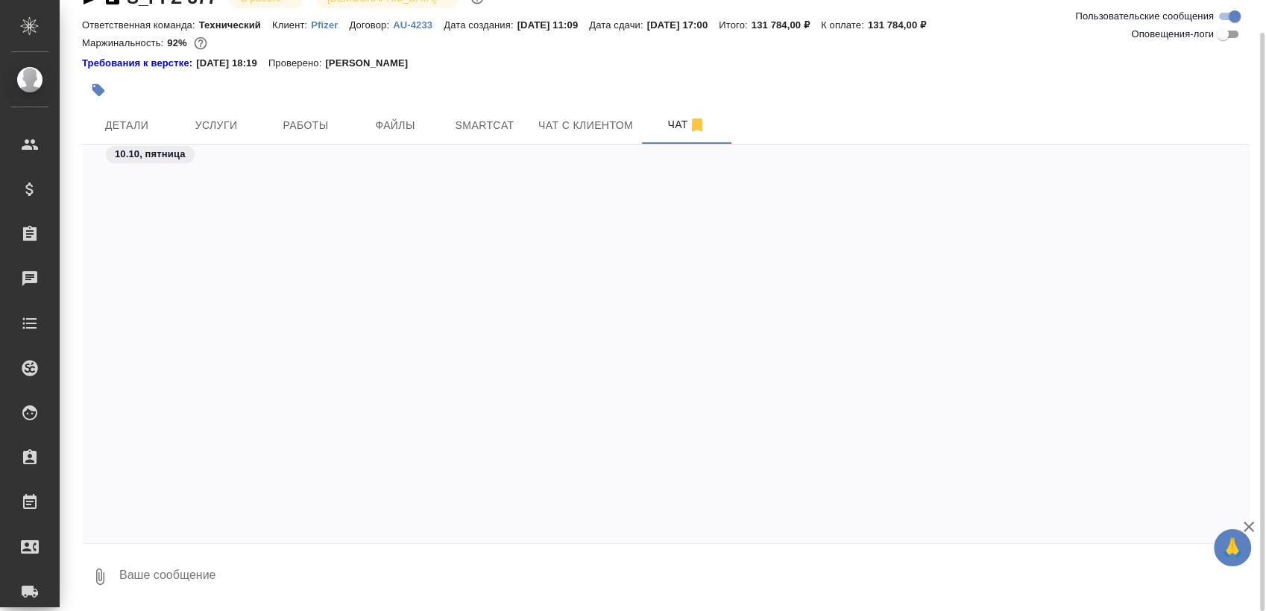
scroll to position [7597, 0]
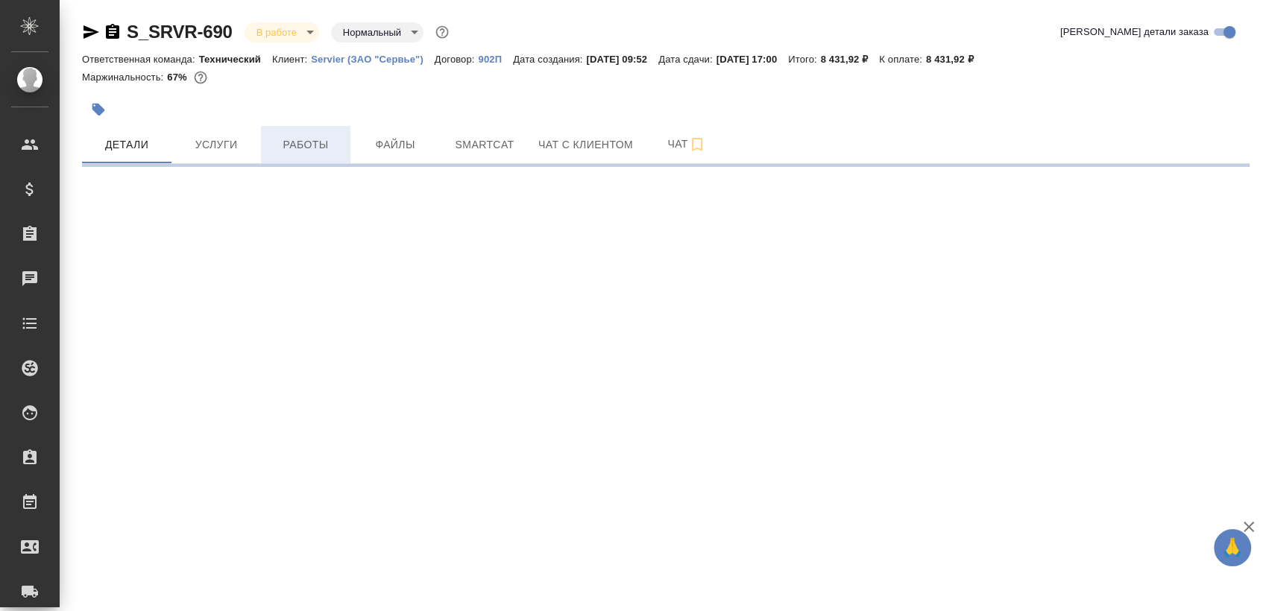
select select "RU"
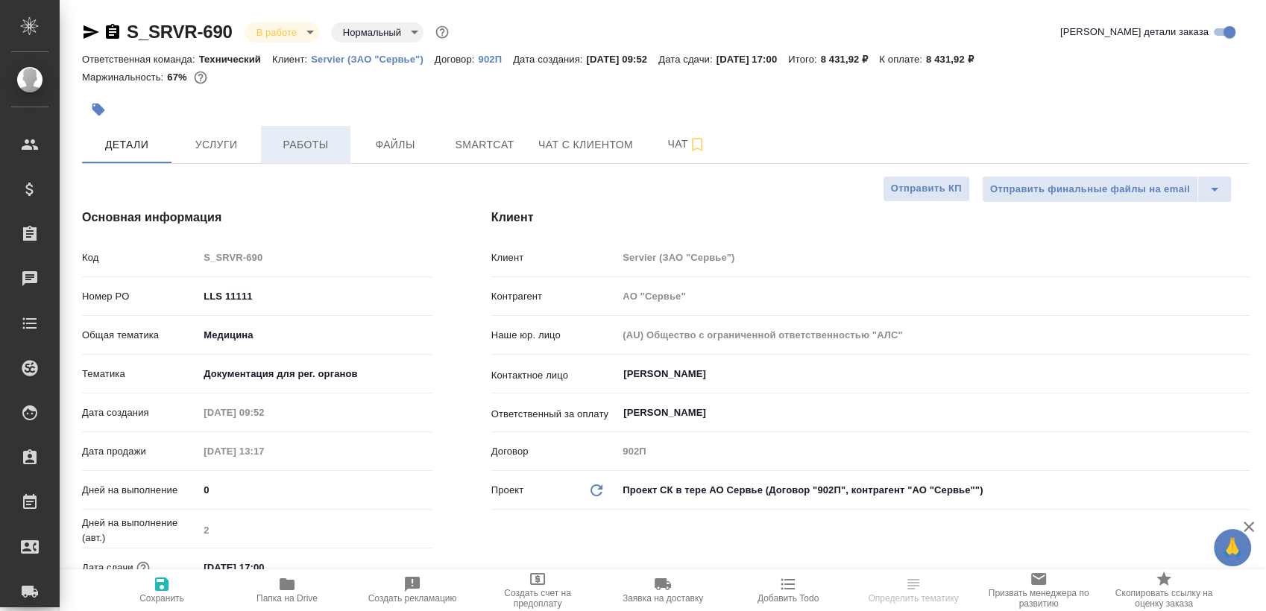
type textarea "x"
click at [315, 136] on span "Работы" at bounding box center [306, 145] width 72 height 19
type textarea "x"
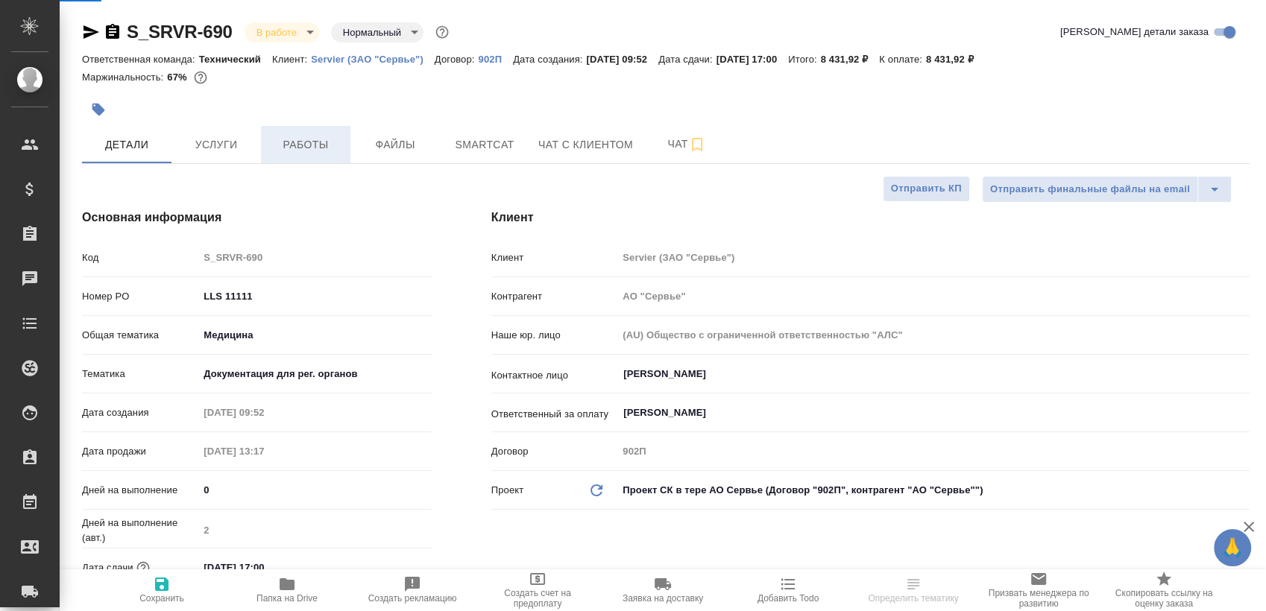
type textarea "x"
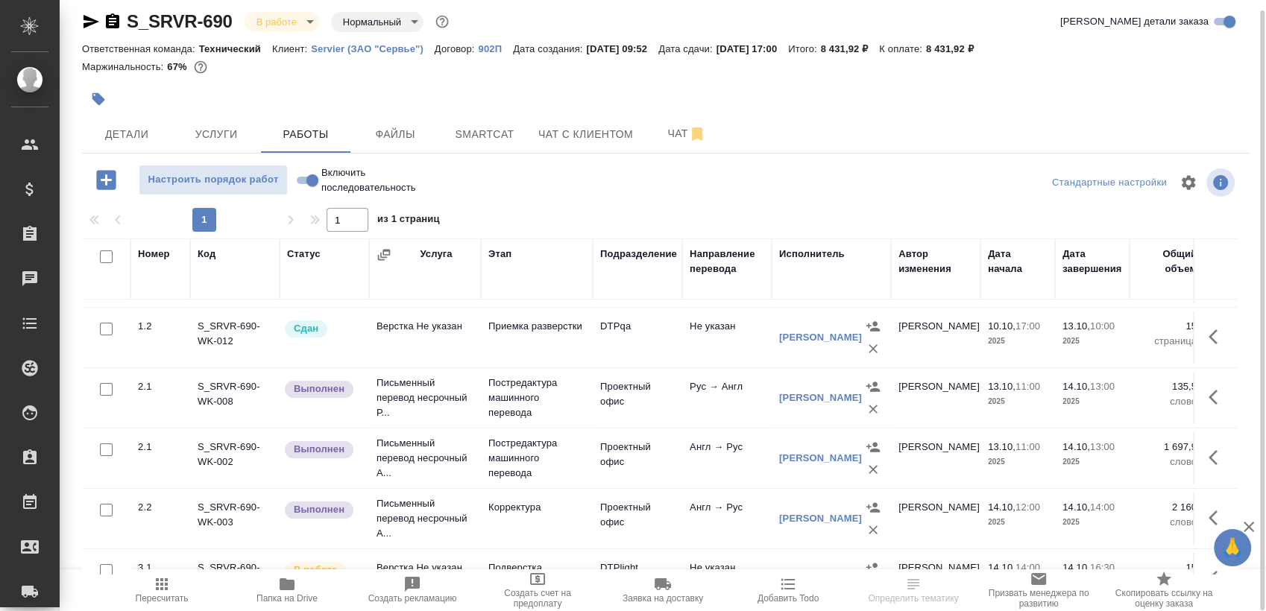
scroll to position [101, 0]
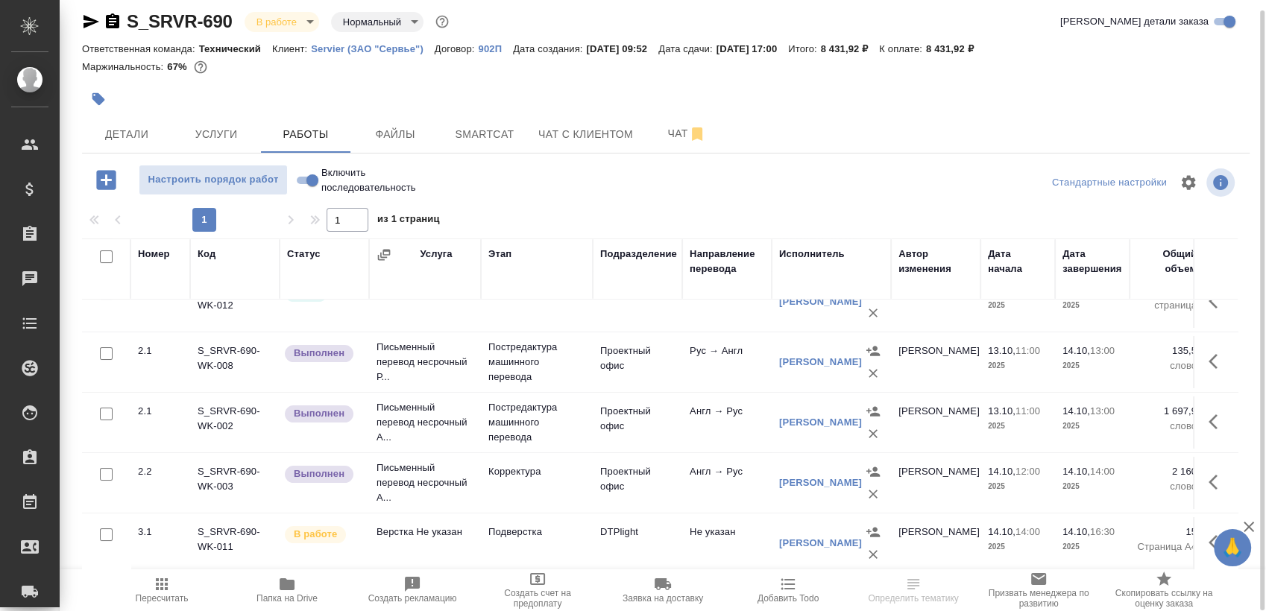
click at [291, 594] on span "Папка на Drive" at bounding box center [286, 598] width 61 height 10
click at [662, 136] on span "Чат" at bounding box center [687, 133] width 72 height 19
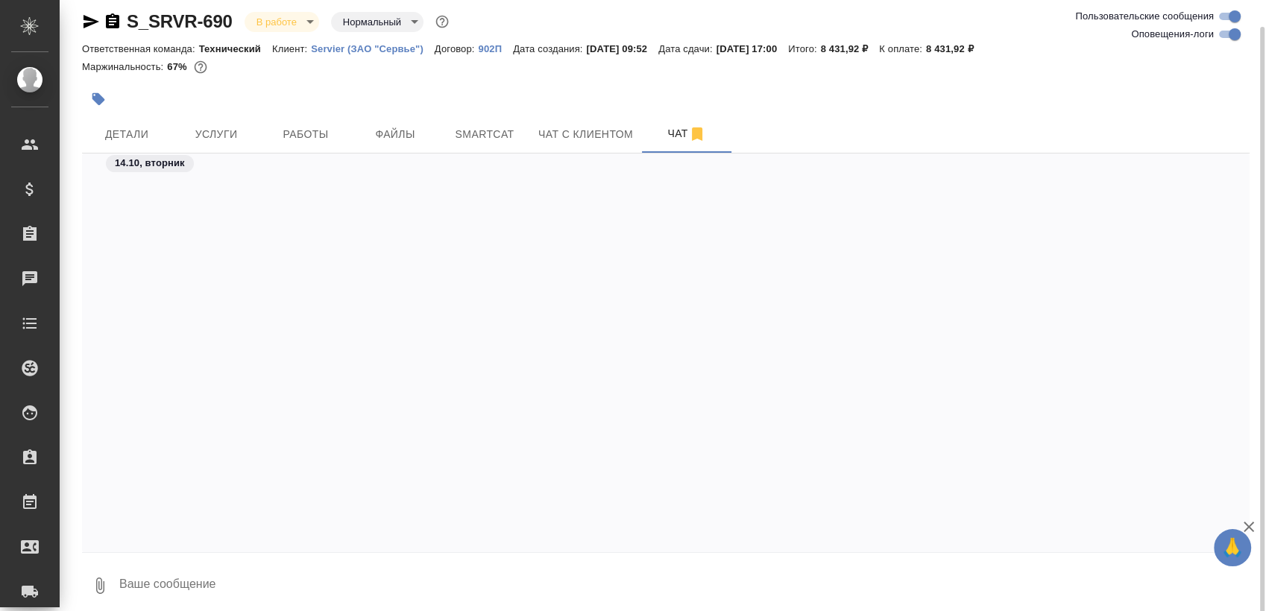
scroll to position [23726, 0]
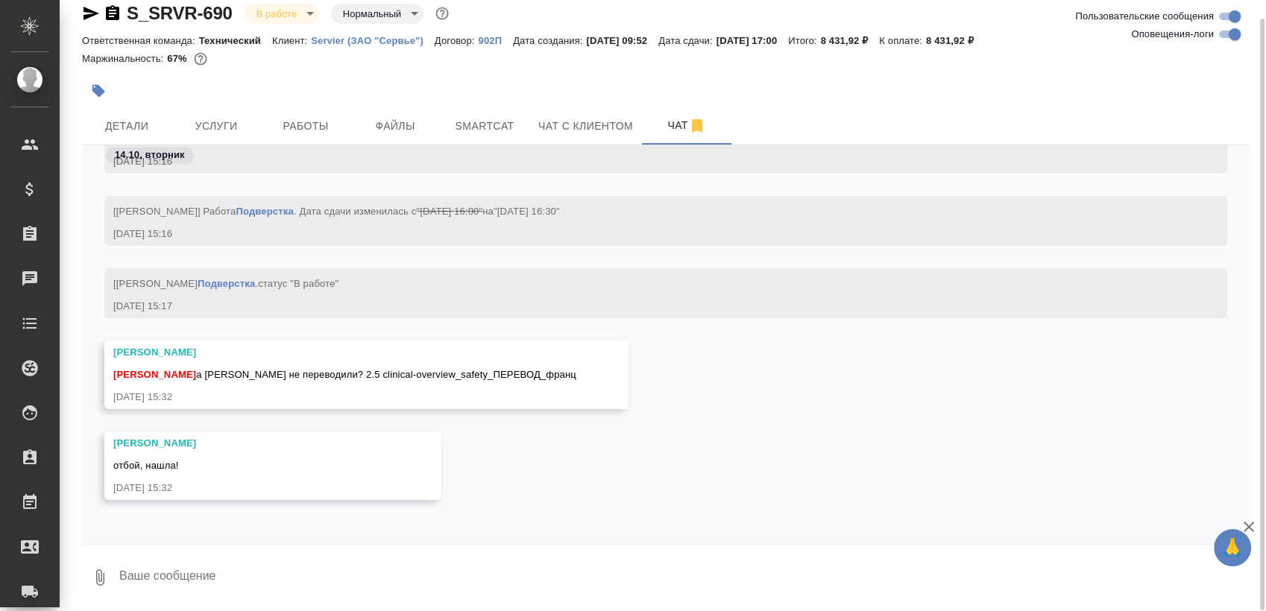
click at [286, 607] on div "S_SRVR-690 В работе inProgress Нормальный normal Ответственная команда: Техниче…" at bounding box center [666, 296] width 1184 height 631
click at [296, 581] on textarea at bounding box center [683, 577] width 1131 height 51
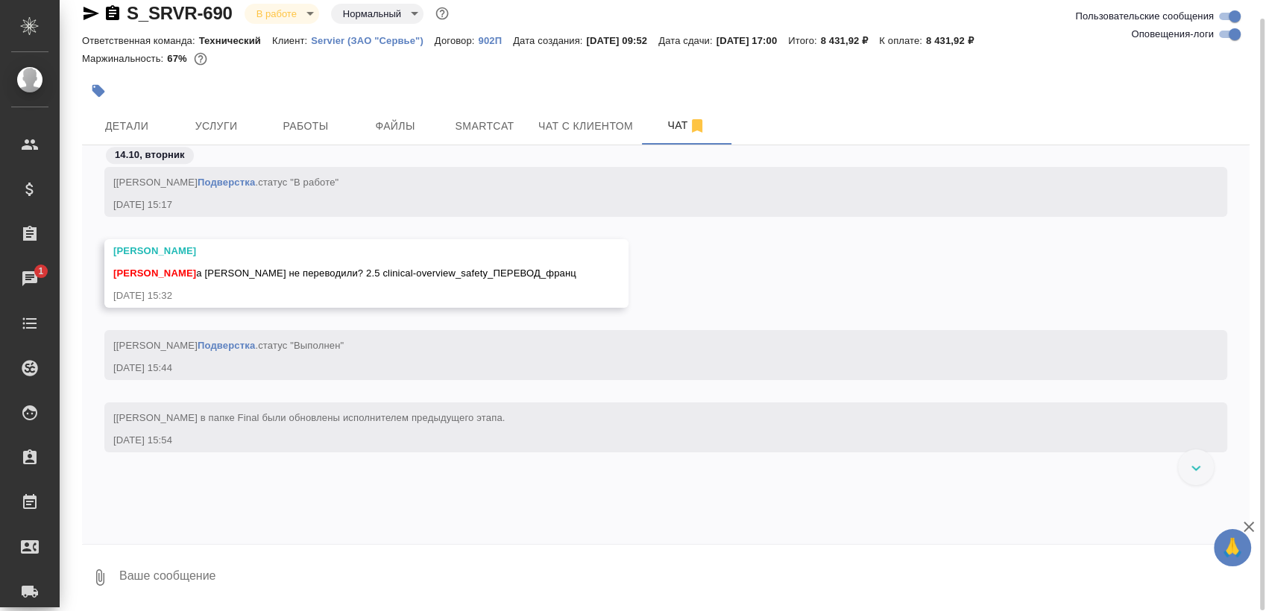
scroll to position [23852, 0]
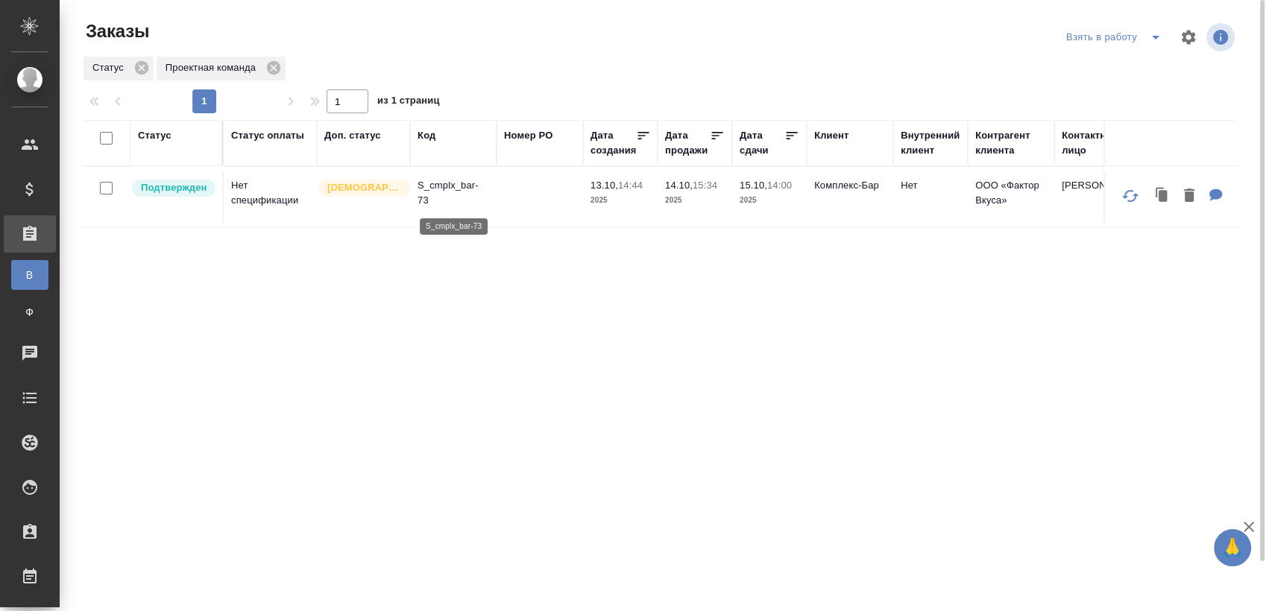
drag, startPoint x: 417, startPoint y: 224, endPoint x: 438, endPoint y: 189, distance: 40.1
click at [438, 189] on p "S_cmplx_bar-73" at bounding box center [453, 193] width 72 height 30
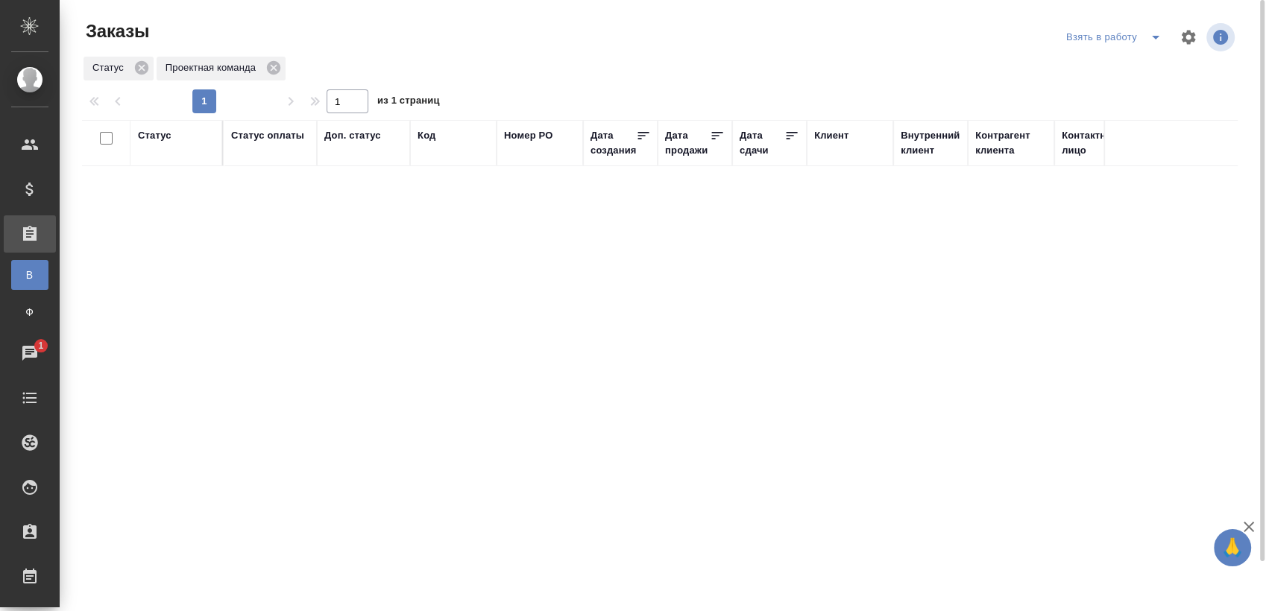
click at [1147, 39] on icon "split button" at bounding box center [1155, 37] width 18 height 18
click at [1085, 63] on li "Мои заказы" at bounding box center [1115, 67] width 125 height 24
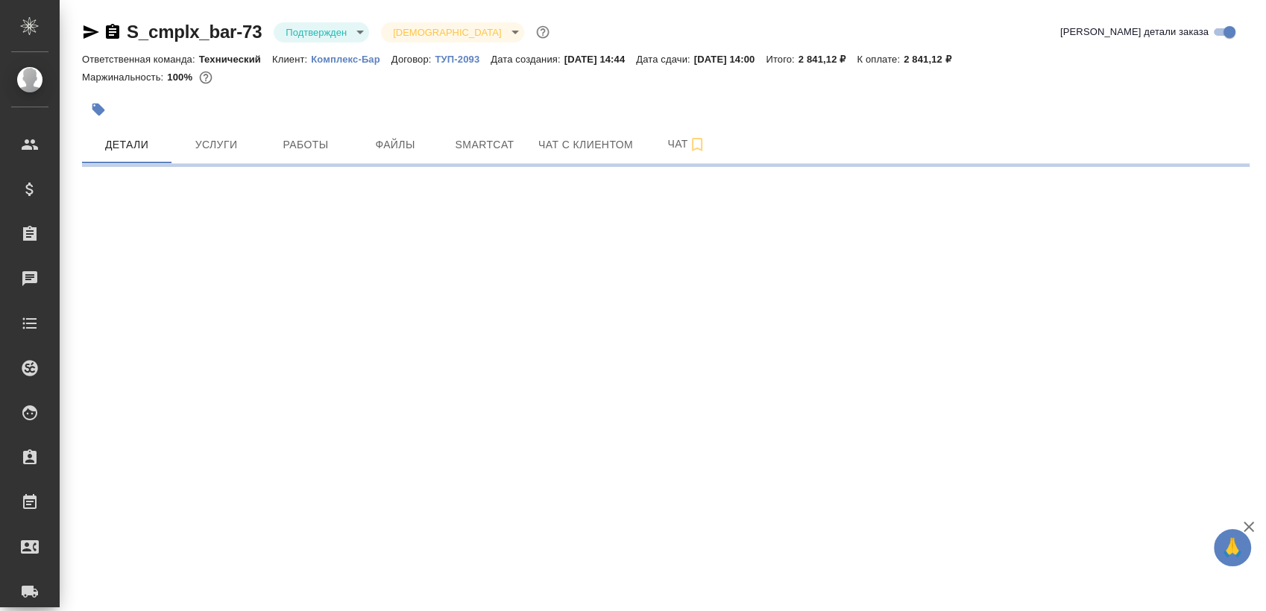
select select "RU"
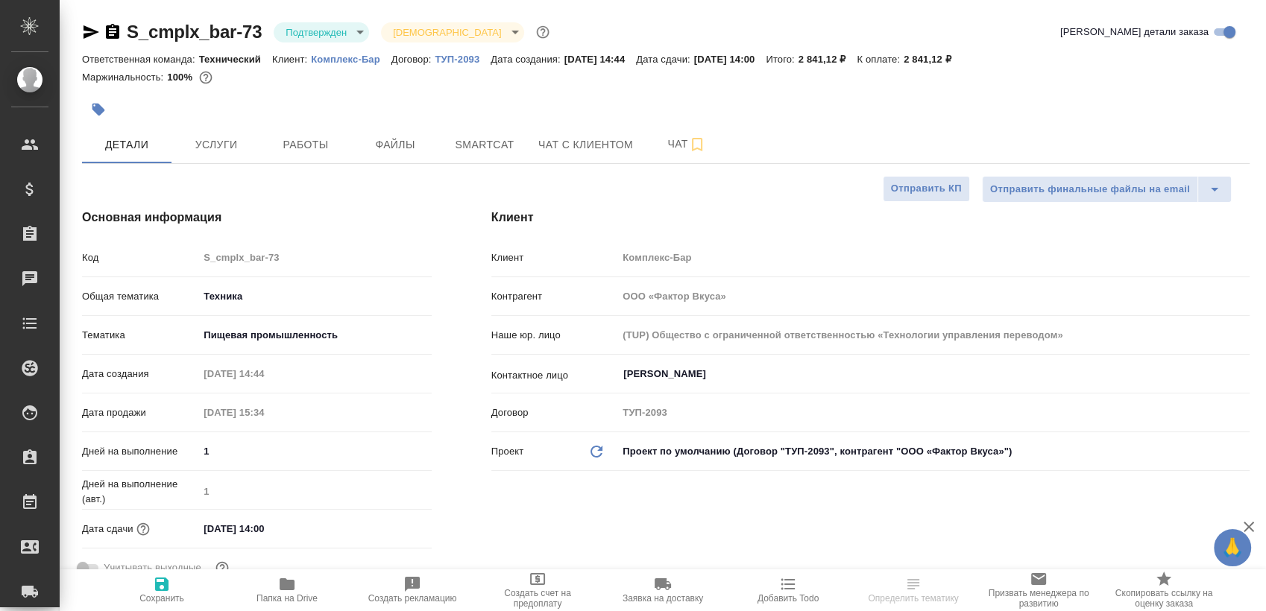
type textarea "x"
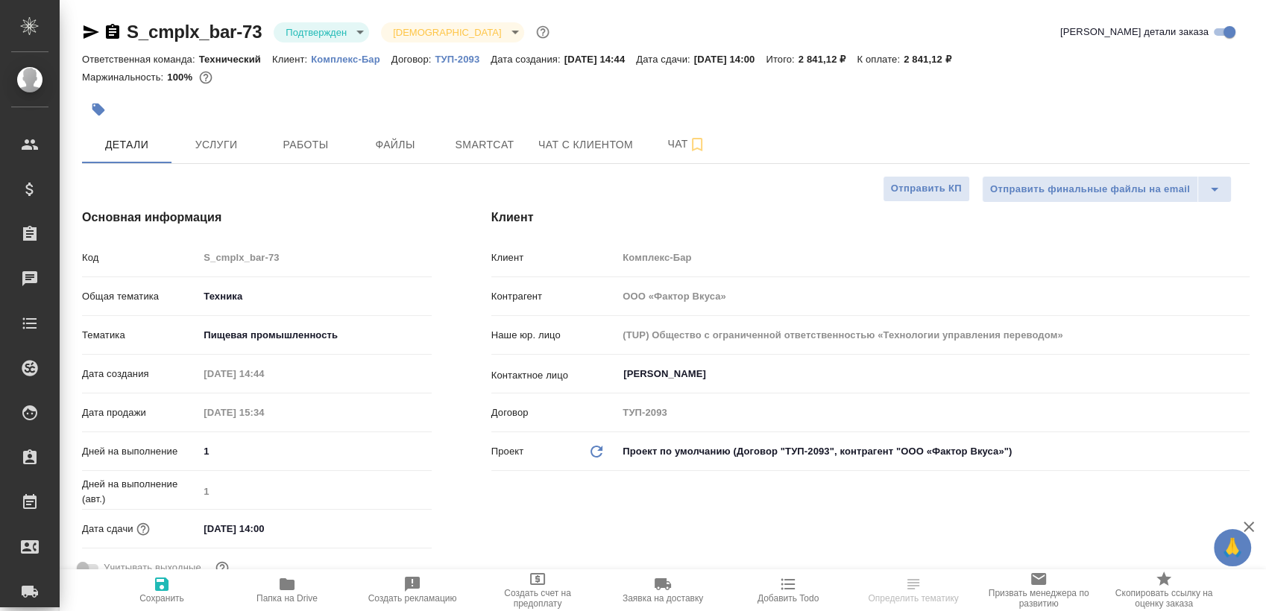
type textarea "x"
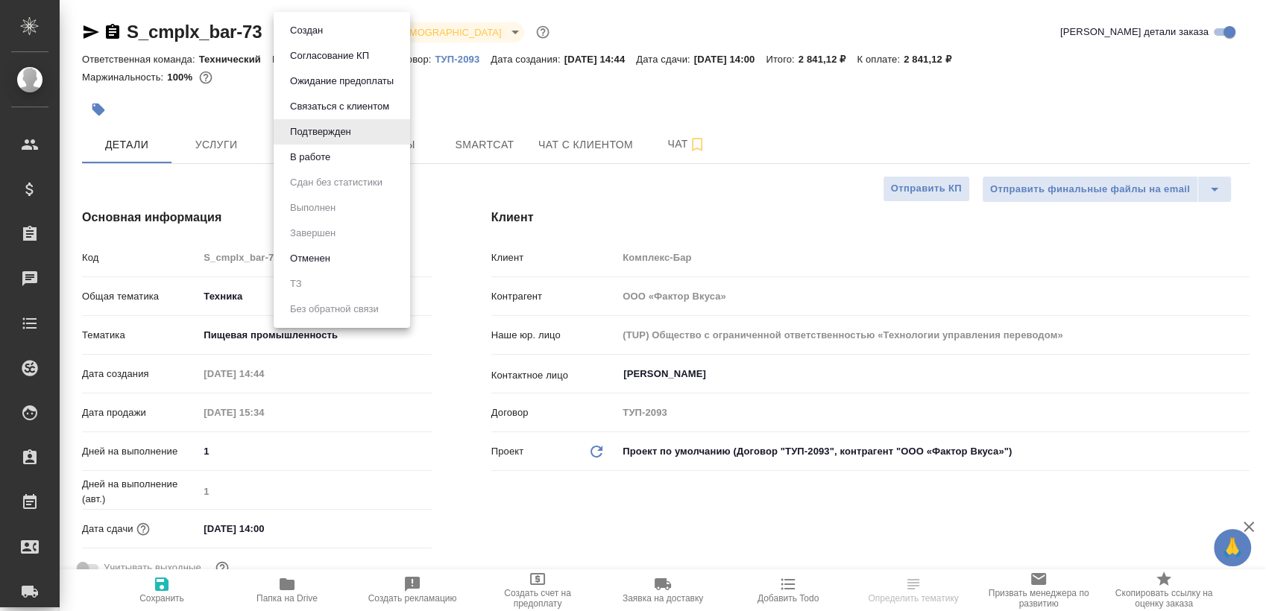
click at [332, 38] on body "🙏 .cls-1 fill:#fff; AWATERA [PERSON_NAME] Спецификации Заказы Чаты Todo Проекты…" at bounding box center [633, 305] width 1266 height 611
click at [321, 149] on button "В работе" at bounding box center [309, 157] width 49 height 16
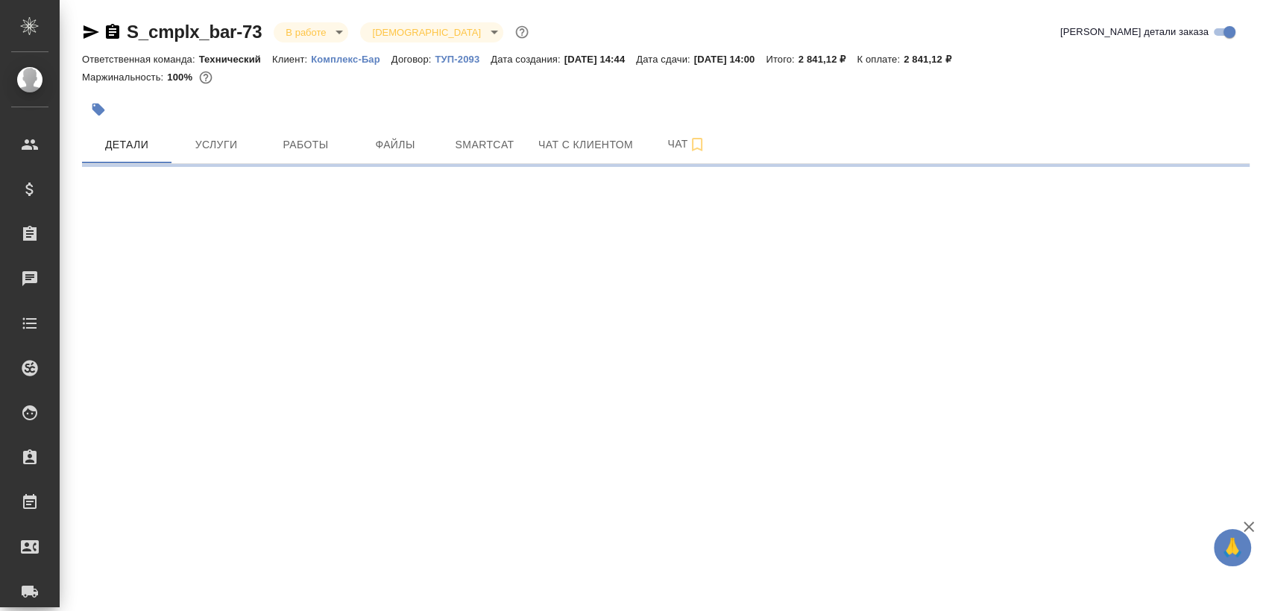
select select "RU"
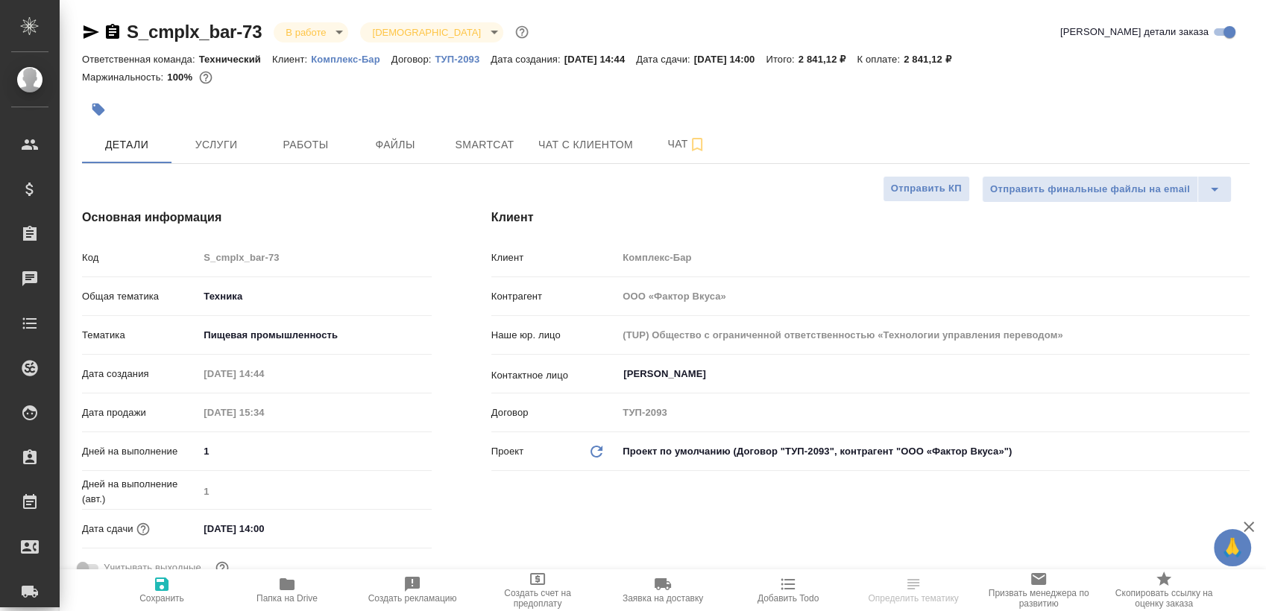
type textarea "x"
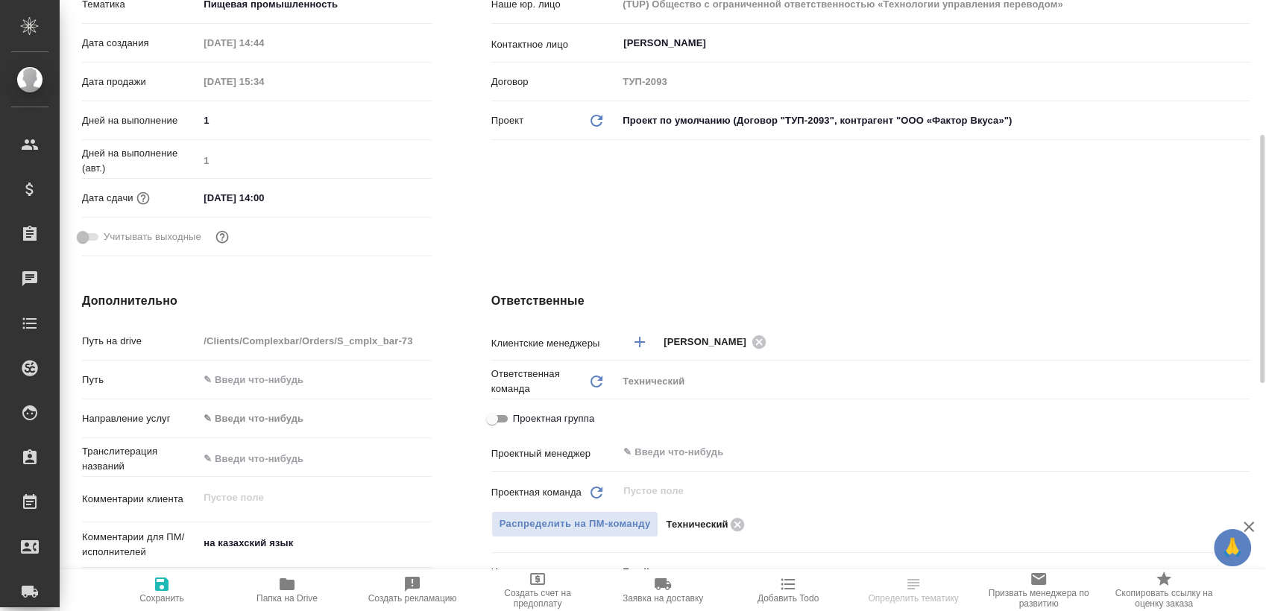
scroll to position [662, 0]
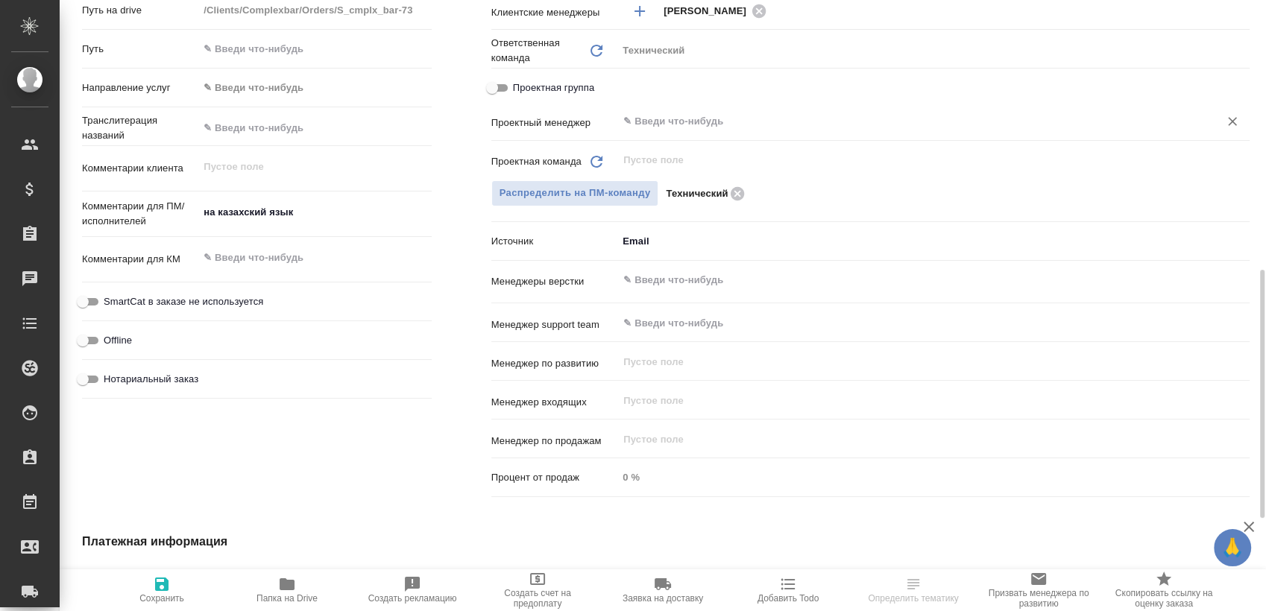
click at [644, 115] on input "text" at bounding box center [908, 122] width 573 height 18
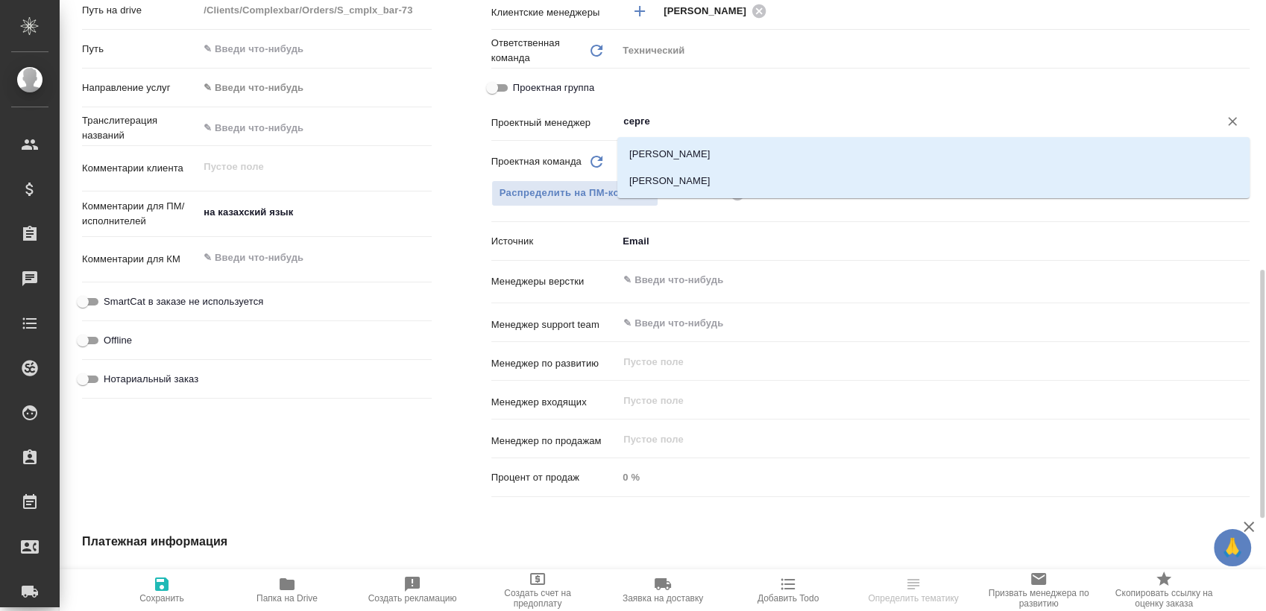
type input "сергее"
click at [628, 154] on li "[PERSON_NAME]" at bounding box center [933, 154] width 632 height 27
type textarea "x"
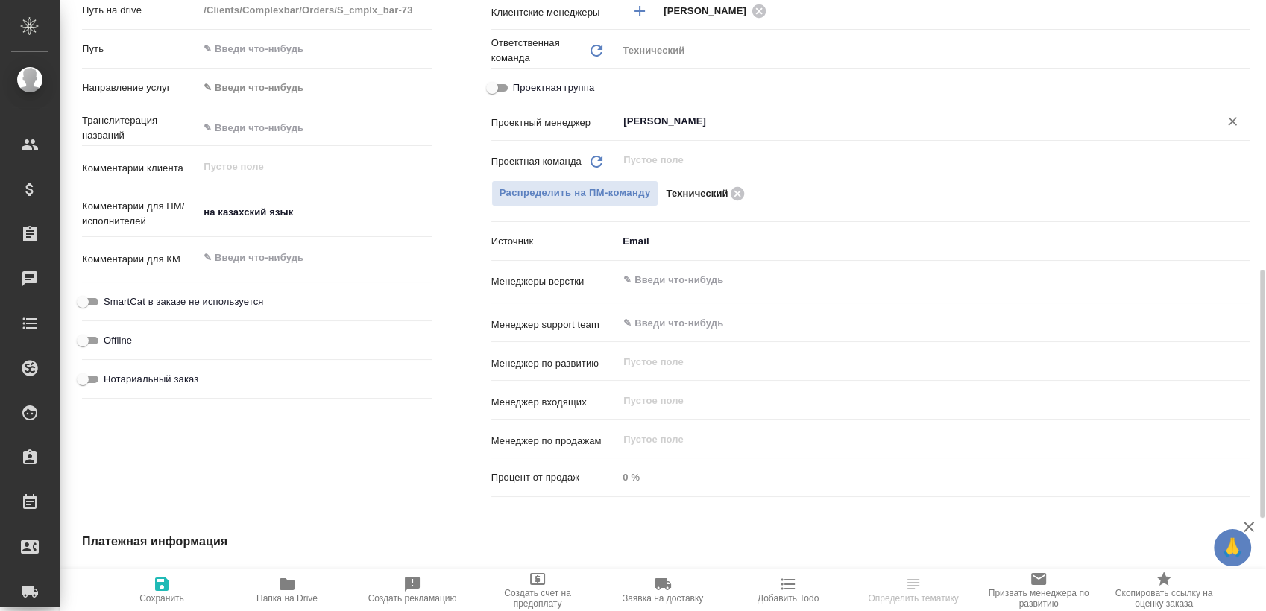
type input "[PERSON_NAME]"
click at [163, 590] on icon "button" at bounding box center [161, 584] width 13 height 13
type textarea "x"
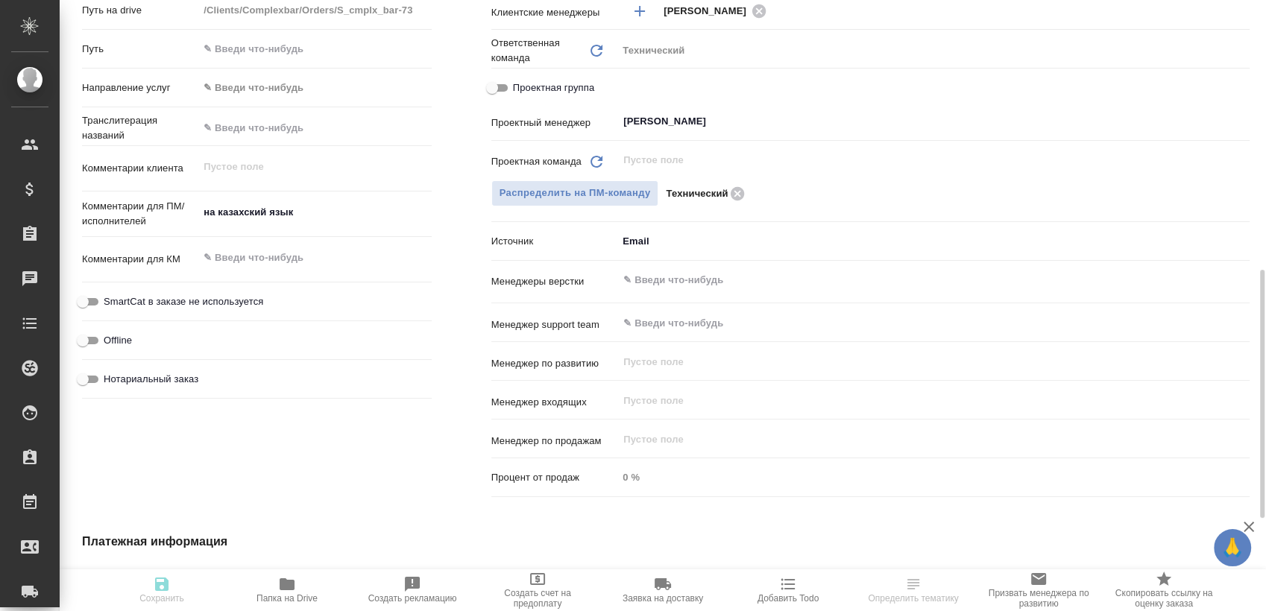
type textarea "x"
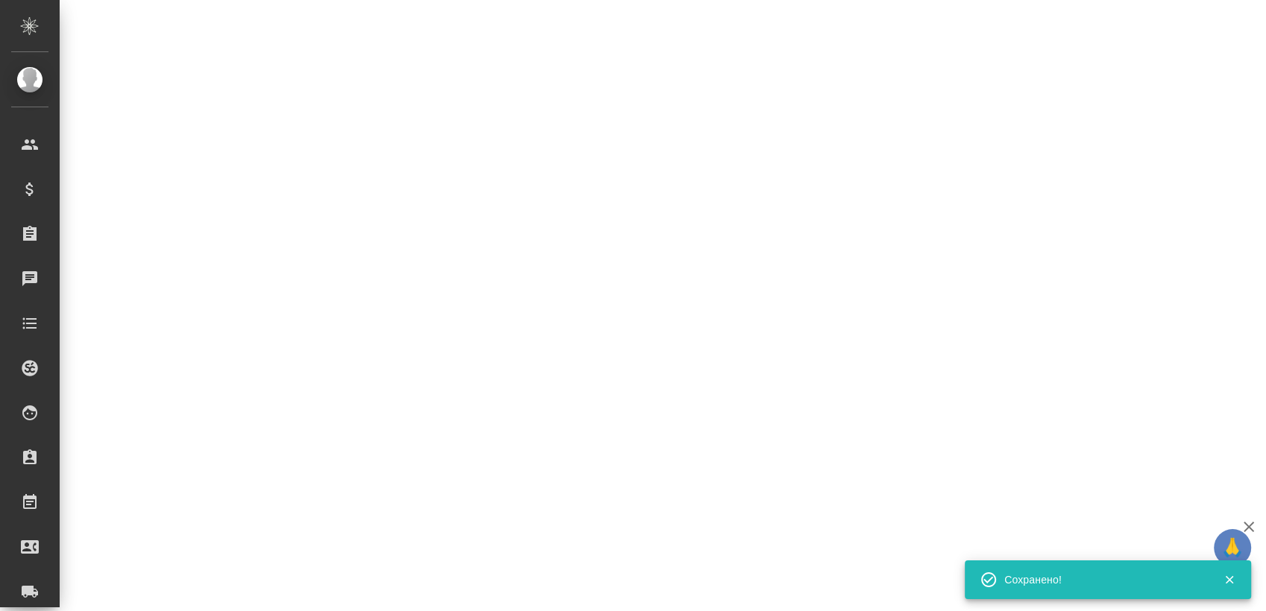
select select "RU"
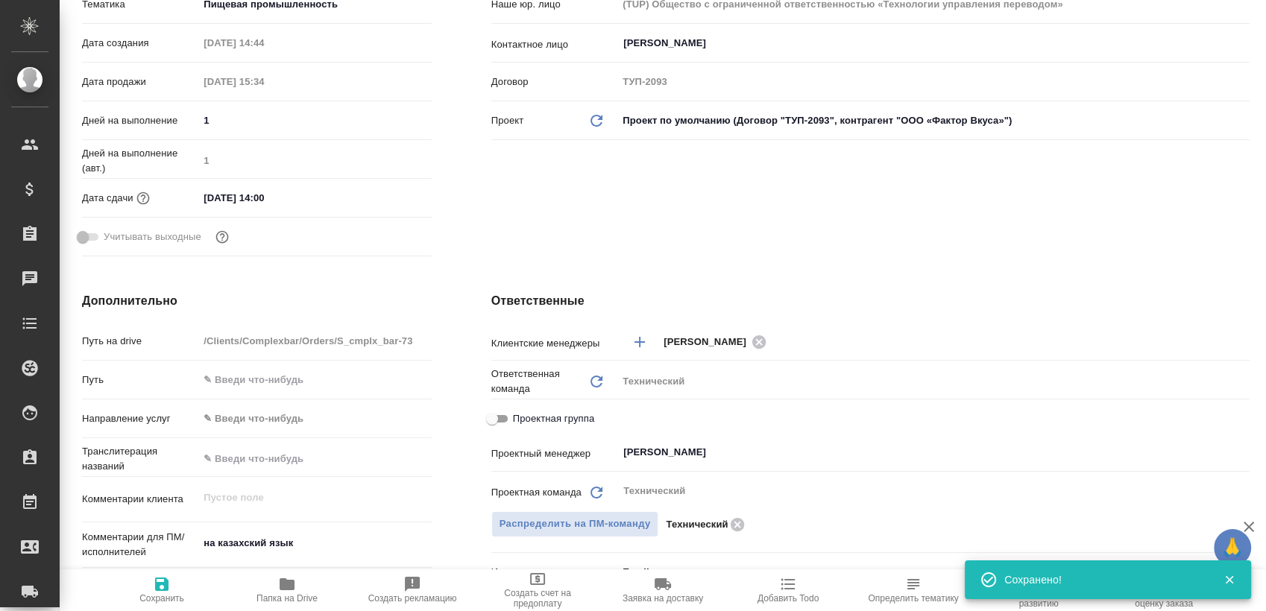
scroll to position [0, 0]
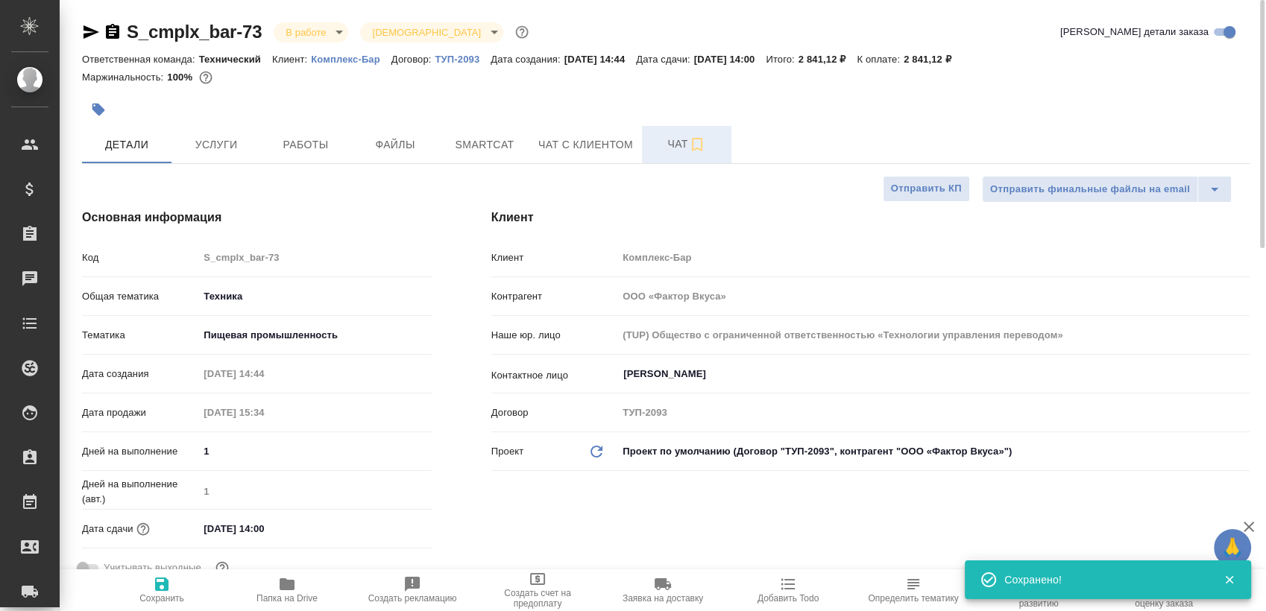
click at [651, 142] on span "Чат" at bounding box center [687, 144] width 72 height 19
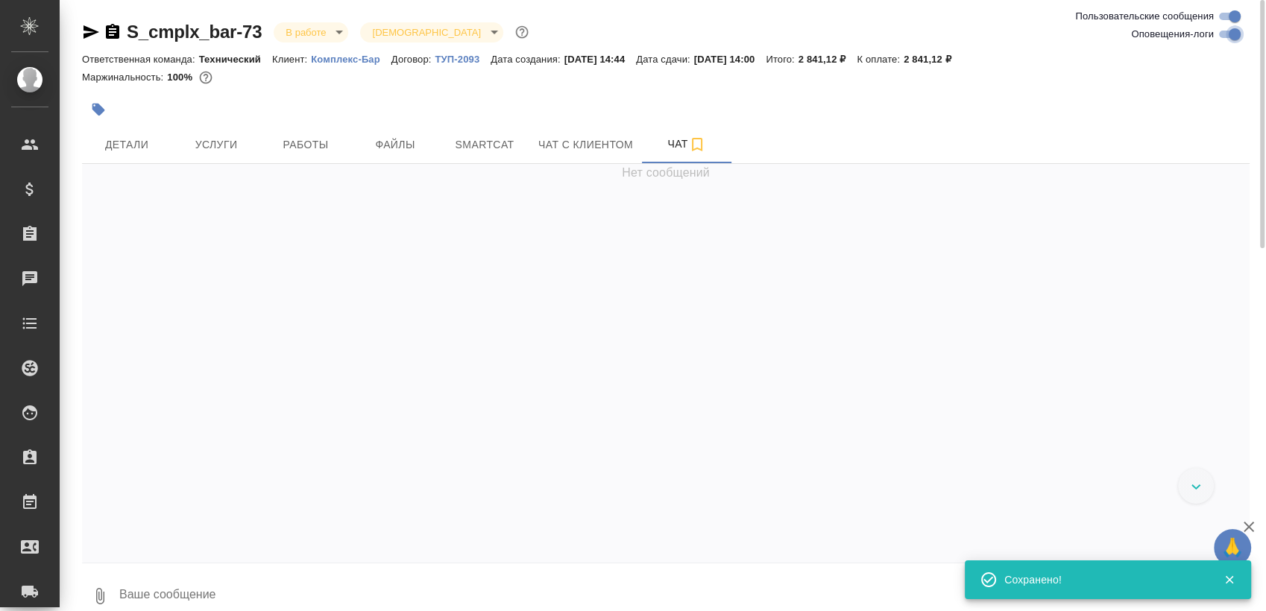
click at [1236, 33] on input "Оповещения-логи" at bounding box center [1234, 34] width 54 height 18
checkbox input "false"
click at [269, 134] on button "Работы" at bounding box center [305, 144] width 89 height 37
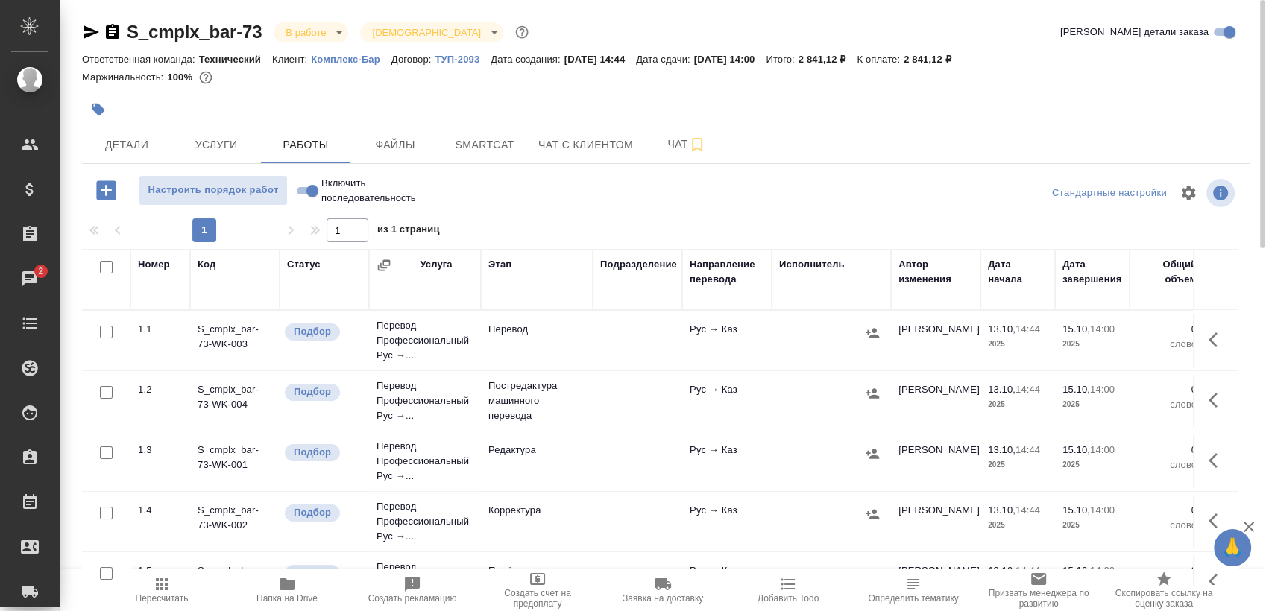
click at [107, 265] on input "checkbox" at bounding box center [106, 267] width 13 height 13
checkbox input "true"
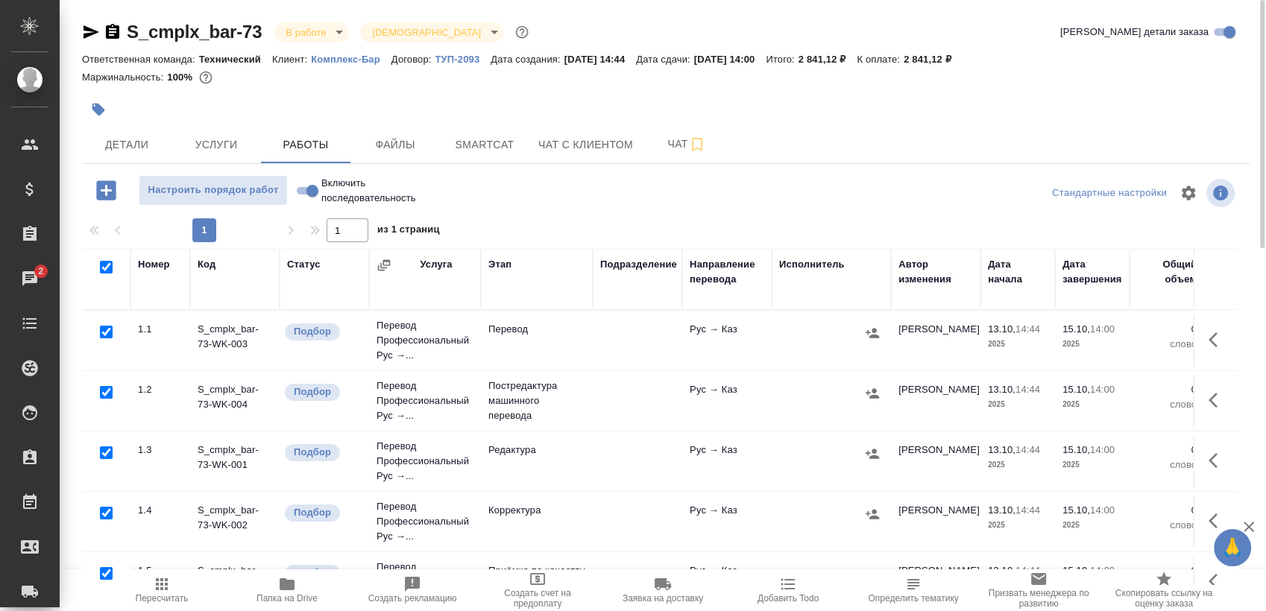
checkbox input "true"
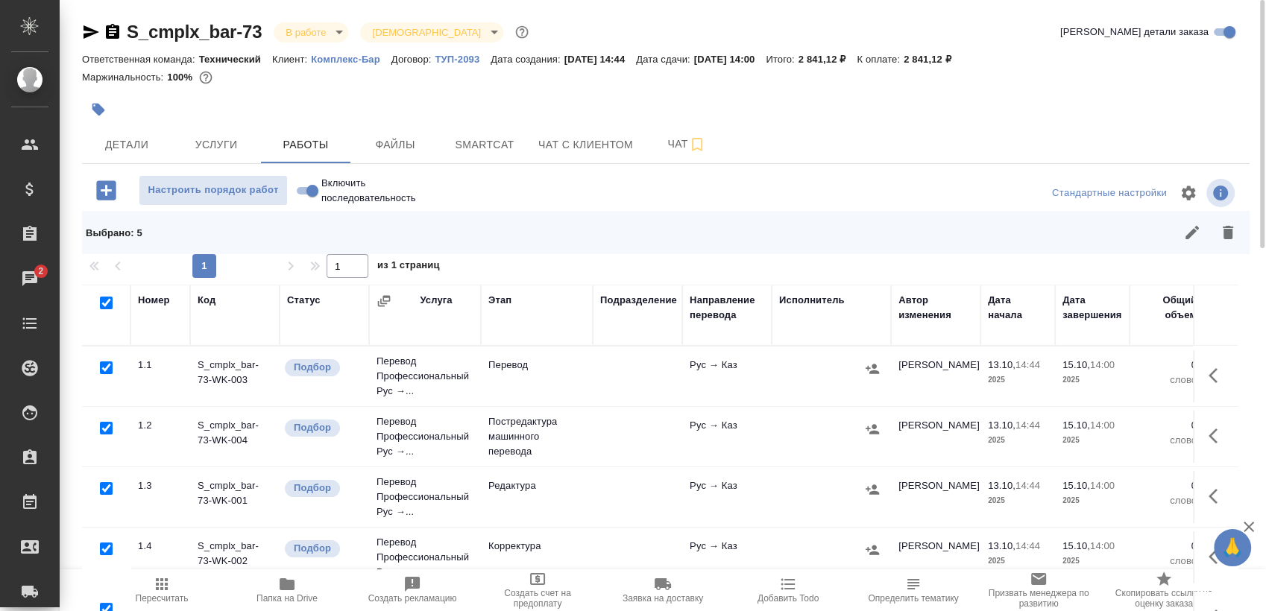
click at [107, 422] on input "checkbox" at bounding box center [106, 428] width 13 height 13
checkbox input "false"
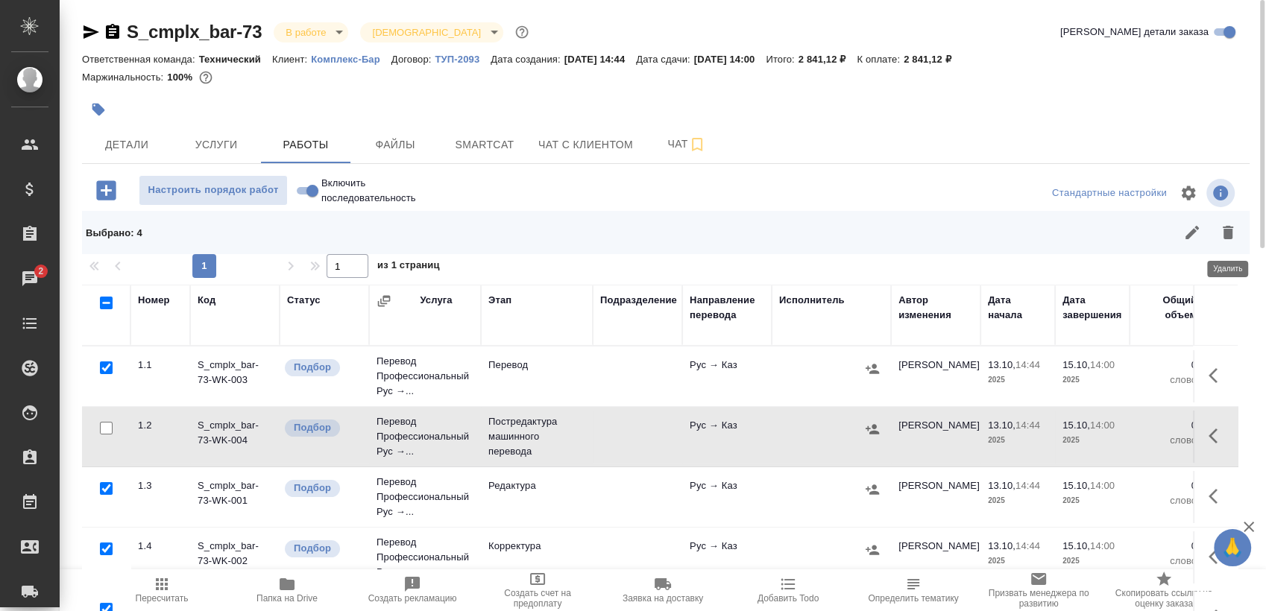
click at [1219, 237] on icon "button" at bounding box center [1228, 233] width 18 height 18
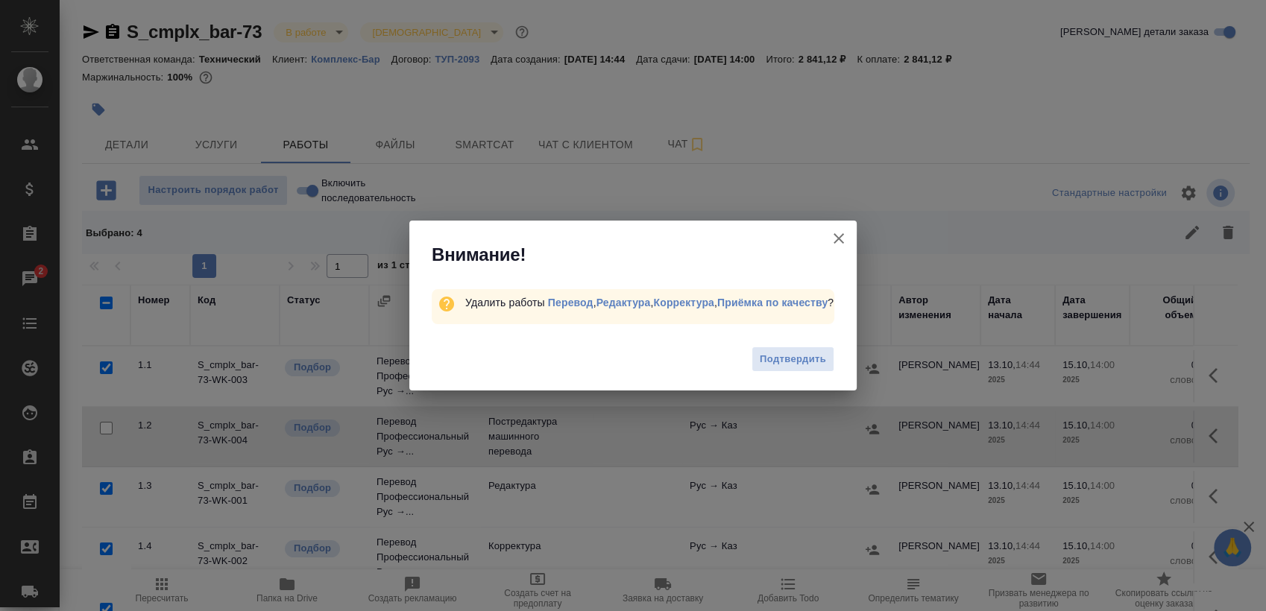
click at [768, 372] on button "Подтвердить" at bounding box center [792, 360] width 83 height 26
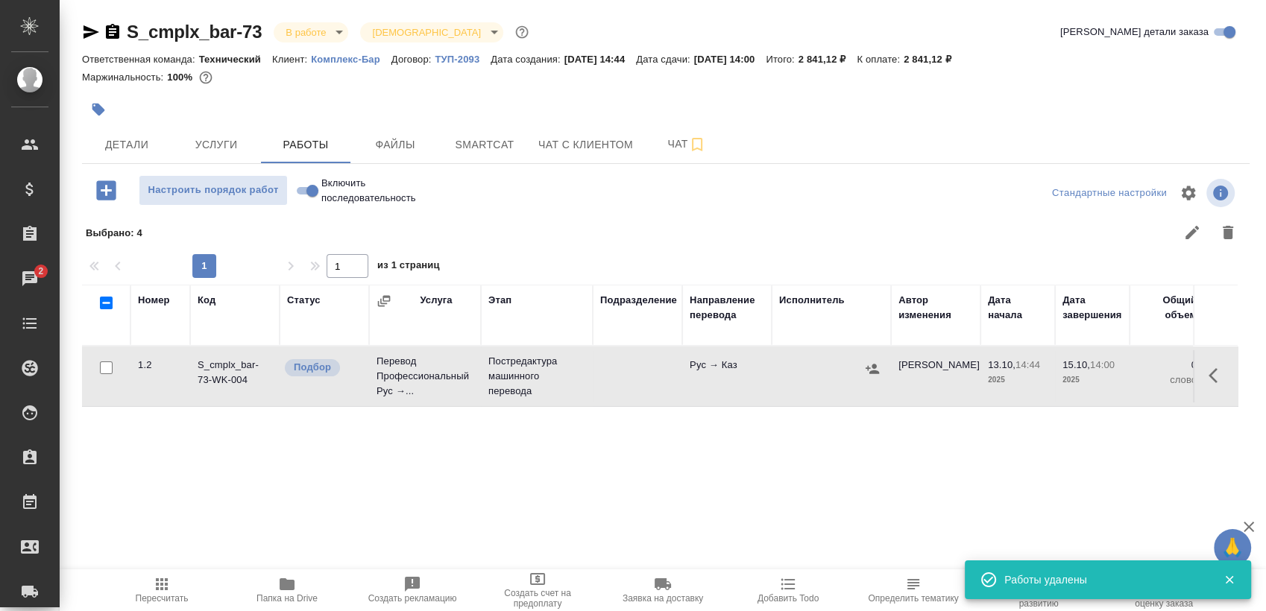
click at [469, 142] on span "Smartcat" at bounding box center [485, 145] width 72 height 19
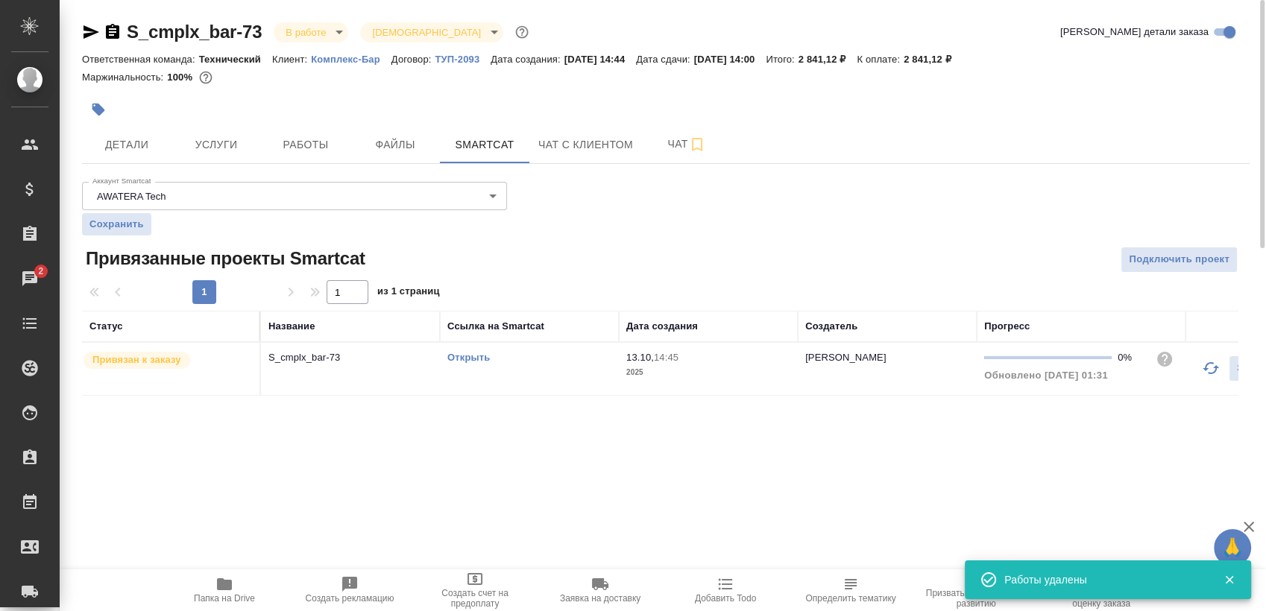
click at [463, 356] on link "Открыть" at bounding box center [468, 357] width 42 height 11
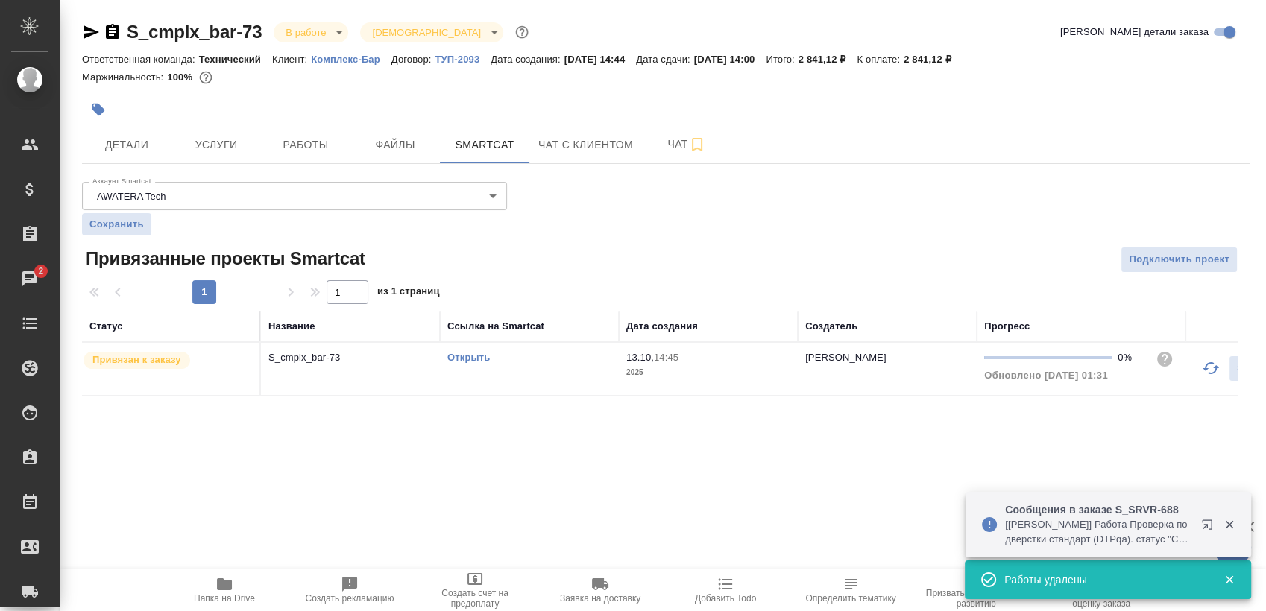
click at [115, 33] on icon "button" at bounding box center [112, 31] width 13 height 15
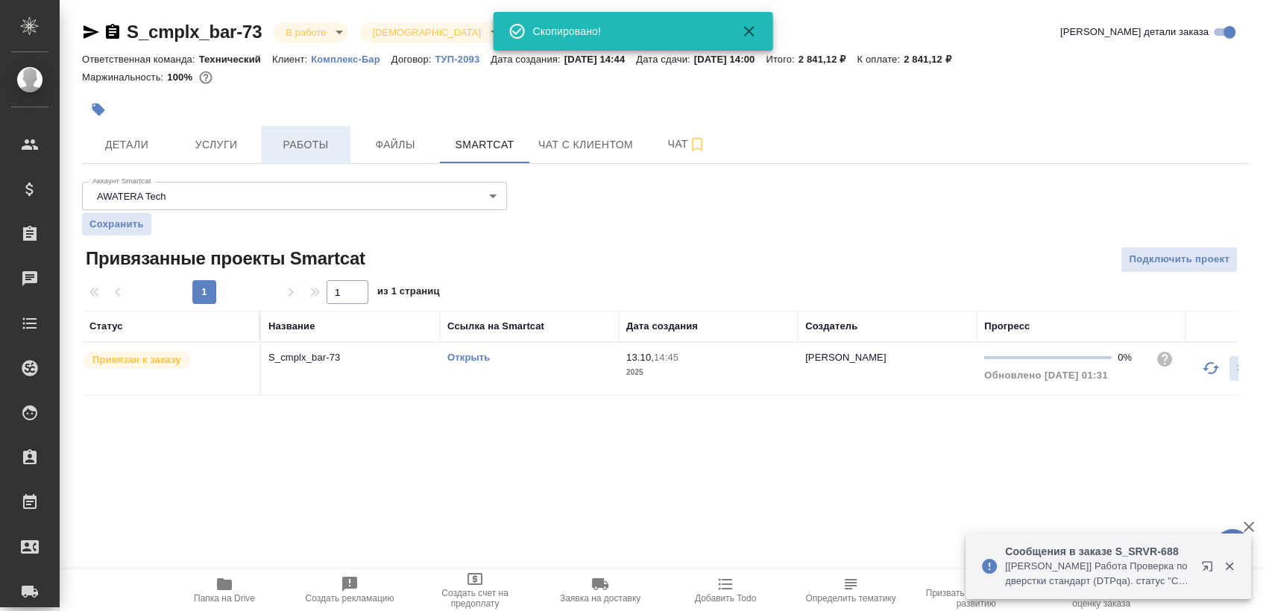
click at [316, 151] on span "Работы" at bounding box center [306, 145] width 72 height 19
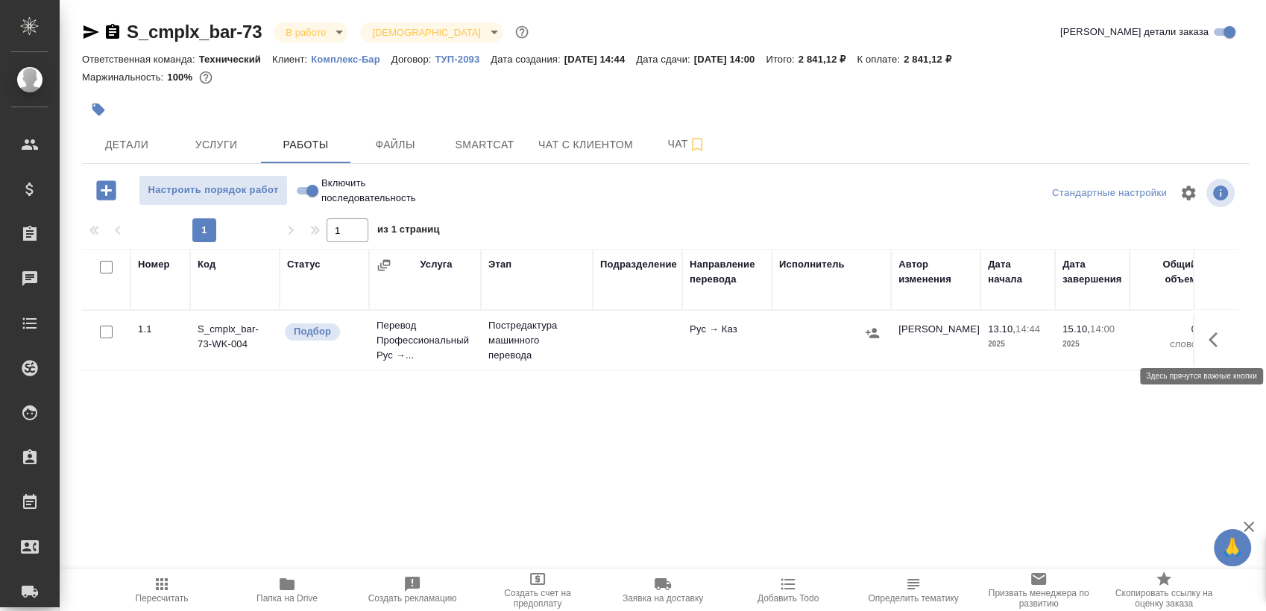
click at [1208, 332] on icon "button" at bounding box center [1217, 340] width 18 height 18
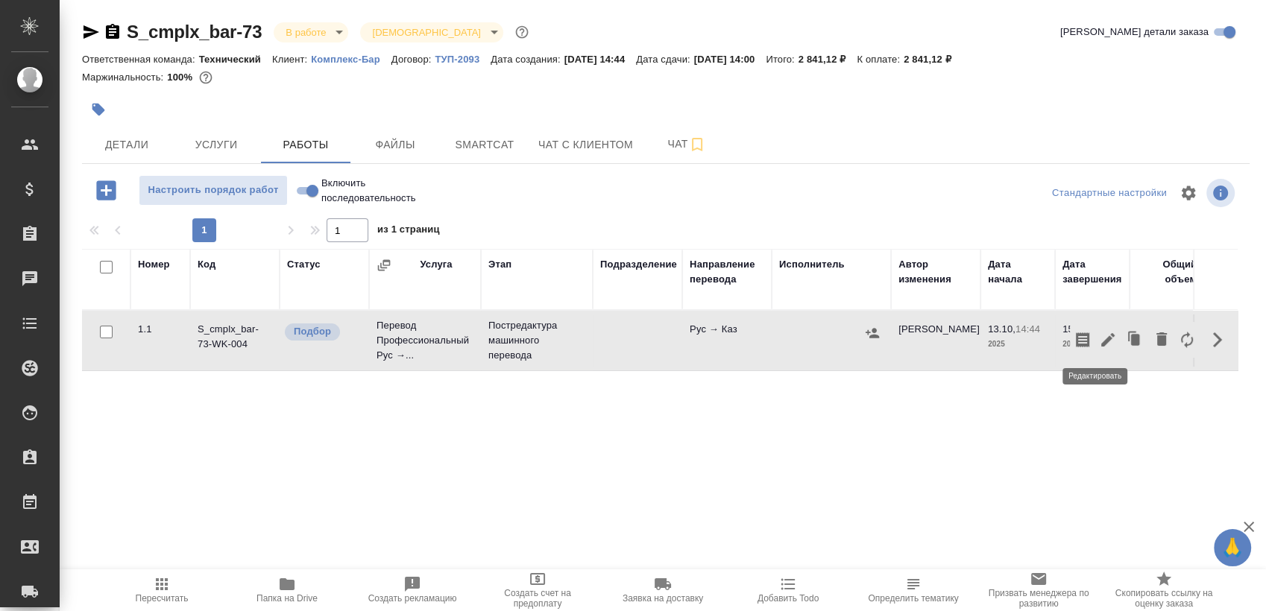
click at [1099, 331] on icon "button" at bounding box center [1108, 340] width 18 height 18
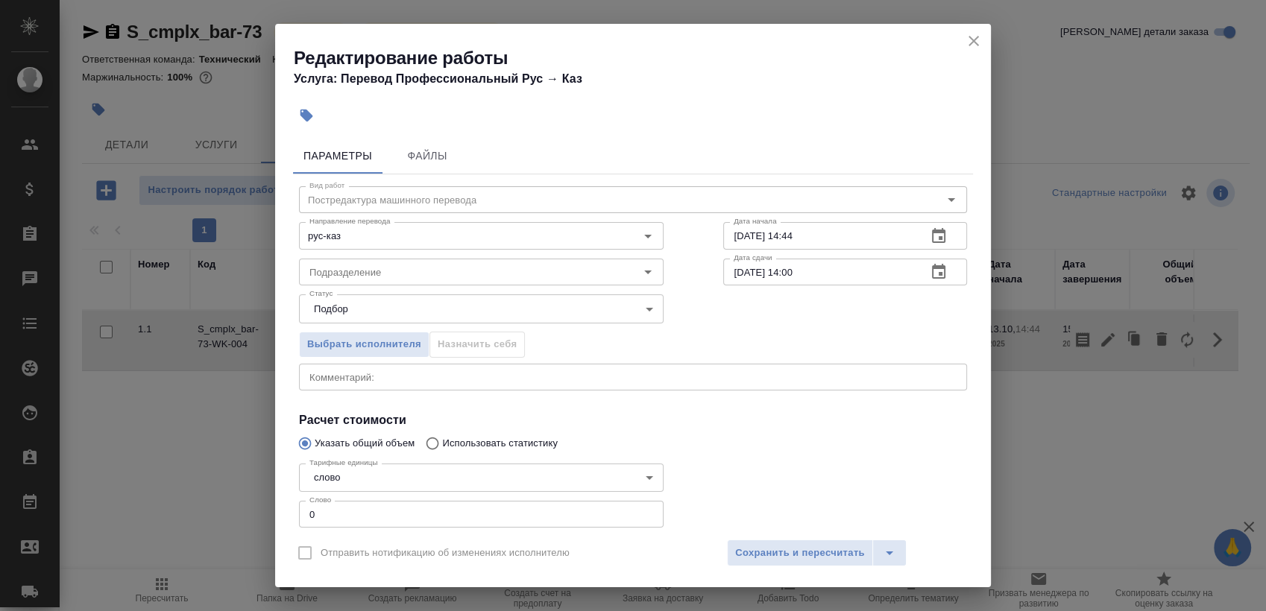
click at [936, 268] on button "button" at bounding box center [939, 272] width 36 height 36
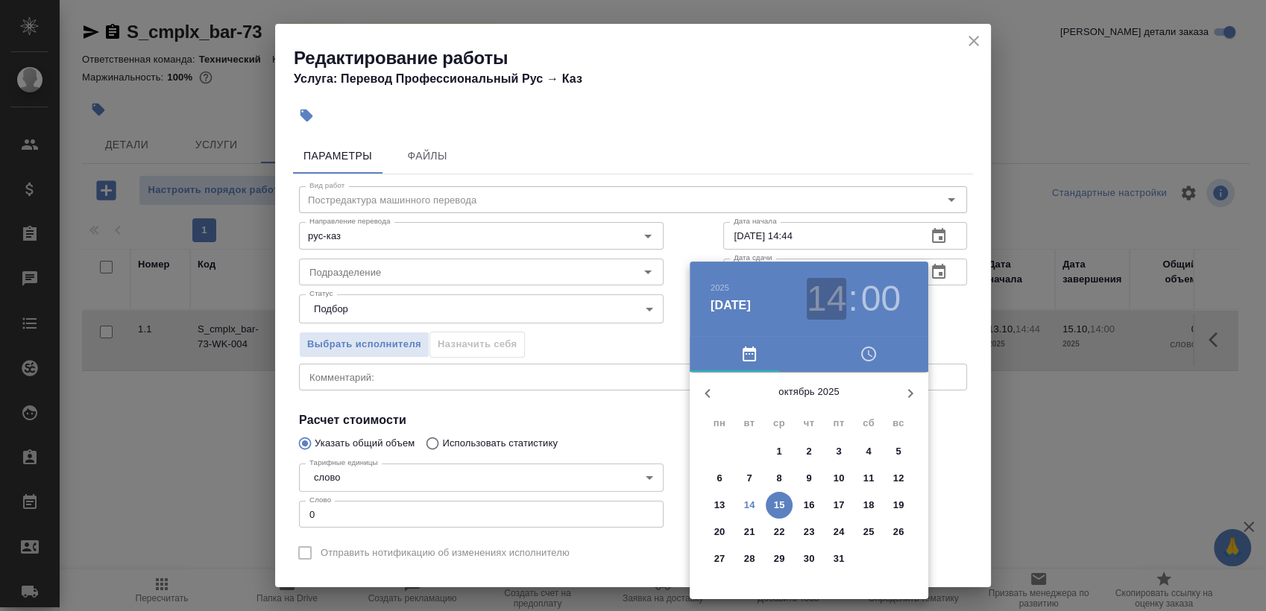
click at [830, 289] on h3 "14" at bounding box center [826, 299] width 40 height 42
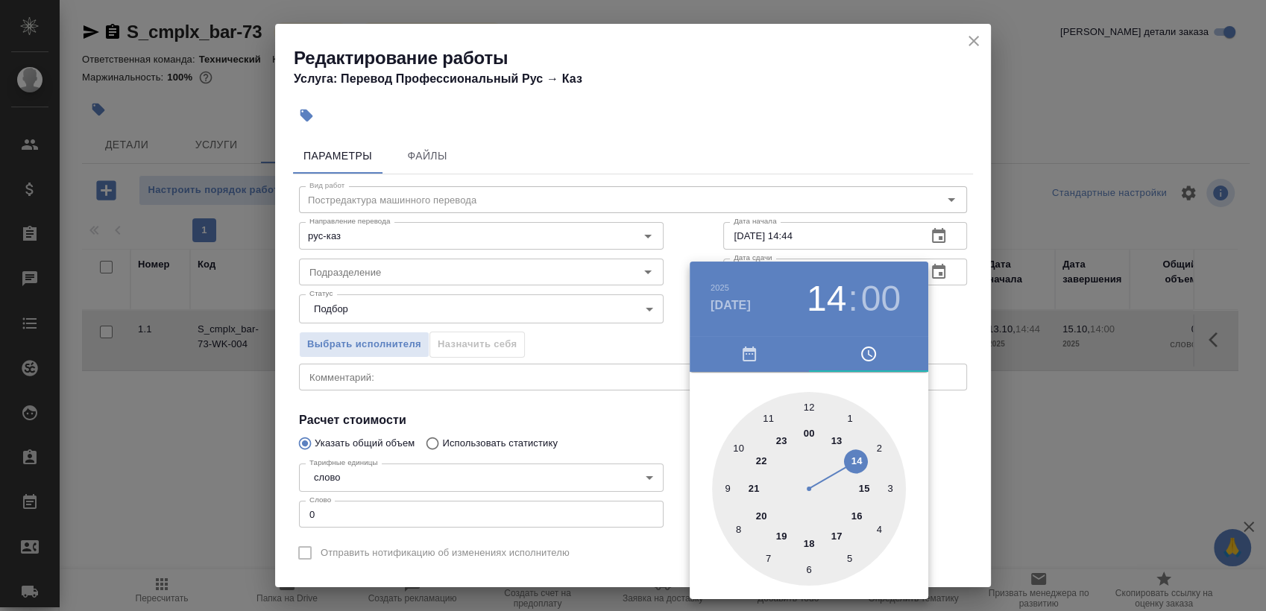
click at [812, 403] on div at bounding box center [809, 489] width 194 height 194
type input "15.10.2025 12:00"
drag, startPoint x: 962, startPoint y: 323, endPoint x: 948, endPoint y: 298, distance: 29.0
click at [960, 318] on div at bounding box center [633, 305] width 1266 height 611
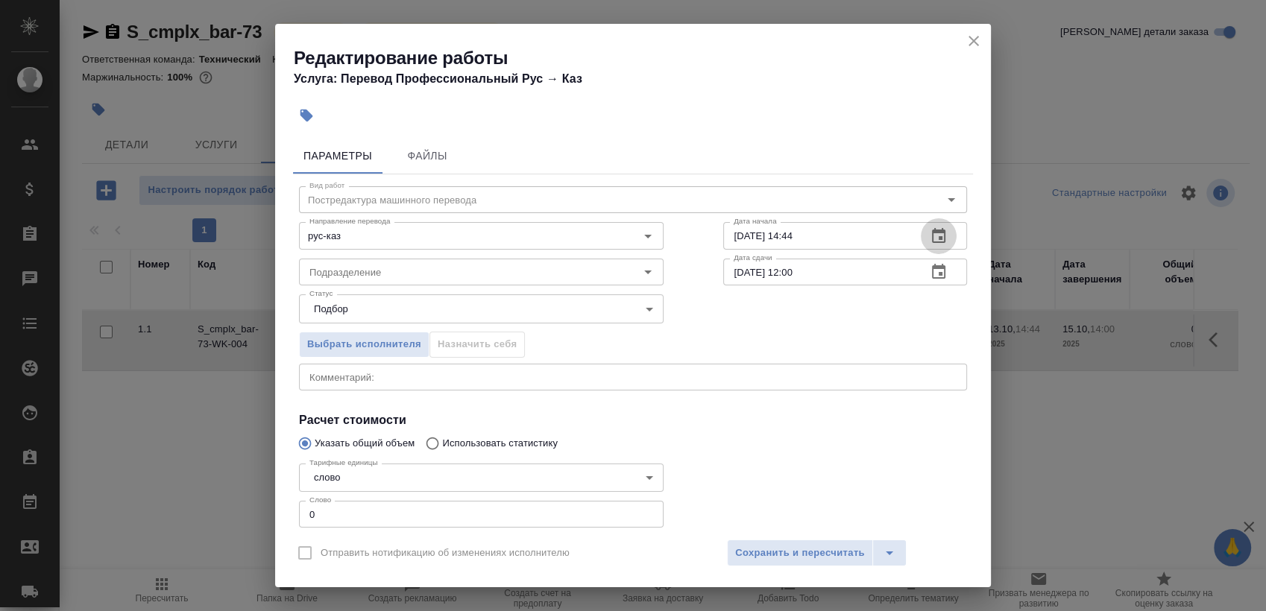
click at [929, 228] on icon "button" at bounding box center [938, 236] width 18 height 18
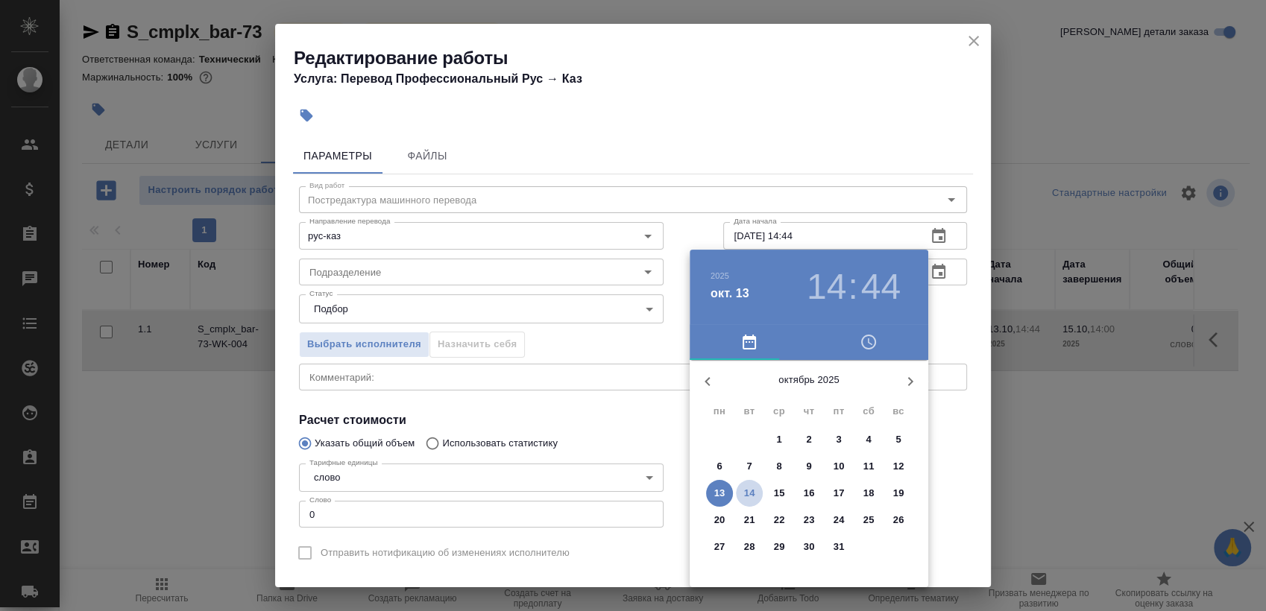
click at [740, 492] on span "14" at bounding box center [749, 493] width 27 height 15
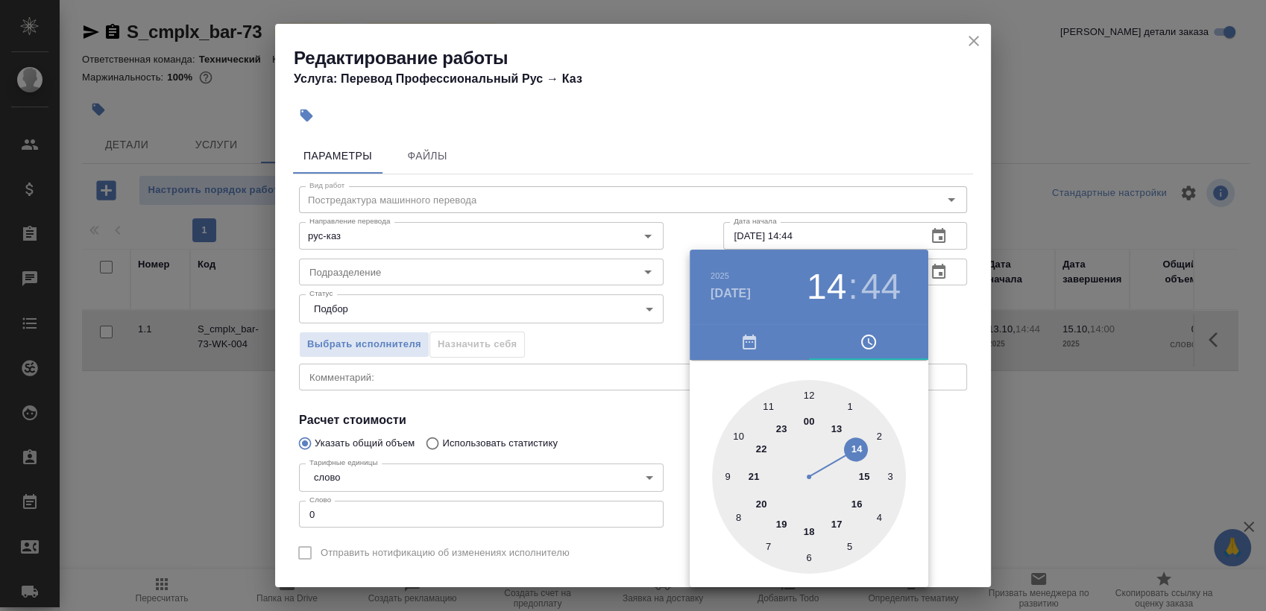
click at [853, 505] on div at bounding box center [809, 477] width 194 height 194
drag, startPoint x: 809, startPoint y: 394, endPoint x: 824, endPoint y: 367, distance: 31.1
click at [809, 393] on div at bounding box center [809, 477] width 194 height 194
type input "14.10.2025 16:00"
click at [504, 271] on div at bounding box center [633, 305] width 1266 height 611
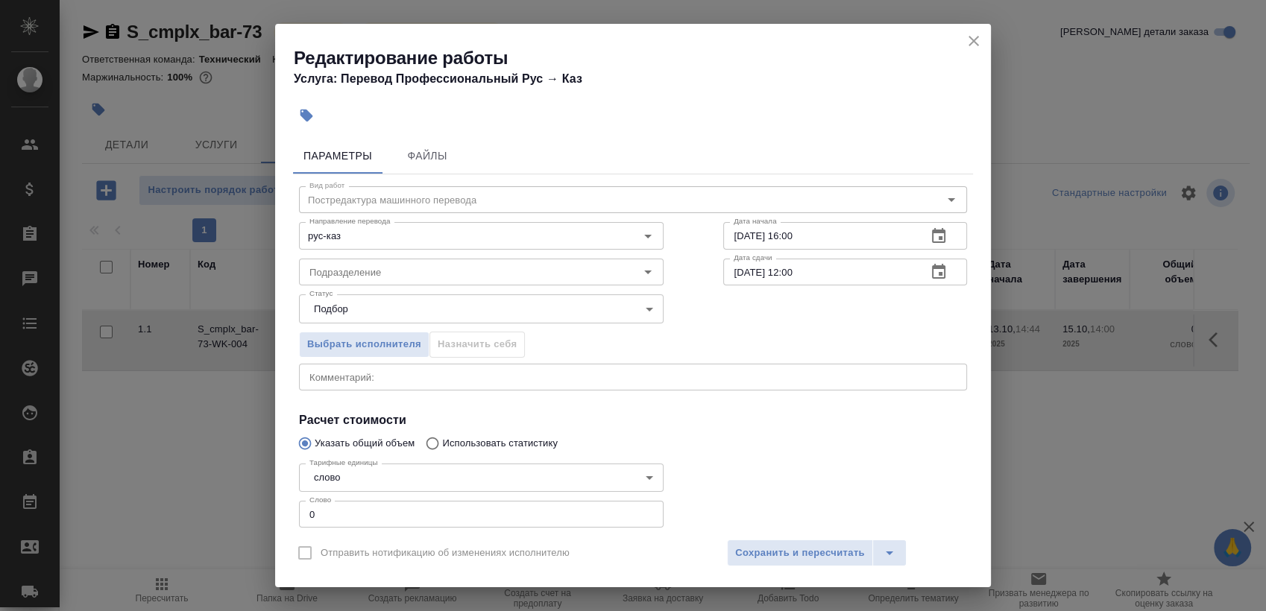
click at [438, 262] on div "2025 окт. 14 16 : 00 00 05 10 15 20 25 30 35 40 45 50 55" at bounding box center [633, 305] width 1266 height 611
click at [414, 273] on input "Подразделение" at bounding box center [456, 272] width 306 height 18
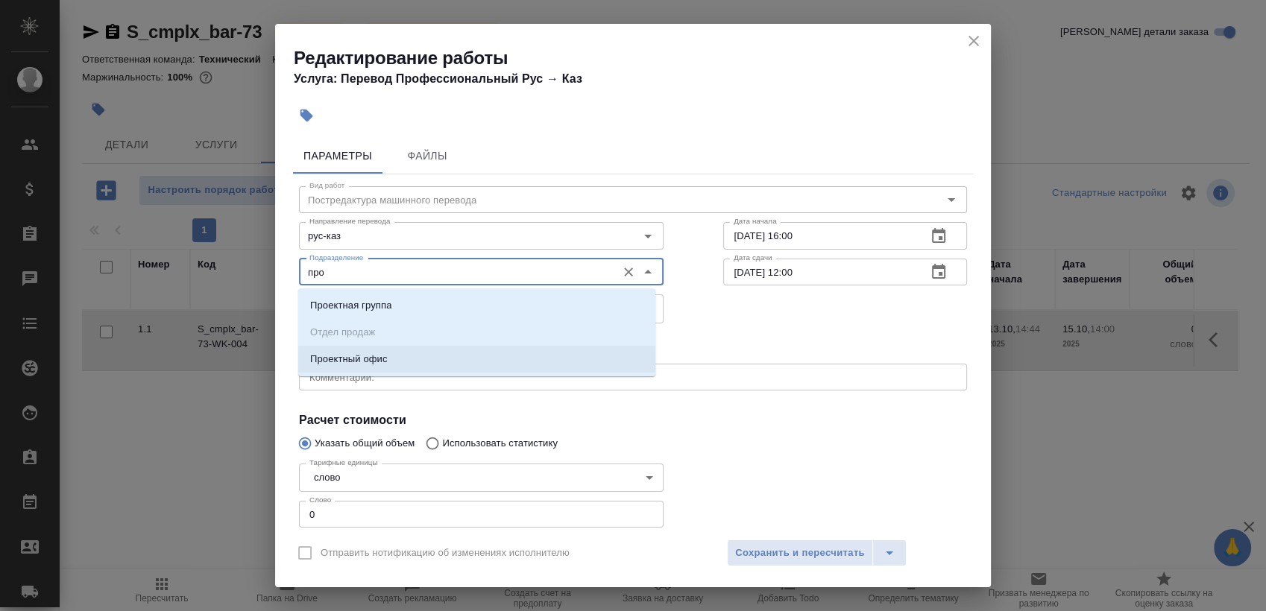
click at [381, 357] on p "Проектный офис" at bounding box center [349, 359] width 78 height 15
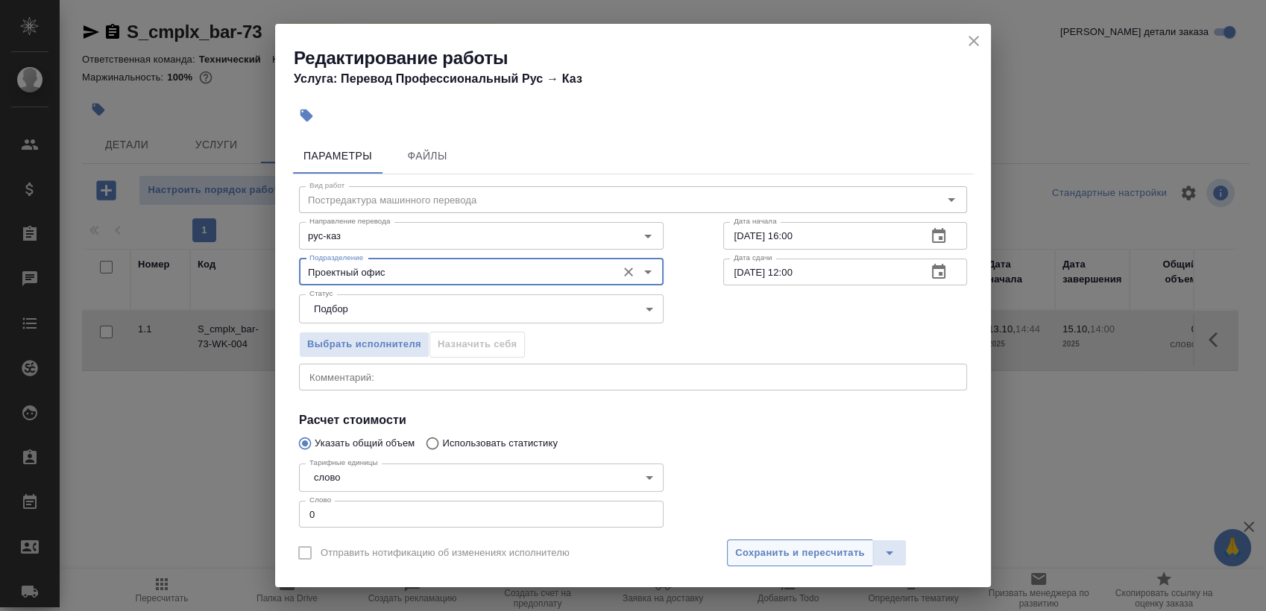
type input "Проектный офис"
click at [814, 558] on span "Сохранить и пересчитать" at bounding box center [800, 553] width 130 height 17
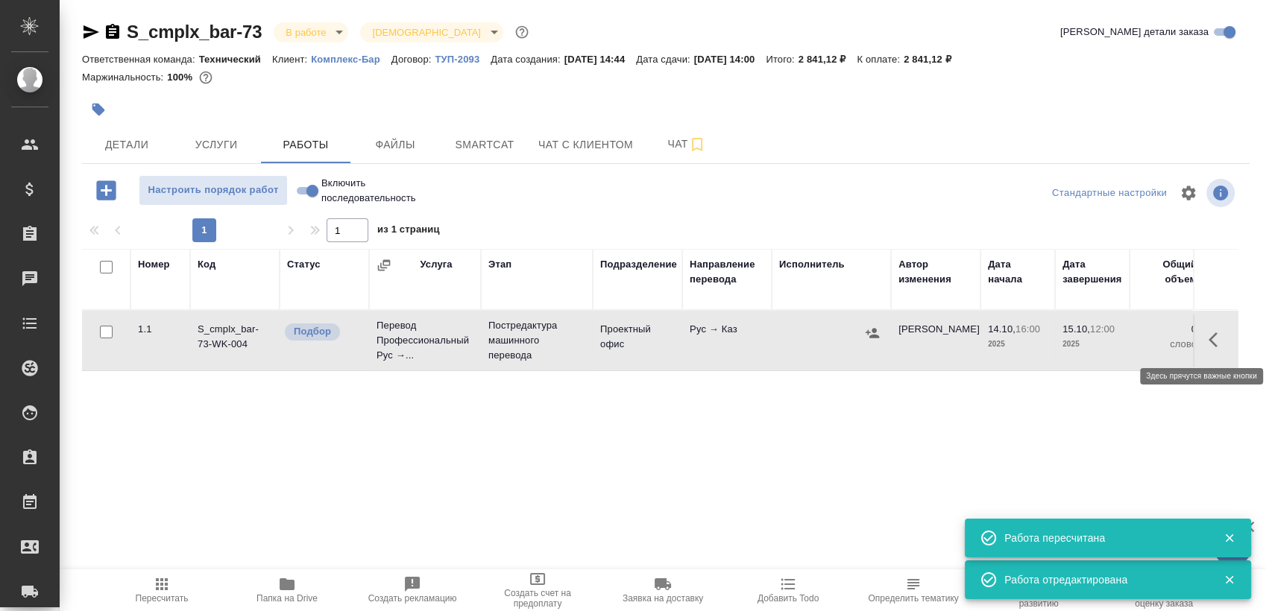
click at [1211, 340] on icon "button" at bounding box center [1217, 340] width 18 height 18
click at [1100, 340] on icon "button" at bounding box center [1108, 340] width 18 height 18
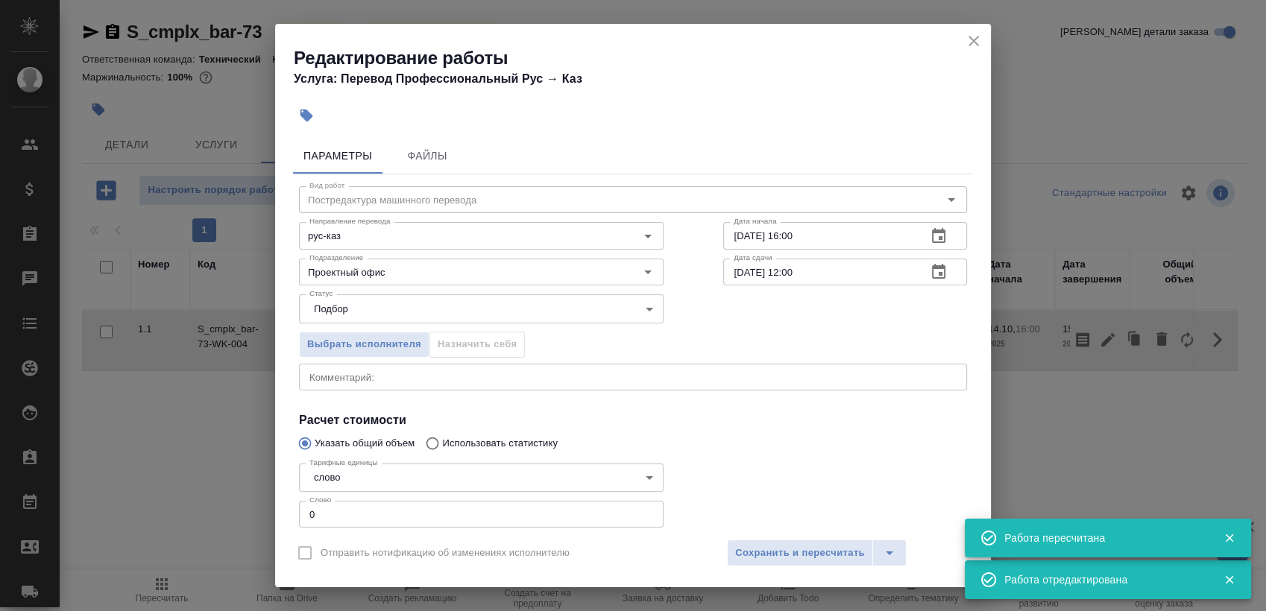
click at [373, 516] on input "0" at bounding box center [481, 514] width 364 height 27
paste input "225.8"
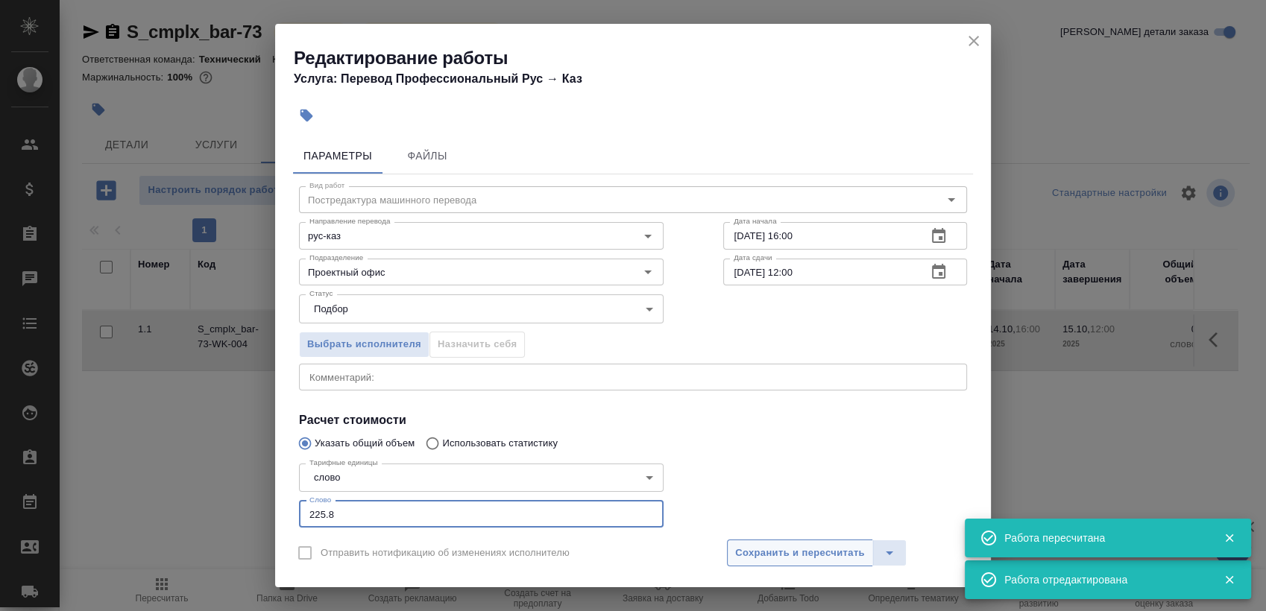
type input "225.8"
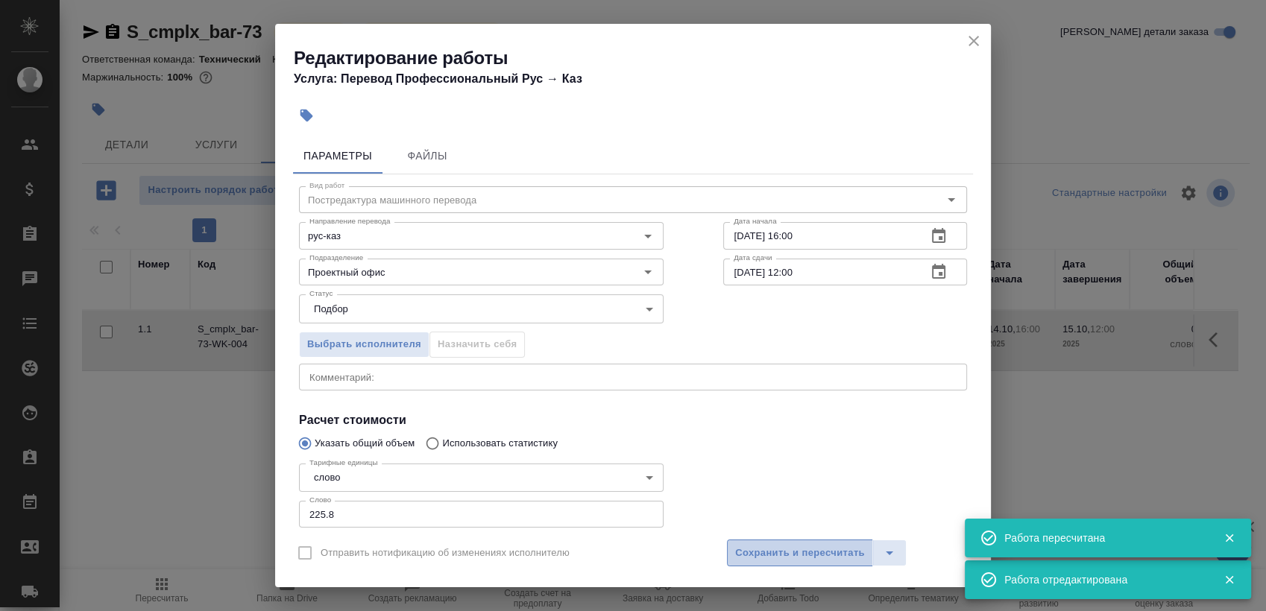
click at [751, 540] on button "Сохранить и пересчитать" at bounding box center [800, 553] width 146 height 27
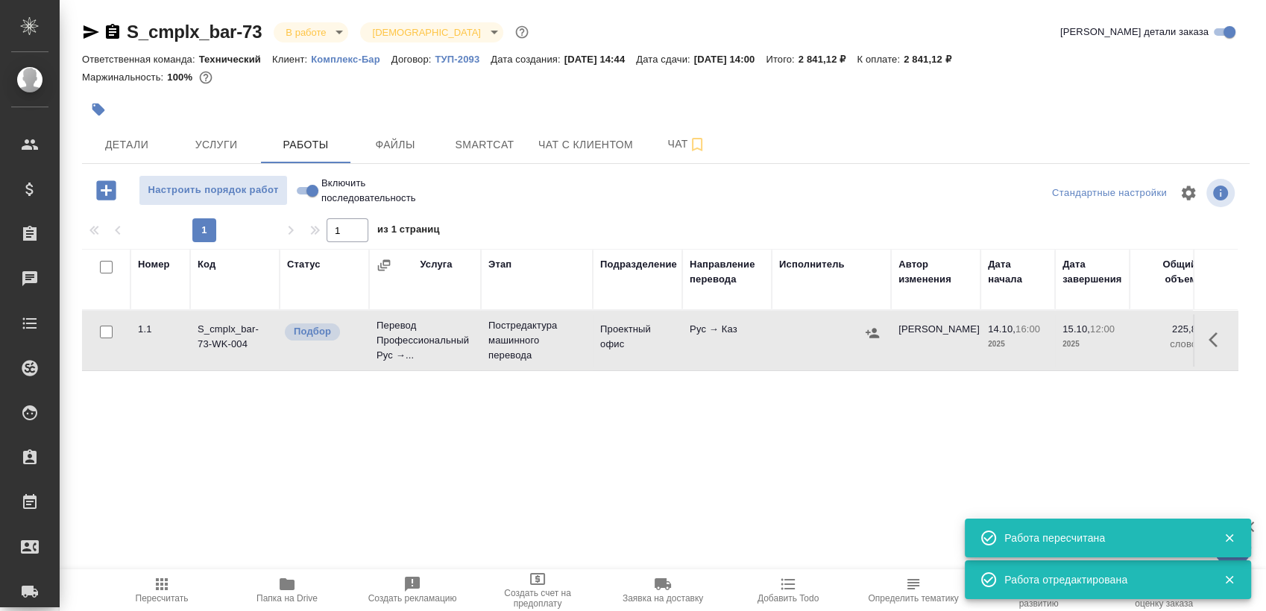
click at [853, 332] on div at bounding box center [831, 333] width 104 height 22
click at [878, 336] on icon "button" at bounding box center [871, 333] width 13 height 10
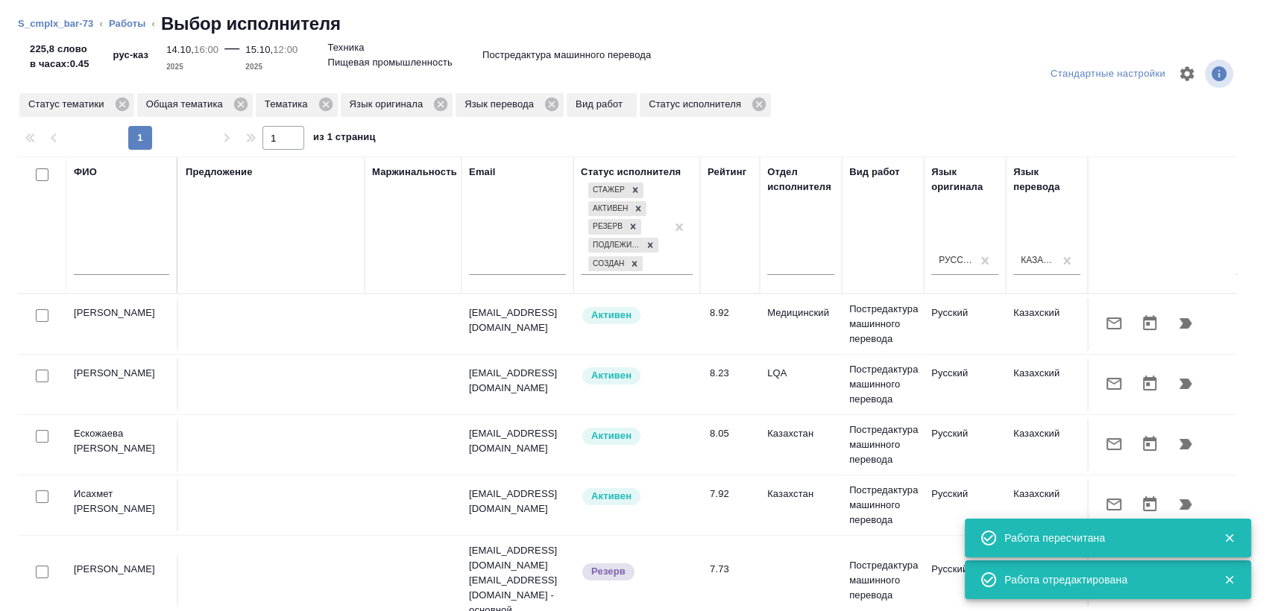
scroll to position [83, 0]
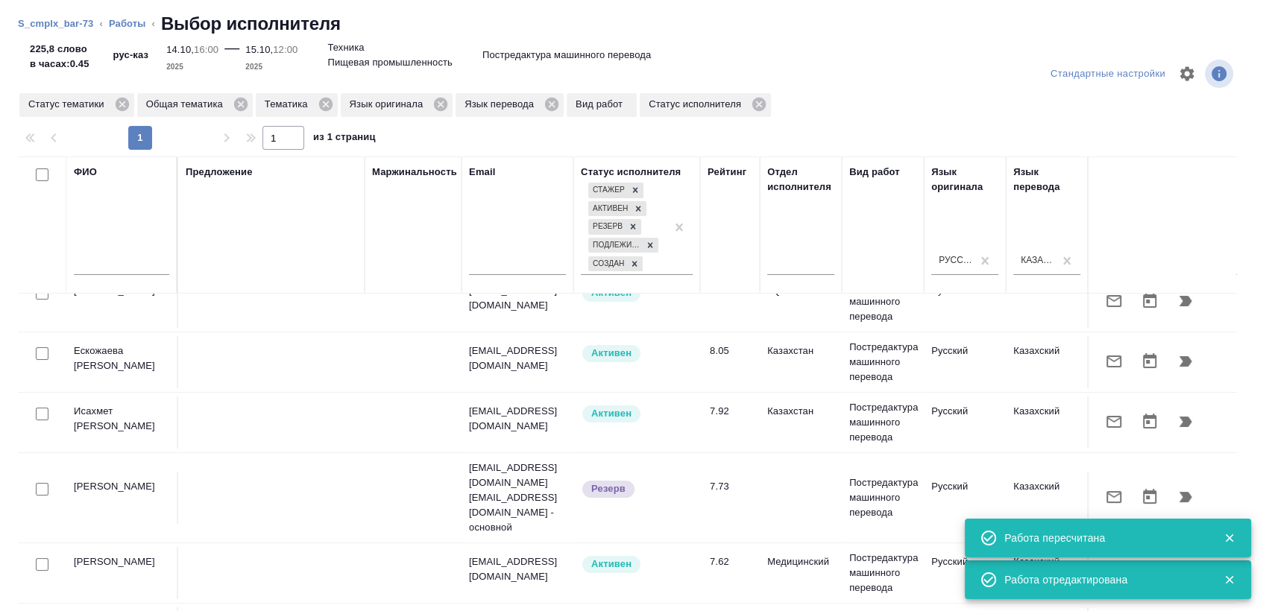
click at [37, 356] on input "checkbox" at bounding box center [42, 353] width 13 height 13
checkbox input "true"
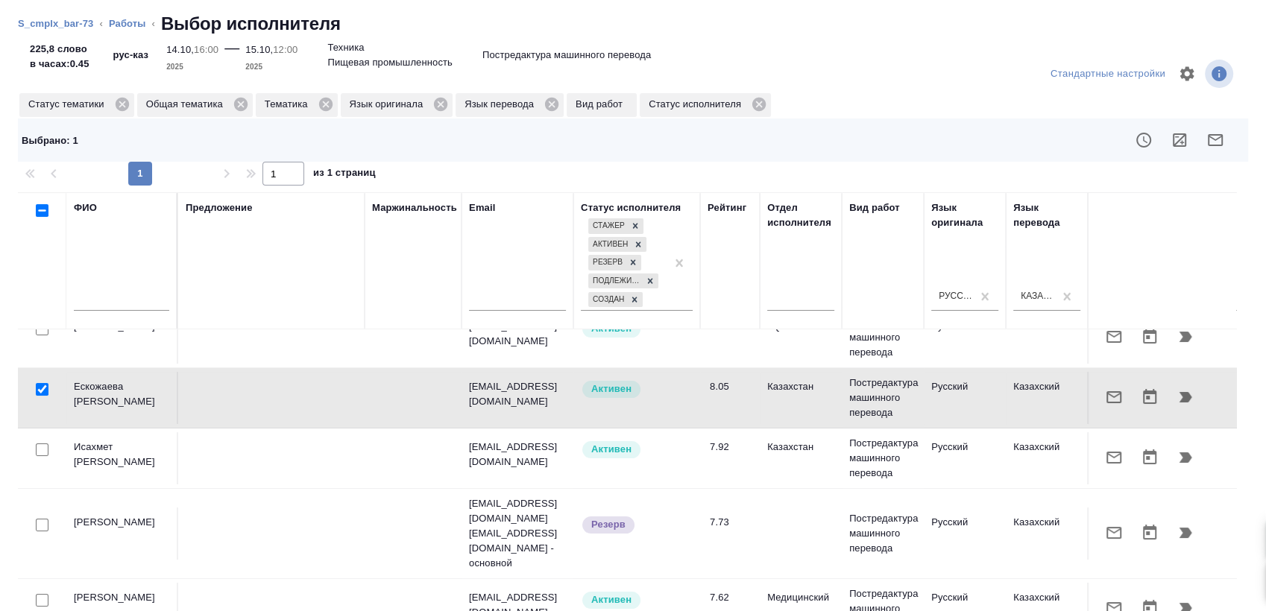
click at [42, 441] on div at bounding box center [42, 450] width 34 height 21
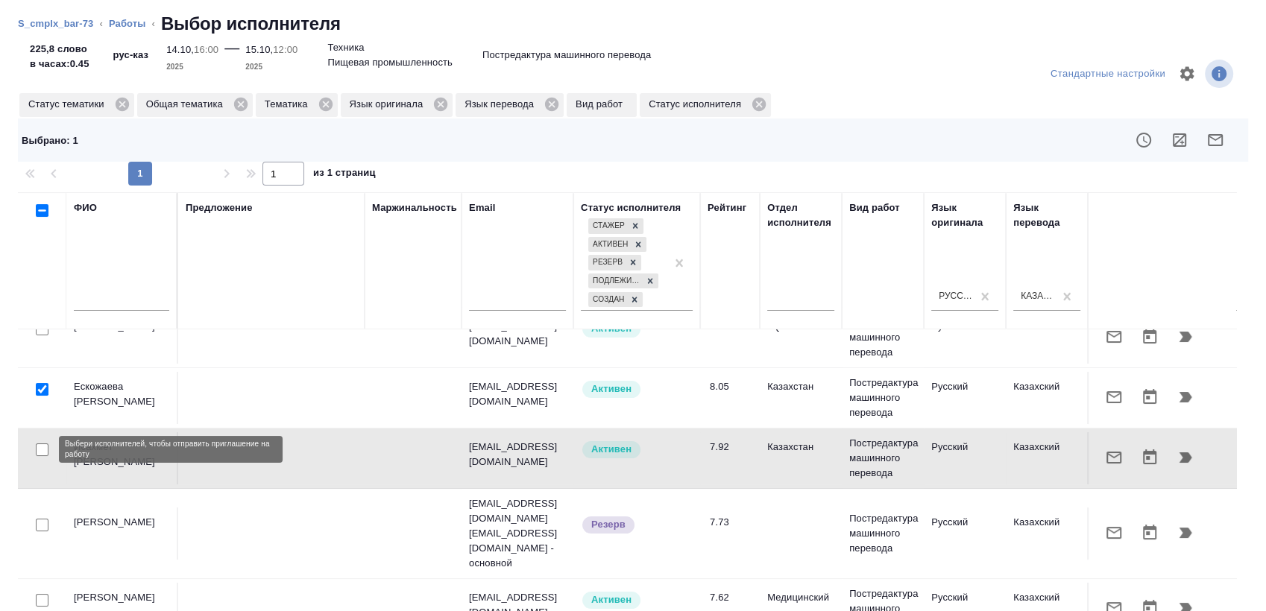
click at [42, 450] on input "checkbox" at bounding box center [42, 449] width 13 height 13
checkbox input "true"
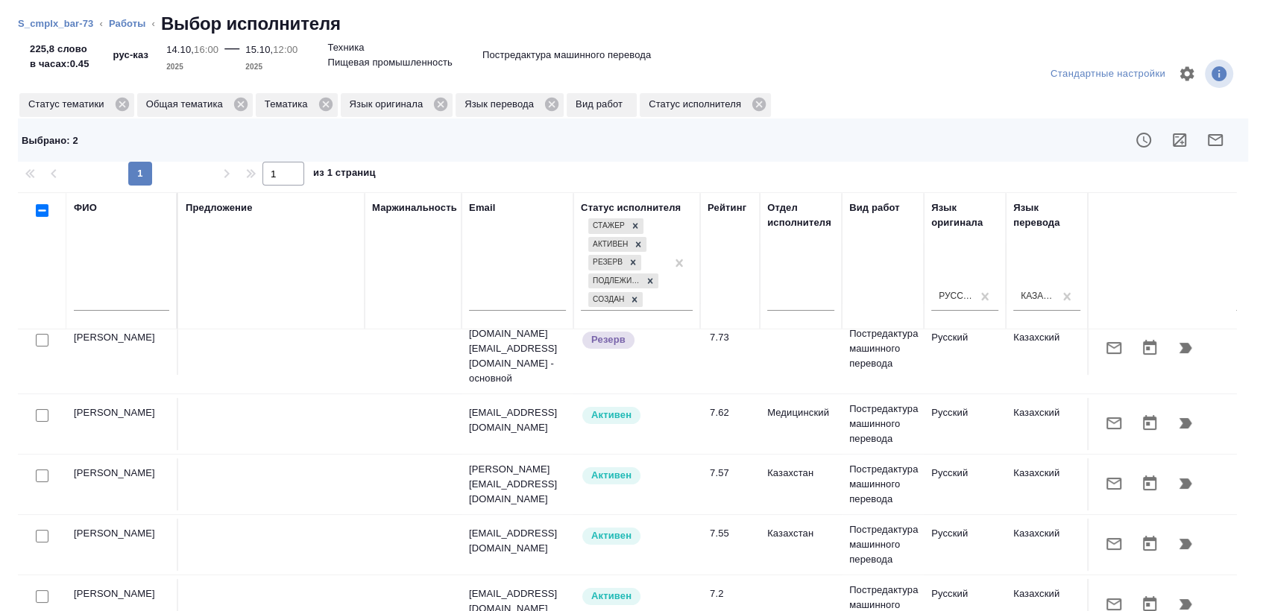
scroll to position [283, 0]
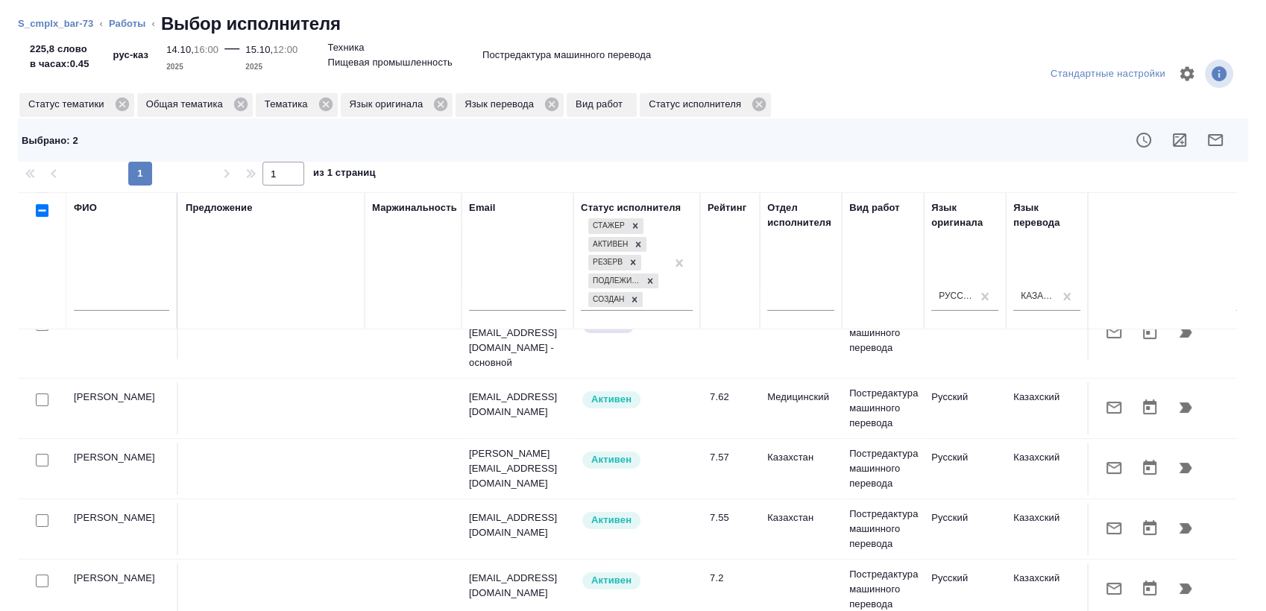
click at [53, 450] on div at bounding box center [42, 460] width 34 height 21
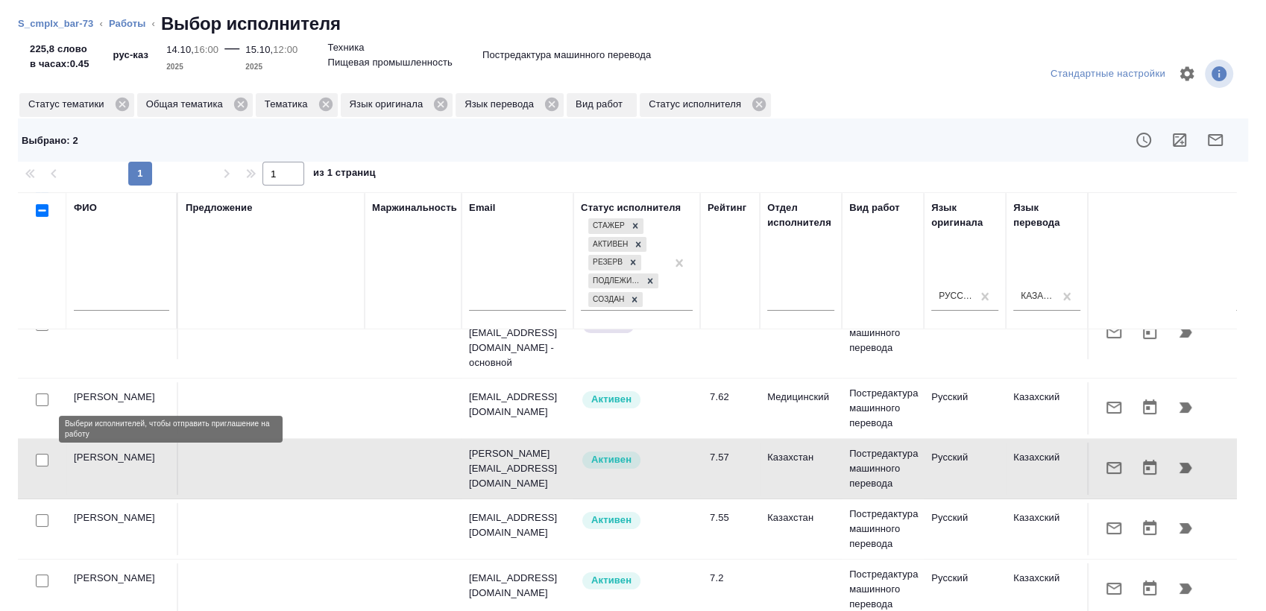
click at [38, 454] on input "checkbox" at bounding box center [42, 460] width 13 height 13
checkbox input "true"
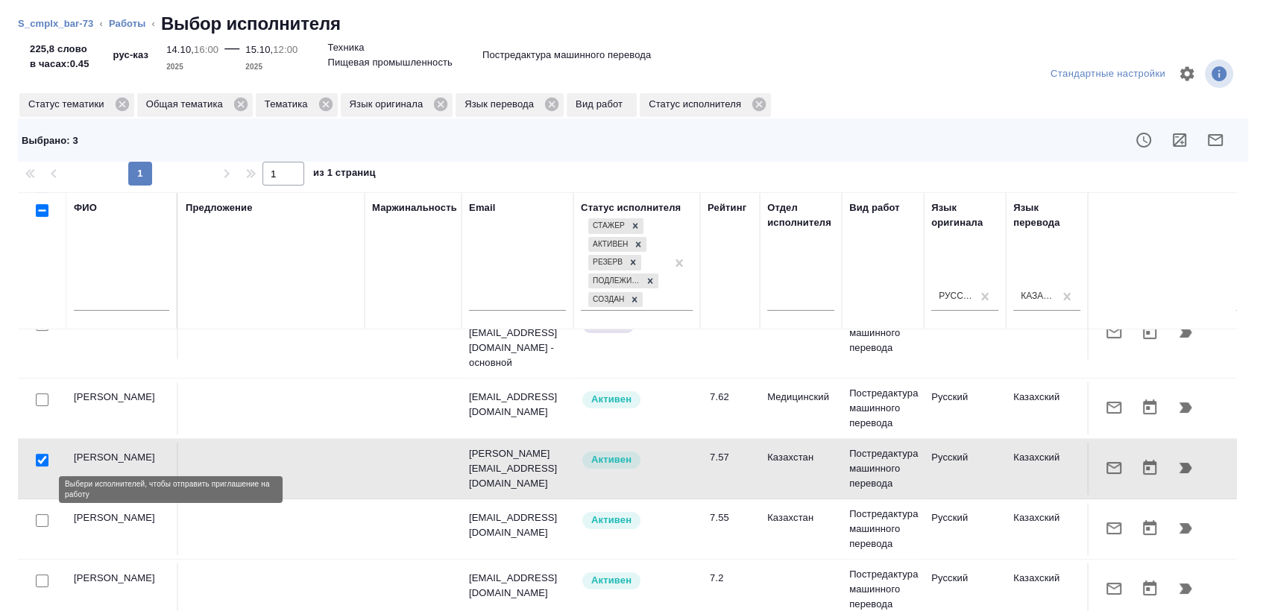
click at [42, 514] on input "checkbox" at bounding box center [42, 520] width 13 height 13
checkbox input "true"
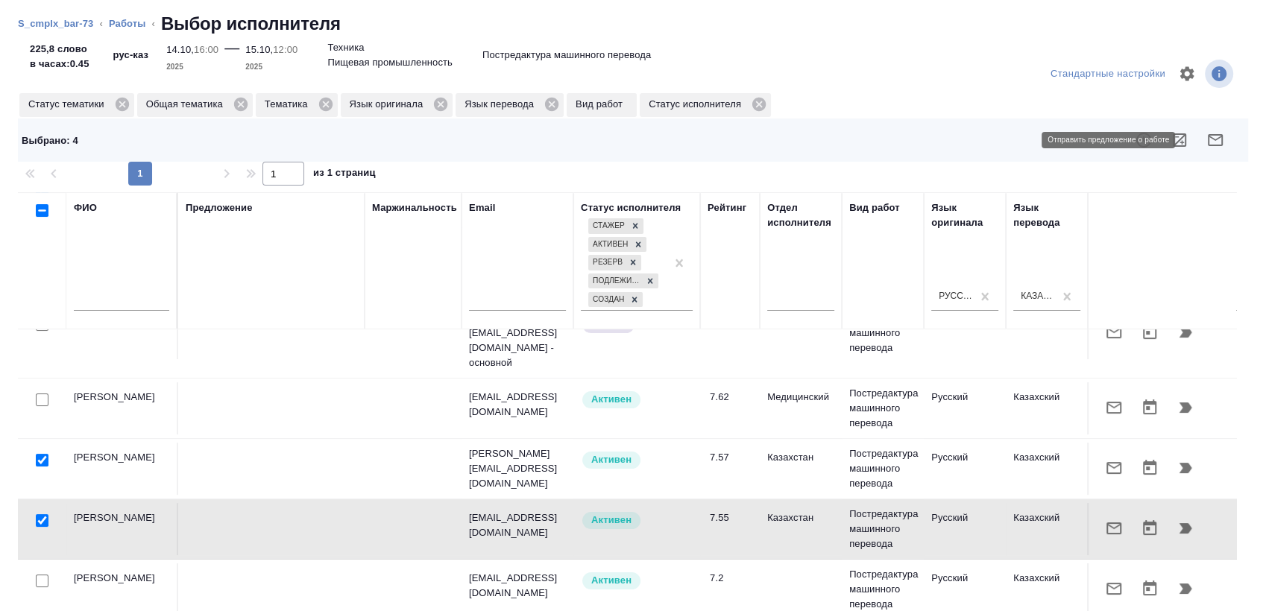
click at [1212, 150] on button "button" at bounding box center [1215, 140] width 36 height 36
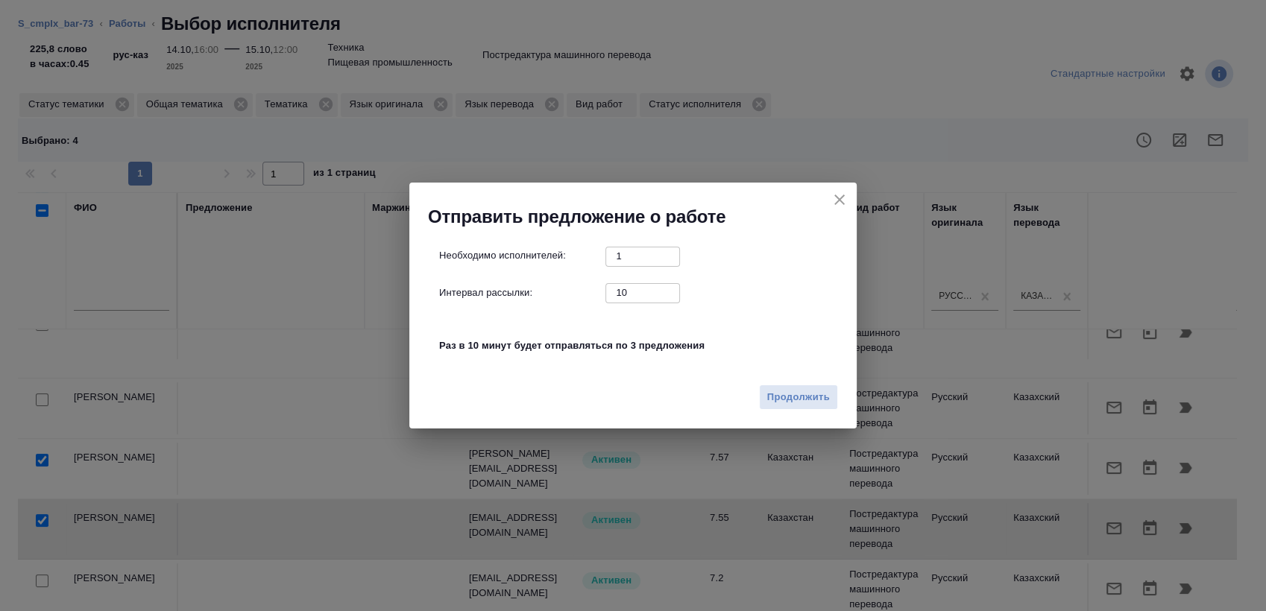
click at [618, 289] on input "10" at bounding box center [642, 292] width 75 height 19
type input "0"
click at [809, 399] on span "Продолжить" at bounding box center [798, 397] width 63 height 17
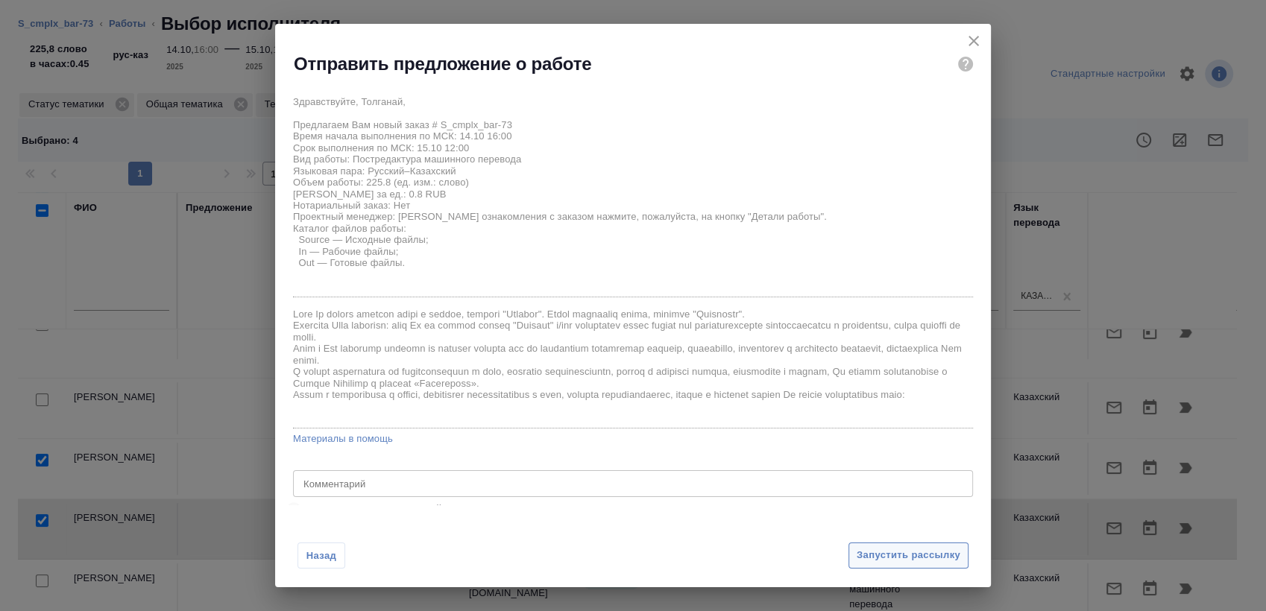
click at [890, 555] on span "Запустить рассылку" at bounding box center [908, 555] width 104 height 17
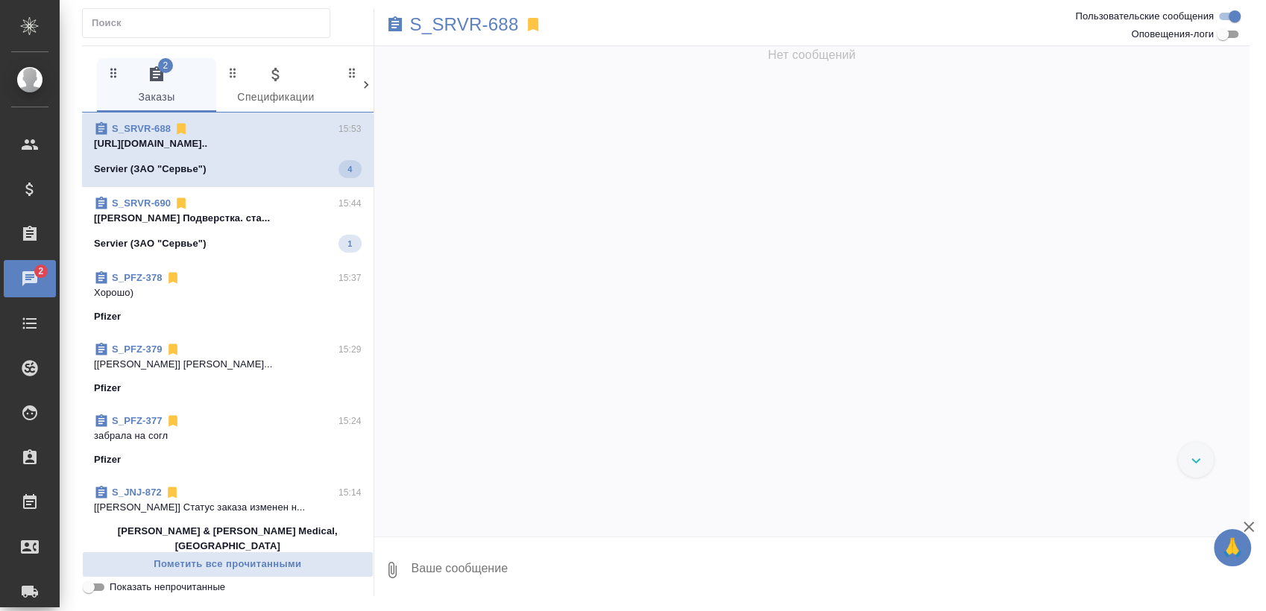
scroll to position [2206, 0]
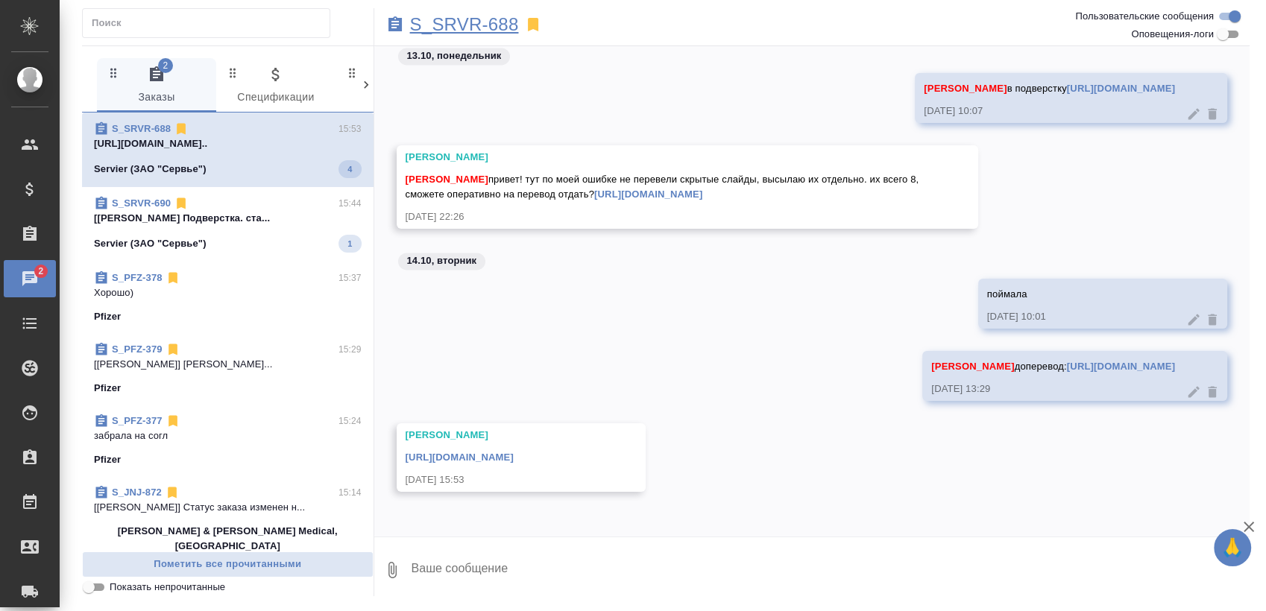
click at [470, 20] on p "S_SRVR-688" at bounding box center [464, 24] width 109 height 15
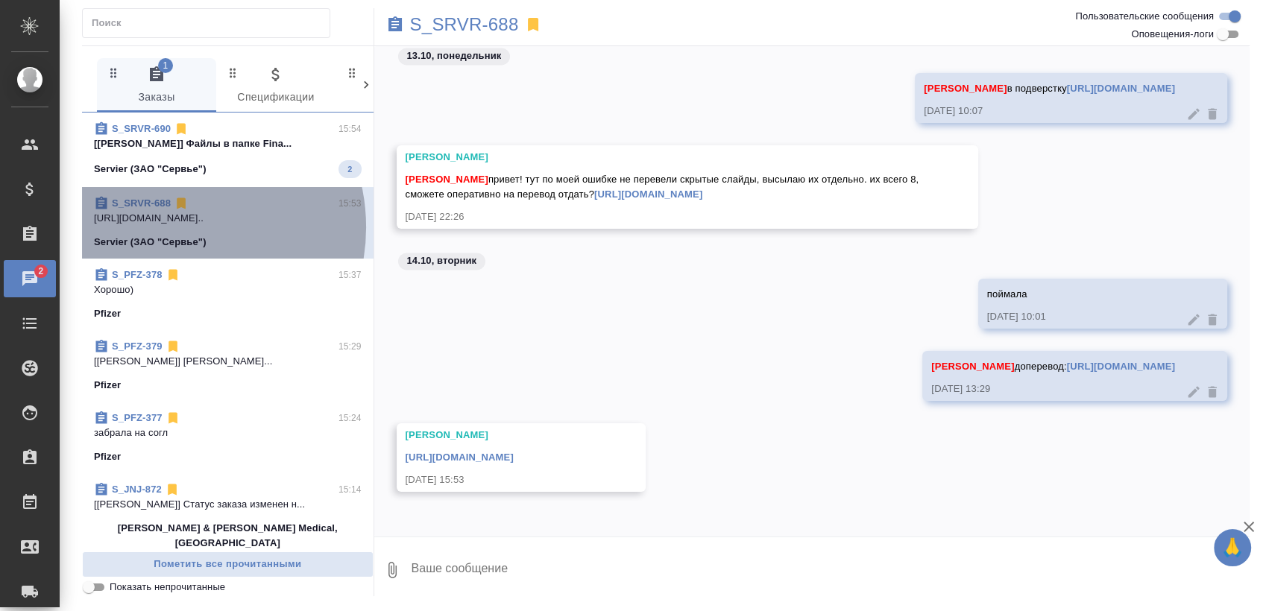
click at [171, 227] on span "S_SRVR-688 15:53 https://drive.awatera.com/apps/files/fil... Servier (ЗАО "Серв…" at bounding box center [228, 223] width 268 height 54
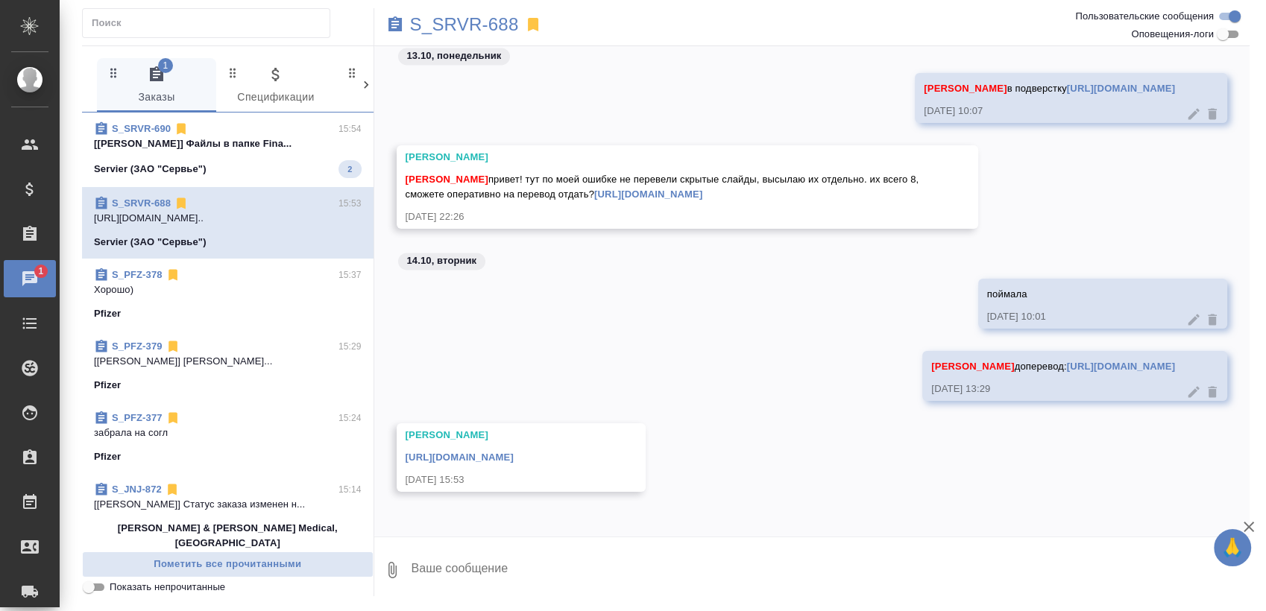
click at [230, 128] on div "S_SRVR-690 15:54" at bounding box center [228, 128] width 268 height 15
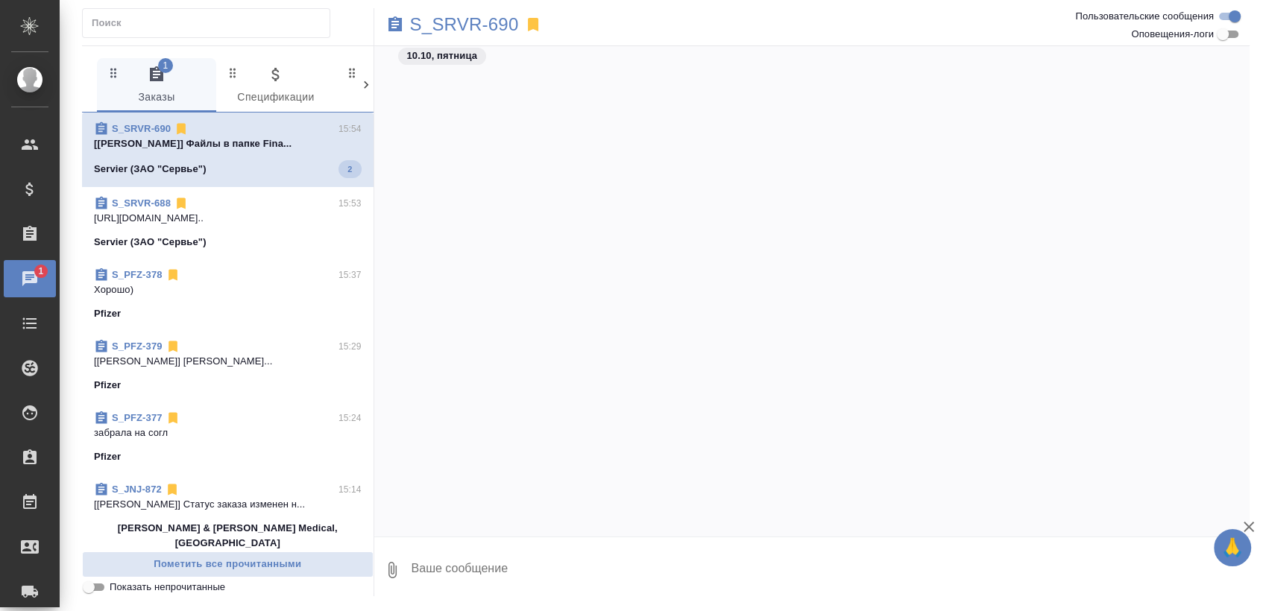
scroll to position [648, 0]
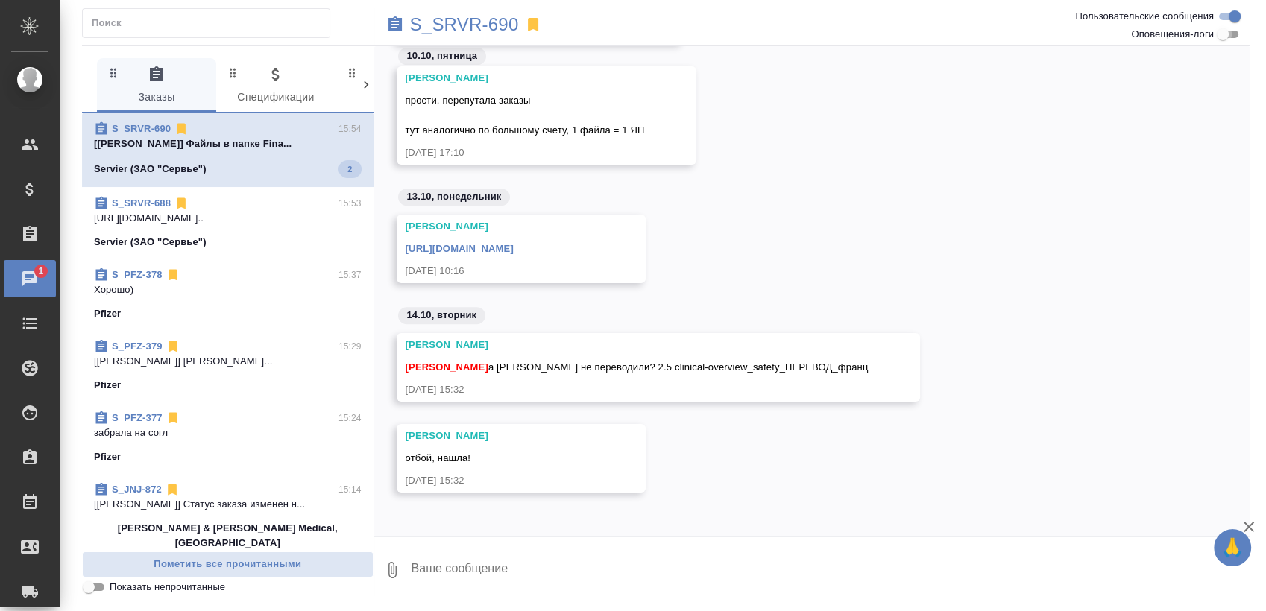
click at [1217, 34] on input "Оповещения-логи" at bounding box center [1223, 34] width 54 height 18
checkbox input "true"
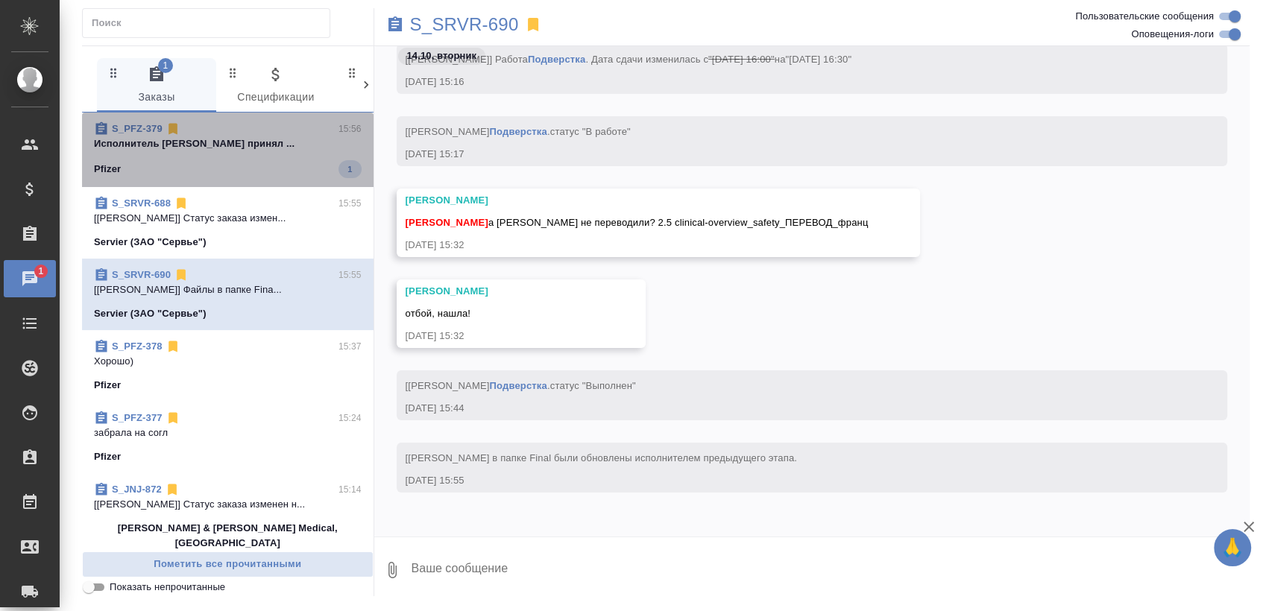
click at [277, 152] on span "S_PFZ-379 15:56 Исполнитель Гущин Виктор Юрьевич принял ... Pfizer 1" at bounding box center [228, 149] width 268 height 57
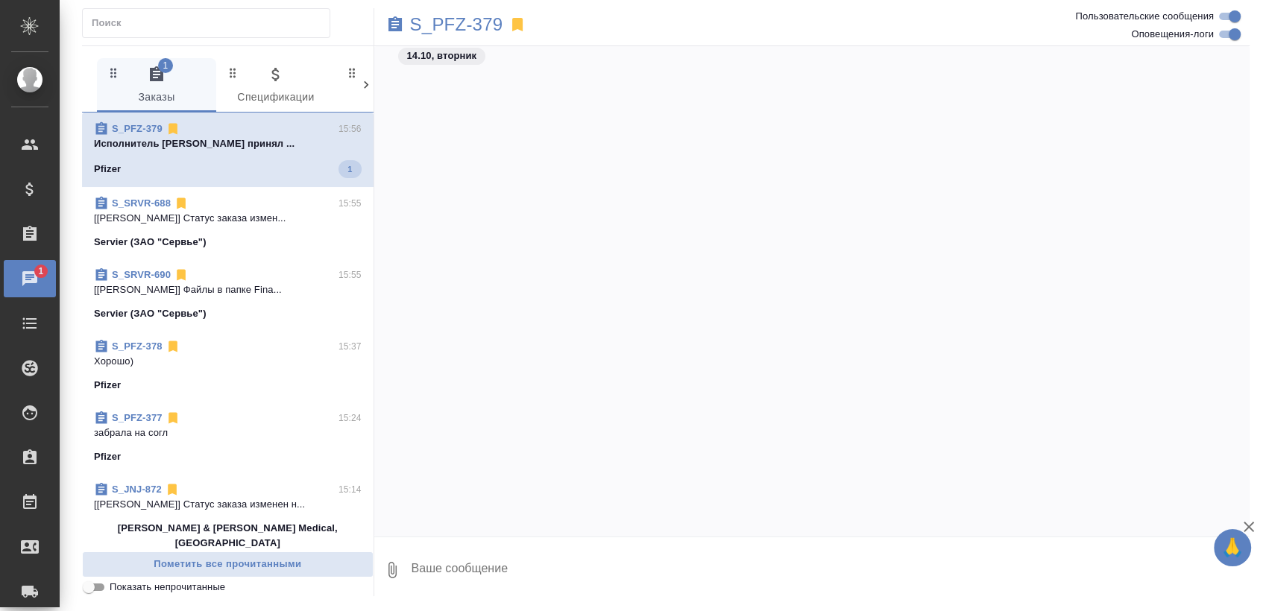
scroll to position [12031, 0]
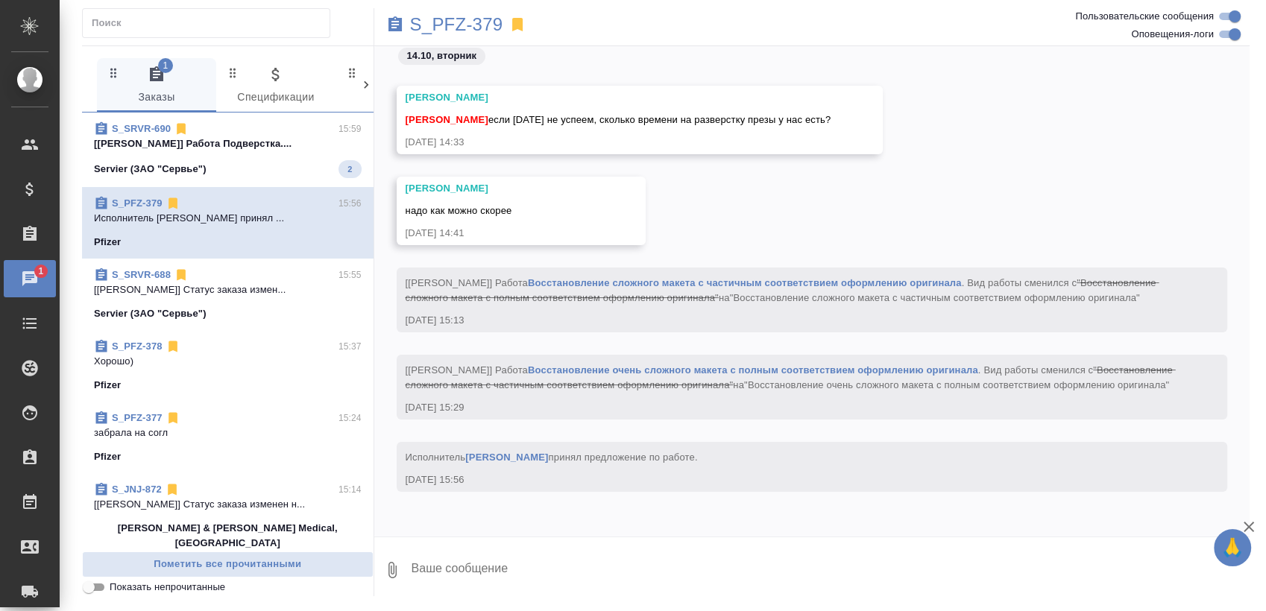
click at [251, 139] on p "[Заборова Александра] Работа Подверстка...." at bounding box center [228, 143] width 268 height 15
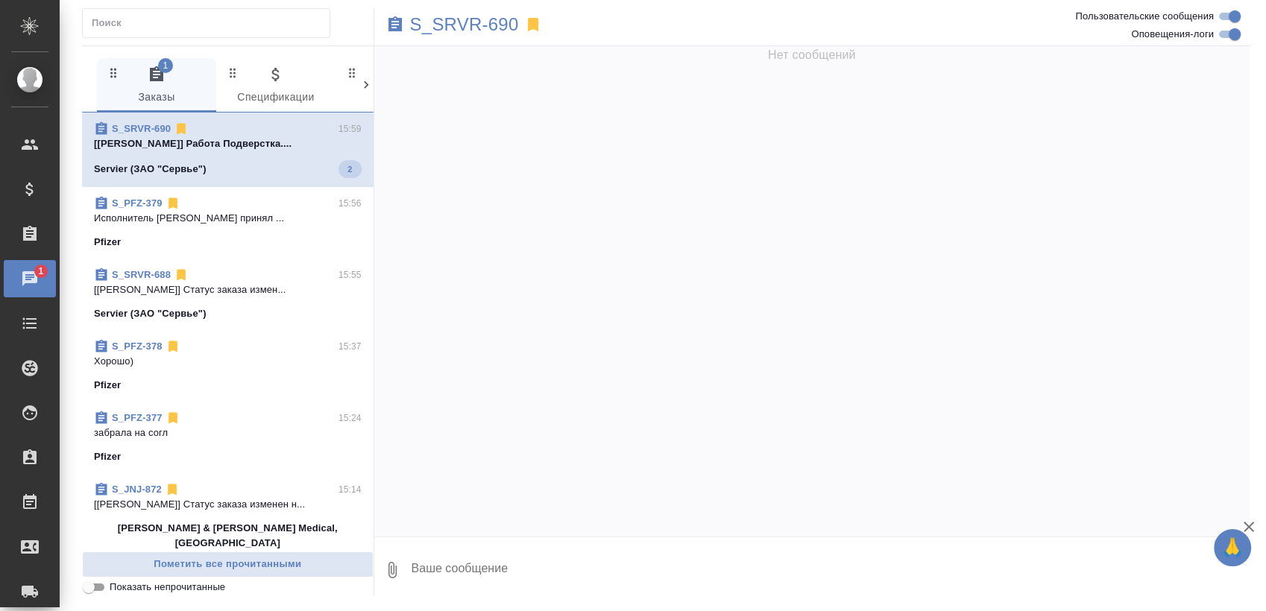
scroll to position [12287, 0]
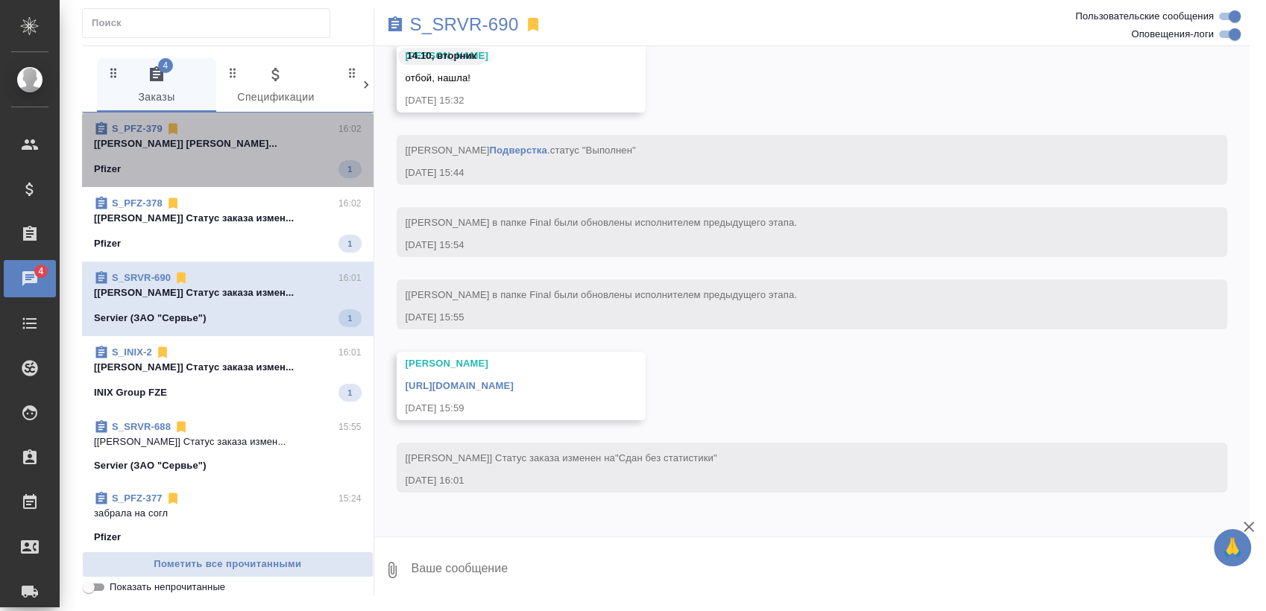
click at [250, 158] on span "S_PFZ-379 16:02 [Заборова Александра] Работа Восстановле... Pfizer 1" at bounding box center [228, 149] width 268 height 57
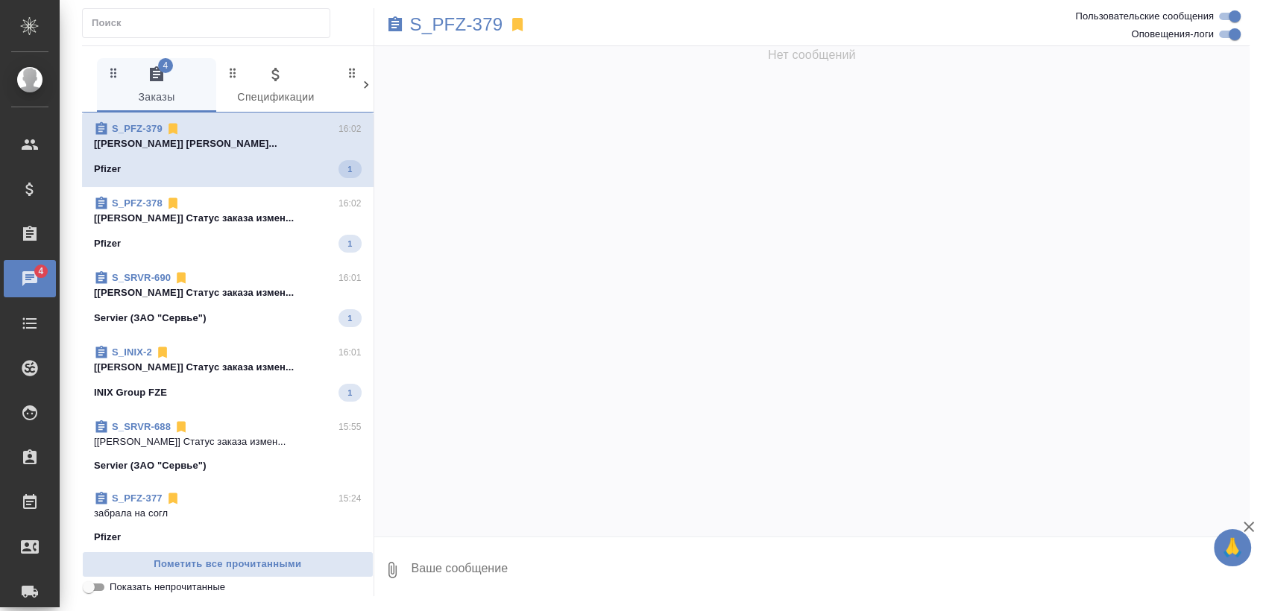
click at [215, 236] on div "Pfizer 1" at bounding box center [228, 244] width 268 height 18
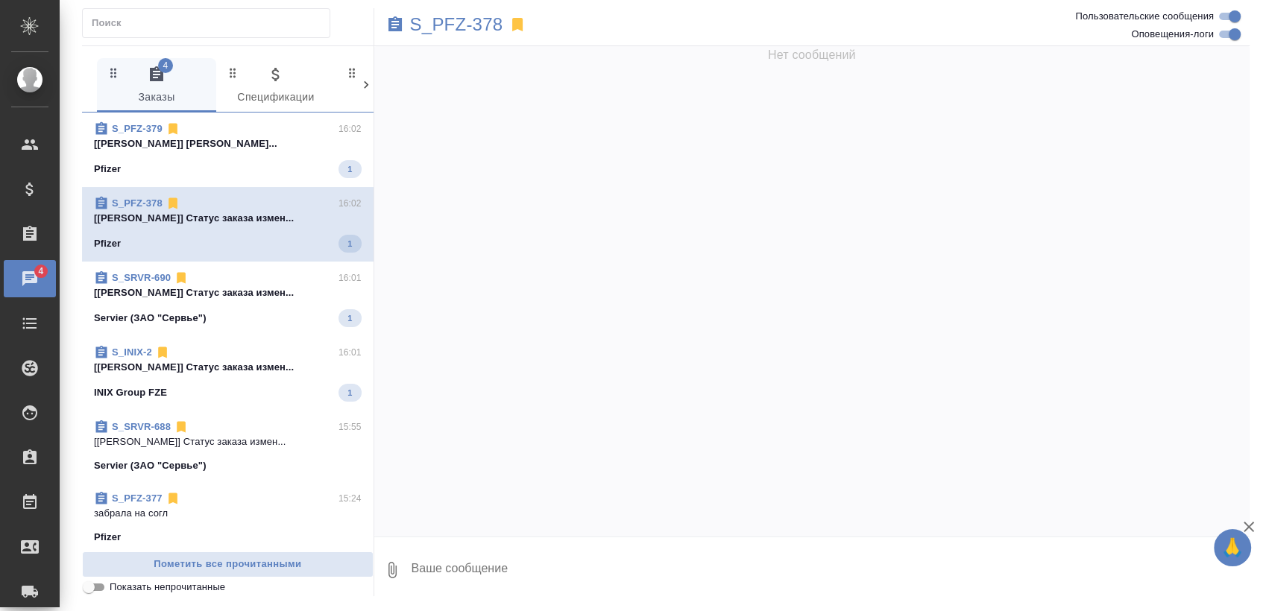
scroll to position [0, 0]
click at [197, 306] on span "S_SRVR-690 16:01 [Сергеева Анастасия] Статус заказа измен... Servier (ЗАО "Серв…" at bounding box center [228, 299] width 268 height 57
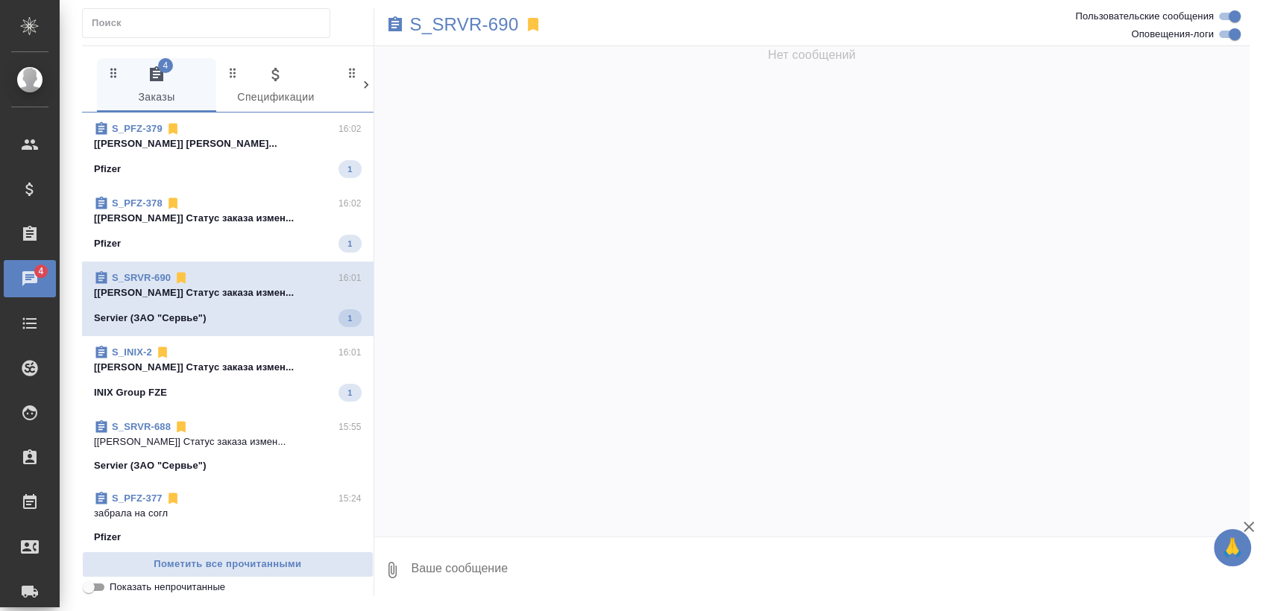
click at [192, 351] on div "S_INIX-2 16:01" at bounding box center [228, 352] width 268 height 15
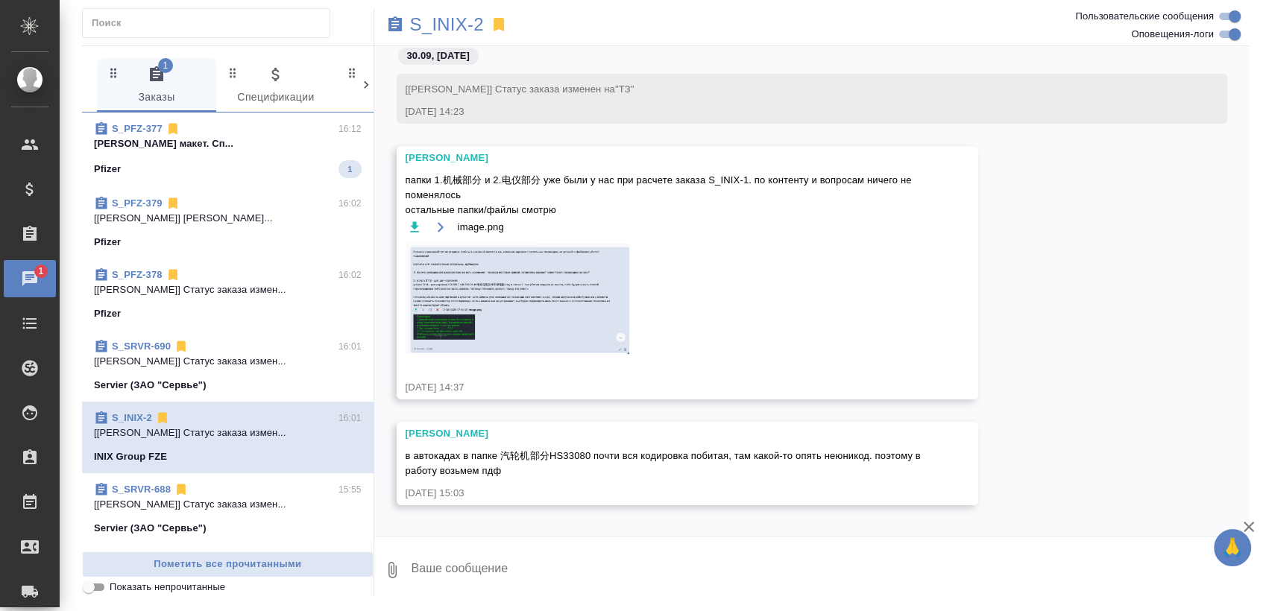
click at [274, 174] on div "Pfizer 1" at bounding box center [228, 169] width 268 height 18
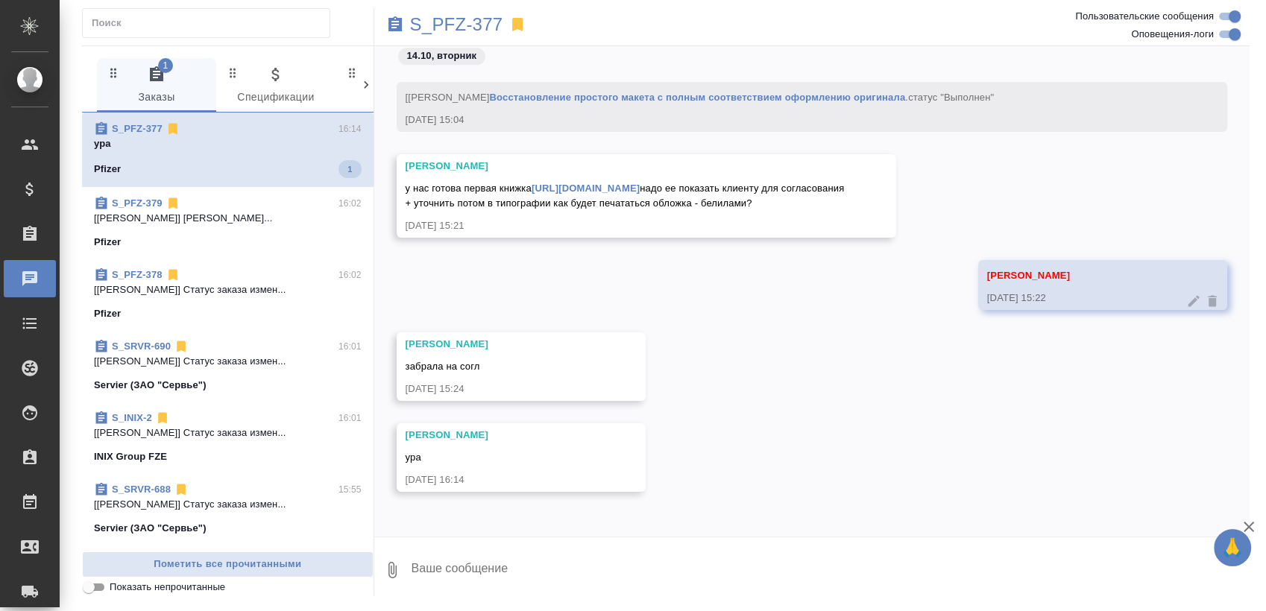
scroll to position [12999, 0]
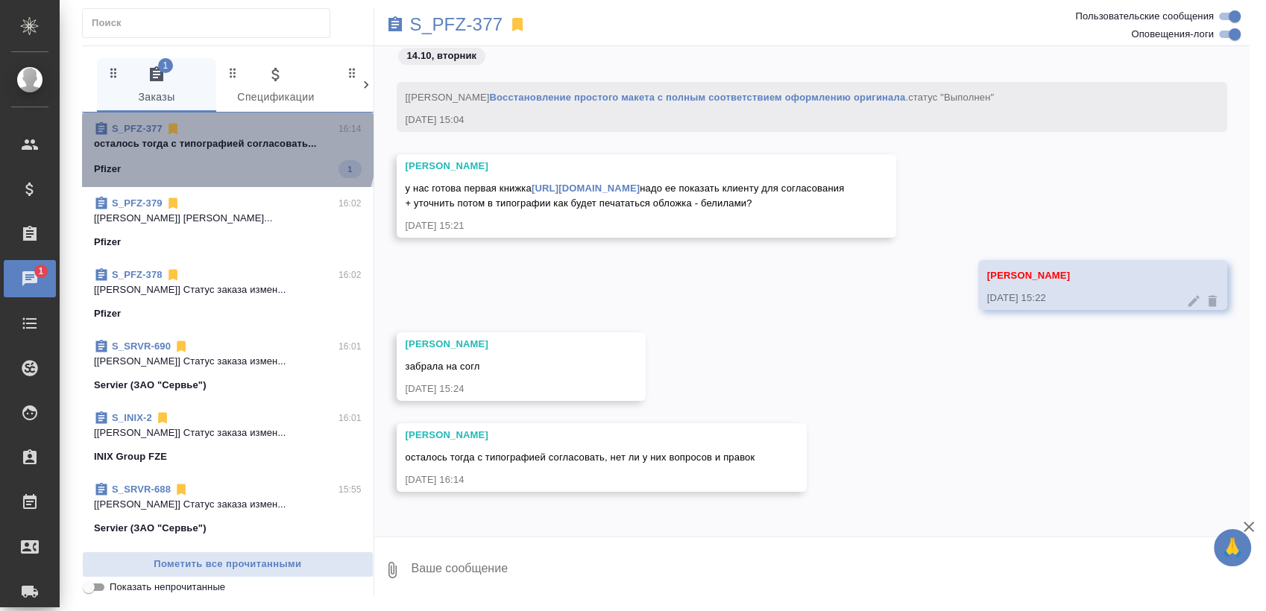
click at [226, 143] on p "осталось тогда с типографией согласовать..." at bounding box center [228, 143] width 268 height 15
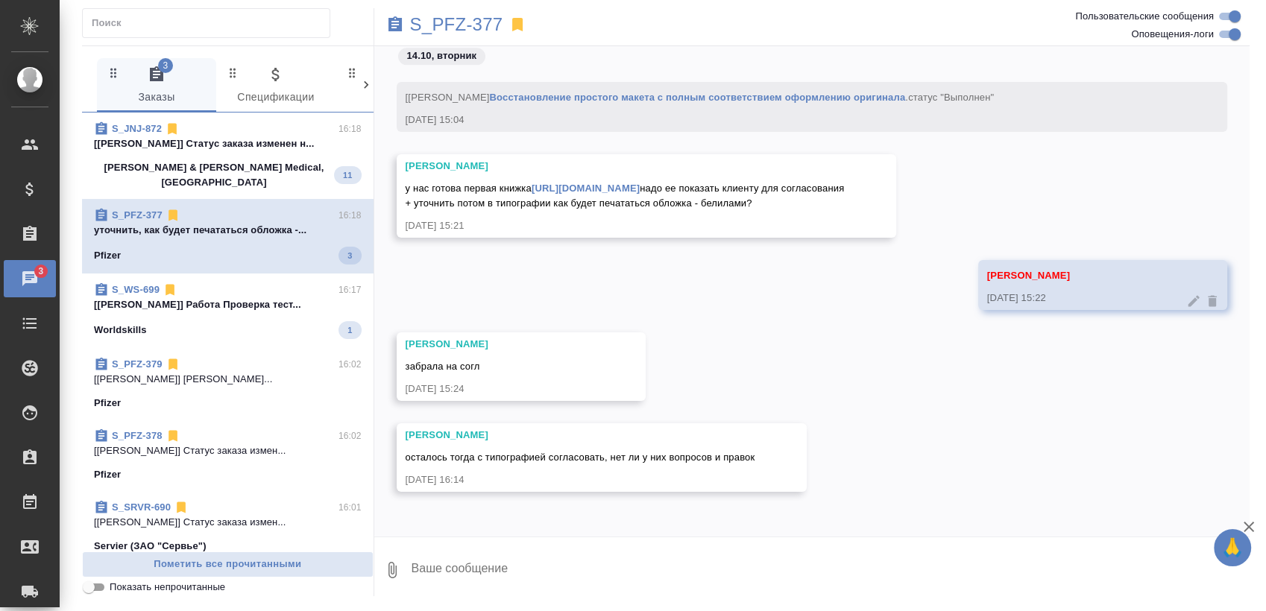
scroll to position [13192, 0]
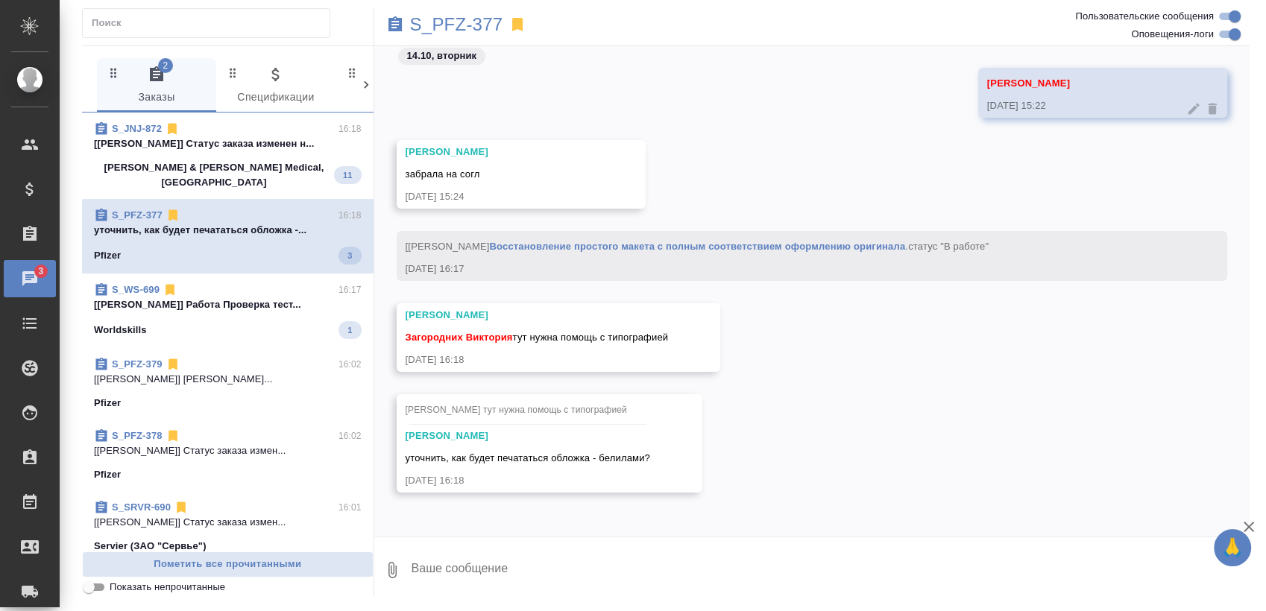
click at [265, 227] on span "S_PFZ-377 16:18 уточнить, как будет печататься обложка -... Pfizer 3" at bounding box center [228, 236] width 268 height 57
click at [265, 321] on div "Worldskills 1" at bounding box center [228, 330] width 268 height 18
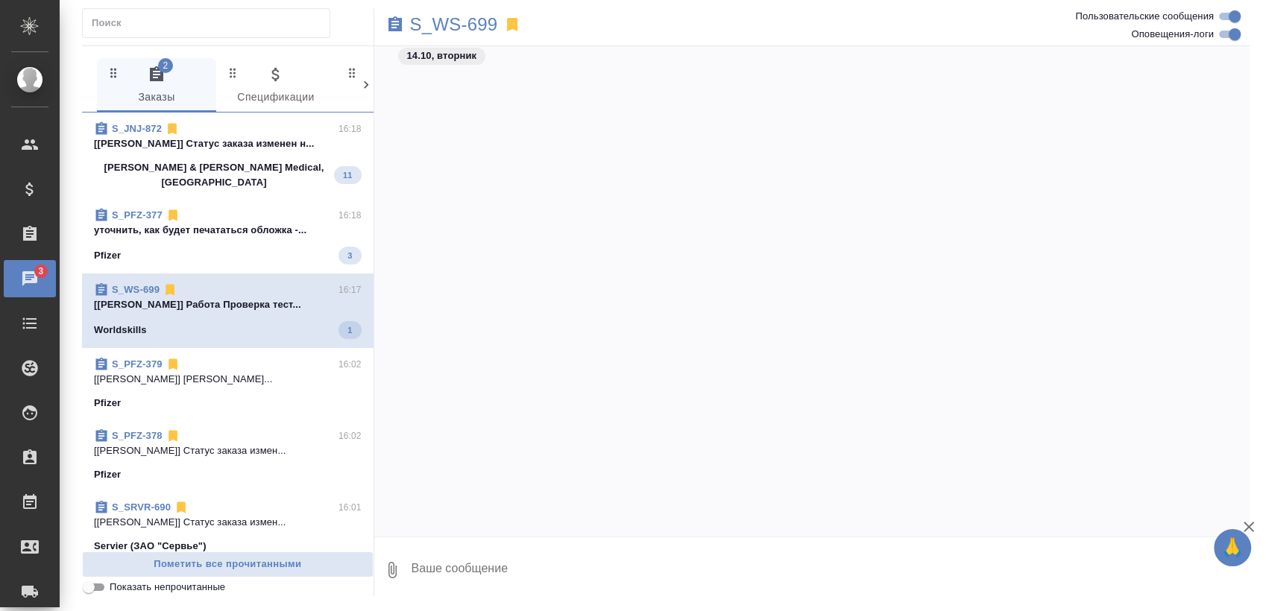
scroll to position [10052, 0]
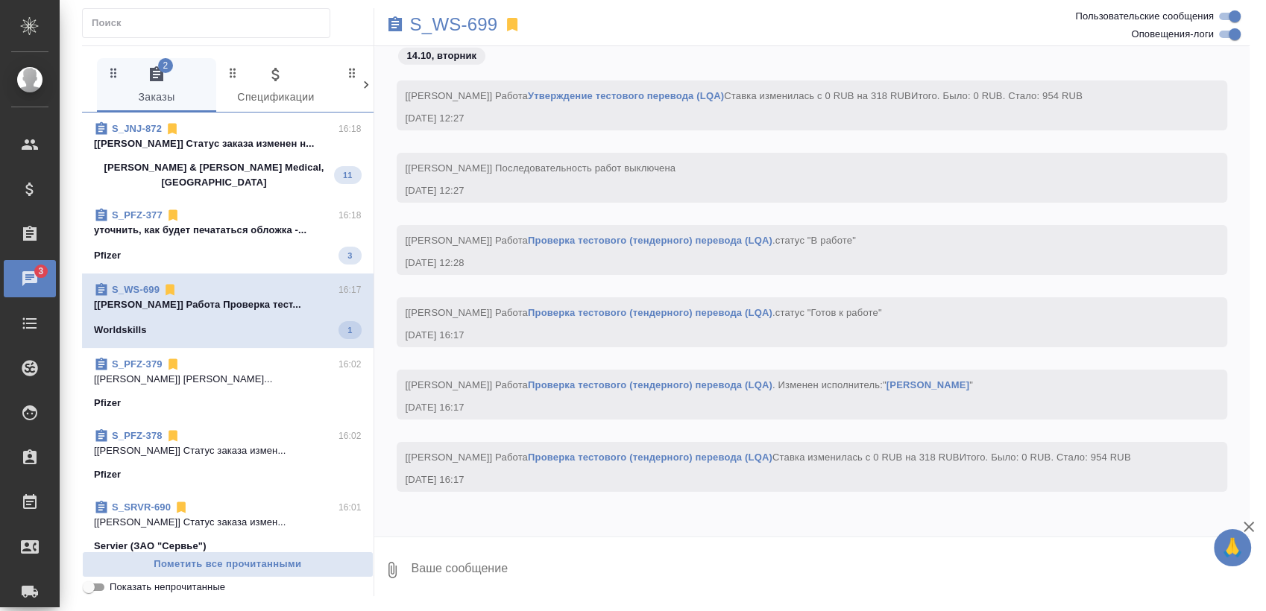
click at [267, 164] on div "Johnson & Johnson Medical, Russia 11" at bounding box center [228, 175] width 268 height 30
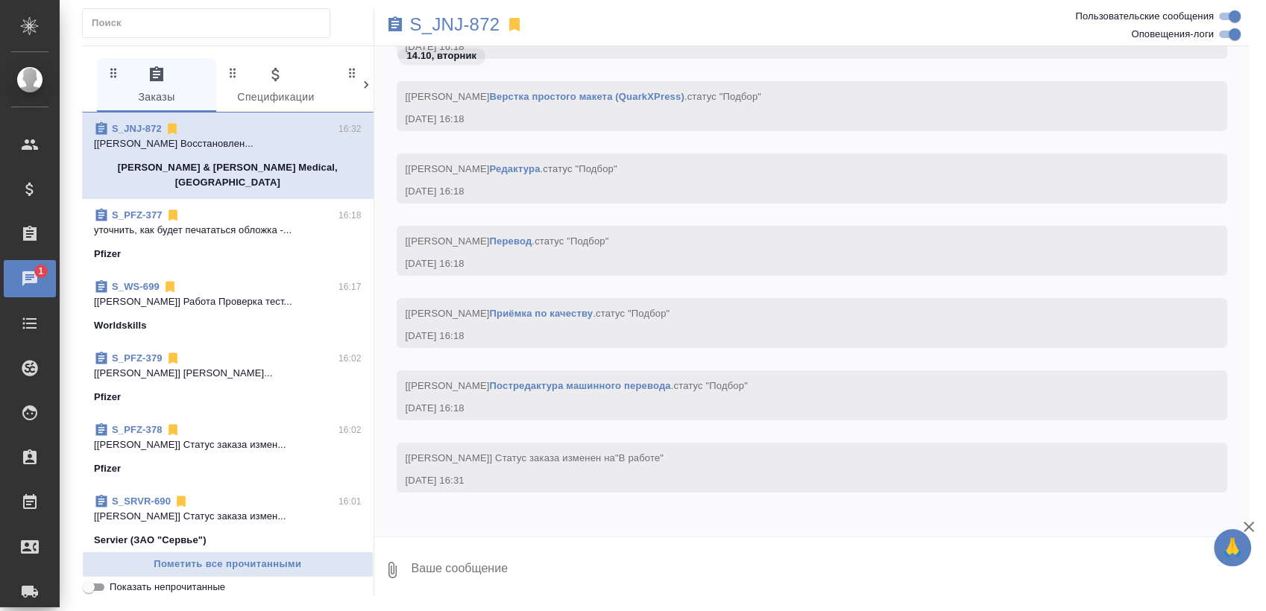
scroll to position [3728, 0]
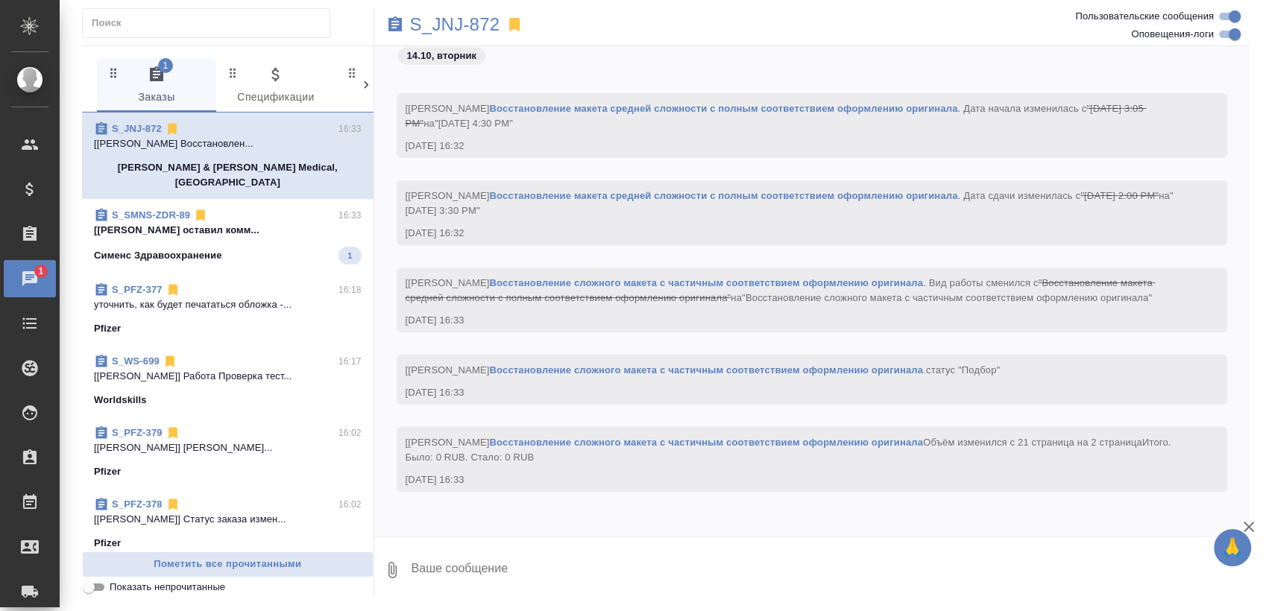
click at [250, 223] on p "[Никифорова Валерия] Клиент оставил комм..." at bounding box center [228, 230] width 268 height 15
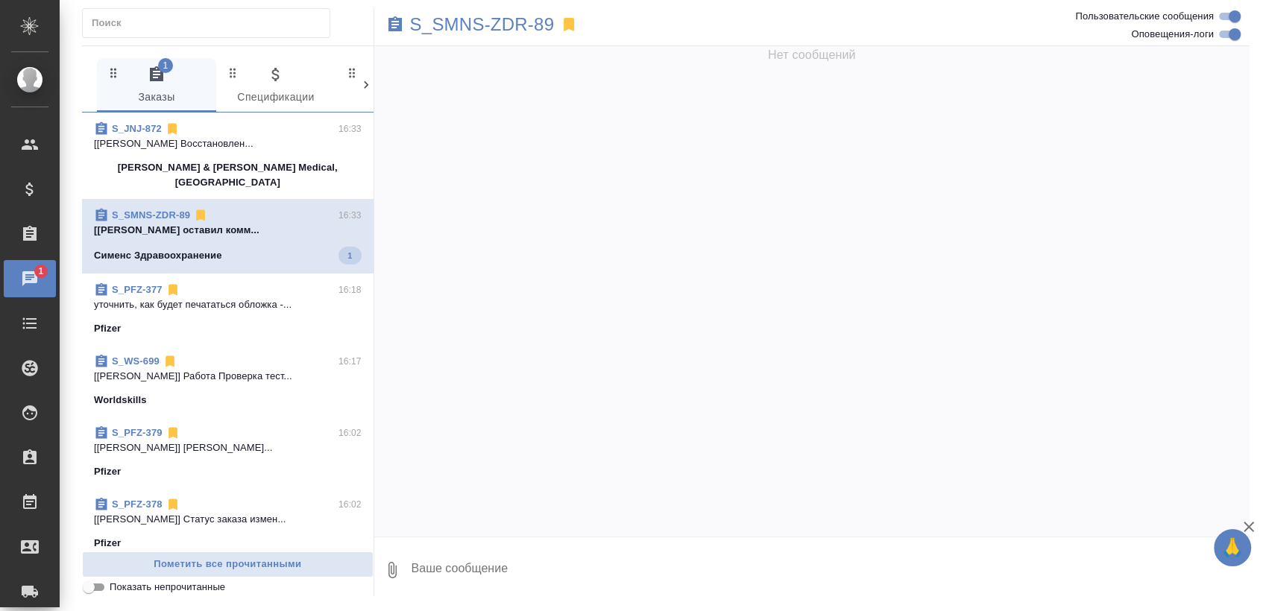
scroll to position [0, 0]
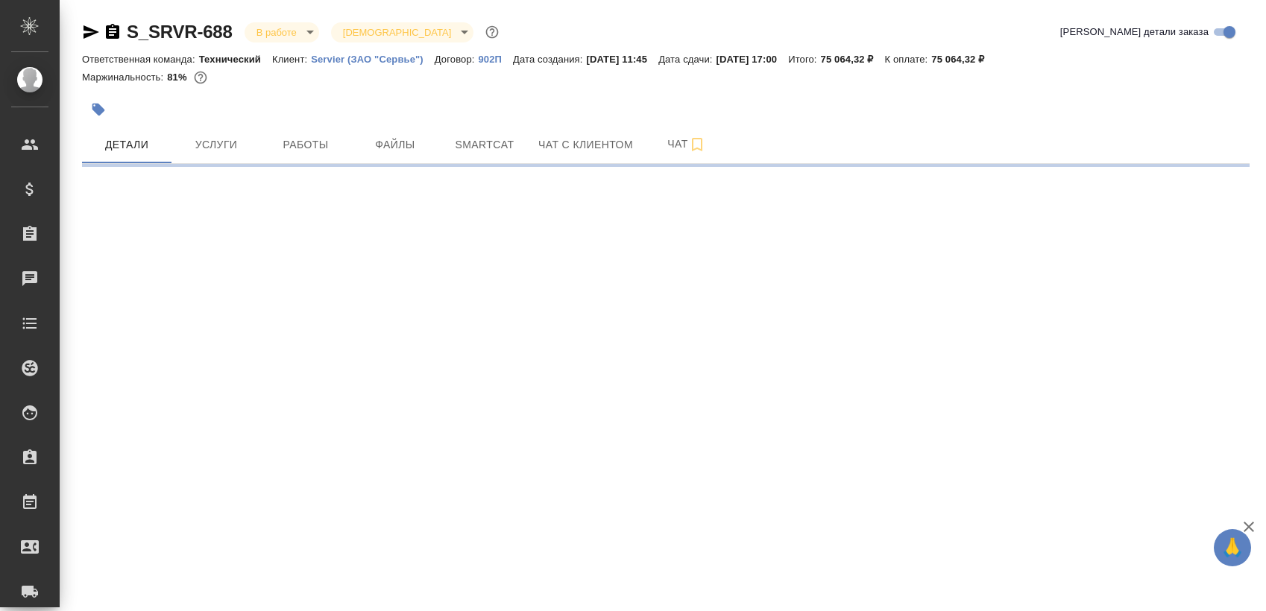
select select "RU"
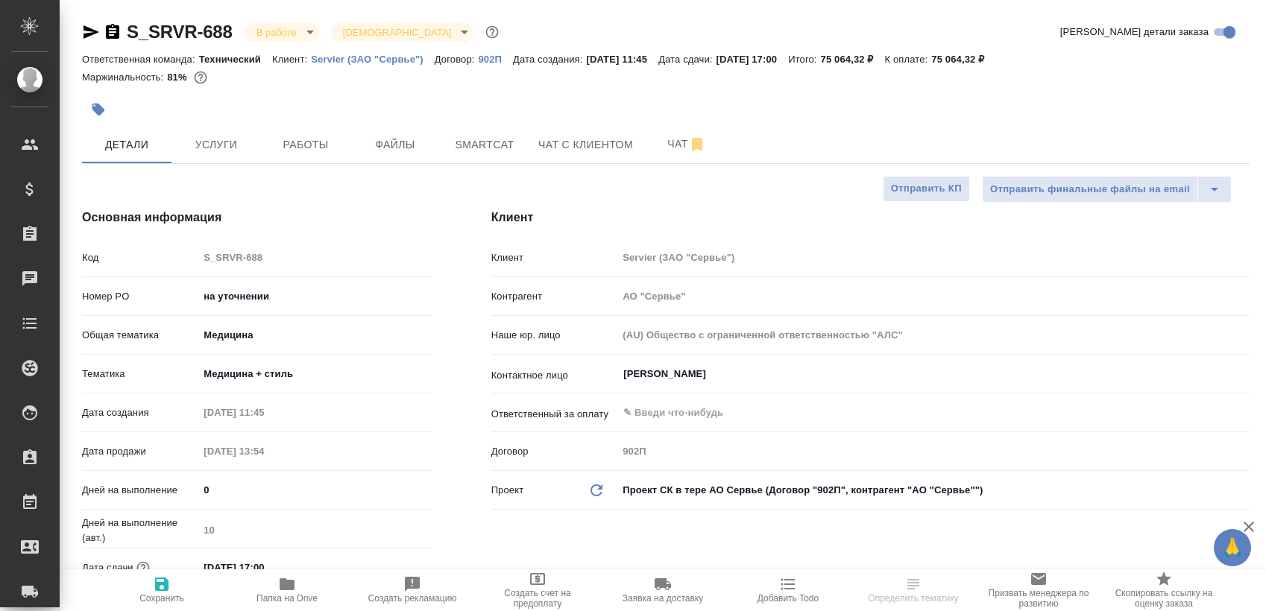
type textarea "x"
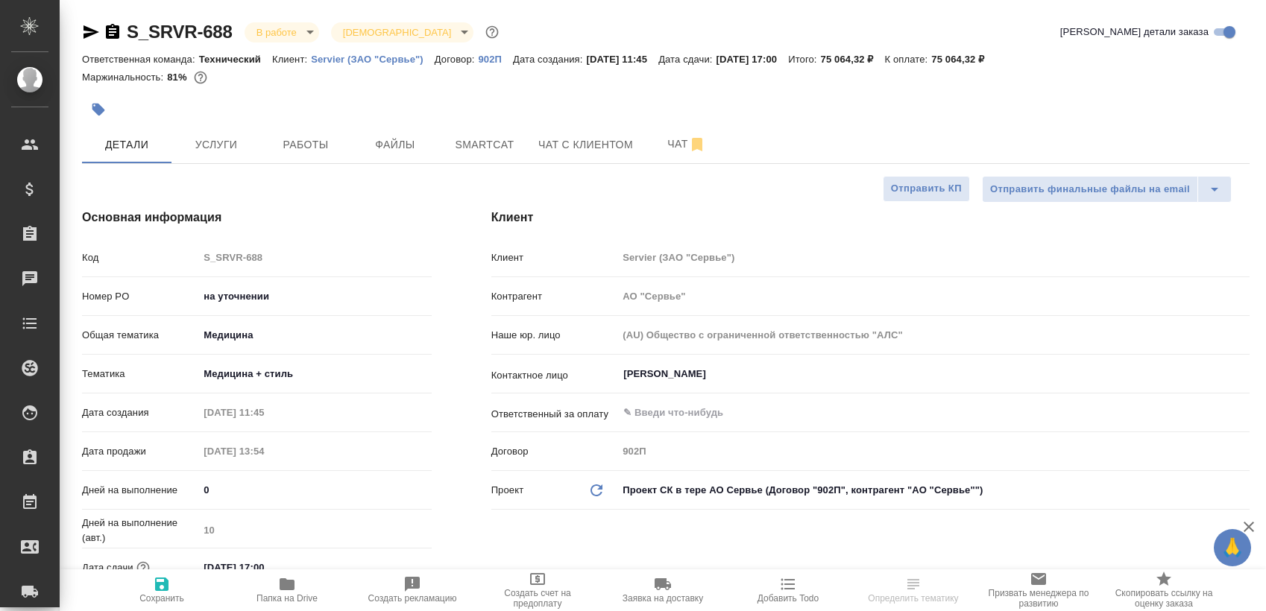
type textarea "x"
click at [89, 31] on icon "button" at bounding box center [91, 31] width 16 height 13
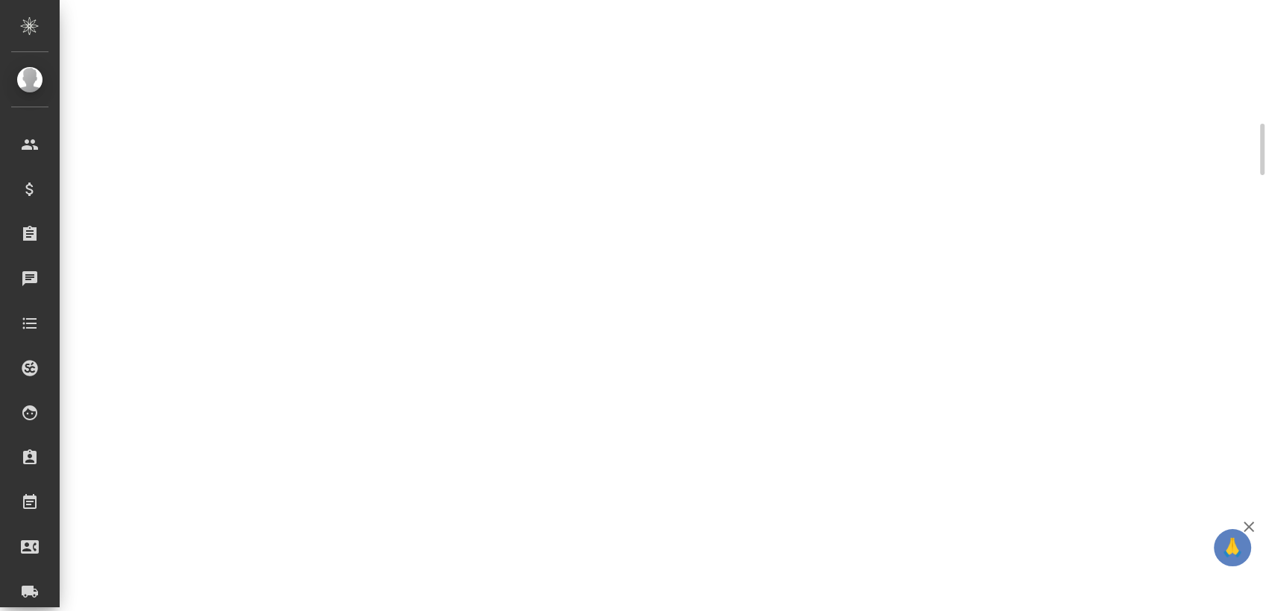
scroll to position [331, 0]
select select "RU"
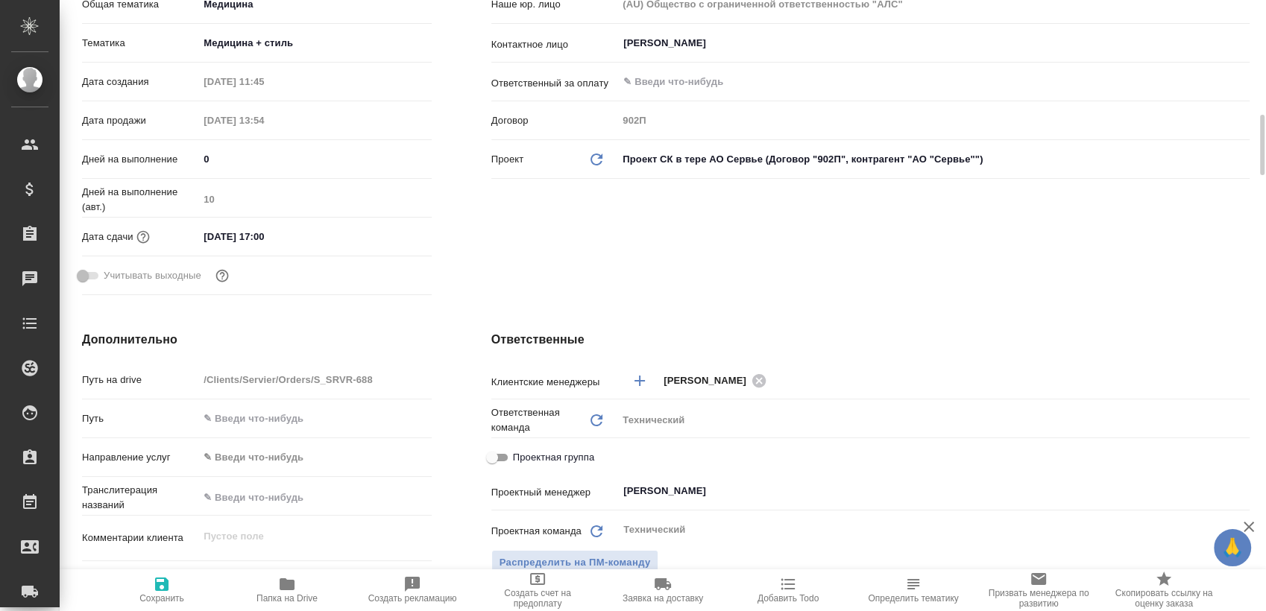
type textarea "x"
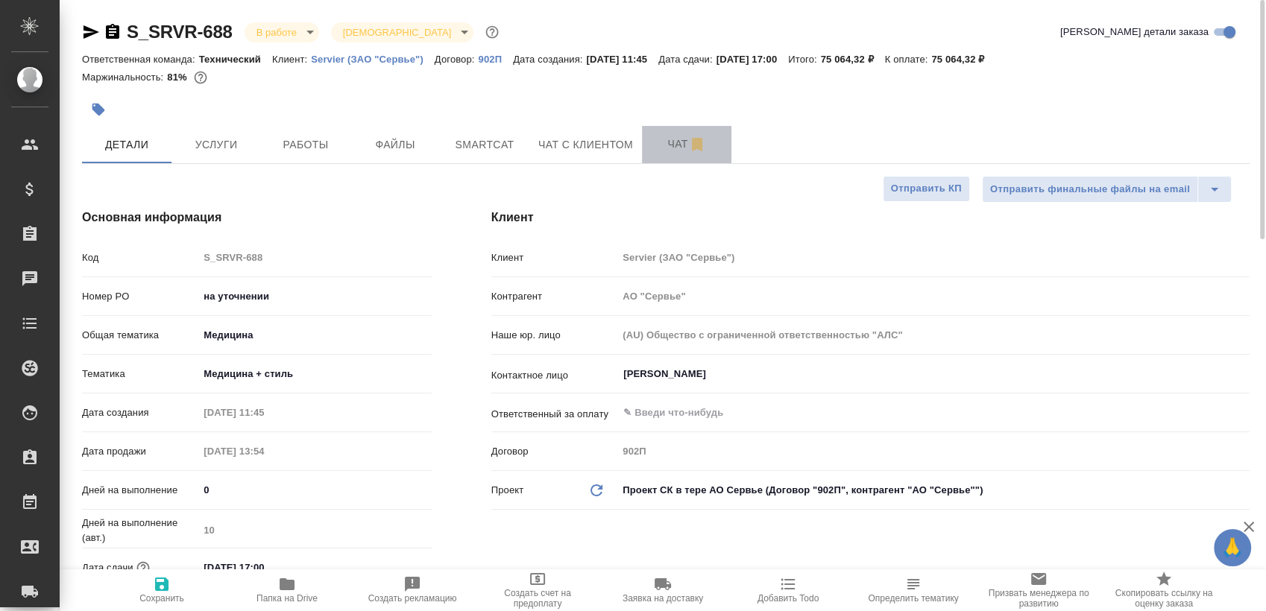
click at [652, 149] on span "Чат" at bounding box center [687, 144] width 72 height 19
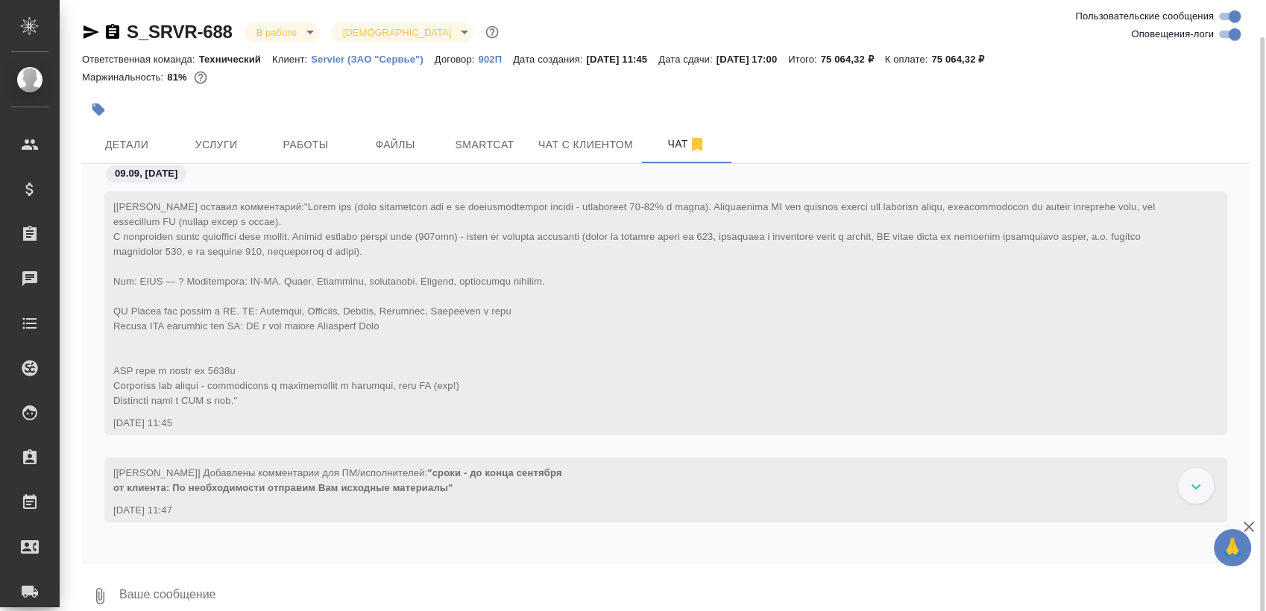
scroll to position [19, 0]
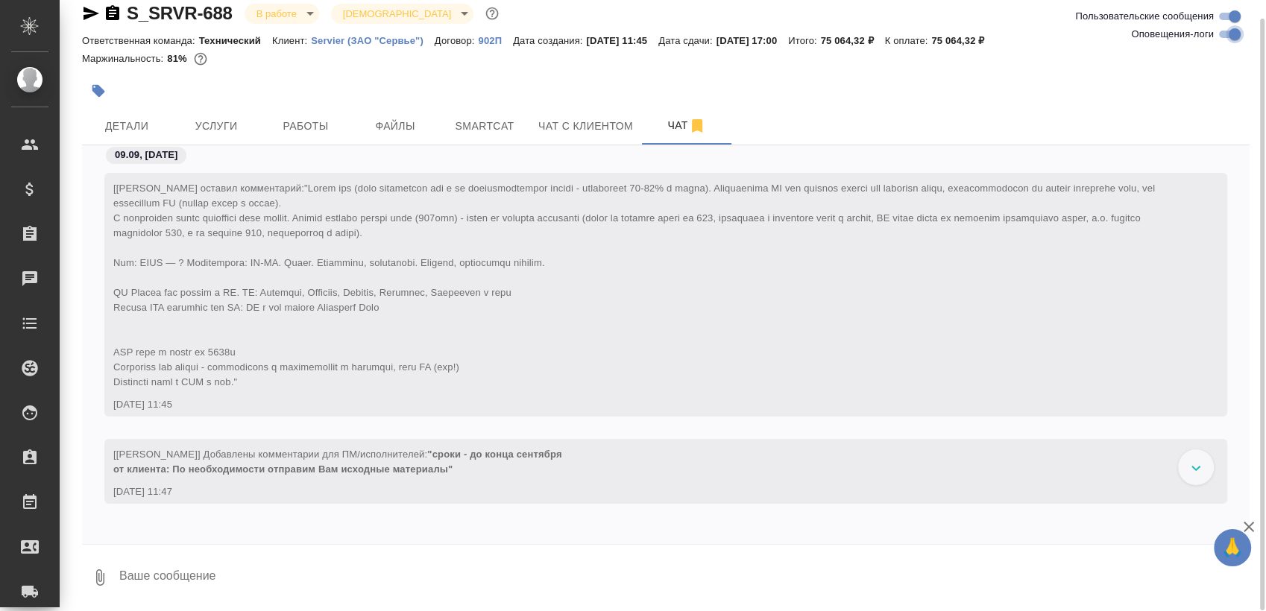
click at [1219, 32] on input "Оповещения-логи" at bounding box center [1234, 34] width 54 height 18
checkbox input "false"
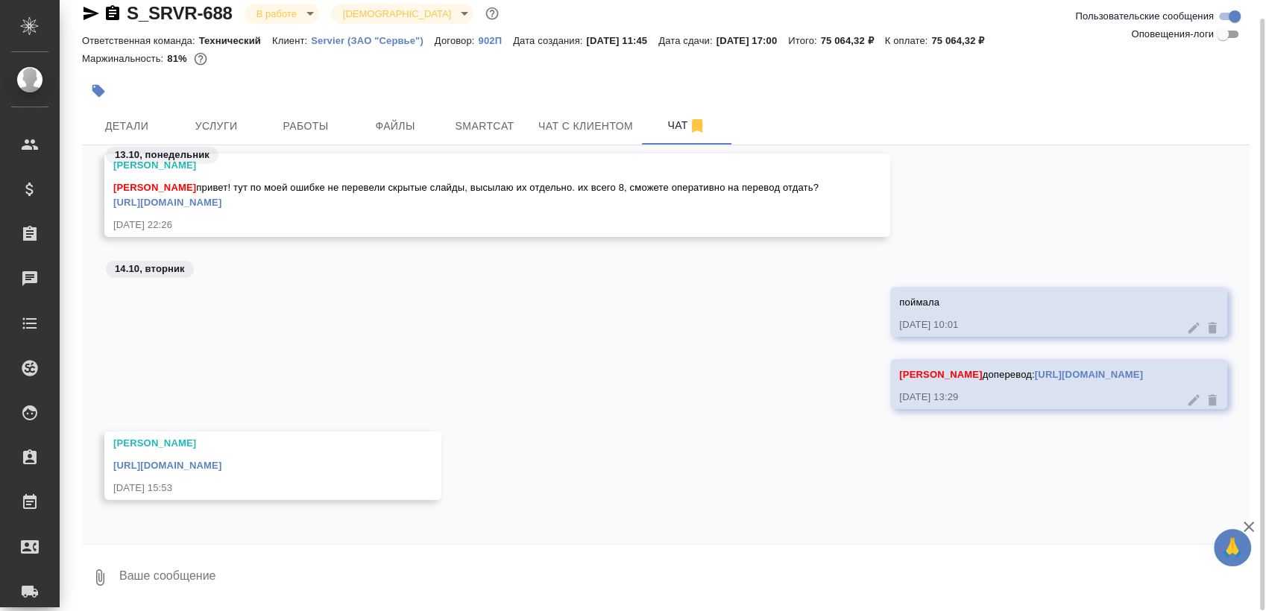
click at [221, 462] on link "[URL][DOMAIN_NAME]" at bounding box center [167, 465] width 108 height 11
click at [298, 13] on body "🙏 .cls-1 fill:#fff; AWATERA [PERSON_NAME] Спецификации Заказы 0 Чаты Todo Проек…" at bounding box center [633, 305] width 1266 height 611
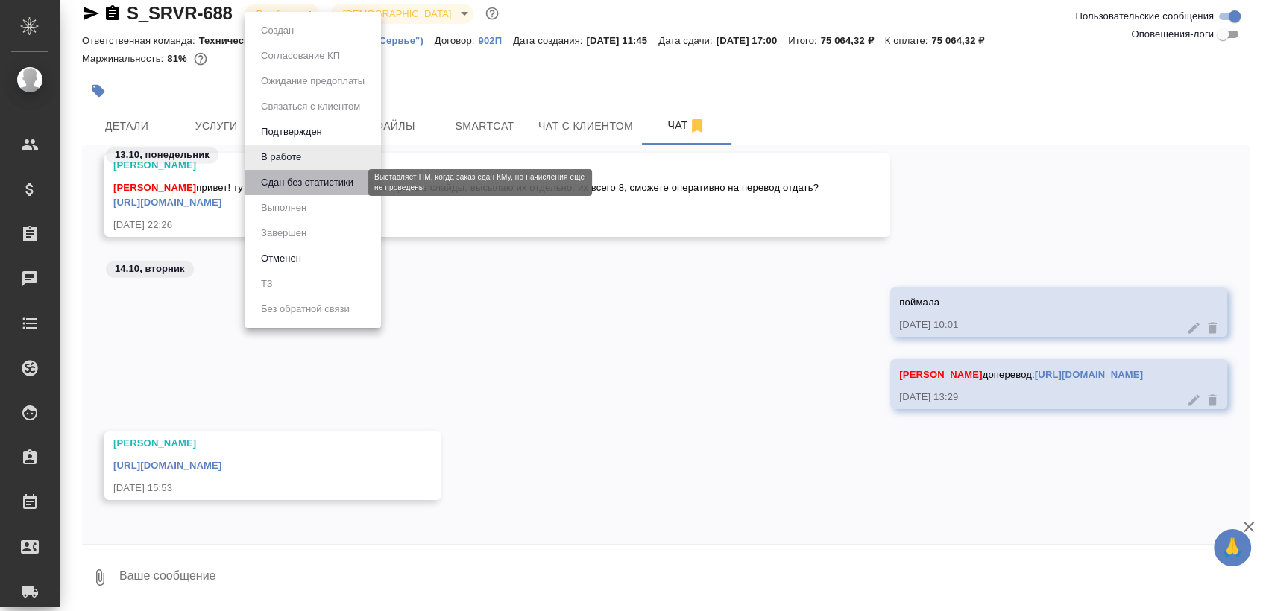
click at [315, 182] on button "Сдан без статистики" at bounding box center [306, 182] width 101 height 16
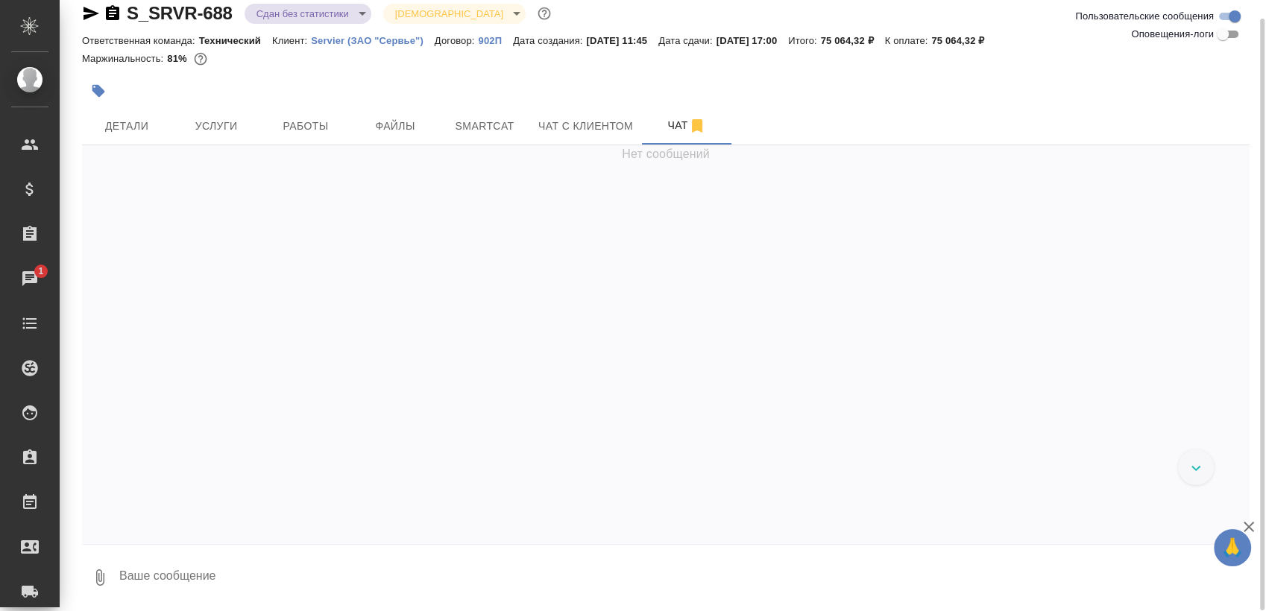
scroll to position [2361, 0]
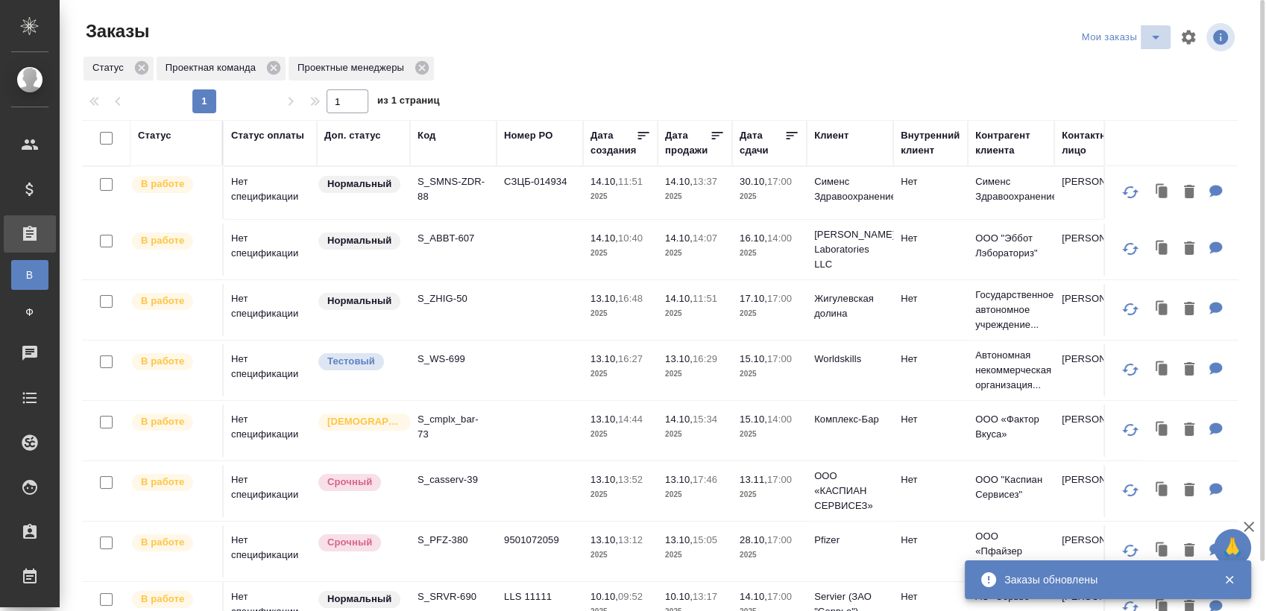
click at [1151, 39] on icon "split button" at bounding box center [1155, 37] width 18 height 18
click at [1114, 63] on li "Взять в работу" at bounding box center [1123, 67] width 125 height 24
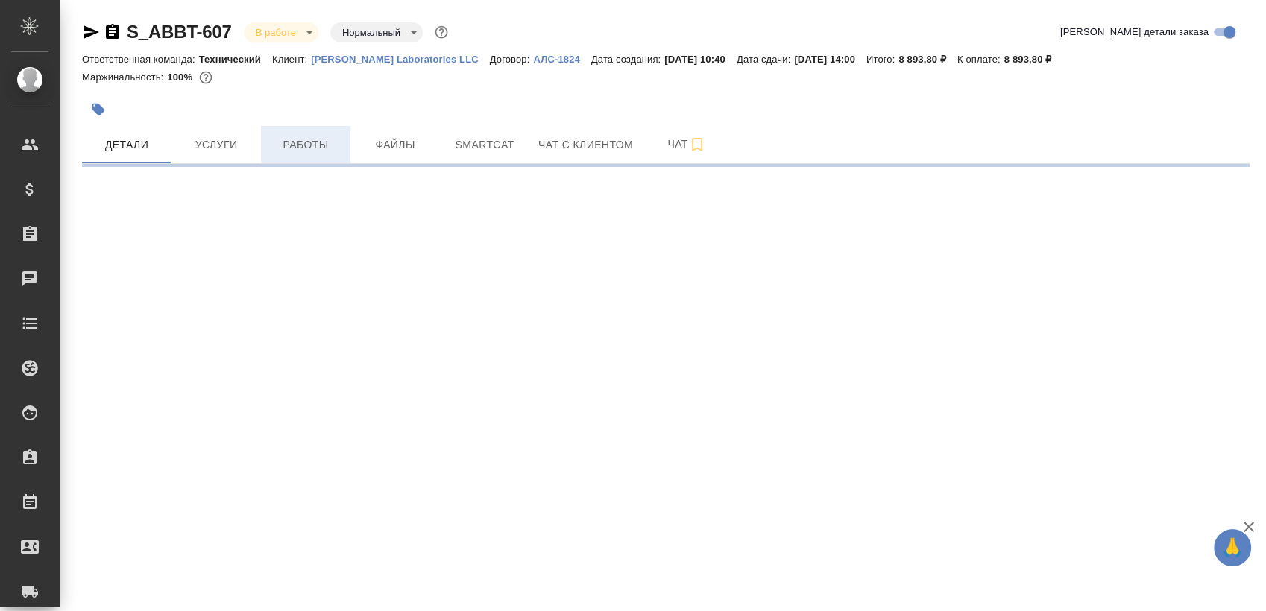
select select "RU"
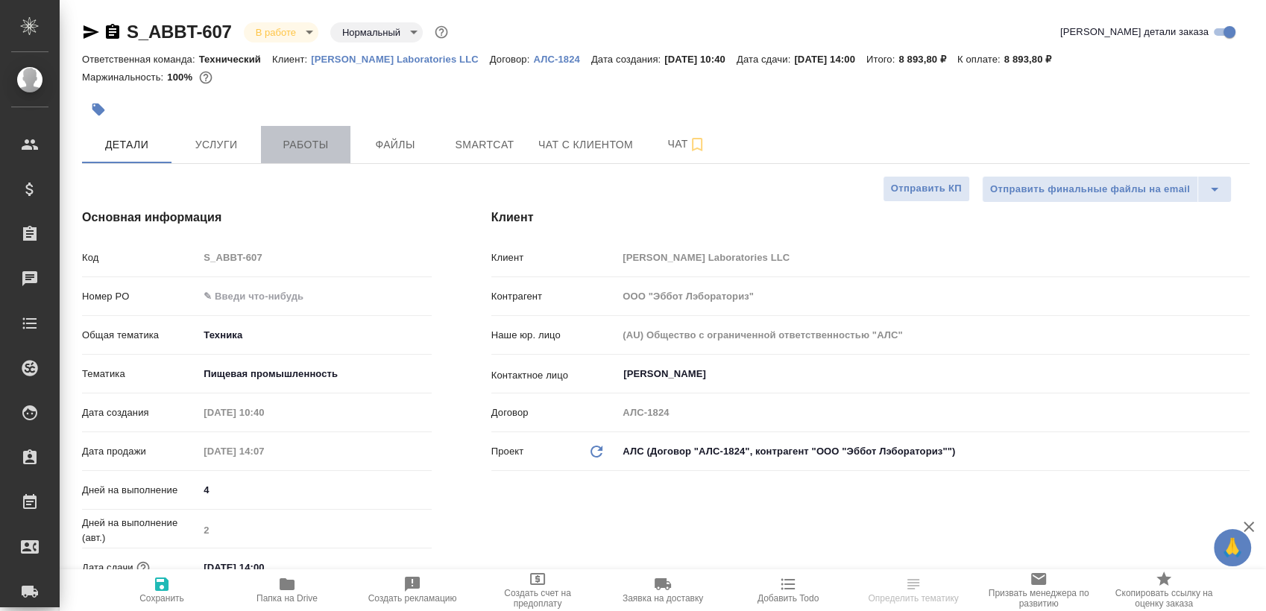
click at [312, 136] on span "Работы" at bounding box center [306, 145] width 72 height 19
type textarea "x"
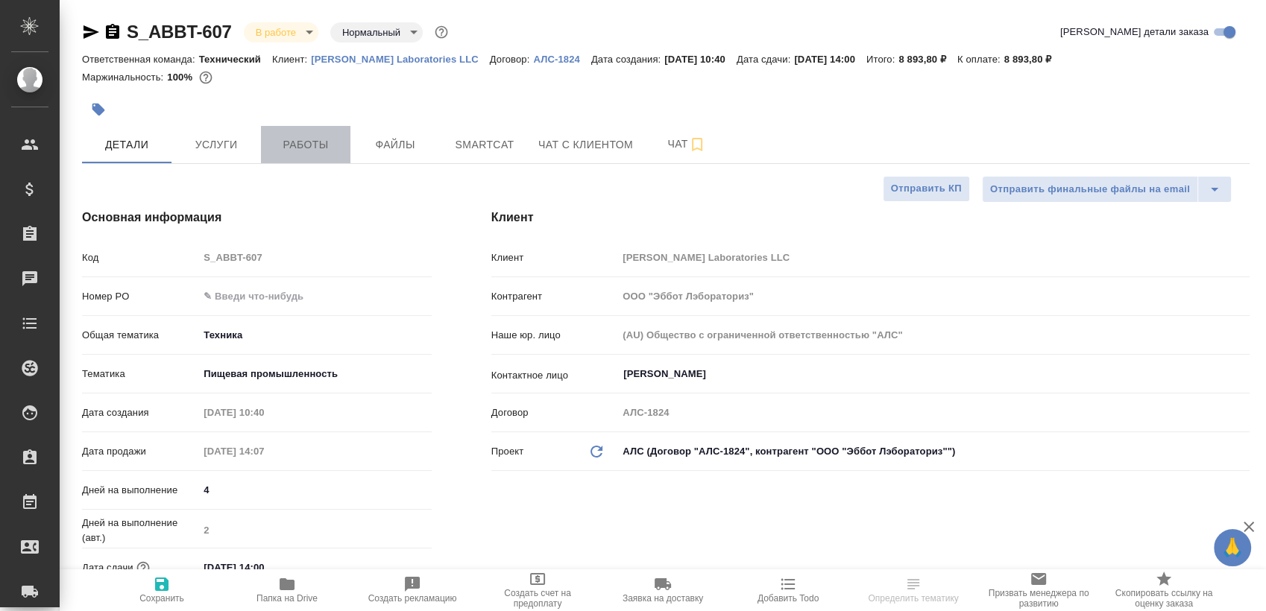
type textarea "x"
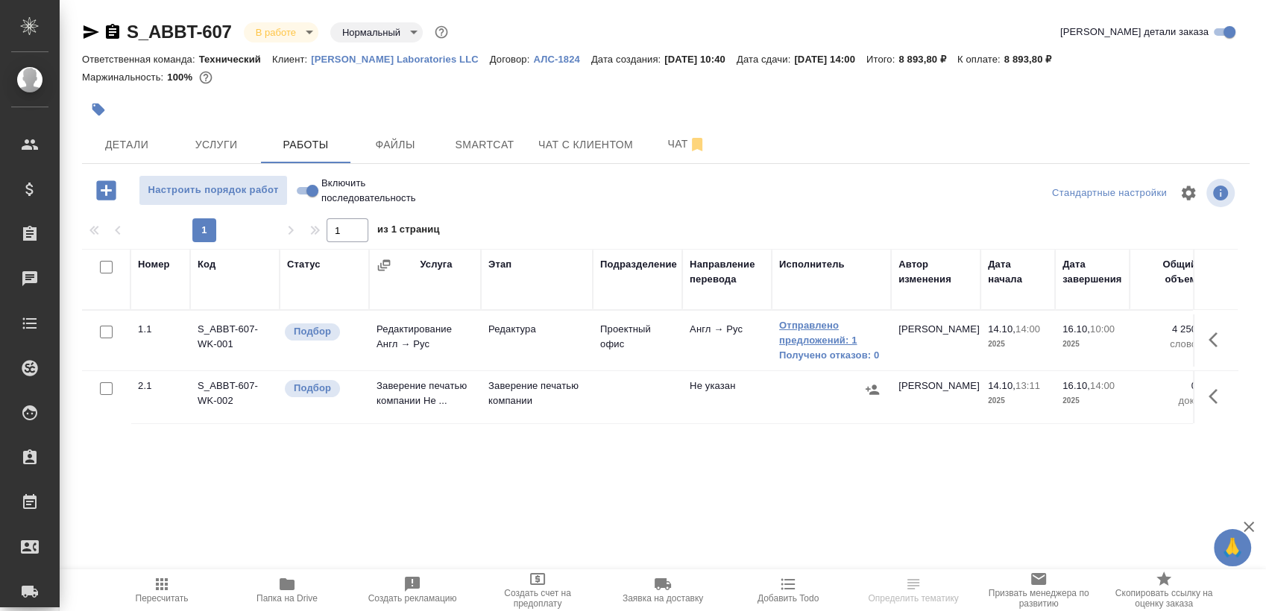
click at [816, 332] on link "Отправлено предложений: 1" at bounding box center [831, 333] width 104 height 30
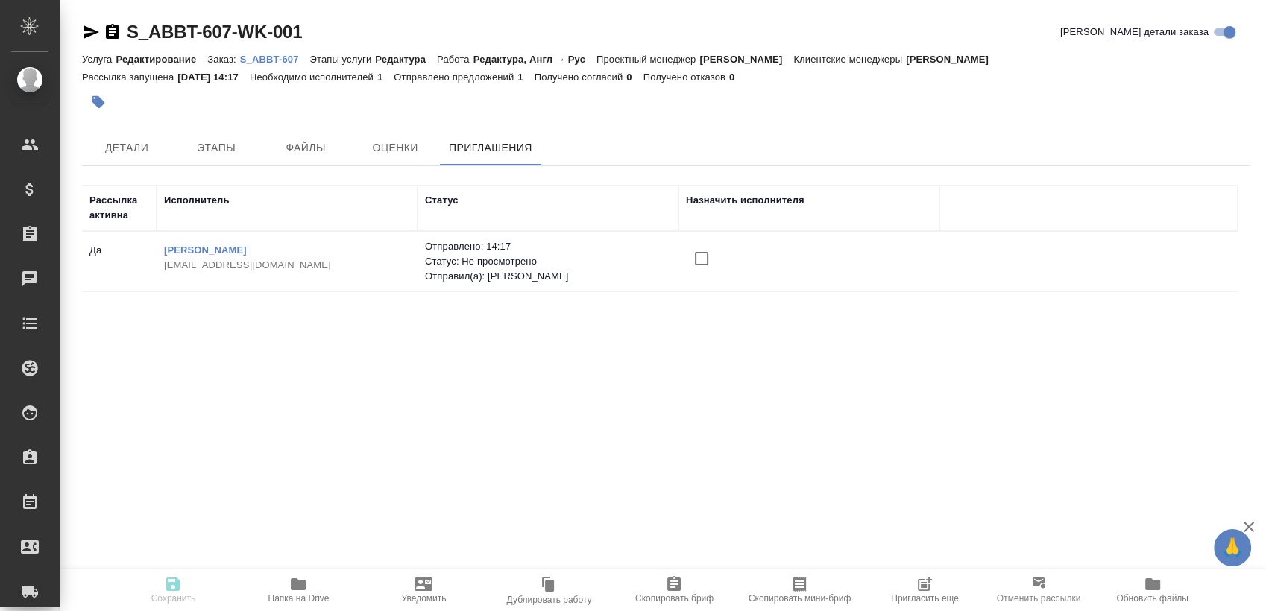
click at [953, 596] on span "Пригласить еще" at bounding box center [925, 598] width 68 height 10
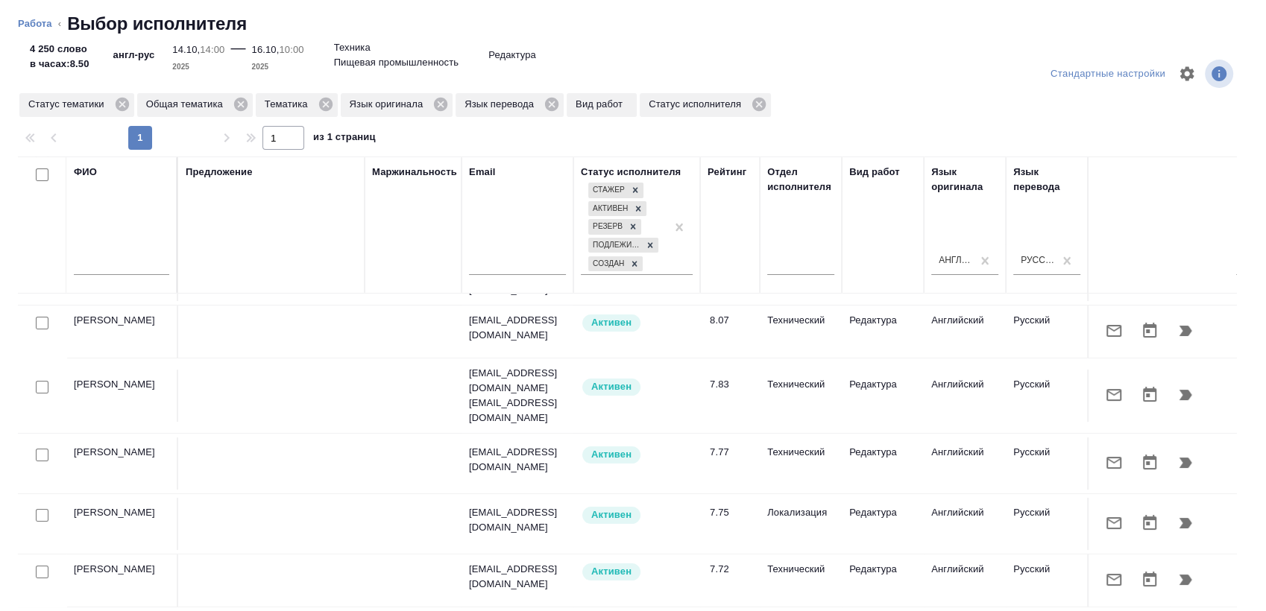
scroll to position [165, 0]
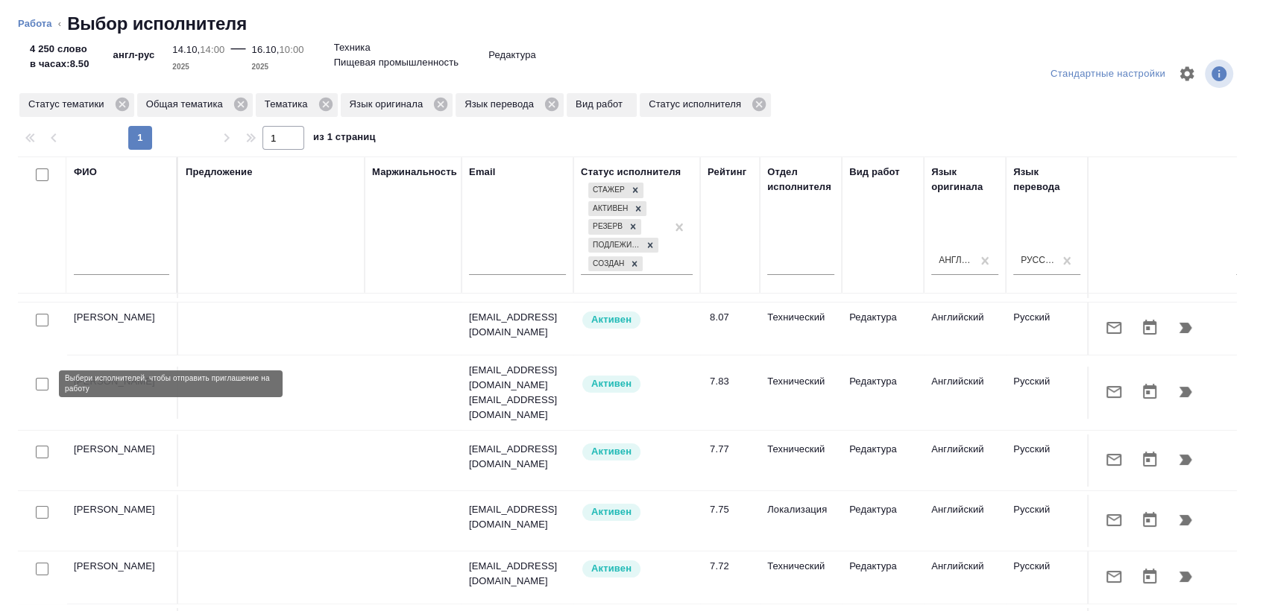
click at [37, 385] on input "checkbox" at bounding box center [42, 384] width 13 height 13
checkbox input "true"
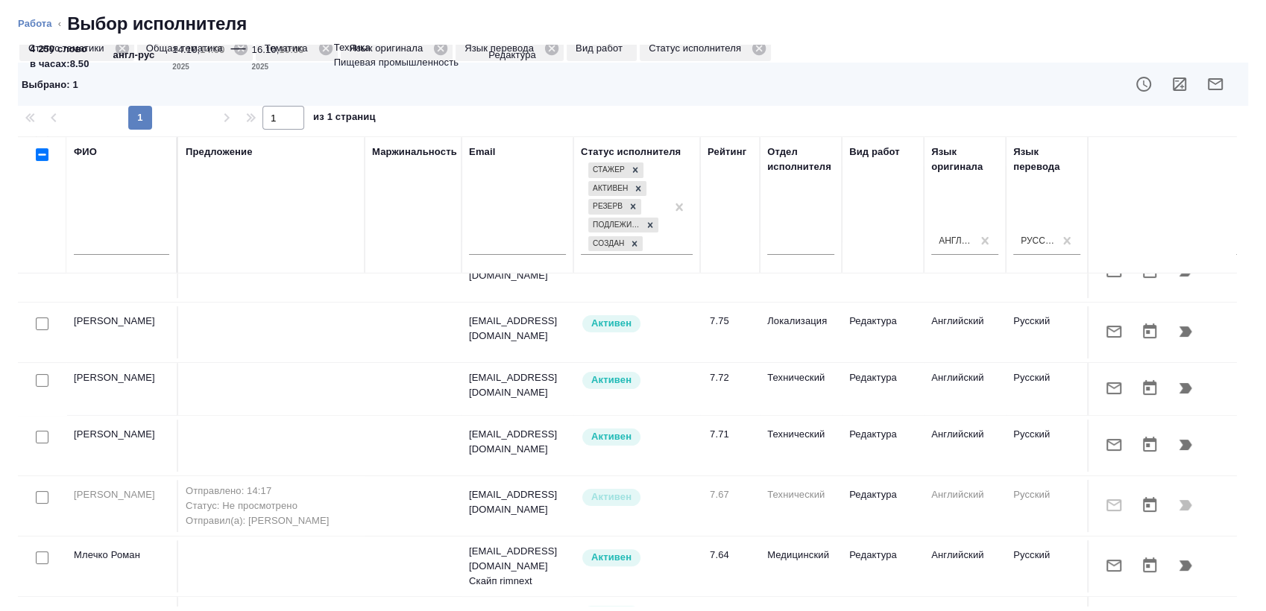
scroll to position [156, 0]
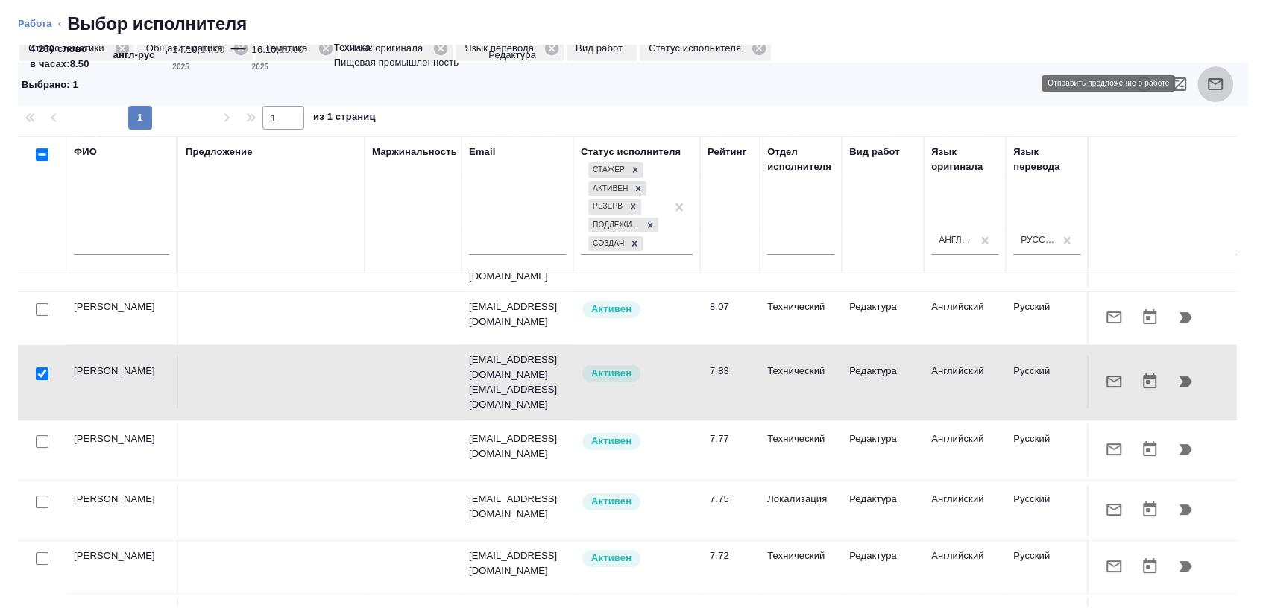
click at [1205, 69] on button "button" at bounding box center [1215, 84] width 36 height 36
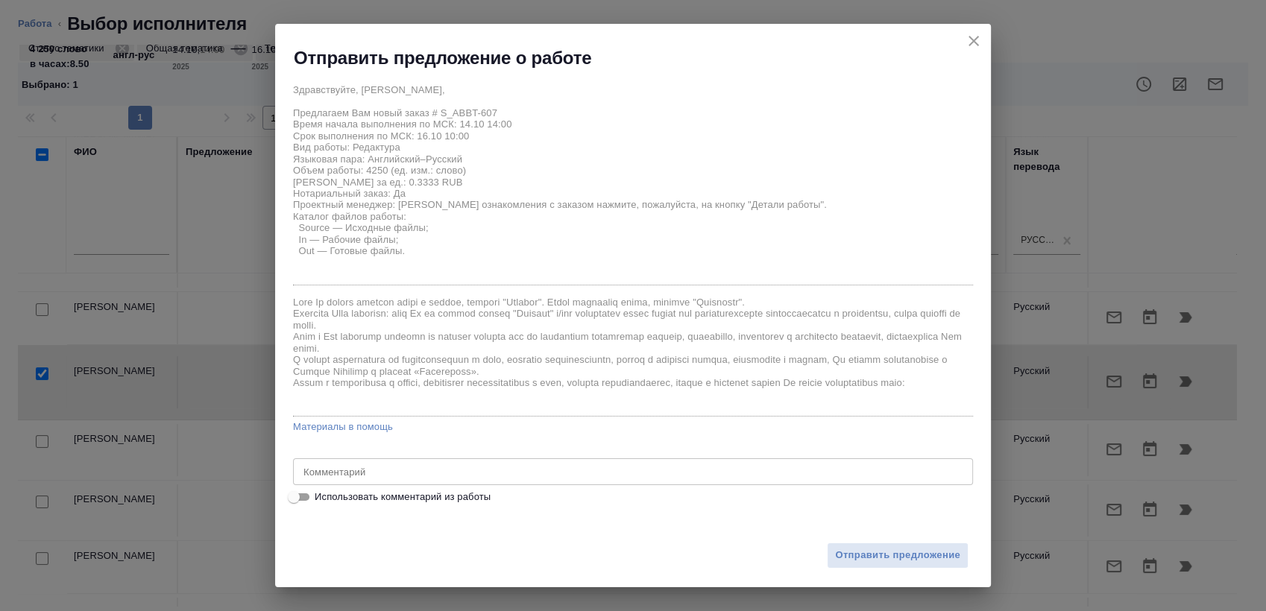
click at [437, 491] on span "Использовать комментарий из работы" at bounding box center [403, 497] width 176 height 15
click at [321, 491] on input "Использовать комментарий из работы" at bounding box center [294, 497] width 54 height 18
checkbox input "true"
type textarea "Редактура с листа + под зпк - https://drive.awatera.com/s/rTt4o47JxasQ29Z ВНИМА…"
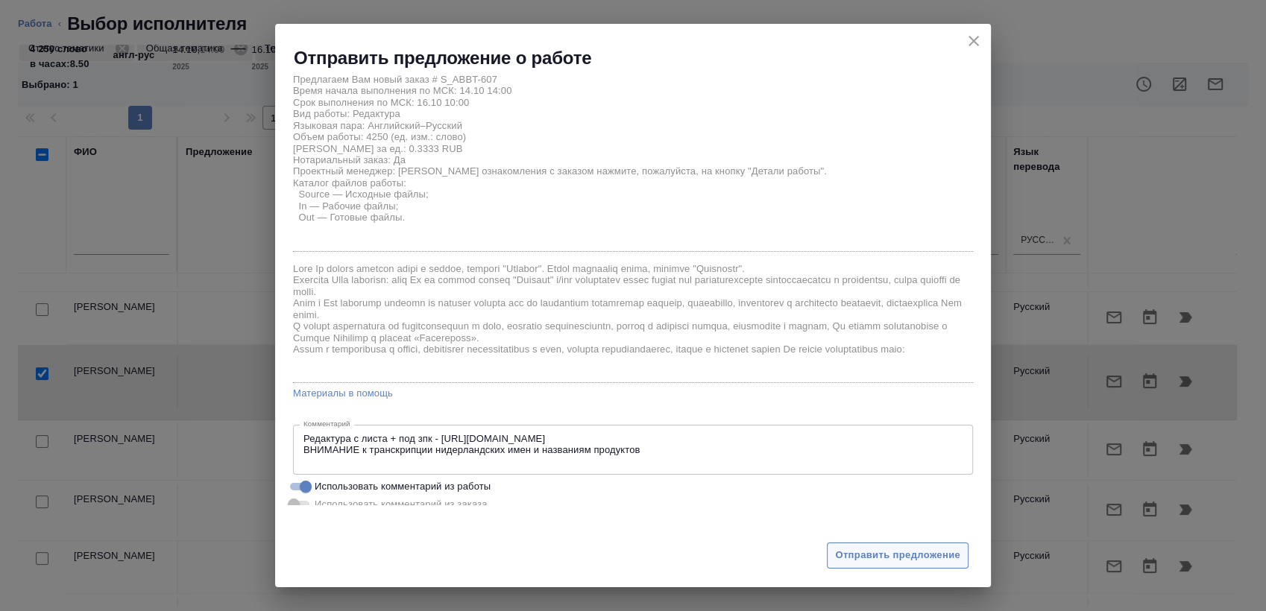
scroll to position [47, 0]
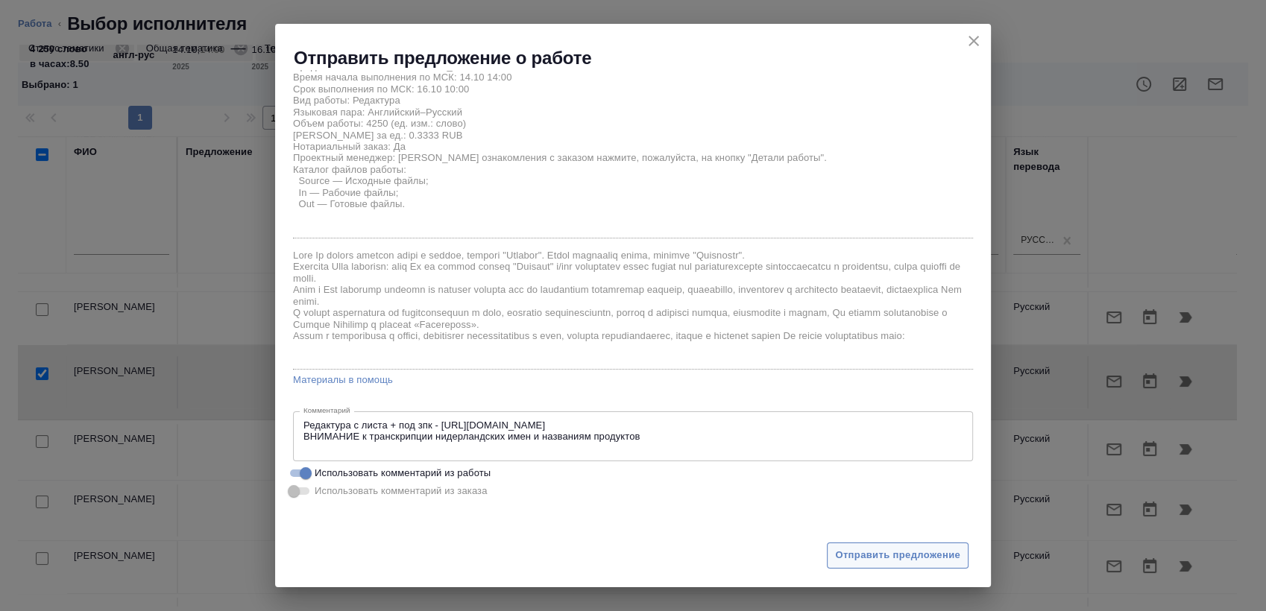
click at [831, 555] on button "Отправить предложение" at bounding box center [898, 556] width 142 height 26
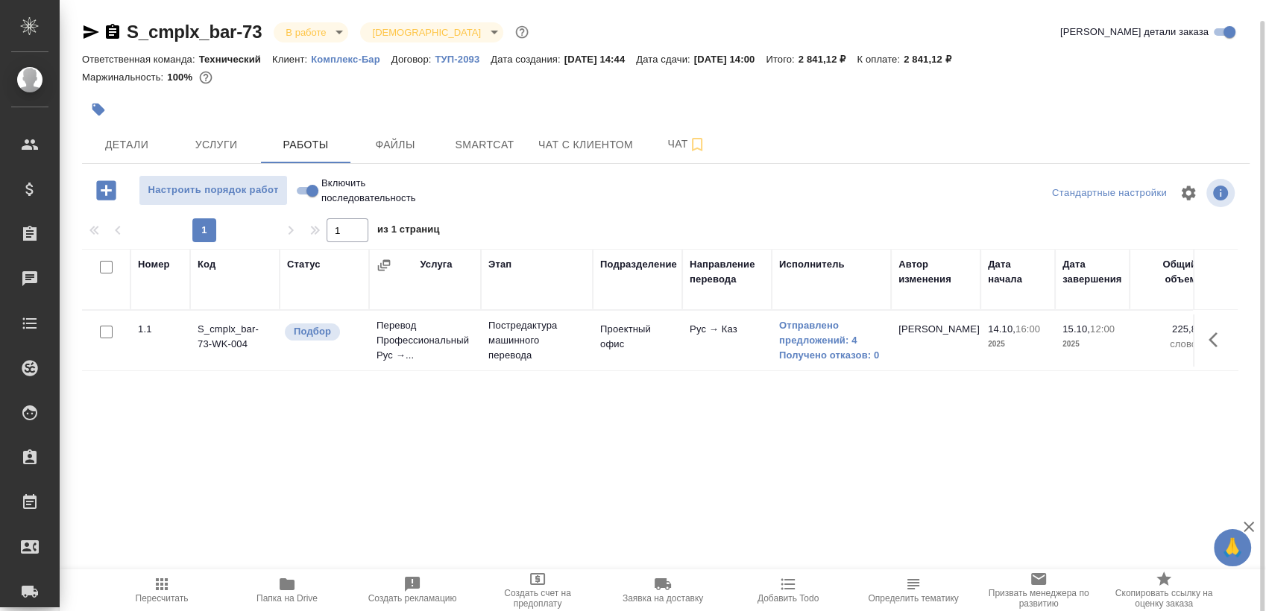
scroll to position [10, 0]
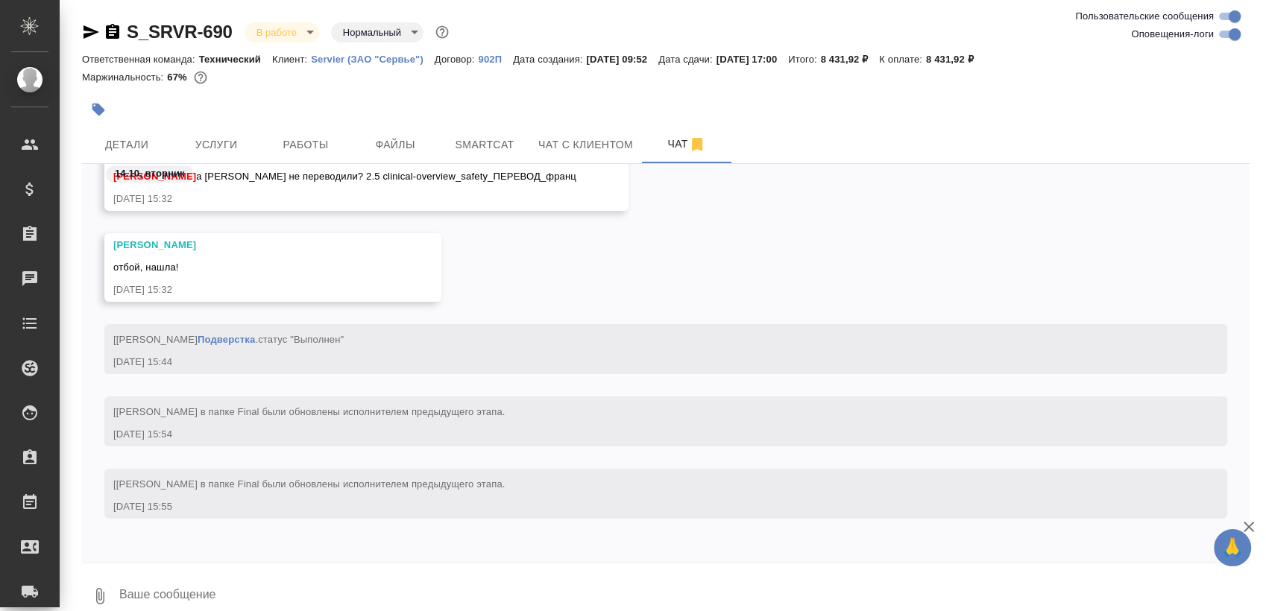
scroll to position [24750, 0]
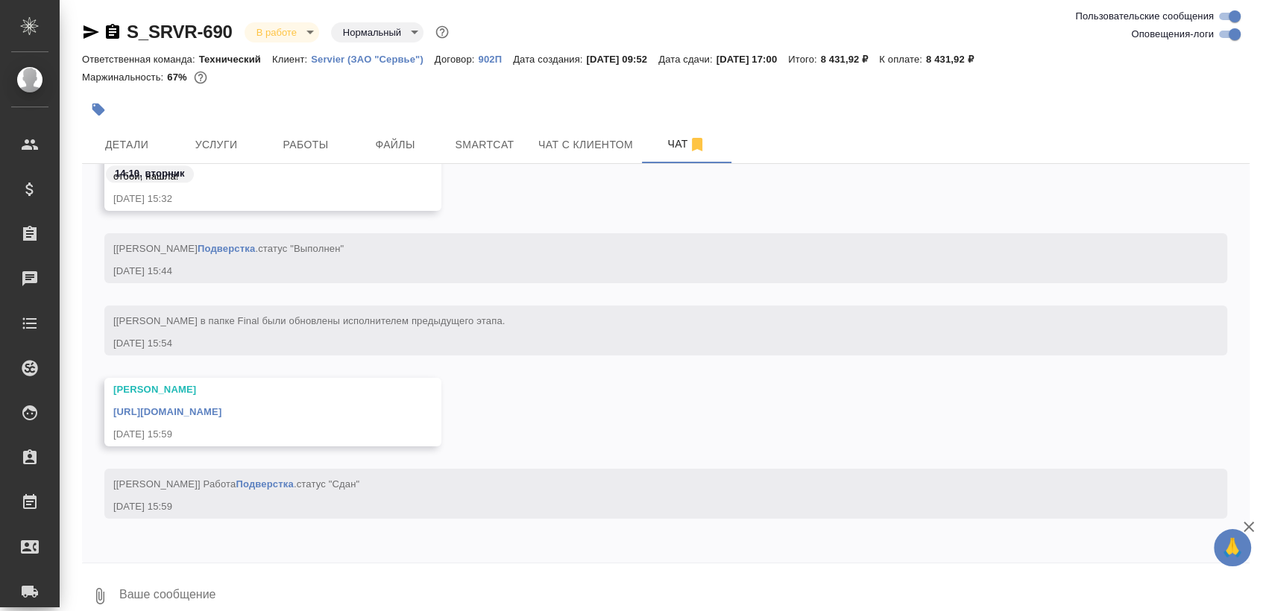
click at [86, 37] on icon "button" at bounding box center [91, 31] width 16 height 13
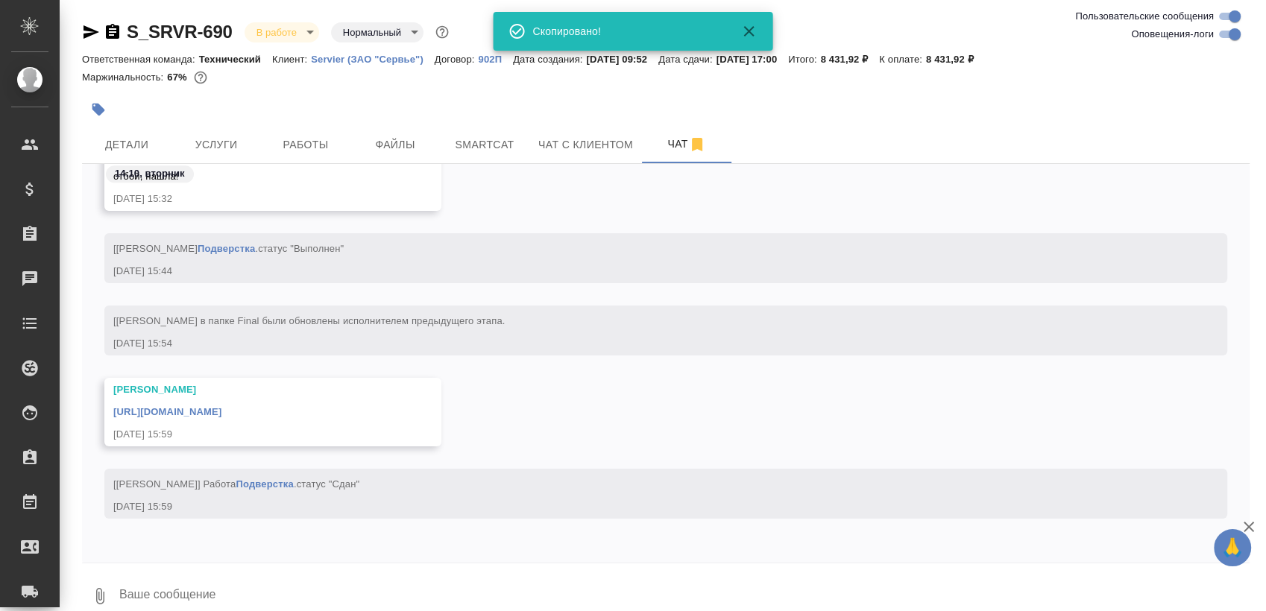
click at [242, 417] on div "https://drive.awatera.com/apps/files/files/10709877?dir=/Shares/Servier/Orders/…" at bounding box center [251, 410] width 276 height 19
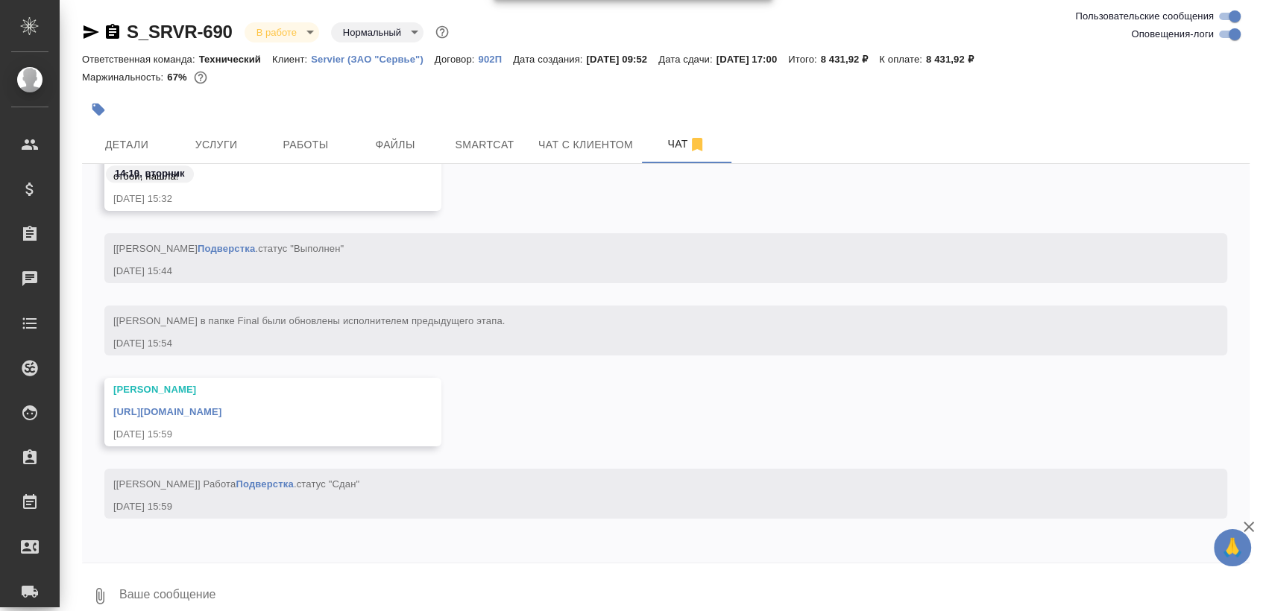
click at [221, 413] on link "https://drive.awatera.com/apps/files/files/10709877?dir=/Shares/Servier/Orders/…" at bounding box center [167, 411] width 108 height 11
click at [304, 143] on span "Работы" at bounding box center [306, 145] width 72 height 19
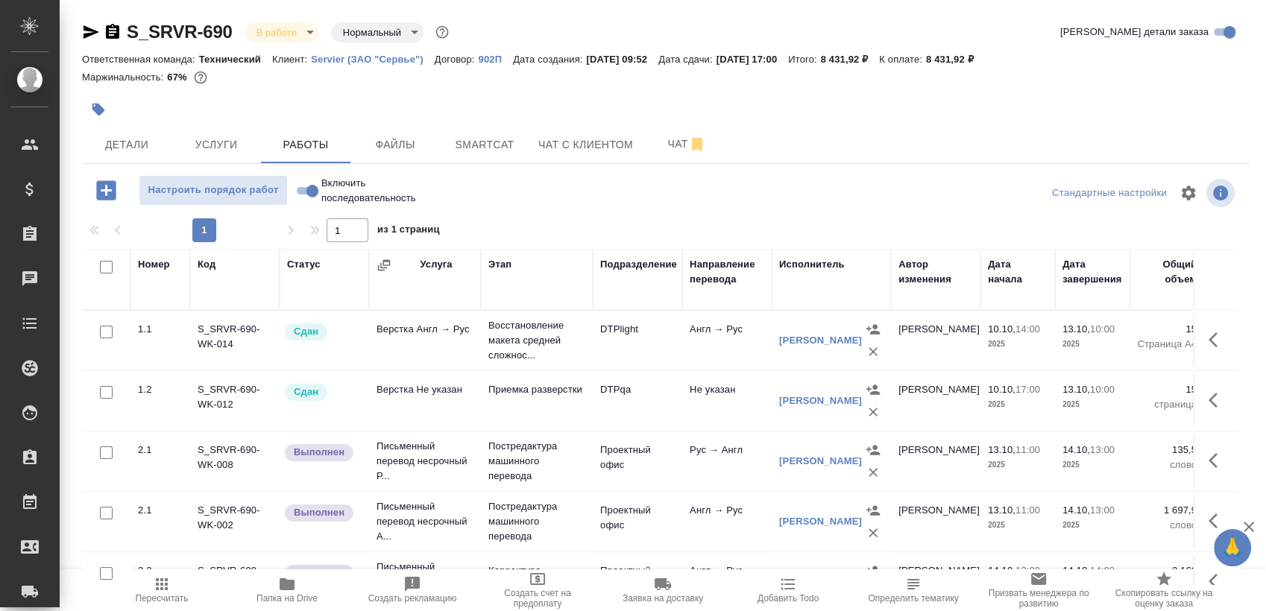
scroll to position [101, 0]
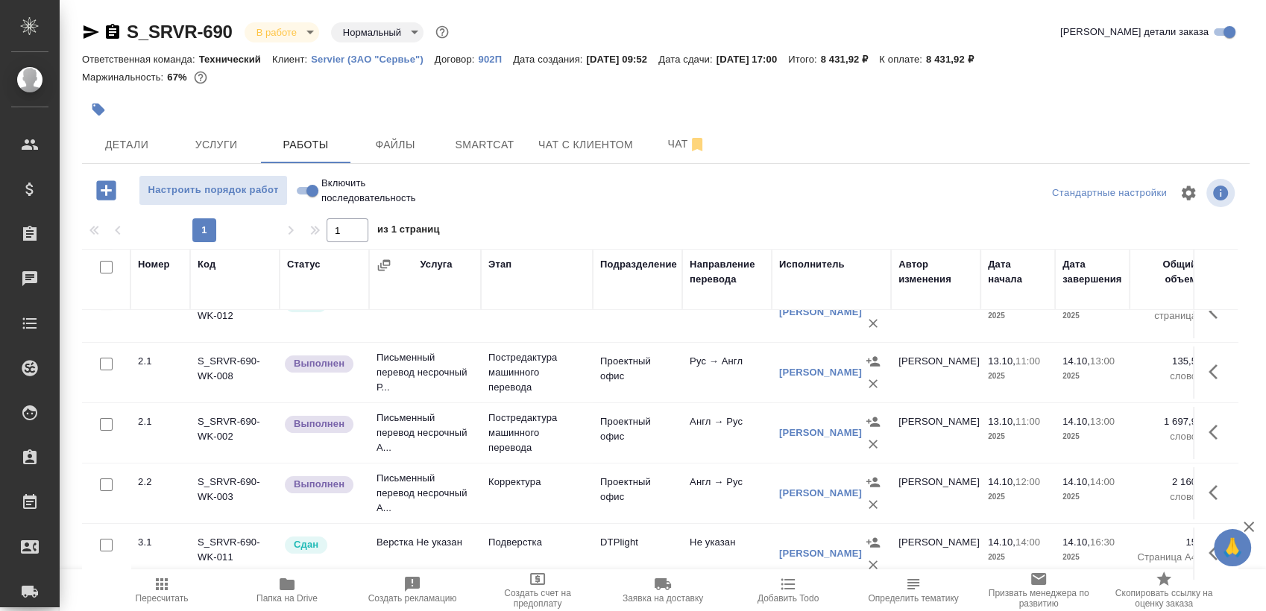
click at [301, 30] on body "🙏 .cls-1 fill:#fff; AWATERA Sergeeva Anastasia Клиенты Спецификации Заказы 0 Ча…" at bounding box center [633, 305] width 1266 height 611
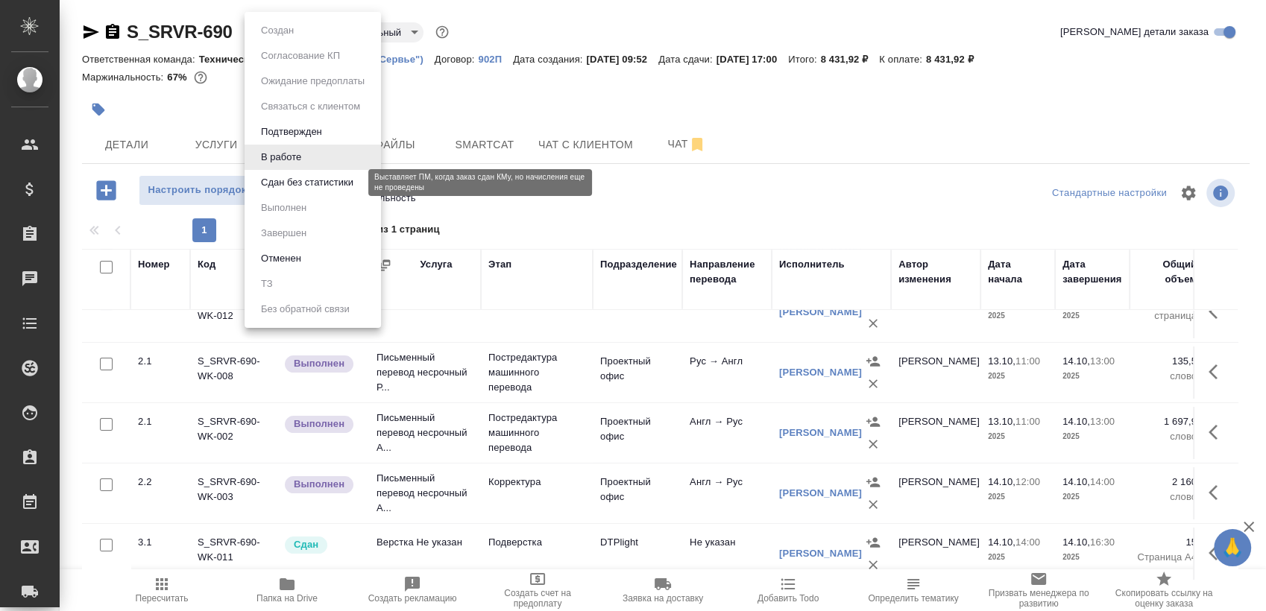
click at [323, 185] on button "Сдан без статистики" at bounding box center [306, 182] width 101 height 16
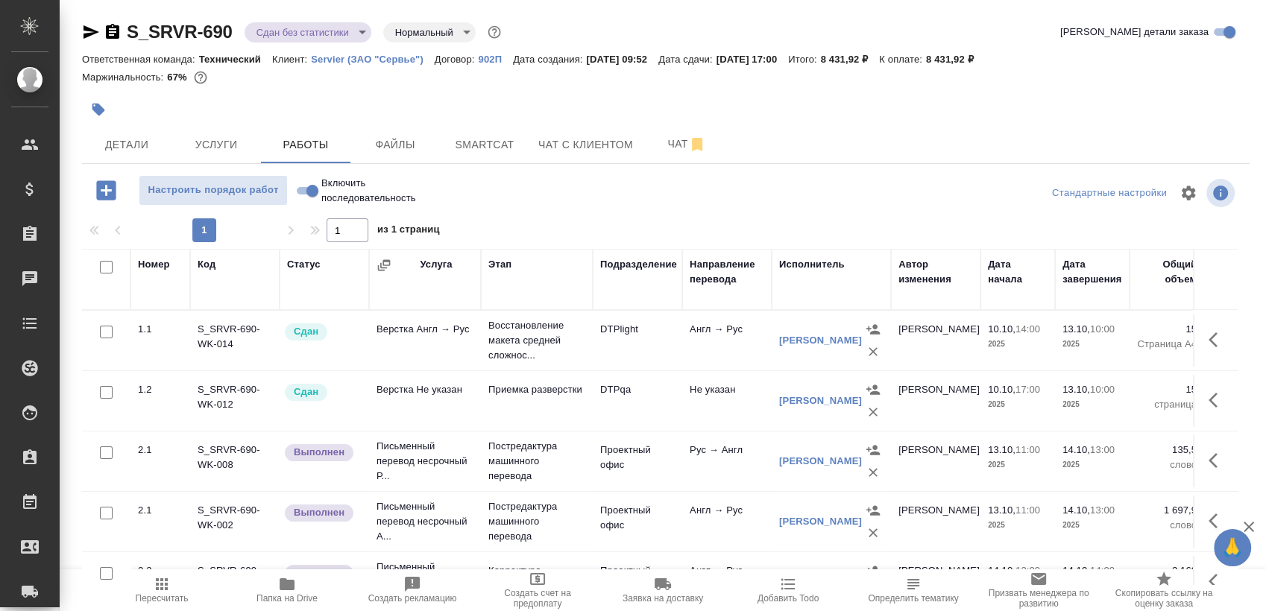
scroll to position [10, 0]
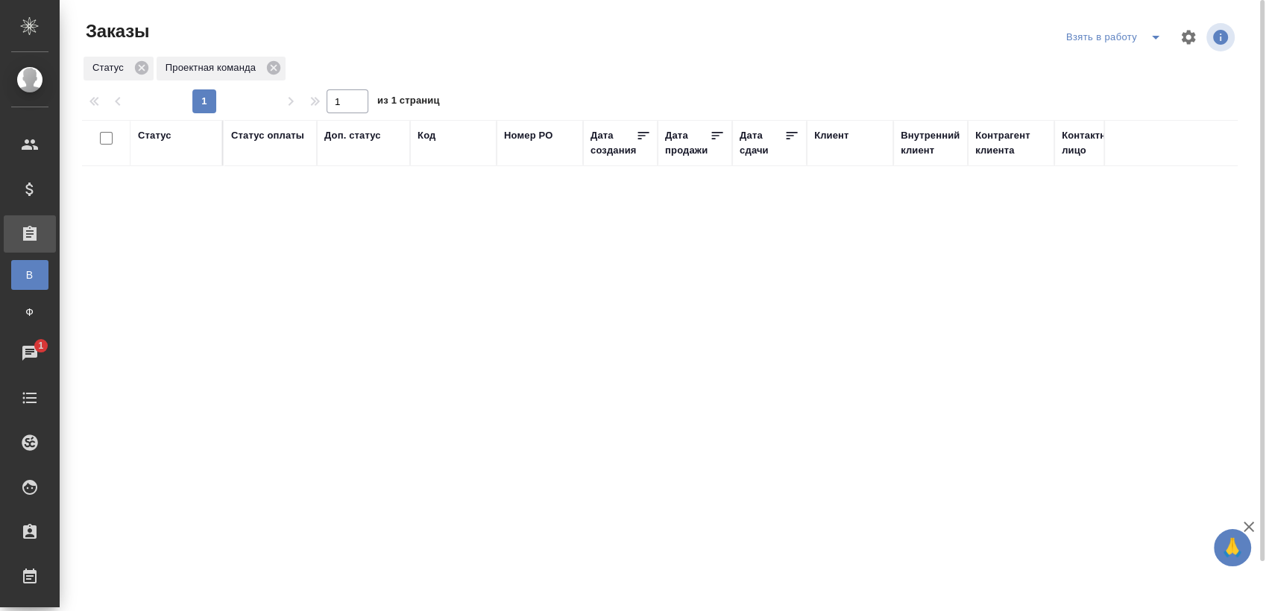
click at [1142, 35] on button "split button" at bounding box center [1155, 37] width 30 height 24
click at [1110, 63] on li "Мои заказы" at bounding box center [1115, 67] width 125 height 24
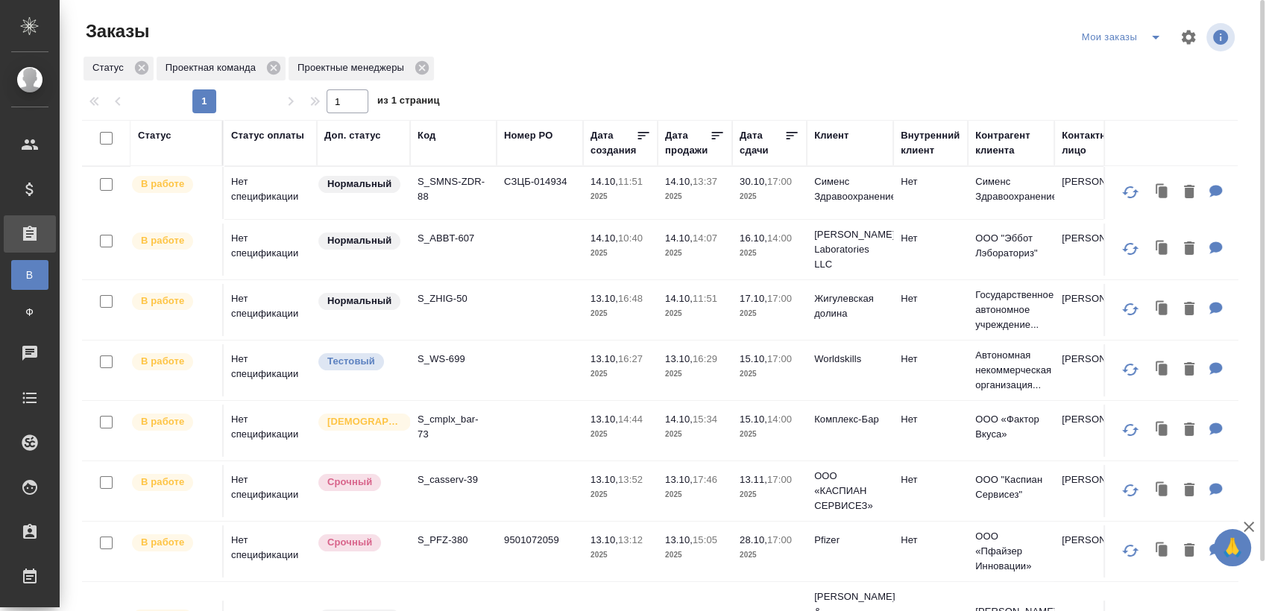
click at [1139, 37] on div "Мои заказы" at bounding box center [1124, 37] width 92 height 24
click at [1149, 42] on icon "split button" at bounding box center [1155, 37] width 18 height 18
click at [1095, 66] on li "Взять в работу" at bounding box center [1123, 67] width 125 height 24
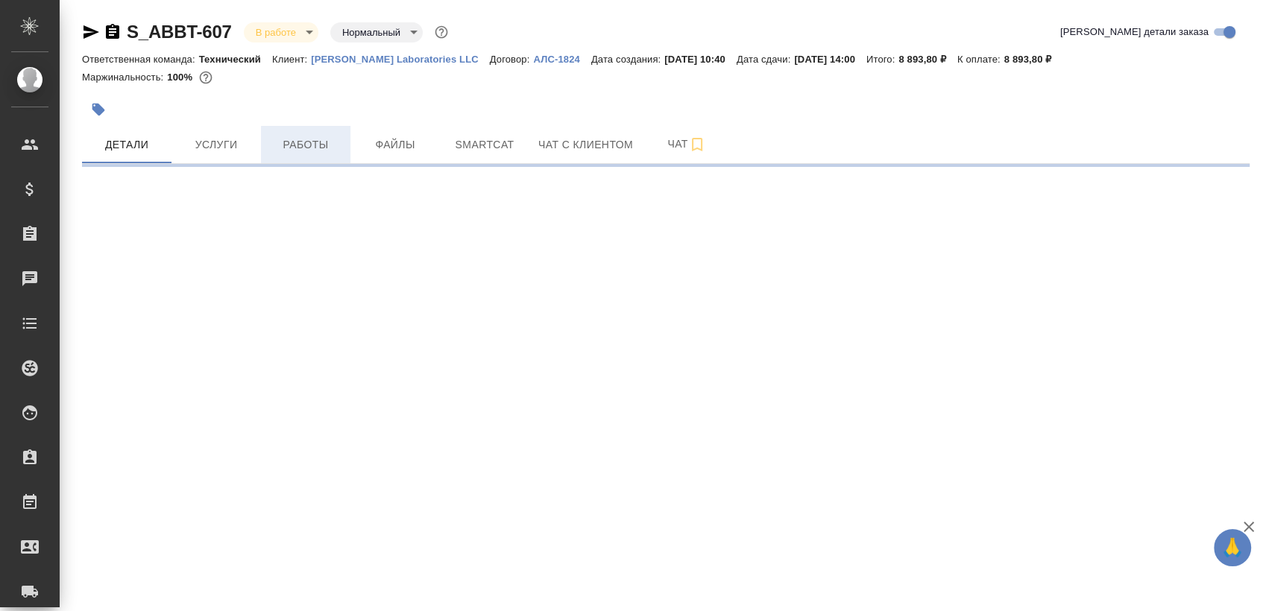
select select "RU"
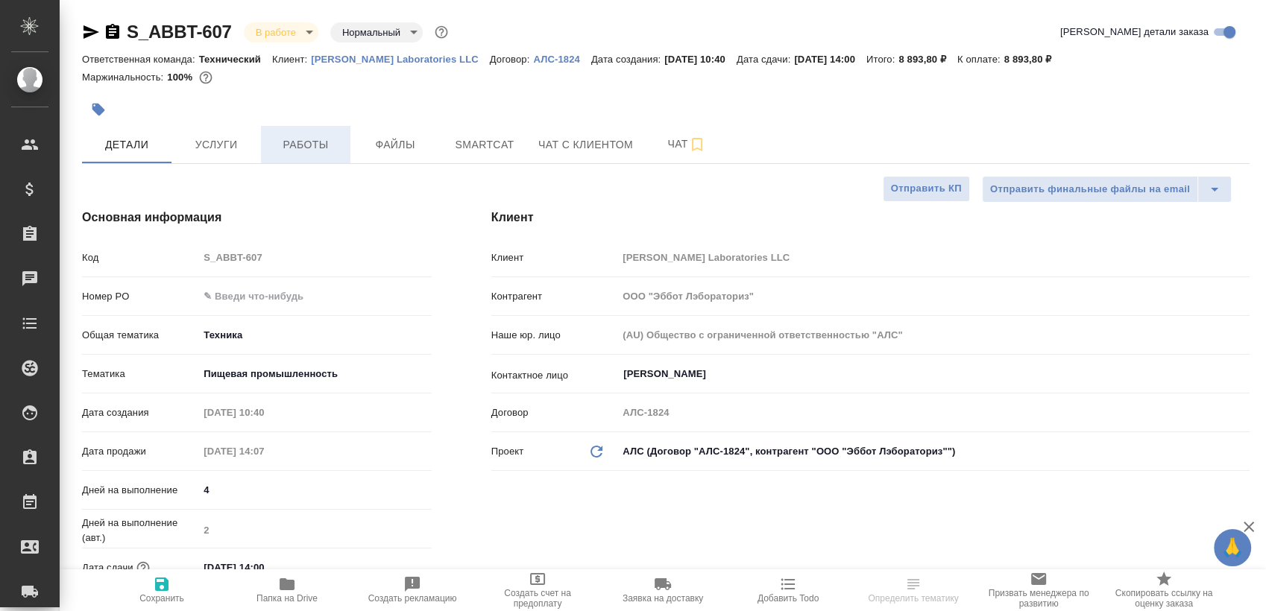
type textarea "x"
click at [297, 127] on button "Работы" at bounding box center [305, 144] width 89 height 37
type textarea "x"
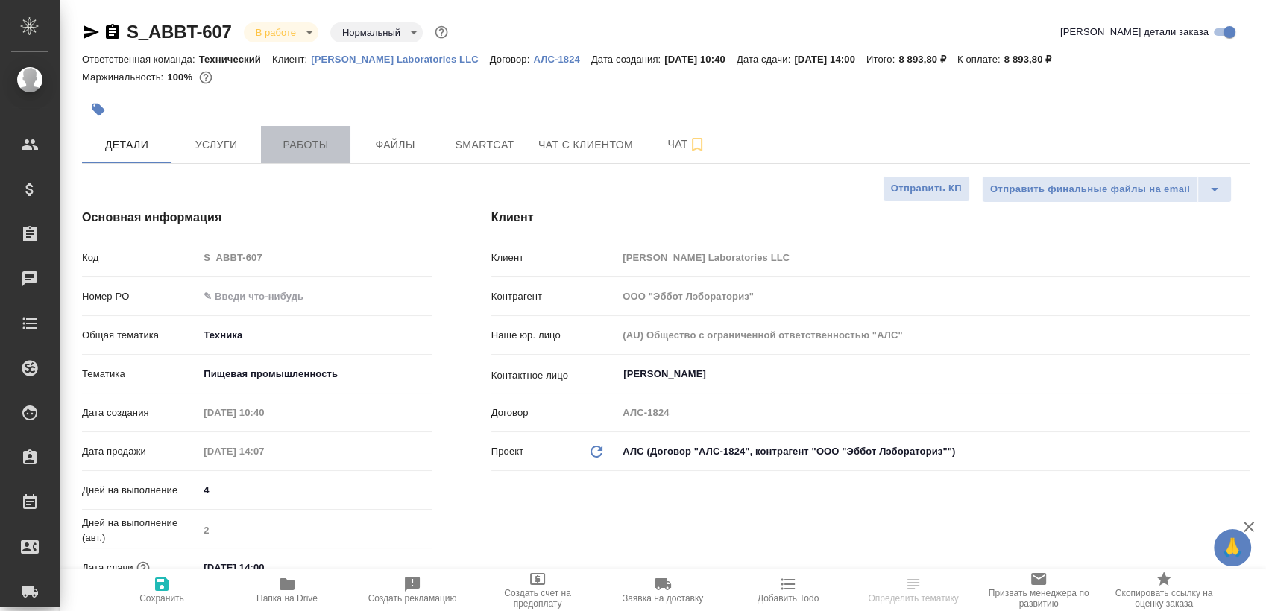
type textarea "x"
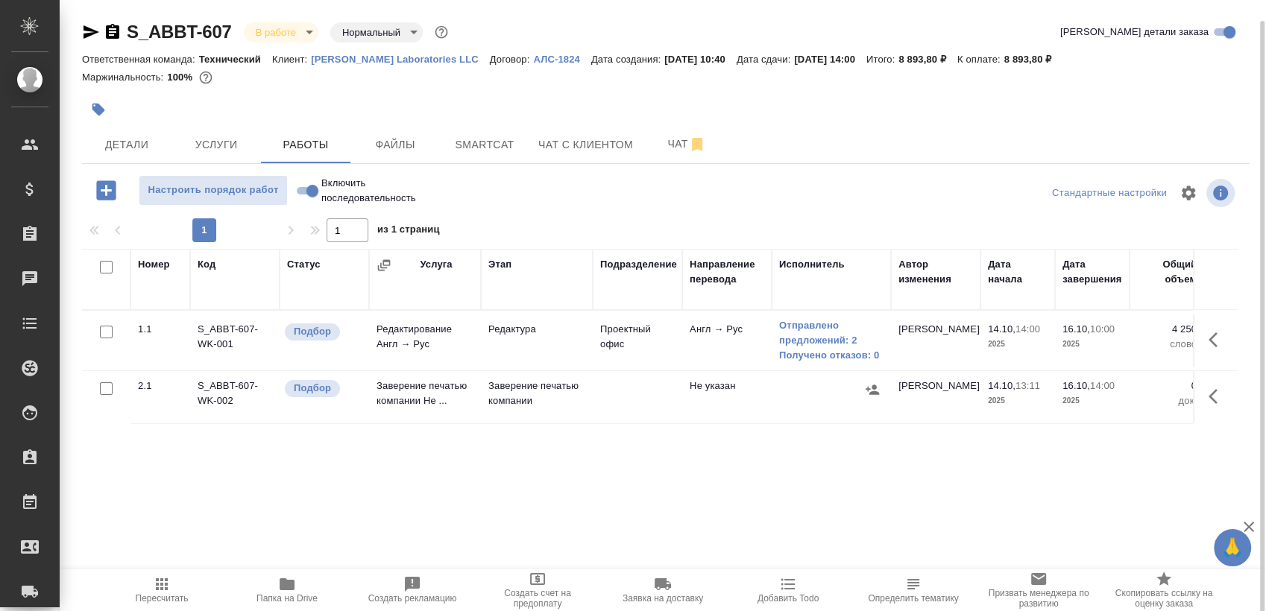
scroll to position [10, 0]
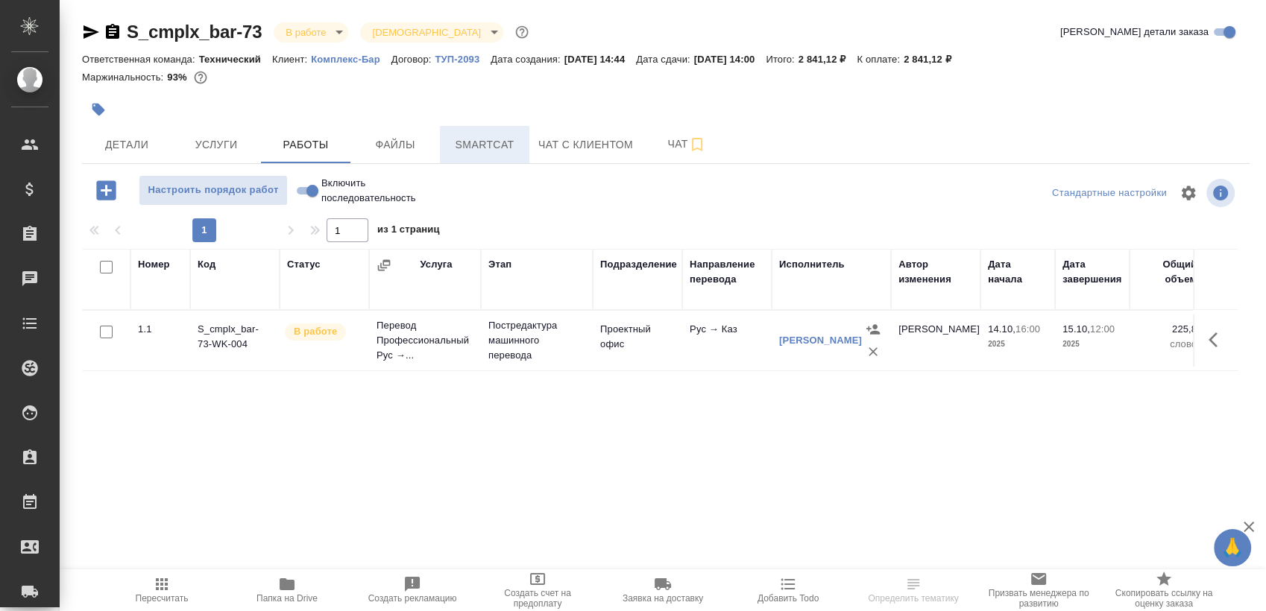
click at [483, 141] on span "Smartcat" at bounding box center [485, 145] width 72 height 19
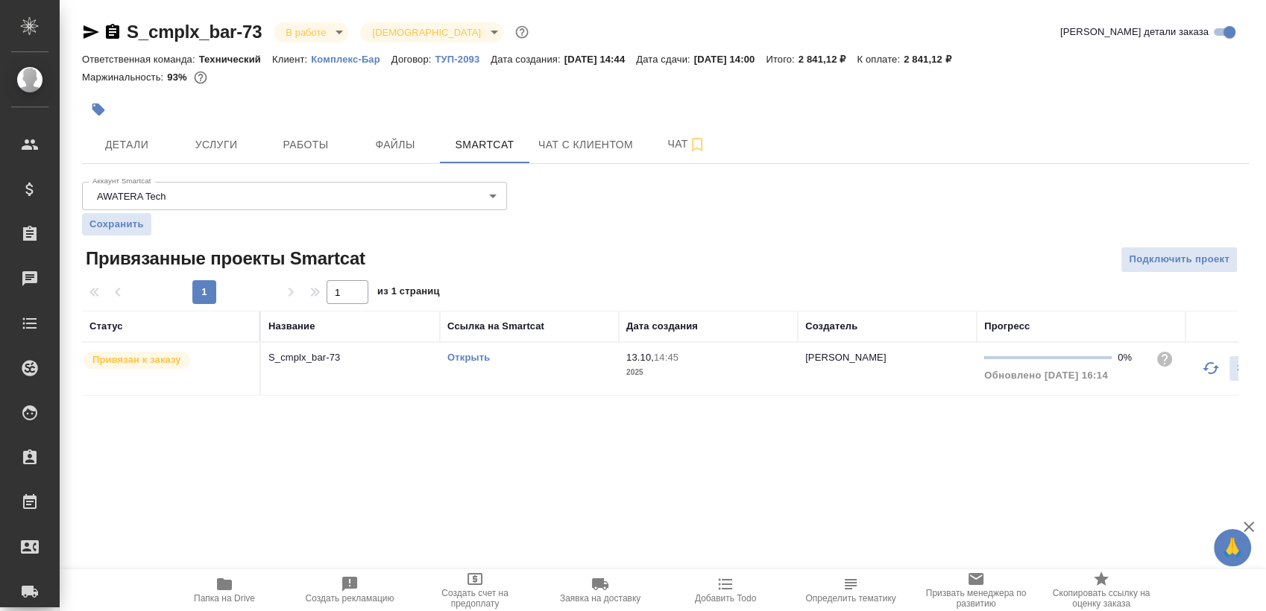
click at [477, 362] on div "Открыть" at bounding box center [529, 357] width 164 height 15
click at [468, 359] on link "Открыть" at bounding box center [468, 357] width 42 height 11
click at [155, 136] on span "Детали" at bounding box center [127, 145] width 72 height 19
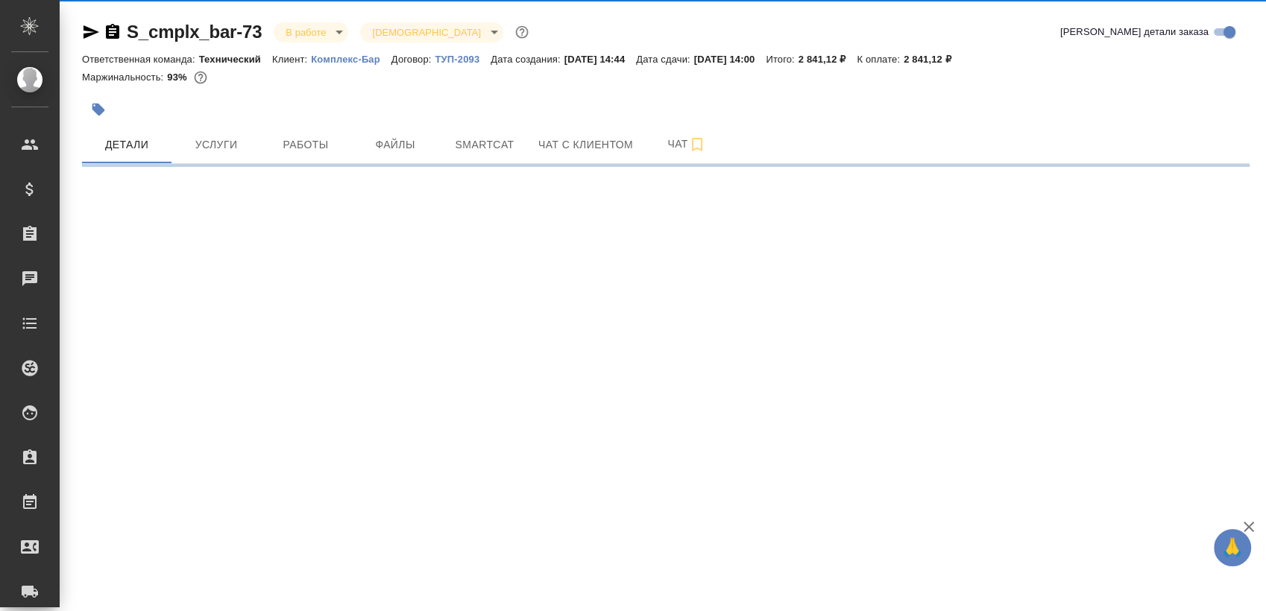
select select "RU"
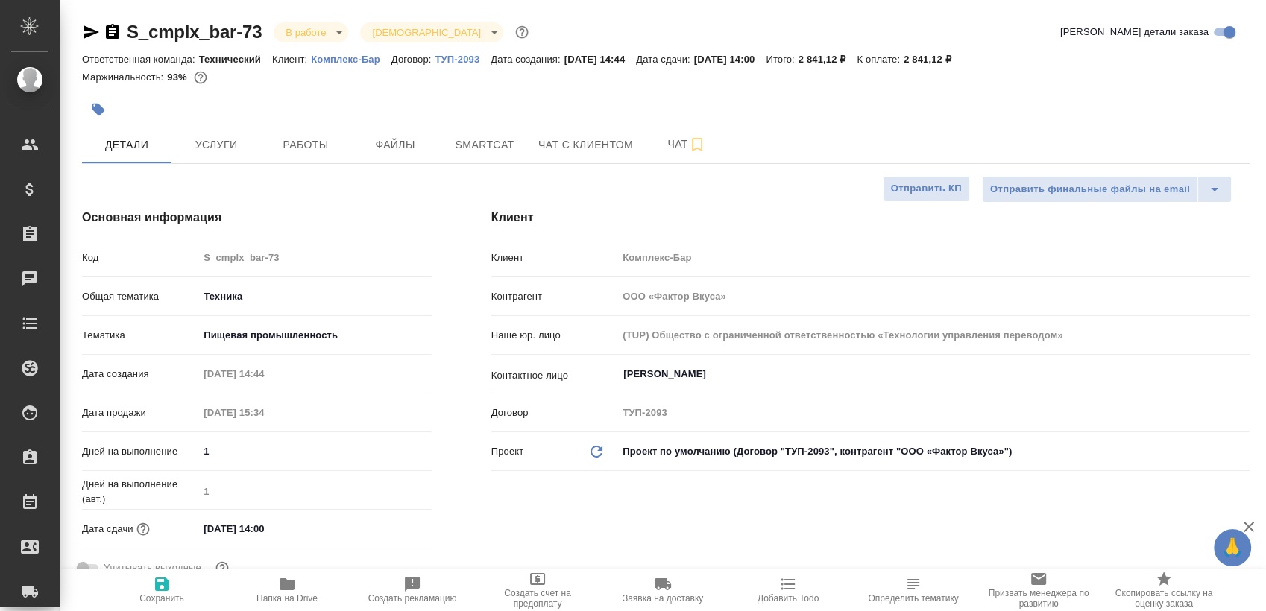
type textarea "x"
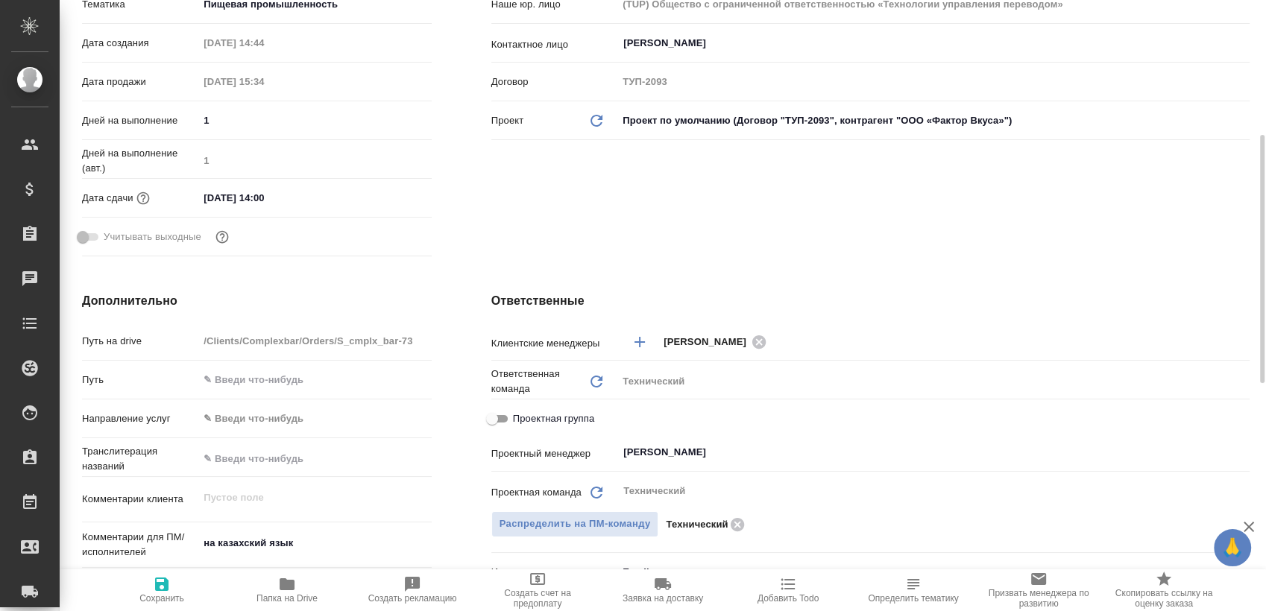
scroll to position [579, 0]
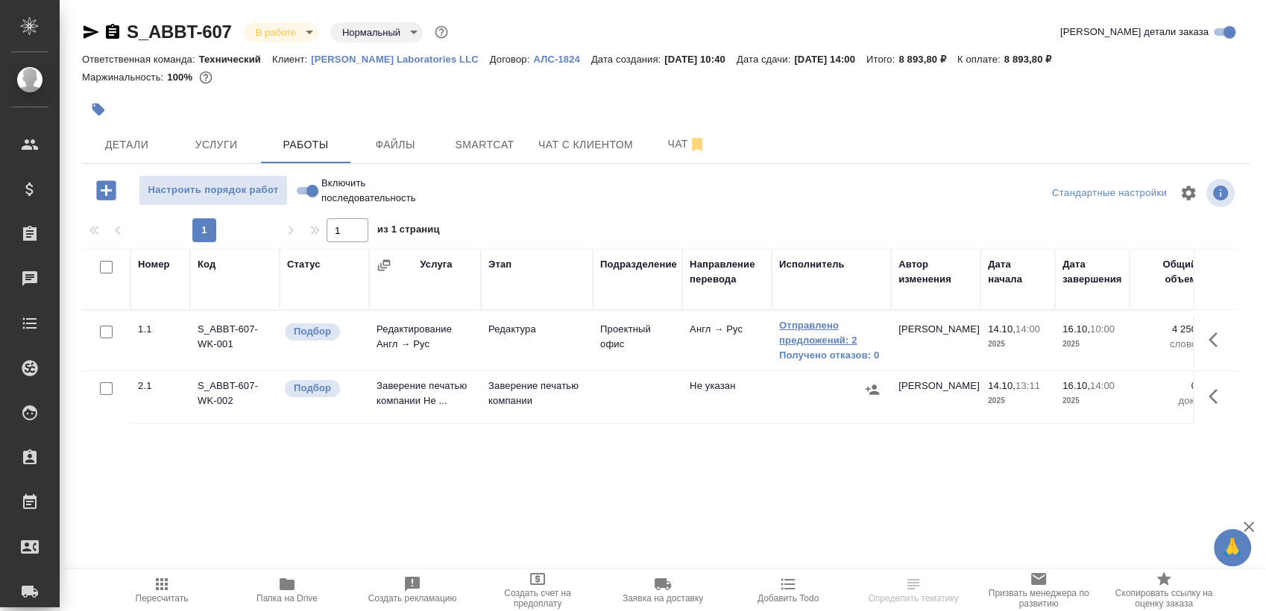
click at [820, 334] on link "Отправлено предложений: 2" at bounding box center [831, 333] width 104 height 30
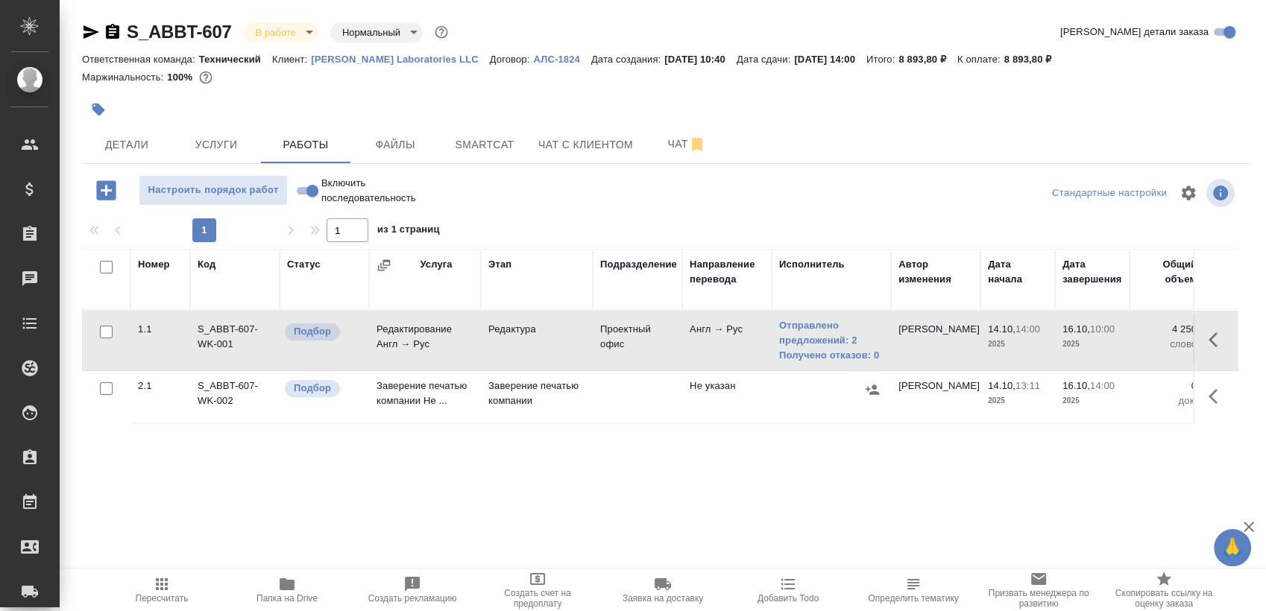
click at [1224, 326] on button "button" at bounding box center [1217, 340] width 36 height 36
click at [1070, 336] on button "button" at bounding box center [1082, 340] width 25 height 36
click at [1117, 348] on button "button" at bounding box center [1107, 340] width 25 height 36
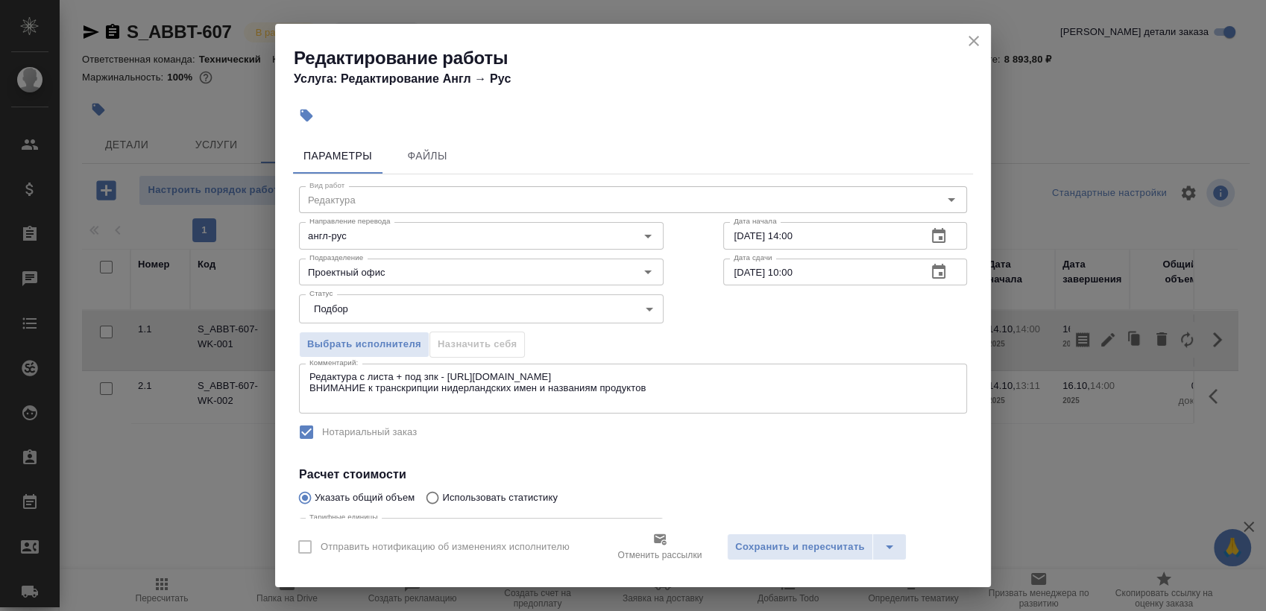
click at [978, 43] on icon "close" at bounding box center [973, 41] width 18 height 18
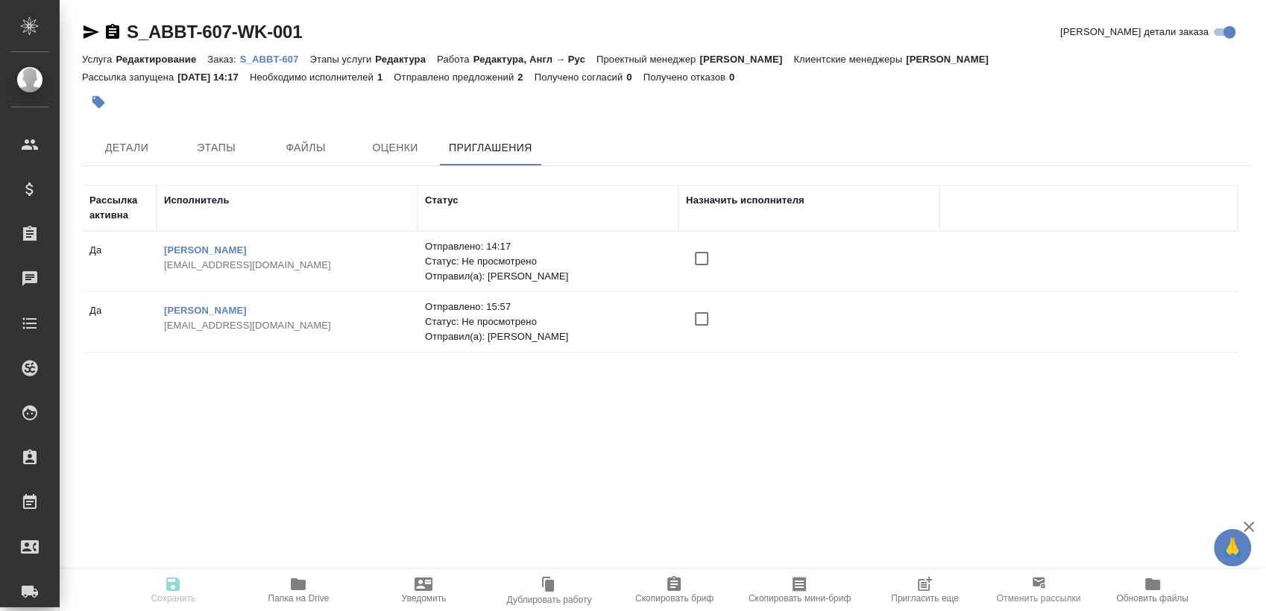
click at [947, 585] on span "Пригласить еще" at bounding box center [924, 589] width 107 height 28
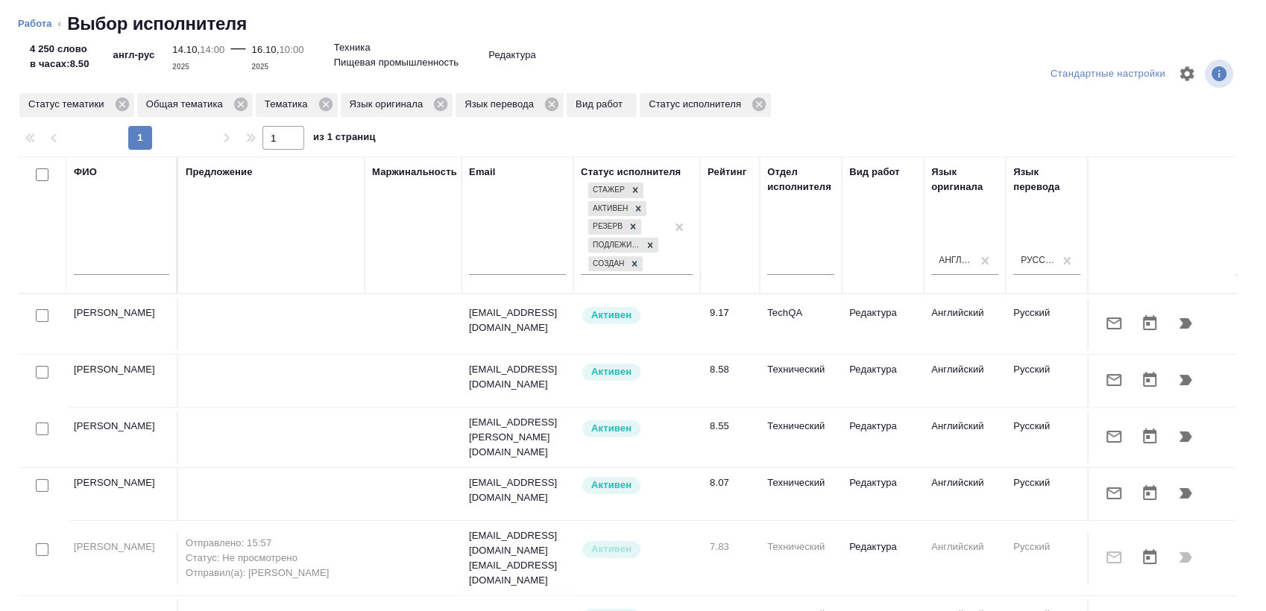
scroll to position [83, 0]
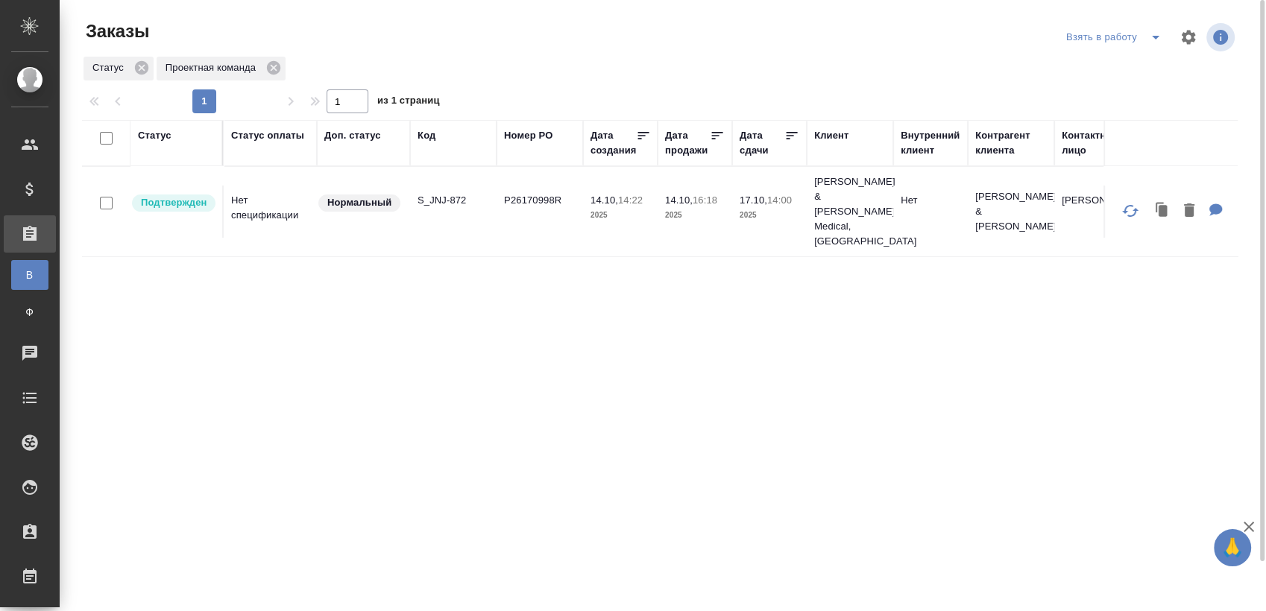
click at [438, 199] on td "S_JNJ-872" at bounding box center [453, 212] width 86 height 52
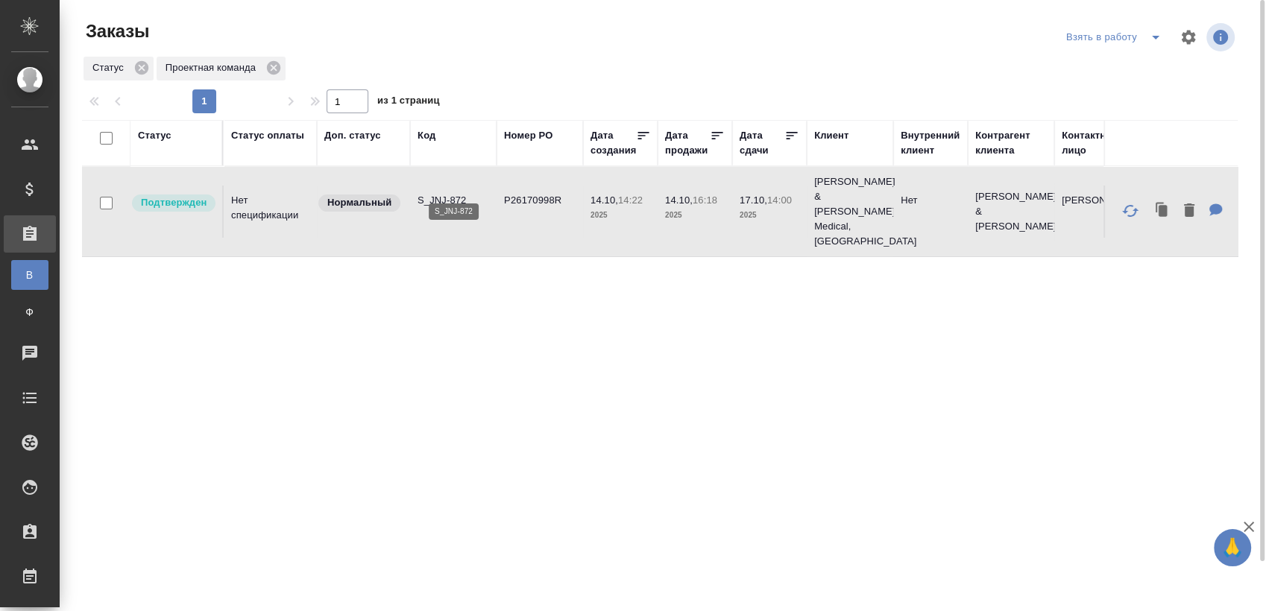
click at [447, 193] on p "S_JNJ-872" at bounding box center [453, 200] width 72 height 15
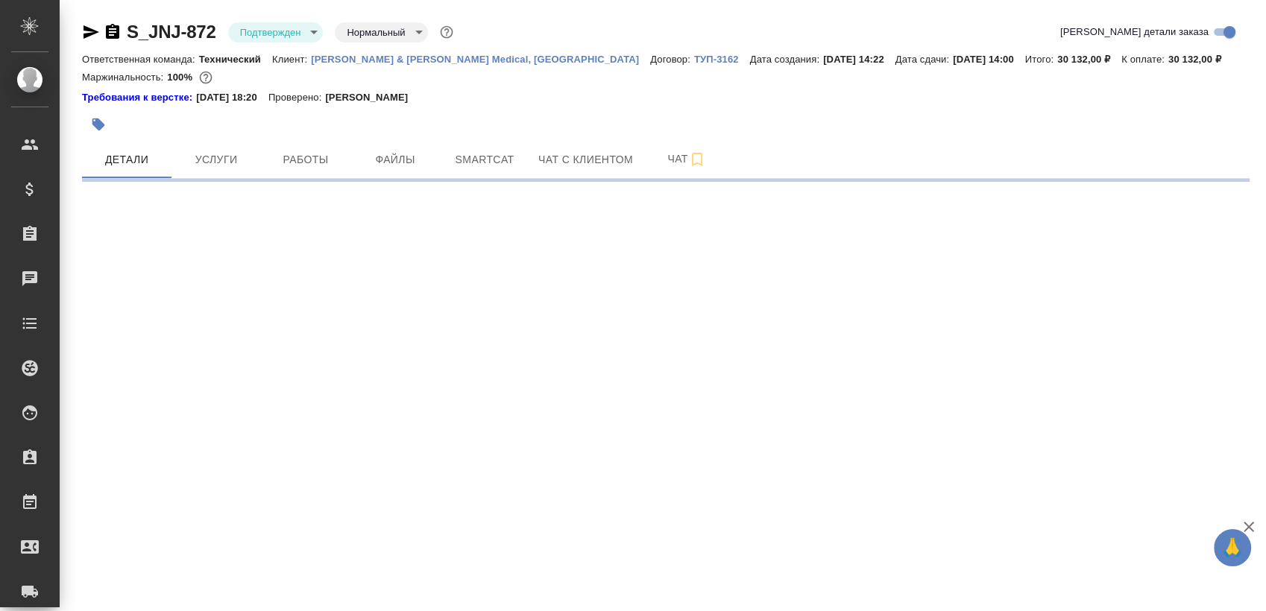
click at [278, 40] on body "🙏 .cls-1 fill:#fff; AWATERA Sergeeva Anastasia Клиенты Спецификации Заказы Чаты…" at bounding box center [633, 305] width 1266 height 611
select select "RU"
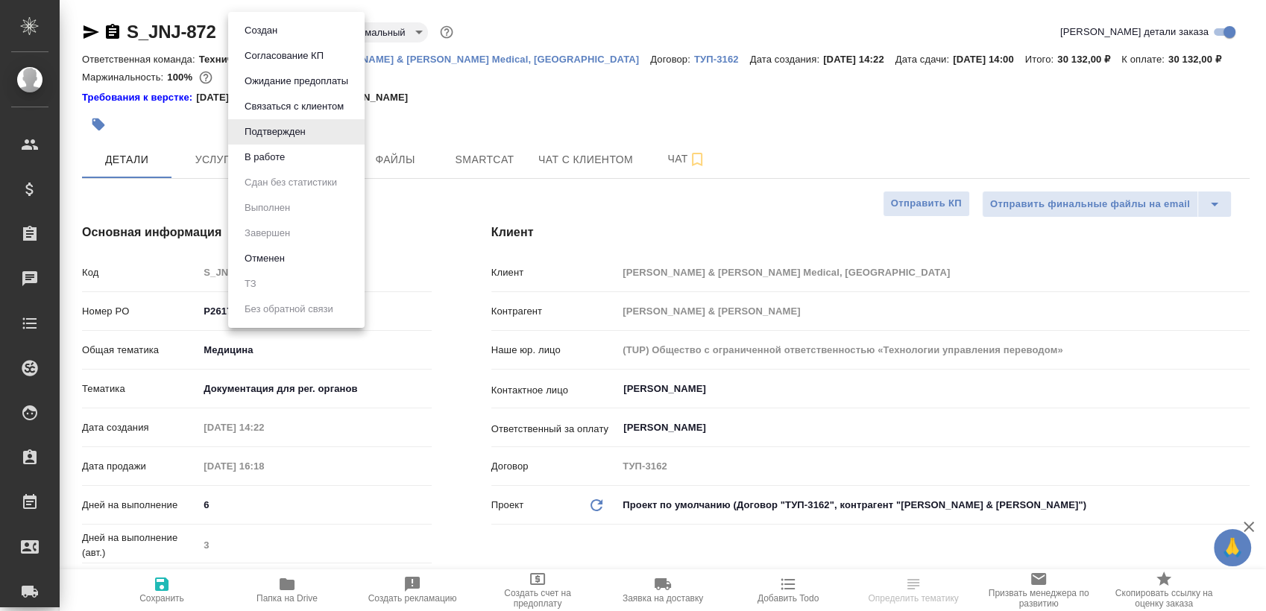
type textarea "x"
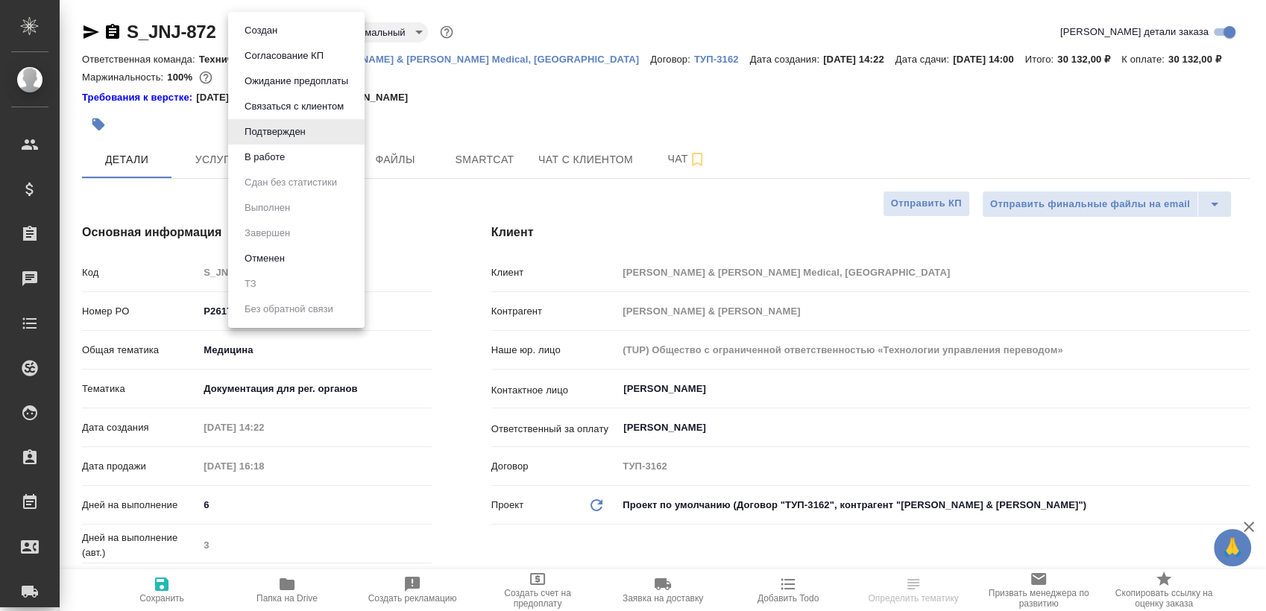
type textarea "x"
click at [282, 149] on button "В работе" at bounding box center [264, 157] width 49 height 16
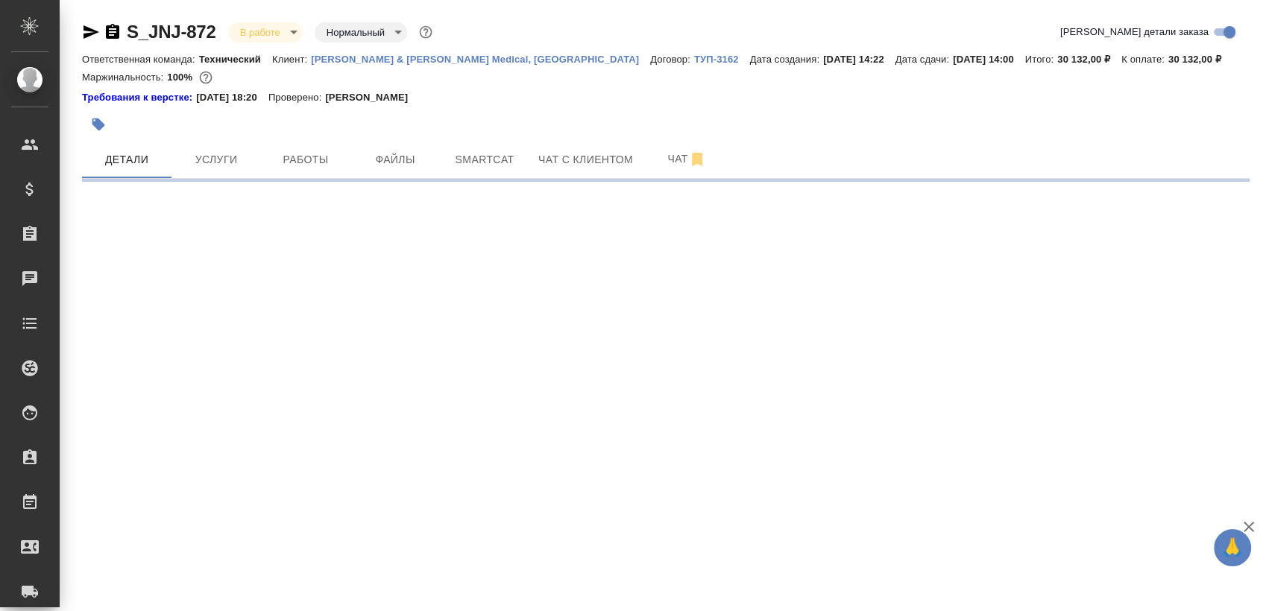
select select "RU"
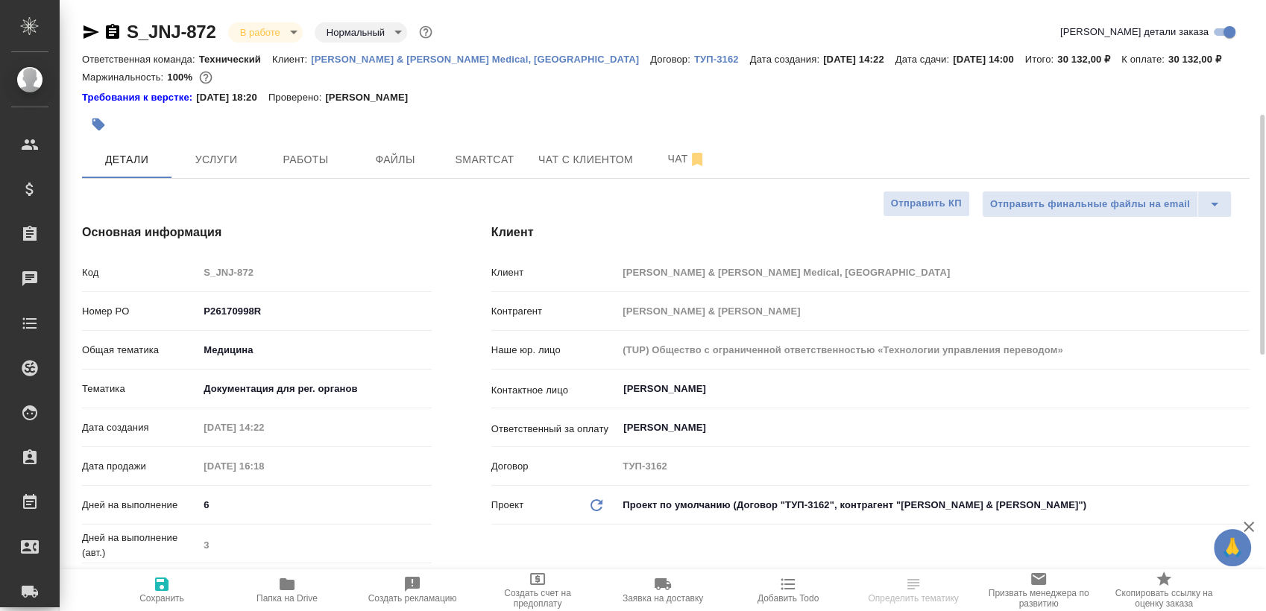
type textarea "x"
click at [647, 163] on button "Чат" at bounding box center [686, 159] width 89 height 37
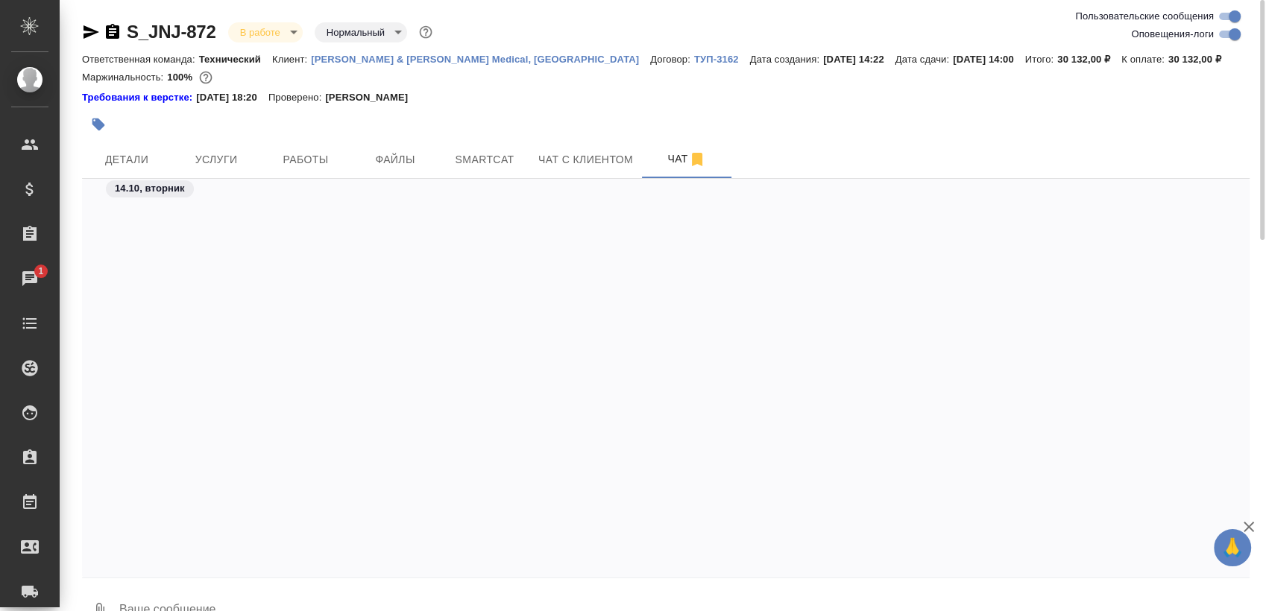
scroll to position [3915, 0]
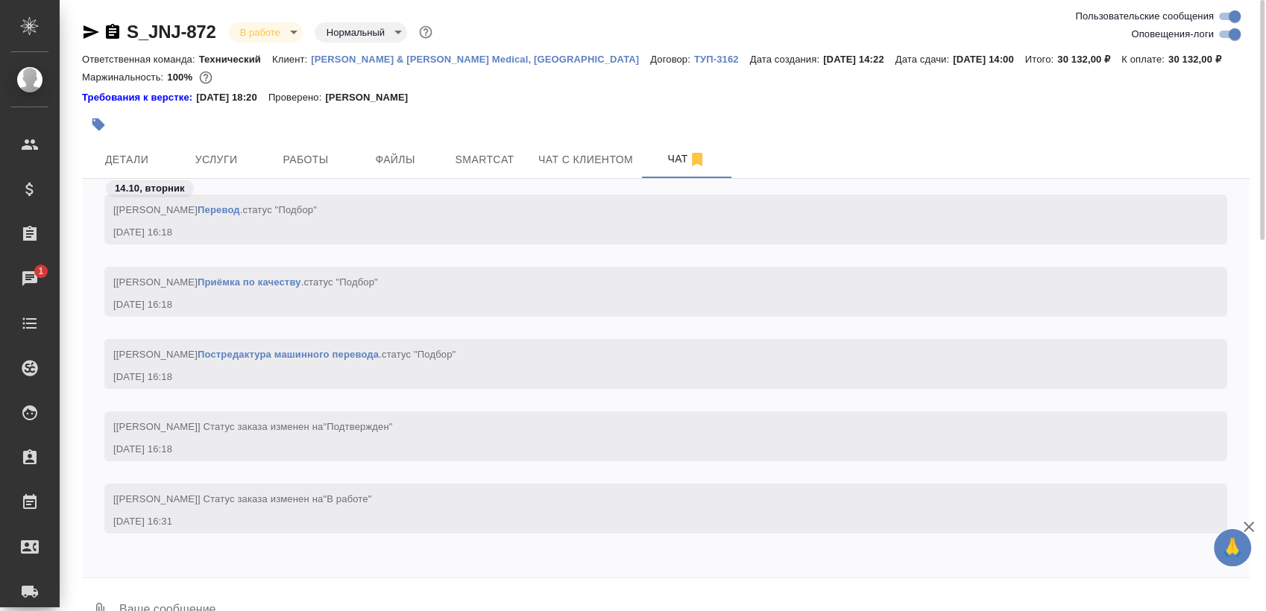
click at [1236, 30] on input "Оповещения-логи" at bounding box center [1234, 34] width 54 height 18
checkbox input "false"
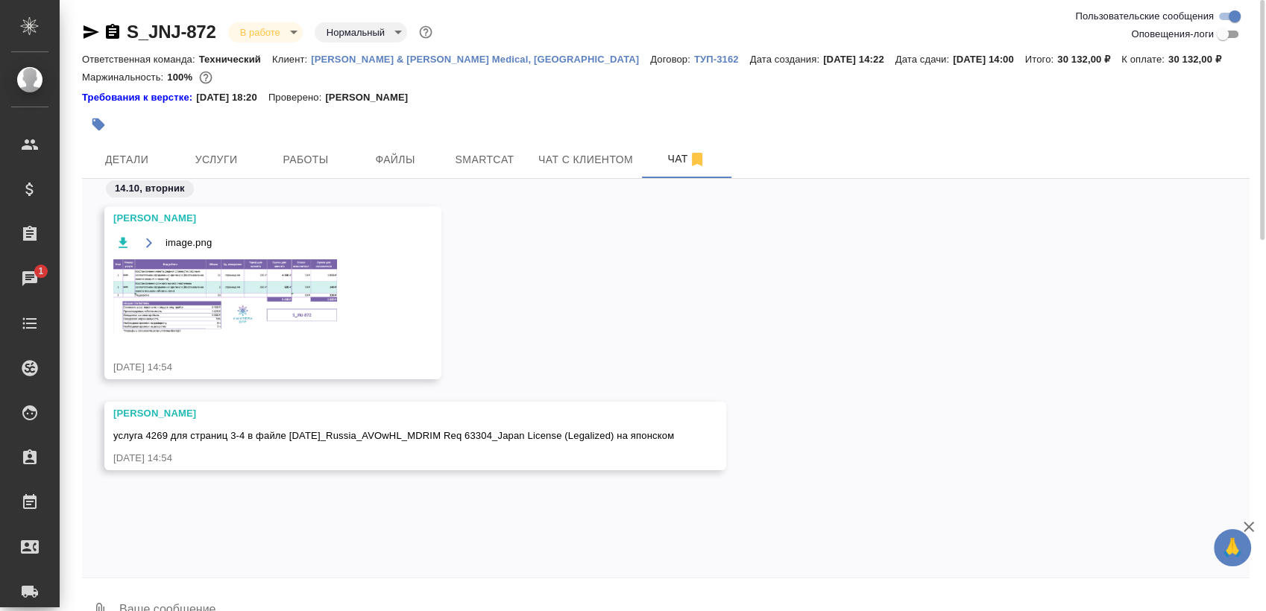
scroll to position [0, 0]
click at [236, 307] on img at bounding box center [225, 296] width 224 height 75
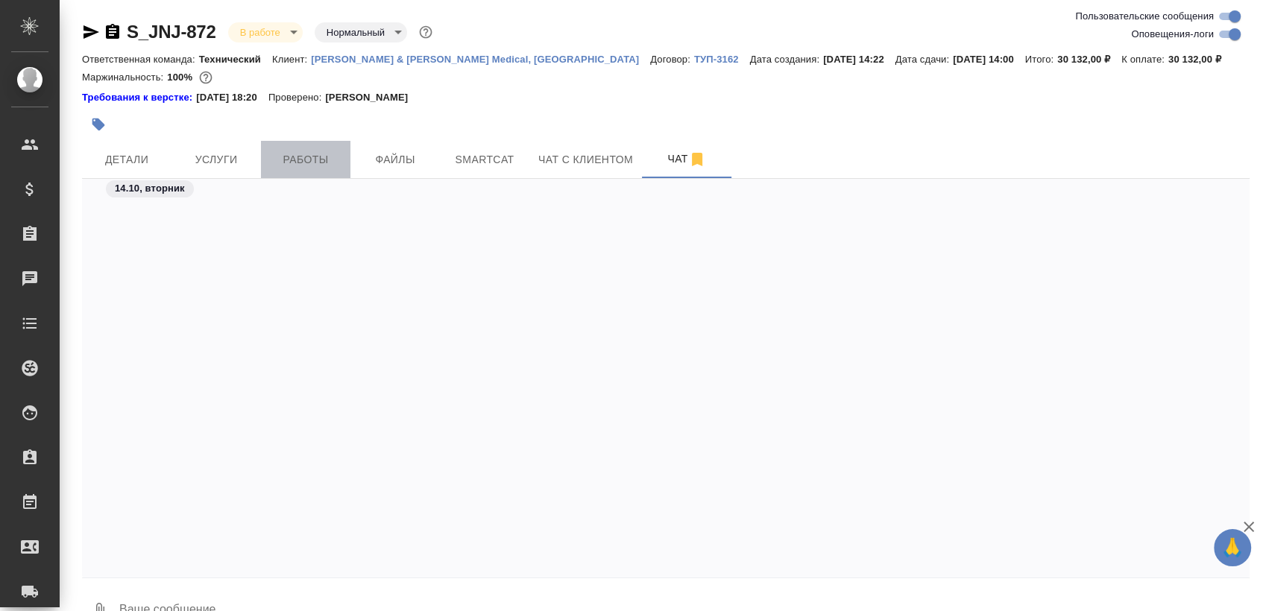
click at [326, 159] on span "Работы" at bounding box center [306, 160] width 72 height 19
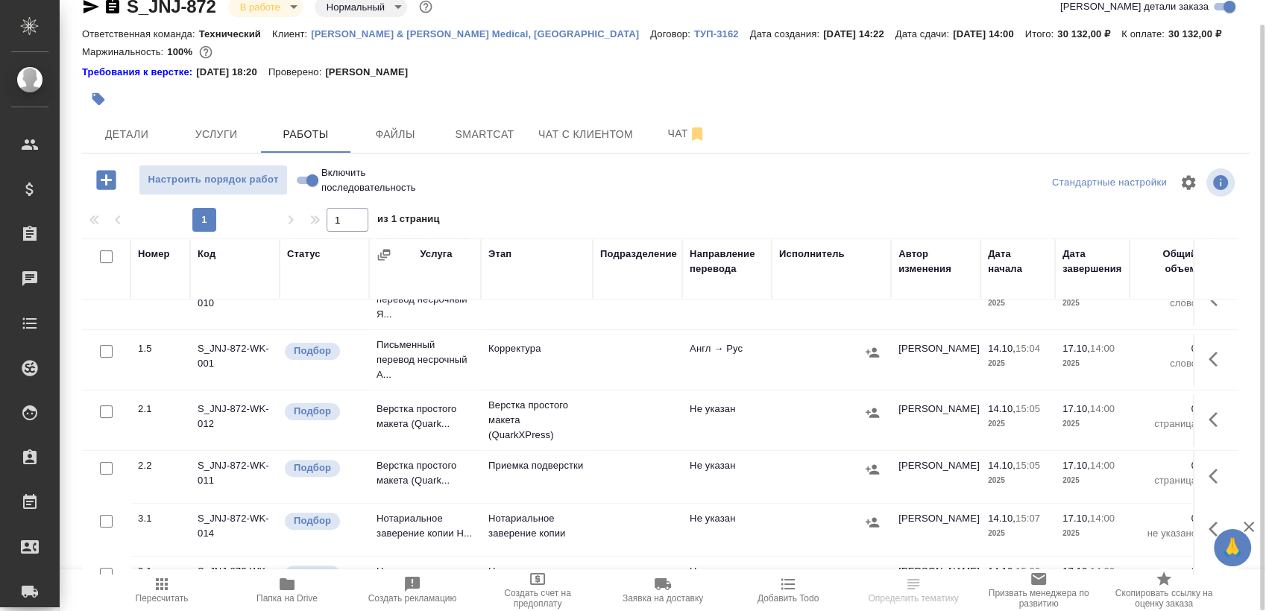
scroll to position [525, 0]
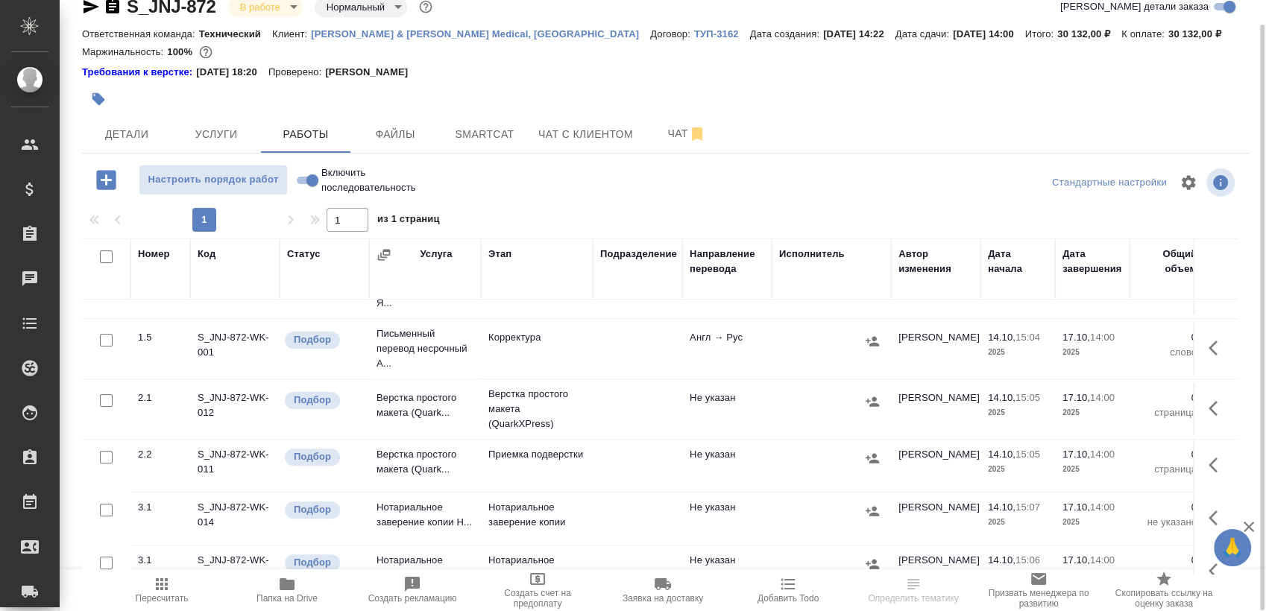
click at [1208, 408] on icon "button" at bounding box center [1217, 409] width 18 height 18
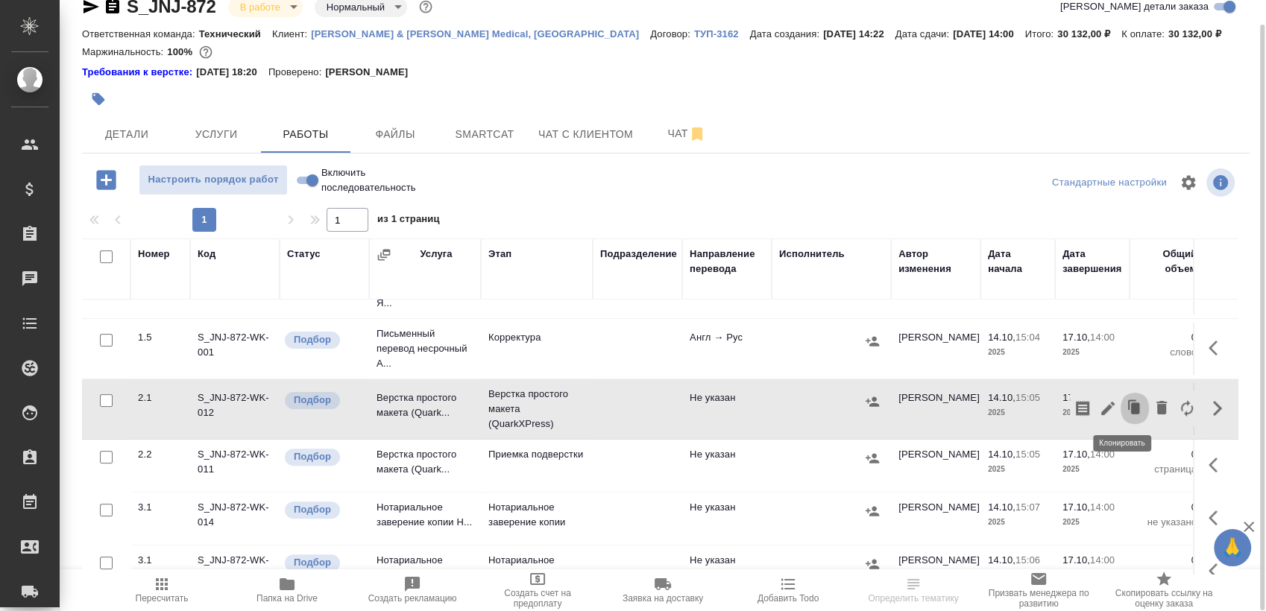
click at [1131, 405] on icon "button" at bounding box center [1135, 407] width 9 height 11
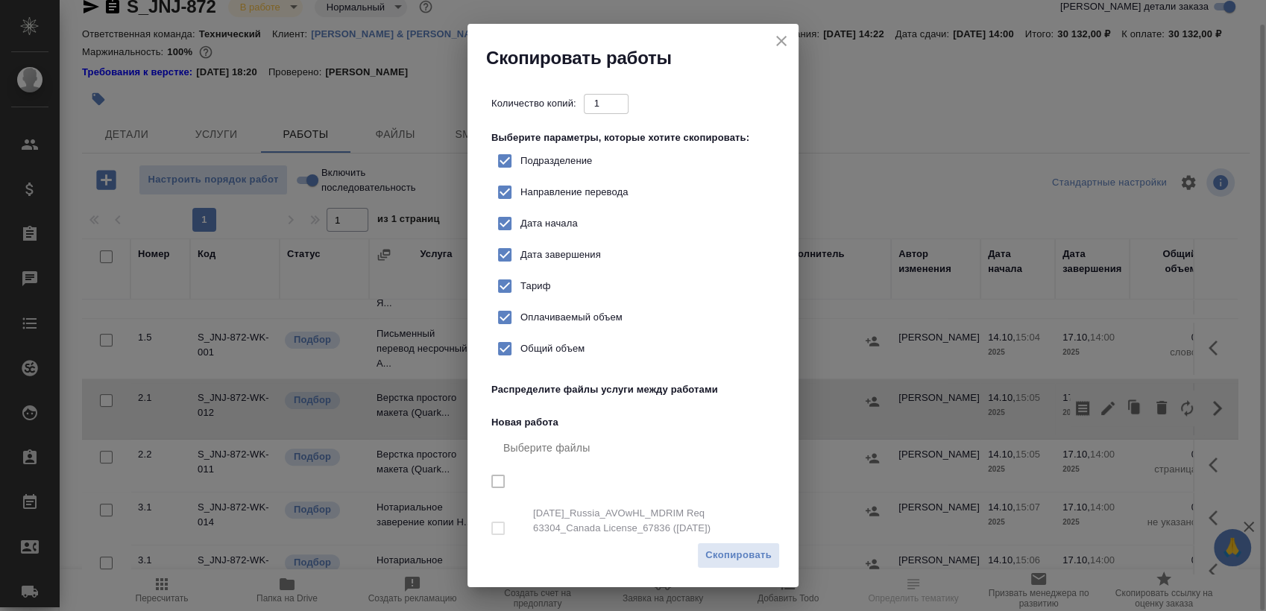
checkbox input "true"
click at [745, 552] on span "Скопировать" at bounding box center [738, 555] width 66 height 17
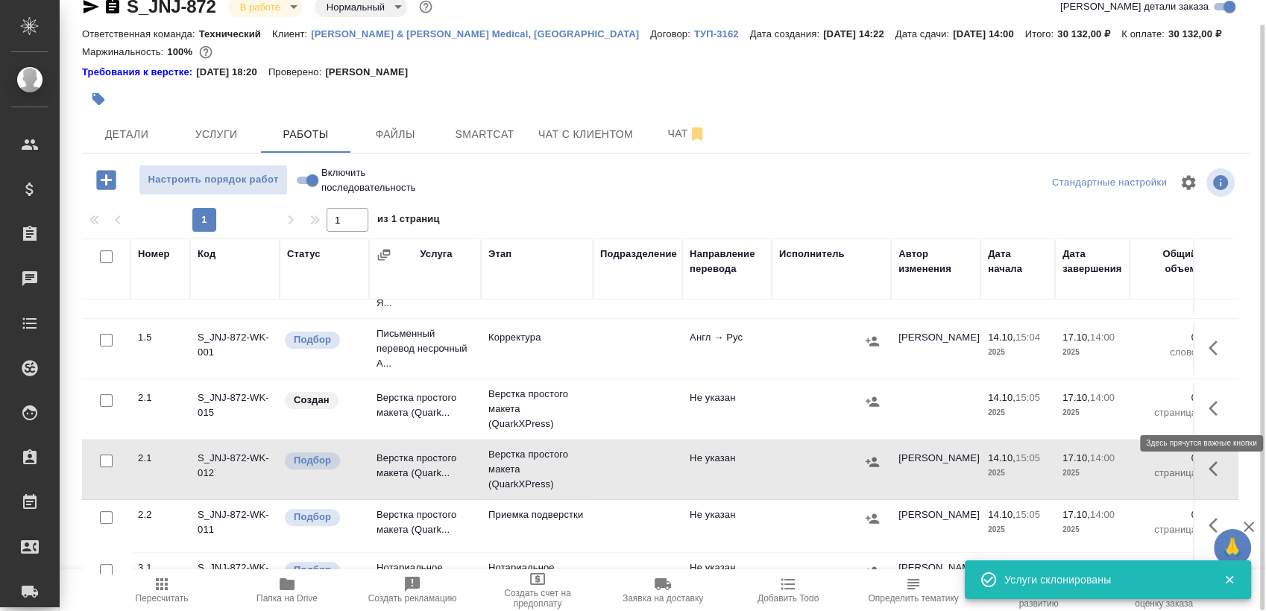
click at [1208, 404] on icon "button" at bounding box center [1217, 409] width 18 height 18
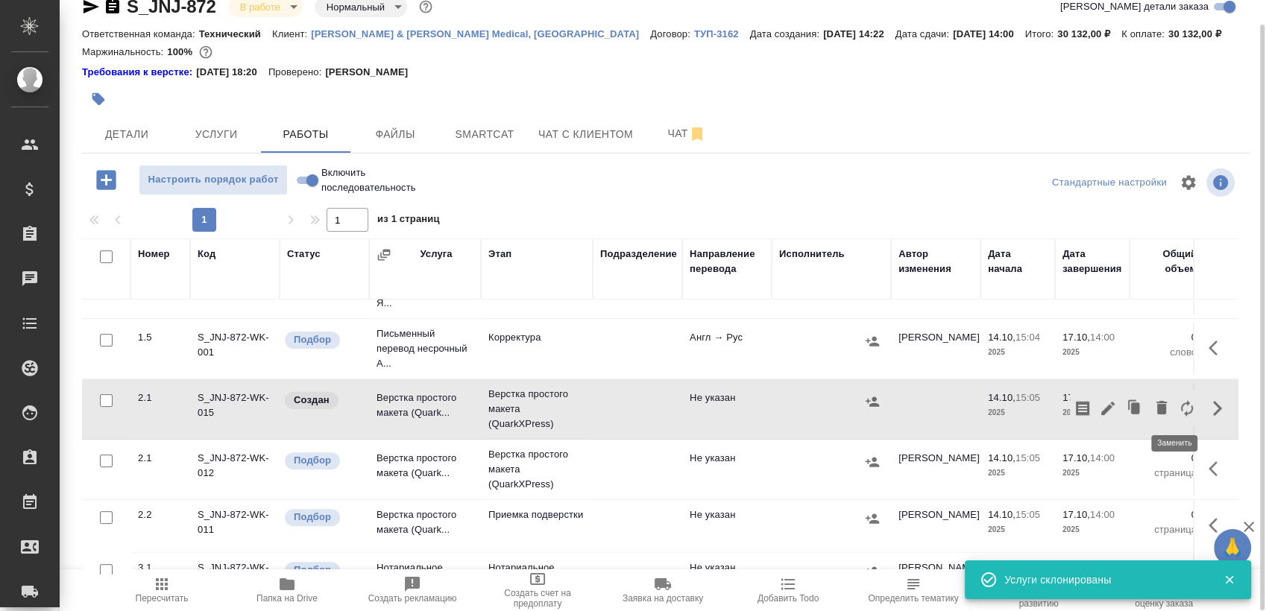
click at [1178, 407] on icon "button" at bounding box center [1187, 409] width 18 height 18
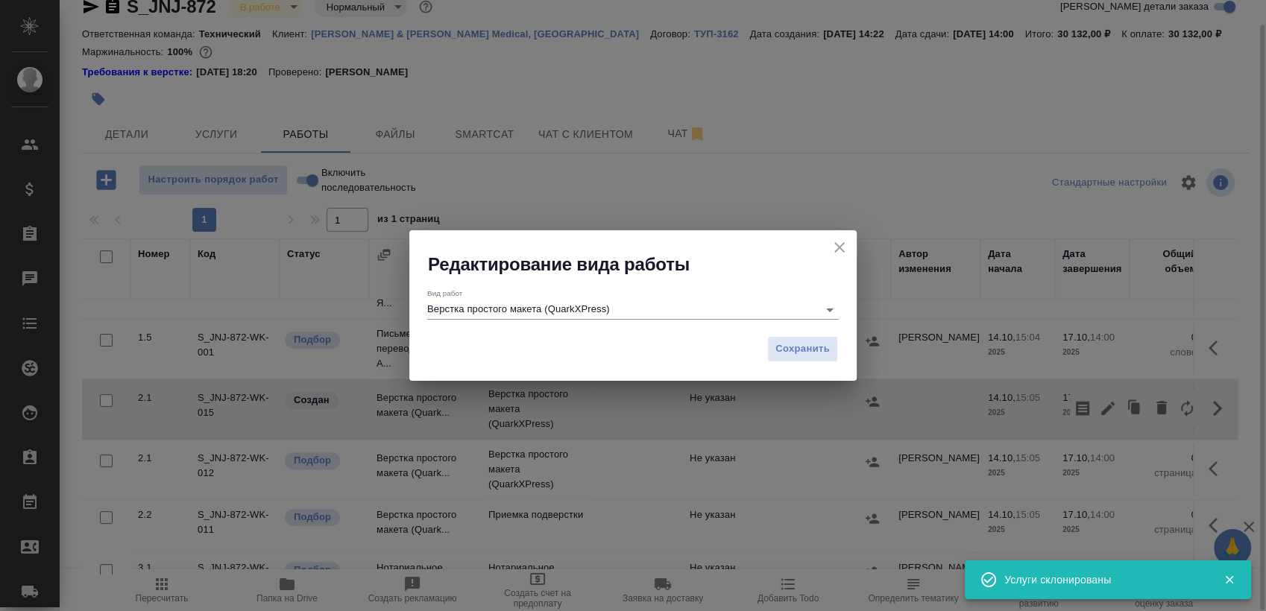
click at [517, 316] on input "Верстка простого макета (QuarkXPress)" at bounding box center [618, 309] width 383 height 18
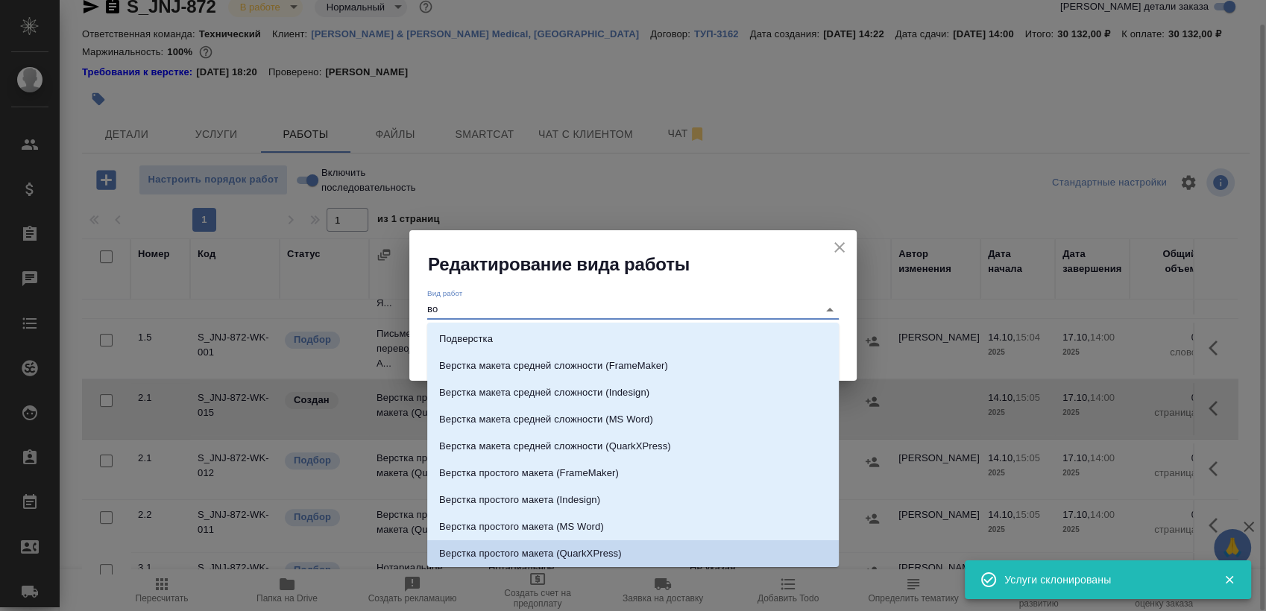
scroll to position [0, 0]
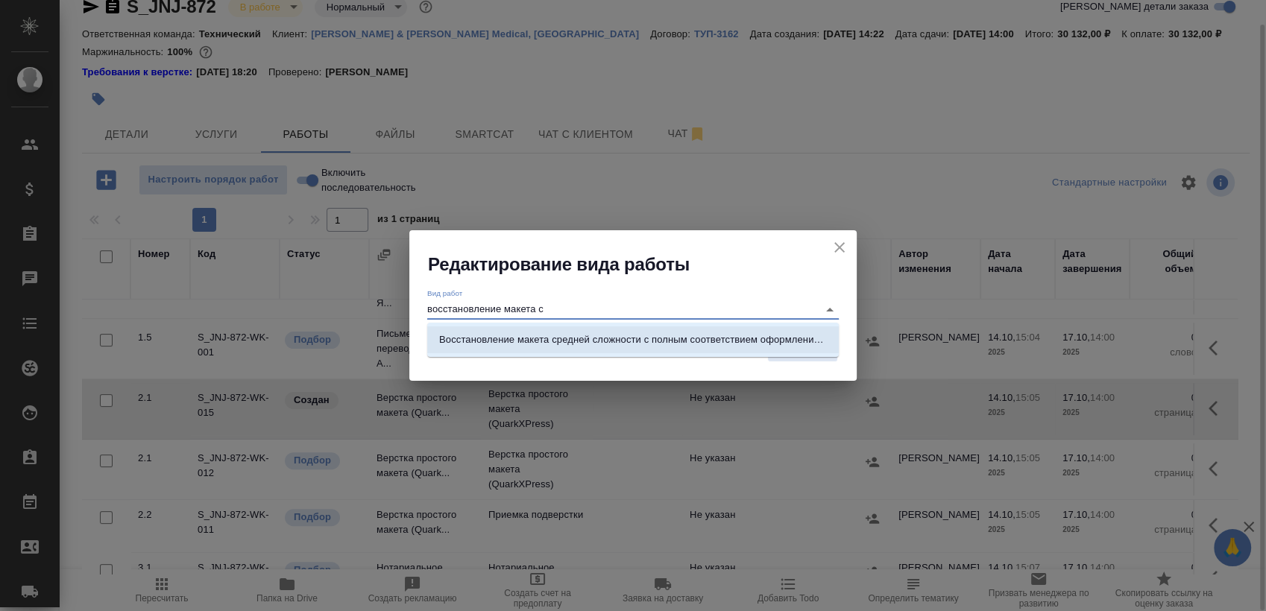
click at [529, 331] on li "Восстановление макета средней сложности с полным соответствием оформлению ориги…" at bounding box center [632, 339] width 411 height 27
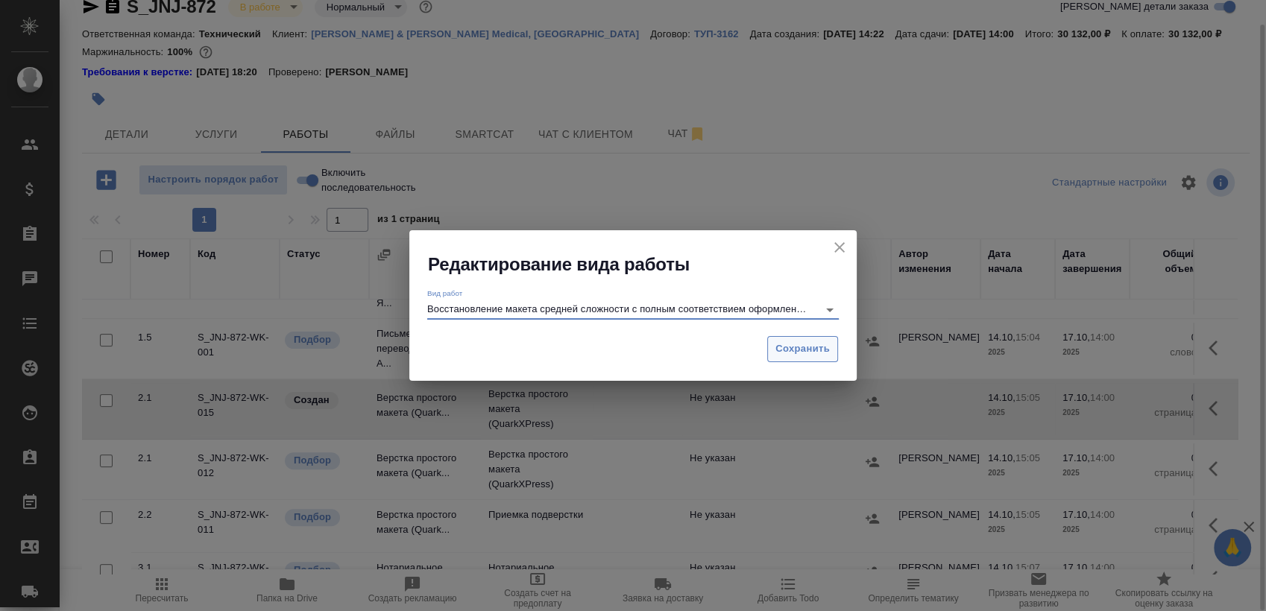
type input "Восстановление макета средней сложности с полным соответствием оформлению ориги…"
click at [812, 344] on span "Сохранить" at bounding box center [802, 349] width 54 height 17
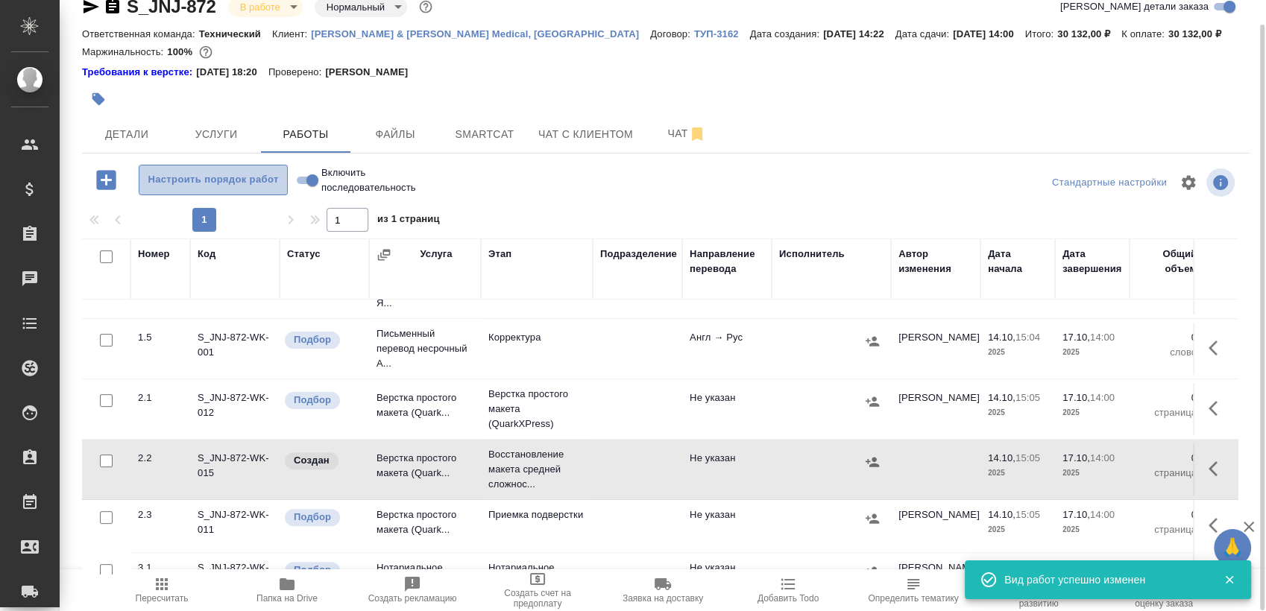
click at [186, 183] on span "Настроить порядок работ" at bounding box center [213, 179] width 133 height 17
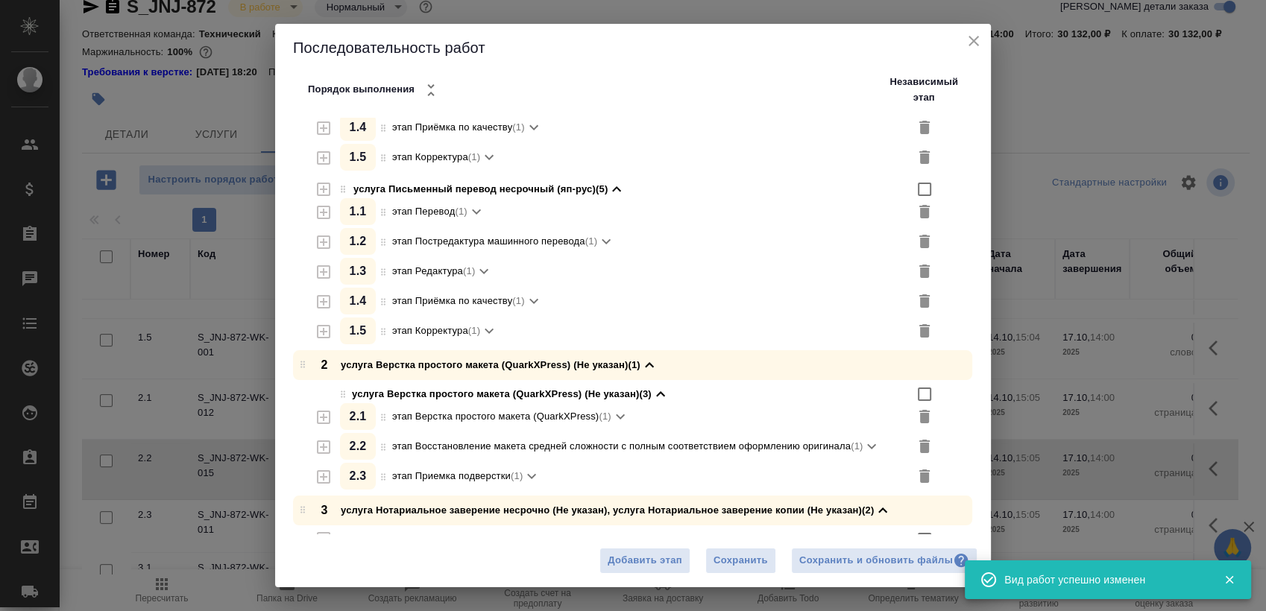
scroll to position [274, 0]
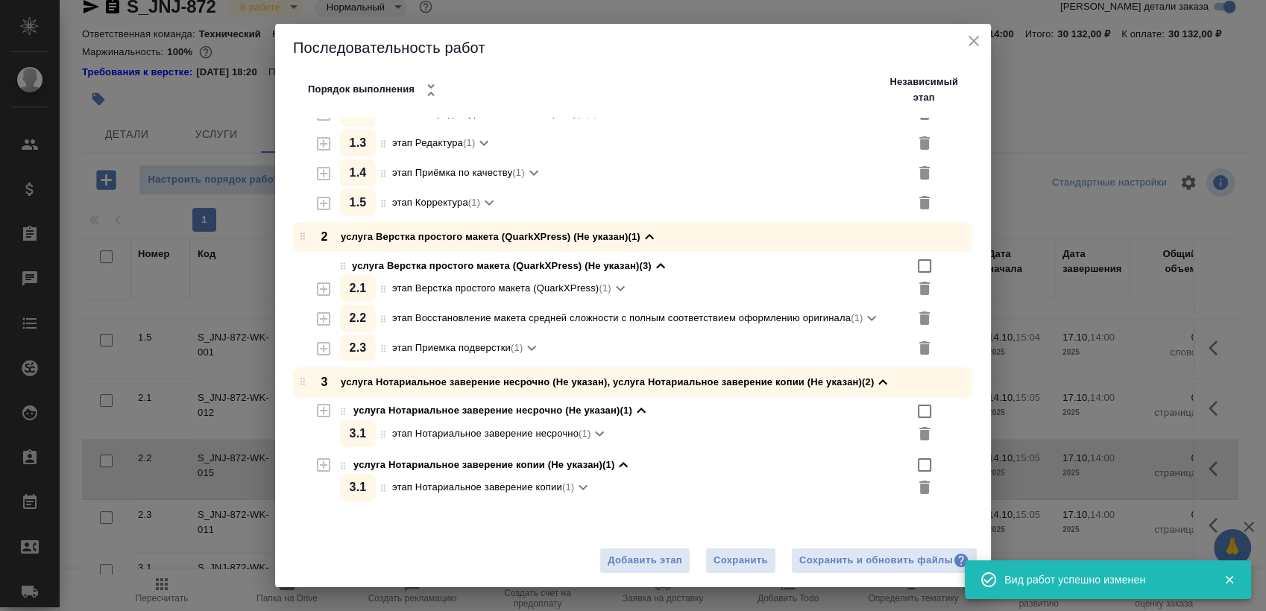
click at [316, 320] on icon "button" at bounding box center [324, 319] width 18 height 18
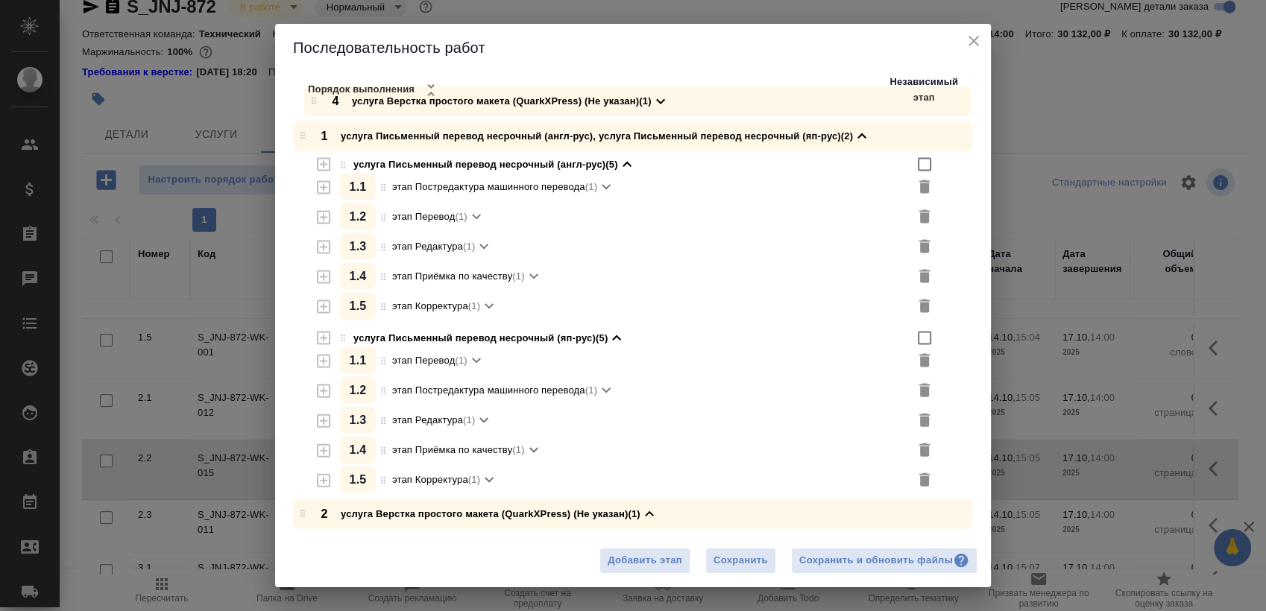
scroll to position [0, 0]
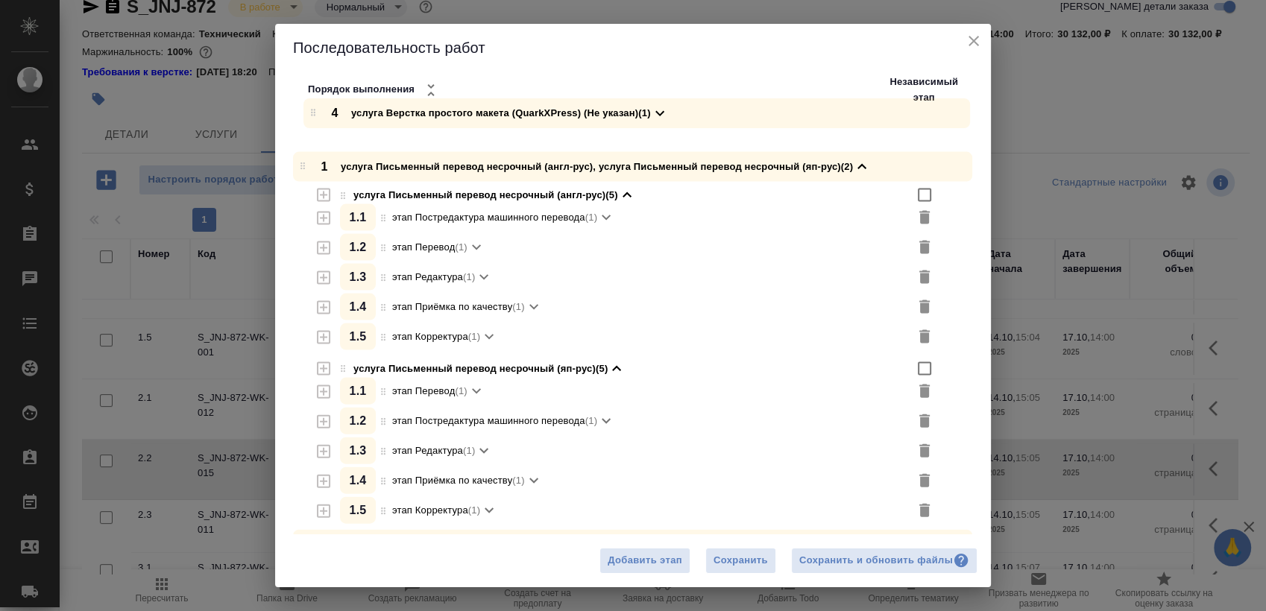
drag, startPoint x: 303, startPoint y: 496, endPoint x: 310, endPoint y: 113, distance: 383.2
click at [310, 113] on div "Последовательность работ Порядок выполнения Независимый этап 1 услуга Письменны…" at bounding box center [633, 305] width 716 height 563
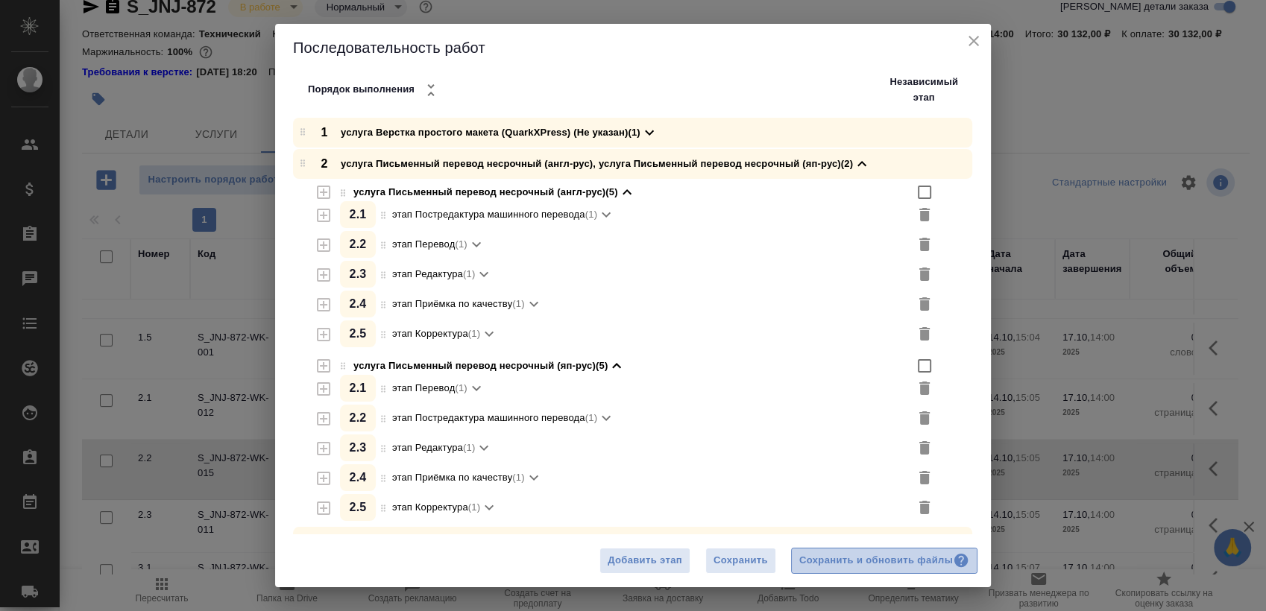
click at [859, 548] on button "Сохранить и обновить файлы" at bounding box center [884, 561] width 186 height 26
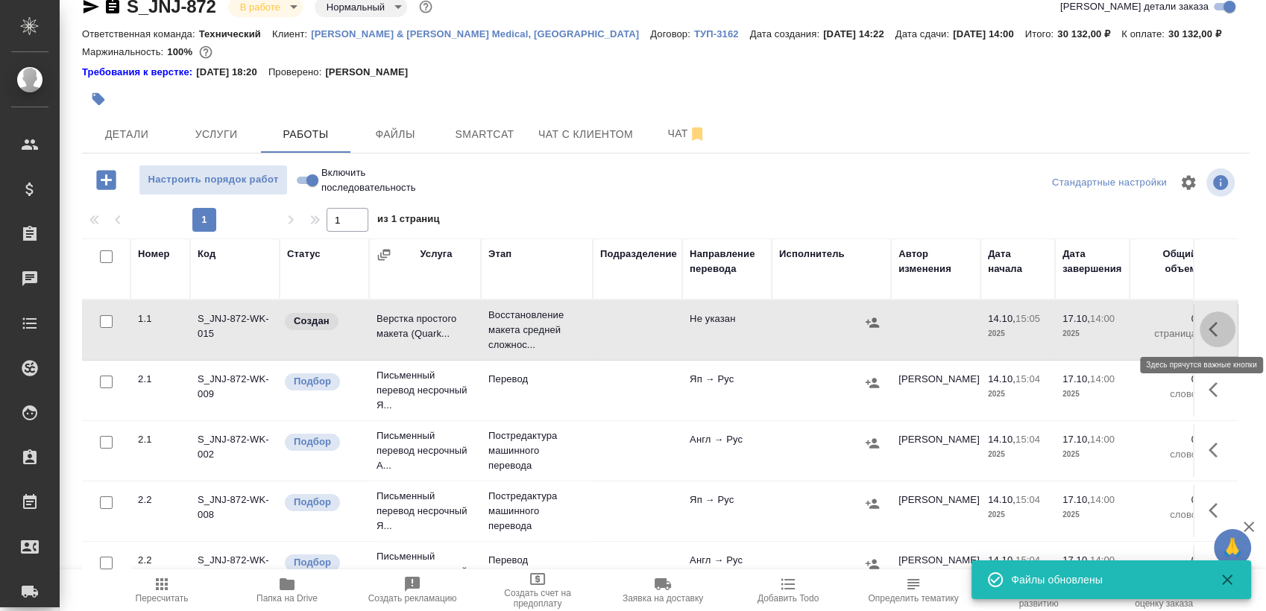
click at [1208, 332] on icon "button" at bounding box center [1217, 330] width 18 height 18
click at [1099, 330] on icon "button" at bounding box center [1108, 330] width 18 height 18
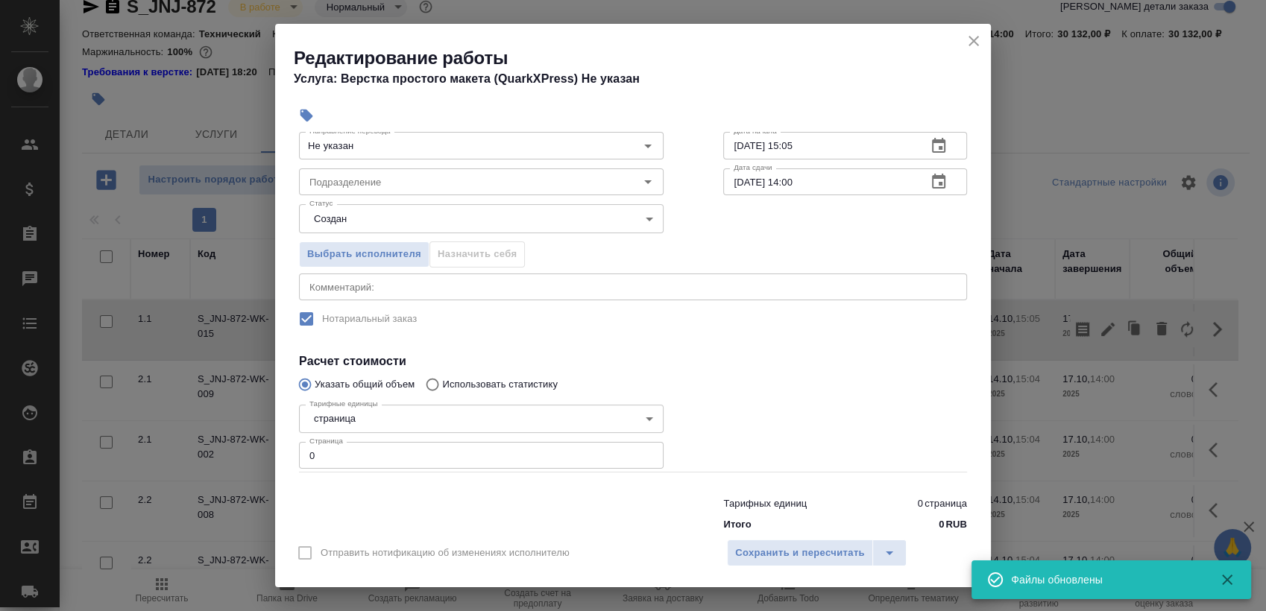
scroll to position [121, 0]
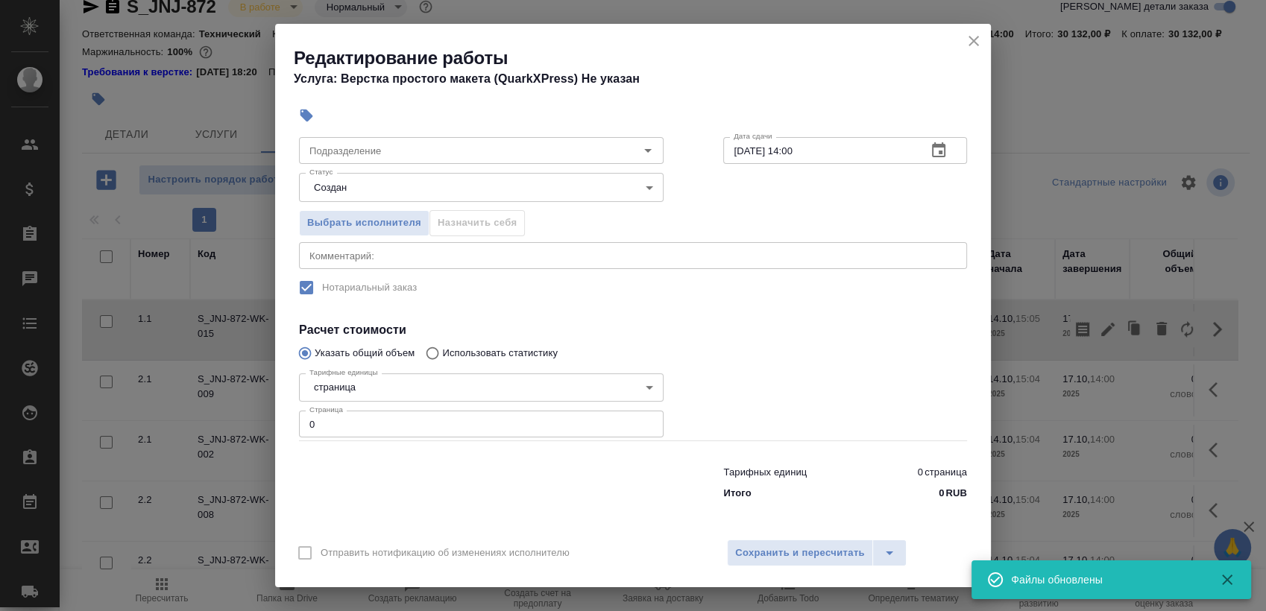
click at [328, 426] on input "0" at bounding box center [481, 424] width 364 height 27
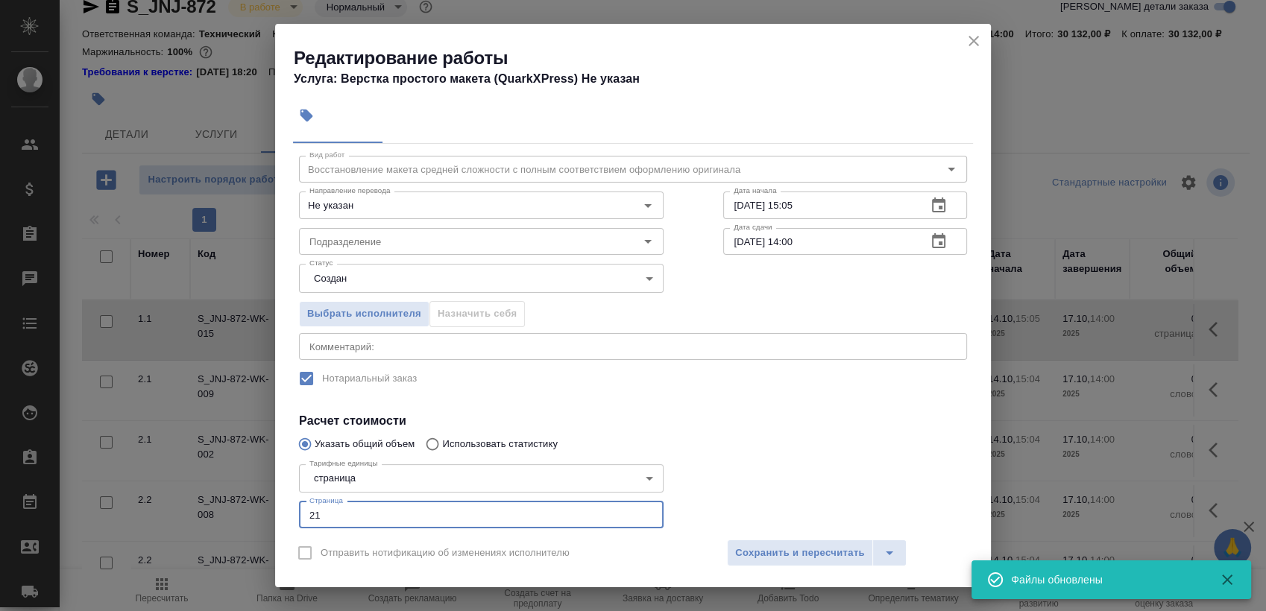
scroll to position [0, 0]
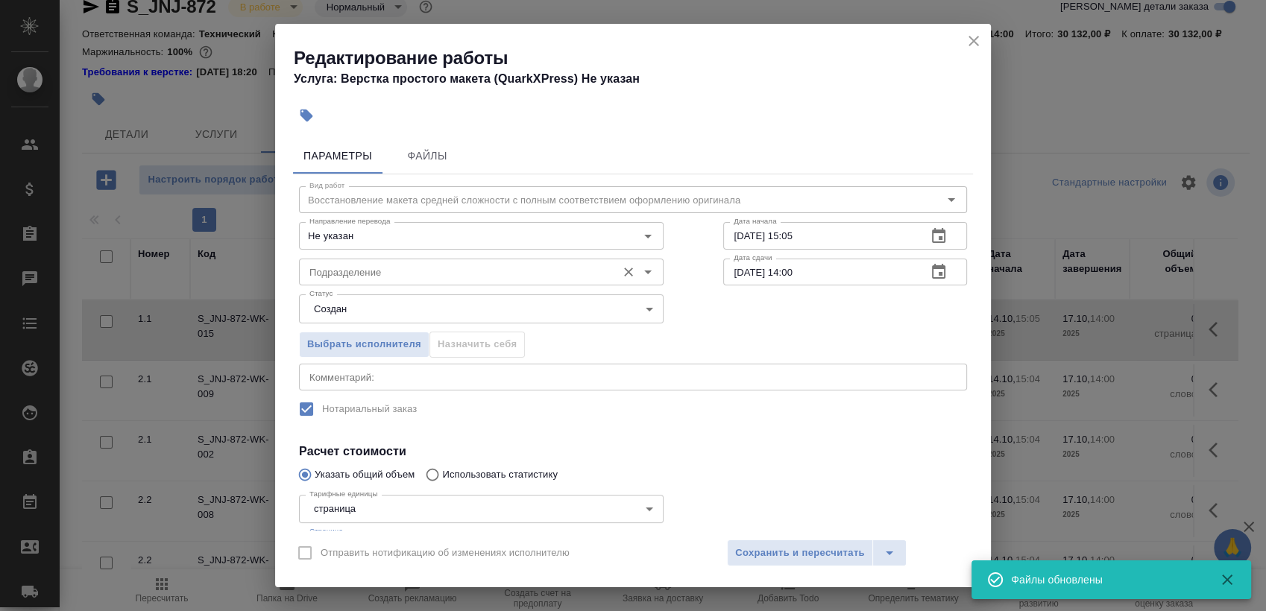
type input "21"
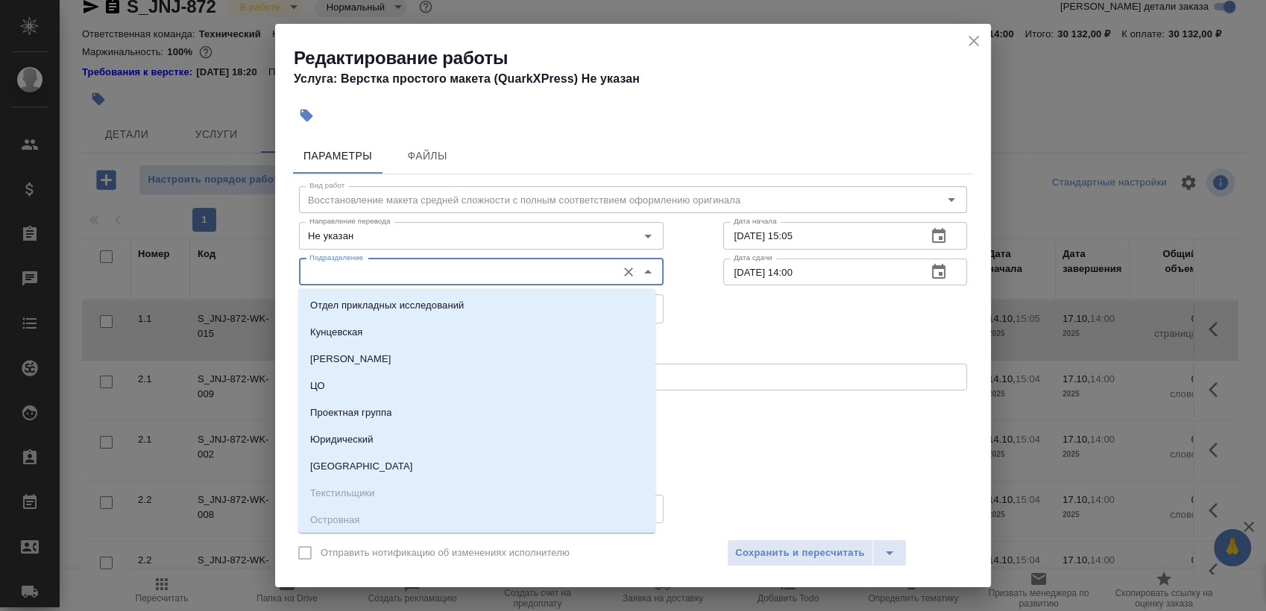
click at [407, 275] on input "Подразделение" at bounding box center [456, 272] width 306 height 18
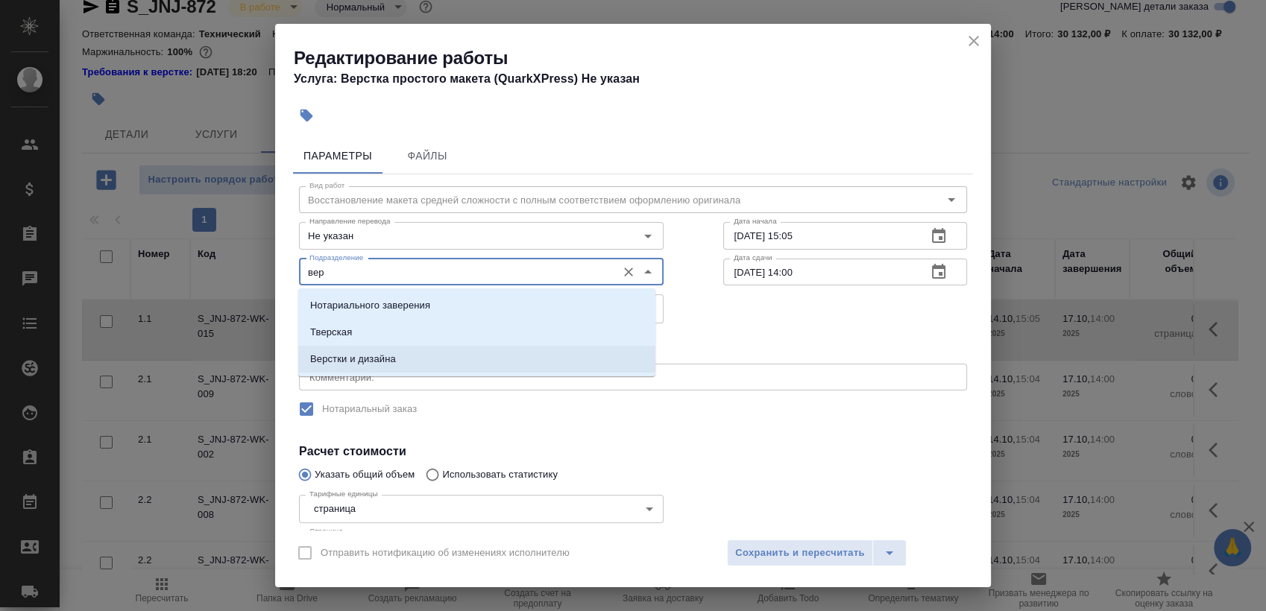
click at [394, 352] on p "Верстки и дизайна" at bounding box center [353, 359] width 86 height 15
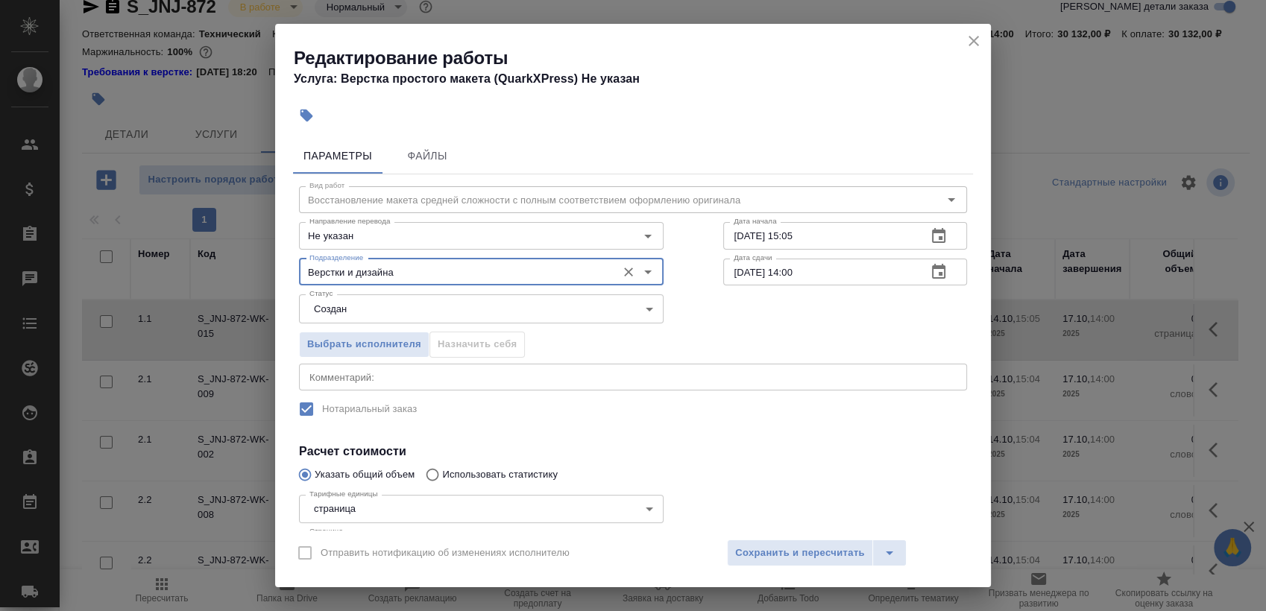
type input "Верстки и дизайна"
click at [398, 313] on body "🙏 .cls-1 fill:#fff; AWATERA [PERSON_NAME] Спецификации Заказы 0 Чаты Todo Проек…" at bounding box center [633, 305] width 1266 height 611
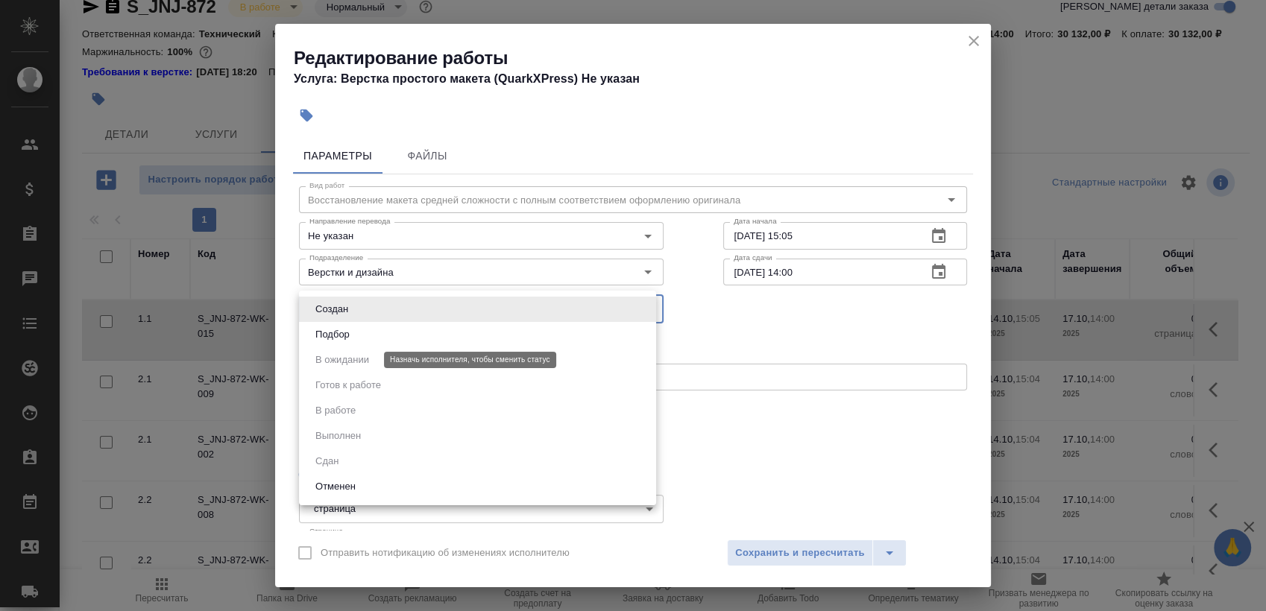
click at [379, 339] on li "Подбор" at bounding box center [477, 334] width 357 height 25
type input "recruiting"
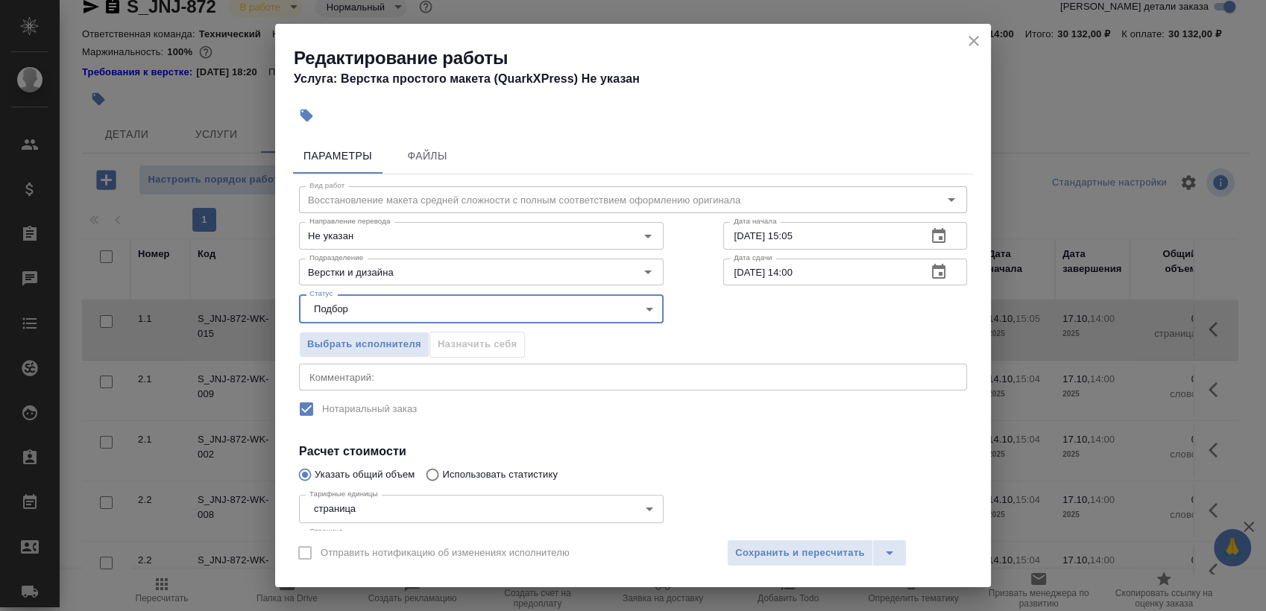
click at [921, 241] on button "button" at bounding box center [939, 236] width 36 height 36
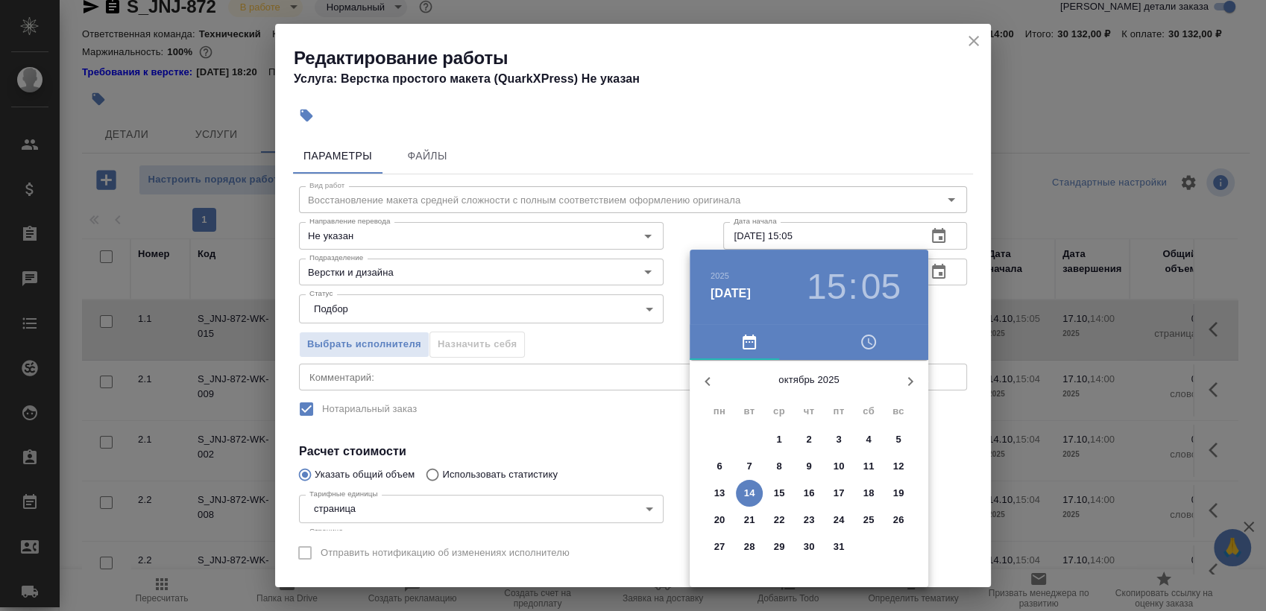
click at [751, 493] on p "14" at bounding box center [749, 493] width 11 height 15
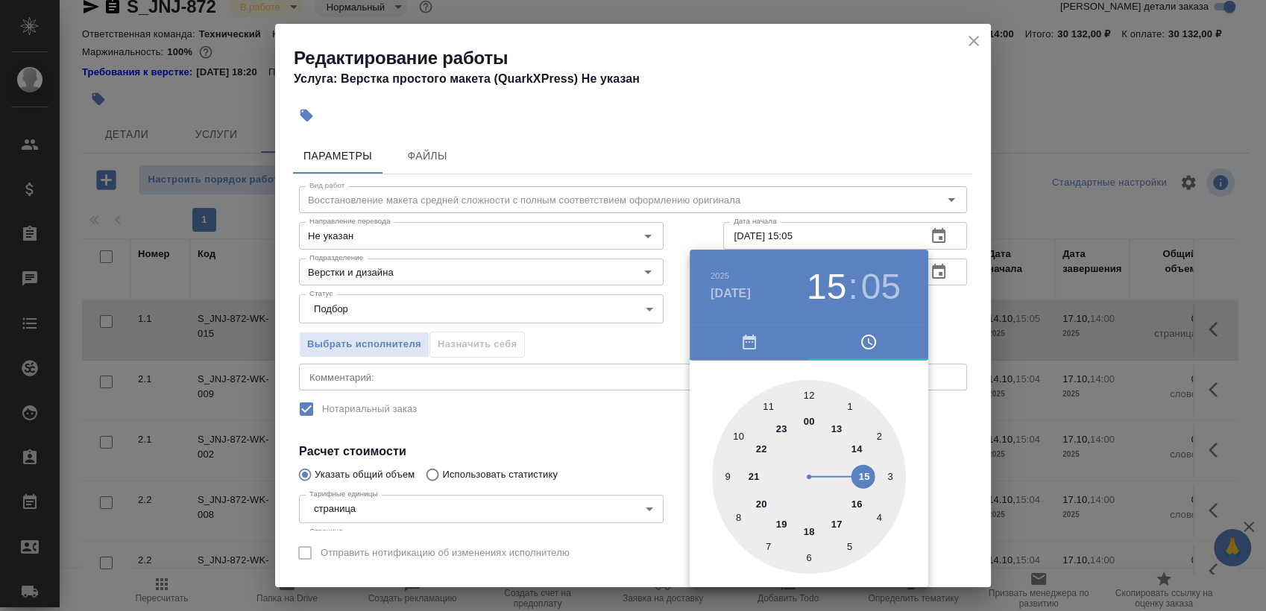
click at [862, 498] on div at bounding box center [809, 477] width 194 height 194
click at [799, 562] on div at bounding box center [809, 477] width 194 height 194
click at [806, 555] on div at bounding box center [809, 477] width 194 height 194
type input "[DATE] 16:30"
click at [950, 303] on div at bounding box center [633, 305] width 1266 height 611
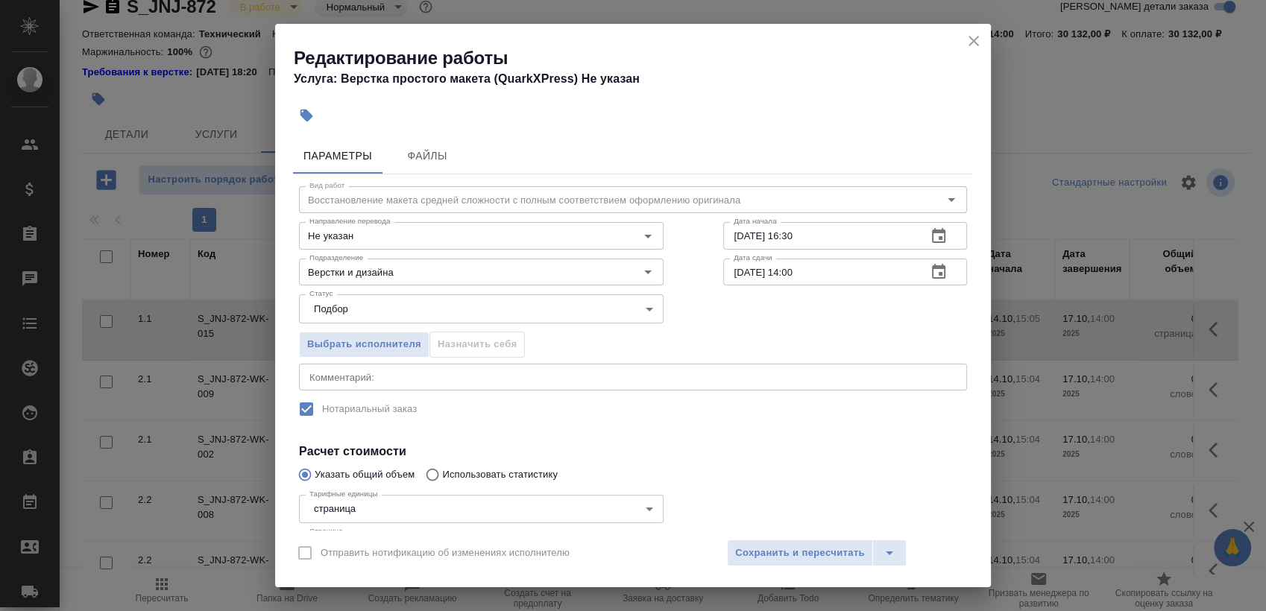
click at [929, 271] on icon "button" at bounding box center [938, 272] width 18 height 18
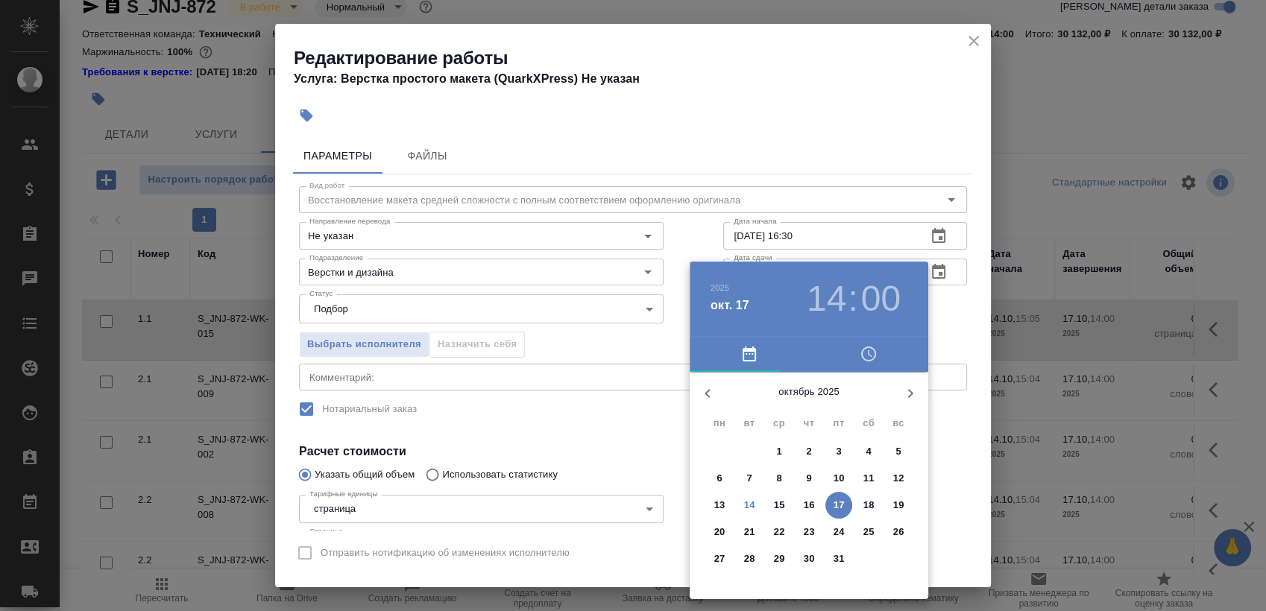
click at [783, 503] on p "15" at bounding box center [779, 505] width 11 height 15
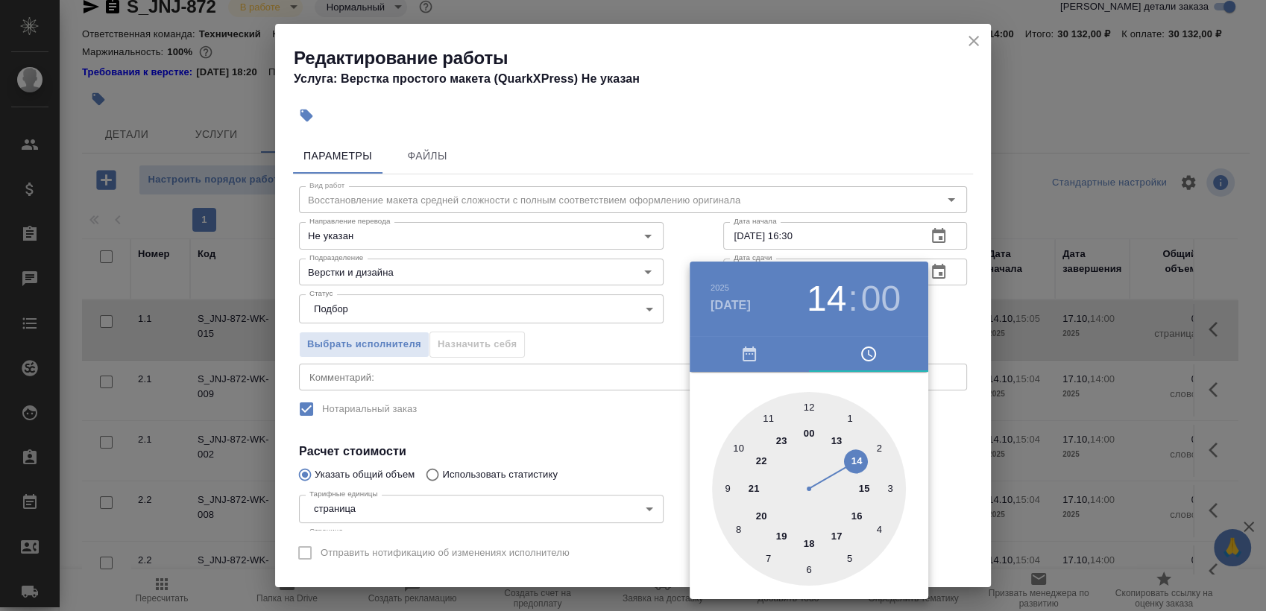
click at [862, 490] on div at bounding box center [809, 489] width 194 height 194
click at [805, 563] on div at bounding box center [809, 489] width 194 height 194
type input "[DATE] 15:30"
click at [938, 318] on div at bounding box center [633, 305] width 1266 height 611
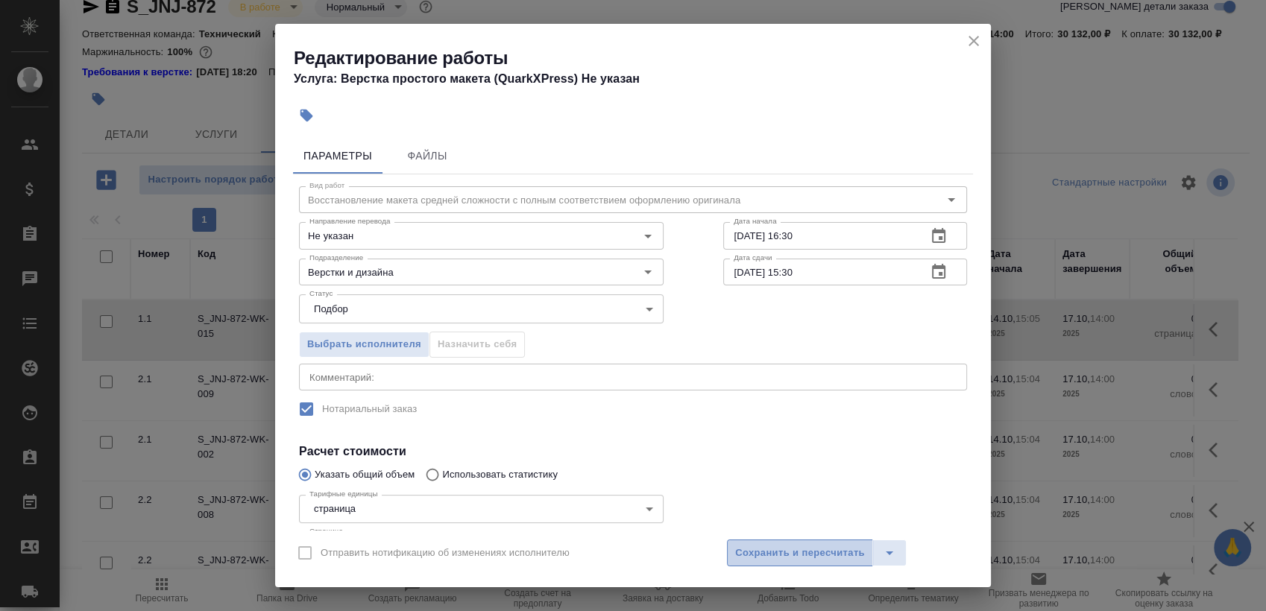
click at [735, 547] on span "Сохранить и пересчитать" at bounding box center [800, 553] width 130 height 17
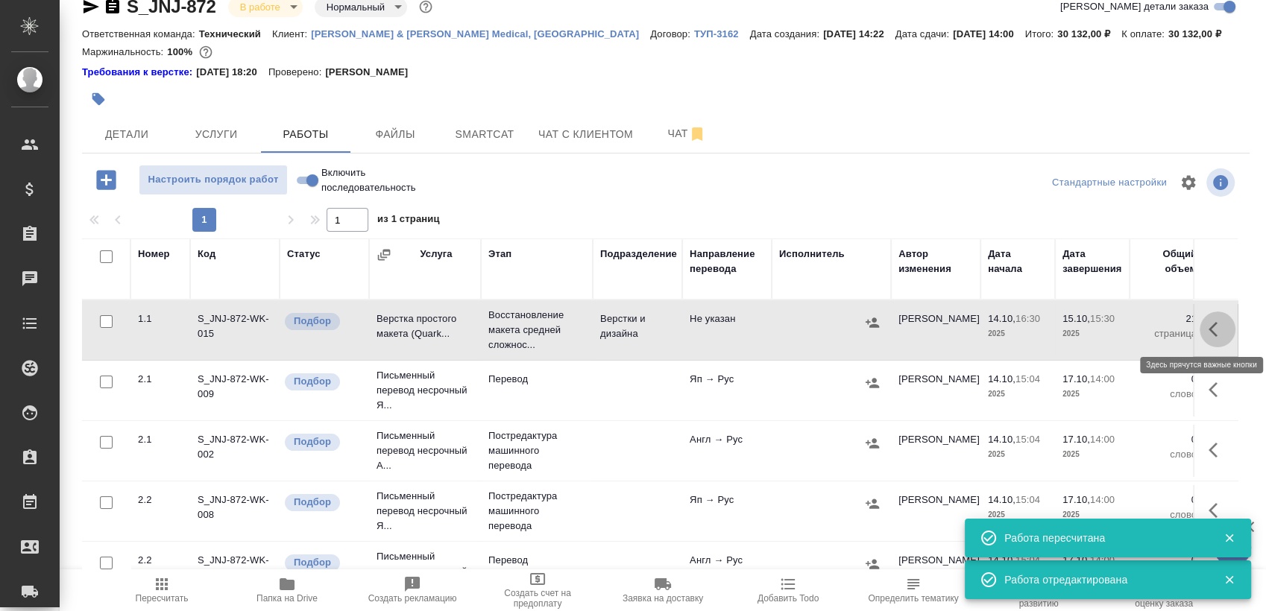
click at [1218, 325] on button "button" at bounding box center [1217, 330] width 36 height 36
click at [1129, 329] on icon "button" at bounding box center [1134, 329] width 21 height 21
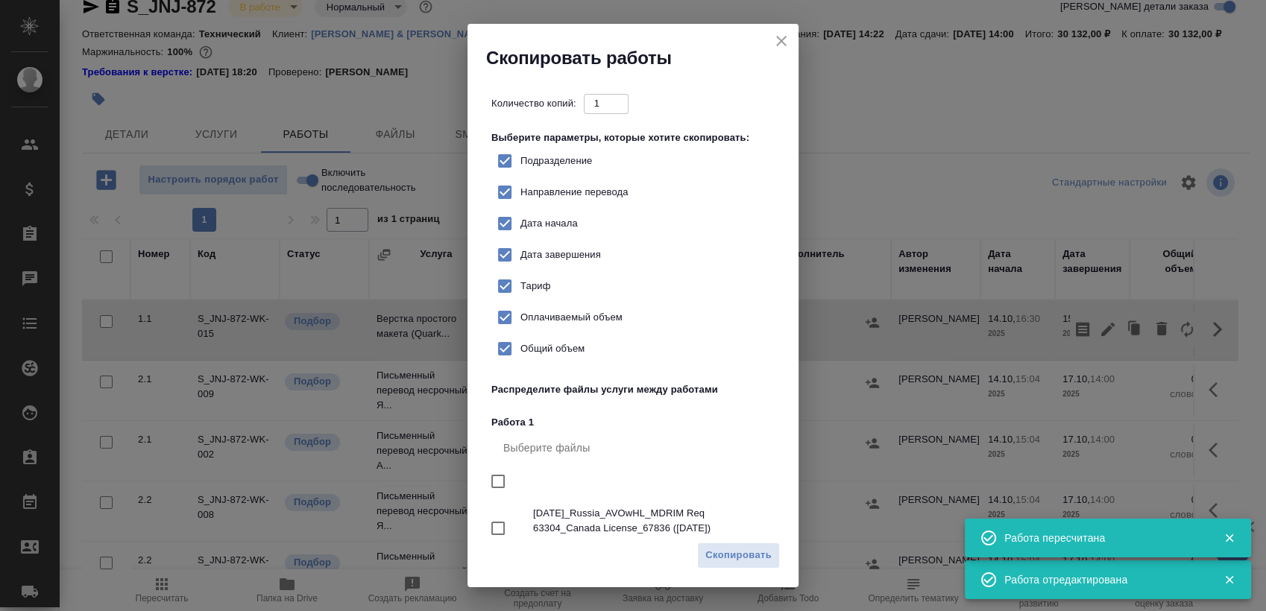
click at [496, 476] on input "checkbox" at bounding box center [497, 481] width 31 height 31
checkbox input "true"
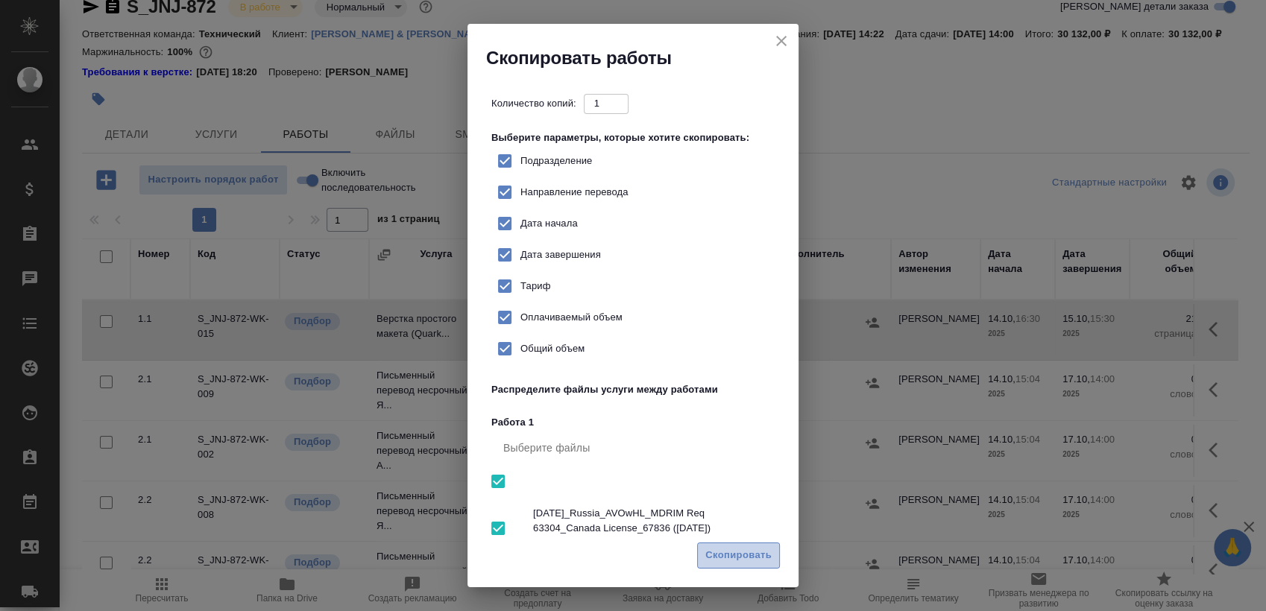
click at [731, 556] on span "Скопировать" at bounding box center [738, 555] width 66 height 17
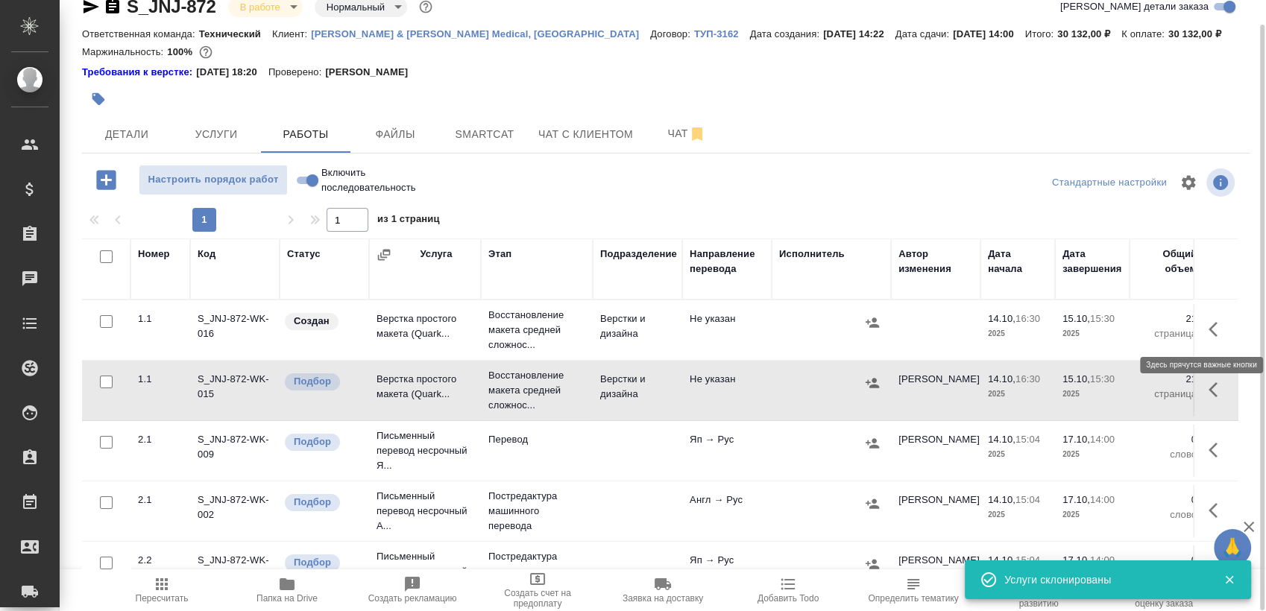
click at [1199, 319] on button "button" at bounding box center [1217, 330] width 36 height 36
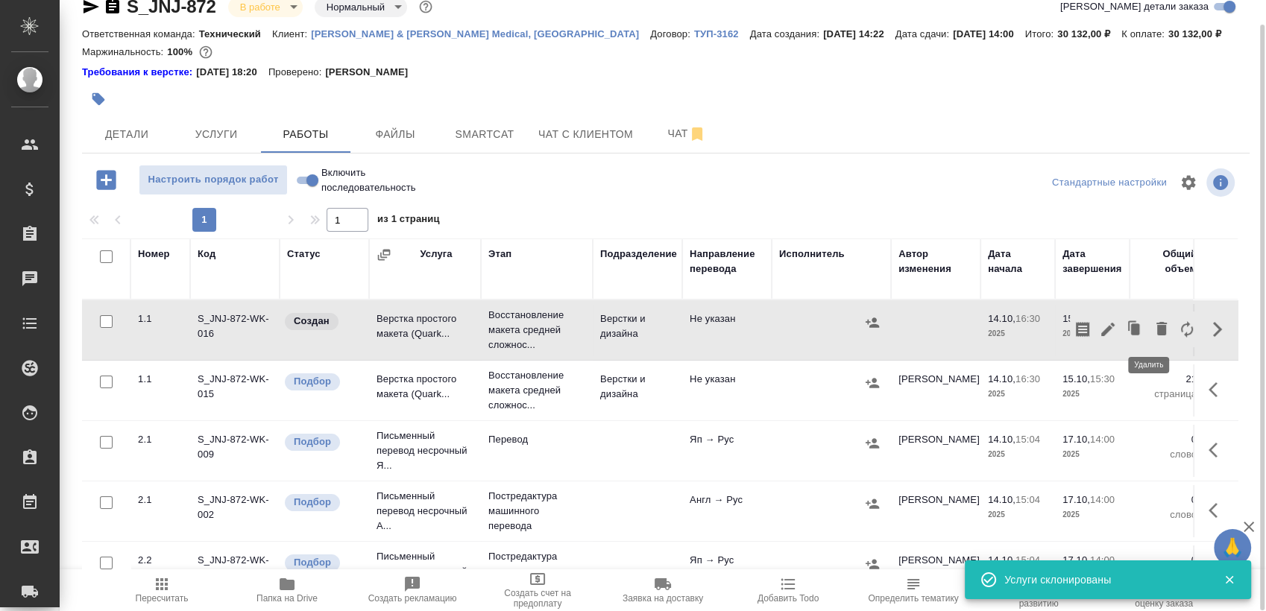
click at [1159, 323] on button "button" at bounding box center [1161, 330] width 25 height 36
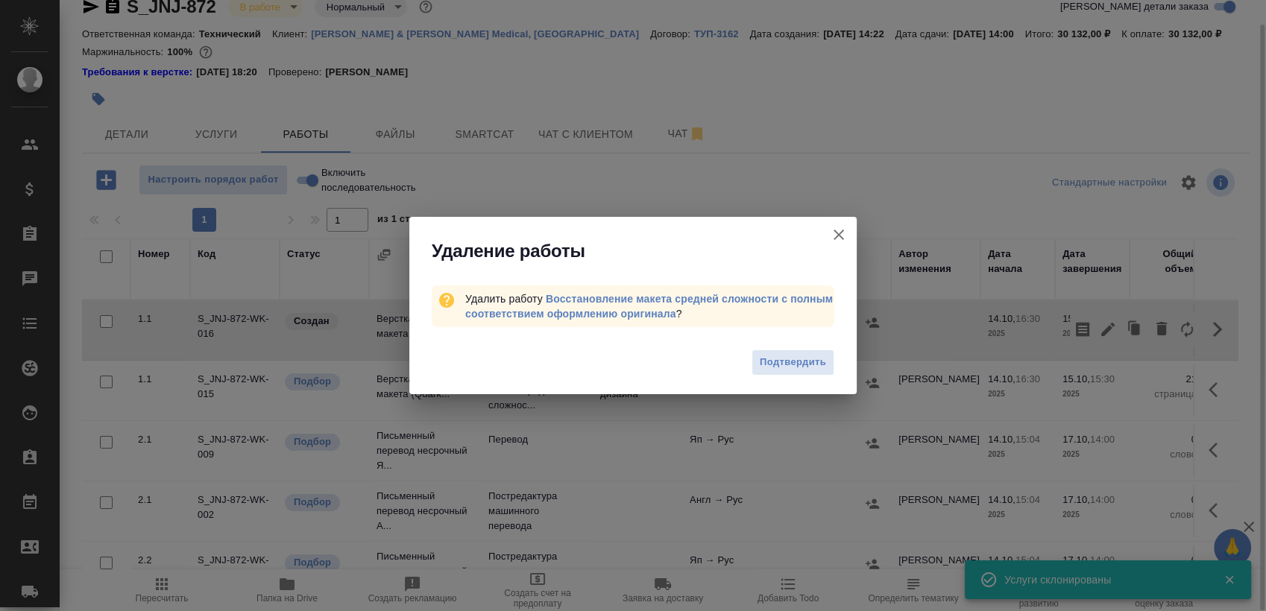
drag, startPoint x: 832, startPoint y: 226, endPoint x: 994, endPoint y: 276, distance: 170.0
click at [833, 230] on icon "button" at bounding box center [839, 235] width 18 height 18
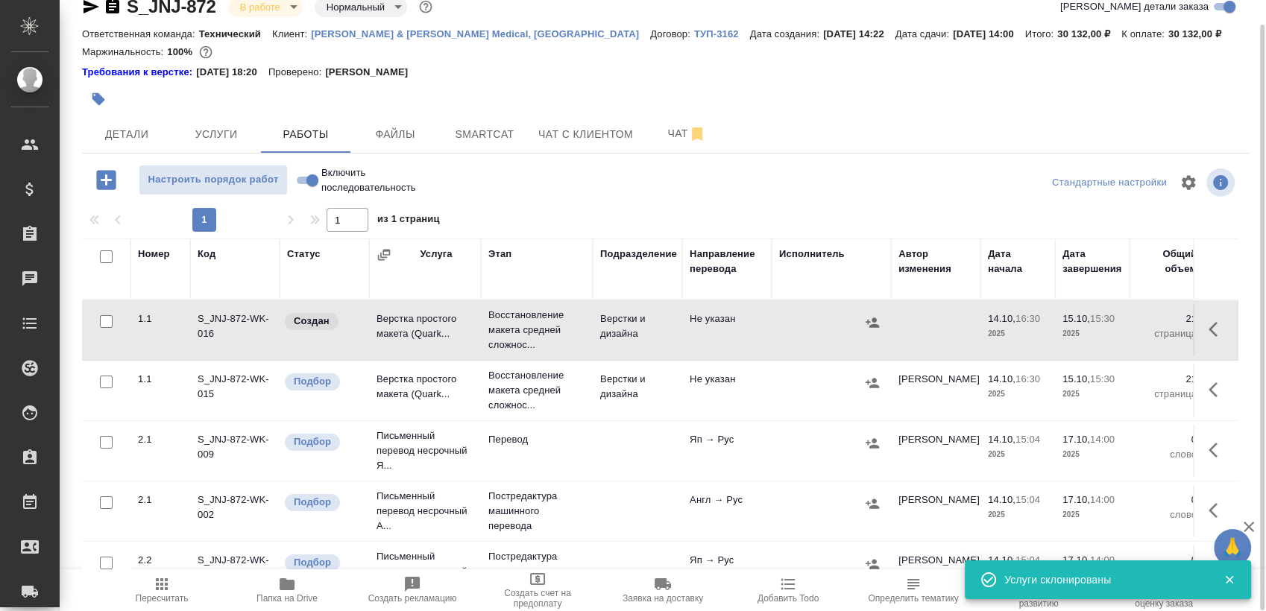
click at [1216, 328] on button "button" at bounding box center [1217, 330] width 36 height 36
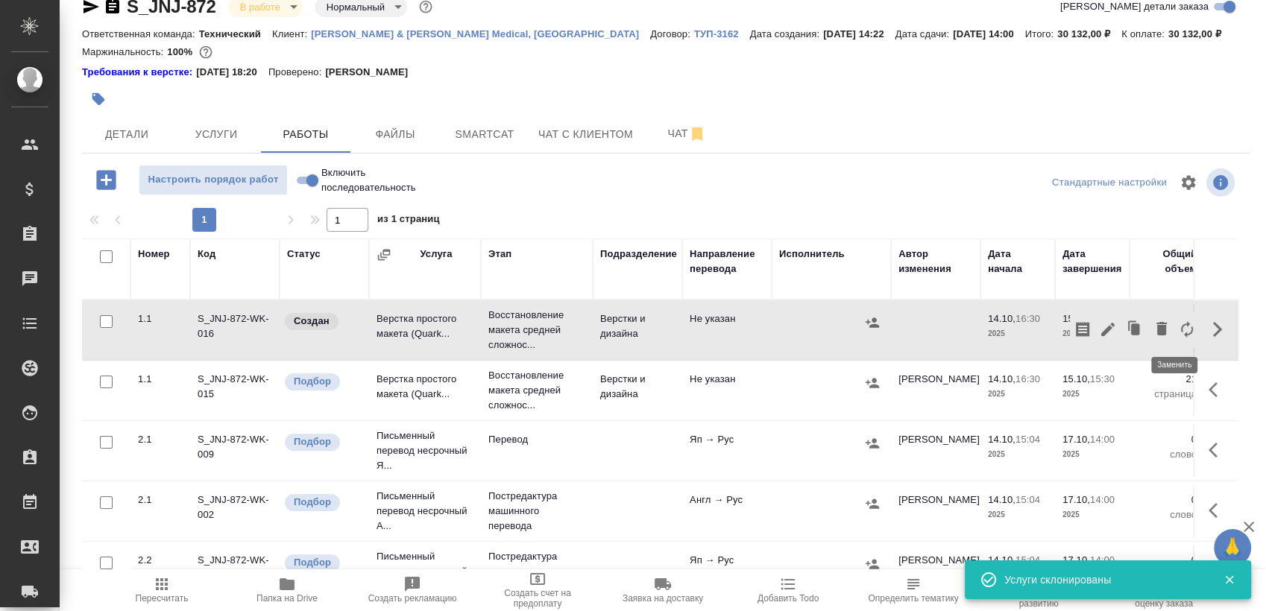
click at [1184, 323] on button "button" at bounding box center [1186, 330] width 25 height 36
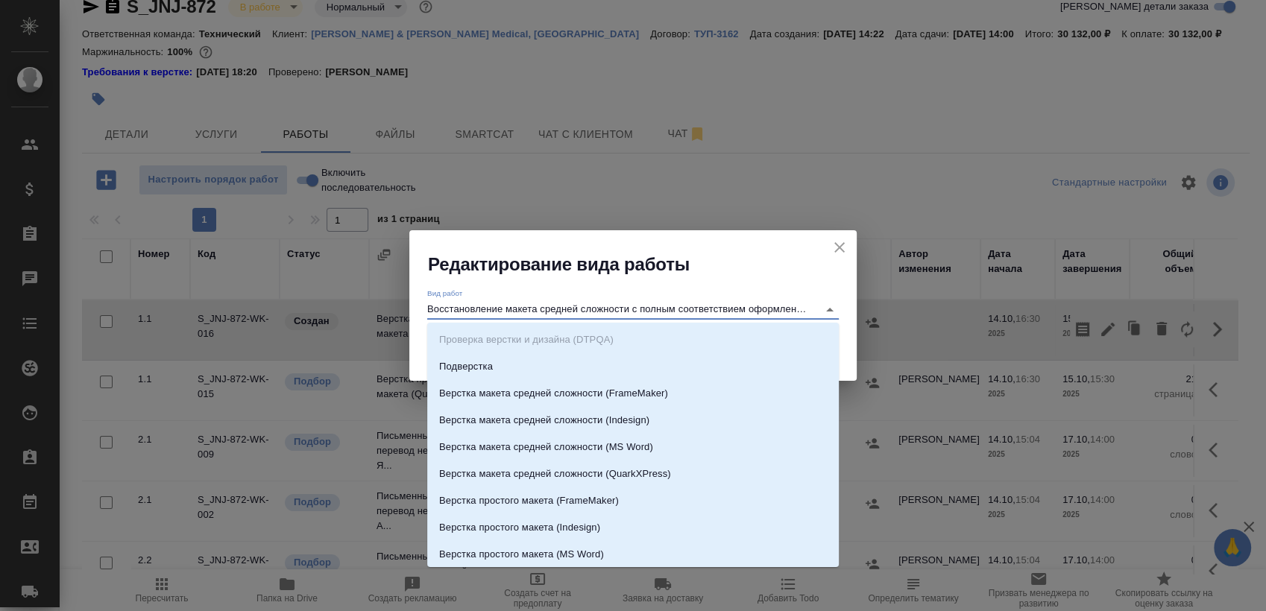
click at [662, 306] on input "Восстановление макета средней сложности с полным соответствием оформлению ориги…" at bounding box center [618, 309] width 383 height 18
drag, startPoint x: 569, startPoint y: 306, endPoint x: 522, endPoint y: 309, distance: 47.1
click at [567, 306] on input "Восстановление макета средней сложности с полным соответствием оформлению ориги…" at bounding box center [618, 309] width 383 height 18
click at [509, 309] on input "Восстановление макета средней сложности с полным соответствием оформлению ориги…" at bounding box center [618, 309] width 383 height 18
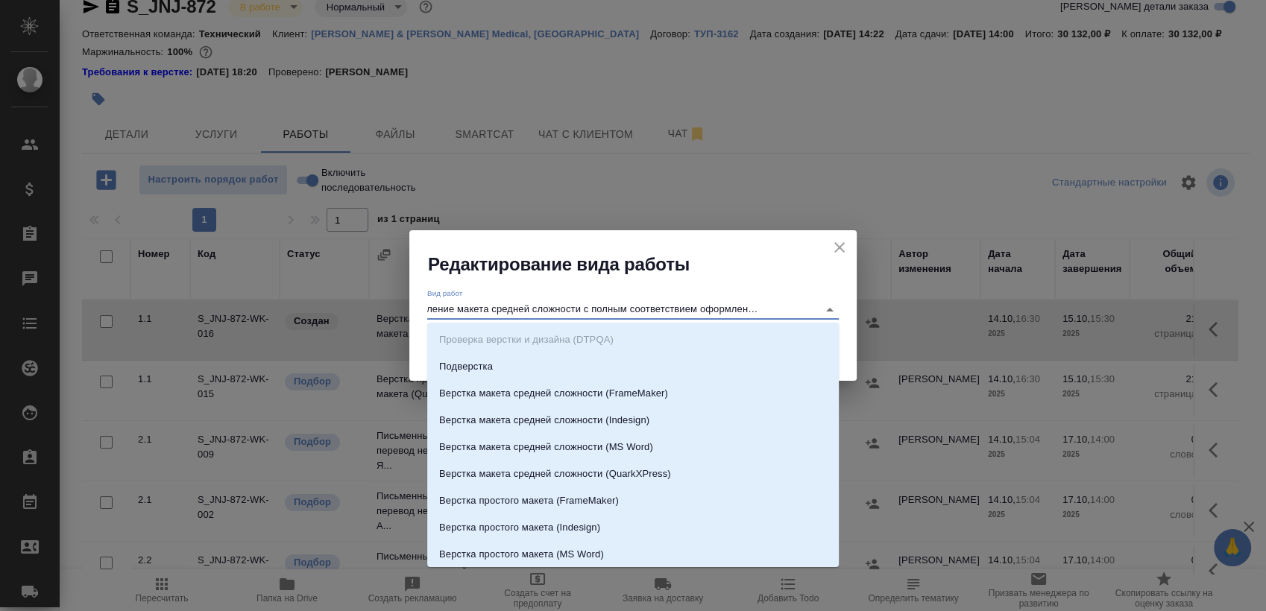
drag, startPoint x: 505, startPoint y: 305, endPoint x: 929, endPoint y: 318, distance: 424.3
click at [929, 318] on div "Редактирование вида работы Вид работ Восстановление макета средней сложности с …" at bounding box center [633, 305] width 1266 height 611
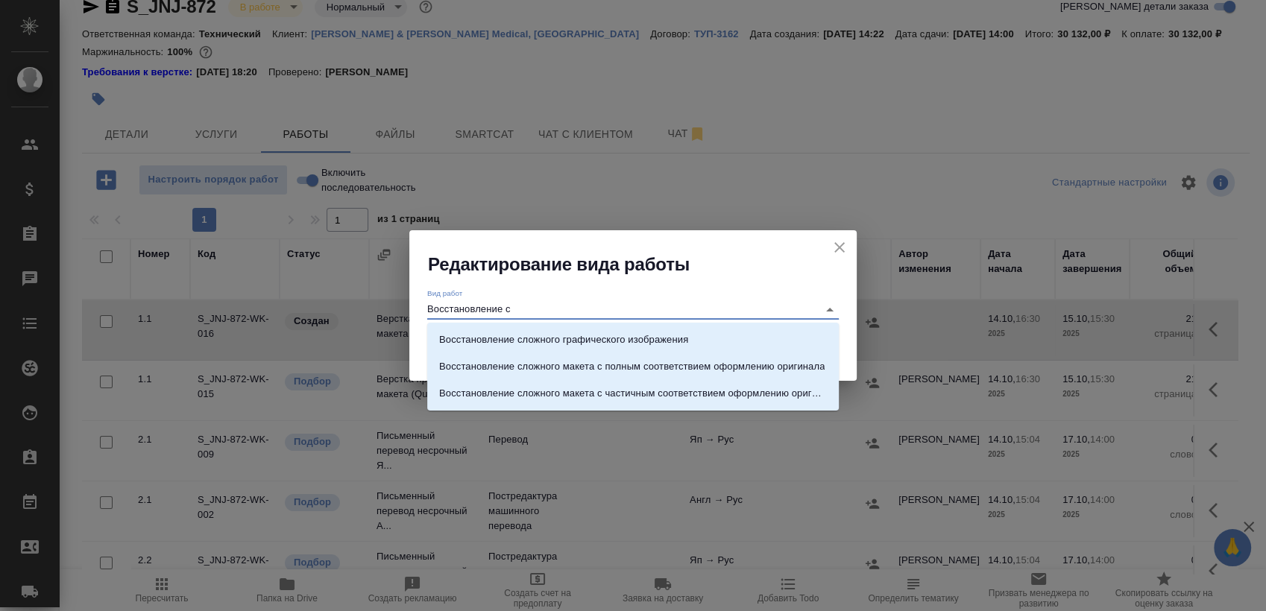
scroll to position [0, 0]
click at [683, 391] on p "Восстановление сложного макета с частичным соответствием оформлению оригинала" at bounding box center [633, 393] width 388 height 15
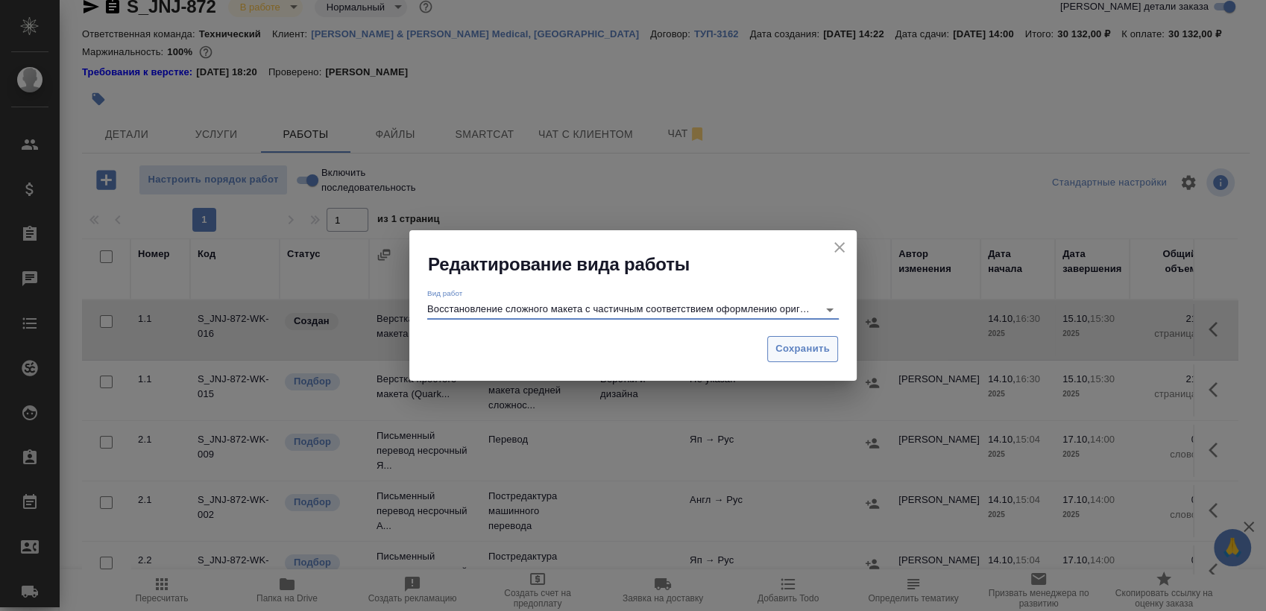
type input "Восстановление сложного макета с частичным соответствием оформлению оригинала"
click at [796, 356] on span "Сохранить" at bounding box center [802, 349] width 54 height 17
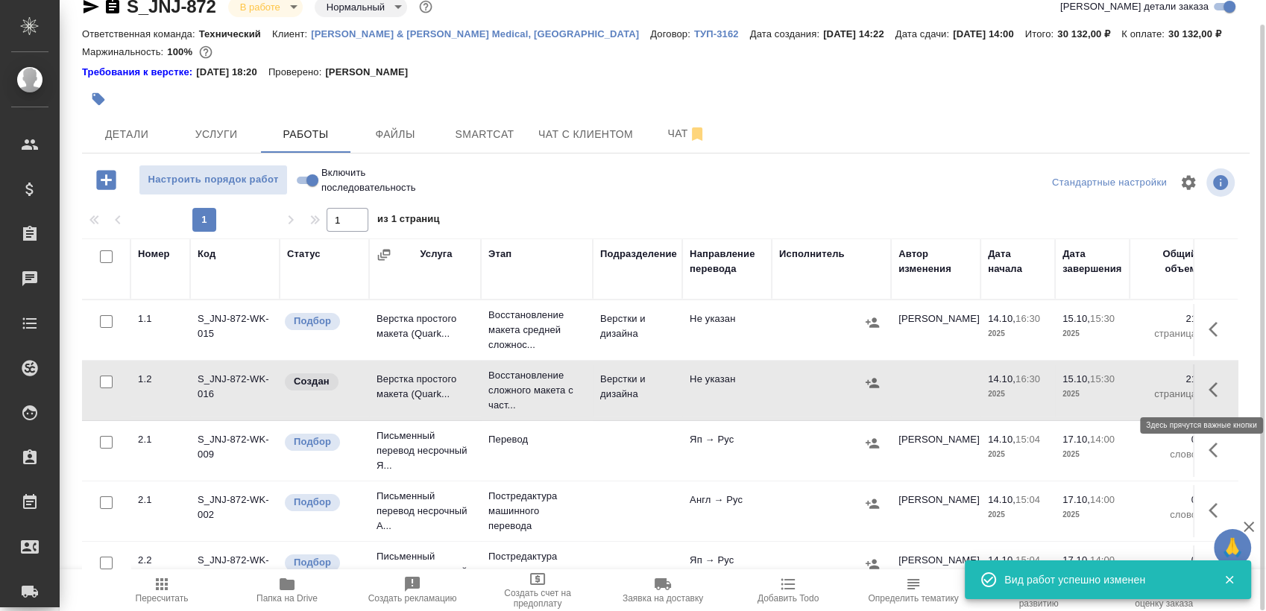
click at [1208, 388] on icon "button" at bounding box center [1217, 390] width 18 height 18
click at [1102, 392] on icon "button" at bounding box center [1108, 390] width 18 height 18
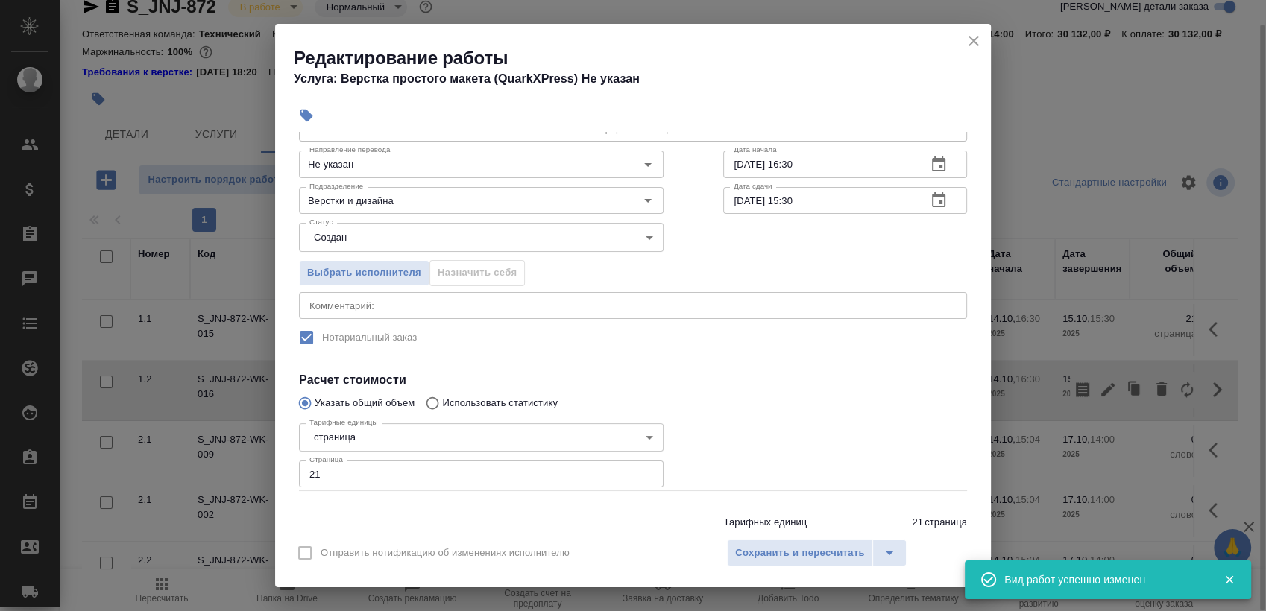
scroll to position [121, 0]
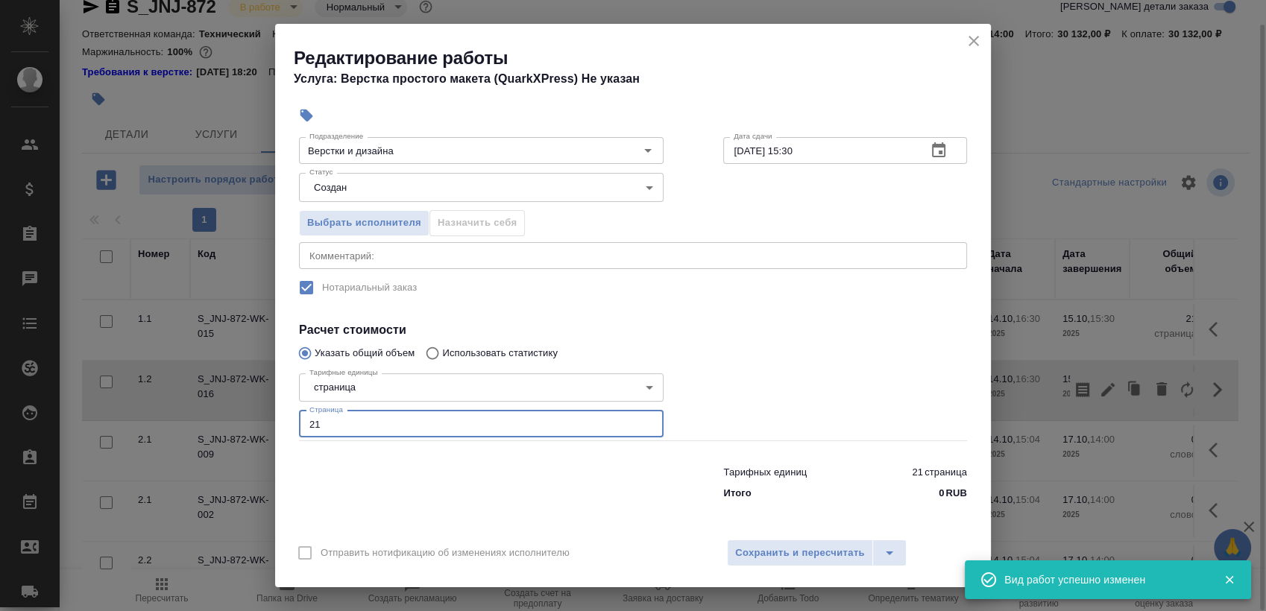
click at [366, 419] on input "21" at bounding box center [481, 424] width 364 height 27
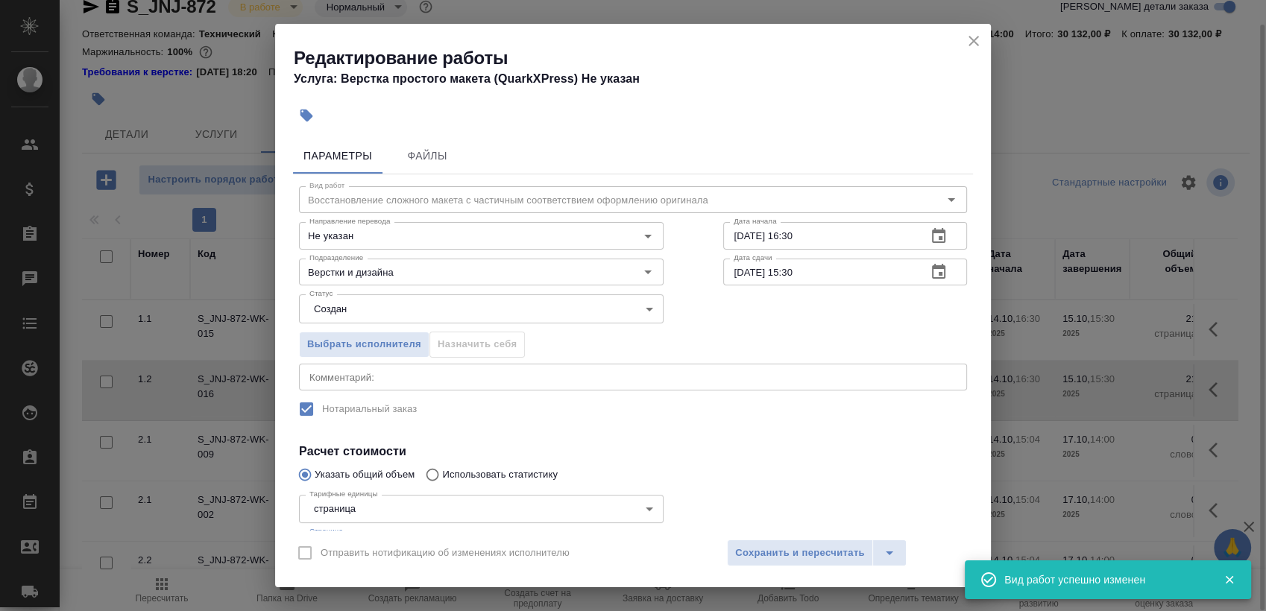
type input "2"
click at [449, 304] on body "🙏 .cls-1 fill:#fff; AWATERA [PERSON_NAME] Спецификации Заказы 0 Чаты Todo Проек…" at bounding box center [633, 305] width 1266 height 611
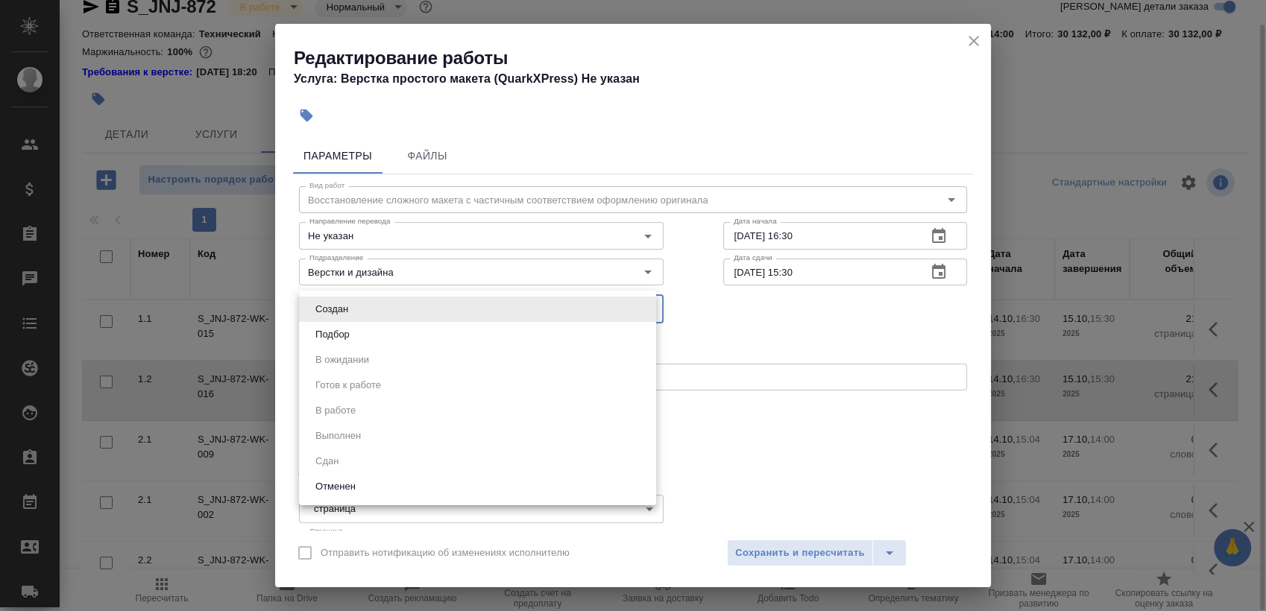
click at [464, 329] on li "Подбор" at bounding box center [477, 334] width 357 height 25
type input "recruiting"
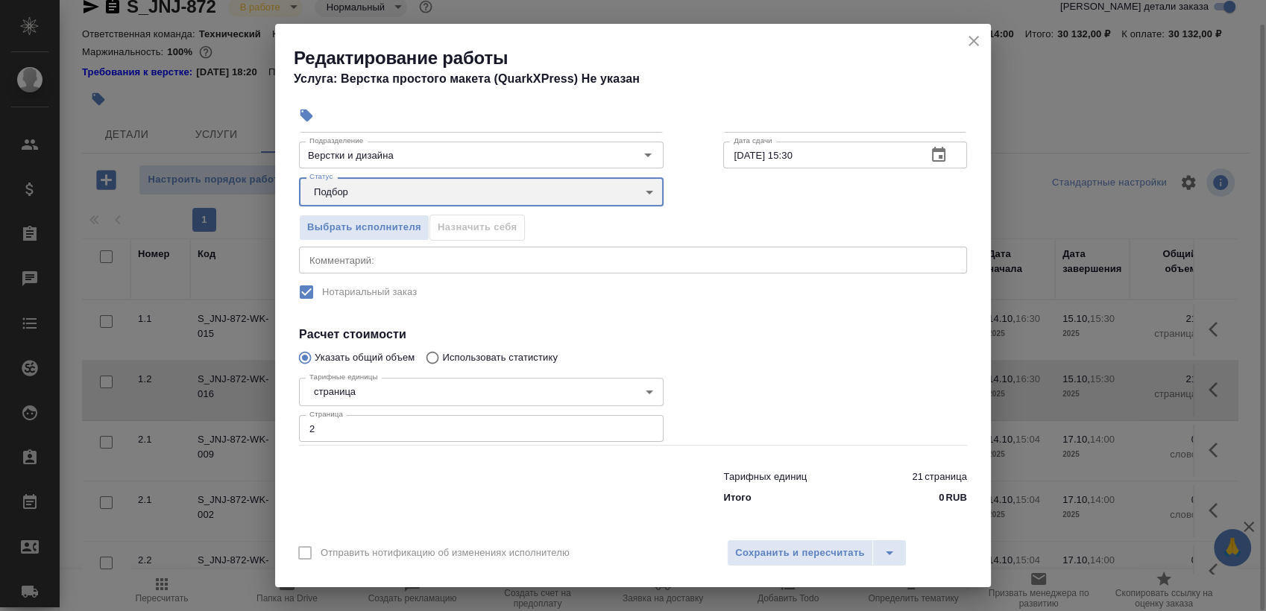
scroll to position [121, 0]
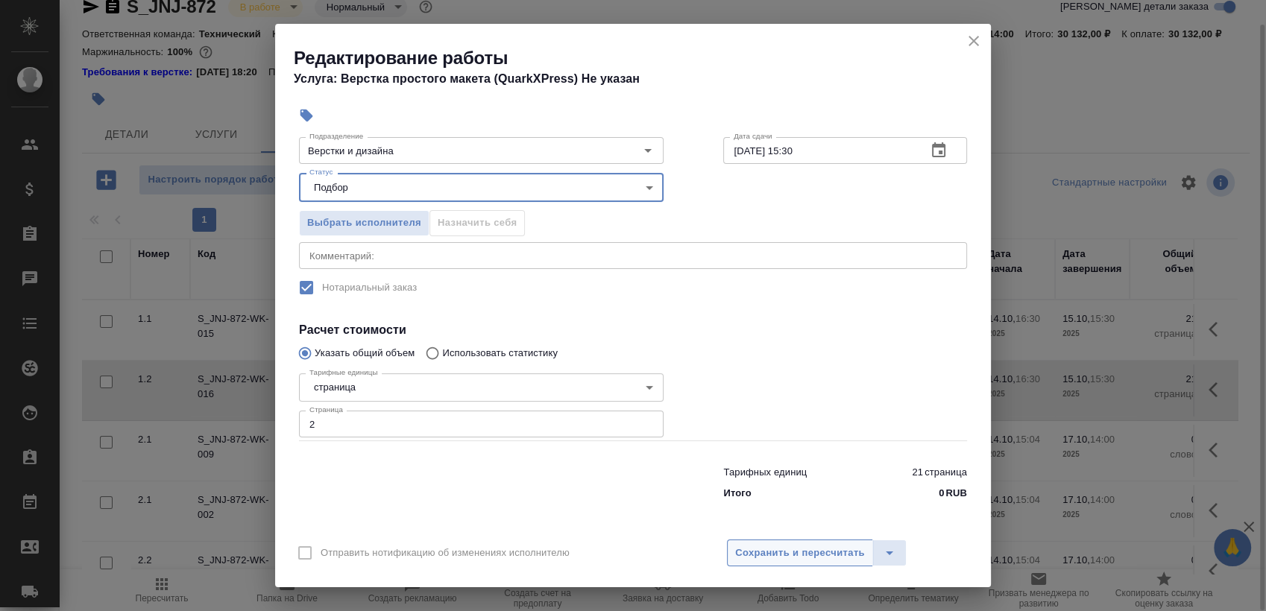
click at [792, 561] on span "Сохранить и пересчитать" at bounding box center [800, 553] width 130 height 17
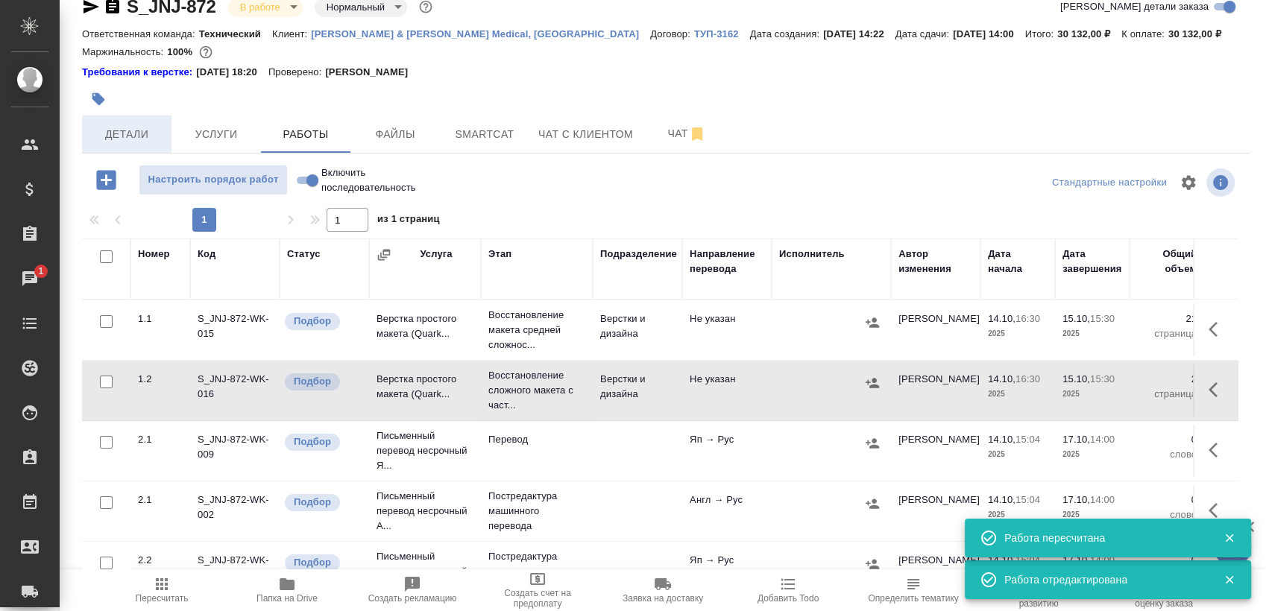
click at [123, 125] on span "Детали" at bounding box center [127, 134] width 72 height 19
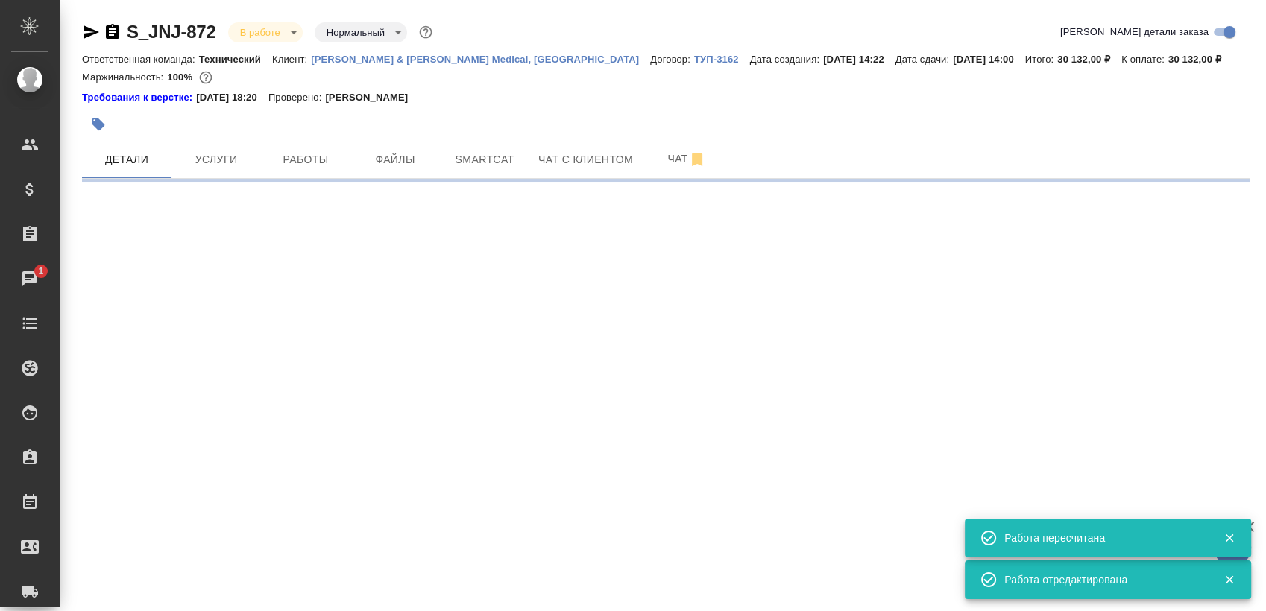
select select "RU"
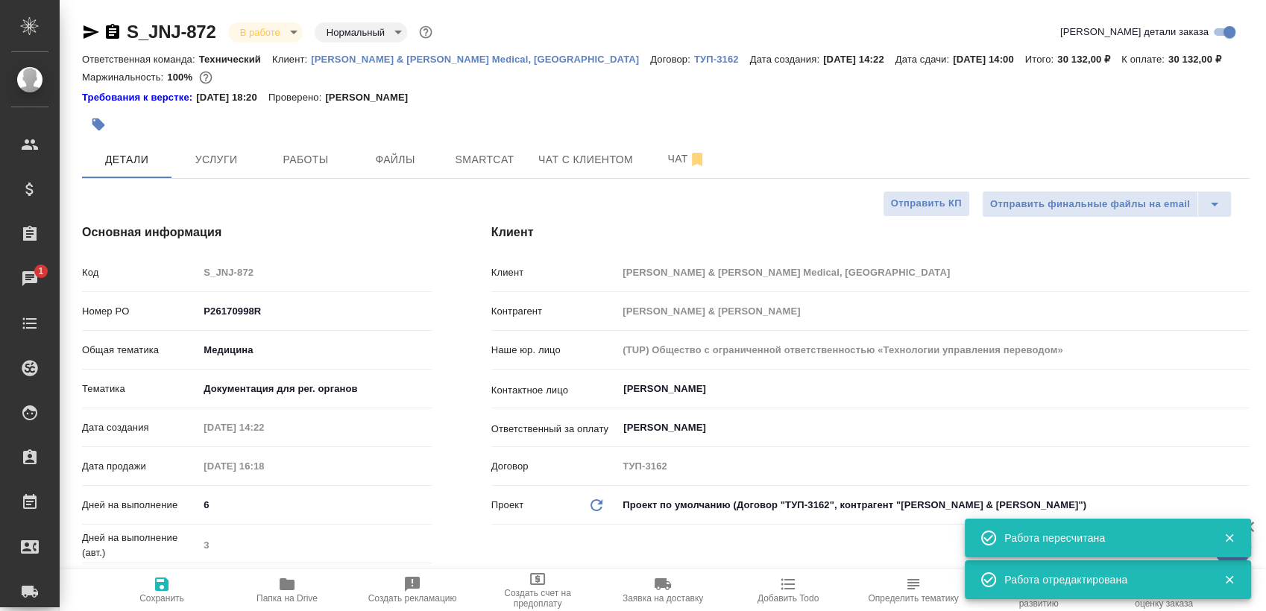
type textarea "x"
